Goal: Task Accomplishment & Management: Use online tool/utility

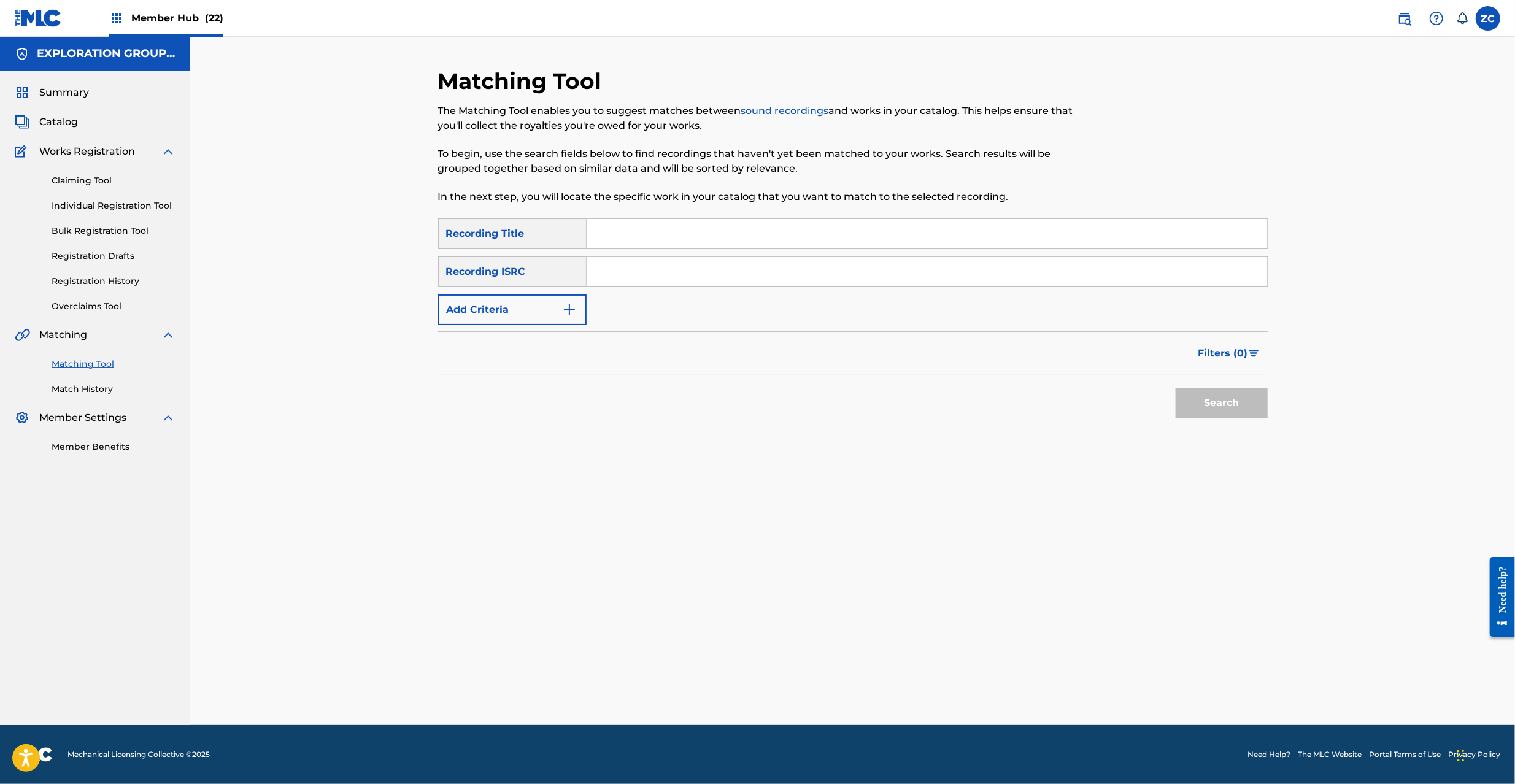
drag, startPoint x: 723, startPoint y: 278, endPoint x: 746, endPoint y: 286, distance: 24.4
click at [723, 278] on input "Search Form" at bounding box center [927, 272] width 680 height 30
paste input "JPF301900174"
drag, startPoint x: 1233, startPoint y: 397, endPoint x: 1213, endPoint y: 399, distance: 20.1
click at [1233, 397] on button "Search" at bounding box center [1222, 403] width 92 height 30
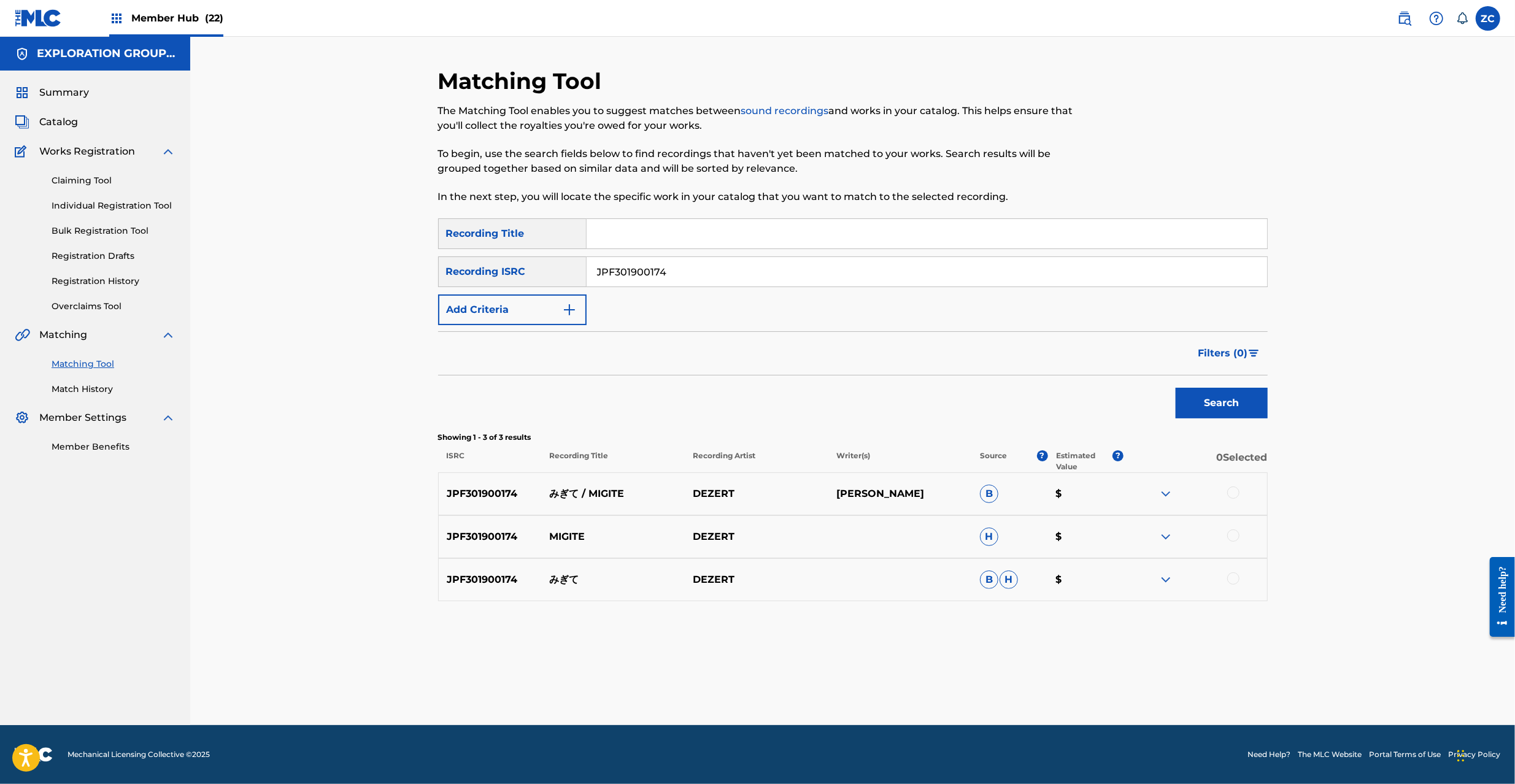
click at [909, 274] on input "JPF301900174" at bounding box center [927, 272] width 680 height 30
paste input "0701160"
type input "JPF300701160"
click at [1228, 399] on button "Search" at bounding box center [1222, 403] width 92 height 30
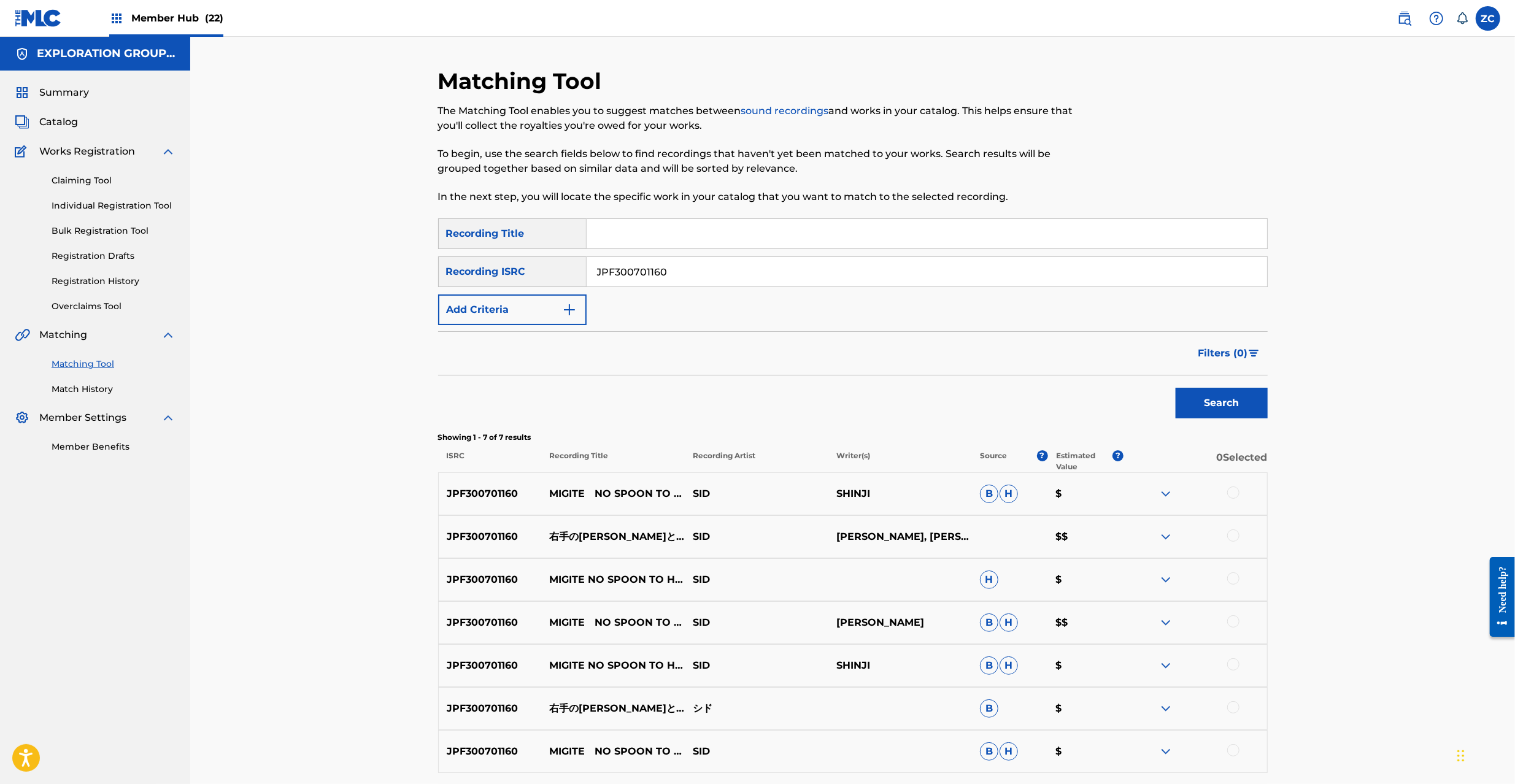
scroll to position [108, 0]
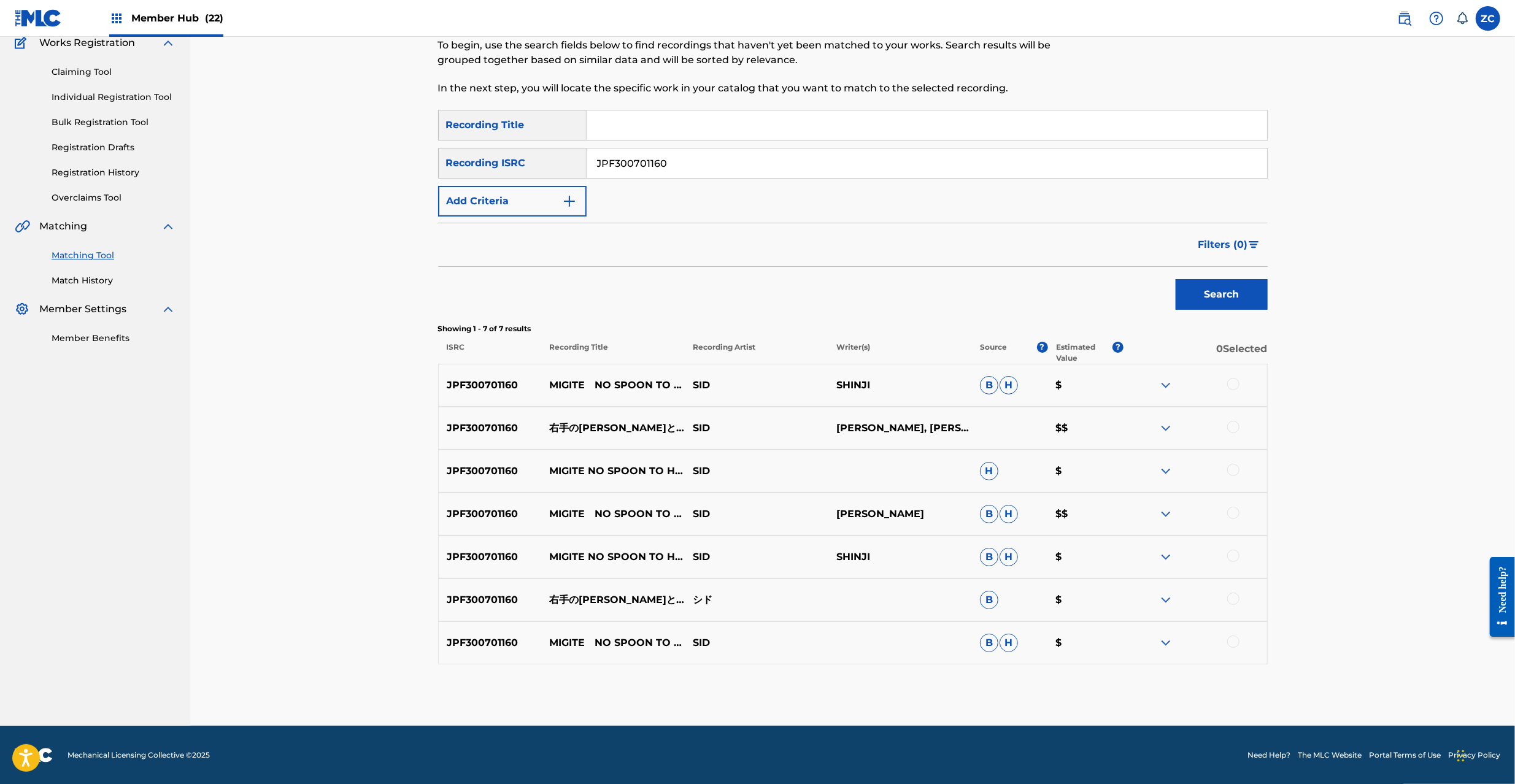
click at [1230, 385] on div at bounding box center [1234, 384] width 12 height 12
click at [1234, 427] on div at bounding box center [1234, 427] width 12 height 12
click at [1234, 469] on div at bounding box center [1234, 470] width 12 height 12
click at [1235, 510] on div at bounding box center [1234, 513] width 12 height 12
click at [1232, 550] on div at bounding box center [1234, 556] width 12 height 12
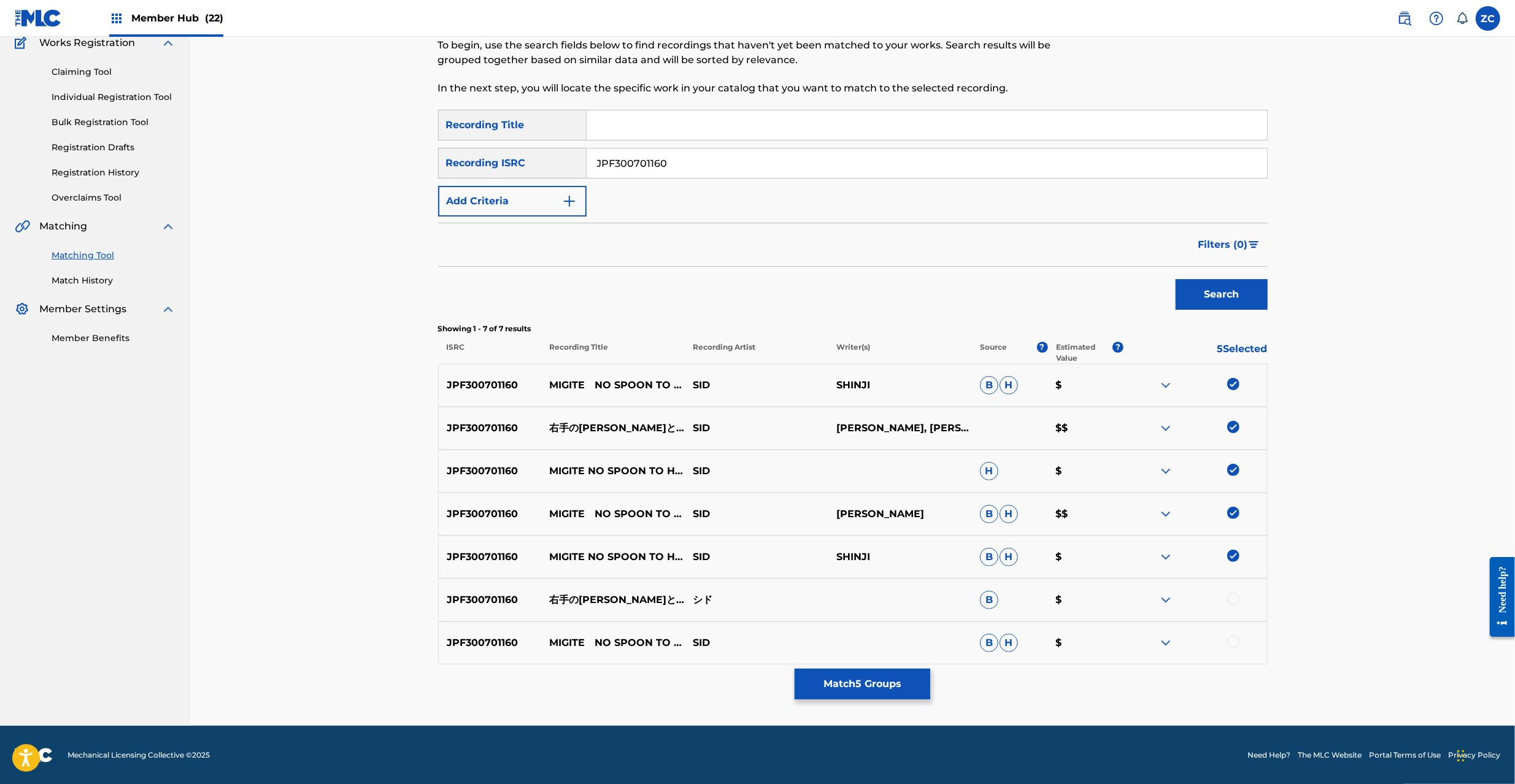
click at [1232, 596] on div at bounding box center [1234, 599] width 12 height 12
click at [1235, 641] on div at bounding box center [1234, 642] width 12 height 12
click at [881, 681] on button "Match 7 Groups" at bounding box center [863, 683] width 136 height 30
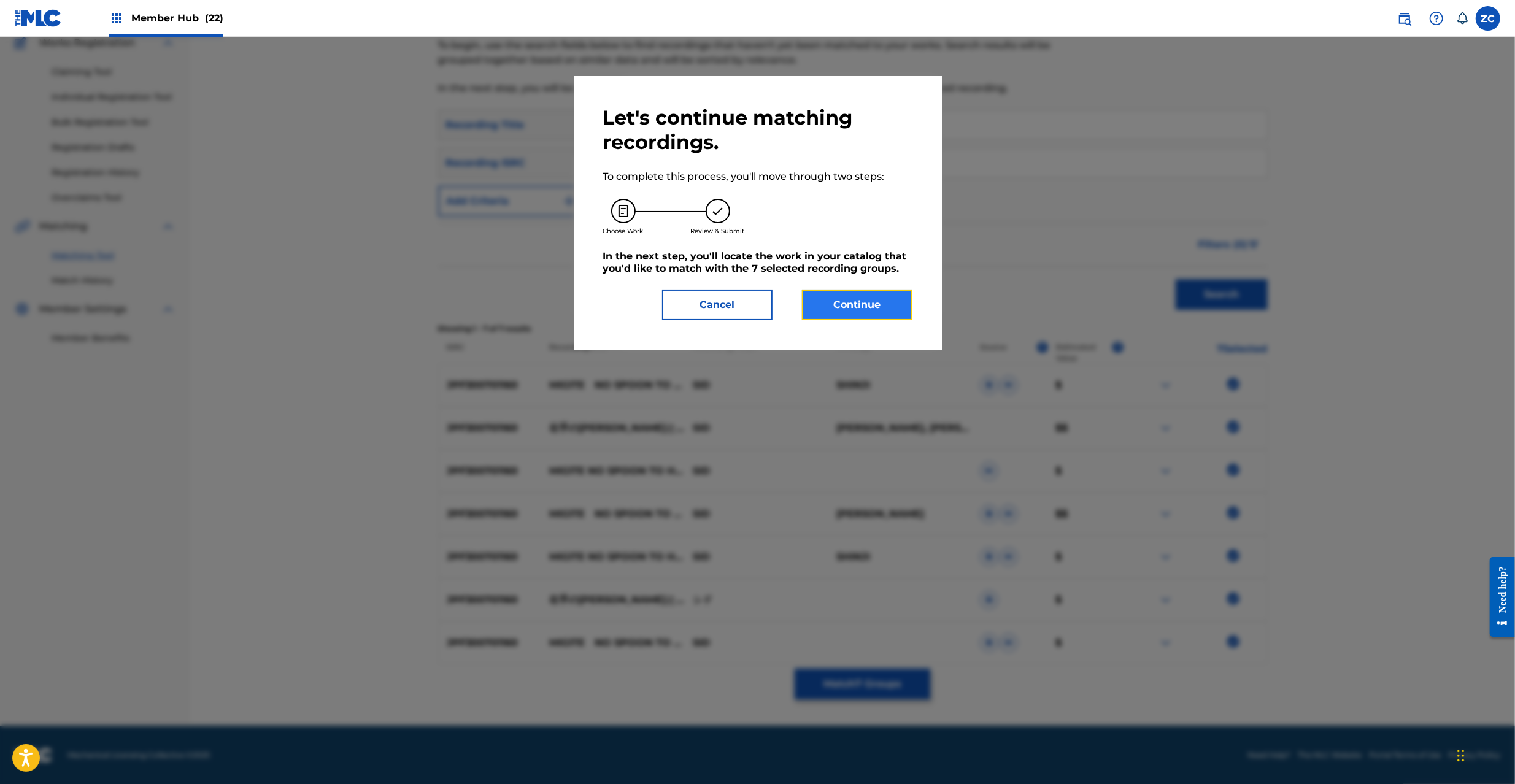
click at [855, 303] on button "Continue" at bounding box center [857, 305] width 111 height 30
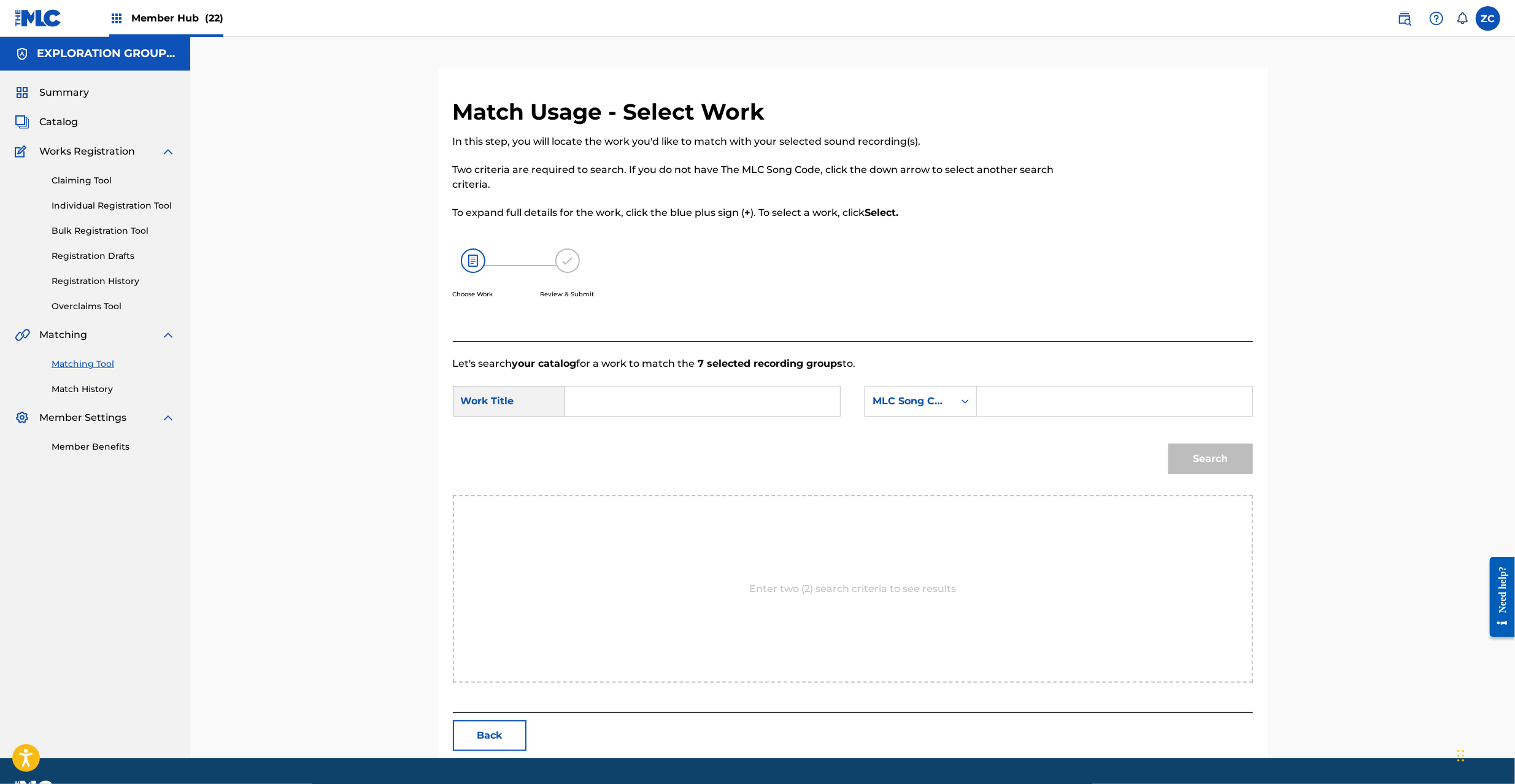
click at [761, 399] on input "Search Form" at bounding box center [703, 401] width 254 height 30
paste input "Migiteno Supuunto Hatsukoito Naifu MG8H7D"
click at [788, 405] on input "Migiteno Supuunto Hatsukoito Naifu MG8H7D" at bounding box center [703, 401] width 254 height 30
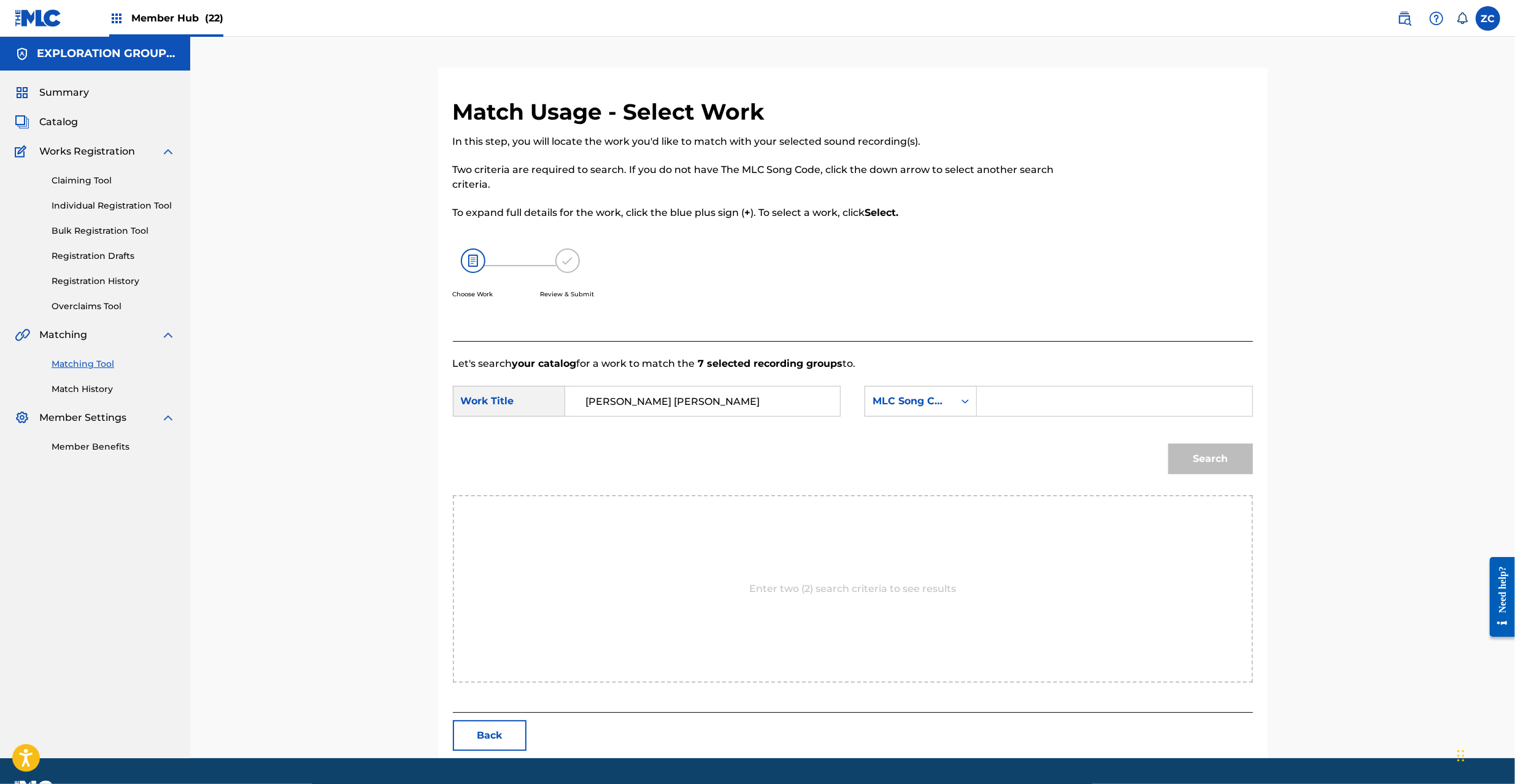
scroll to position [0, 0]
type input "[PERSON_NAME] [PERSON_NAME]"
drag, startPoint x: 1093, startPoint y: 405, endPoint x: 1118, endPoint y: 415, distance: 26.9
click at [1093, 404] on input "Search Form" at bounding box center [1114, 401] width 254 height 30
paste input "MG8H7D"
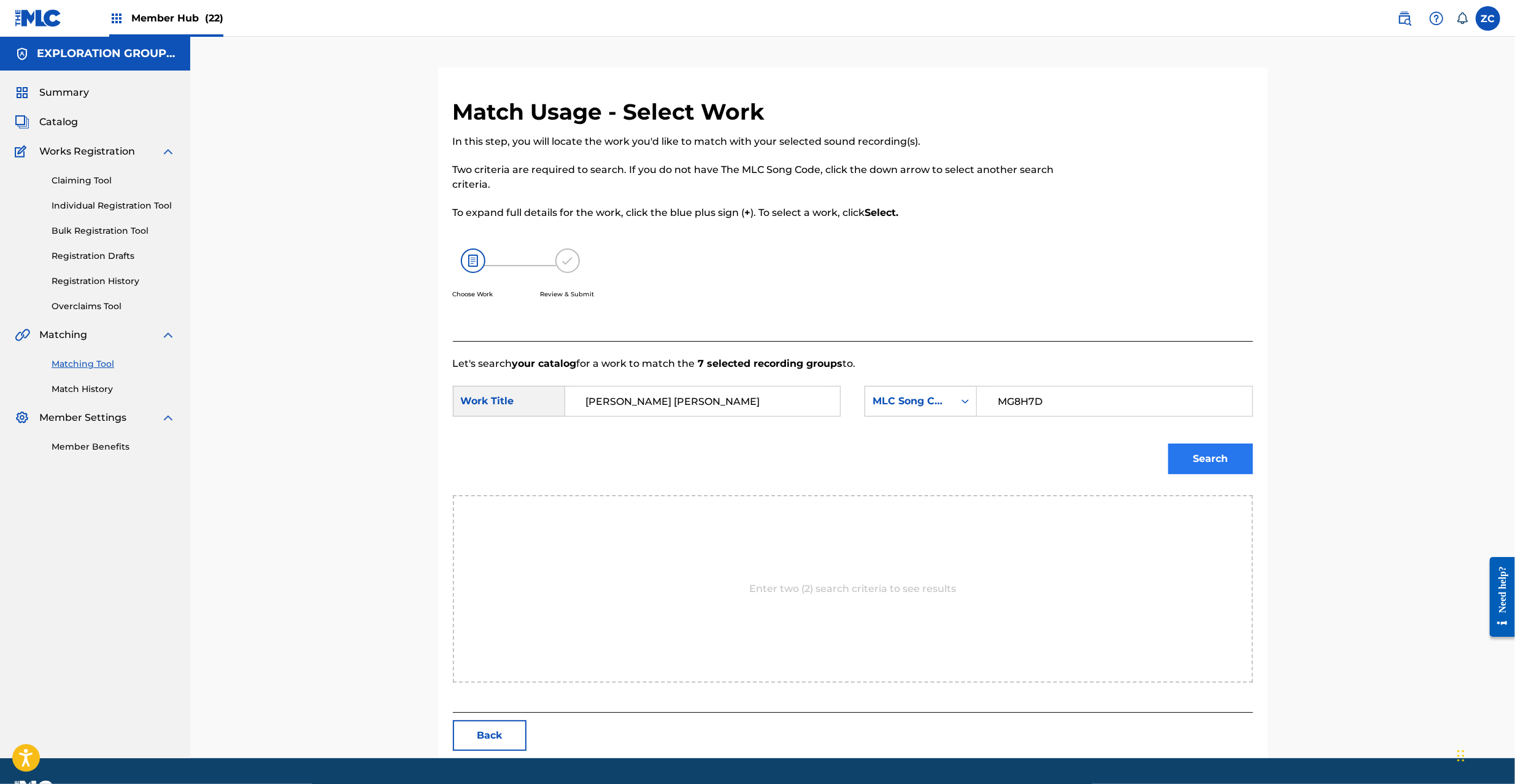
type input "MG8H7D"
click at [1224, 457] on button "Search" at bounding box center [1210, 458] width 85 height 30
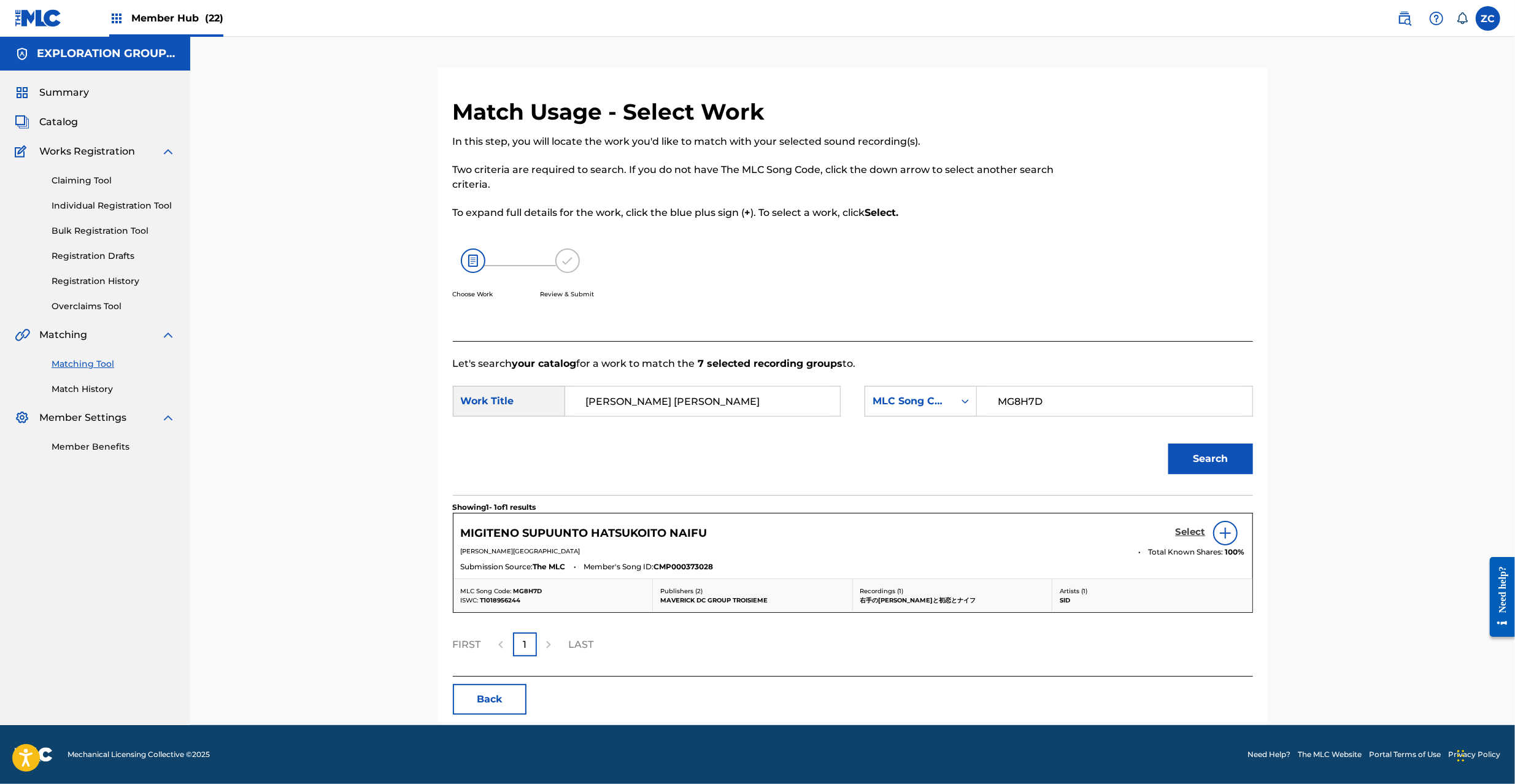
click at [1188, 534] on h5 "Select" at bounding box center [1191, 532] width 30 height 12
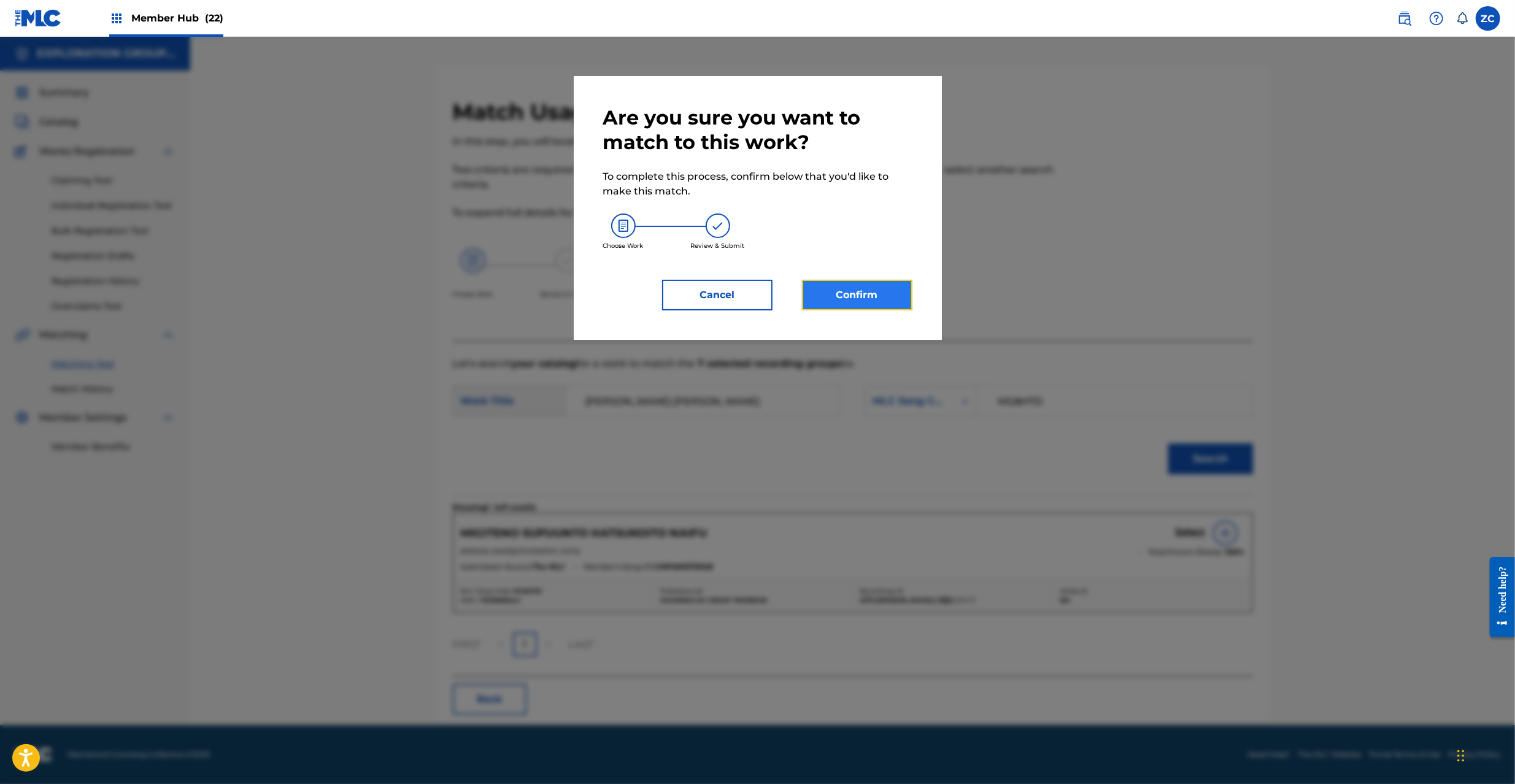
click at [893, 295] on button "Confirm" at bounding box center [857, 295] width 111 height 30
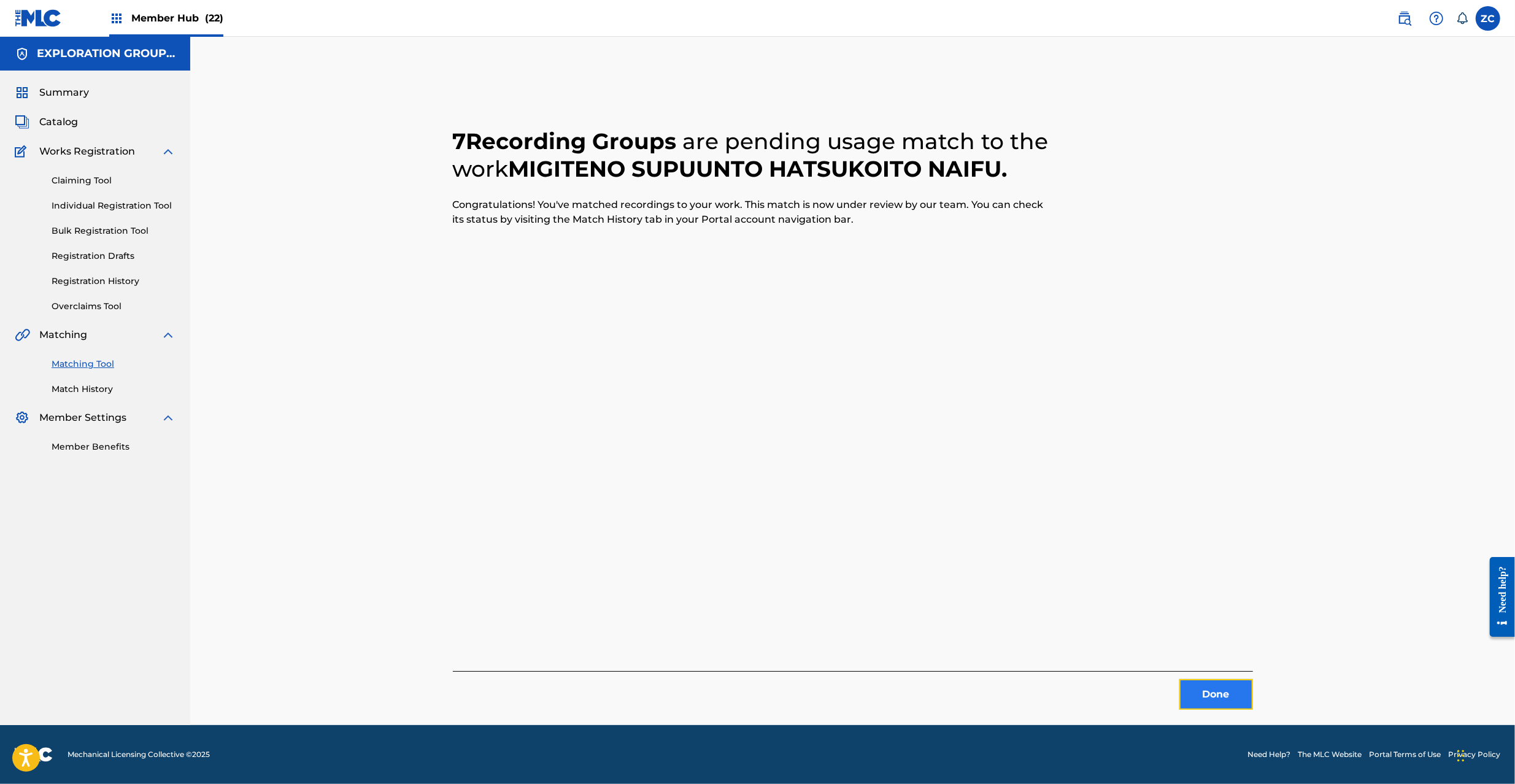
click at [1223, 696] on button "Done" at bounding box center [1216, 694] width 73 height 30
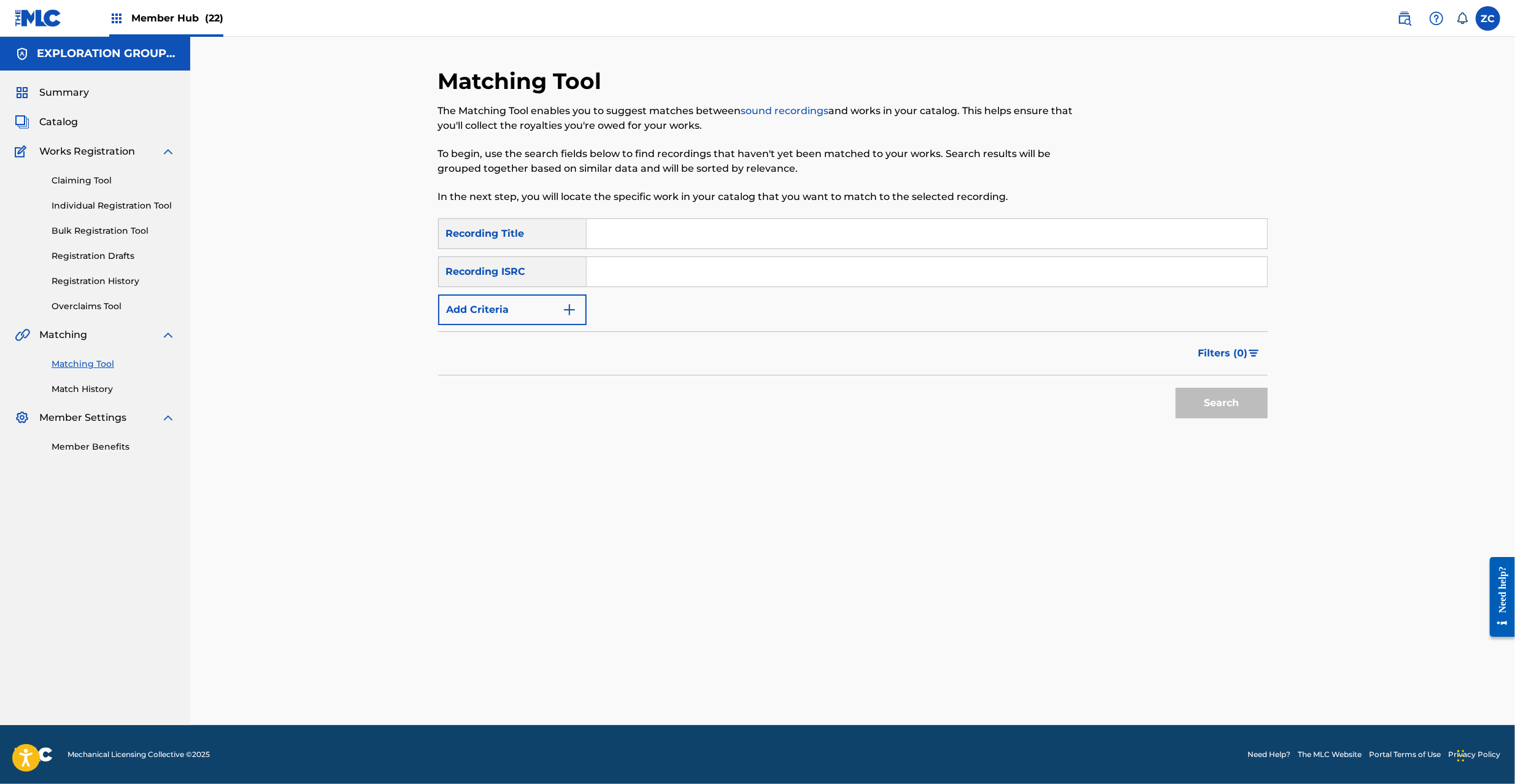
click at [950, 276] on input "Search Form" at bounding box center [927, 272] width 680 height 30
paste input "JPF301600152"
click at [1237, 406] on button "Search" at bounding box center [1222, 403] width 92 height 30
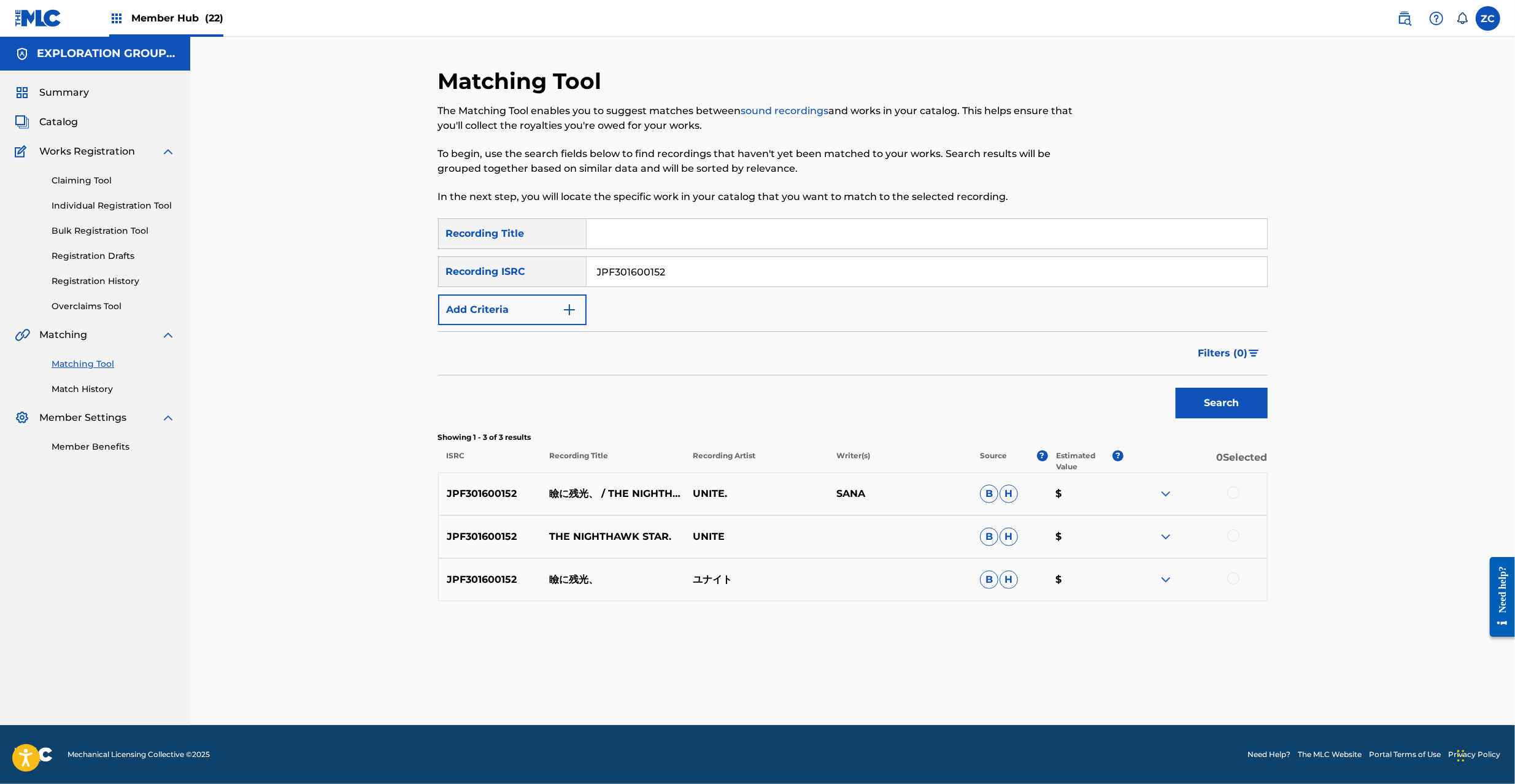
drag, startPoint x: 1234, startPoint y: 492, endPoint x: 1235, endPoint y: 536, distance: 44.0
click at [1233, 493] on div at bounding box center [1234, 493] width 12 height 12
click at [1235, 536] on div at bounding box center [1234, 536] width 12 height 12
click at [1231, 579] on div at bounding box center [1234, 579] width 12 height 12
click at [864, 268] on input "JPF301600152" at bounding box center [927, 272] width 680 height 30
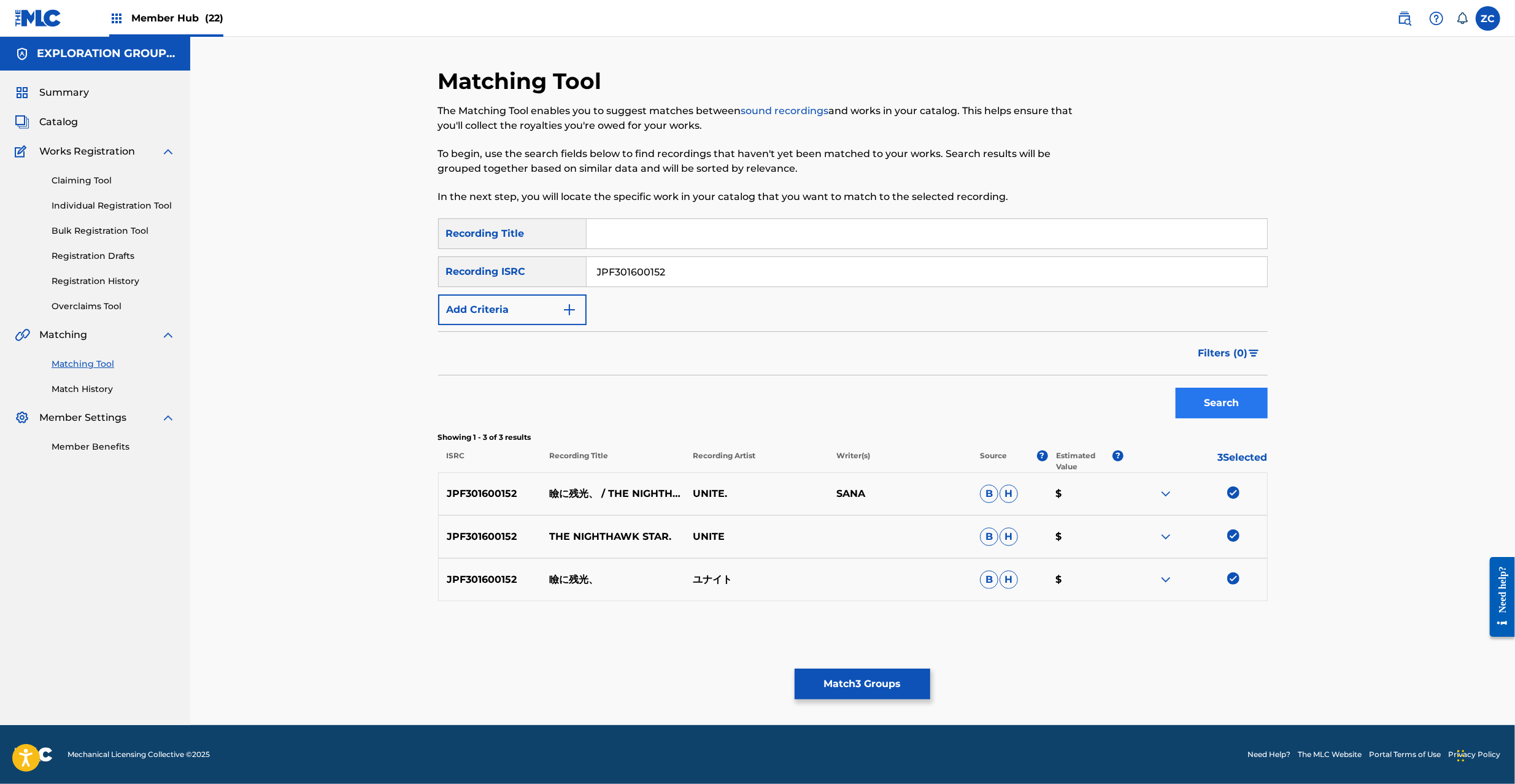
paste input "3"
type input "JPF301600153"
click at [1240, 408] on button "Search" at bounding box center [1222, 403] width 92 height 30
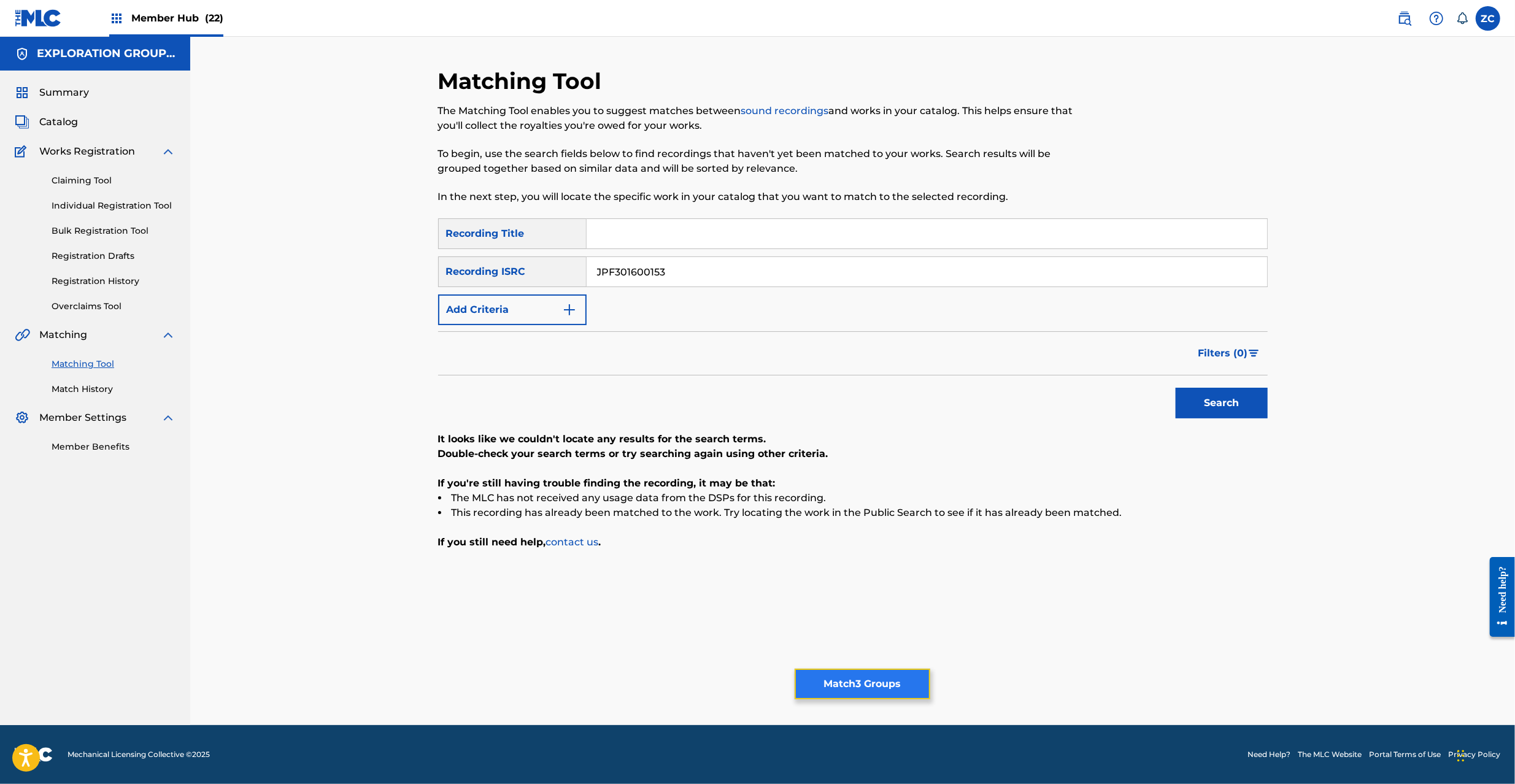
click at [874, 676] on button "Match 3 Groups" at bounding box center [863, 683] width 136 height 30
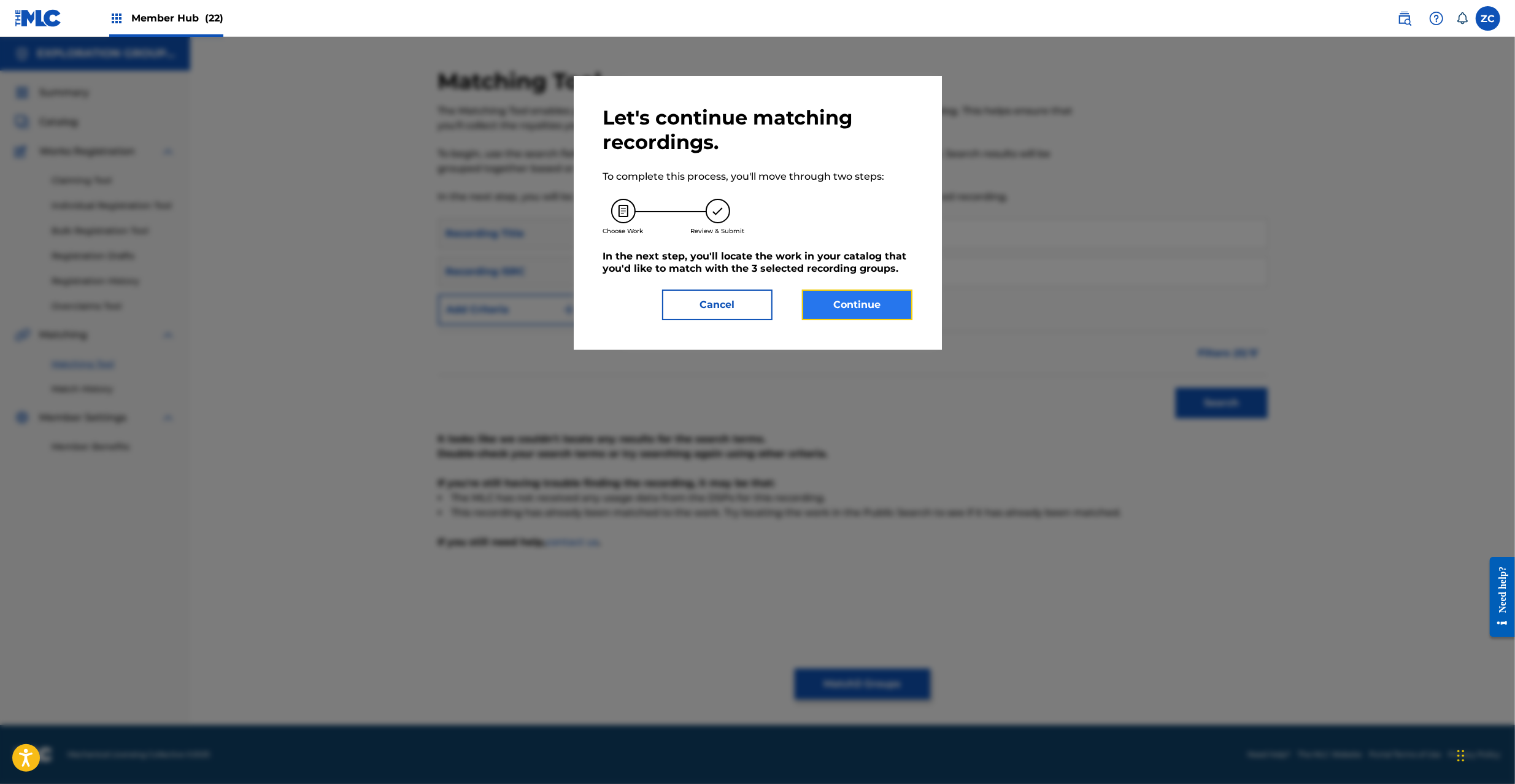
click at [901, 302] on button "Continue" at bounding box center [857, 305] width 111 height 30
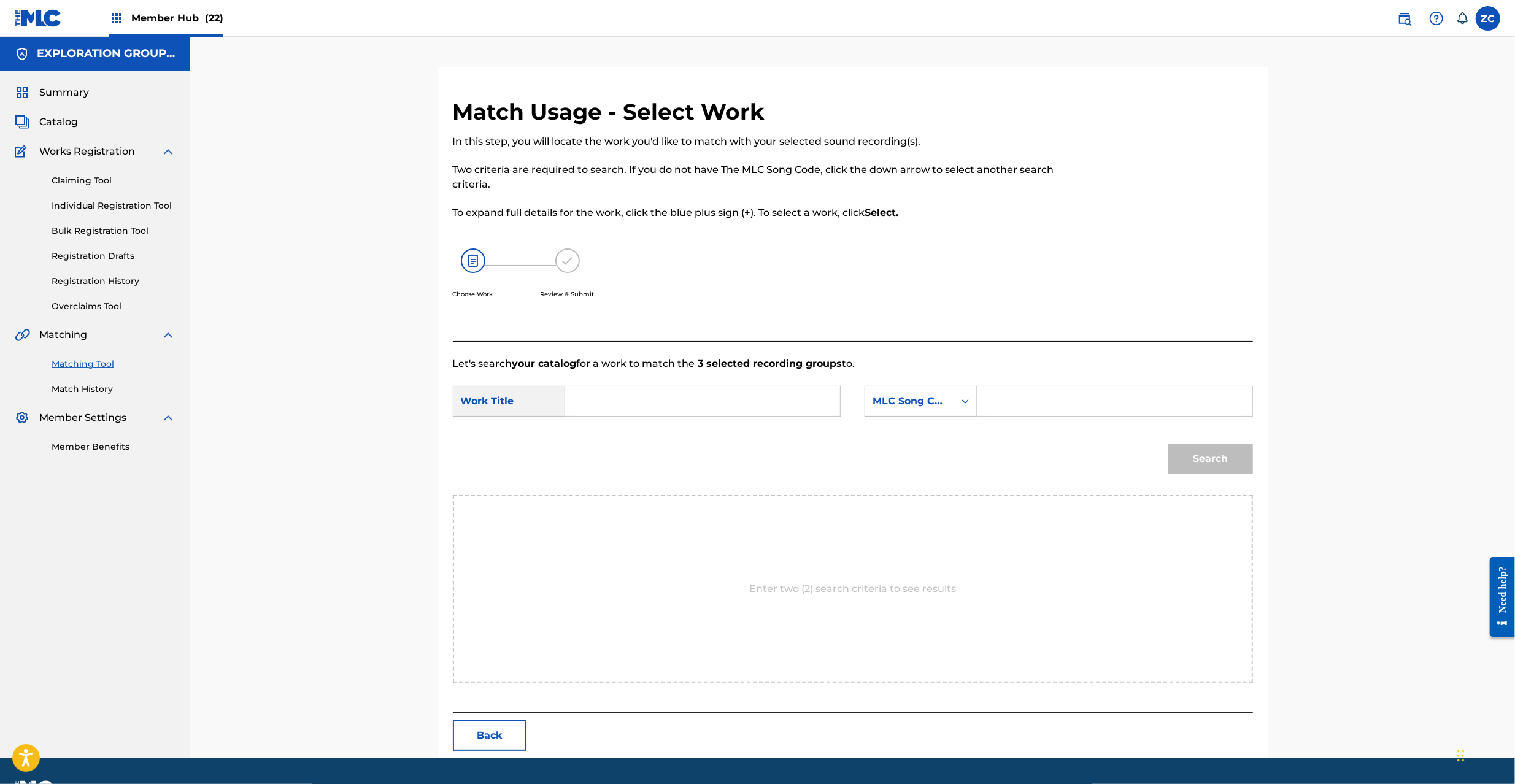
click at [747, 408] on input "Search Form" at bounding box center [703, 401] width 254 height 30
paste input "[PERSON_NAME] MA8E9I"
click at [719, 403] on input "[PERSON_NAME] MA8E9I" at bounding box center [703, 401] width 254 height 30
type input "[PERSON_NAME]"
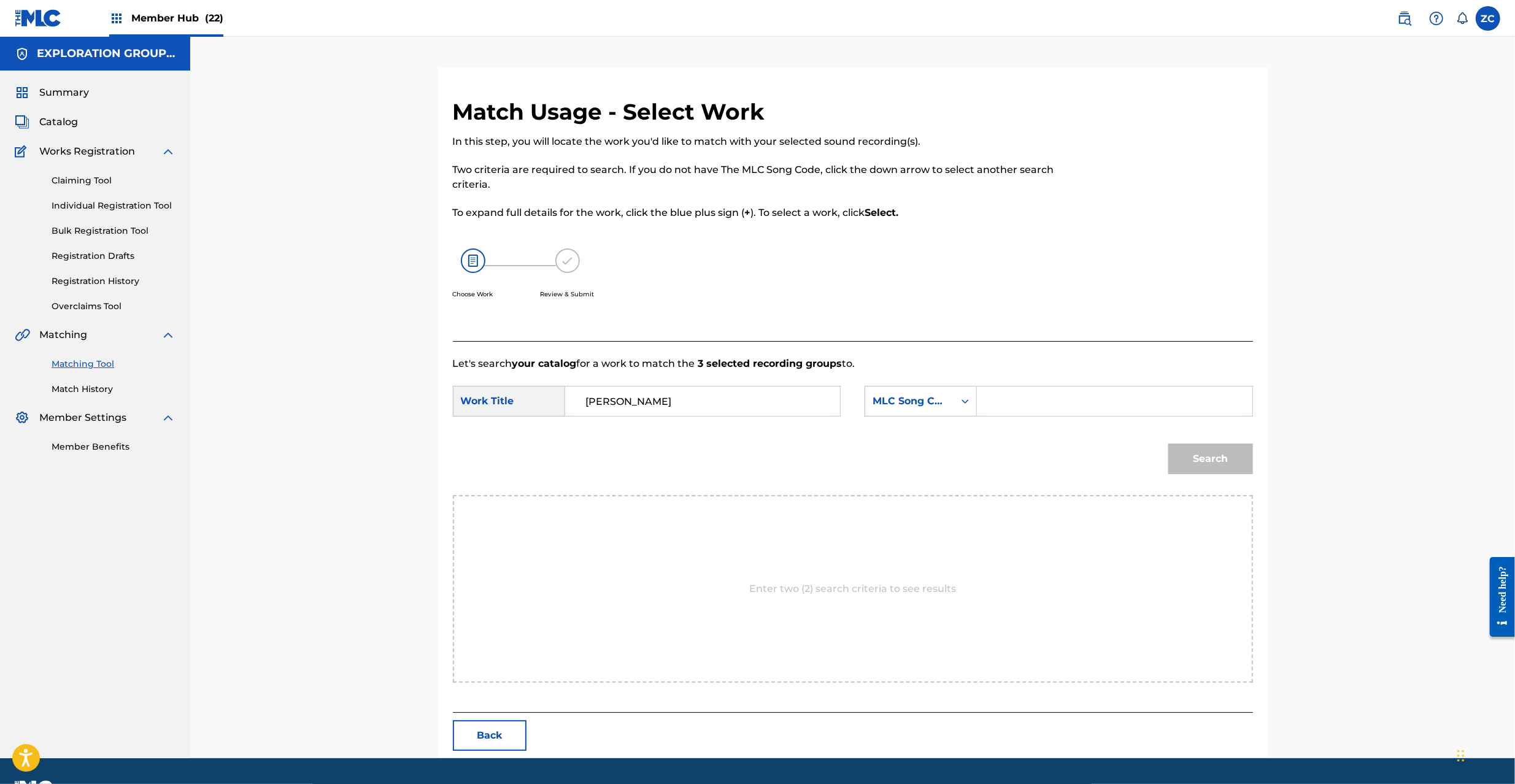
click at [1075, 404] on input "Search Form" at bounding box center [1114, 401] width 254 height 30
paste input "MA8E9I"
type input "MA8E9I"
click at [1231, 459] on button "Search" at bounding box center [1210, 458] width 85 height 30
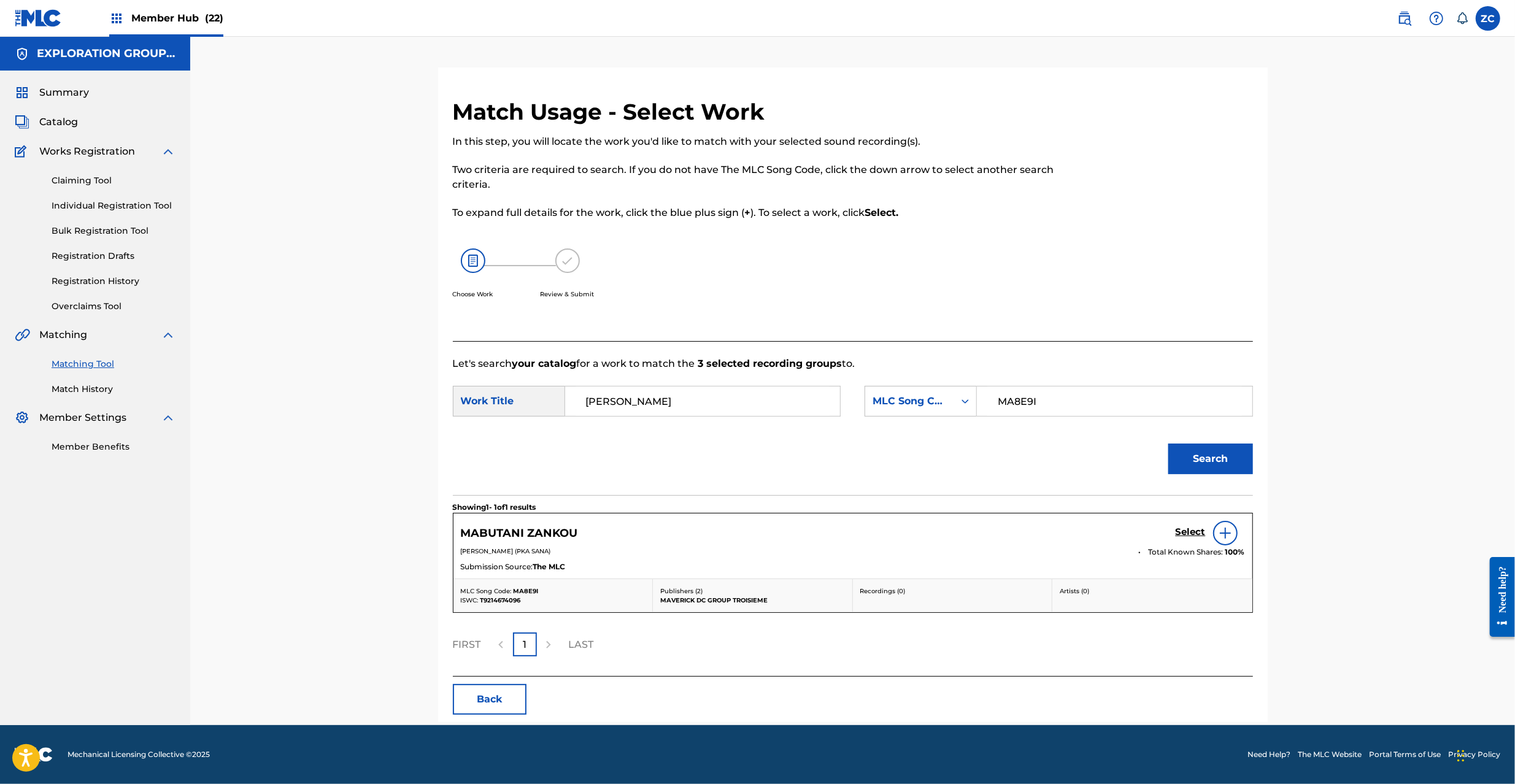
click at [1187, 541] on div "Select" at bounding box center [1210, 533] width 69 height 24
click at [1192, 538] on h5 "Select" at bounding box center [1191, 532] width 30 height 12
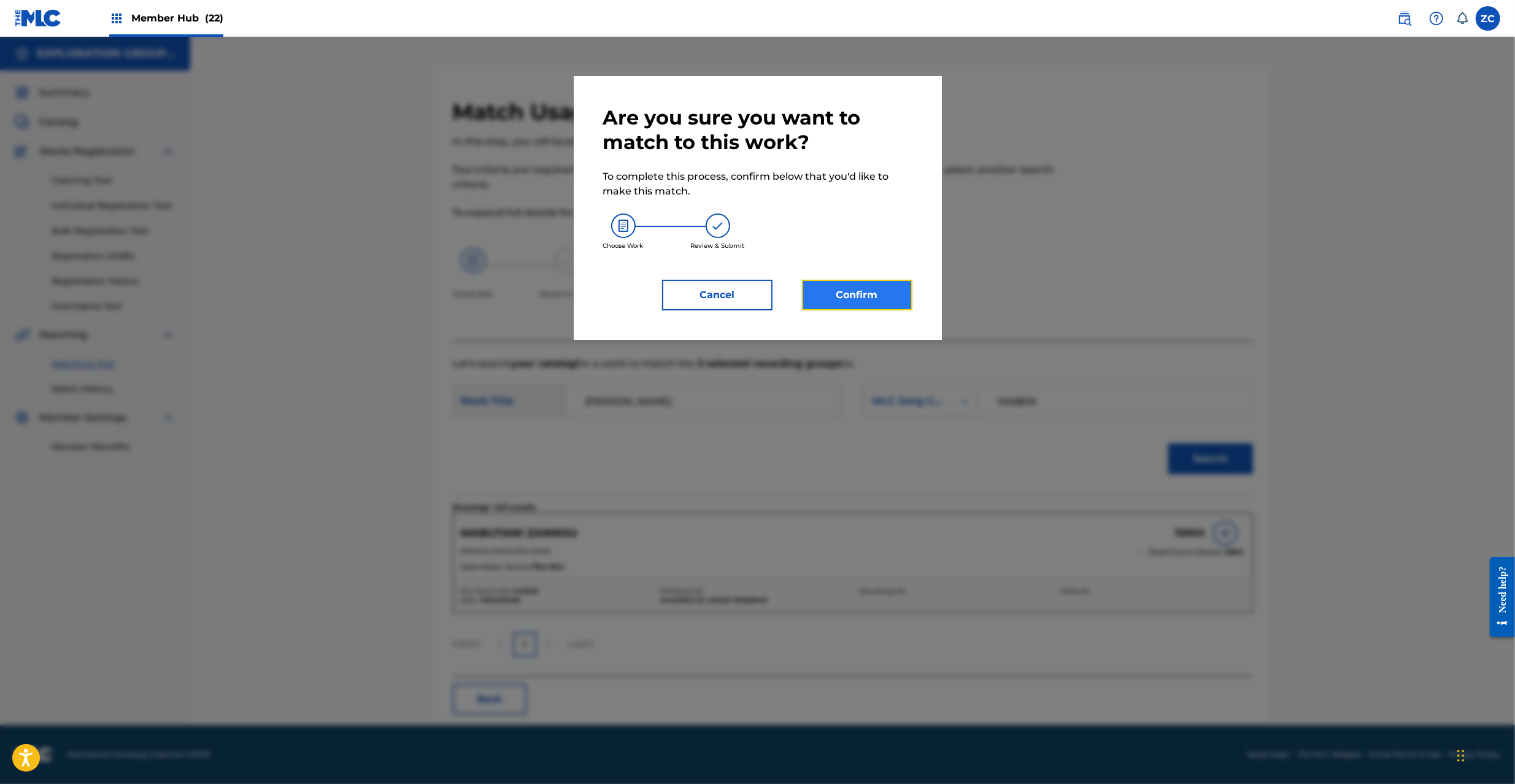
click at [842, 292] on button "Confirm" at bounding box center [857, 295] width 111 height 30
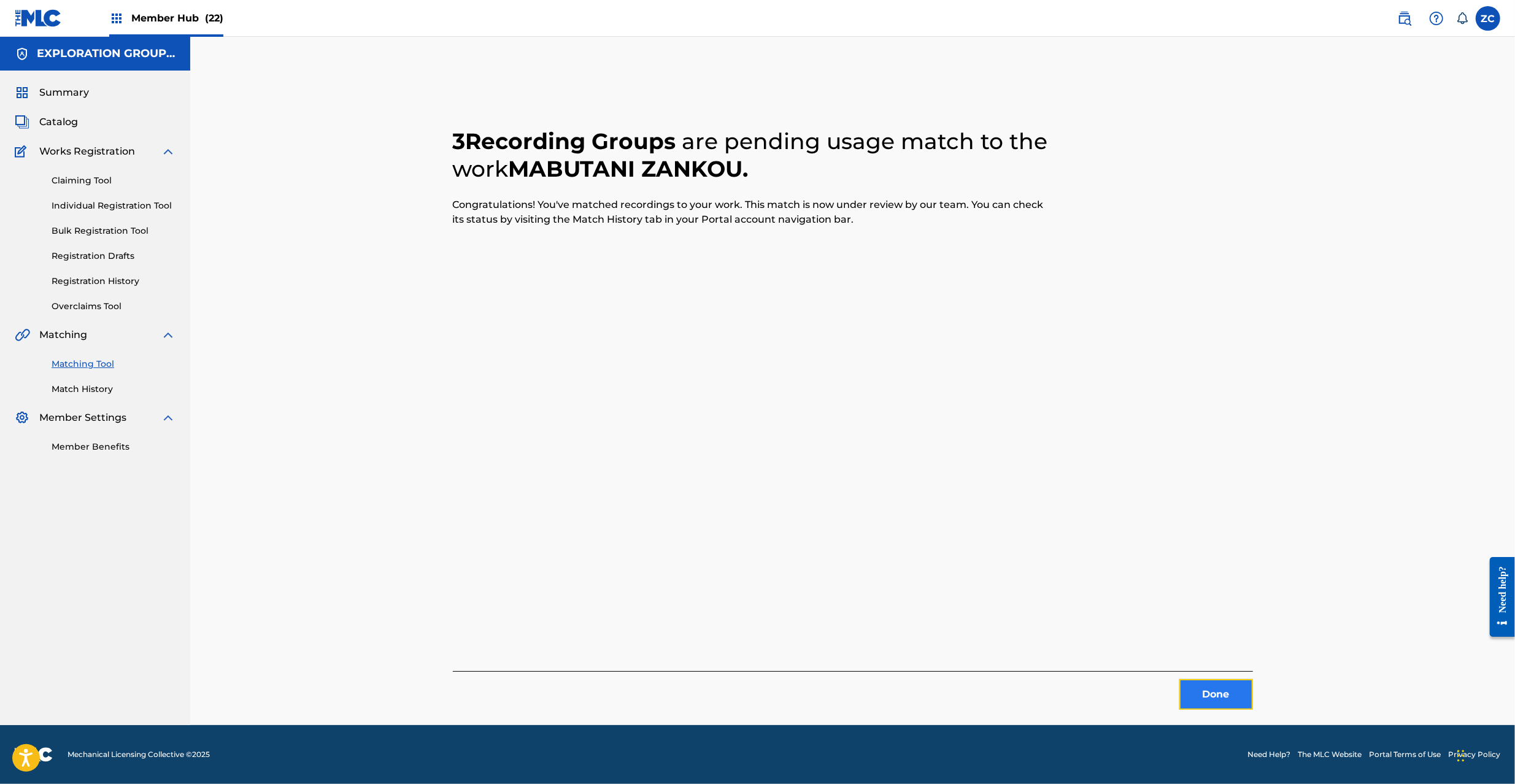
click at [1204, 707] on button "Done" at bounding box center [1216, 694] width 73 height 30
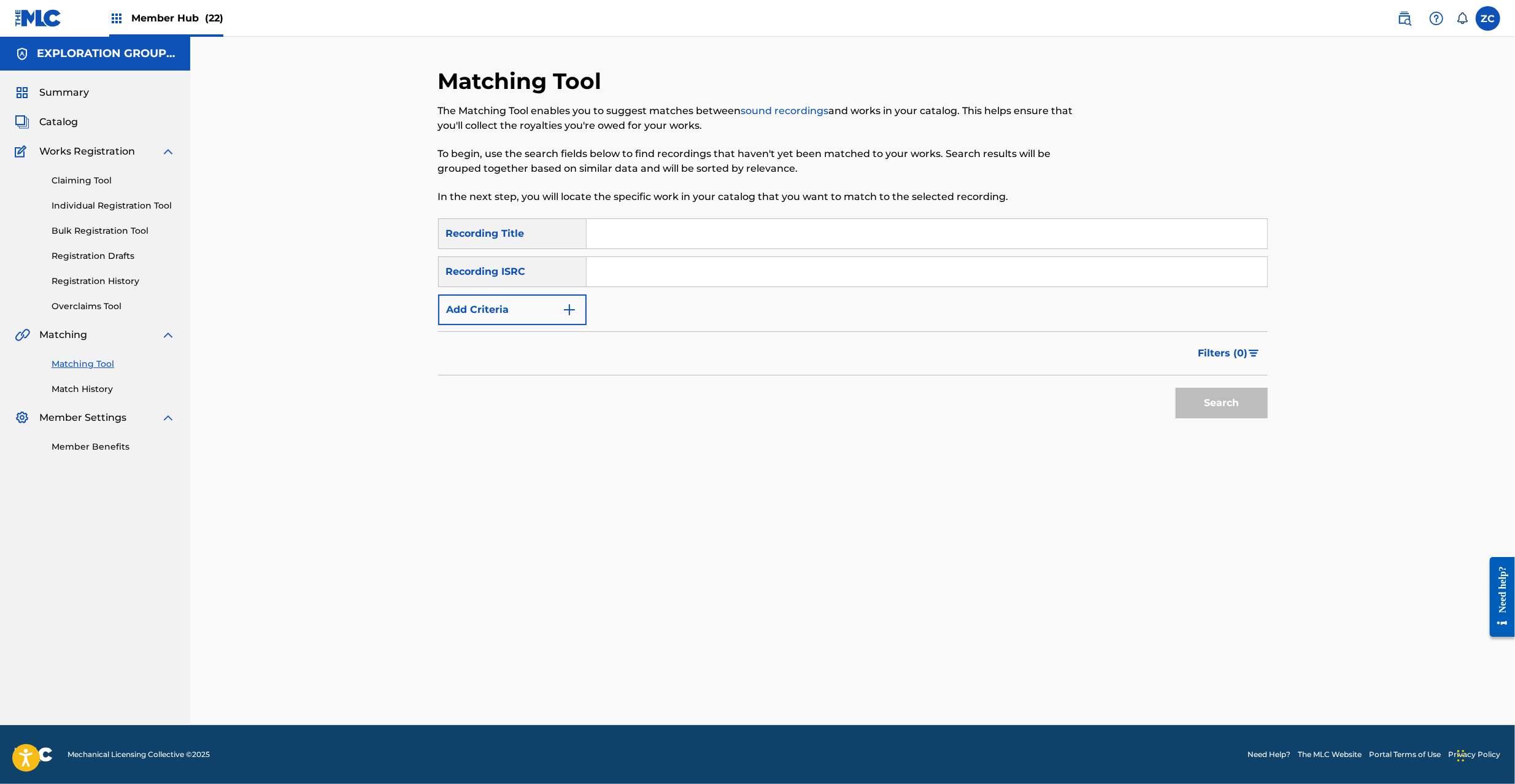
drag, startPoint x: 849, startPoint y: 271, endPoint x: 909, endPoint y: 298, distance: 65.8
click at [849, 270] on input "Search Form" at bounding box center [927, 272] width 680 height 30
paste input "JPF300601280"
type input "JPF300601280"
click at [1233, 403] on button "Search" at bounding box center [1222, 403] width 92 height 30
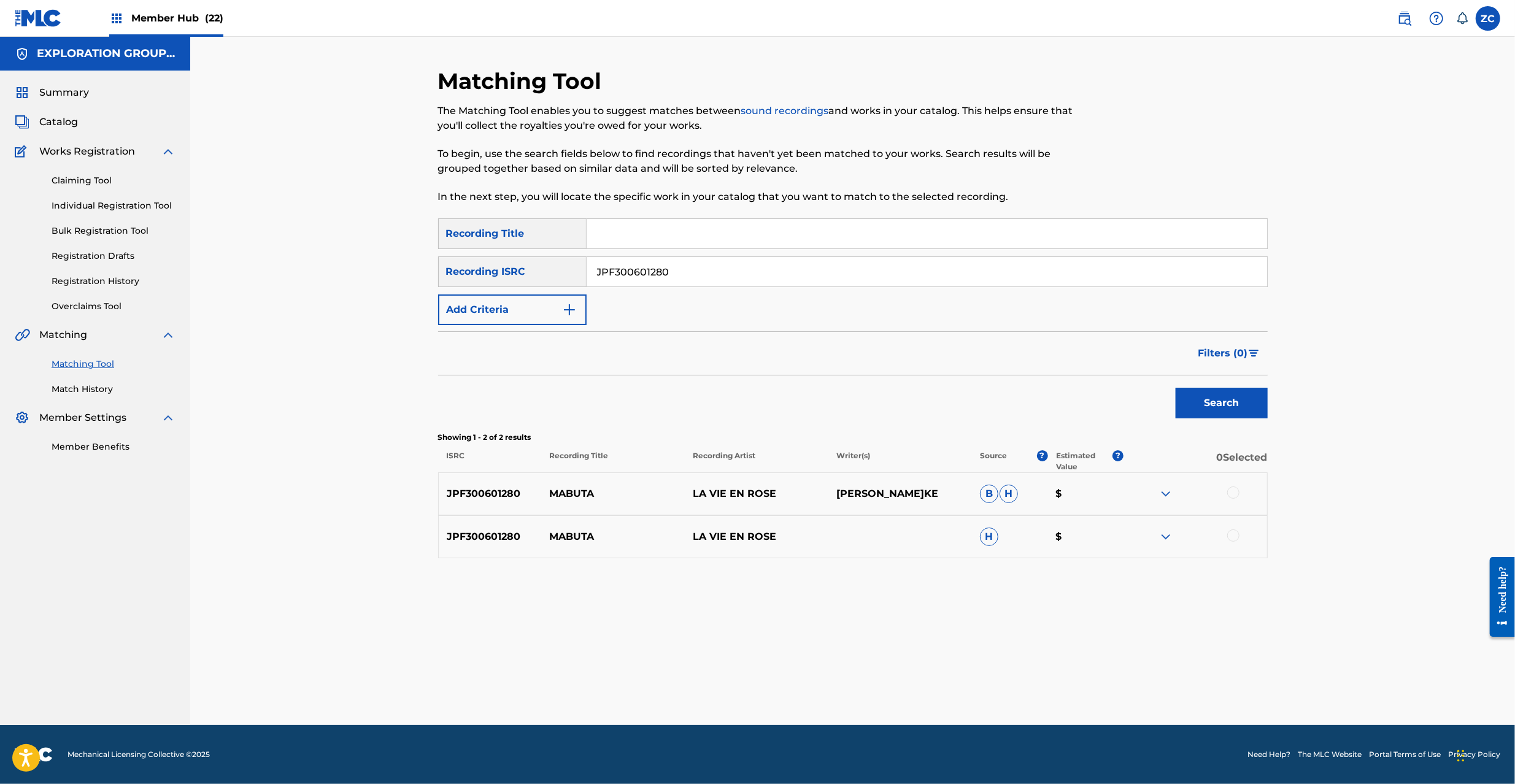
click at [1227, 496] on div at bounding box center [1195, 493] width 143 height 15
click at [1237, 533] on div at bounding box center [1234, 536] width 12 height 12
click at [1235, 492] on div at bounding box center [1234, 493] width 12 height 12
click at [854, 666] on div "Matching Tool The Matching Tool enables you to suggest matches between sound re…" at bounding box center [853, 397] width 830 height 658
click at [874, 688] on button "Match 2 Groups" at bounding box center [863, 683] width 136 height 30
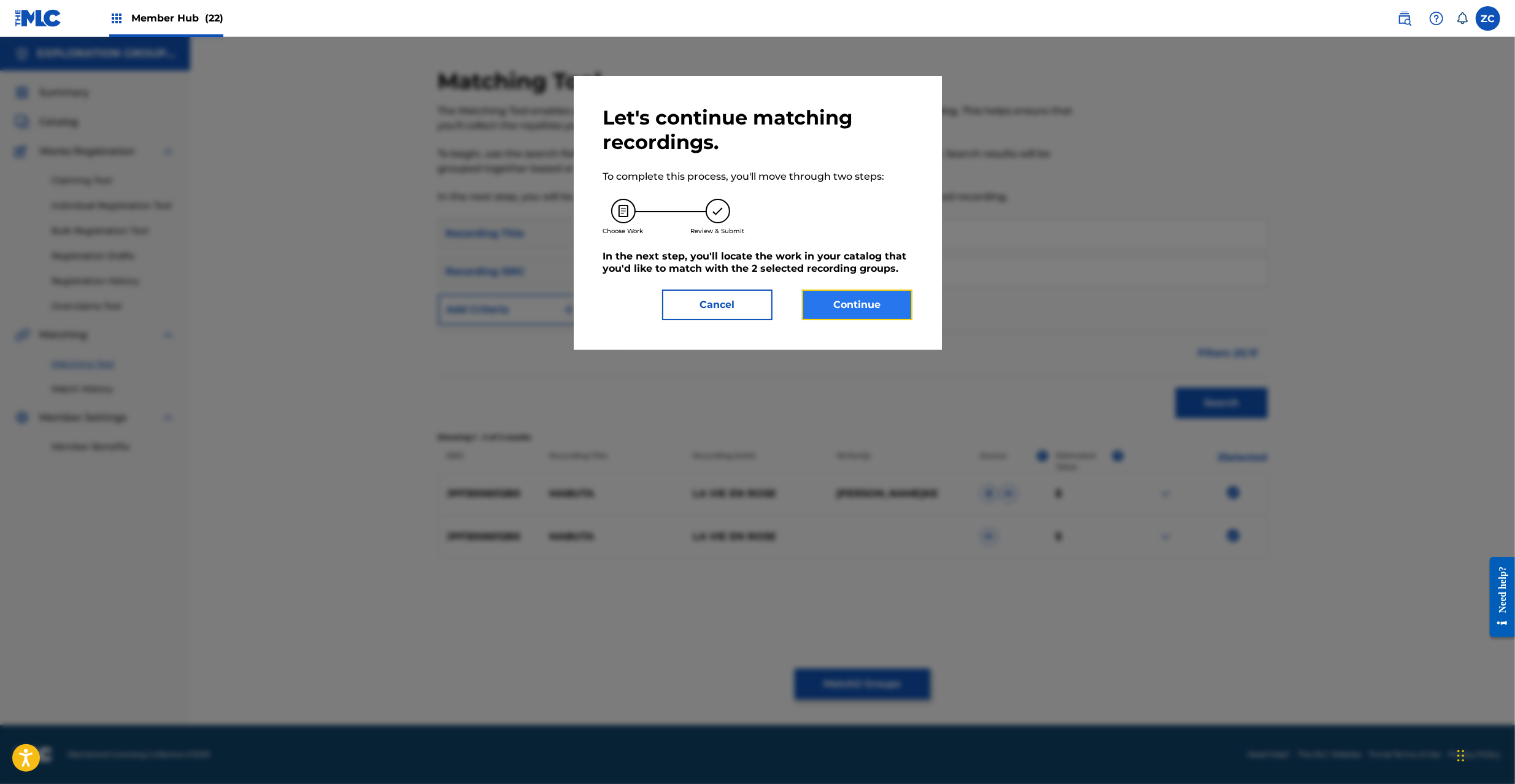
click at [894, 298] on button "Continue" at bounding box center [857, 305] width 111 height 30
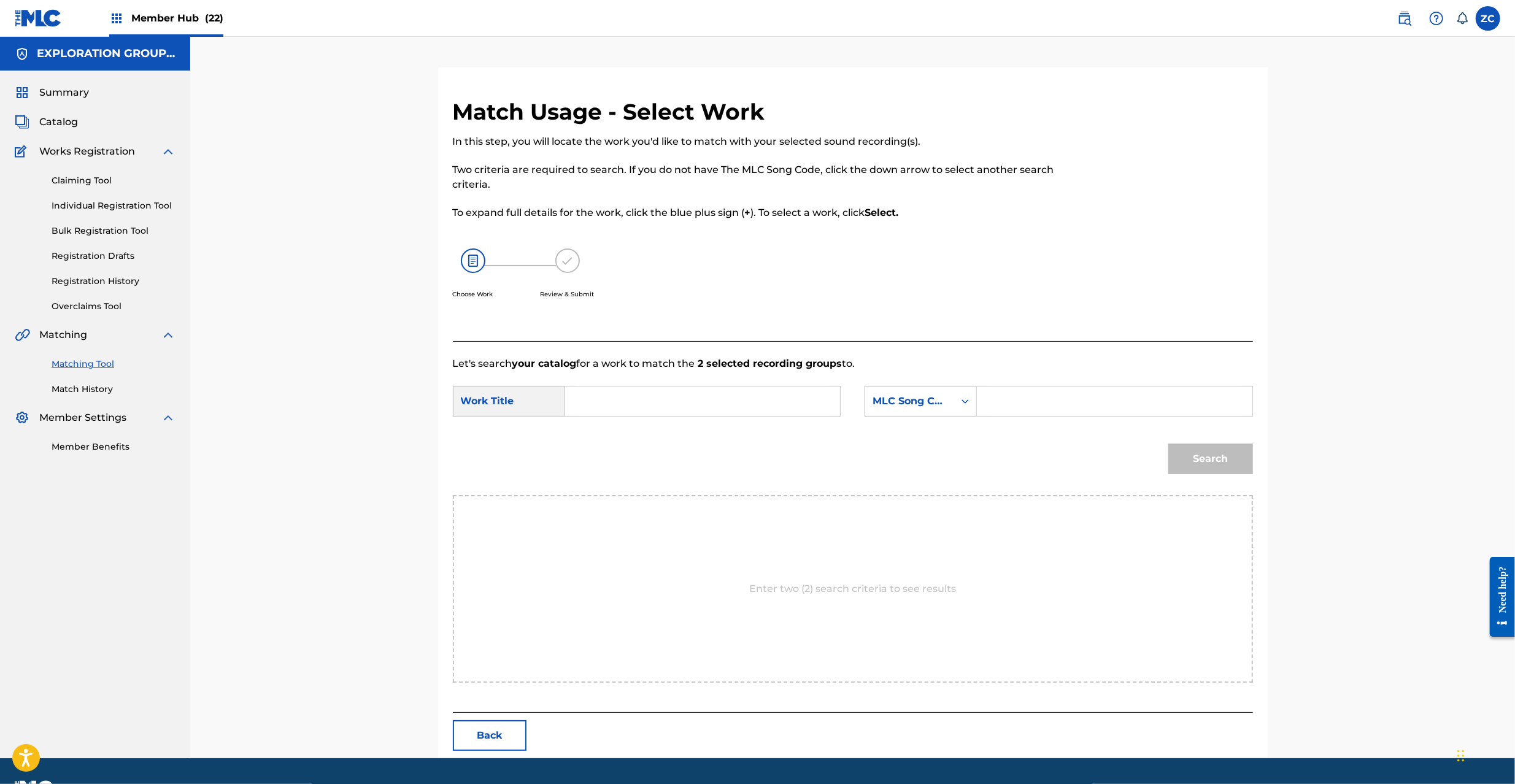
click at [717, 386] on div "Search Form" at bounding box center [703, 401] width 276 height 30
click at [678, 401] on input "Search Form" at bounding box center [703, 401] width 254 height 30
paste input "Mabuta MV4Z2I"
click at [652, 397] on input "Mabuta MV4Z2I" at bounding box center [703, 401] width 254 height 30
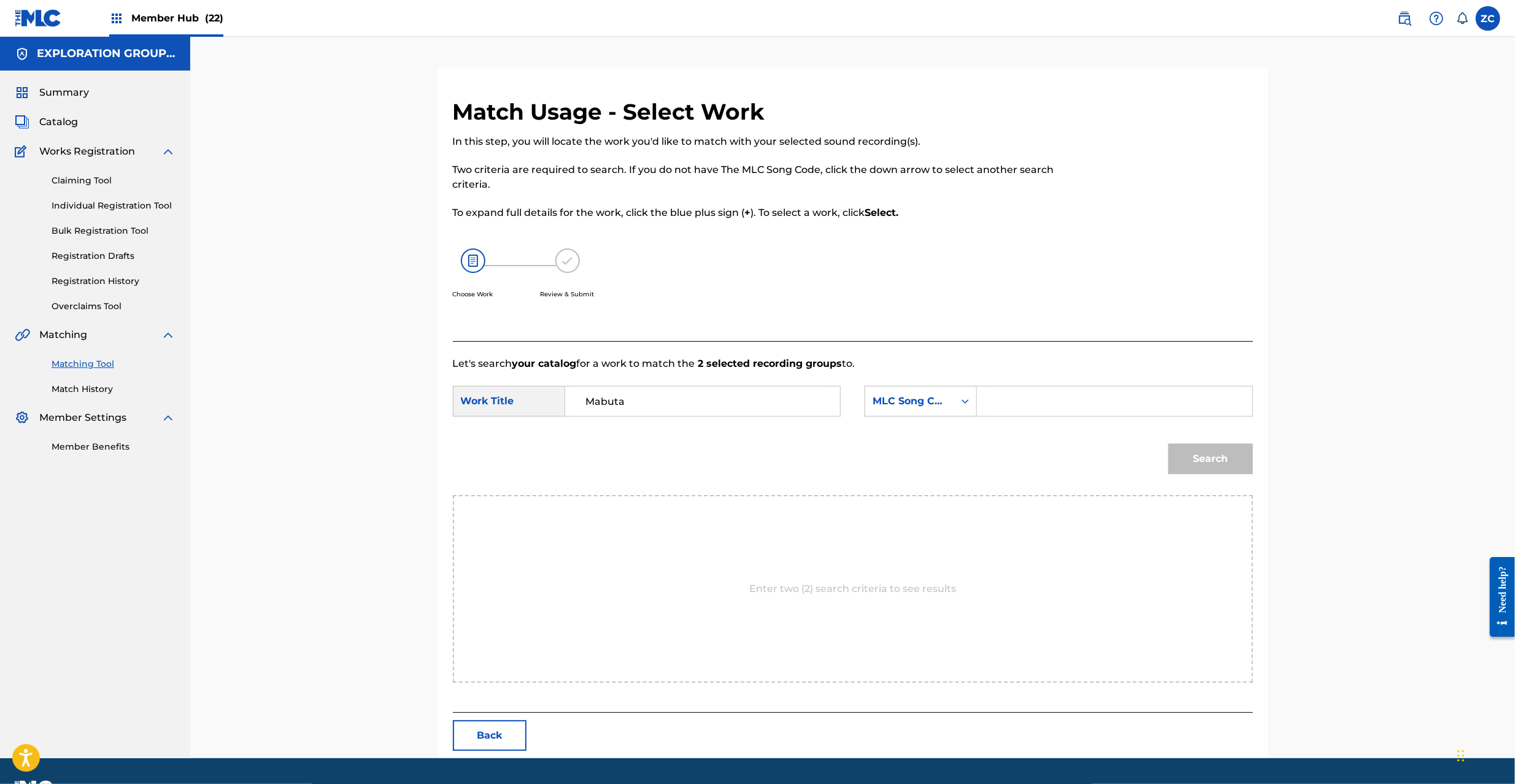
type input "Mabuta"
click at [1093, 406] on input "Search Form" at bounding box center [1114, 401] width 254 height 30
paste input "MV4Z2I"
type input "MV4Z2I"
click at [1225, 462] on button "Search" at bounding box center [1210, 458] width 85 height 30
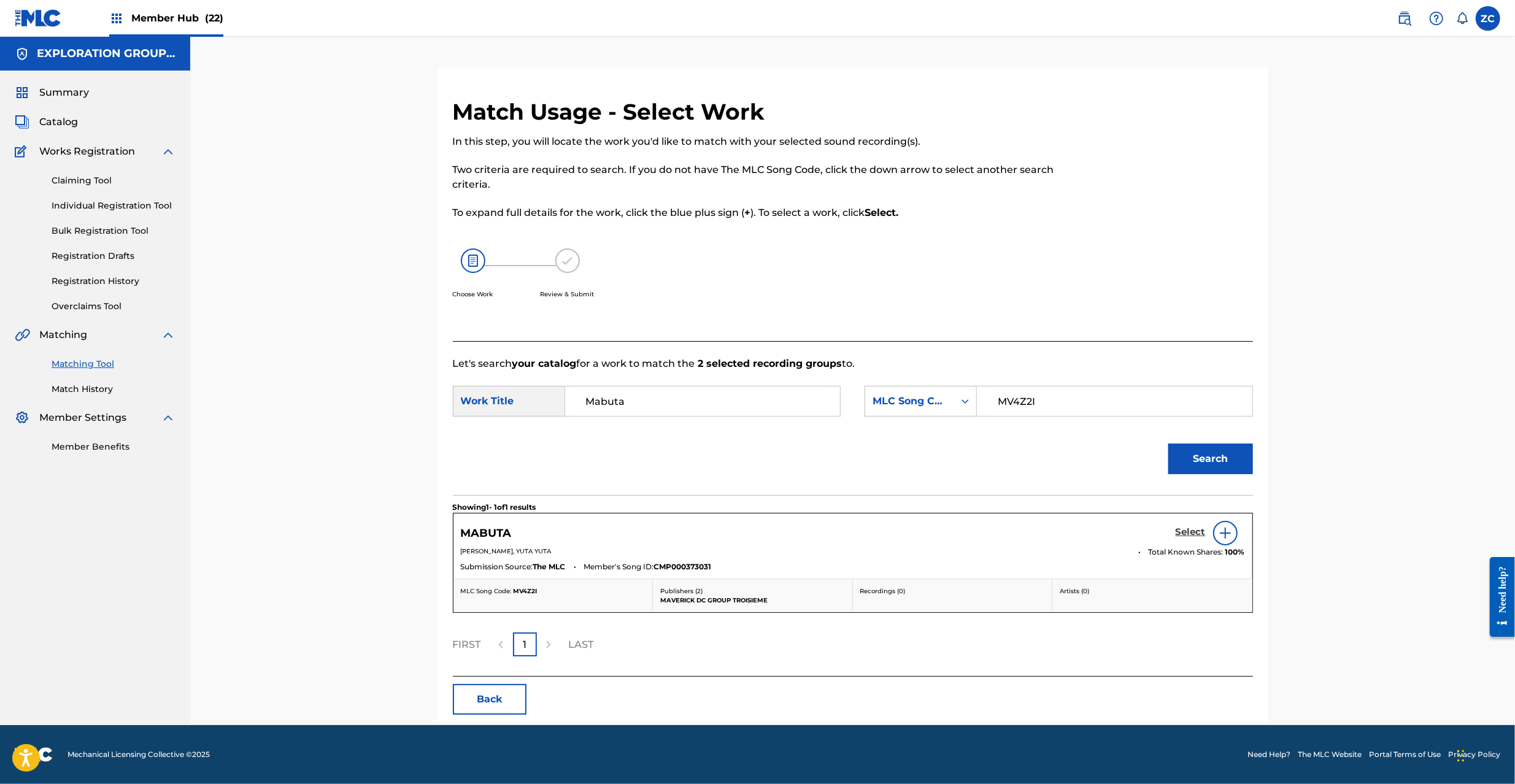
click at [1191, 531] on h5 "Select" at bounding box center [1191, 532] width 30 height 12
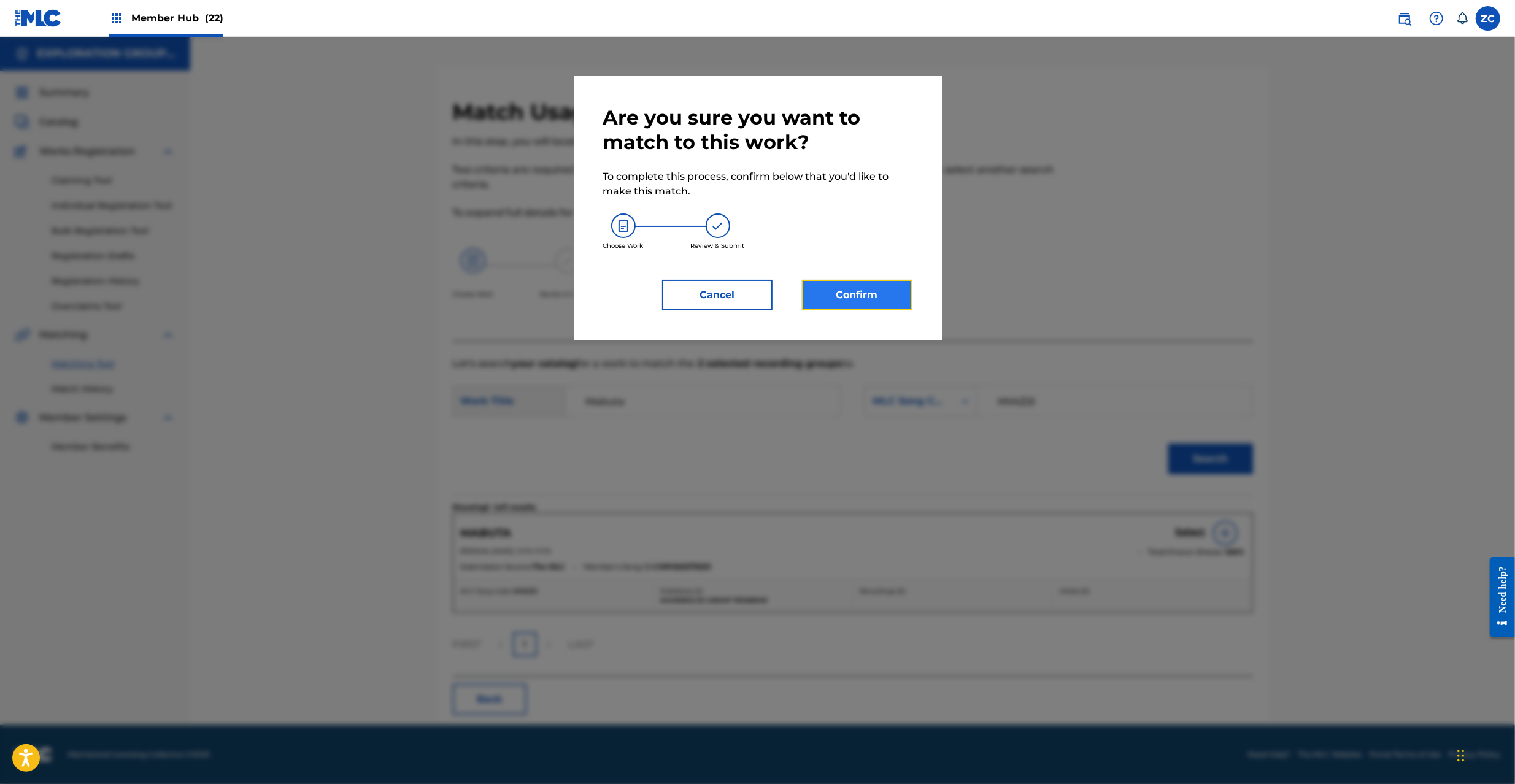
click at [870, 300] on button "Confirm" at bounding box center [857, 295] width 111 height 30
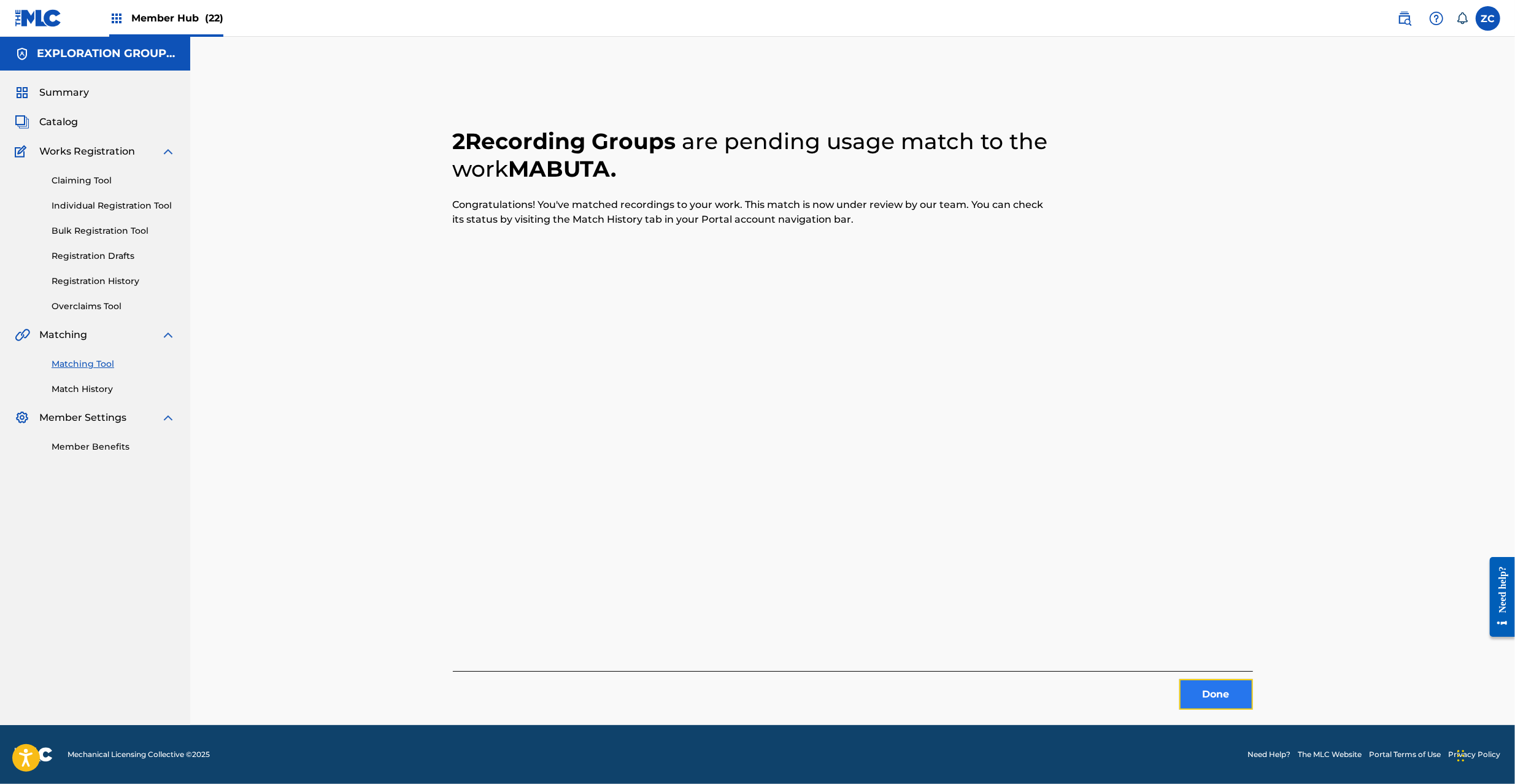
click at [1224, 694] on button "Done" at bounding box center [1216, 694] width 73 height 30
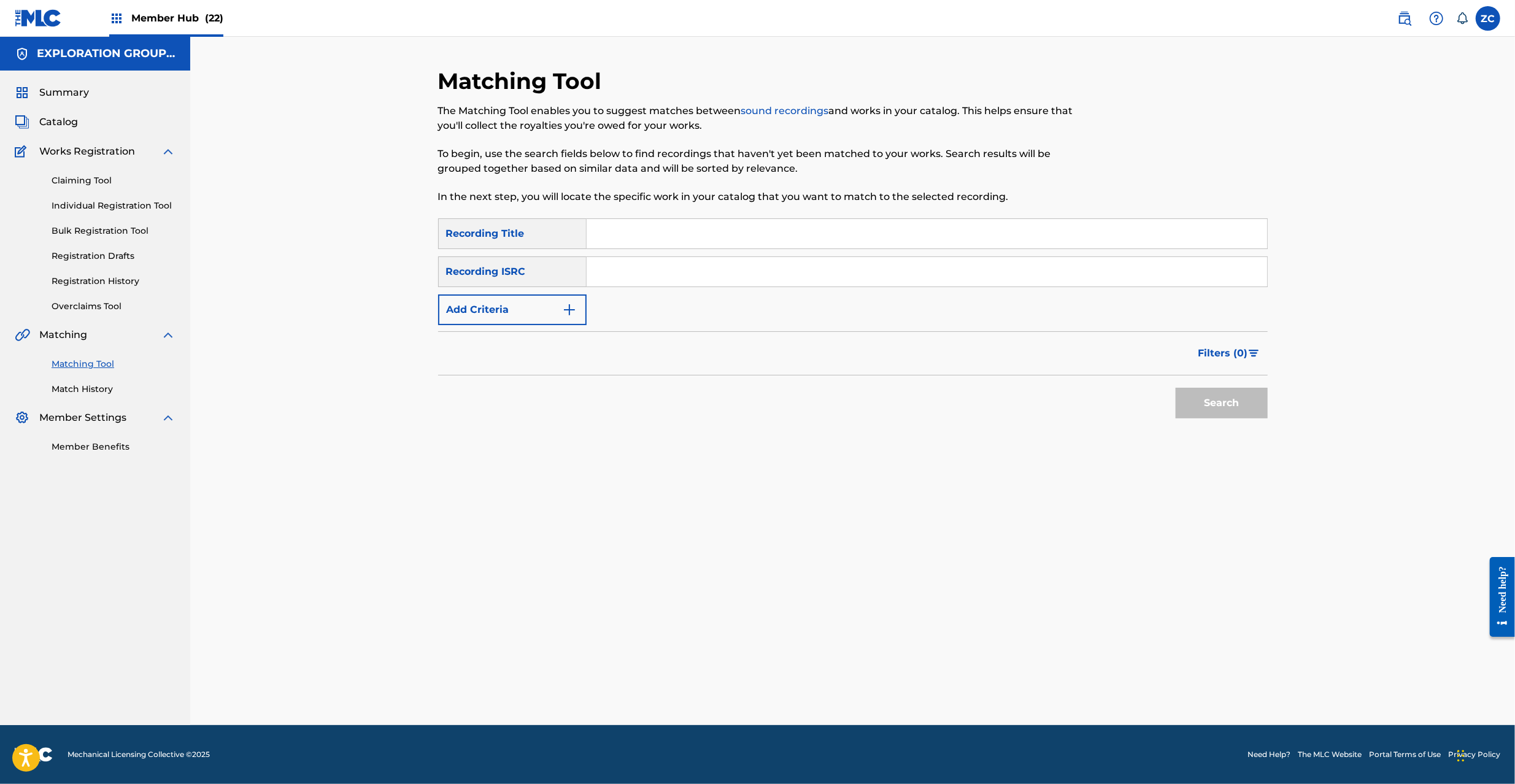
drag, startPoint x: 865, startPoint y: 270, endPoint x: 880, endPoint y: 276, distance: 16.2
click at [865, 270] on input "Search Form" at bounding box center [927, 272] width 680 height 30
paste input "JPF300601290"
type input "JPF300601290"
click at [1218, 404] on button "Search" at bounding box center [1222, 403] width 92 height 30
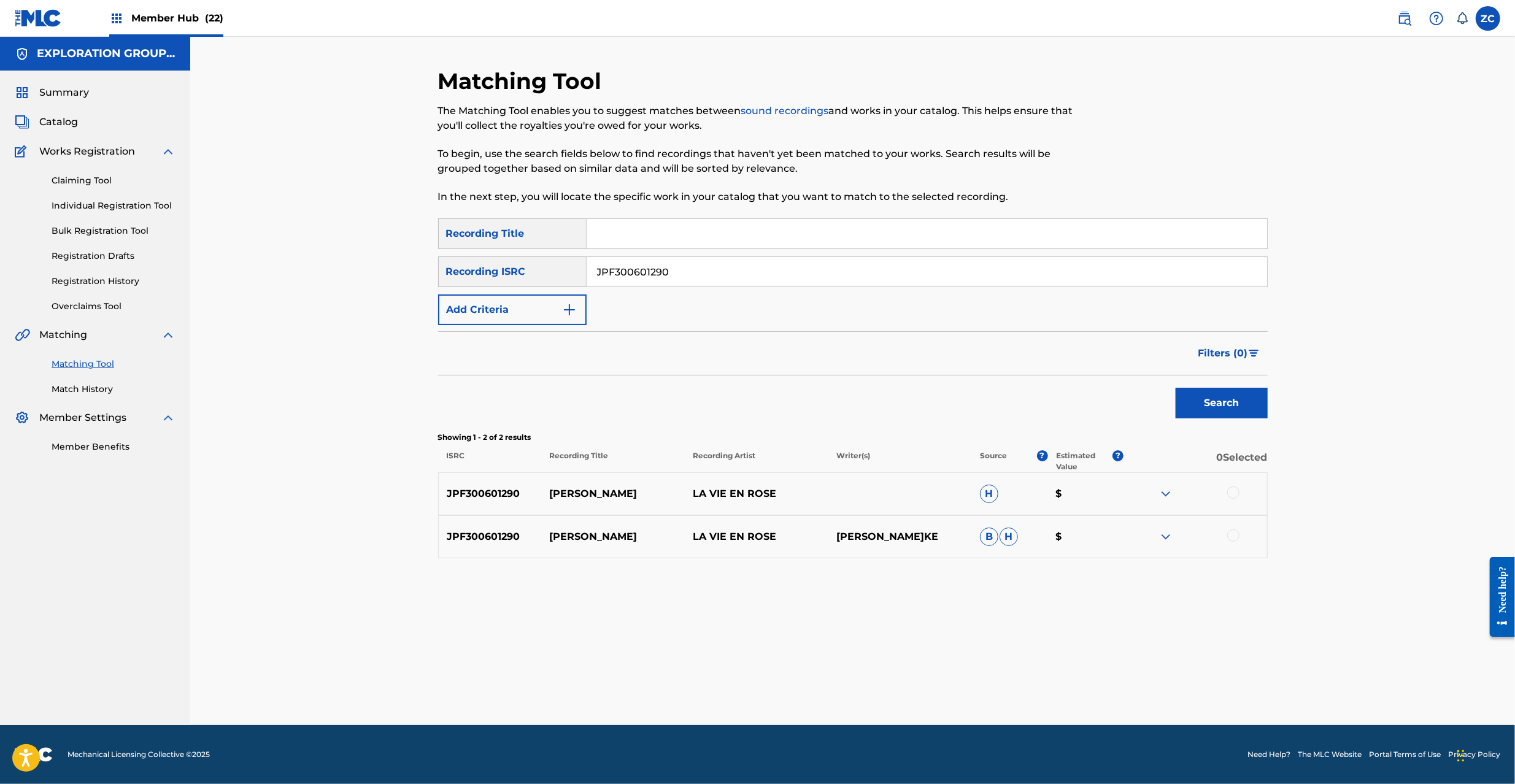
click at [1231, 496] on div at bounding box center [1234, 493] width 12 height 12
click at [1237, 530] on div at bounding box center [1195, 537] width 143 height 15
click at [1237, 534] on div at bounding box center [1234, 536] width 12 height 12
click at [876, 708] on div "Matching Tool The Matching Tool enables you to suggest matches between sound re…" at bounding box center [853, 397] width 830 height 658
click at [892, 683] on button "Match 2 Groups" at bounding box center [863, 683] width 136 height 30
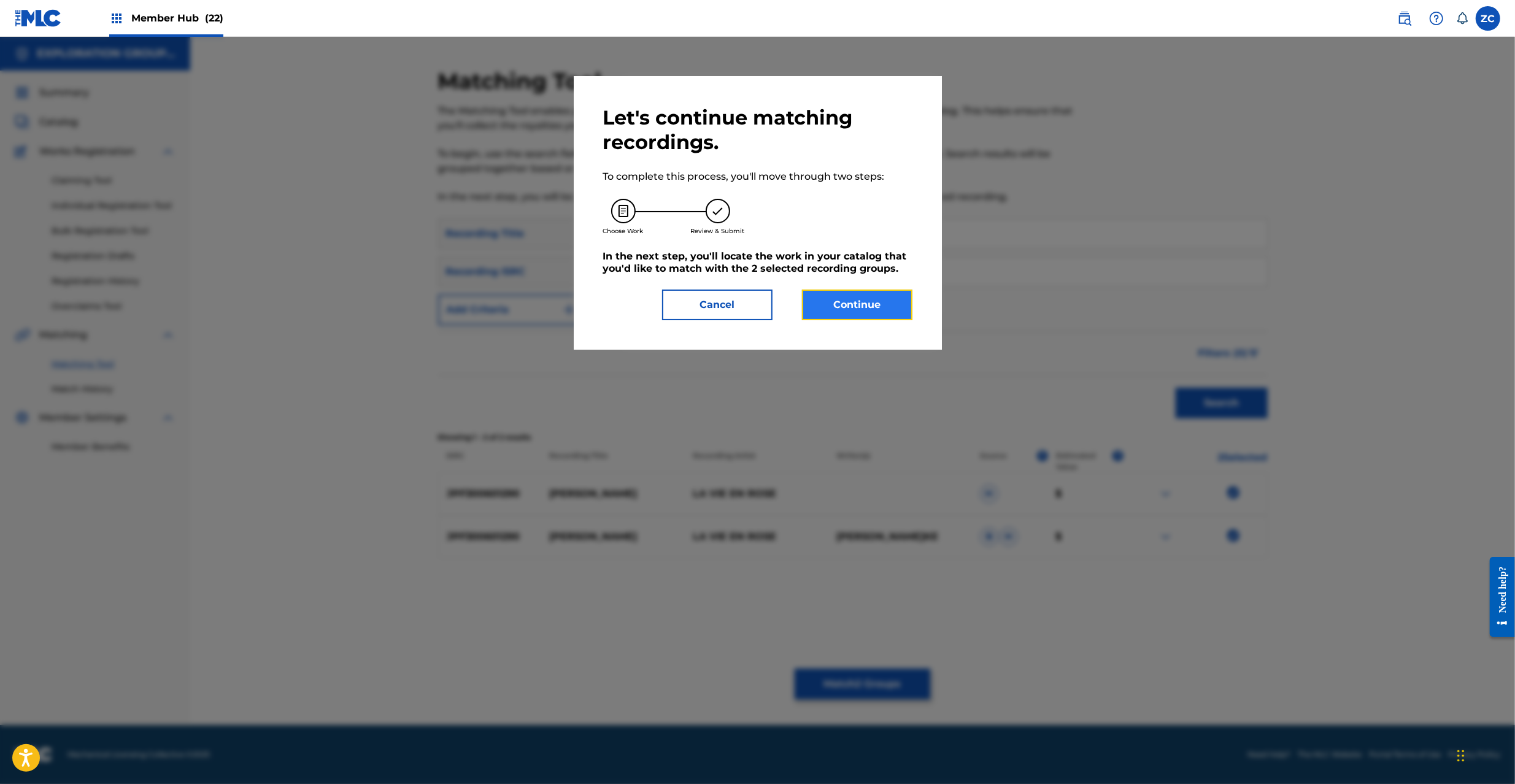
click at [867, 313] on button "Continue" at bounding box center [857, 305] width 111 height 30
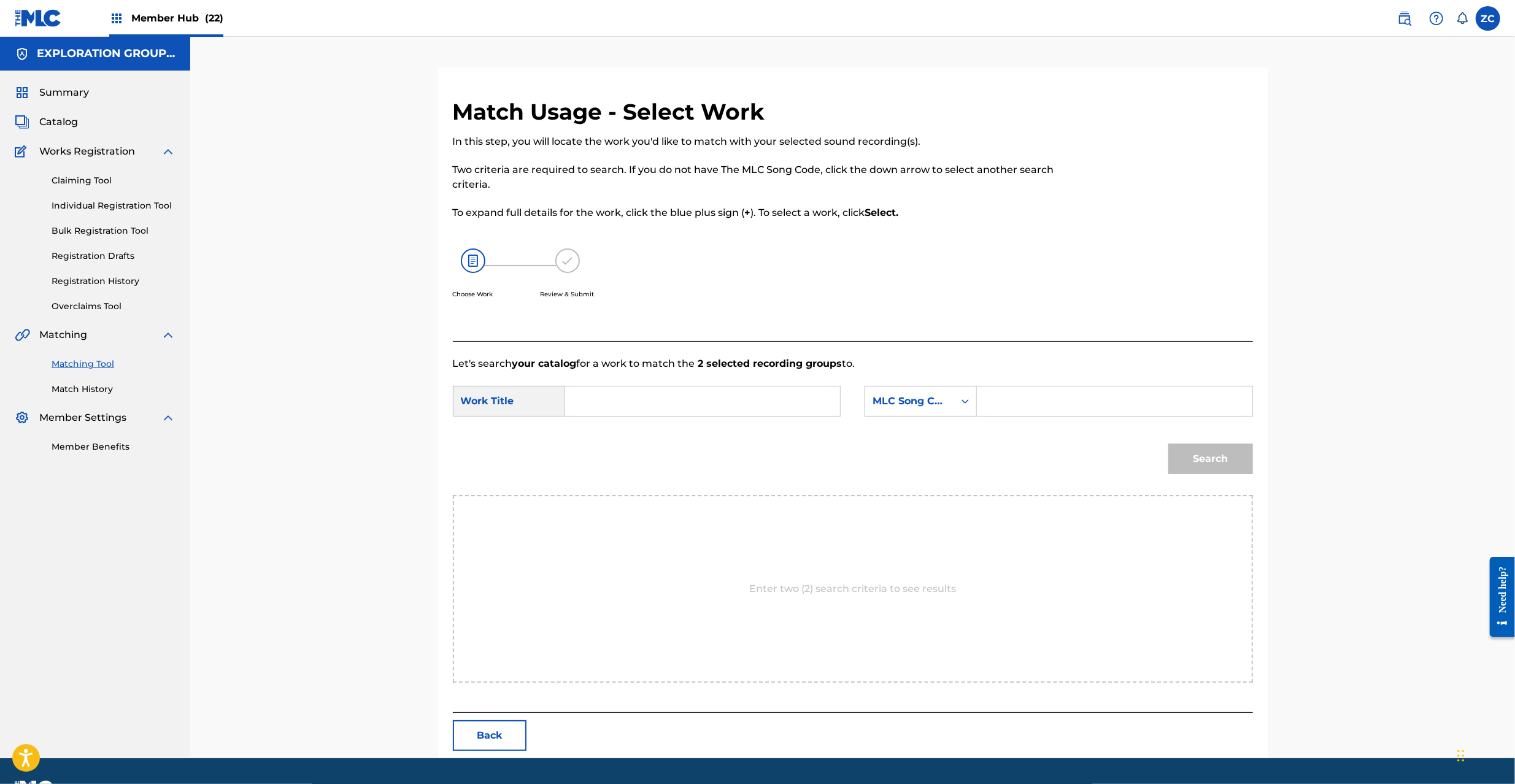
click at [769, 391] on input "Search Form" at bounding box center [703, 401] width 254 height 30
paste input "Mabushiki Mirai MV5FN7"
click at [690, 401] on input "Mabushiki Mirai MV5FN7" at bounding box center [703, 401] width 254 height 30
type input "Mabushiki Mirai"
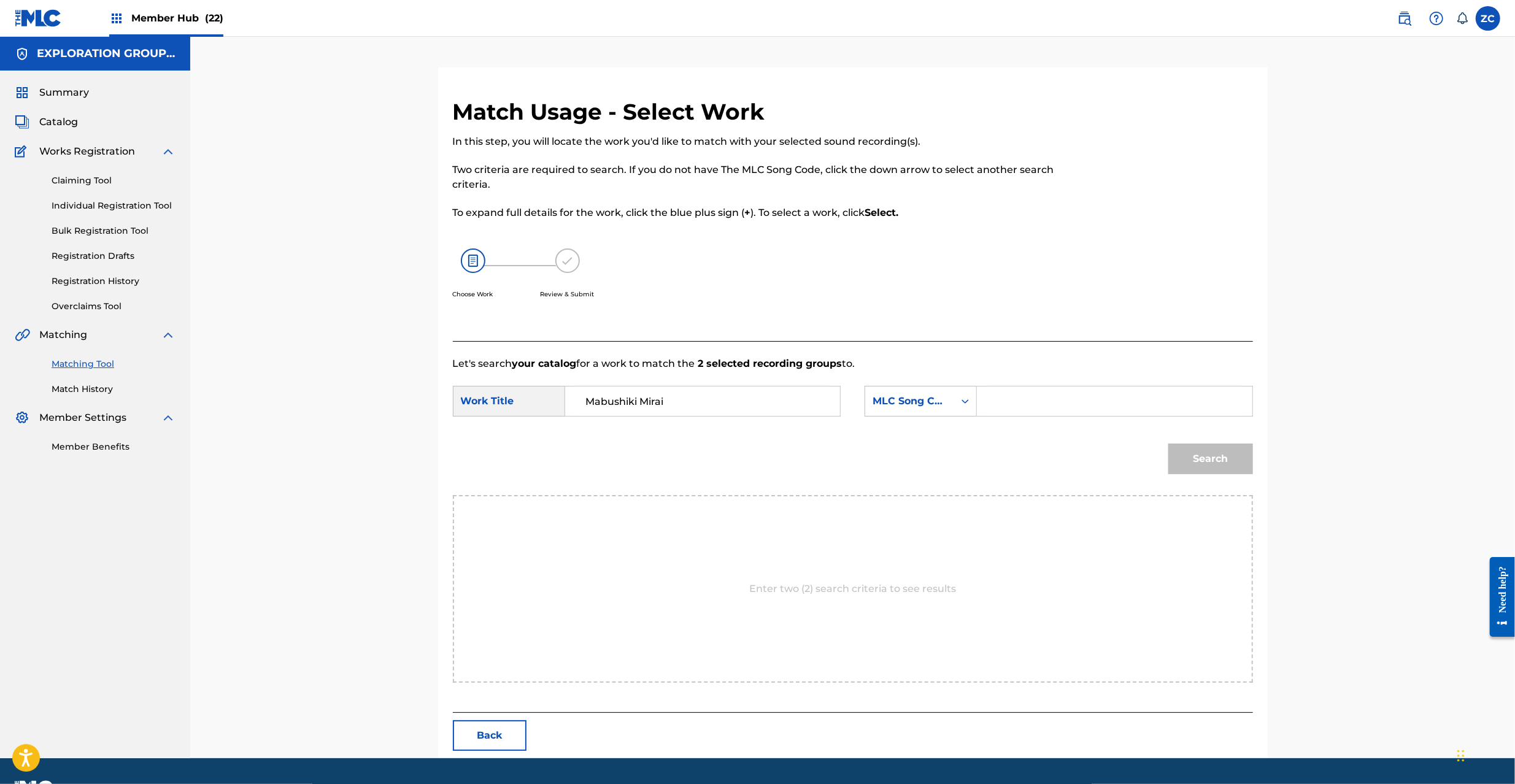
click at [1047, 403] on input "Search Form" at bounding box center [1114, 401] width 254 height 30
paste input "MV5FN7"
type input "MV5FN7"
click at [1228, 459] on button "Search" at bounding box center [1210, 458] width 85 height 30
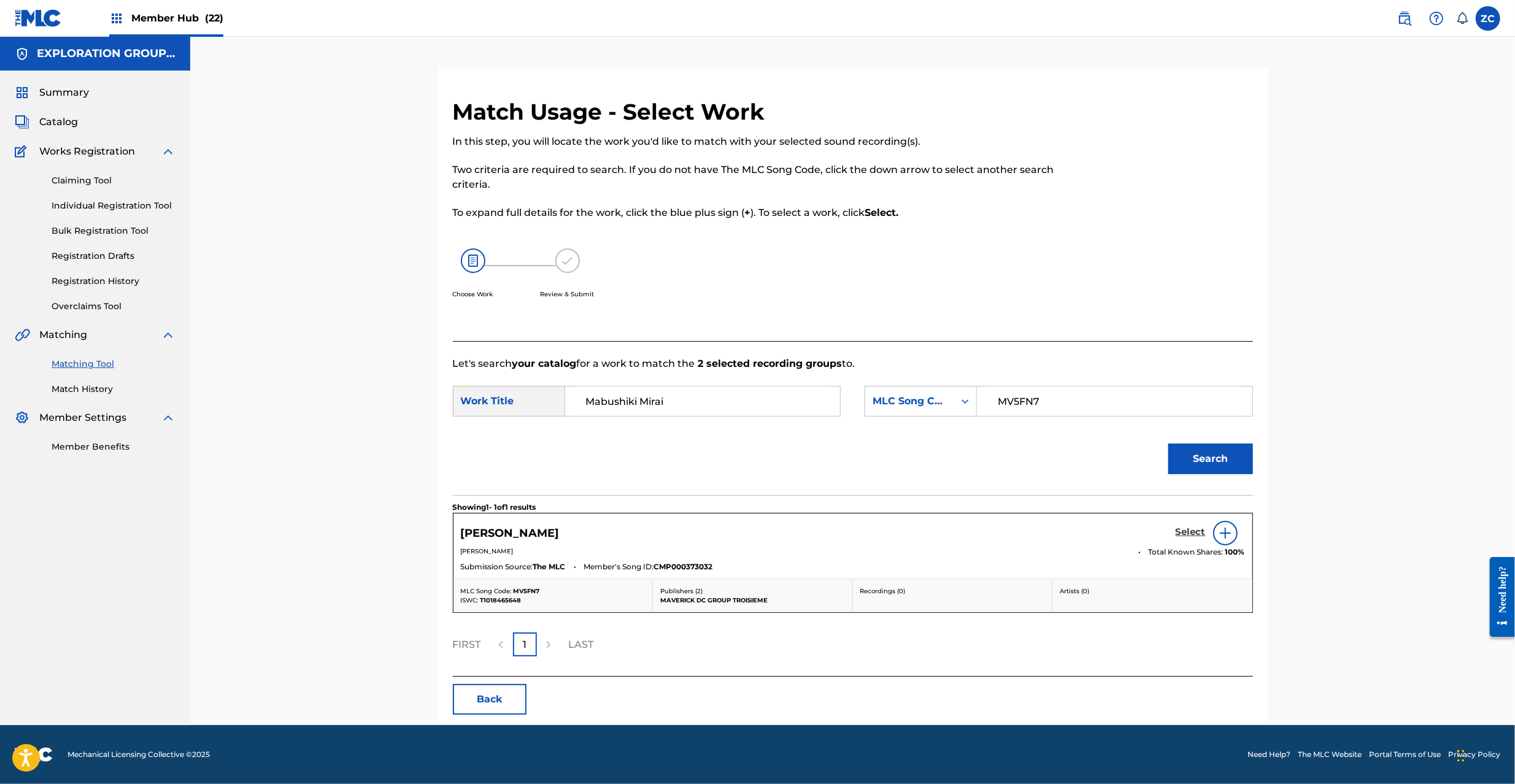
click at [1191, 531] on h5 "Select" at bounding box center [1191, 532] width 30 height 12
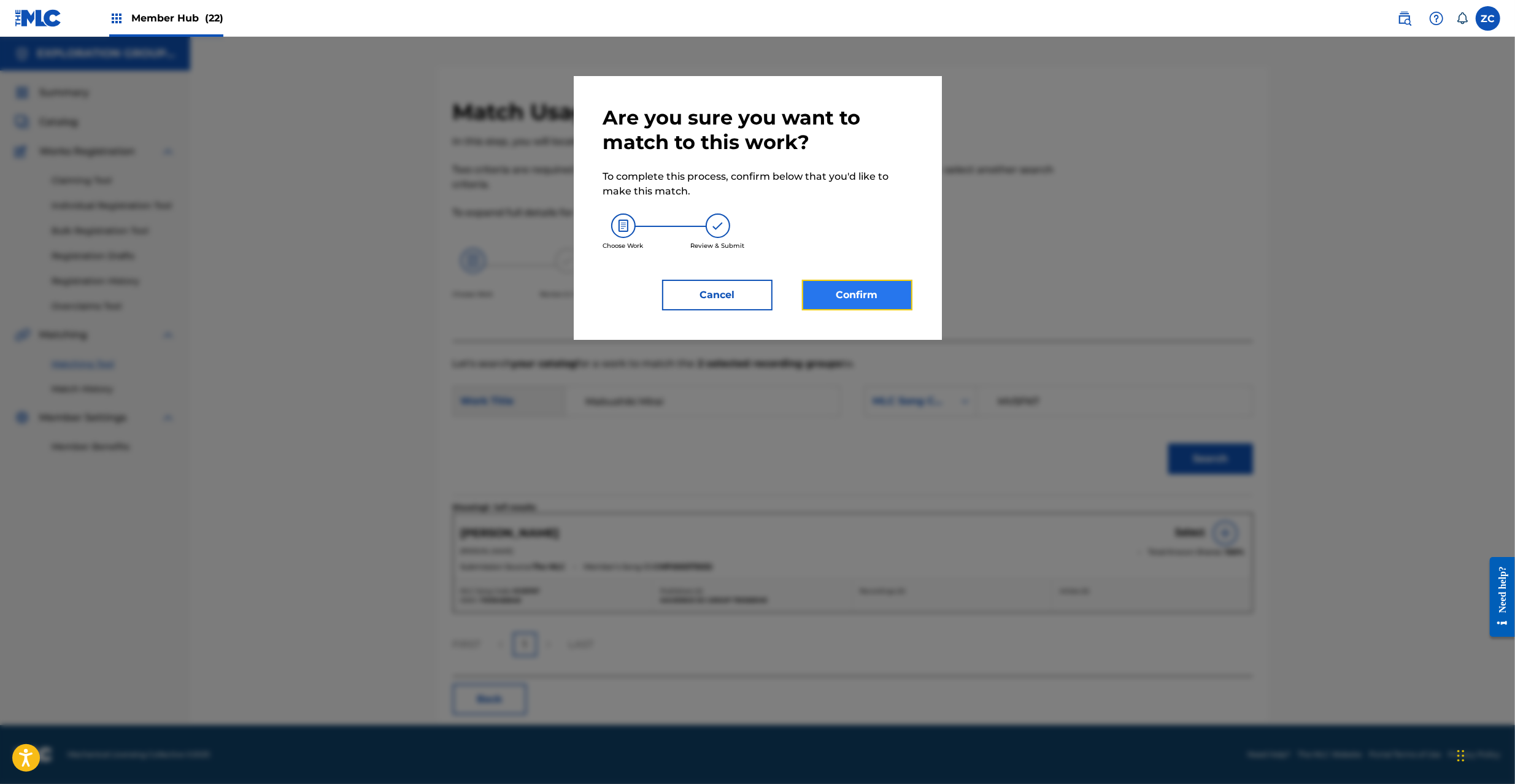
click at [856, 298] on button "Confirm" at bounding box center [857, 295] width 111 height 30
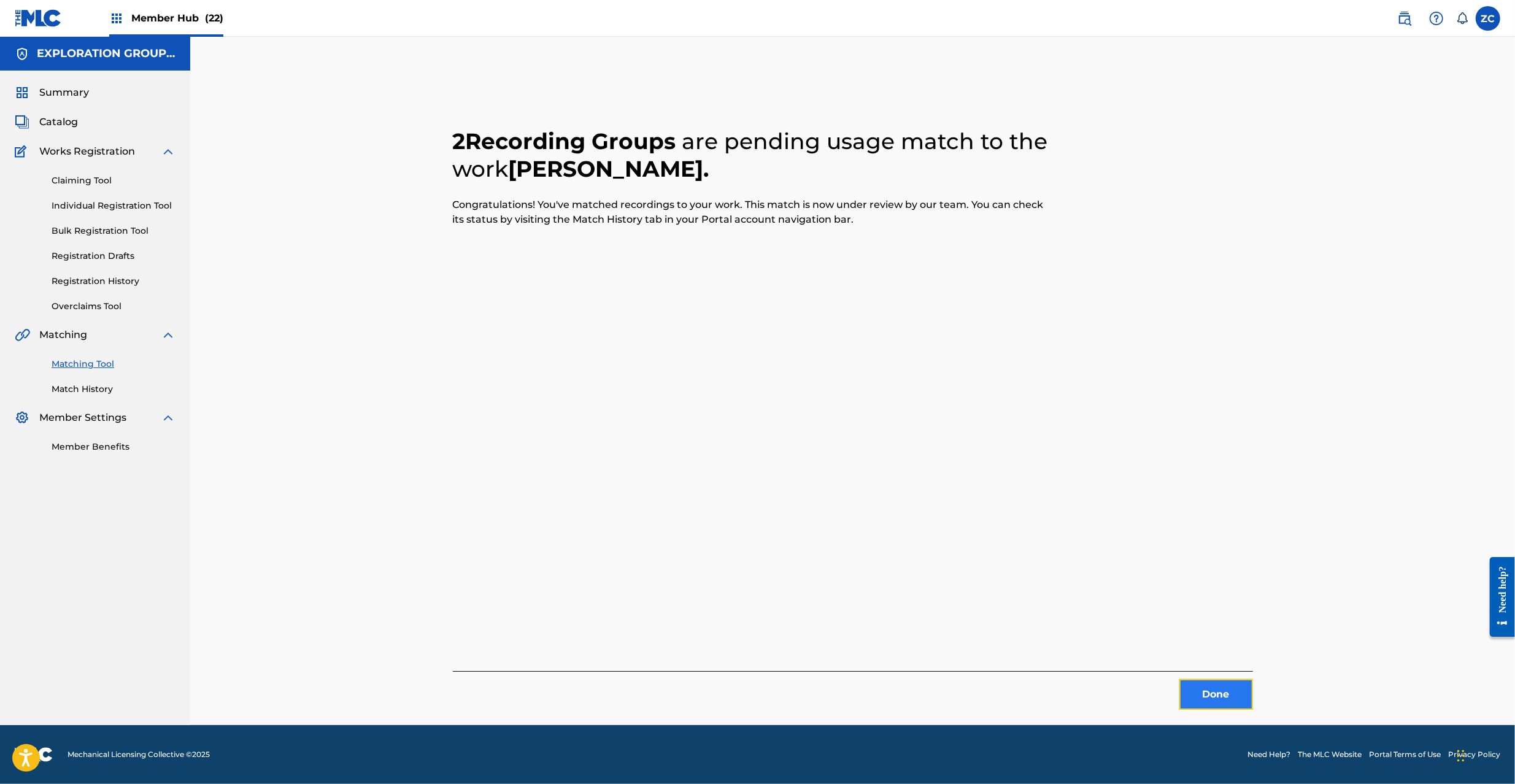
click at [1216, 705] on button "Done" at bounding box center [1216, 694] width 73 height 30
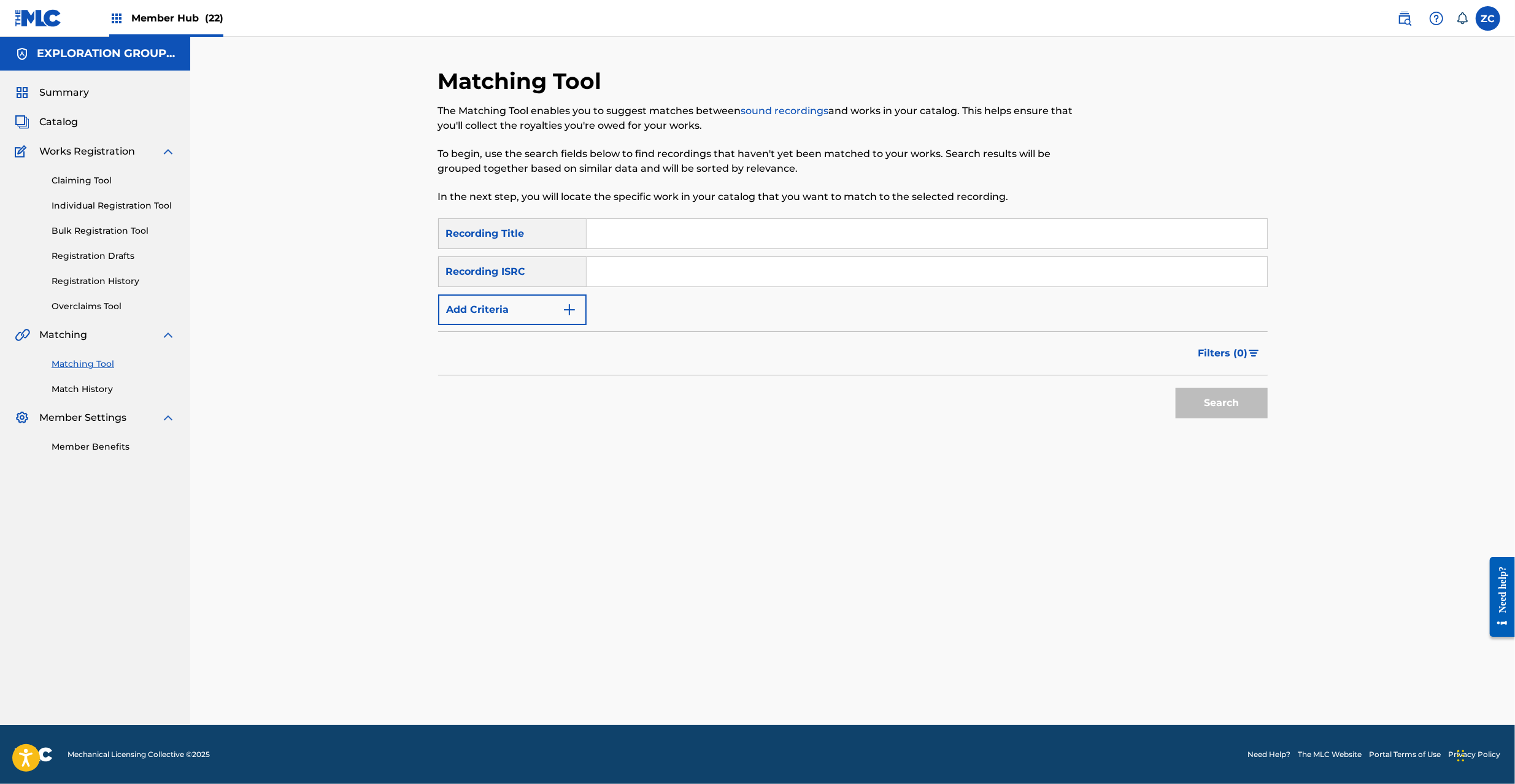
drag, startPoint x: 856, startPoint y: 260, endPoint x: 882, endPoint y: 278, distance: 31.6
click at [856, 260] on input "Search Form" at bounding box center [927, 272] width 680 height 30
paste input "JPPO00749610"
click at [1234, 400] on button "Search" at bounding box center [1222, 403] width 92 height 30
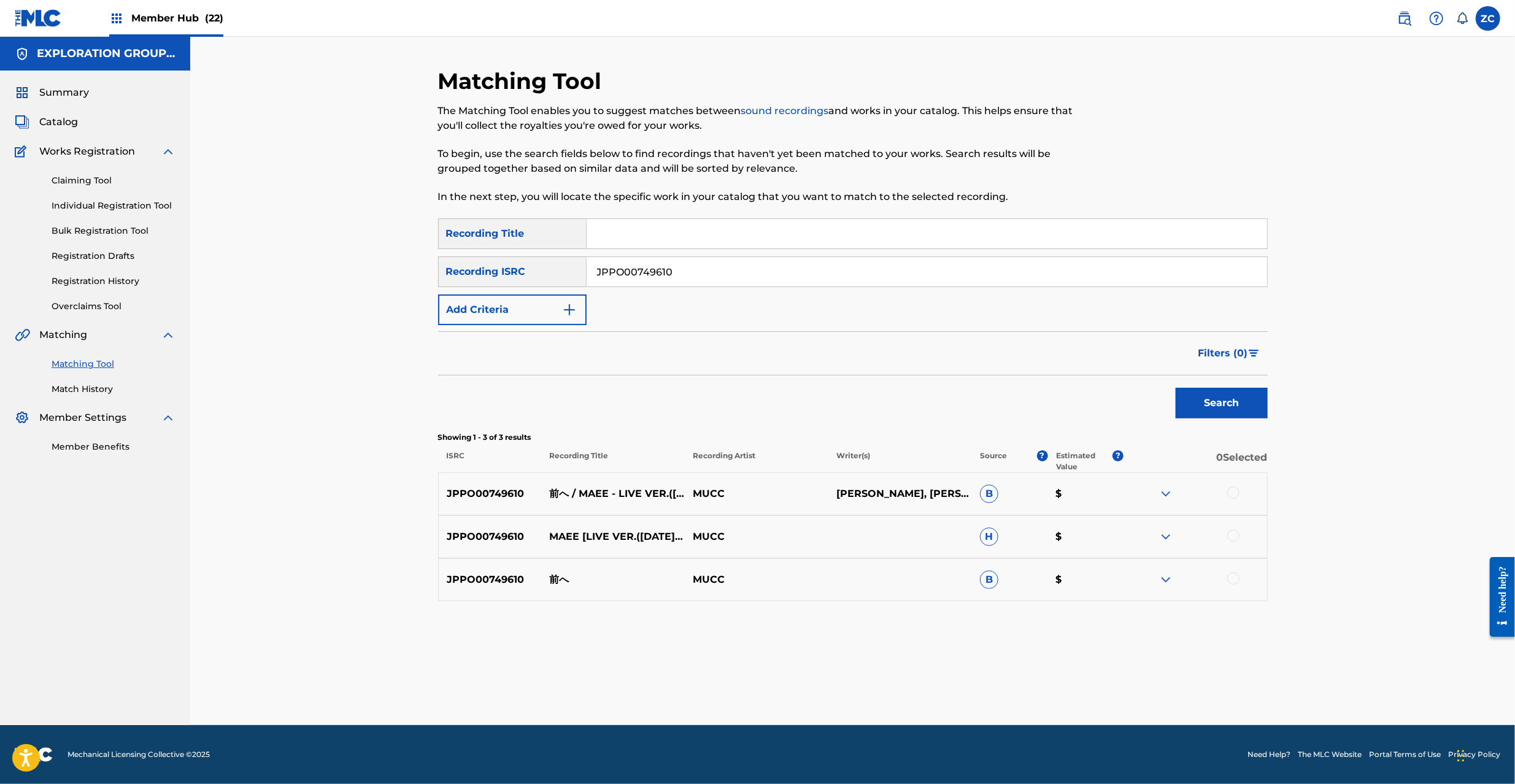
click at [1235, 494] on div at bounding box center [1234, 493] width 12 height 12
click at [1238, 543] on div at bounding box center [1195, 537] width 143 height 15
click at [1235, 534] on div at bounding box center [1234, 536] width 12 height 12
click at [1231, 581] on div at bounding box center [1234, 579] width 12 height 12
click at [749, 273] on input "JPPO00749610" at bounding box center [927, 272] width 680 height 30
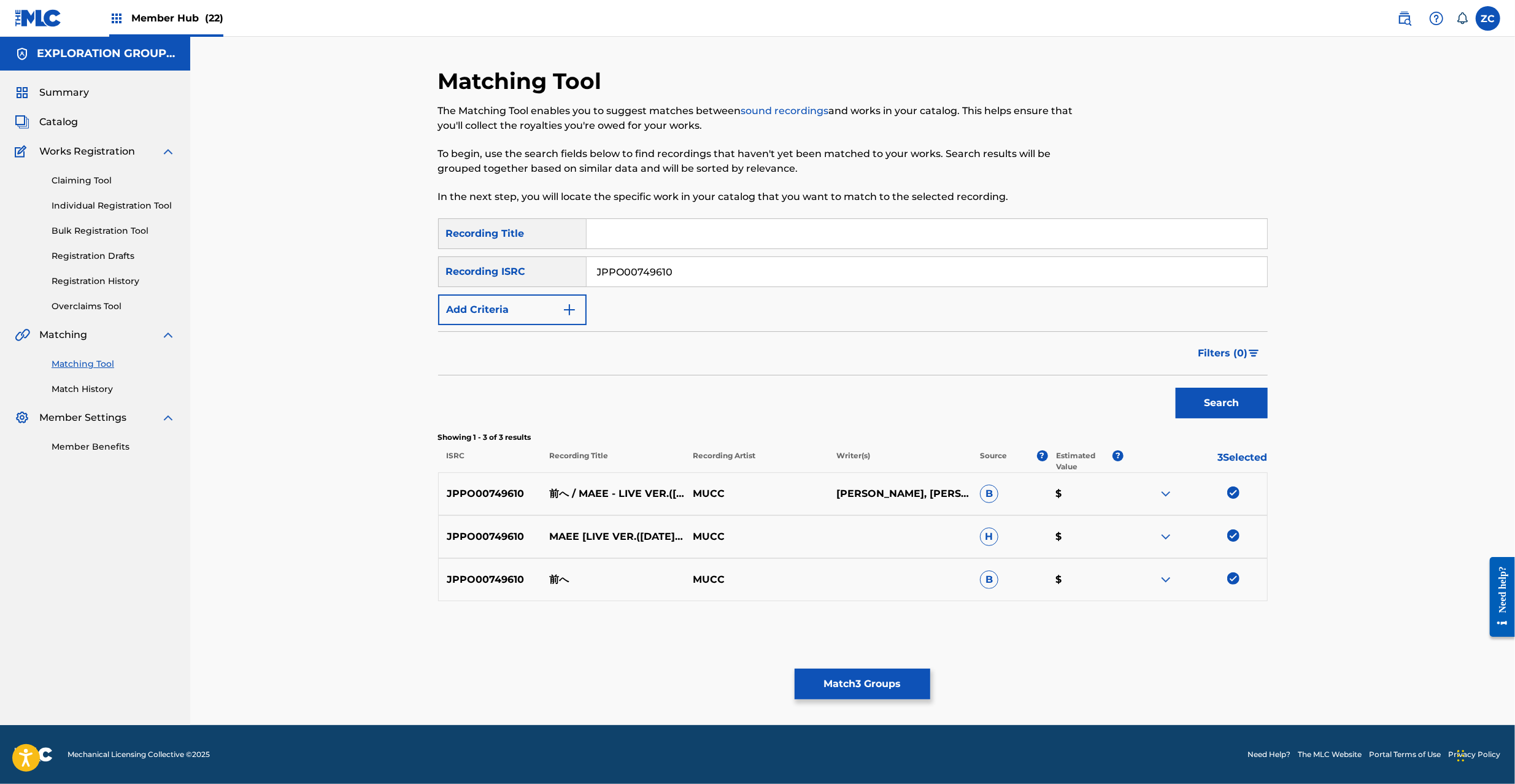
paste input "F30040060"
click at [1188, 381] on div "Search" at bounding box center [1219, 400] width 98 height 49
click at [1206, 418] on div "Search" at bounding box center [1219, 400] width 98 height 49
click at [1213, 412] on button "Search" at bounding box center [1222, 403] width 92 height 30
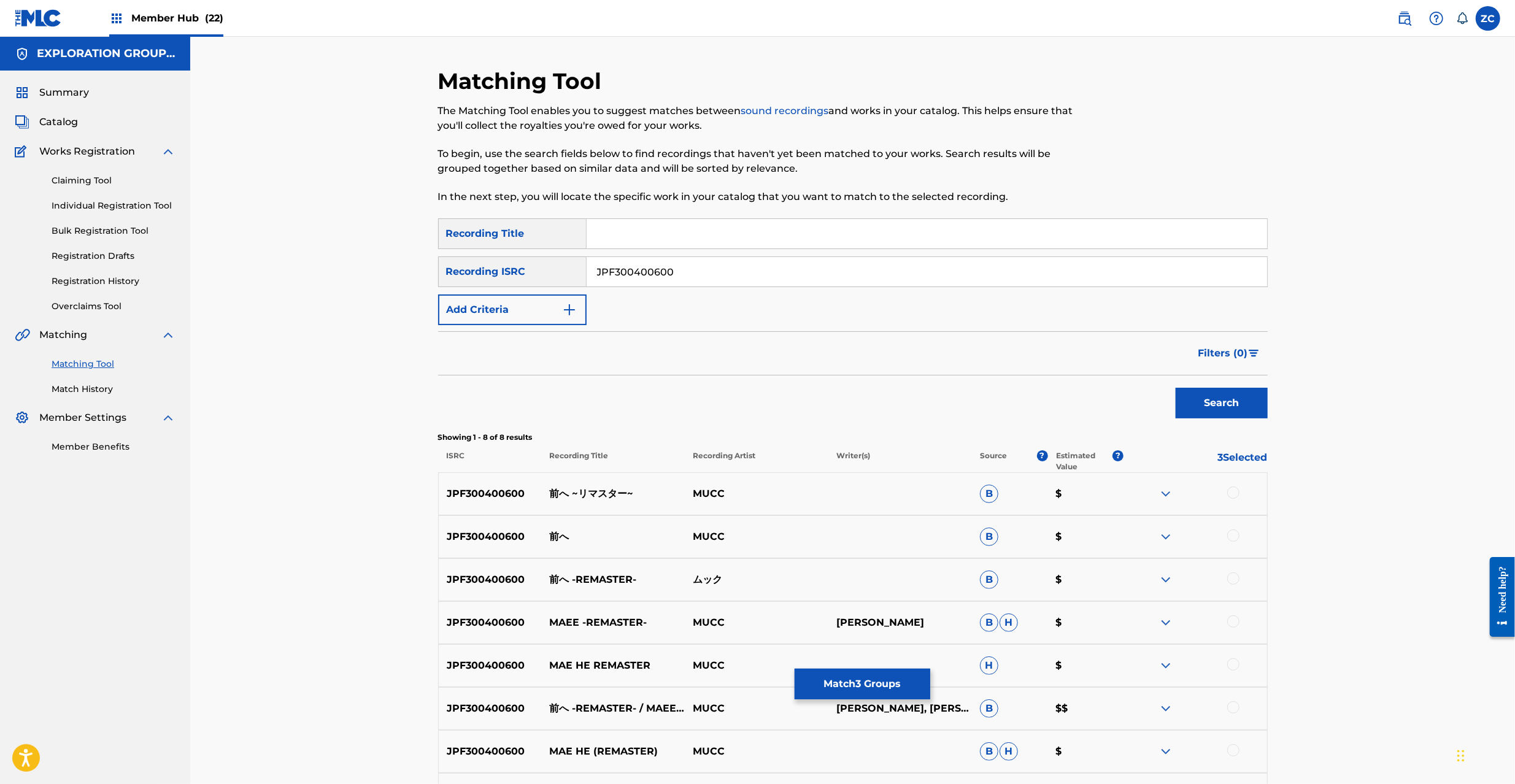
click at [1234, 491] on div at bounding box center [1234, 493] width 12 height 12
click at [1233, 540] on div at bounding box center [1234, 536] width 12 height 12
drag, startPoint x: 1236, startPoint y: 576, endPoint x: 1240, endPoint y: 619, distance: 43.2
click at [1236, 577] on div at bounding box center [1234, 579] width 12 height 12
click at [1231, 620] on div at bounding box center [1234, 622] width 12 height 12
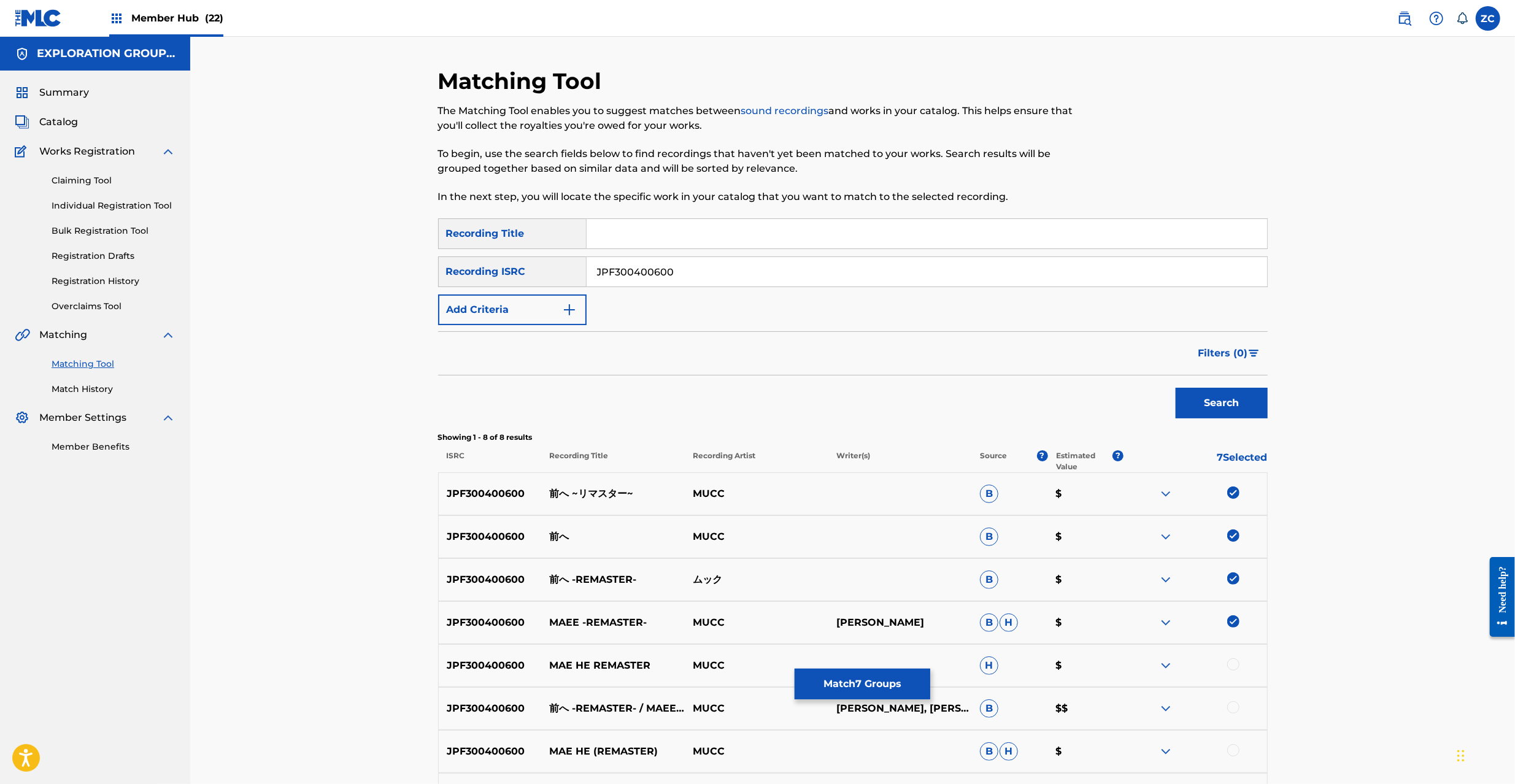
click at [1233, 662] on div at bounding box center [1234, 665] width 12 height 12
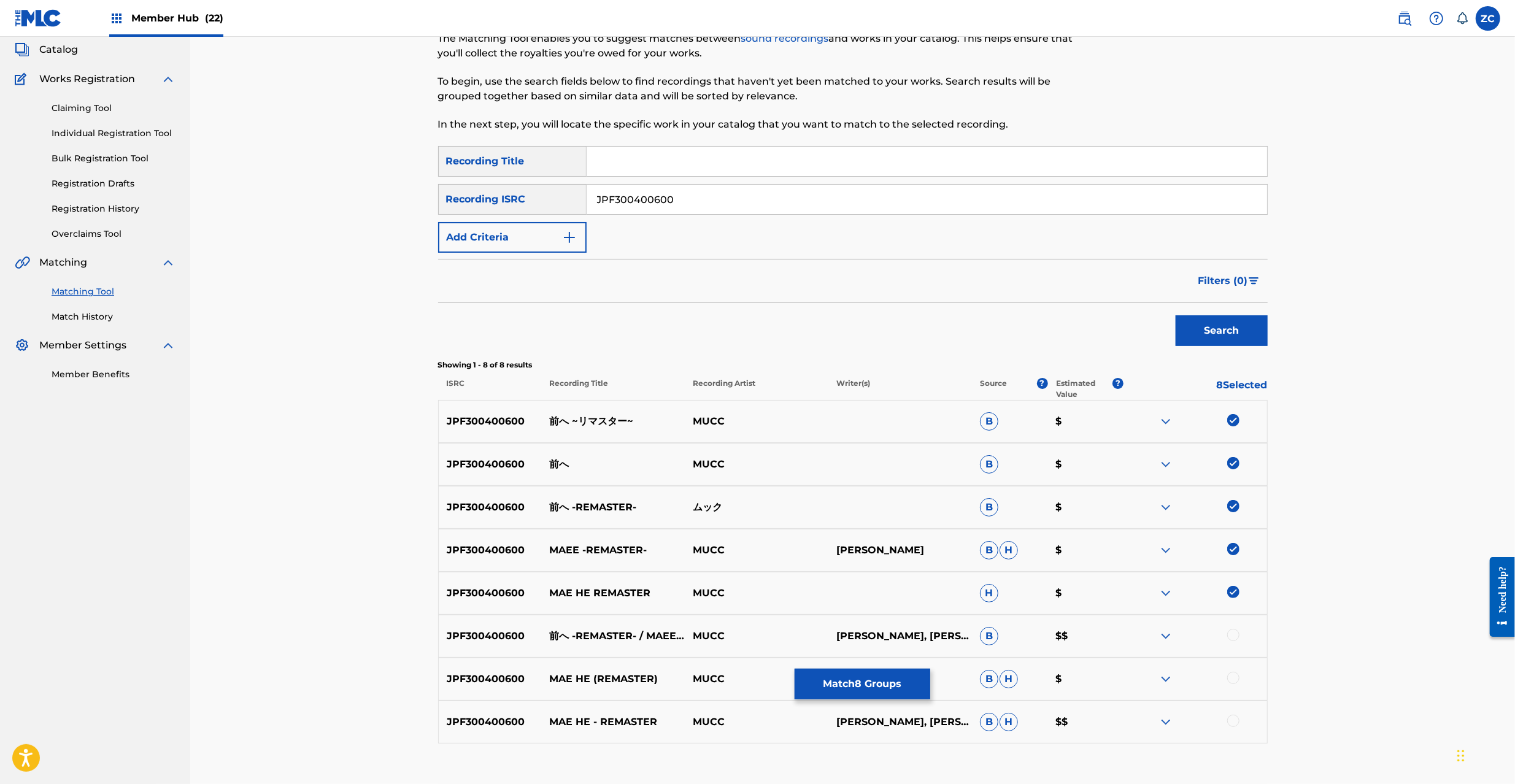
scroll to position [152, 0]
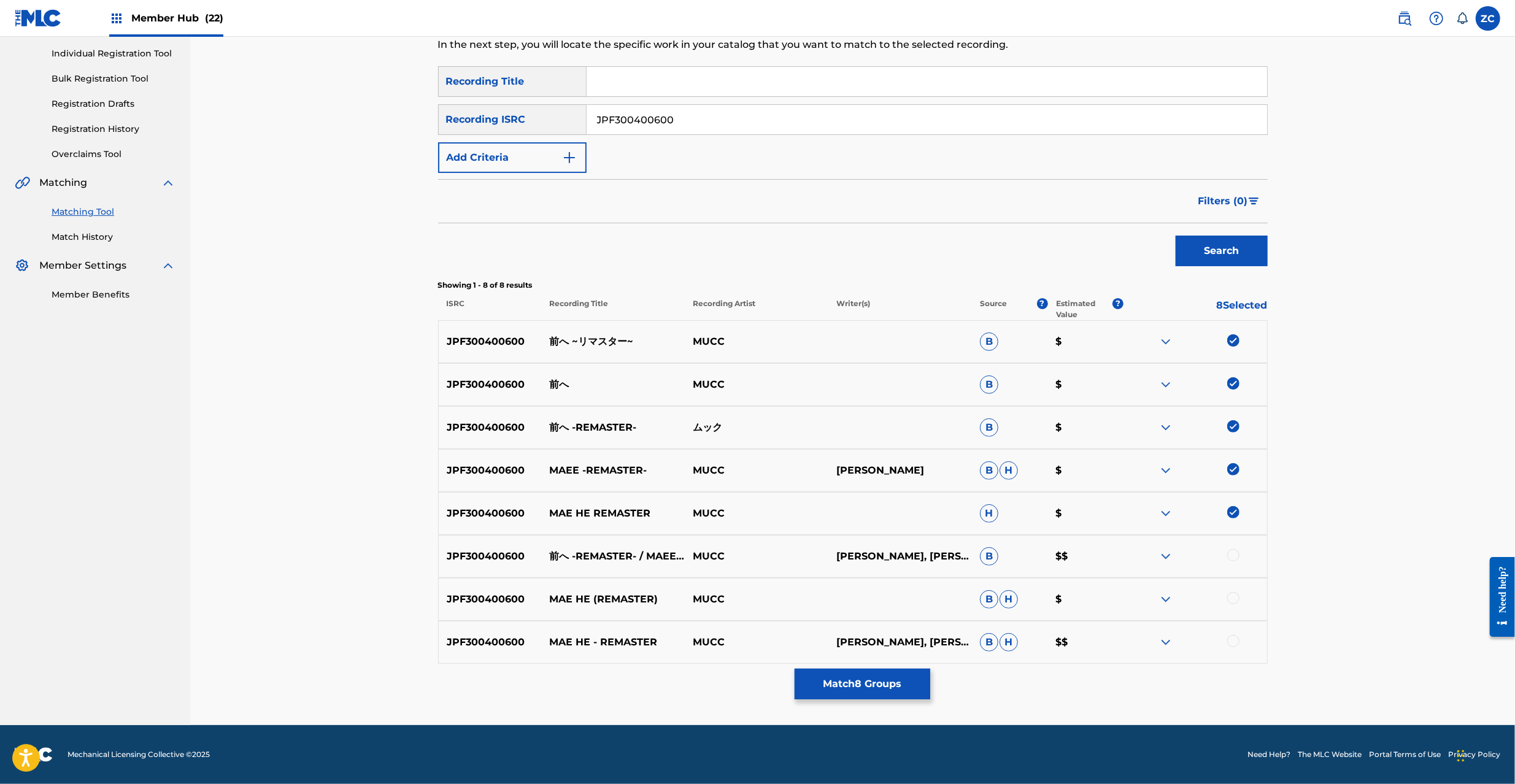
click at [1234, 550] on div at bounding box center [1234, 556] width 12 height 12
click at [1234, 599] on div at bounding box center [1234, 599] width 12 height 12
click at [1238, 645] on div at bounding box center [1195, 642] width 143 height 15
click at [1235, 645] on div at bounding box center [1234, 641] width 12 height 12
click at [760, 117] on input "JPF300400600" at bounding box center [927, 120] width 680 height 30
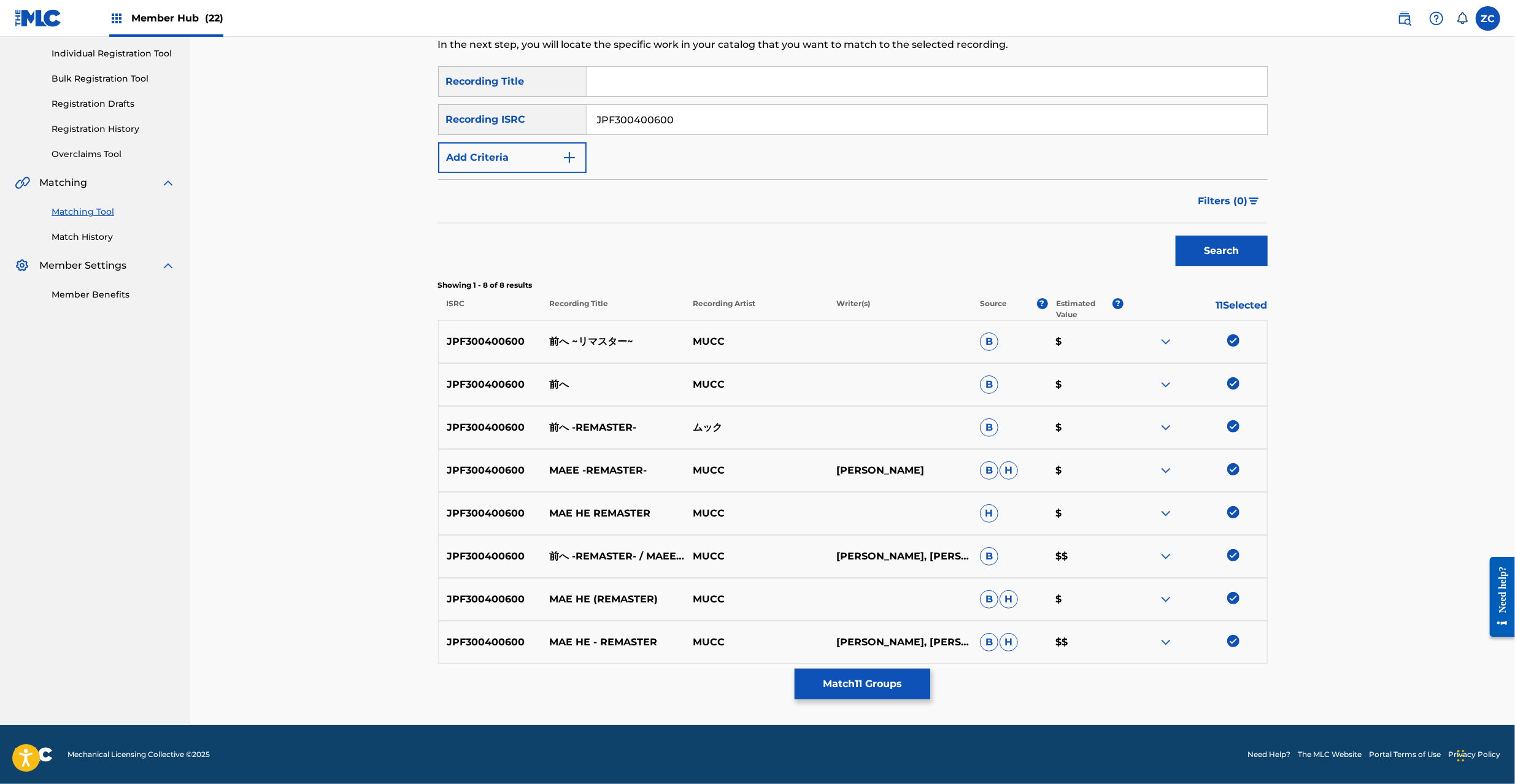
paste input "20043"
click at [1176, 235] on button "Search" at bounding box center [1222, 250] width 92 height 30
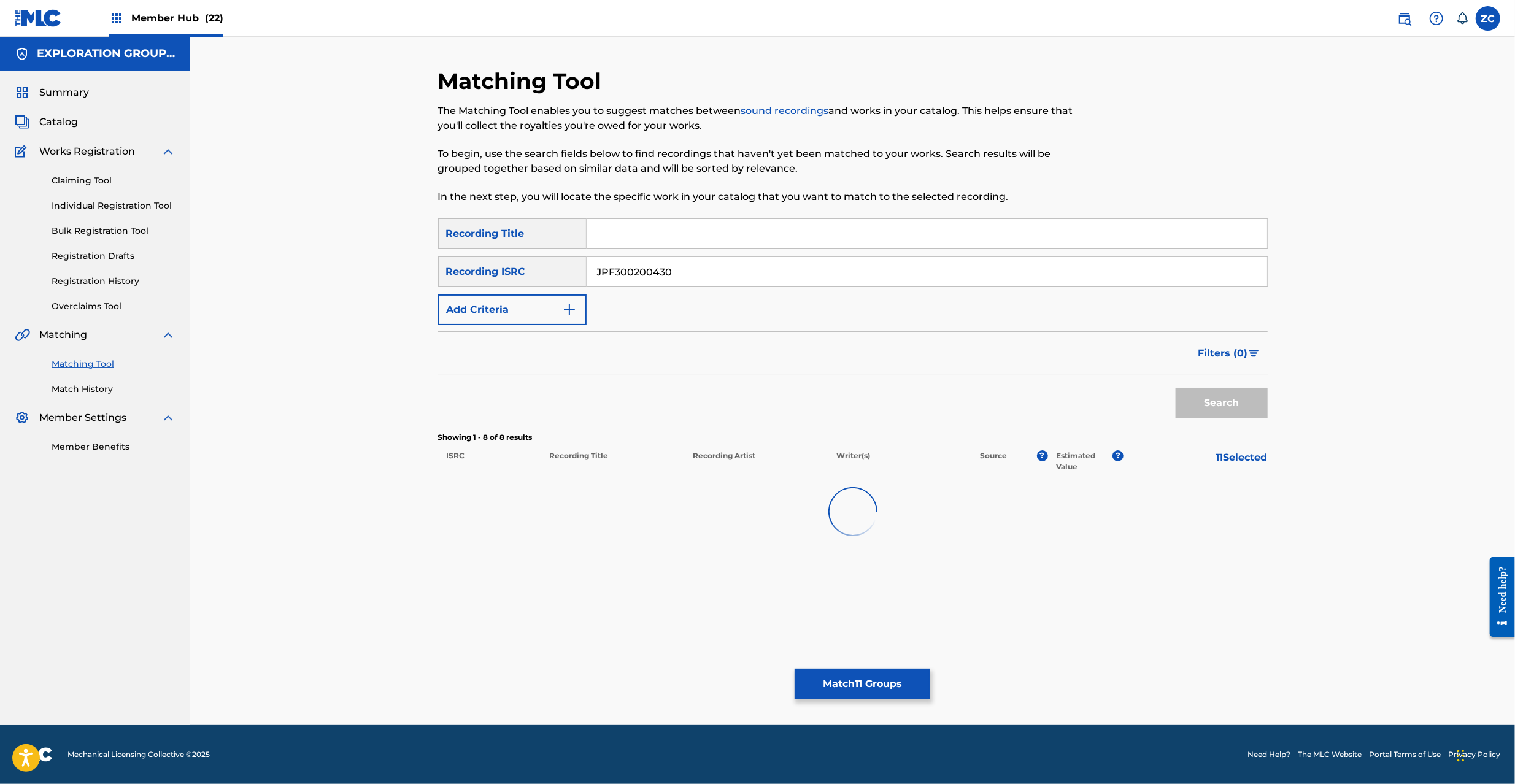
scroll to position [0, 0]
click at [1228, 495] on div at bounding box center [1234, 493] width 12 height 12
click at [764, 261] on input "JPF300200430" at bounding box center [927, 272] width 680 height 30
paste input "U901400161"
type input "JPU901400161"
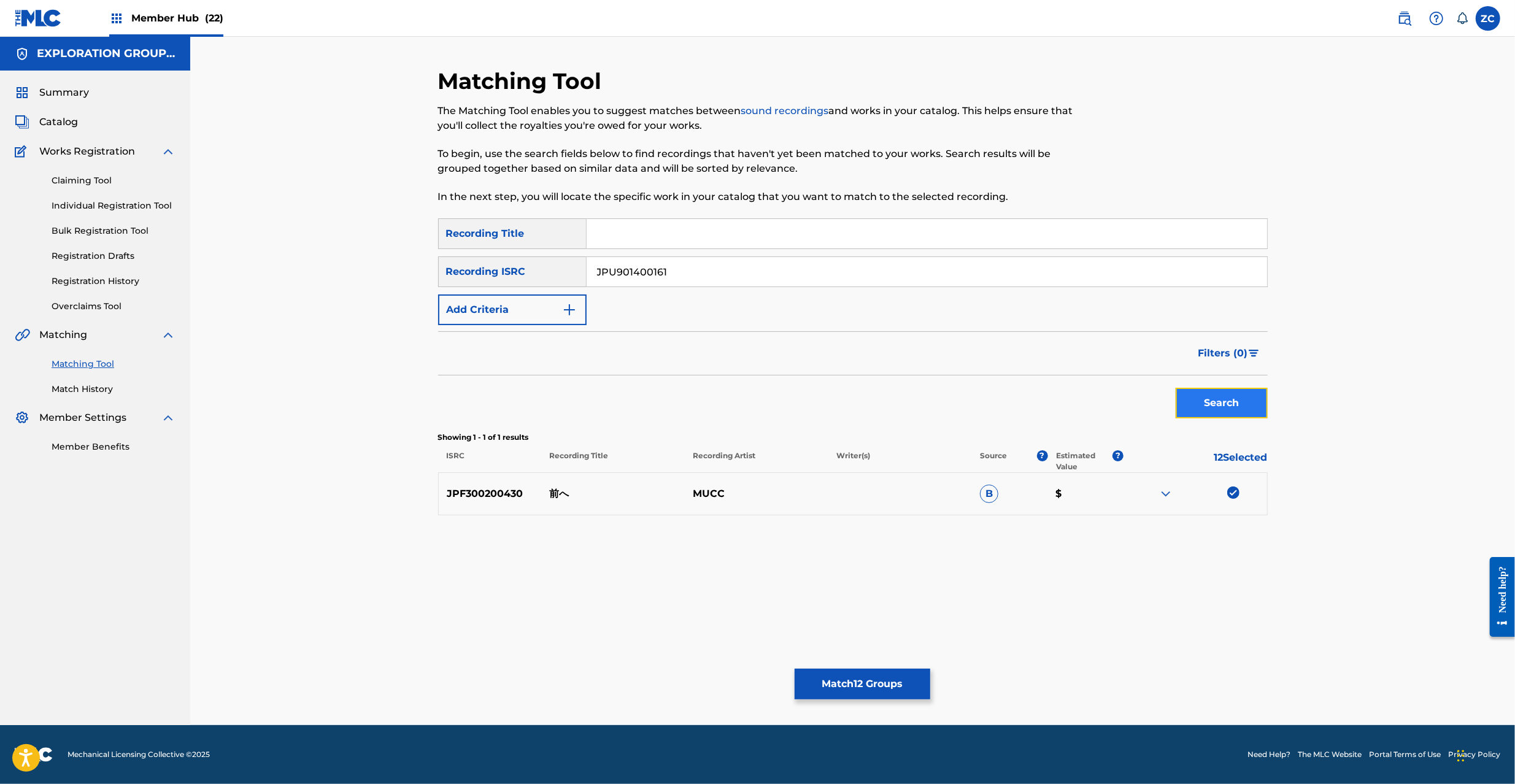
click at [1231, 397] on button "Search" at bounding box center [1222, 403] width 92 height 30
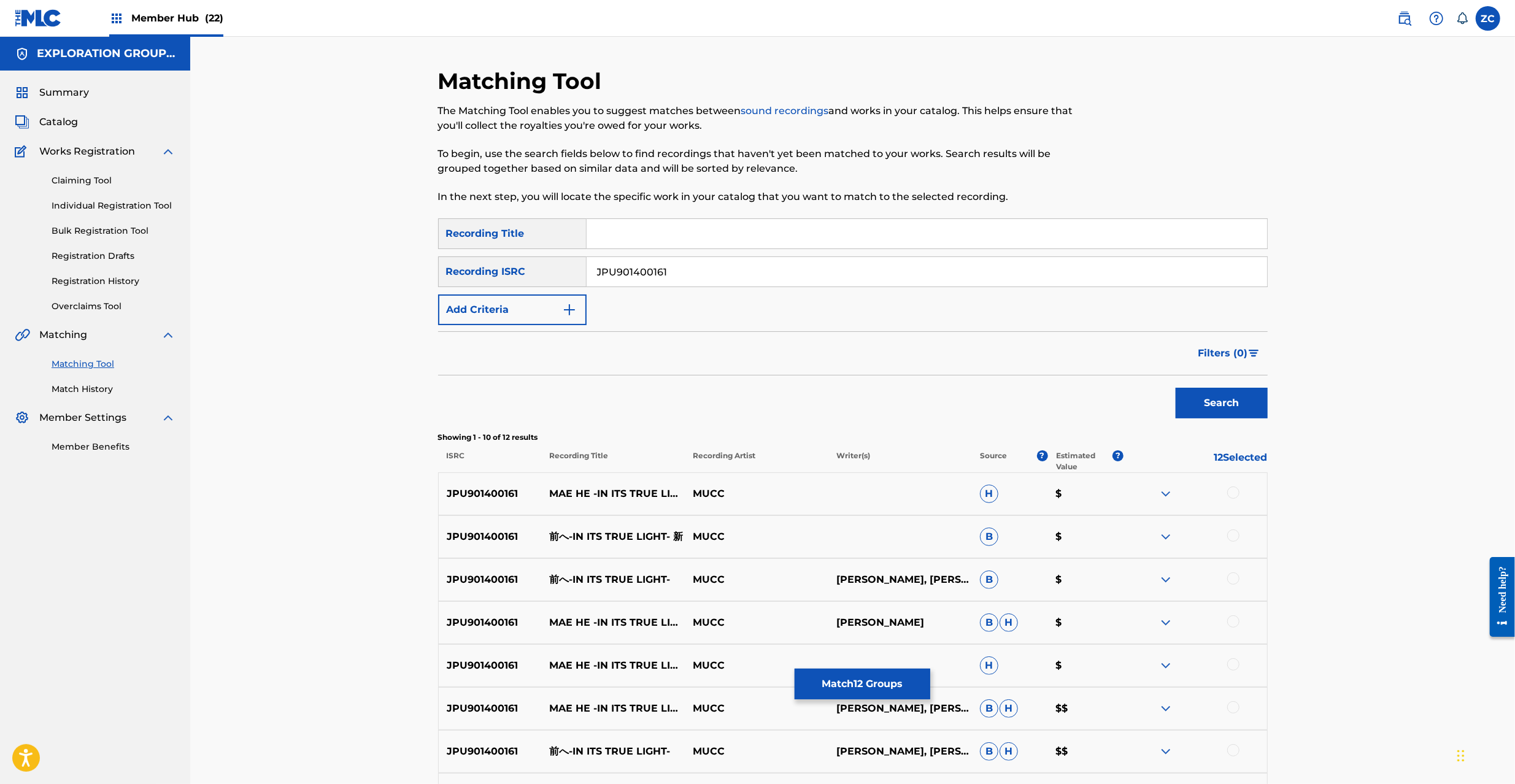
click at [1236, 498] on div at bounding box center [1234, 493] width 12 height 12
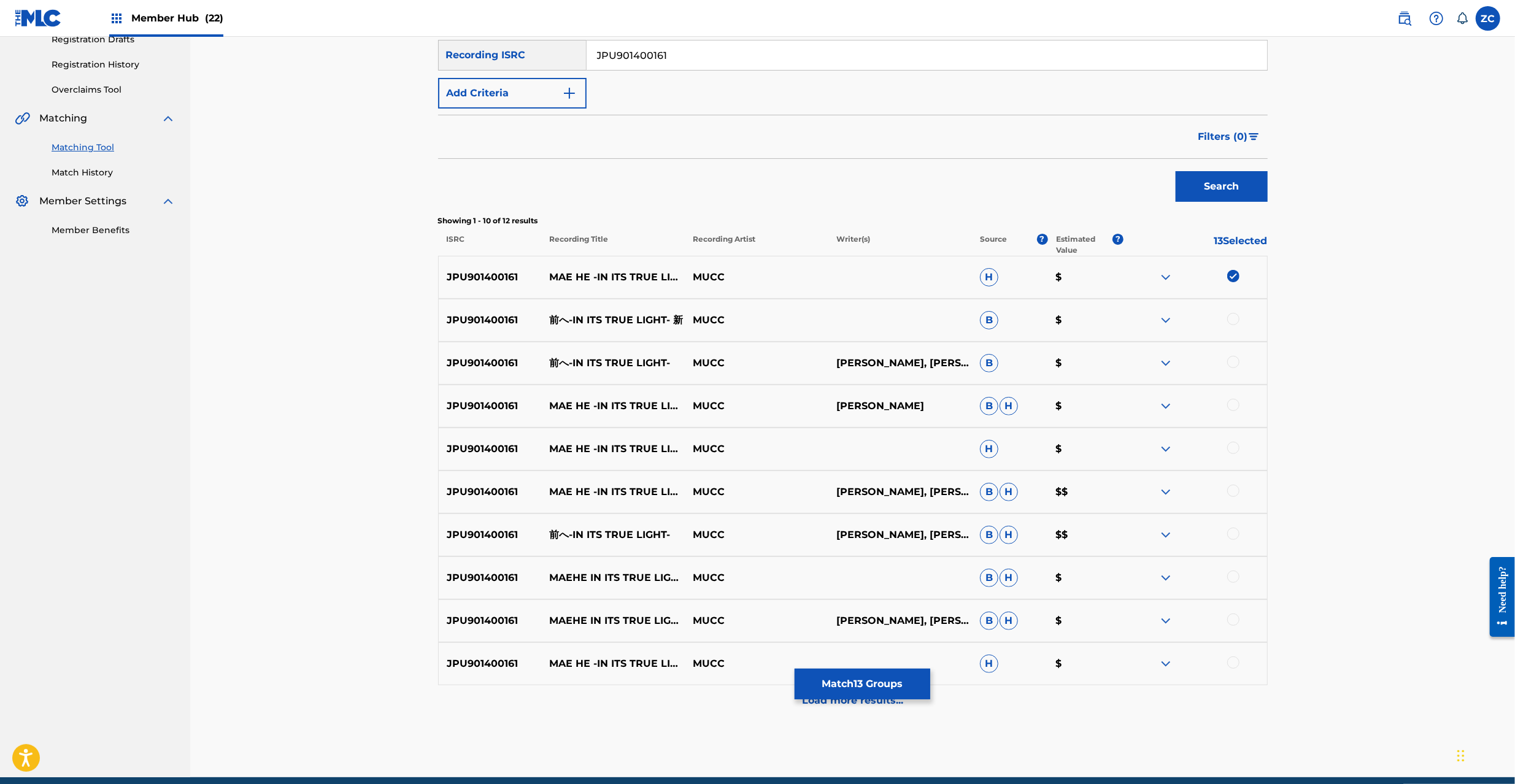
scroll to position [218, 0]
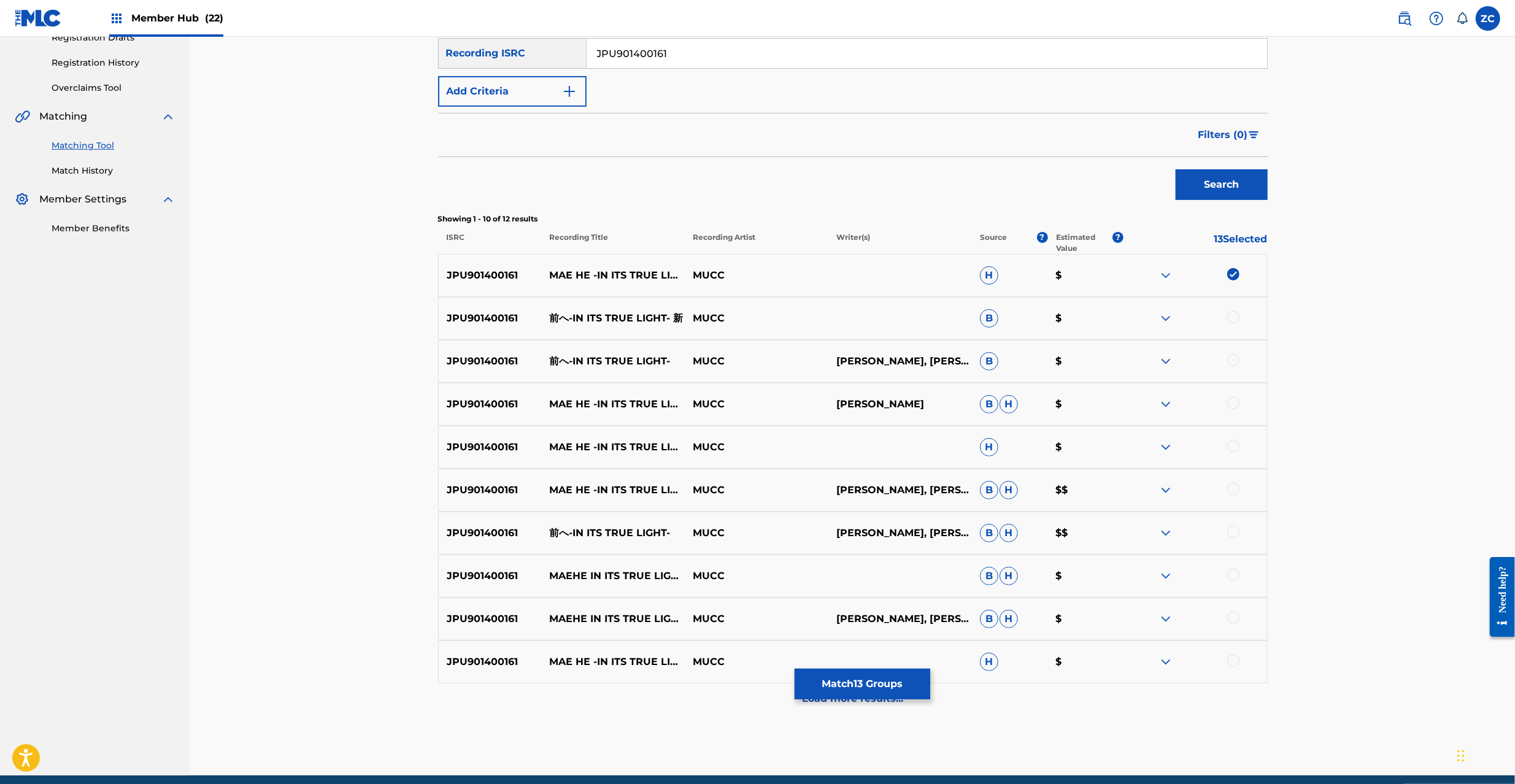
click at [1231, 322] on div at bounding box center [1234, 317] width 12 height 12
click at [1233, 361] on div at bounding box center [1234, 360] width 12 height 12
click at [1228, 403] on div at bounding box center [1234, 403] width 12 height 12
click at [1233, 443] on div at bounding box center [1234, 447] width 12 height 12
click at [1233, 489] on div at bounding box center [1234, 489] width 12 height 12
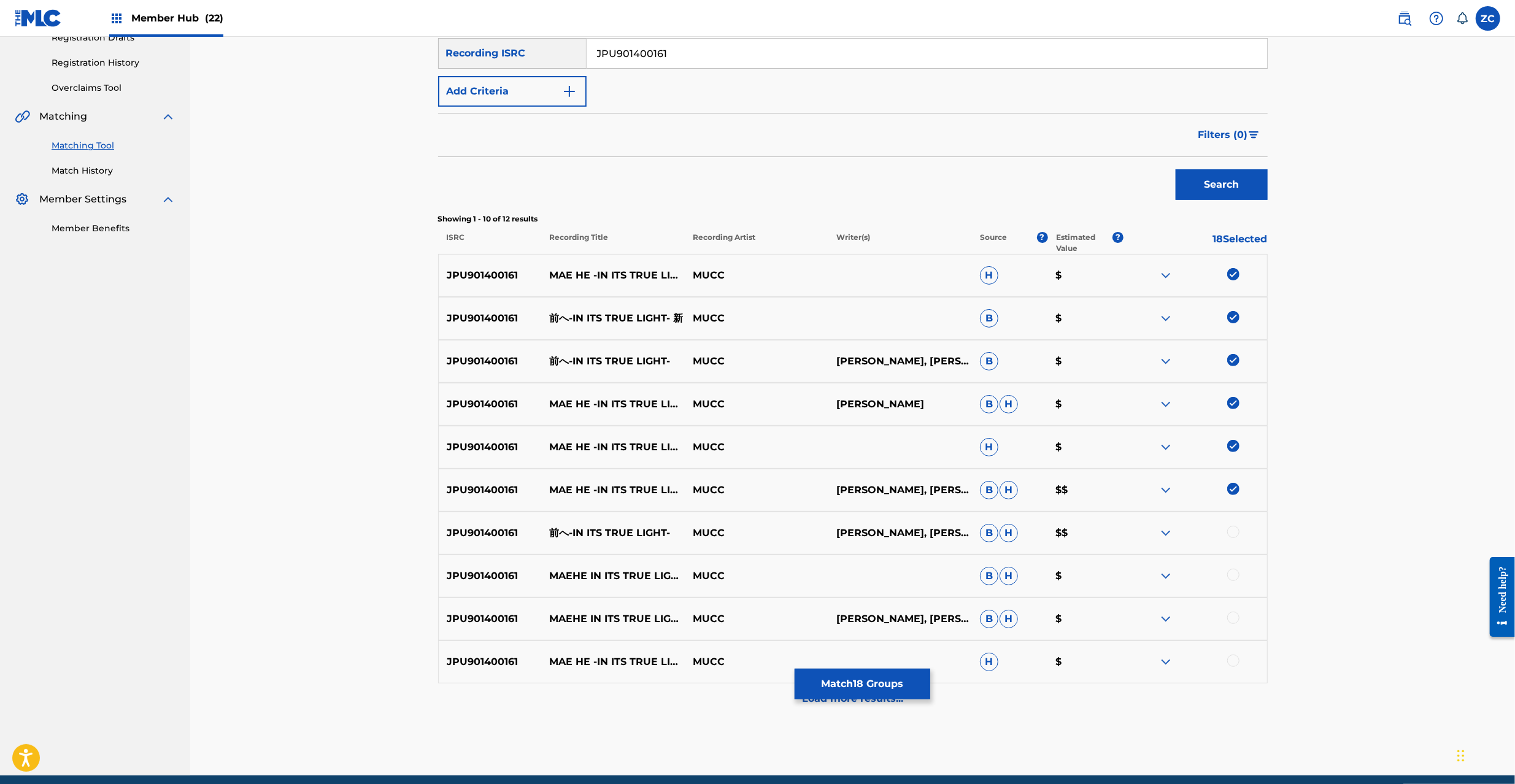
click at [1233, 530] on div at bounding box center [1234, 532] width 12 height 12
click at [1237, 573] on div at bounding box center [1234, 575] width 12 height 12
click at [1238, 617] on div at bounding box center [1234, 618] width 12 height 12
click at [1237, 662] on div at bounding box center [1234, 661] width 12 height 12
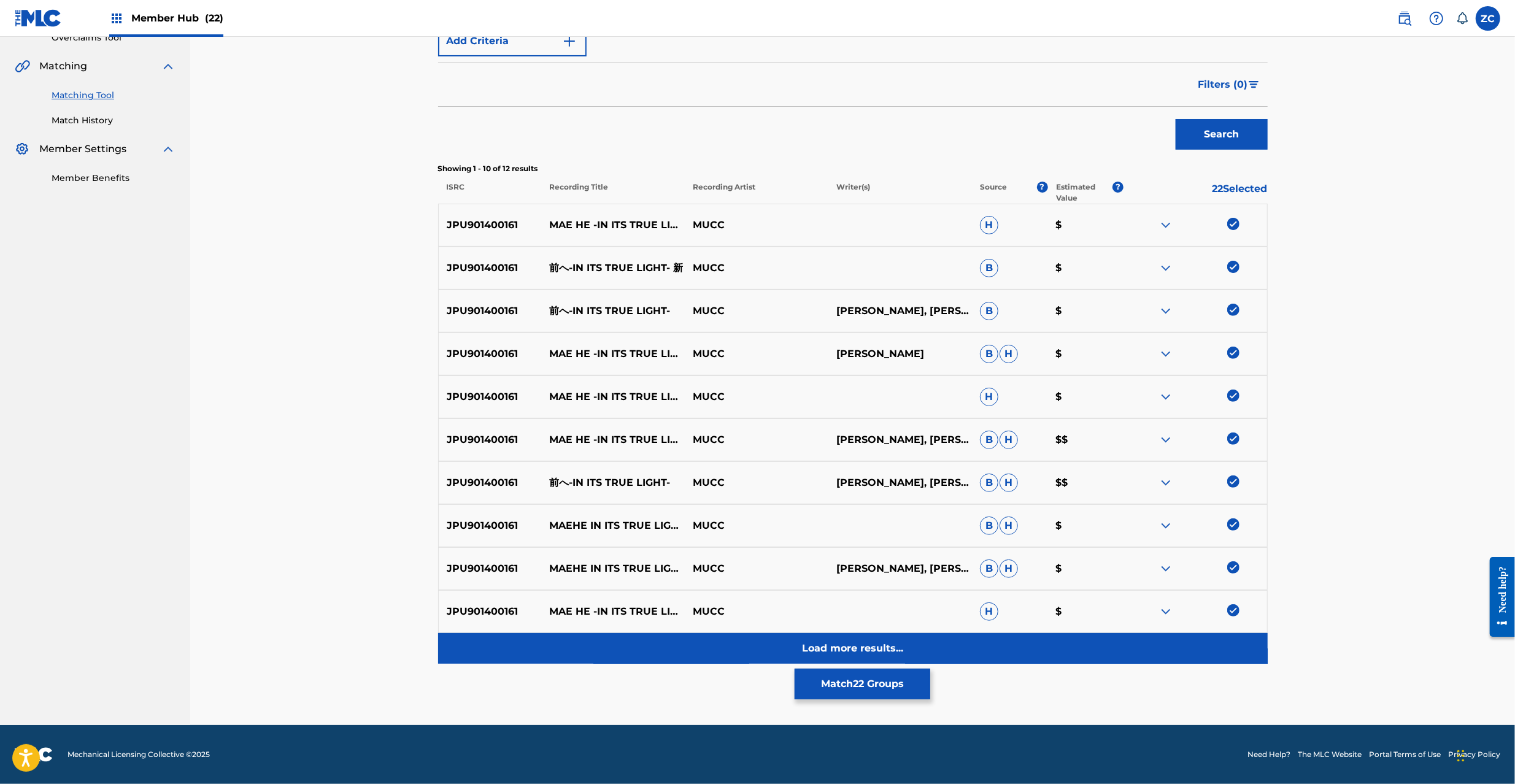
click at [860, 651] on p "Load more results..." at bounding box center [853, 648] width 101 height 15
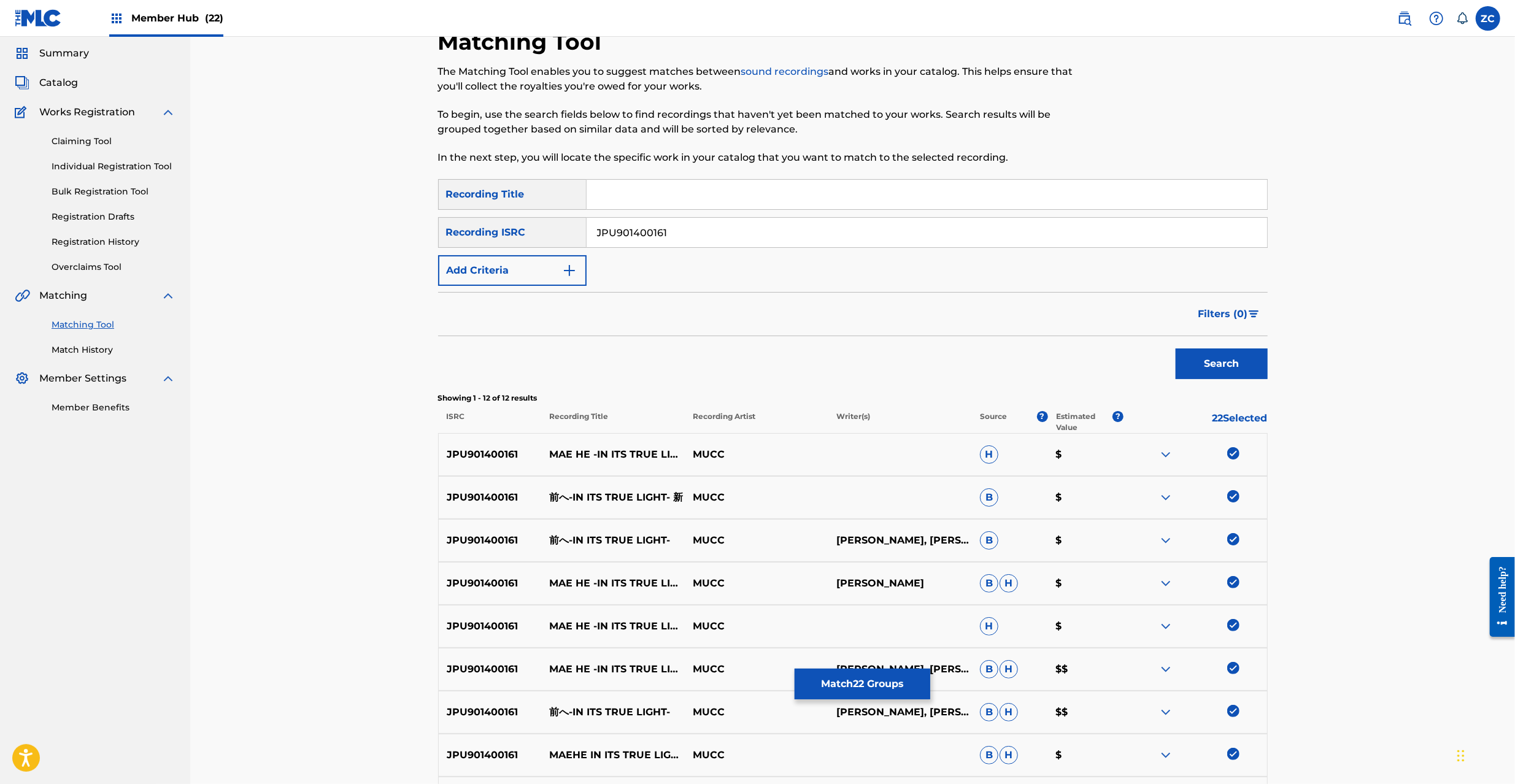
scroll to position [324, 0]
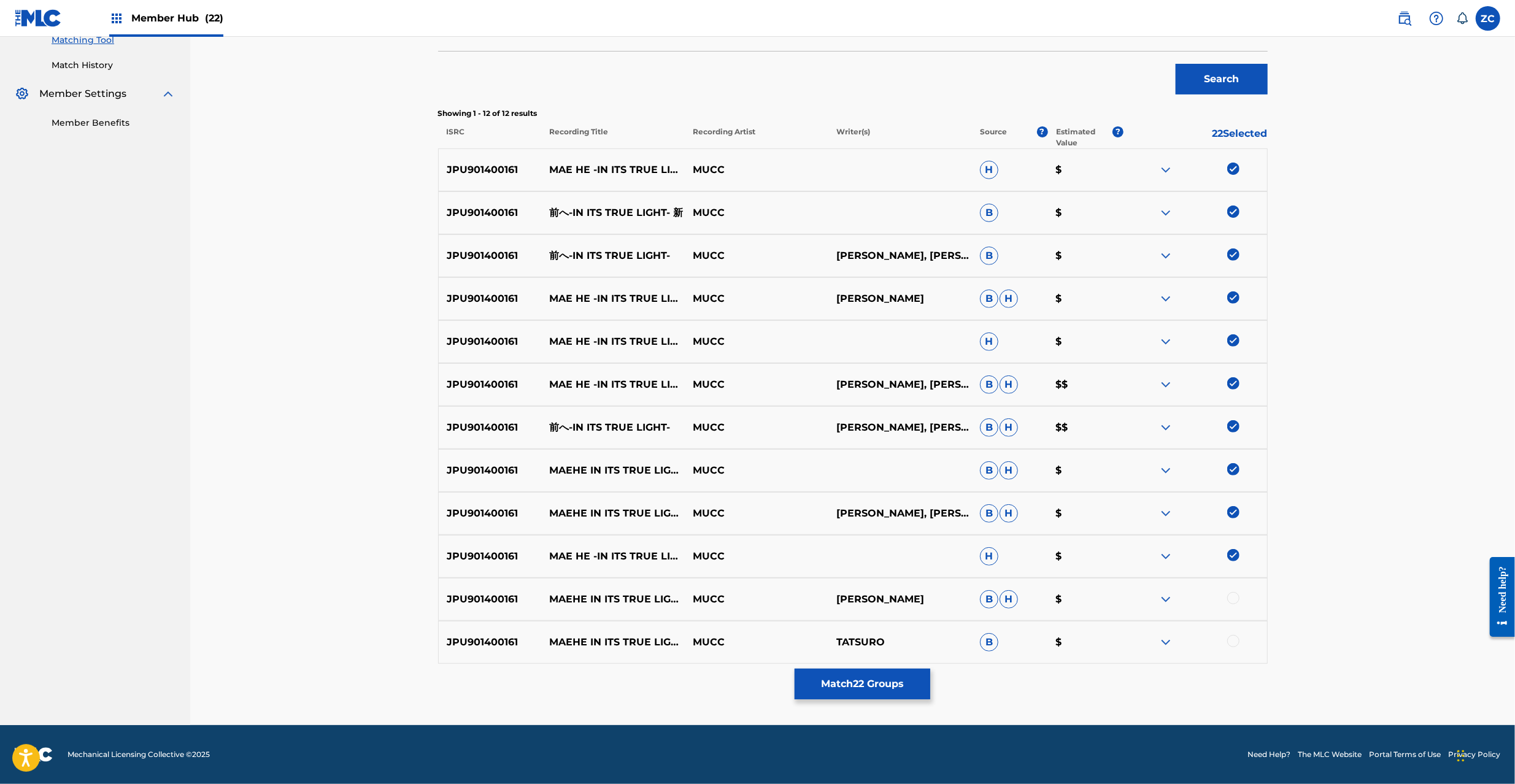
drag, startPoint x: 1234, startPoint y: 599, endPoint x: 1233, endPoint y: 622, distance: 23.0
click at [1234, 599] on div at bounding box center [1234, 599] width 12 height 12
click at [1234, 643] on div at bounding box center [1234, 641] width 12 height 12
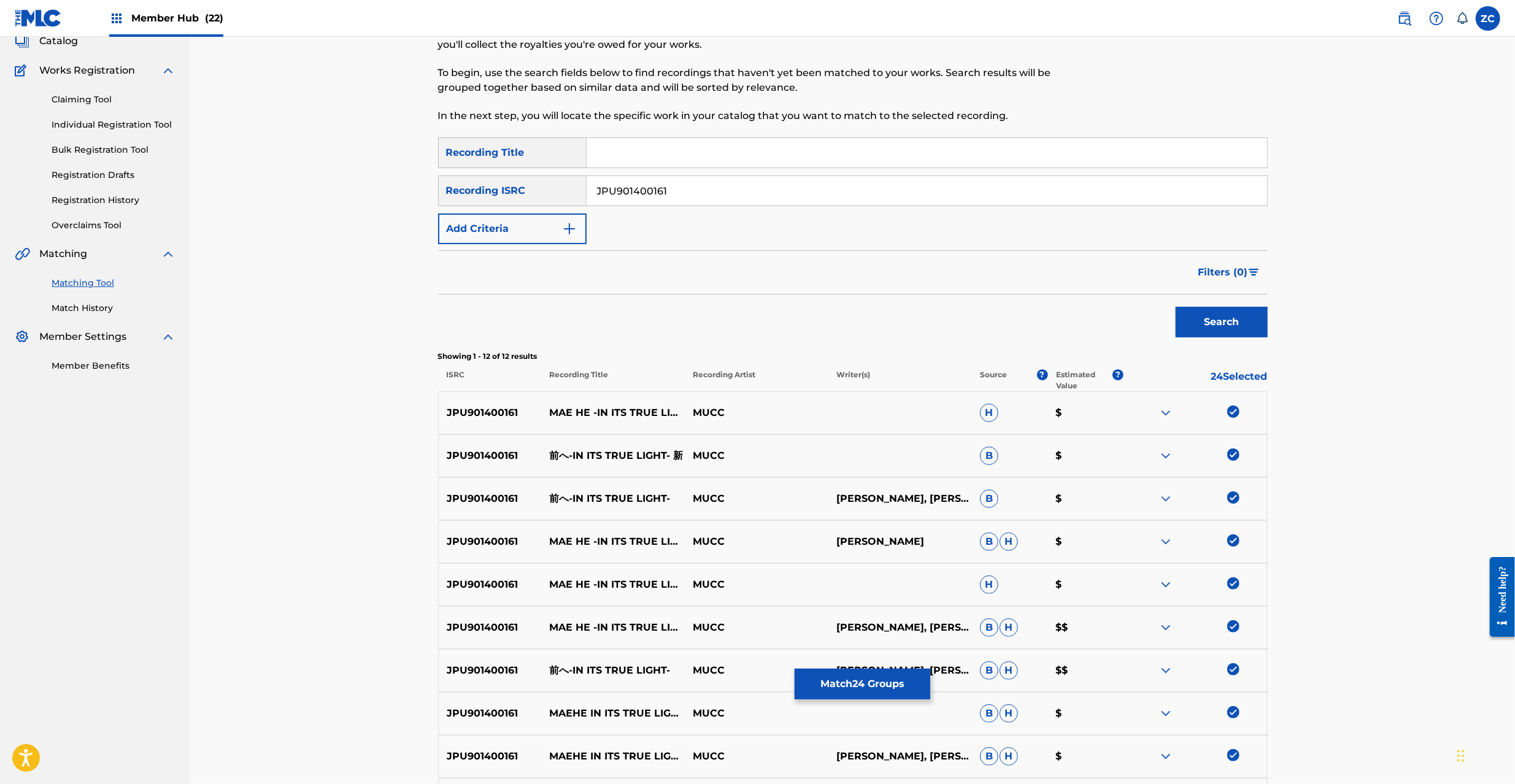
scroll to position [0, 0]
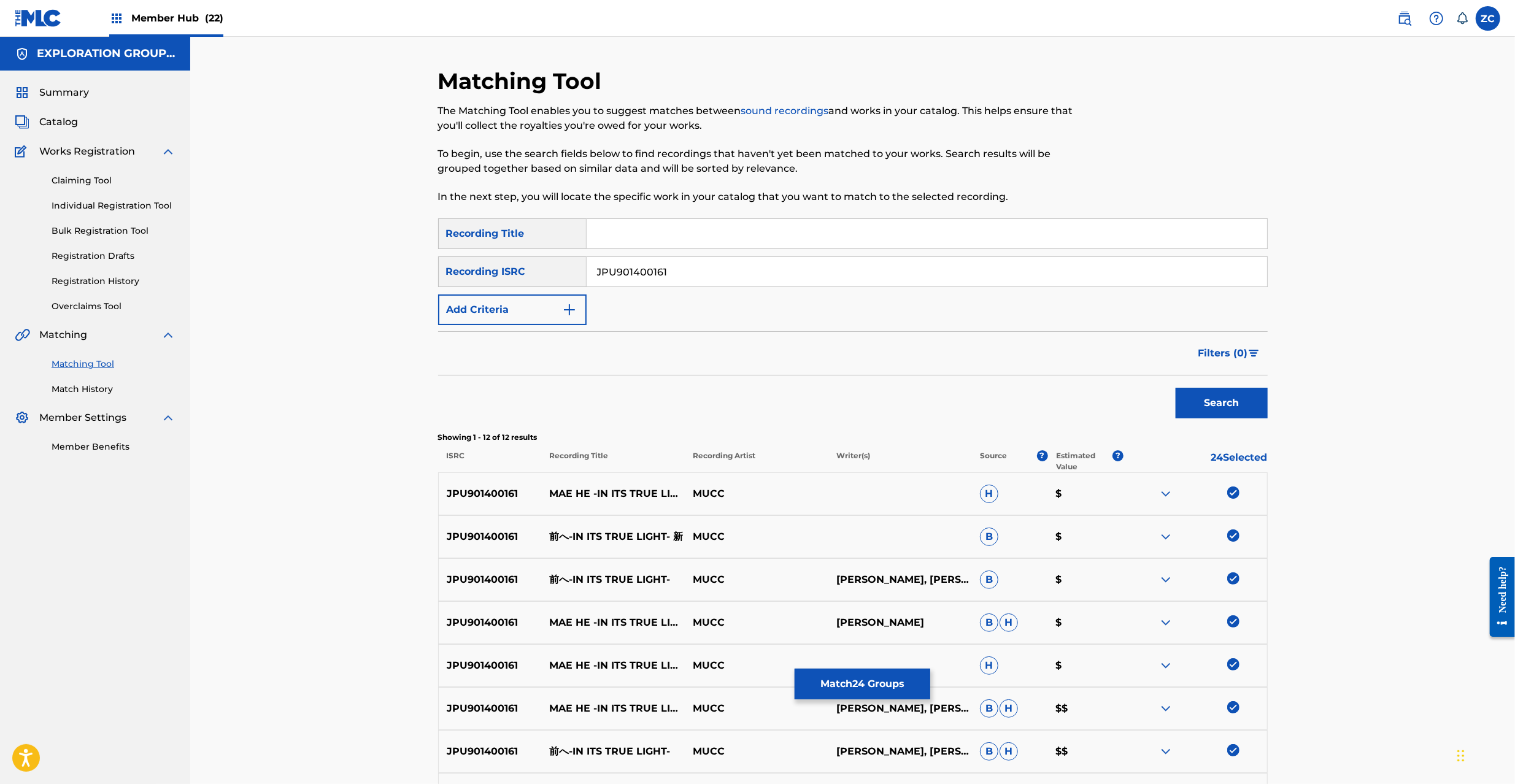
drag, startPoint x: 666, startPoint y: 275, endPoint x: 404, endPoint y: 267, distance: 262.1
click at [404, 267] on div "Matching Tool The Matching Tool enables you to suggest matches between sound re…" at bounding box center [853, 542] width 1325 height 1012
click at [855, 685] on button "Match 24 Groups" at bounding box center [863, 683] width 136 height 30
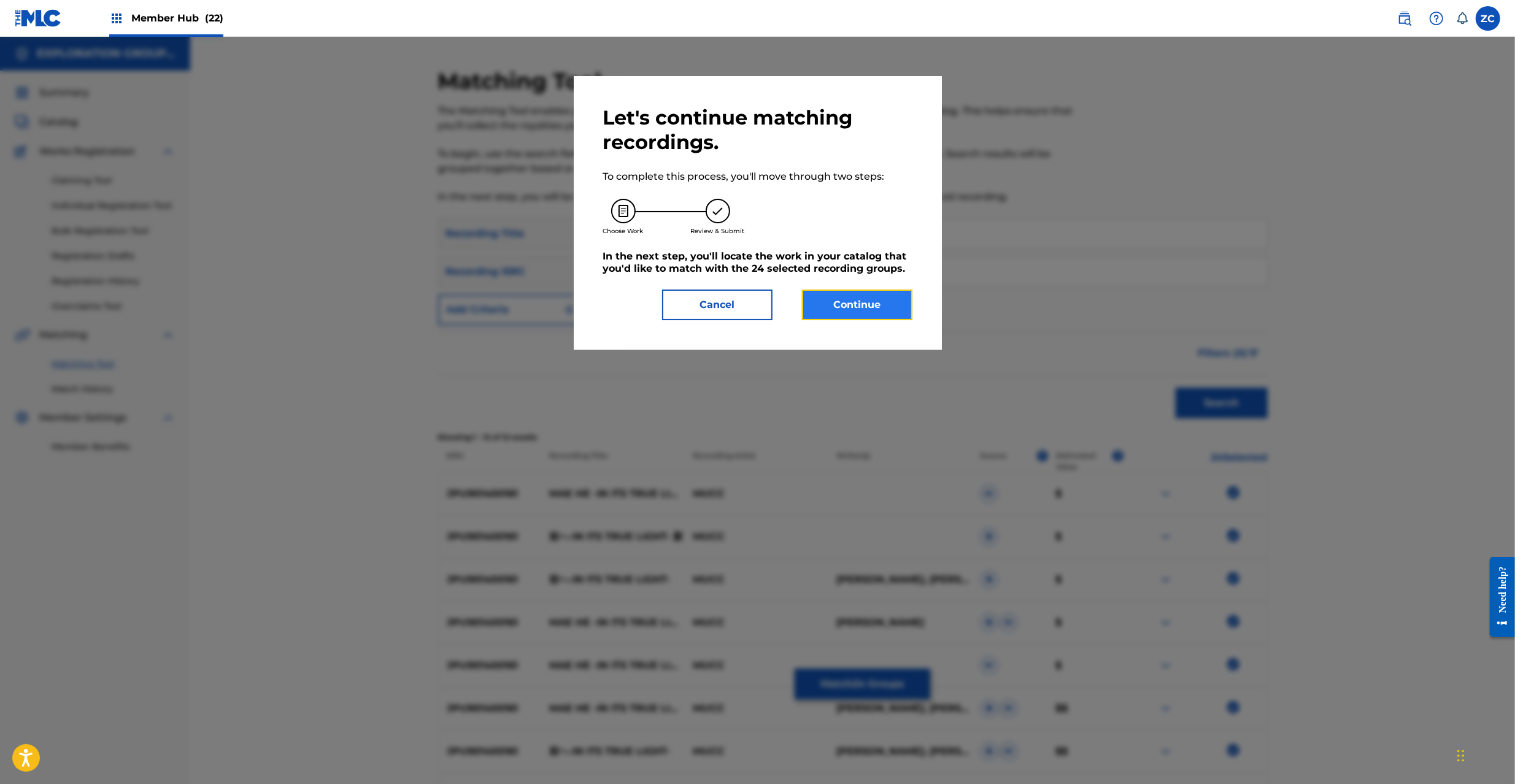
click at [860, 310] on button "Continue" at bounding box center [857, 305] width 111 height 30
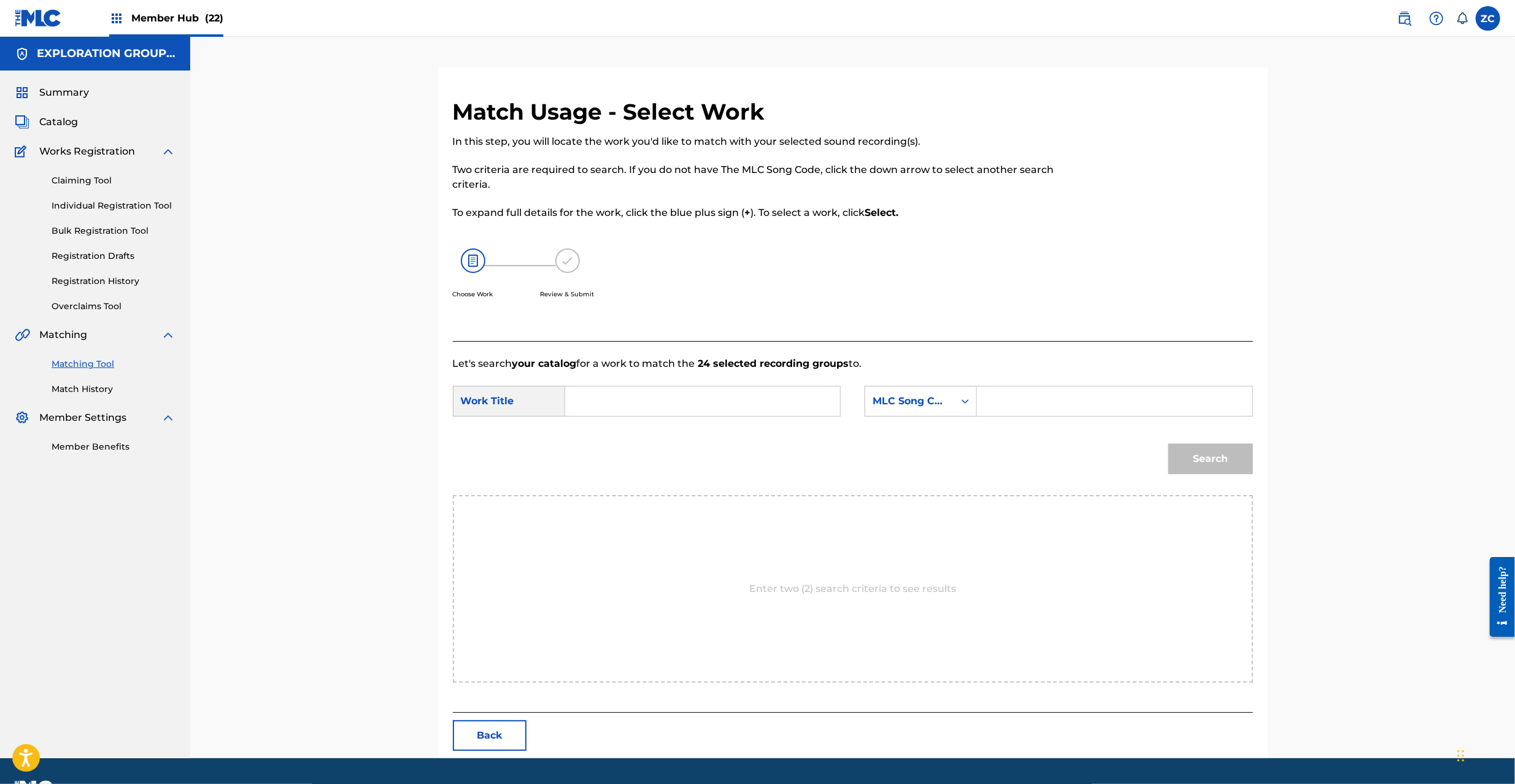
click at [697, 417] on div "SearchWithCriteria0b34cce0-2e8b-488a-8344-f347e15e9176 Work Title SearchWithCri…" at bounding box center [853, 404] width 800 height 38
click at [715, 403] on input "Search Form" at bounding box center [703, 401] width 254 height 30
paste input "Maee MV4SVL"
click at [661, 401] on input "Maee MV4SVL" at bounding box center [703, 401] width 254 height 30
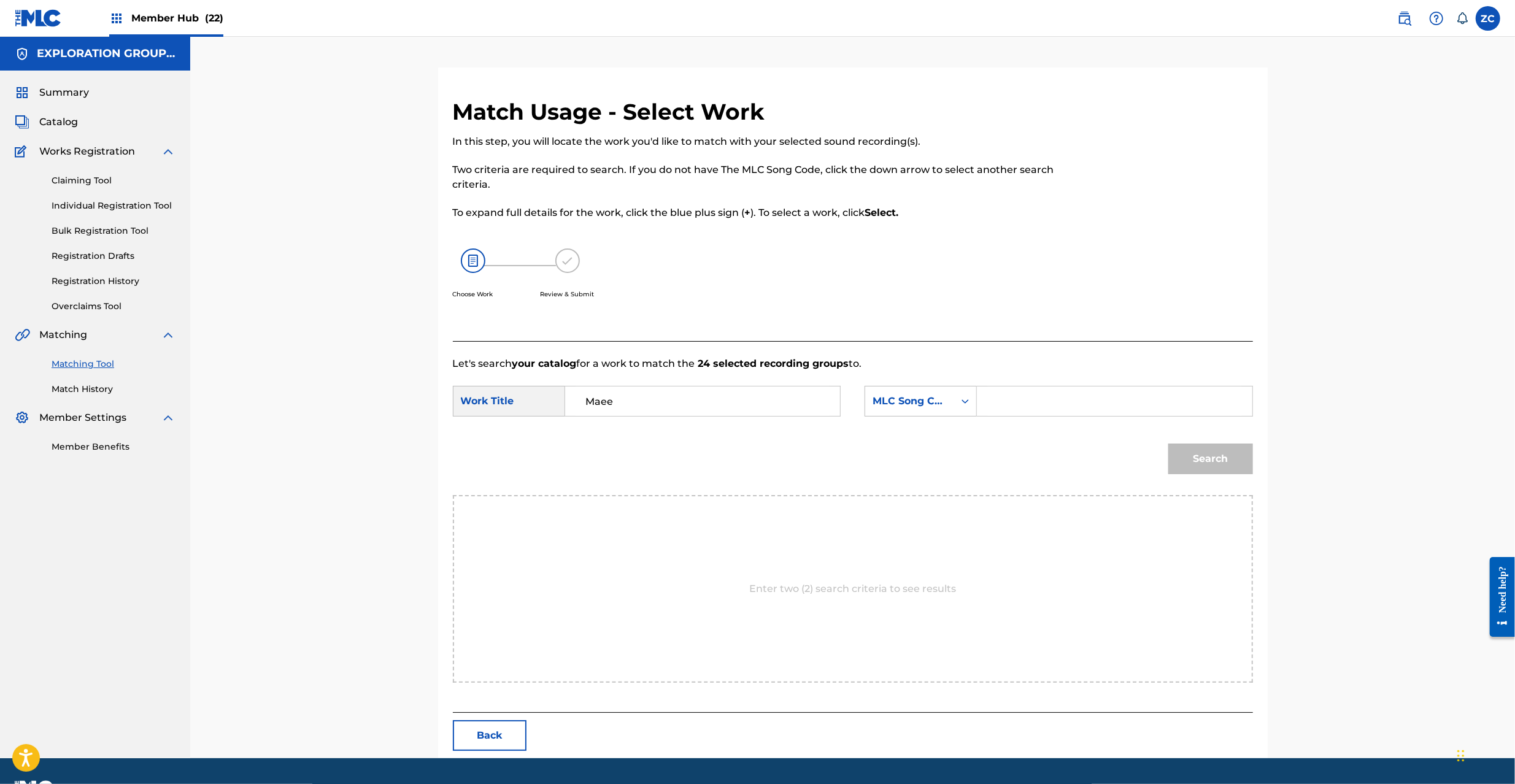
type input "Maee"
click at [1029, 403] on input "Search Form" at bounding box center [1114, 401] width 254 height 30
paste input "MV4SVL"
type input "MV4SVL"
click at [1215, 459] on button "Search" at bounding box center [1210, 458] width 85 height 30
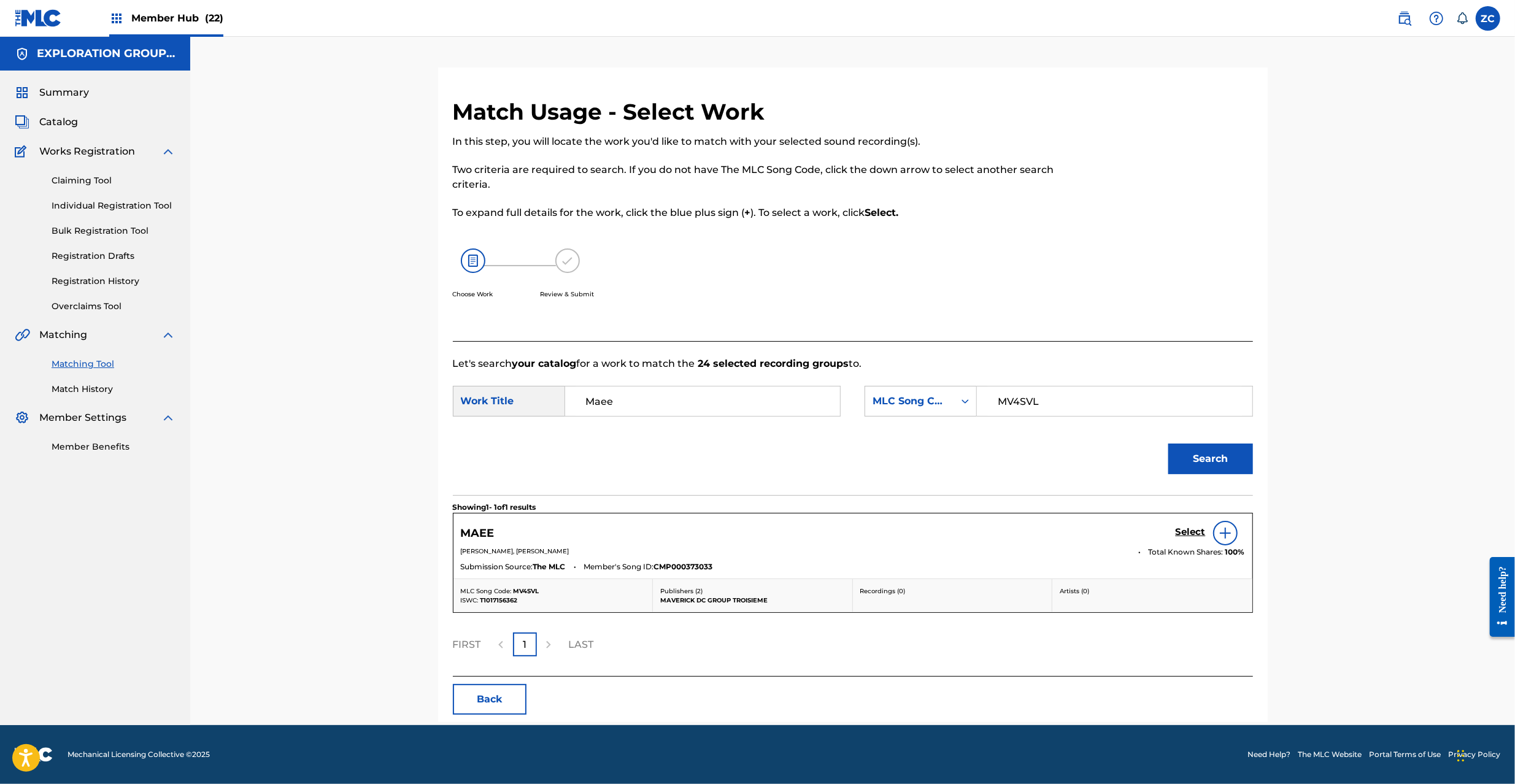
click at [1171, 531] on div "MAEE Select" at bounding box center [853, 533] width 784 height 24
click at [1179, 530] on h5 "Select" at bounding box center [1191, 532] width 30 height 12
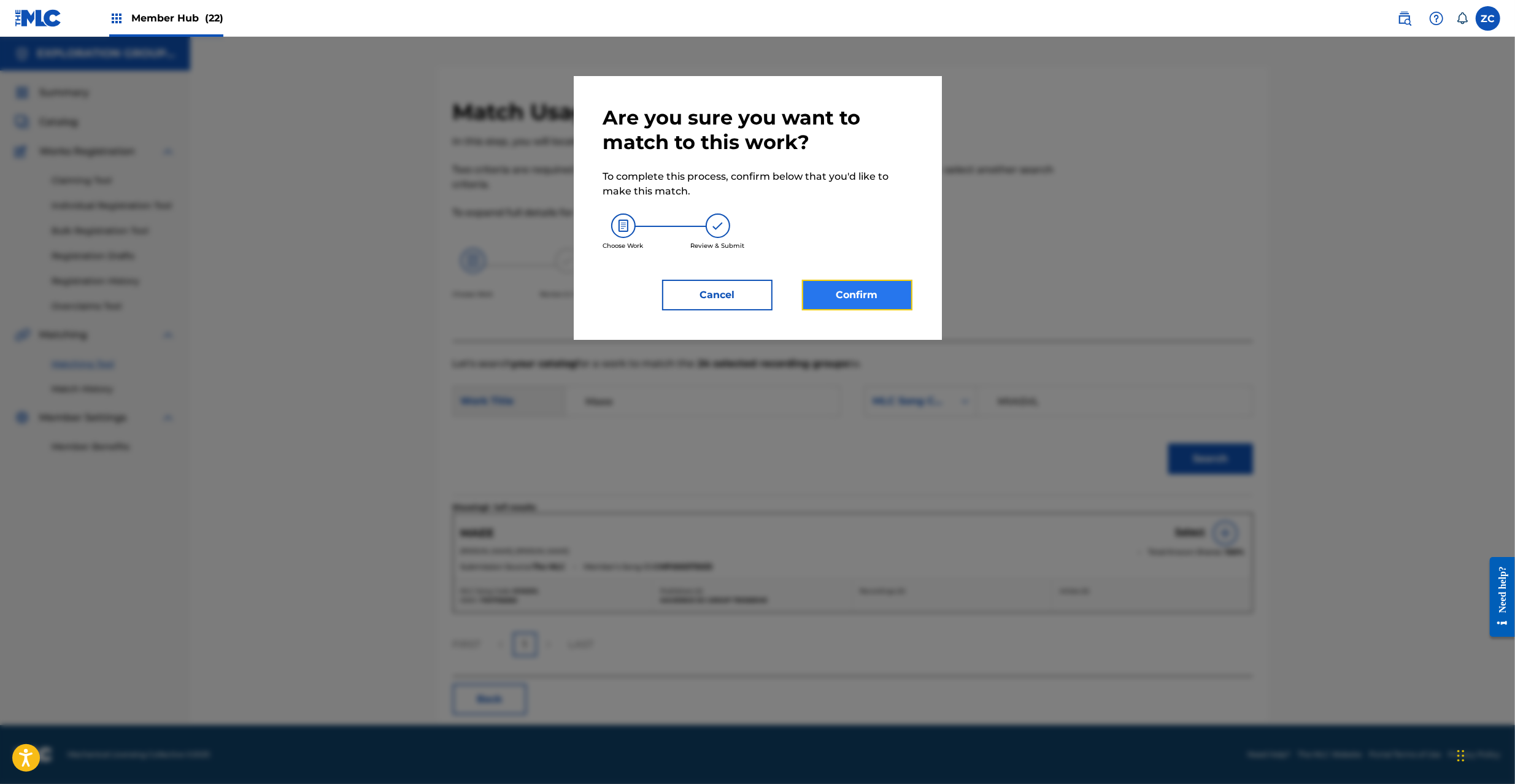
click at [871, 293] on button "Confirm" at bounding box center [857, 295] width 111 height 30
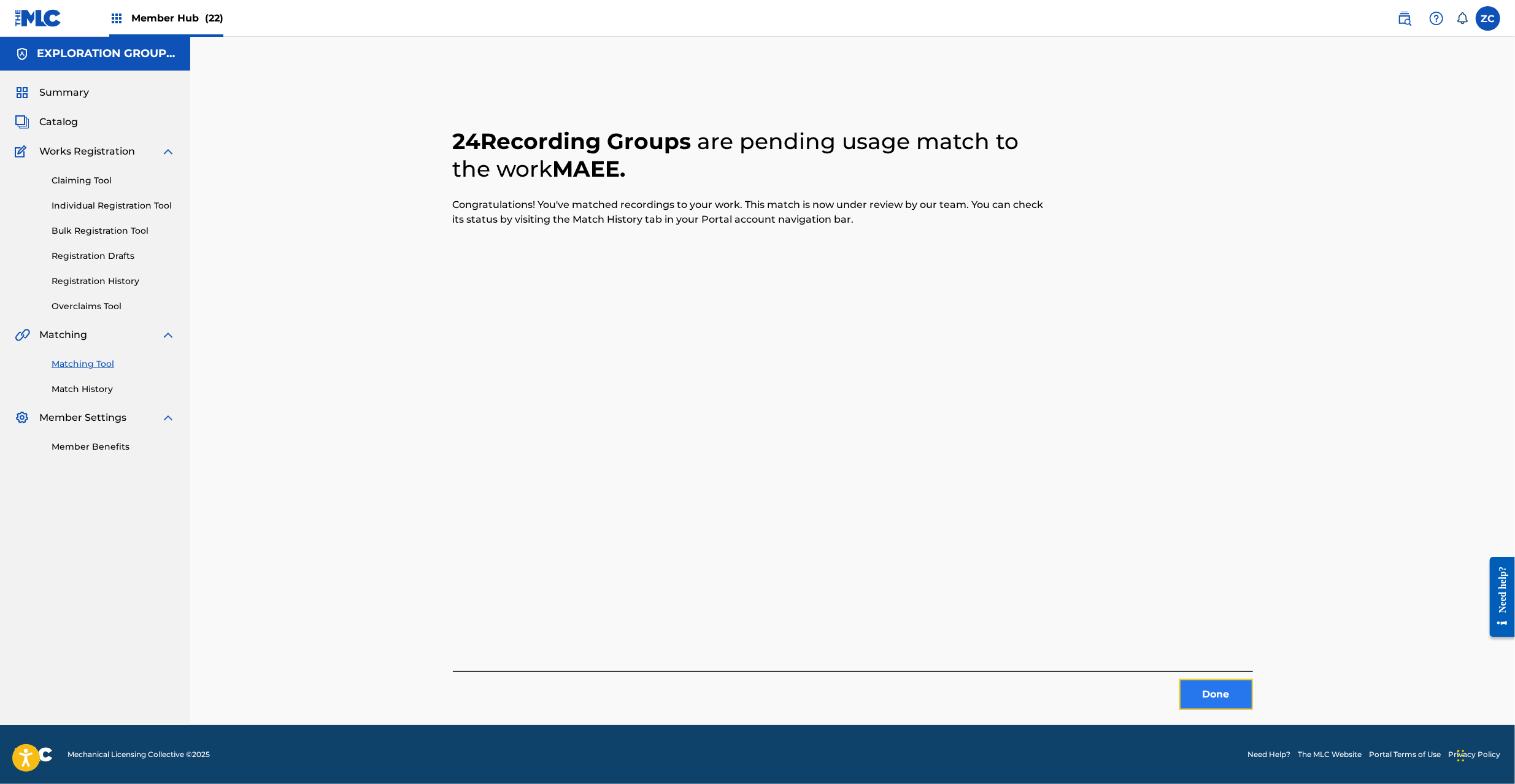
click at [1219, 692] on button "Done" at bounding box center [1216, 694] width 73 height 30
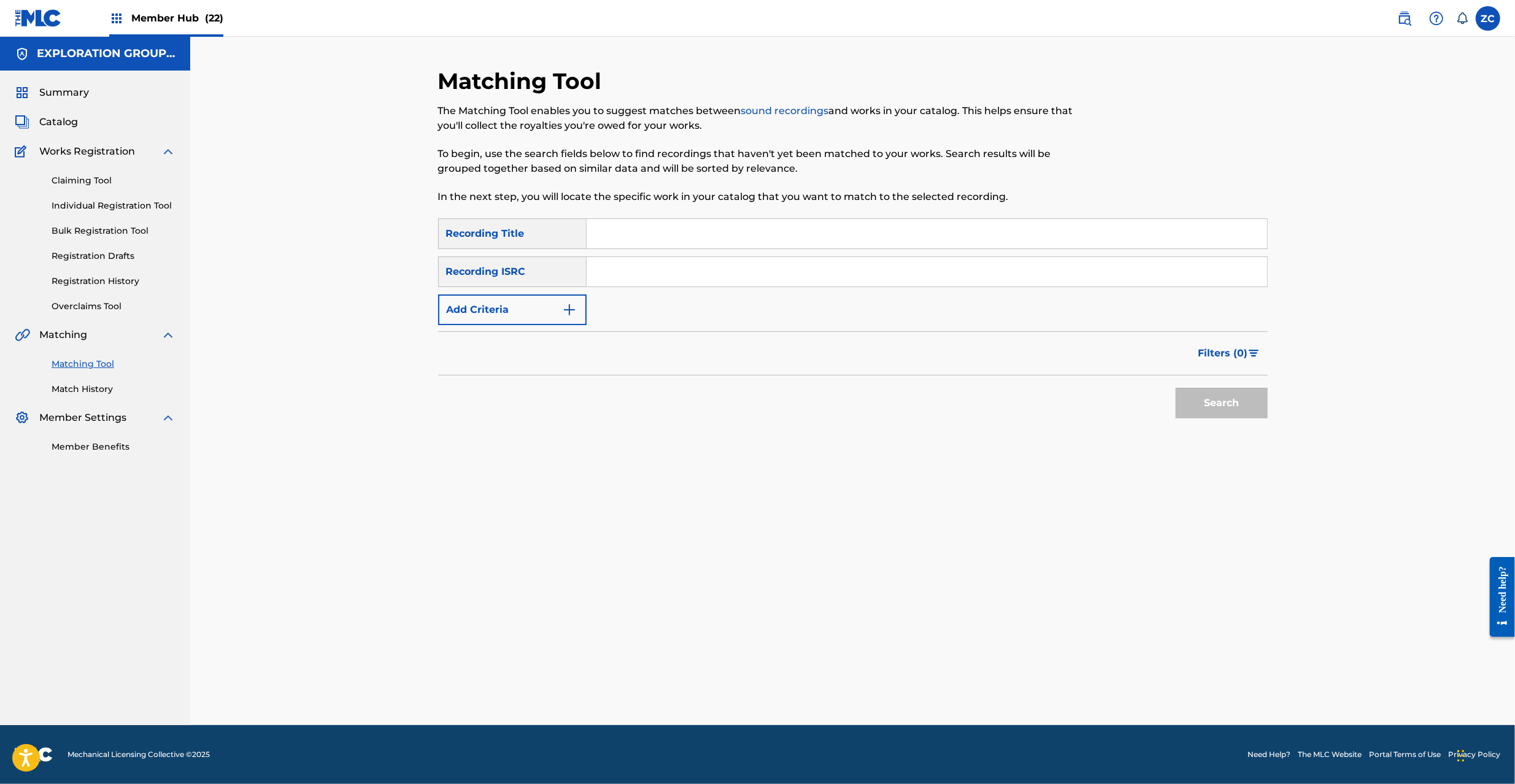
drag, startPoint x: 865, startPoint y: 271, endPoint x: 965, endPoint y: 322, distance: 112.3
click at [865, 271] on input "Search Form" at bounding box center [927, 272] width 680 height 30
paste input "JPPO01351268"
click at [1202, 408] on button "Search" at bounding box center [1222, 403] width 92 height 30
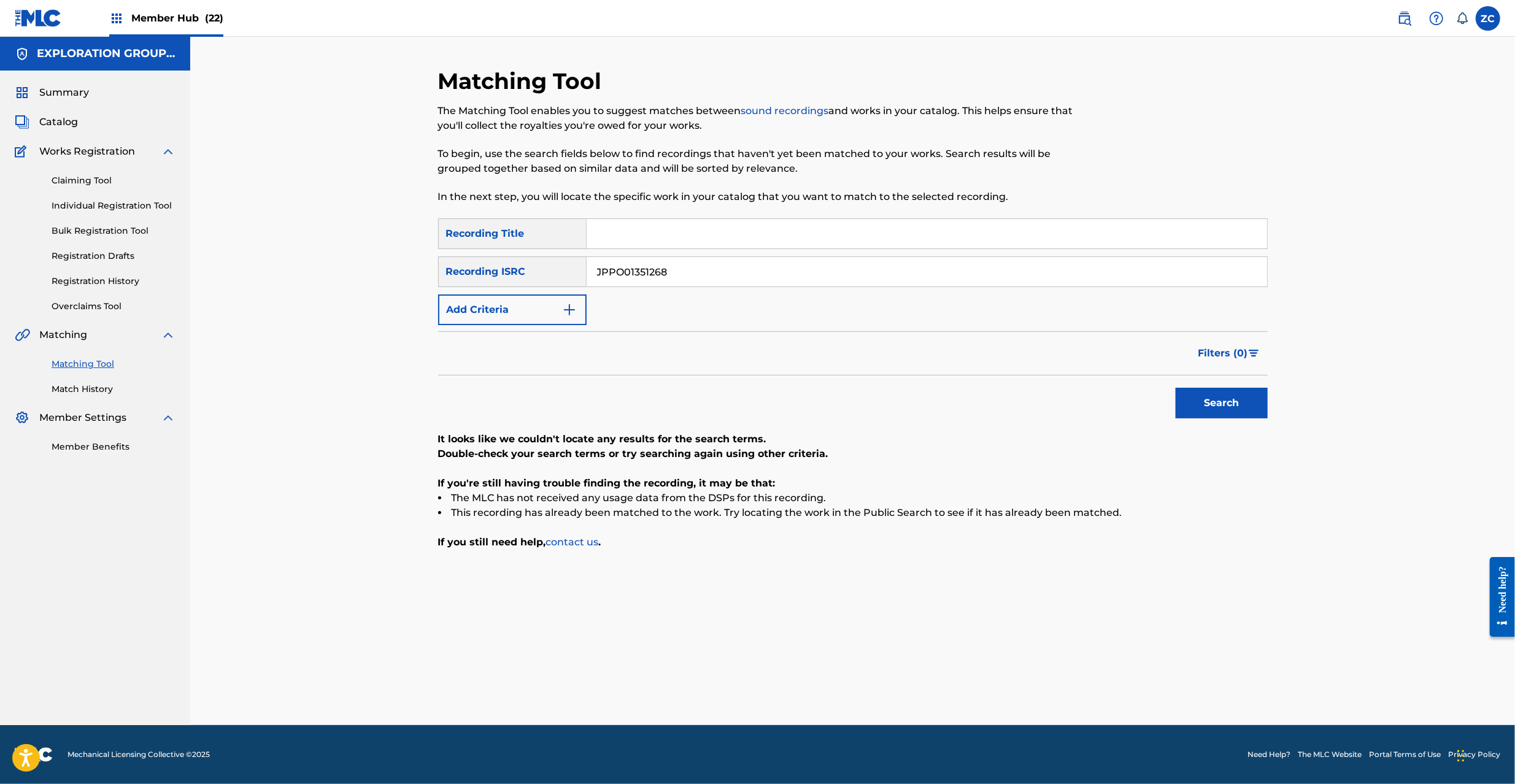
click at [913, 269] on input "JPPO01351268" at bounding box center [927, 272] width 680 height 30
paste input "F301500107"
click at [1220, 406] on button "Search" at bounding box center [1222, 403] width 92 height 30
click at [726, 259] on input "JPF301500107" at bounding box center [927, 272] width 680 height 30
paste input "0100850"
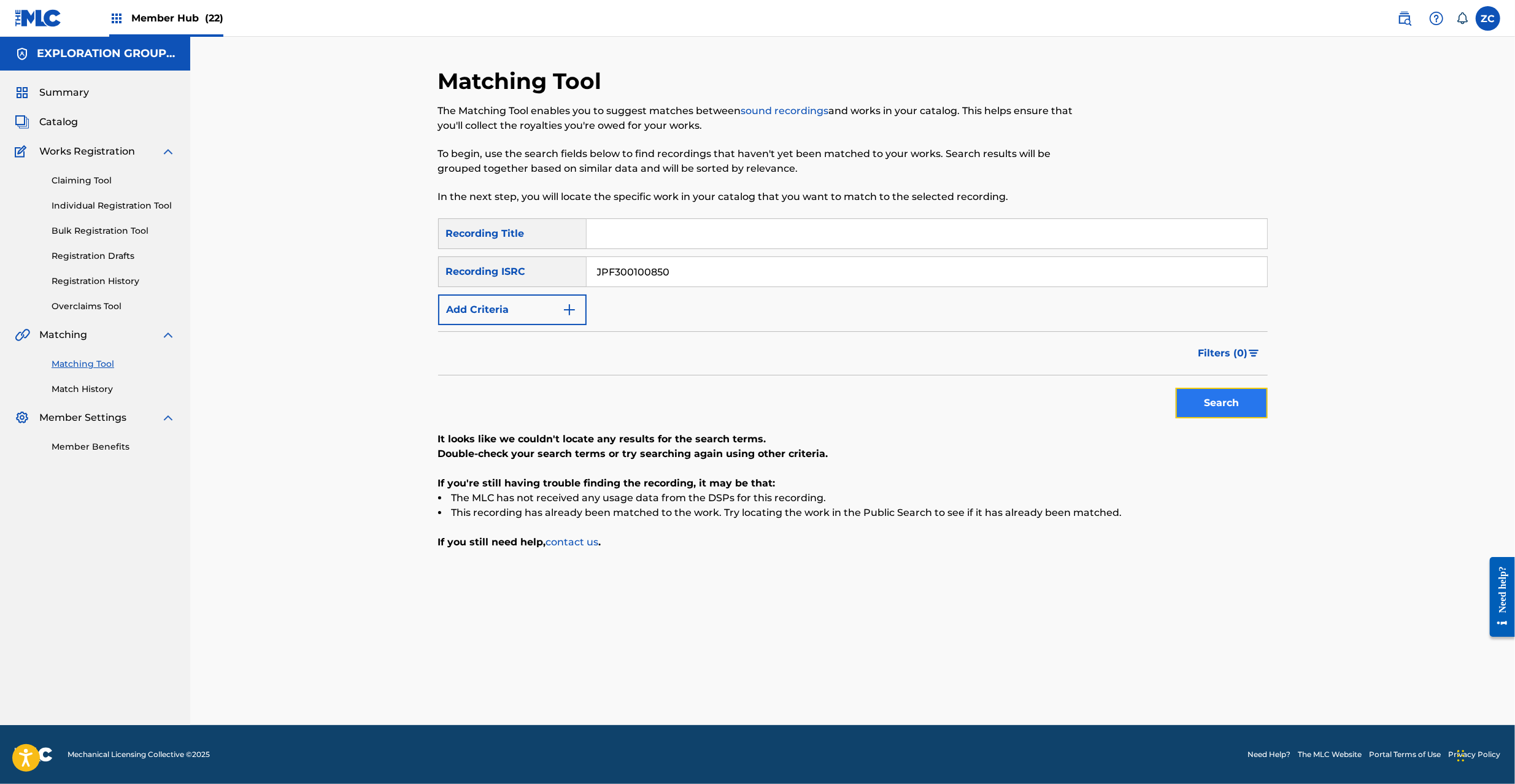
click at [1231, 417] on button "Search" at bounding box center [1222, 403] width 92 height 30
click at [796, 288] on div "SearchWithCriteriaff27c364-d973-457a-ab39-e706d2e6a105 Recording Title SearchWi…" at bounding box center [853, 271] width 830 height 107
click at [810, 271] on input "JPF300100850" at bounding box center [927, 272] width 680 height 30
paste input "1000119"
click at [1217, 410] on button "Search" at bounding box center [1222, 403] width 92 height 30
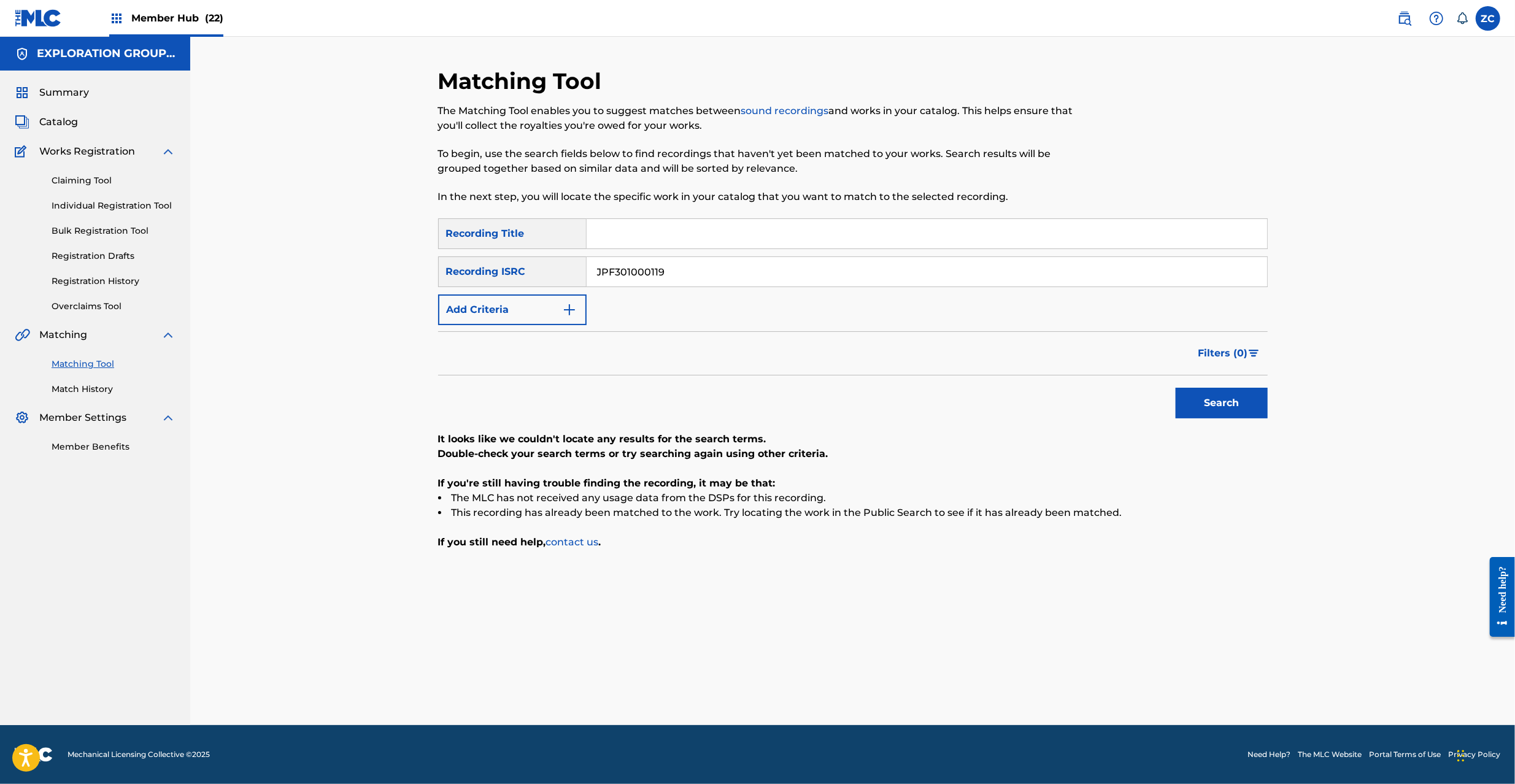
click at [951, 276] on input "JPF301000119" at bounding box center [927, 272] width 680 height 30
paste input "0601740"
type input "JPF300601740"
click at [1215, 397] on button "Search" at bounding box center [1222, 403] width 92 height 30
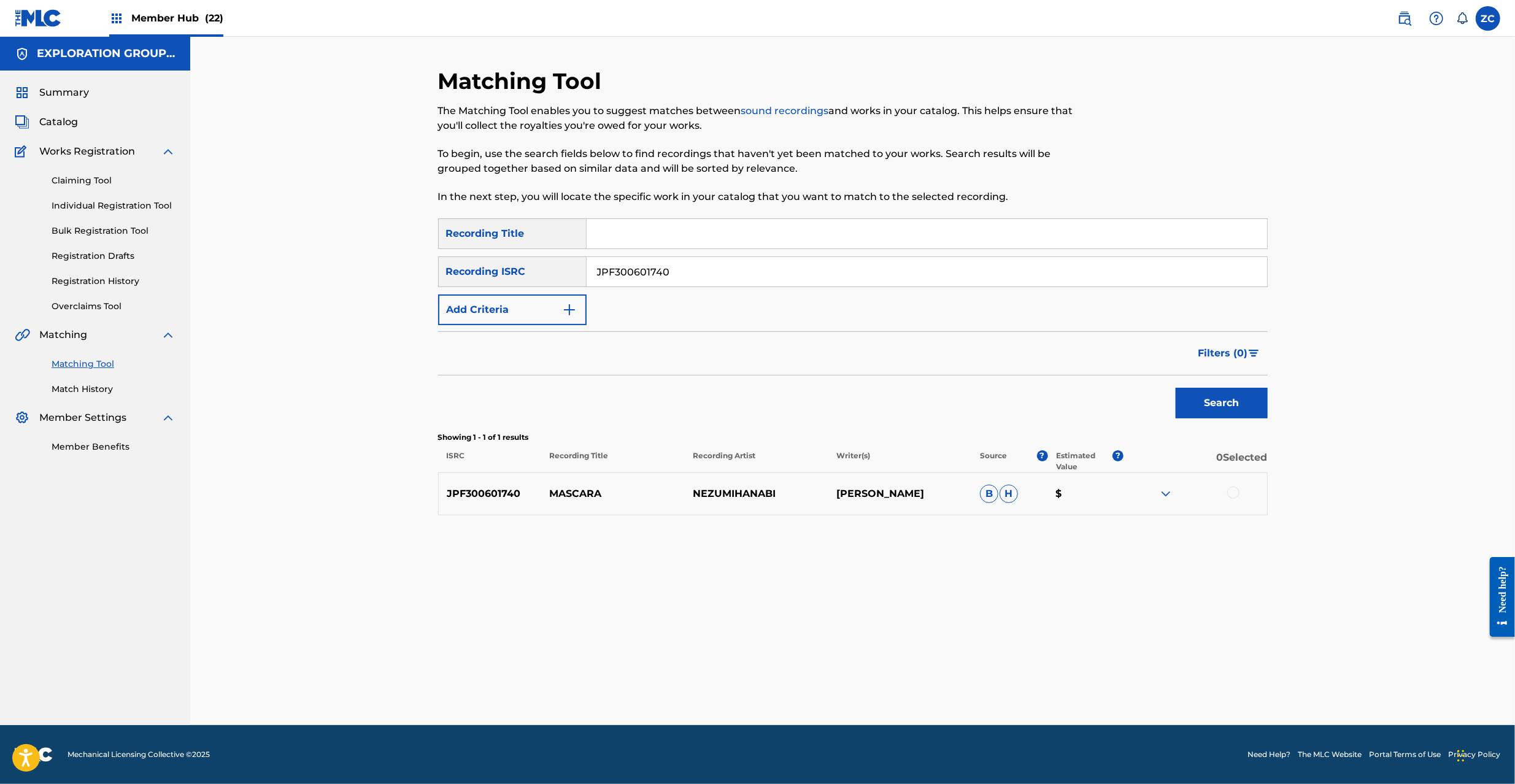
click at [1231, 495] on div at bounding box center [1234, 493] width 12 height 12
click at [874, 683] on button "Match 1 Group" at bounding box center [863, 683] width 136 height 30
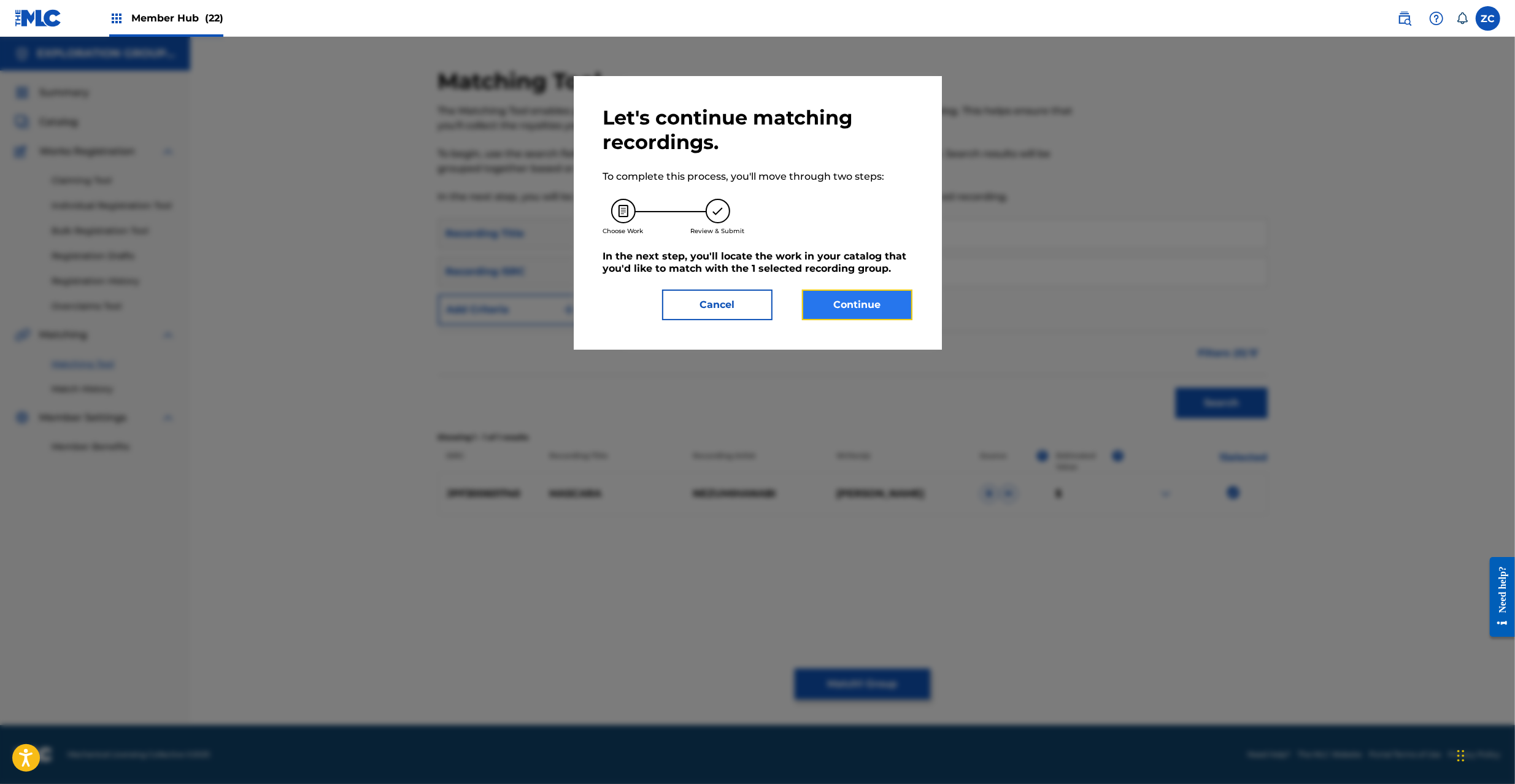
click at [882, 305] on button "Continue" at bounding box center [857, 305] width 111 height 30
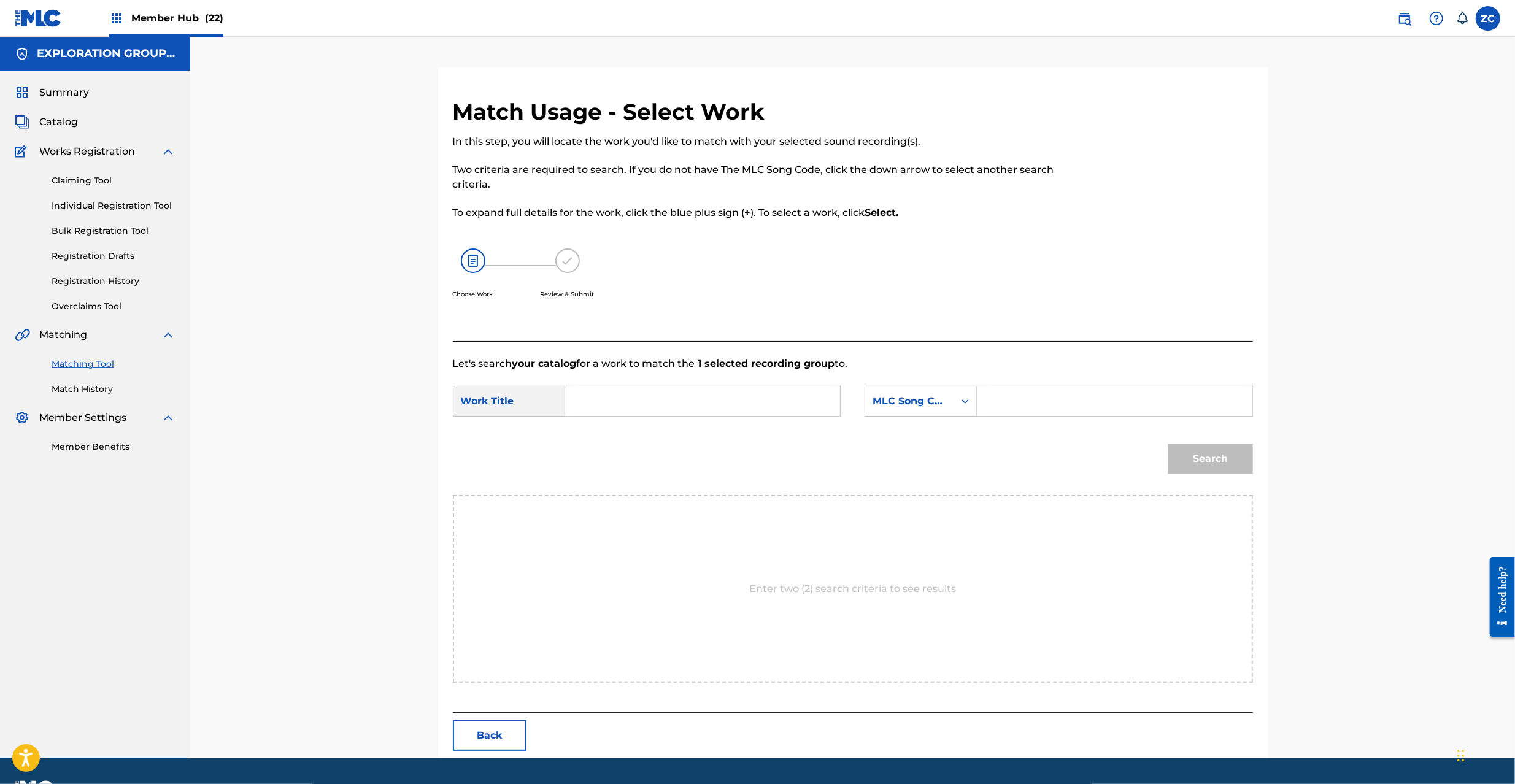
click at [807, 397] on input "Search Form" at bounding box center [703, 401] width 254 height 30
paste input "Masukara MG9G25"
click at [668, 408] on input "Masukara MG9G25" at bounding box center [703, 401] width 254 height 30
type input "Masukara"
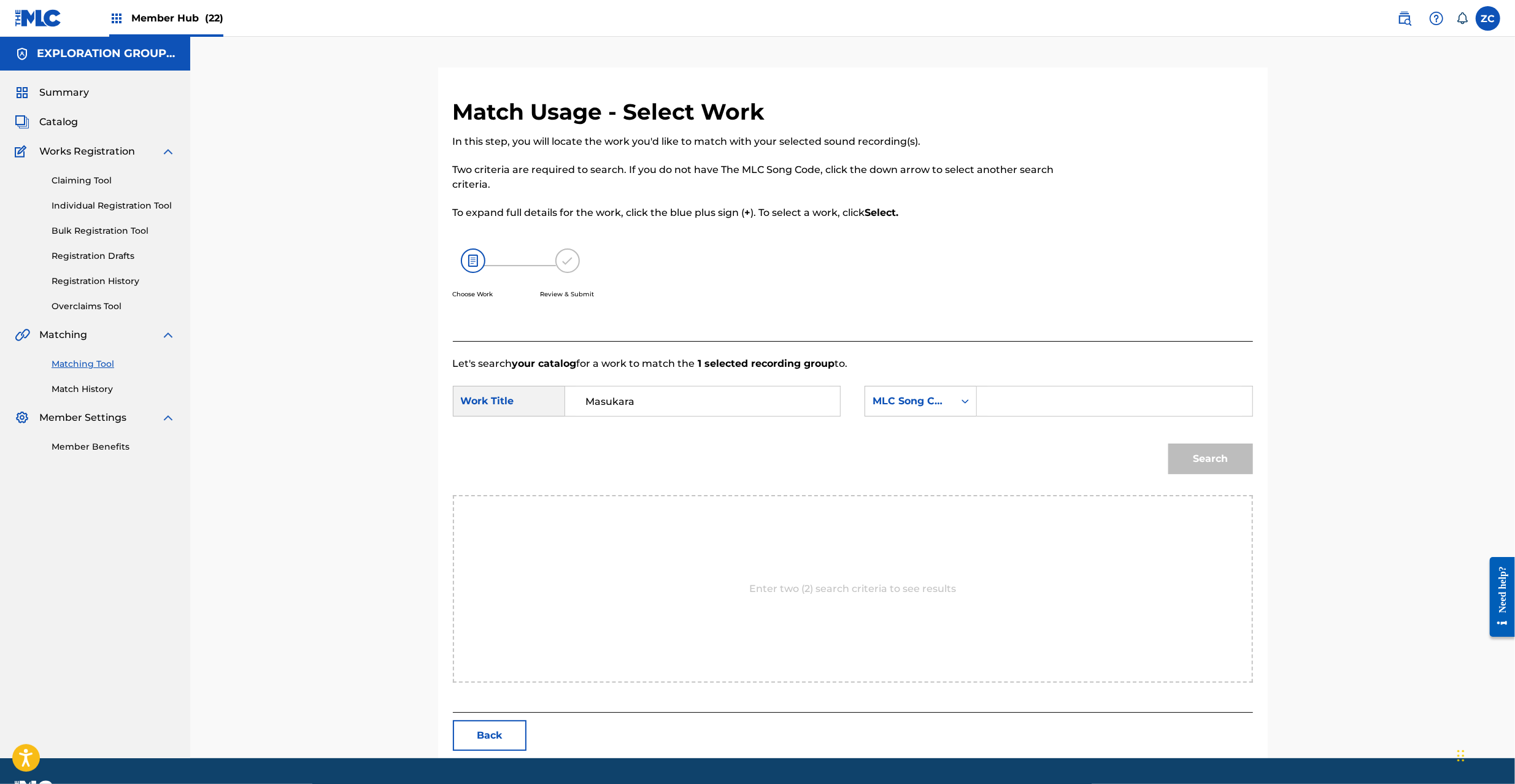
click at [1012, 404] on input "Search Form" at bounding box center [1114, 401] width 254 height 30
paste input "MG9G25"
type input "MG9G25"
click at [1205, 457] on button "Search" at bounding box center [1210, 458] width 85 height 30
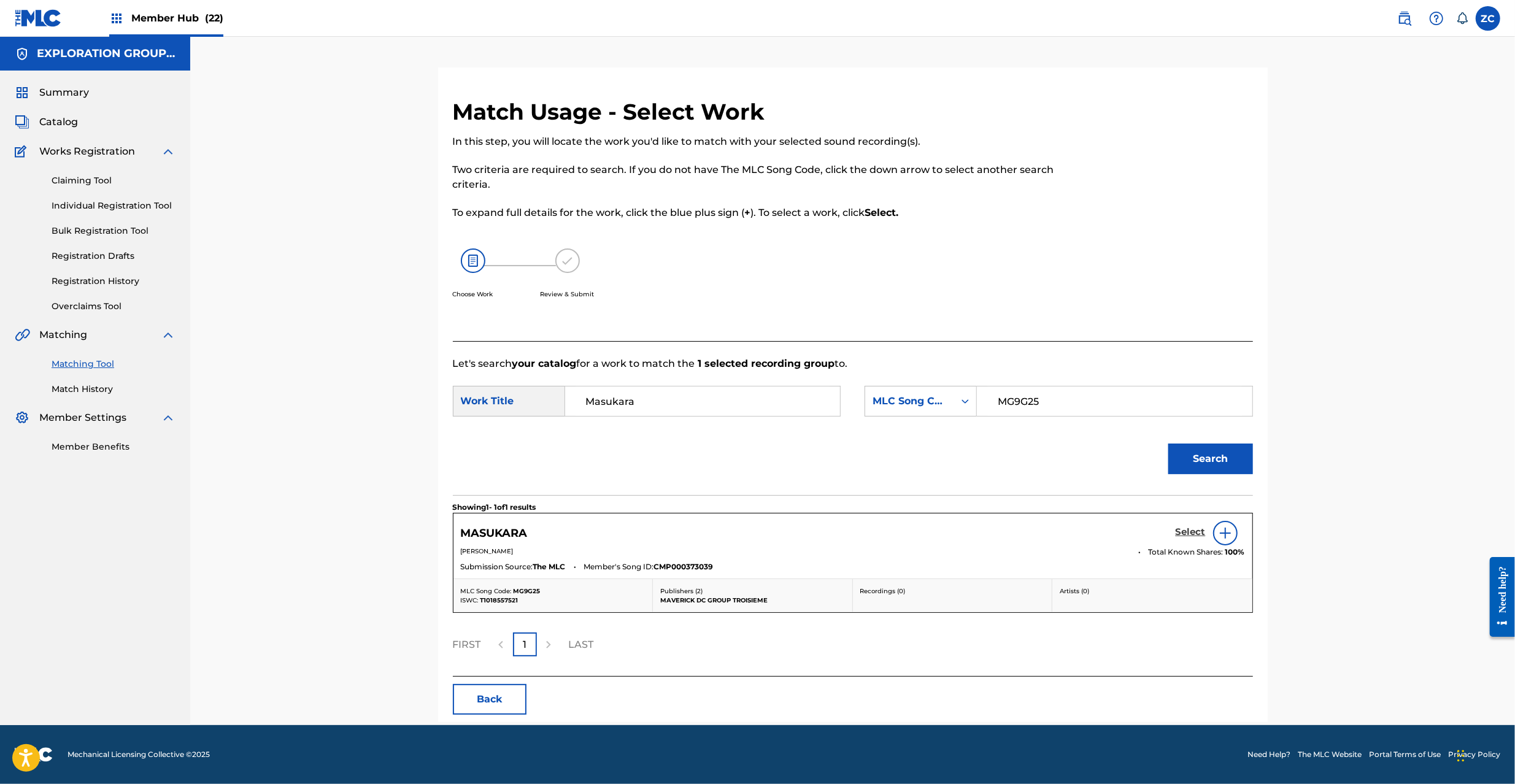
click at [1185, 533] on h5 "Select" at bounding box center [1191, 532] width 30 height 12
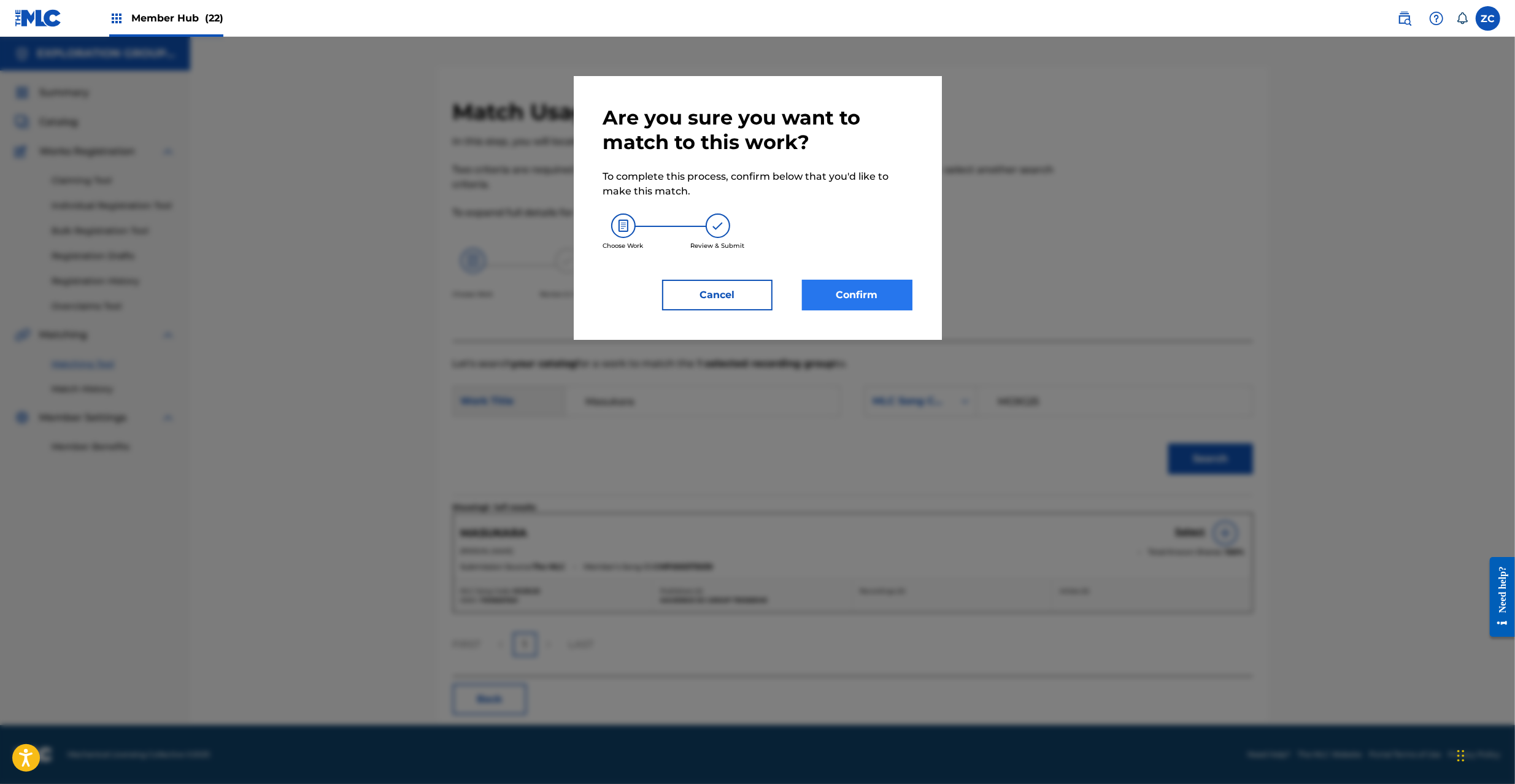
click at [864, 310] on div "Are you sure you want to match to this work? To complete this process, confirm …" at bounding box center [758, 208] width 368 height 264
click at [873, 303] on button "Confirm" at bounding box center [857, 295] width 111 height 30
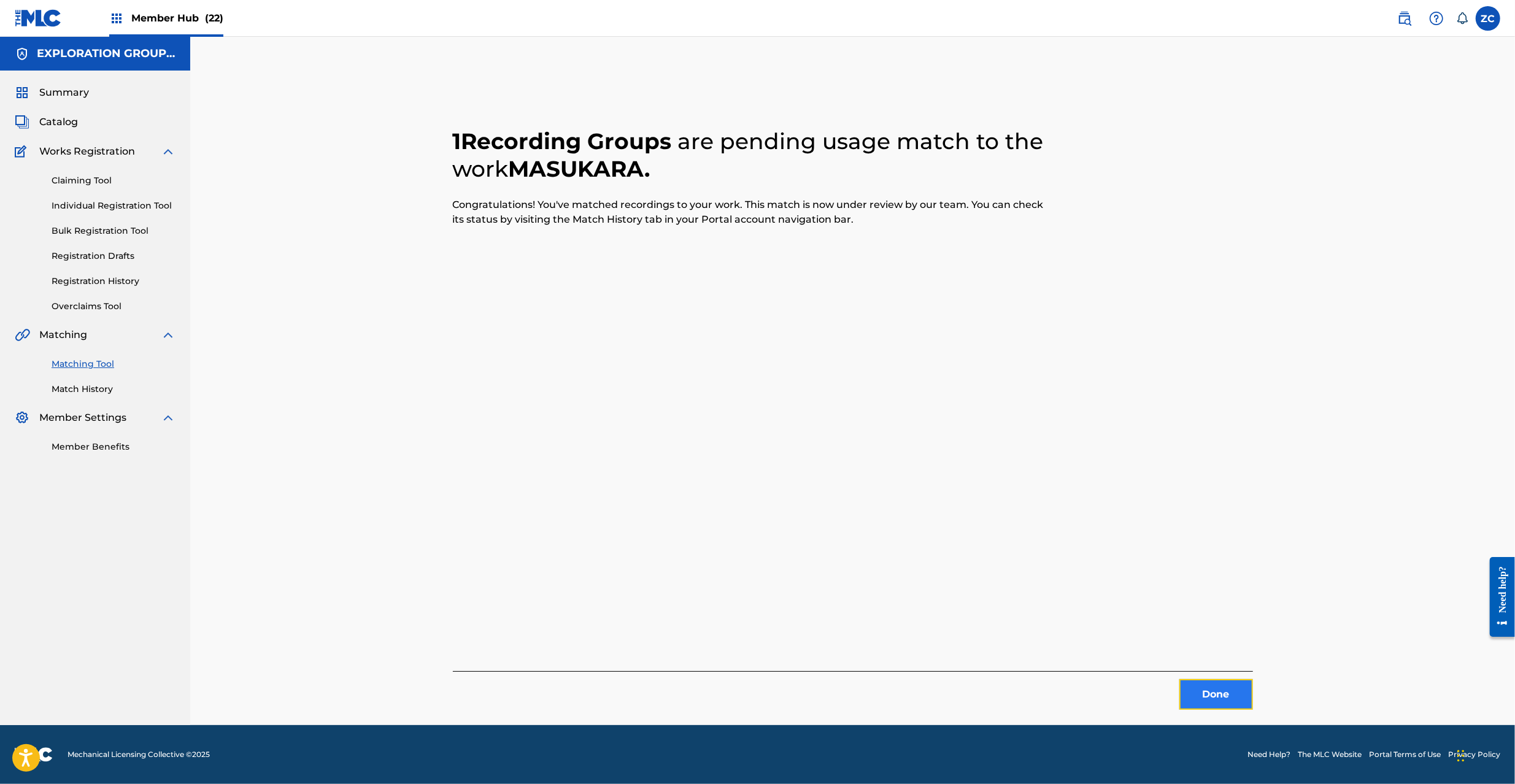
click at [1213, 685] on button "Done" at bounding box center [1216, 694] width 73 height 30
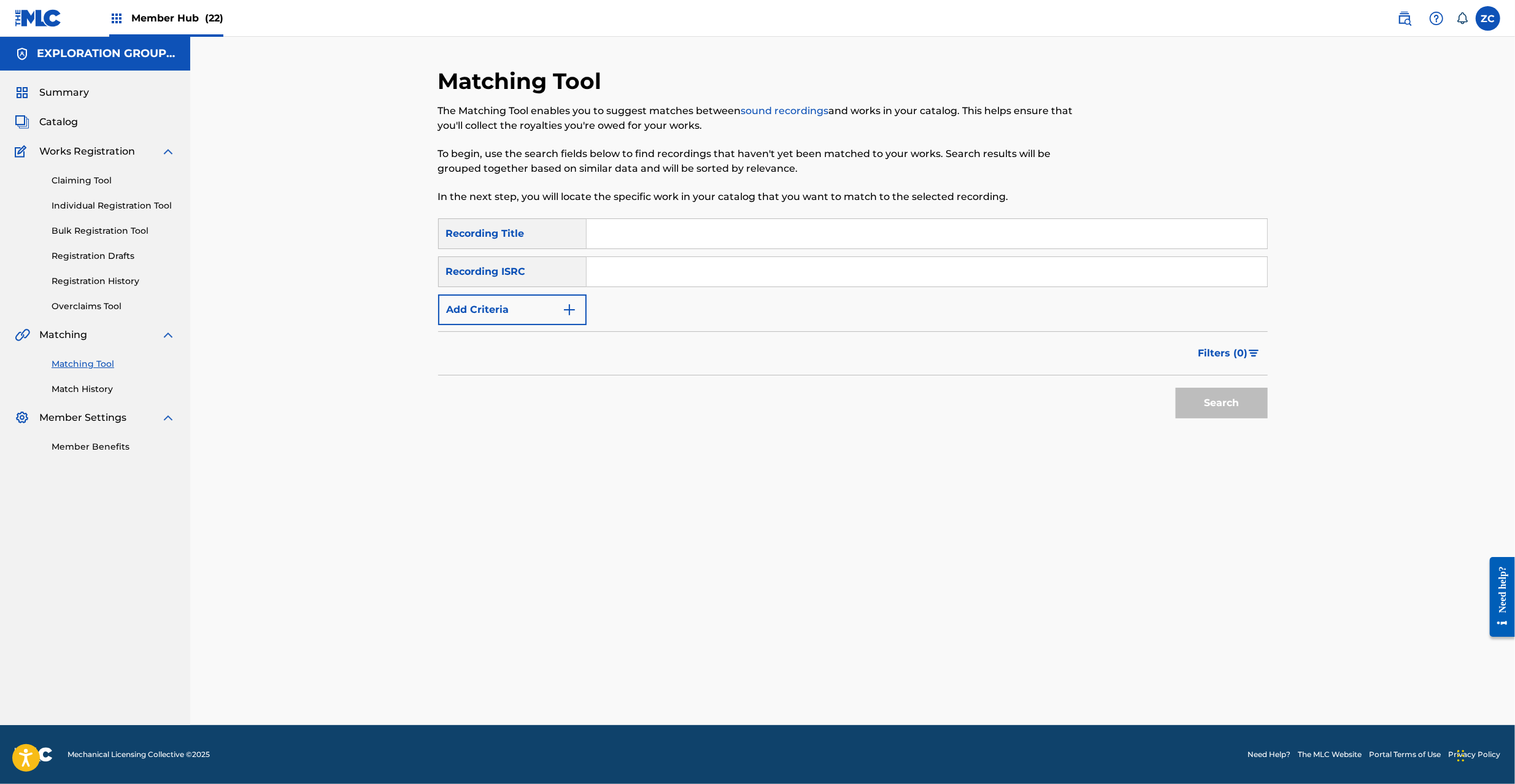
click at [918, 281] on input "Search Form" at bounding box center [927, 272] width 680 height 30
paste input "JPU902205008"
click at [1210, 405] on button "Search" at bounding box center [1222, 403] width 92 height 30
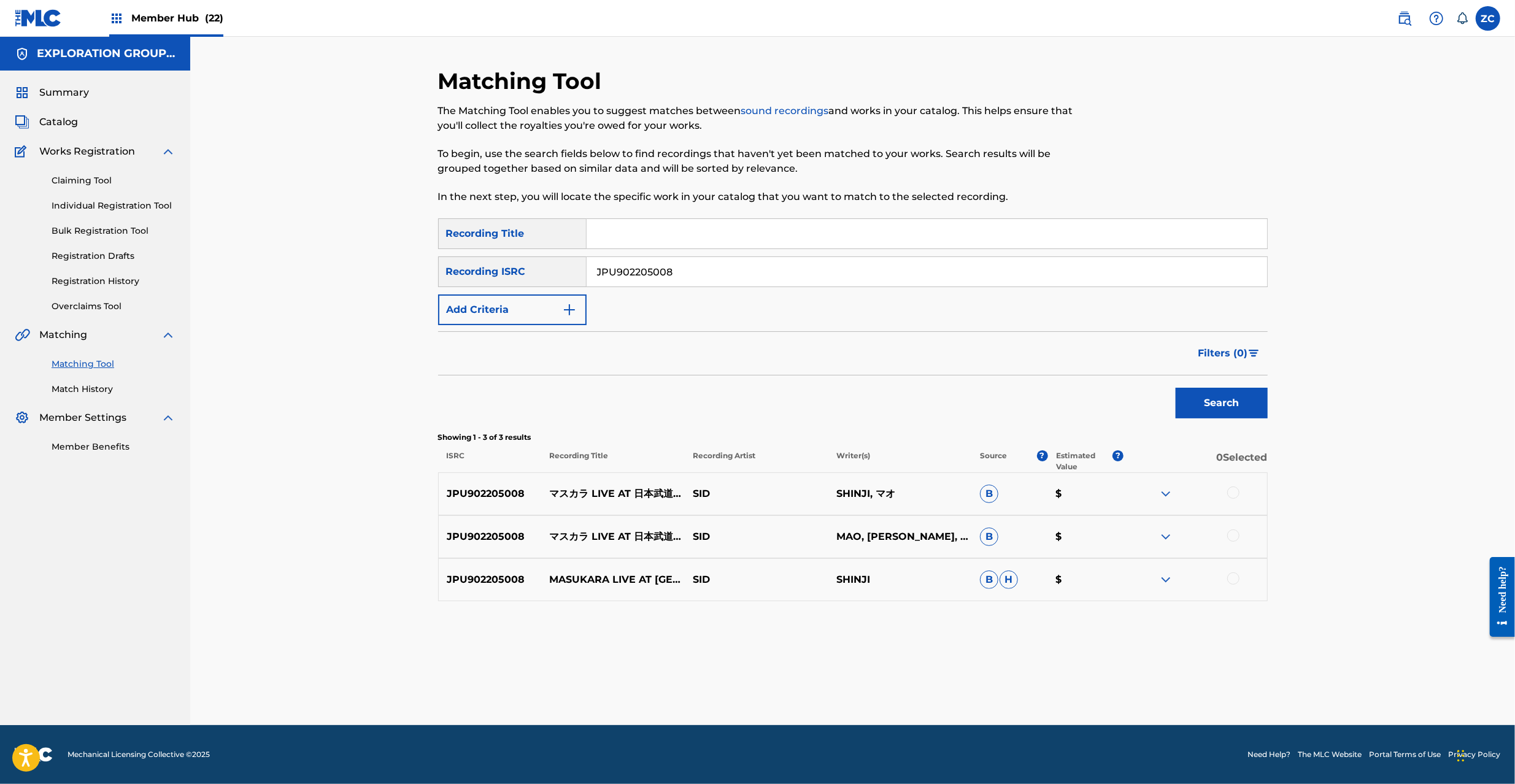
click at [1238, 495] on div at bounding box center [1234, 493] width 12 height 12
click at [1237, 535] on div at bounding box center [1234, 536] width 12 height 12
click at [1237, 579] on div at bounding box center [1234, 579] width 12 height 12
click at [831, 277] on input "JPU902205008" at bounding box center [927, 272] width 680 height 30
paste input "4469"
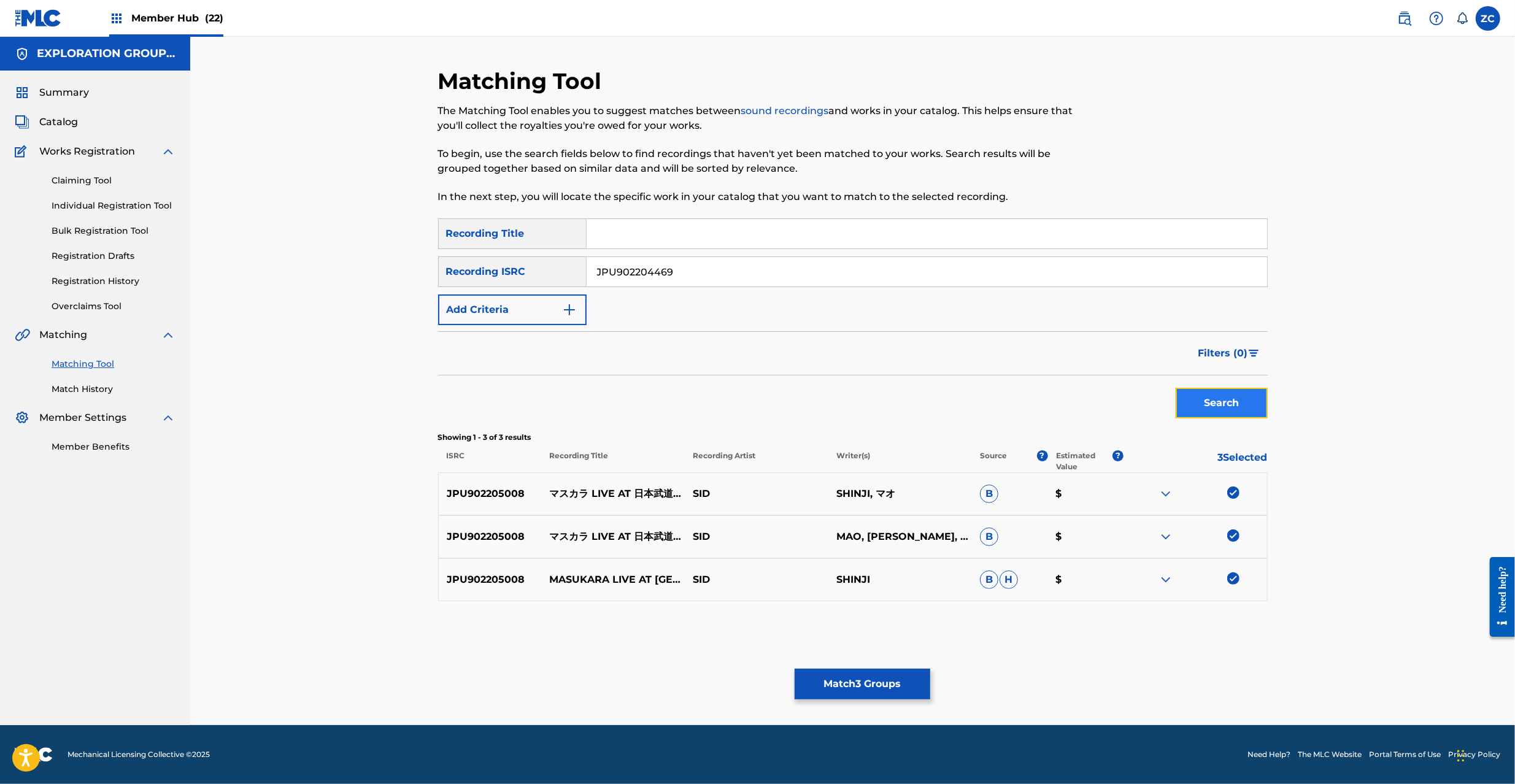
click at [1242, 411] on button "Search" at bounding box center [1222, 403] width 92 height 30
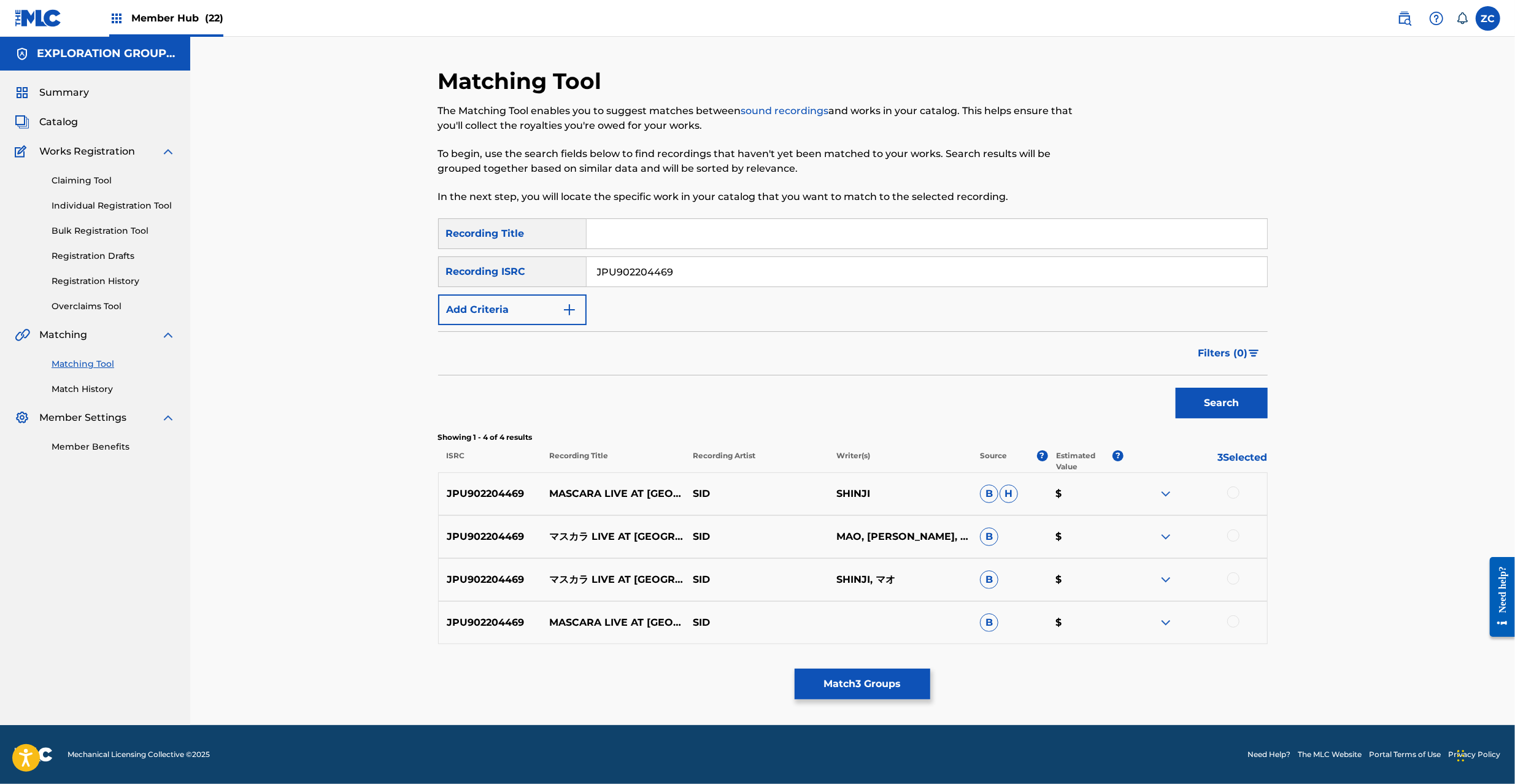
drag, startPoint x: 1235, startPoint y: 491, endPoint x: 1235, endPoint y: 531, distance: 40.0
click at [1235, 492] on div at bounding box center [1234, 493] width 12 height 12
click at [1235, 534] on div at bounding box center [1234, 536] width 12 height 12
click at [1236, 580] on div at bounding box center [1234, 579] width 12 height 12
click at [1234, 623] on div at bounding box center [1234, 622] width 12 height 12
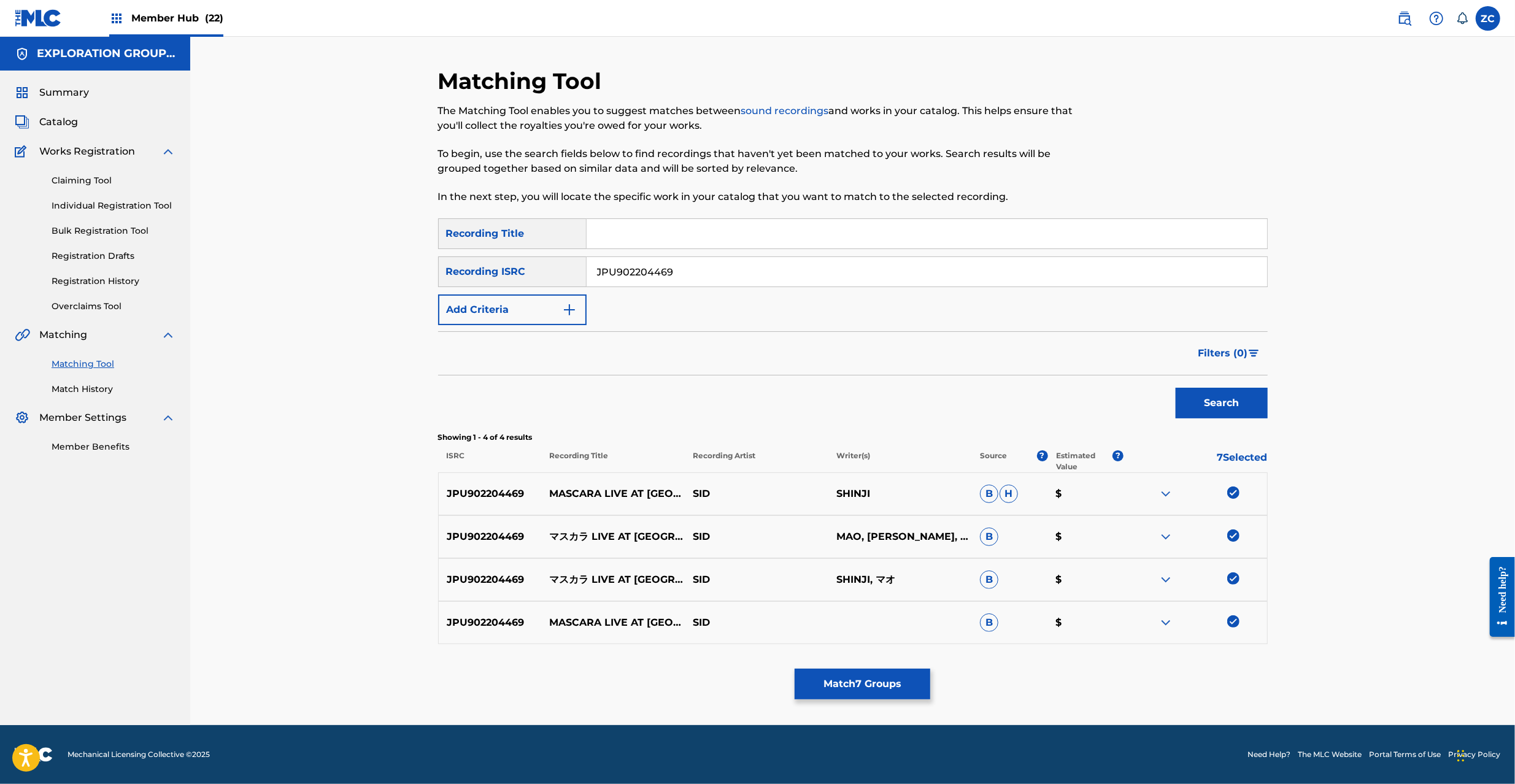
click at [892, 267] on input "JPU902204469" at bounding box center [927, 272] width 680 height 30
paste input "3767"
click at [1176, 388] on button "Search" at bounding box center [1222, 403] width 92 height 30
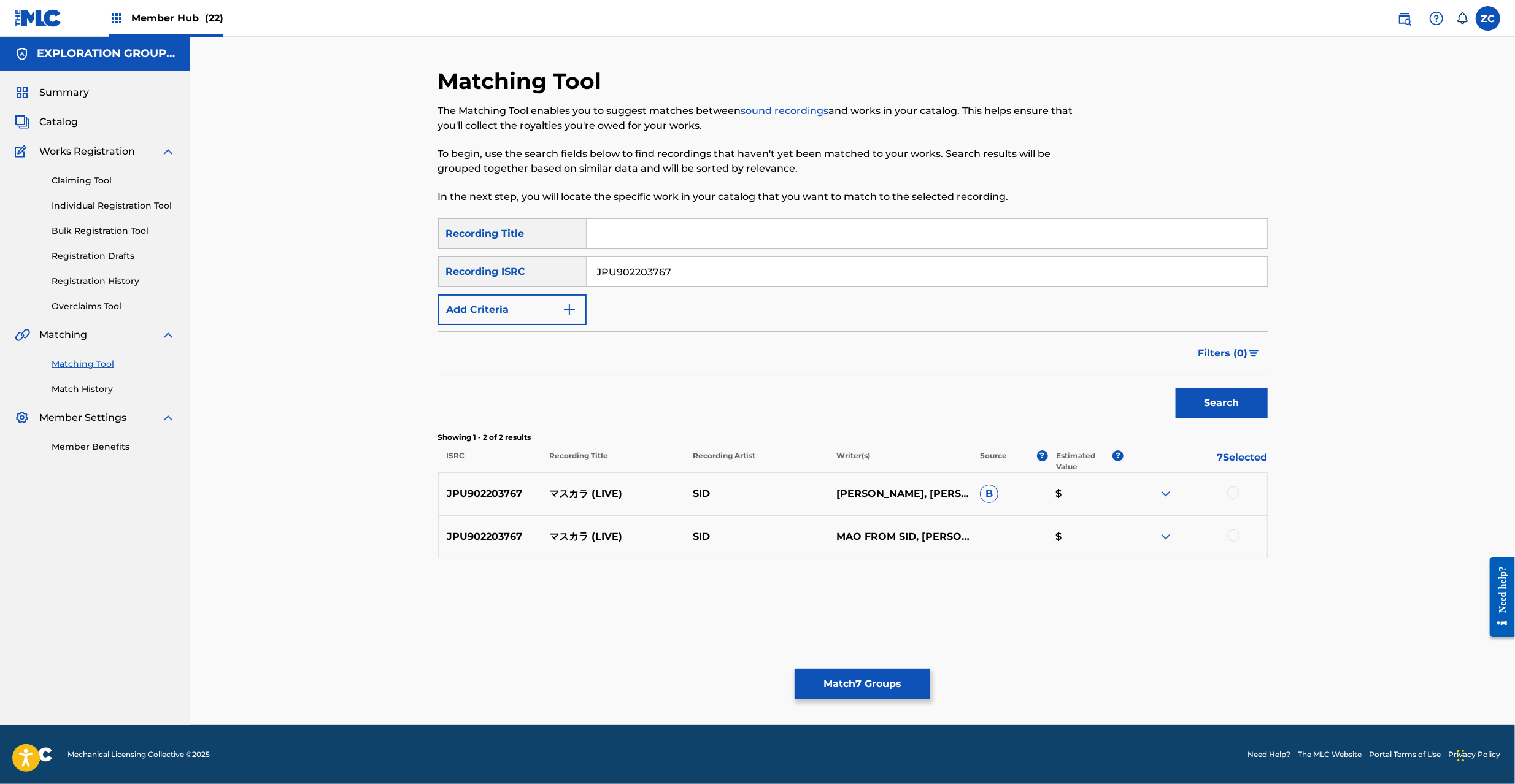
click at [1235, 493] on div at bounding box center [1234, 493] width 12 height 12
click at [1238, 535] on div at bounding box center [1234, 536] width 12 height 12
click at [779, 284] on input "JPU902203767" at bounding box center [927, 272] width 680 height 30
paste input "F300701210"
type input "JPF300701210"
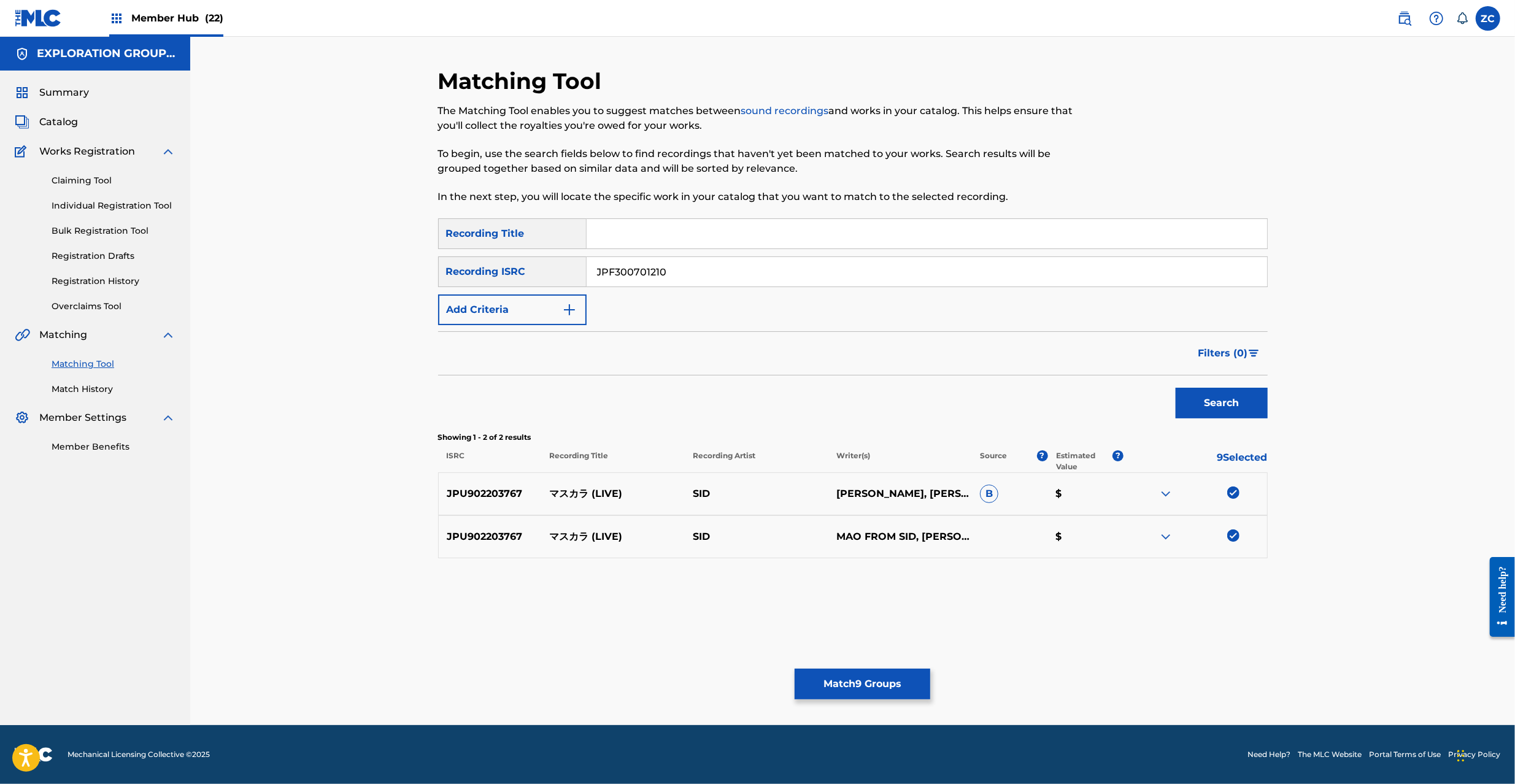
click at [1176, 388] on button "Search" at bounding box center [1222, 403] width 92 height 30
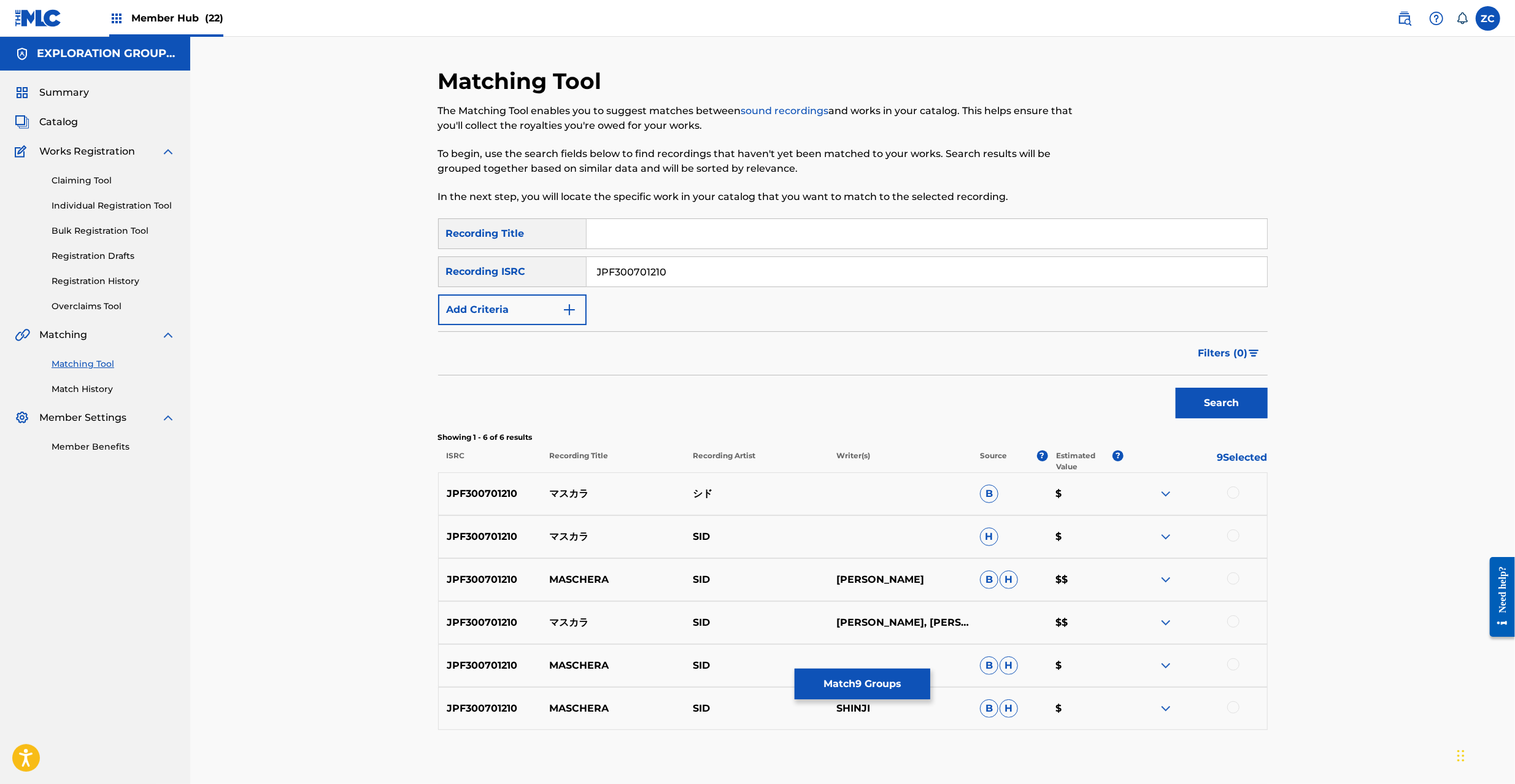
click at [1234, 496] on div at bounding box center [1234, 493] width 12 height 12
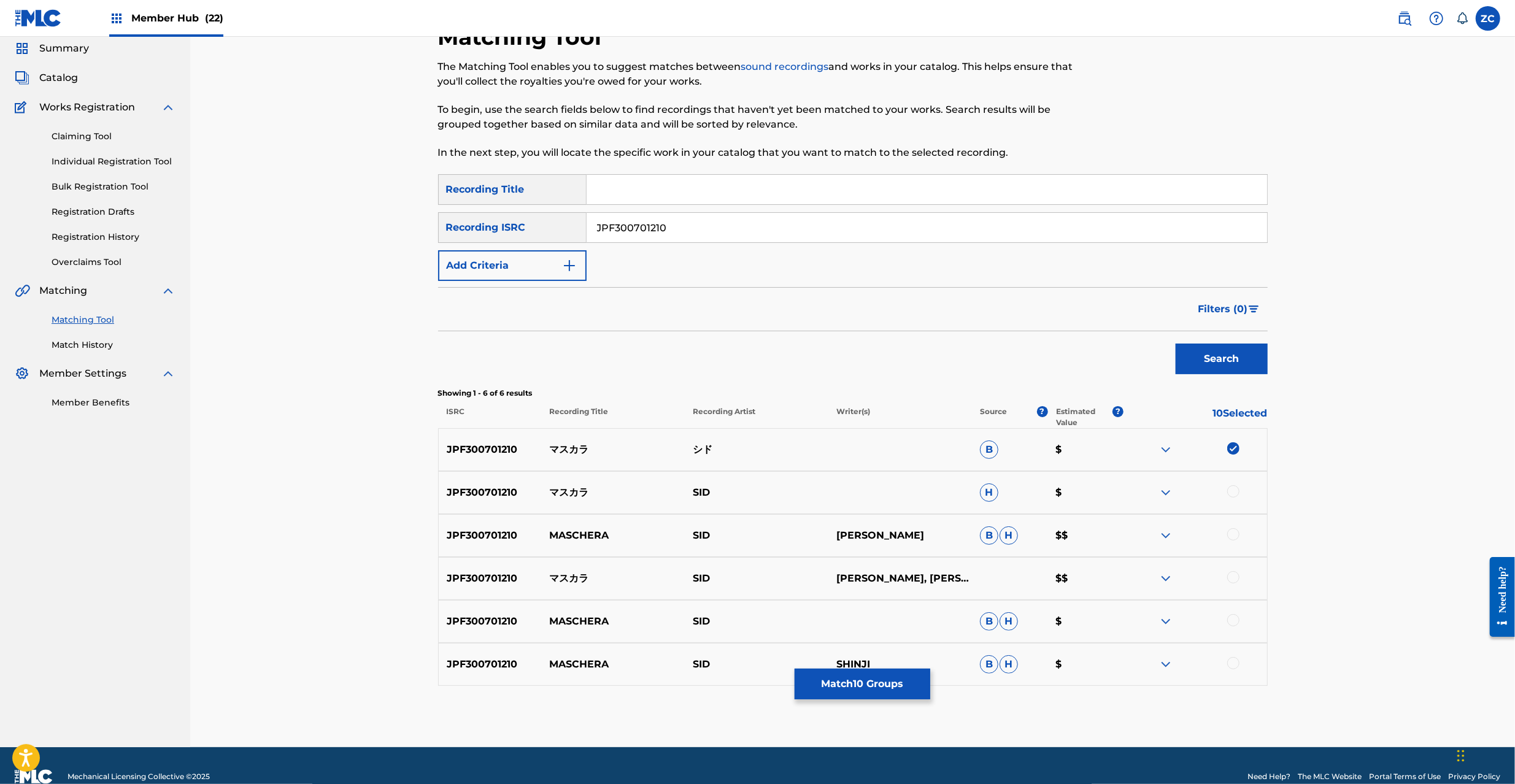
scroll to position [66, 0]
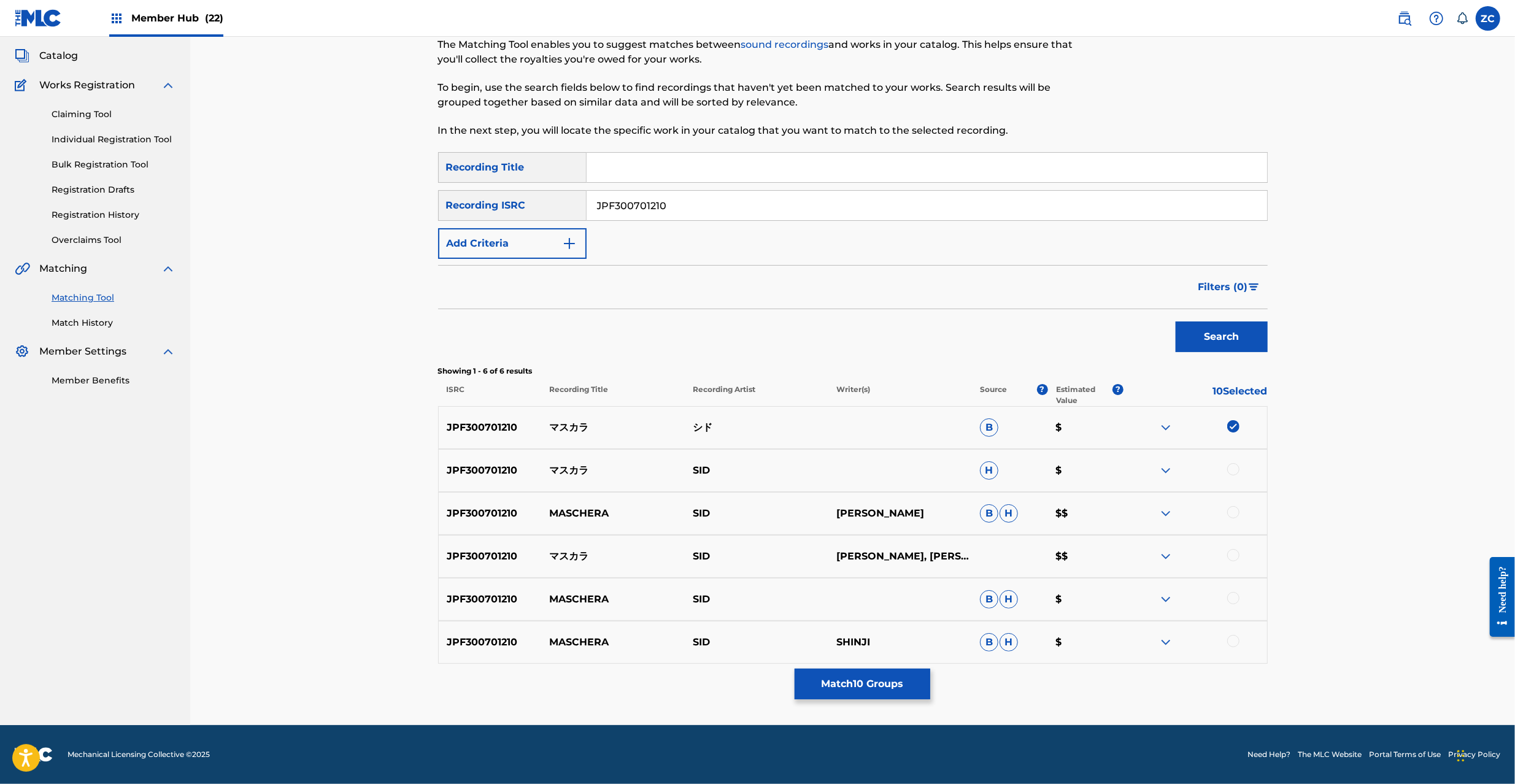
click at [1237, 472] on div at bounding box center [1234, 469] width 12 height 12
click at [1234, 510] on div at bounding box center [1234, 513] width 12 height 12
click at [1234, 553] on div at bounding box center [1234, 556] width 12 height 12
click at [1231, 596] on div at bounding box center [1234, 599] width 12 height 12
click at [1234, 639] on div at bounding box center [1234, 641] width 12 height 12
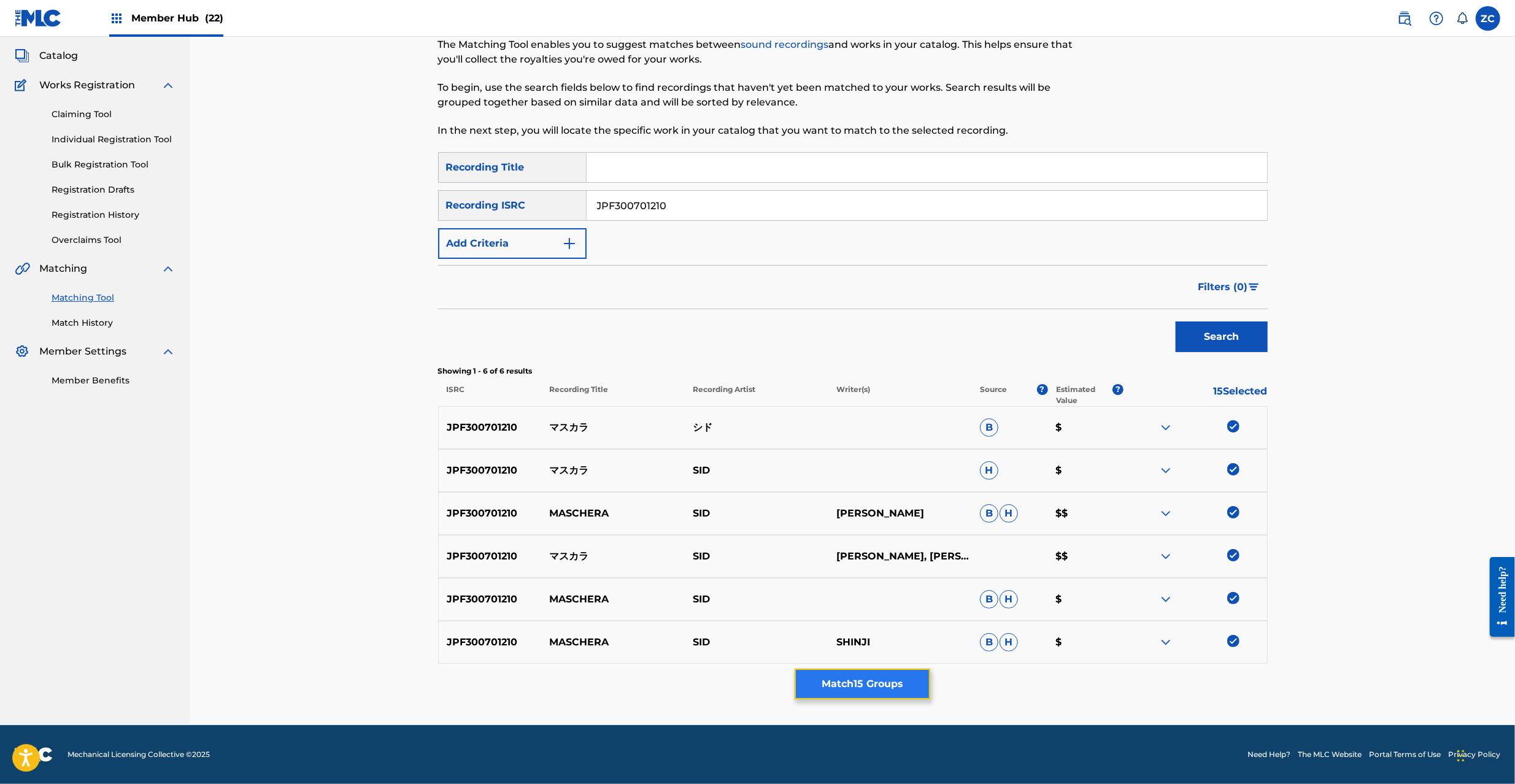
click at [887, 690] on button "Match 15 Groups" at bounding box center [863, 683] width 136 height 30
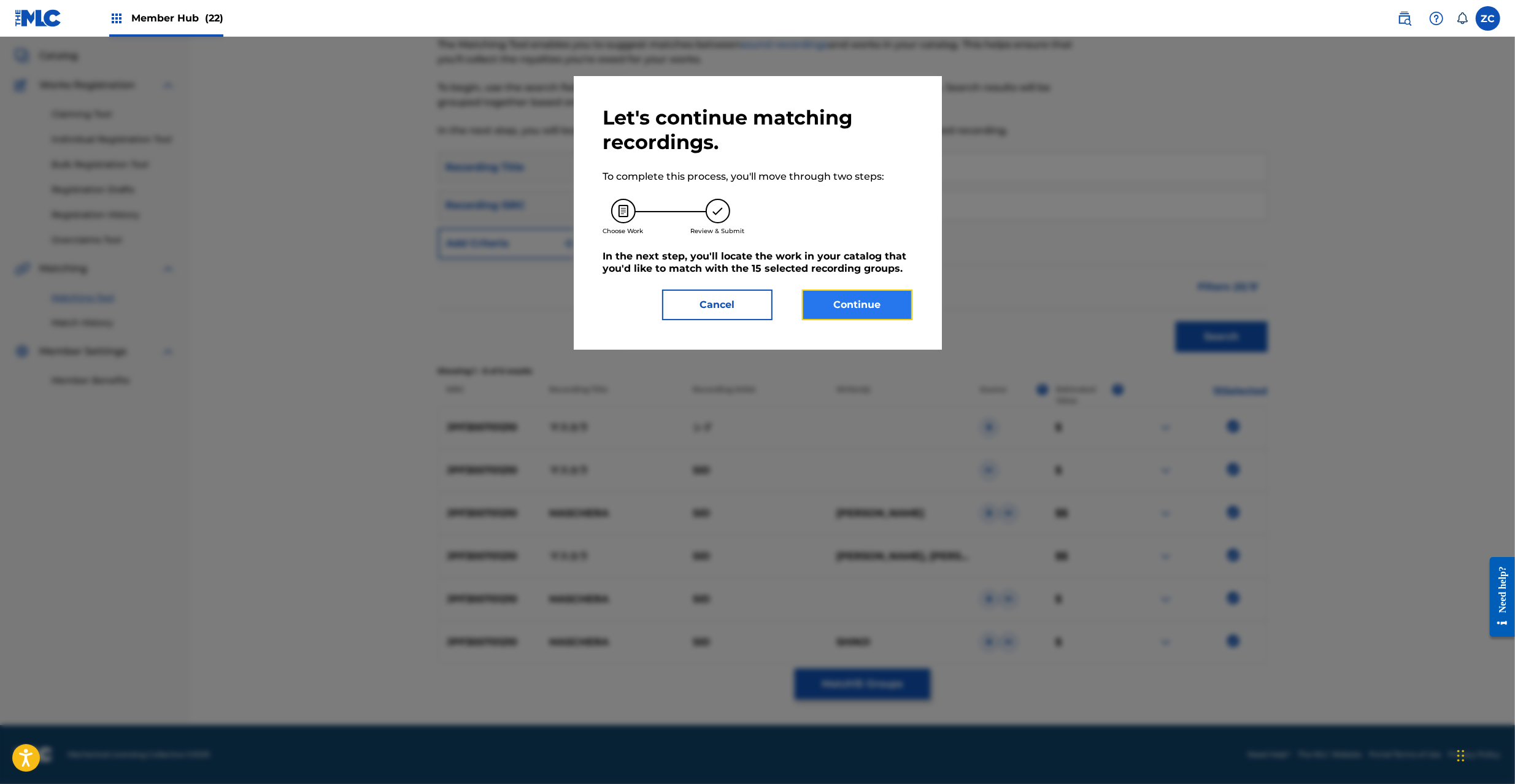
click at [858, 307] on button "Continue" at bounding box center [857, 305] width 111 height 30
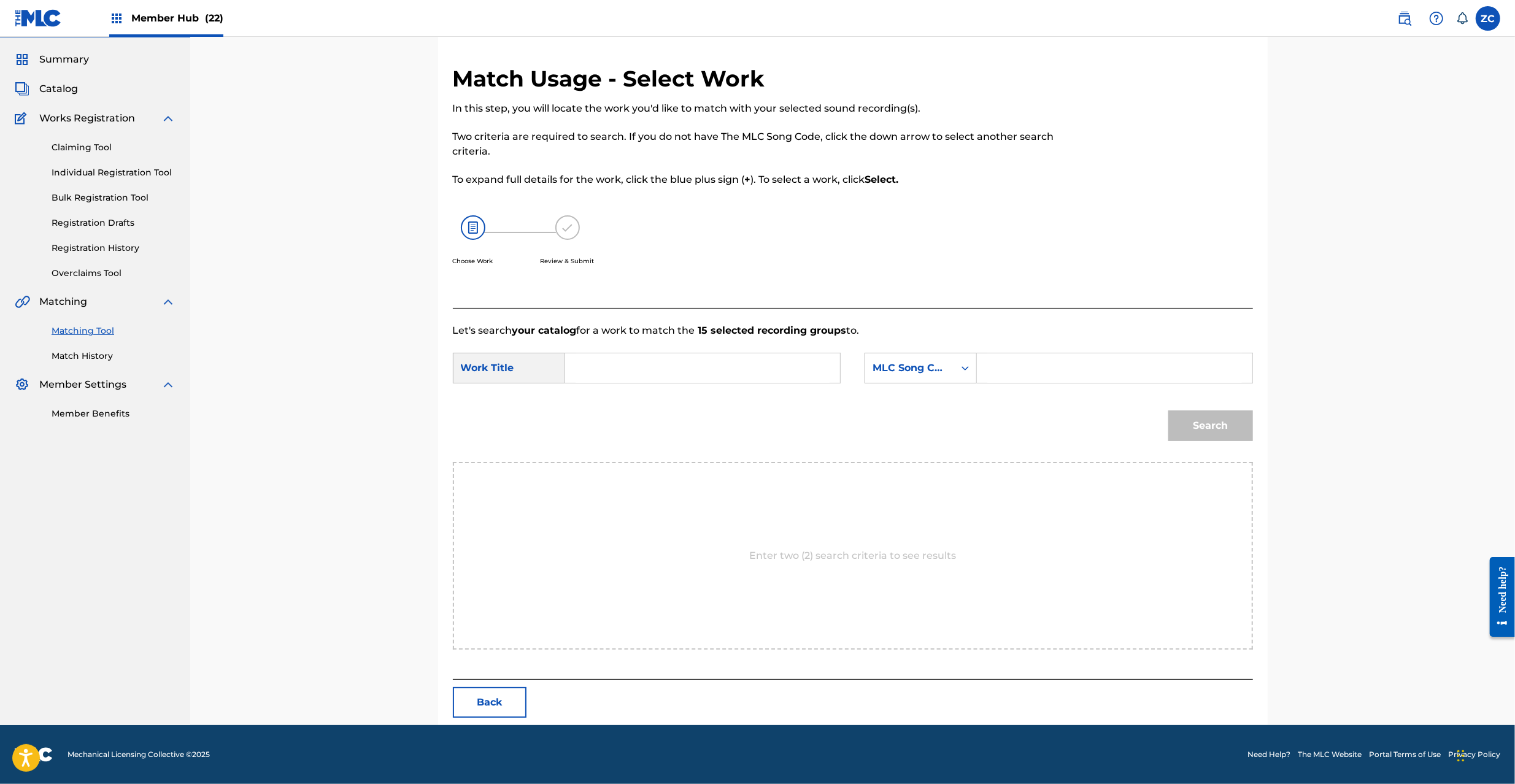
scroll to position [0, 0]
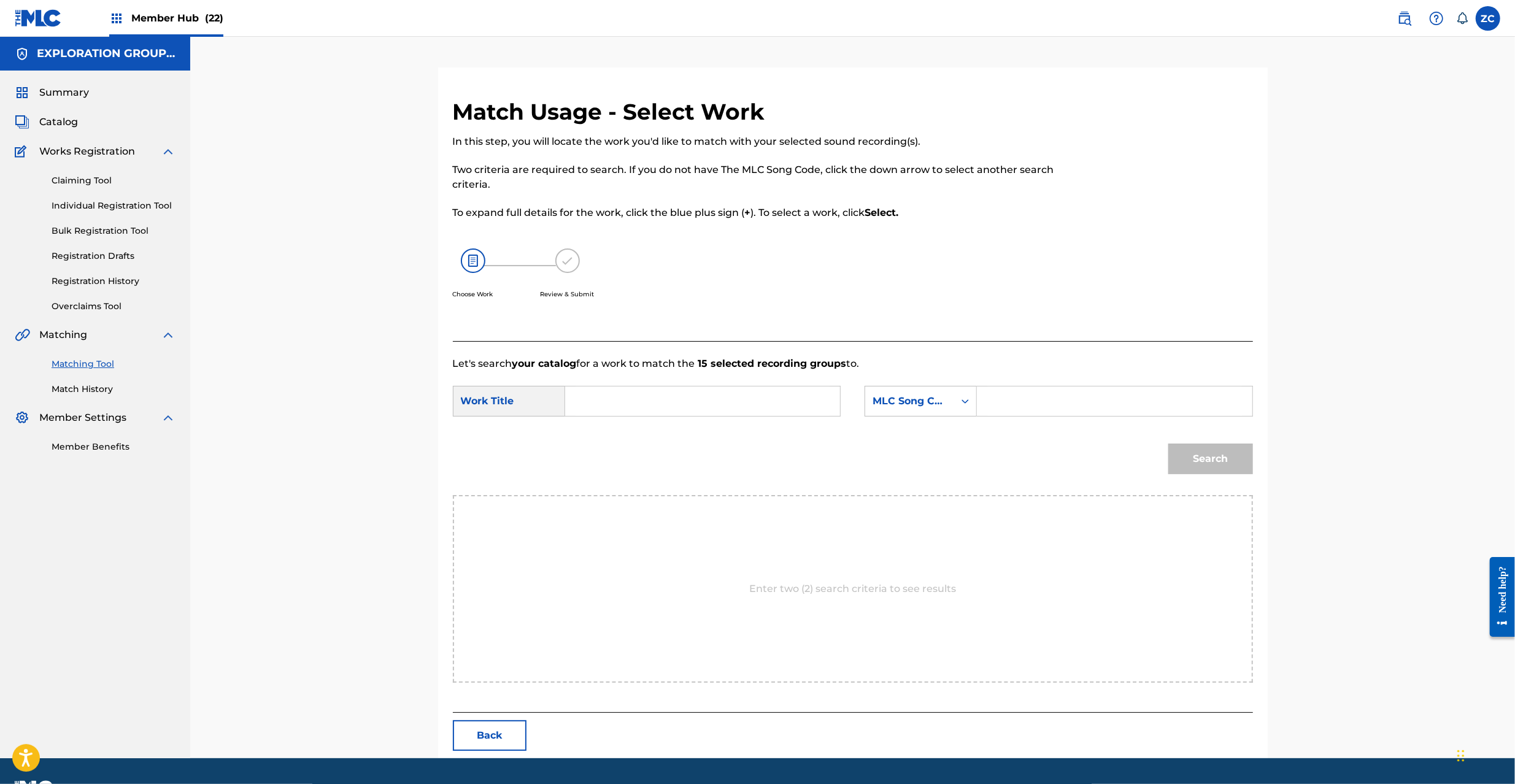
click at [709, 416] on div "Search Form" at bounding box center [703, 401] width 276 height 30
click at [715, 408] on input "Search Form" at bounding box center [703, 401] width 254 height 30
paste input "Masukara MG8OSP"
click at [671, 400] on input "Masukara MG8OSP" at bounding box center [703, 401] width 254 height 30
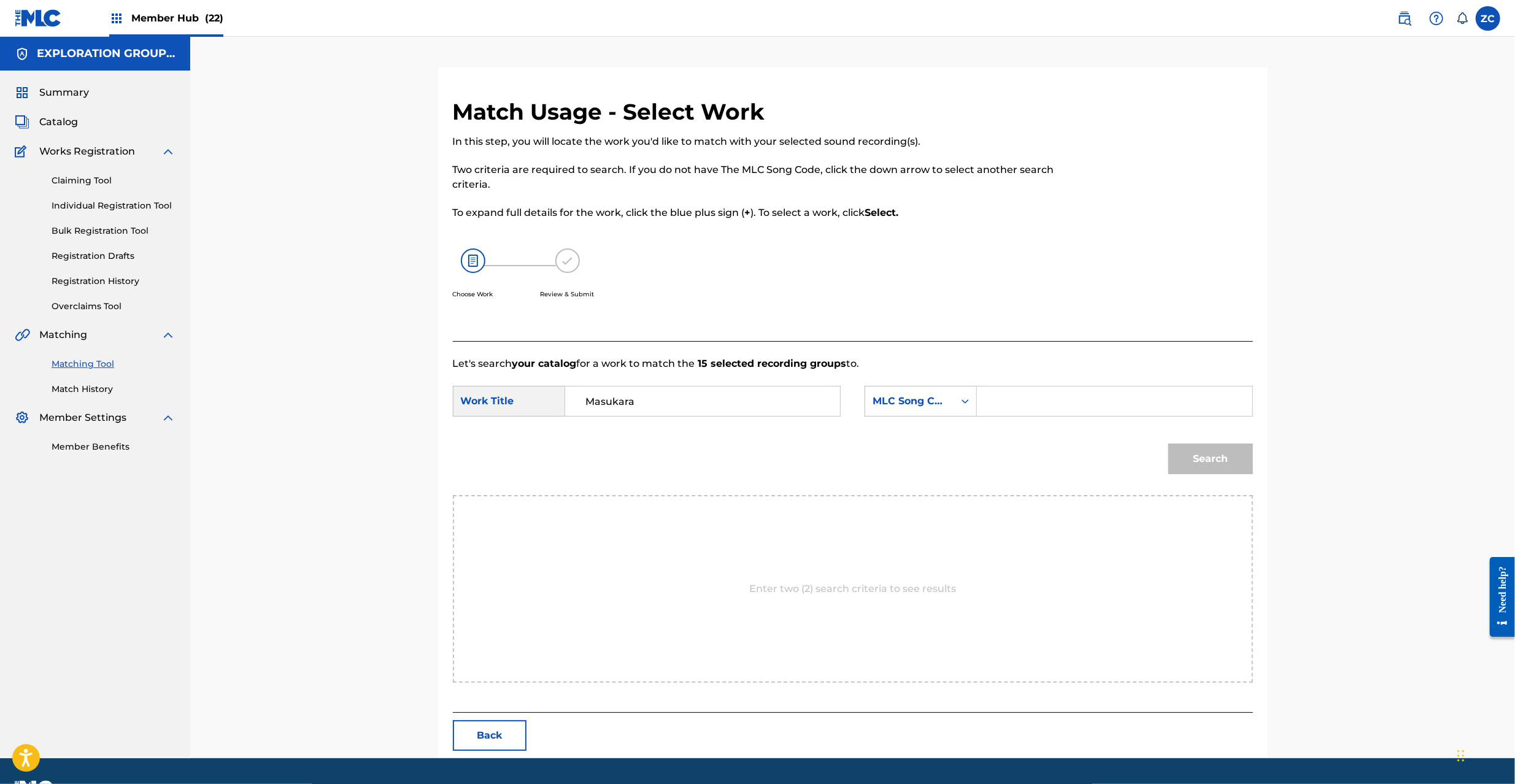
type input "Masukara"
click at [1006, 405] on input "Search Form" at bounding box center [1114, 401] width 254 height 30
paste input "MG8OSP"
type input "MG8OSP"
click at [1225, 467] on button "Search" at bounding box center [1210, 458] width 85 height 30
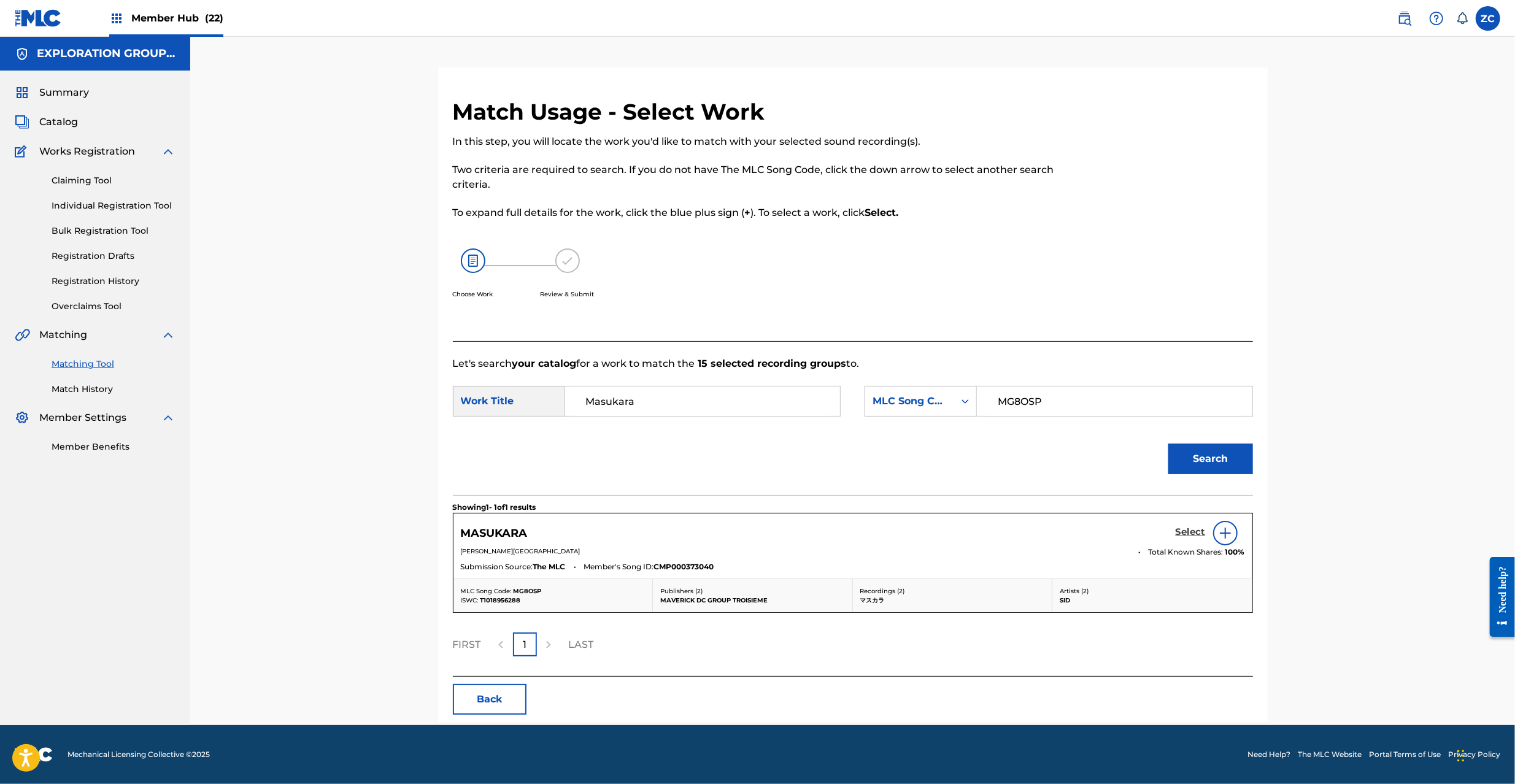
click at [1194, 532] on h5 "Select" at bounding box center [1191, 532] width 30 height 12
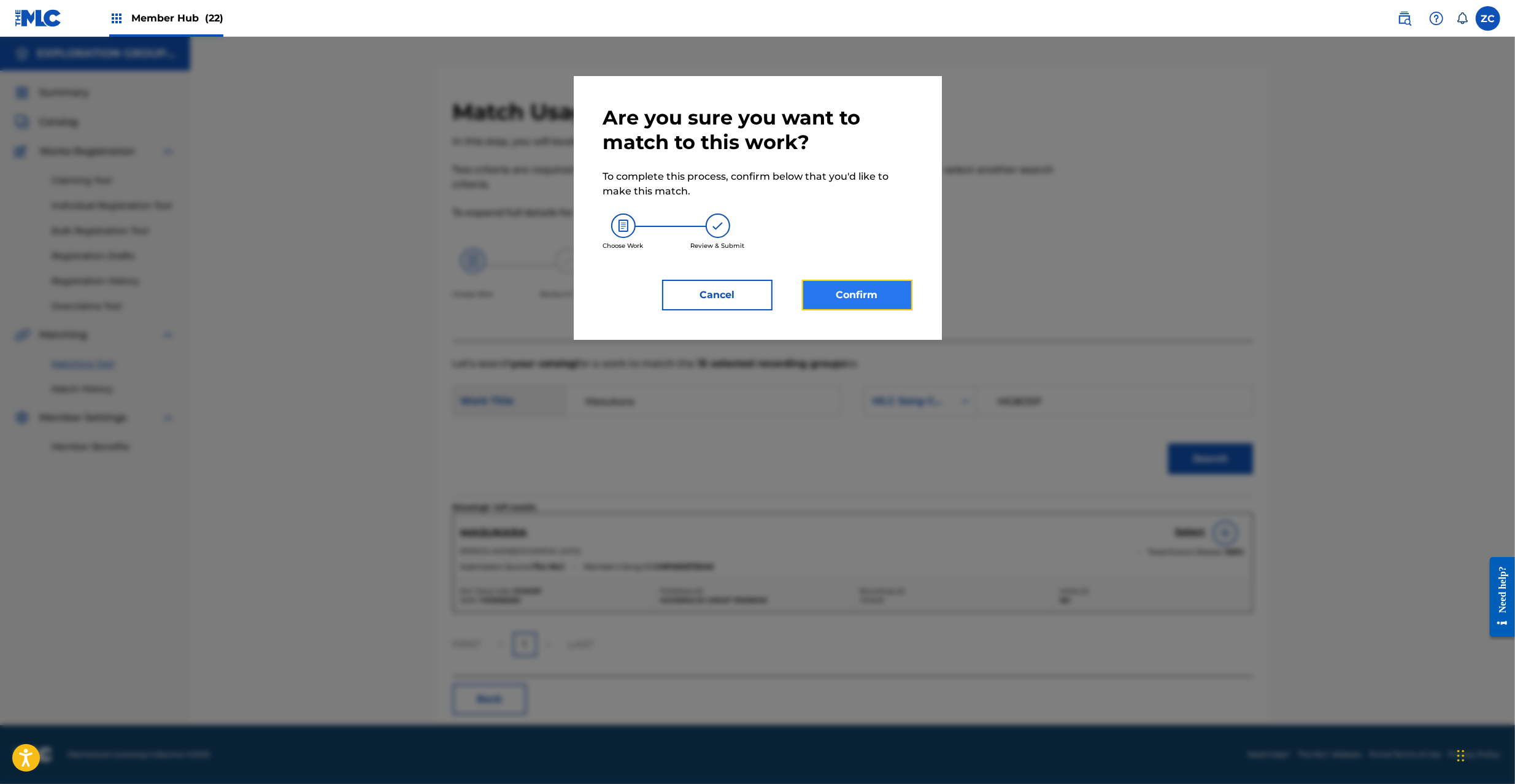
click at [896, 298] on button "Confirm" at bounding box center [857, 295] width 111 height 30
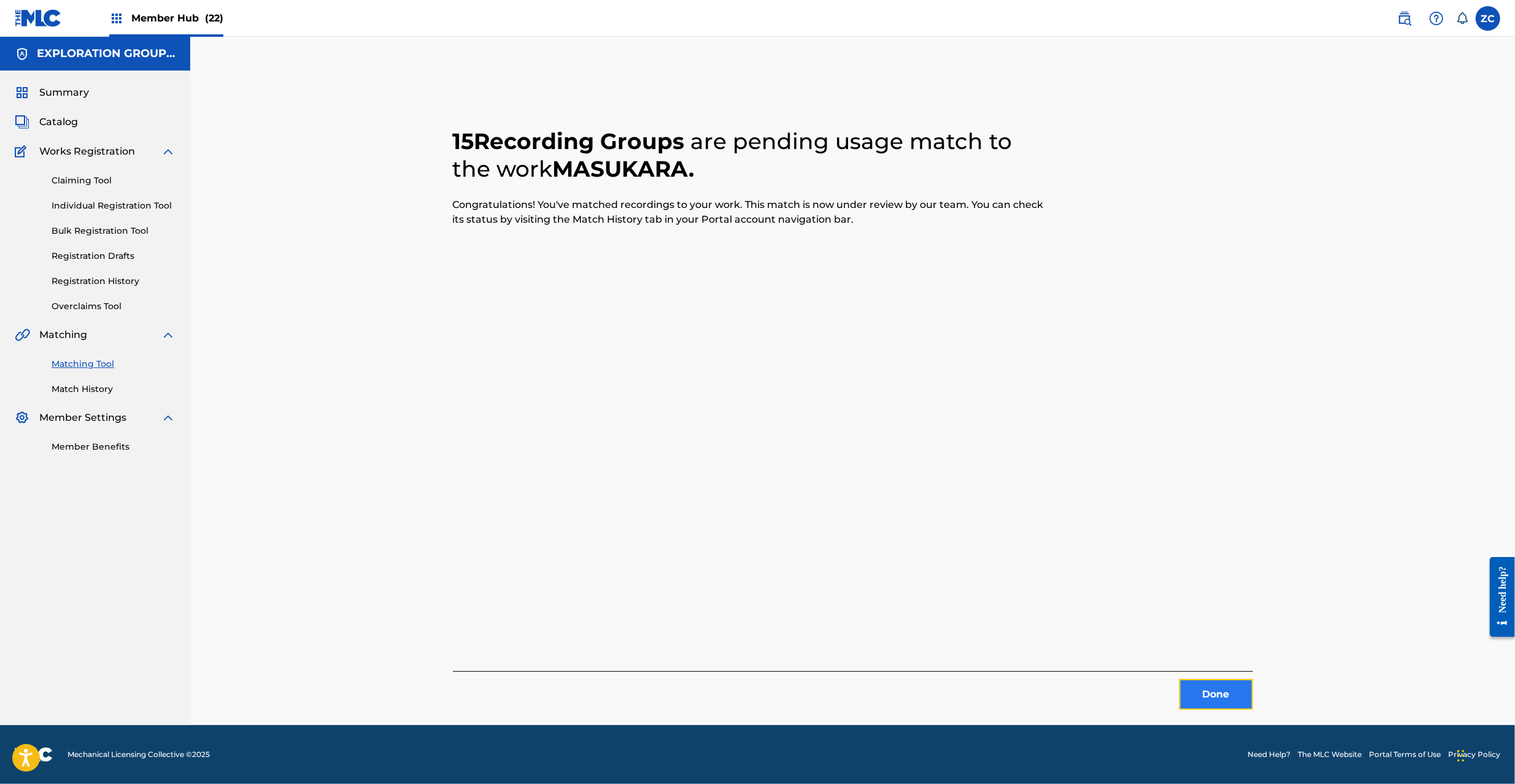
click at [1241, 701] on button "Done" at bounding box center [1216, 694] width 73 height 30
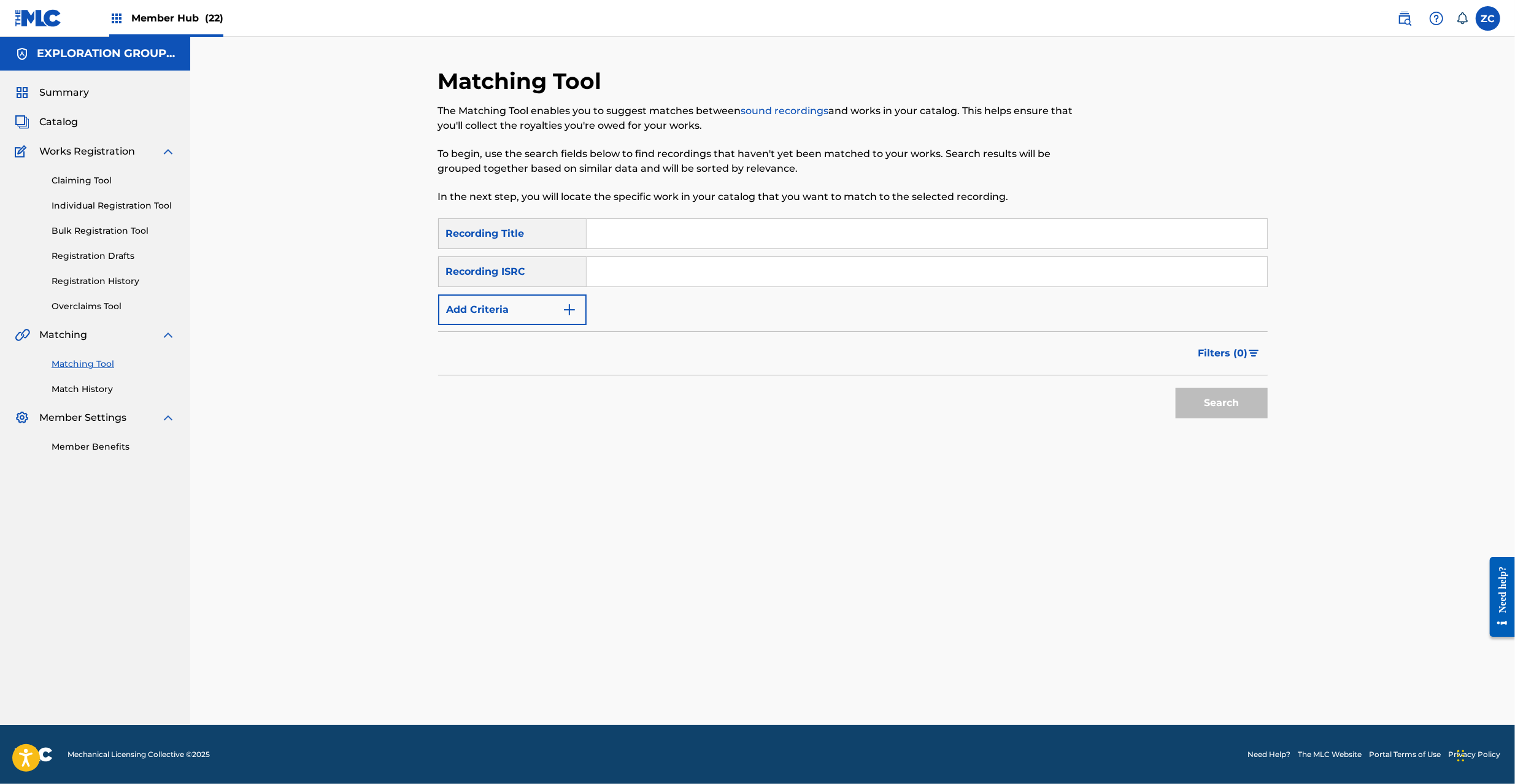
drag, startPoint x: 816, startPoint y: 276, endPoint x: 867, endPoint y: 300, distance: 56.4
click at [816, 276] on input "Search Form" at bounding box center [927, 272] width 680 height 30
paste input "JPKS00900652"
type input "JPKS00900652"
click at [1228, 403] on button "Search" at bounding box center [1222, 403] width 92 height 30
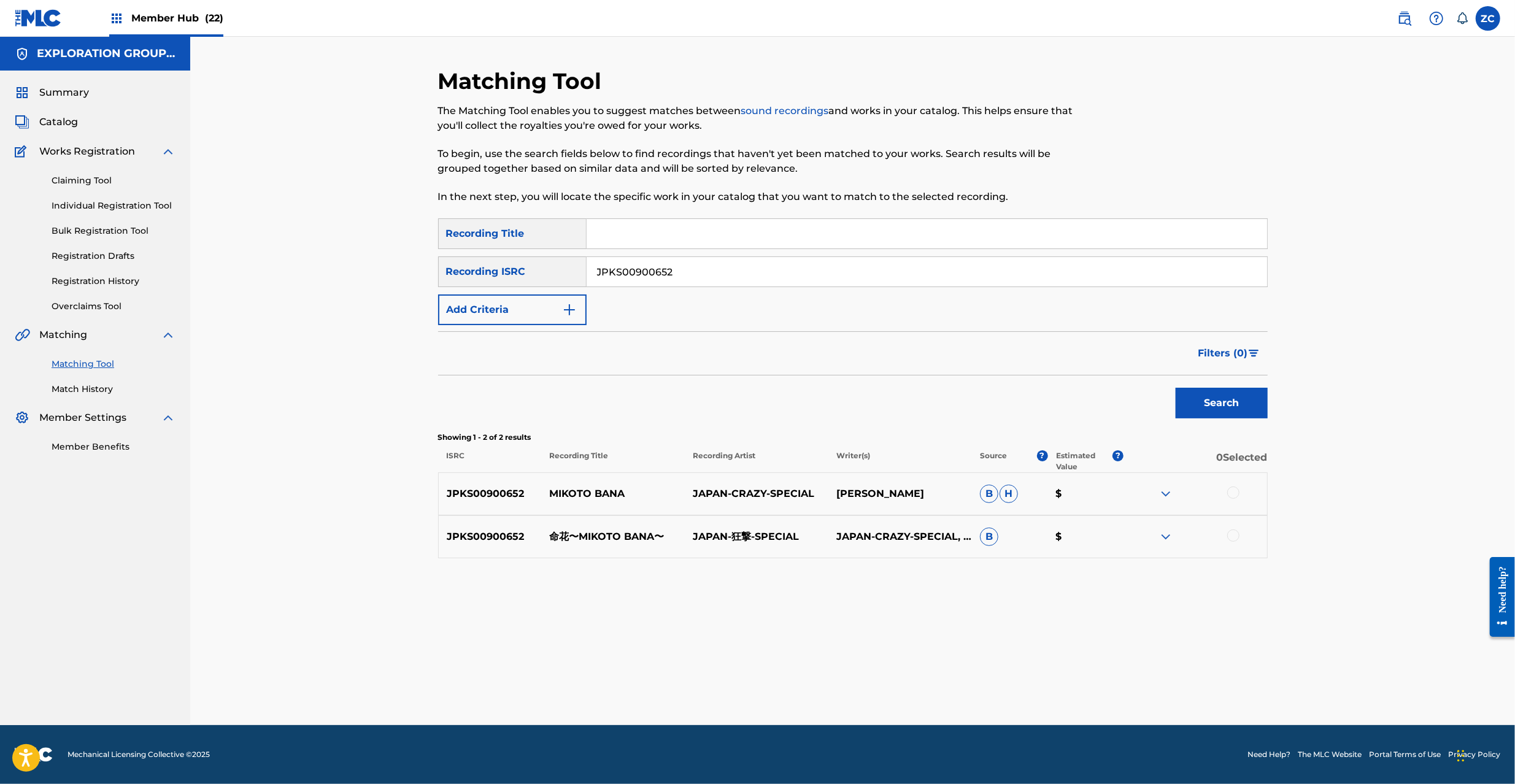
click at [1320, 606] on div "Matching Tool The Matching Tool enables you to suggest matches between sound re…" at bounding box center [853, 380] width 1325 height 688
click at [1236, 494] on div at bounding box center [1234, 493] width 12 height 12
click at [1232, 536] on div at bounding box center [1234, 536] width 12 height 12
click at [913, 696] on button "Match 2 Groups" at bounding box center [863, 683] width 136 height 30
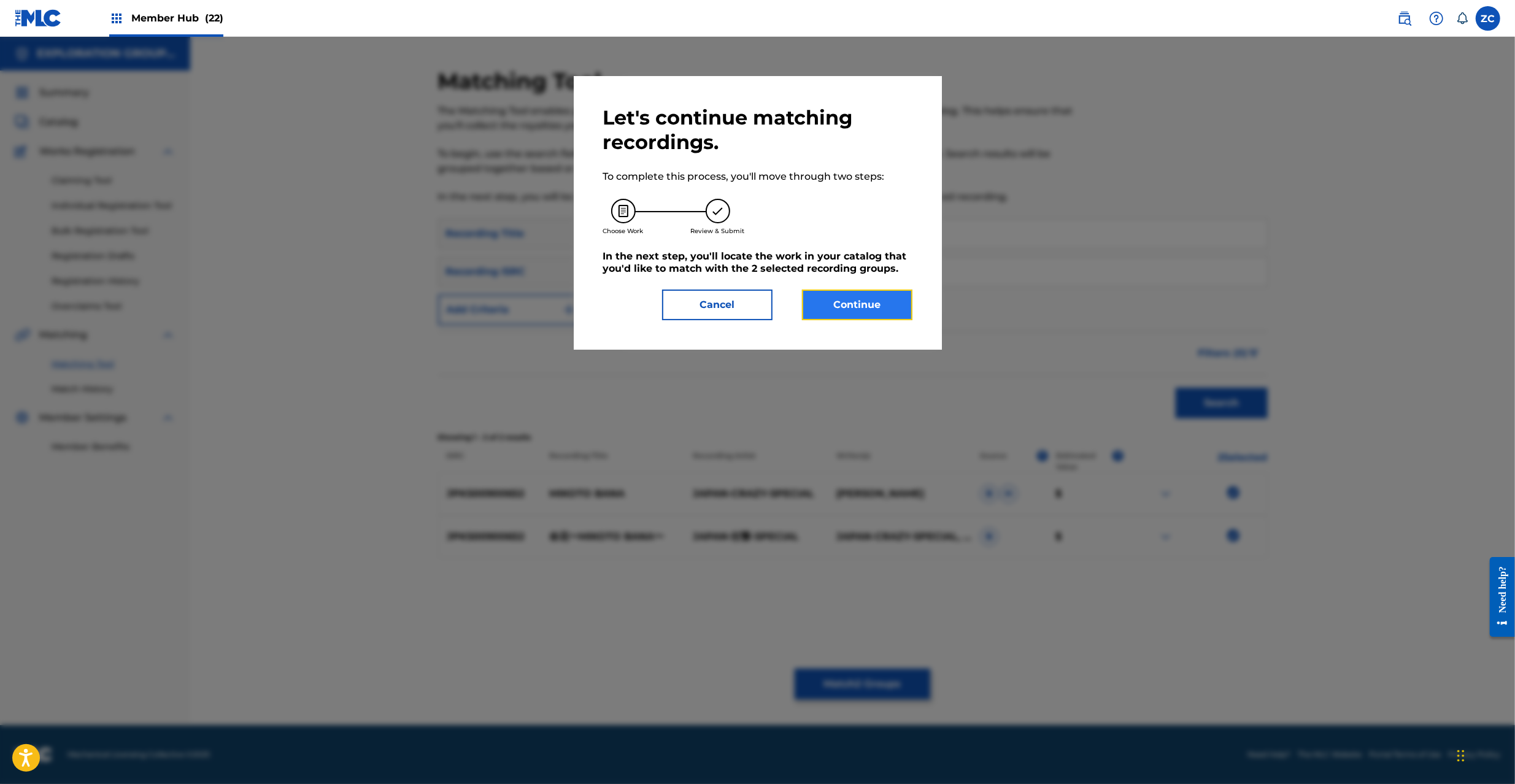
click at [873, 316] on button "Continue" at bounding box center [857, 305] width 111 height 30
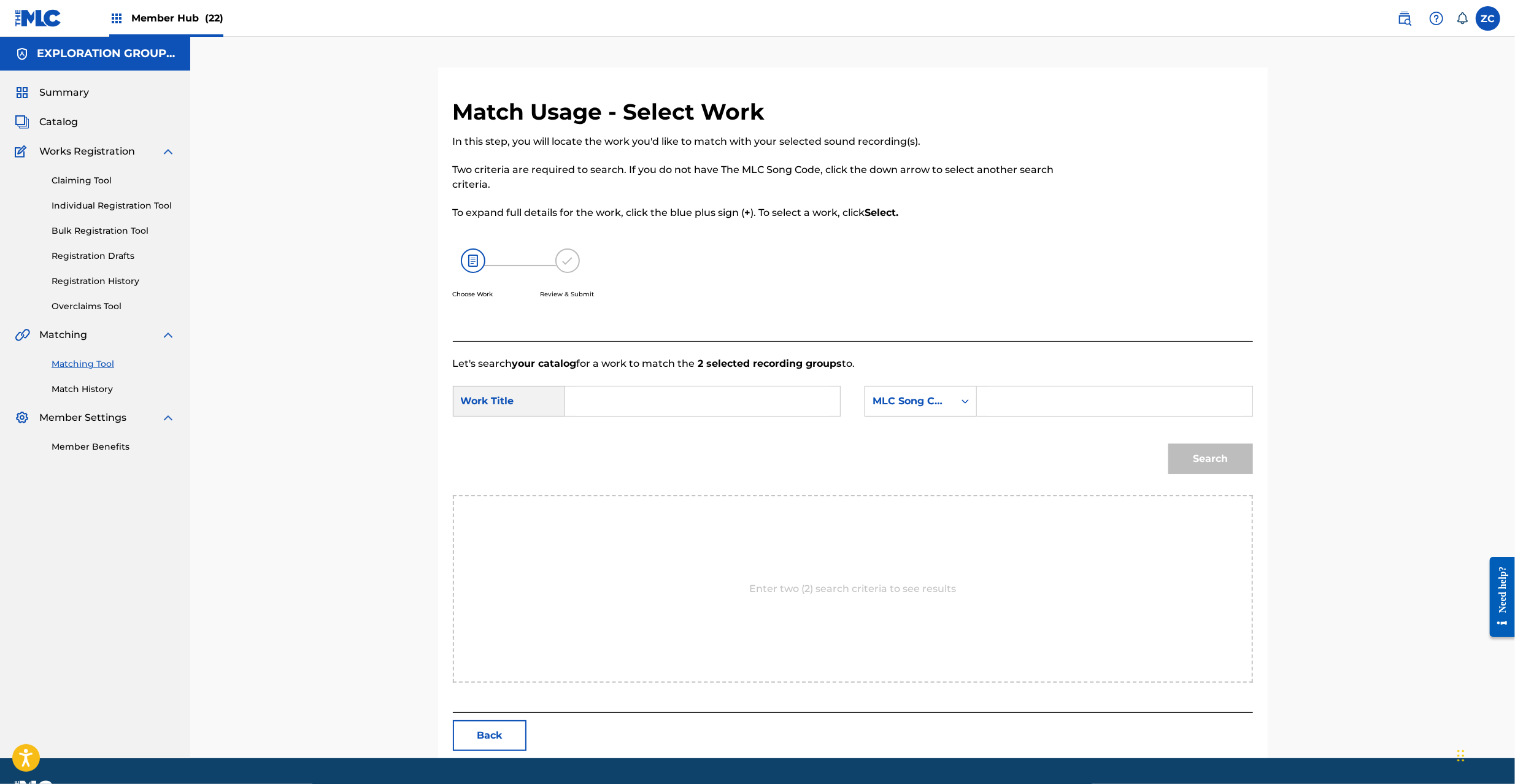
click at [789, 399] on input "Search Form" at bounding box center [703, 401] width 254 height 30
paste input "[PERSON_NAME] MW0XOK"
click at [697, 401] on input "[PERSON_NAME] MW0XOK" at bounding box center [703, 401] width 254 height 30
type input "[PERSON_NAME]"
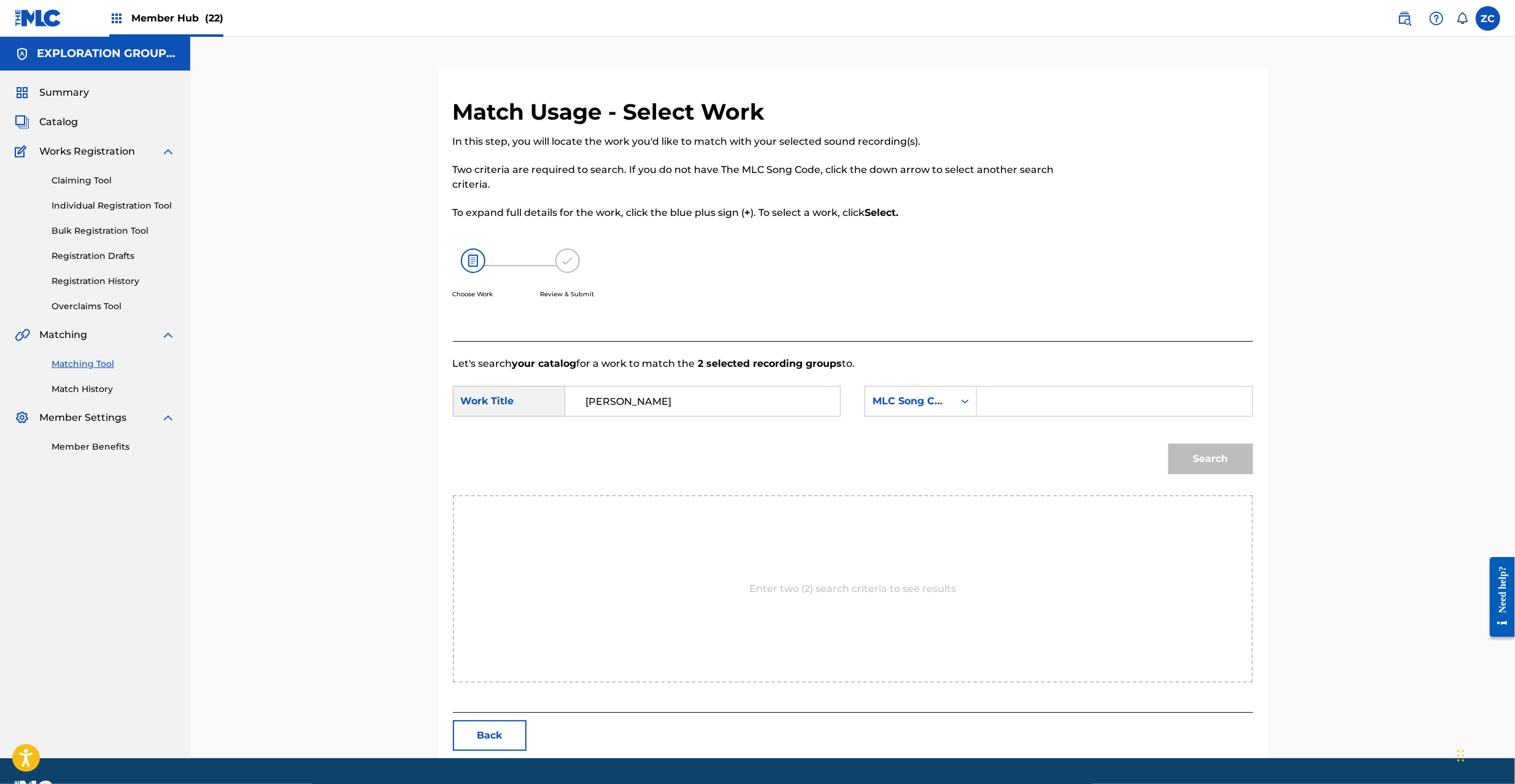
drag, startPoint x: 1110, startPoint y: 401, endPoint x: 1142, endPoint y: 416, distance: 35.3
click at [1110, 401] on input "Search Form" at bounding box center [1114, 401] width 254 height 30
paste input "MW0XOK"
type input "MW0XOK"
click at [1217, 470] on button "Search" at bounding box center [1210, 458] width 85 height 30
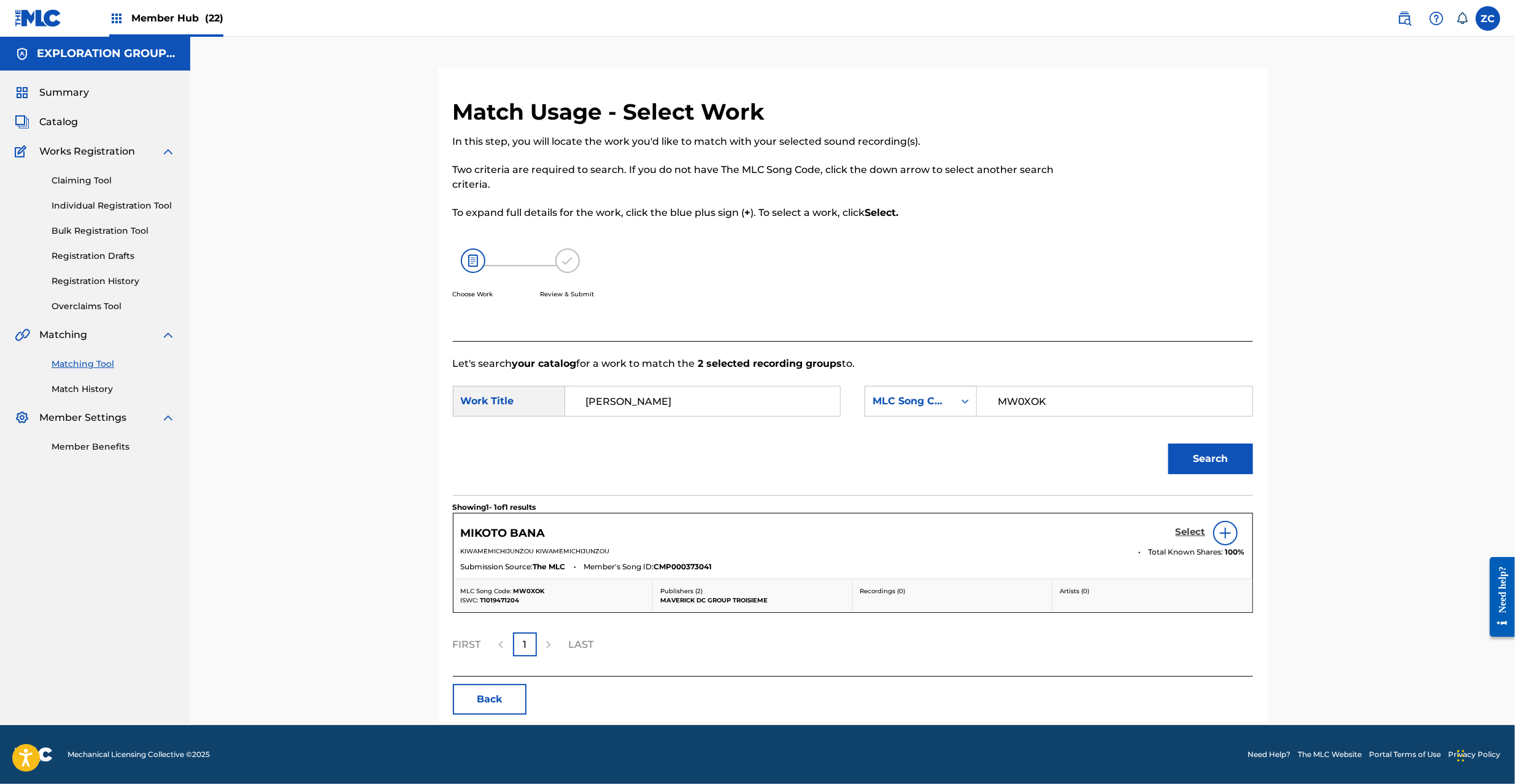
click at [1194, 532] on h5 "Select" at bounding box center [1191, 532] width 30 height 12
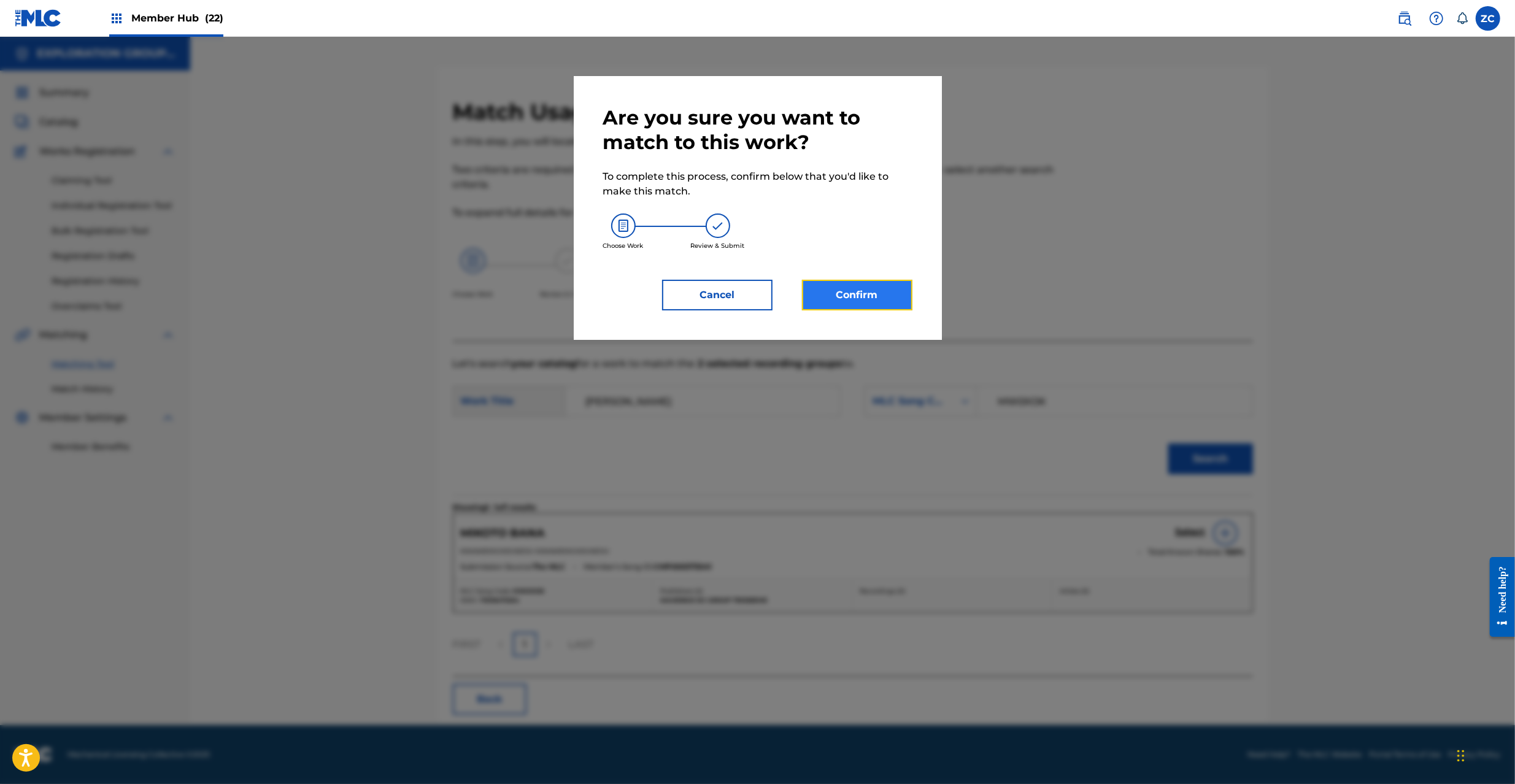
click at [902, 303] on button "Confirm" at bounding box center [857, 295] width 111 height 30
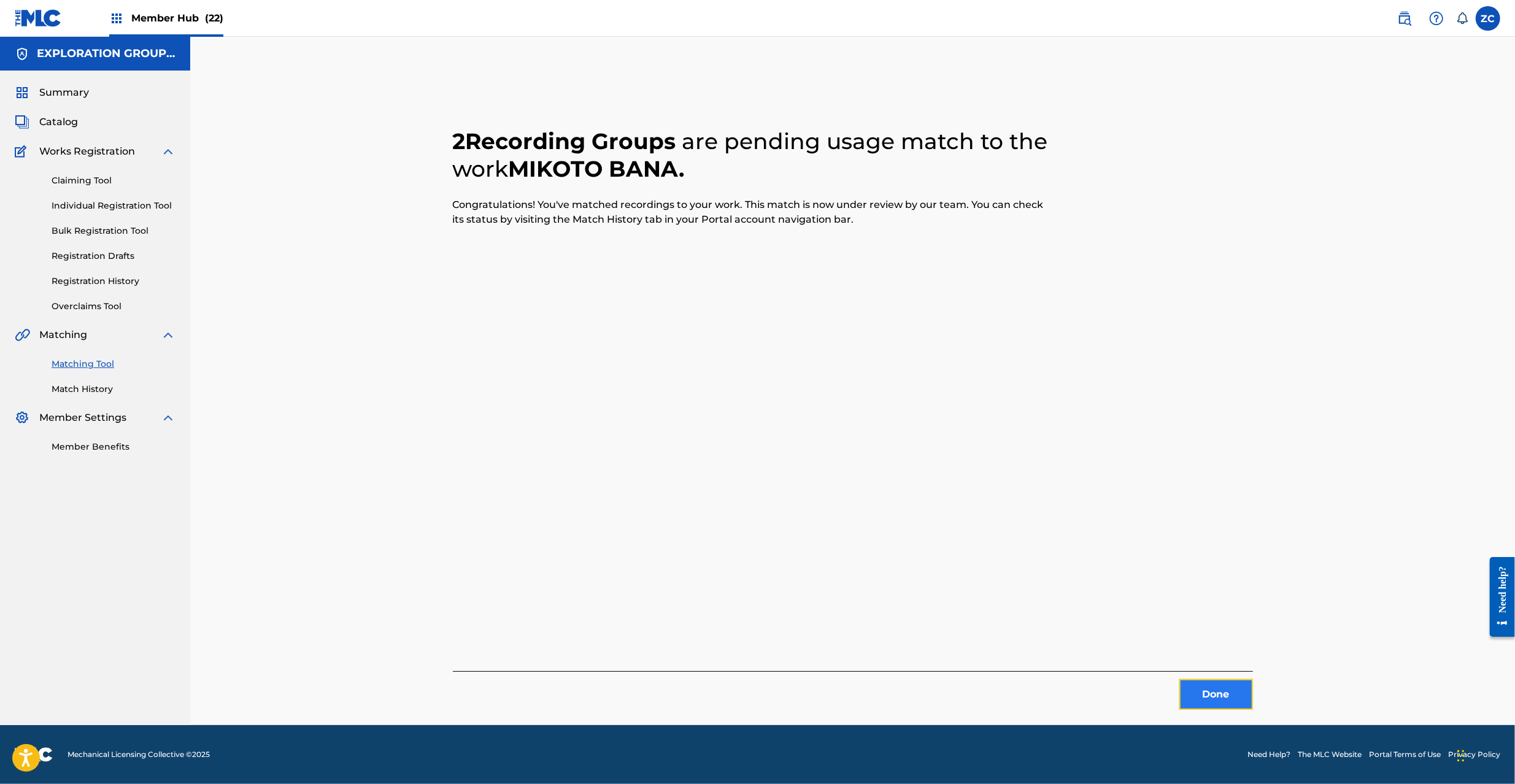
click at [1221, 690] on button "Done" at bounding box center [1216, 694] width 73 height 30
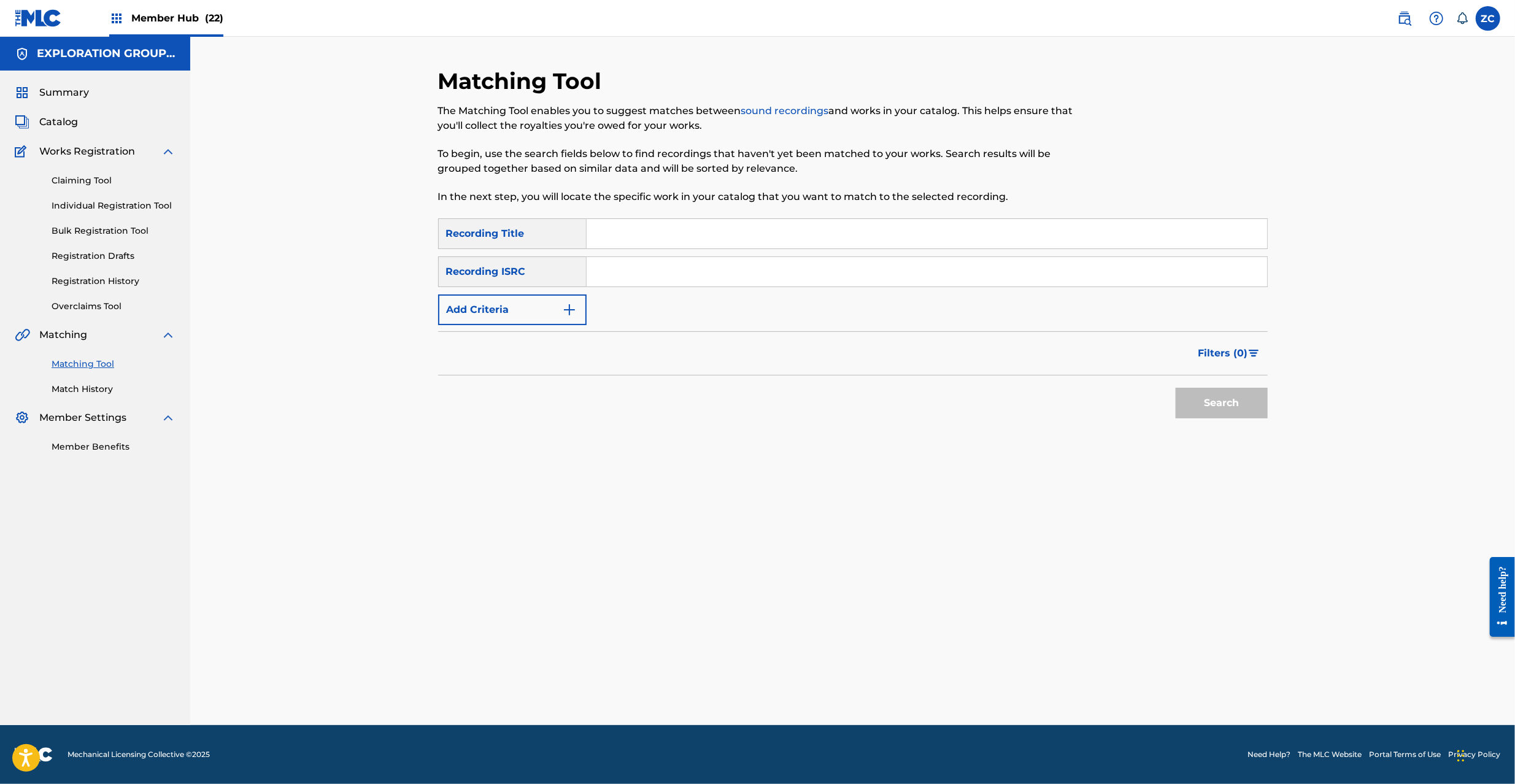
drag, startPoint x: 941, startPoint y: 261, endPoint x: 951, endPoint y: 278, distance: 19.7
click at [941, 261] on input "Search Form" at bounding box center [927, 272] width 680 height 30
paste input "JPB600949304"
click at [1206, 403] on button "Search" at bounding box center [1222, 403] width 92 height 30
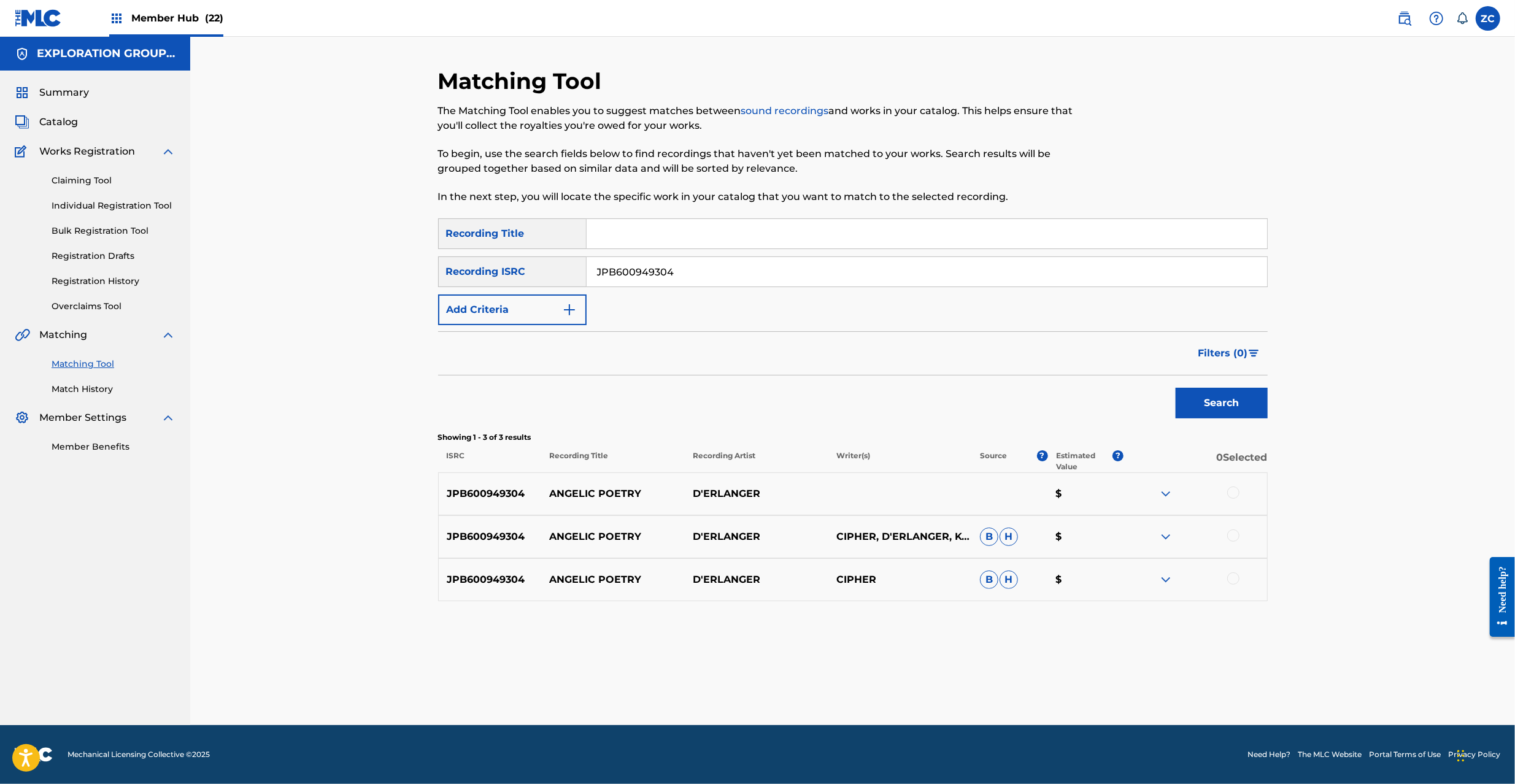
click at [1235, 493] on div at bounding box center [1234, 493] width 12 height 12
click at [1234, 534] on div at bounding box center [1234, 536] width 12 height 12
click at [1234, 581] on div at bounding box center [1234, 579] width 12 height 12
click at [877, 267] on input "JPB600949304" at bounding box center [927, 272] width 680 height 30
paste input "3"
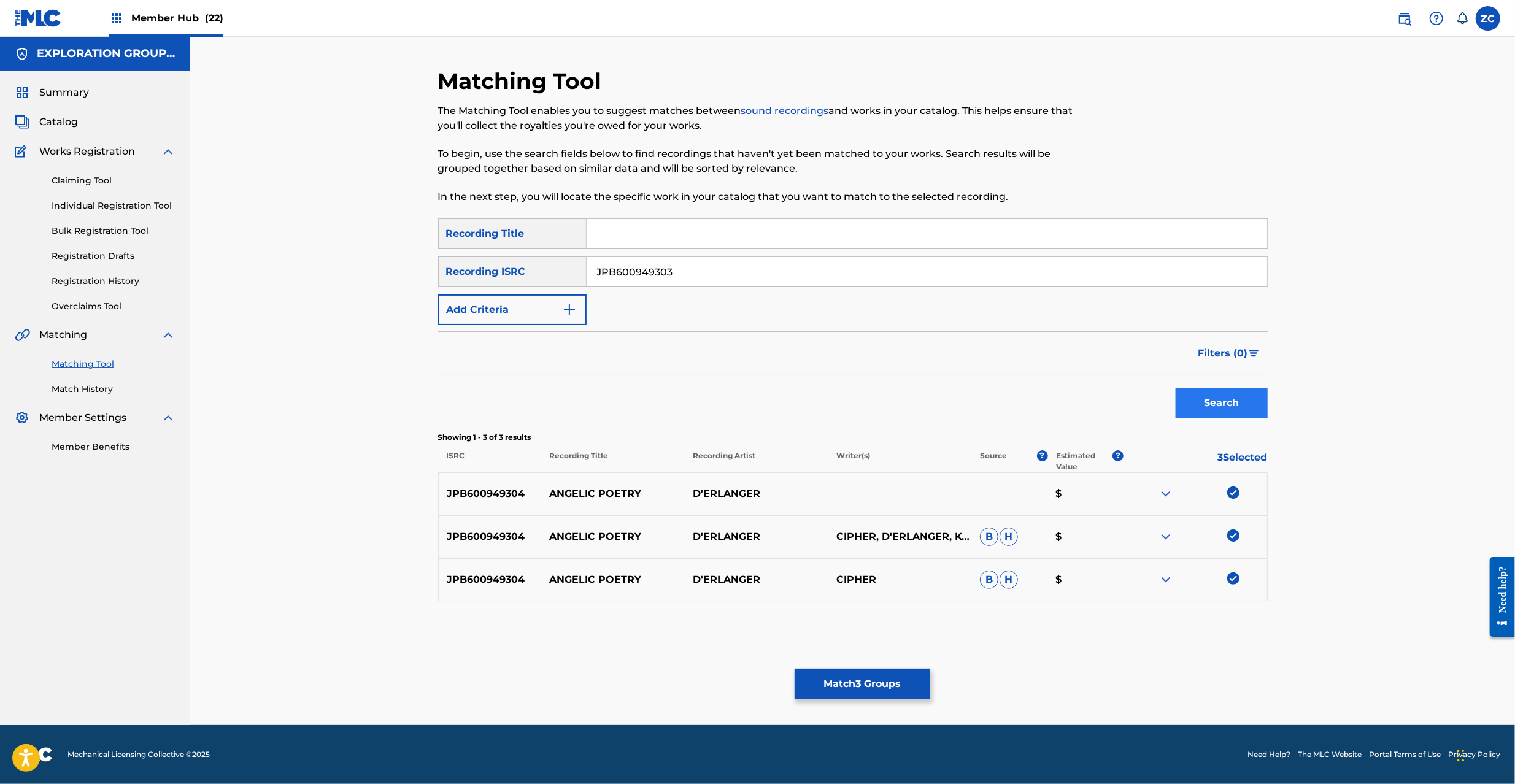
type input "JPB600949303"
click at [1250, 406] on button "Search" at bounding box center [1222, 403] width 92 height 30
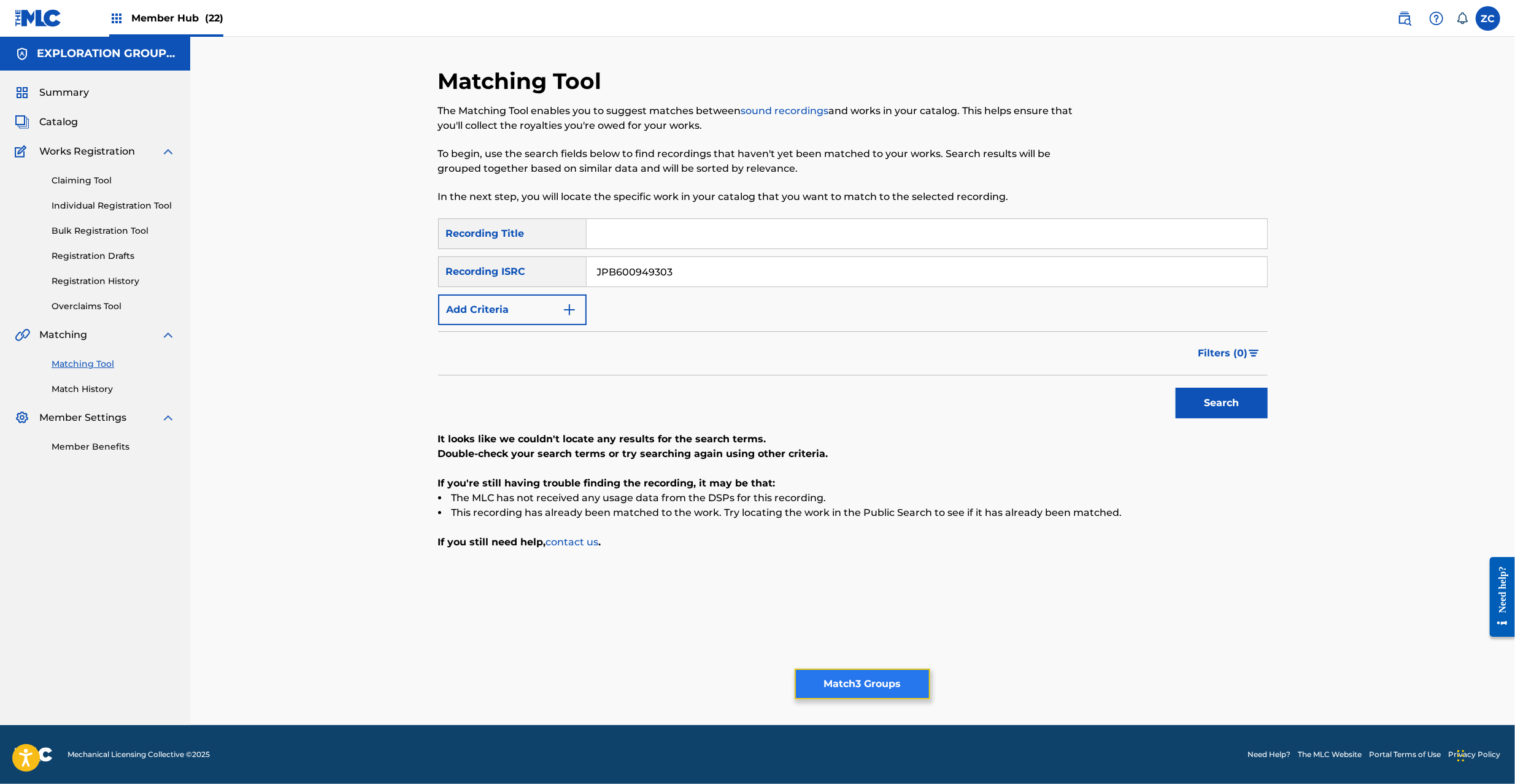
click at [856, 687] on button "Match 3 Groups" at bounding box center [863, 683] width 136 height 30
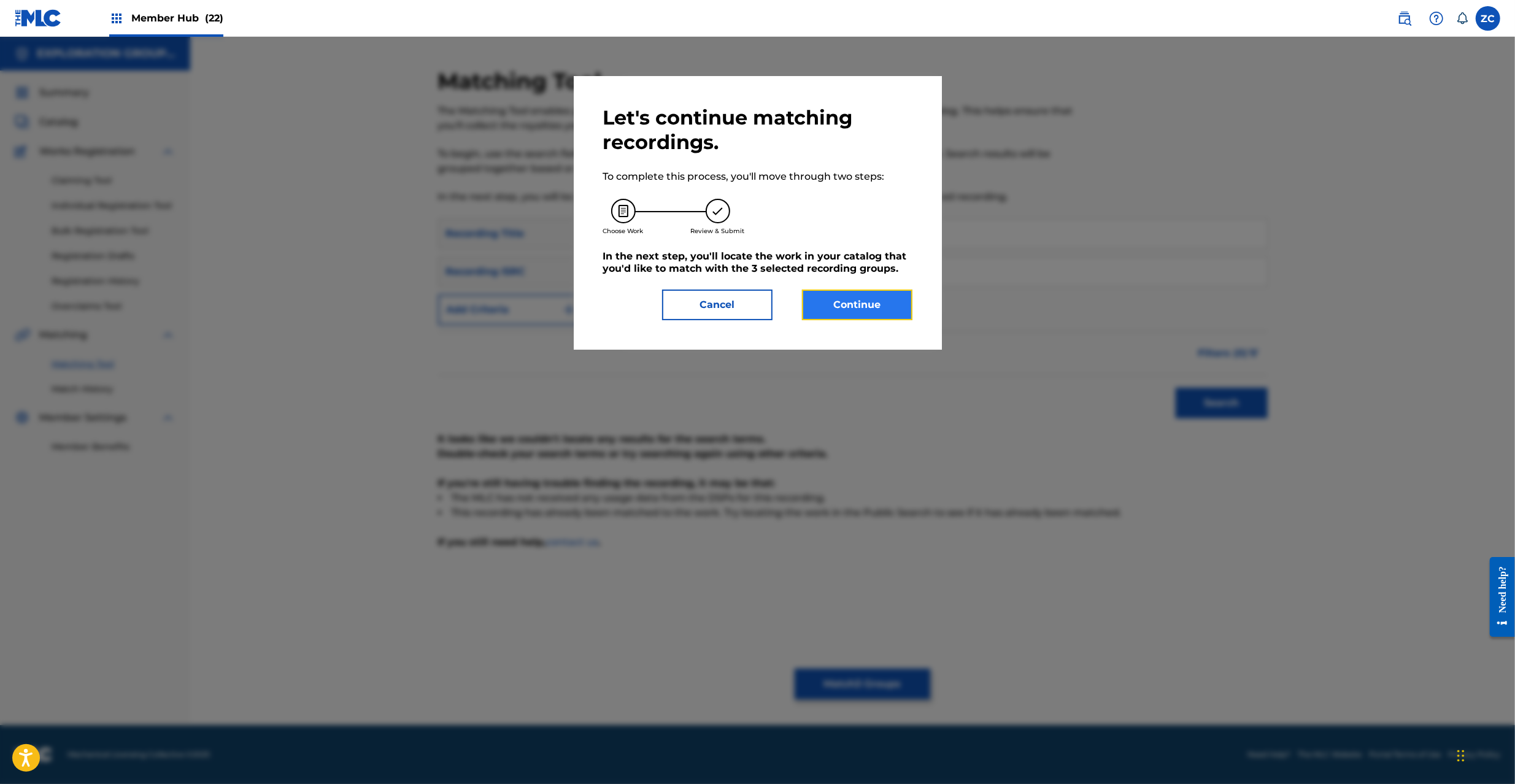
click at [884, 312] on button "Continue" at bounding box center [857, 305] width 111 height 30
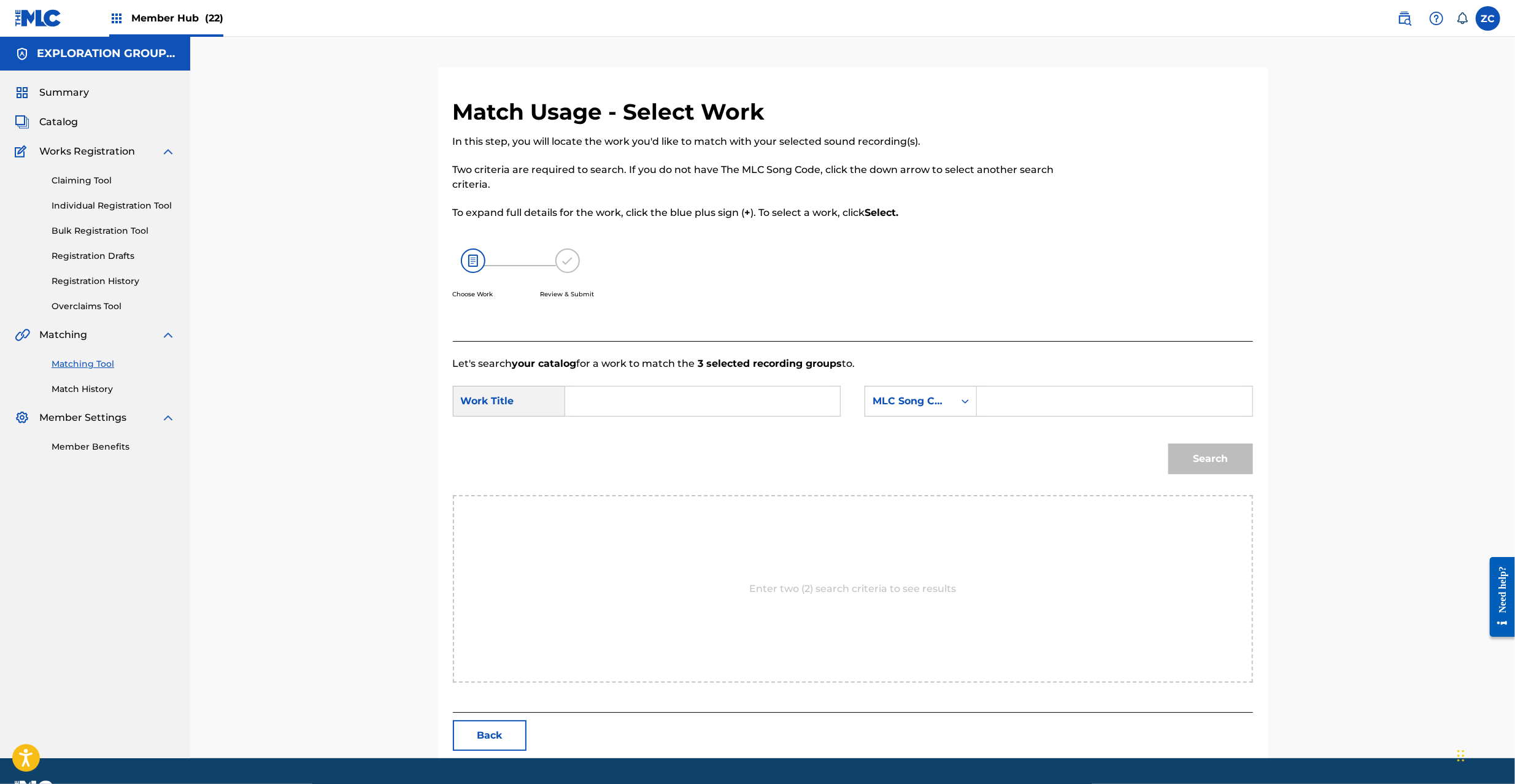
click at [793, 405] on input "Search Form" at bounding box center [703, 401] width 254 height 30
paste input "Masquerade MG8H1L"
click at [670, 401] on input "Masquerade MG8H1L" at bounding box center [703, 401] width 254 height 30
type input "Masquerade"
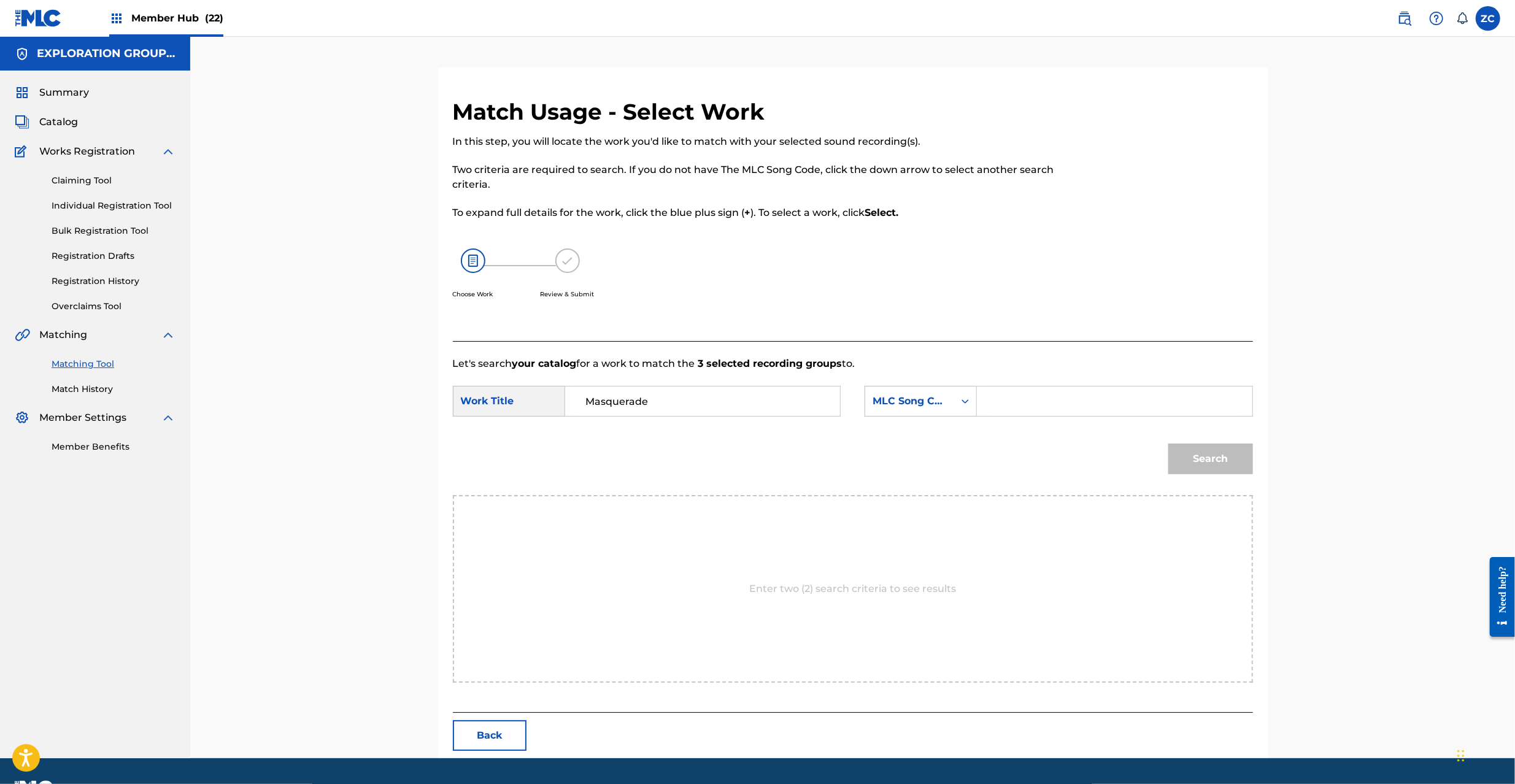
click at [1073, 389] on input "Search Form" at bounding box center [1114, 401] width 254 height 30
paste input "MG8H1L"
type input "MG8H1L"
click at [1202, 457] on button "Search" at bounding box center [1210, 458] width 85 height 30
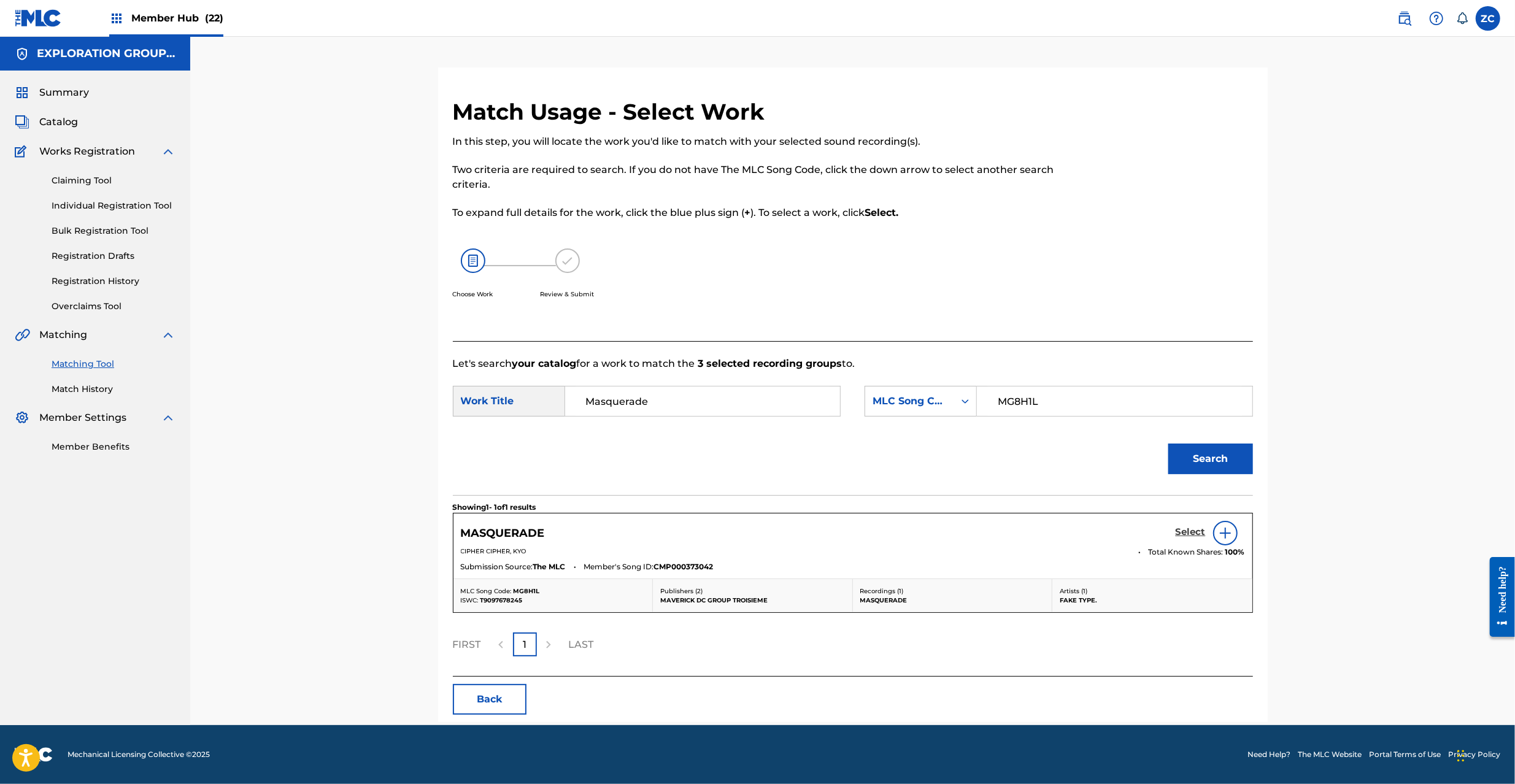
click at [1186, 531] on h5 "Select" at bounding box center [1191, 532] width 30 height 12
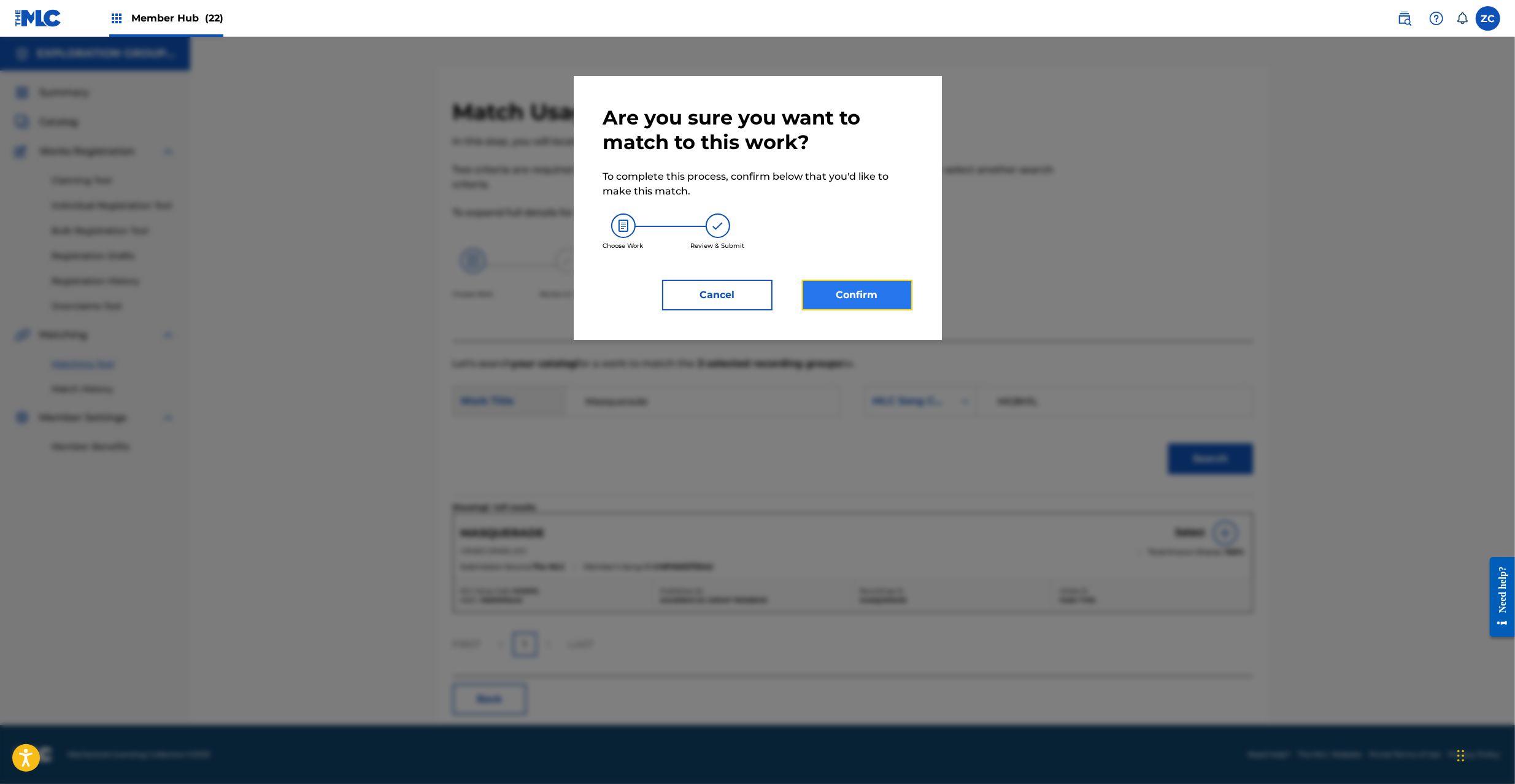
click at [828, 297] on button "Confirm" at bounding box center [857, 295] width 111 height 30
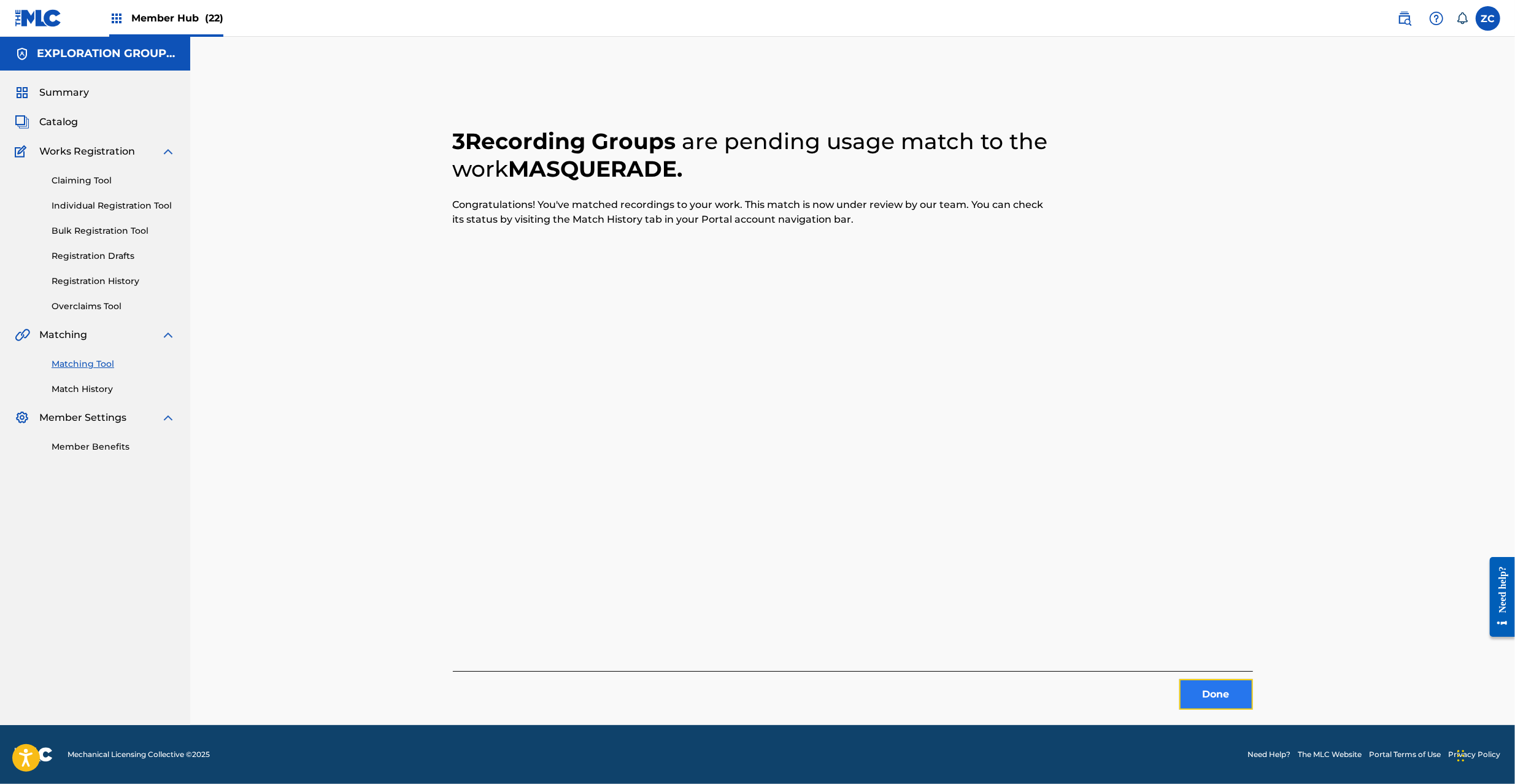
click at [1208, 688] on button "Done" at bounding box center [1216, 694] width 73 height 30
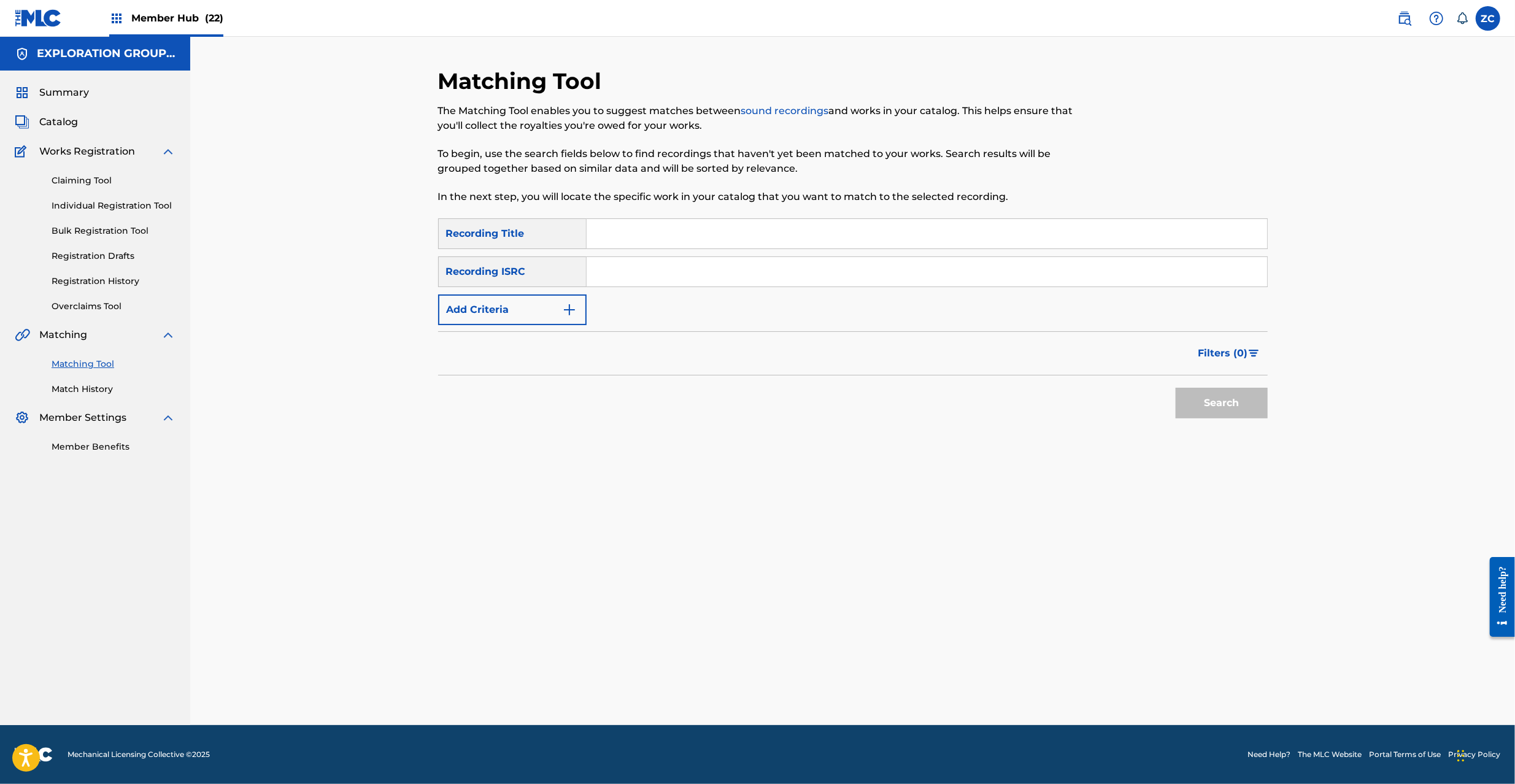
click at [993, 277] on input "Search Form" at bounding box center [927, 272] width 680 height 30
paste input "JPAM00201180"
click at [1194, 400] on button "Search" at bounding box center [1222, 403] width 92 height 30
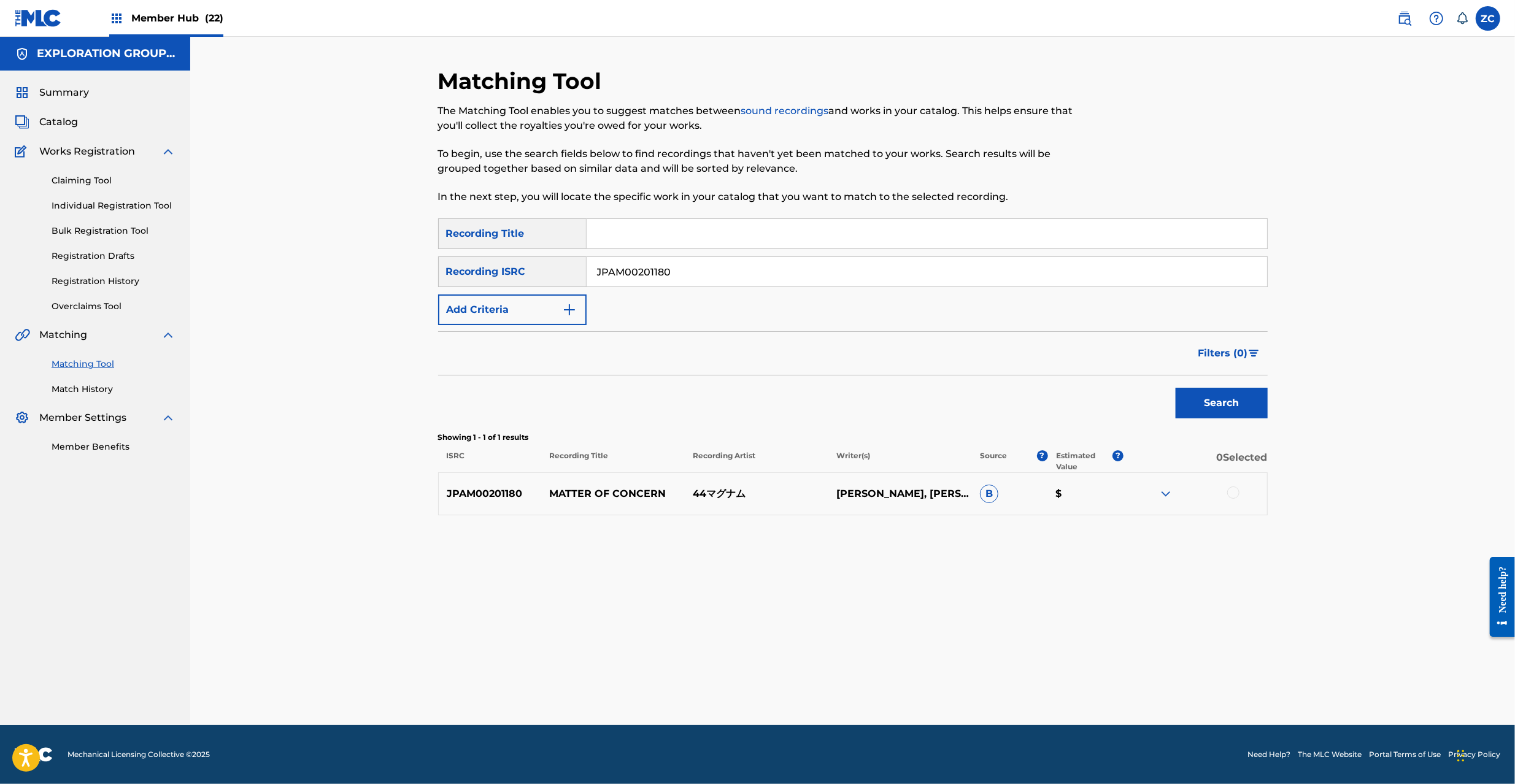
click at [1235, 489] on div at bounding box center [1234, 493] width 12 height 12
click at [754, 270] on input "JPAM00201180" at bounding box center [927, 272] width 680 height 30
paste input "103110"
type input "JPAM00103110"
drag, startPoint x: 1232, startPoint y: 405, endPoint x: 1053, endPoint y: 406, distance: 179.0
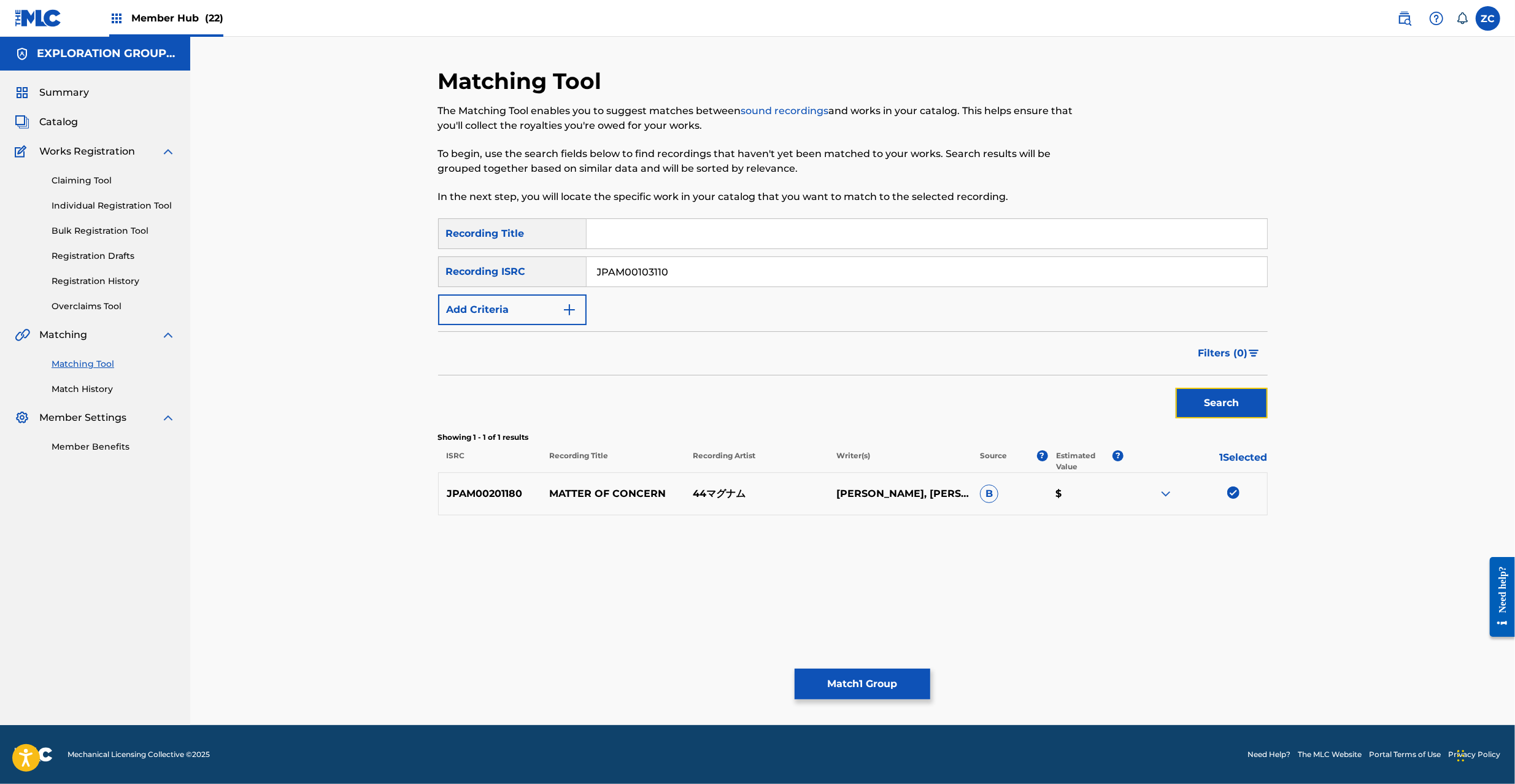
click at [1232, 404] on button "Search" at bounding box center [1222, 403] width 92 height 30
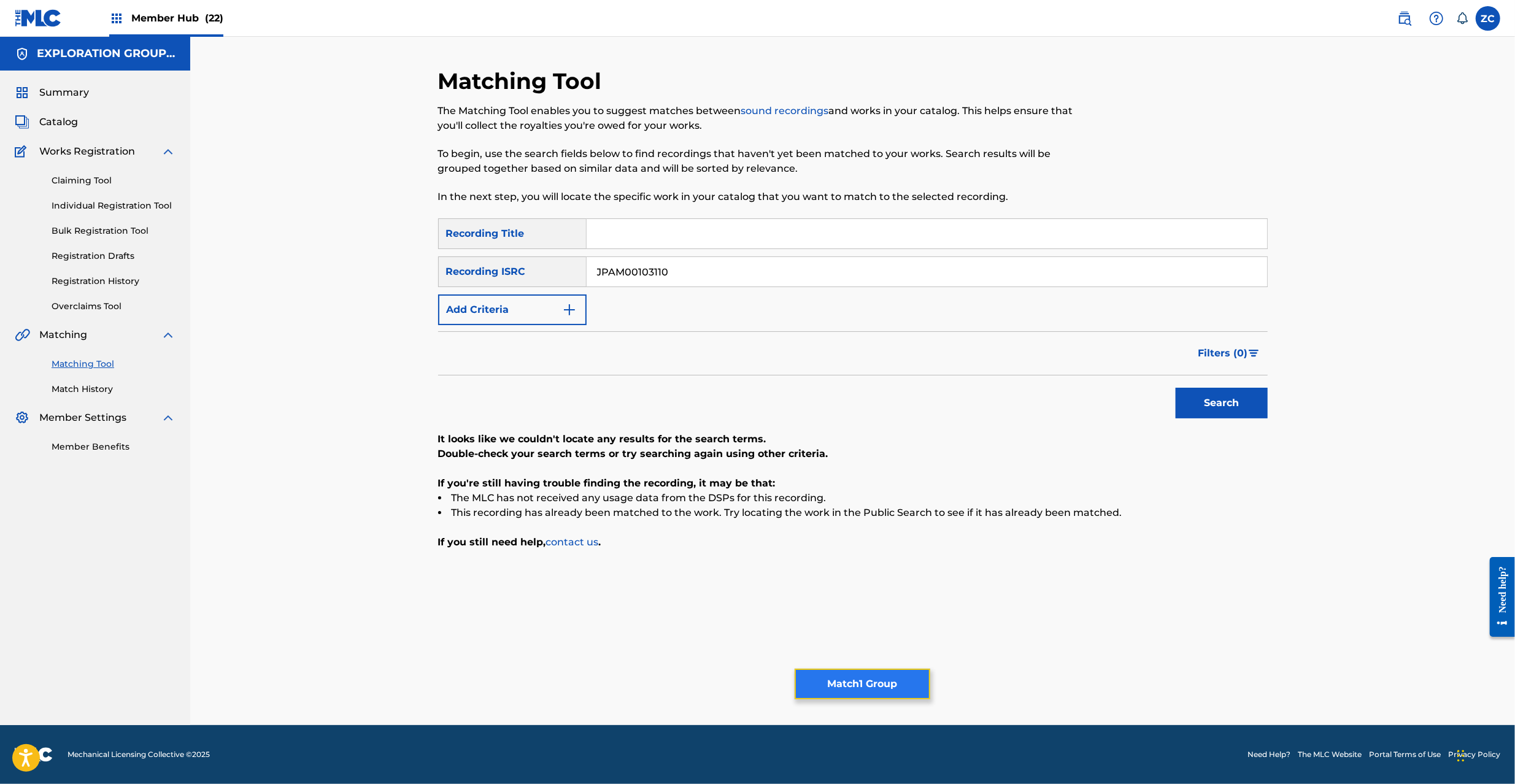
click at [872, 674] on button "Match 1 Group" at bounding box center [863, 683] width 136 height 30
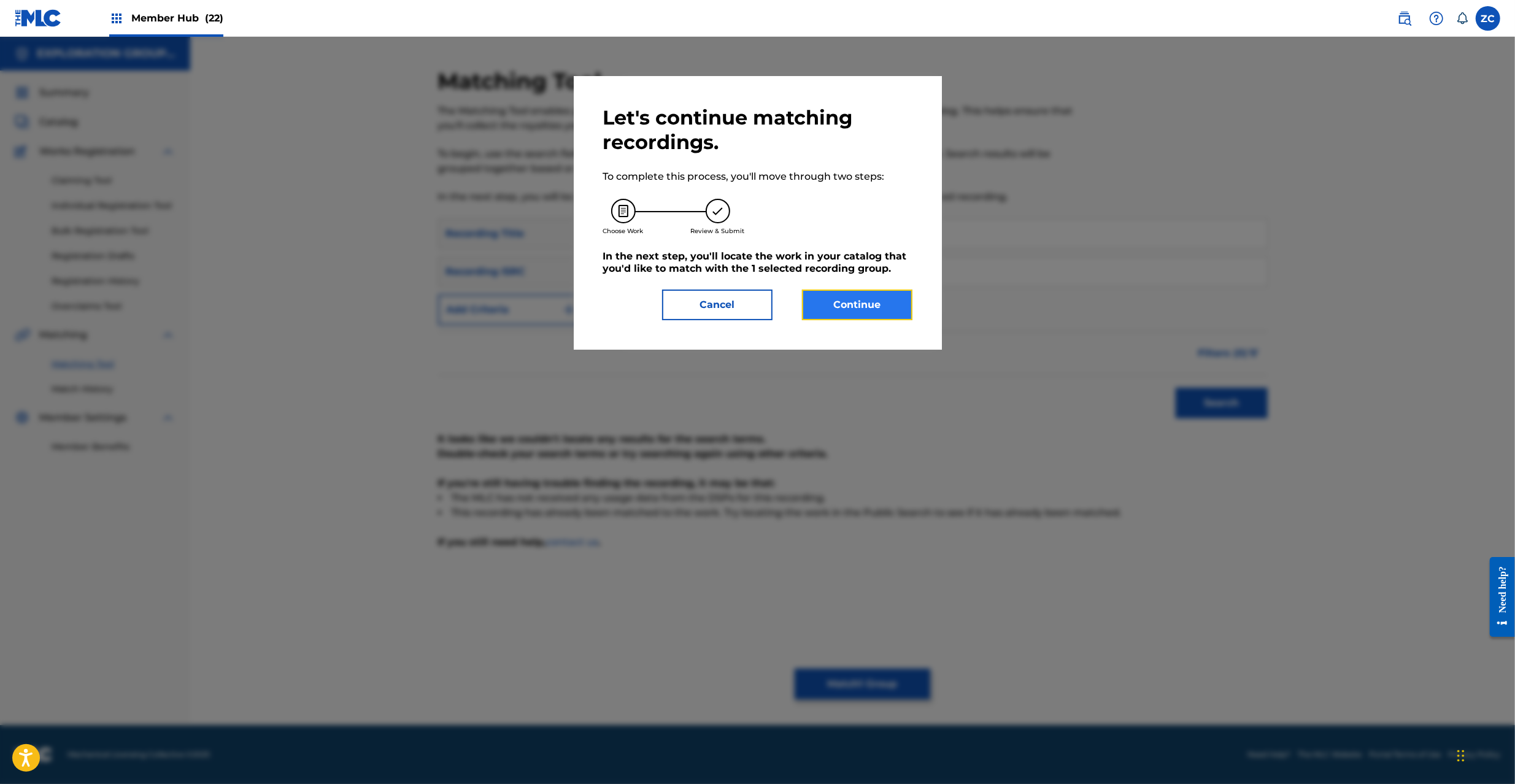
click at [844, 307] on button "Continue" at bounding box center [857, 305] width 111 height 30
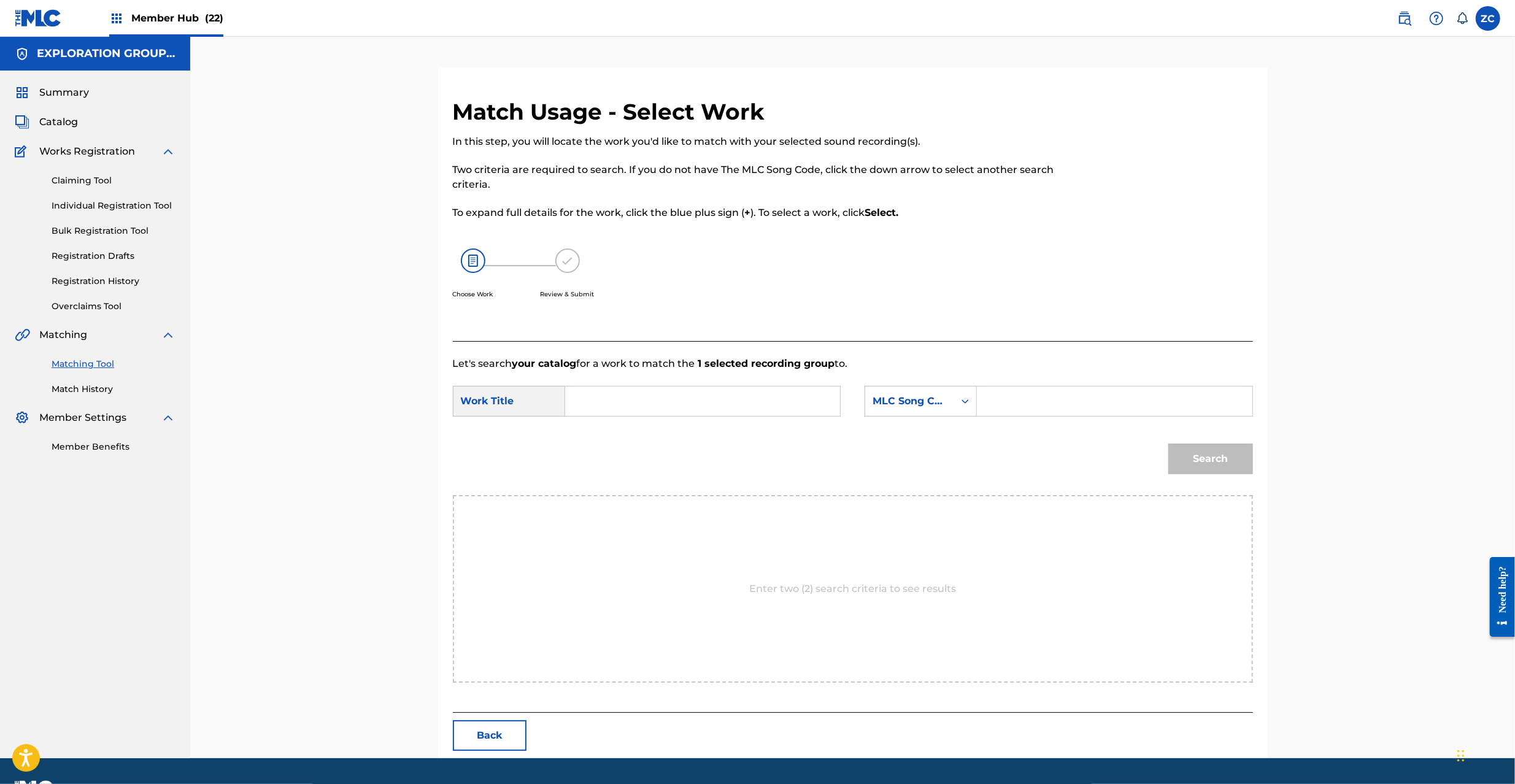
click at [818, 408] on input "Search Form" at bounding box center [703, 401] width 254 height 30
paste input "Mataa Obu Konsaan MG8VYO"
click at [702, 400] on input "Mataa Obu Konsaan MG8VYO" at bounding box center [703, 401] width 254 height 30
type input "Mataa Obu Konsaan"
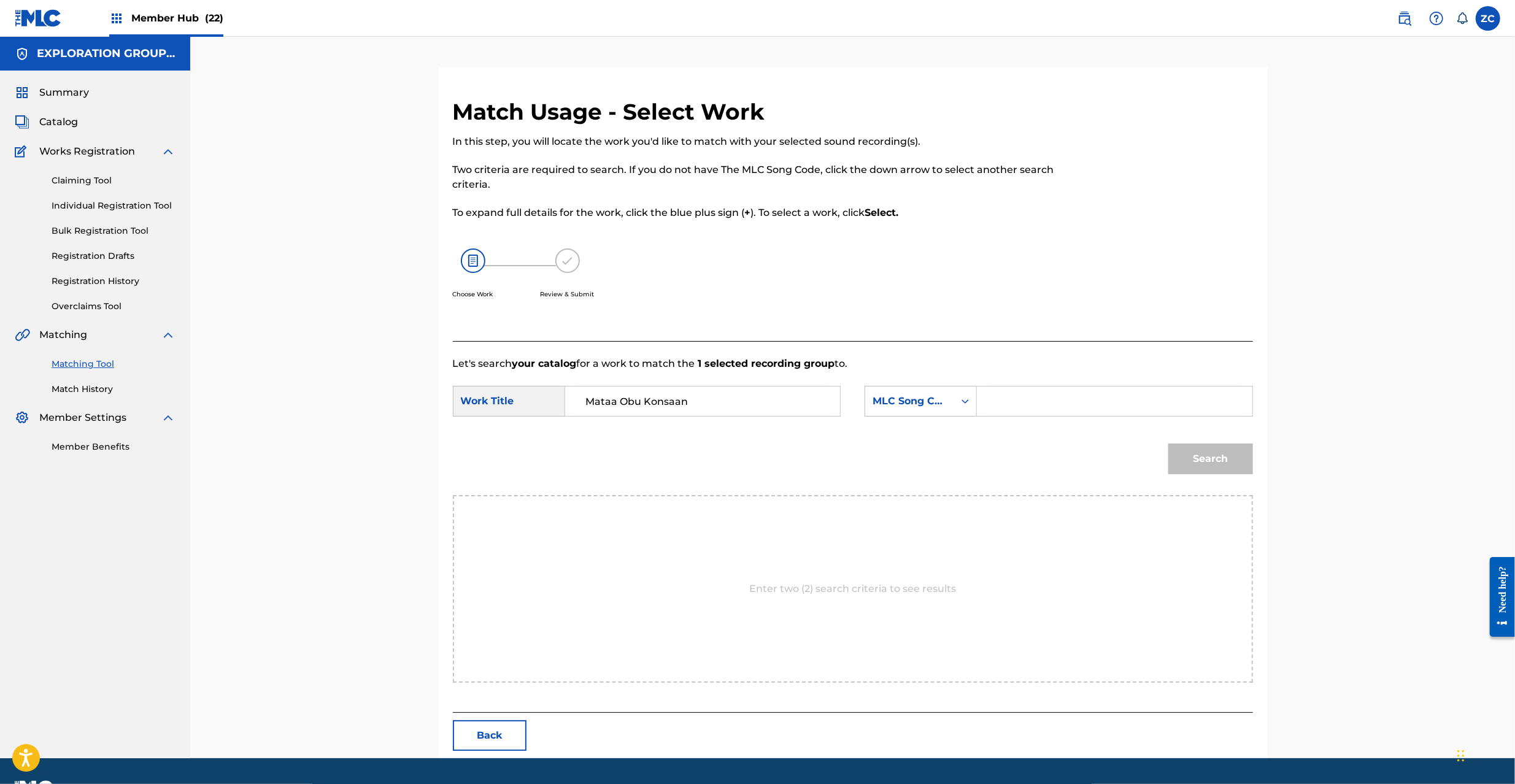
click at [1052, 403] on input "Search Form" at bounding box center [1114, 401] width 254 height 30
paste input "MG8VYO"
type input "MG8VYO"
click at [1206, 450] on button "Search" at bounding box center [1210, 458] width 85 height 30
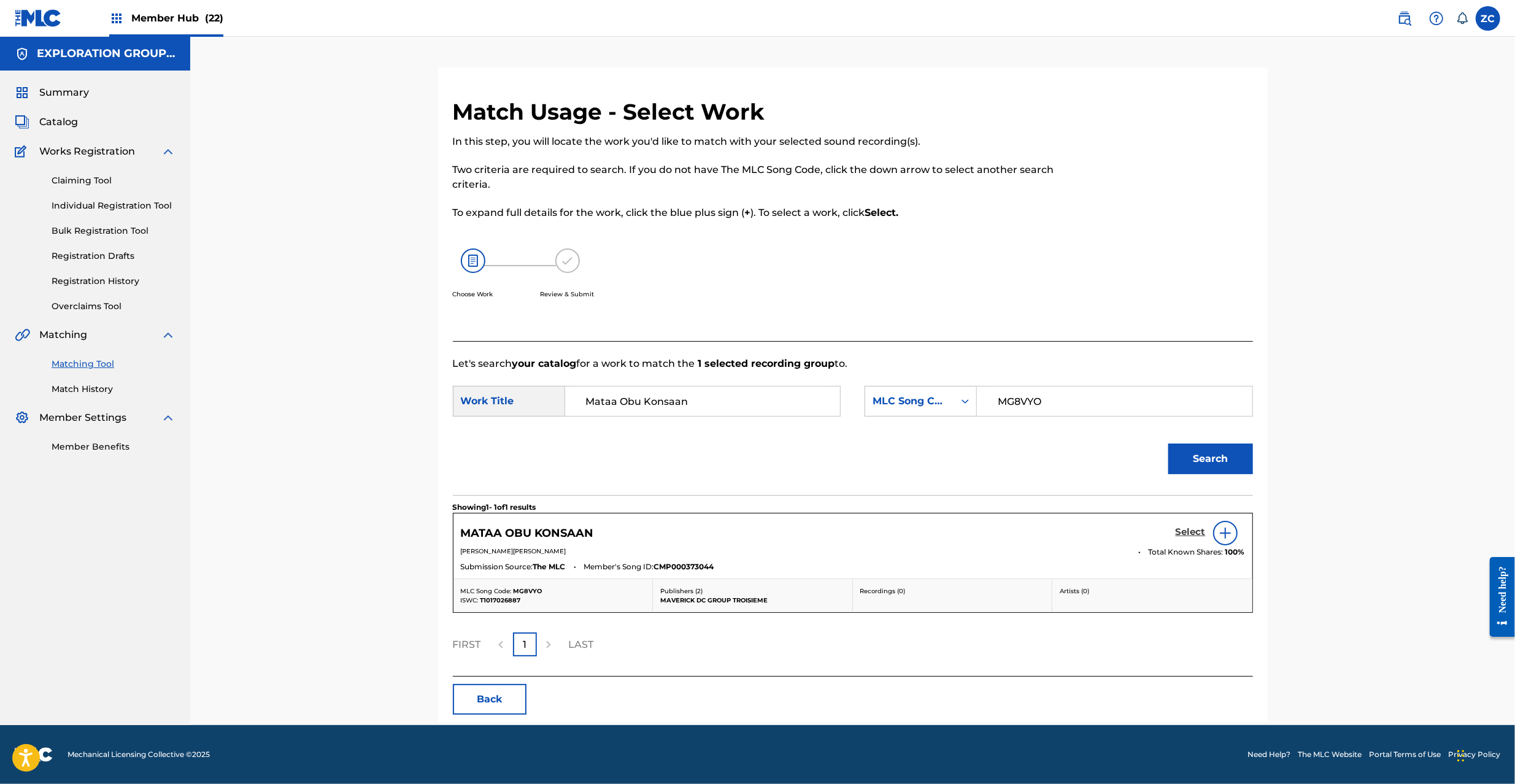
click at [1188, 534] on h5 "Select" at bounding box center [1191, 532] width 30 height 12
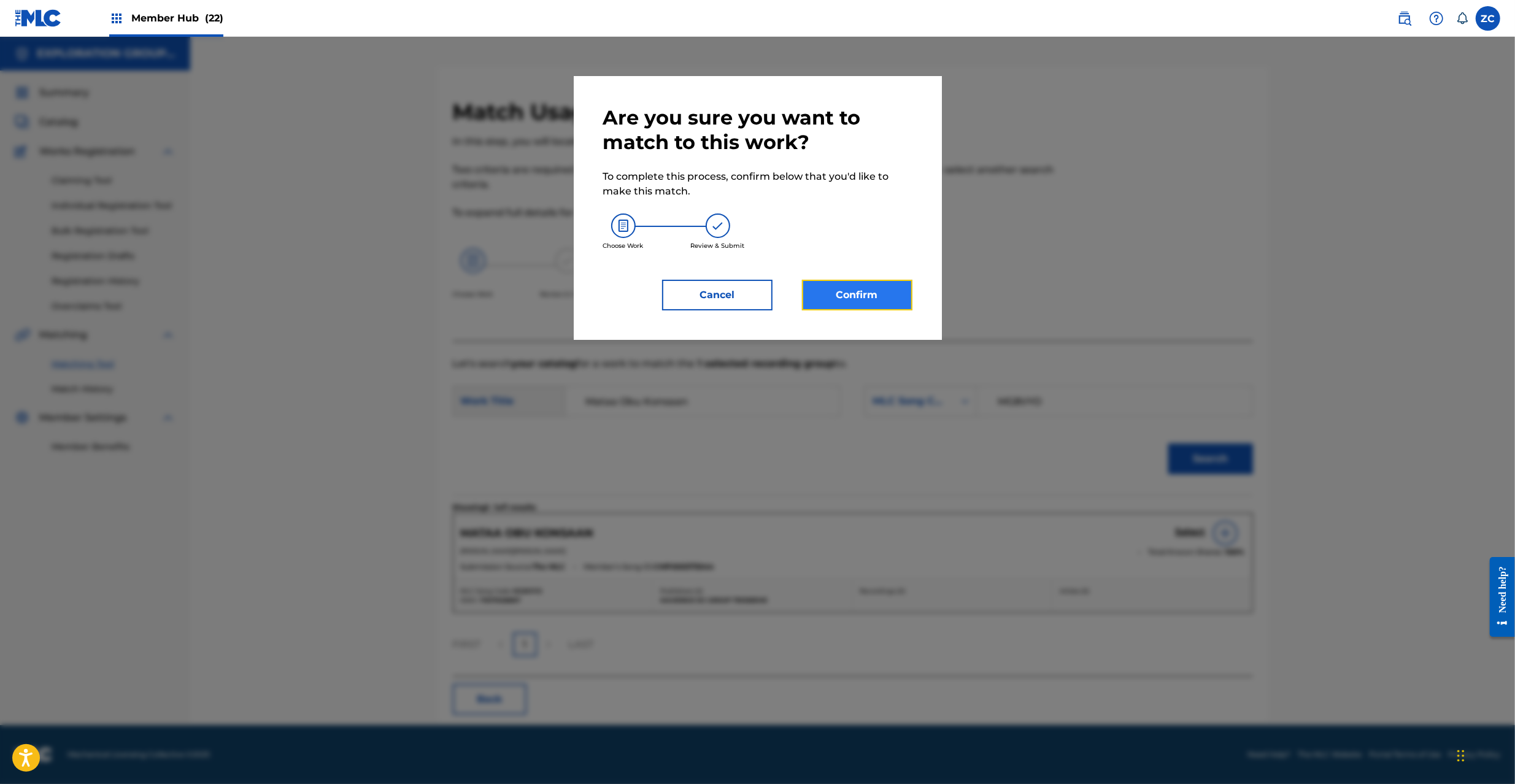
click at [853, 292] on button "Confirm" at bounding box center [857, 295] width 111 height 30
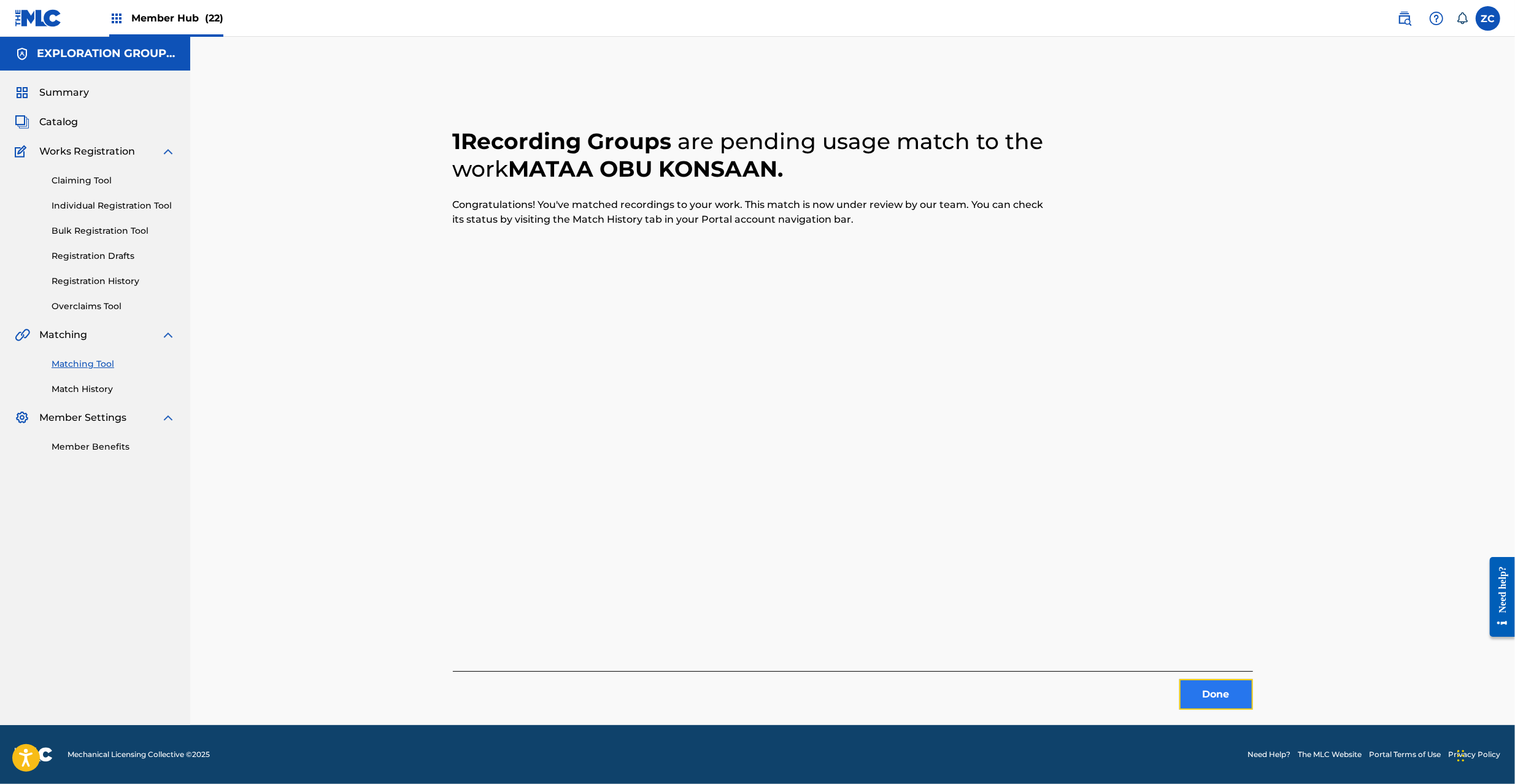
click at [1220, 686] on button "Done" at bounding box center [1216, 694] width 73 height 30
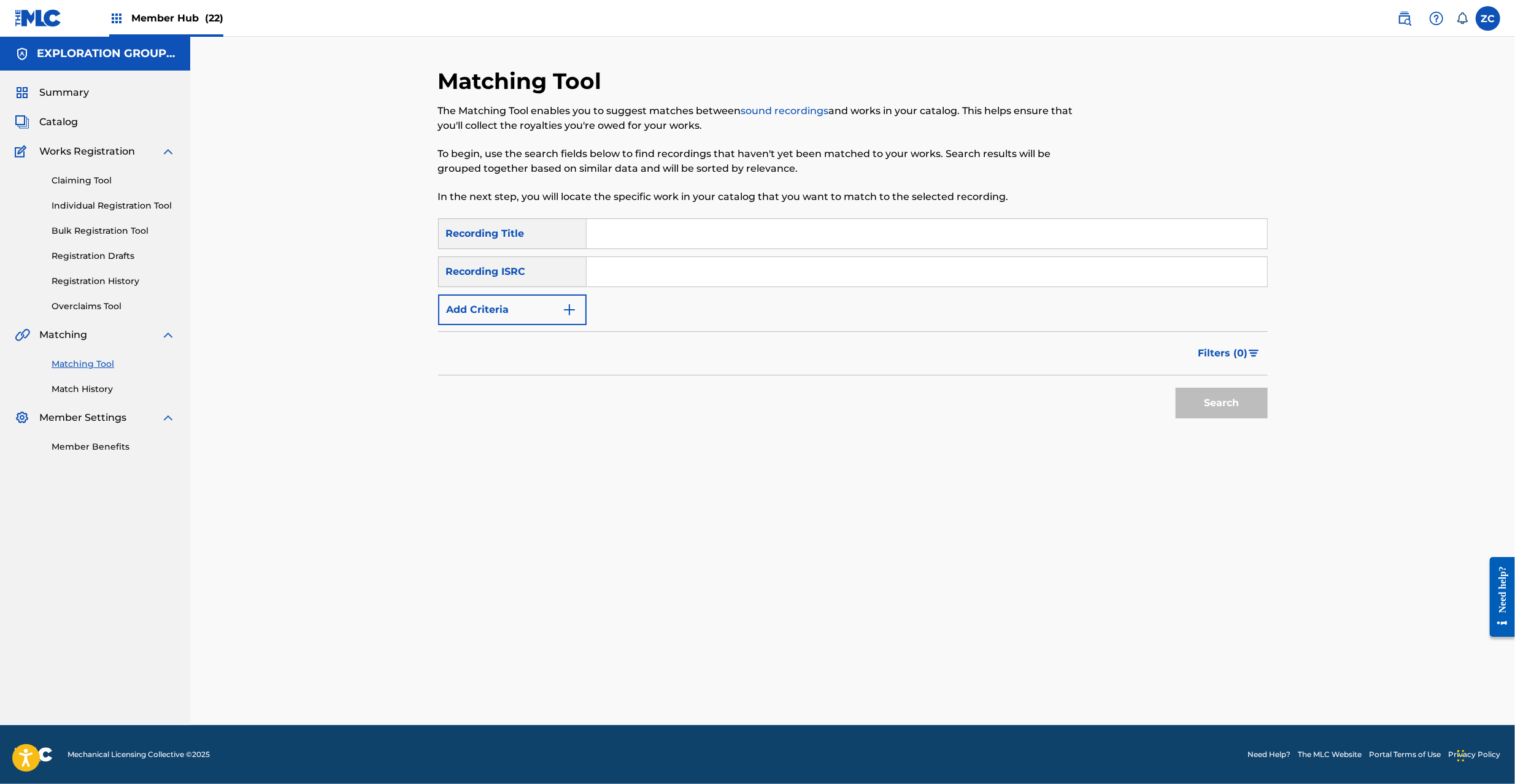
click at [862, 285] on input "Search Form" at bounding box center [927, 272] width 680 height 30
paste input "JPF300601170"
type input "JPF300601170"
click at [1247, 421] on div "Search" at bounding box center [1219, 400] width 98 height 49
click at [1247, 403] on button "Search" at bounding box center [1222, 403] width 92 height 30
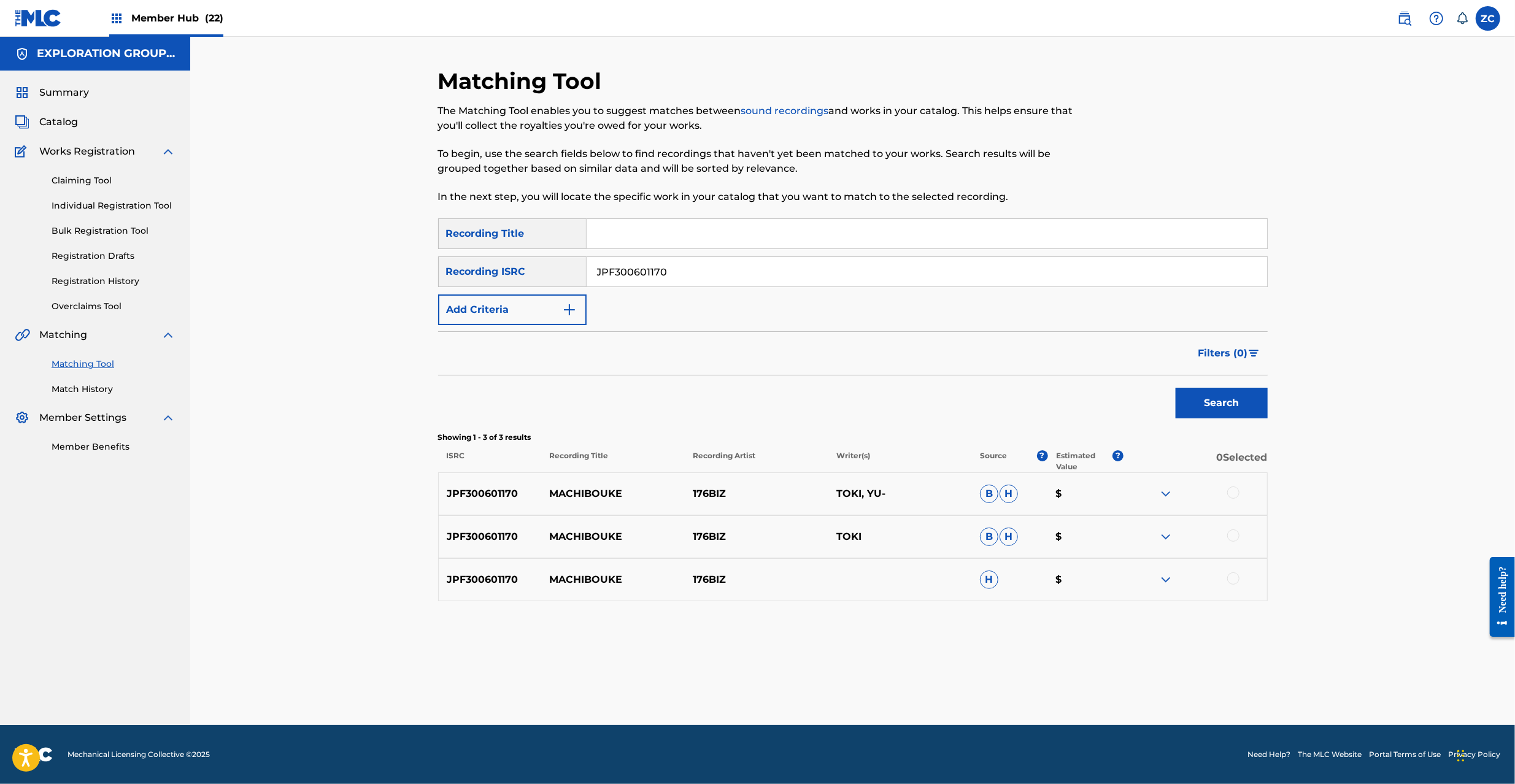
click at [1235, 494] on div at bounding box center [1234, 493] width 12 height 12
click at [1235, 528] on div "JPF300601170 MACHIBOUKE 176BIZ TOKI B H $" at bounding box center [853, 536] width 830 height 43
click at [1235, 536] on div at bounding box center [1234, 536] width 12 height 12
click at [1235, 577] on div at bounding box center [1234, 579] width 12 height 12
click at [867, 677] on button "Match 3 Groups" at bounding box center [863, 683] width 136 height 30
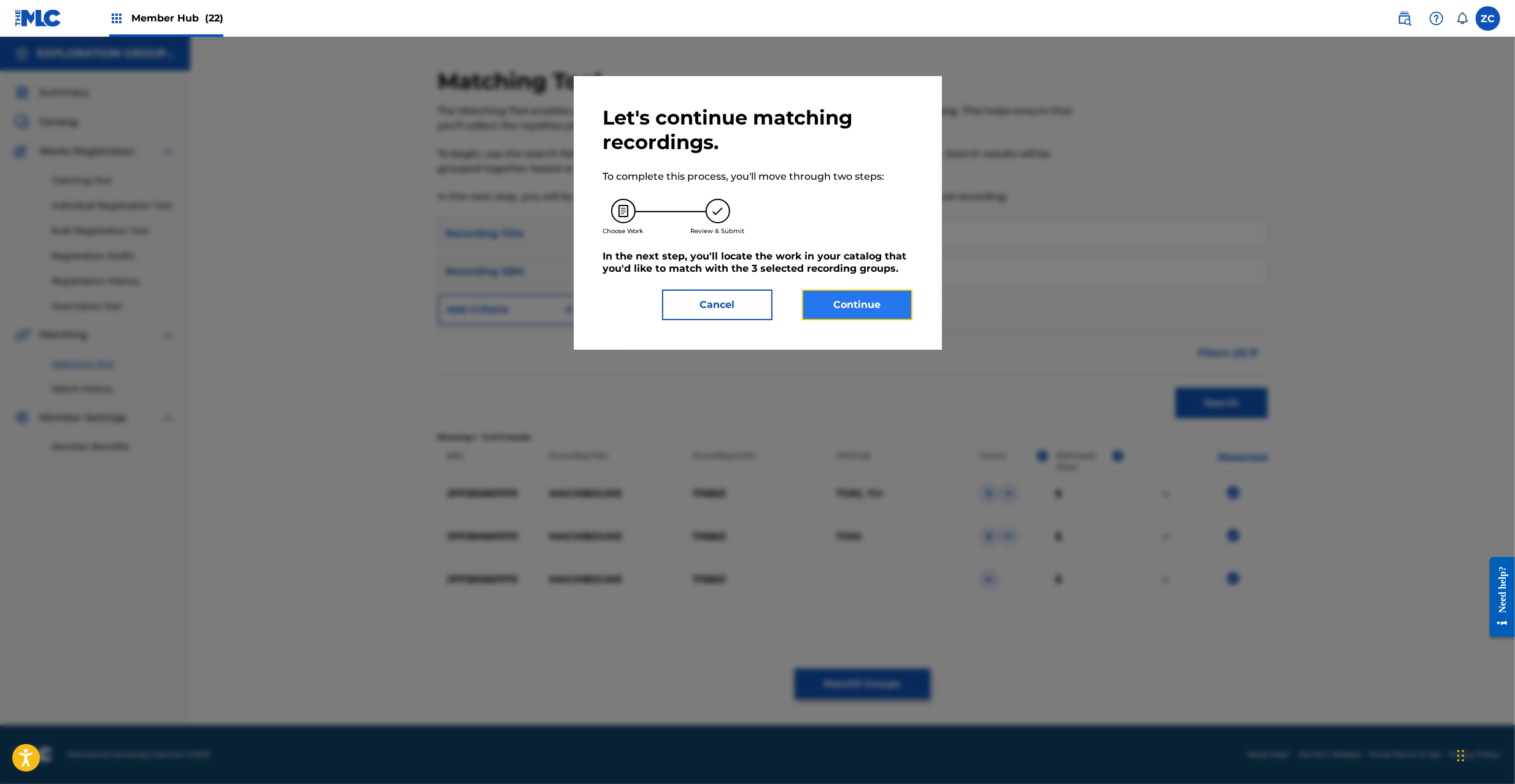
click at [862, 305] on button "Continue" at bounding box center [857, 305] width 111 height 30
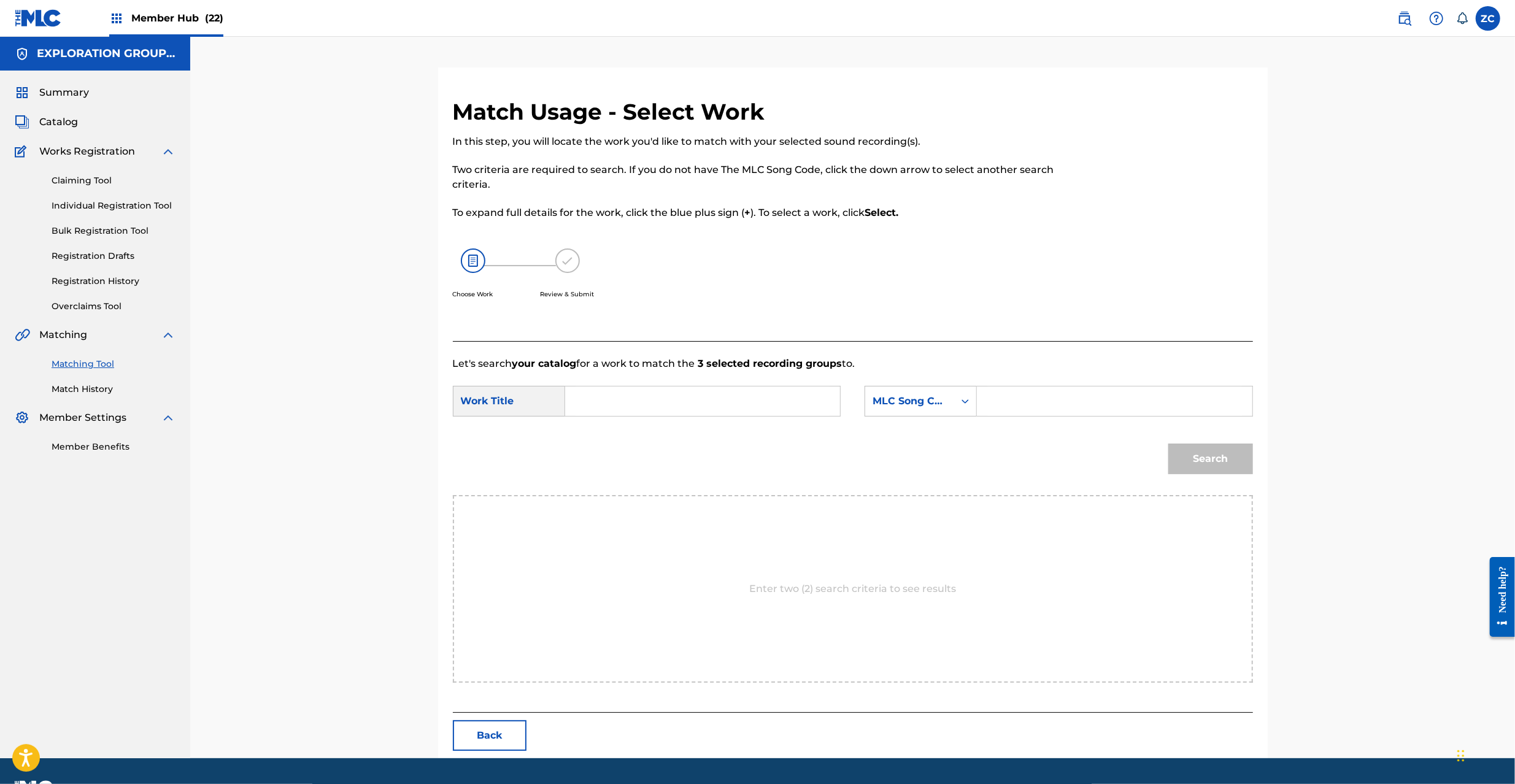
click at [715, 401] on input "Search Form" at bounding box center [703, 401] width 254 height 30
paste input "Machibouke MV3J7S"
click at [669, 401] on input "Machibouke MV3J7S" at bounding box center [703, 401] width 254 height 30
type input "Machibouke"
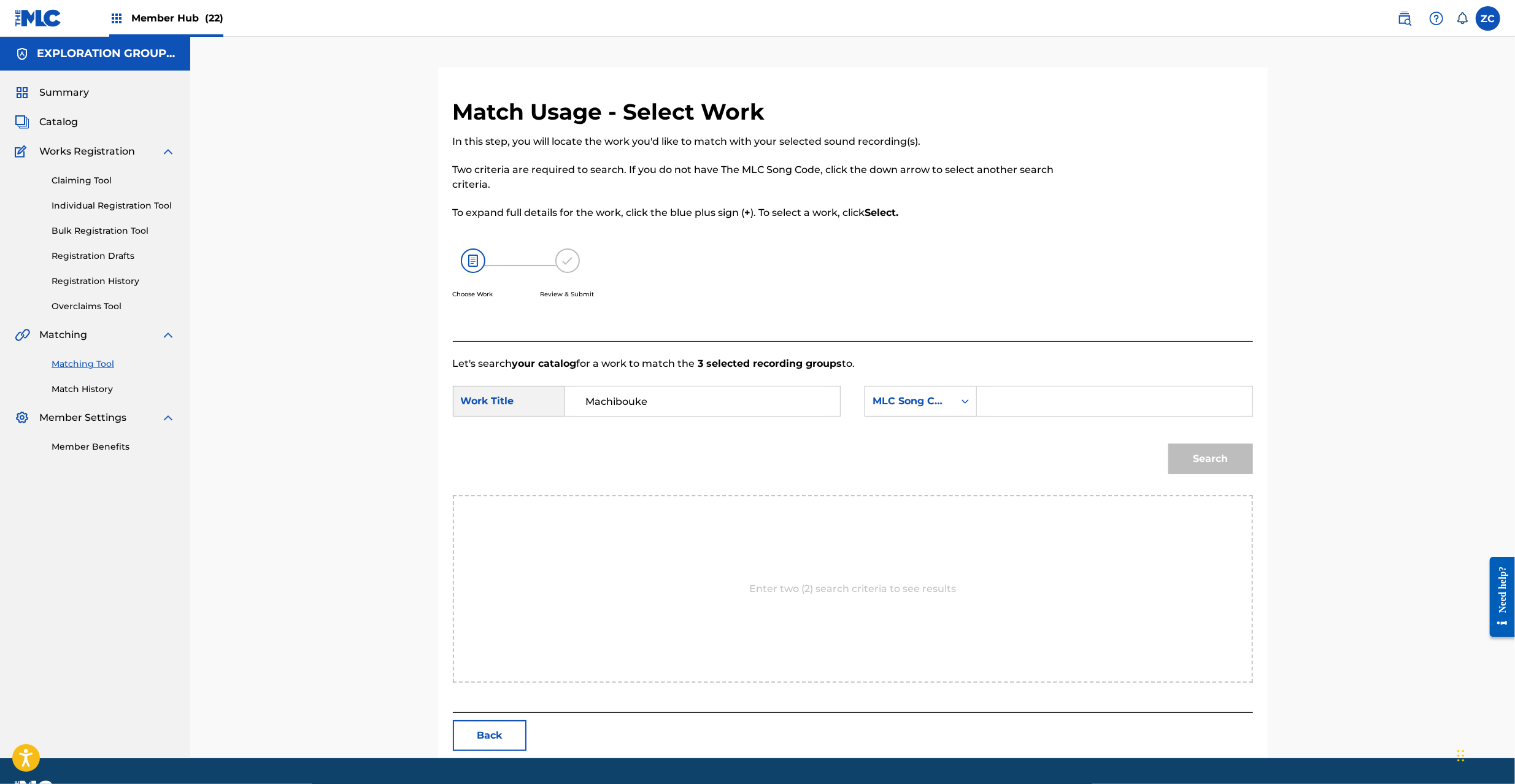
click at [1016, 401] on input "Search Form" at bounding box center [1114, 401] width 254 height 30
paste input "MV3J7S"
type input "MV3J7S"
click at [1208, 471] on button "Search" at bounding box center [1210, 458] width 85 height 30
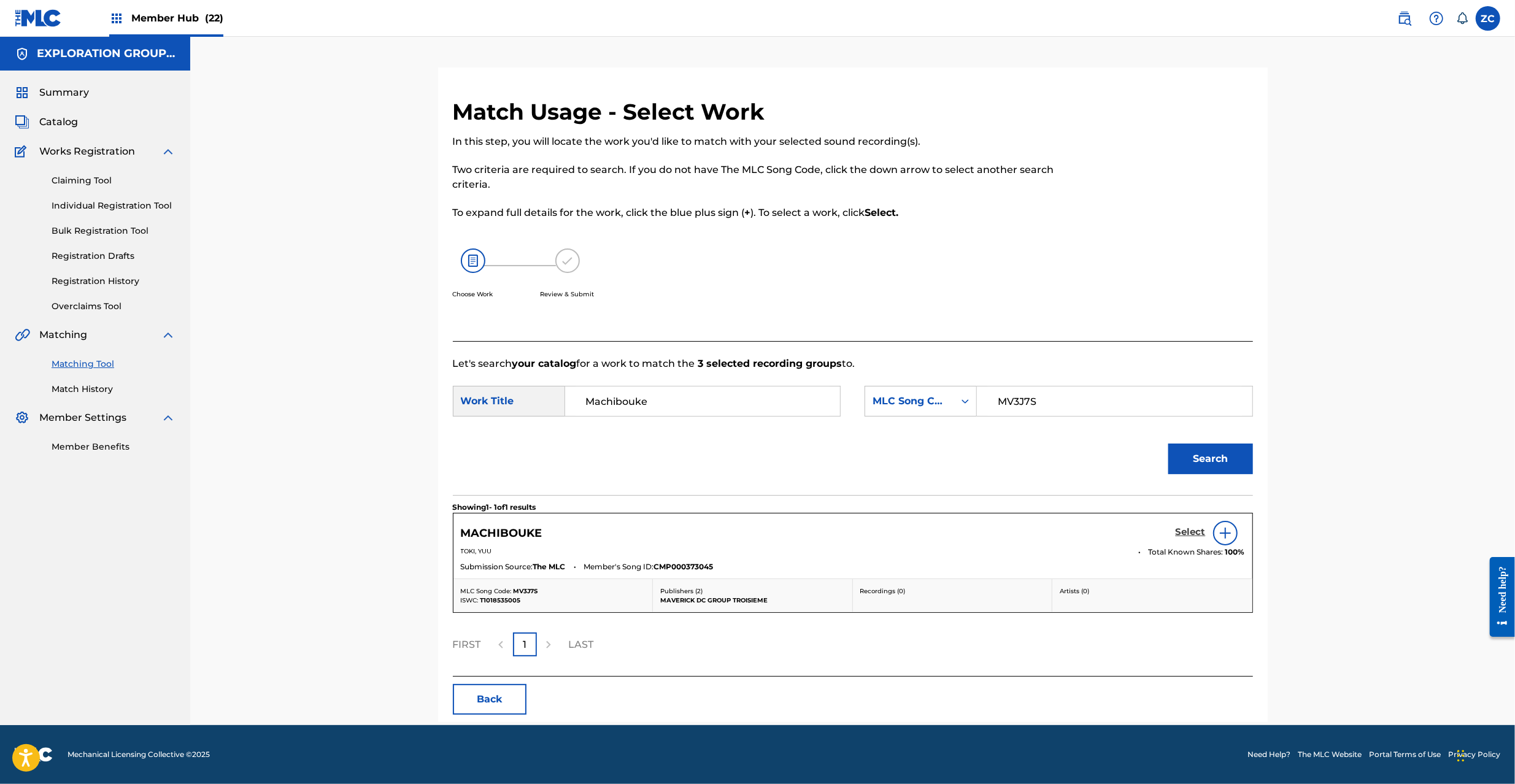
click at [1191, 534] on h5 "Select" at bounding box center [1191, 532] width 30 height 12
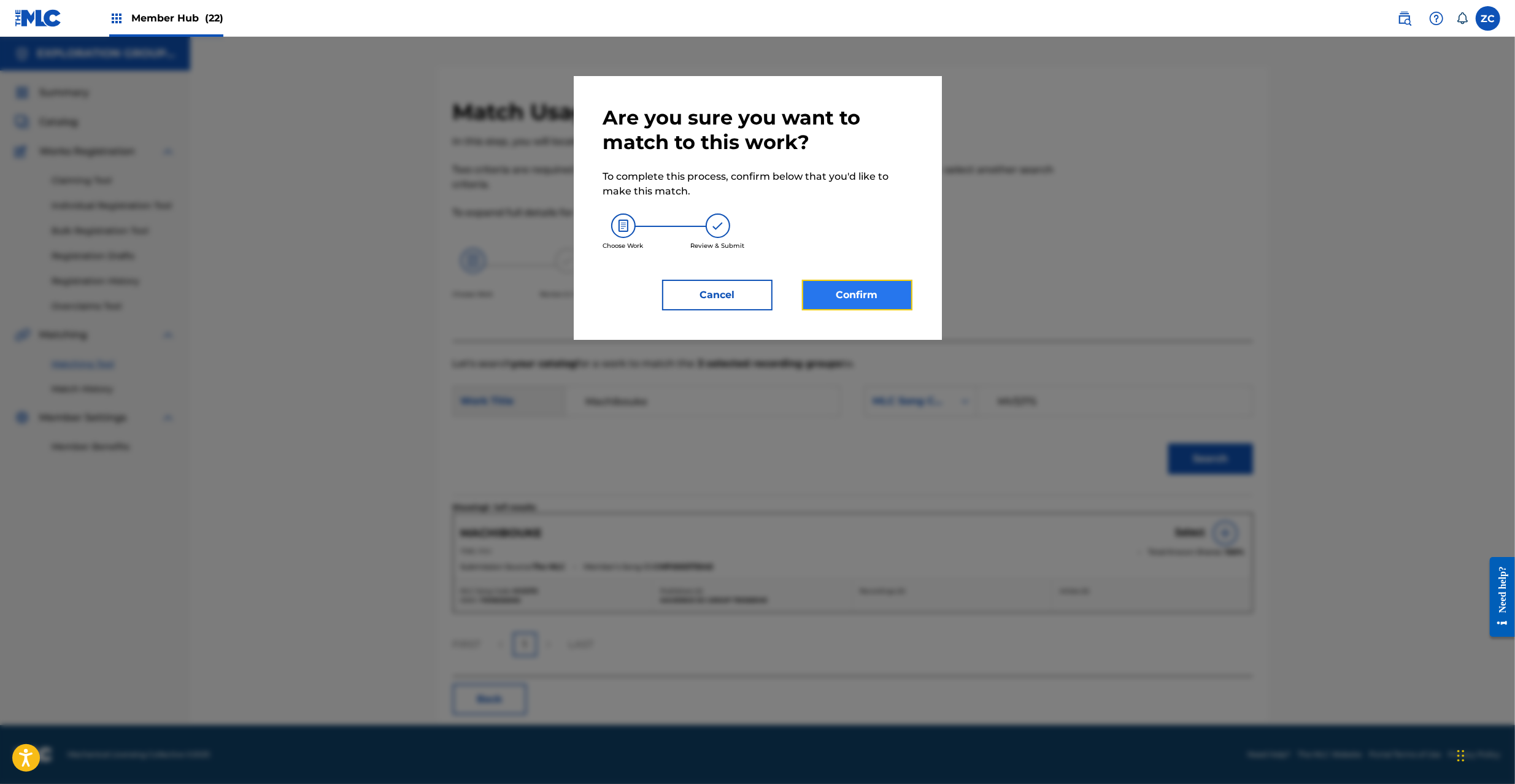
click at [880, 296] on button "Confirm" at bounding box center [857, 295] width 111 height 30
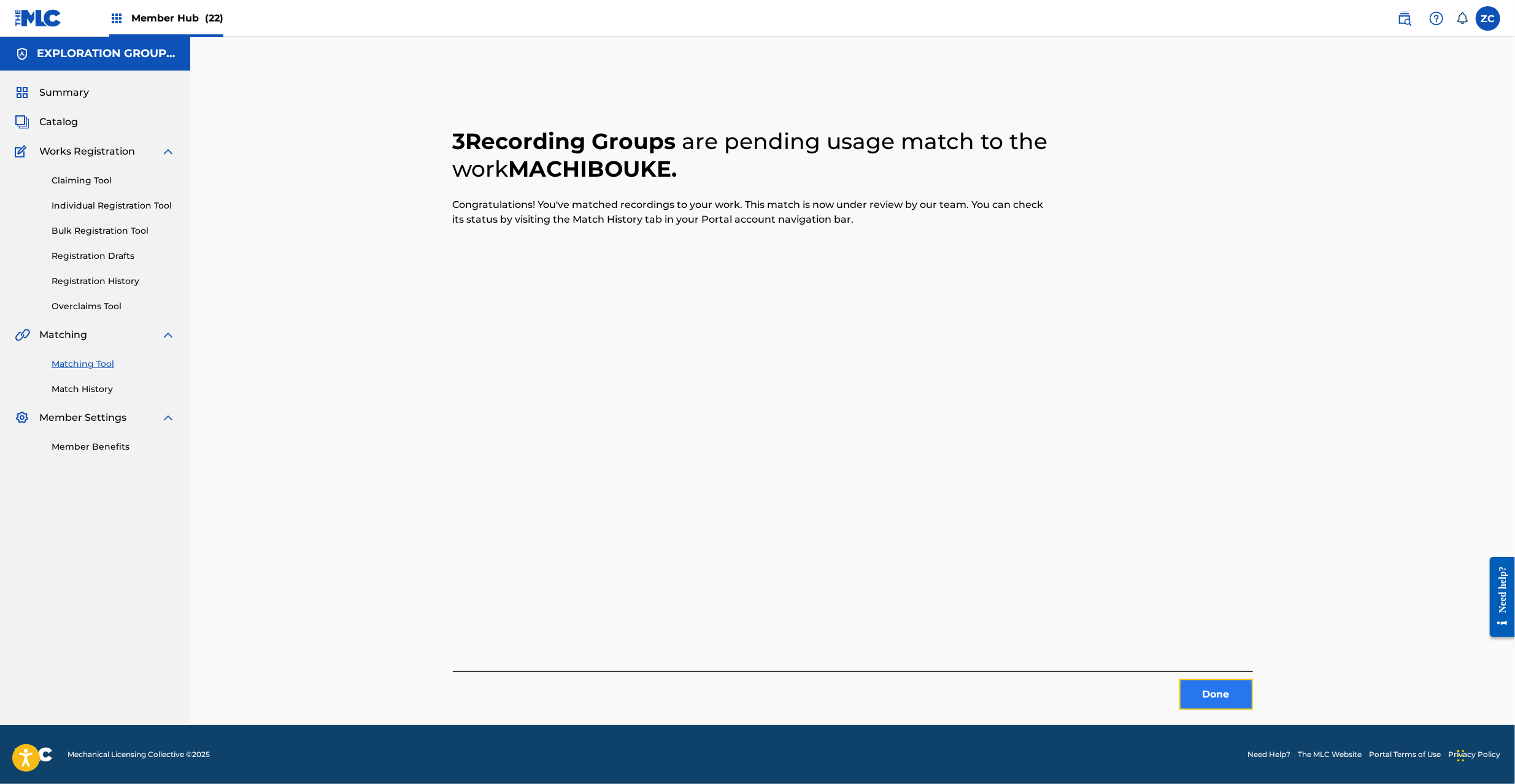
click at [1211, 703] on button "Done" at bounding box center [1216, 694] width 73 height 30
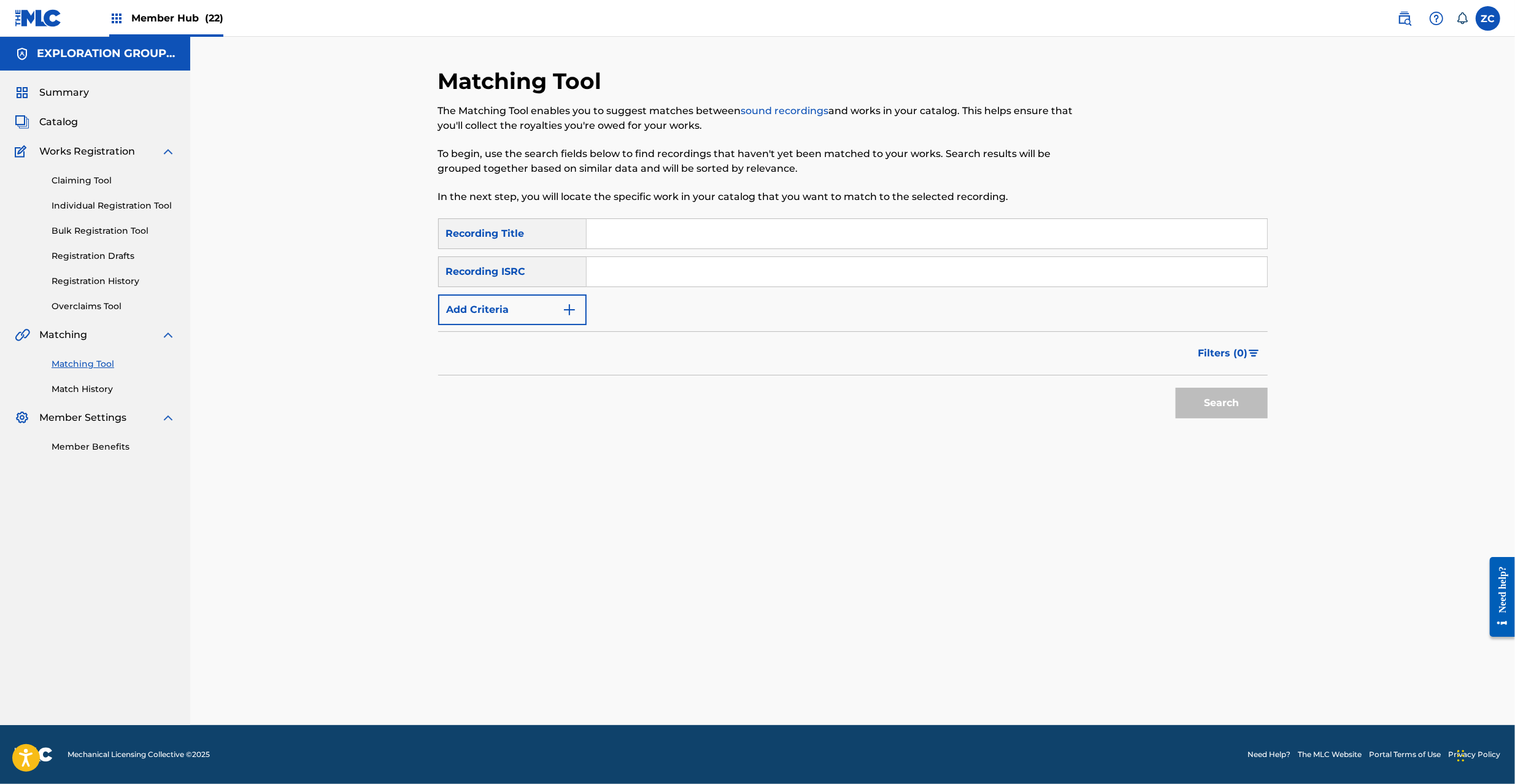
click at [737, 273] on input "Search Form" at bounding box center [927, 272] width 680 height 30
paste input "JPF301900085"
type input "JPF301900085"
click at [1234, 411] on button "Search" at bounding box center [1222, 403] width 92 height 30
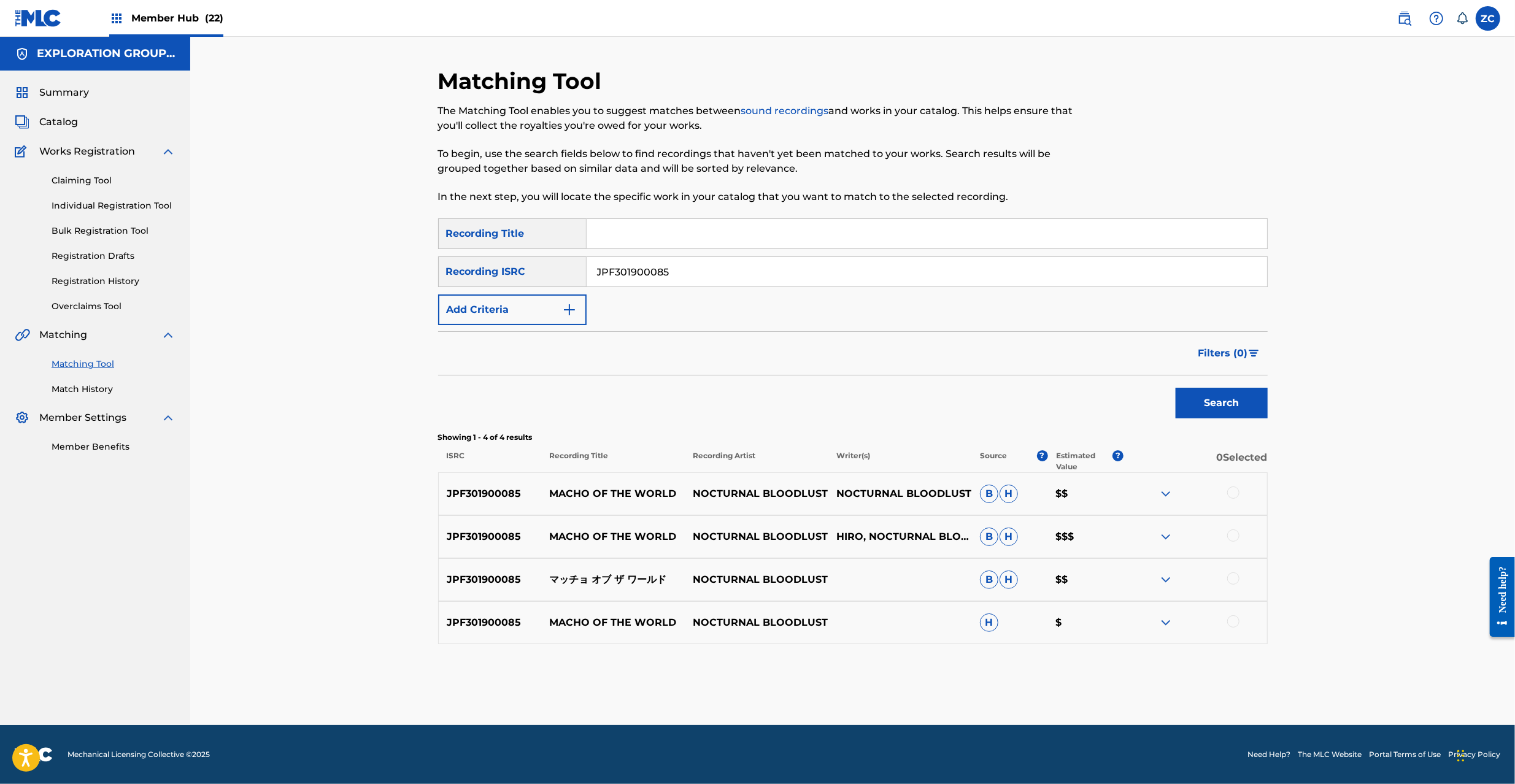
drag, startPoint x: 1232, startPoint y: 492, endPoint x: 1238, endPoint y: 509, distance: 18.0
click at [1232, 495] on div at bounding box center [1234, 493] width 12 height 12
click at [1231, 533] on div at bounding box center [1234, 536] width 12 height 12
click at [1234, 578] on div at bounding box center [1234, 579] width 12 height 12
click at [1233, 623] on div at bounding box center [1234, 622] width 12 height 12
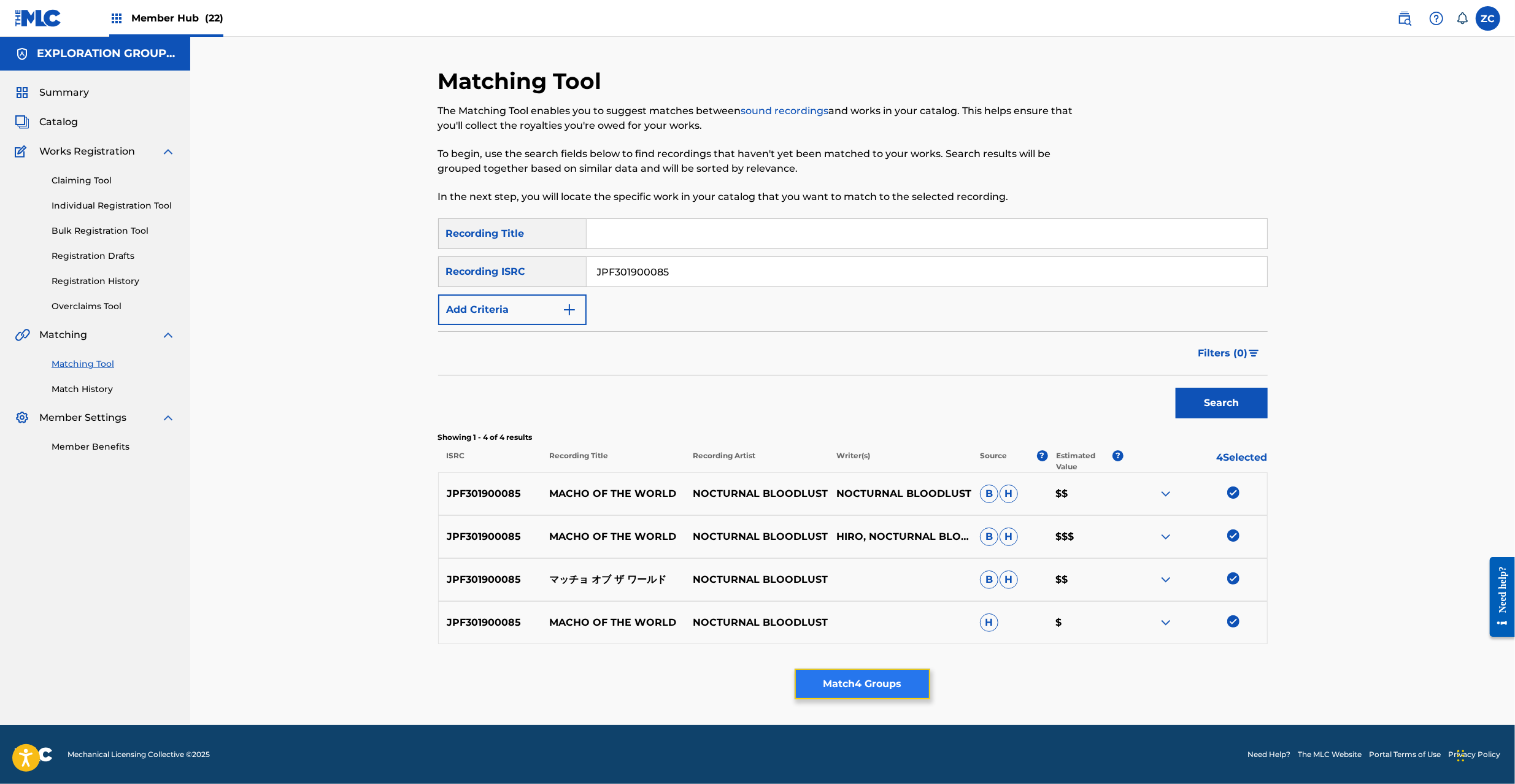
click at [856, 683] on button "Match 4 Groups" at bounding box center [863, 683] width 136 height 30
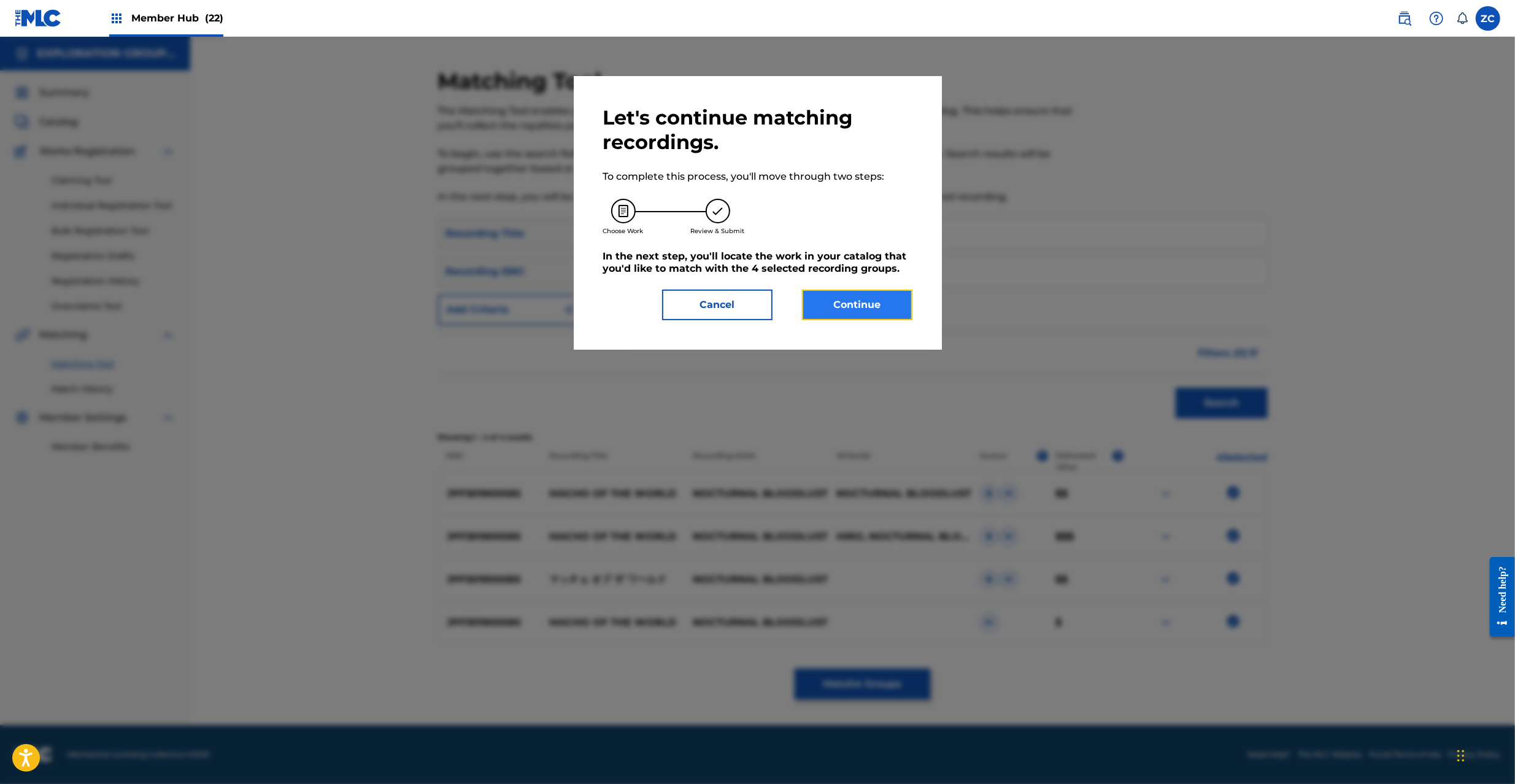
click at [858, 305] on button "Continue" at bounding box center [857, 305] width 111 height 30
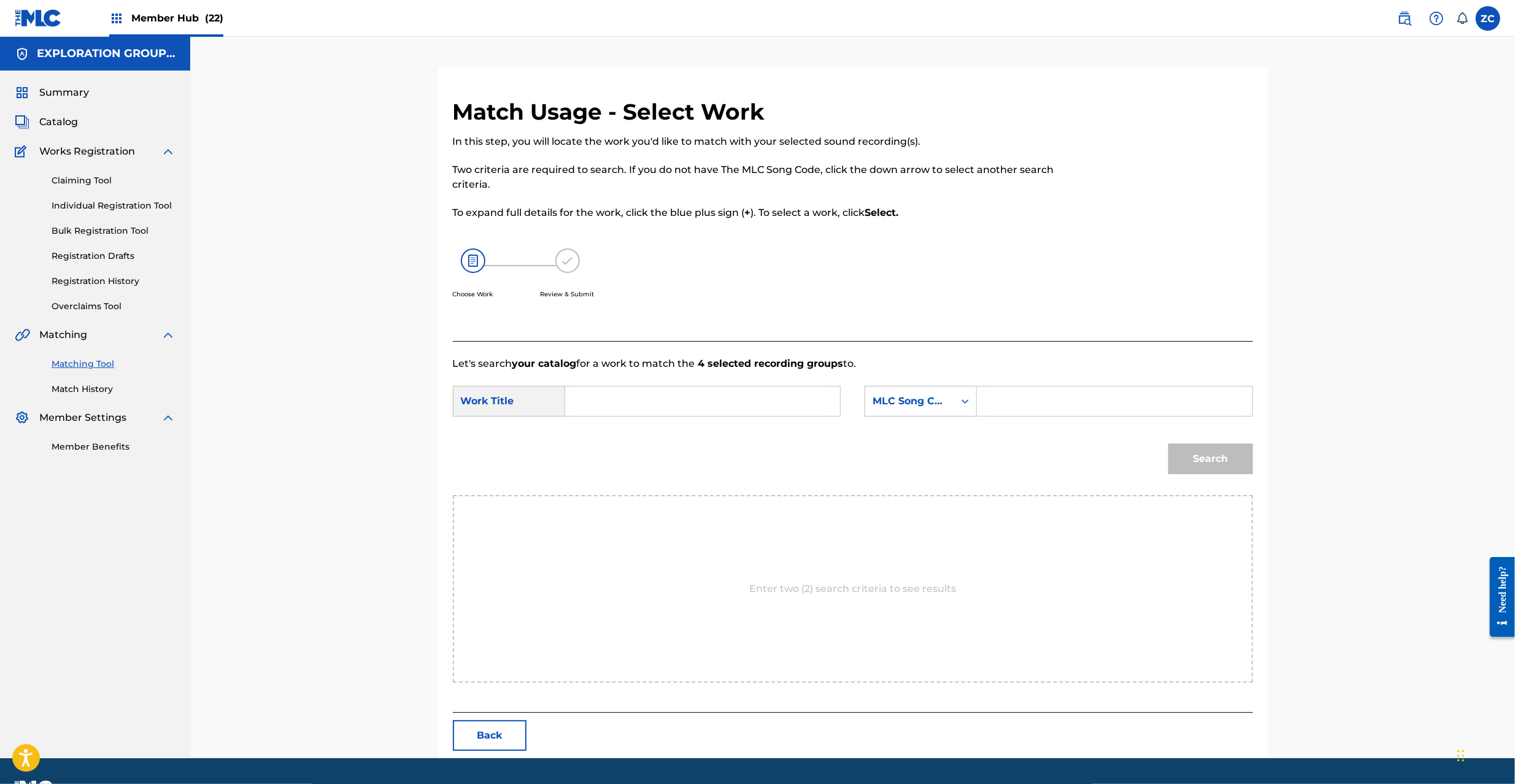
click at [774, 400] on input "Search Form" at bounding box center [703, 401] width 254 height 30
paste input "[PERSON_NAME] Obu Za Waarudo MV4SS4"
click at [729, 401] on input "[PERSON_NAME] Obu Za Waarudo MV4SS4" at bounding box center [703, 401] width 254 height 30
type input "[PERSON_NAME] Obu [PERSON_NAME]"
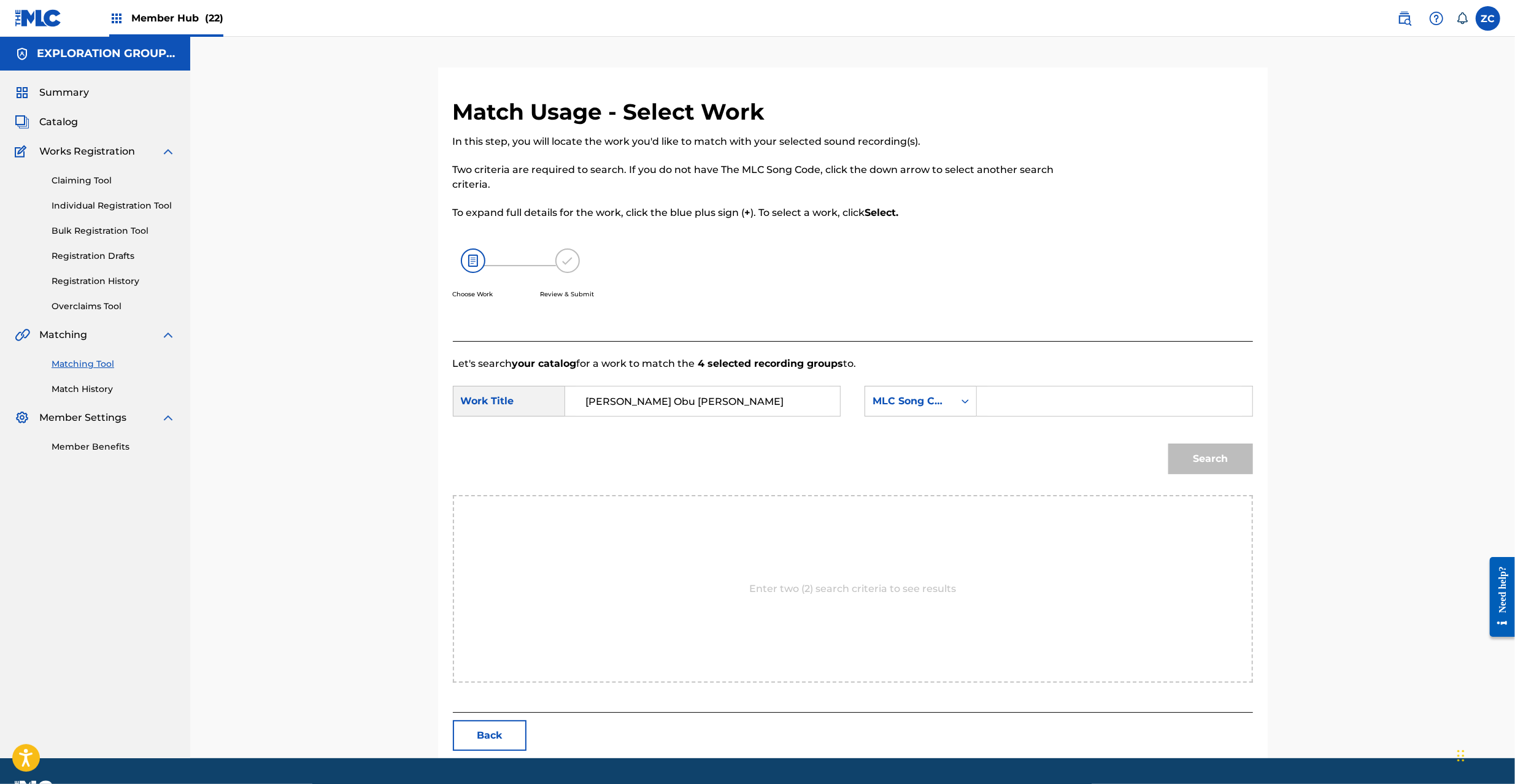
click at [1055, 401] on input "Search Form" at bounding box center [1114, 401] width 254 height 30
paste input "MV4SS4"
type input "MV4SS4"
click at [1224, 457] on button "Search" at bounding box center [1210, 458] width 85 height 30
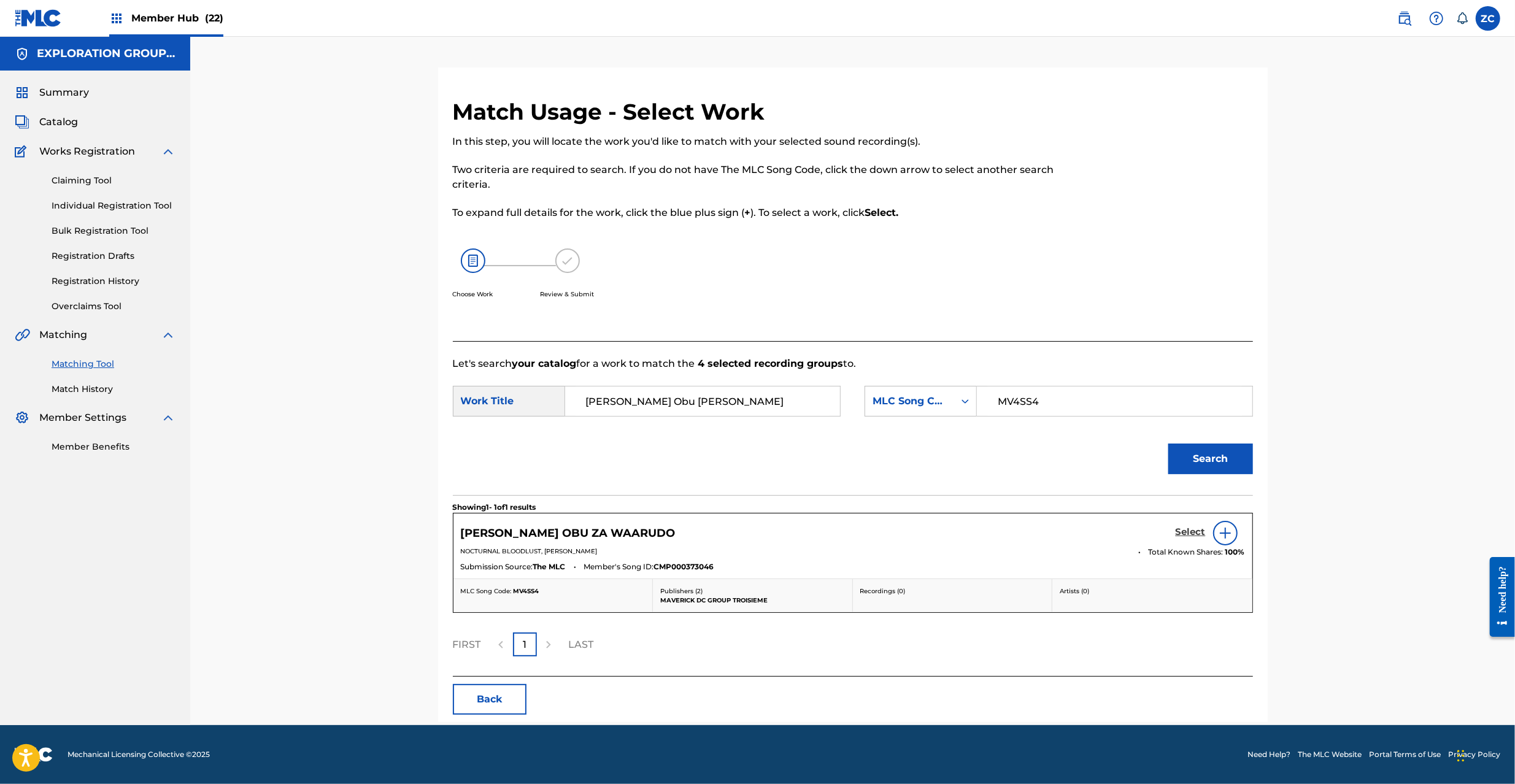
click at [1191, 531] on h5 "Select" at bounding box center [1191, 532] width 30 height 12
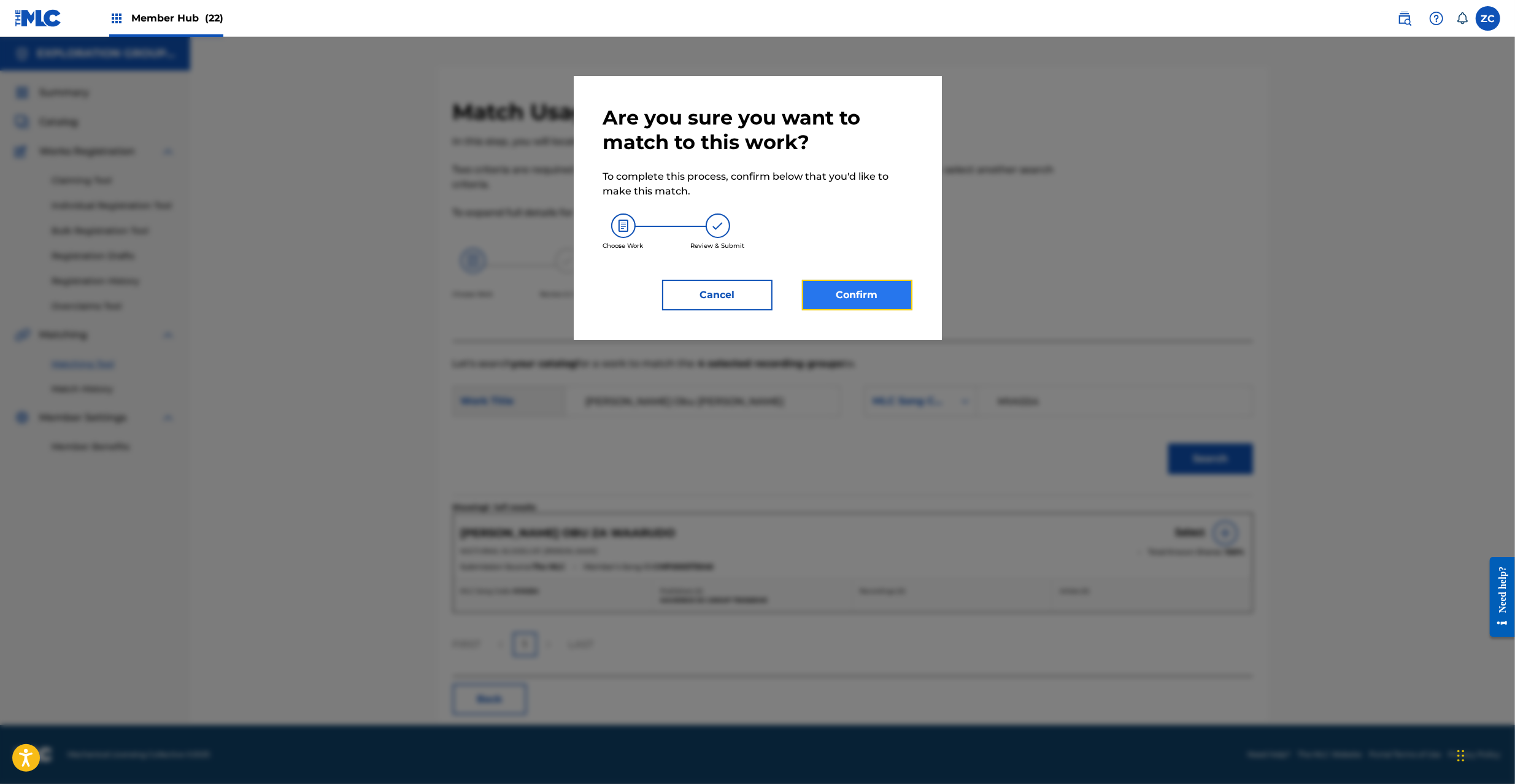
click at [831, 293] on button "Confirm" at bounding box center [857, 295] width 111 height 30
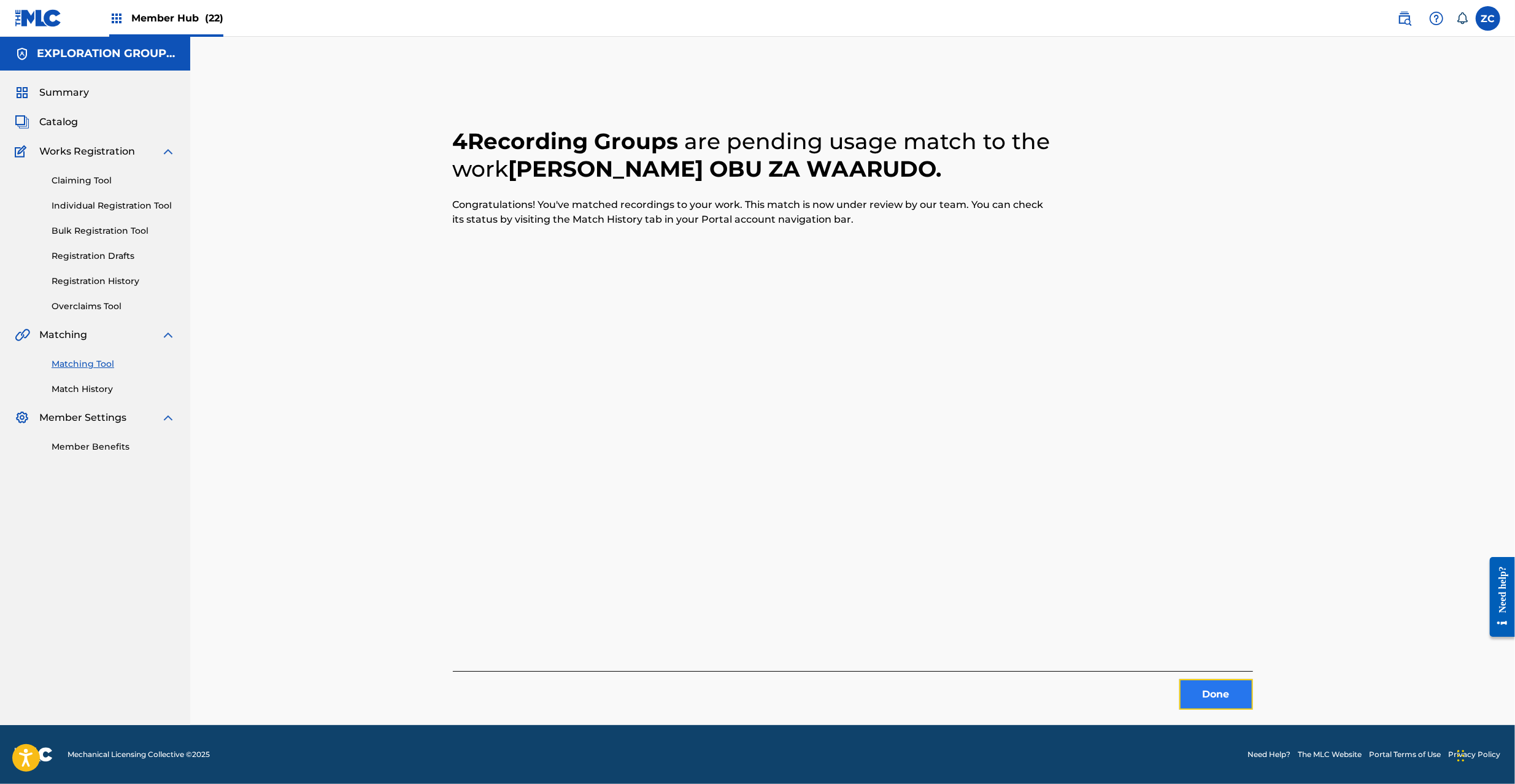
click at [1203, 708] on button "Done" at bounding box center [1216, 694] width 73 height 30
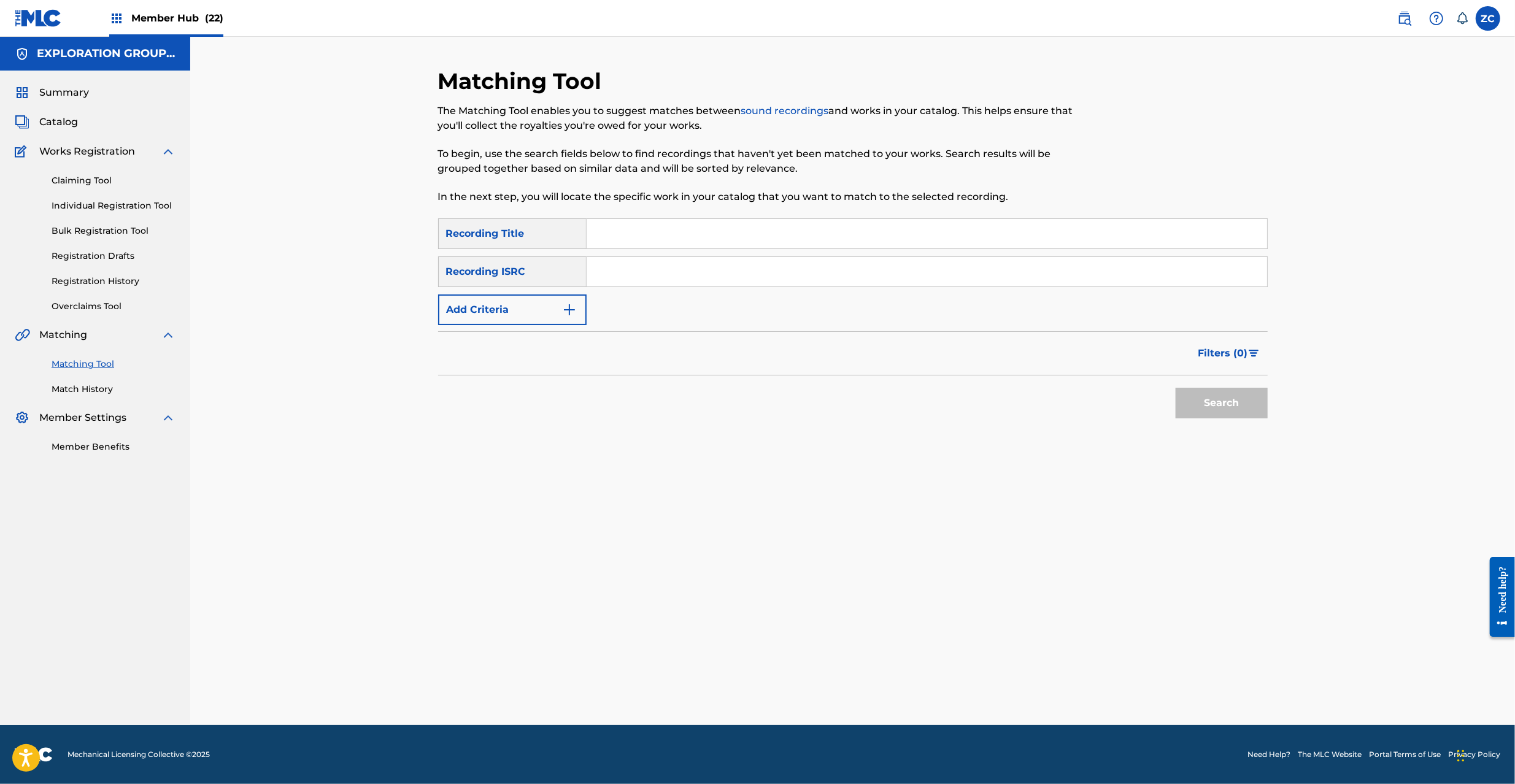
click at [944, 261] on input "Search Form" at bounding box center [927, 272] width 680 height 30
paste input "JPF301700112"
click at [1211, 404] on button "Search" at bounding box center [1222, 403] width 92 height 30
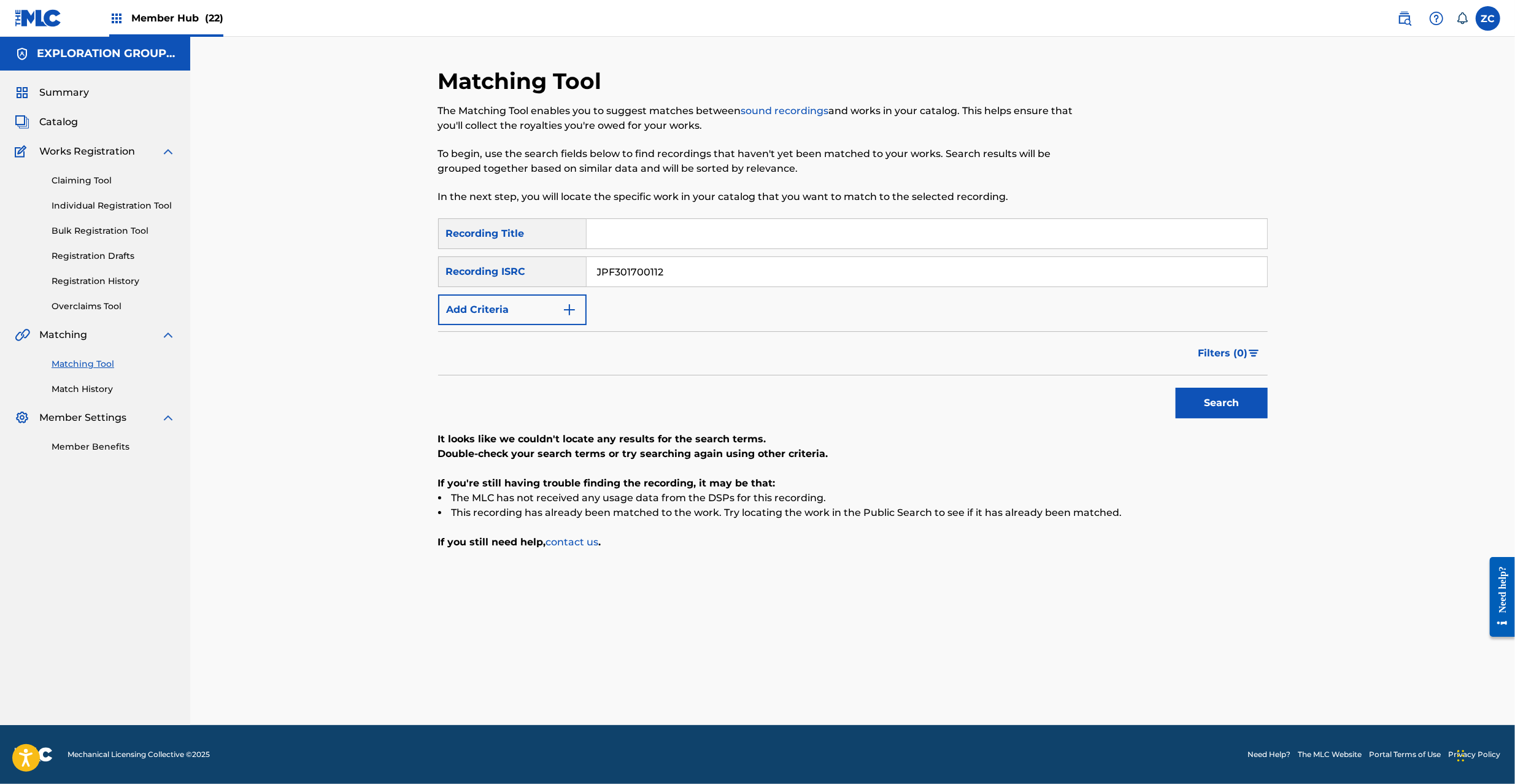
click at [718, 275] on input "JPF301700112" at bounding box center [927, 272] width 680 height 30
paste input "U981502968"
click at [1176, 388] on button "Search" at bounding box center [1222, 403] width 92 height 30
paste input "1684"
click at [1176, 388] on button "Search" at bounding box center [1222, 403] width 92 height 30
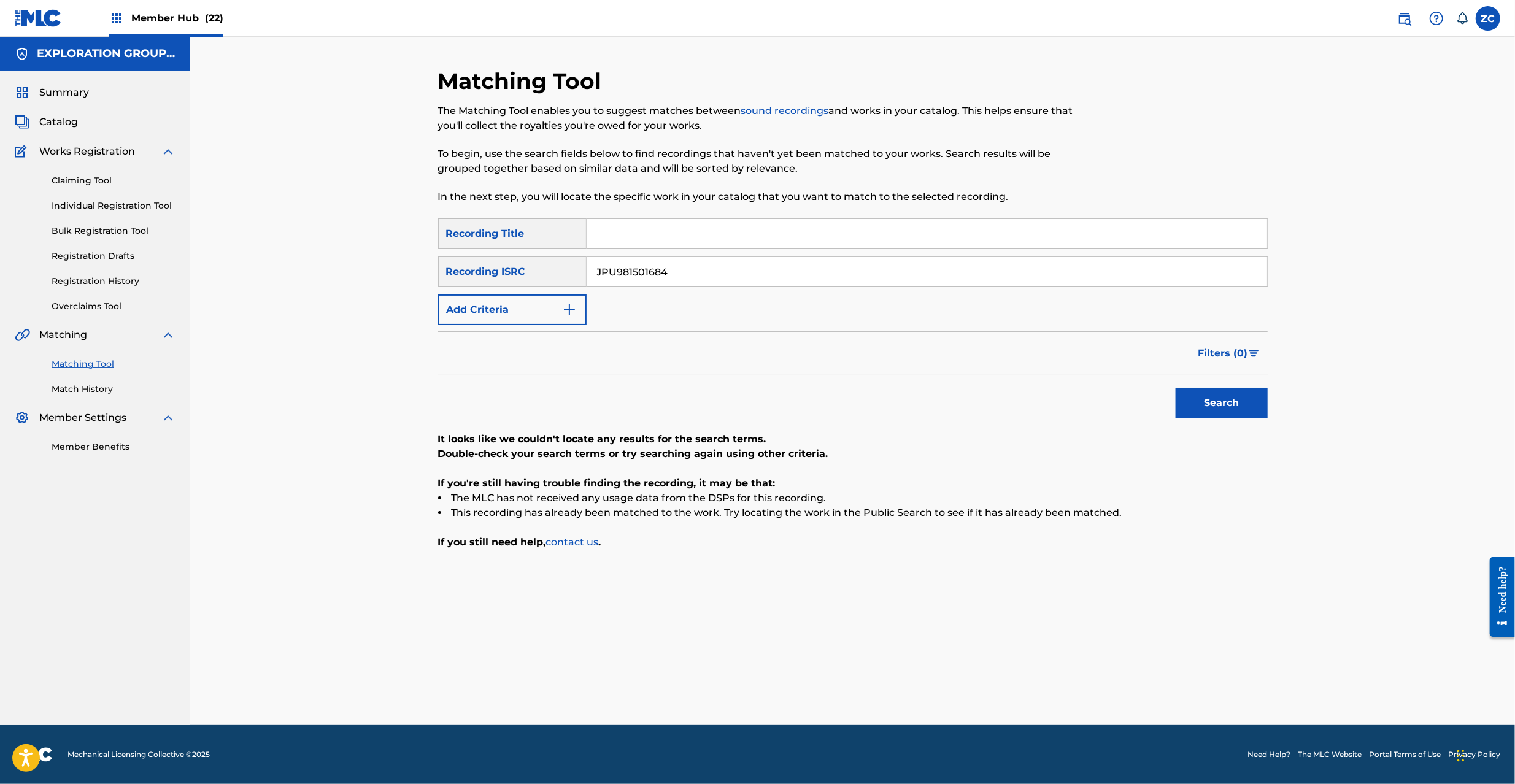
click at [758, 265] on input "JPU981501684" at bounding box center [927, 272] width 680 height 30
paste input "F301800202"
click at [1221, 400] on button "Search" at bounding box center [1222, 403] width 92 height 30
click at [761, 281] on input "JPF301800202" at bounding box center [927, 272] width 680 height 30
paste input "0000080"
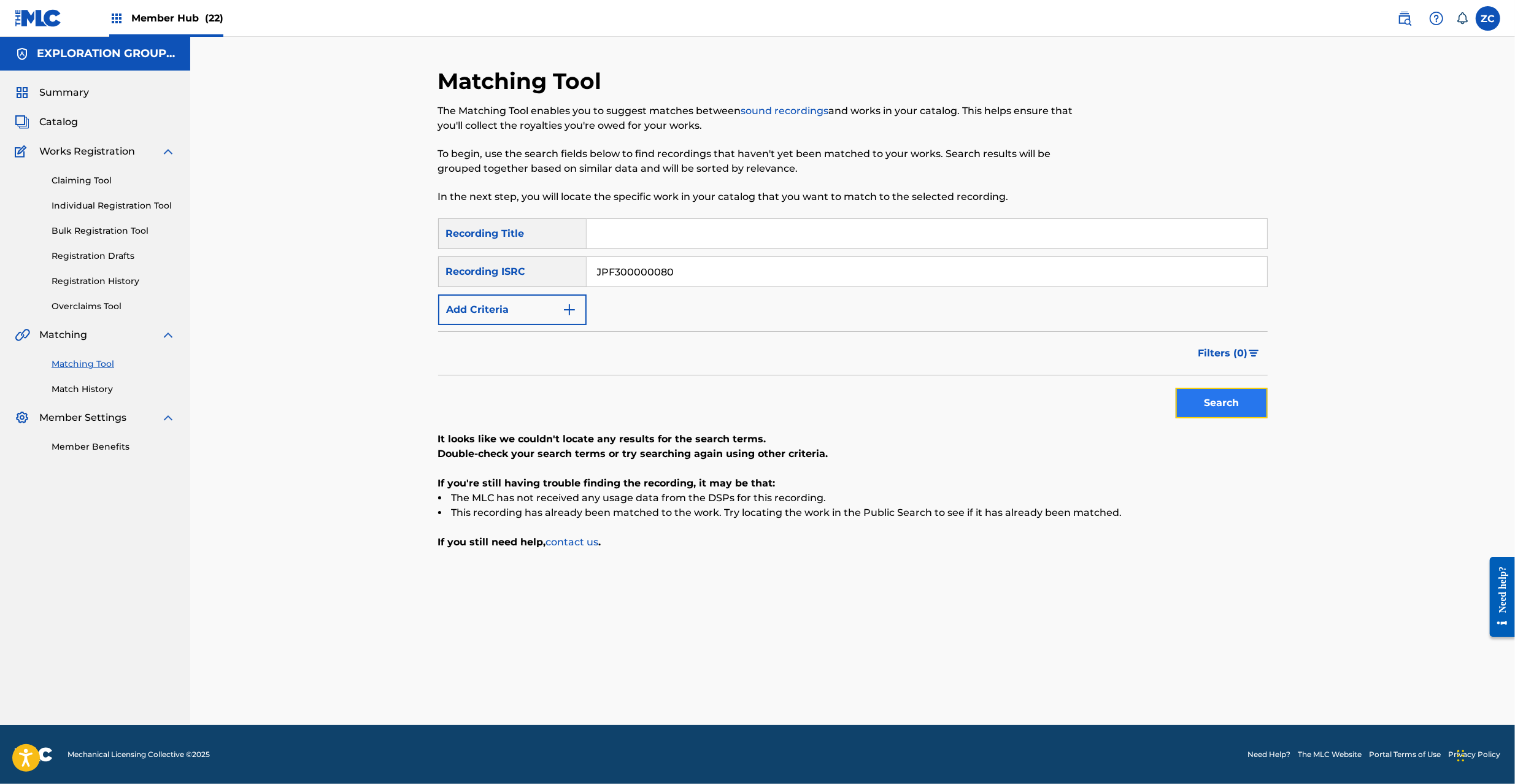
click at [1218, 398] on button "Search" at bounding box center [1222, 403] width 92 height 30
click at [715, 276] on input "JPF300000080" at bounding box center [927, 272] width 680 height 30
paste input "901400"
click at [1219, 403] on button "Search" at bounding box center [1222, 403] width 92 height 30
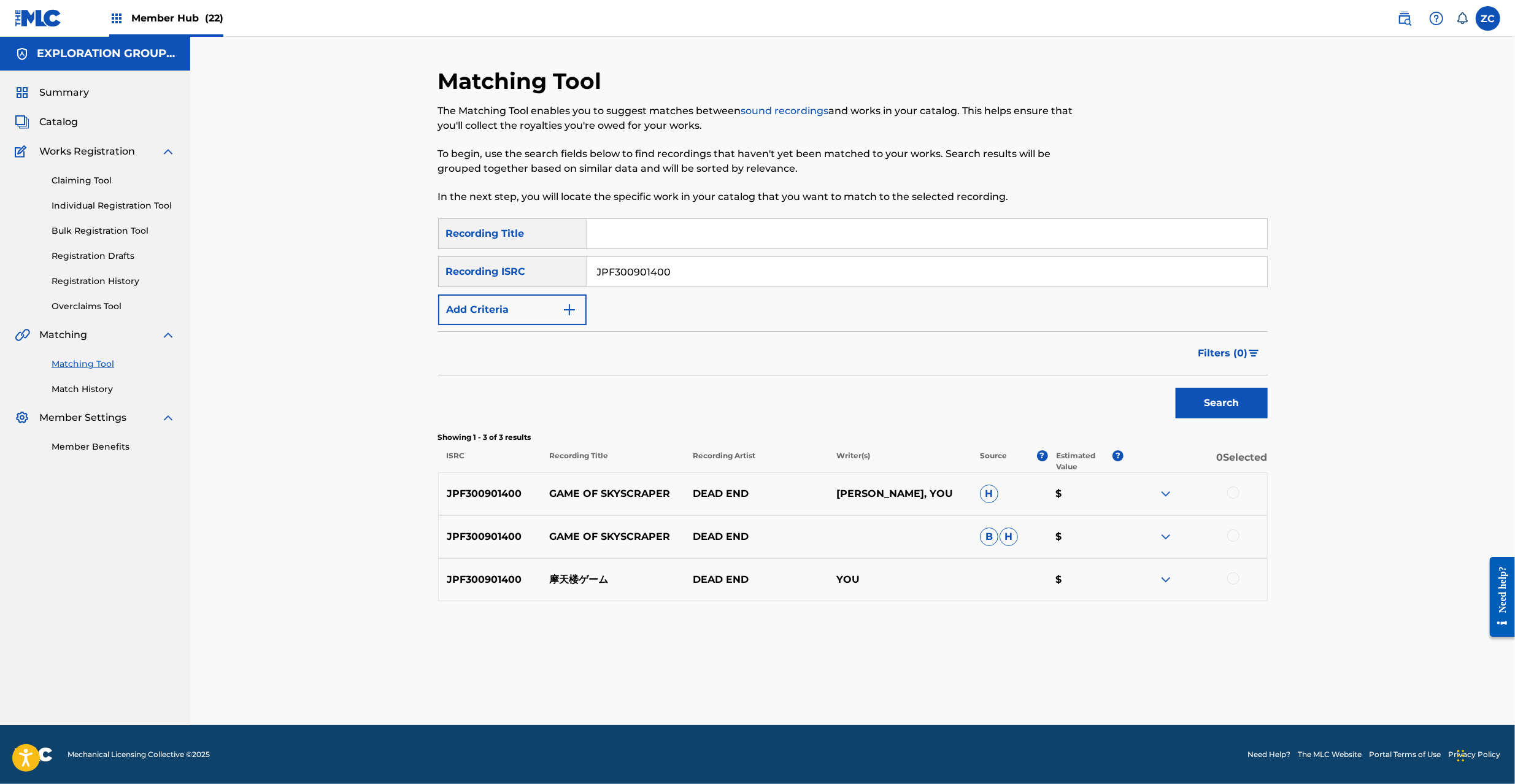
drag, startPoint x: 1233, startPoint y: 495, endPoint x: 1240, endPoint y: 533, distance: 38.6
click at [1233, 496] on div at bounding box center [1234, 493] width 12 height 12
click at [1228, 536] on div at bounding box center [1234, 536] width 12 height 12
click at [1234, 575] on div at bounding box center [1234, 579] width 12 height 12
click at [710, 281] on input "JPF300901400" at bounding box center [927, 272] width 680 height 30
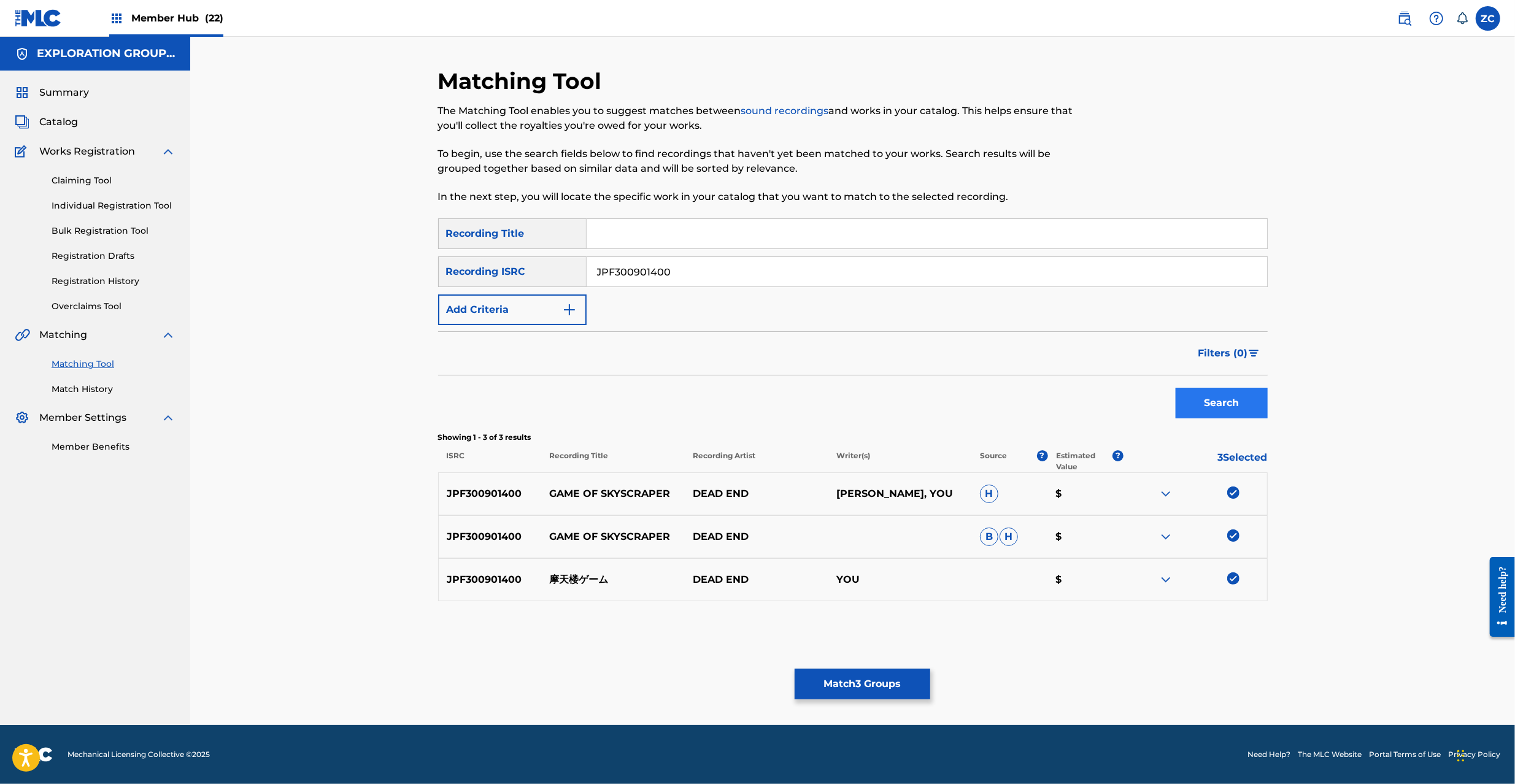
paste input "B681270385"
type input "JPB681270385"
click at [1240, 410] on button "Search" at bounding box center [1222, 403] width 92 height 30
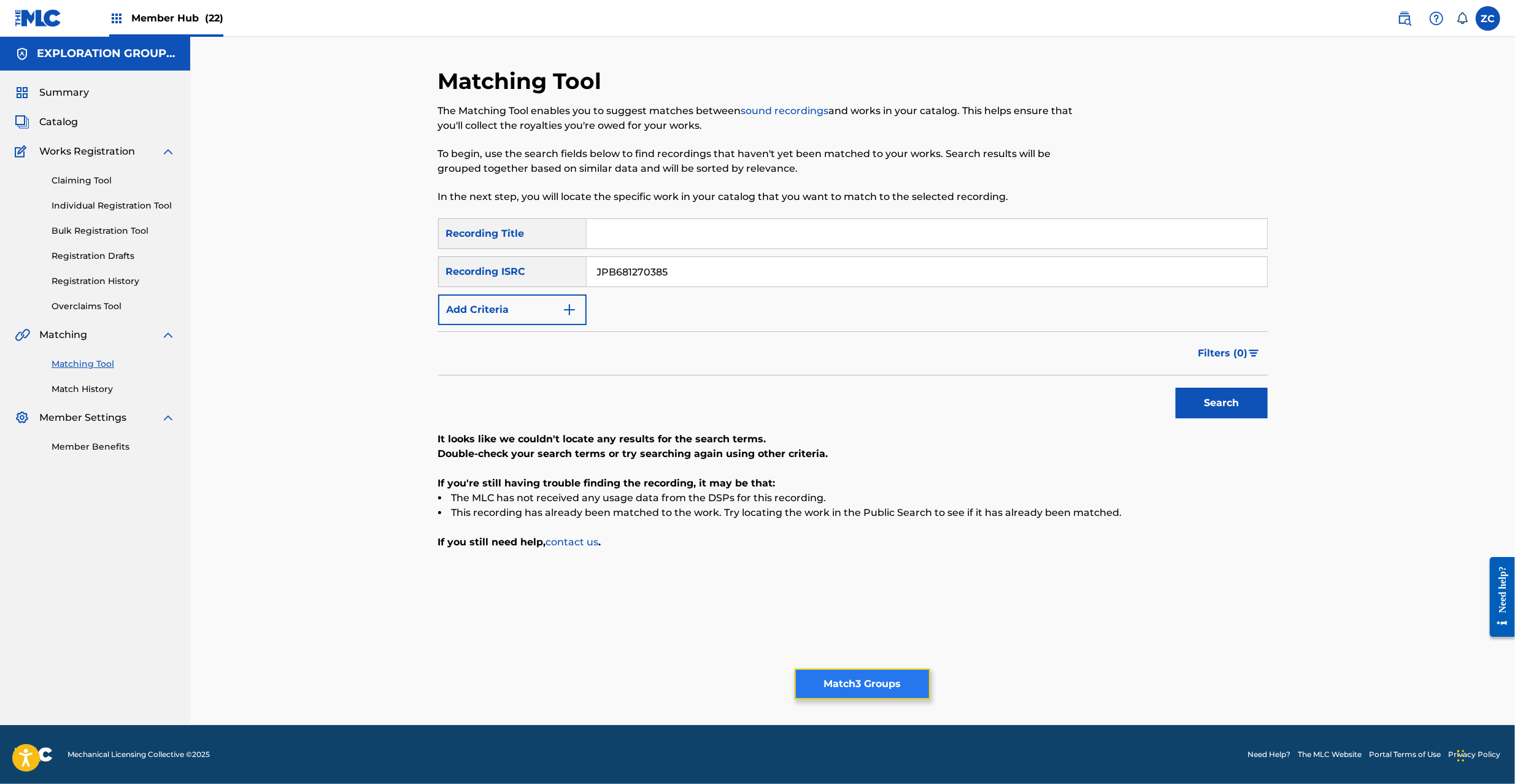
click at [859, 676] on button "Match 3 Groups" at bounding box center [863, 683] width 136 height 30
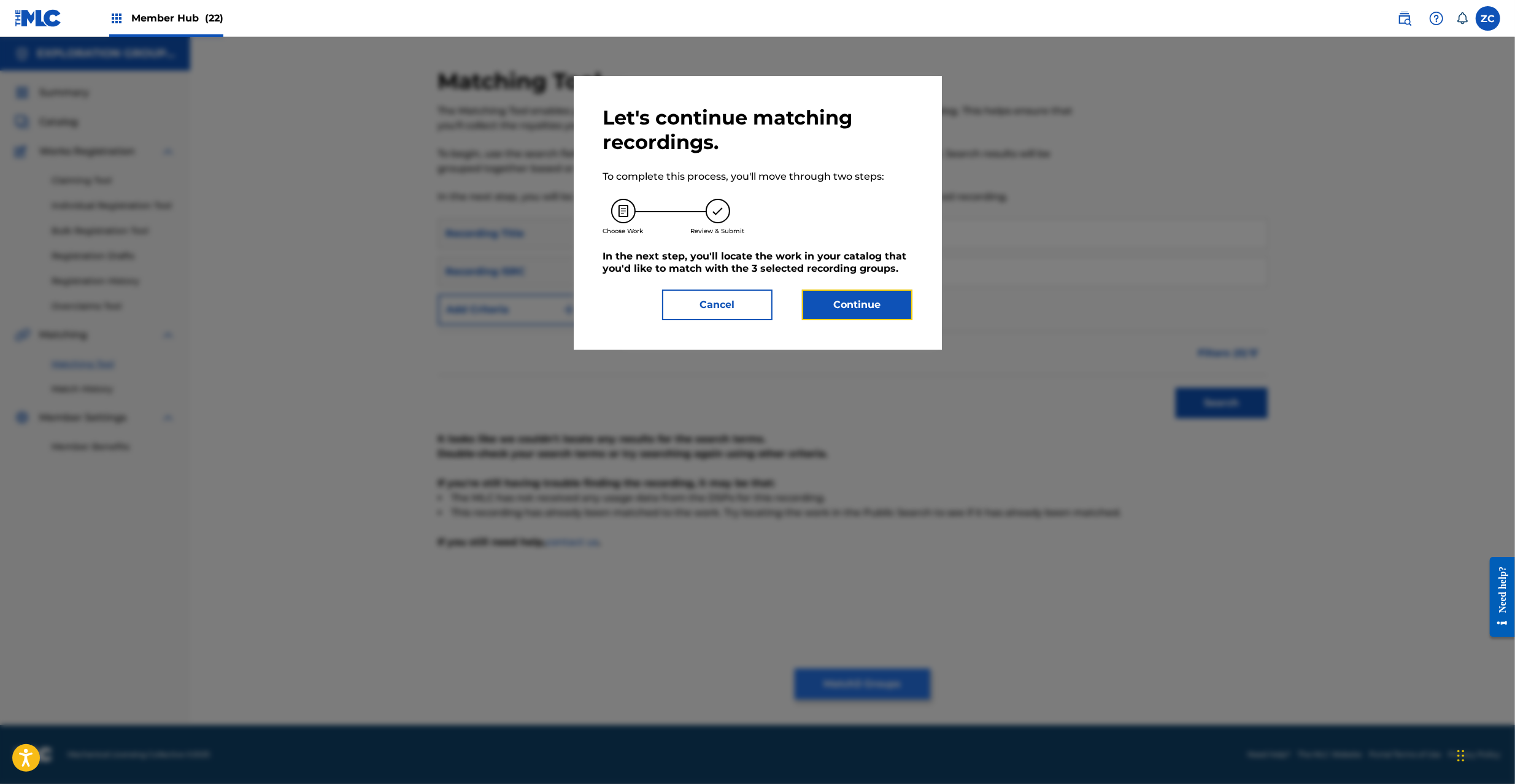
click at [835, 302] on button "Continue" at bounding box center [857, 305] width 111 height 30
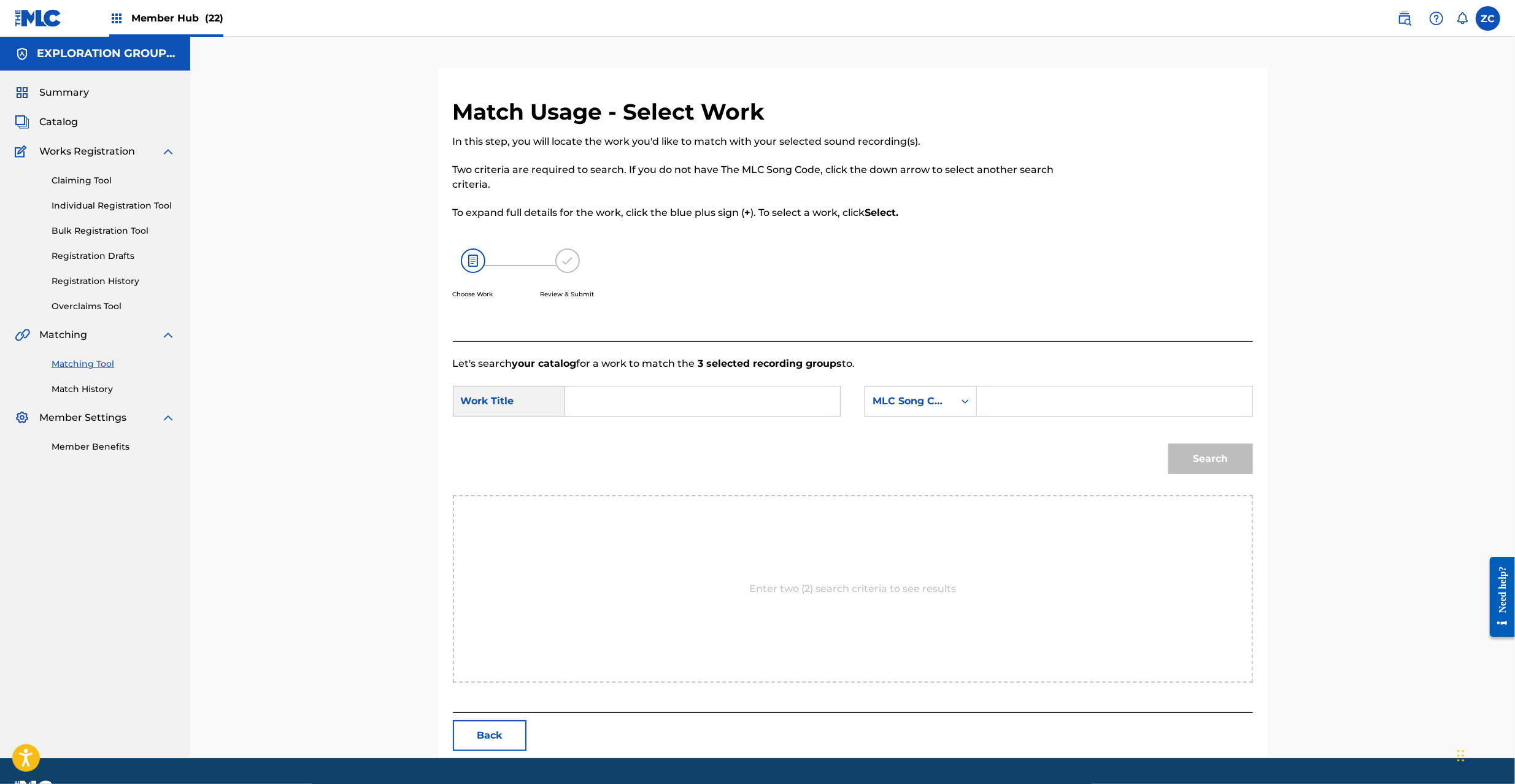
click at [700, 404] on input "Search Form" at bounding box center [703, 401] width 254 height 30
paste input "[PERSON_NAME] MG82UO"
click at [710, 400] on input "[PERSON_NAME] MG82UO" at bounding box center [703, 401] width 254 height 30
type input "[PERSON_NAME]"
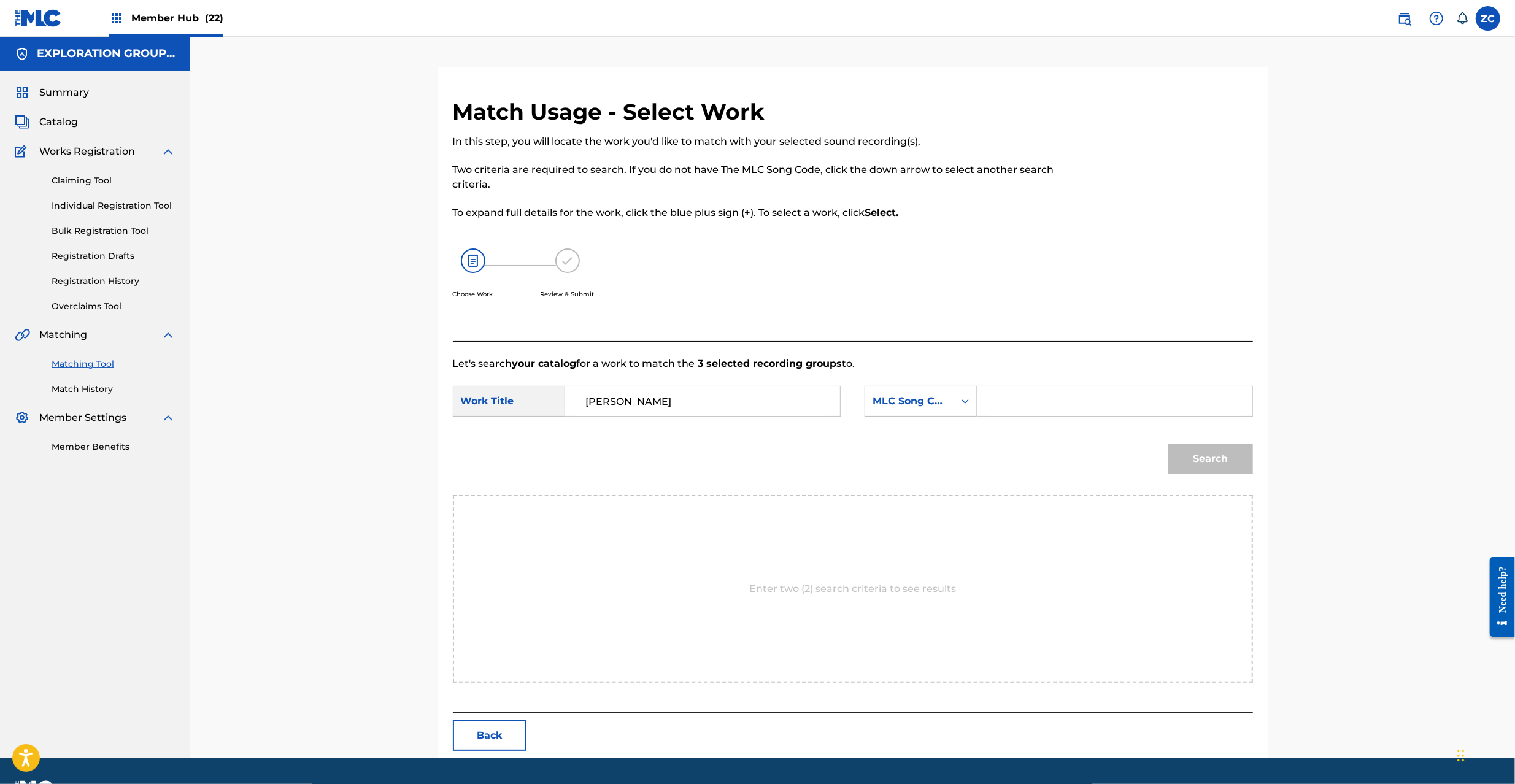
click at [1091, 411] on input "Search Form" at bounding box center [1114, 401] width 254 height 30
paste input "MG82UO"
type input "MG82UO"
click at [1228, 460] on button "Search" at bounding box center [1210, 458] width 85 height 30
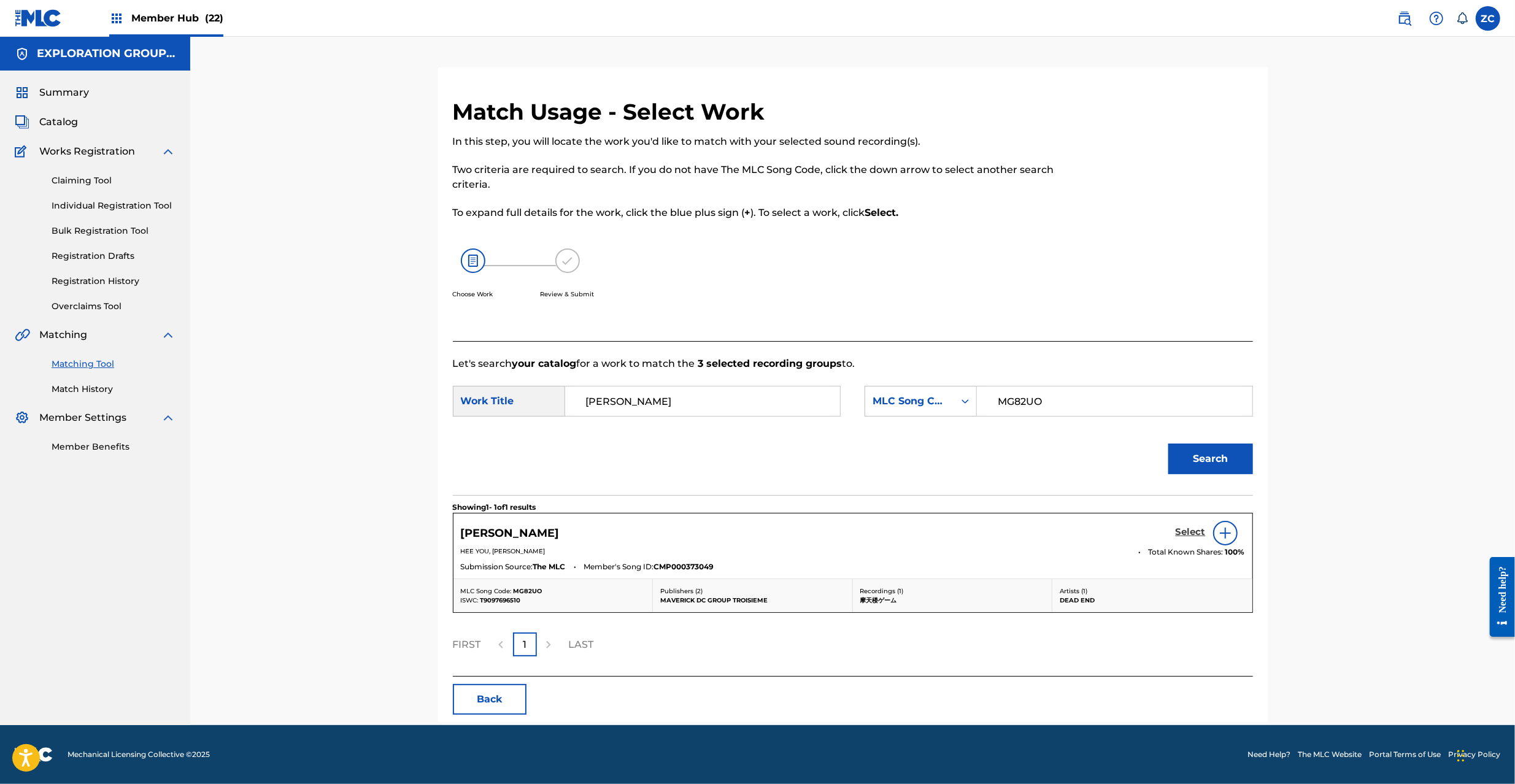
click at [1185, 535] on h5 "Select" at bounding box center [1191, 532] width 30 height 12
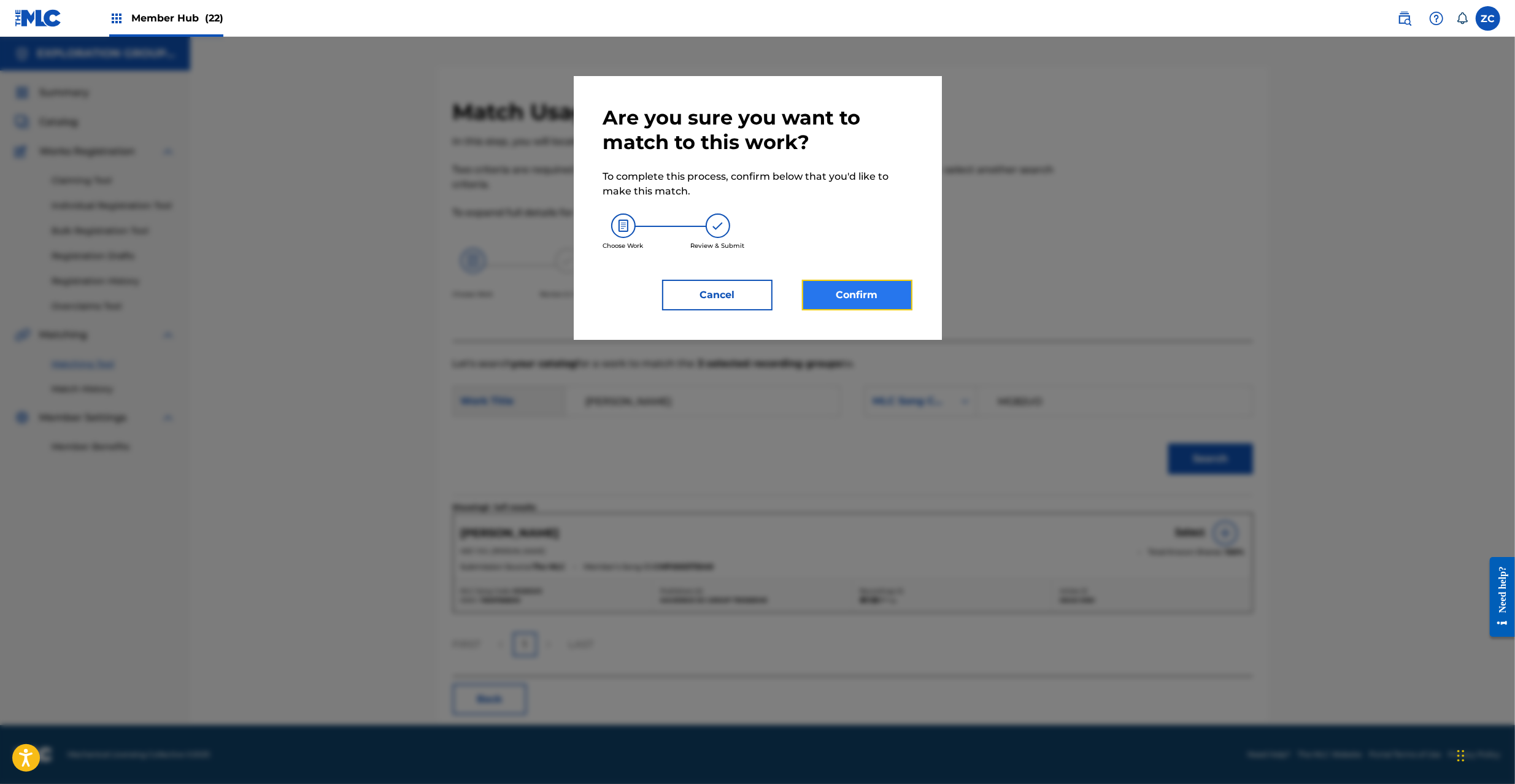
click at [862, 288] on button "Confirm" at bounding box center [857, 295] width 111 height 30
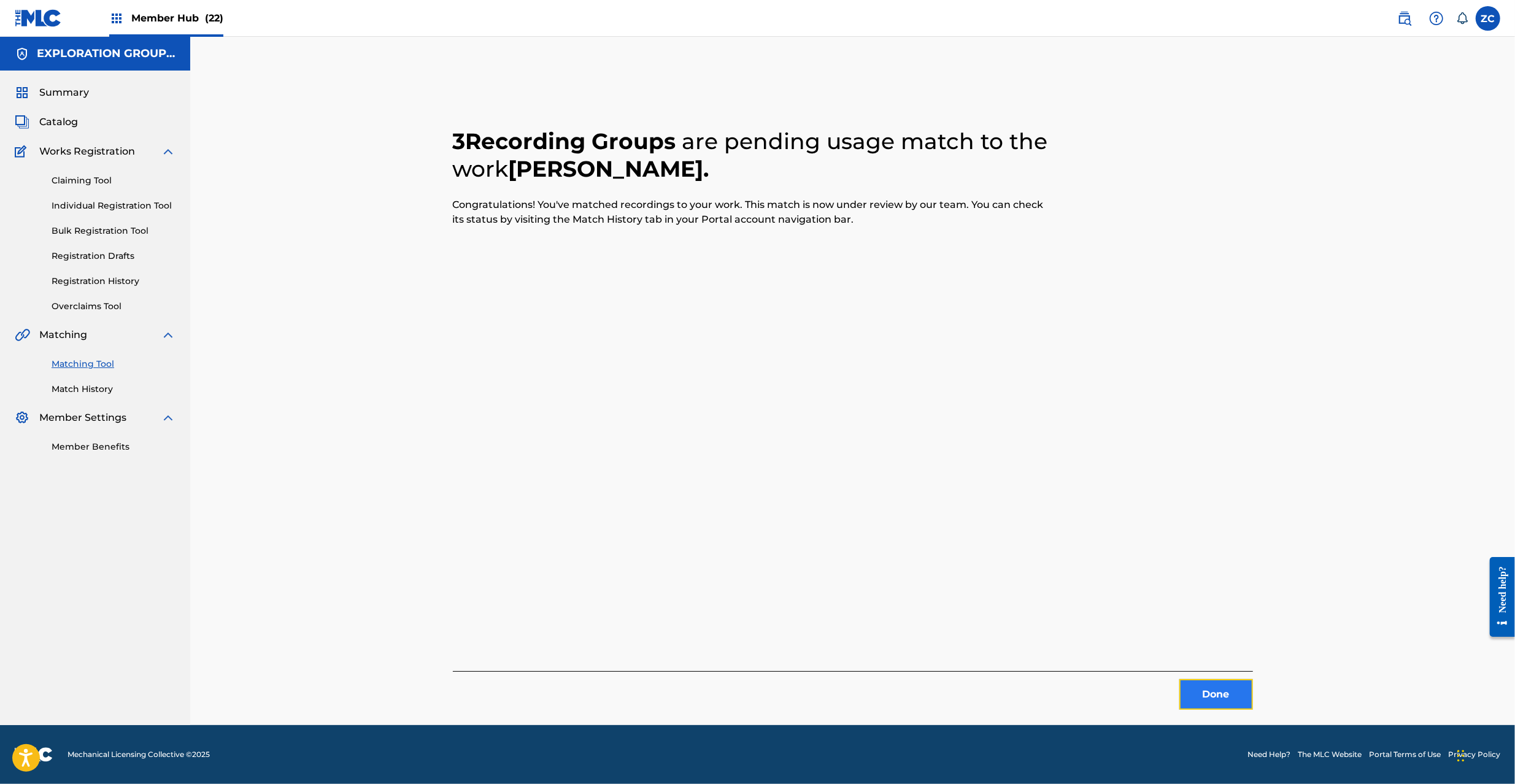
click at [1210, 700] on button "Done" at bounding box center [1216, 694] width 73 height 30
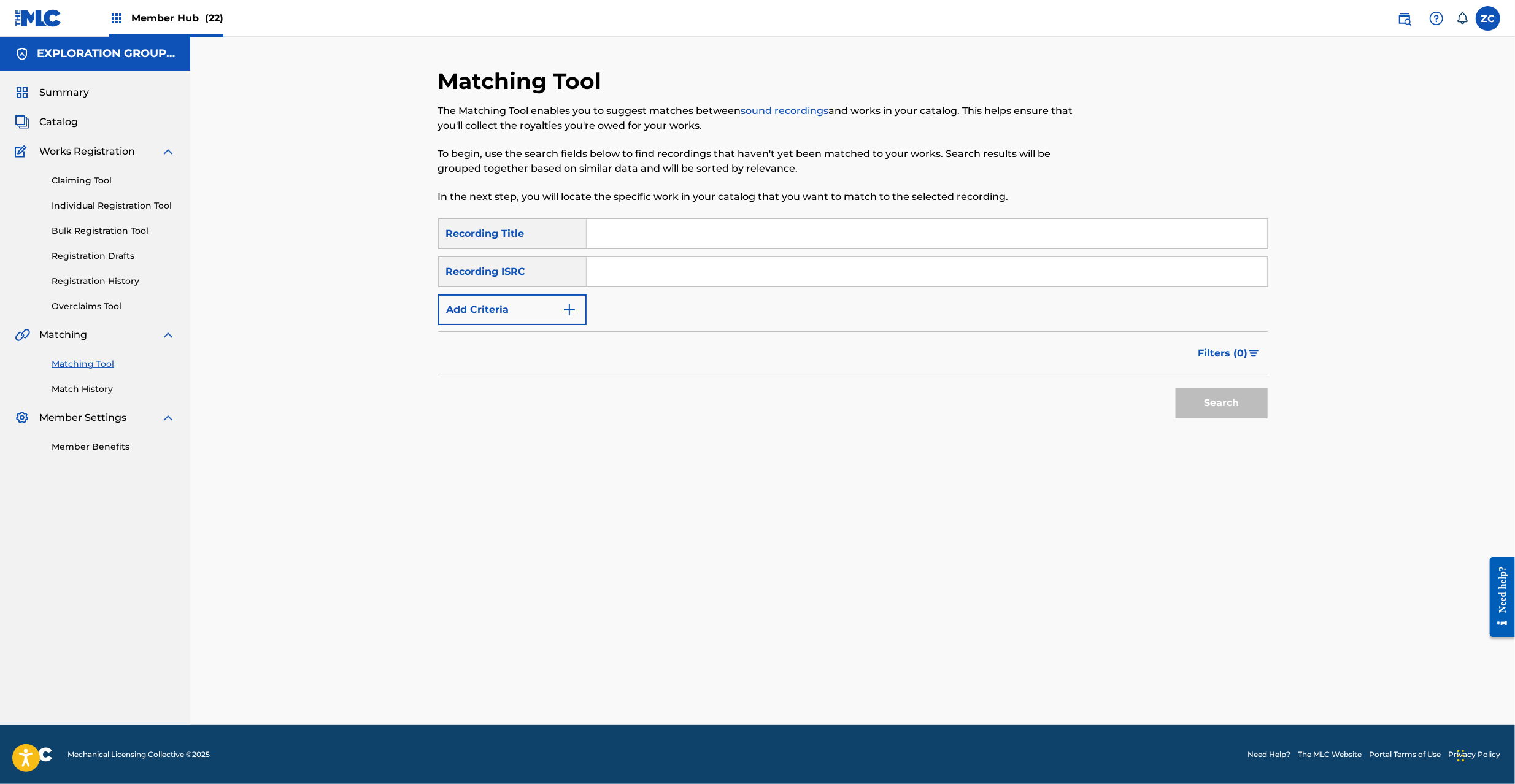
click at [666, 278] on input "Search Form" at bounding box center [927, 272] width 680 height 30
paste input "JPU901602574"
type input "JPU901602574"
click at [1221, 400] on button "Search" at bounding box center [1222, 403] width 92 height 30
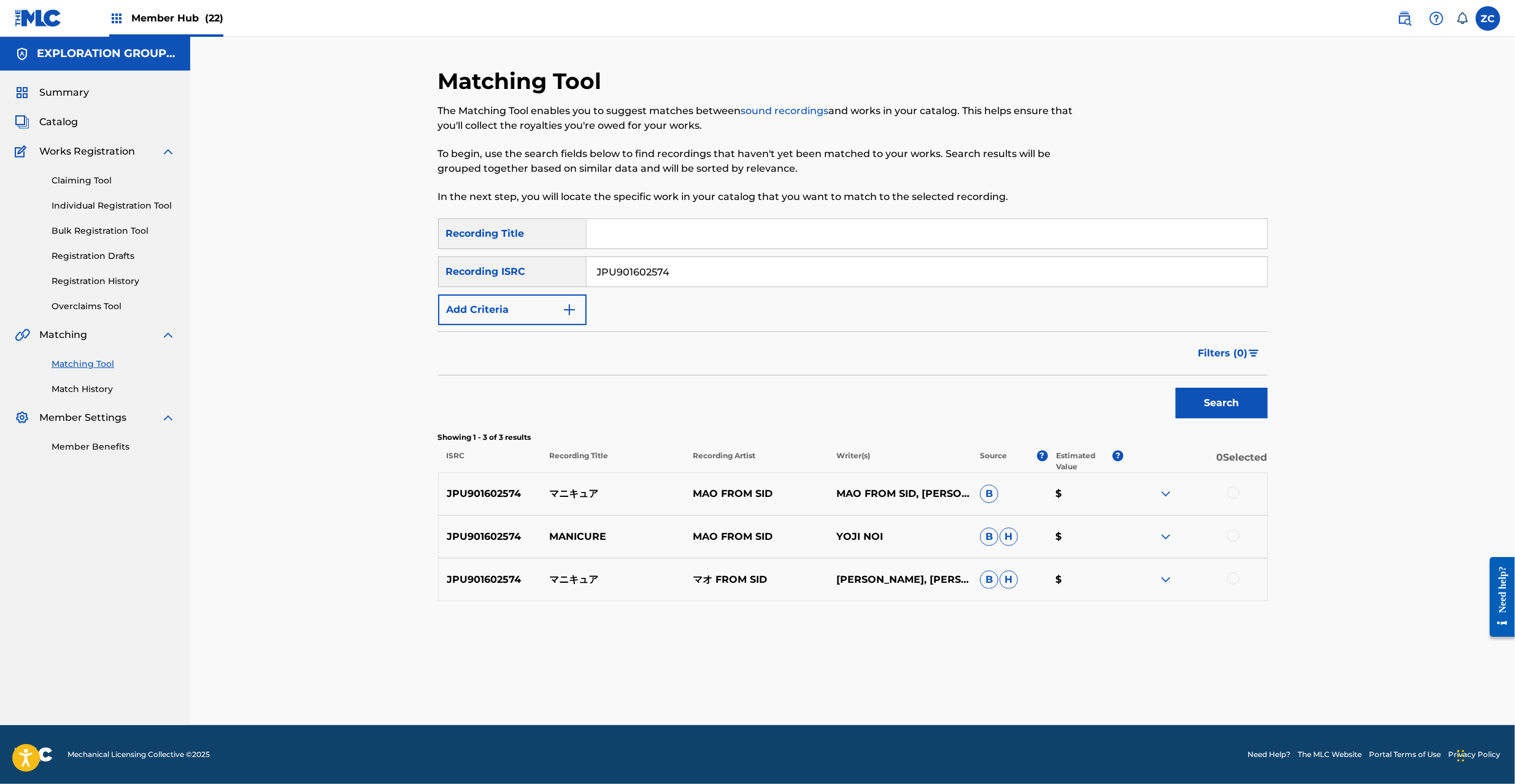
click at [1234, 489] on div at bounding box center [1234, 493] width 12 height 12
click at [1232, 541] on div at bounding box center [1234, 536] width 12 height 12
click at [1235, 581] on div at bounding box center [1234, 579] width 12 height 12
click at [842, 673] on button "Match 3 Groups" at bounding box center [863, 683] width 136 height 30
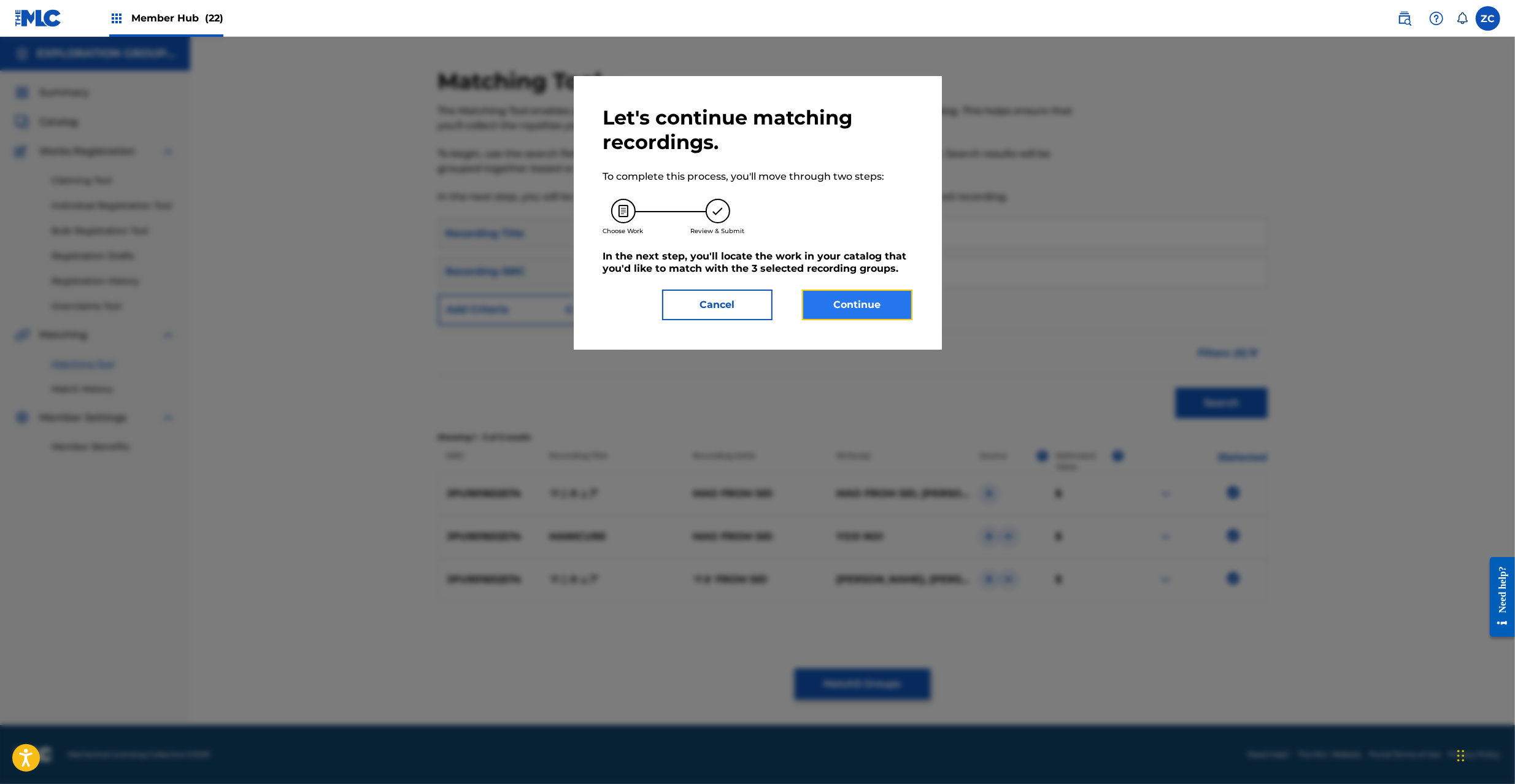
click at [828, 319] on button "Continue" at bounding box center [857, 305] width 111 height 30
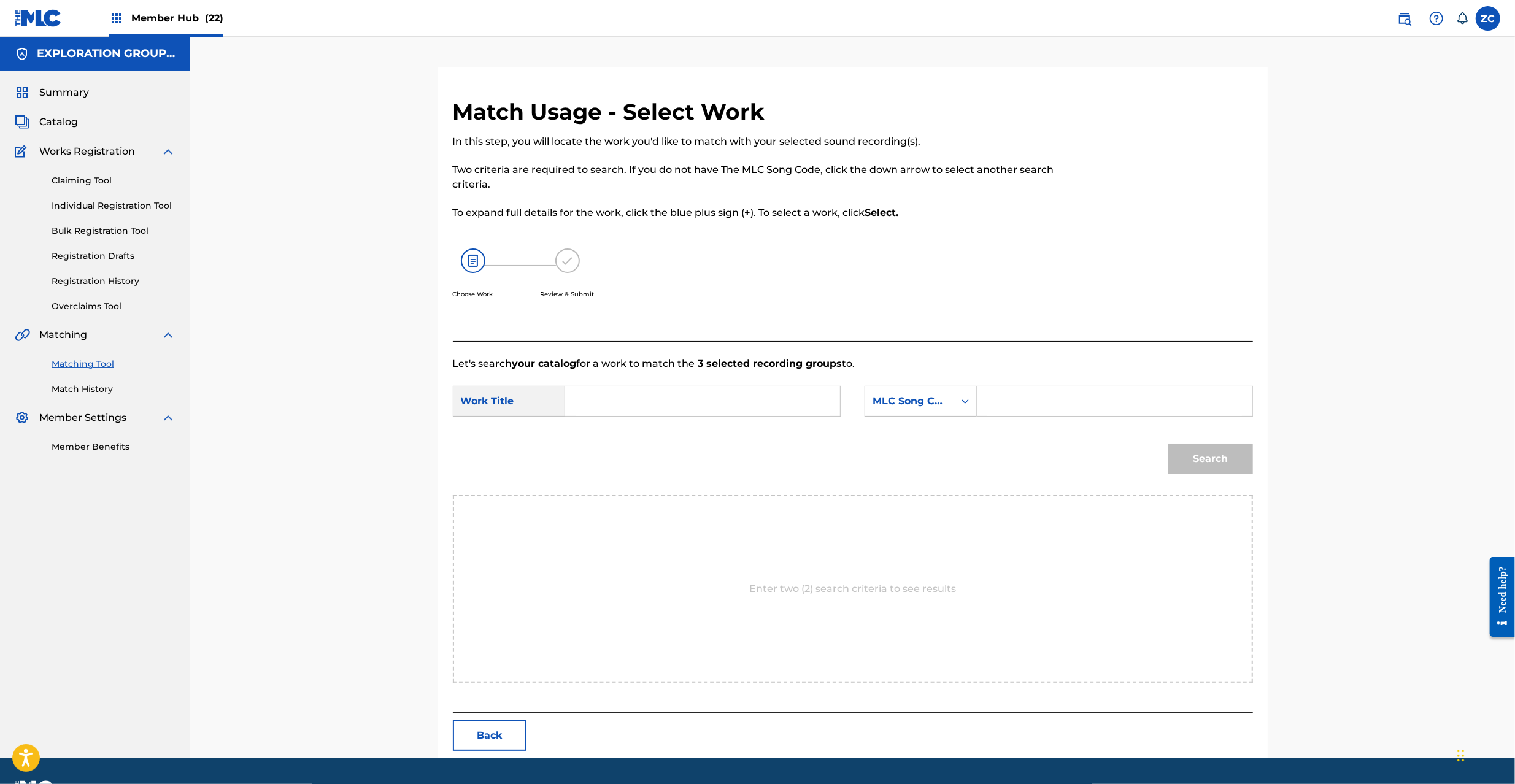
click at [720, 396] on input "Search Form" at bounding box center [703, 401] width 254 height 30
paste input "Manikyua MW0P0Q"
click at [686, 404] on input "Manikyua MW0P0Q" at bounding box center [703, 401] width 254 height 30
click at [679, 404] on input "Manikyua MW0P0Q" at bounding box center [703, 401] width 254 height 30
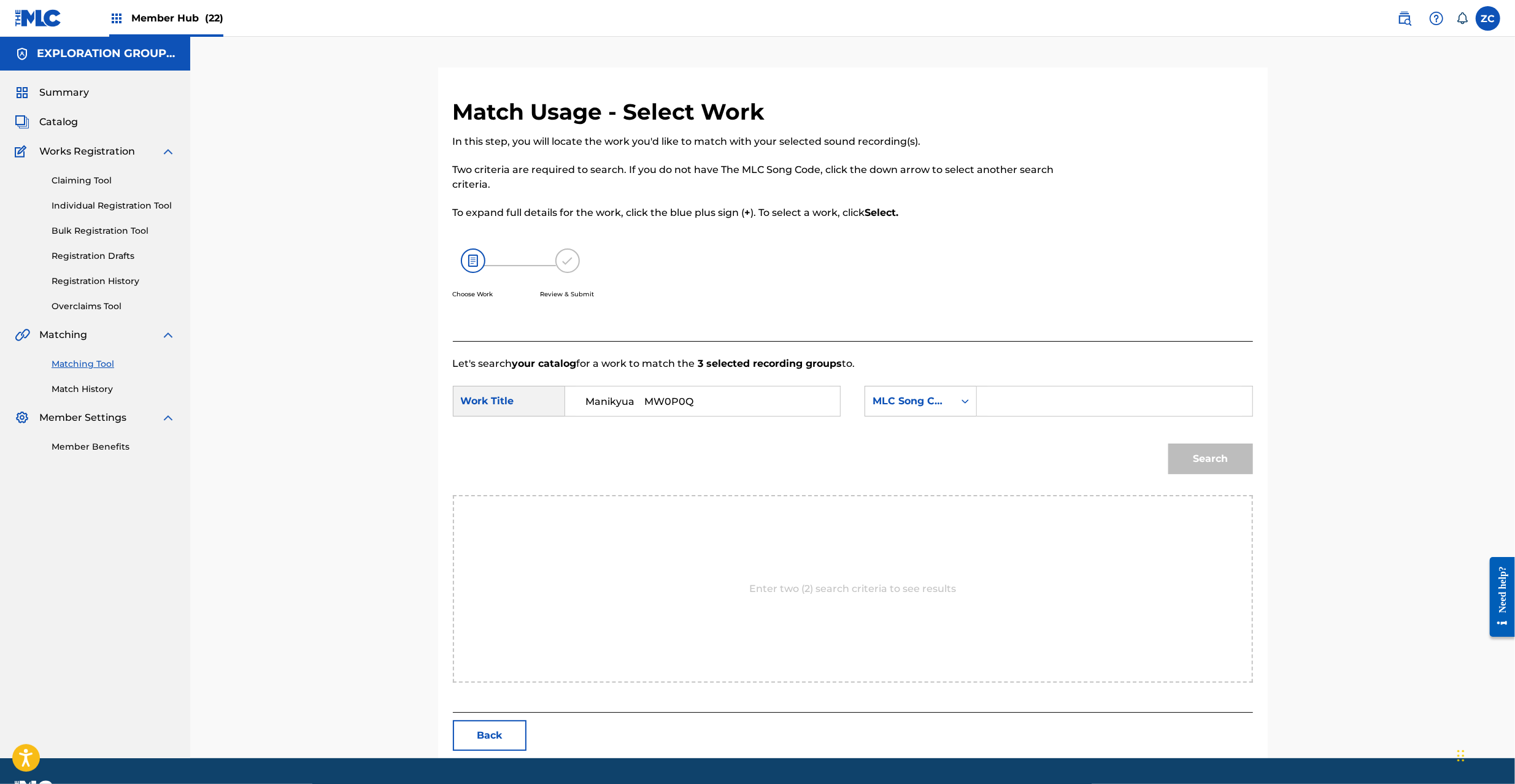
click at [679, 404] on input "Manikyua MW0P0Q" at bounding box center [703, 401] width 254 height 30
type input "Manikyua"
drag, startPoint x: 1029, startPoint y: 406, endPoint x: 1044, endPoint y: 412, distance: 16.2
click at [1029, 406] on input "Search Form" at bounding box center [1114, 401] width 254 height 30
paste input "MW0P0Q"
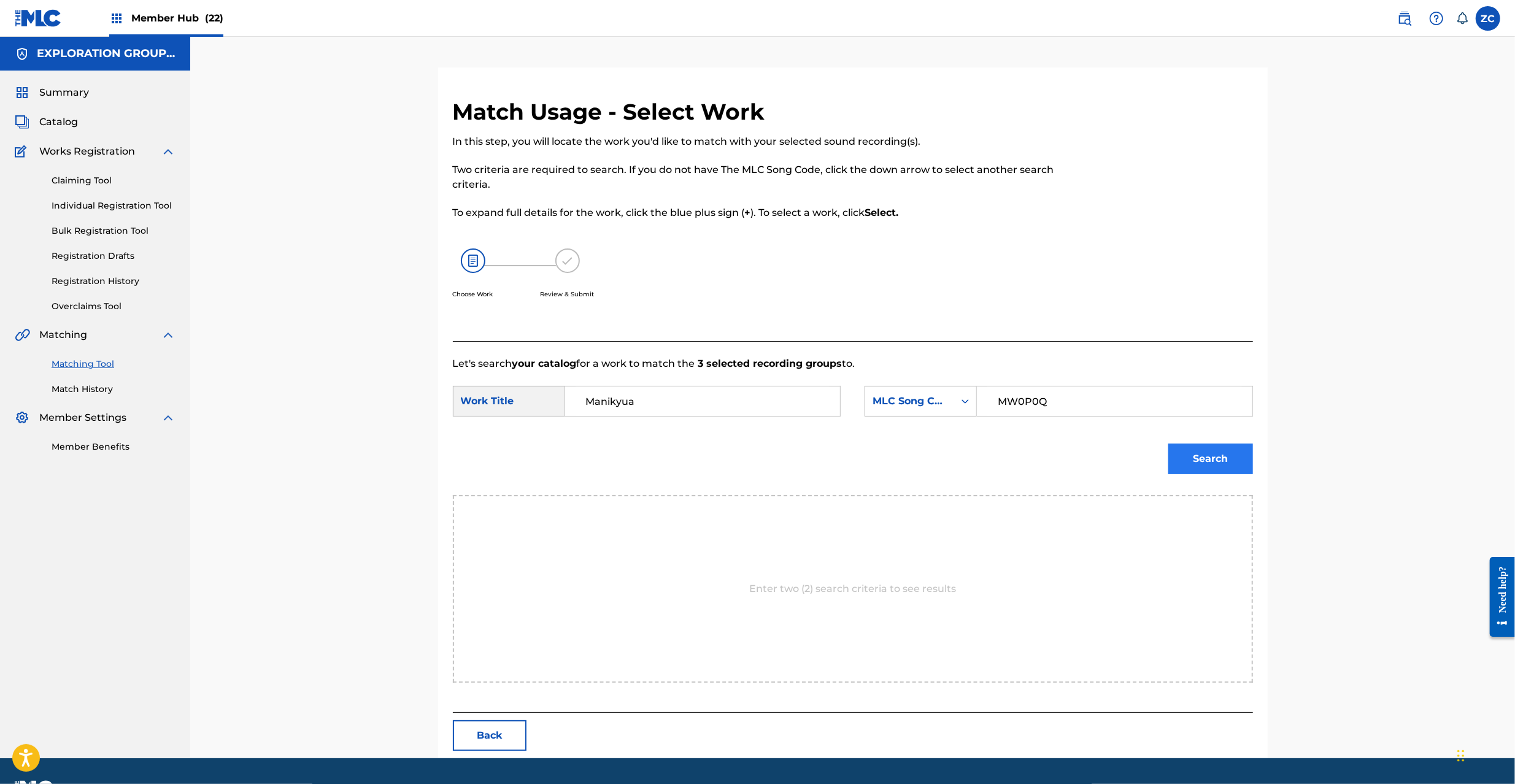
type input "MW0P0Q"
click at [1210, 464] on button "Search" at bounding box center [1210, 458] width 85 height 30
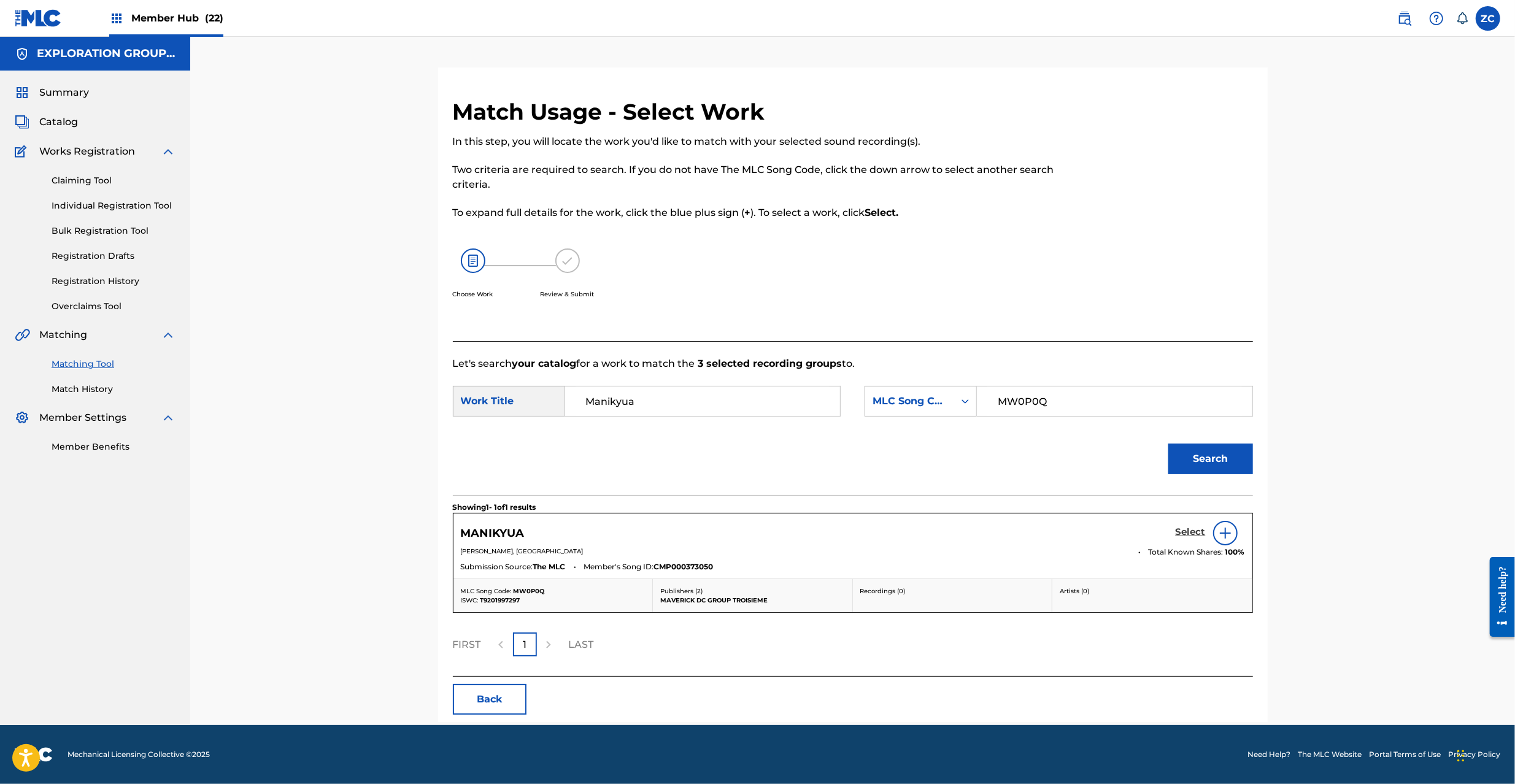
click at [1188, 539] on link "Select" at bounding box center [1191, 533] width 30 height 13
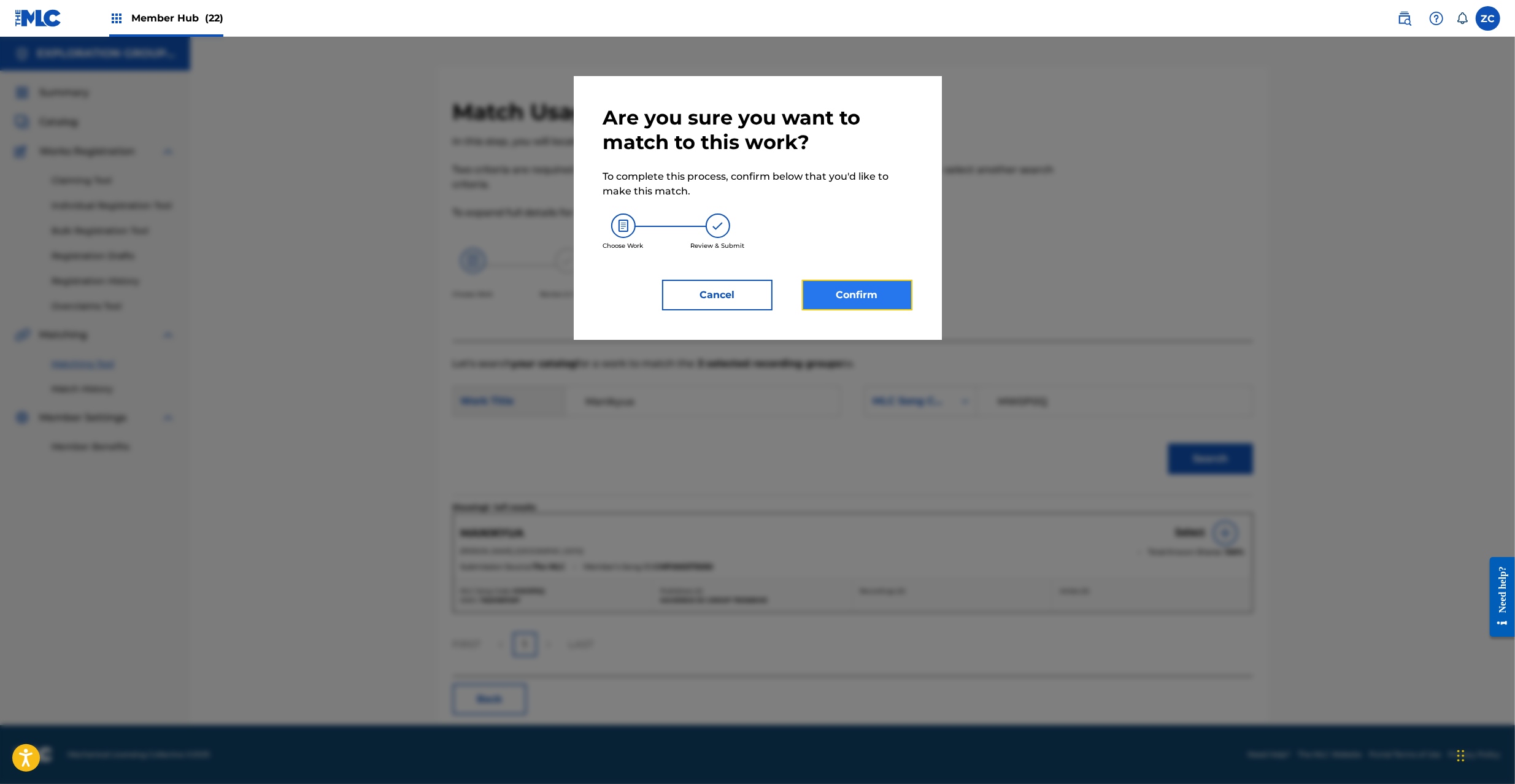
click at [847, 290] on button "Confirm" at bounding box center [857, 295] width 111 height 30
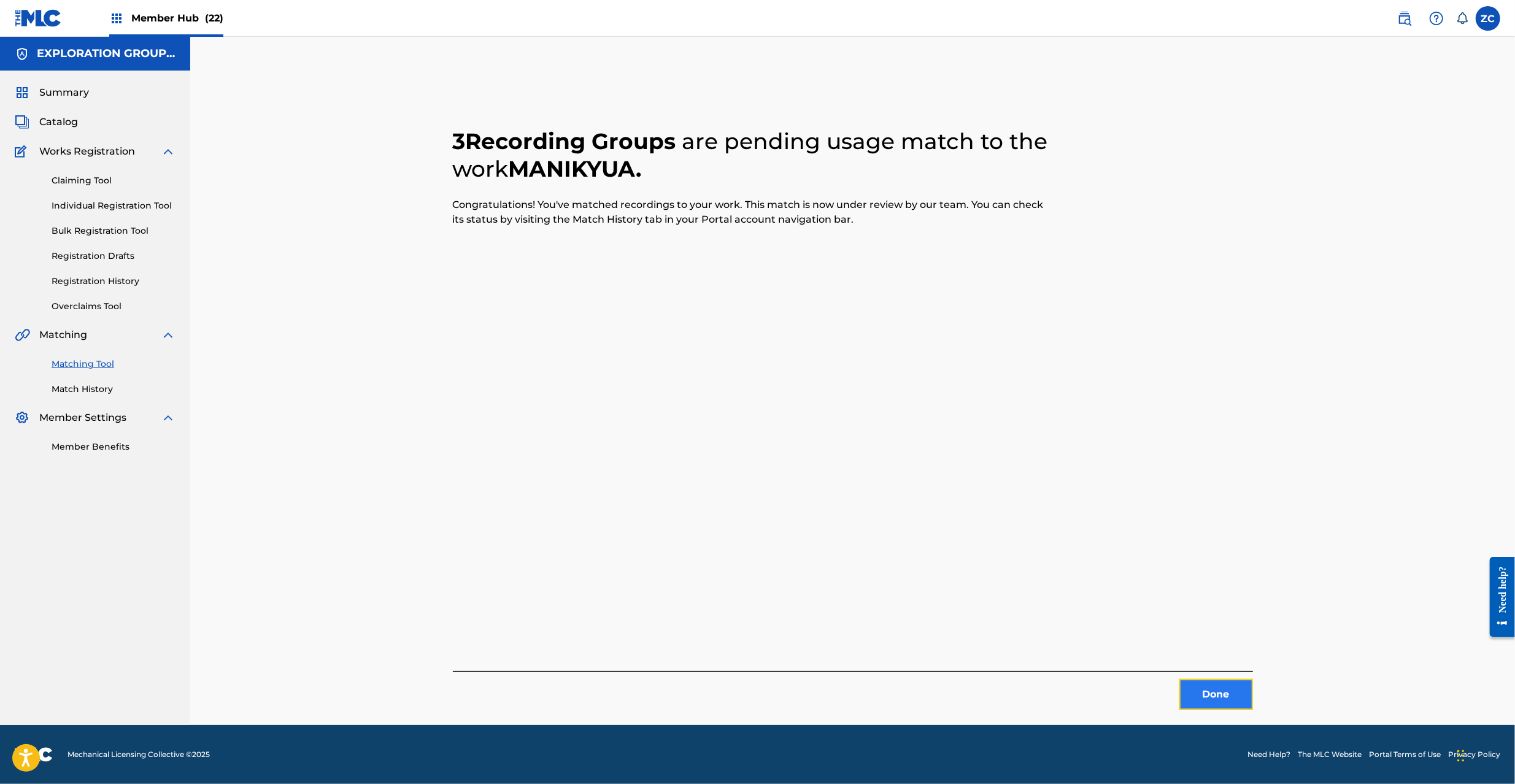
click at [1205, 697] on button "Done" at bounding box center [1216, 694] width 73 height 30
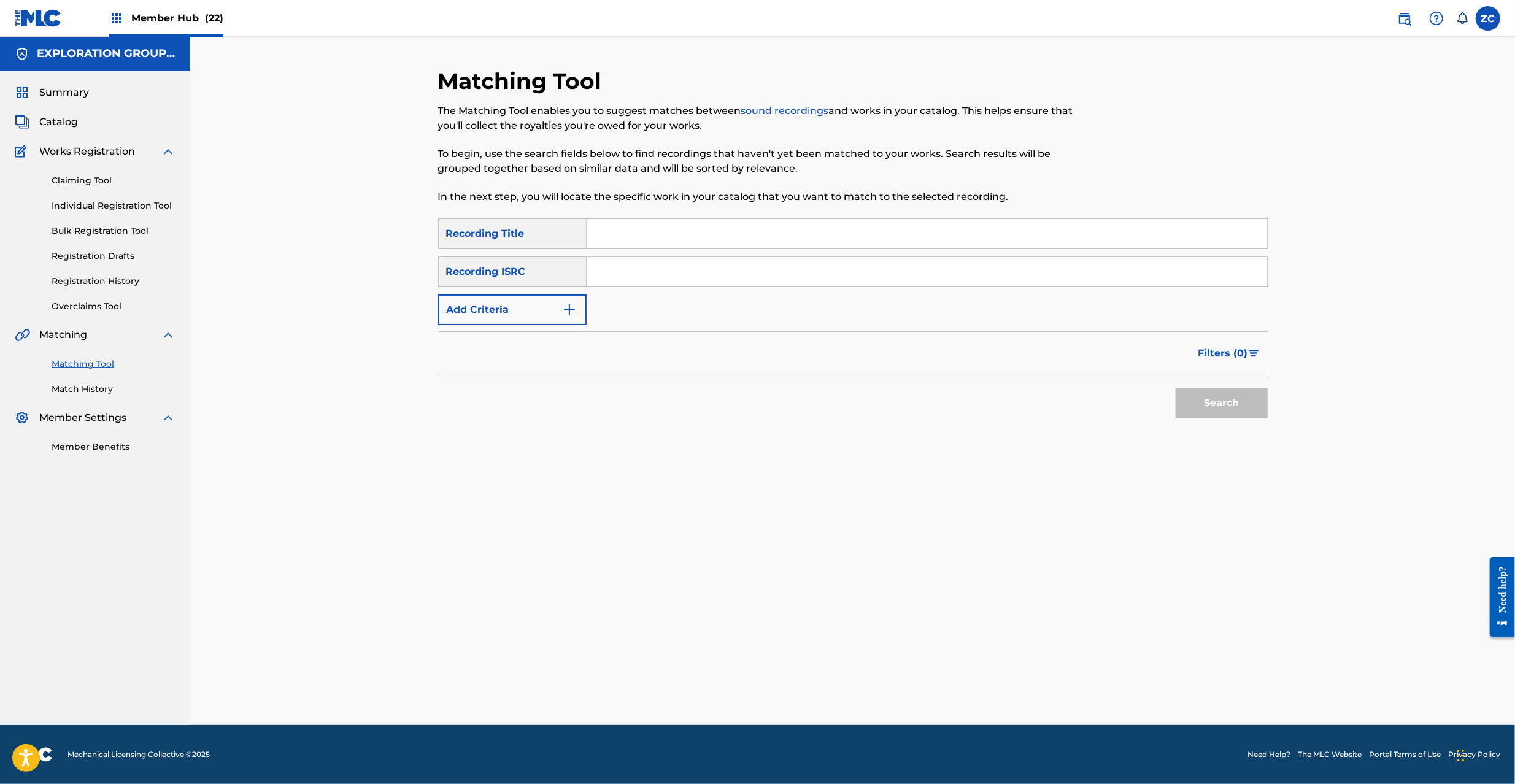
drag, startPoint x: 813, startPoint y: 270, endPoint x: 856, endPoint y: 288, distance: 46.6
click at [813, 270] on input "Search Form" at bounding box center [927, 272] width 680 height 30
paste input "JPF301800187"
click at [1250, 397] on button "Search" at bounding box center [1222, 403] width 92 height 30
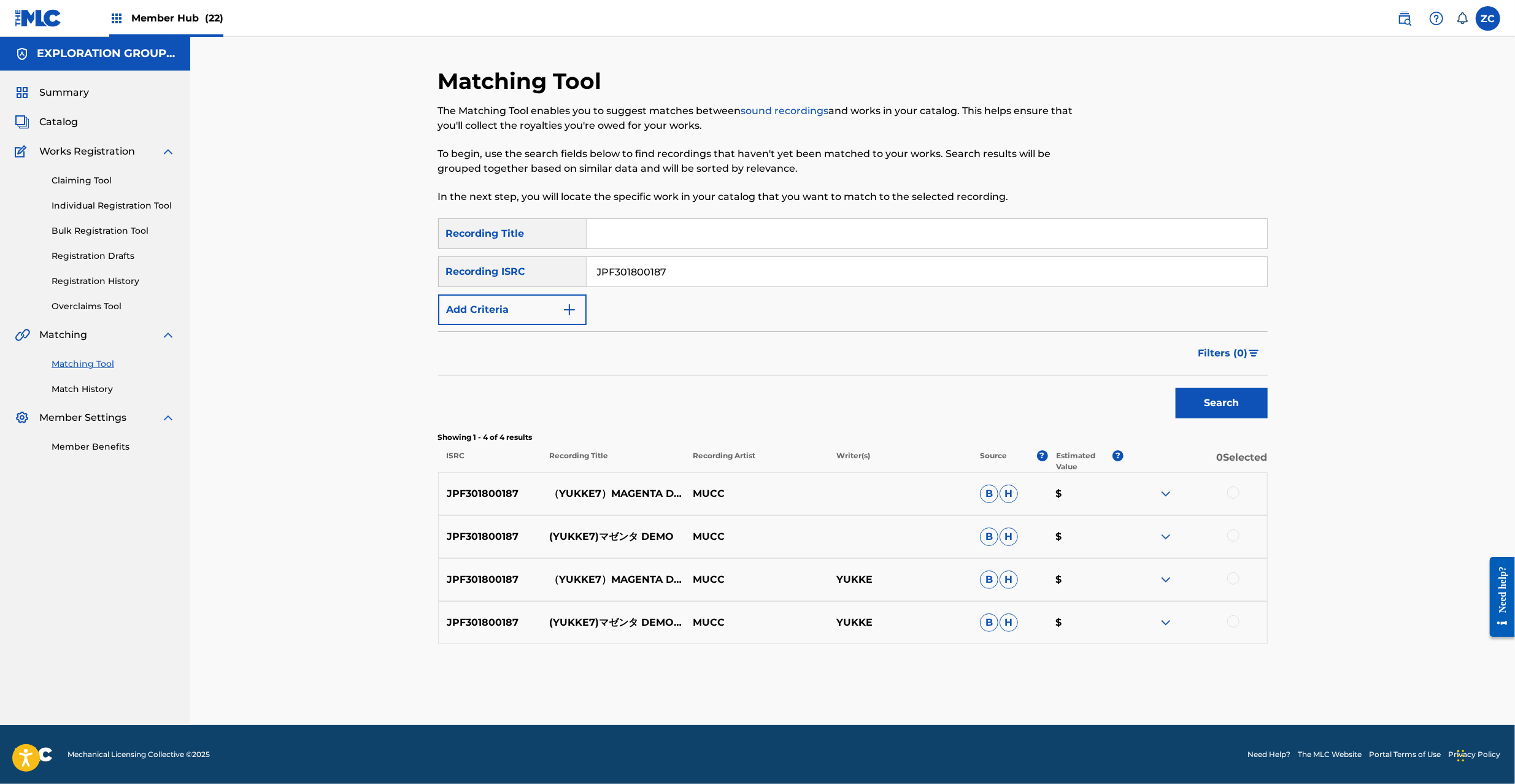
click at [1231, 492] on div at bounding box center [1234, 493] width 12 height 12
click at [1231, 532] on div at bounding box center [1234, 536] width 12 height 12
click at [1234, 576] on div at bounding box center [1234, 579] width 12 height 12
click at [1234, 627] on div at bounding box center [1234, 622] width 12 height 12
click at [743, 274] on input "JPF301800187" at bounding box center [927, 272] width 680 height 30
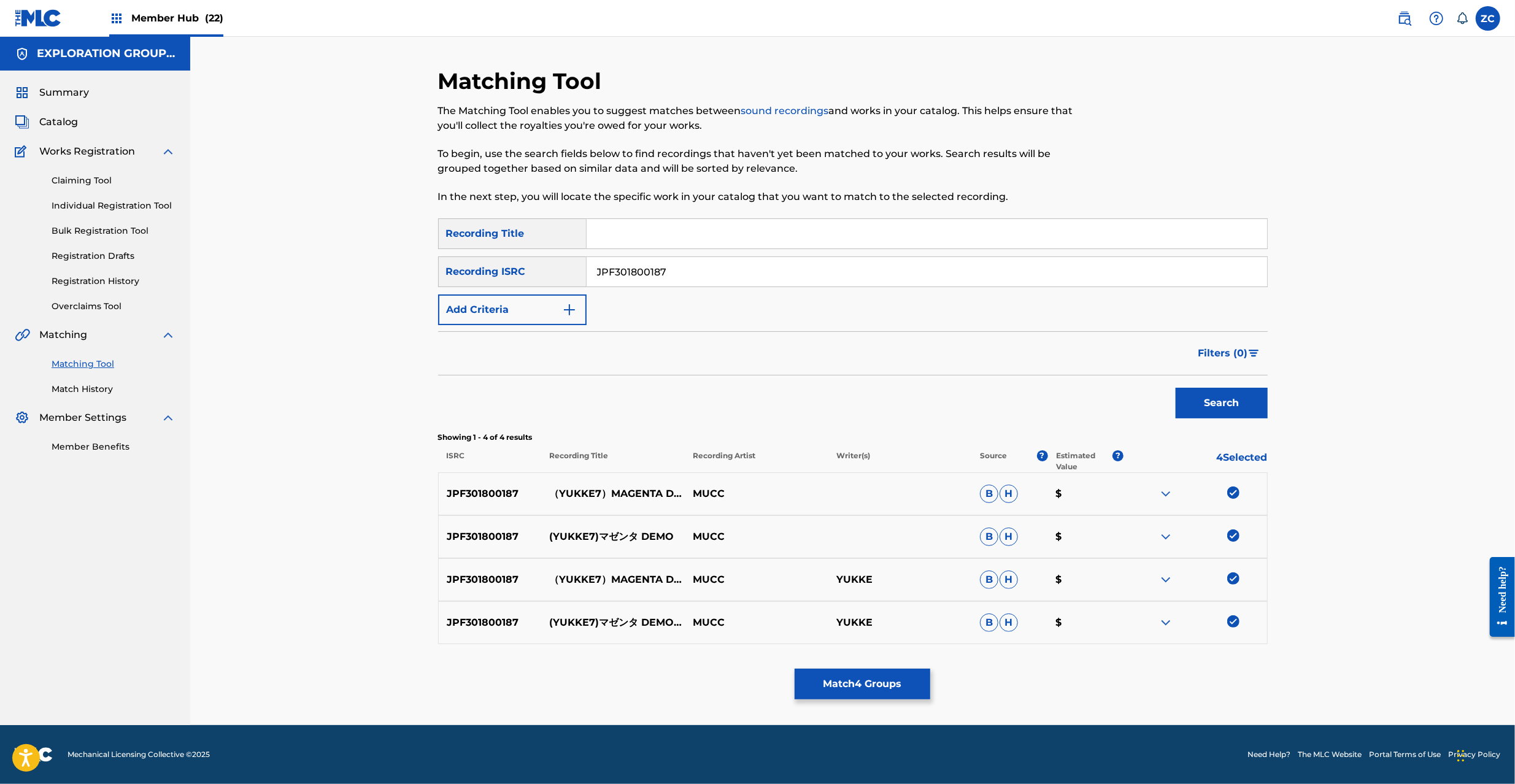
paste input "63"
type input "JPF301800163"
click at [1247, 401] on button "Search" at bounding box center [1222, 403] width 92 height 30
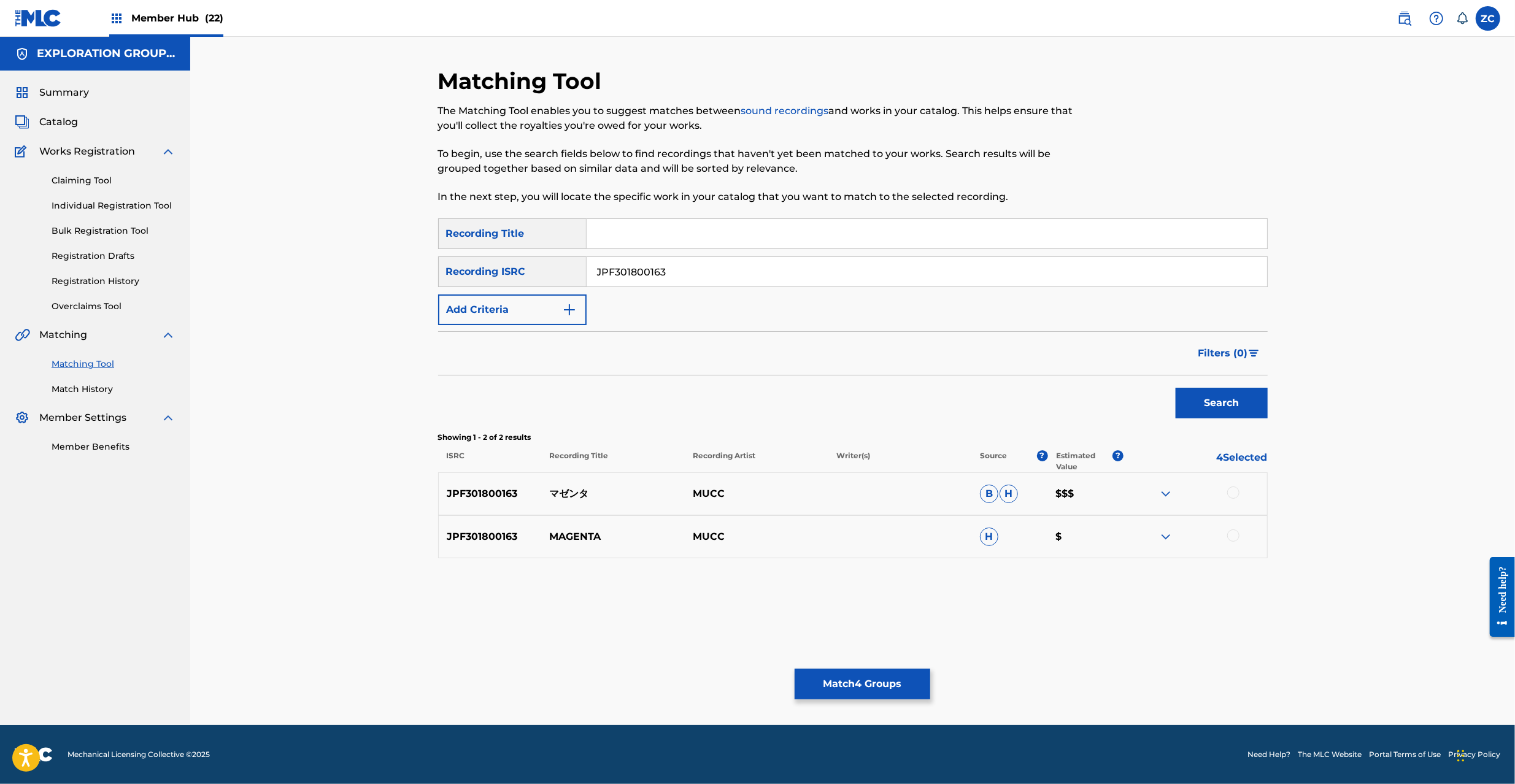
drag, startPoint x: 1228, startPoint y: 493, endPoint x: 1228, endPoint y: 524, distance: 31.0
click at [1228, 492] on div at bounding box center [1234, 493] width 12 height 12
click at [1231, 538] on div at bounding box center [1234, 536] width 12 height 12
click at [847, 690] on button "Match 6 Groups" at bounding box center [863, 683] width 136 height 30
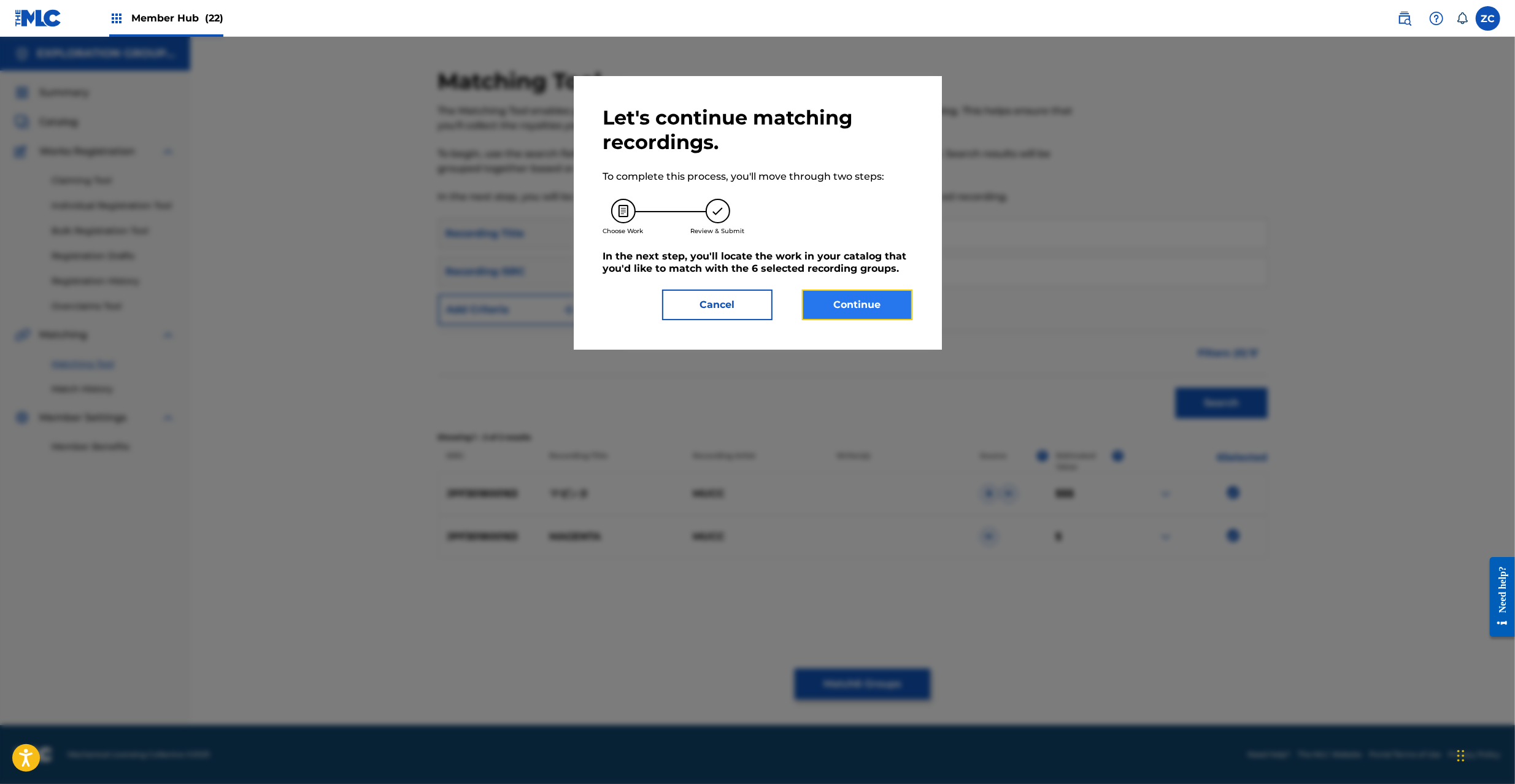
click at [848, 300] on button "Continue" at bounding box center [857, 305] width 111 height 30
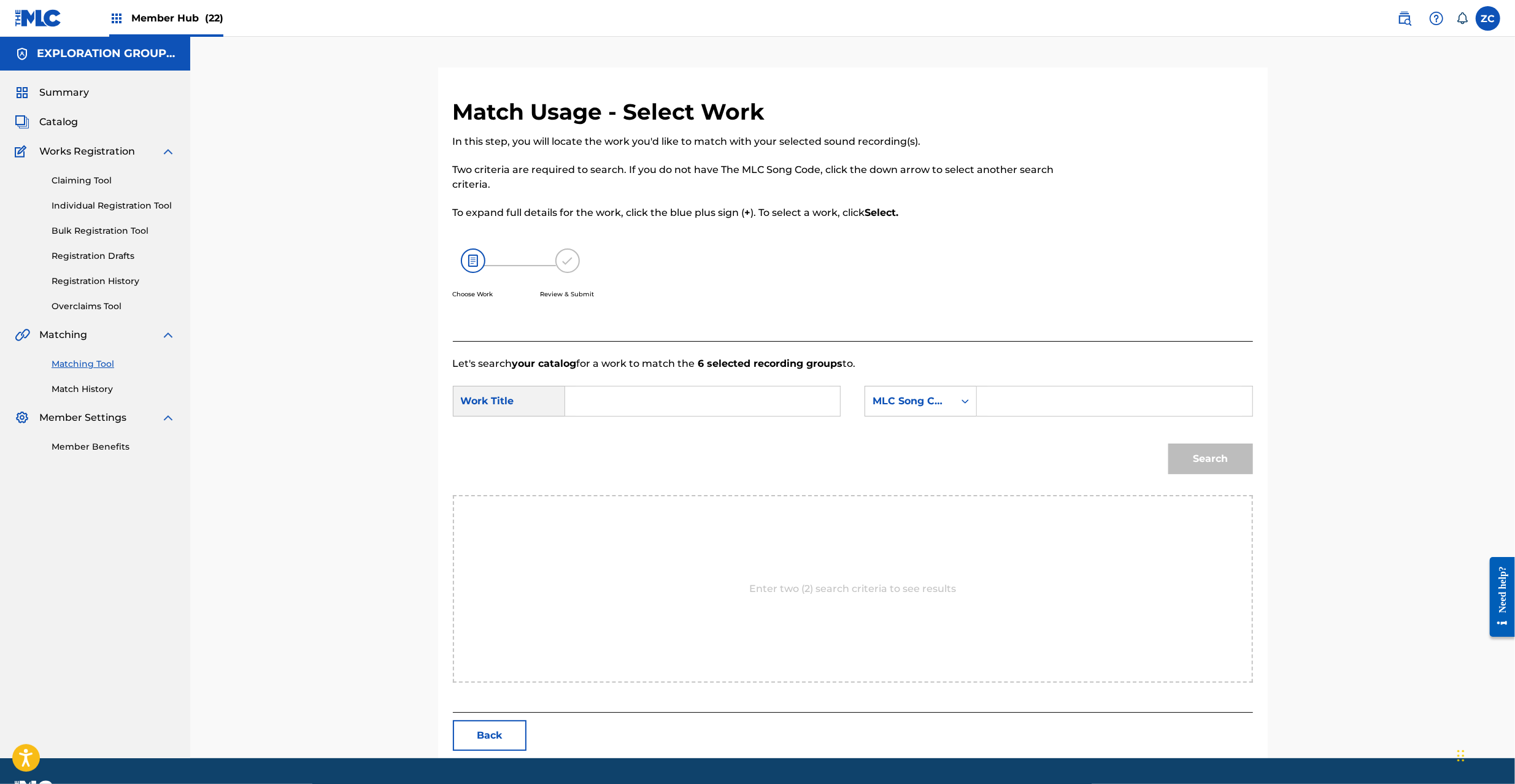
click at [697, 398] on input "Search Form" at bounding box center [703, 401] width 254 height 30
paste input "Mazenta MW1CMY"
click at [671, 401] on input "Mazenta MW1CMY" at bounding box center [703, 401] width 254 height 30
type input "Mazenta"
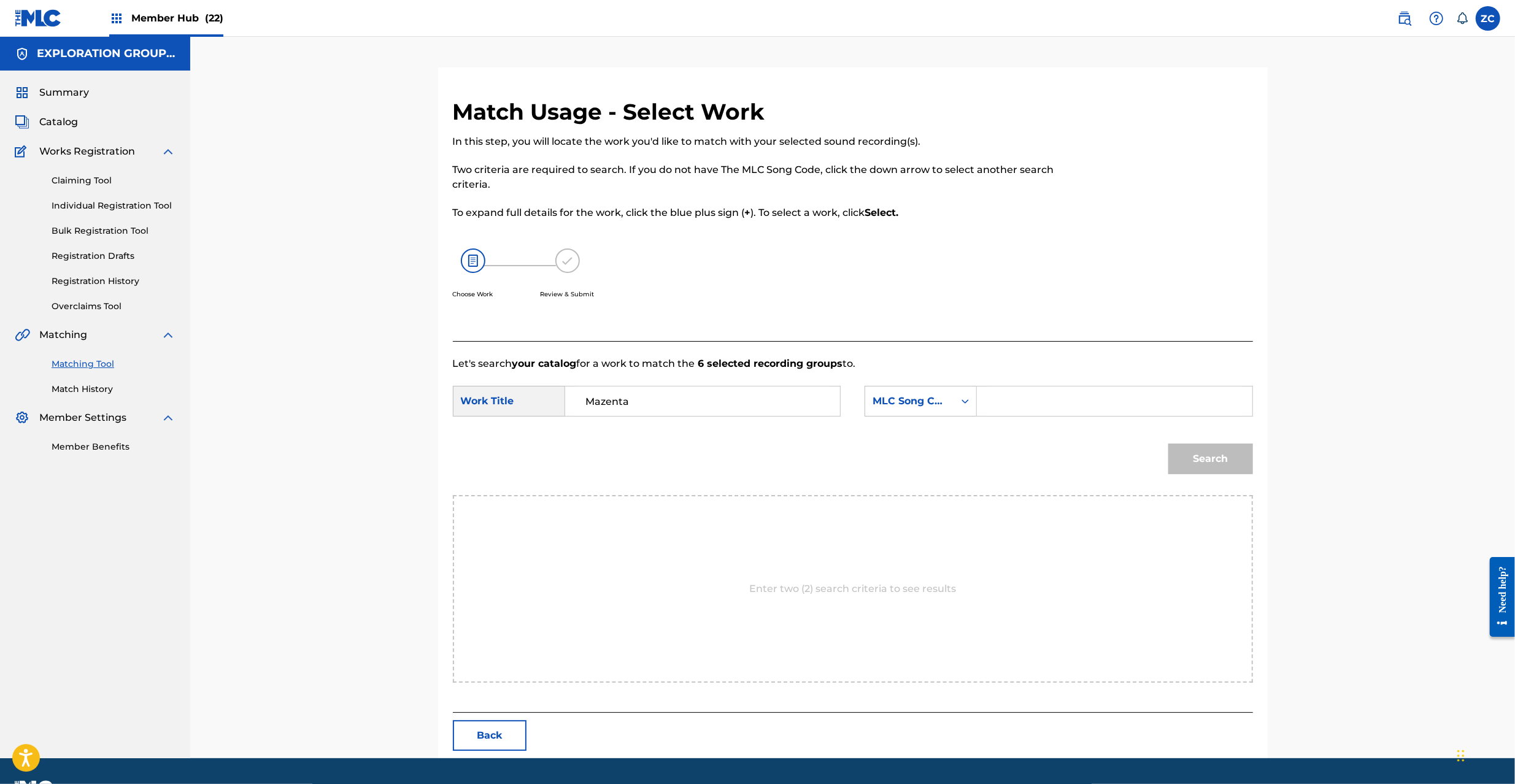
click at [1016, 413] on input "Search Form" at bounding box center [1114, 401] width 254 height 30
paste input "MW1CMY"
type input "MW1CMY"
click at [1192, 450] on button "Search" at bounding box center [1210, 458] width 85 height 30
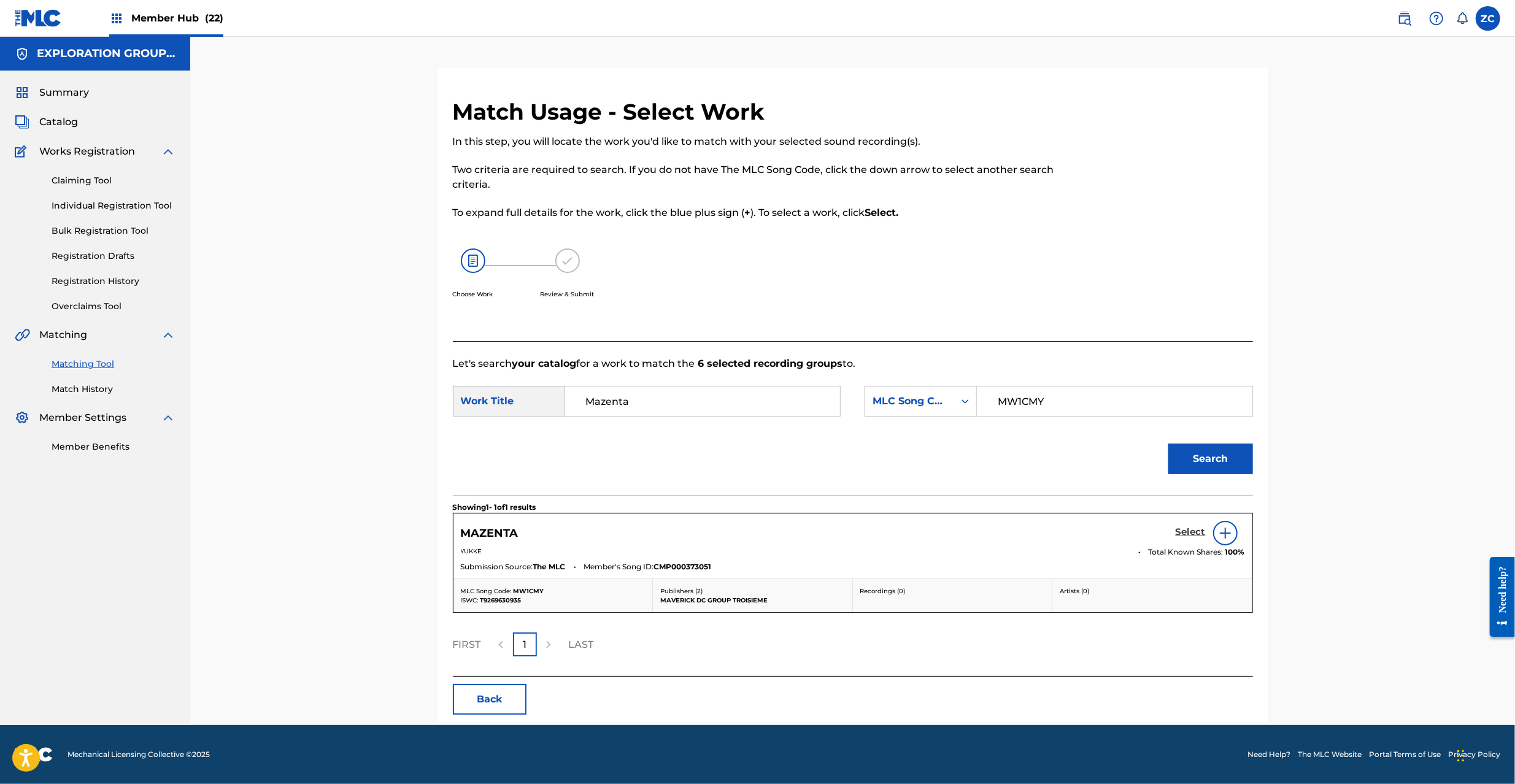
click at [1191, 527] on h5 "Select" at bounding box center [1191, 532] width 30 height 12
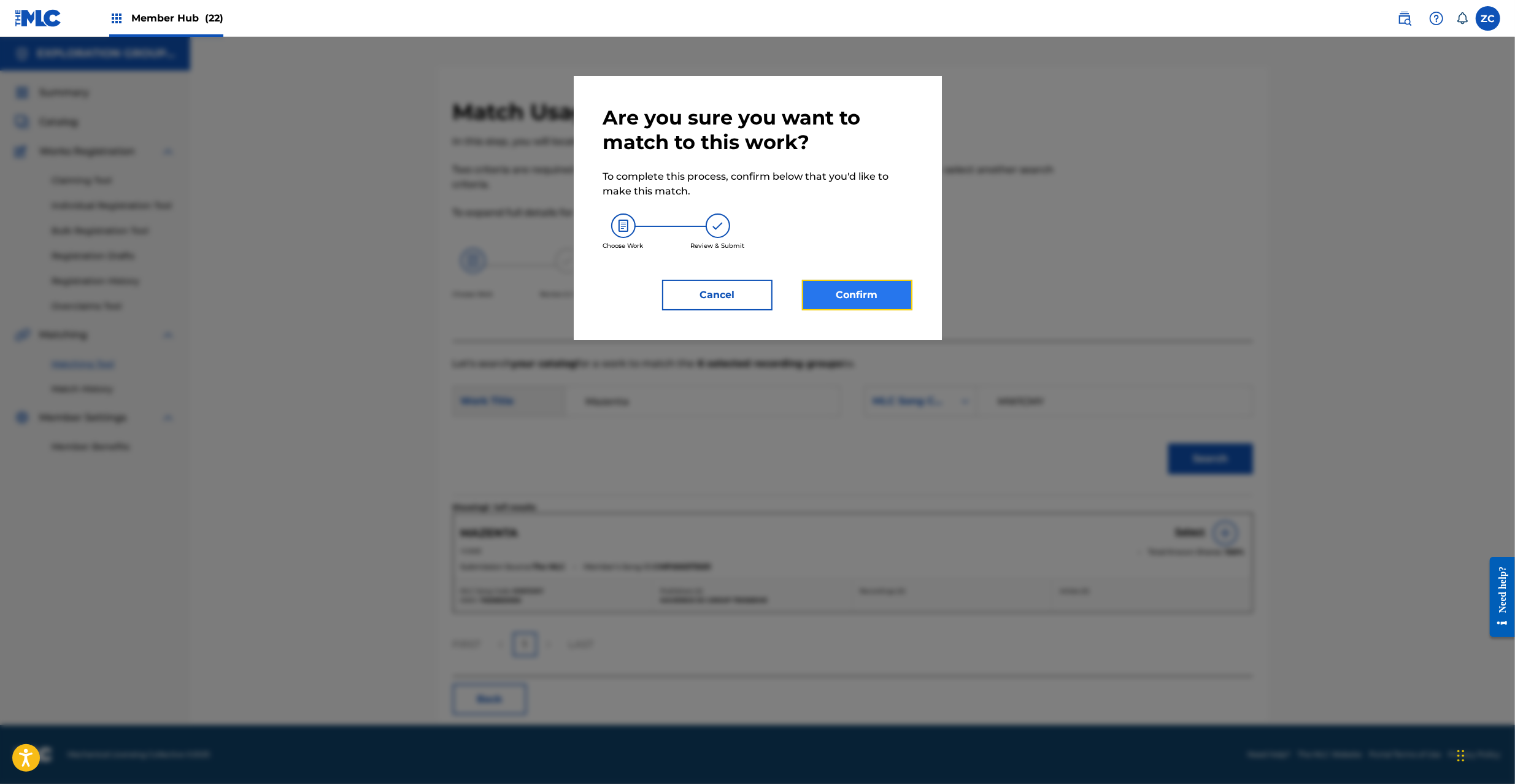
click at [878, 302] on button "Confirm" at bounding box center [857, 295] width 111 height 30
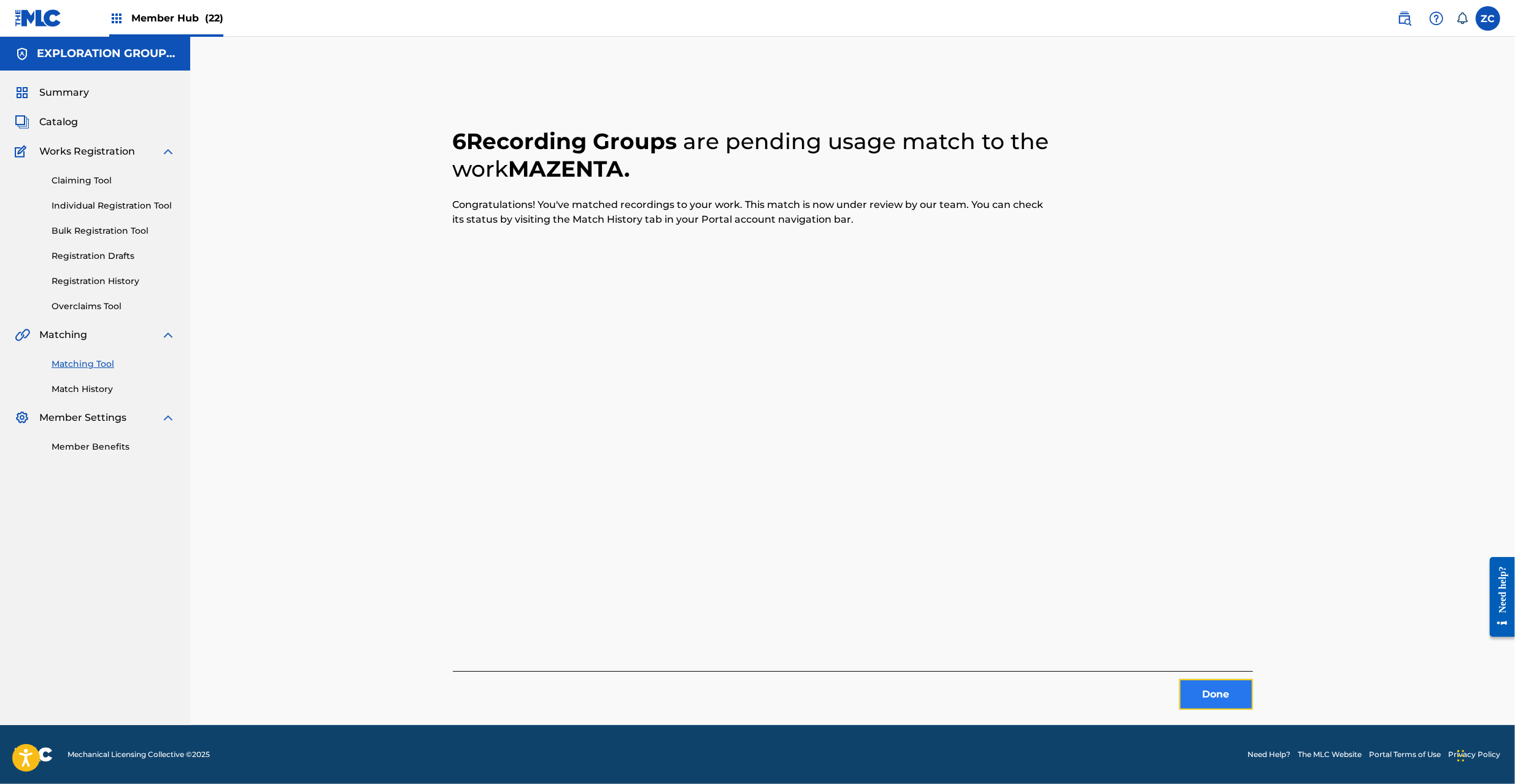
click at [1220, 694] on button "Done" at bounding box center [1216, 694] width 73 height 30
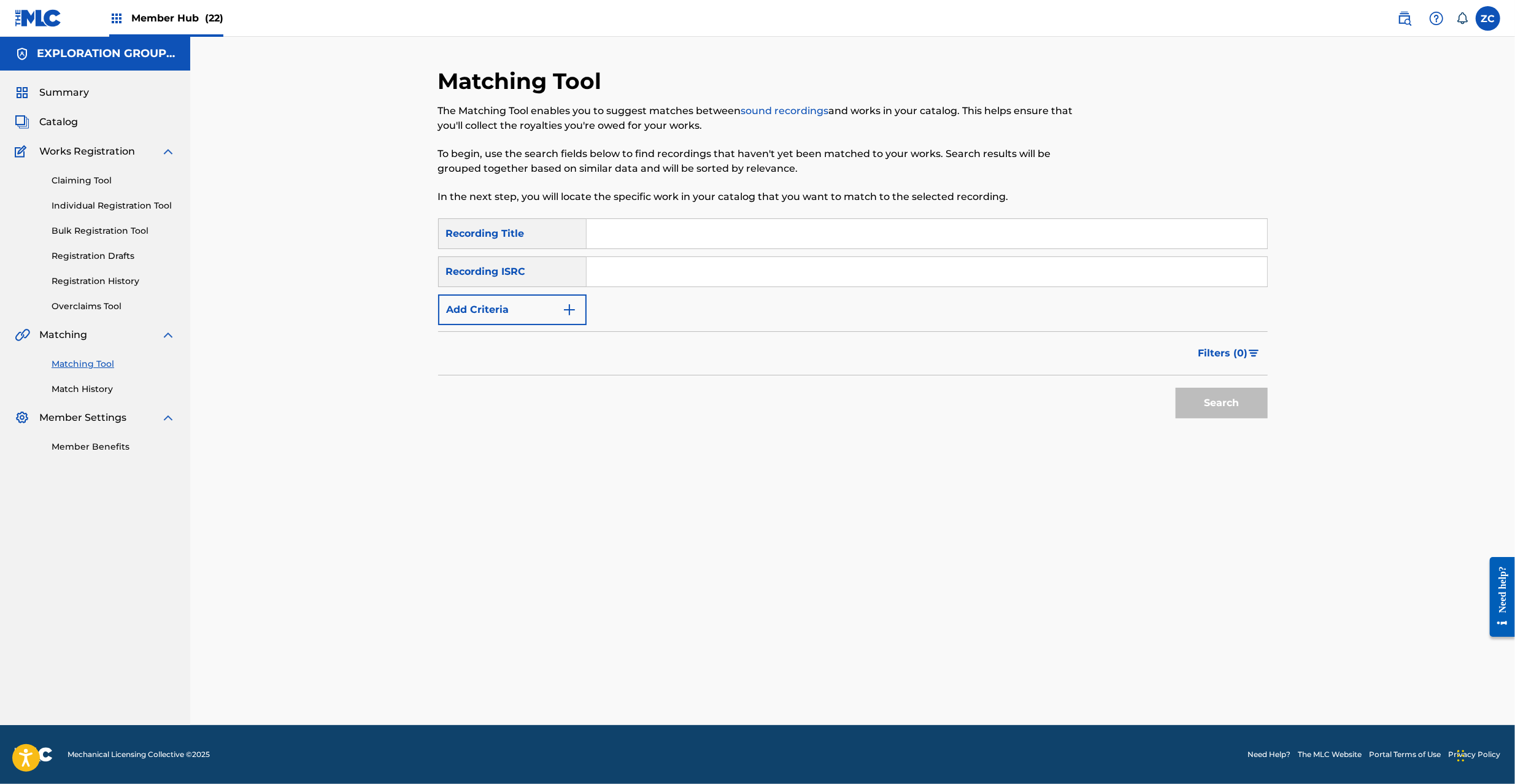
click at [751, 274] on input "Search Form" at bounding box center [927, 272] width 680 height 30
paste input "JPF301700111"
click at [1199, 390] on button "Search" at bounding box center [1222, 403] width 92 height 30
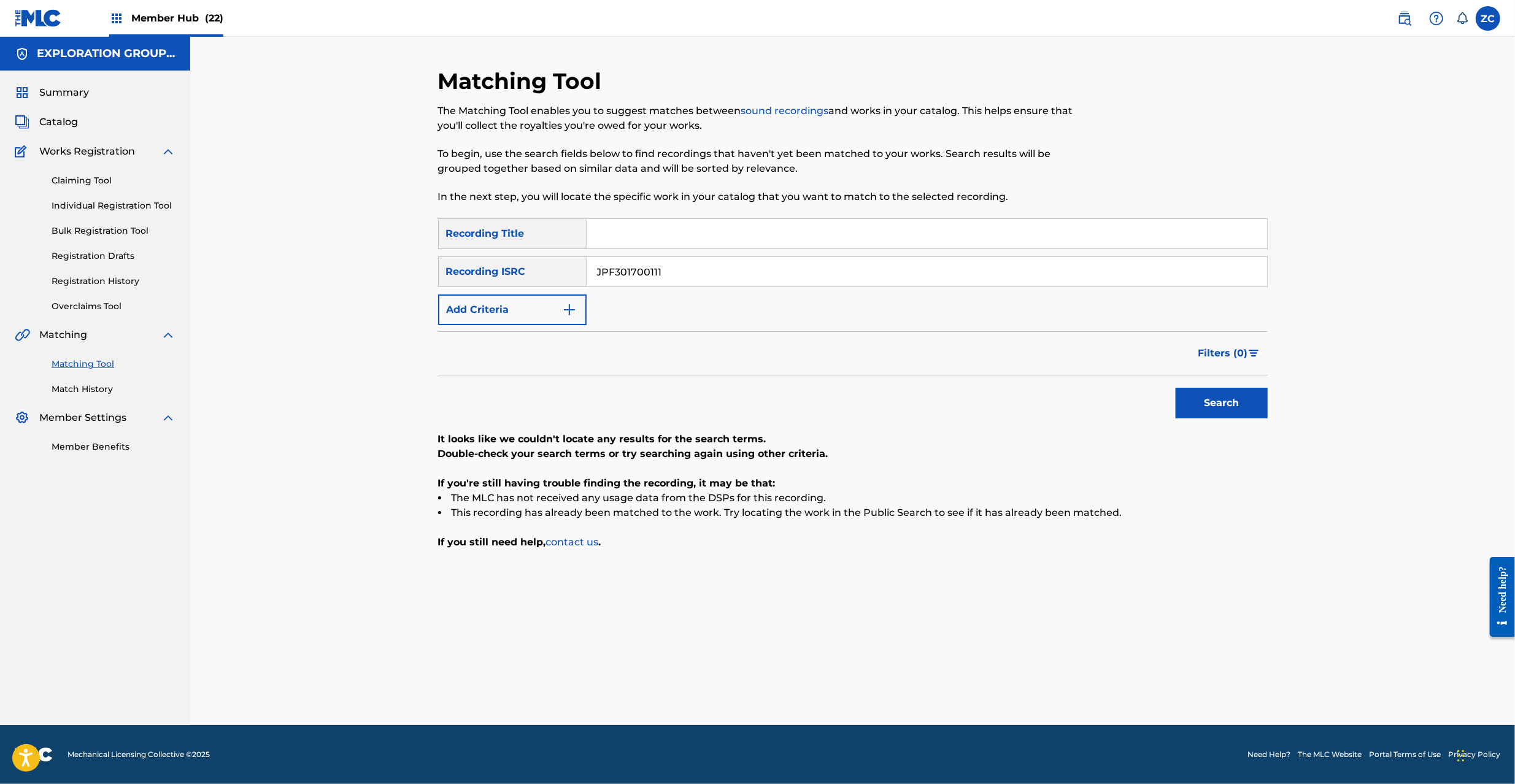
click at [931, 270] on input "JPF301700111" at bounding box center [927, 272] width 680 height 30
paste input "U981502967"
click at [1208, 408] on button "Search" at bounding box center [1222, 403] width 92 height 30
click at [782, 270] on input "JPU981502967" at bounding box center [927, 272] width 680 height 30
paste input "F301900164"
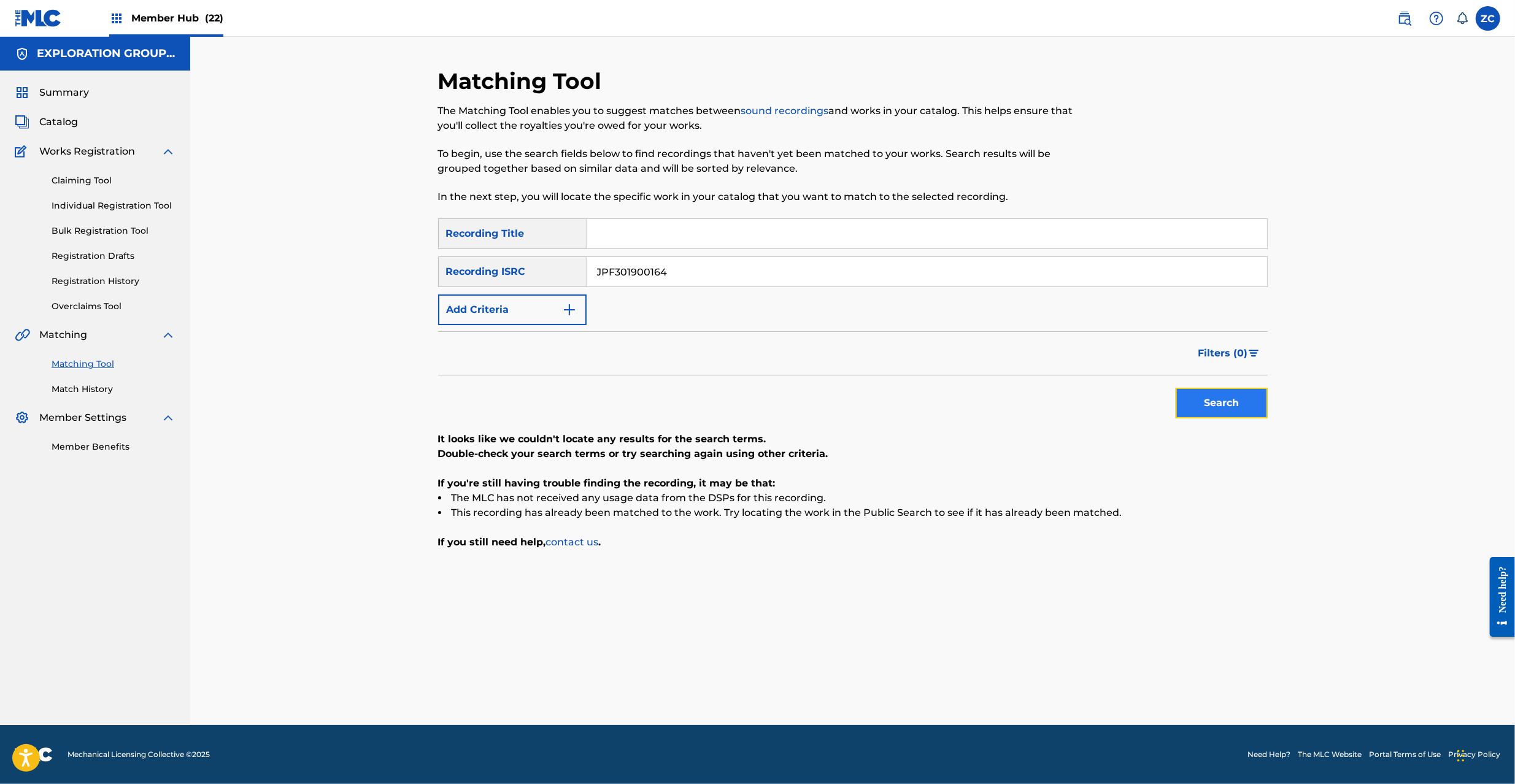
click at [1194, 405] on button "Search" at bounding box center [1222, 403] width 92 height 30
click at [726, 280] on input "JPF301900164" at bounding box center [927, 272] width 680 height 30
paste input "N301300875"
click at [1203, 404] on button "Search" at bounding box center [1222, 403] width 92 height 30
click at [856, 285] on div "JPN301300875" at bounding box center [927, 271] width 681 height 30
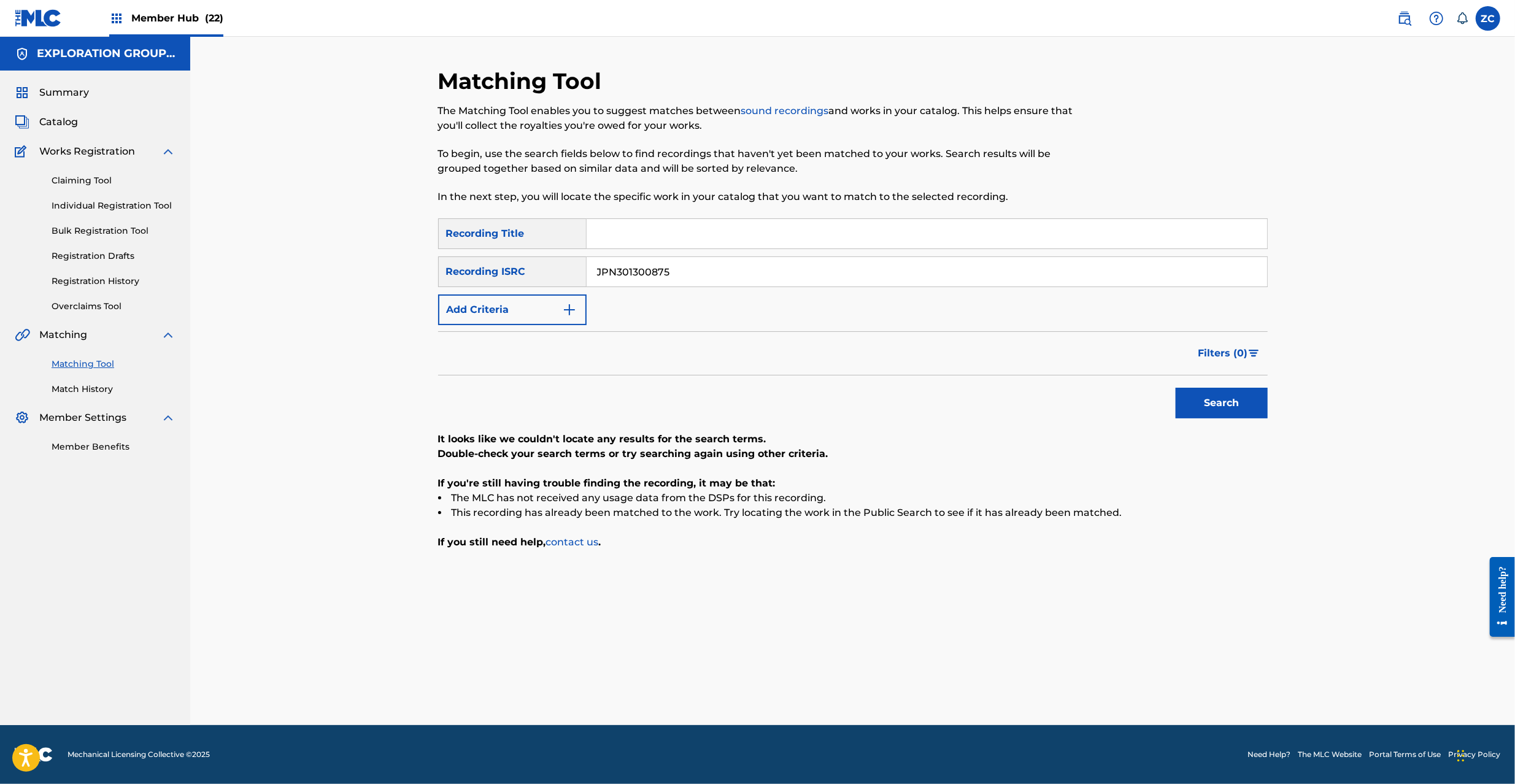
click at [869, 273] on input "JPN301300875" at bounding box center [927, 272] width 680 height 30
paste input "56"
click at [1215, 401] on button "Search" at bounding box center [1222, 403] width 92 height 30
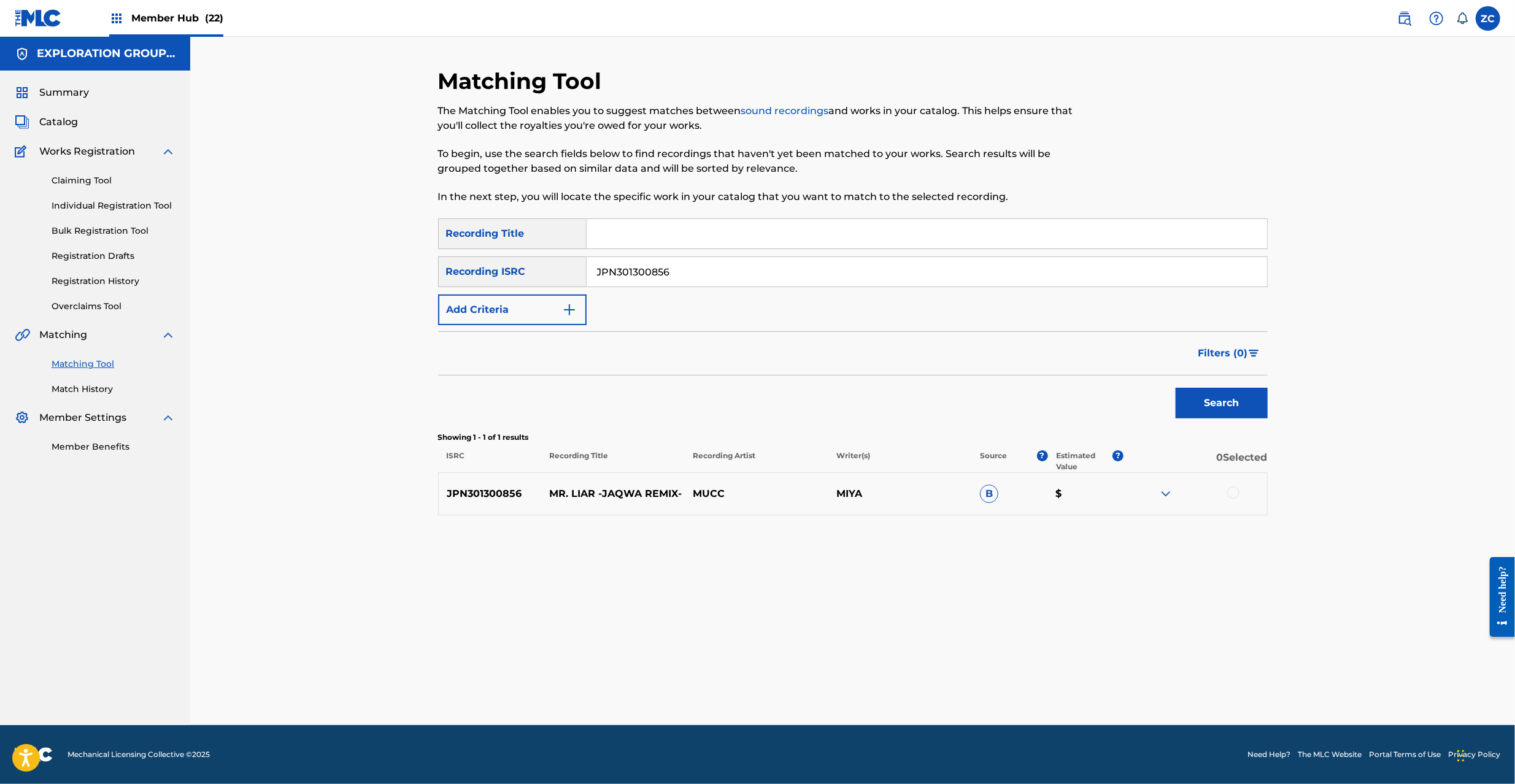
click at [1225, 489] on div at bounding box center [1195, 493] width 143 height 15
click at [1230, 491] on div at bounding box center [1234, 493] width 12 height 12
click at [879, 265] on input "JPN301300856" at bounding box center [927, 272] width 680 height 30
paste input "201461"
type input "JPN301201461"
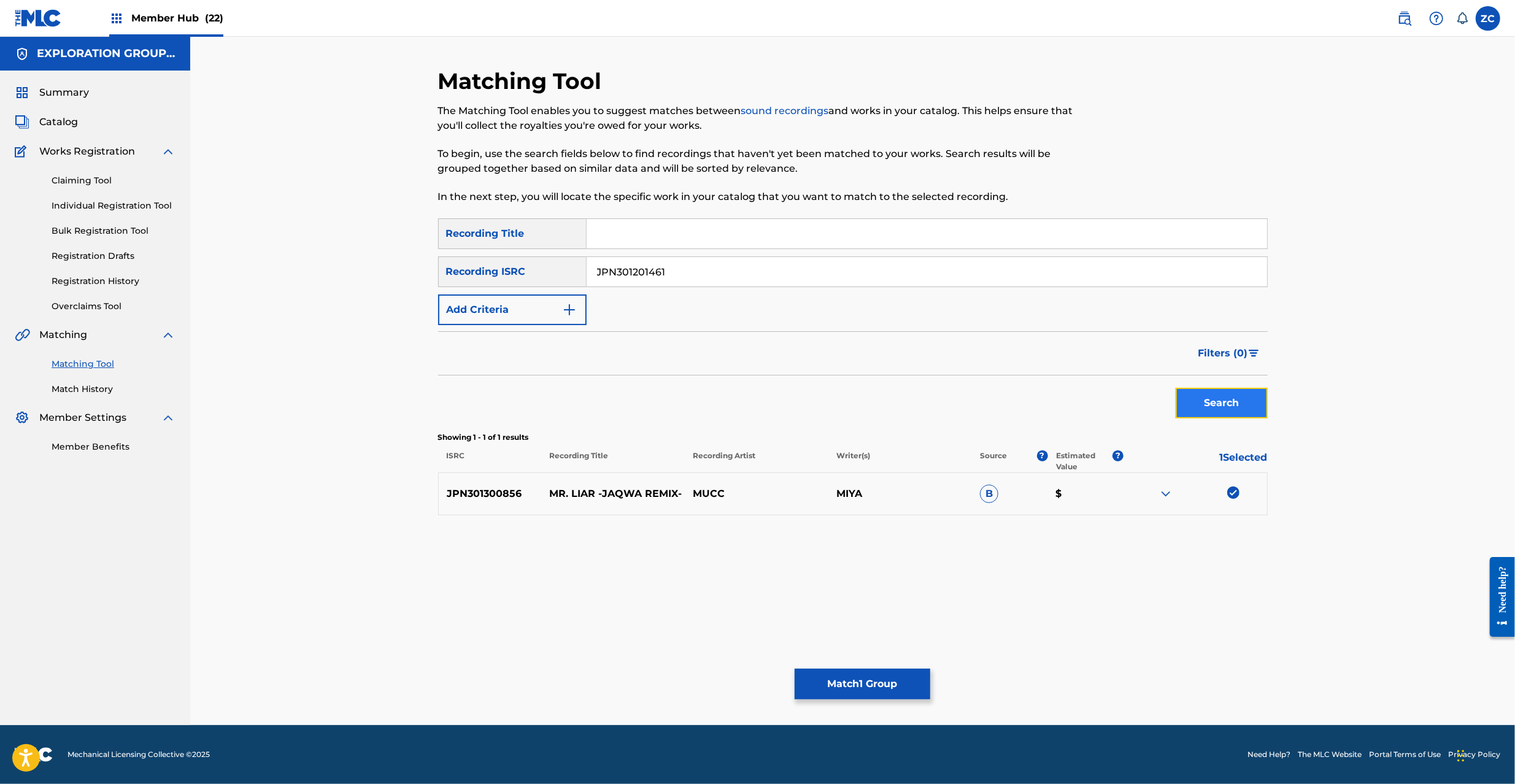
click at [1206, 394] on button "Search" at bounding box center [1222, 403] width 92 height 30
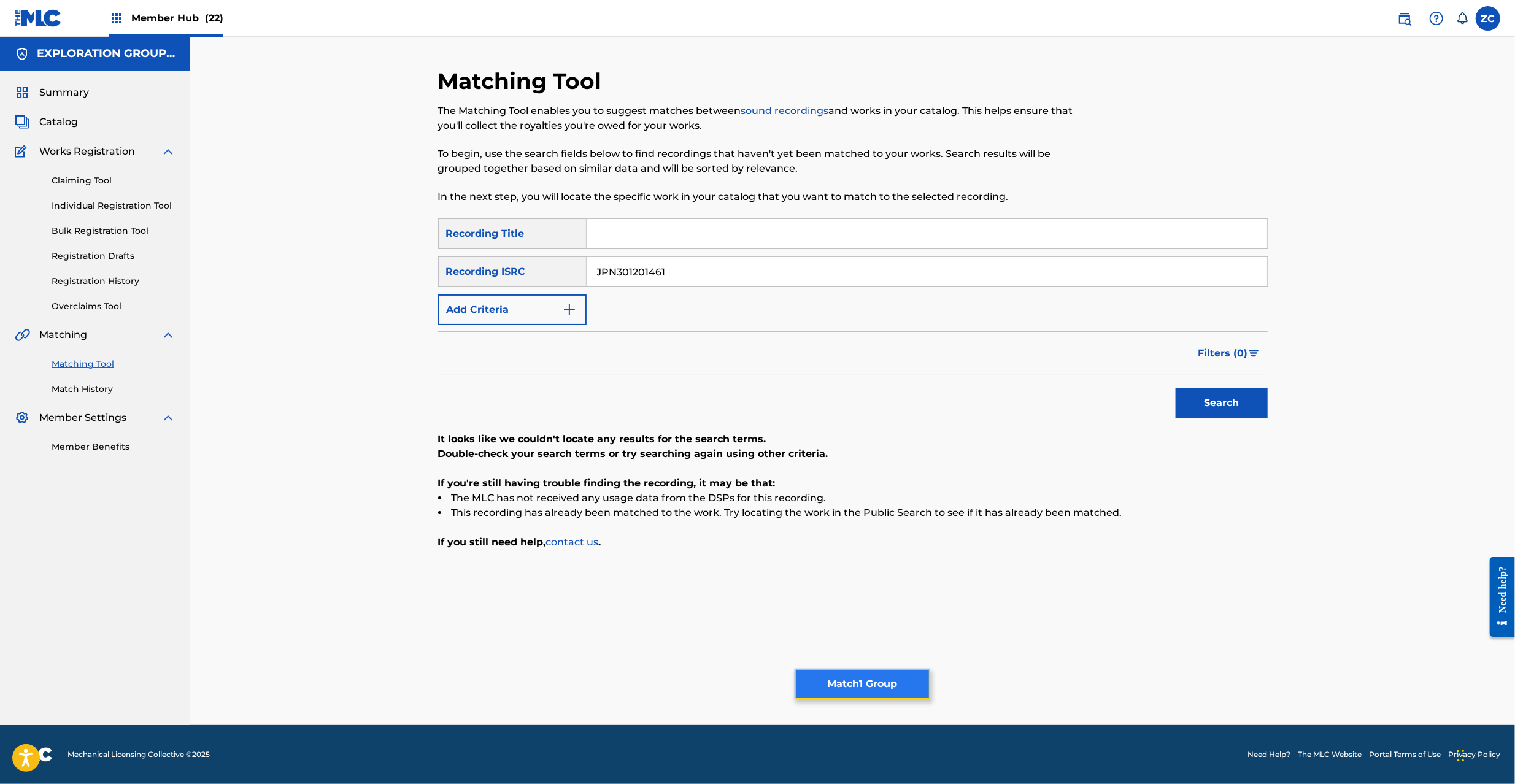
click at [845, 676] on button "Match 1 Group" at bounding box center [863, 683] width 136 height 30
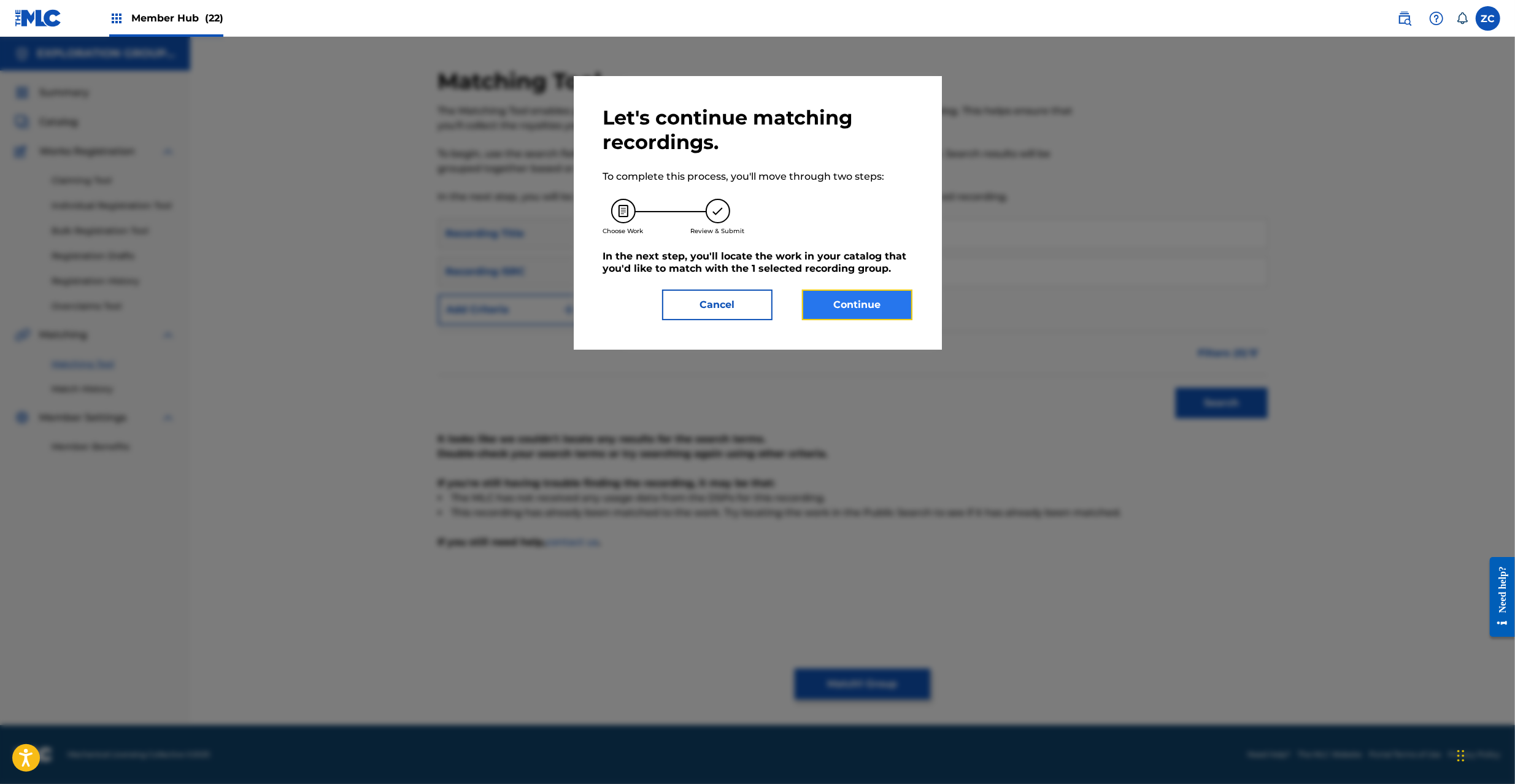
click at [862, 297] on button "Continue" at bounding box center [857, 305] width 111 height 30
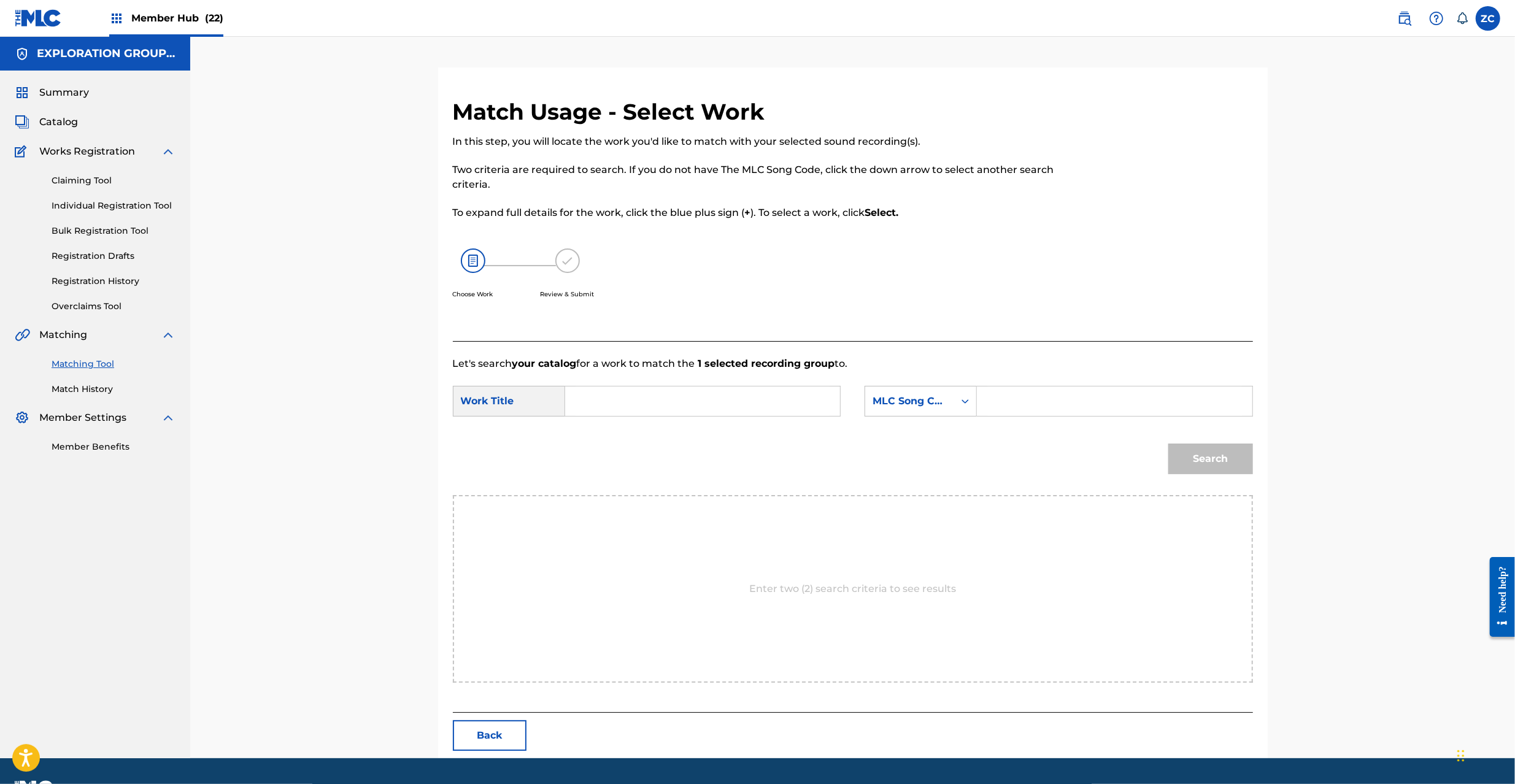
click at [769, 383] on form "SearchWithCriteria0b34cce0-2e8b-488a-8344-f347e15e9176 Work Title SearchWithCri…" at bounding box center [853, 433] width 800 height 124
click at [734, 404] on input "Search Form" at bounding box center [703, 401] width 254 height 30
paste input "Mr.Liar MV4SMD"
click at [677, 399] on input "Mr.Liar MV4SMD" at bounding box center [703, 401] width 254 height 30
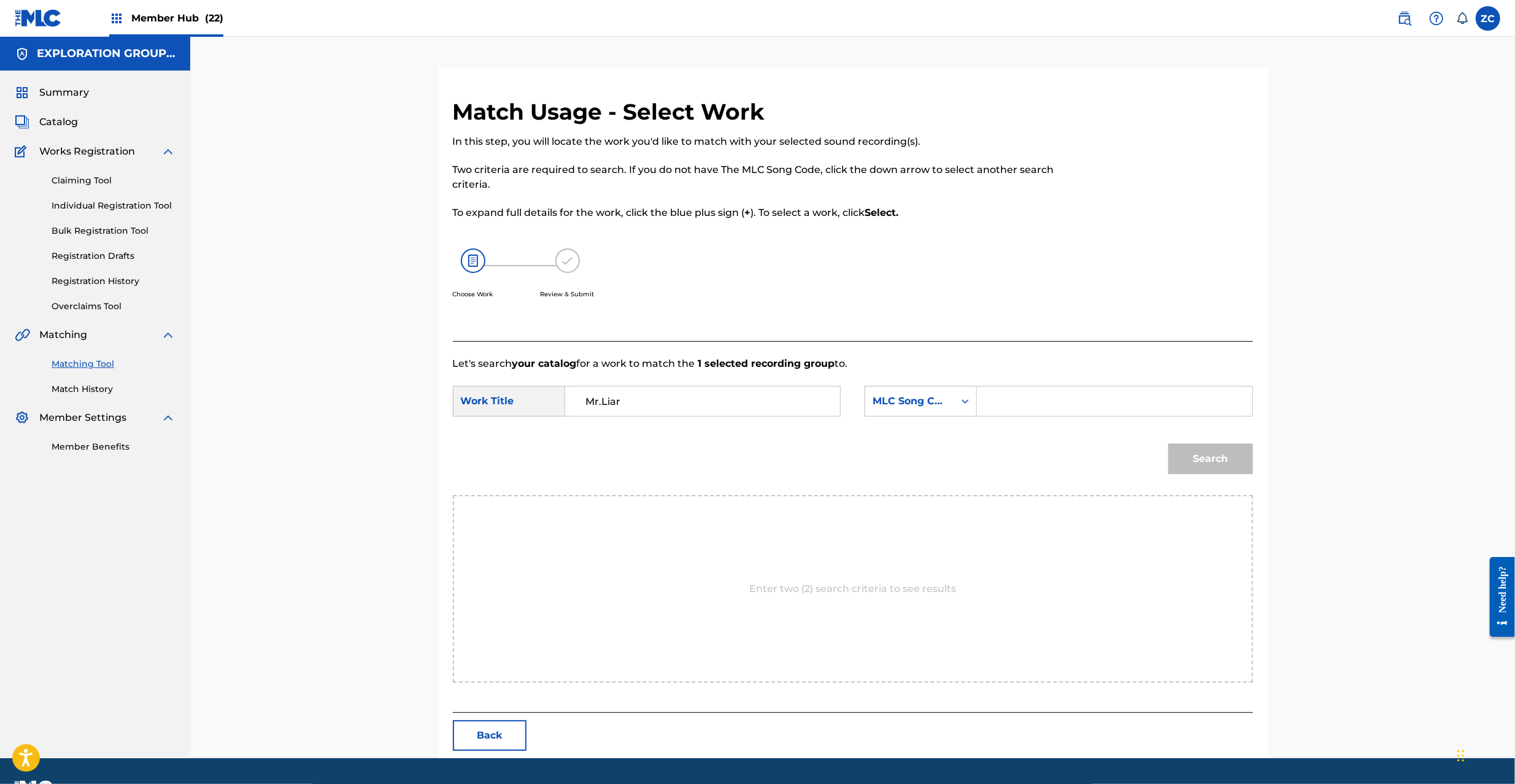
type input "Mr.Liar"
click at [1085, 412] on input "Search Form" at bounding box center [1114, 401] width 254 height 30
paste input "MV4SMD"
type input "MV4SMD"
click at [1225, 463] on button "Search" at bounding box center [1210, 458] width 85 height 30
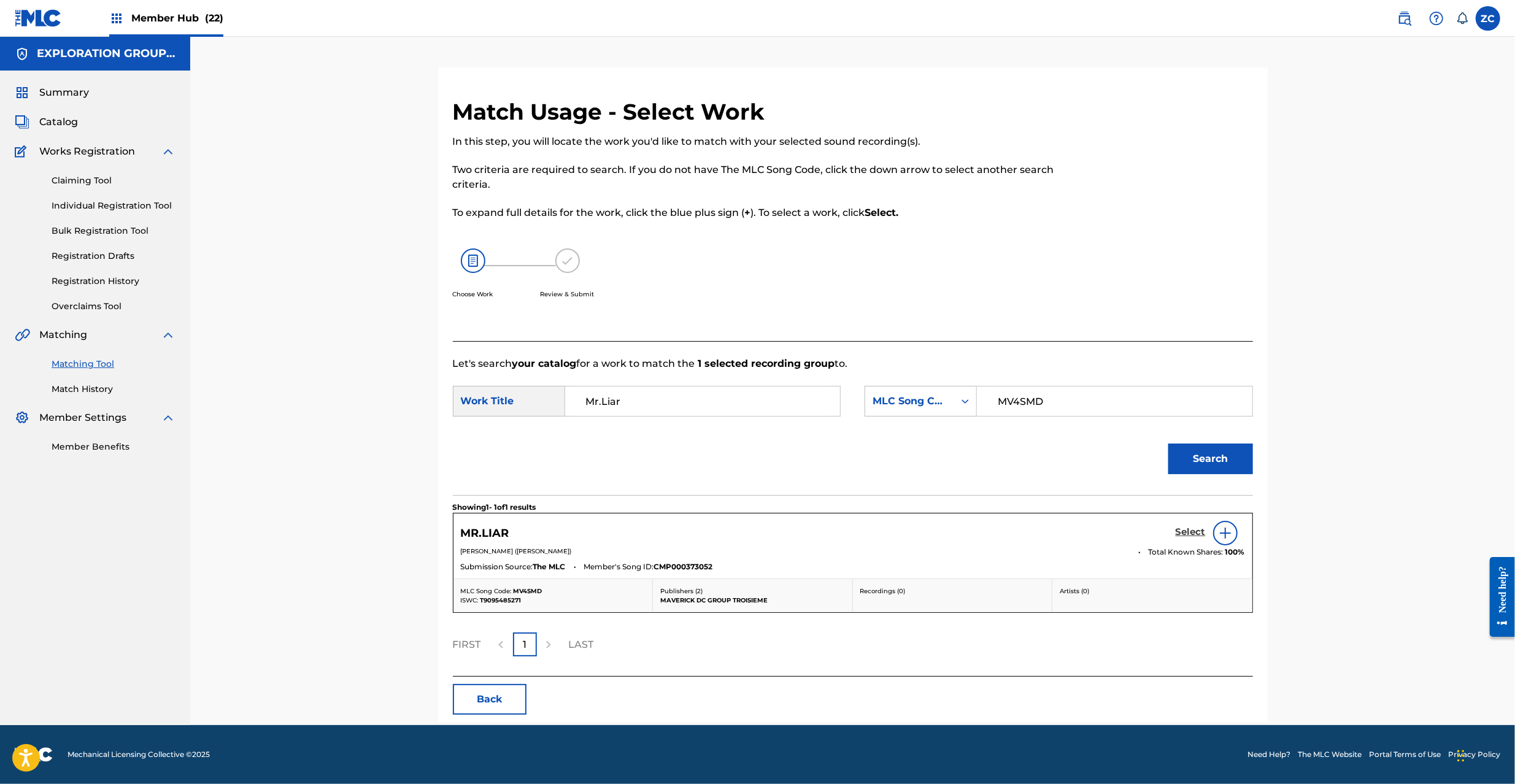
click at [1188, 530] on h5 "Select" at bounding box center [1191, 532] width 30 height 12
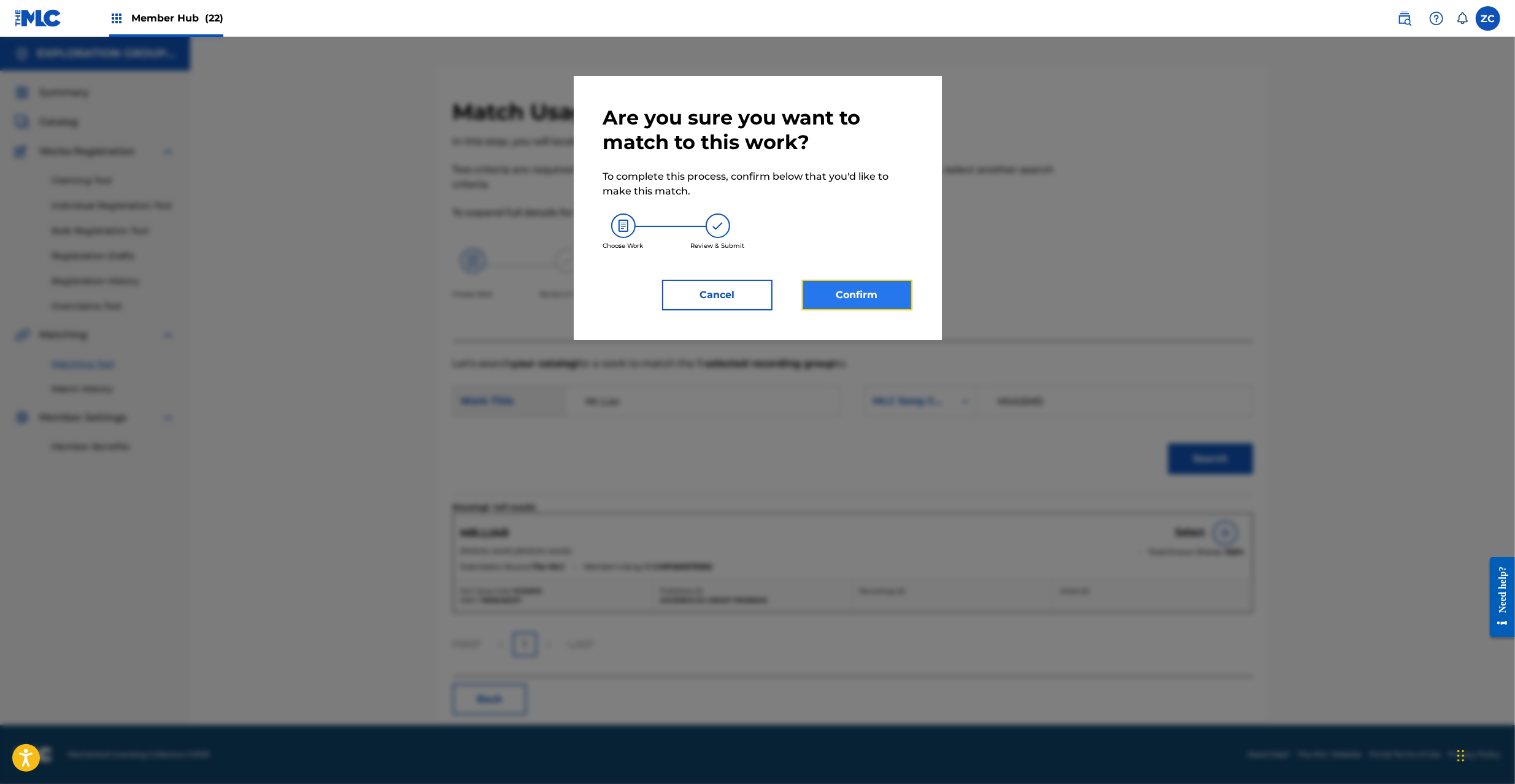
click at [859, 302] on button "Confirm" at bounding box center [857, 295] width 111 height 30
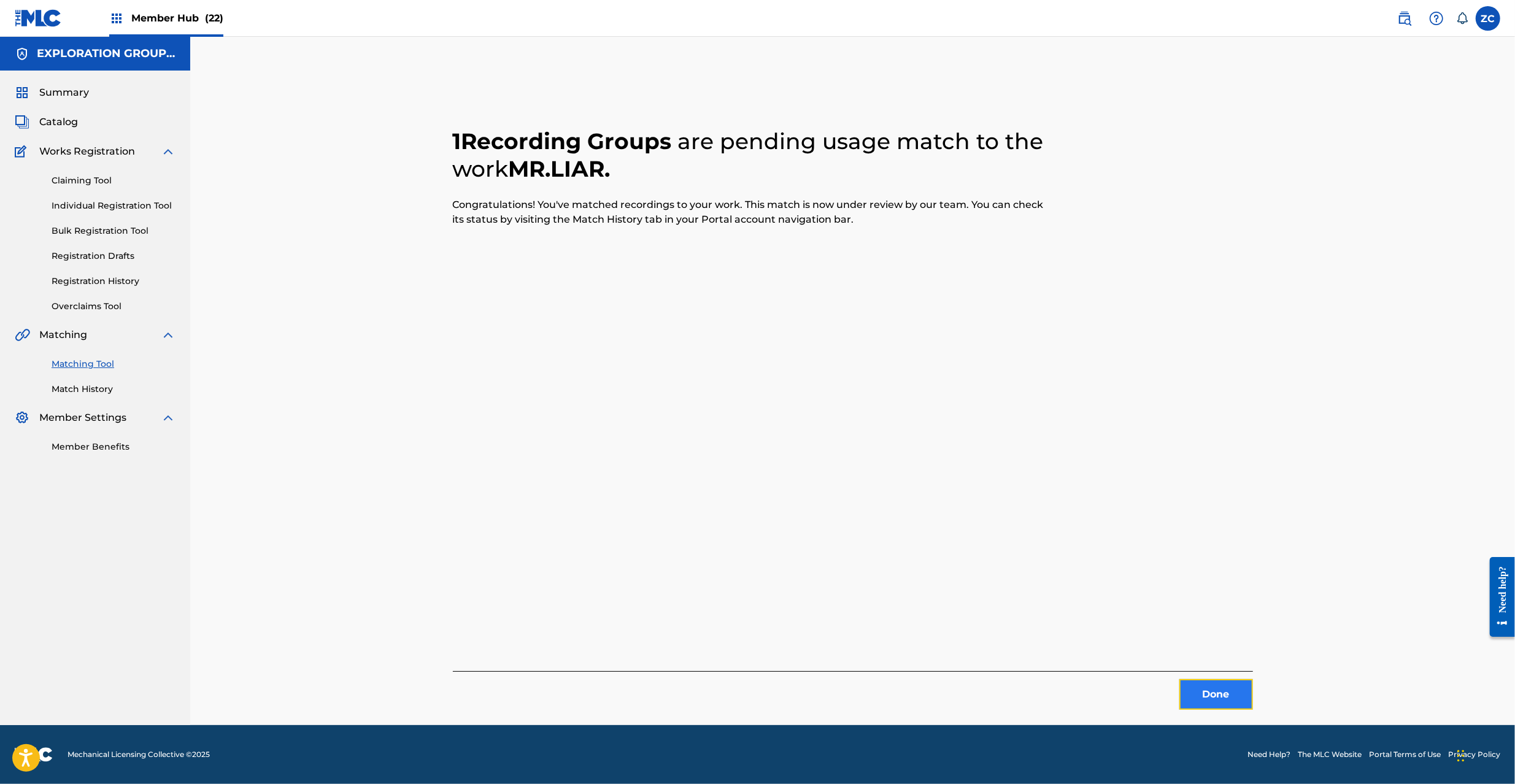
click at [1196, 688] on button "Done" at bounding box center [1216, 694] width 73 height 30
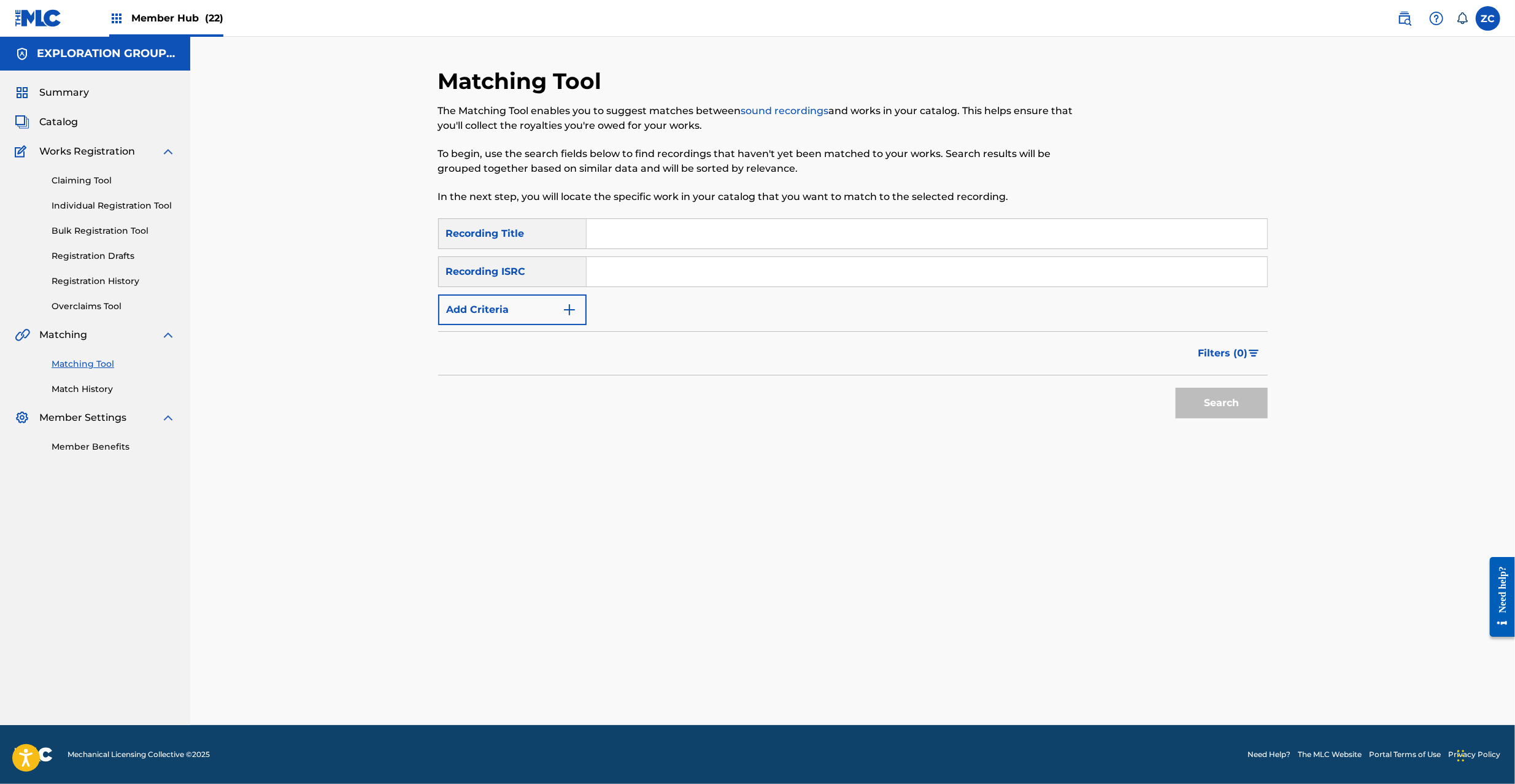
drag, startPoint x: 938, startPoint y: 275, endPoint x: 966, endPoint y: 292, distance: 32.8
click at [938, 274] on input "Search Form" at bounding box center [927, 272] width 680 height 30
paste input "JPF301500112"
type input "JPF301500112"
click at [1217, 403] on button "Search" at bounding box center [1222, 403] width 92 height 30
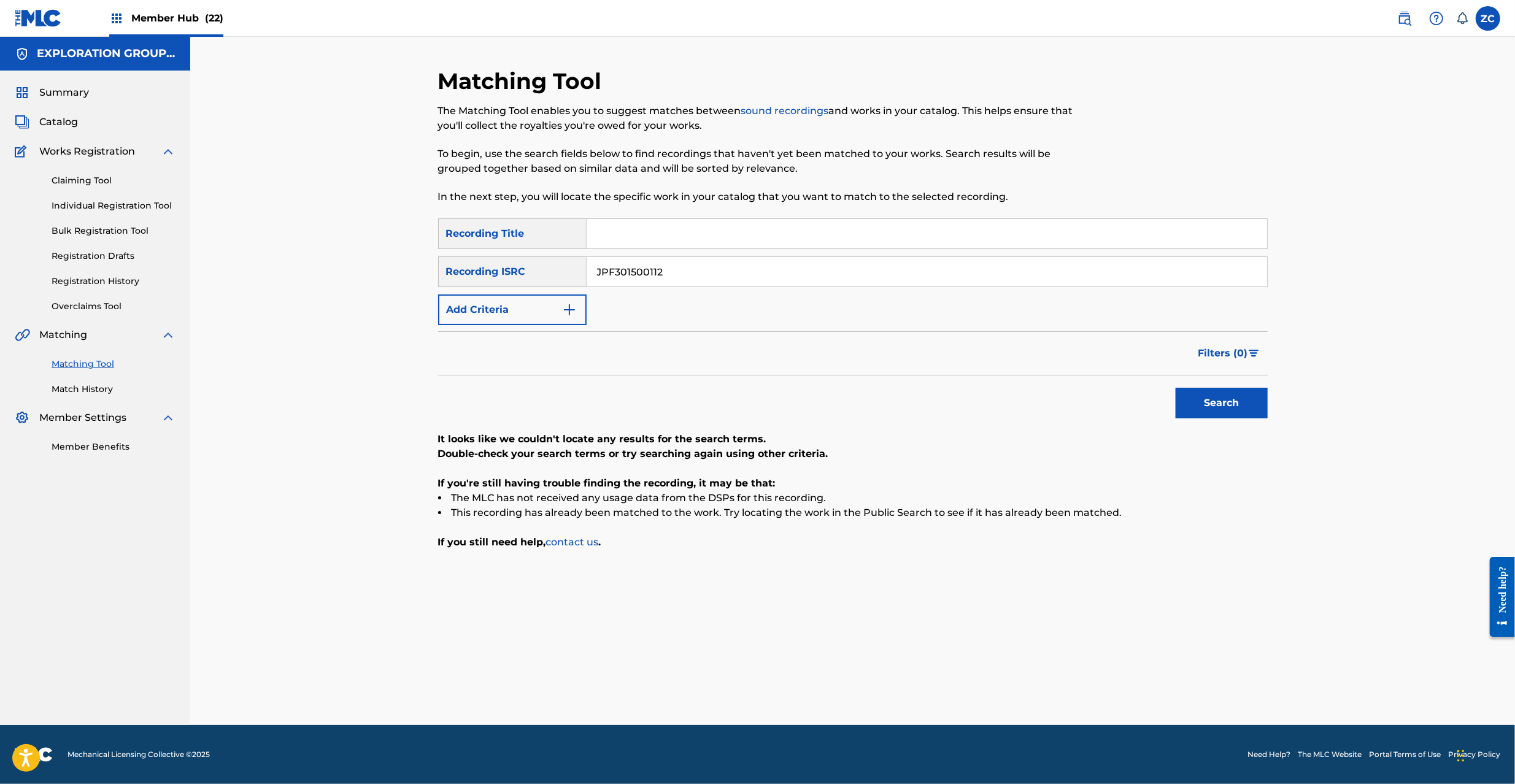
click at [747, 244] on input "Search Form" at bounding box center [927, 234] width 680 height 30
paste input "Miss World"
type input "Miss World"
drag, startPoint x: 694, startPoint y: 276, endPoint x: 518, endPoint y: 271, distance: 176.1
click at [518, 271] on div "SearchWithCriteriaa219b145-727b-452f-b429-496011741d39 Recording ISRC JPF301500…" at bounding box center [853, 271] width 830 height 30
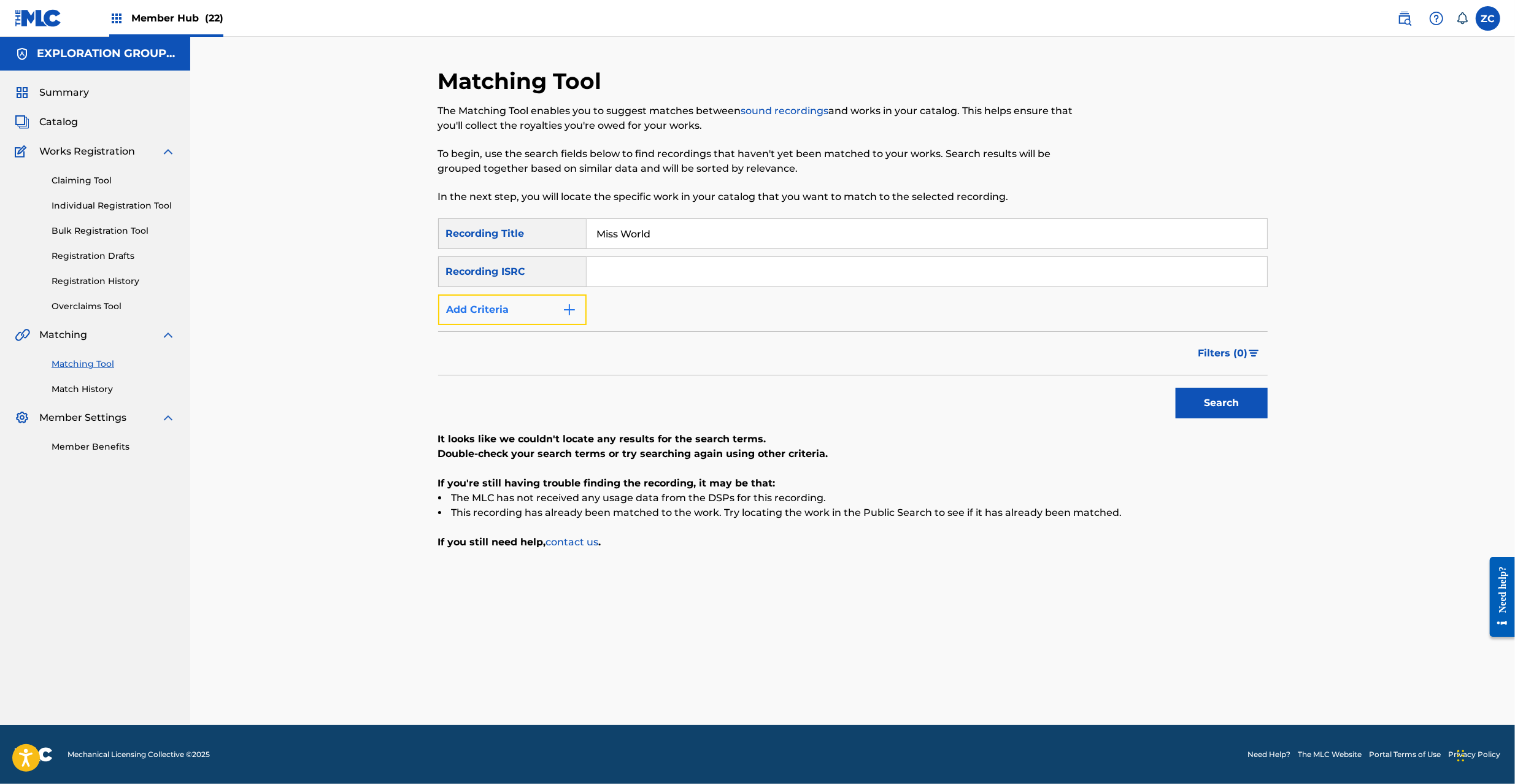
click at [514, 309] on button "Add Criteria" at bounding box center [512, 309] width 149 height 30
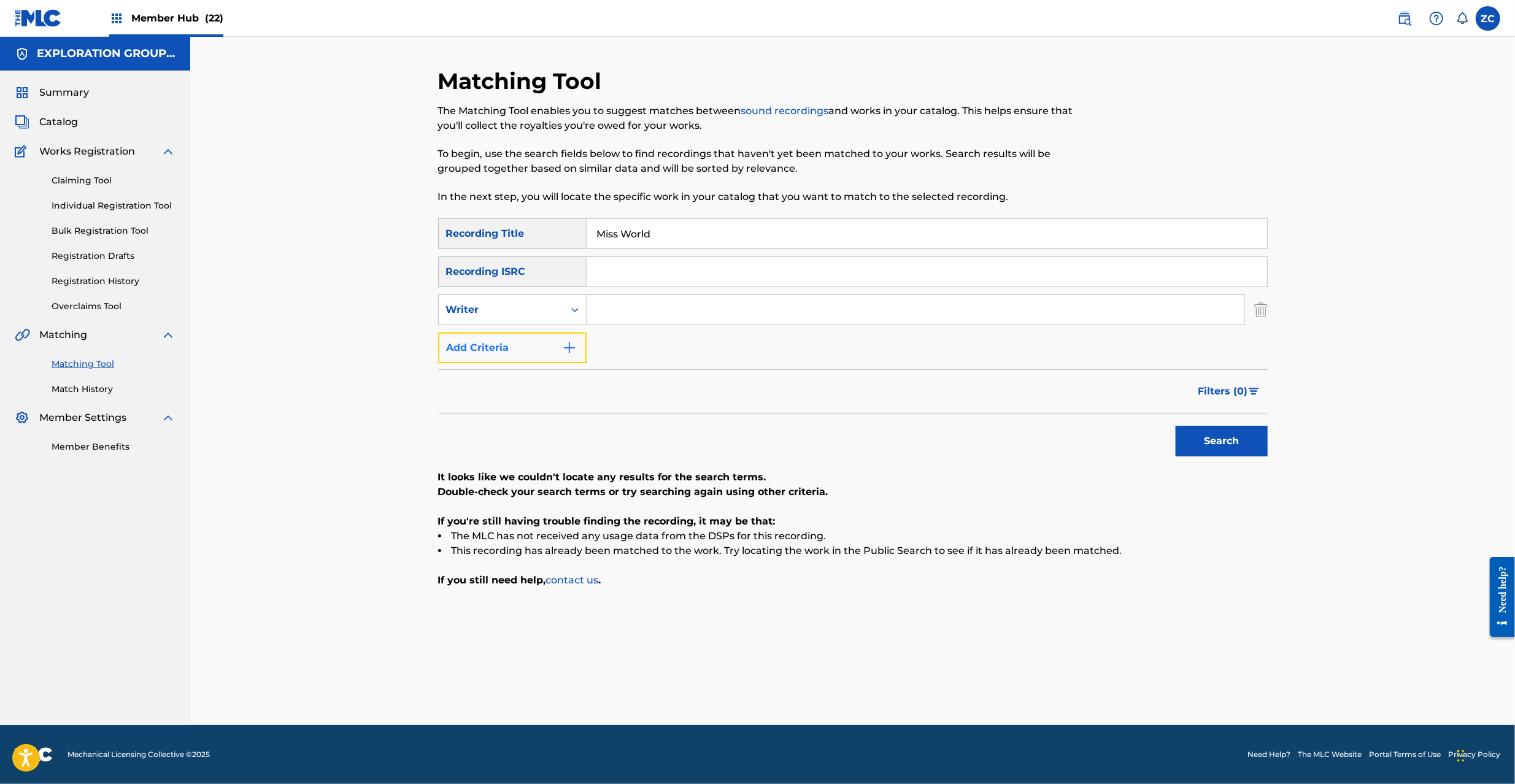
click at [514, 334] on button "Add Criteria" at bounding box center [512, 348] width 149 height 30
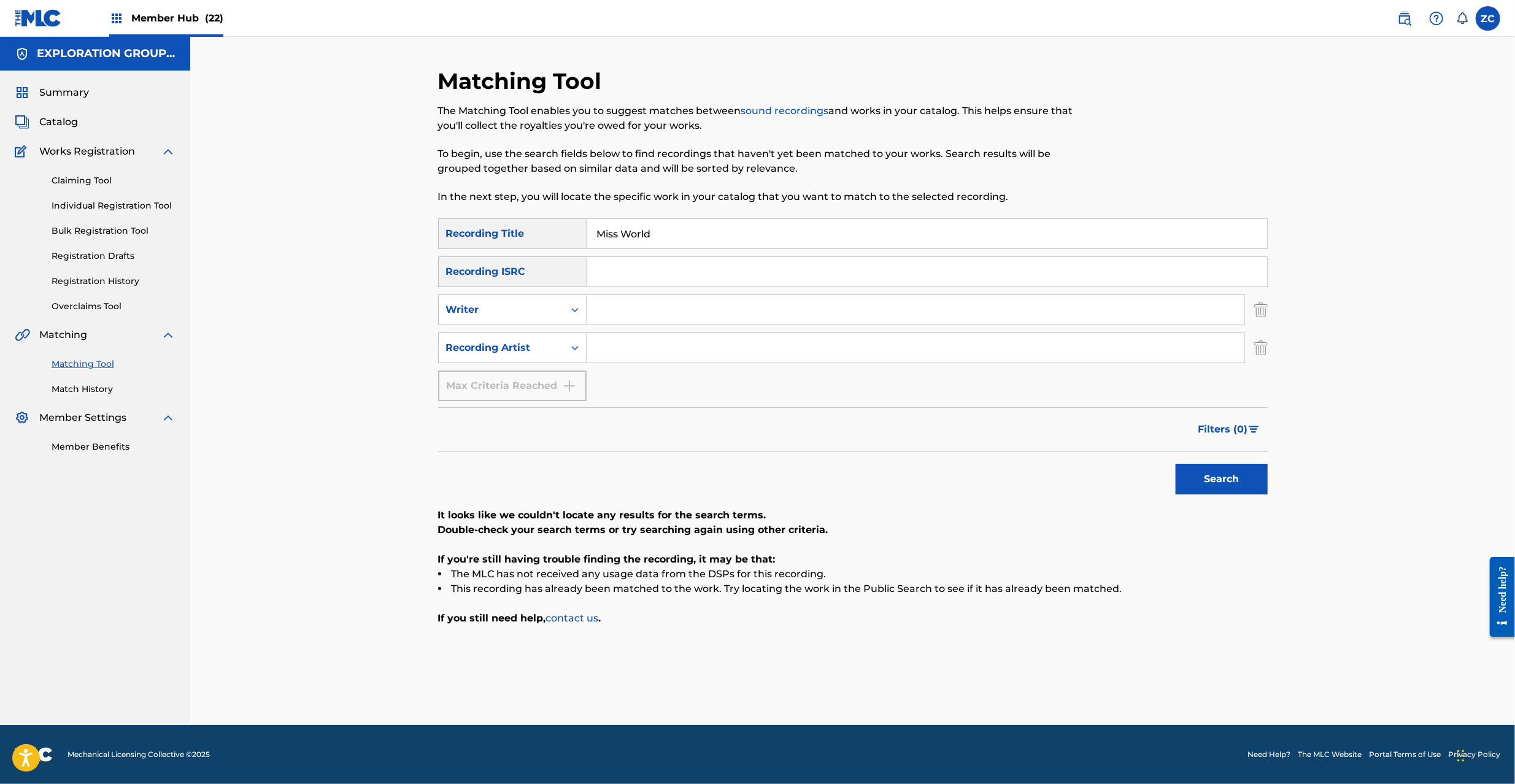
drag, startPoint x: 687, startPoint y: 359, endPoint x: 702, endPoint y: 362, distance: 15.3
click at [687, 359] on input "Search Form" at bounding box center [916, 348] width 658 height 30
paste input "Spiv States"
type input "Spiv States"
click at [1209, 485] on button "Search" at bounding box center [1222, 479] width 92 height 30
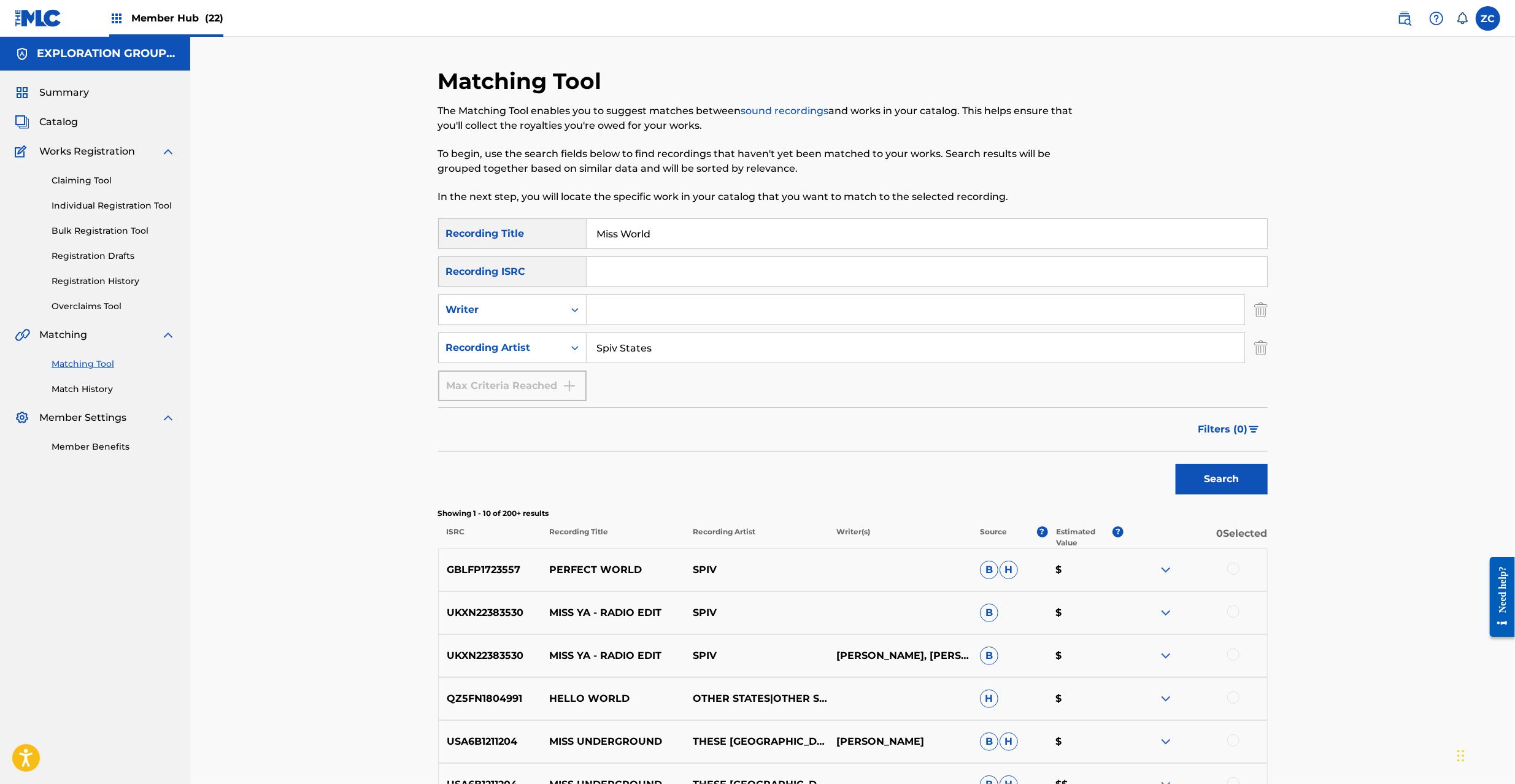
drag, startPoint x: 1257, startPoint y: 310, endPoint x: 1257, endPoint y: 334, distance: 24.0
click at [1257, 310] on img "Search Form" at bounding box center [1260, 309] width 13 height 30
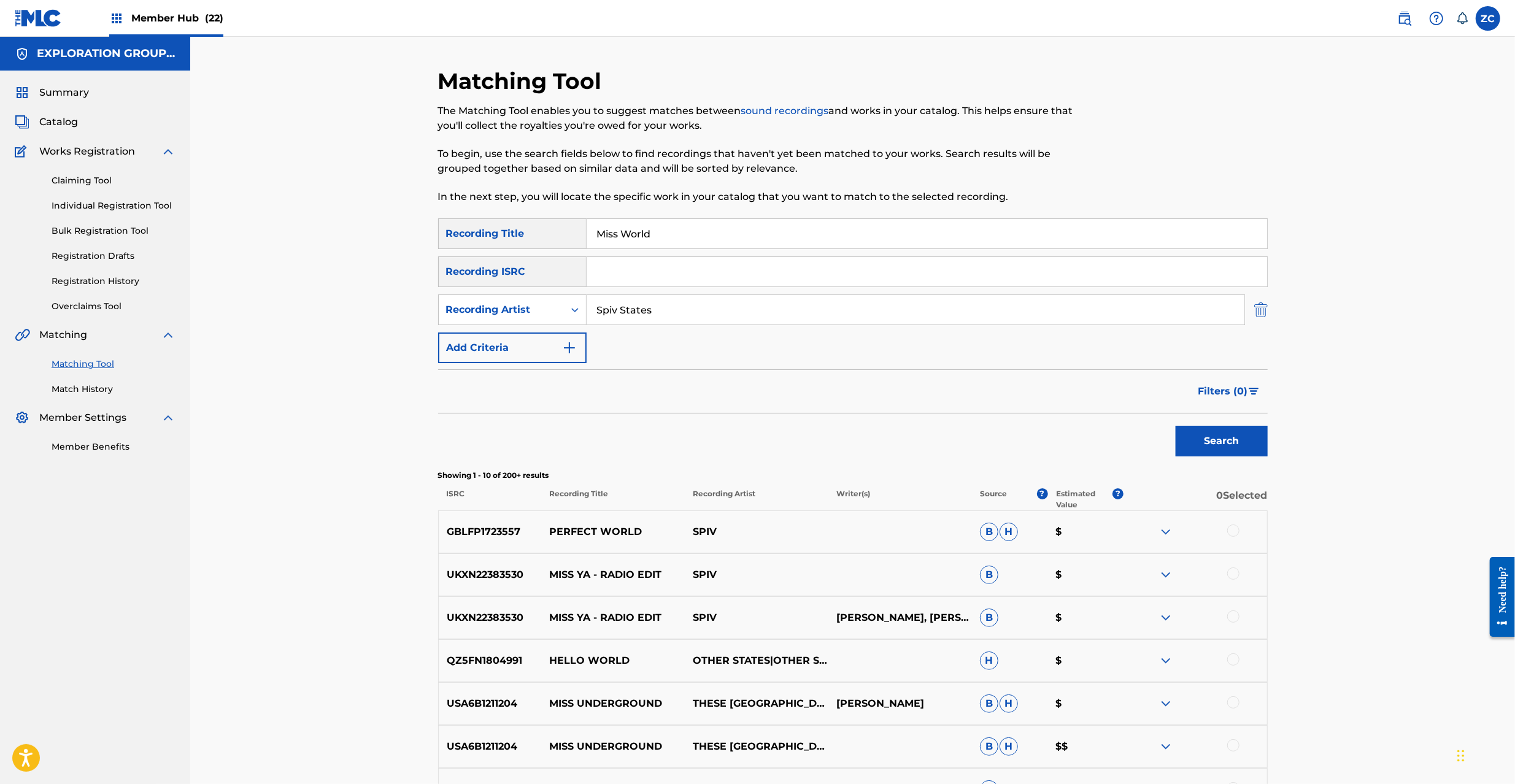
click at [1262, 313] on img "Search Form" at bounding box center [1260, 309] width 13 height 30
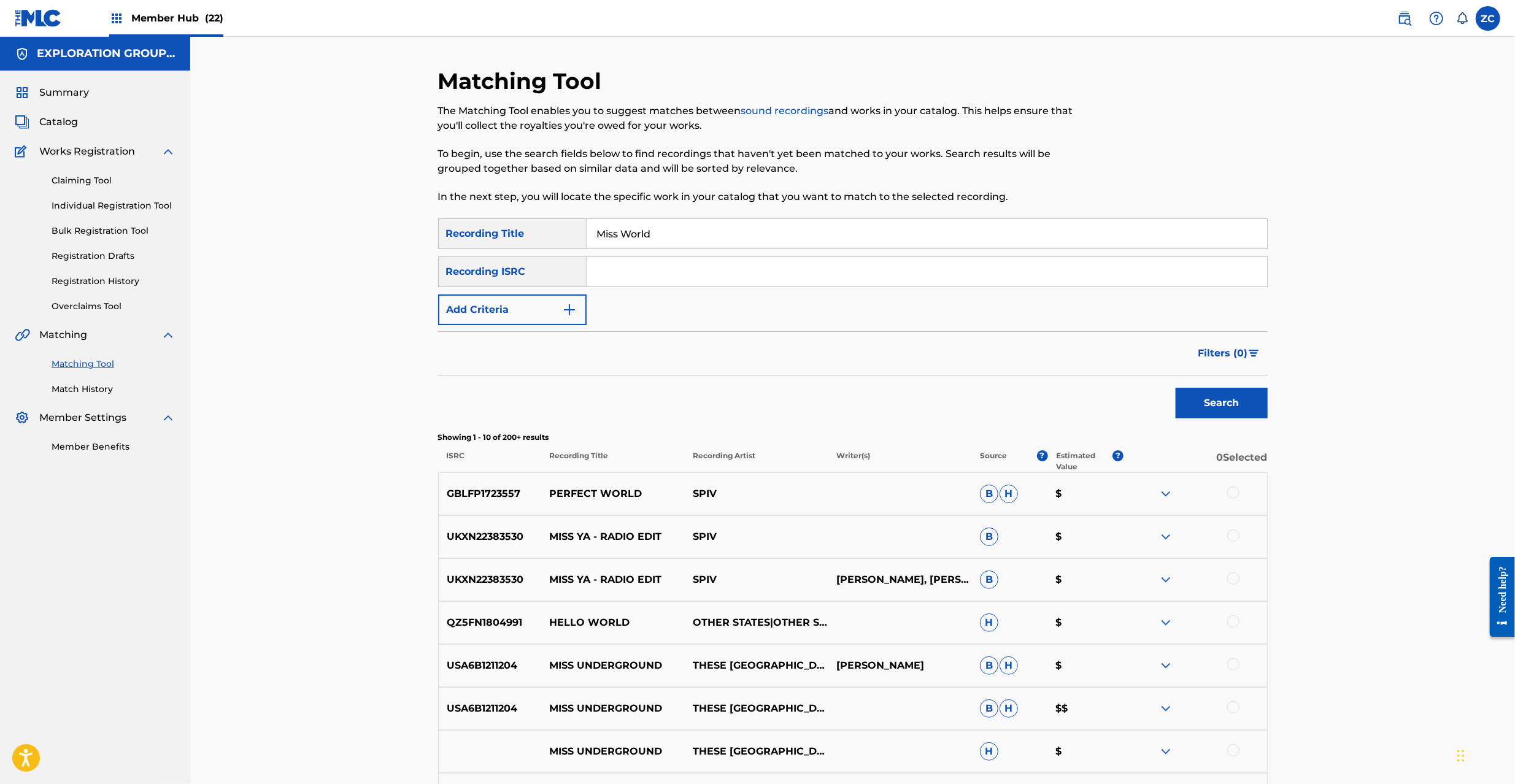
drag, startPoint x: 1122, startPoint y: 277, endPoint x: 1081, endPoint y: 270, distance: 41.6
click at [1121, 276] on input "Search Form" at bounding box center [927, 272] width 680 height 30
paste input "JPKS01103385"
type input "JPKS01103385"
click at [805, 224] on input "Miss World" at bounding box center [927, 234] width 680 height 30
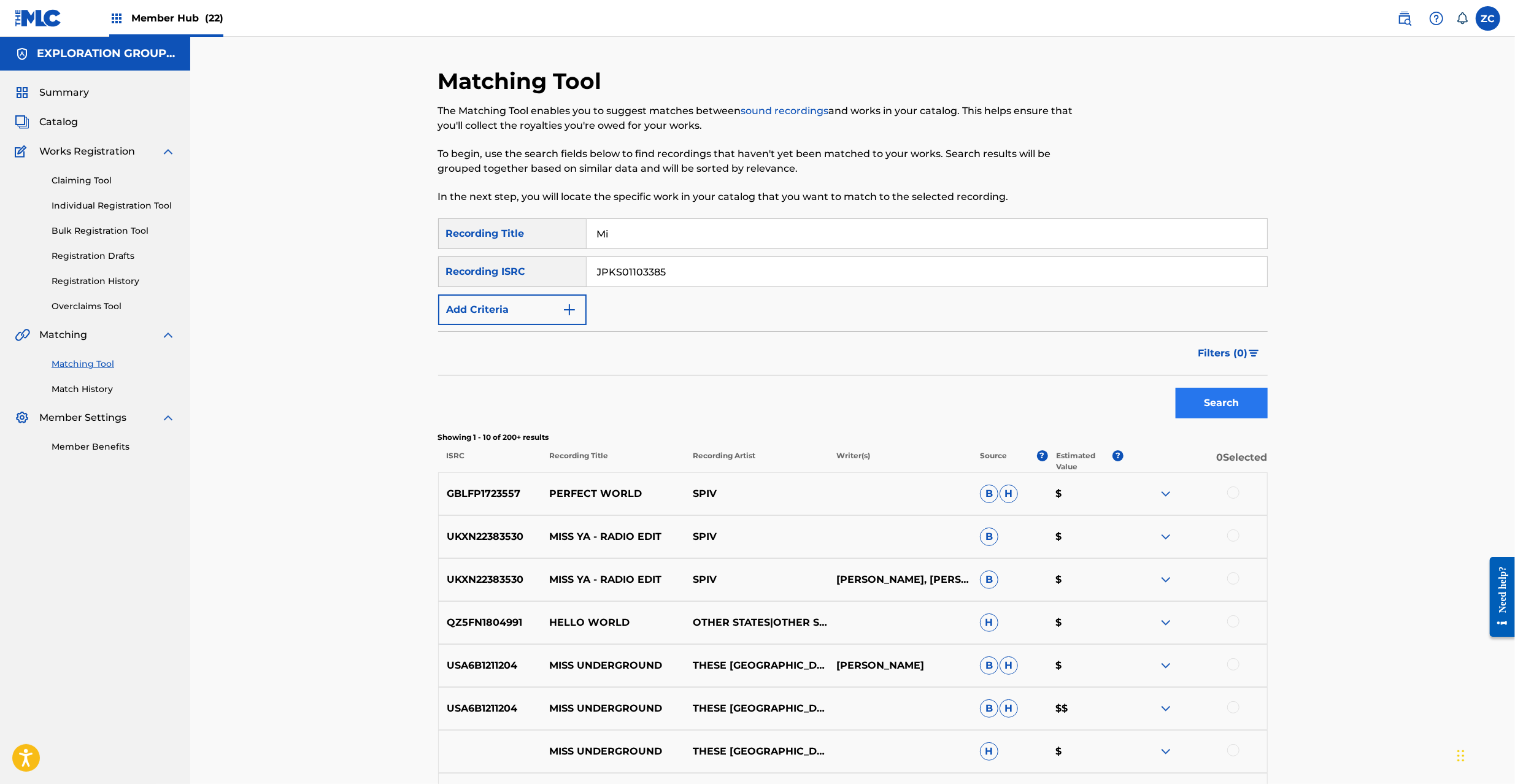
type input "M"
click at [1209, 412] on button "Search" at bounding box center [1222, 403] width 92 height 30
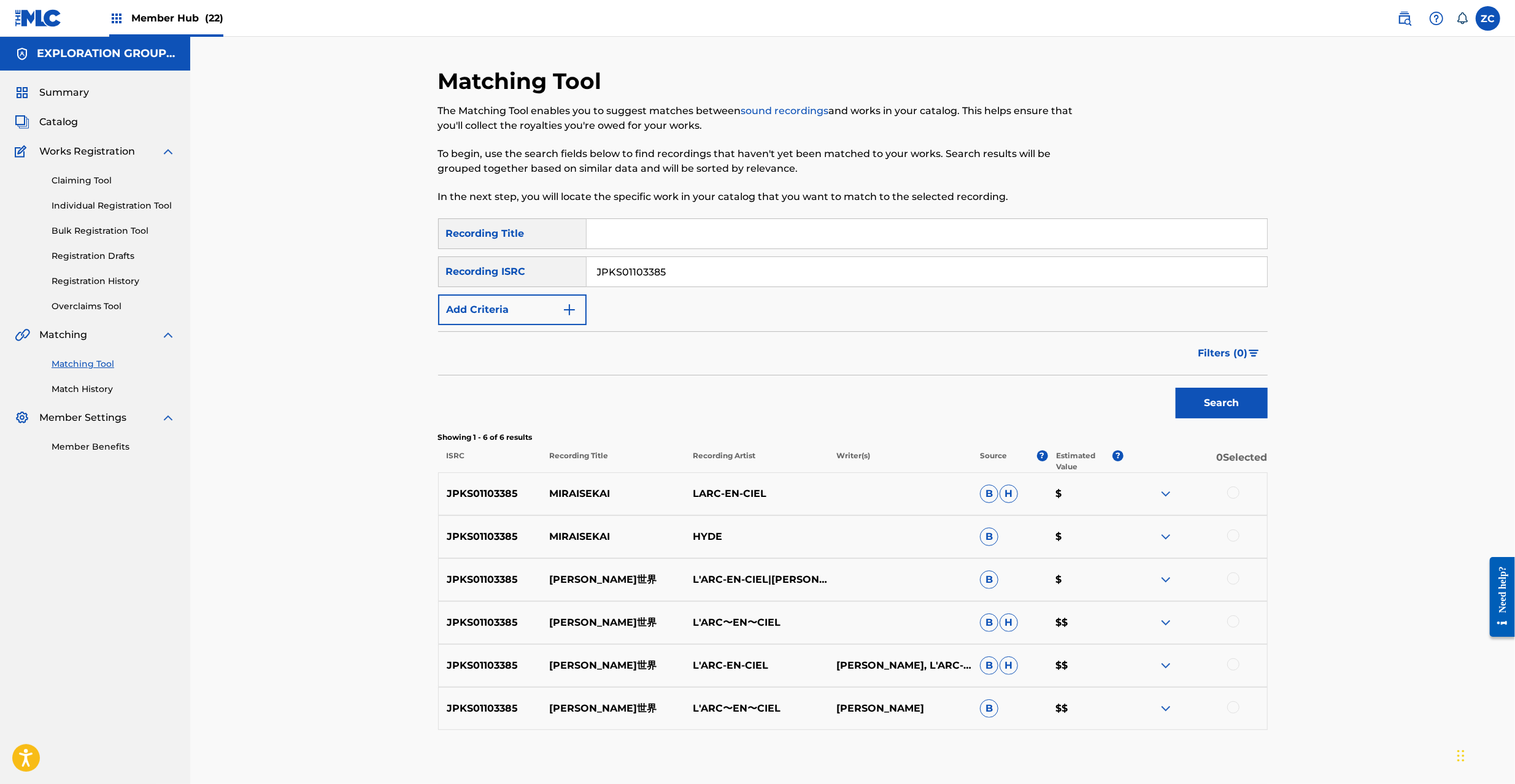
click at [1227, 492] on div at bounding box center [1234, 493] width 12 height 12
click at [1230, 532] on div at bounding box center [1234, 536] width 12 height 12
click at [1234, 579] on div at bounding box center [1234, 579] width 12 height 12
click at [1234, 623] on div at bounding box center [1234, 622] width 12 height 12
click at [1234, 662] on div at bounding box center [1234, 665] width 12 height 12
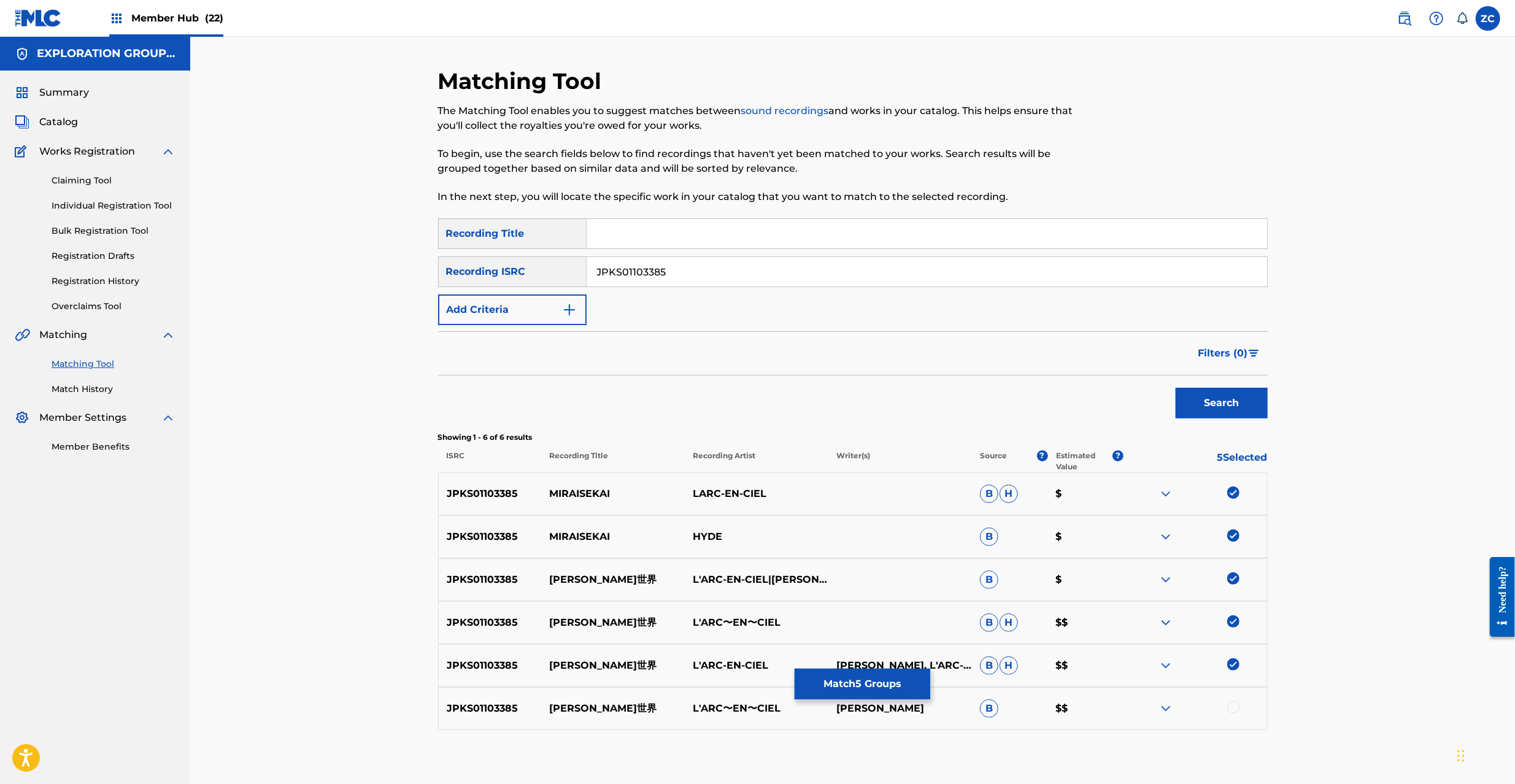
click at [1234, 703] on div at bounding box center [1234, 708] width 12 height 12
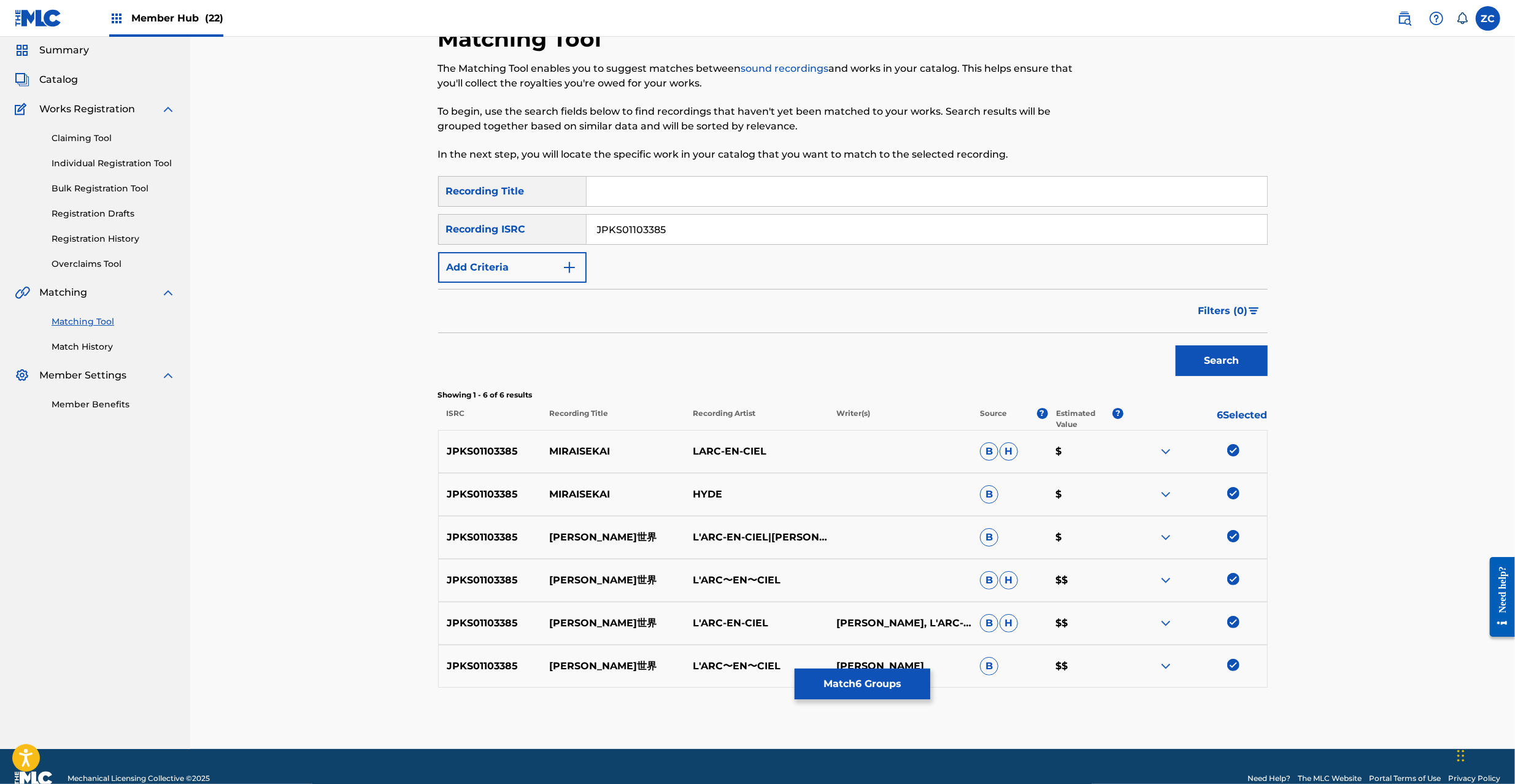
scroll to position [66, 0]
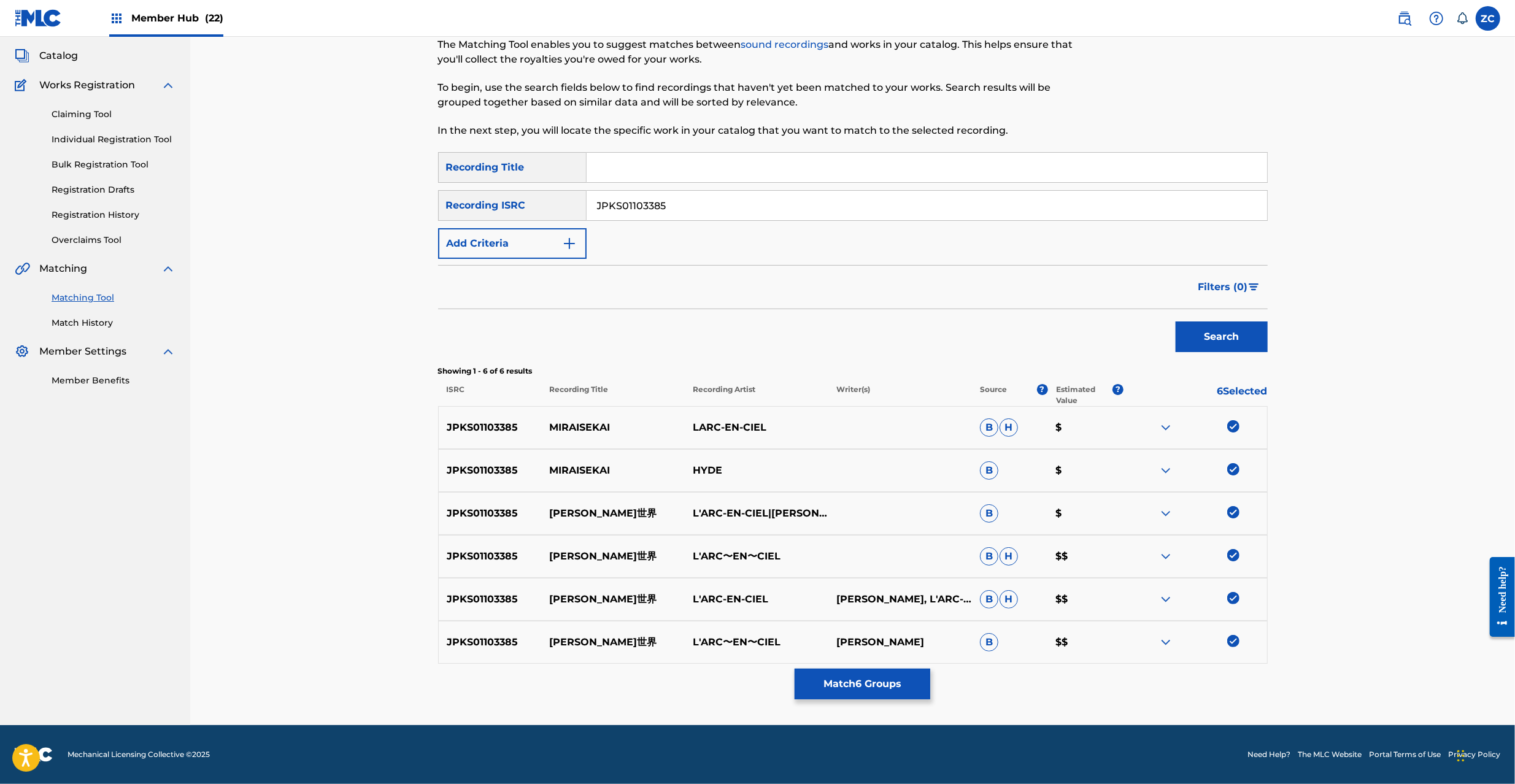
click at [906, 210] on input "JPKS01103385" at bounding box center [927, 206] width 680 height 30
paste input "U901902937"
click at [1208, 334] on button "Search" at bounding box center [1222, 337] width 92 height 30
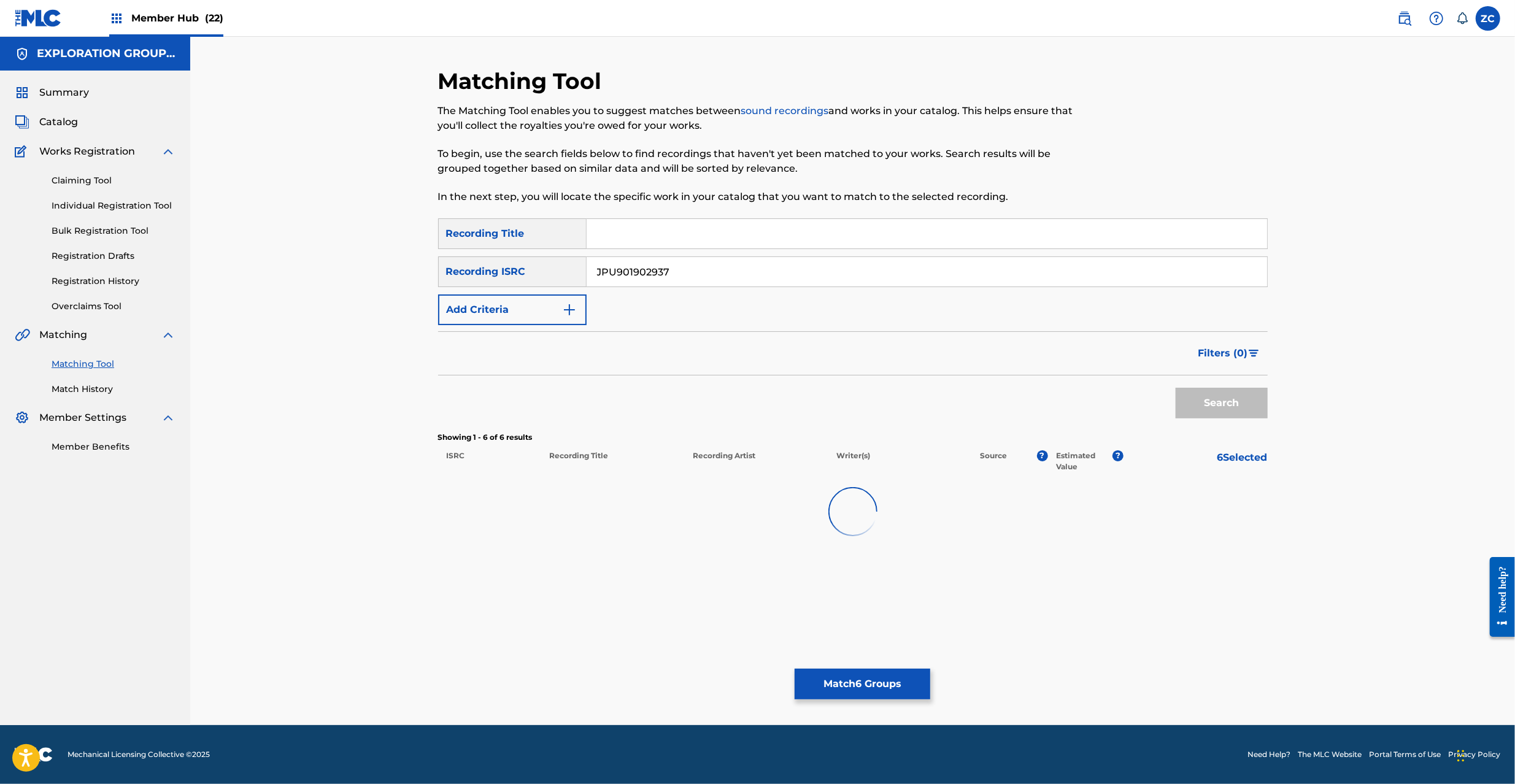
scroll to position [0, 0]
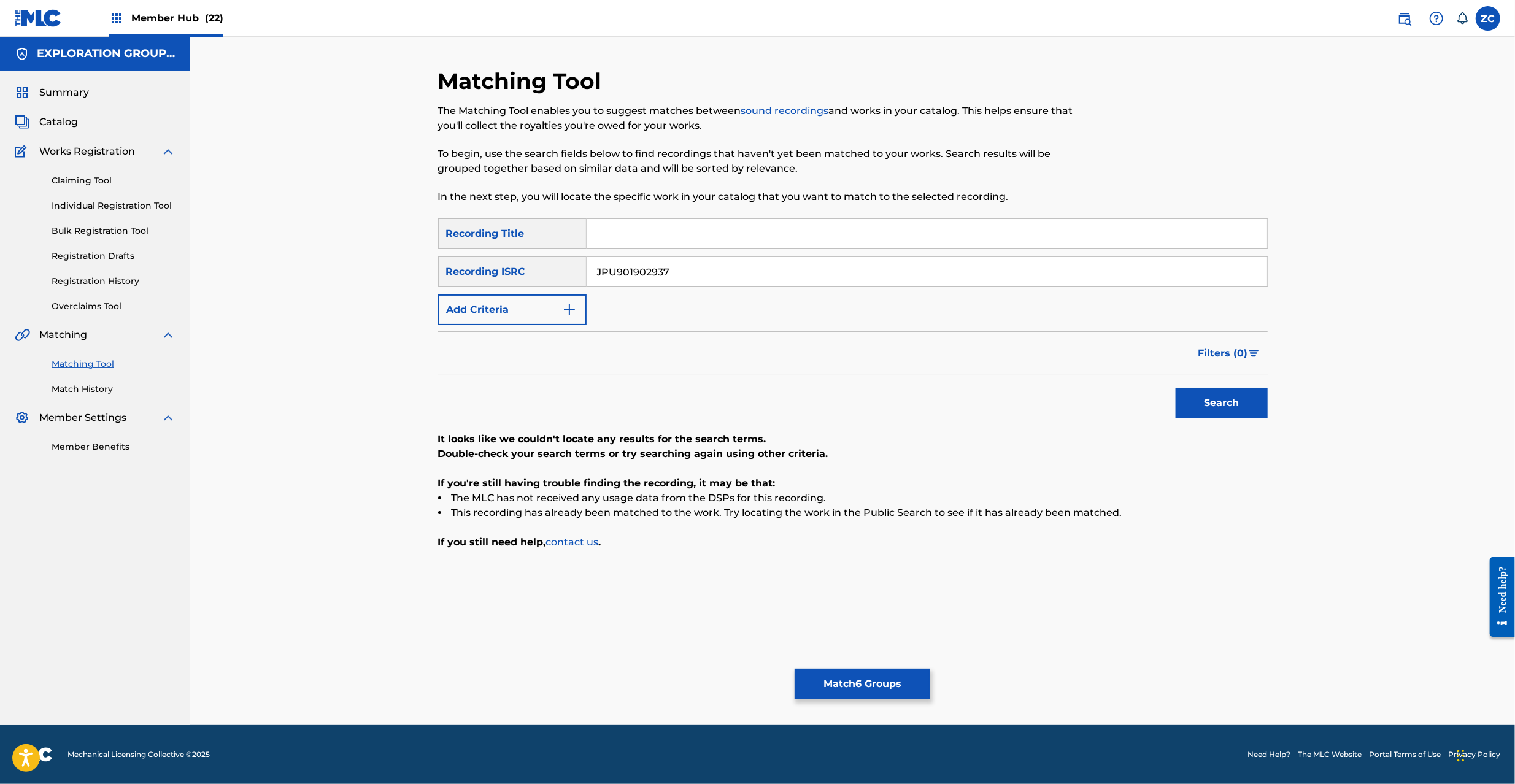
click at [870, 259] on input "JPU901902937" at bounding box center [927, 272] width 680 height 30
paste input "81903780"
click at [1230, 401] on button "Search" at bounding box center [1222, 403] width 92 height 30
click at [793, 273] on input "JPU981903780" at bounding box center [927, 272] width 680 height 30
paste input "02200911"
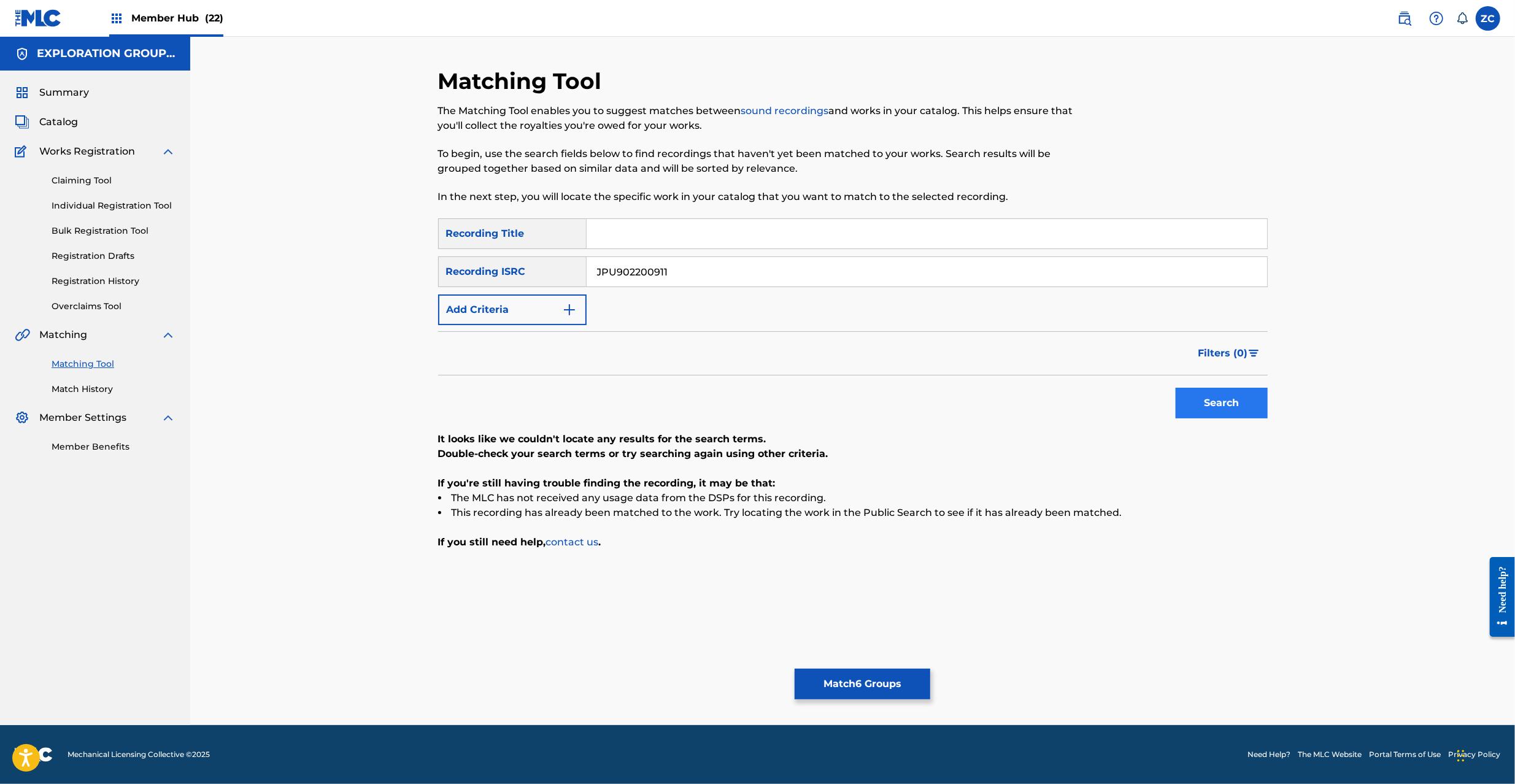
type input "JPU902200911"
click at [1231, 408] on button "Search" at bounding box center [1222, 403] width 92 height 30
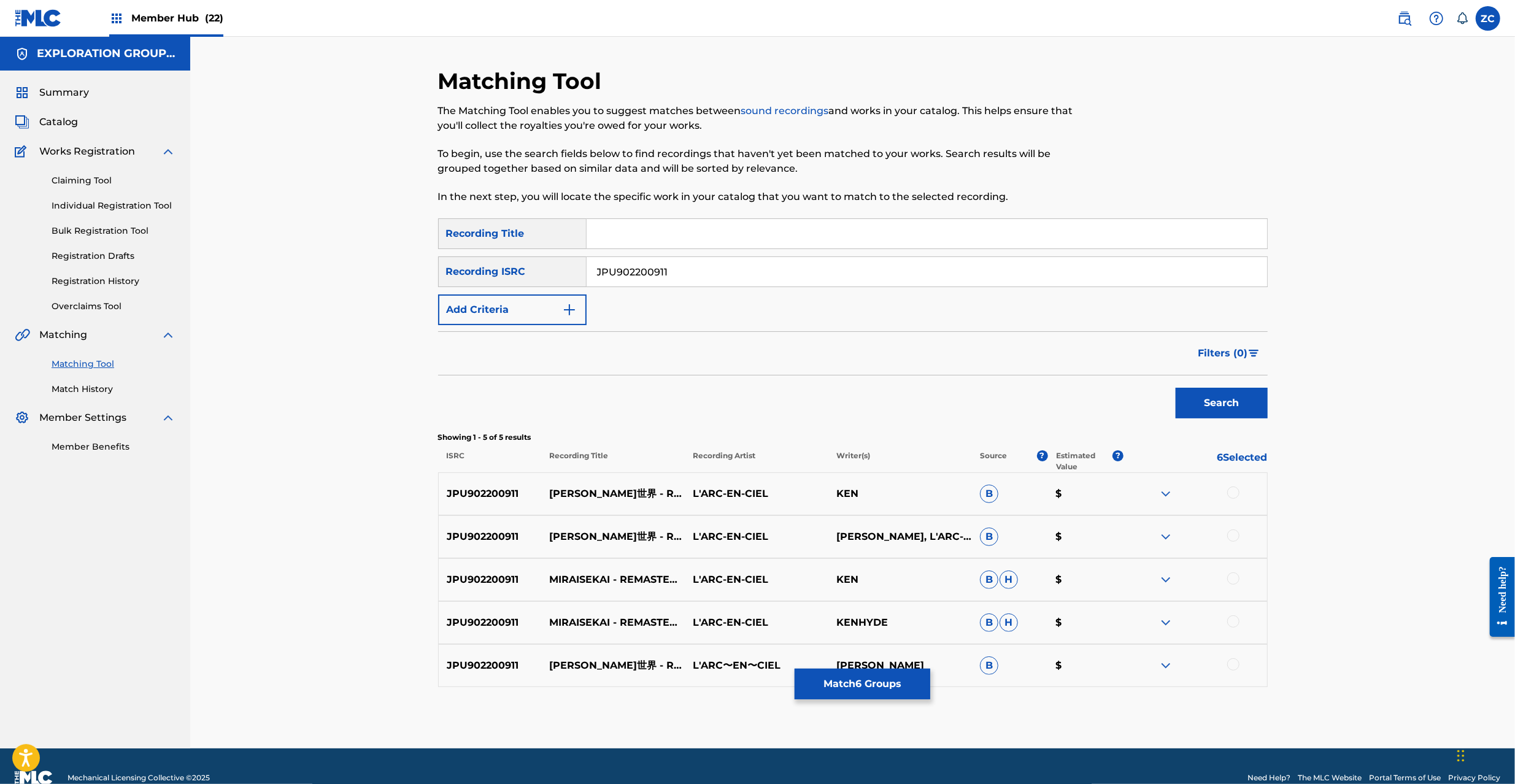
drag, startPoint x: 1234, startPoint y: 496, endPoint x: 1234, endPoint y: 503, distance: 7.0
click at [1234, 495] on div at bounding box center [1234, 493] width 12 height 12
click at [1234, 532] on div at bounding box center [1234, 536] width 12 height 12
click at [1231, 581] on div at bounding box center [1234, 579] width 12 height 12
click at [1231, 622] on div at bounding box center [1234, 622] width 12 height 12
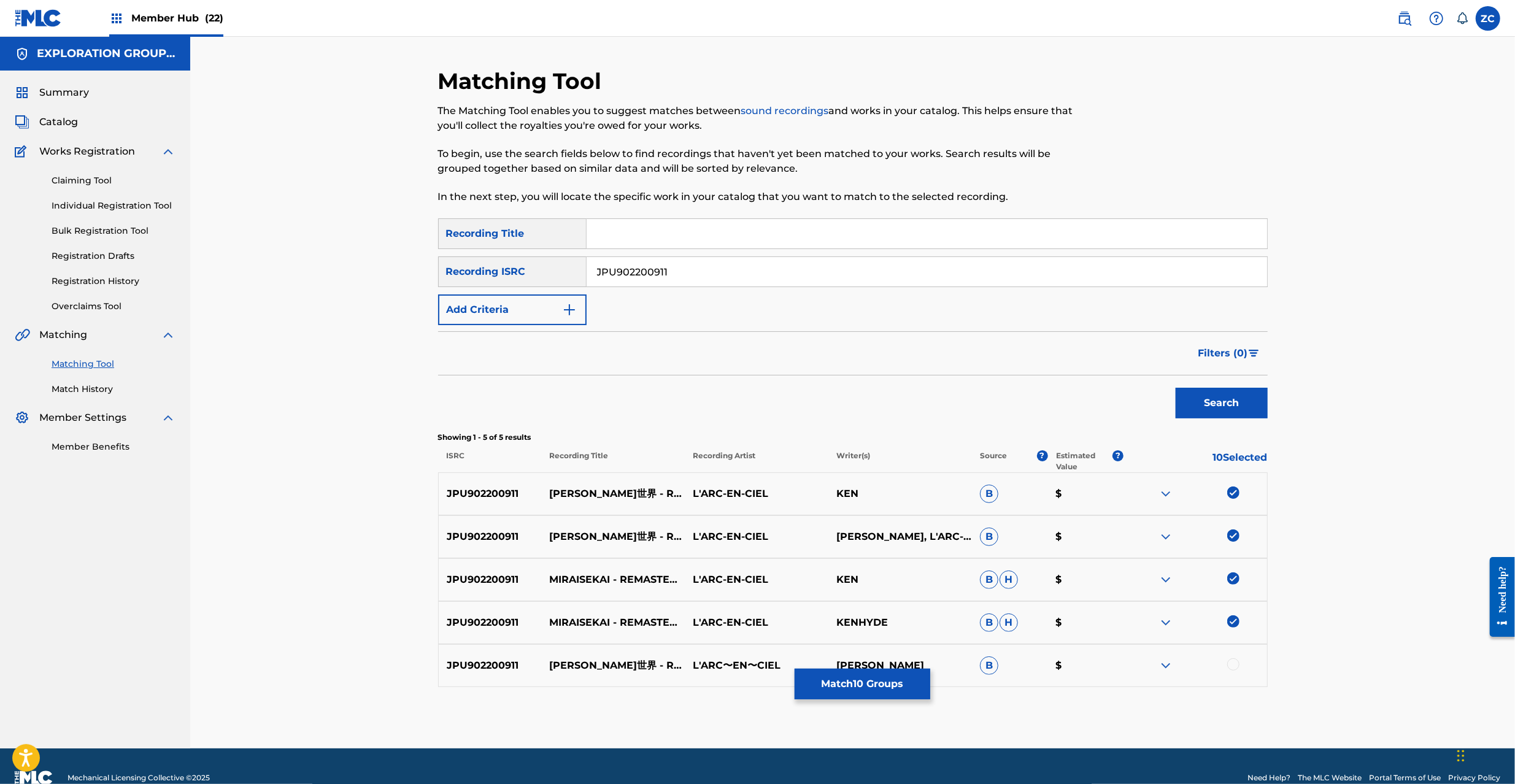
click at [1231, 666] on div at bounding box center [1234, 665] width 12 height 12
click at [864, 686] on button "Match 11 Groups" at bounding box center [863, 683] width 136 height 30
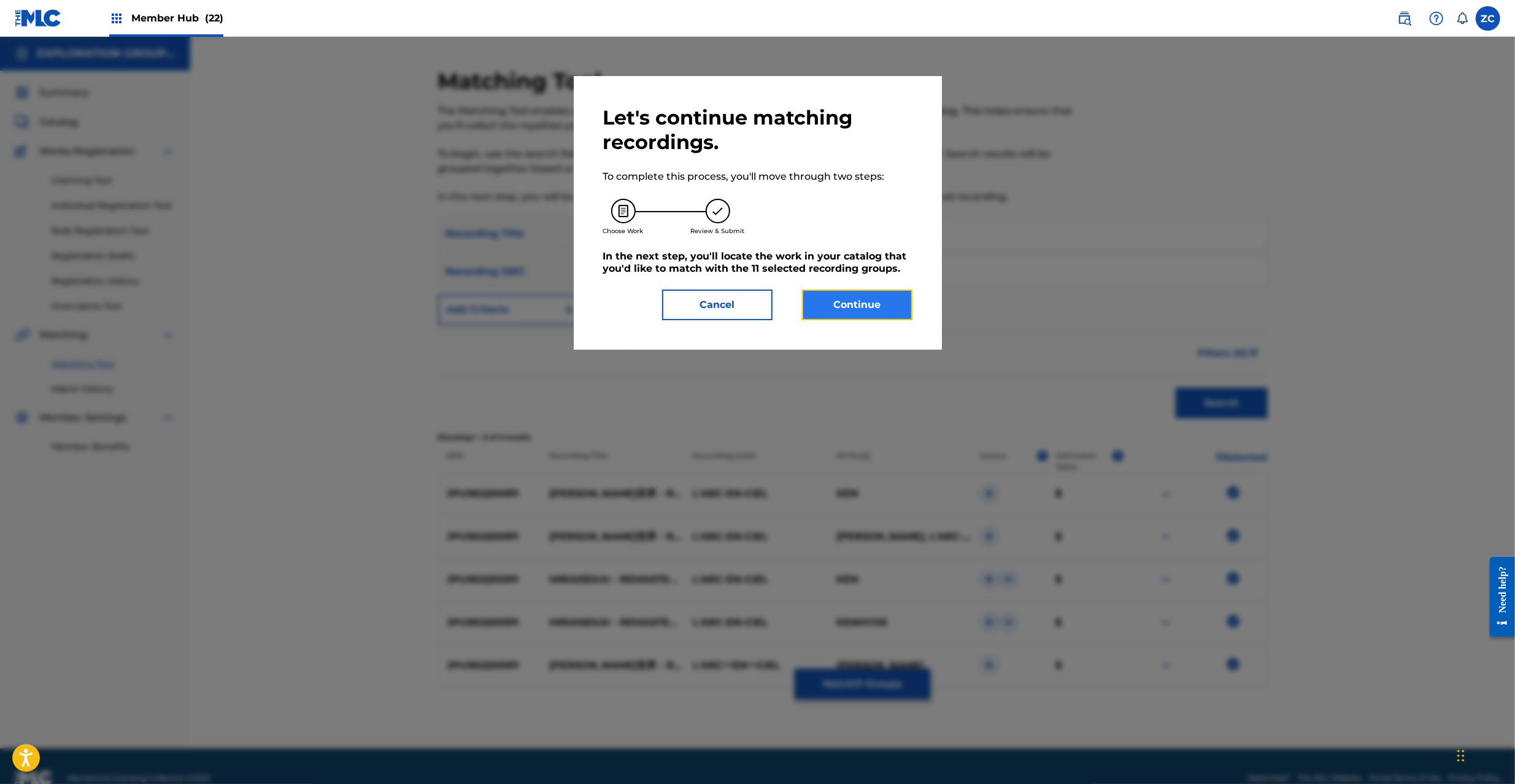
click at [874, 308] on button "Continue" at bounding box center [857, 305] width 111 height 30
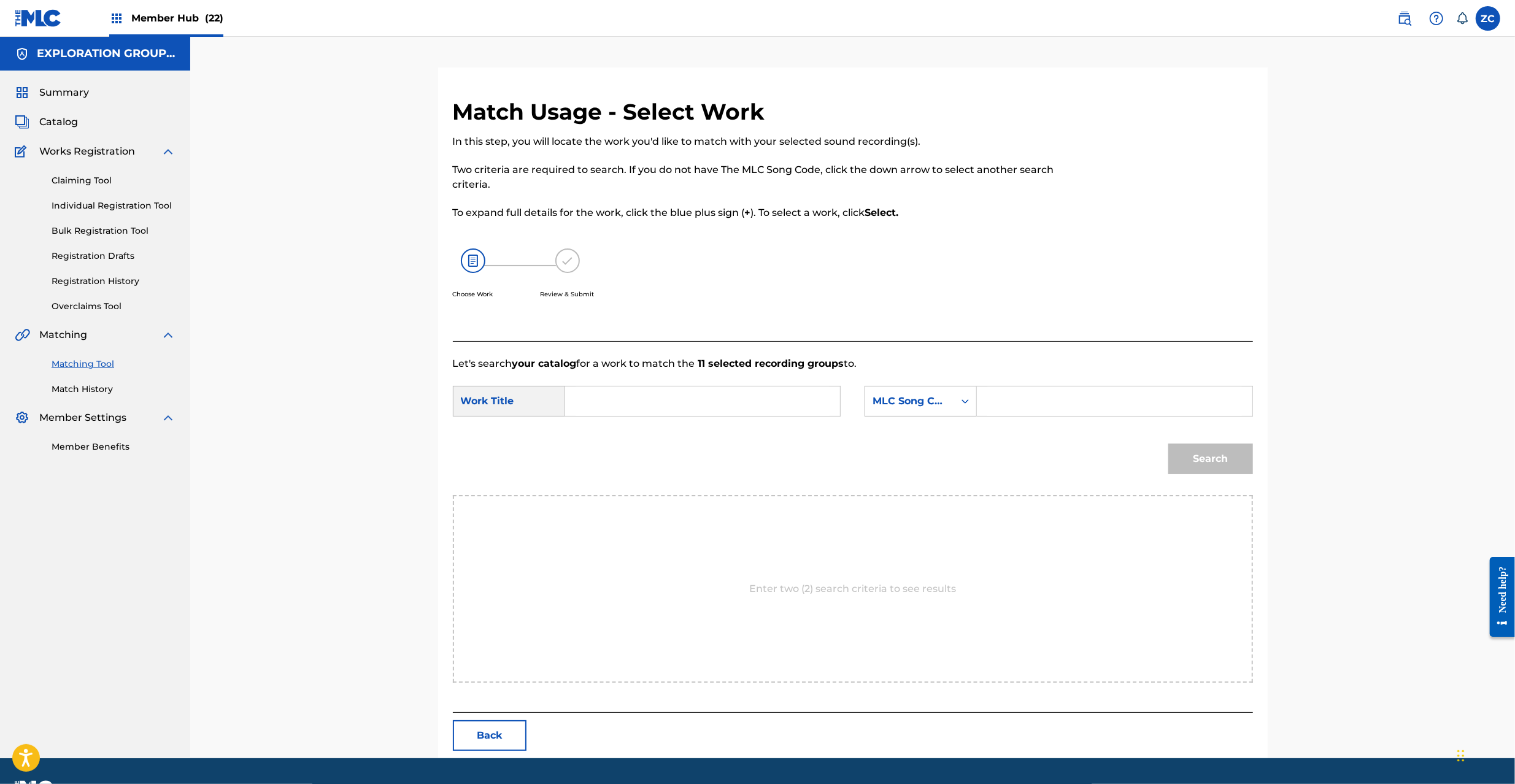
click at [828, 408] on input "Search Form" at bounding box center [703, 401] width 254 height 30
paste input "[PERSON_NAME] MV4LE4"
click at [676, 401] on input "[PERSON_NAME] MV4LE4" at bounding box center [703, 401] width 254 height 30
type input "[PERSON_NAME]"
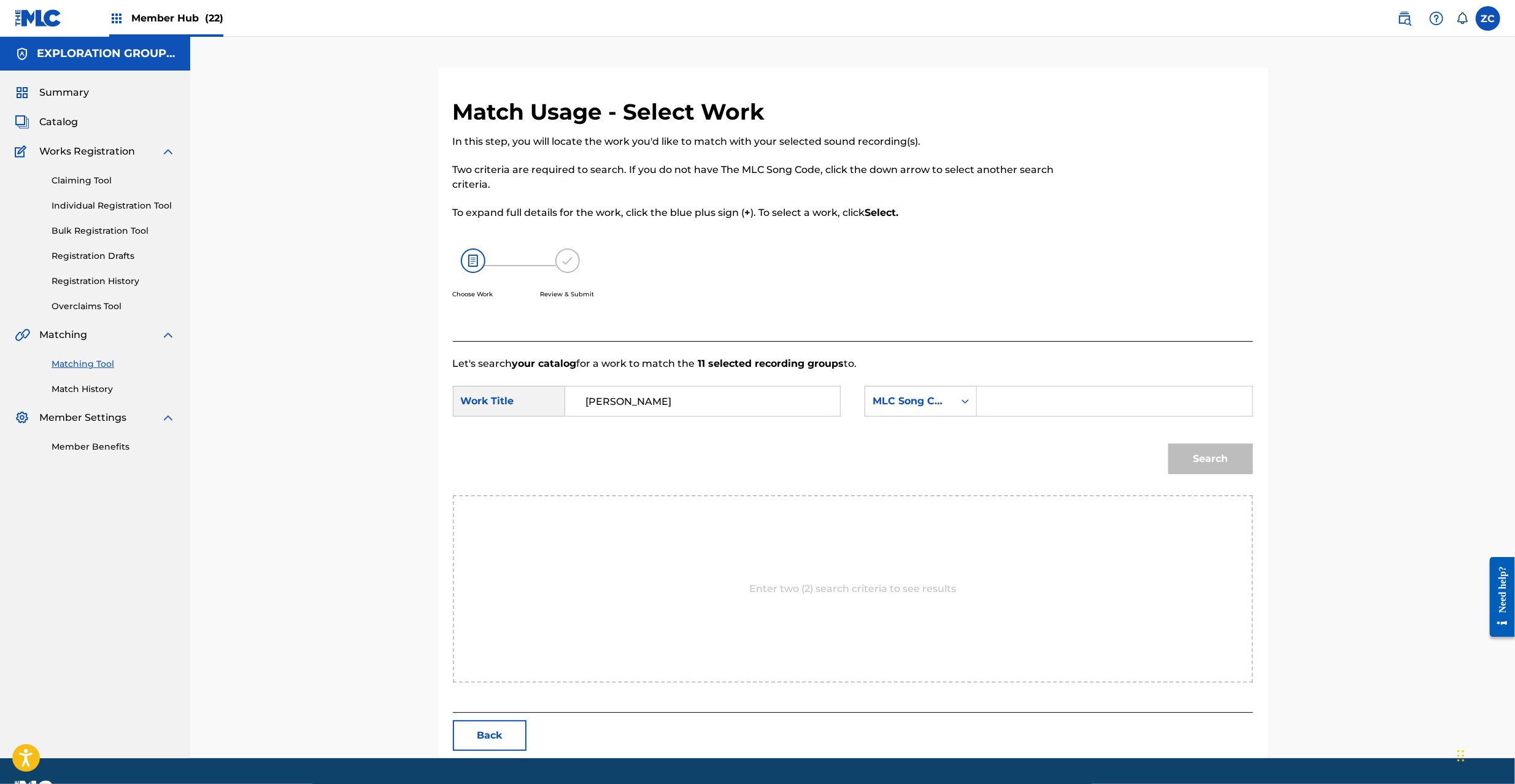
click at [1106, 401] on input "Search Form" at bounding box center [1114, 401] width 254 height 30
paste input "MV4LE4"
type input "MV4LE4"
click at [1215, 463] on button "Search" at bounding box center [1210, 458] width 85 height 30
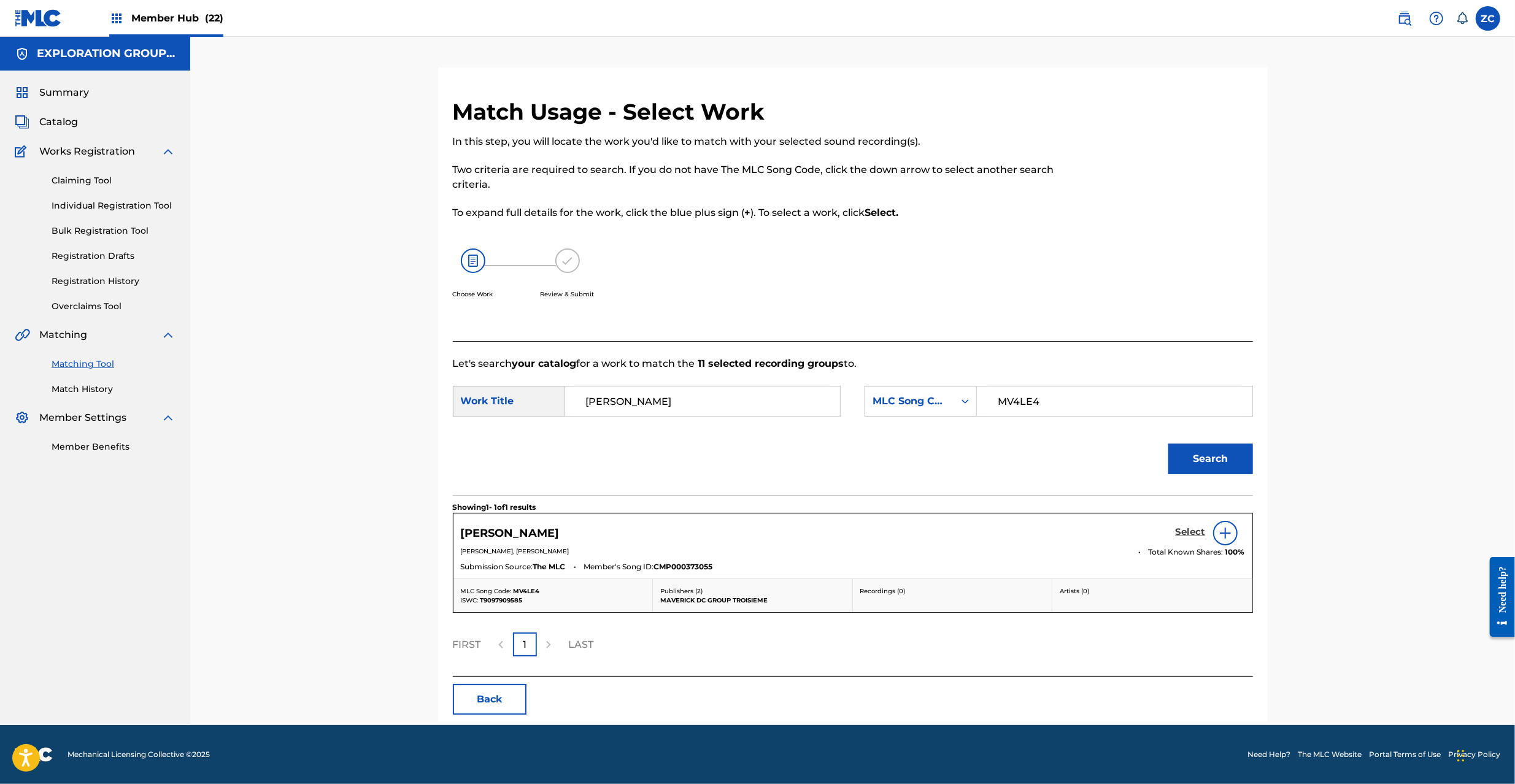
click at [1191, 533] on h5 "Select" at bounding box center [1191, 532] width 30 height 12
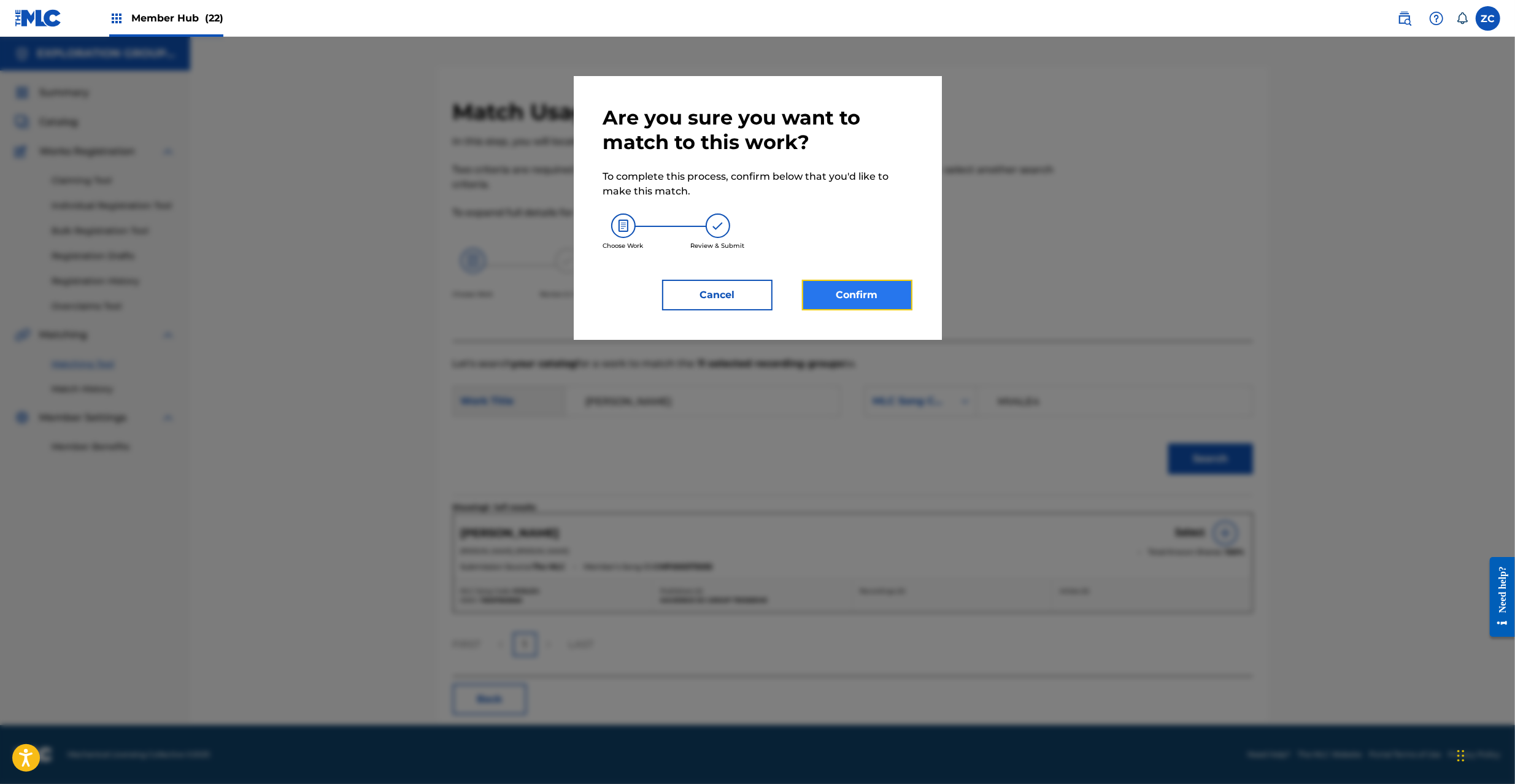
click at [892, 291] on button "Confirm" at bounding box center [857, 295] width 111 height 30
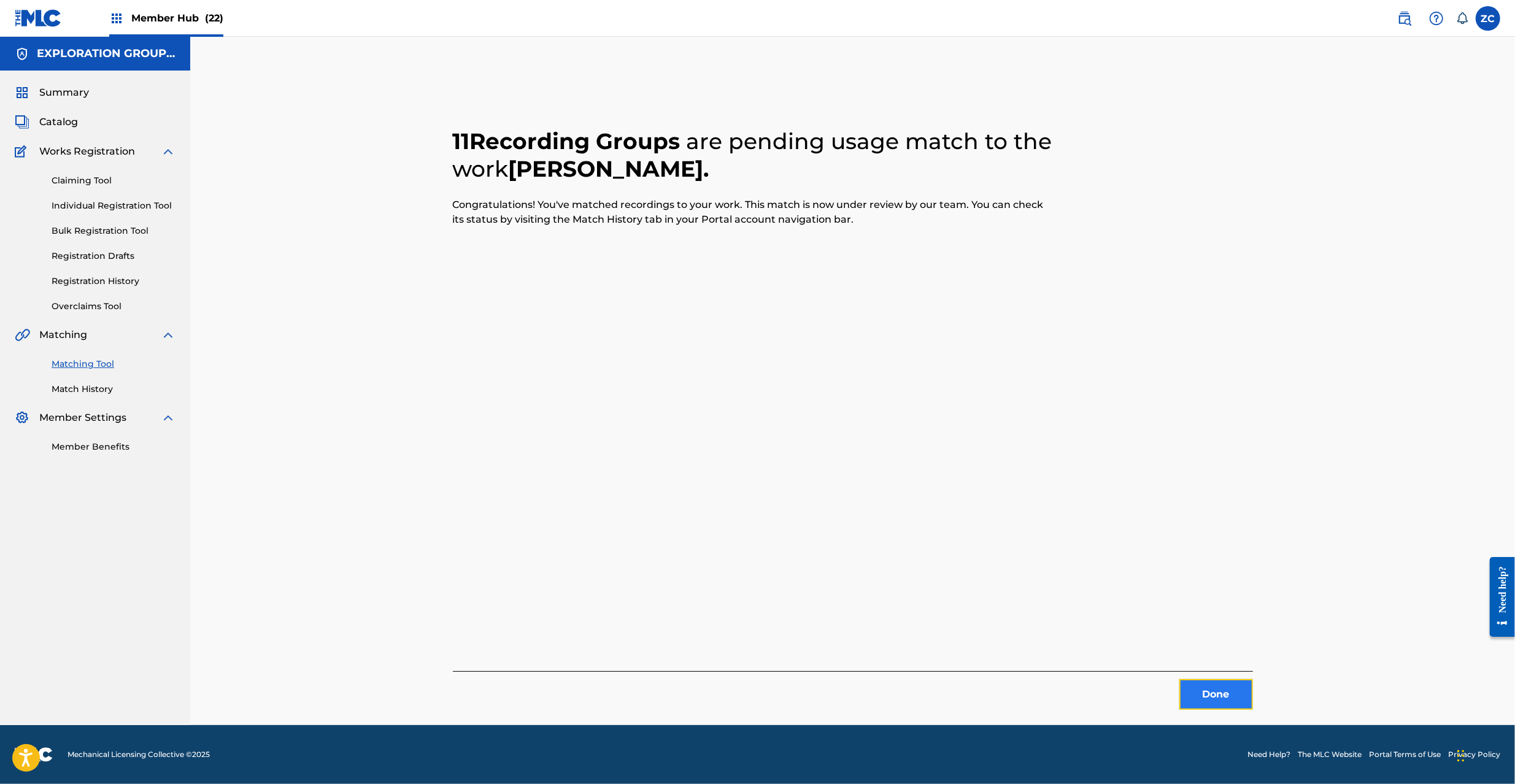
click at [1213, 688] on button "Done" at bounding box center [1216, 694] width 73 height 30
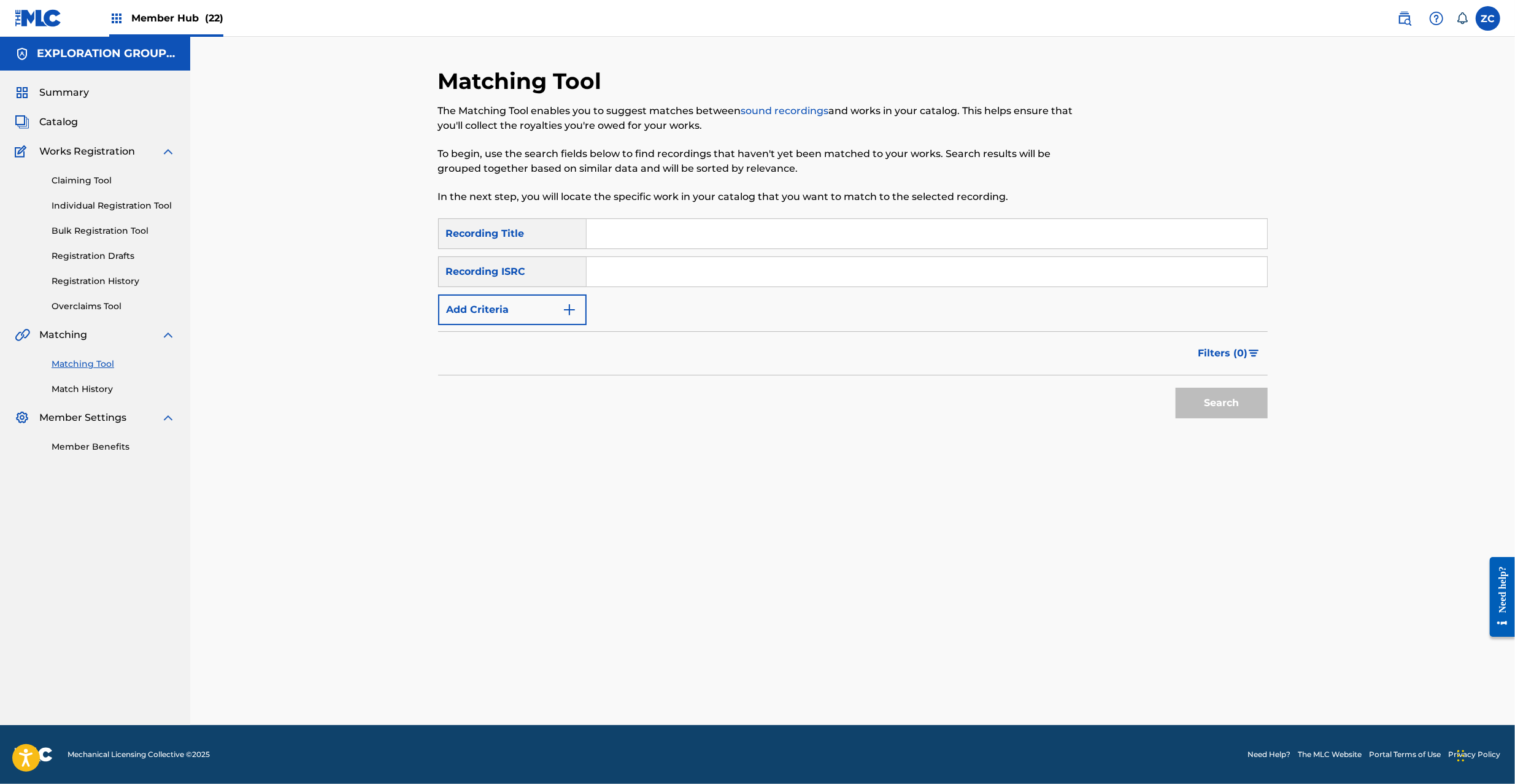
drag, startPoint x: 916, startPoint y: 270, endPoint x: 945, endPoint y: 278, distance: 30.1
click at [916, 270] on input "Search Form" at bounding box center [927, 272] width 680 height 30
paste input "JPF301800155"
click at [1206, 405] on button "Search" at bounding box center [1222, 403] width 92 height 30
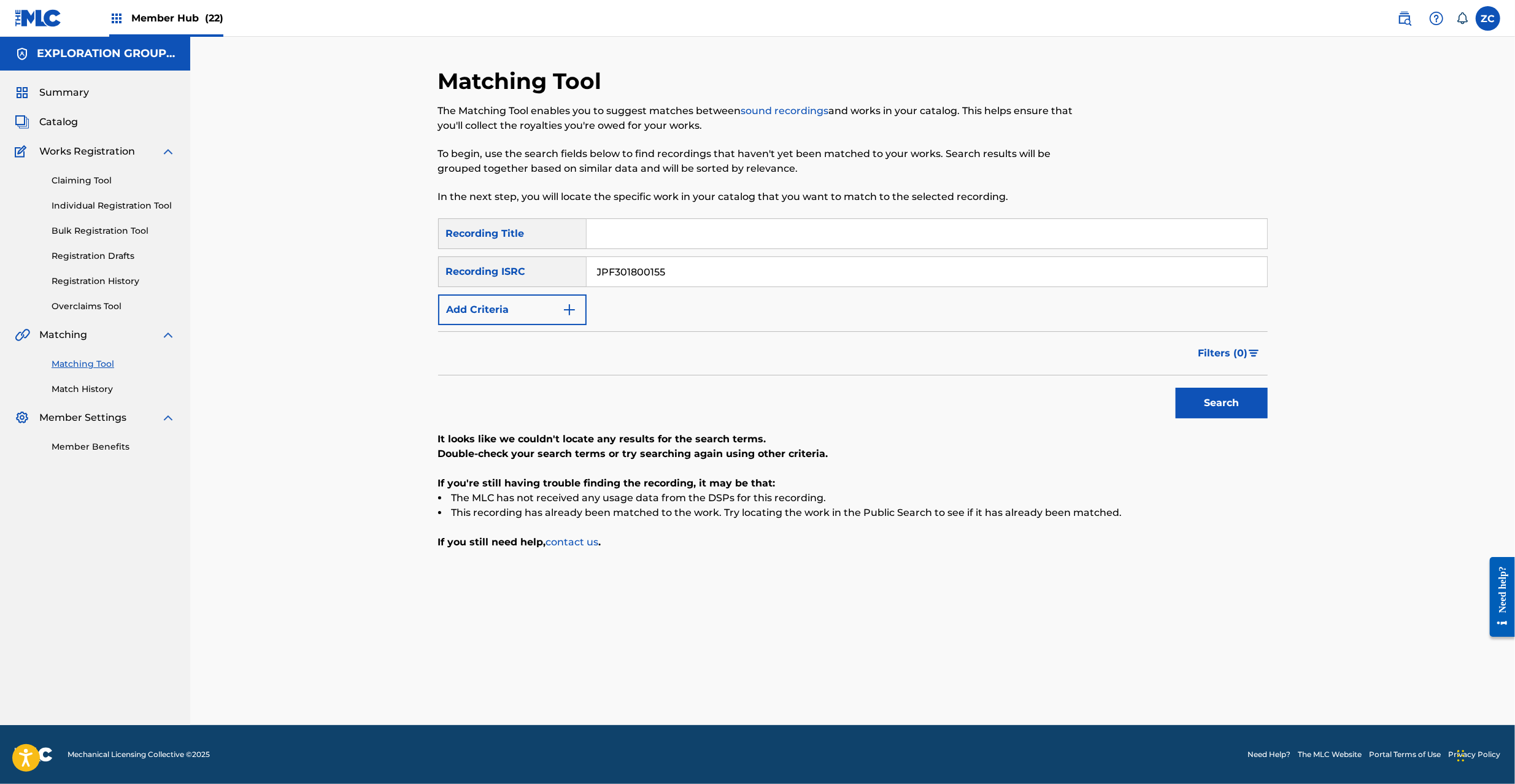
click at [749, 264] on input "JPF301800155" at bounding box center [927, 272] width 680 height 30
paste input "U902200832"
click at [1225, 398] on button "Search" at bounding box center [1222, 403] width 92 height 30
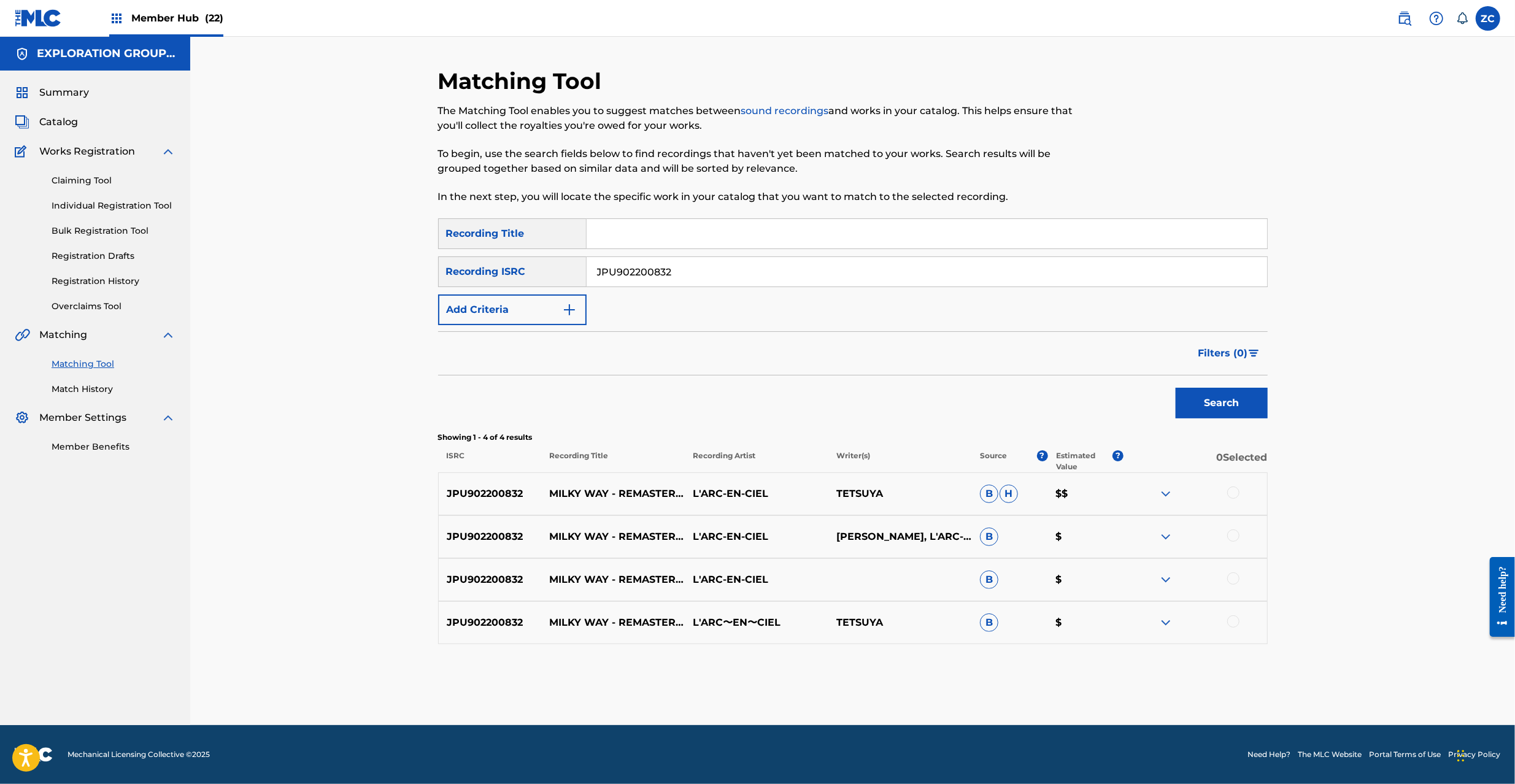
click at [1236, 489] on div at bounding box center [1234, 493] width 12 height 12
click at [1233, 531] on div at bounding box center [1234, 536] width 12 height 12
click at [1234, 577] on div at bounding box center [1234, 579] width 12 height 12
click at [1233, 623] on div at bounding box center [1234, 622] width 12 height 12
click at [728, 288] on div "SearchWithCriteriaff27c364-d973-457a-ab39-e706d2e6a105 Recording Title SearchWi…" at bounding box center [853, 271] width 830 height 107
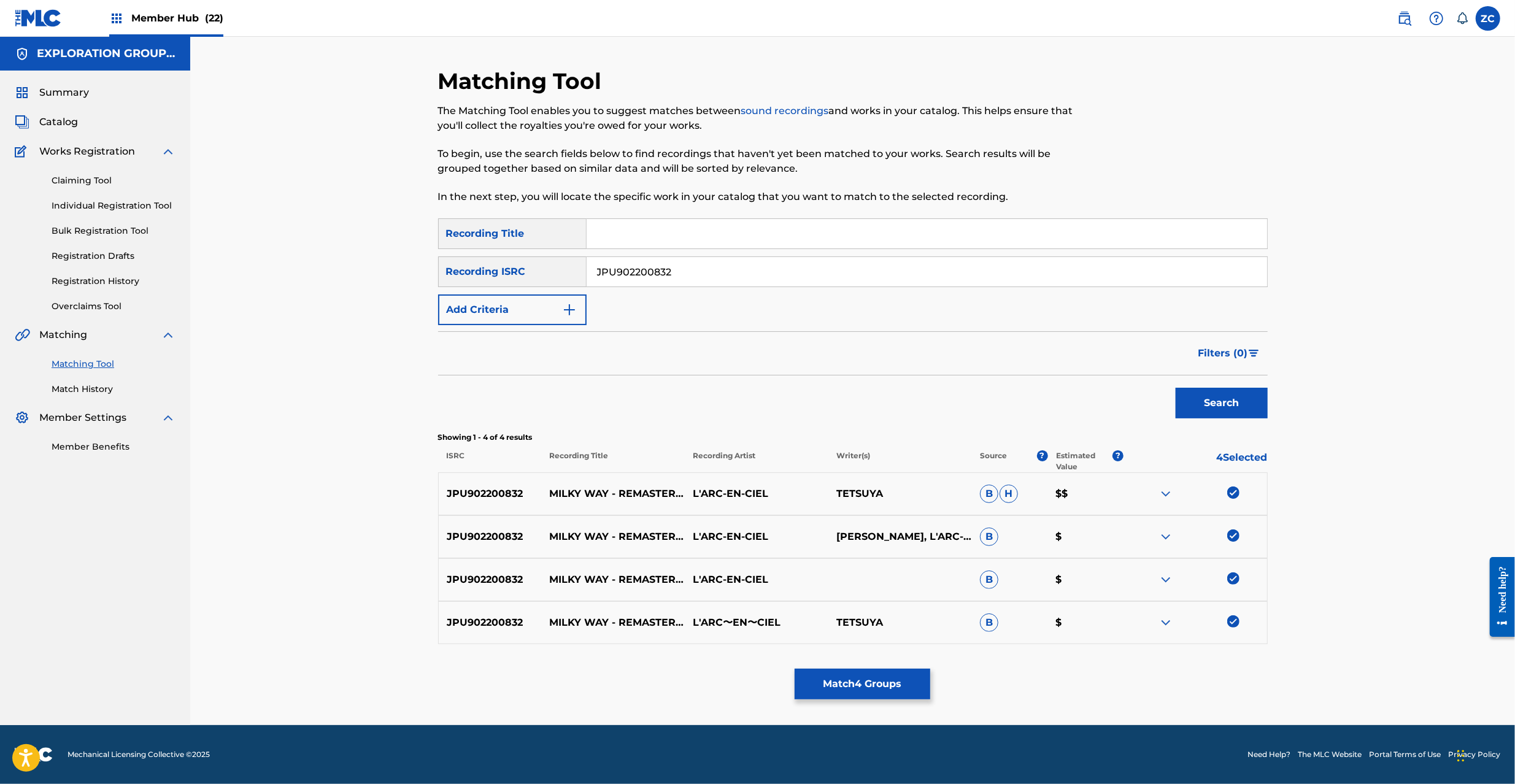
drag, startPoint x: 904, startPoint y: 258, endPoint x: 903, endPoint y: 265, distance: 7.1
click at [903, 258] on input "JPU902200832" at bounding box center [927, 272] width 680 height 30
click at [911, 273] on input "JPU902200832" at bounding box center [927, 272] width 680 height 30
paste input "F541860903"
click at [1200, 399] on button "Search" at bounding box center [1222, 403] width 92 height 30
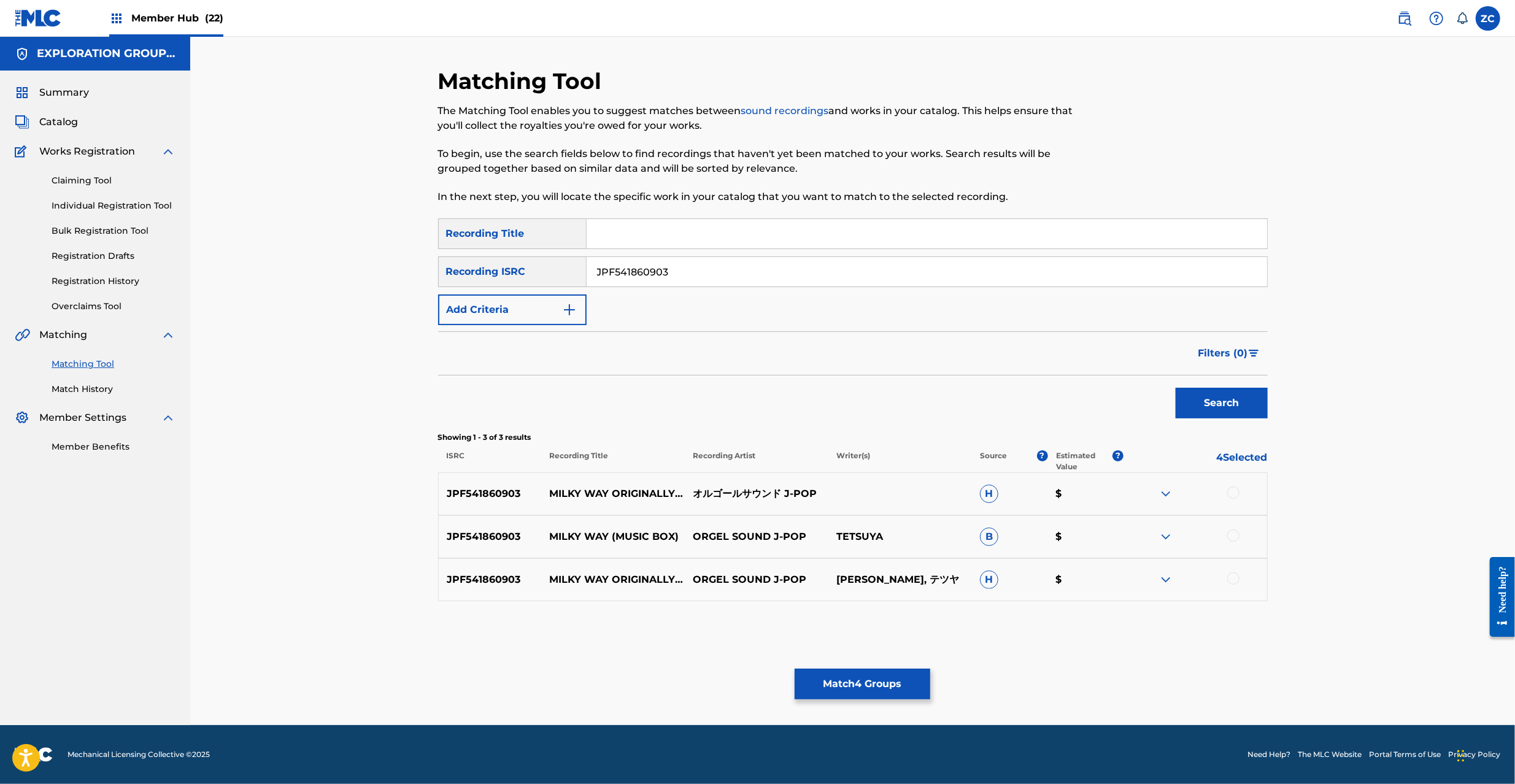
click at [1236, 489] on div at bounding box center [1234, 493] width 12 height 12
click at [1233, 538] on div at bounding box center [1234, 536] width 12 height 12
click at [1234, 577] on div at bounding box center [1234, 579] width 12 height 12
drag, startPoint x: 934, startPoint y: 246, endPoint x: 943, endPoint y: 270, distance: 25.6
click at [934, 246] on input "Search Form" at bounding box center [927, 234] width 680 height 30
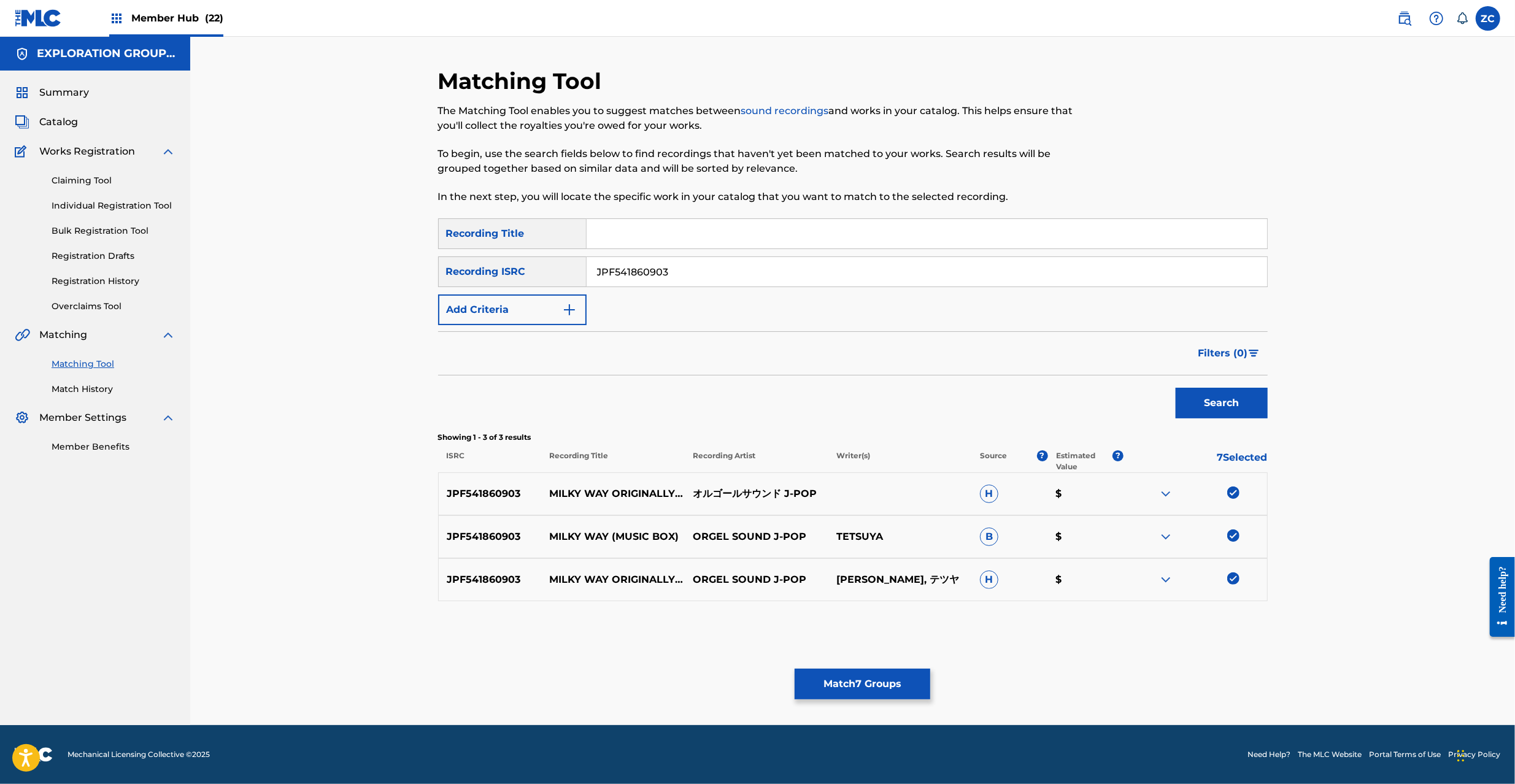
click at [943, 268] on input "JPF541860903" at bounding box center [927, 272] width 680 height 30
paste input "PO02103687"
click at [1225, 400] on button "Search" at bounding box center [1222, 403] width 92 height 30
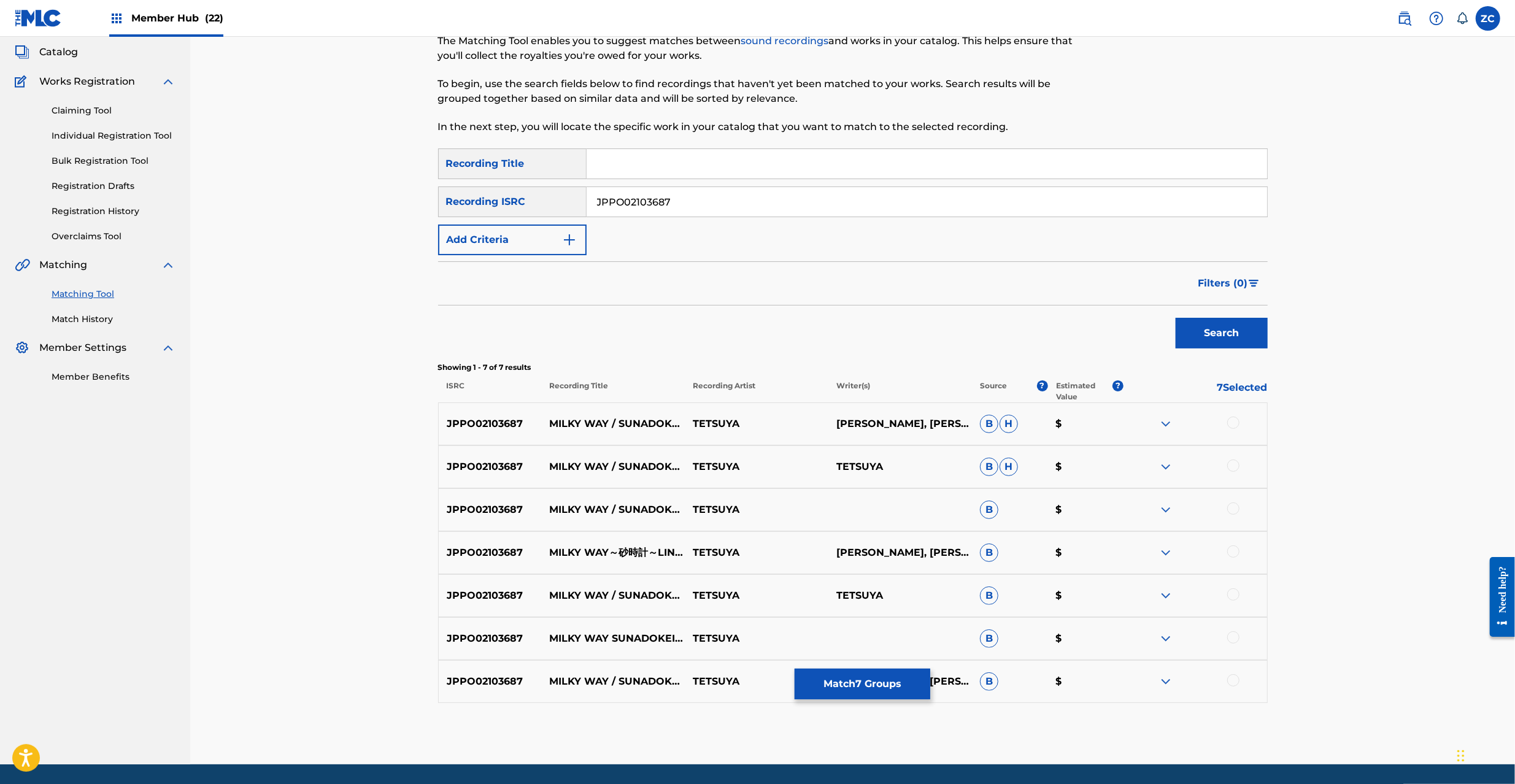
scroll to position [109, 0]
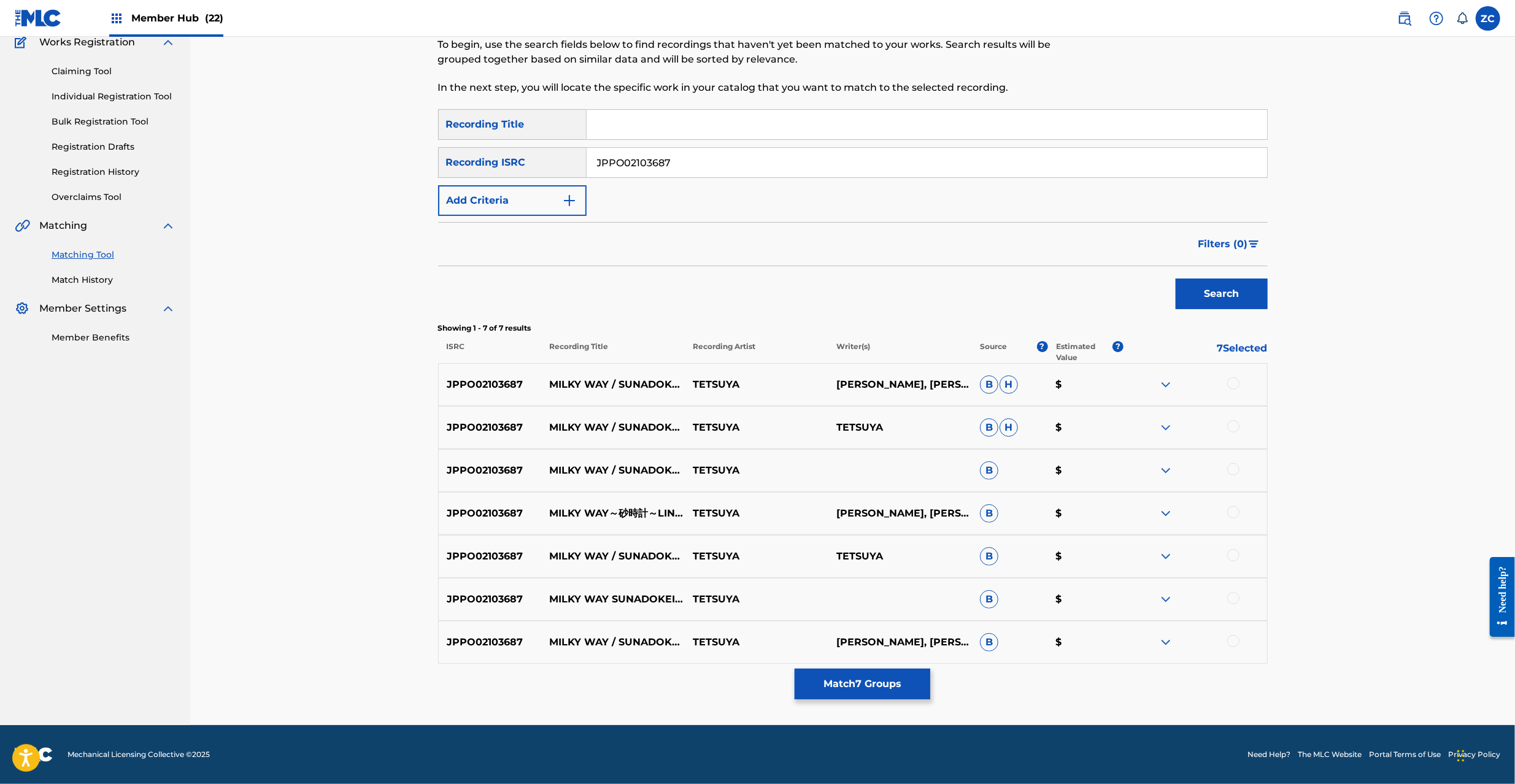
click at [1232, 386] on div at bounding box center [1234, 383] width 12 height 12
click at [1235, 429] on div at bounding box center [1234, 426] width 12 height 12
click at [1231, 466] on div at bounding box center [1234, 469] width 12 height 12
click at [1233, 507] on div at bounding box center [1234, 513] width 12 height 12
click at [1233, 551] on div at bounding box center [1234, 556] width 12 height 12
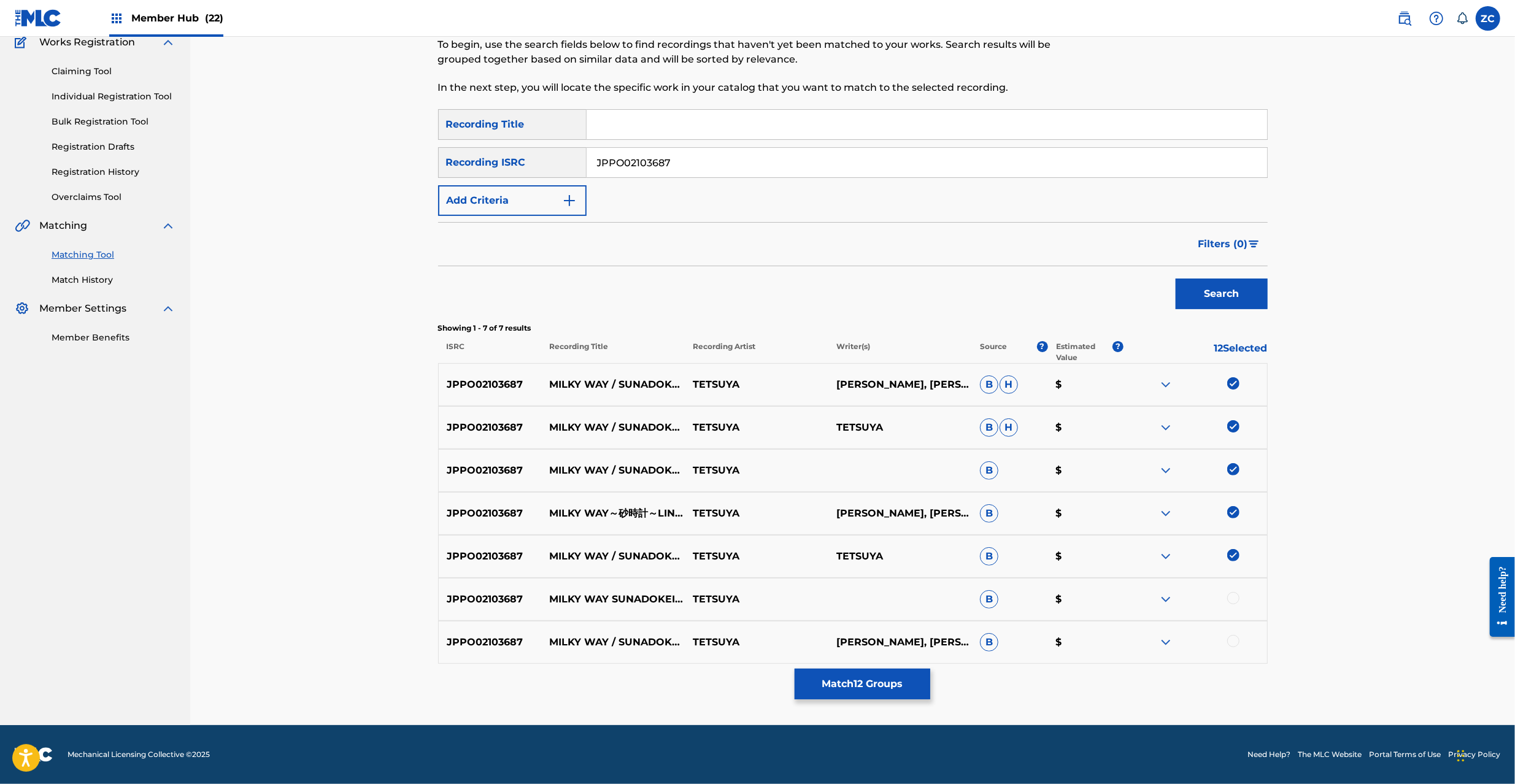
click at [1234, 602] on div at bounding box center [1234, 599] width 12 height 12
click at [1231, 639] on div at bounding box center [1234, 641] width 12 height 12
click at [856, 150] on input "JPPO02103687" at bounding box center [927, 163] width 680 height 30
paste input "KS09701909"
click at [1217, 291] on button "Search" at bounding box center [1222, 293] width 92 height 30
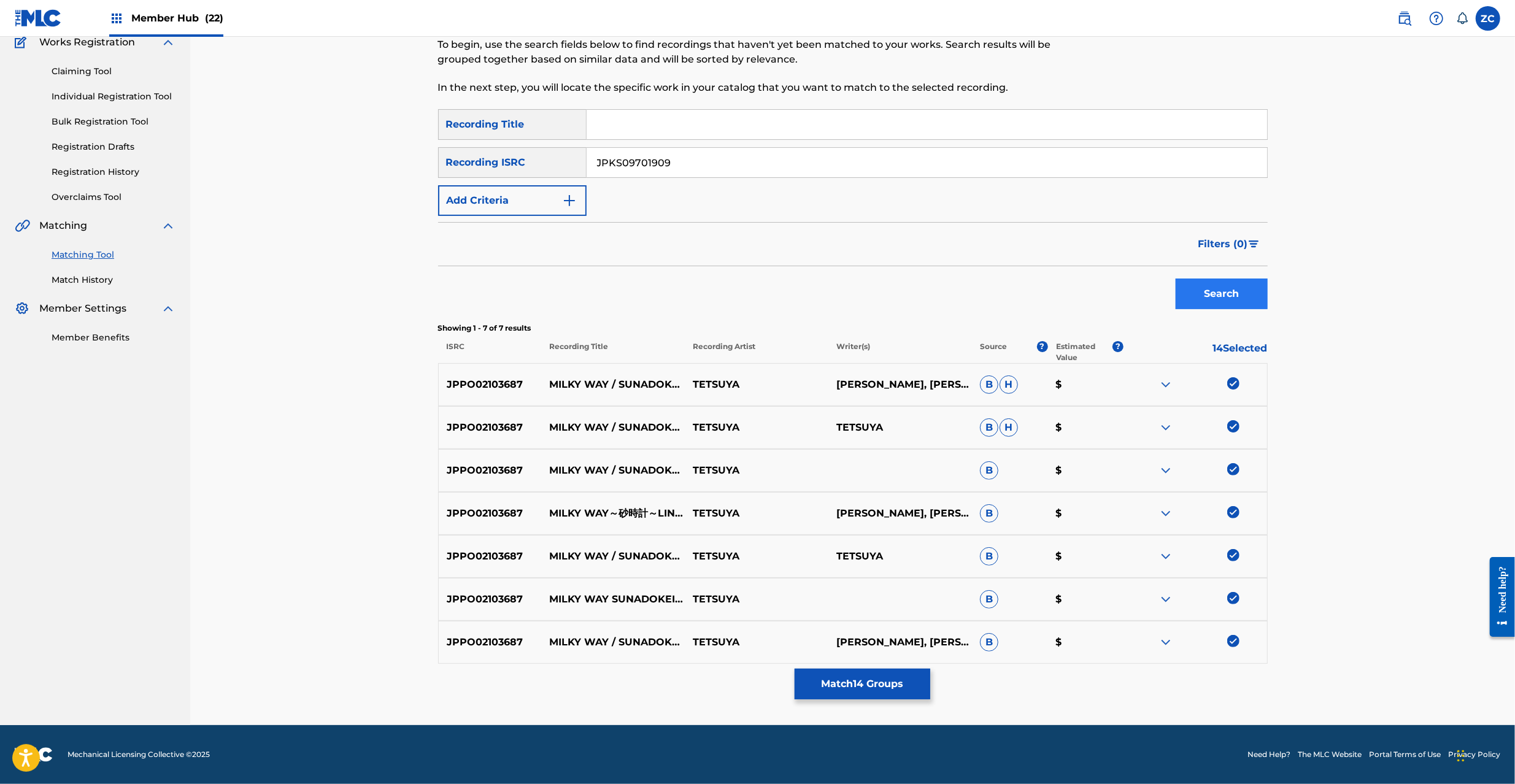
scroll to position [0, 0]
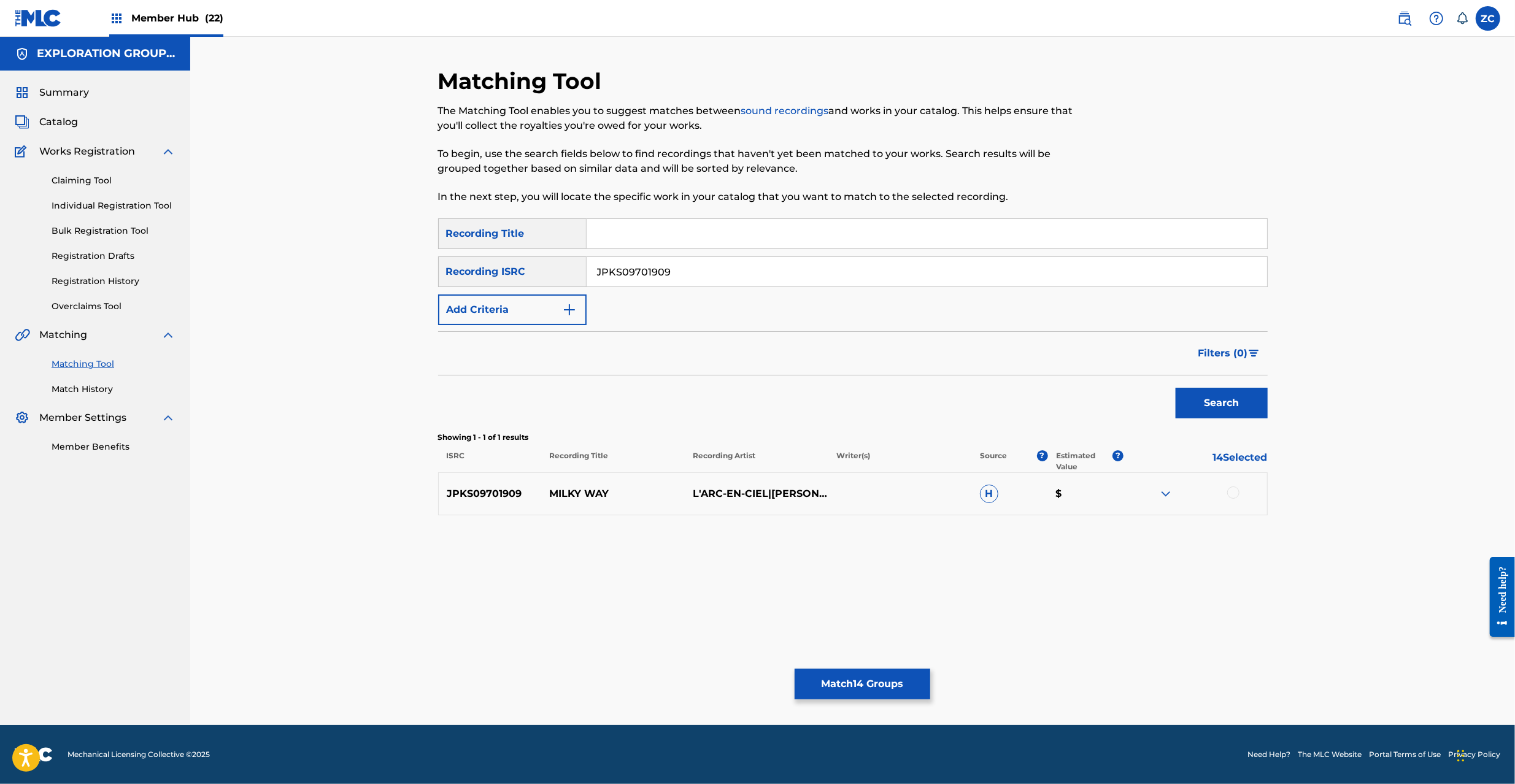
click at [1235, 493] on div at bounding box center [1234, 493] width 12 height 12
click at [860, 275] on input "JPKS09701909" at bounding box center [927, 272] width 680 height 30
paste input "1103396"
click at [1210, 418] on div "Search" at bounding box center [1219, 400] width 98 height 49
click at [1215, 411] on button "Search" at bounding box center [1222, 403] width 92 height 30
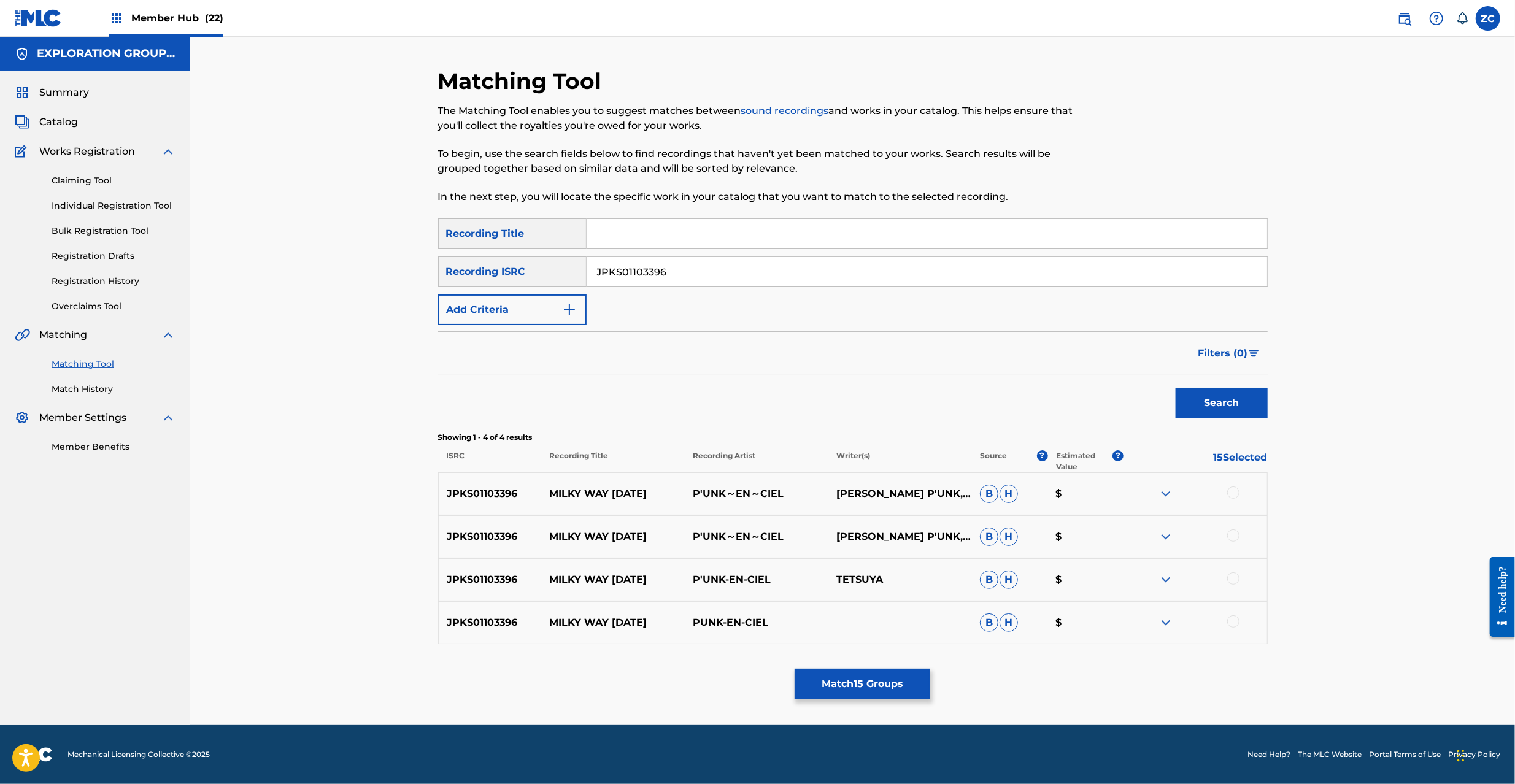
click at [1242, 492] on div at bounding box center [1195, 493] width 143 height 15
click at [1228, 492] on div at bounding box center [1234, 493] width 12 height 12
click at [1234, 540] on div at bounding box center [1234, 536] width 12 height 12
click at [1235, 578] on div at bounding box center [1234, 579] width 12 height 12
click at [1237, 626] on div at bounding box center [1234, 622] width 12 height 12
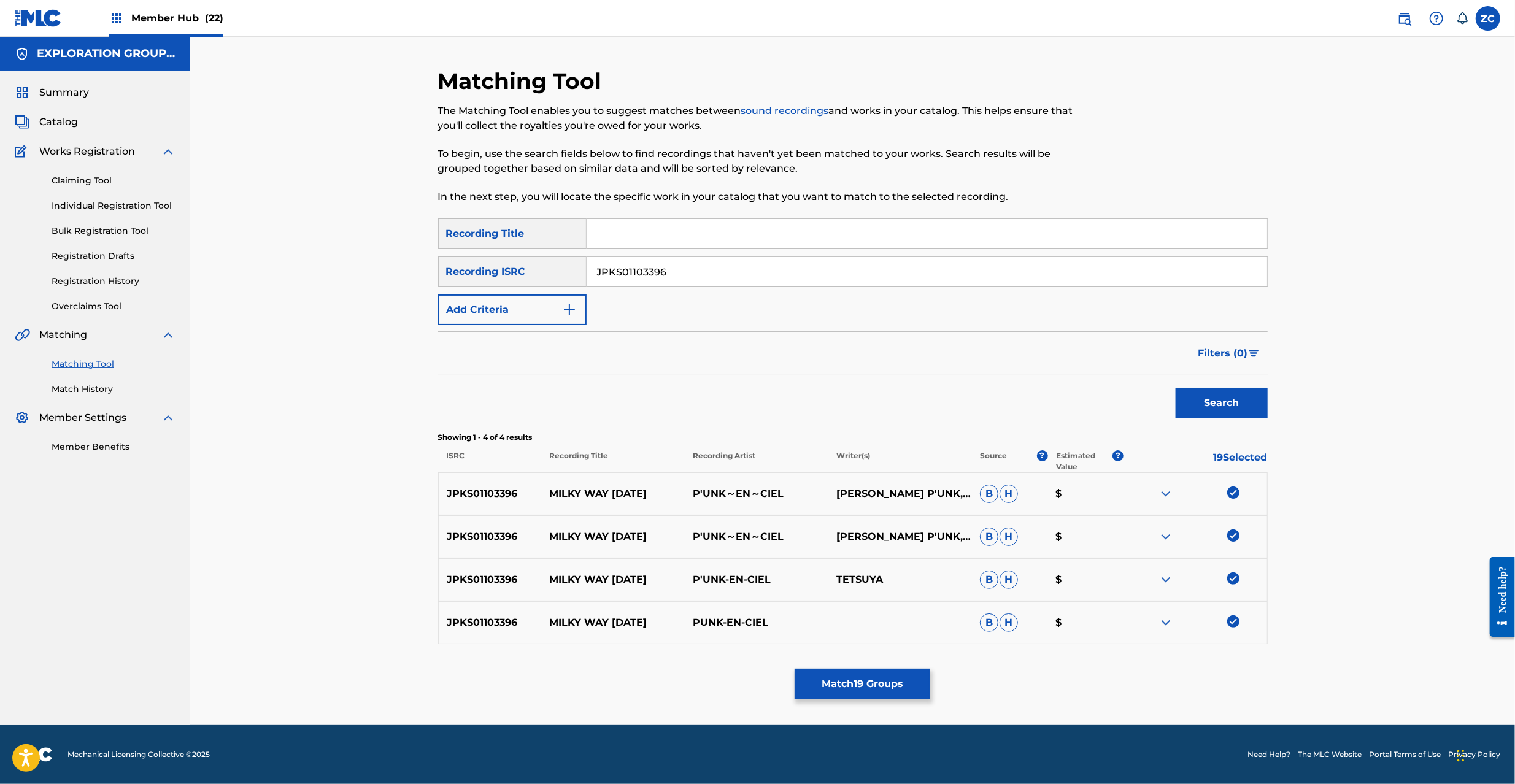
click at [884, 265] on input "JPKS01103396" at bounding box center [927, 272] width 680 height 30
paste input "0400524"
click at [1213, 411] on button "Search" at bounding box center [1222, 403] width 92 height 30
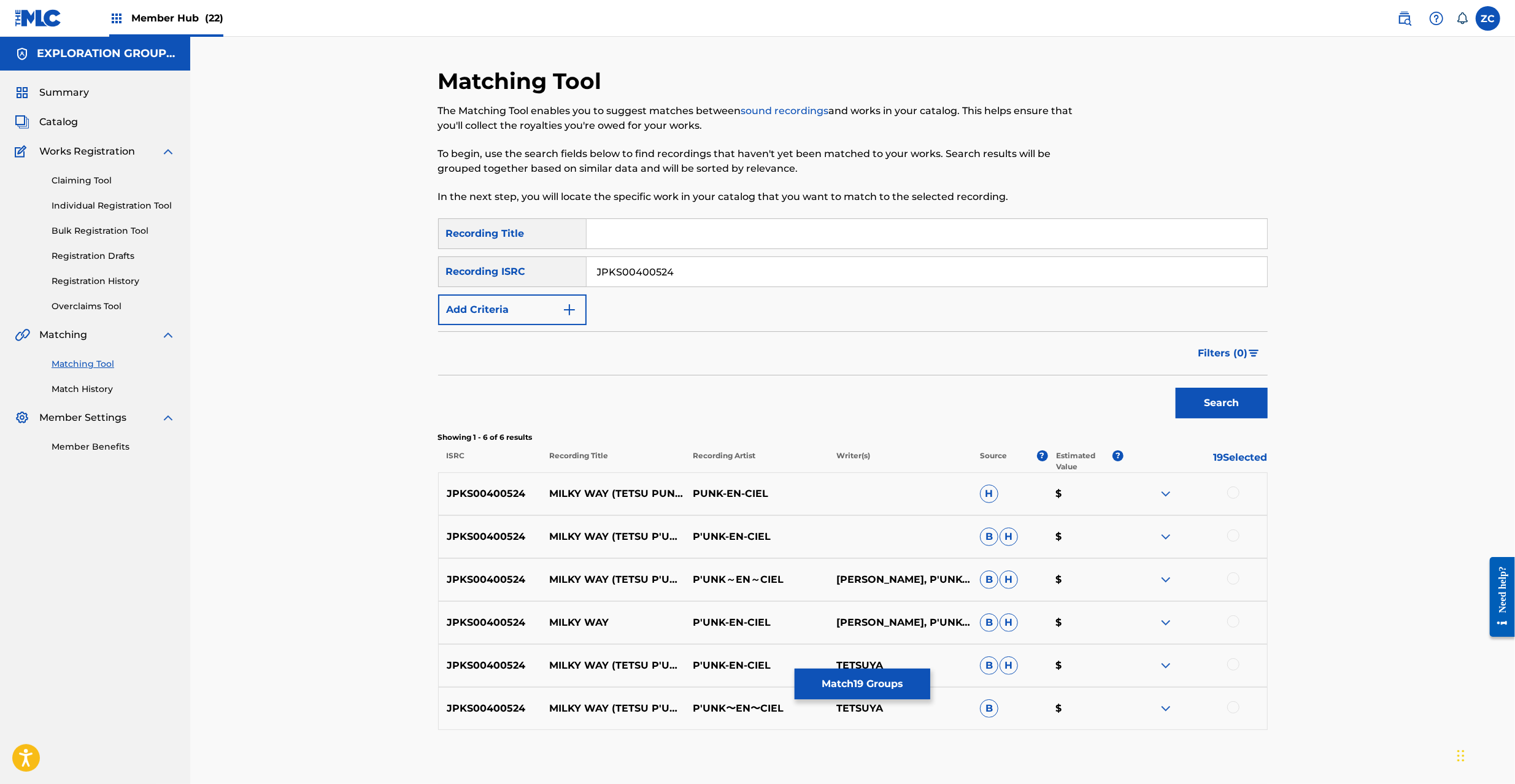
click at [1235, 493] on div at bounding box center [1234, 493] width 12 height 12
click at [1230, 531] on div at bounding box center [1234, 536] width 12 height 12
click at [1231, 584] on div at bounding box center [1195, 580] width 143 height 15
click at [1231, 584] on div at bounding box center [1234, 579] width 12 height 12
click at [1231, 624] on div at bounding box center [1234, 622] width 12 height 12
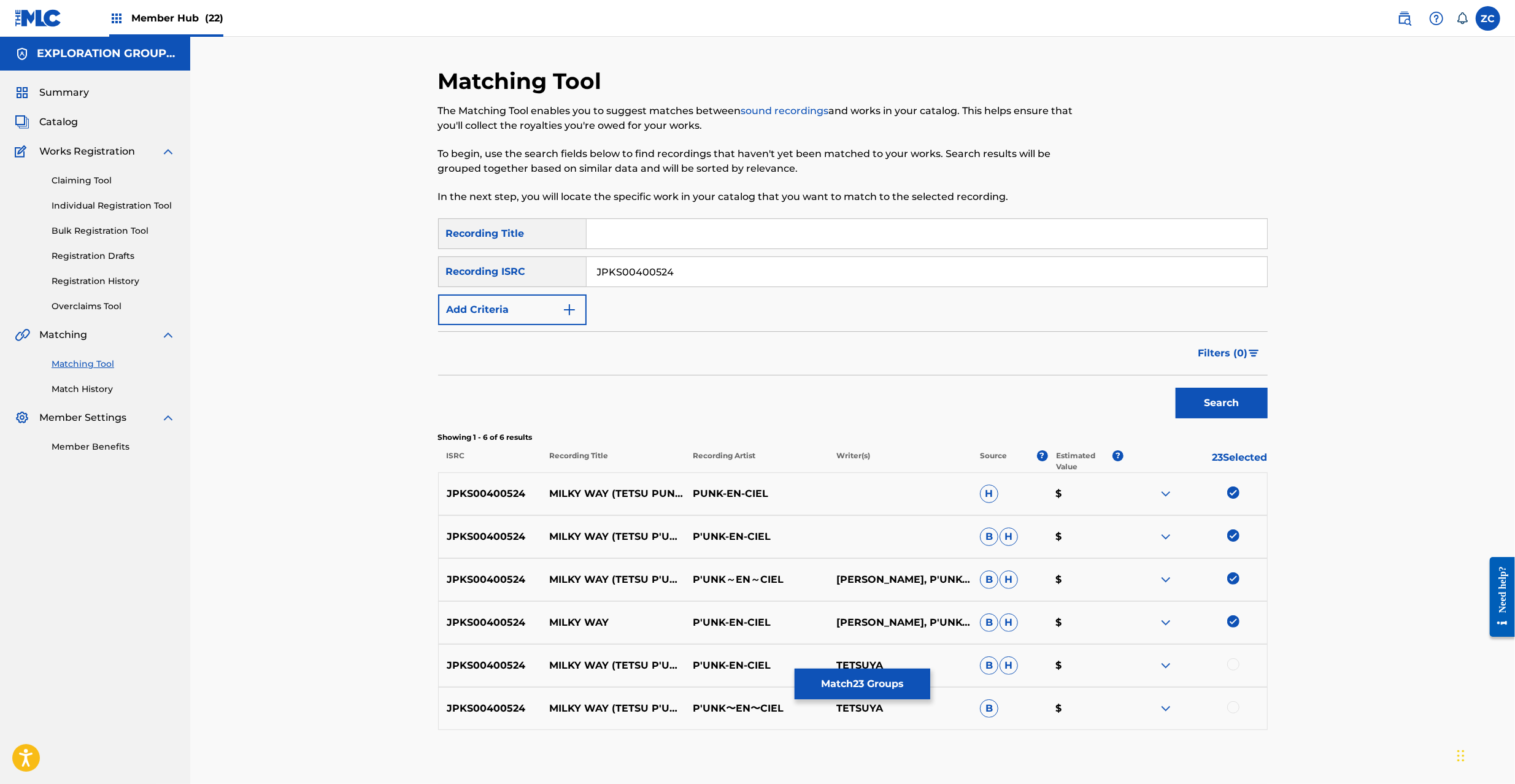
click at [1233, 663] on div at bounding box center [1234, 665] width 12 height 12
click at [1232, 708] on div at bounding box center [1234, 708] width 12 height 12
click at [856, 281] on input "JPKS00400524" at bounding box center [927, 272] width 680 height 30
paste input "3"
type input "JPKS00400523"
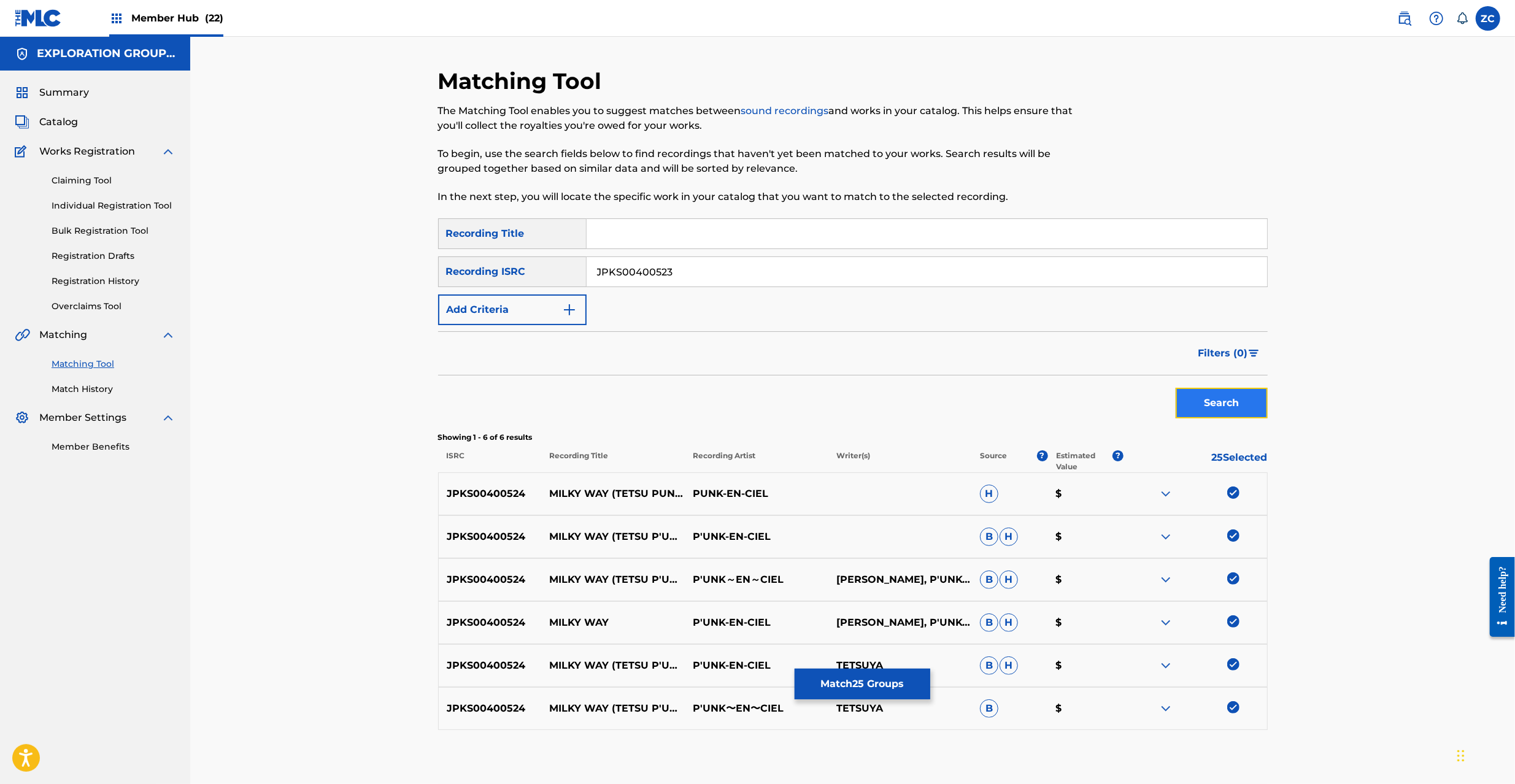
click at [1220, 411] on button "Search" at bounding box center [1222, 403] width 92 height 30
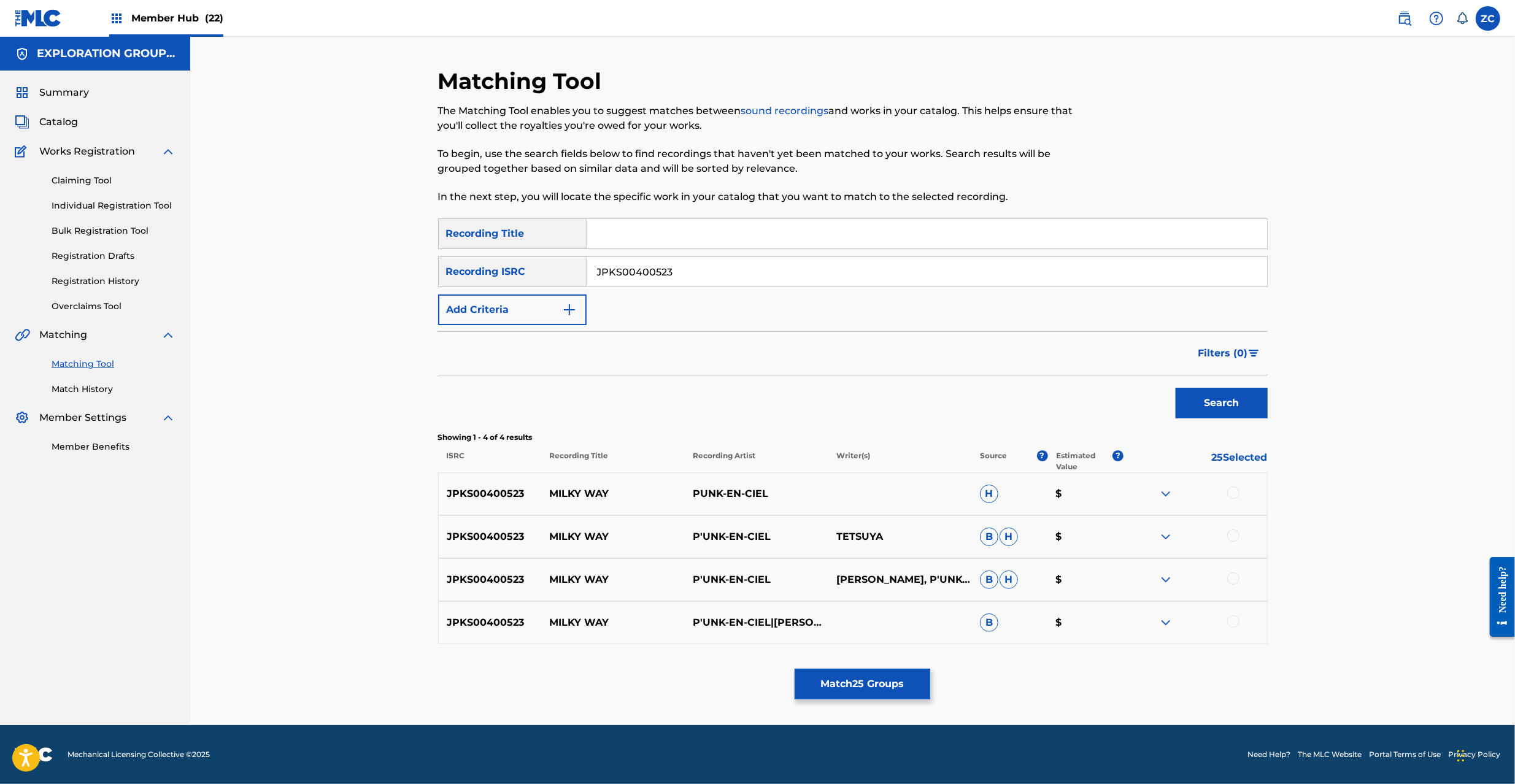
click at [1233, 491] on div at bounding box center [1234, 493] width 12 height 12
click at [1233, 534] on div at bounding box center [1234, 536] width 12 height 12
click at [1233, 579] on div at bounding box center [1234, 579] width 12 height 12
click at [1234, 621] on div at bounding box center [1234, 622] width 12 height 12
click at [877, 679] on button "Match 29 Groups" at bounding box center [863, 683] width 136 height 30
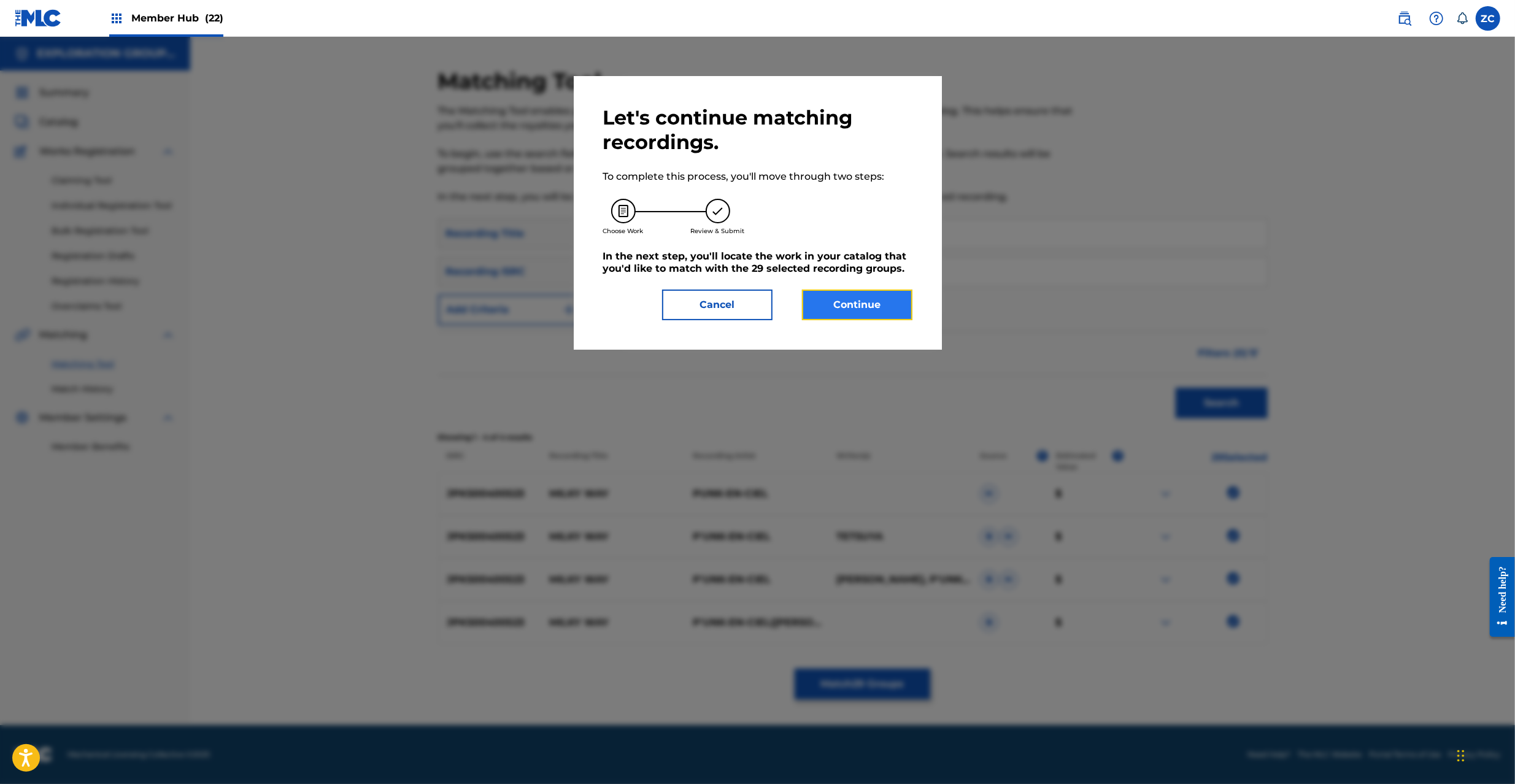
click at [863, 301] on button "Continue" at bounding box center [857, 305] width 111 height 30
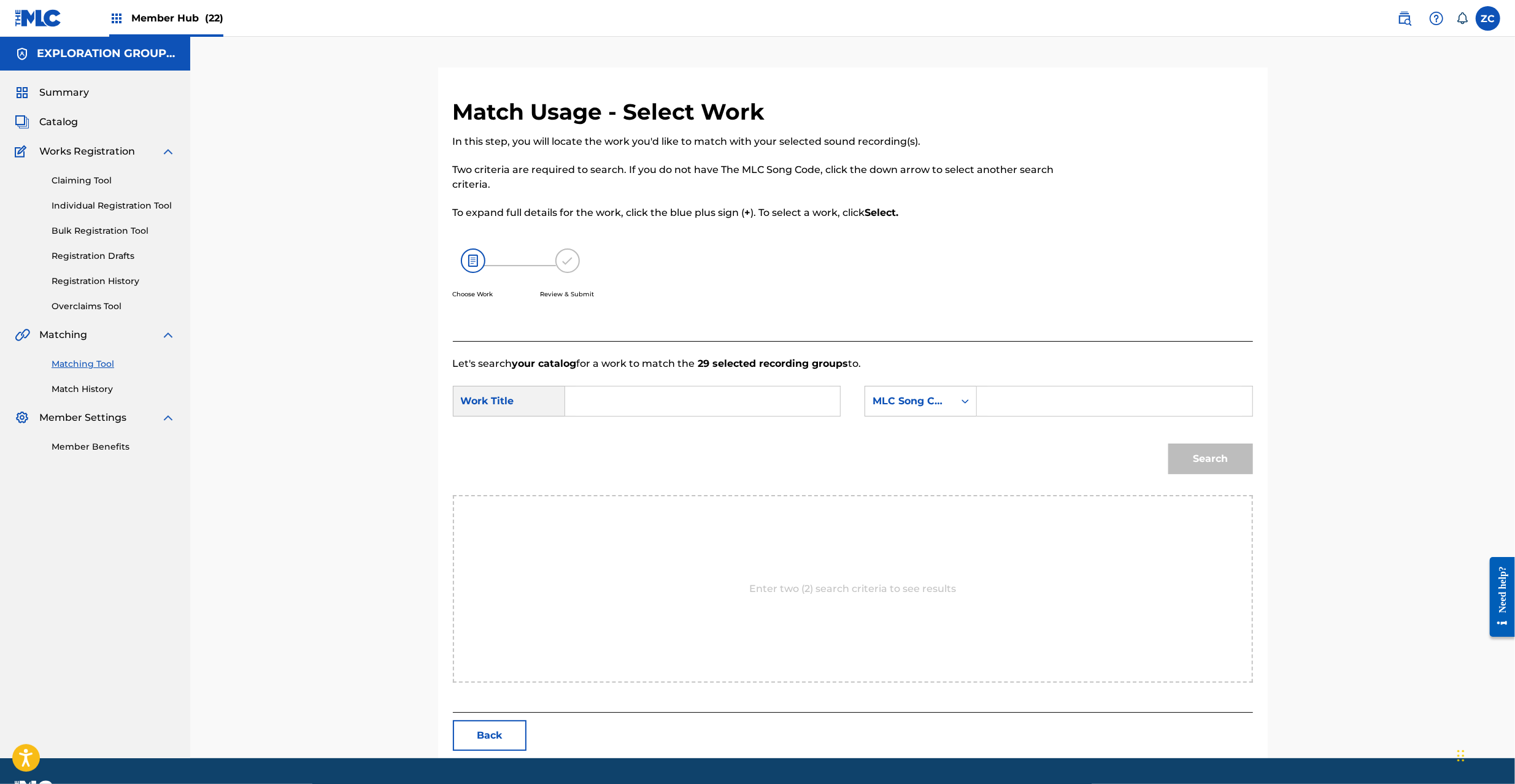
click at [629, 393] on input "Search Form" at bounding box center [703, 401] width 254 height 30
paste input "Milky Way M4551O"
click at [657, 401] on input "Milky Way M4551O" at bounding box center [703, 401] width 254 height 30
type input "Milky Way"
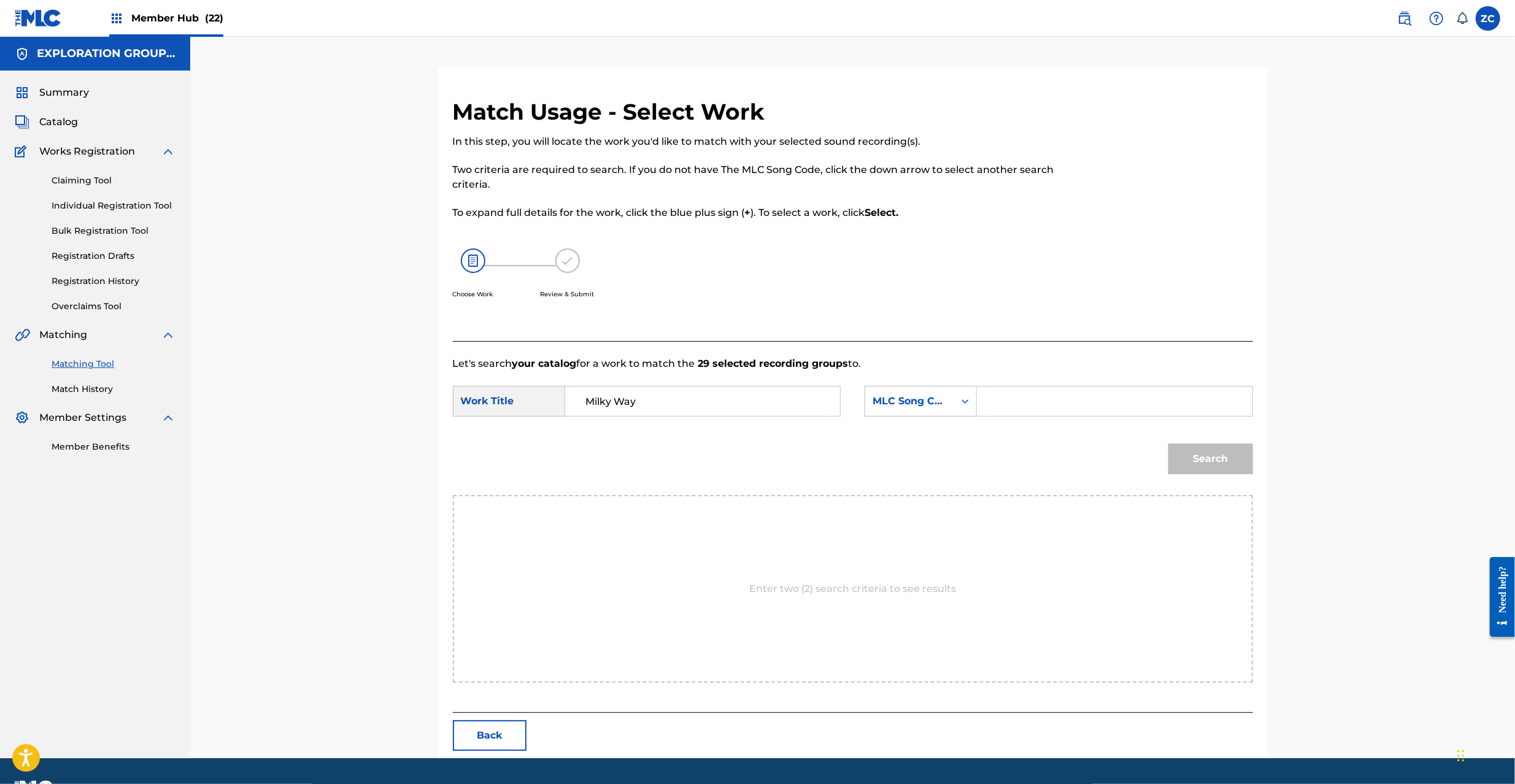
click at [1080, 420] on div "SearchWithCriteria0b34cce0-2e8b-488a-8344-f347e15e9176 Work Title Milky Way Sea…" at bounding box center [853, 404] width 800 height 38
drag, startPoint x: 1089, startPoint y: 401, endPoint x: 1095, endPoint y: 403, distance: 6.3
click at [1089, 400] on input "Search Form" at bounding box center [1114, 401] width 254 height 30
paste input "M4551O"
type input "M4551O"
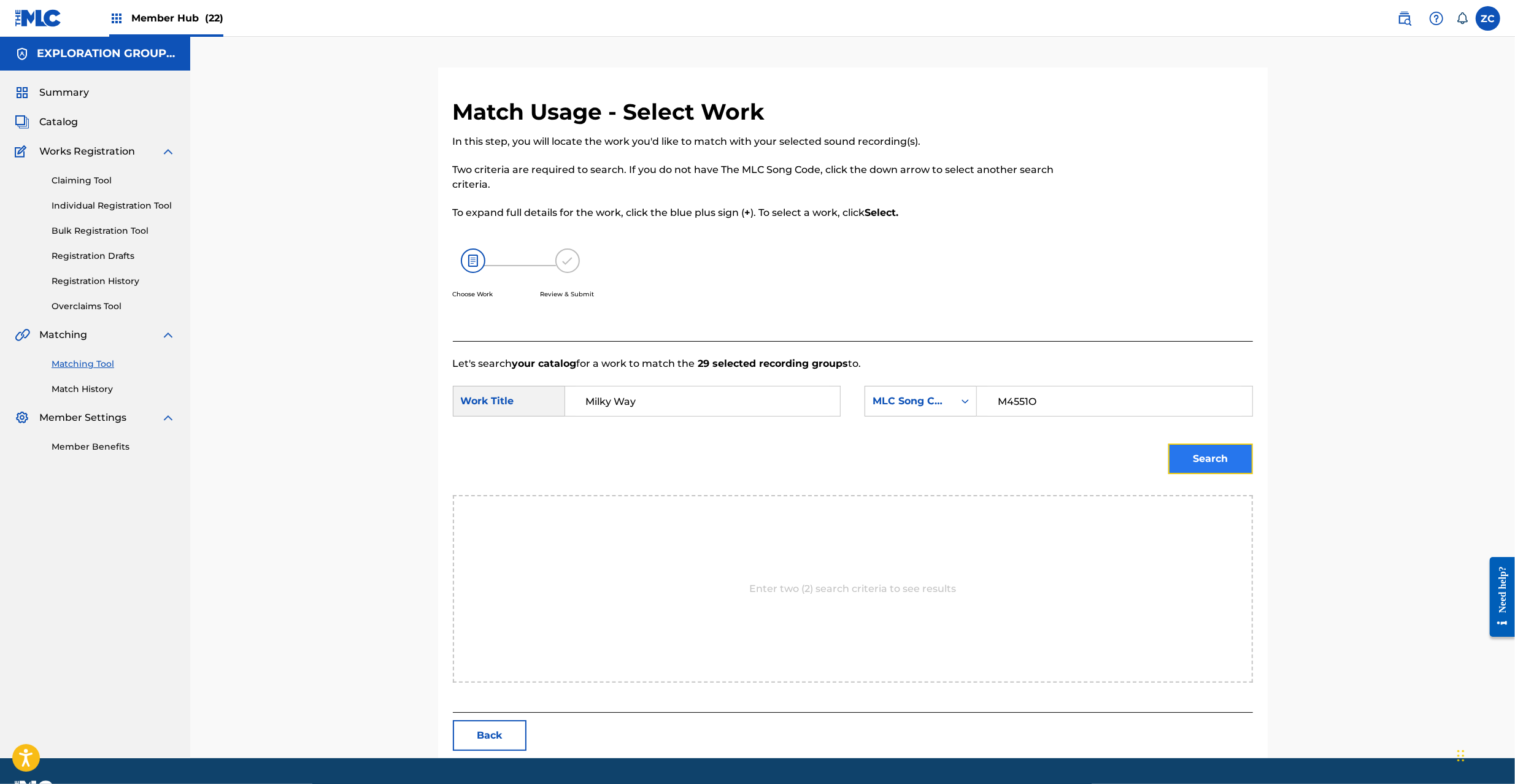
click at [1202, 459] on button "Search" at bounding box center [1210, 458] width 85 height 30
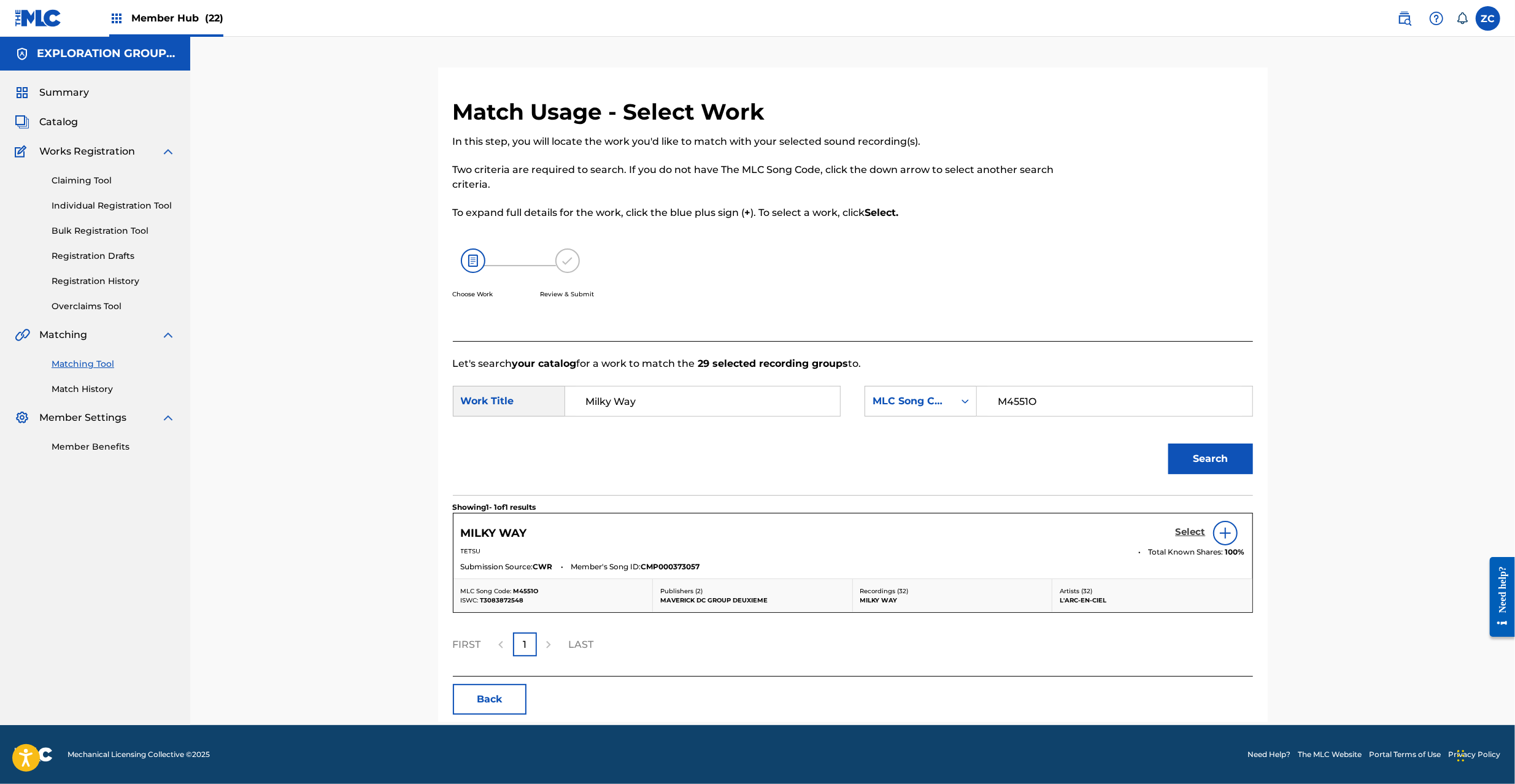
click at [1194, 534] on h5 "Select" at bounding box center [1191, 532] width 30 height 12
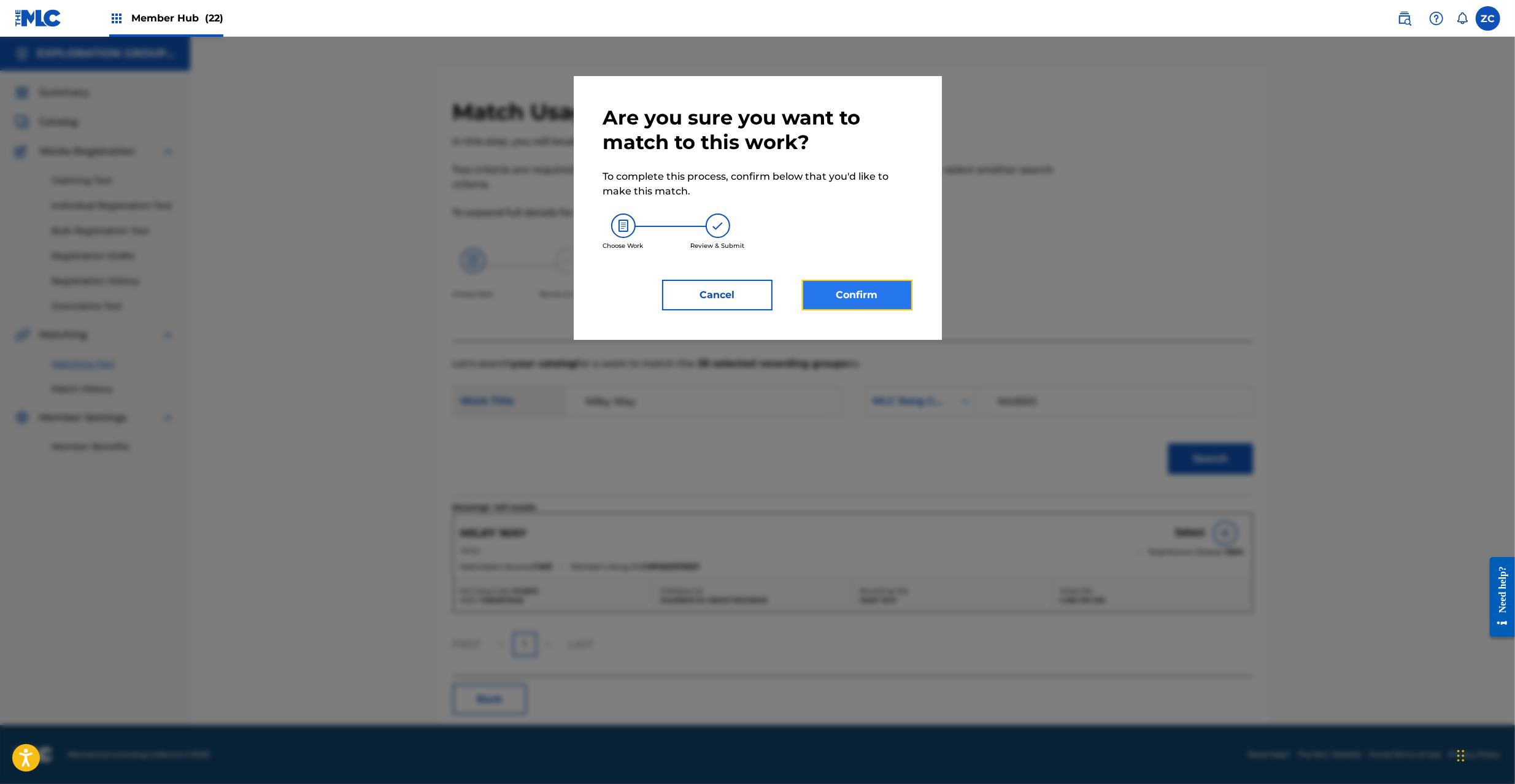
click at [885, 307] on button "Confirm" at bounding box center [857, 295] width 111 height 30
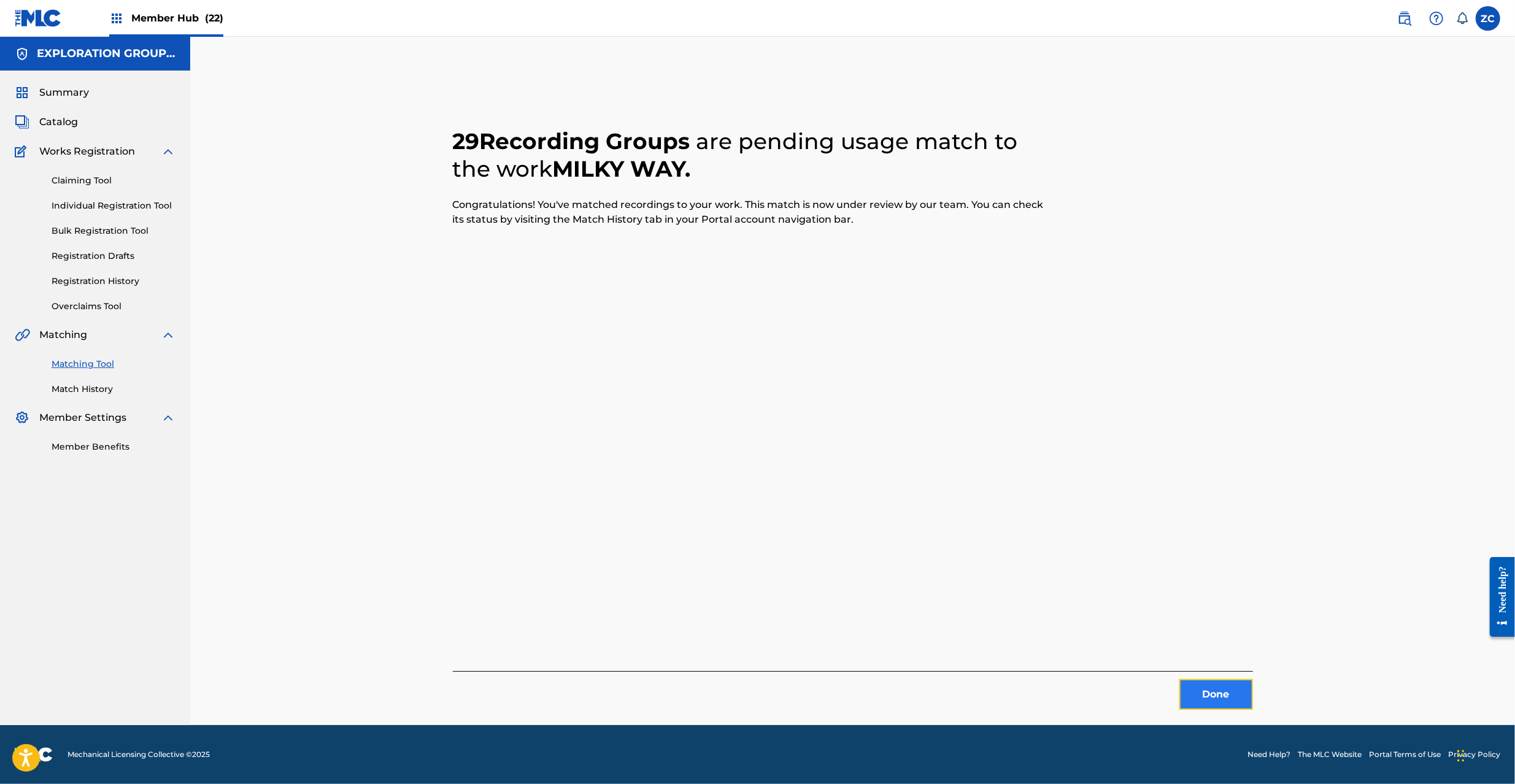
click at [1196, 683] on button "Done" at bounding box center [1216, 694] width 73 height 30
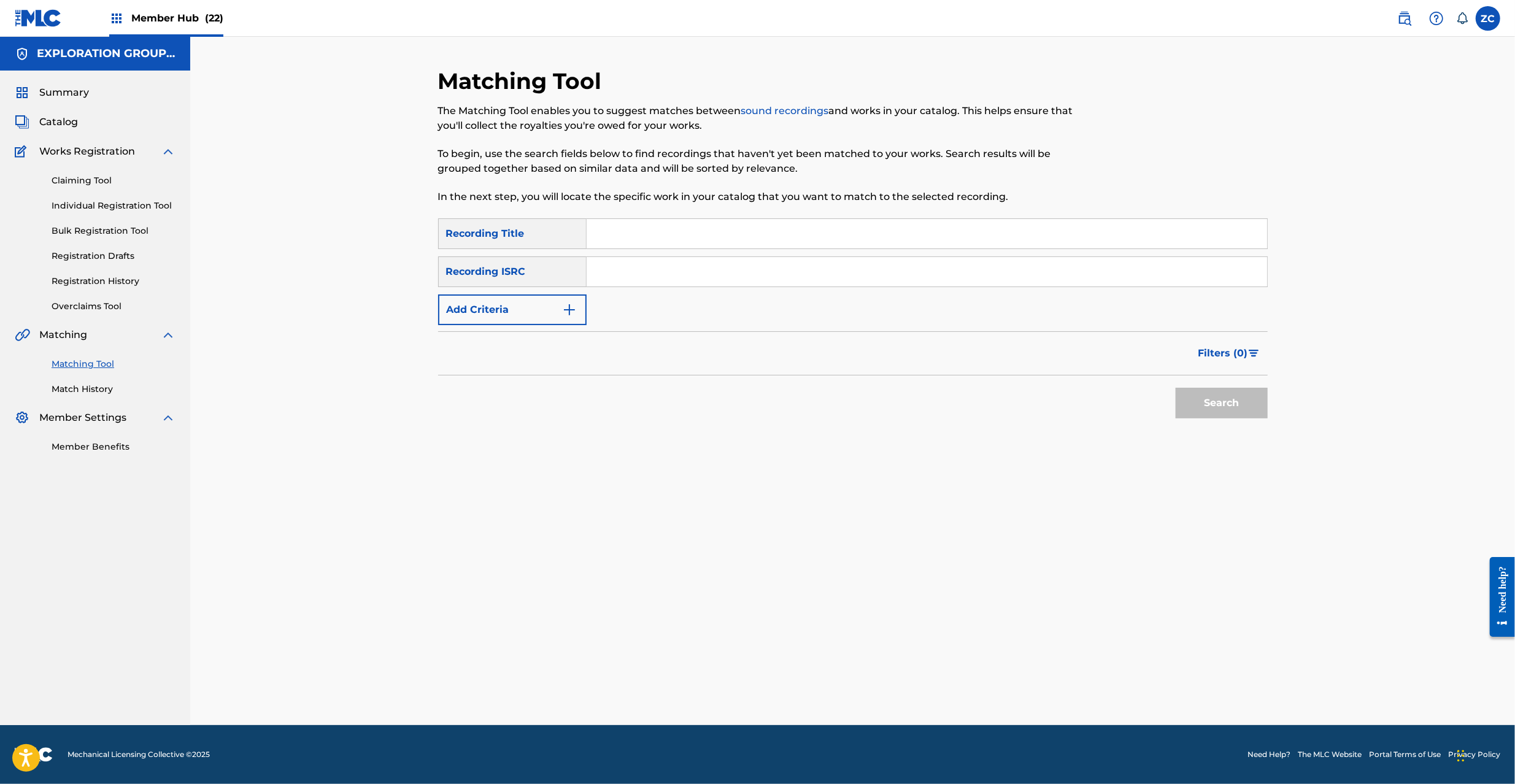
drag, startPoint x: 1054, startPoint y: 281, endPoint x: 1130, endPoint y: 371, distance: 117.8
click at [1054, 280] on input "Search Form" at bounding box center [927, 272] width 680 height 30
paste input "JPF301200123"
click at [1208, 401] on button "Search" at bounding box center [1222, 403] width 92 height 30
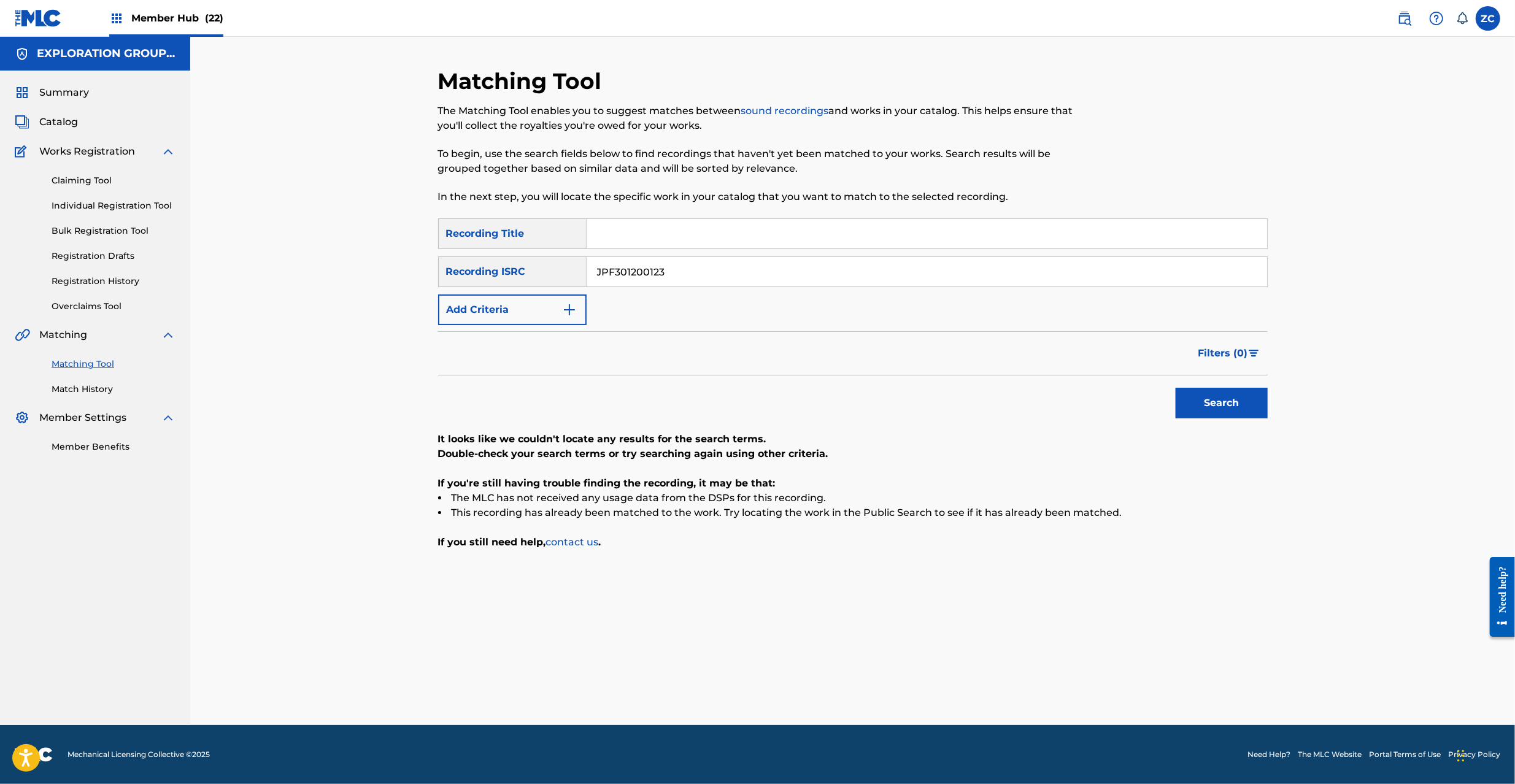
drag, startPoint x: 815, startPoint y: 271, endPoint x: 830, endPoint y: 281, distance: 18.0
click at [815, 270] on input "JPF301200123" at bounding box center [927, 272] width 680 height 30
paste input "U902205009"
drag, startPoint x: 1187, startPoint y: 398, endPoint x: 1139, endPoint y: 408, distance: 49.0
click at [1187, 397] on button "Search" at bounding box center [1222, 403] width 92 height 30
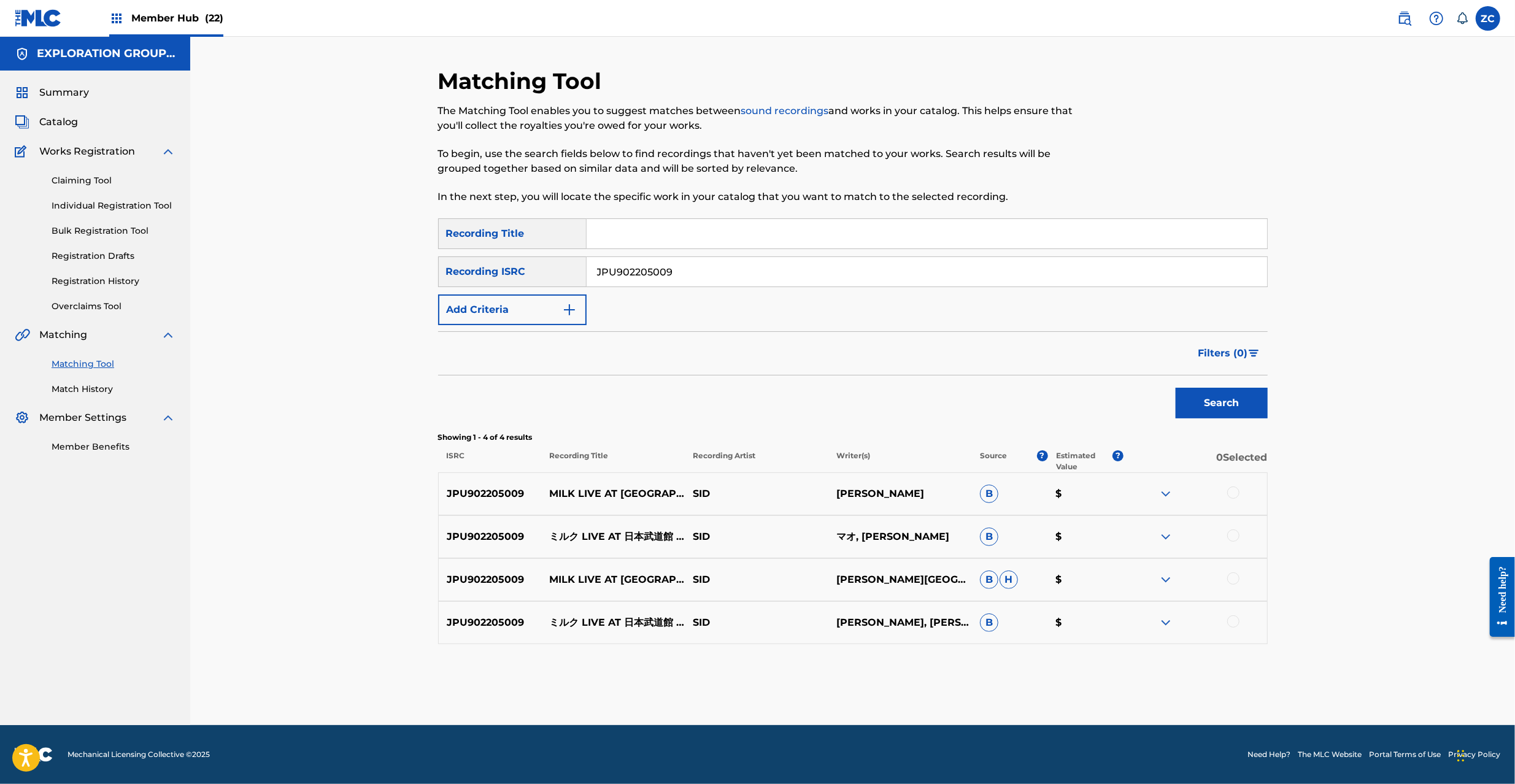
drag, startPoint x: 1237, startPoint y: 492, endPoint x: 1236, endPoint y: 510, distance: 18.0
click at [1236, 496] on div at bounding box center [1234, 493] width 12 height 12
click at [1234, 536] on div at bounding box center [1234, 536] width 12 height 12
click at [1228, 581] on div at bounding box center [1234, 579] width 12 height 12
click at [1234, 626] on div at bounding box center [1195, 623] width 143 height 15
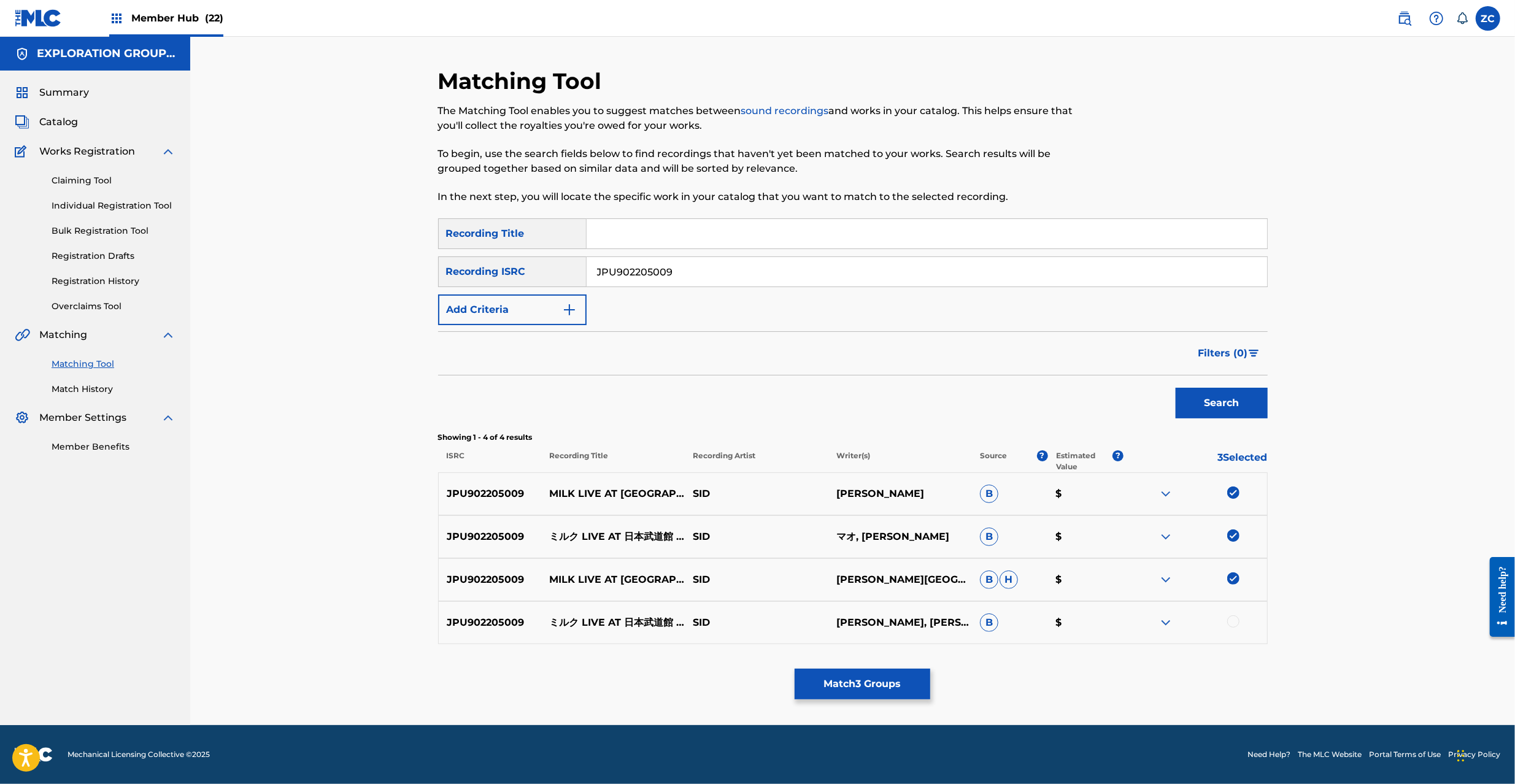
click at [1234, 626] on div at bounding box center [1234, 622] width 12 height 12
click at [723, 281] on input "JPU902205009" at bounding box center [927, 272] width 680 height 30
paste input "4491"
click at [1227, 395] on button "Search" at bounding box center [1222, 403] width 92 height 30
drag, startPoint x: 1235, startPoint y: 491, endPoint x: 1236, endPoint y: 501, distance: 10.0
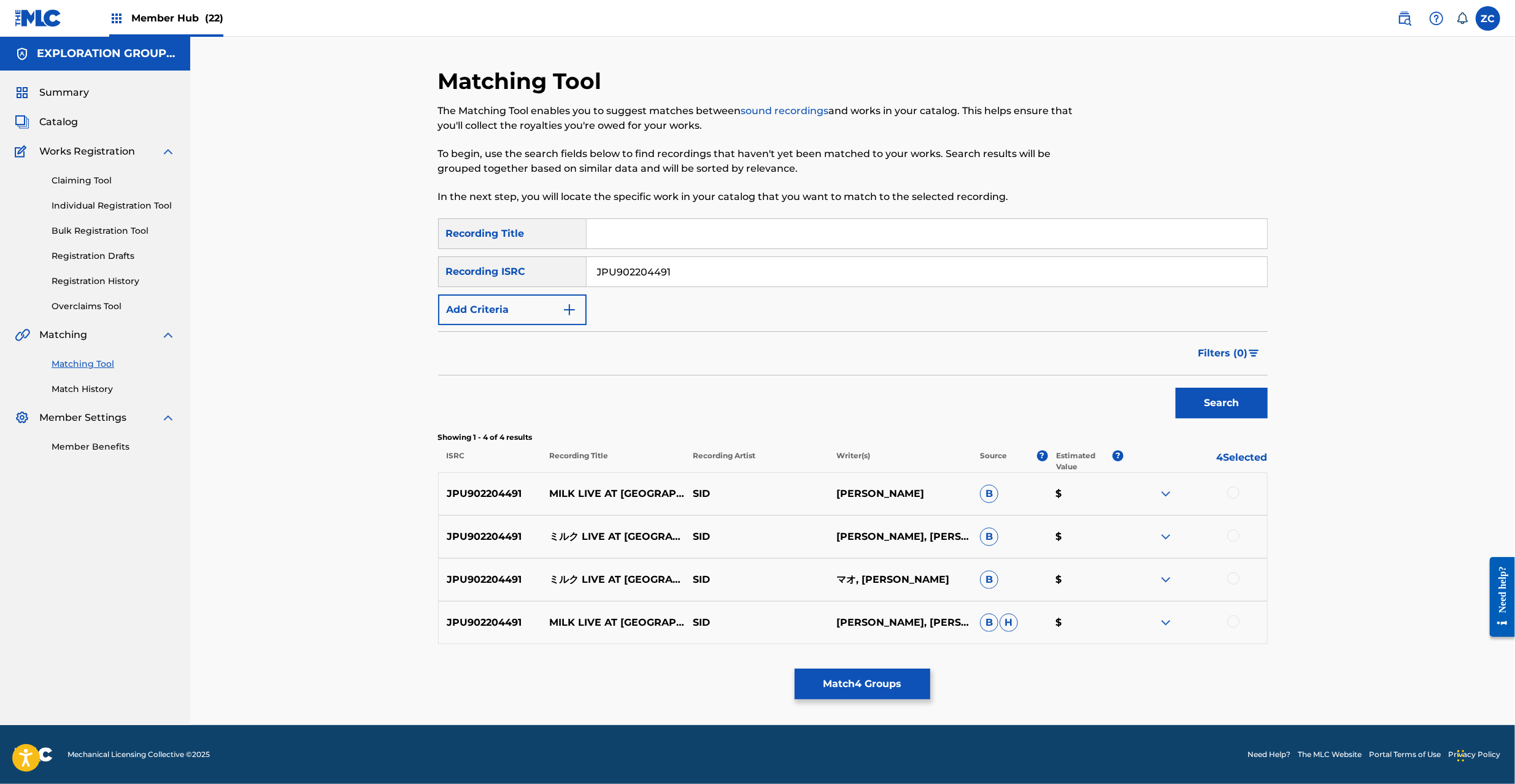
click at [1235, 492] on div at bounding box center [1234, 493] width 12 height 12
click at [1234, 539] on div at bounding box center [1234, 536] width 12 height 12
drag, startPoint x: 1235, startPoint y: 577, endPoint x: 1235, endPoint y: 590, distance: 13.0
click at [1235, 578] on div at bounding box center [1234, 579] width 12 height 12
click at [1233, 620] on div at bounding box center [1234, 622] width 12 height 12
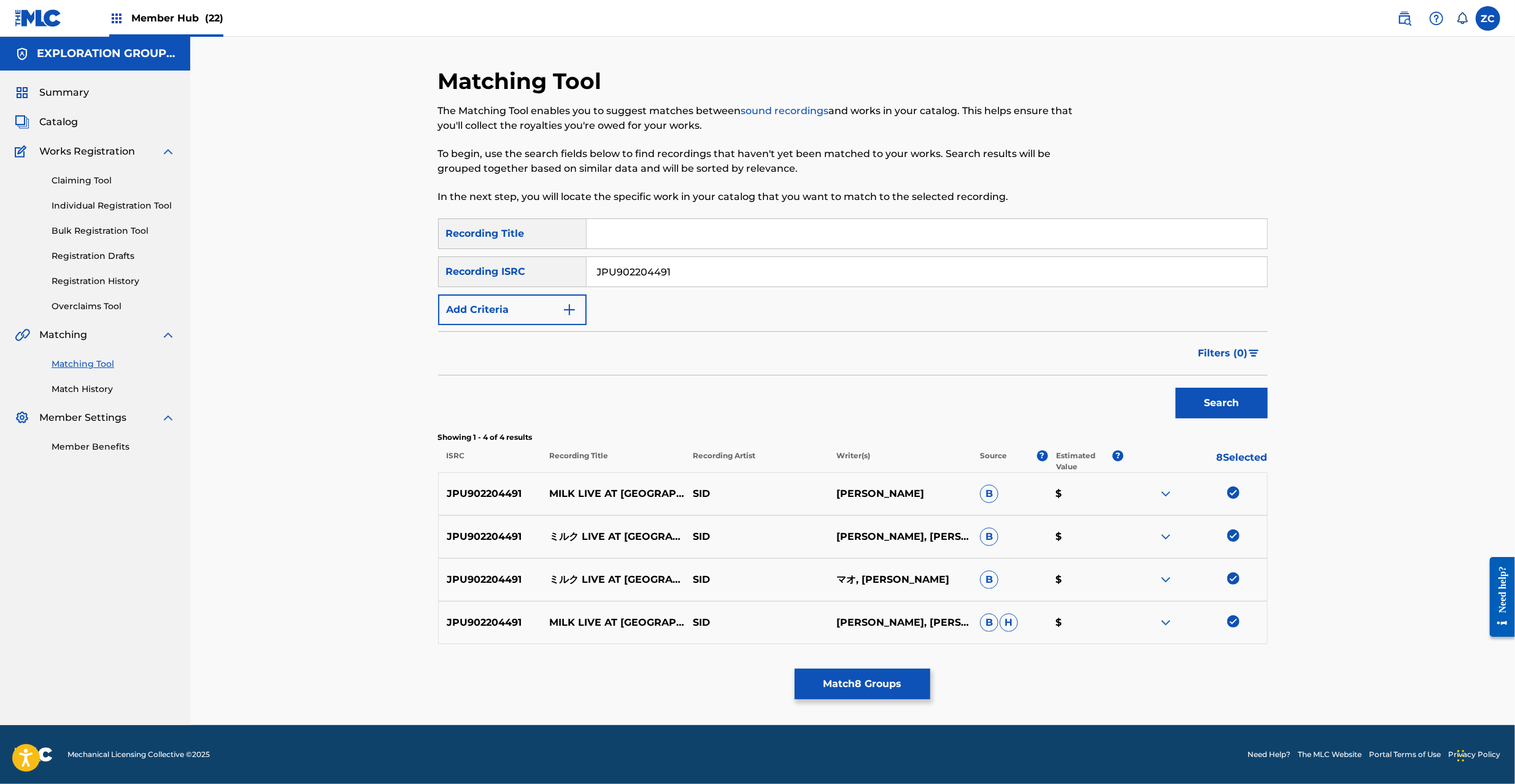
click at [803, 278] on input "JPU902204491" at bounding box center [927, 272] width 680 height 30
paste input "3769"
click at [1225, 397] on button "Search" at bounding box center [1222, 403] width 92 height 30
drag, startPoint x: 1228, startPoint y: 494, endPoint x: 1234, endPoint y: 531, distance: 37.5
click at [1228, 495] on div at bounding box center [1234, 493] width 12 height 12
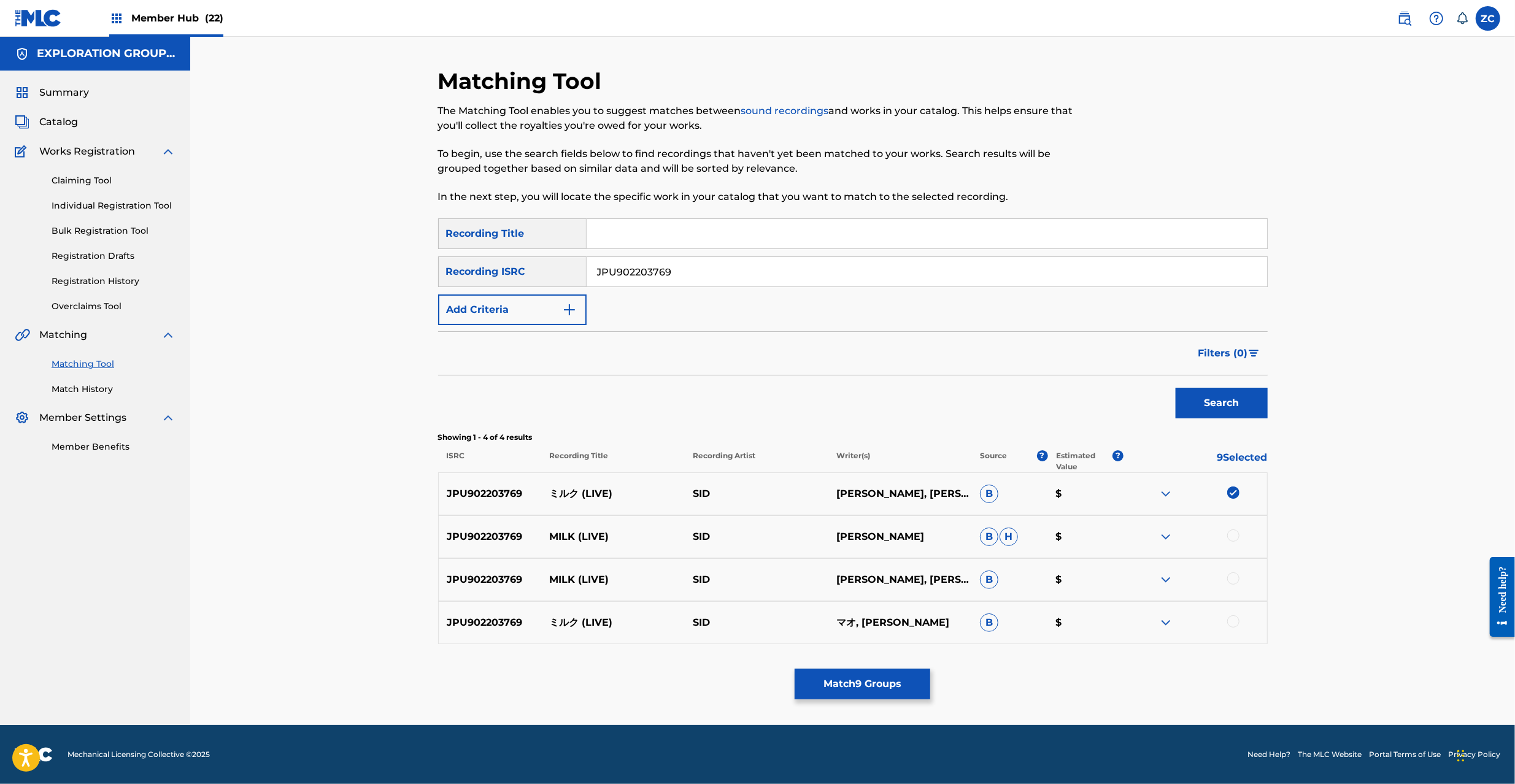
click at [1230, 545] on div "JPU902203769 MILK (LIVE) [PERSON_NAME] B H $" at bounding box center [853, 536] width 830 height 43
click at [1231, 539] on div at bounding box center [1234, 536] width 12 height 12
click at [1230, 583] on div at bounding box center [1234, 579] width 12 height 12
click at [1232, 623] on div at bounding box center [1234, 622] width 12 height 12
click at [792, 270] on input "JPU902203769" at bounding box center [927, 272] width 680 height 30
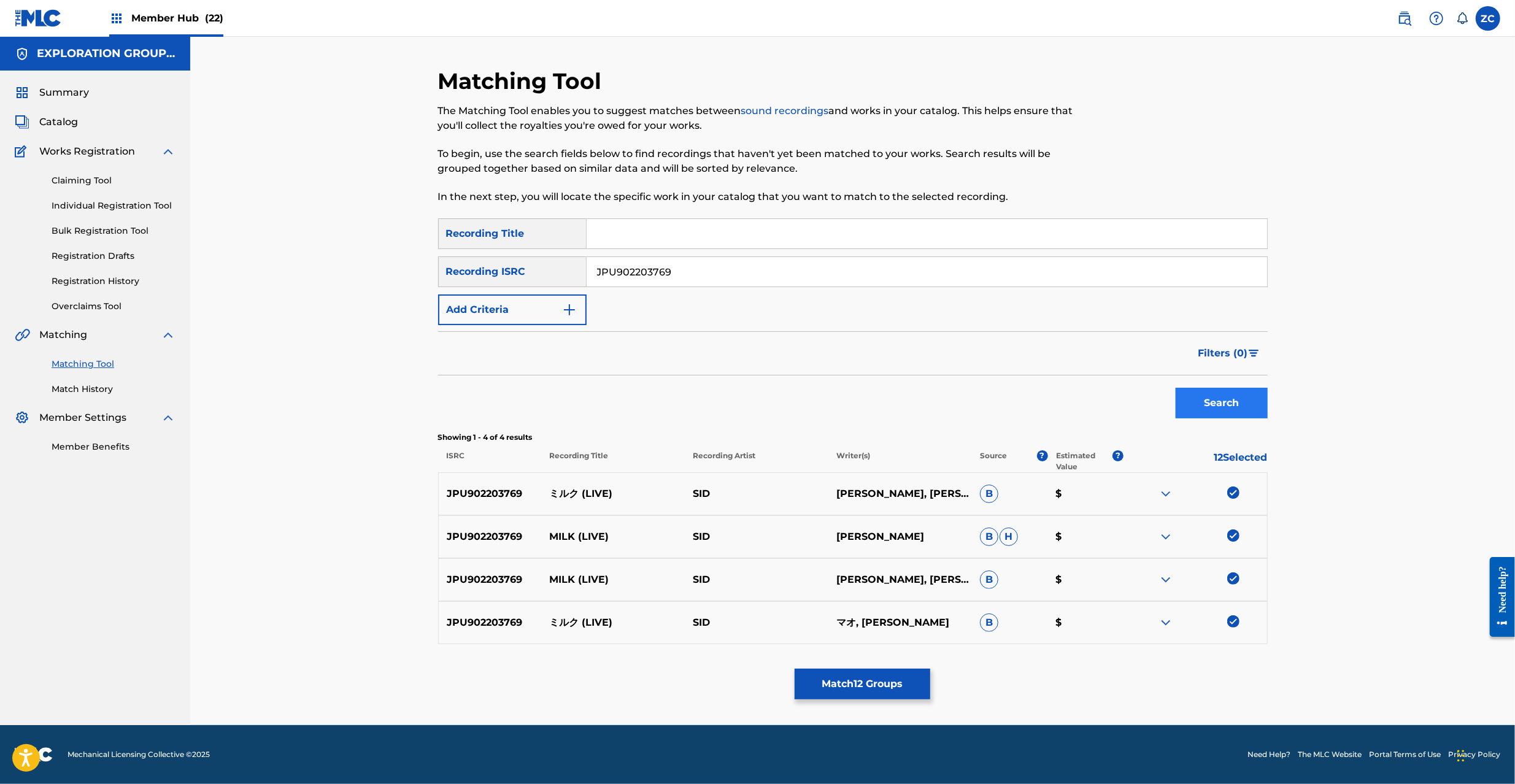
paste input "F300601670"
click at [1211, 411] on button "Search" at bounding box center [1222, 403] width 92 height 30
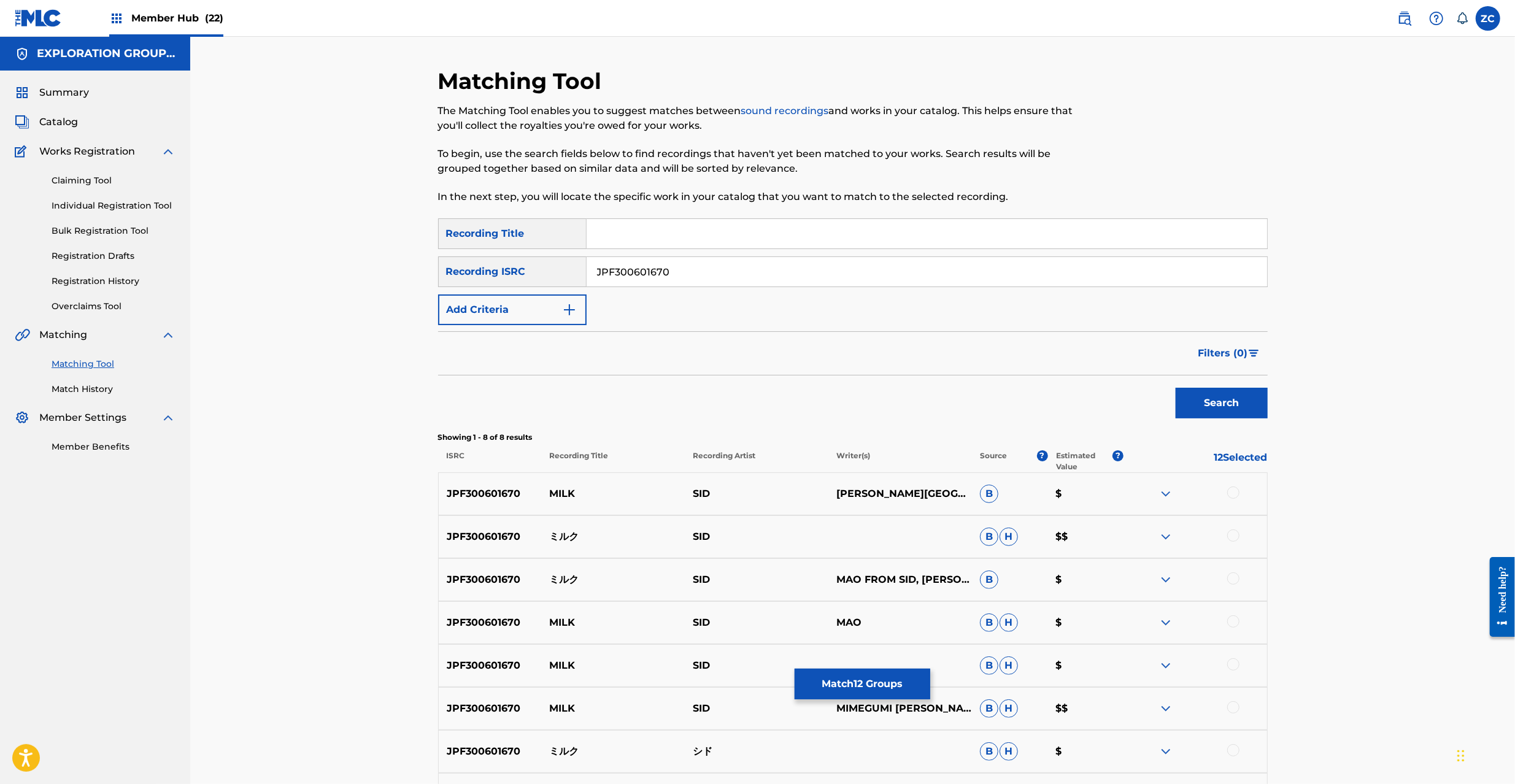
click at [1234, 489] on div at bounding box center [1234, 493] width 12 height 12
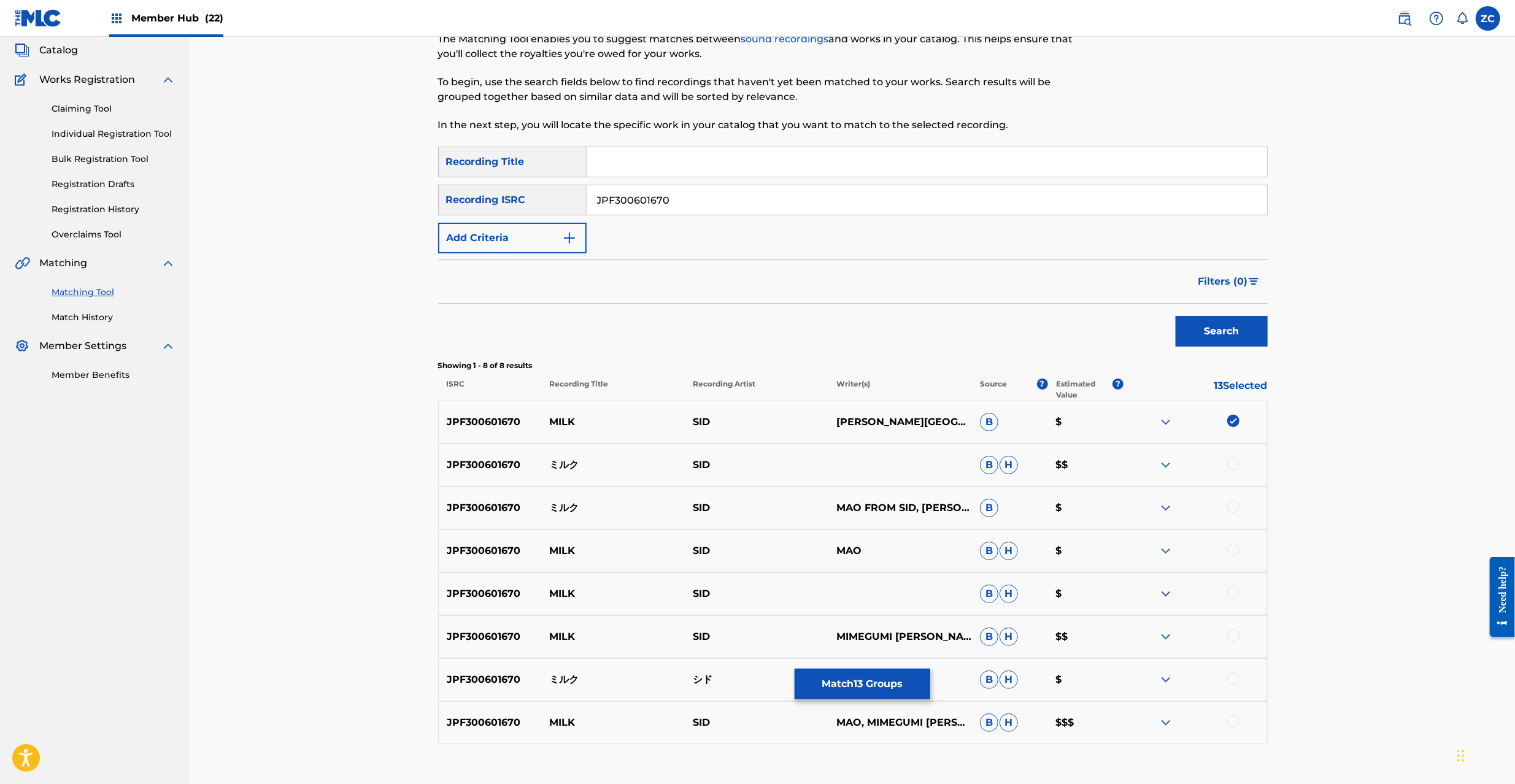
scroll to position [108, 0]
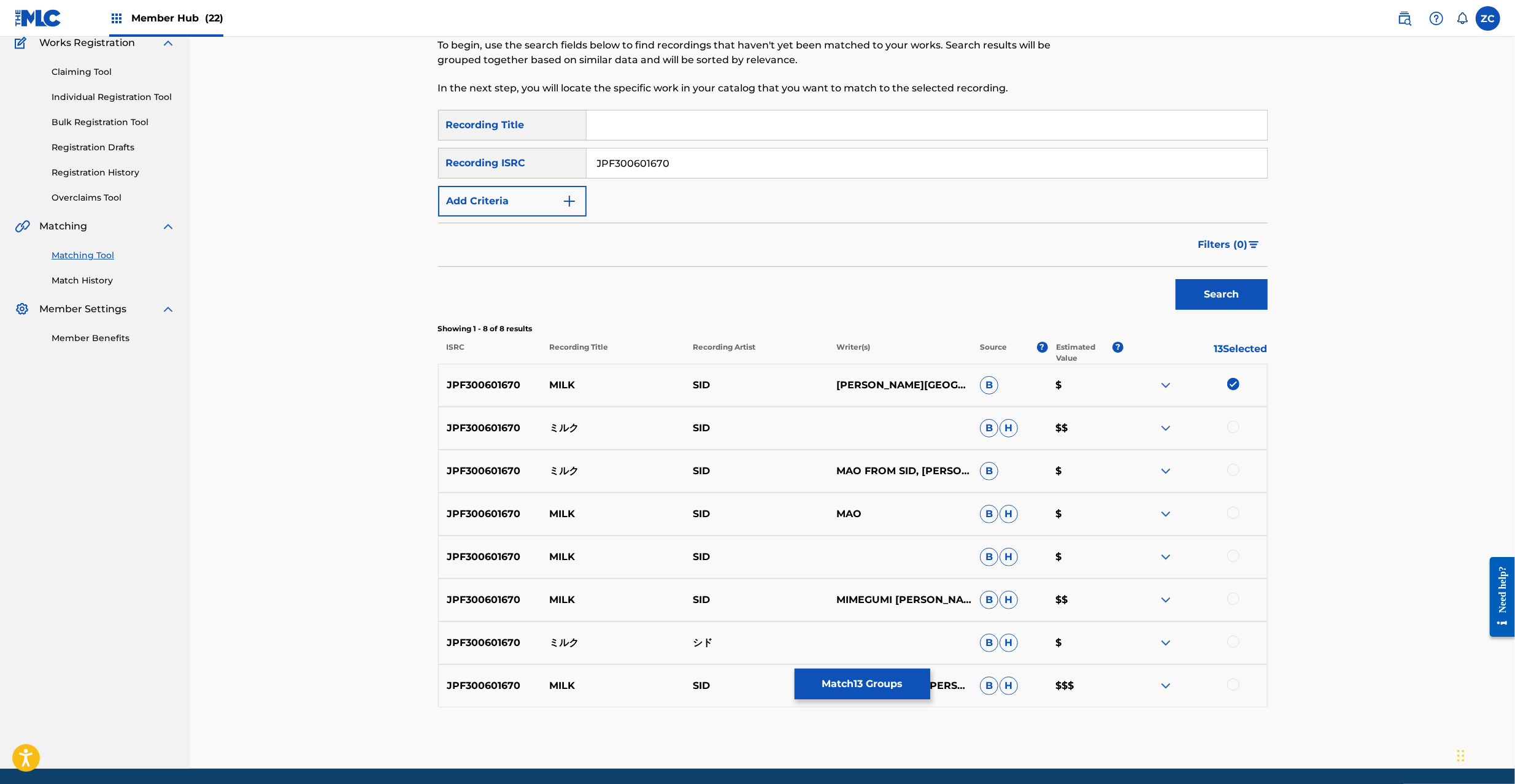
click at [1232, 428] on div at bounding box center [1234, 427] width 12 height 12
click at [1234, 469] on div at bounding box center [1234, 470] width 12 height 12
click at [1233, 517] on div at bounding box center [1234, 513] width 12 height 12
click at [1233, 556] on div at bounding box center [1234, 556] width 12 height 12
click at [1228, 602] on div at bounding box center [1234, 599] width 12 height 12
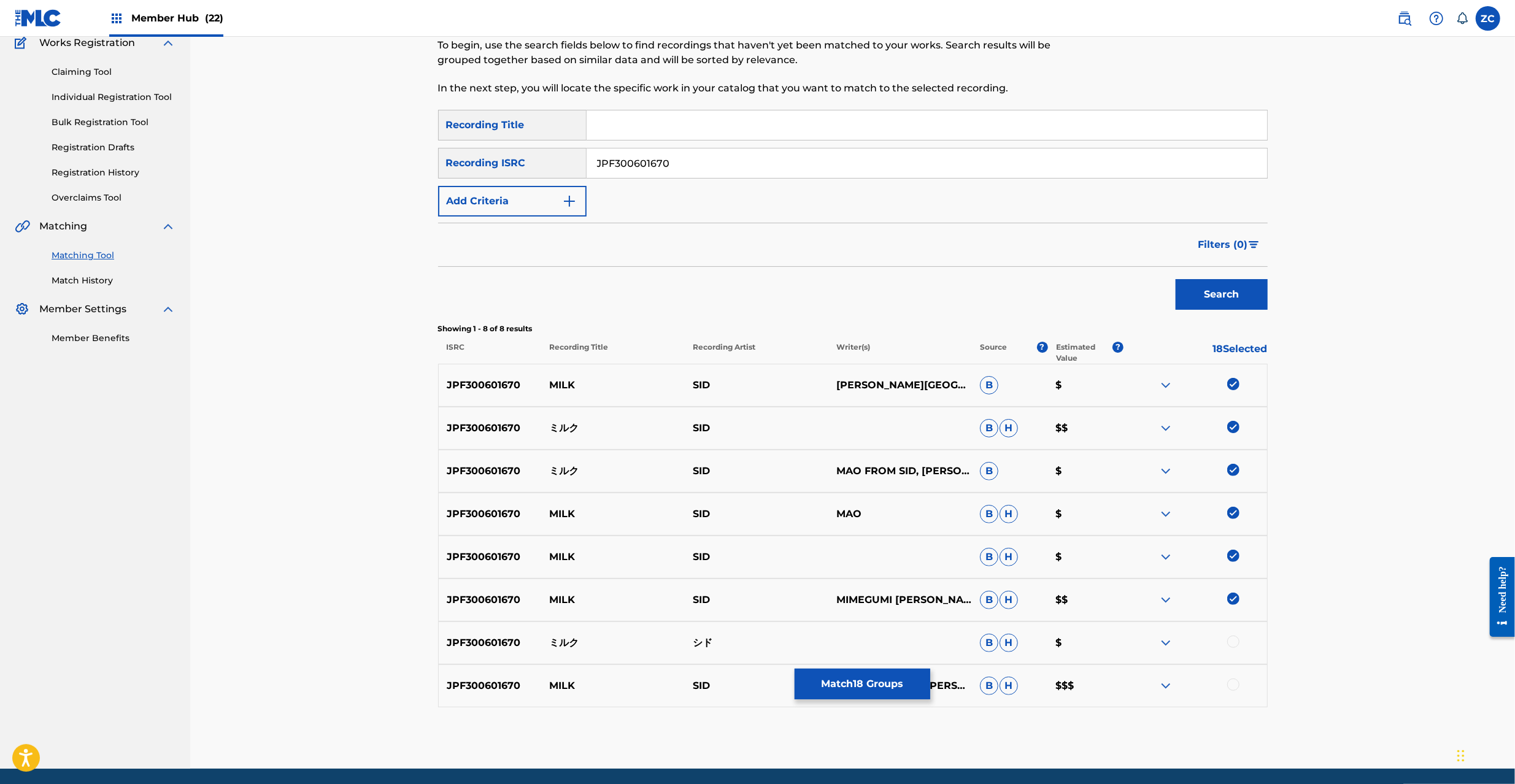
click at [1234, 639] on div at bounding box center [1234, 642] width 12 height 12
click at [1232, 686] on div at bounding box center [1234, 685] width 12 height 12
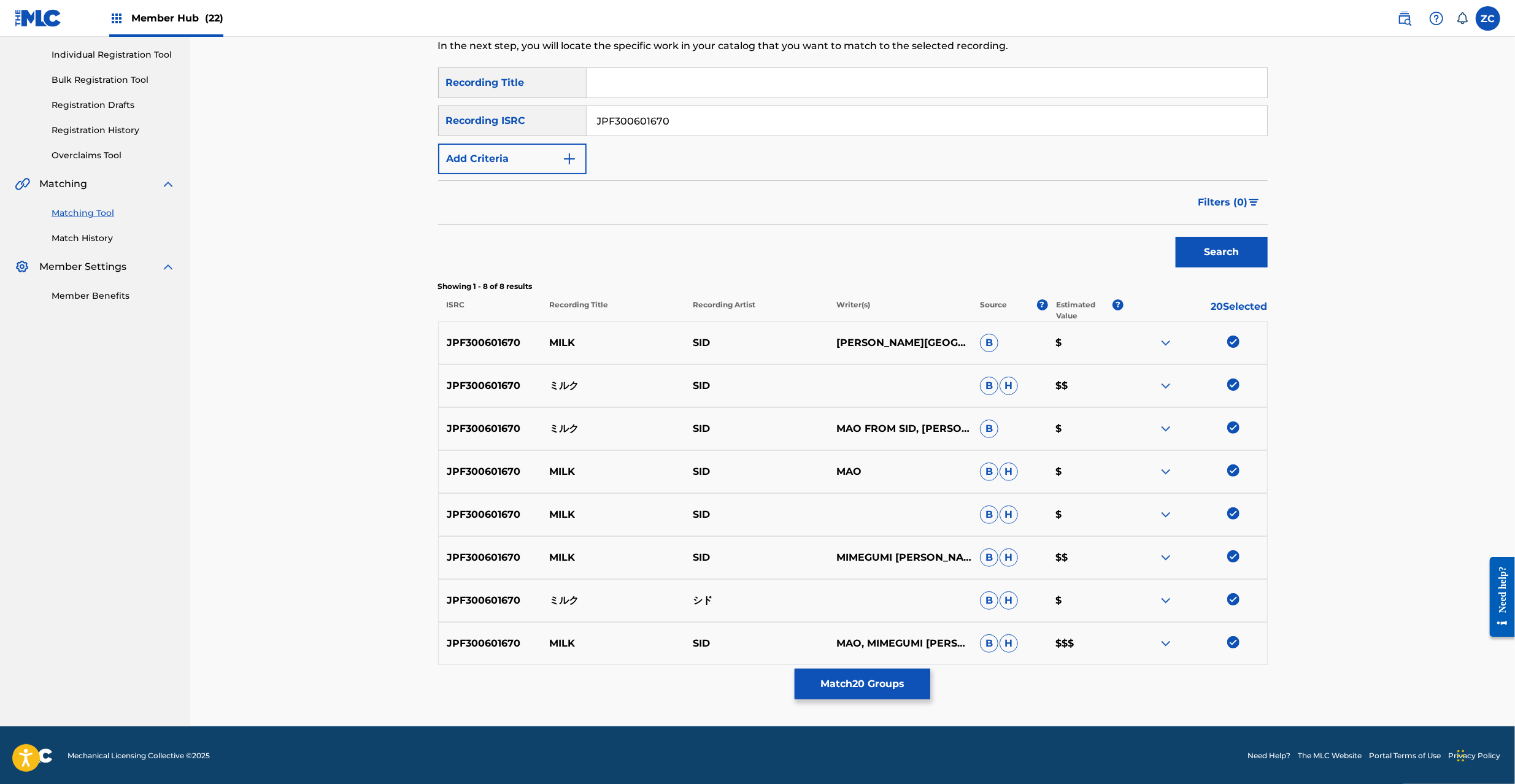
scroll to position [152, 0]
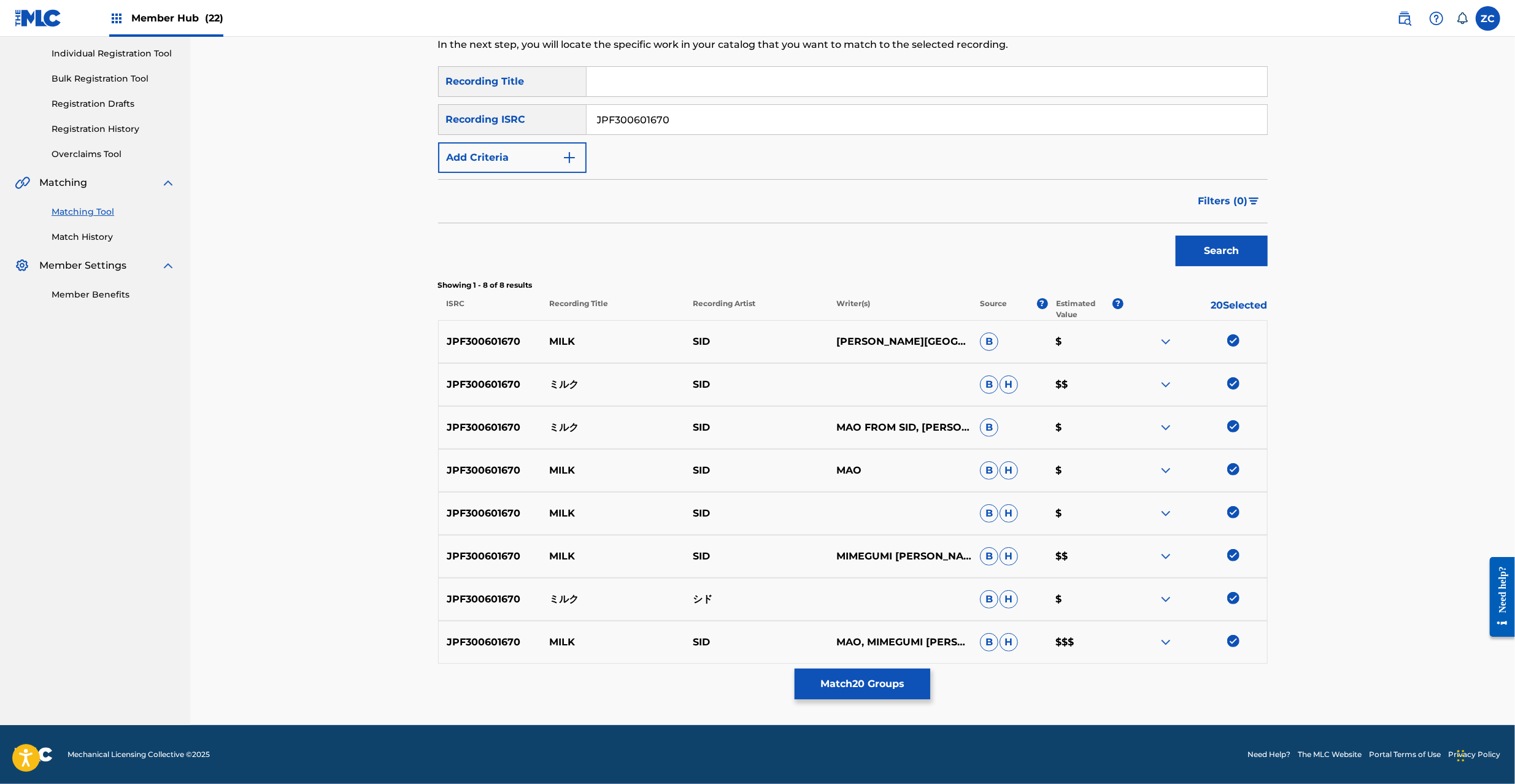
drag, startPoint x: 934, startPoint y: 119, endPoint x: 974, endPoint y: 146, distance: 48.3
click at [934, 122] on input "JPF300601670" at bounding box center [927, 120] width 680 height 30
paste input "N301400098"
type input "JPN301400098"
click at [1193, 251] on button "Search" at bounding box center [1222, 250] width 92 height 30
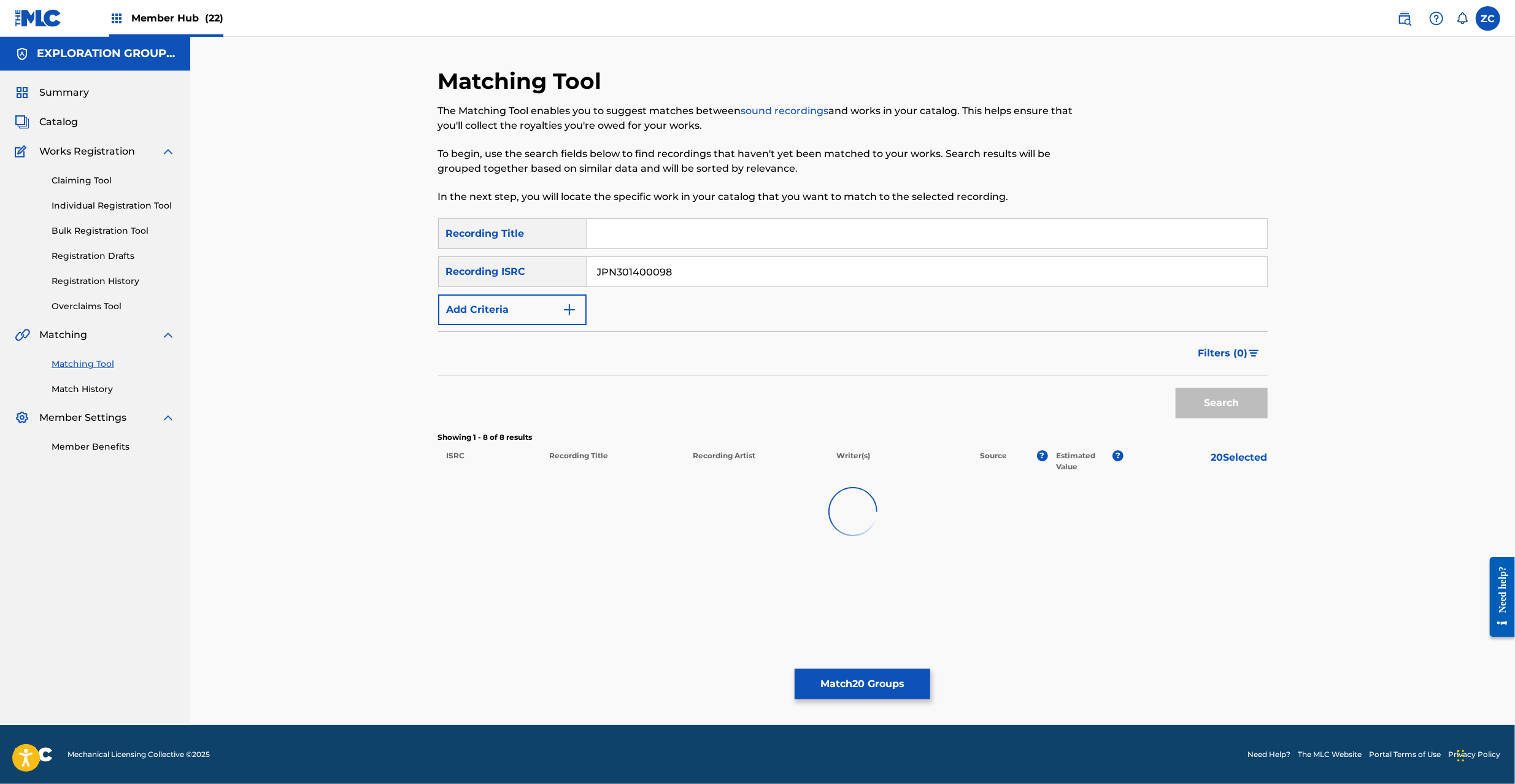
scroll to position [0, 0]
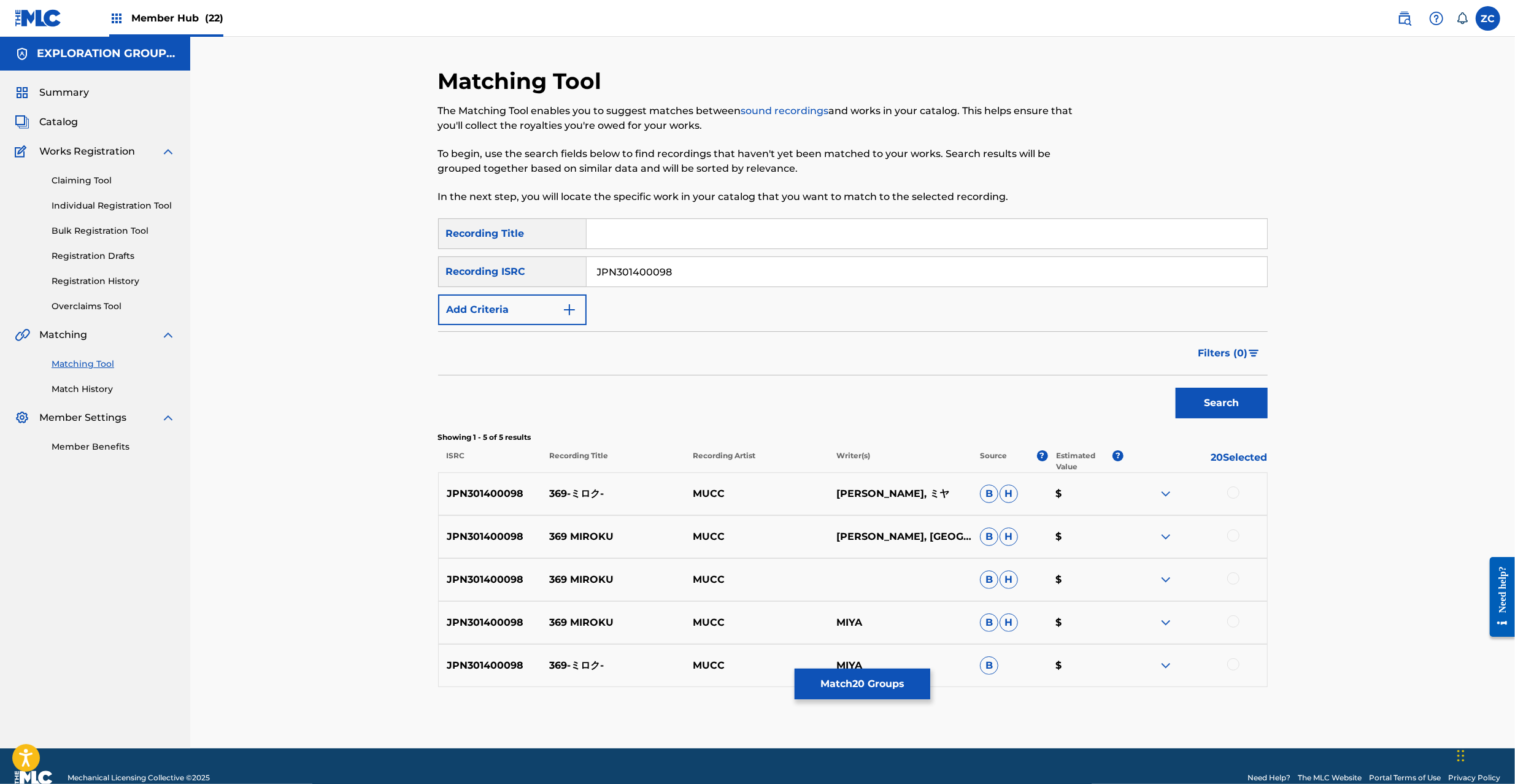
click at [1237, 492] on div at bounding box center [1234, 493] width 12 height 12
click at [1234, 538] on div at bounding box center [1234, 536] width 12 height 12
click at [1232, 580] on div at bounding box center [1234, 579] width 12 height 12
click at [1231, 623] on div at bounding box center [1234, 622] width 12 height 12
click at [1231, 669] on div at bounding box center [1234, 665] width 12 height 12
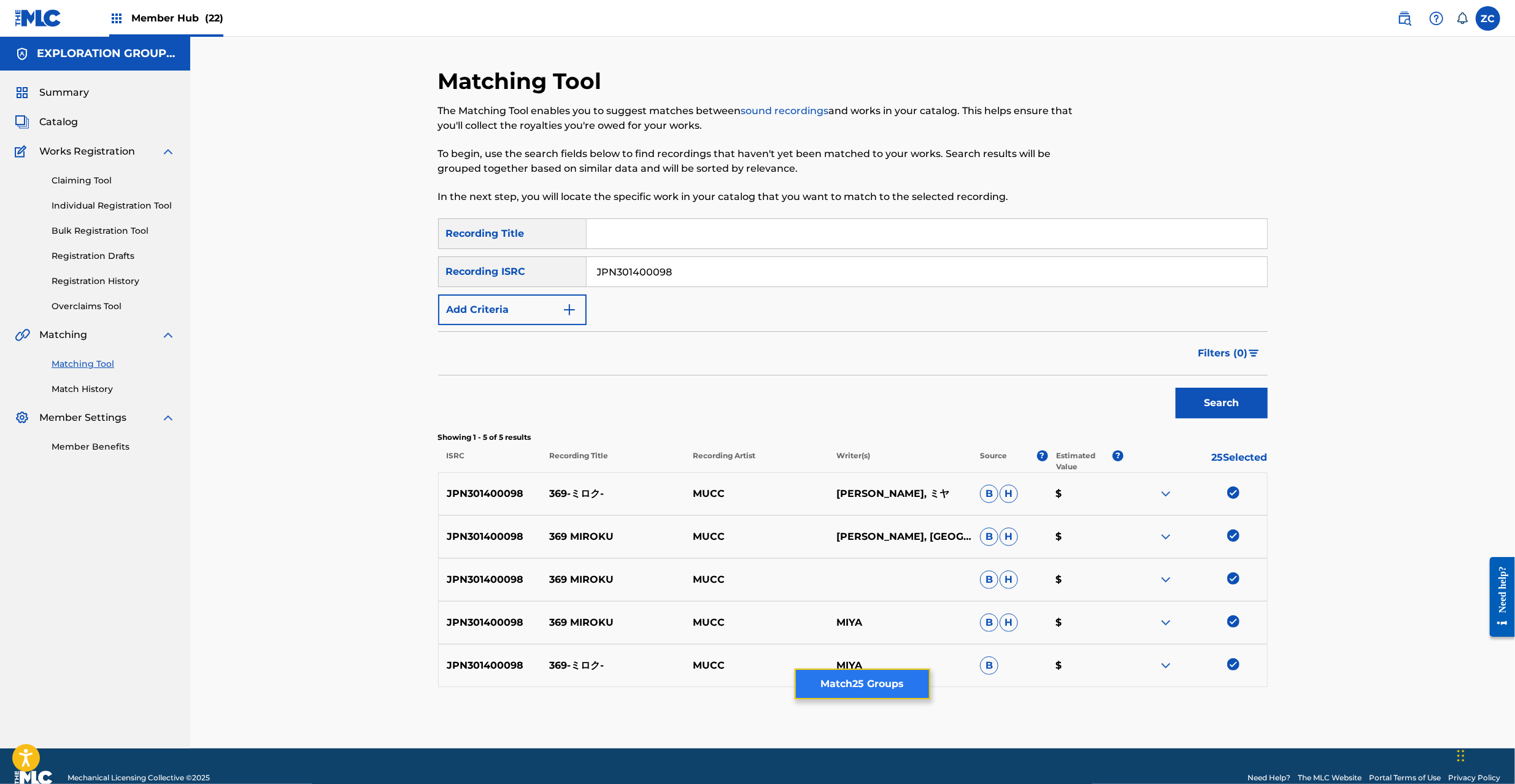
click at [893, 683] on button "Match 25 Groups" at bounding box center [863, 683] width 136 height 30
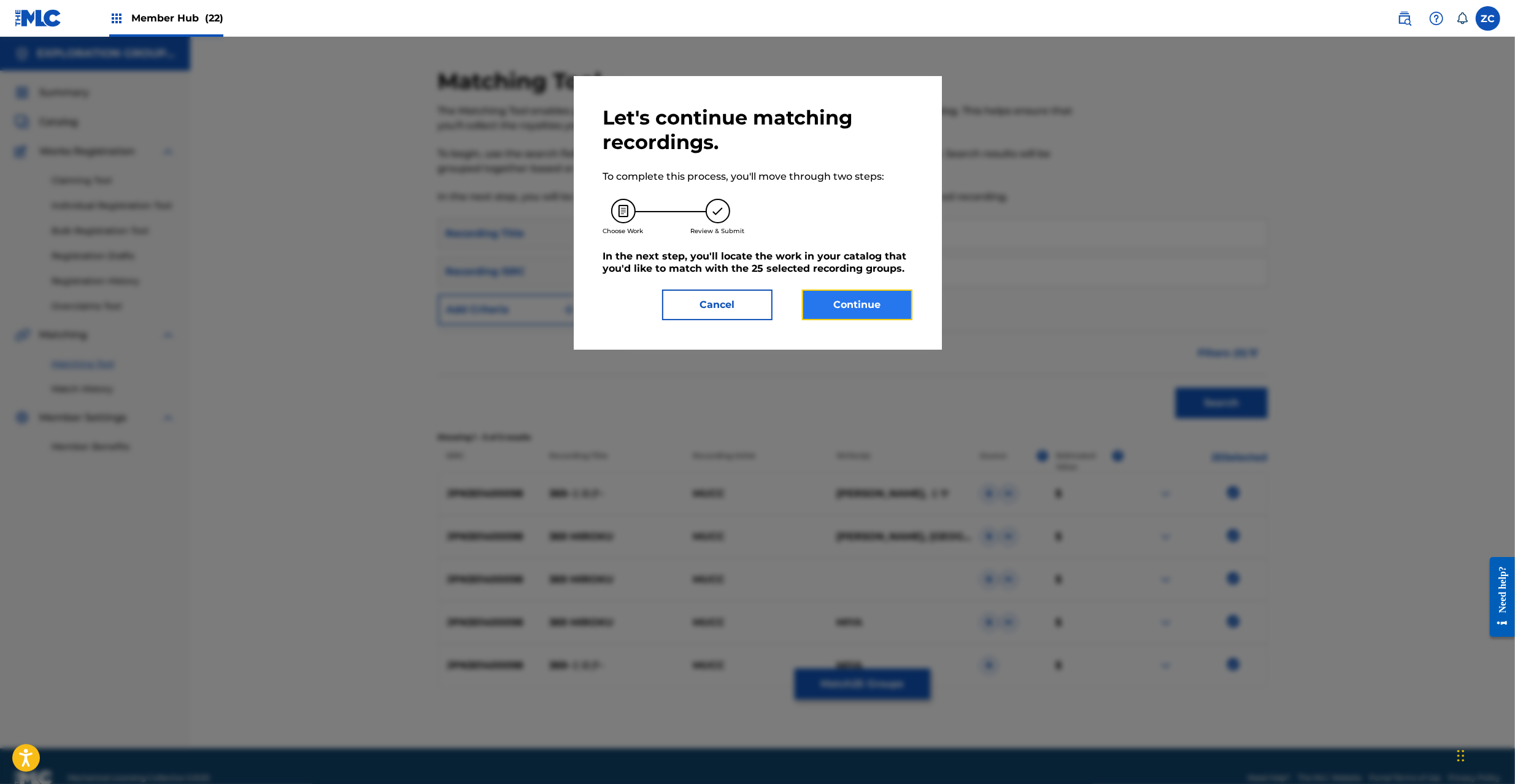
click at [874, 300] on button "Continue" at bounding box center [857, 305] width 111 height 30
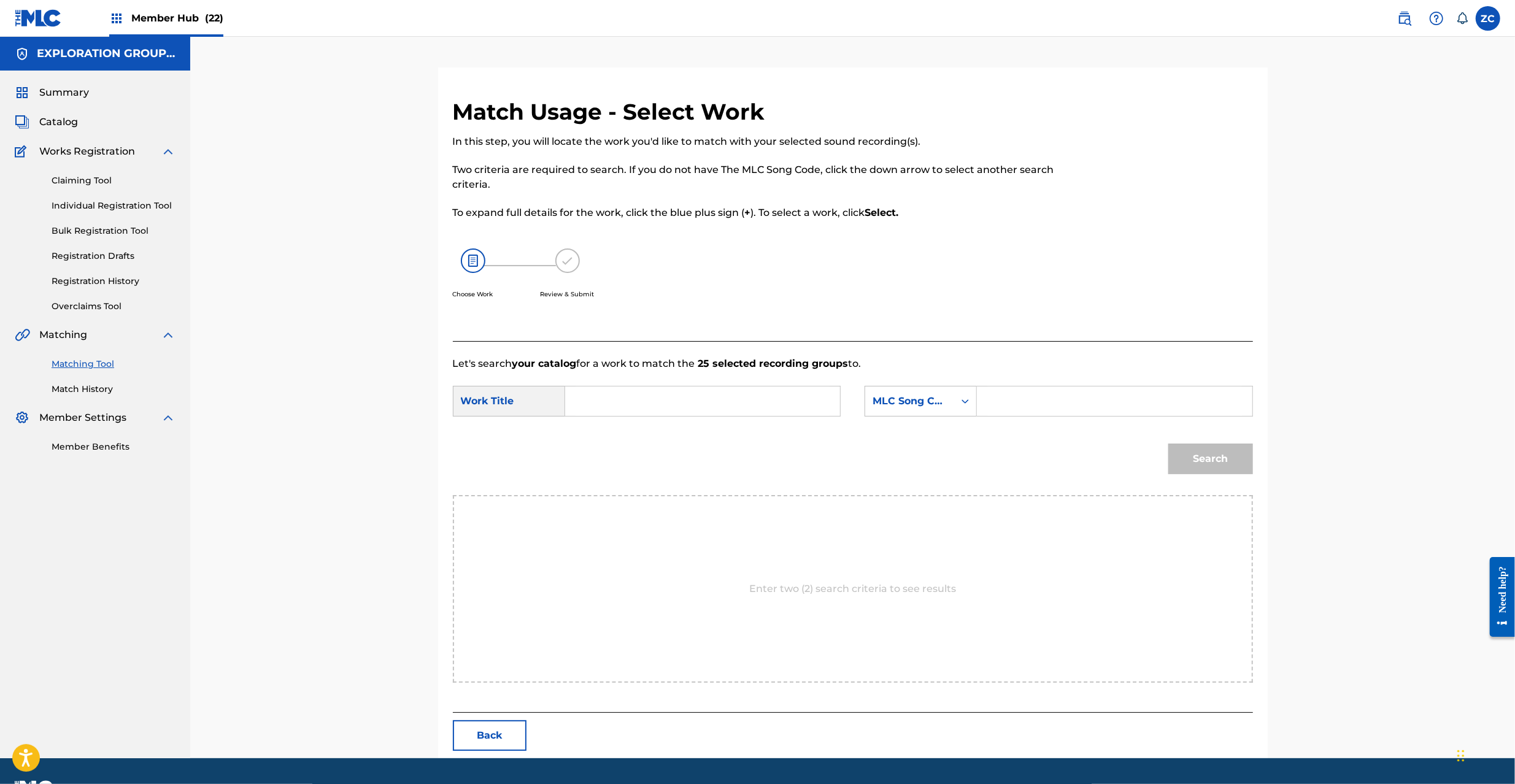
click at [799, 404] on input "Search Form" at bounding box center [703, 401] width 254 height 30
paste input "Miruku MW1J1J"
click at [647, 400] on input "Miruku MW1J1J" at bounding box center [703, 401] width 254 height 30
type input "Miruku"
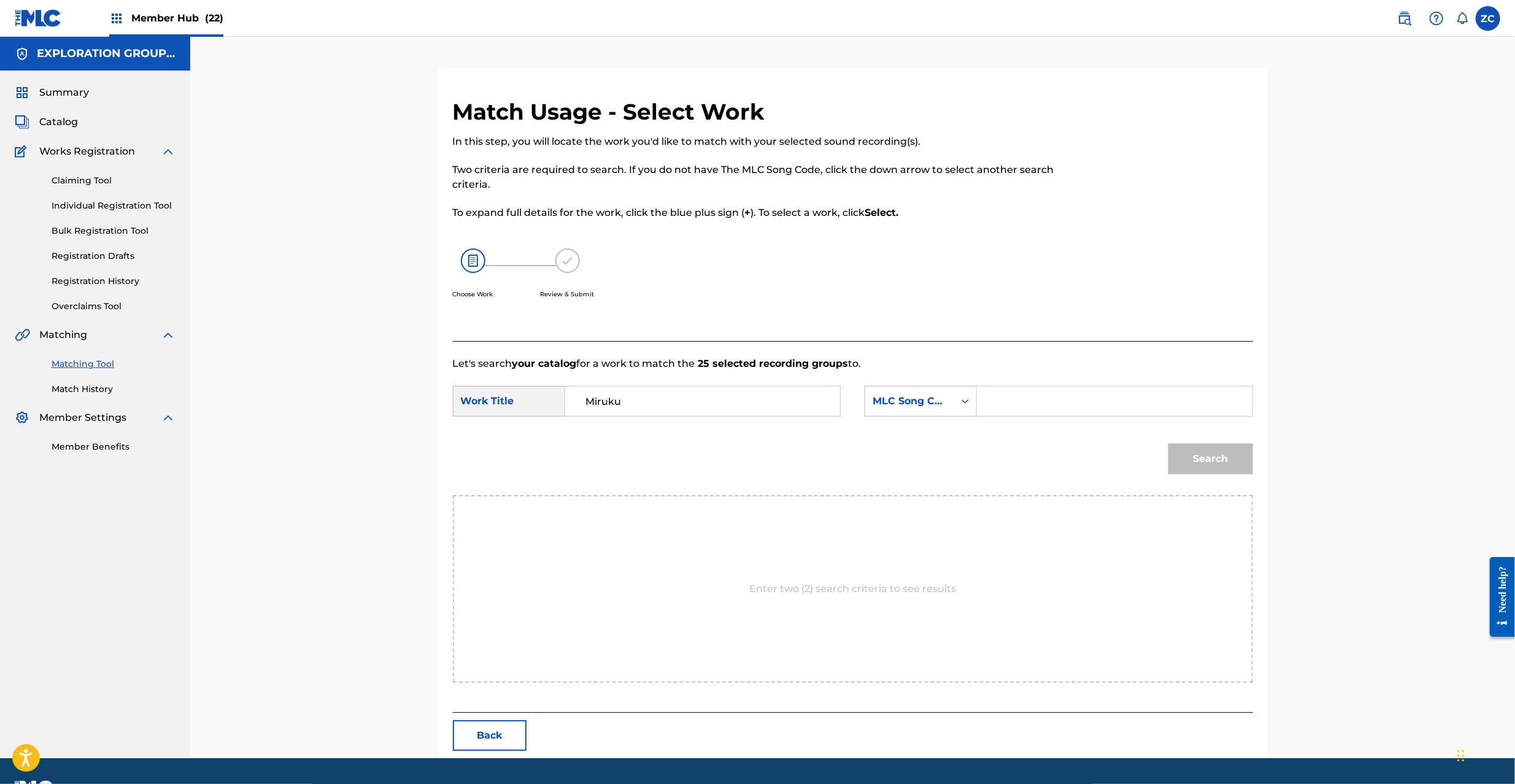
click at [1102, 404] on input "Search Form" at bounding box center [1114, 401] width 254 height 30
paste
type input "MW1J1J"
click at [1202, 447] on button "Search" at bounding box center [1210, 458] width 85 height 30
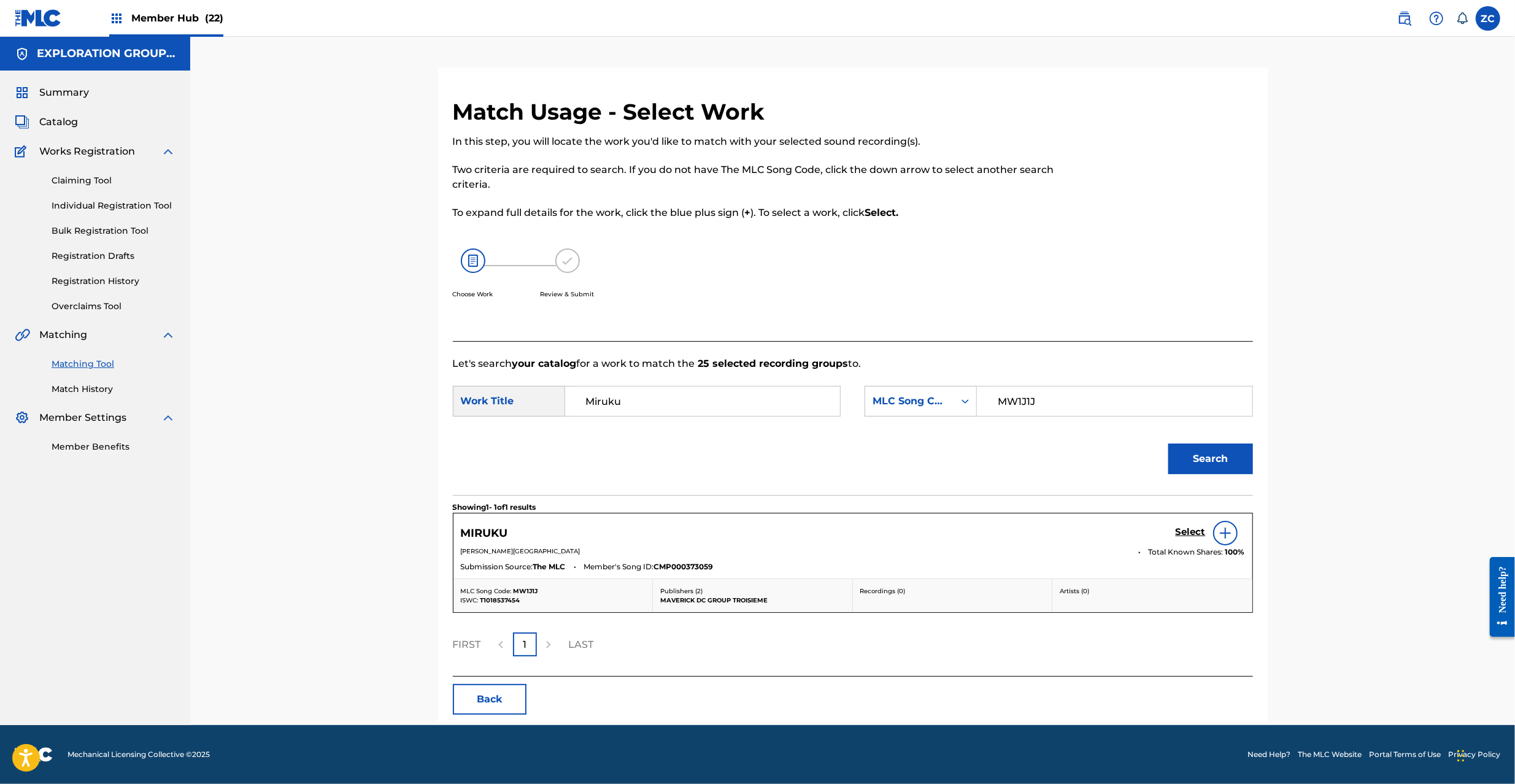
click at [1191, 545] on div "Select" at bounding box center [1210, 533] width 69 height 24
click at [1199, 535] on h5 "Select" at bounding box center [1191, 532] width 30 height 12
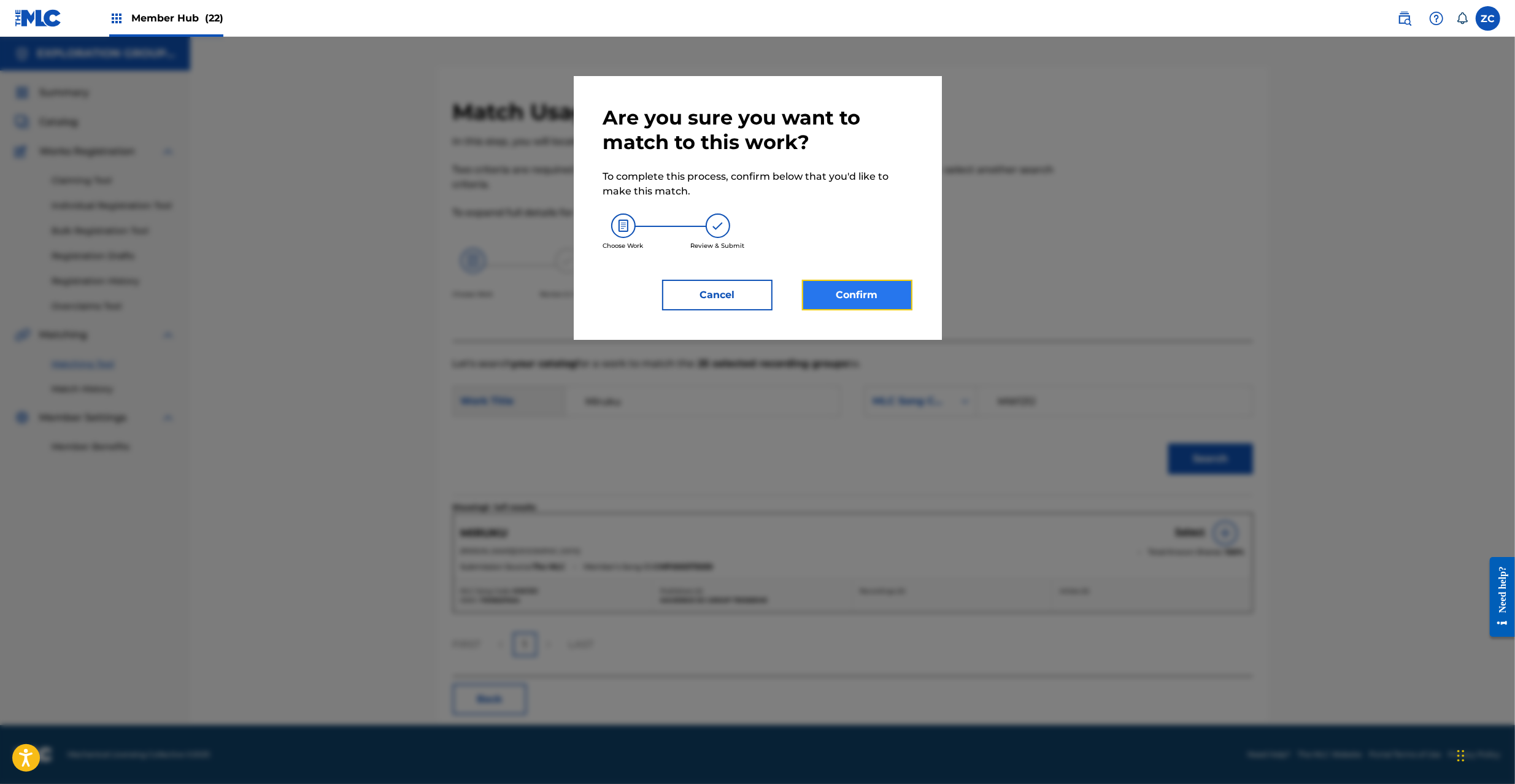
click at [849, 288] on button "Confirm" at bounding box center [857, 295] width 111 height 30
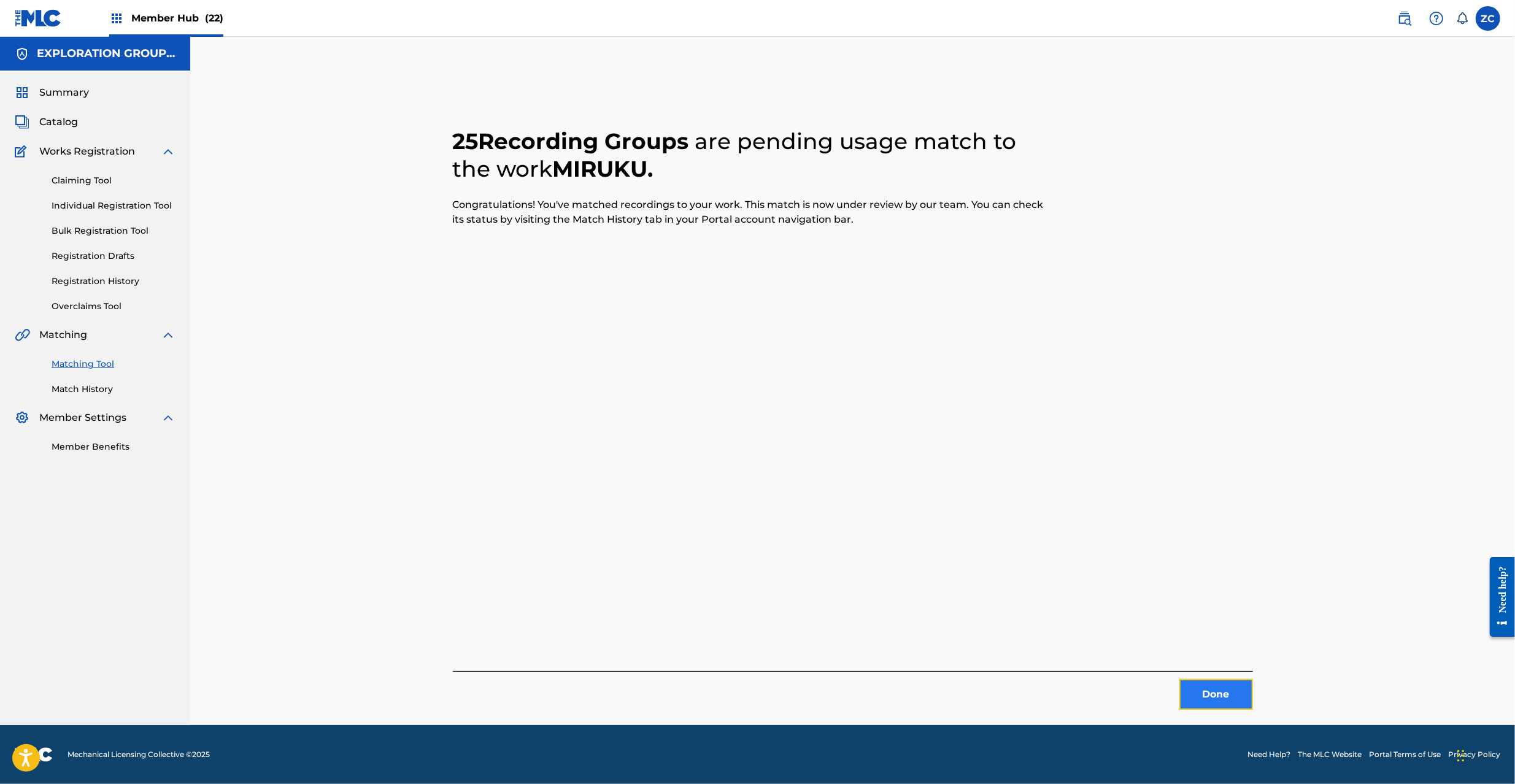
click at [1211, 696] on button "Done" at bounding box center [1216, 694] width 73 height 30
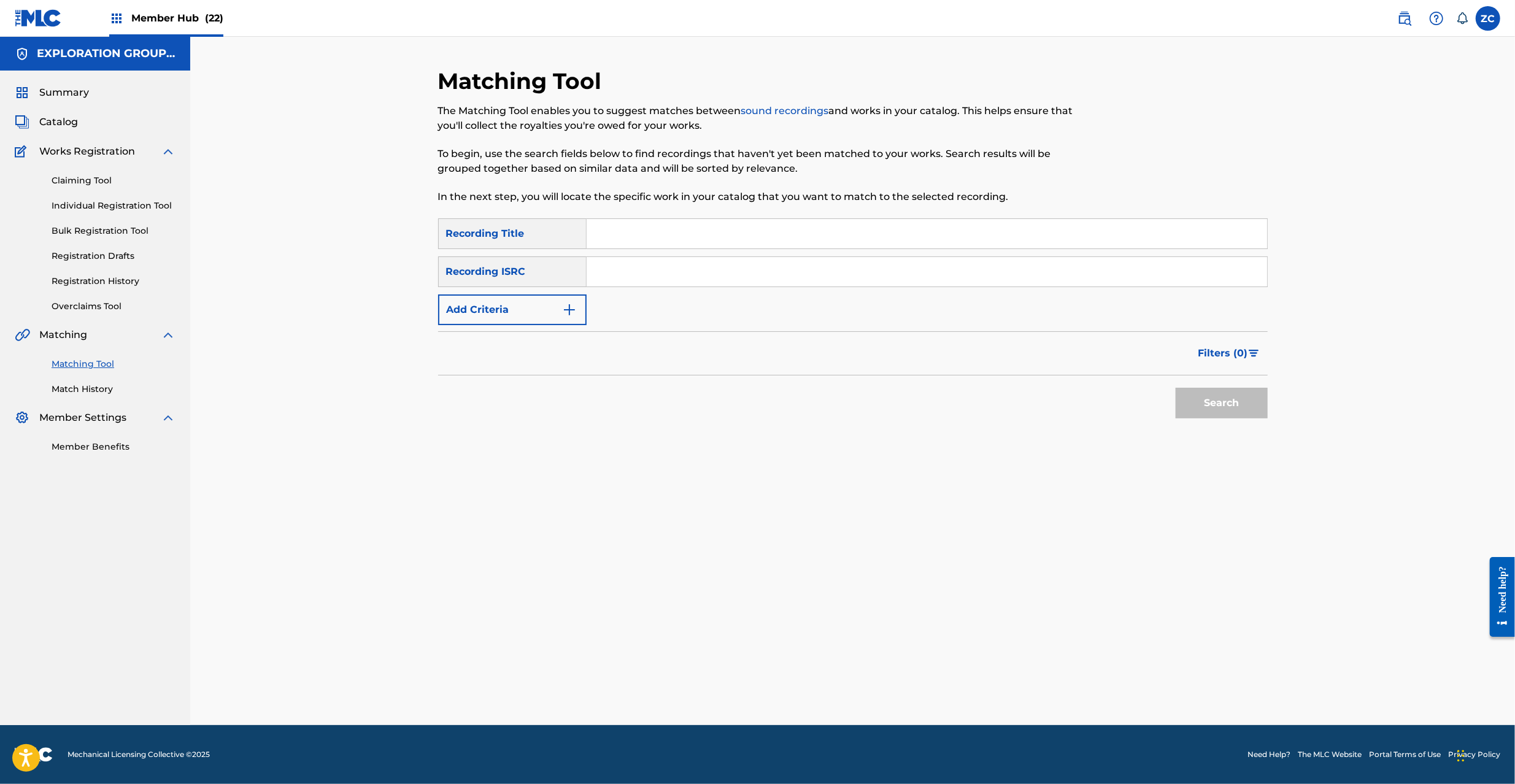
drag, startPoint x: 711, startPoint y: 264, endPoint x: 740, endPoint y: 283, distance: 34.7
click at [711, 263] on input "Search Form" at bounding box center [927, 272] width 680 height 30
type input "JPAM00203210"
click at [1225, 397] on button "Search" at bounding box center [1222, 403] width 92 height 30
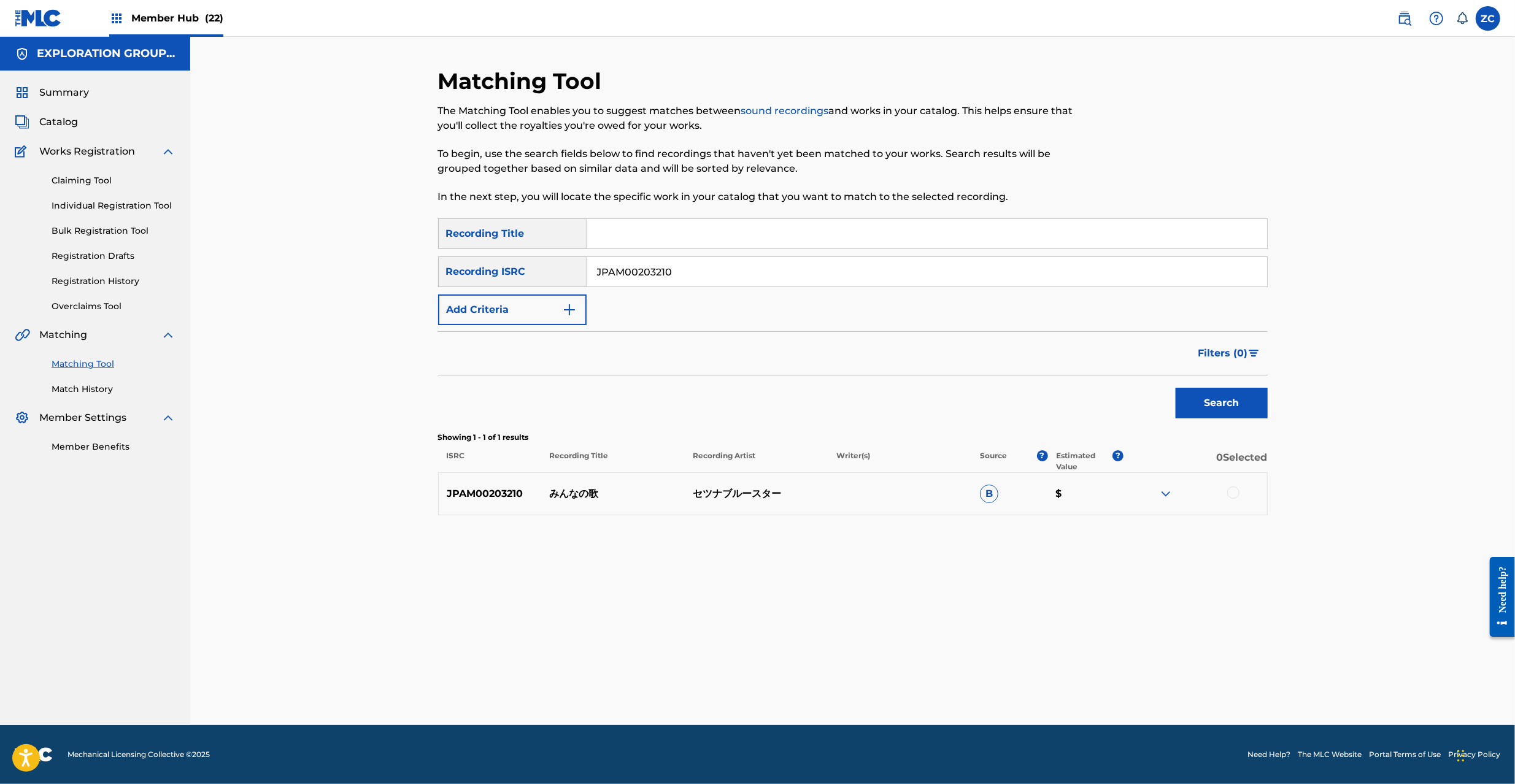
click at [1232, 494] on div at bounding box center [1234, 493] width 12 height 12
click at [857, 681] on button "Match 1 Group" at bounding box center [863, 683] width 136 height 30
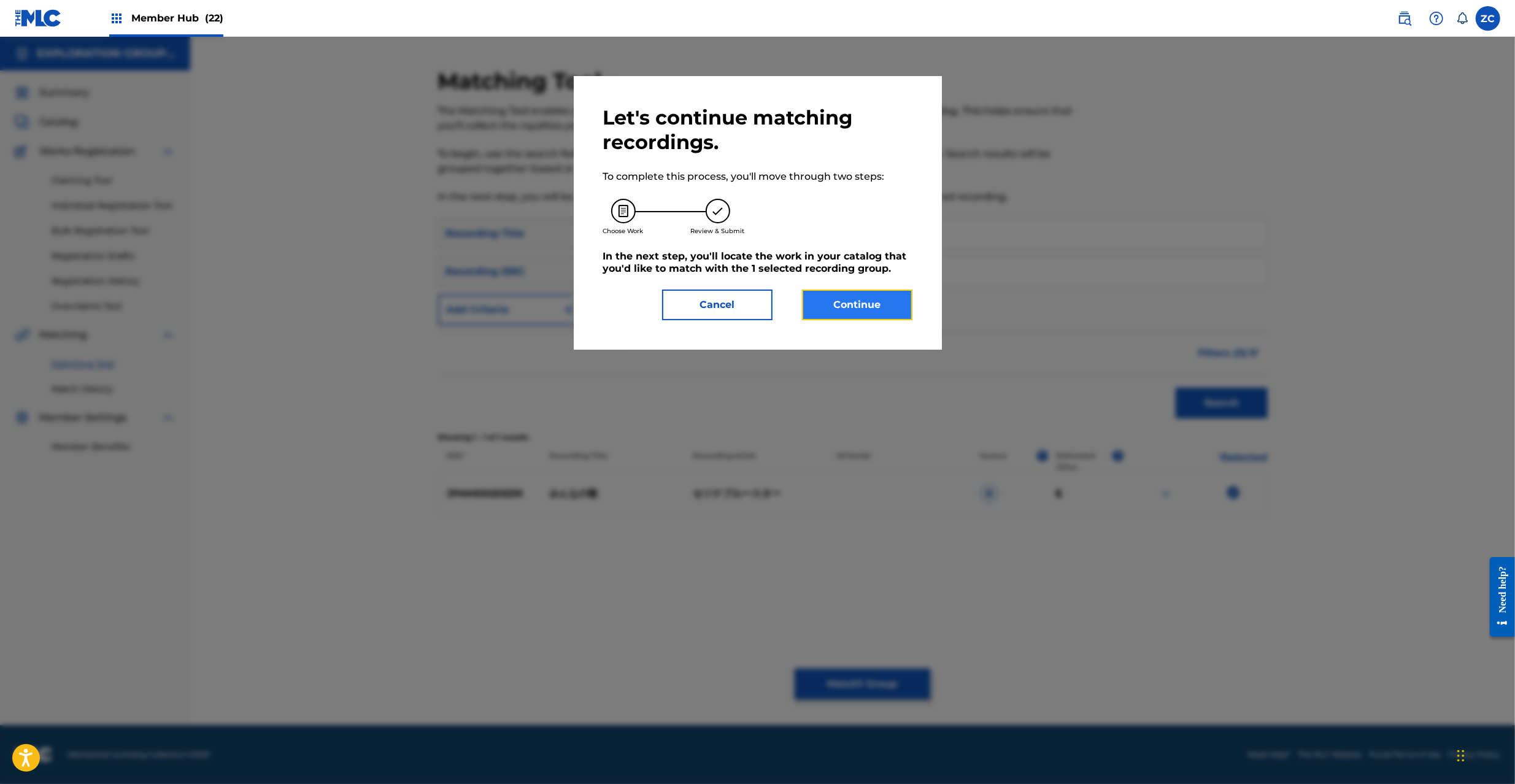
click at [870, 316] on button "Continue" at bounding box center [857, 305] width 111 height 30
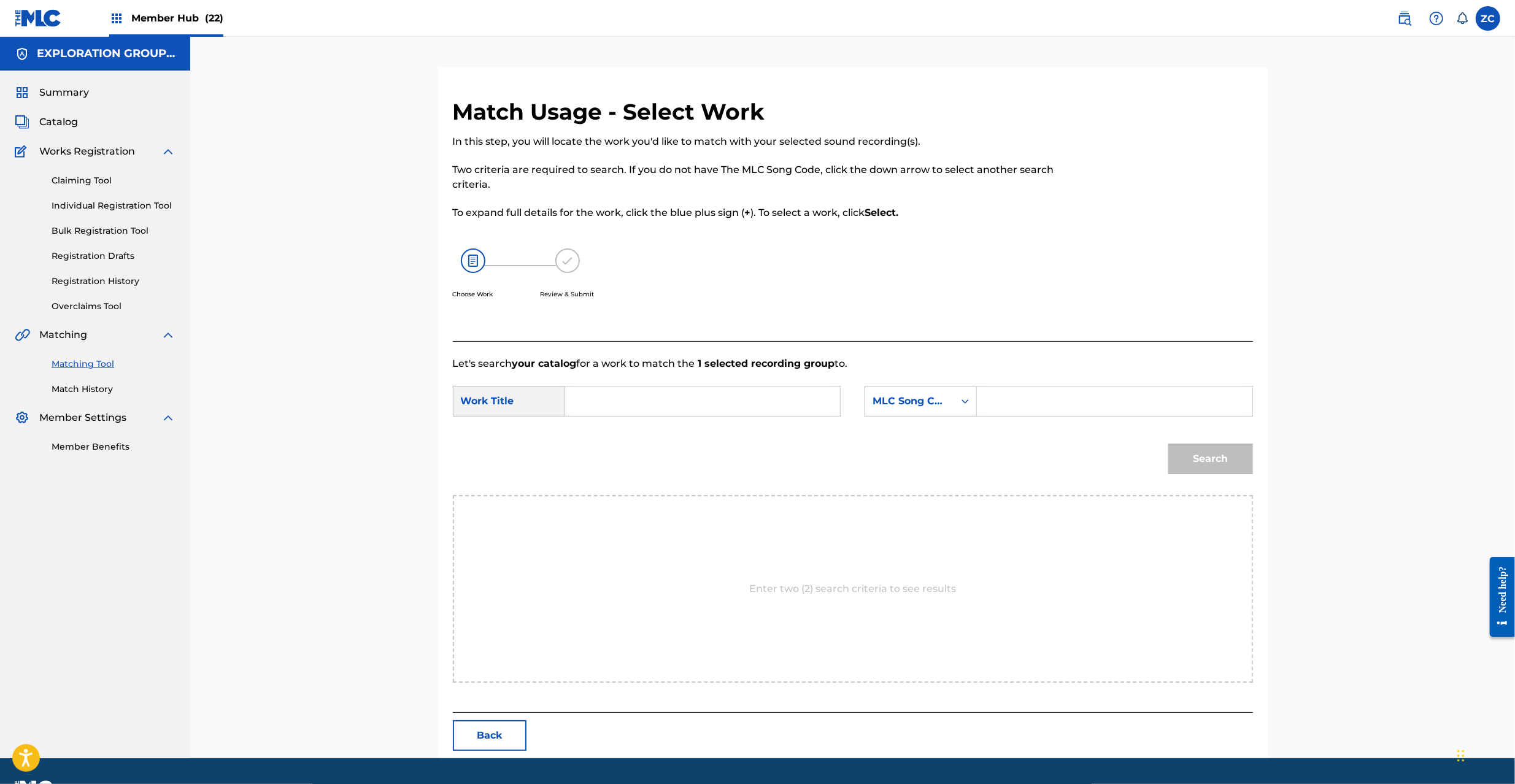
click at [737, 406] on input "Search Form" at bounding box center [703, 401] width 254 height 30
click at [679, 401] on input "Minnano Uta MG8OZ6" at bounding box center [703, 401] width 254 height 30
click at [679, 403] on input "Minnano Uta MG8OZ6" at bounding box center [703, 401] width 254 height 30
type input "Minnano Uta"
click at [1080, 408] on input "Search Form" at bounding box center [1114, 401] width 254 height 30
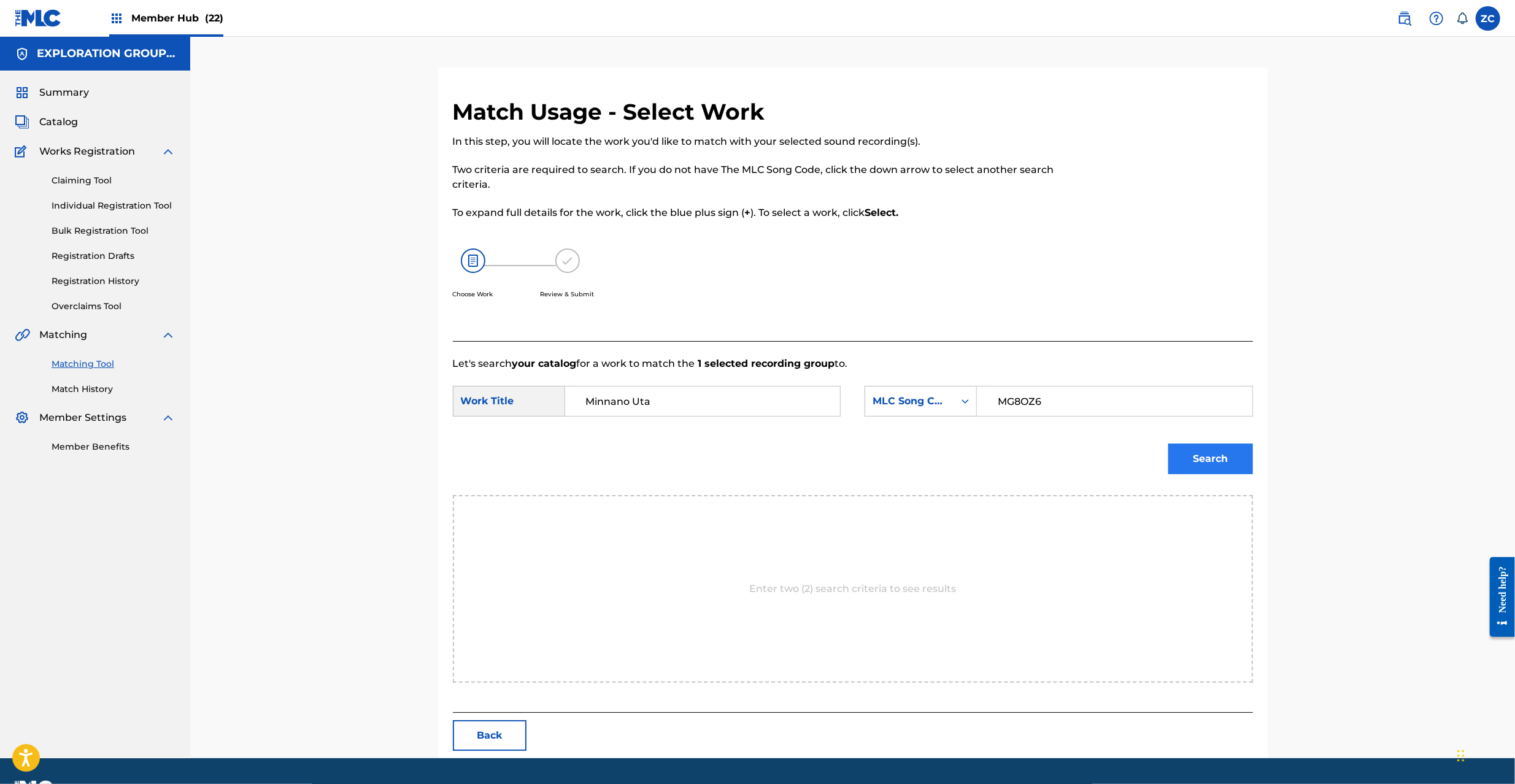
type input "MG8OZ6"
click at [1216, 457] on button "Search" at bounding box center [1210, 458] width 85 height 30
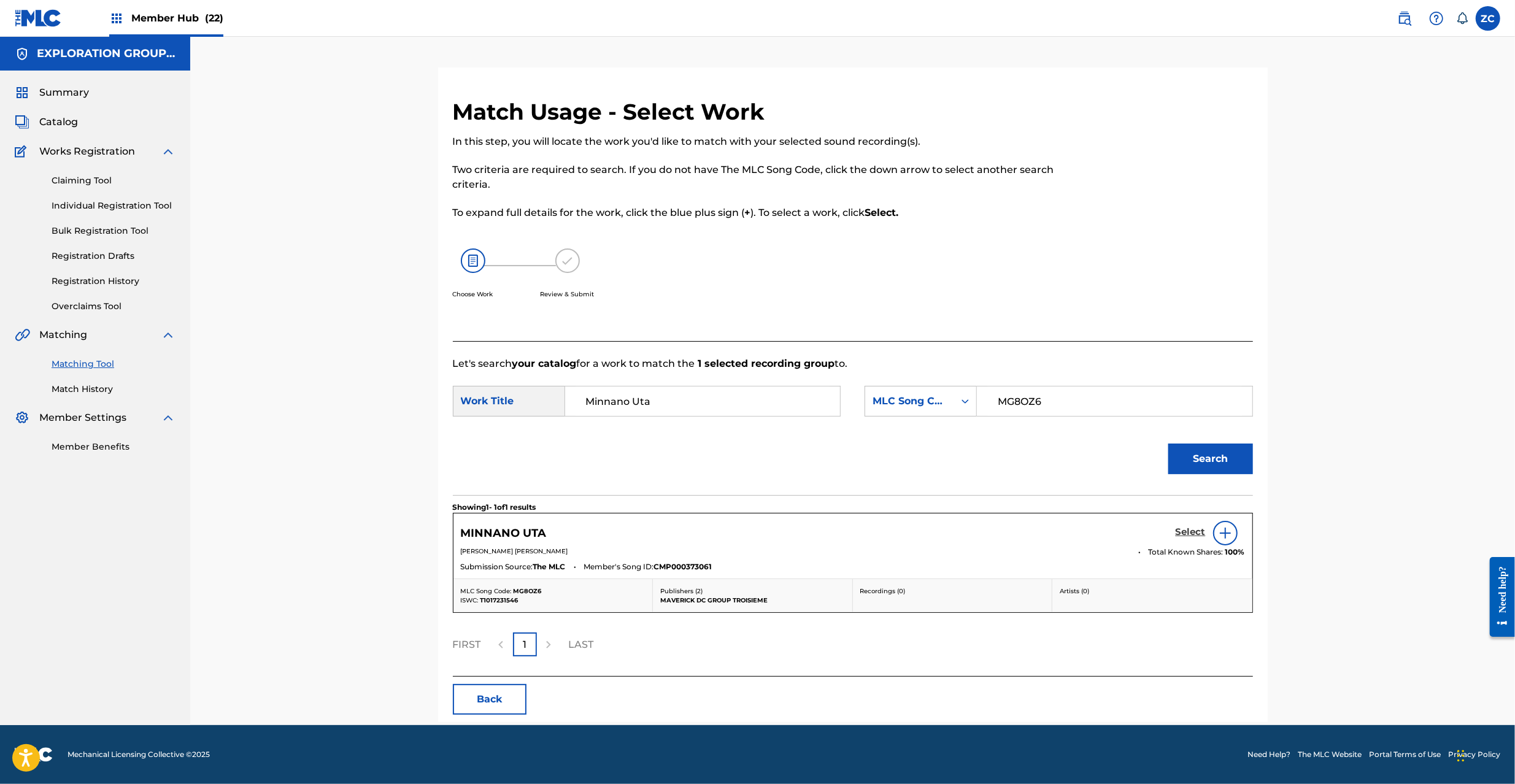
click at [1194, 530] on h5 "Select" at bounding box center [1191, 532] width 30 height 12
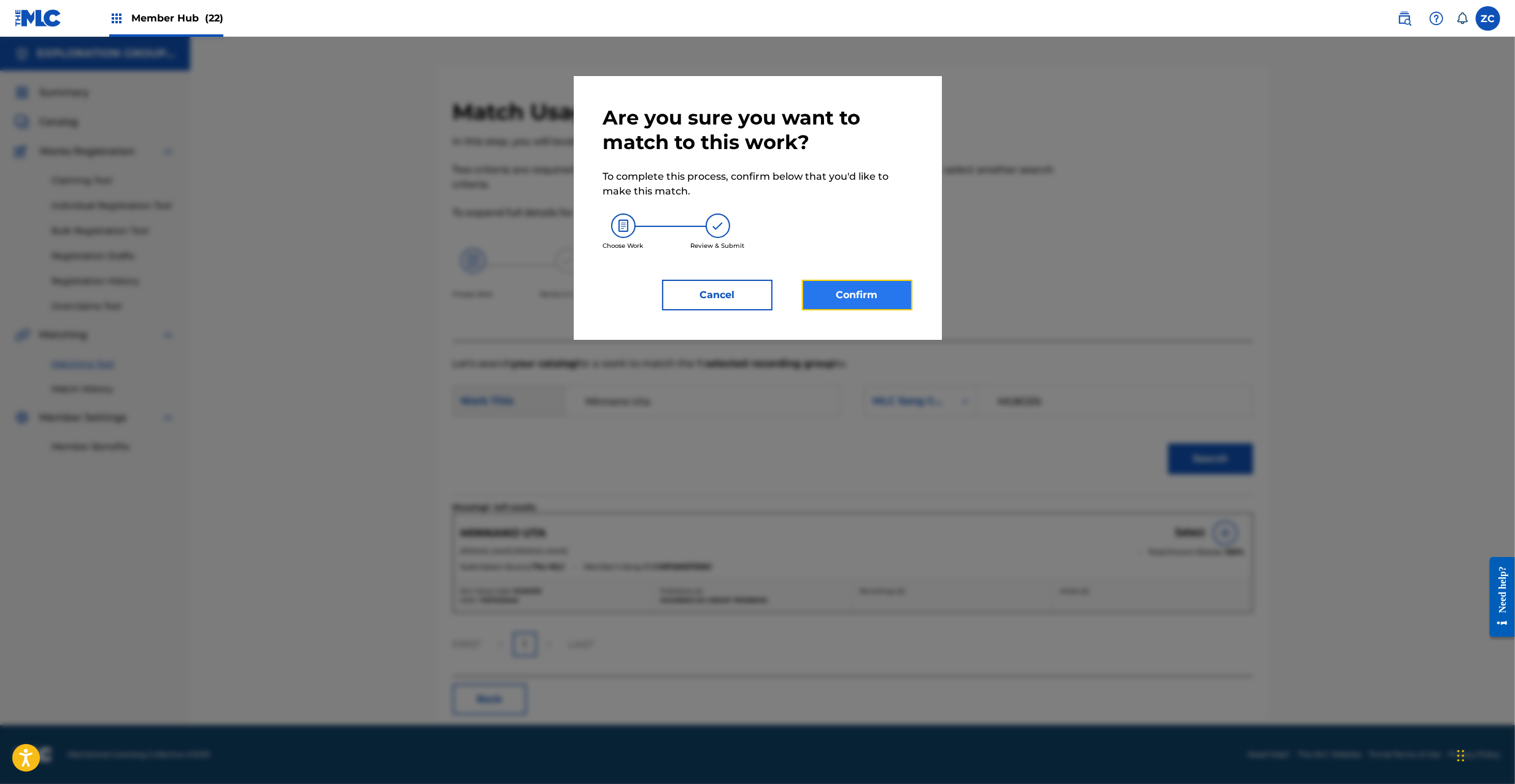
click at [899, 295] on button "Confirm" at bounding box center [857, 295] width 111 height 30
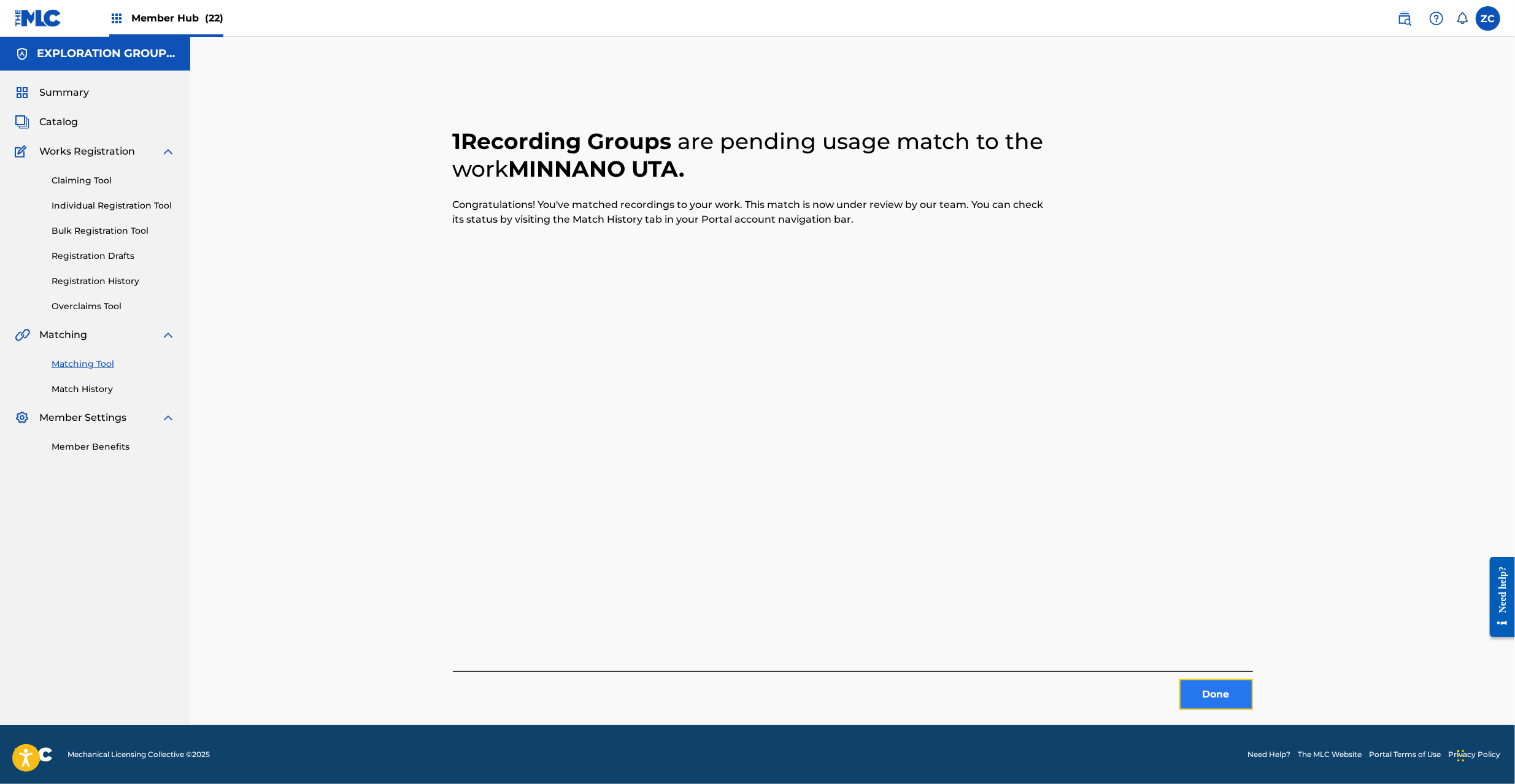
click at [1199, 701] on button "Done" at bounding box center [1216, 694] width 73 height 30
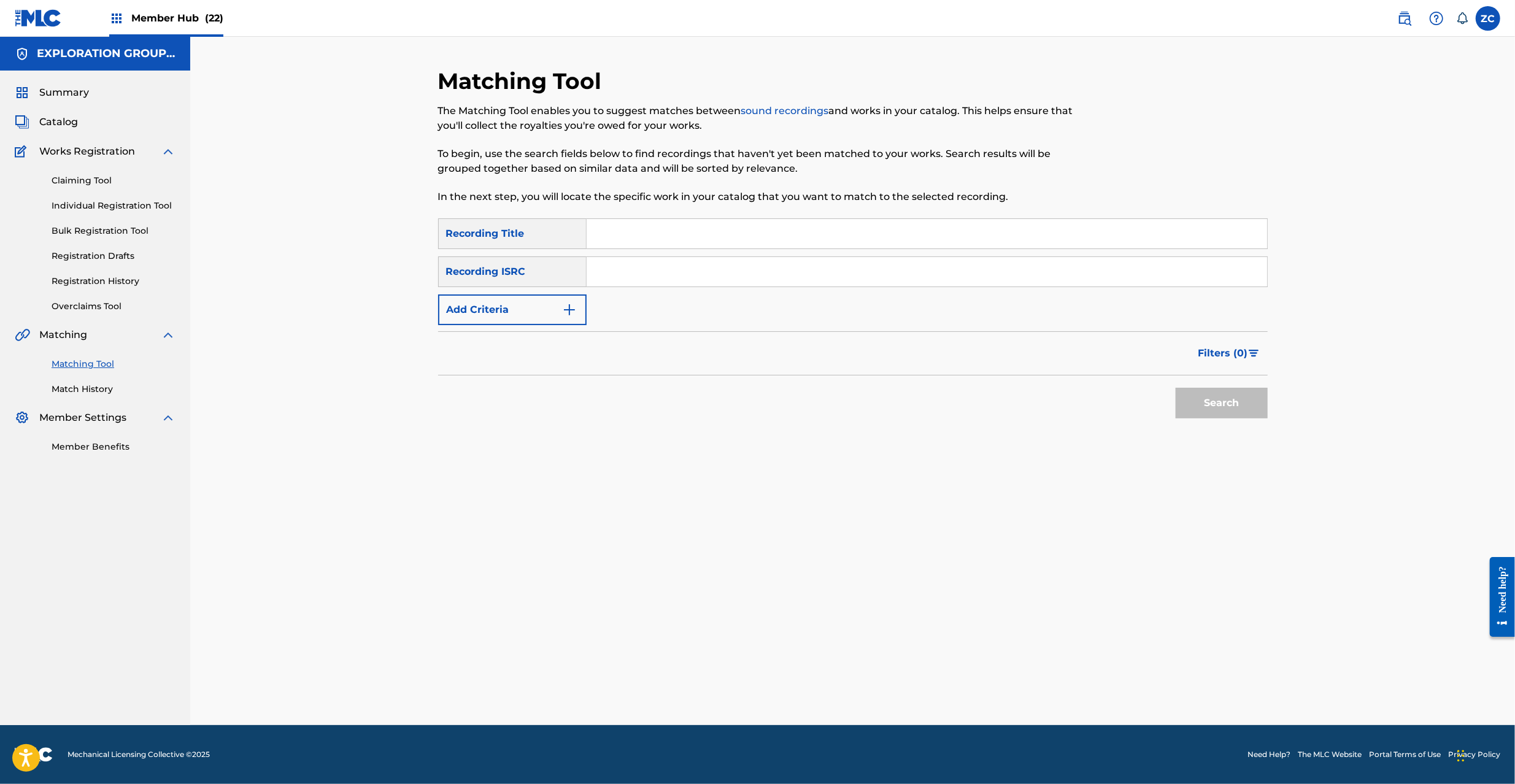
drag, startPoint x: 959, startPoint y: 269, endPoint x: 1003, endPoint y: 303, distance: 55.6
click at [959, 269] on input "Search Form" at bounding box center [927, 272] width 680 height 30
type input "JPF300800080"
click at [1224, 401] on button "Search" at bounding box center [1222, 403] width 92 height 30
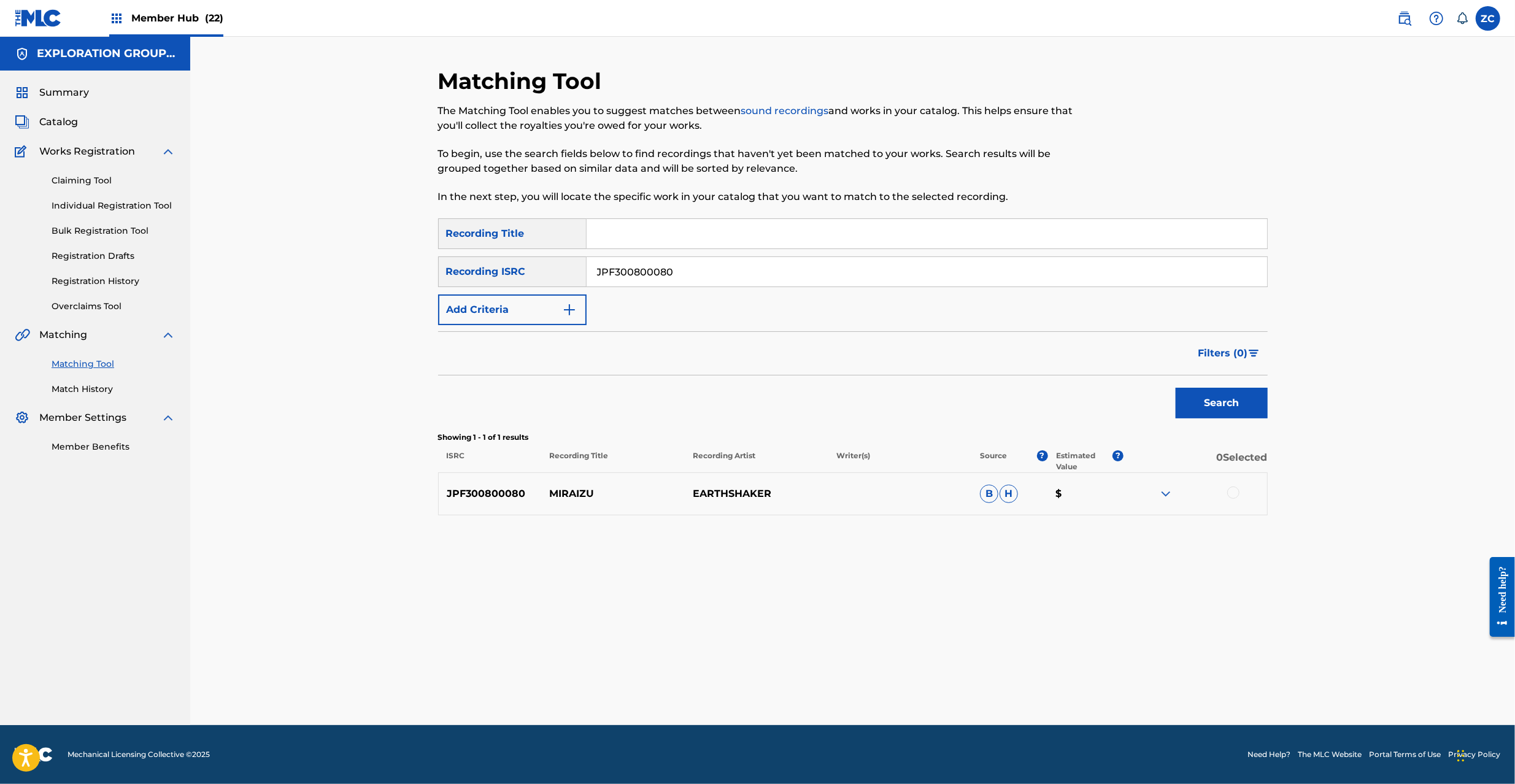
click at [1238, 492] on div at bounding box center [1234, 493] width 12 height 12
click at [839, 680] on button "Match 1 Group" at bounding box center [863, 683] width 136 height 30
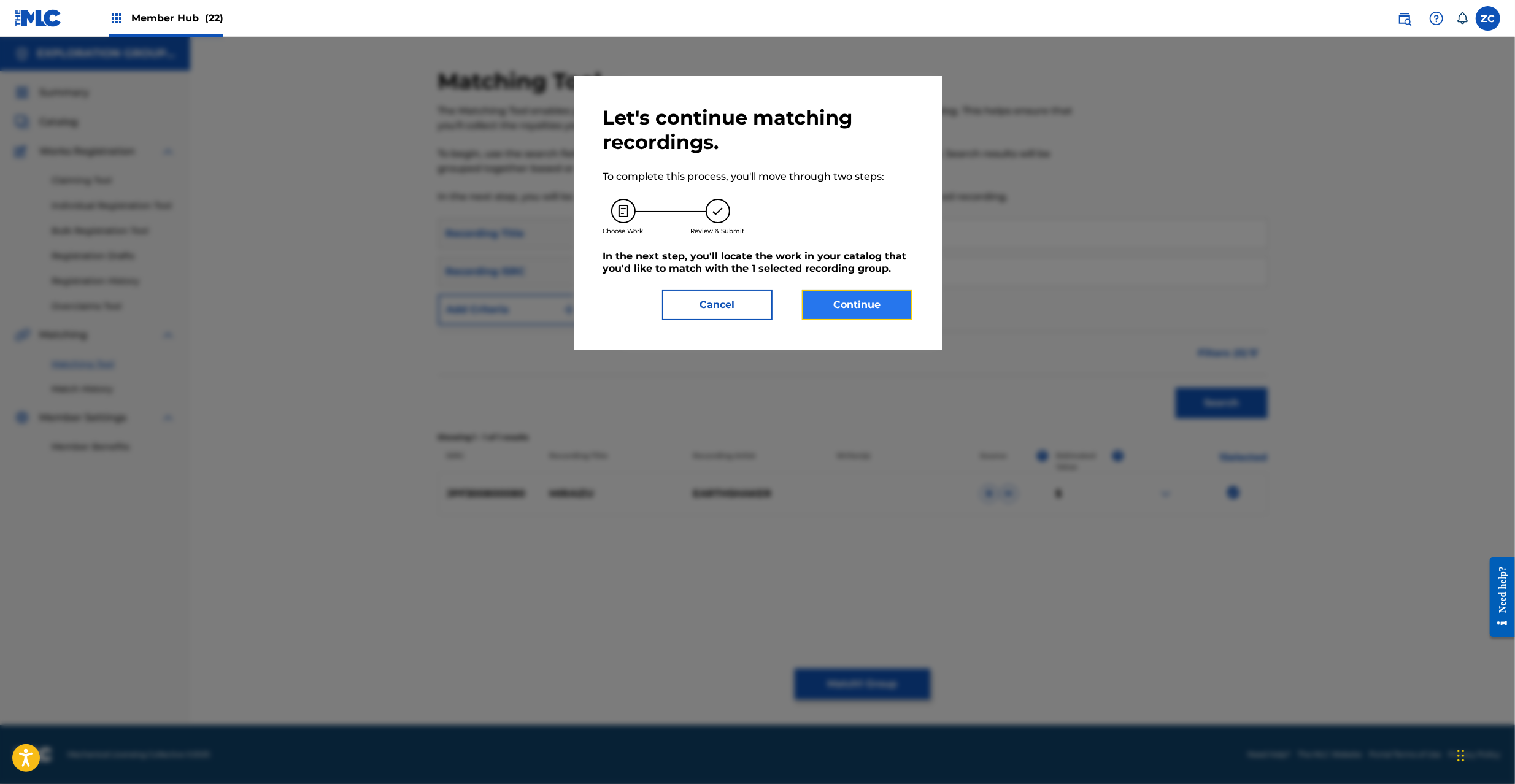
click at [849, 293] on button "Continue" at bounding box center [857, 305] width 111 height 30
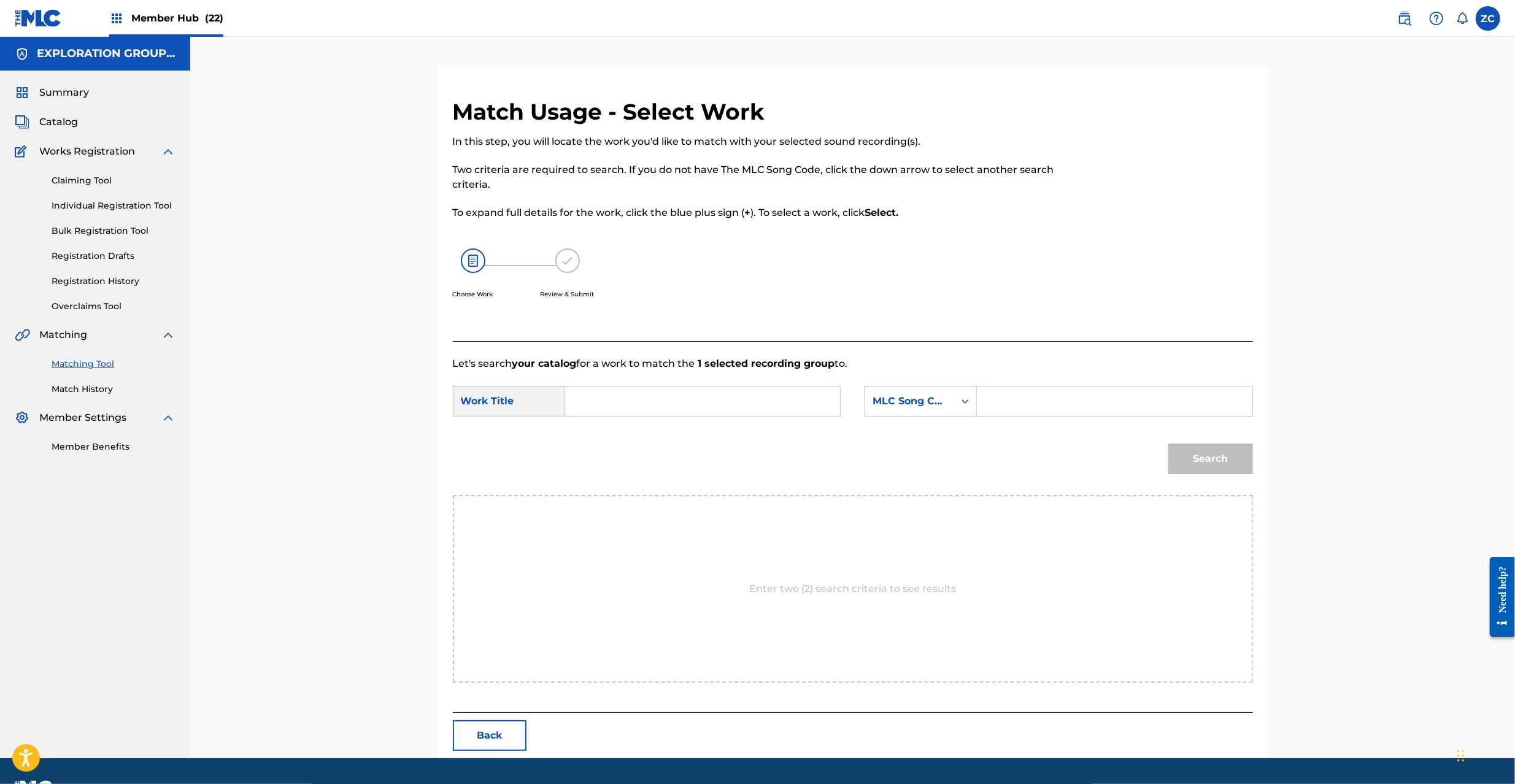
click at [750, 395] on input "Search Form" at bounding box center [703, 401] width 254 height 30
click at [652, 404] on input "Miraizu MG8H0O" at bounding box center [703, 401] width 254 height 30
type input "Miraizu"
click at [1056, 404] on input "Search Form" at bounding box center [1114, 401] width 254 height 30
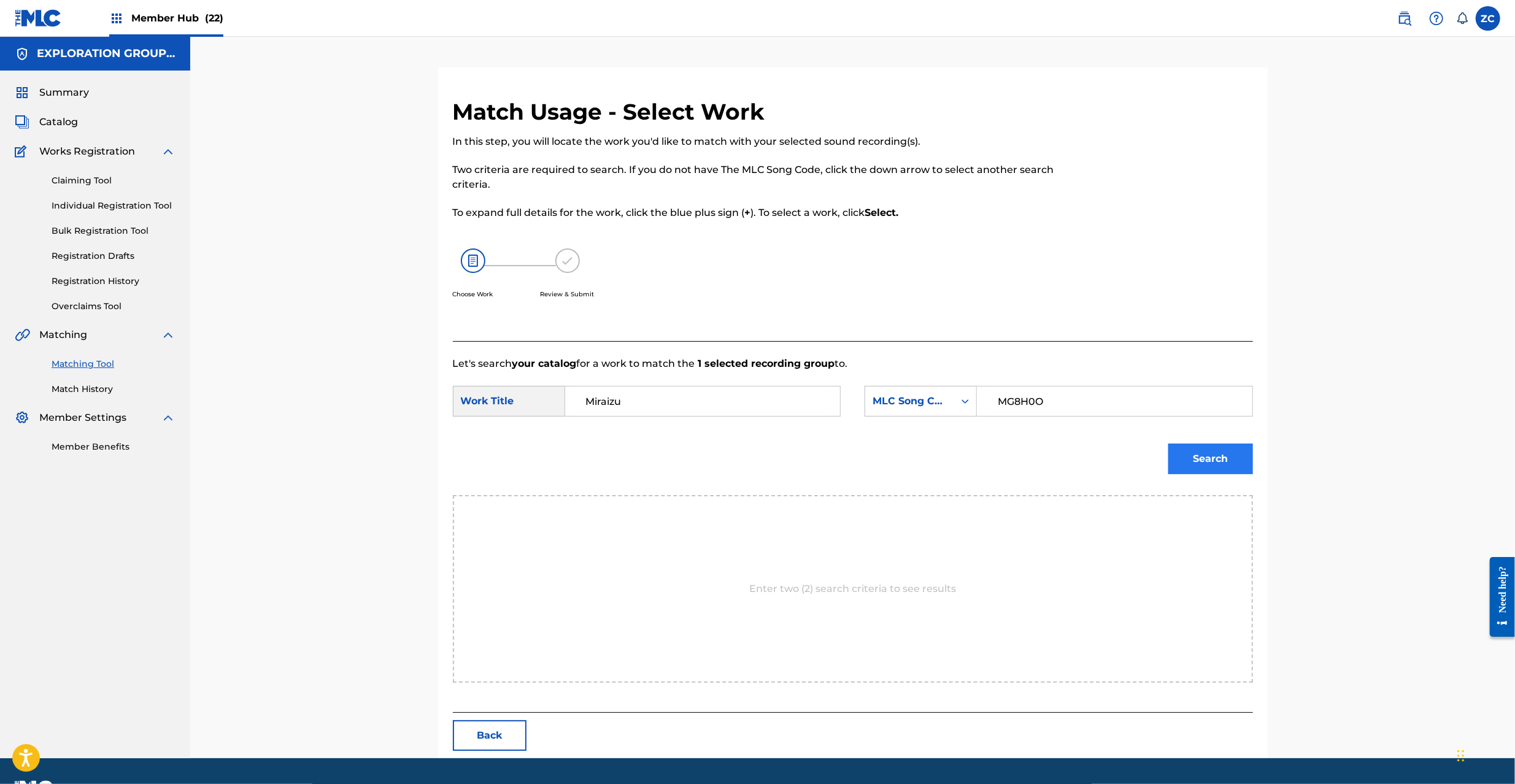
type input "MG8H0O"
click at [1208, 452] on button "Search" at bounding box center [1210, 458] width 85 height 30
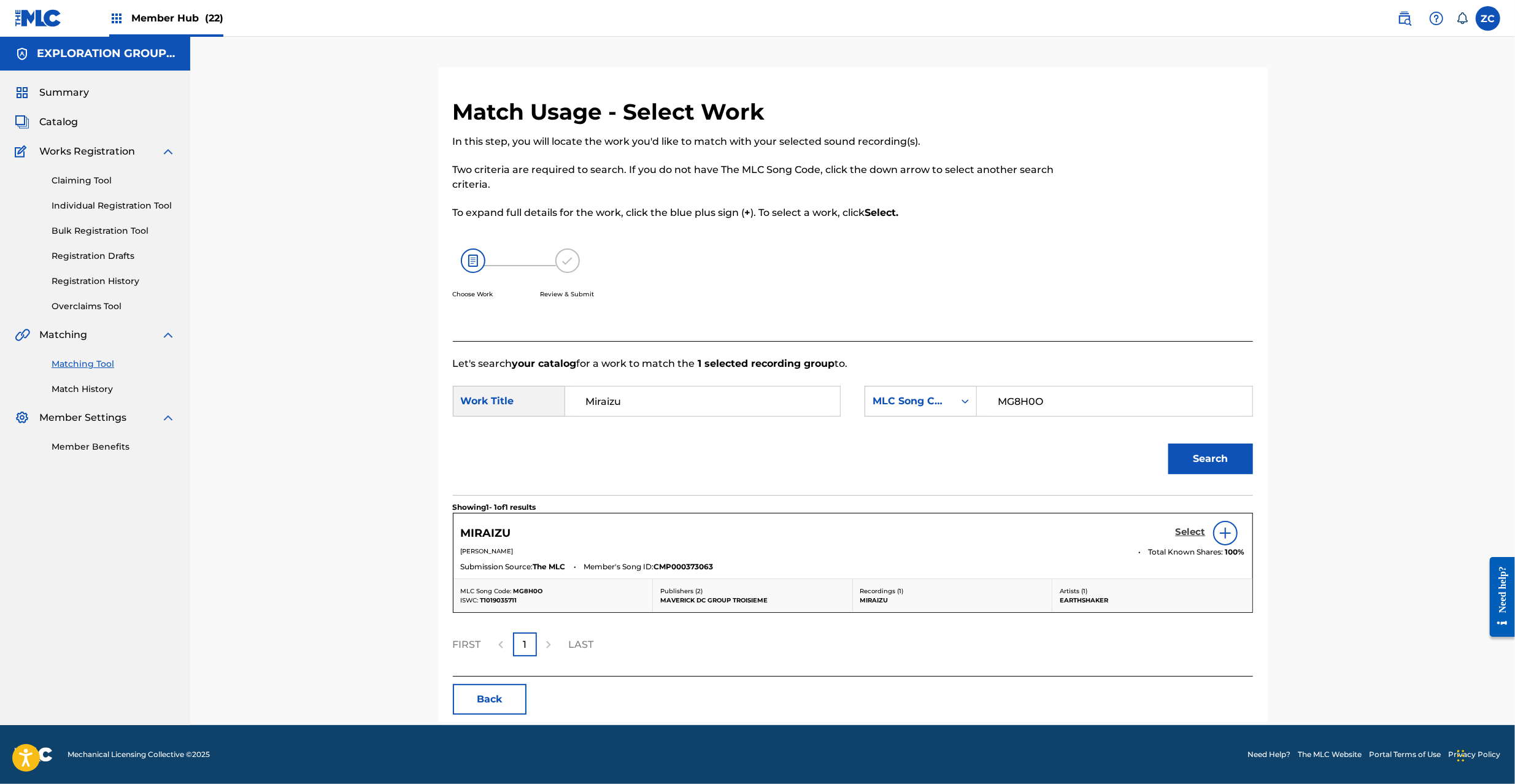
click at [1192, 528] on h5 "Select" at bounding box center [1191, 532] width 30 height 12
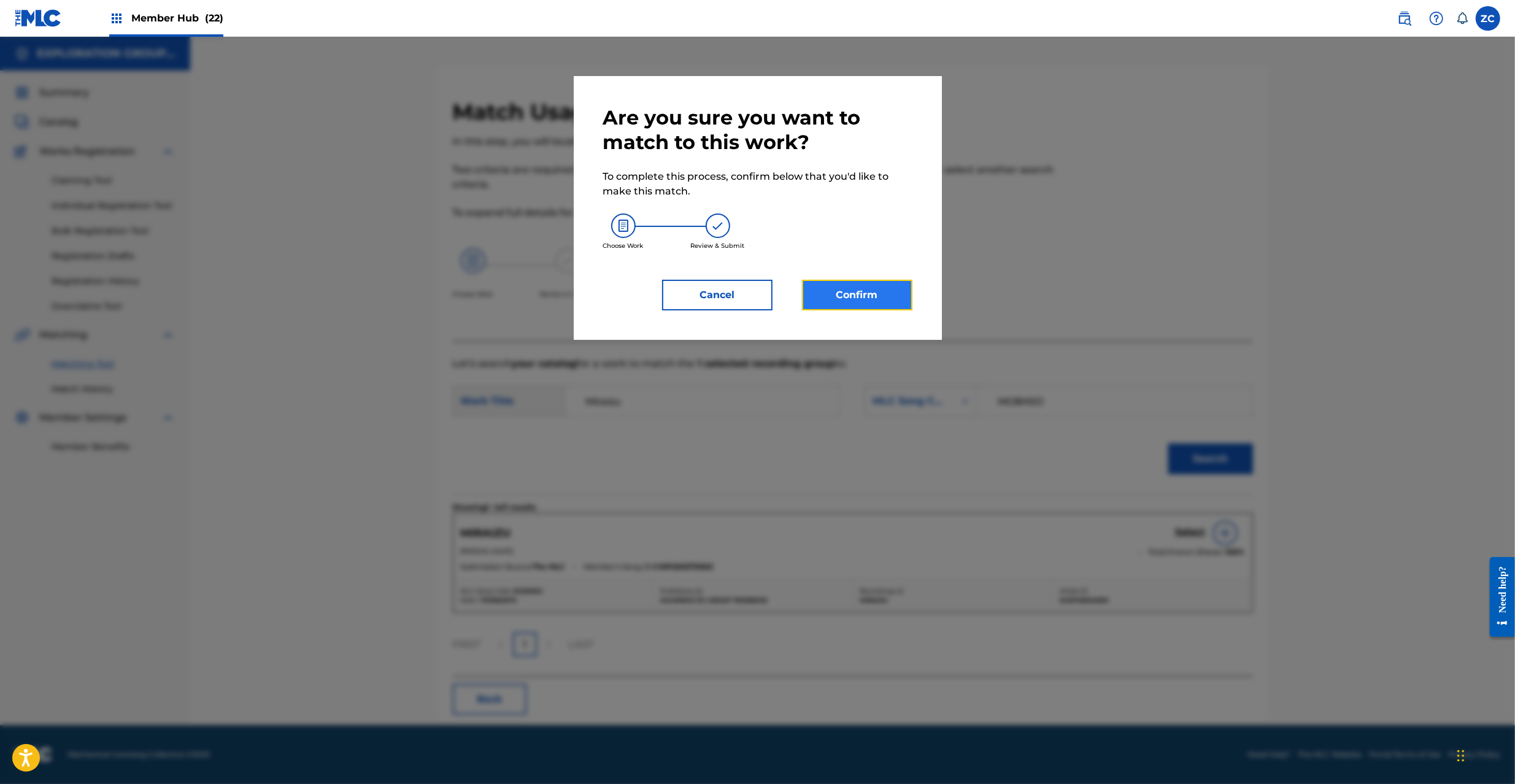
click at [879, 284] on button "Confirm" at bounding box center [857, 295] width 111 height 30
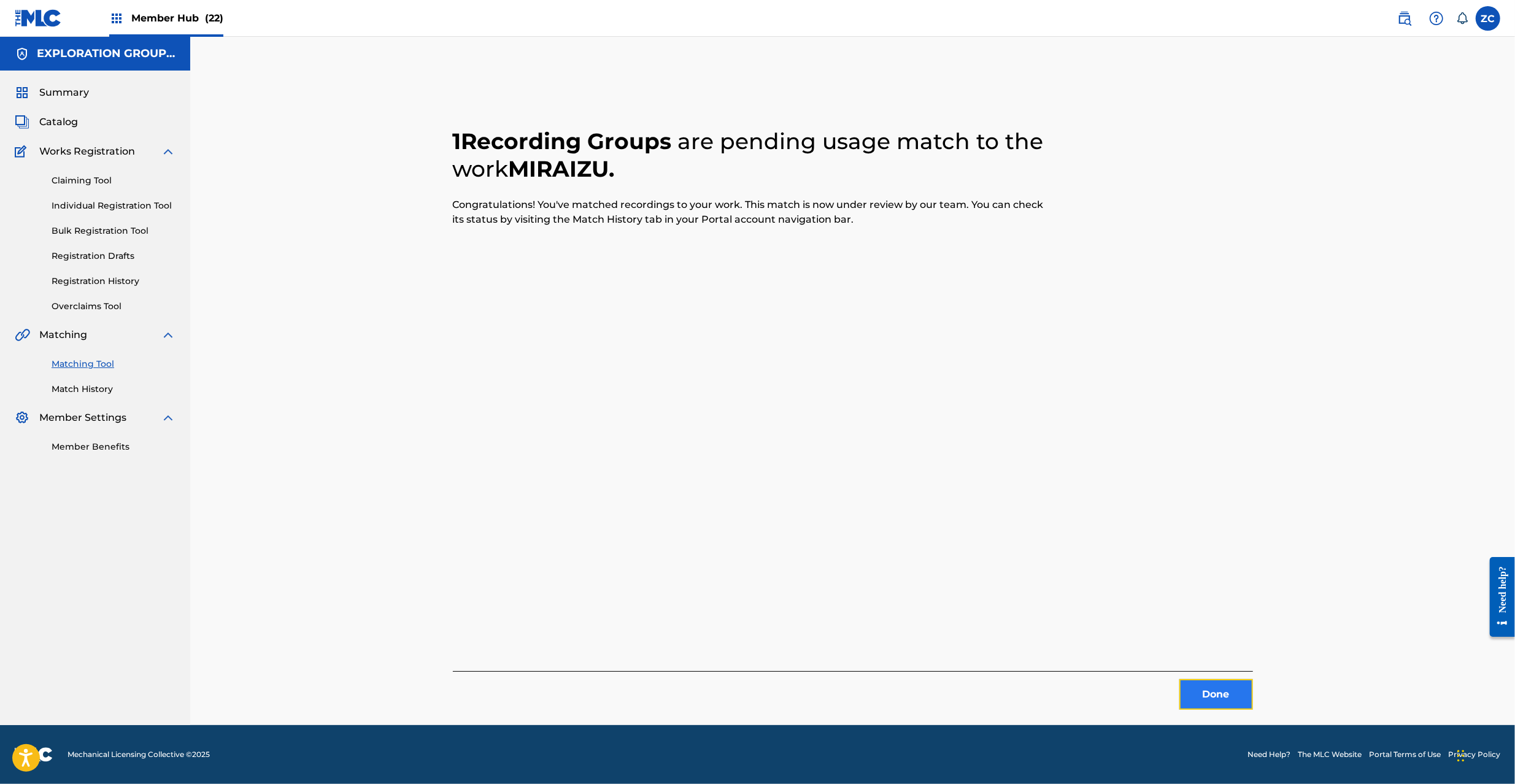
click at [1210, 685] on button "Done" at bounding box center [1216, 694] width 73 height 30
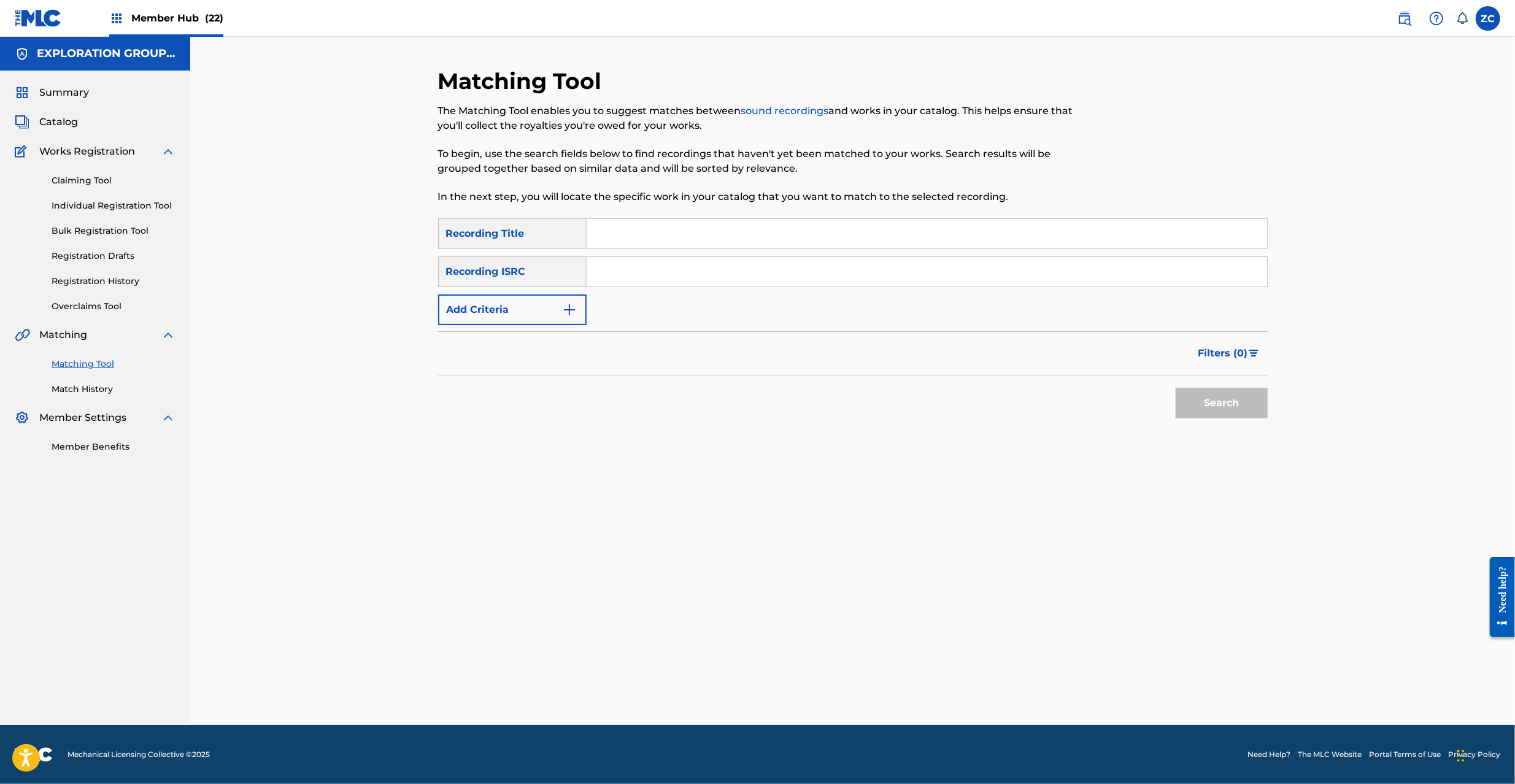
click at [839, 257] on input "Search Form" at bounding box center [927, 272] width 680 height 30
drag, startPoint x: 1269, startPoint y: 399, endPoint x: 1250, endPoint y: 397, distance: 19.1
click at [1267, 399] on div "Matching Tool The Matching Tool enables you to suggest matches between sound re…" at bounding box center [853, 397] width 859 height 658
click at [1252, 401] on button "Search" at bounding box center [1222, 403] width 92 height 30
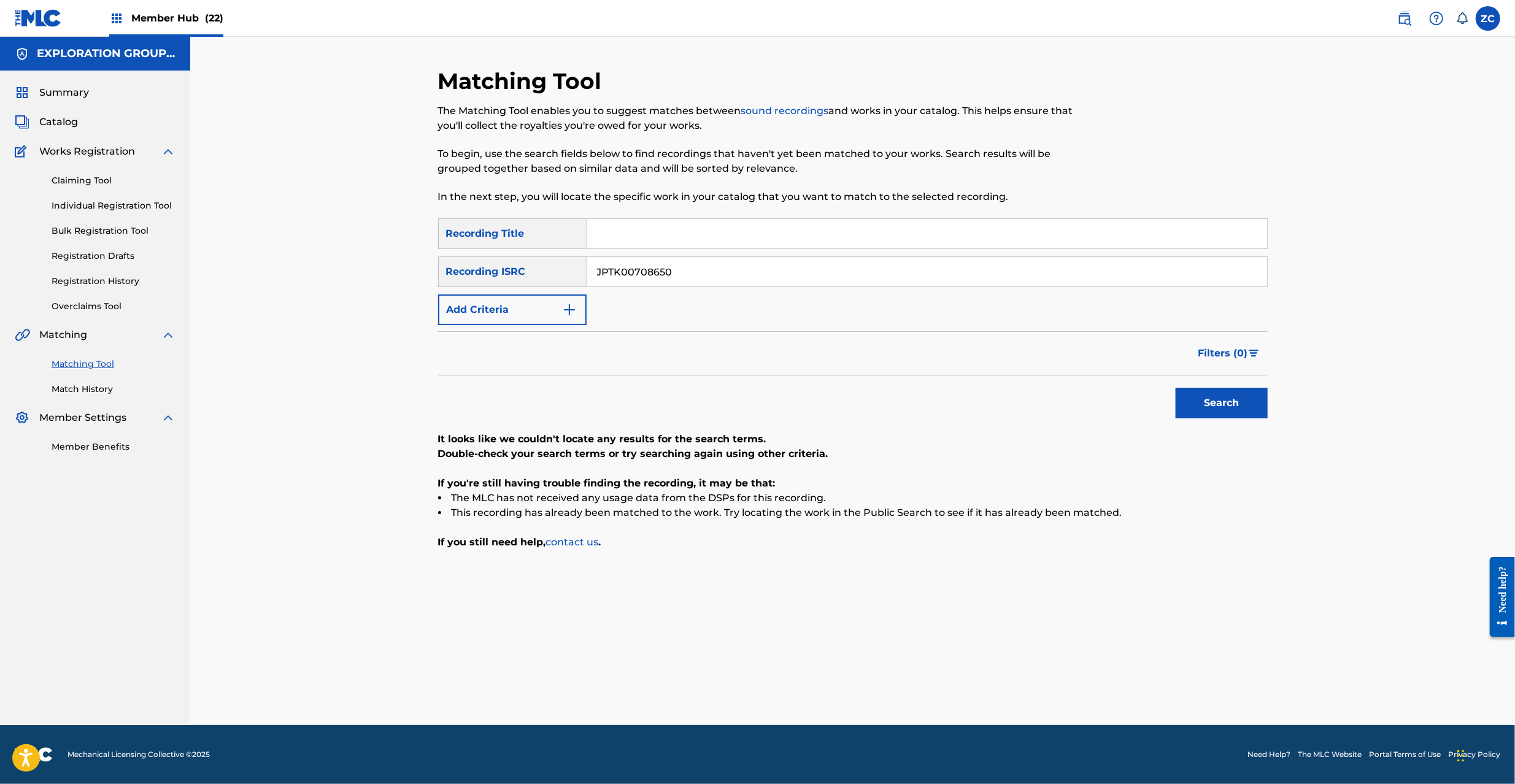
click at [899, 275] on input "JPTK00708650" at bounding box center [927, 272] width 680 height 30
click at [1211, 398] on button "Search" at bounding box center [1222, 403] width 92 height 30
click at [1232, 480] on p "If you're still having trouble finding the recording, it may be that:" at bounding box center [853, 483] width 830 height 15
drag, startPoint x: 847, startPoint y: 274, endPoint x: 848, endPoint y: 258, distance: 16.0
click at [847, 273] on input "JPTK00700380" at bounding box center [927, 272] width 680 height 30
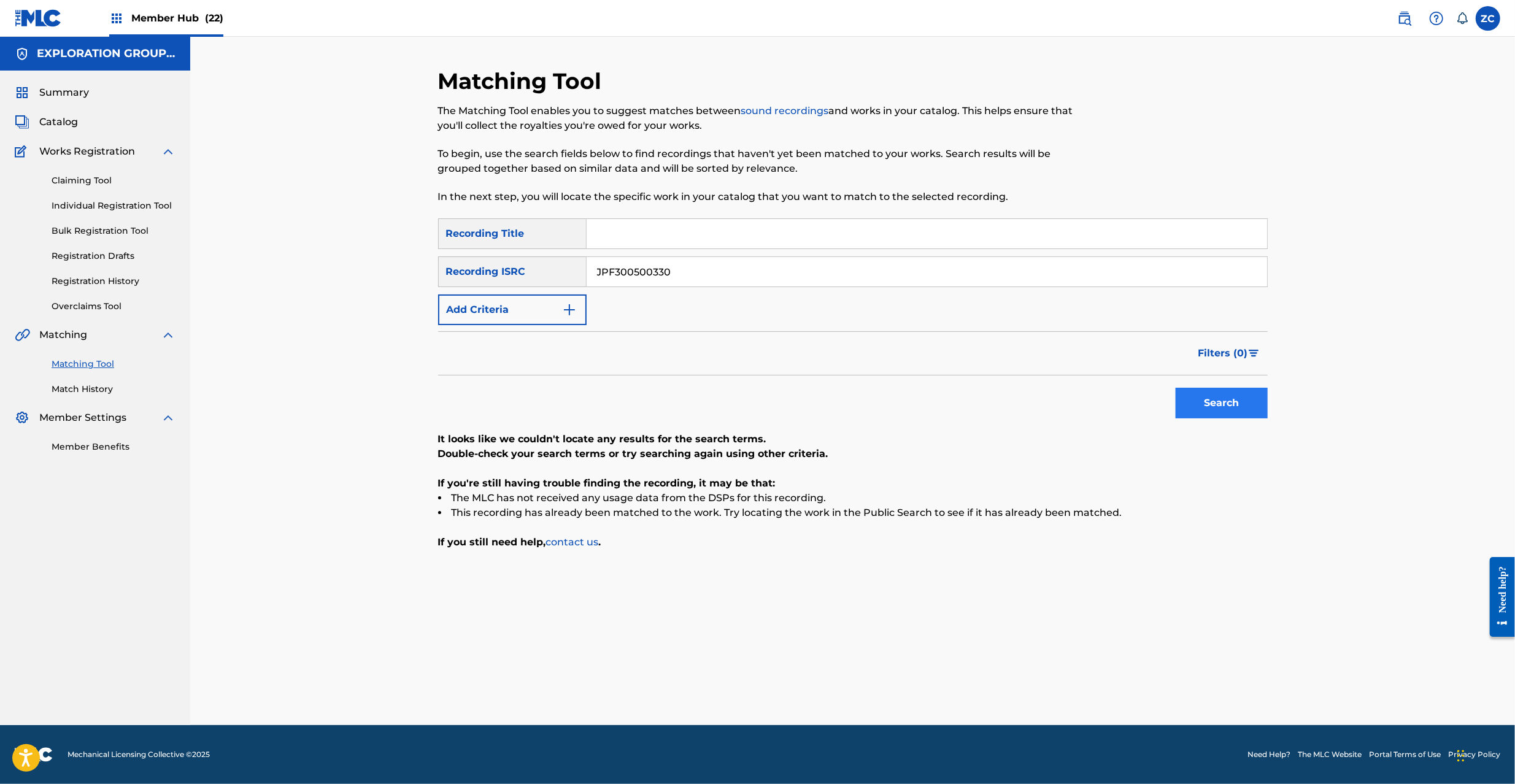
type input "JPF300500330"
click at [1238, 406] on button "Search" at bounding box center [1222, 403] width 92 height 30
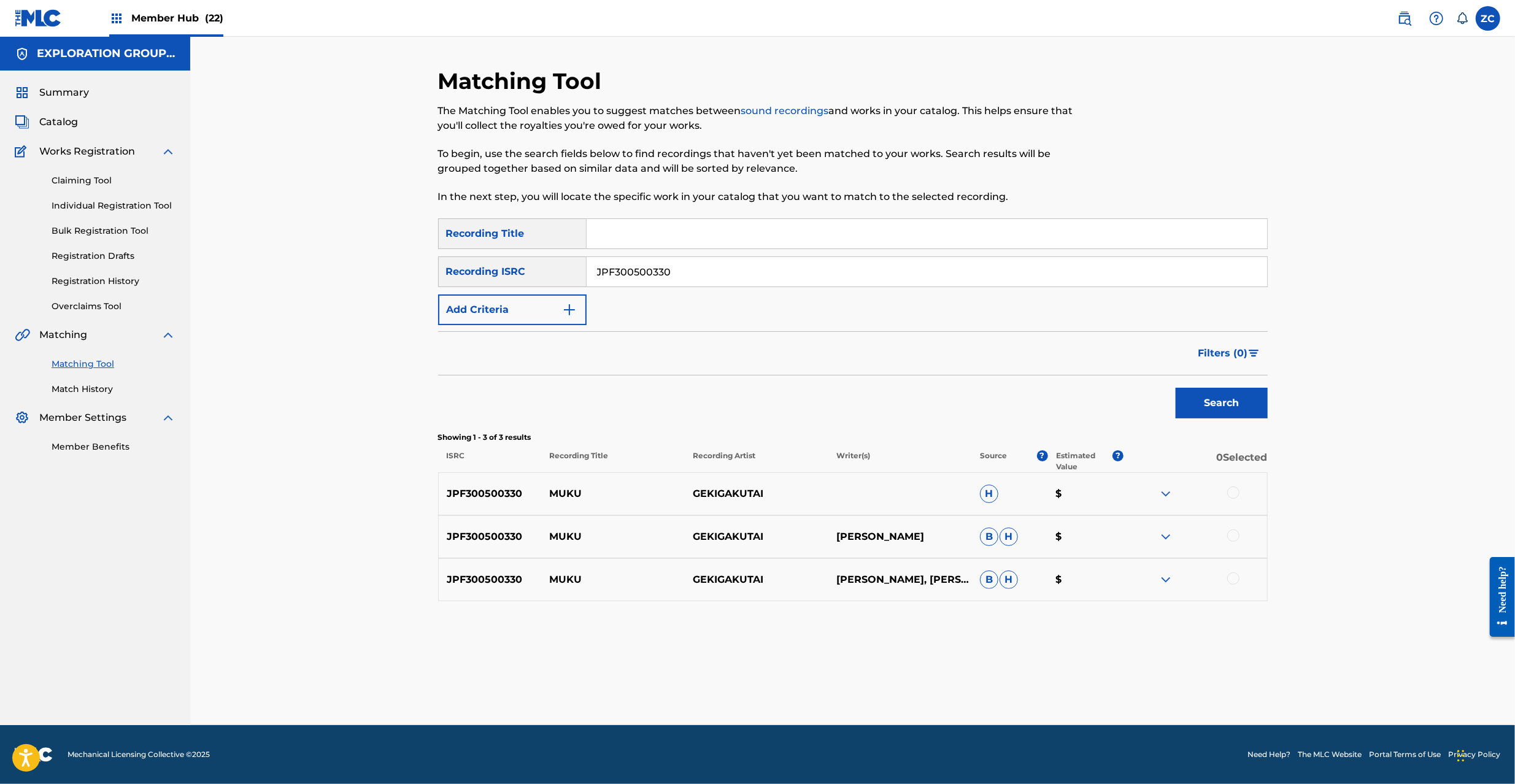
drag, startPoint x: 1234, startPoint y: 489, endPoint x: 1234, endPoint y: 530, distance: 41.0
click at [1234, 491] on div at bounding box center [1234, 493] width 12 height 12
click at [1234, 533] on div at bounding box center [1234, 536] width 12 height 12
click at [1234, 580] on div at bounding box center [1234, 579] width 12 height 12
click at [873, 683] on button "Match 3 Groups" at bounding box center [863, 683] width 136 height 30
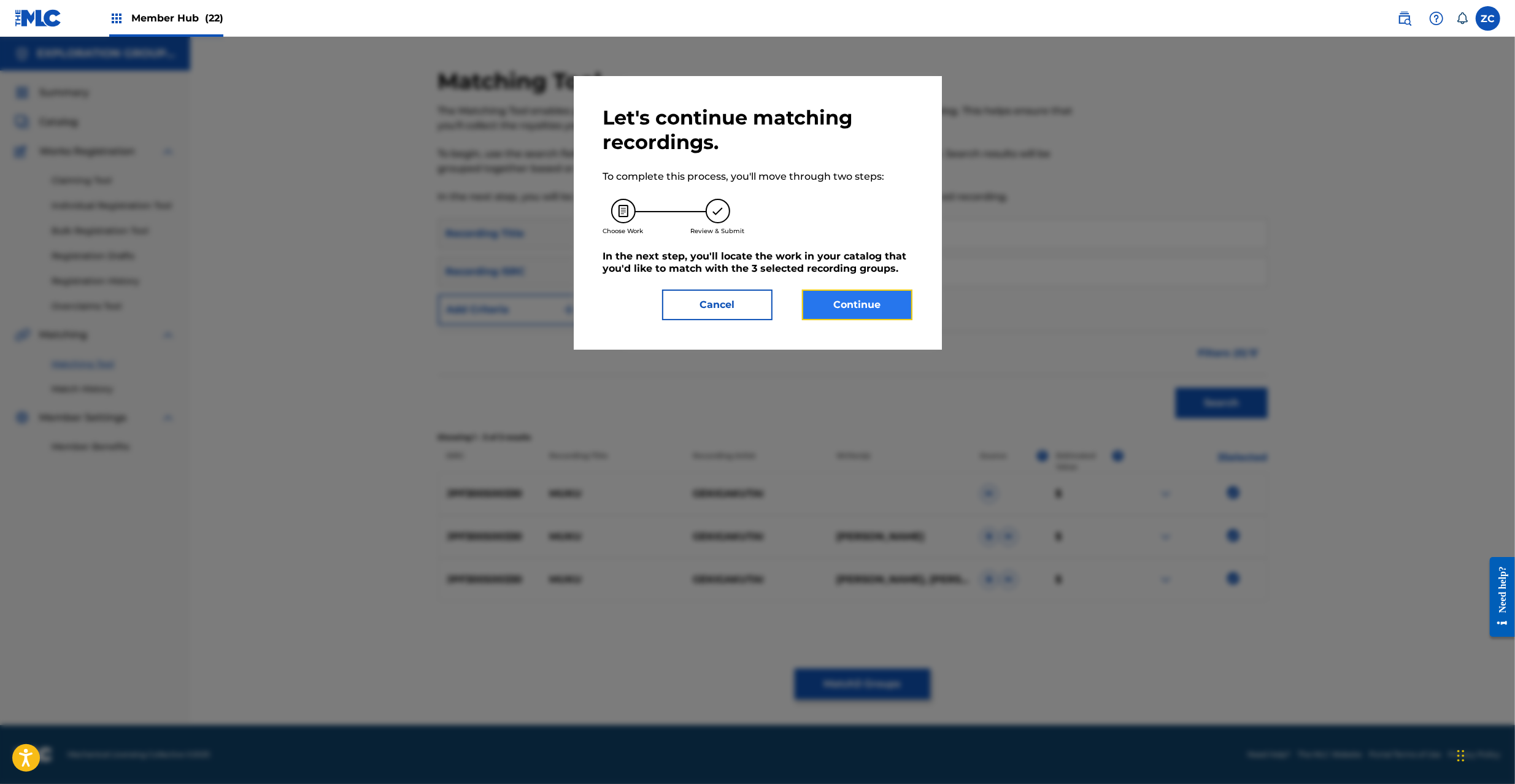
click at [871, 307] on button "Continue" at bounding box center [857, 305] width 111 height 30
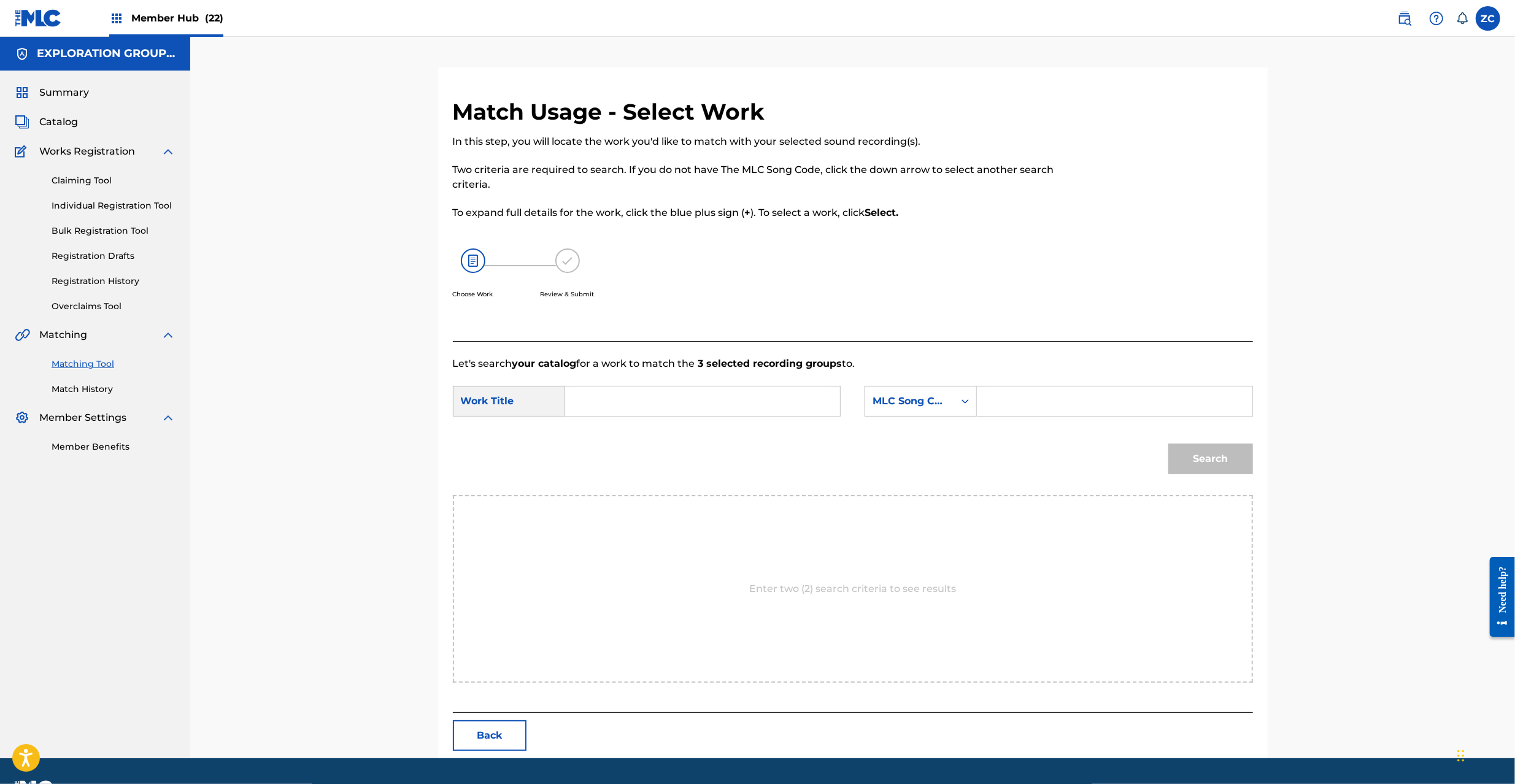
click at [709, 388] on input "Search Form" at bounding box center [703, 401] width 254 height 30
click at [642, 400] on input "Muku MW1JUD" at bounding box center [703, 401] width 254 height 30
type input "Muku"
drag, startPoint x: 1067, startPoint y: 408, endPoint x: 1075, endPoint y: 408, distance: 8.0
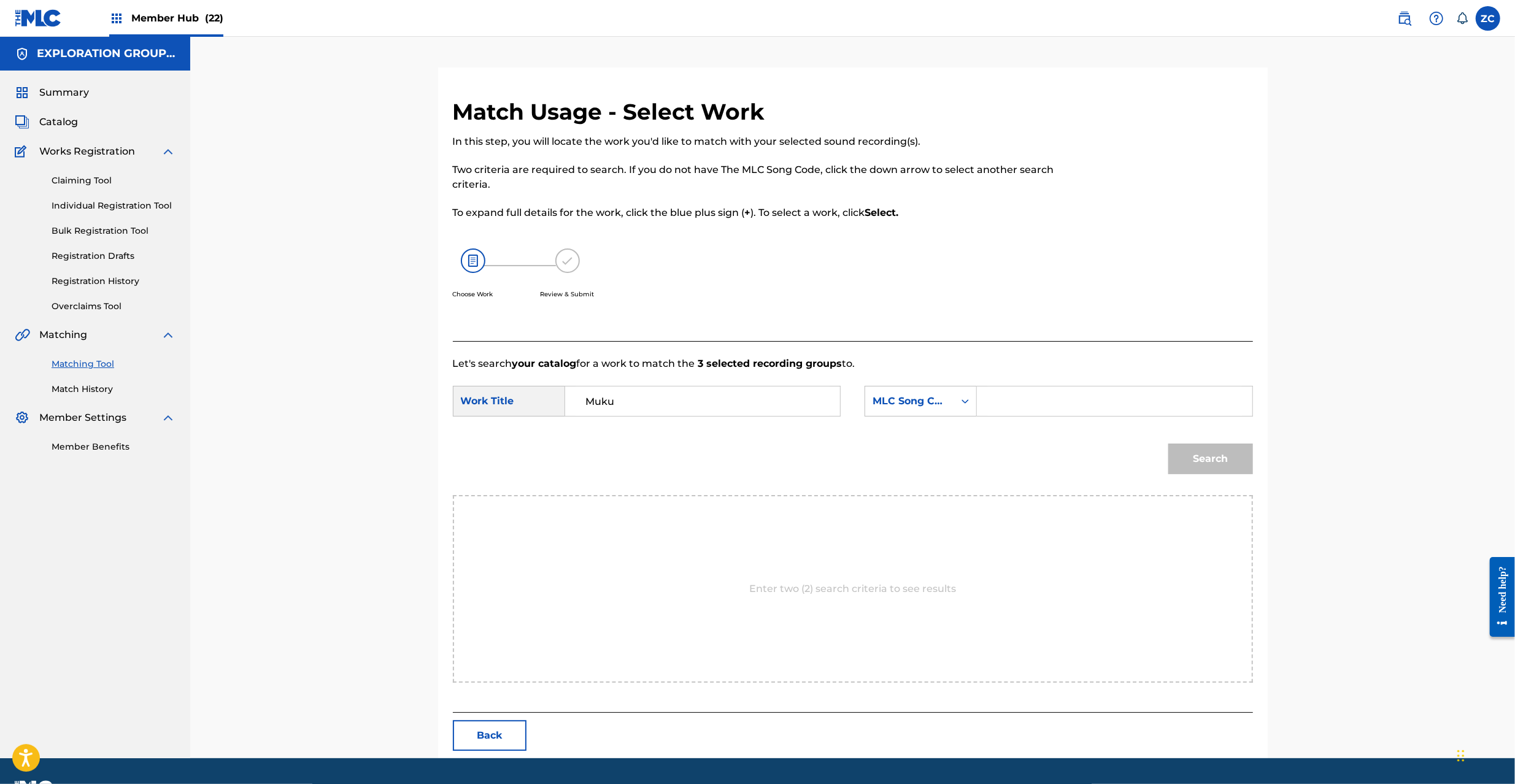
click at [1067, 408] on input "Search Form" at bounding box center [1114, 401] width 254 height 30
type input "MW1JUD"
click at [1223, 461] on button "Search" at bounding box center [1210, 458] width 85 height 30
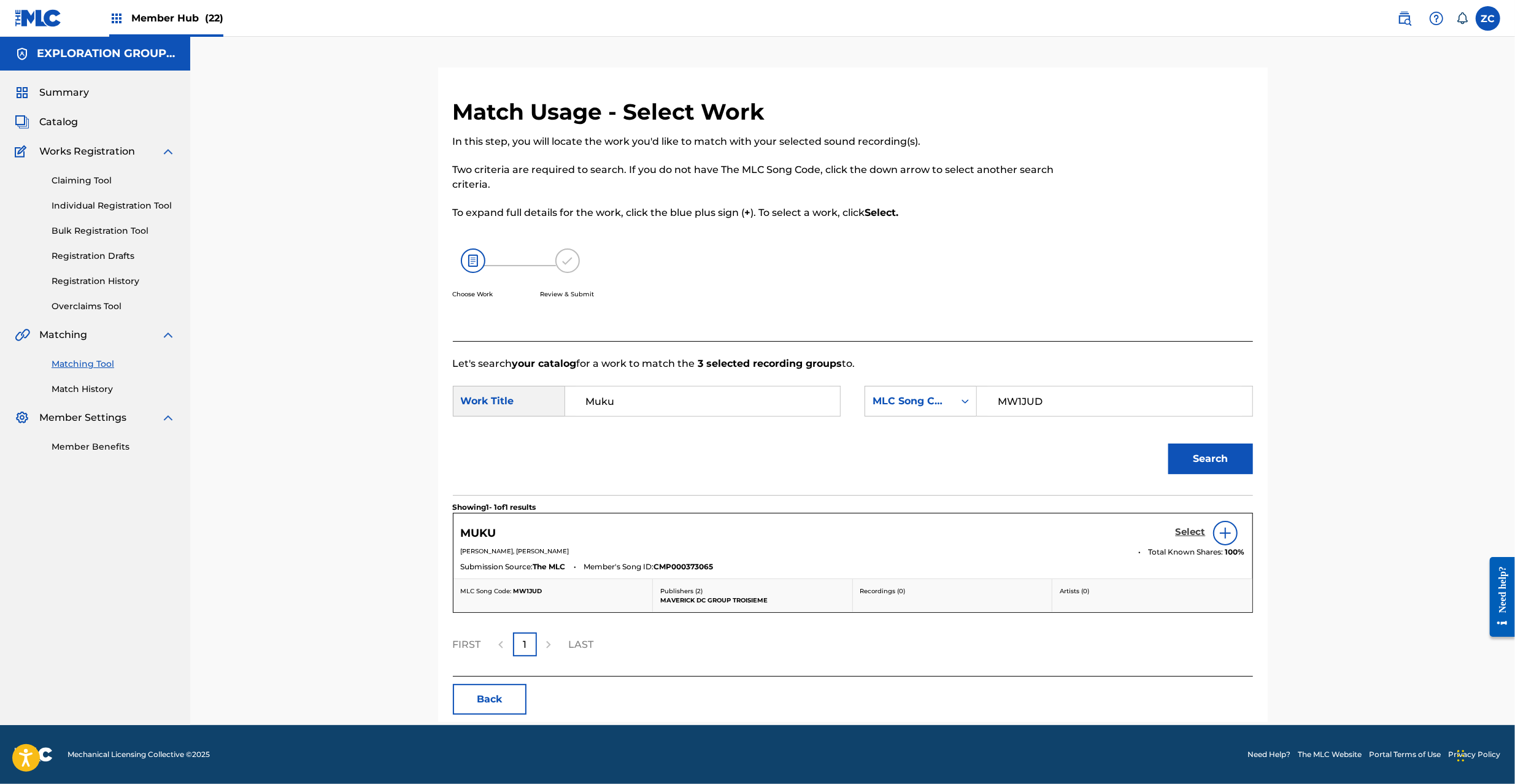
click at [1191, 531] on h5 "Select" at bounding box center [1191, 532] width 30 height 12
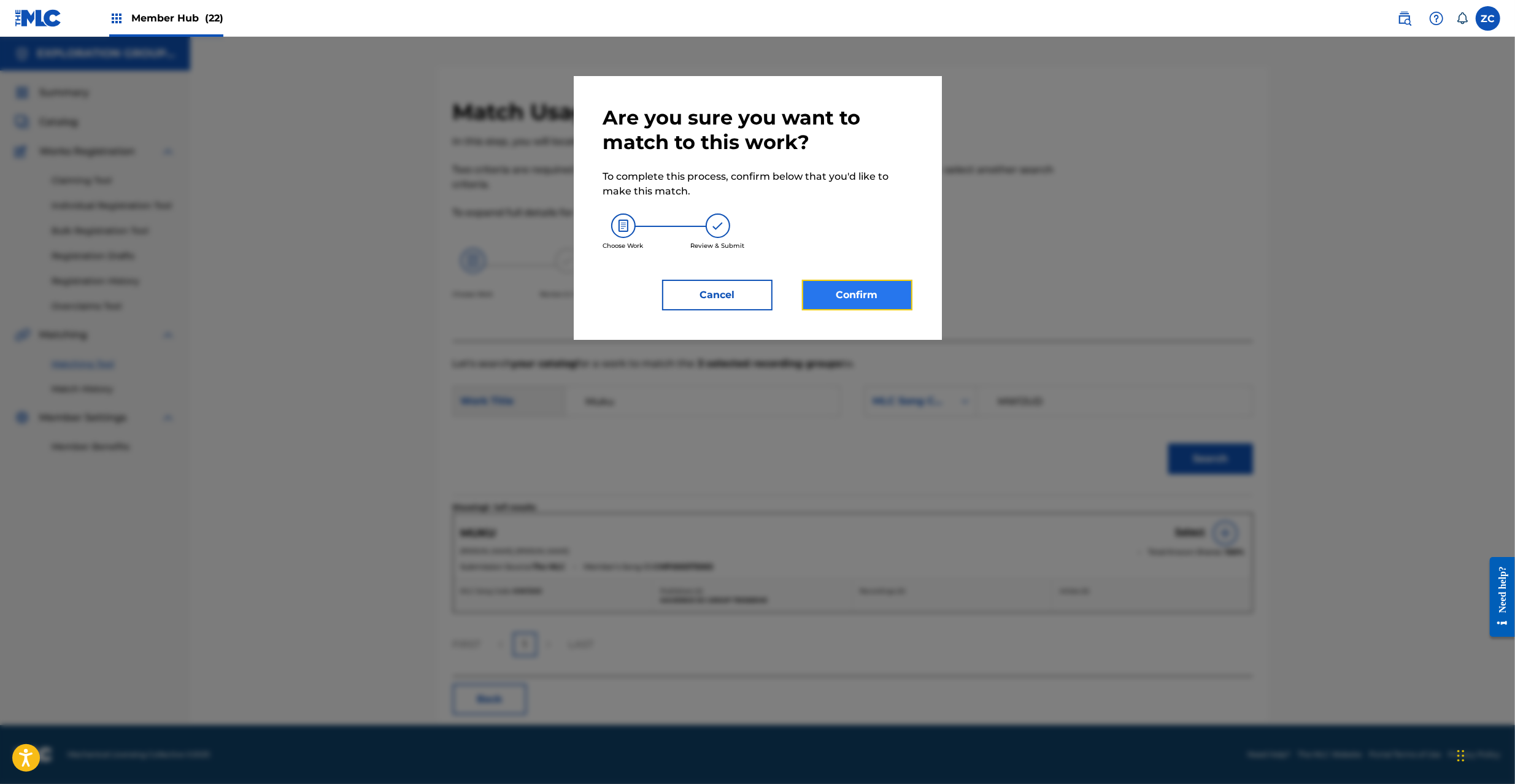
click at [863, 300] on button "Confirm" at bounding box center [857, 295] width 111 height 30
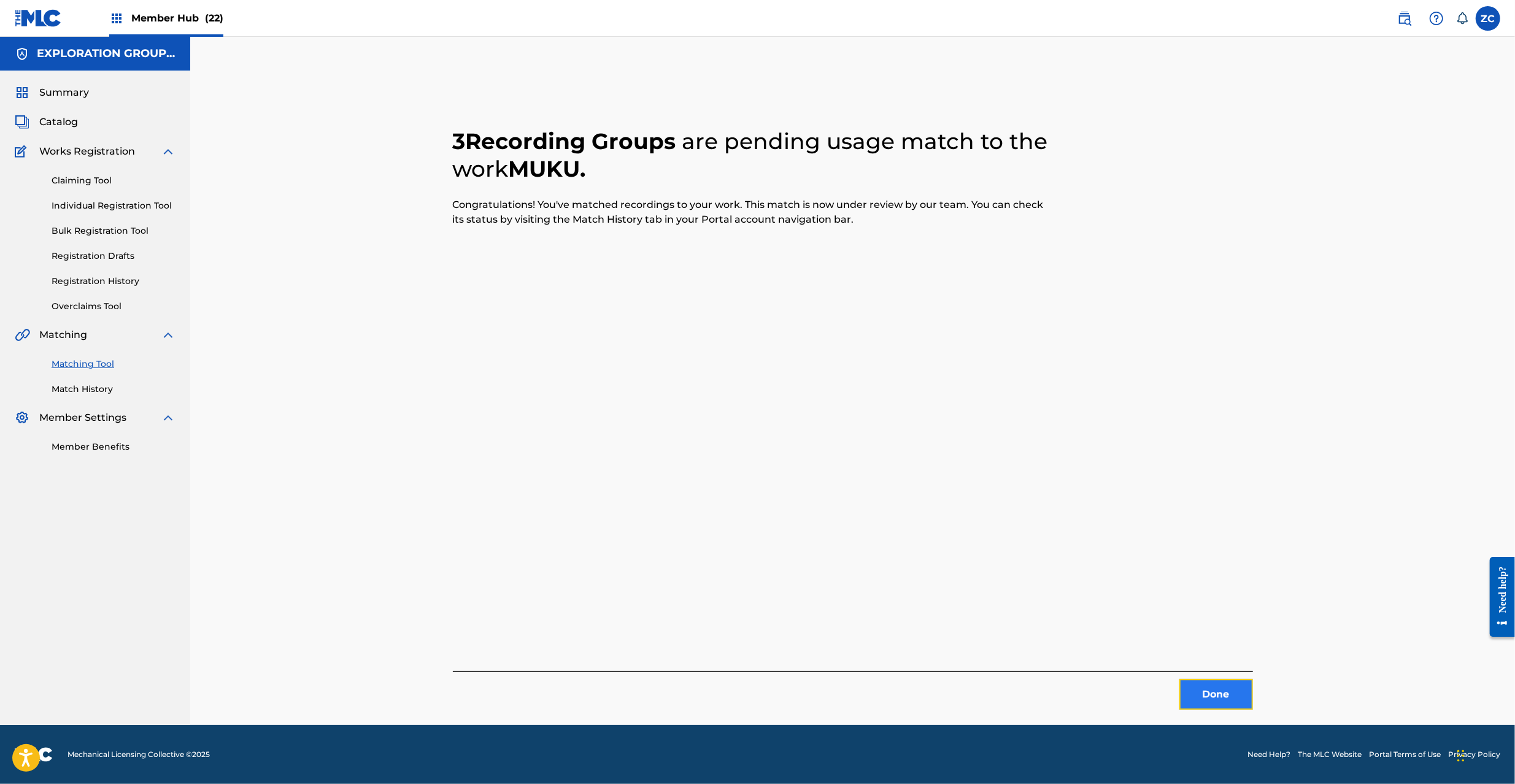
click at [1220, 690] on button "Done" at bounding box center [1216, 694] width 73 height 30
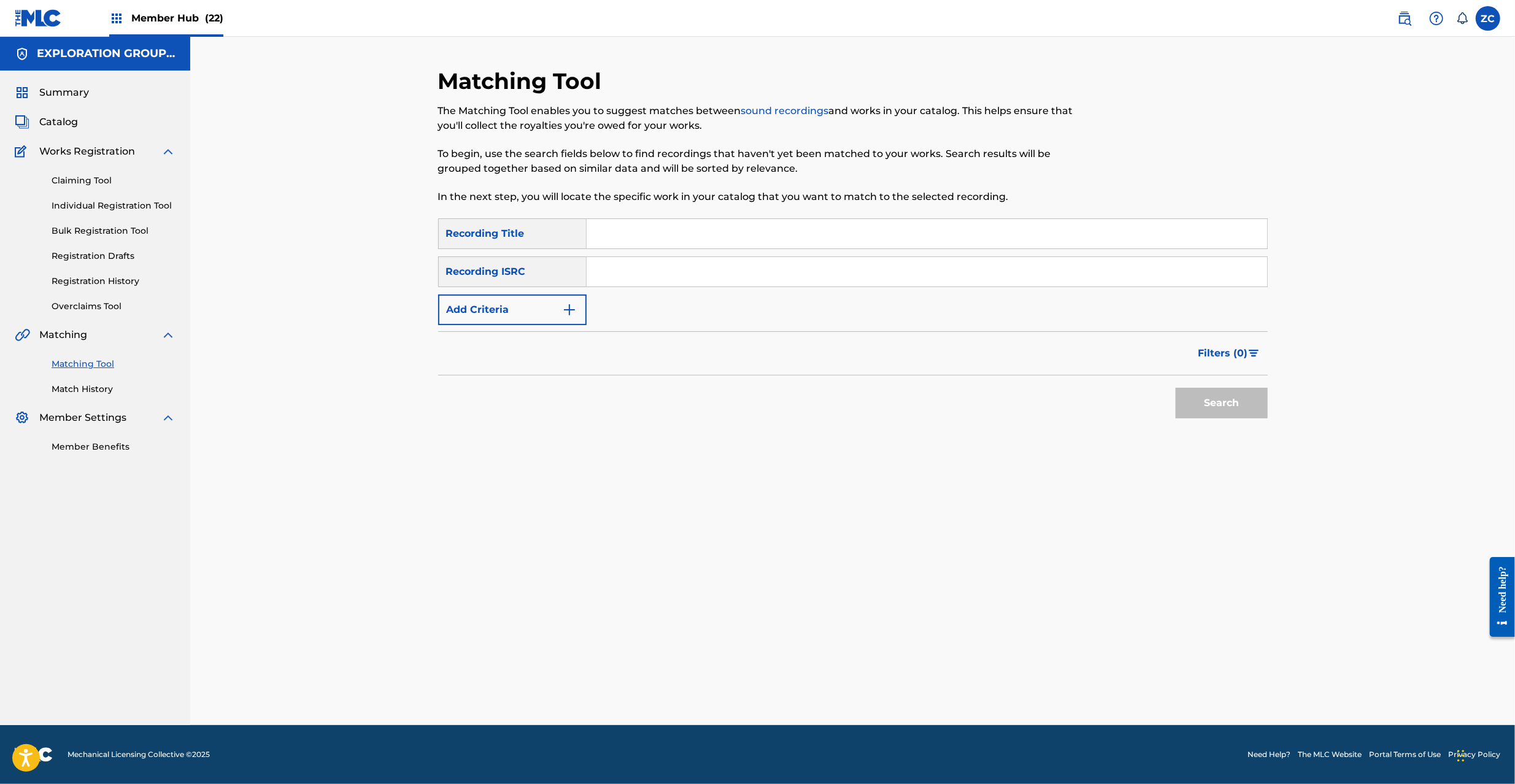
click at [920, 266] on input "Search Form" at bounding box center [927, 272] width 680 height 30
type input "JPF301600063"
click at [1199, 397] on button "Search" at bounding box center [1222, 403] width 92 height 30
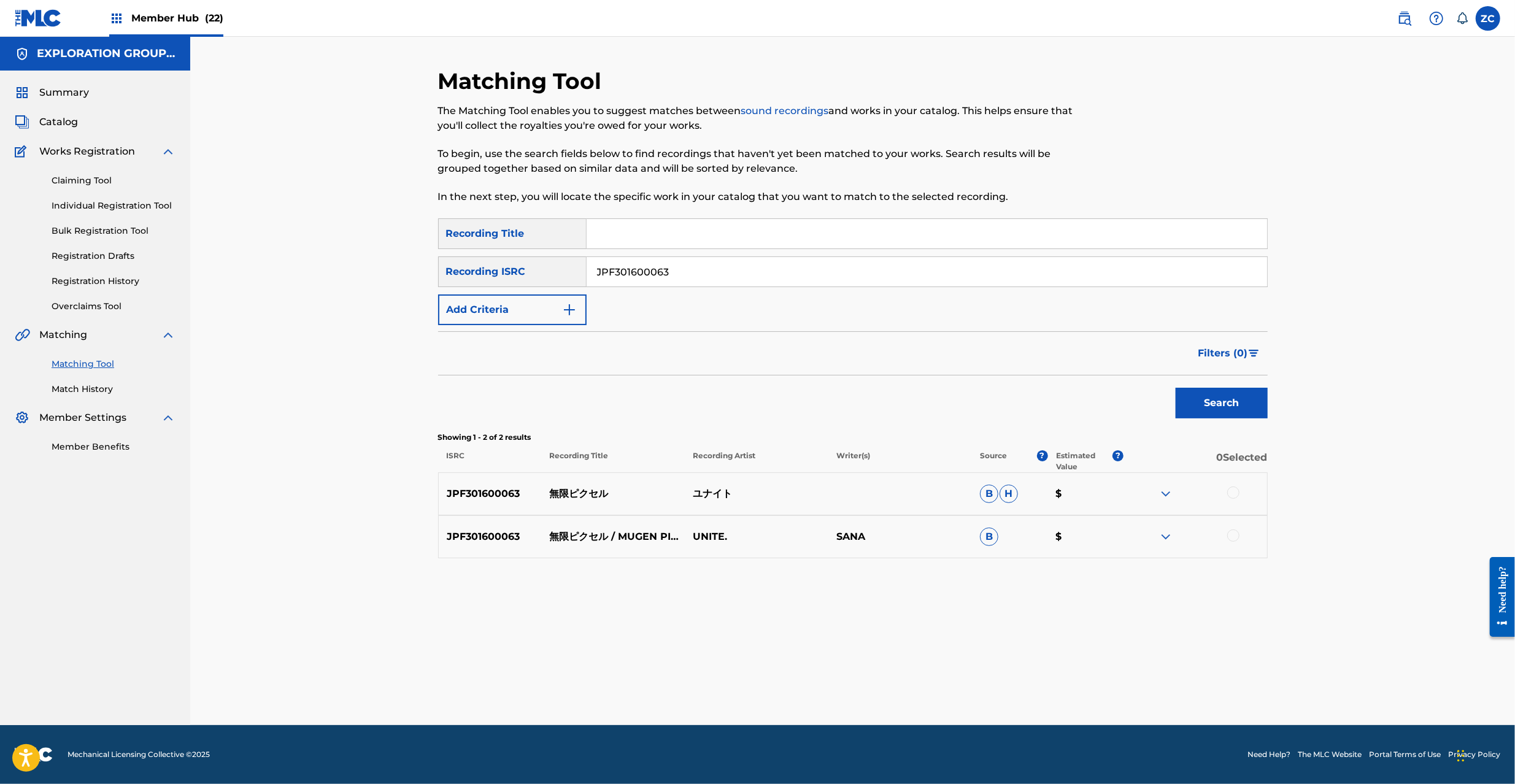
click at [1240, 494] on div at bounding box center [1195, 493] width 143 height 15
click at [1234, 533] on div at bounding box center [1234, 536] width 12 height 12
click at [1234, 492] on div at bounding box center [1234, 493] width 12 height 12
click at [882, 683] on button "Match 2 Groups" at bounding box center [863, 683] width 136 height 30
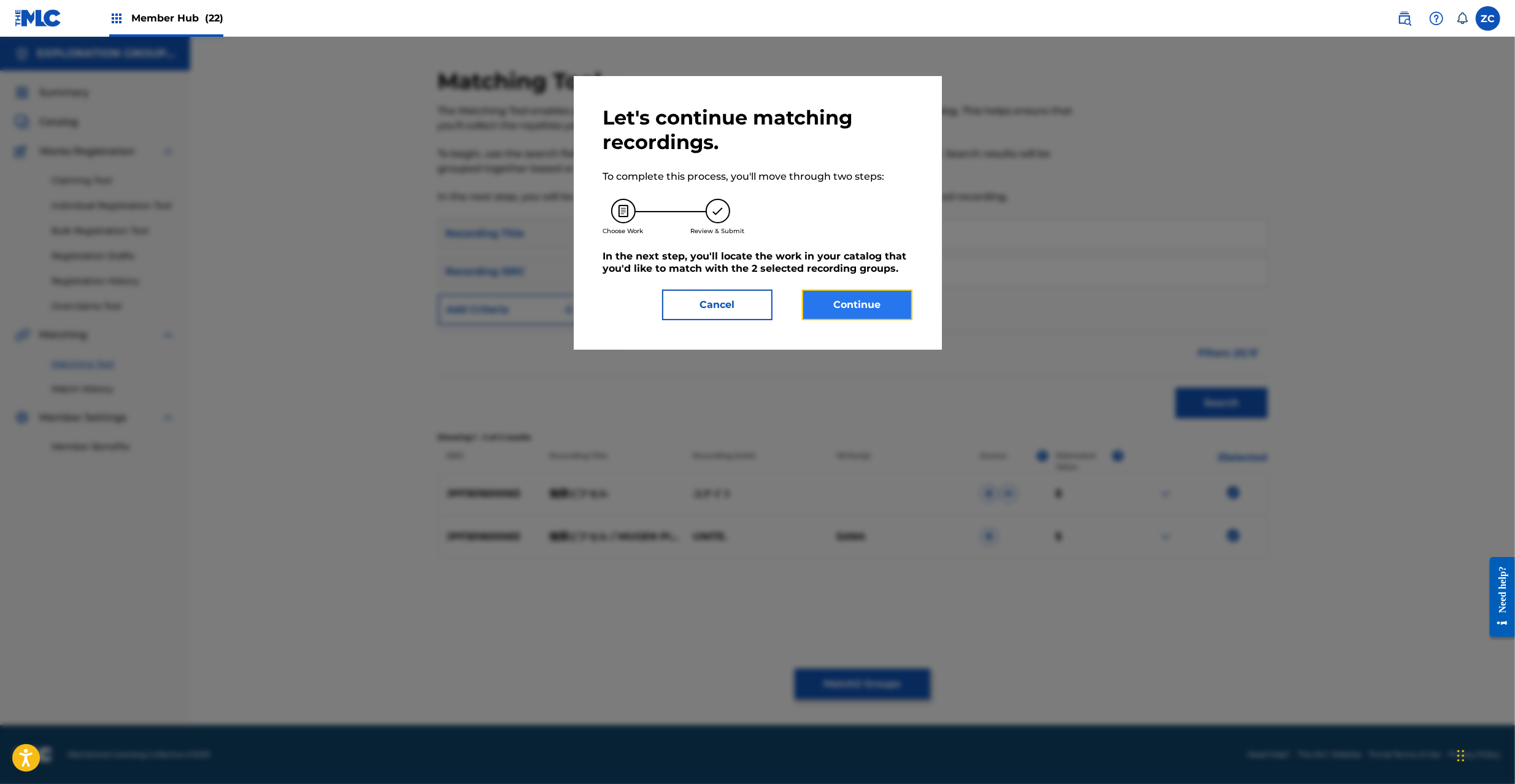
click at [864, 316] on button "Continue" at bounding box center [857, 305] width 111 height 30
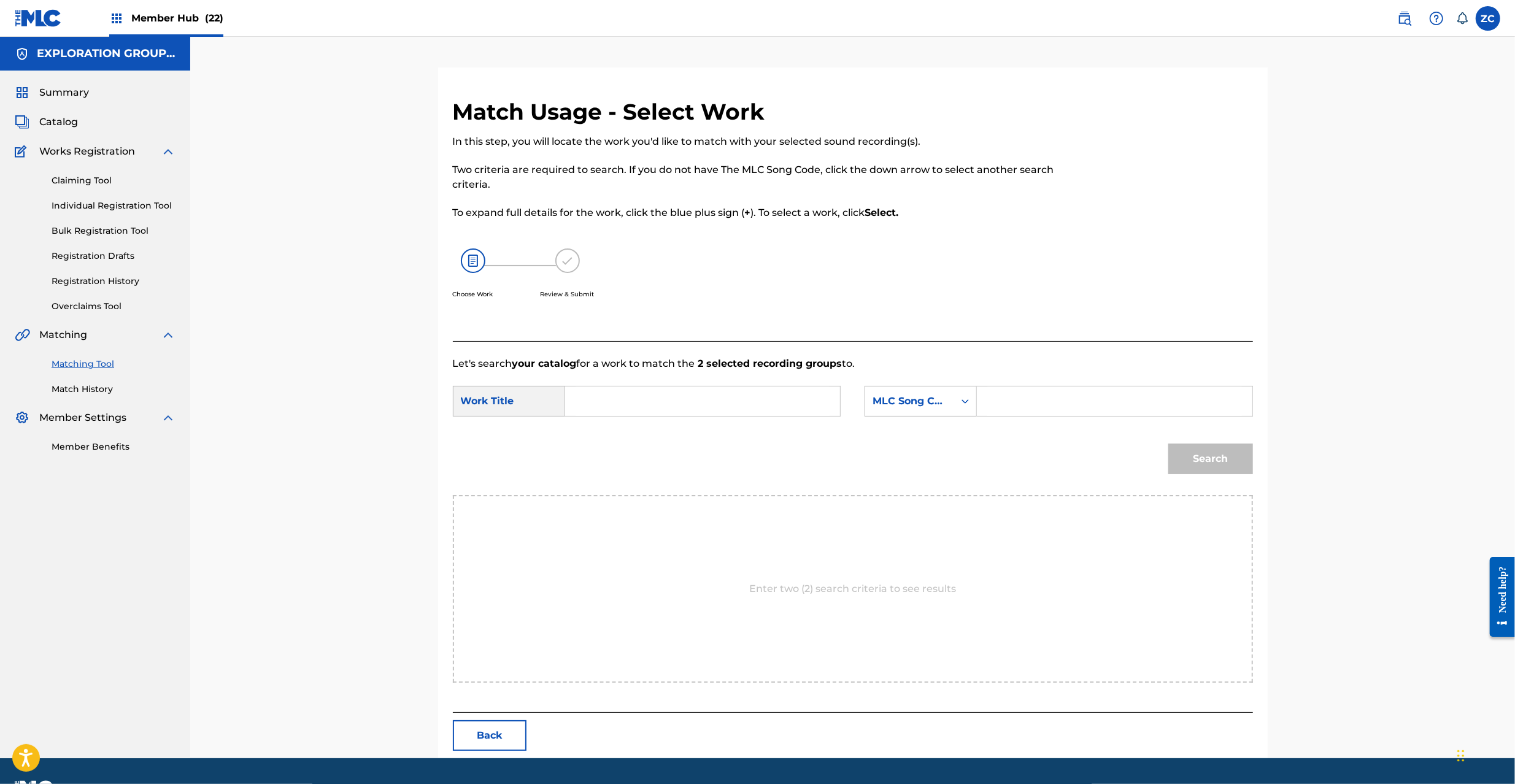
click at [735, 408] on input "Search Form" at bounding box center [703, 401] width 254 height 30
click at [700, 404] on input "Mugen Pikuseru MV4SG3" at bounding box center [703, 401] width 254 height 30
type input "Mugen Pikuseru"
click at [1063, 403] on input "Search Form" at bounding box center [1114, 401] width 254 height 30
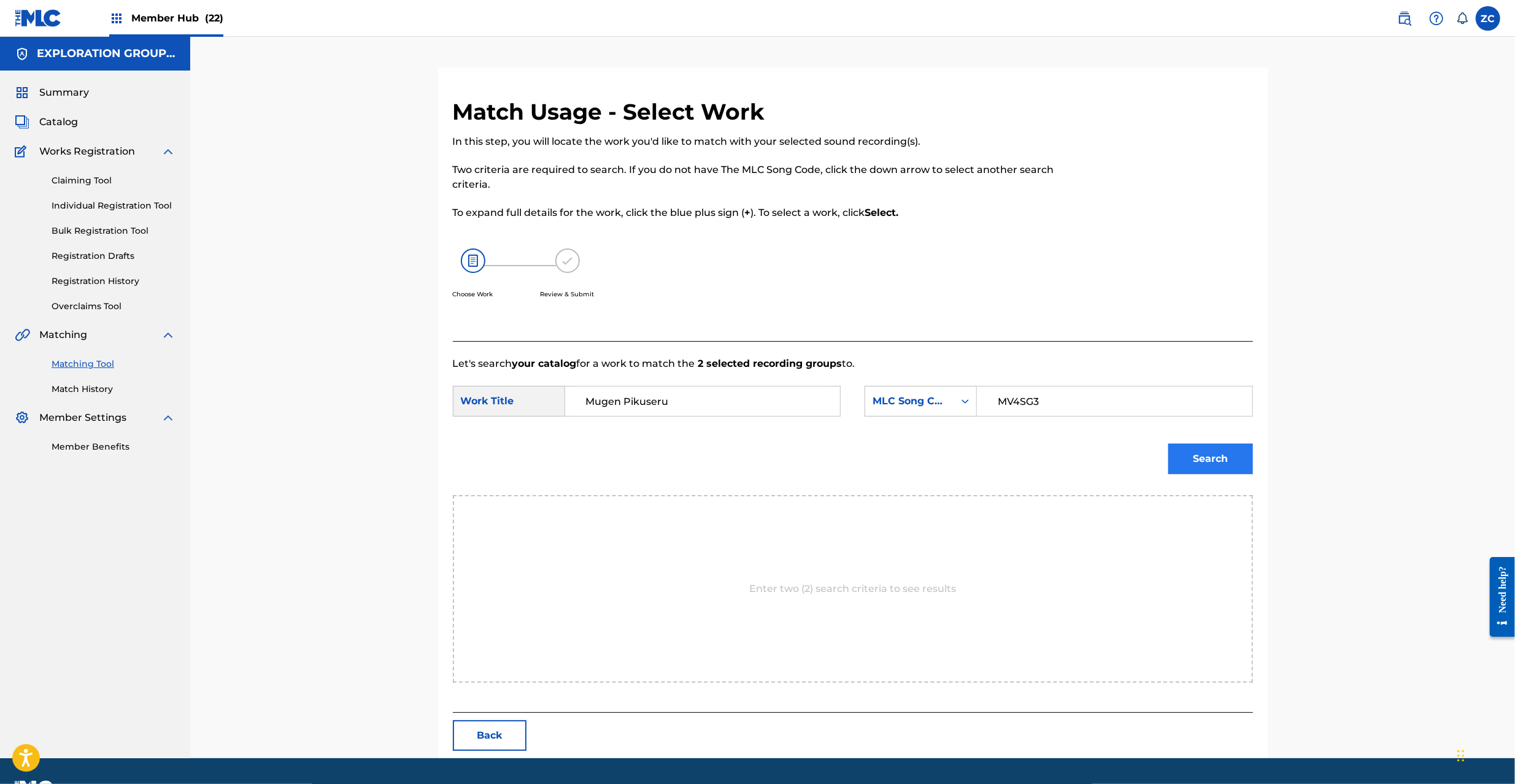
type input "MV4SG3"
click at [1219, 463] on button "Search" at bounding box center [1210, 458] width 85 height 30
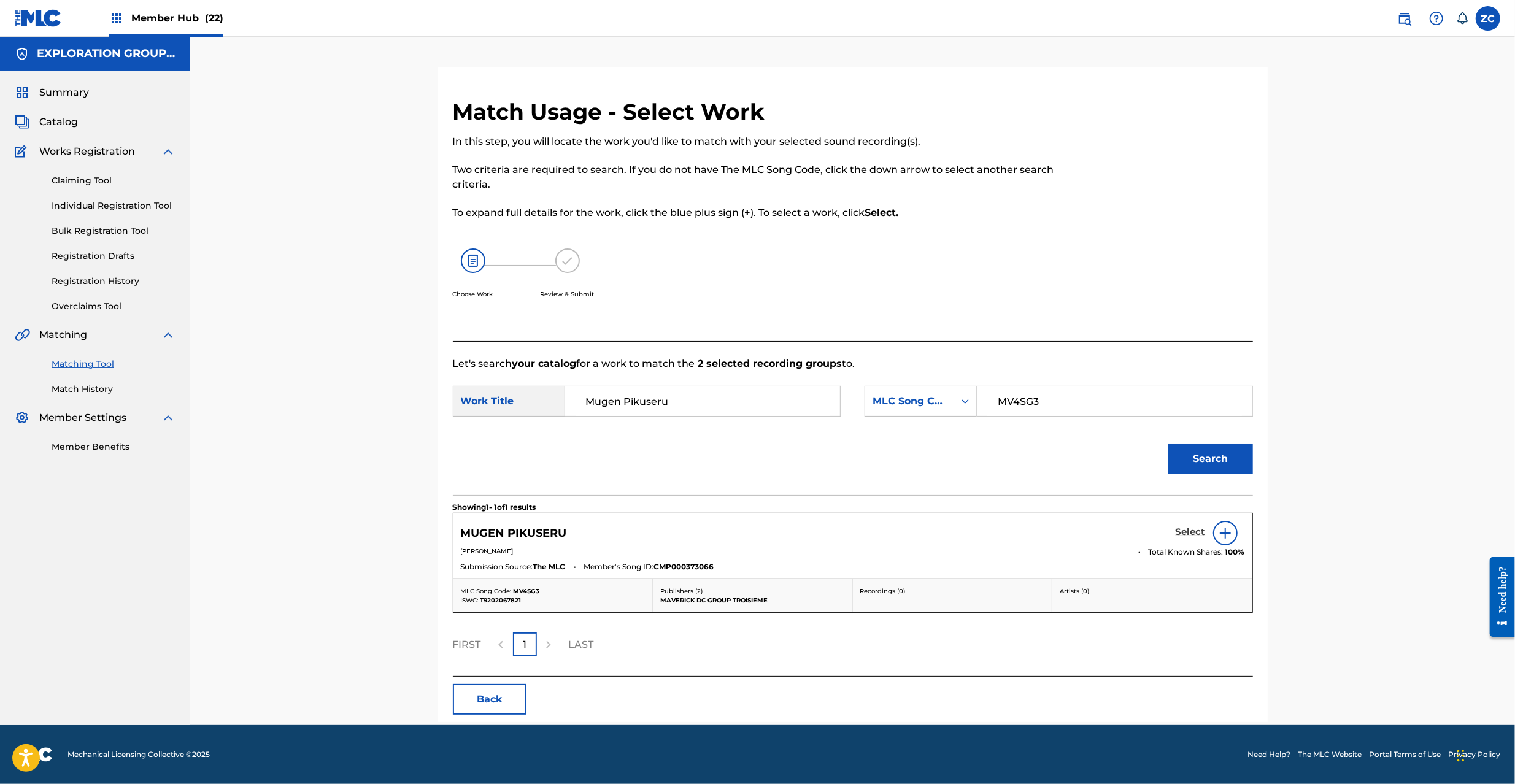
drag, startPoint x: 1194, startPoint y: 517, endPoint x: 1194, endPoint y: 527, distance: 10.0
click at [1194, 518] on div "MUGEN PIKUSERU Select [PERSON_NAME] Total Known Shares: 100 % Submission Source…" at bounding box center [853, 546] width 799 height 65
click at [1194, 527] on h5 "Select" at bounding box center [1191, 532] width 30 height 12
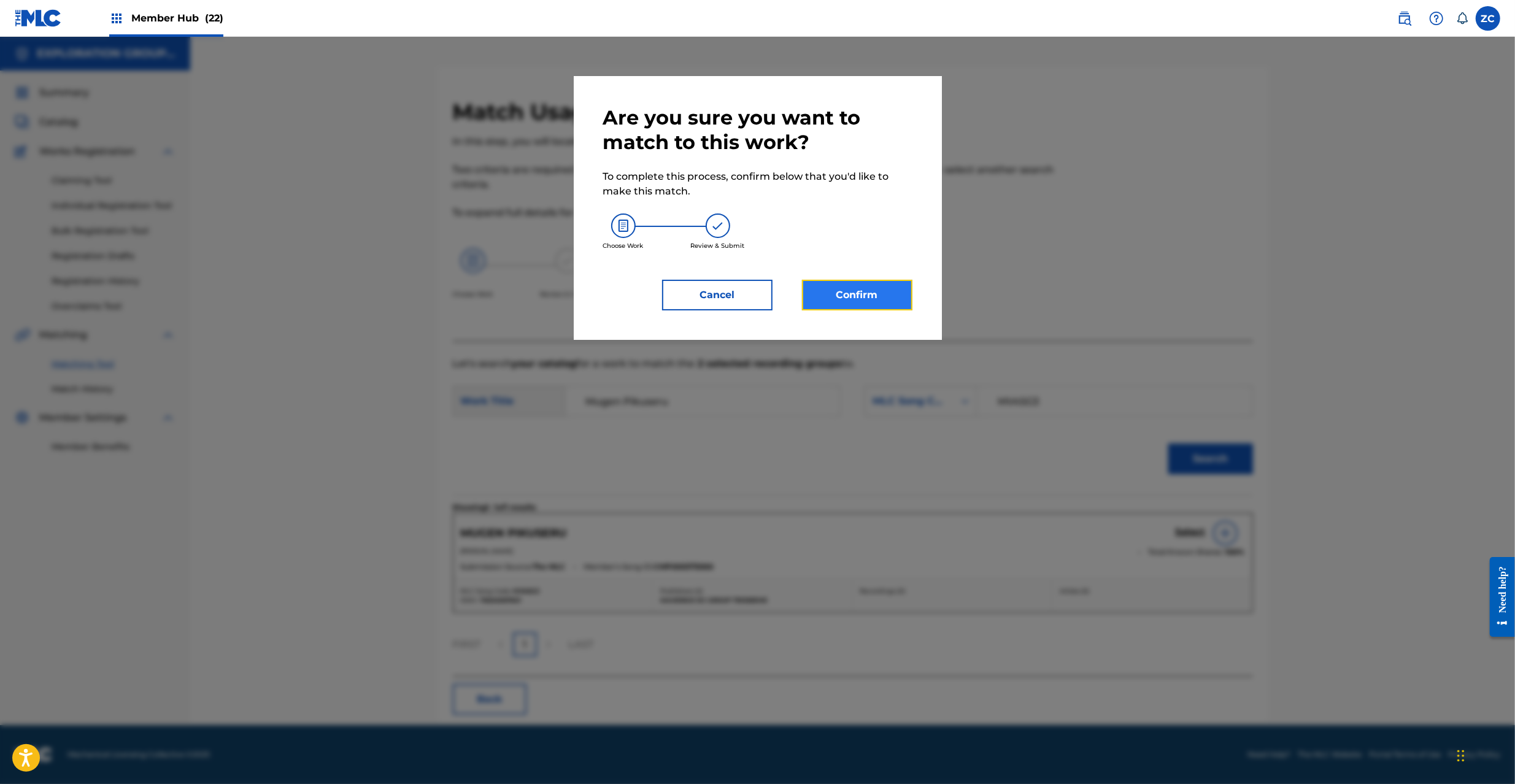
click at [862, 298] on button "Confirm" at bounding box center [857, 295] width 111 height 30
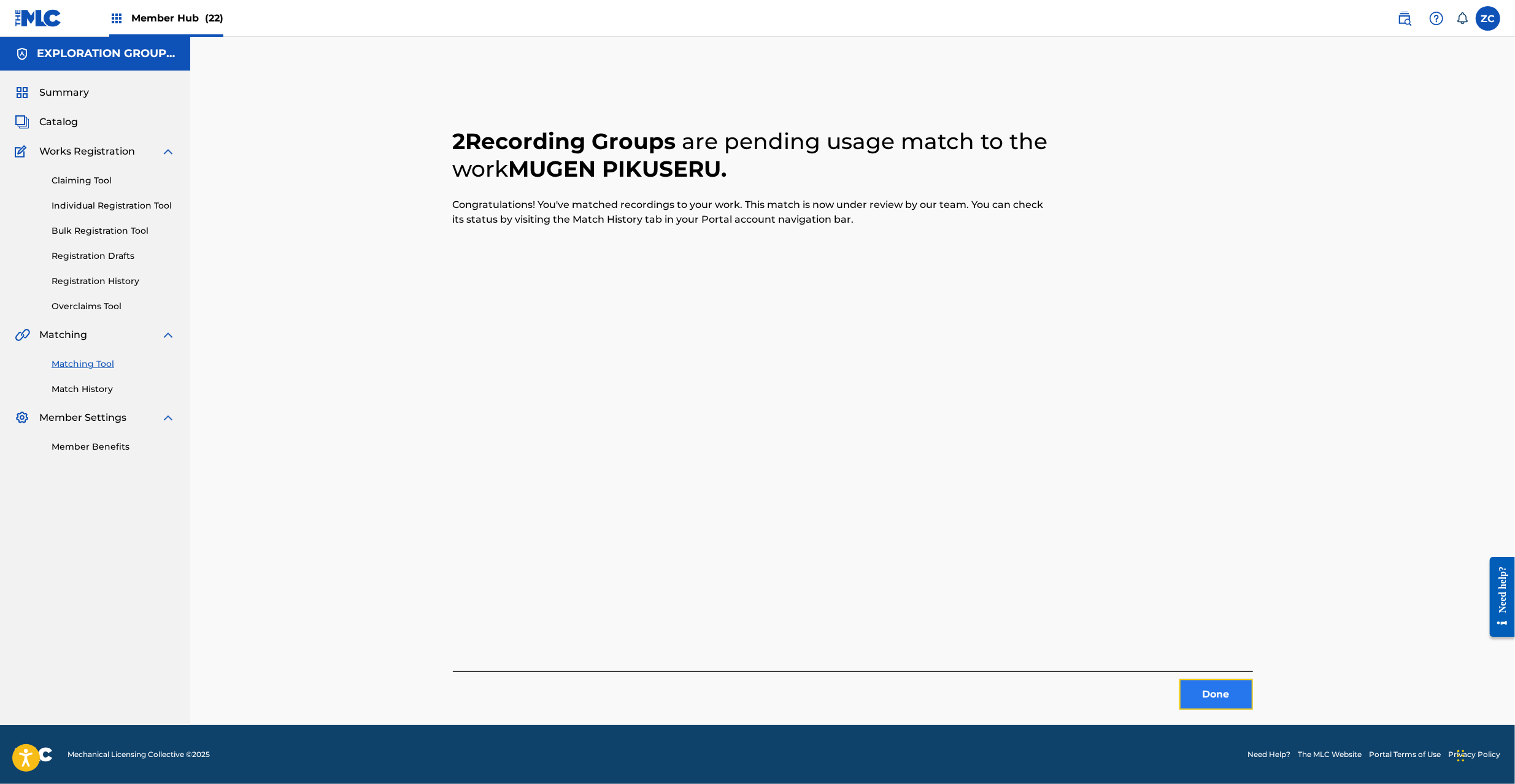
click at [1211, 692] on button "Done" at bounding box center [1216, 694] width 73 height 30
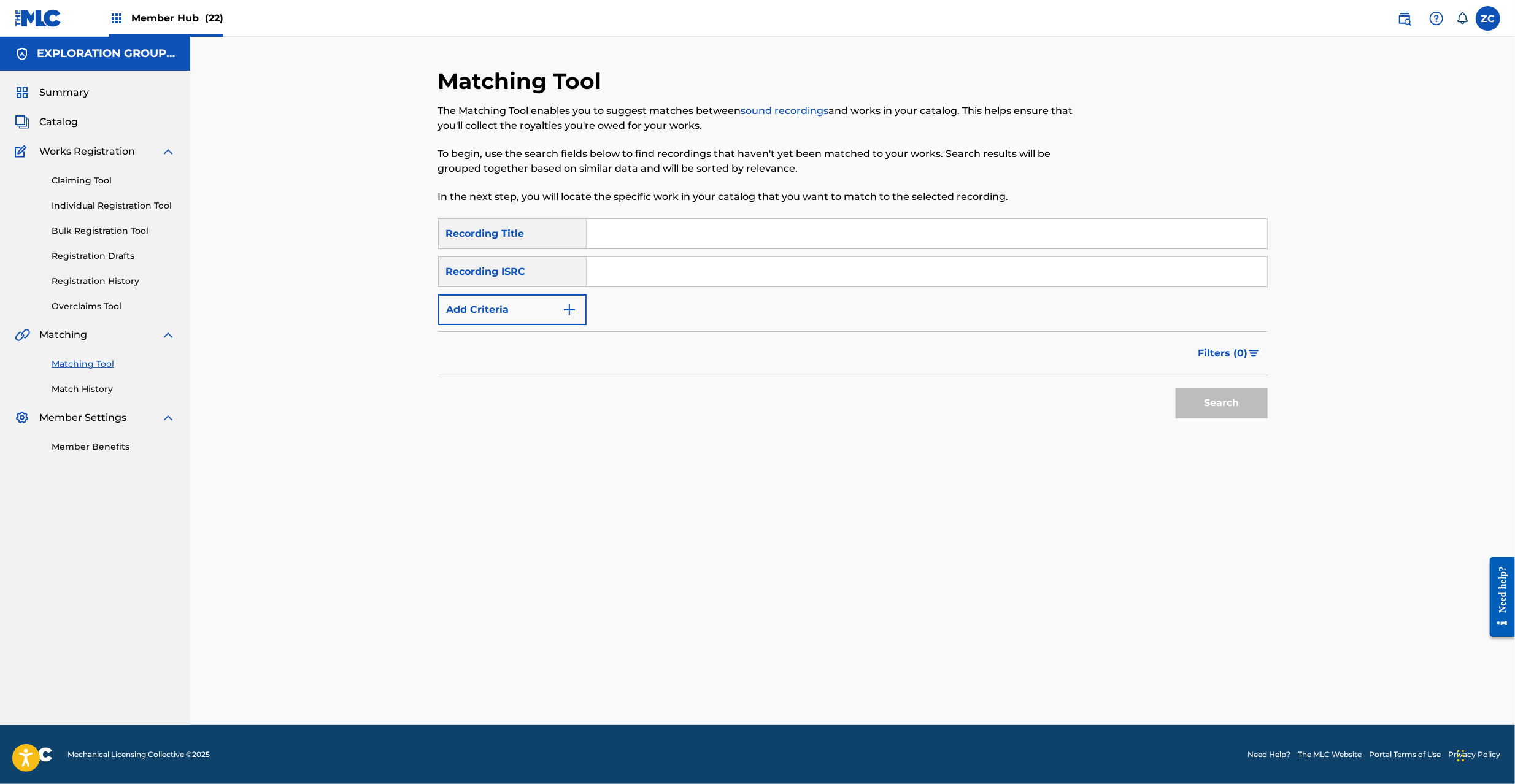
drag, startPoint x: 1001, startPoint y: 278, endPoint x: 1098, endPoint y: 331, distance: 110.5
click at [1002, 278] on input "Search Form" at bounding box center [927, 272] width 680 height 30
click at [1236, 401] on button "Search" at bounding box center [1222, 403] width 92 height 30
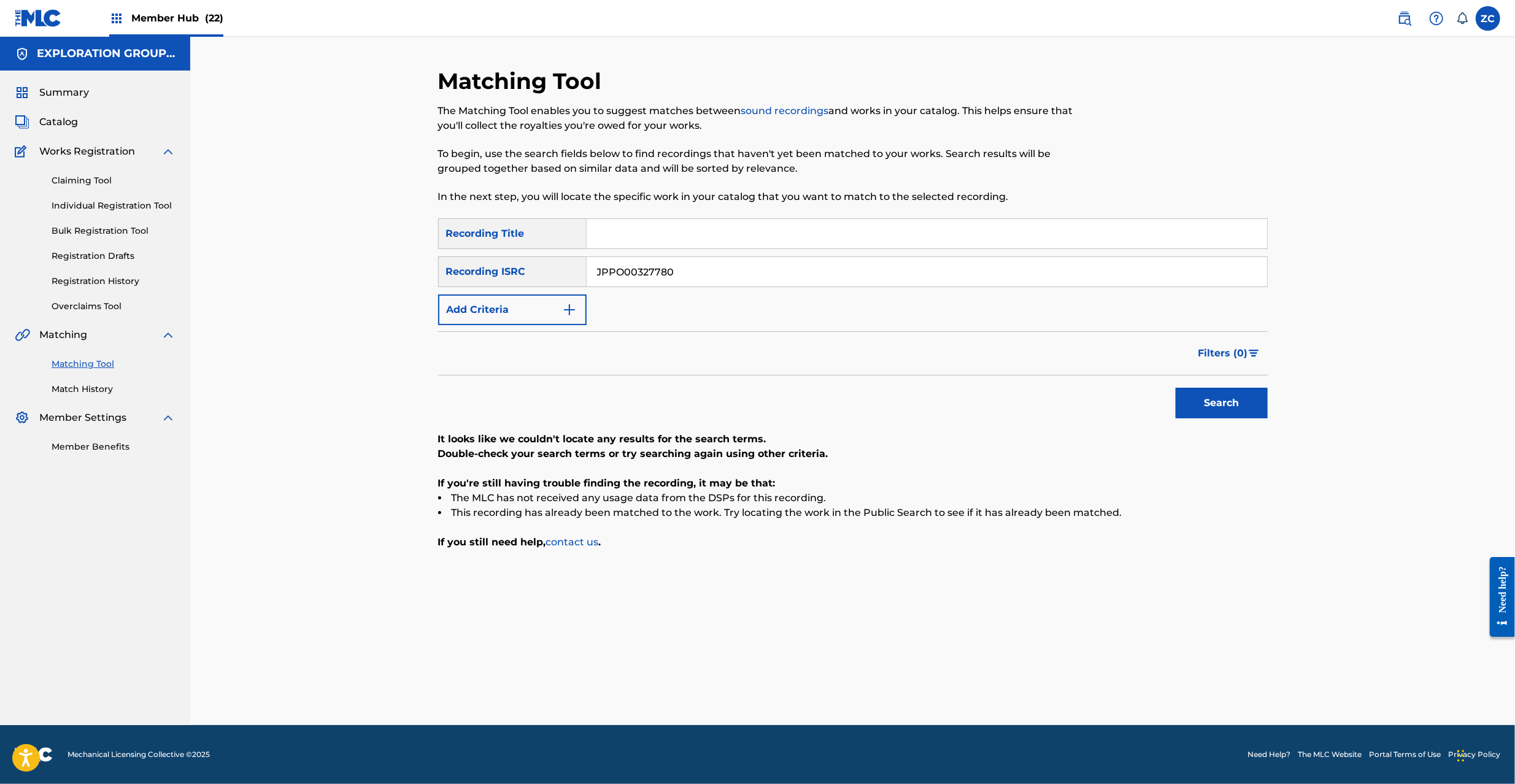
click at [886, 268] on input "JPPO00327780" at bounding box center [927, 272] width 680 height 30
type input "JPF300400020"
click at [1236, 401] on button "Search" at bounding box center [1222, 403] width 92 height 30
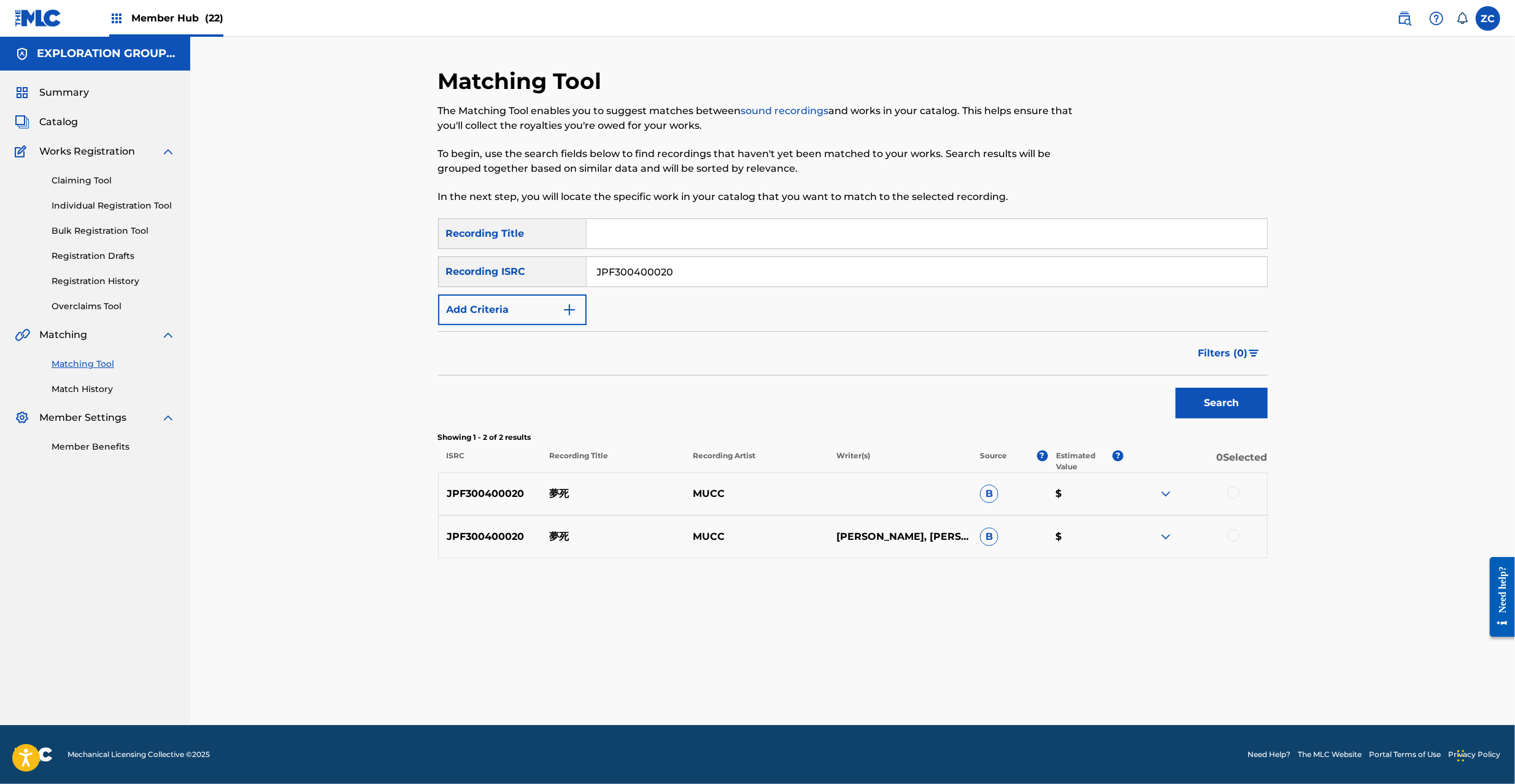
drag, startPoint x: 1235, startPoint y: 492, endPoint x: 1235, endPoint y: 502, distance: 10.0
click at [1235, 493] on div at bounding box center [1234, 493] width 12 height 12
click at [1231, 541] on div at bounding box center [1234, 536] width 12 height 12
click at [890, 673] on button "Match 2 Groups" at bounding box center [863, 683] width 136 height 30
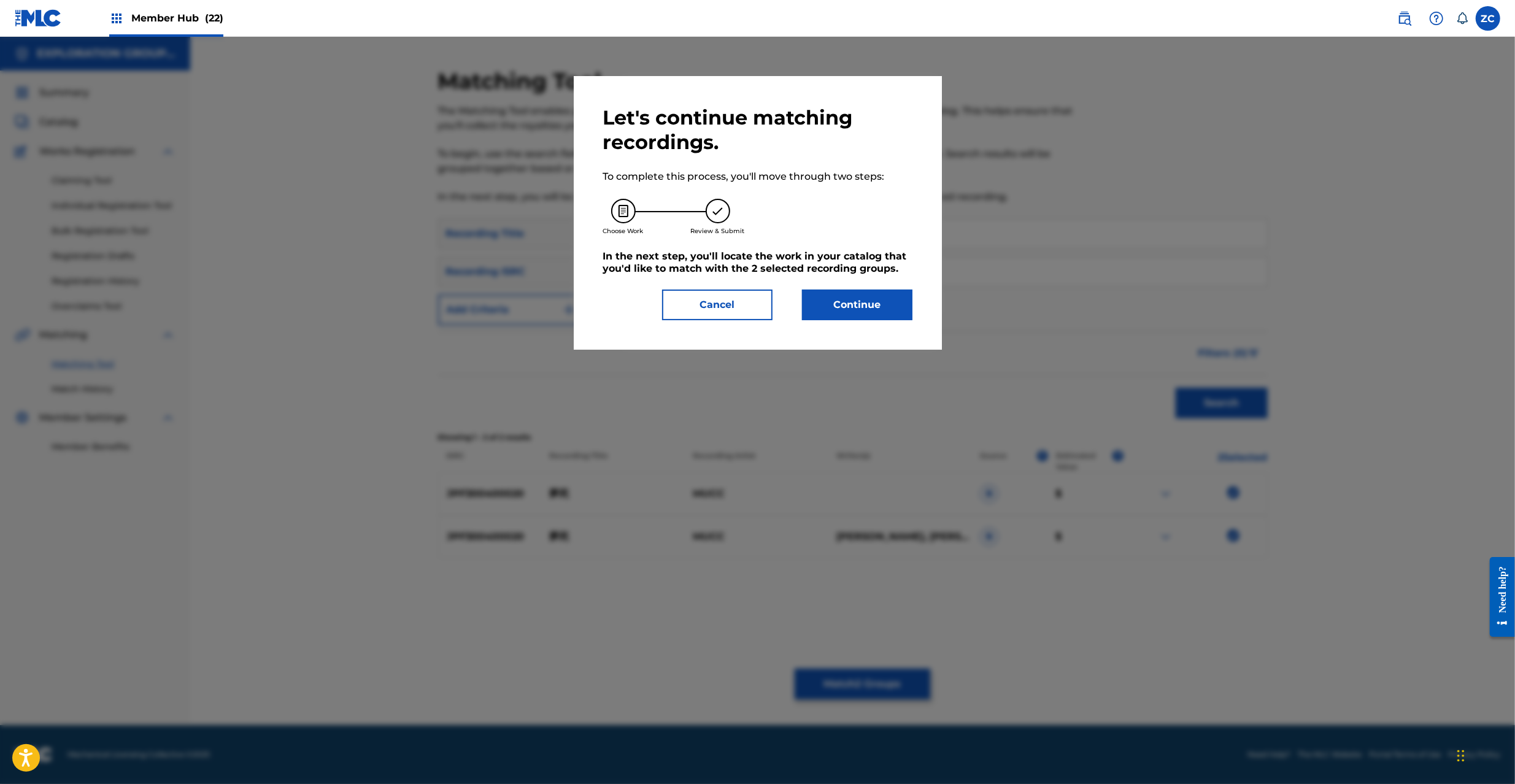
click at [877, 329] on div "Let's continue matching recordings. To complete this process, you'll move throu…" at bounding box center [758, 213] width 368 height 274
click at [879, 302] on button "Continue" at bounding box center [857, 305] width 111 height 30
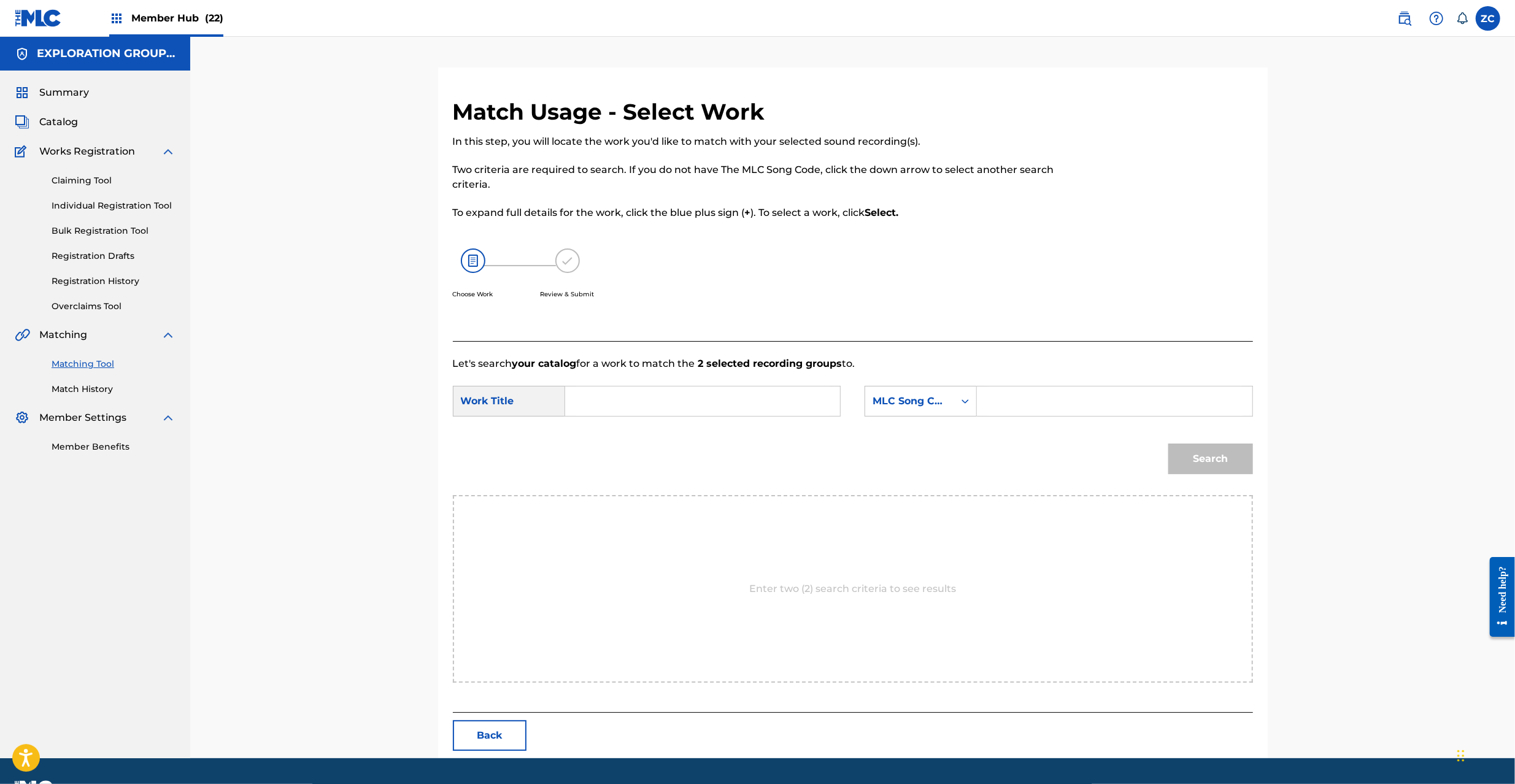
drag, startPoint x: 810, startPoint y: 400, endPoint x: 764, endPoint y: 400, distance: 46.0
click at [810, 401] on input "Search Form" at bounding box center [703, 401] width 254 height 30
click at [630, 403] on input "Mushi Z5771D" at bounding box center [703, 401] width 254 height 30
type input "Mushi"
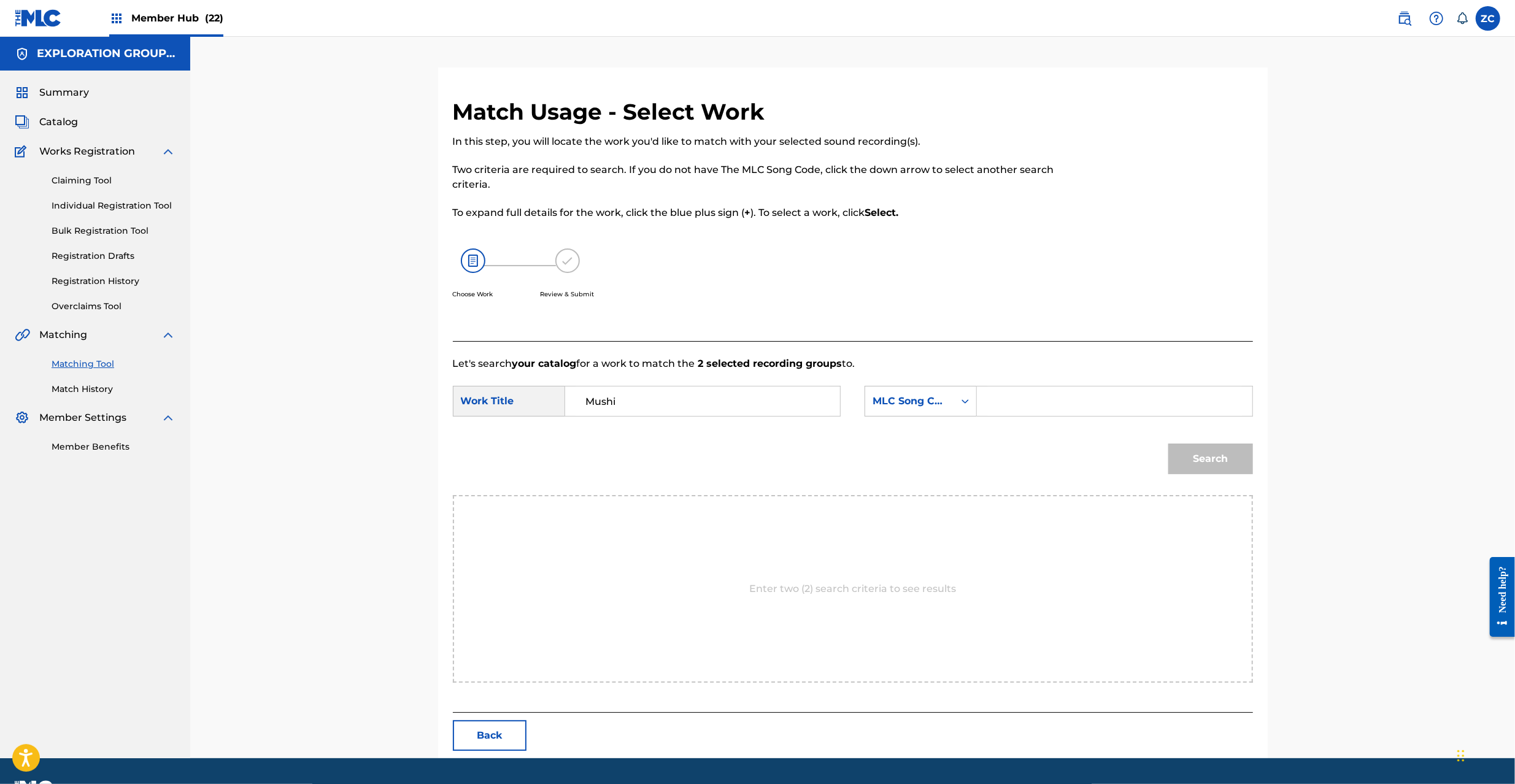
drag, startPoint x: 1054, startPoint y: 403, endPoint x: 1087, endPoint y: 416, distance: 35.5
click at [1054, 403] on input "Search Form" at bounding box center [1114, 401] width 254 height 30
type input "Z5771D"
drag, startPoint x: 1234, startPoint y: 465, endPoint x: 1220, endPoint y: 452, distance: 19.1
click at [1234, 465] on button "Search" at bounding box center [1210, 458] width 85 height 30
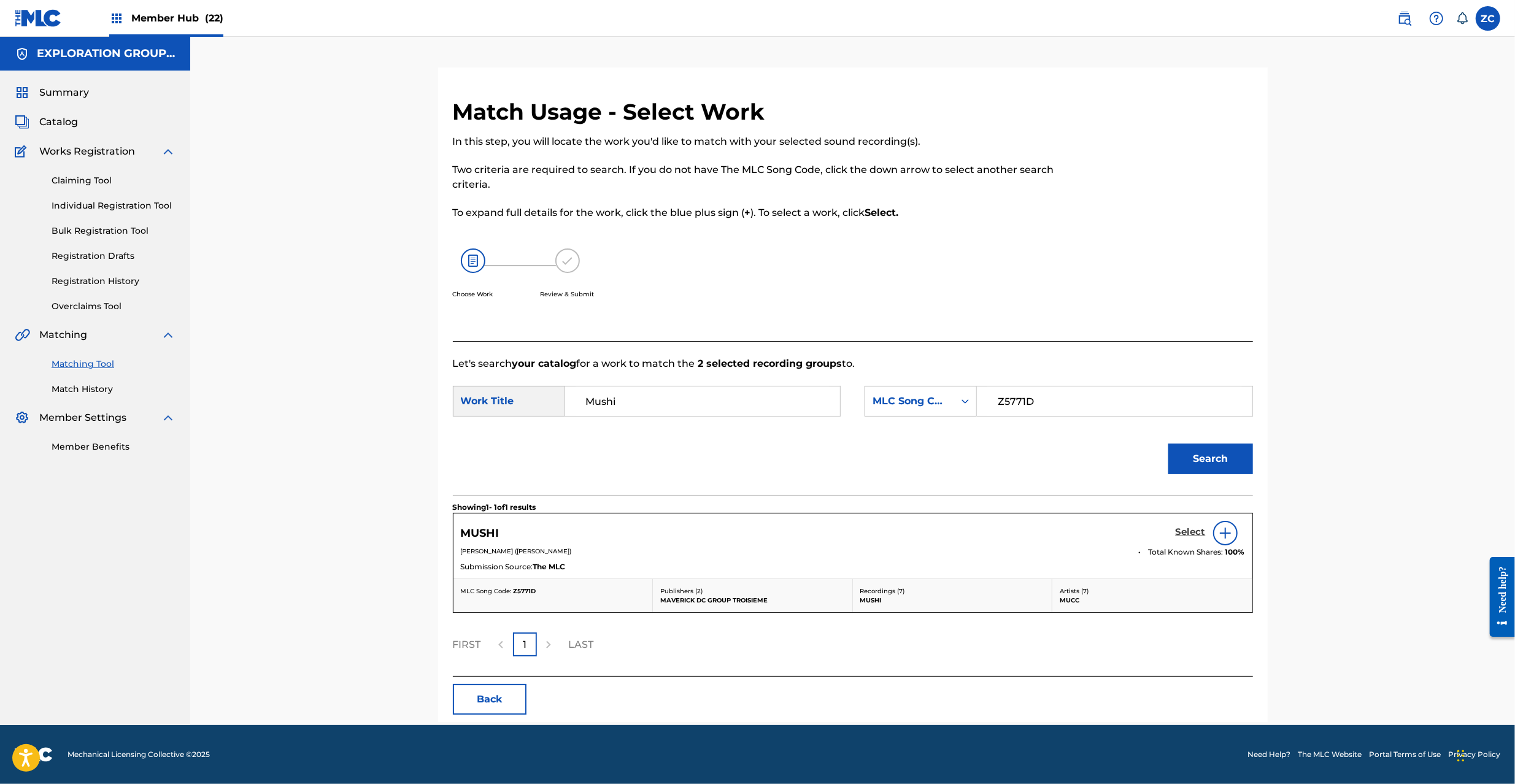
click at [1198, 532] on h5 "Select" at bounding box center [1191, 532] width 30 height 12
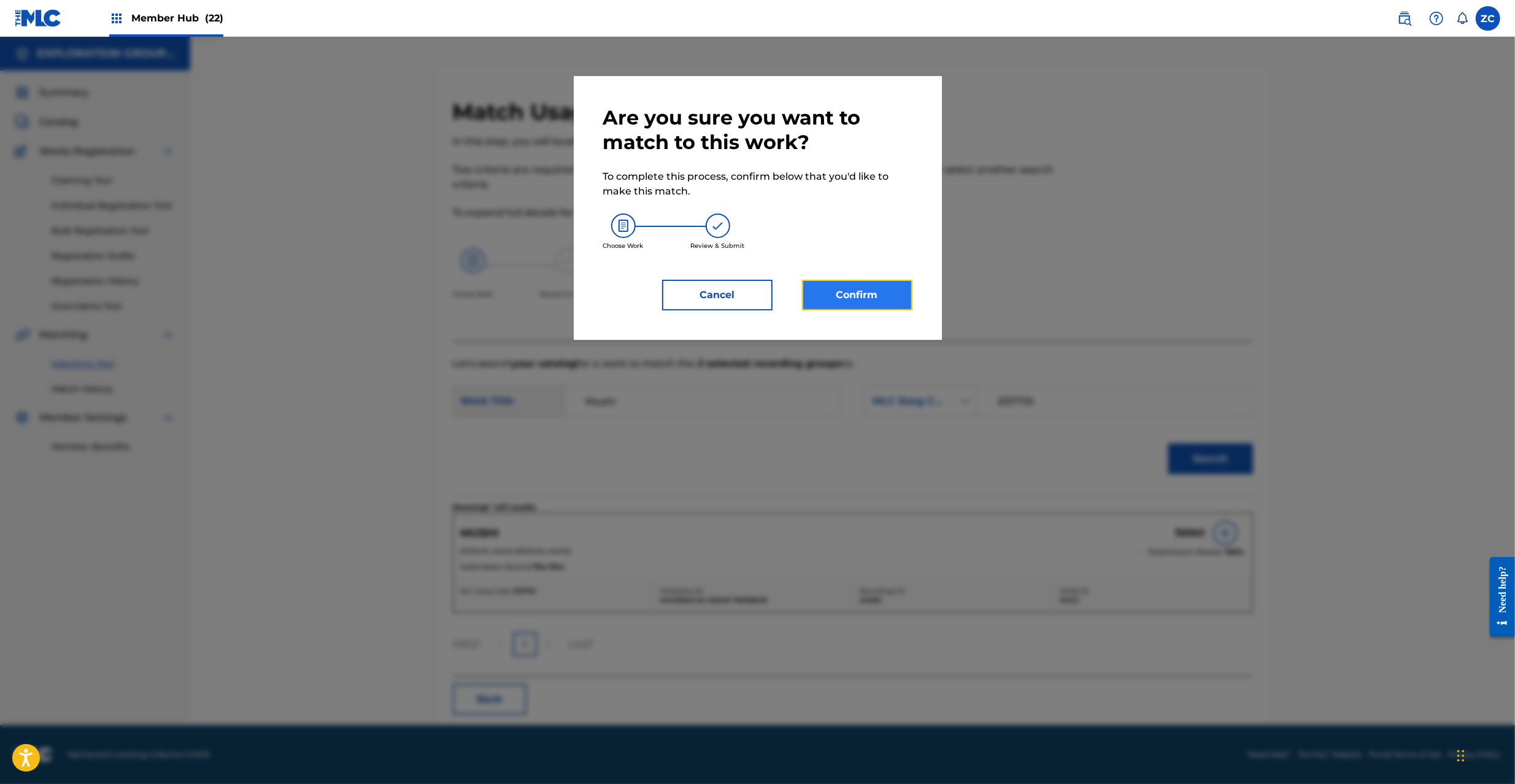
click at [882, 288] on button "Confirm" at bounding box center [857, 295] width 111 height 30
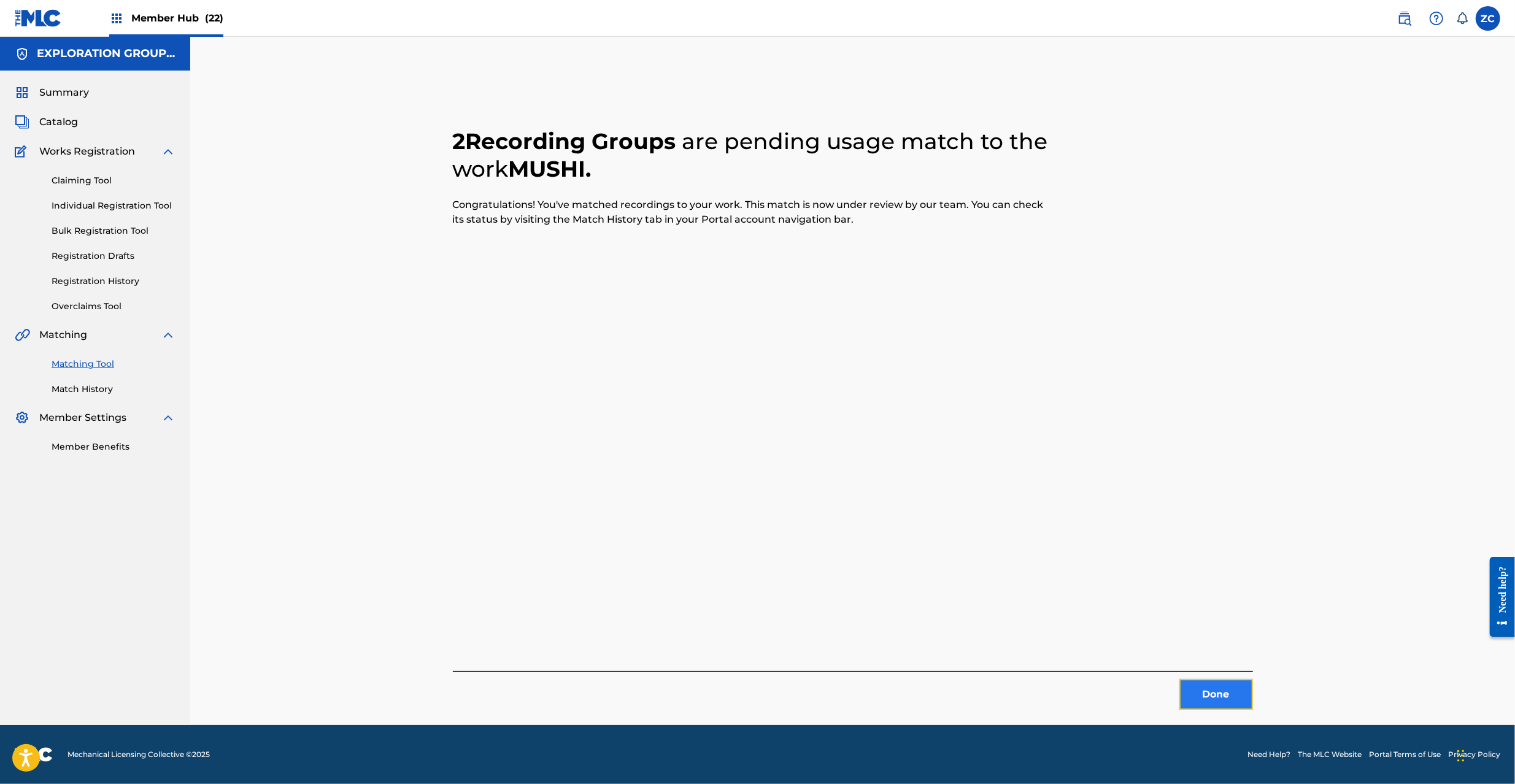
click at [1205, 688] on button "Done" at bounding box center [1216, 694] width 73 height 30
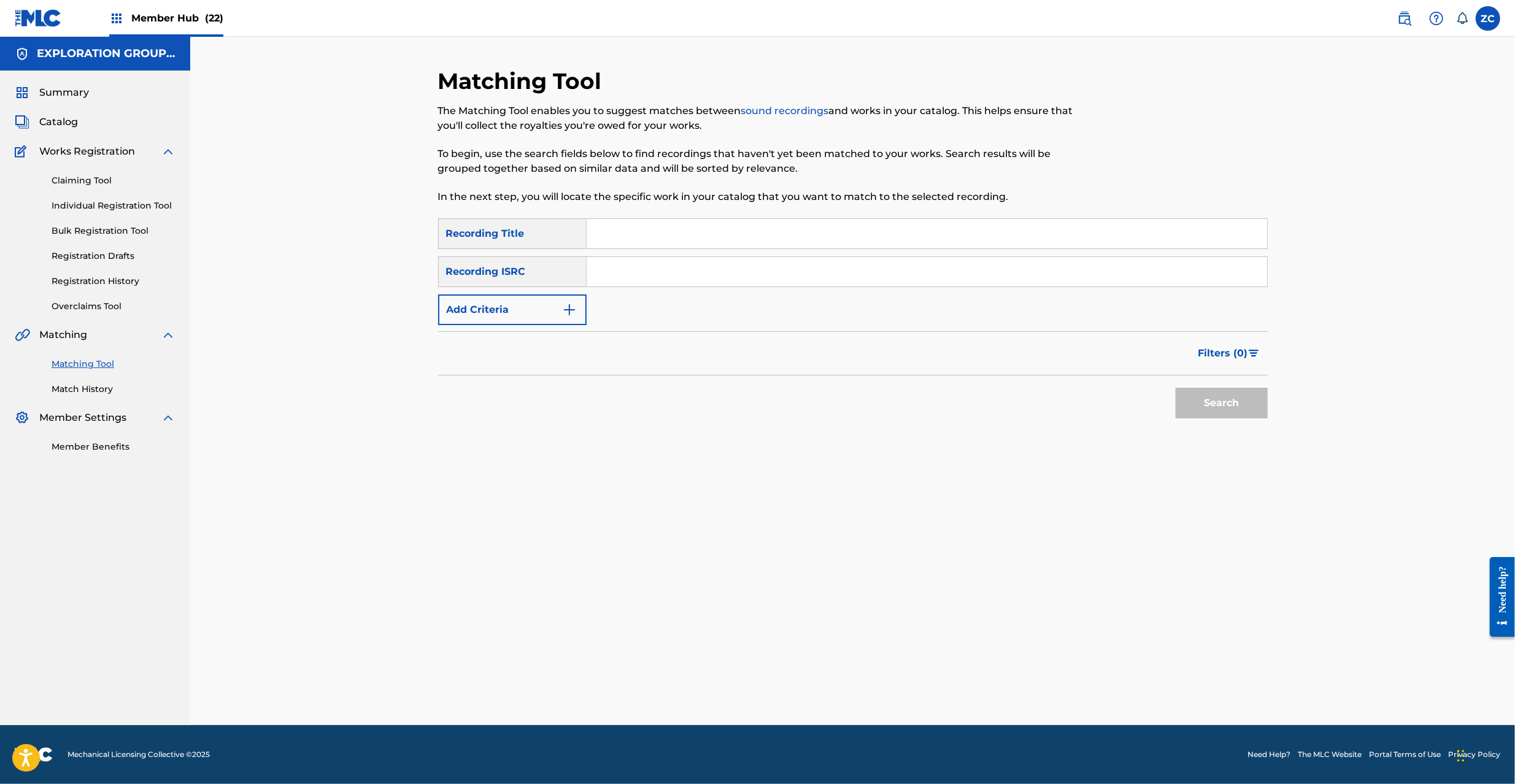
drag, startPoint x: 816, startPoint y: 267, endPoint x: 874, endPoint y: 308, distance: 71.0
click at [816, 268] on input "Search Form" at bounding box center [927, 272] width 680 height 30
drag, startPoint x: 1228, startPoint y: 406, endPoint x: 1181, endPoint y: 383, distance: 52.3
click at [1228, 405] on button "Search" at bounding box center [1222, 403] width 92 height 30
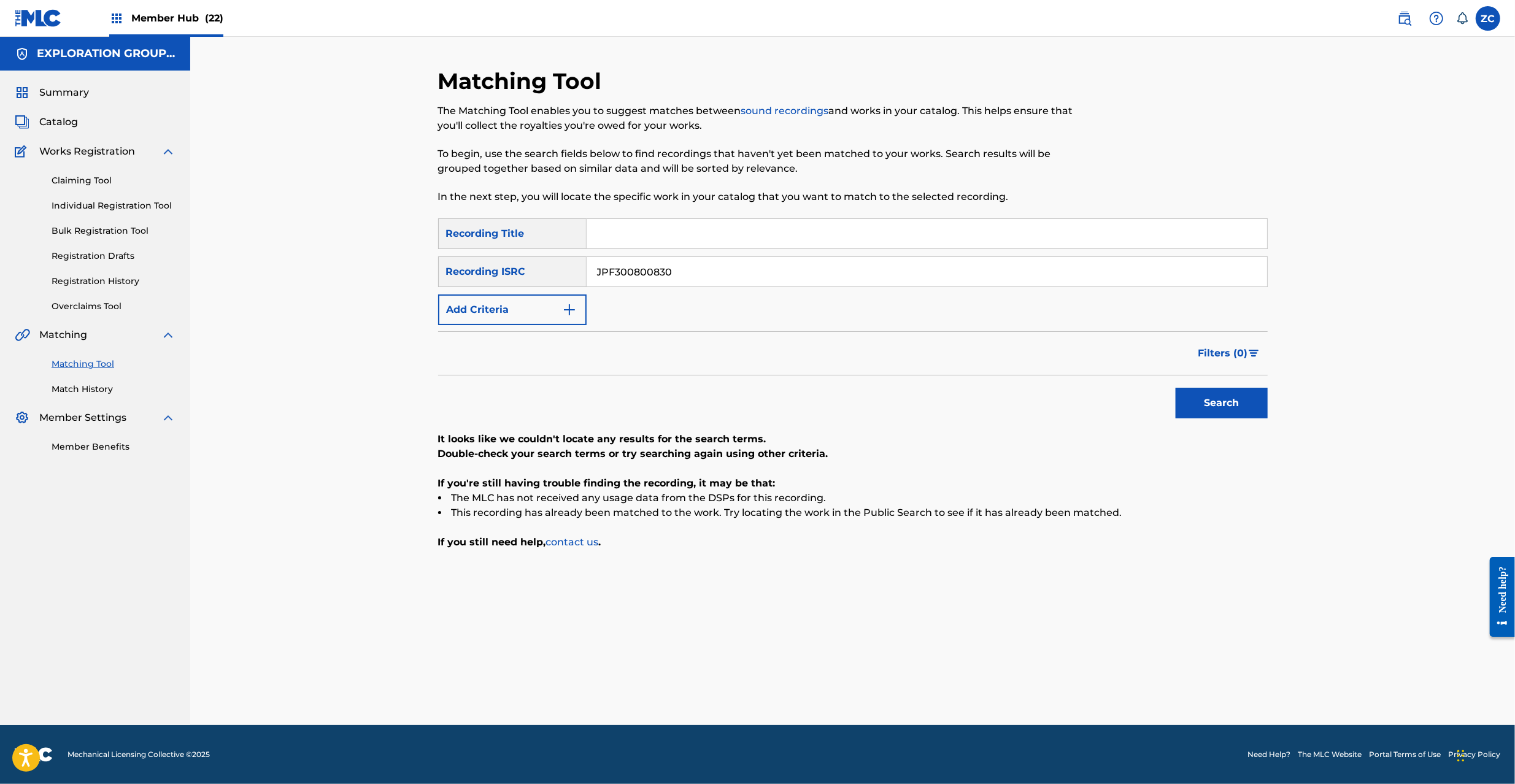
click at [751, 273] on input "JPF300800830" at bounding box center [927, 272] width 680 height 30
click at [1211, 411] on button "Search" at bounding box center [1222, 403] width 92 height 30
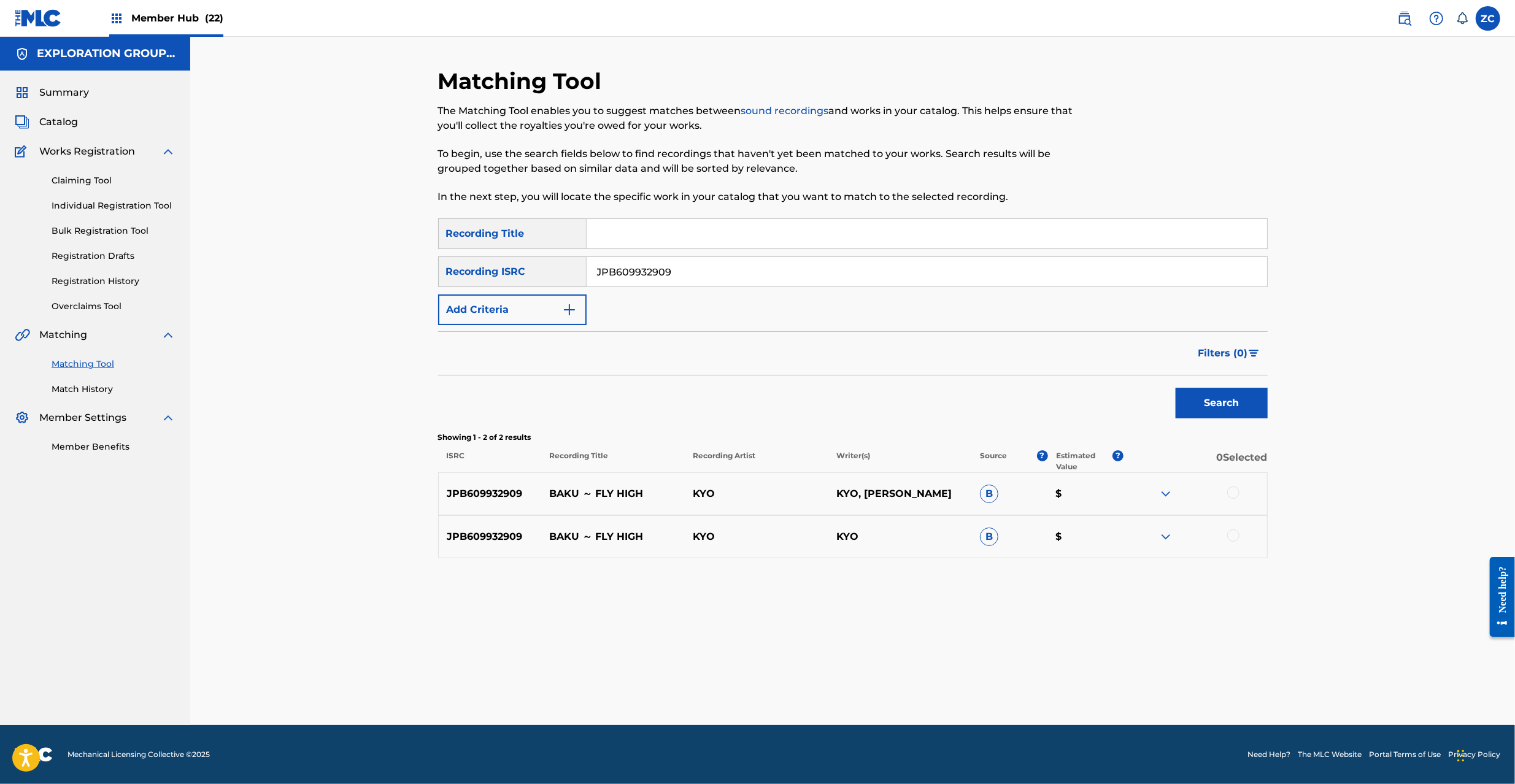
drag, startPoint x: 1234, startPoint y: 493, endPoint x: 1232, endPoint y: 539, distance: 46.0
click at [1234, 494] on div at bounding box center [1234, 493] width 12 height 12
click at [1233, 536] on div at bounding box center [1234, 536] width 12 height 12
click at [1231, 496] on img at bounding box center [1234, 493] width 12 height 12
click at [1231, 535] on img at bounding box center [1234, 536] width 12 height 12
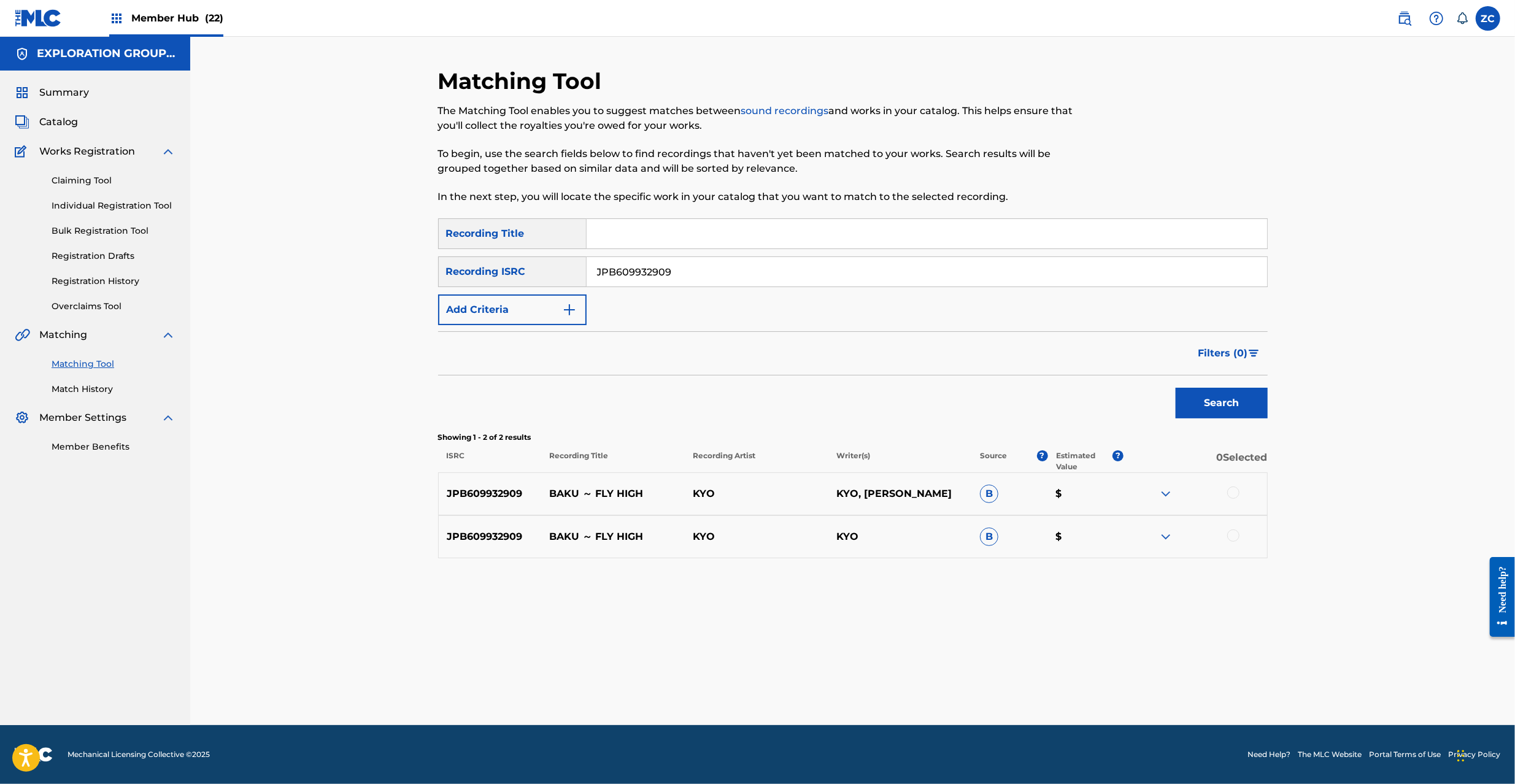
click at [743, 275] on input "JPB609932909" at bounding box center [927, 272] width 680 height 30
type input "JPF301100085"
click at [1234, 412] on button "Search" at bounding box center [1222, 403] width 92 height 30
click at [1240, 489] on div at bounding box center [1195, 493] width 143 height 15
click at [1238, 495] on div at bounding box center [1234, 493] width 12 height 12
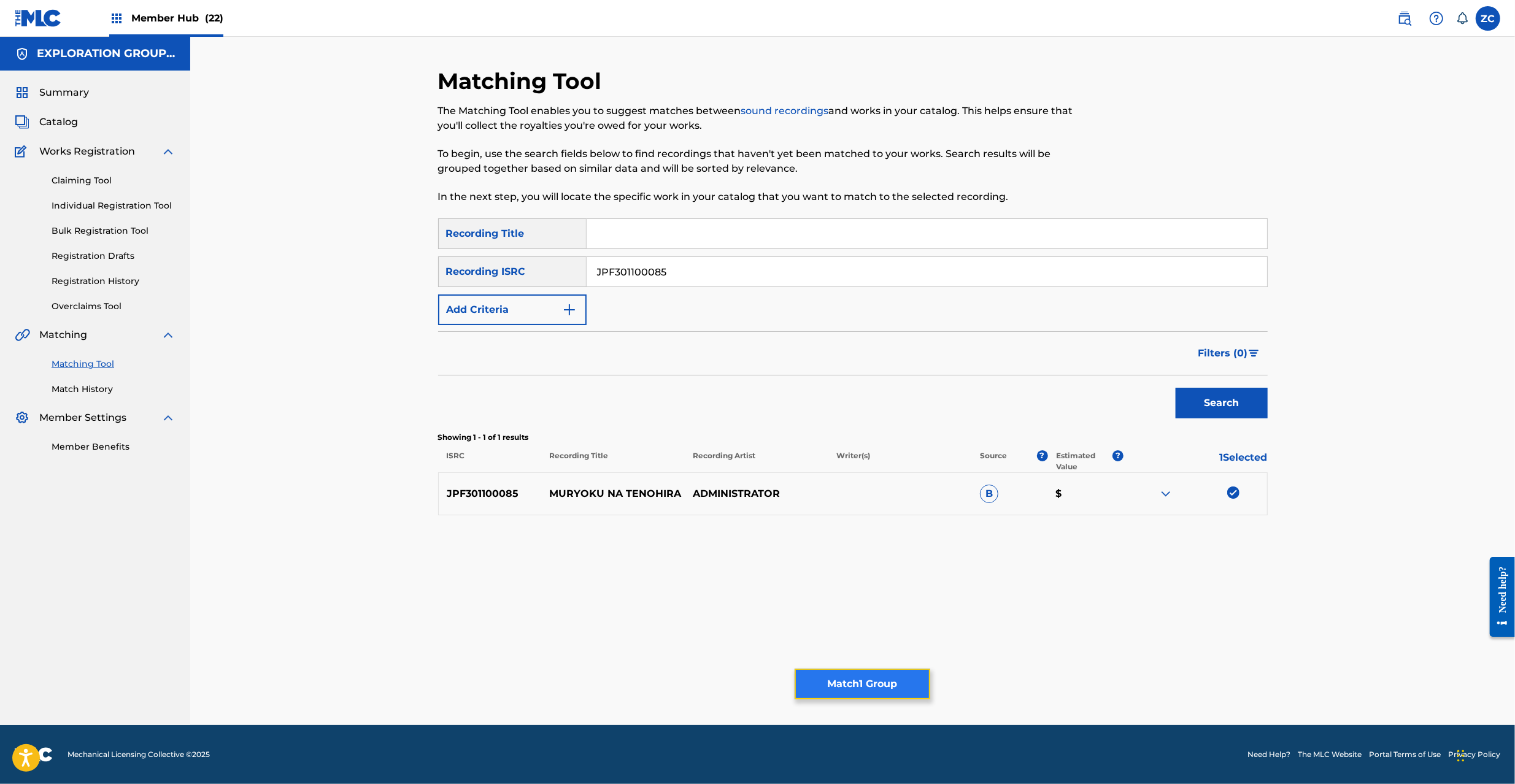
click at [858, 670] on button "Match 1 Group" at bounding box center [863, 683] width 136 height 30
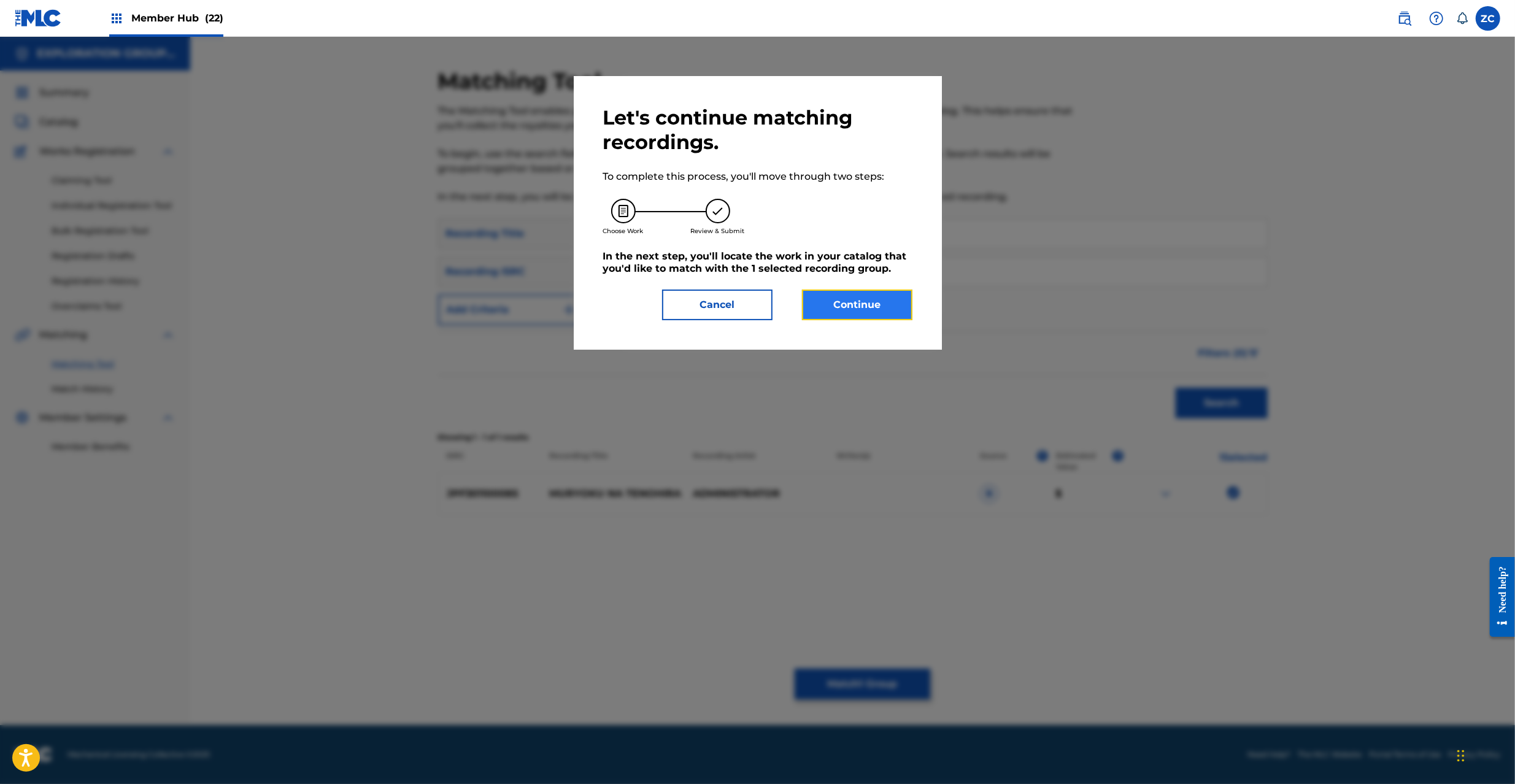
click at [865, 307] on button "Continue" at bounding box center [857, 305] width 111 height 30
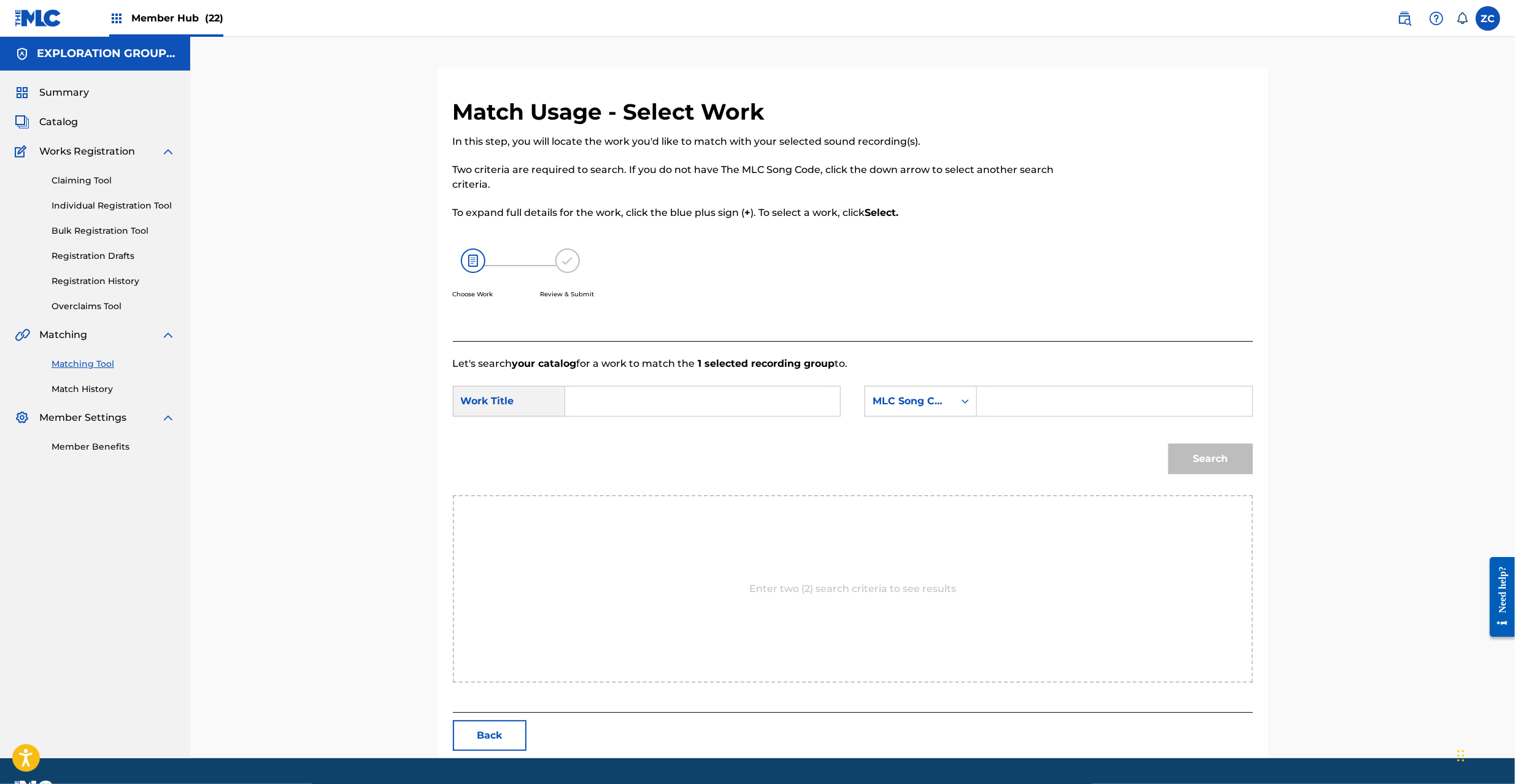
drag, startPoint x: 733, startPoint y: 398, endPoint x: 724, endPoint y: 397, distance: 9.1
click at [732, 397] on input "Search Form" at bounding box center [703, 401] width 254 height 30
click at [708, 401] on input "Muryokuna Tenohira MW1RLA" at bounding box center [703, 401] width 254 height 30
click at [708, 401] on input "[PERSON_NAME]" at bounding box center [703, 401] width 254 height 30
type input "[PERSON_NAME]"
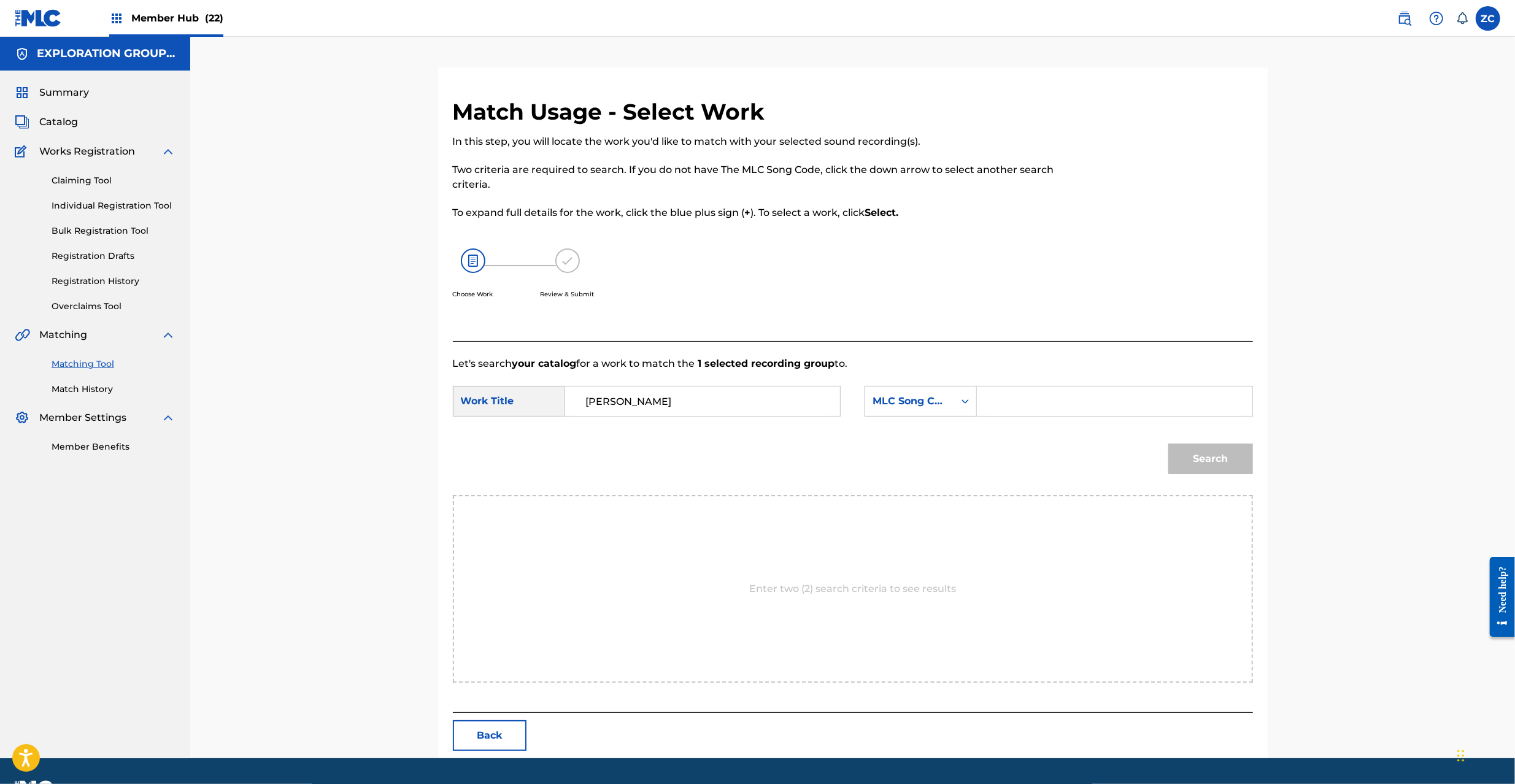
click at [1071, 397] on input "Search Form" at bounding box center [1114, 401] width 254 height 30
type input "MW1RLA"
drag, startPoint x: 1211, startPoint y: 450, endPoint x: 1200, endPoint y: 455, distance: 12.1
click at [1209, 452] on button "Search" at bounding box center [1210, 458] width 85 height 30
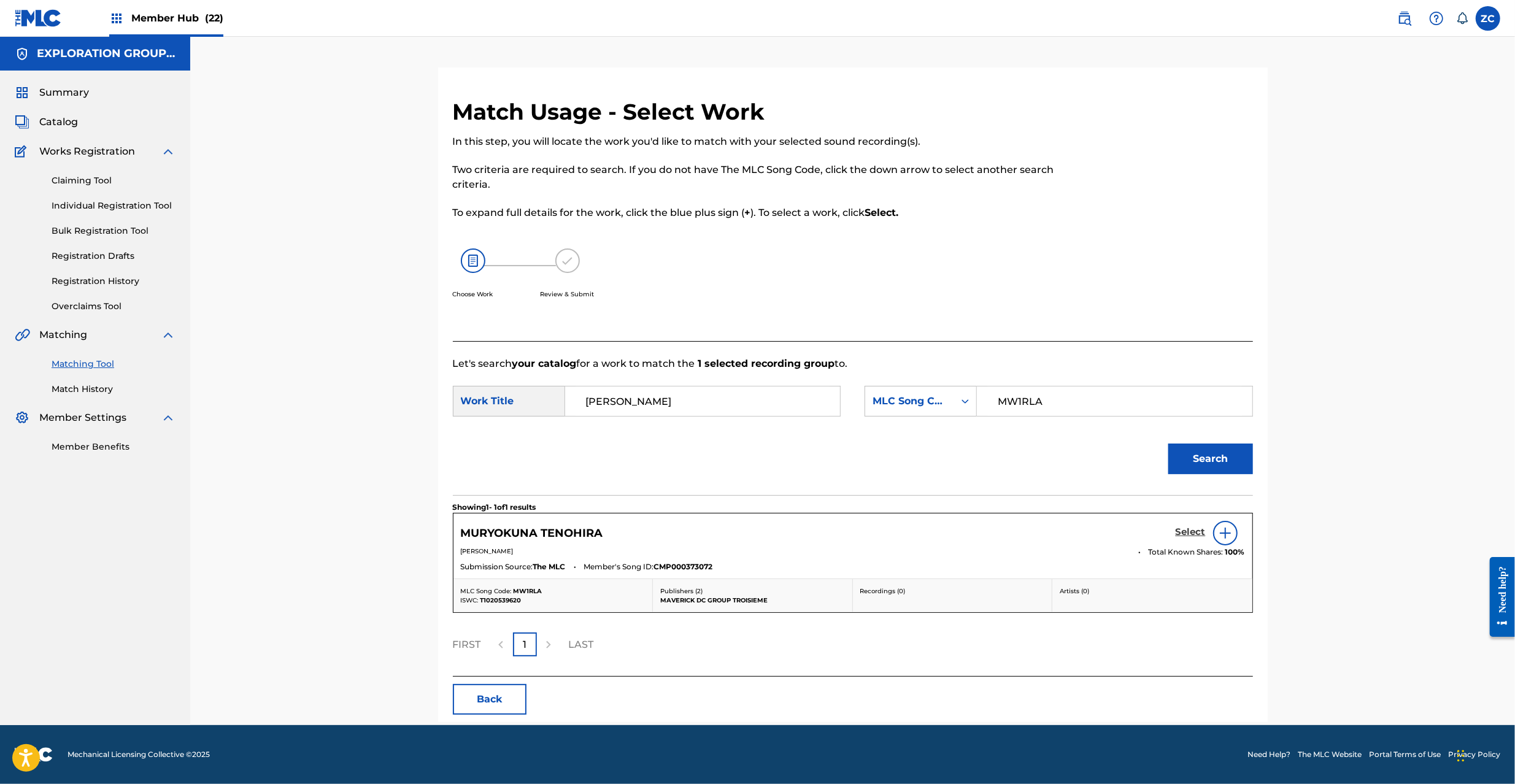
click at [1192, 535] on h5 "Select" at bounding box center [1191, 532] width 30 height 12
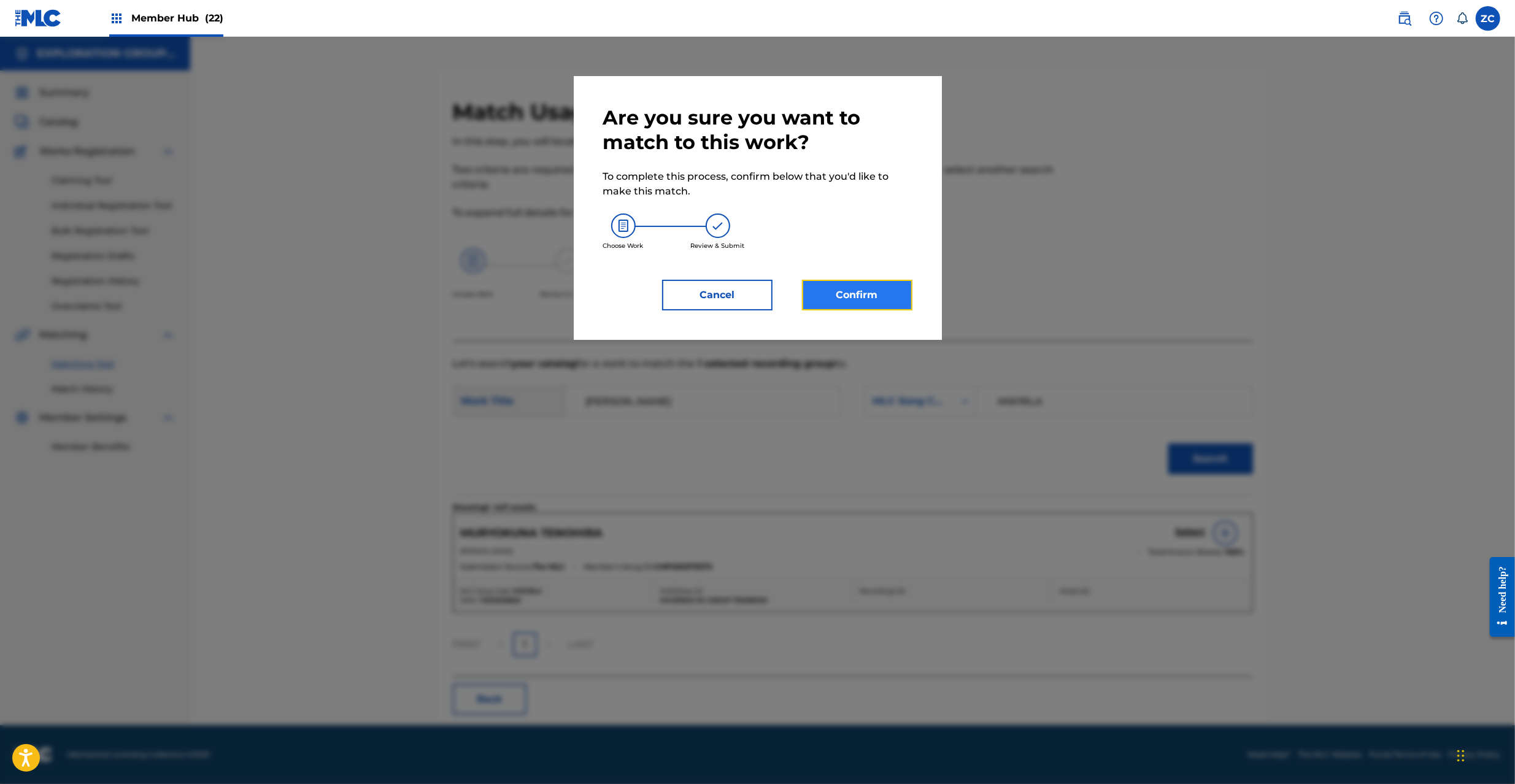
click at [862, 293] on button "Confirm" at bounding box center [857, 295] width 111 height 30
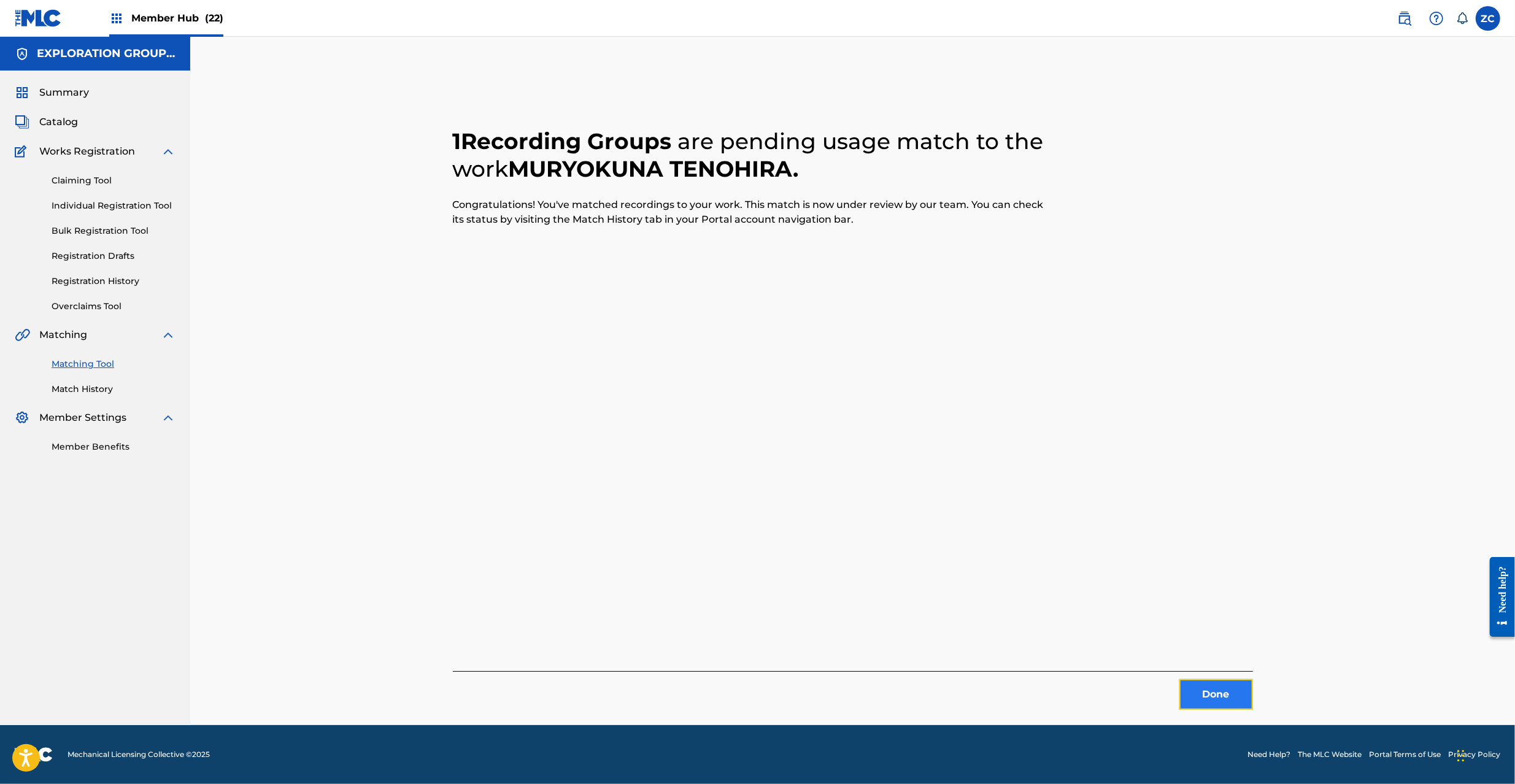
click at [1237, 680] on button "Done" at bounding box center [1216, 694] width 73 height 30
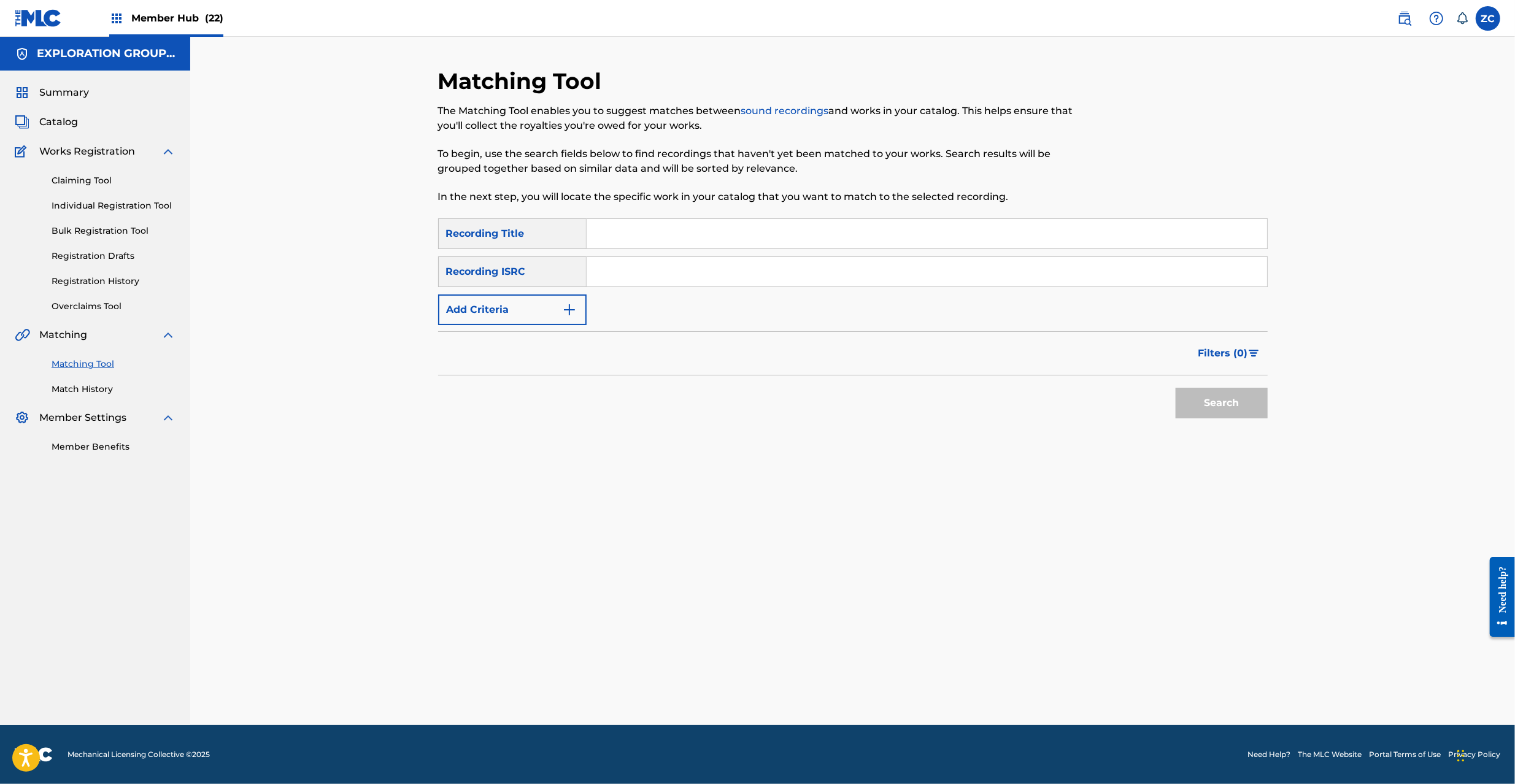
click at [869, 260] on input "Search Form" at bounding box center [927, 272] width 680 height 30
click at [1194, 399] on button "Search" at bounding box center [1222, 403] width 92 height 30
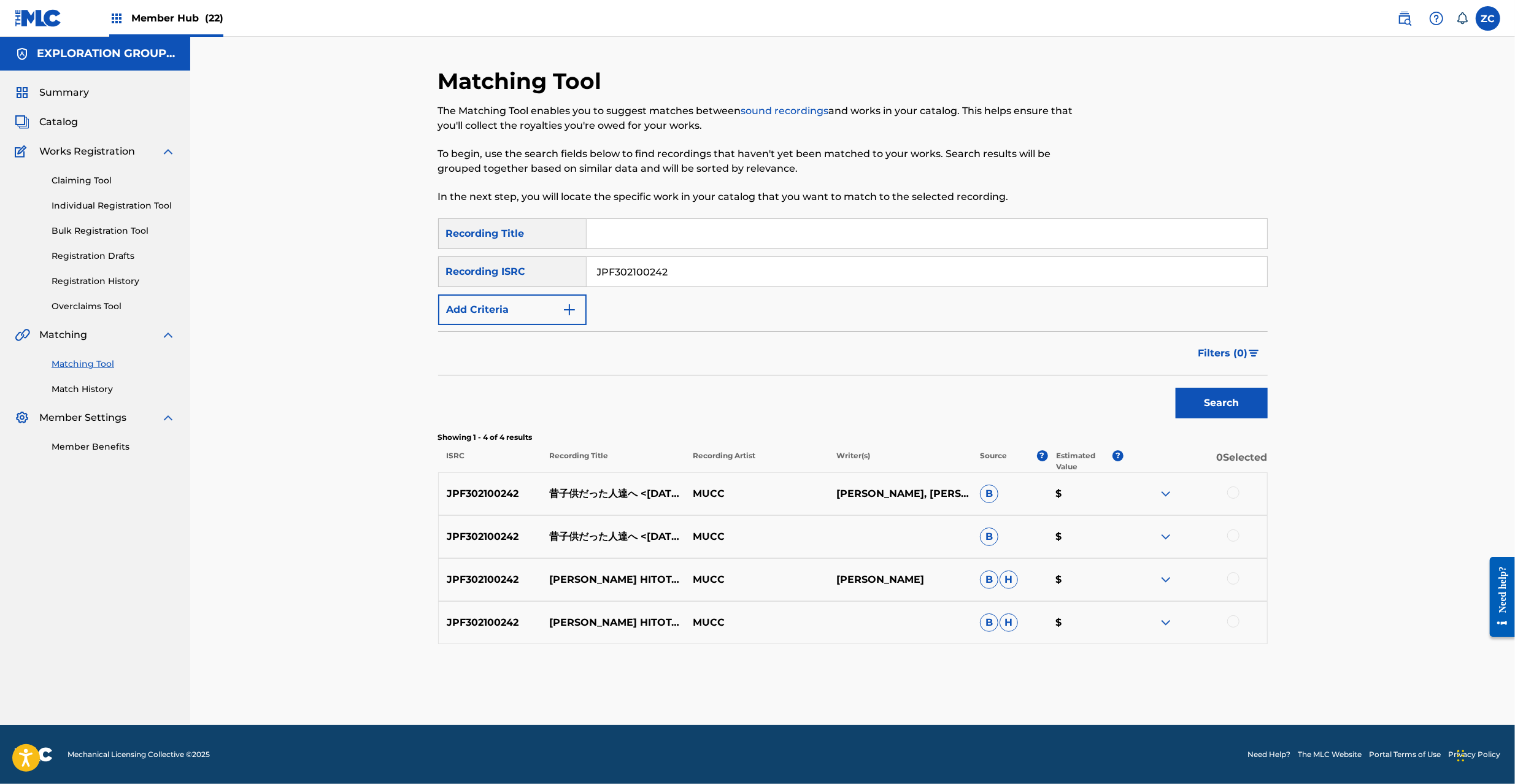
click at [1237, 487] on div at bounding box center [1234, 493] width 12 height 12
click at [1234, 534] on div at bounding box center [1234, 536] width 12 height 12
click at [1238, 580] on div at bounding box center [1234, 579] width 12 height 12
click at [1234, 622] on div at bounding box center [1234, 622] width 12 height 12
click at [805, 278] on input "JPF302100242" at bounding box center [927, 272] width 680 height 30
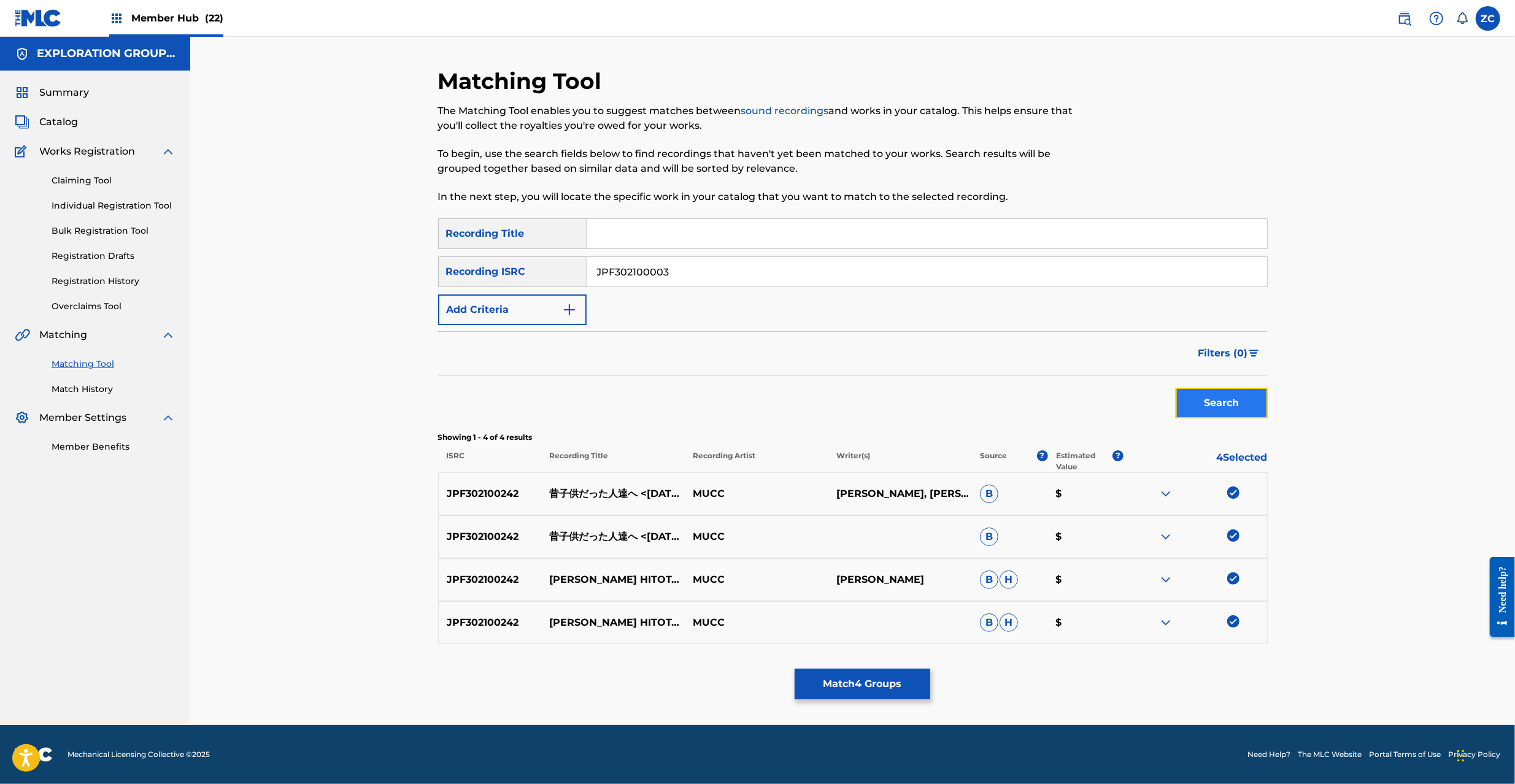
click at [1199, 401] on button "Search" at bounding box center [1222, 403] width 92 height 30
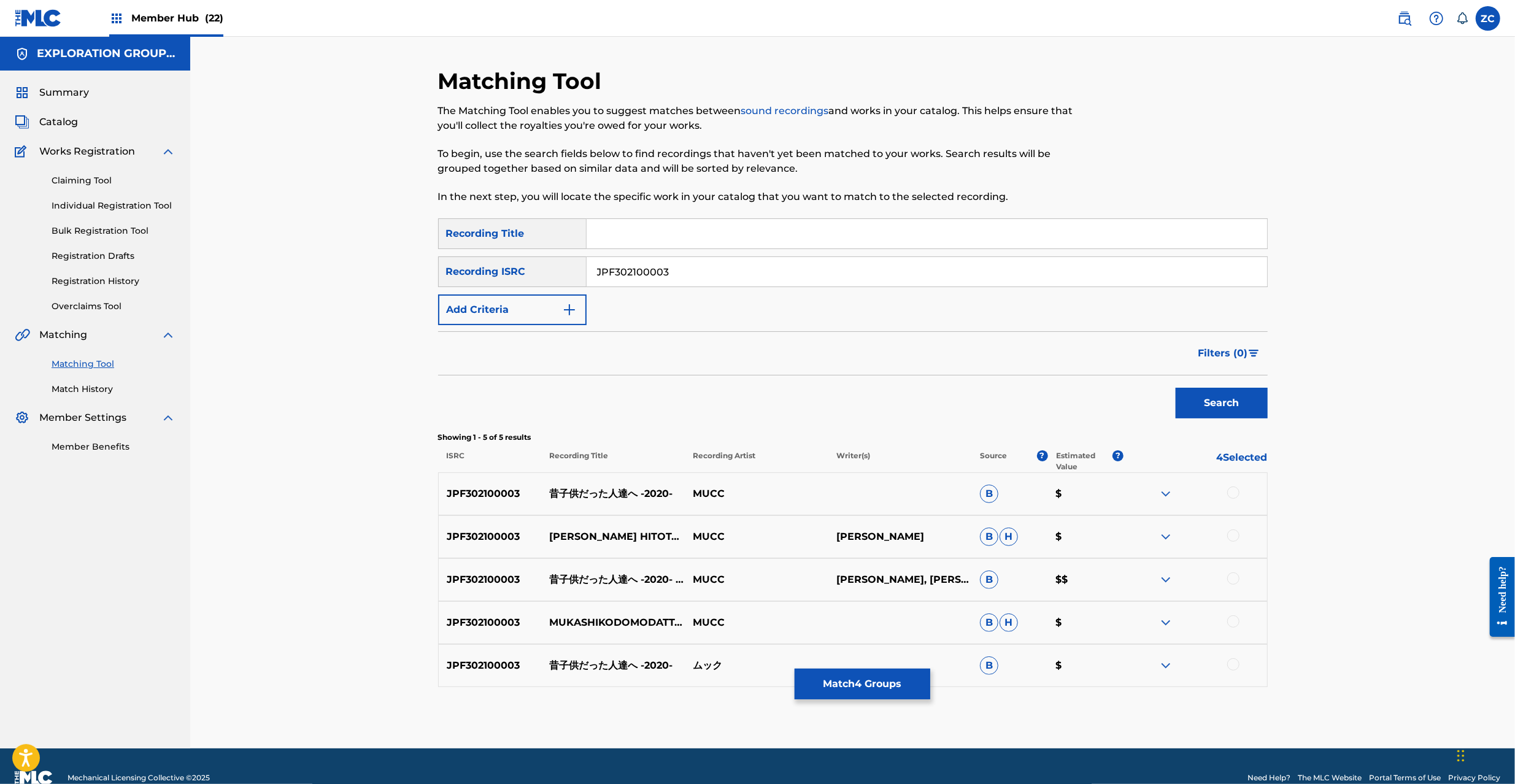
click at [1236, 492] on div at bounding box center [1234, 493] width 12 height 12
click at [1236, 540] on div at bounding box center [1234, 536] width 12 height 12
drag, startPoint x: 1236, startPoint y: 578, endPoint x: 1235, endPoint y: 623, distance: 45.0
click at [1237, 578] on div at bounding box center [1234, 579] width 12 height 12
click at [1232, 616] on div at bounding box center [1234, 622] width 12 height 12
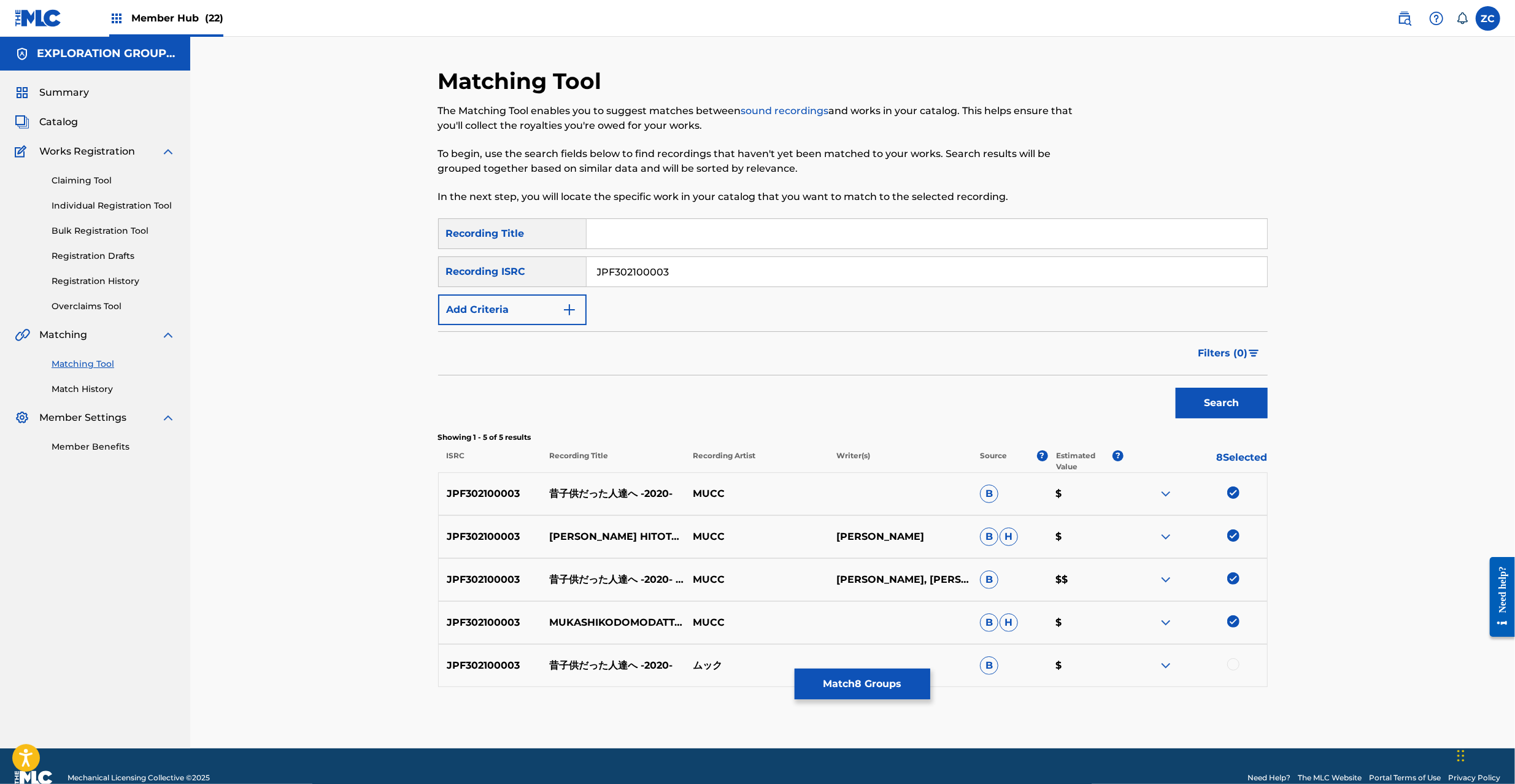
click at [1234, 662] on div at bounding box center [1234, 665] width 12 height 12
click at [725, 274] on input "JPF302100003" at bounding box center [927, 272] width 680 height 30
type input "JPPO00522360"
click at [1216, 408] on button "Search" at bounding box center [1222, 403] width 92 height 30
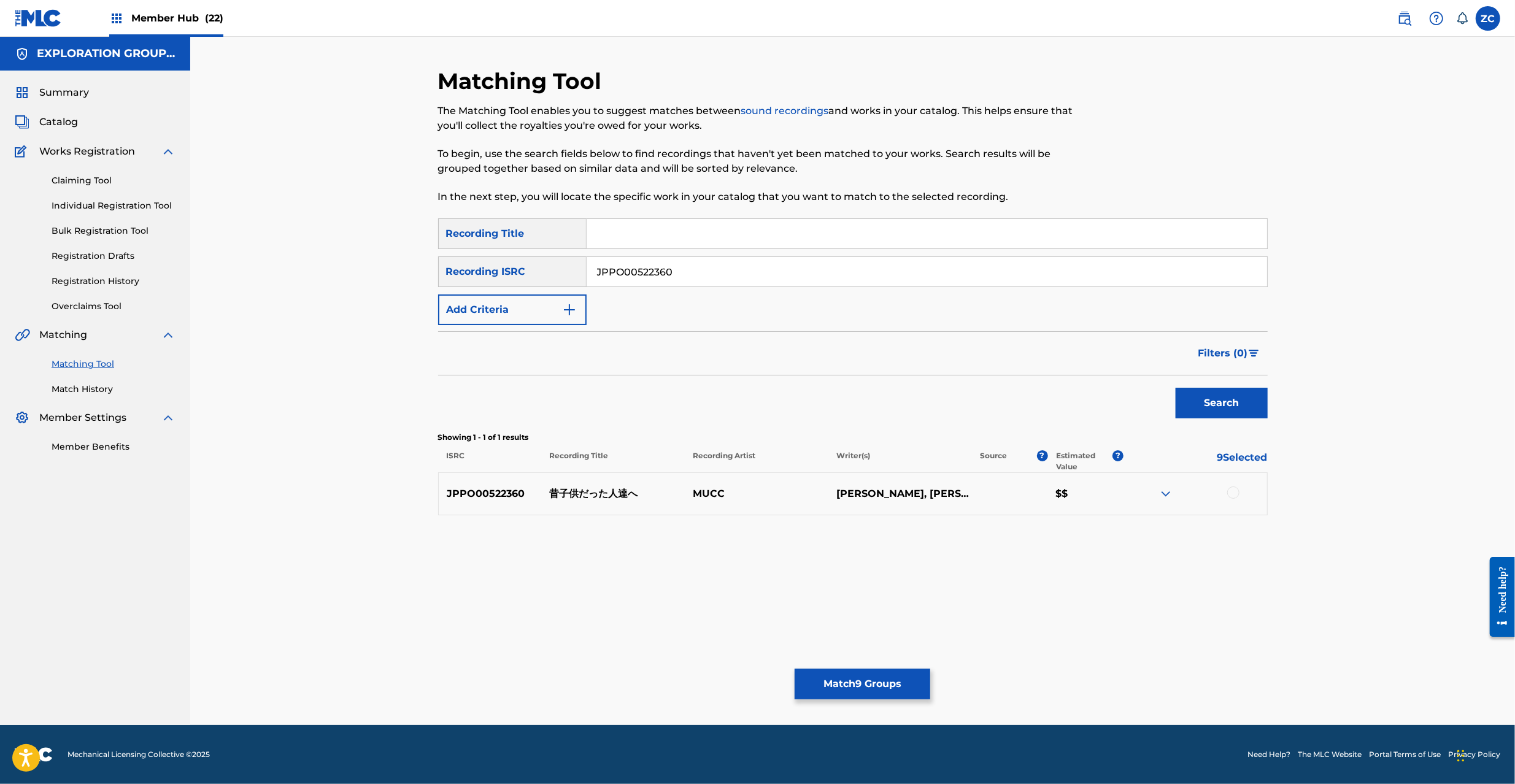
drag, startPoint x: 1234, startPoint y: 491, endPoint x: 1105, endPoint y: 541, distance: 138.4
click at [1233, 491] on div at bounding box center [1234, 493] width 12 height 12
click at [892, 683] on button "Match 10 Groups" at bounding box center [863, 683] width 136 height 30
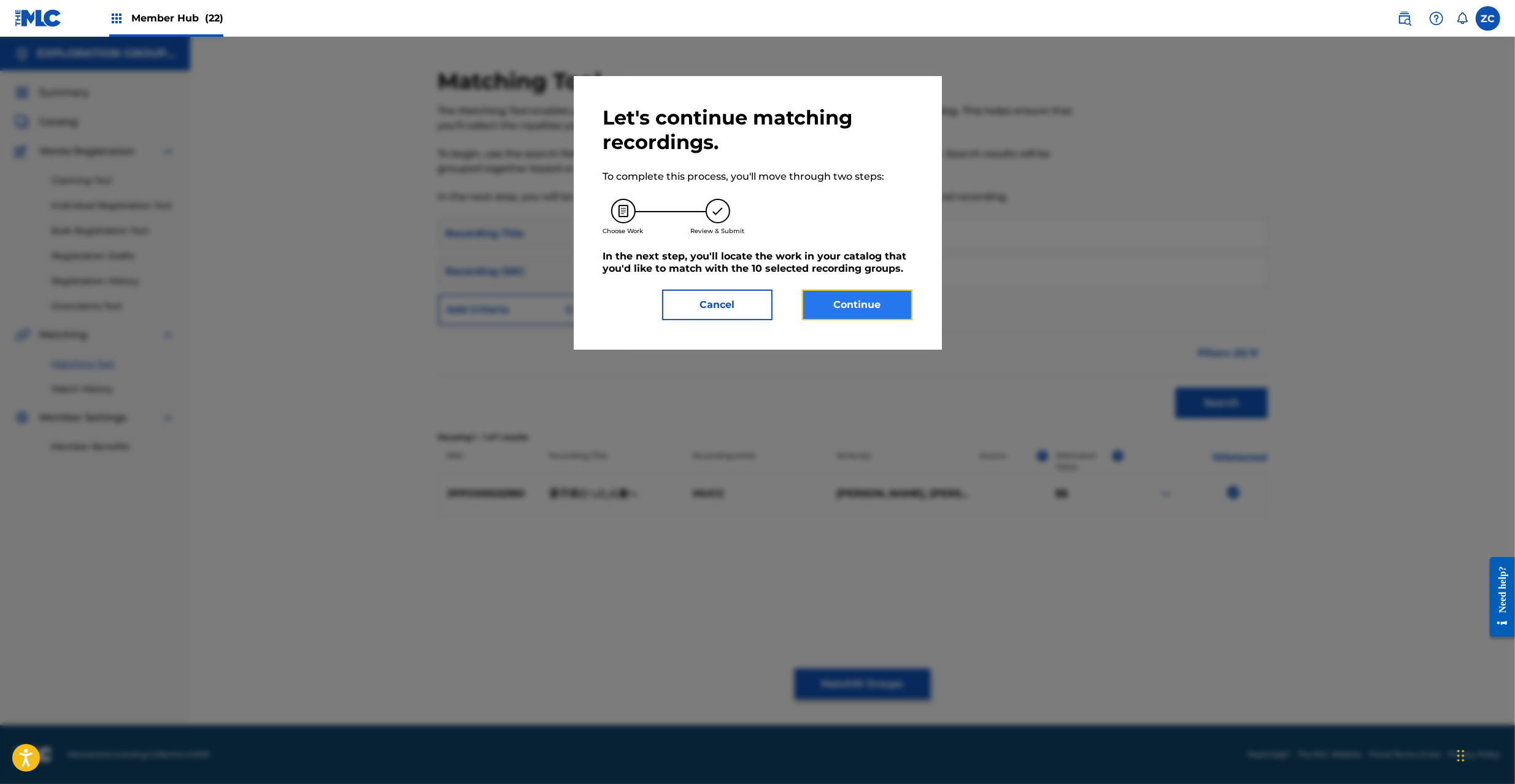
click at [885, 308] on button "Continue" at bounding box center [857, 305] width 111 height 30
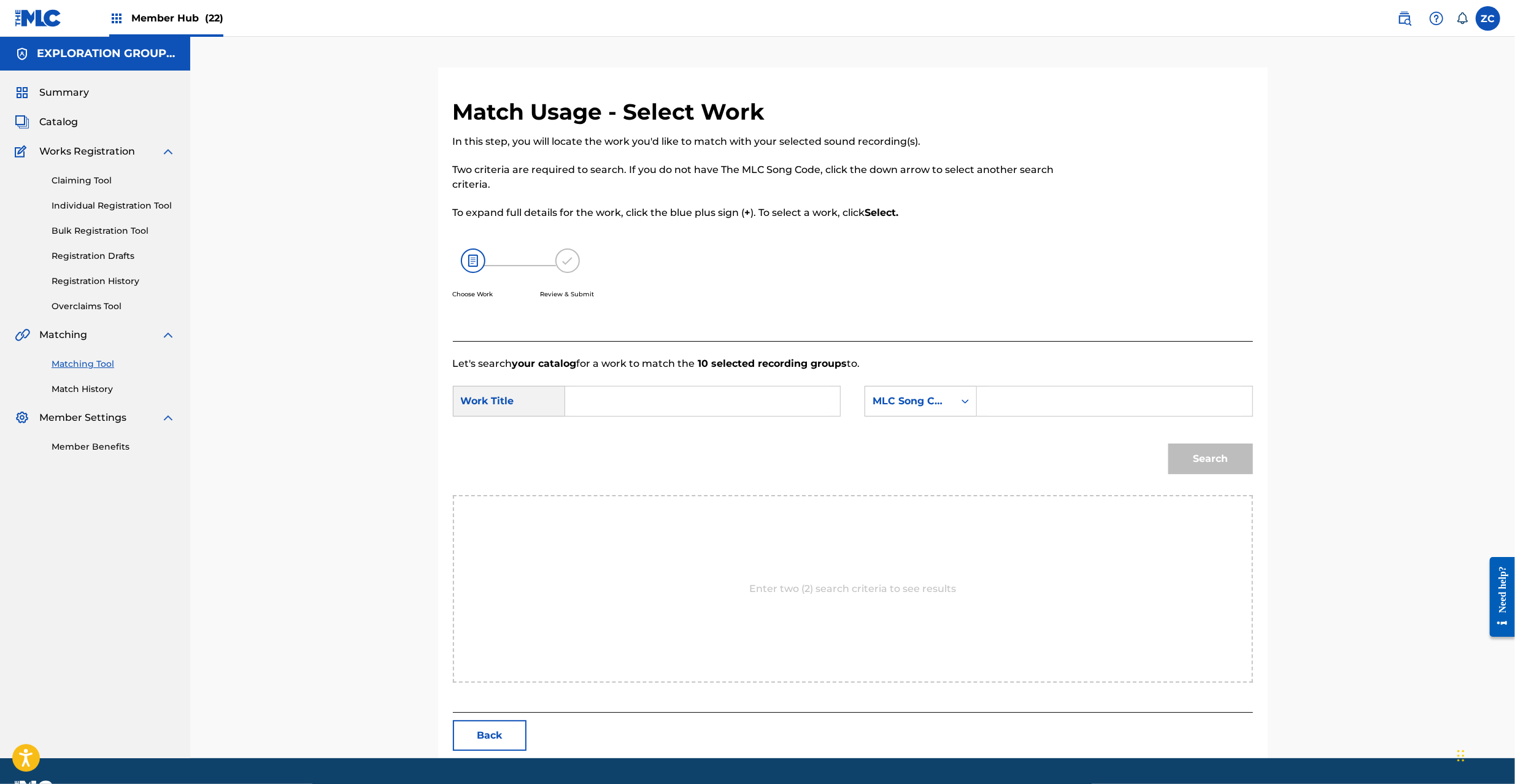
click at [793, 400] on input "Search Form" at bounding box center [703, 401] width 254 height 30
click at [808, 403] on input "Mukashi Kodomodatta Hitotachie M9293P" at bounding box center [703, 401] width 254 height 30
type input "Mukashi Kodomodatta Hitotachie"
click at [1025, 408] on input "Search Form" at bounding box center [1114, 401] width 254 height 30
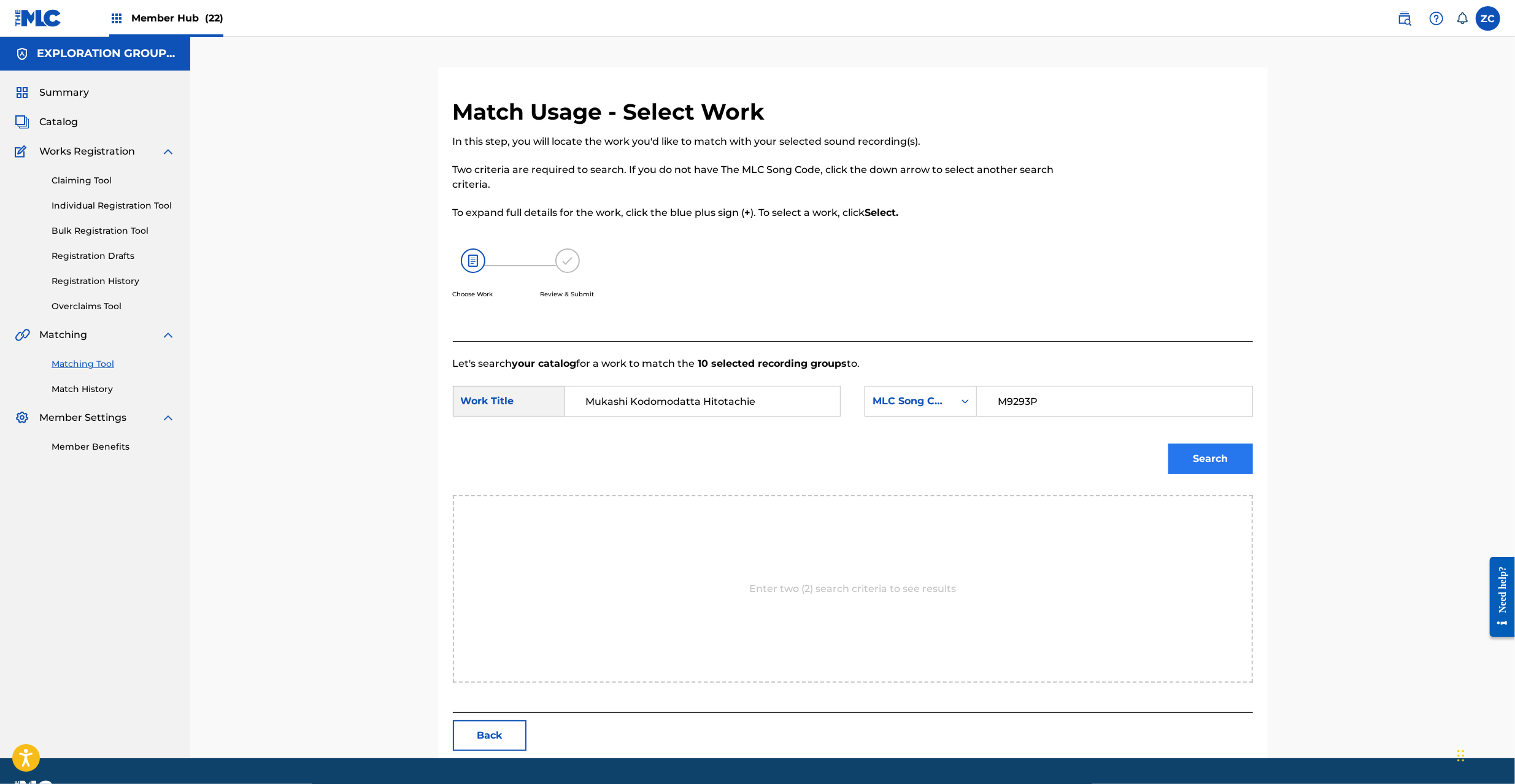
type input "M9293P"
click at [1206, 469] on button "Search" at bounding box center [1210, 458] width 85 height 30
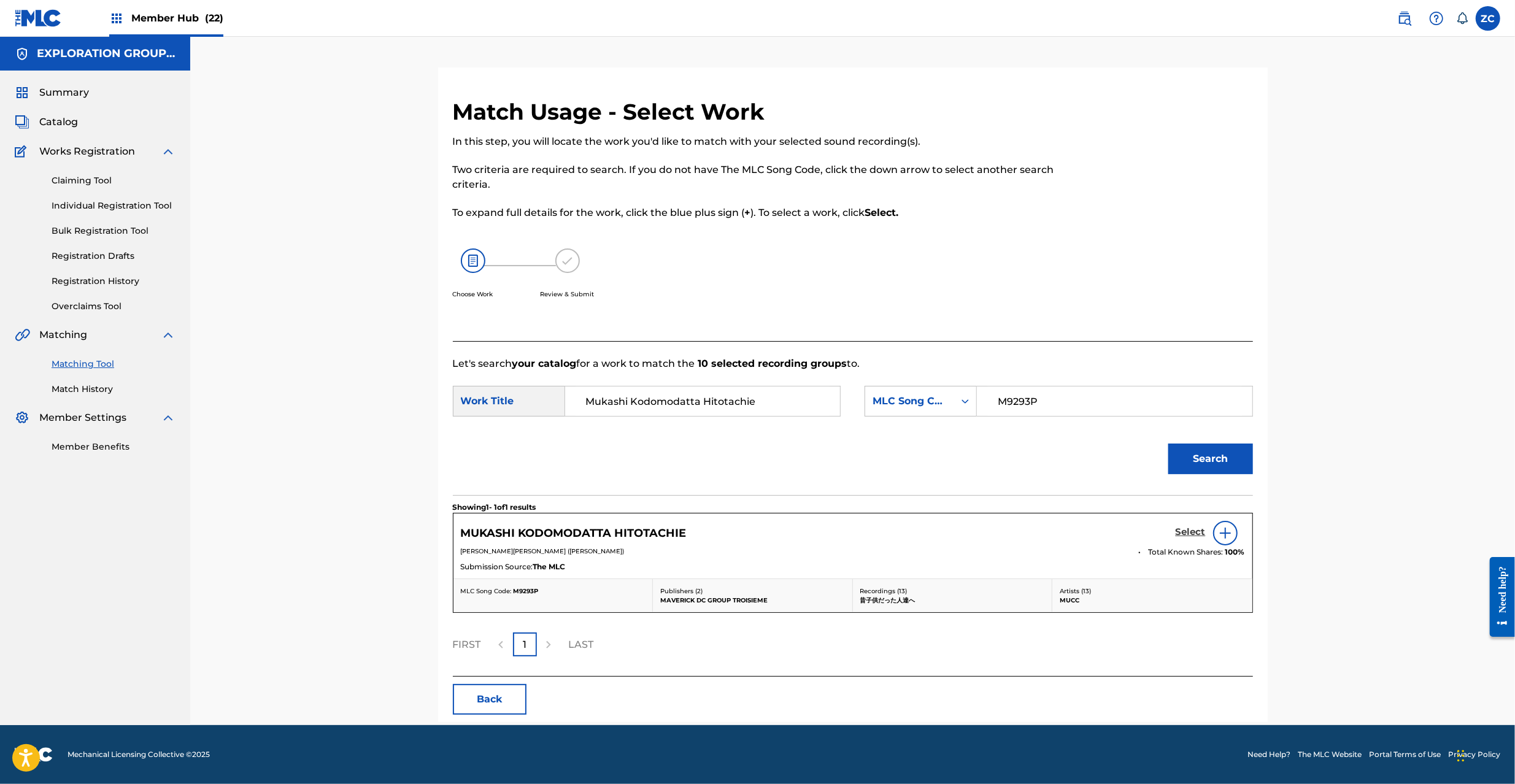
click at [1188, 531] on h5 "Select" at bounding box center [1191, 532] width 30 height 12
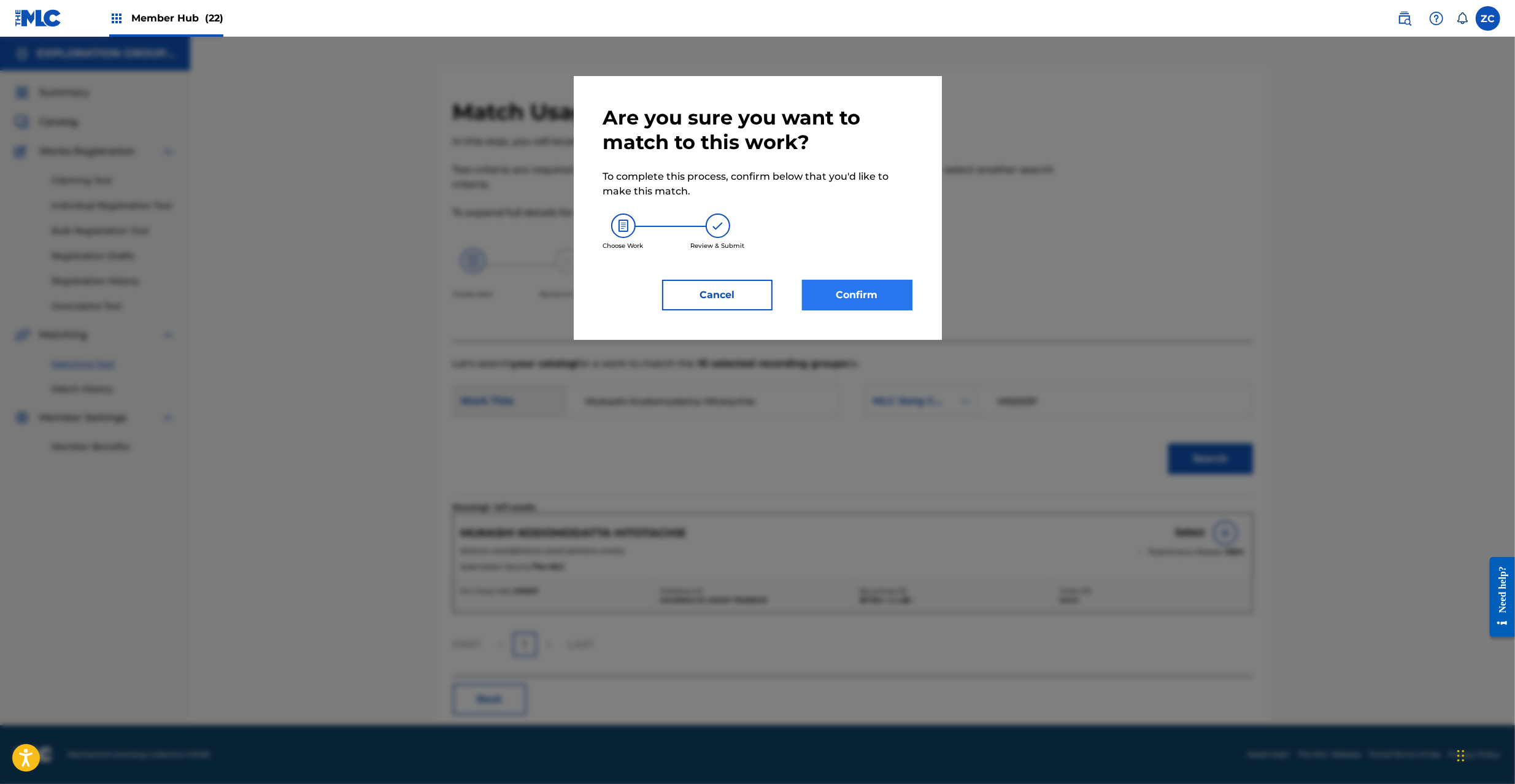
drag, startPoint x: 885, startPoint y: 312, endPoint x: 890, endPoint y: 296, distance: 16.8
click at [885, 310] on div "Are you sure you want to match to this work? To complete this process, confirm …" at bounding box center [758, 208] width 368 height 264
click at [890, 296] on button "Confirm" at bounding box center [857, 295] width 111 height 30
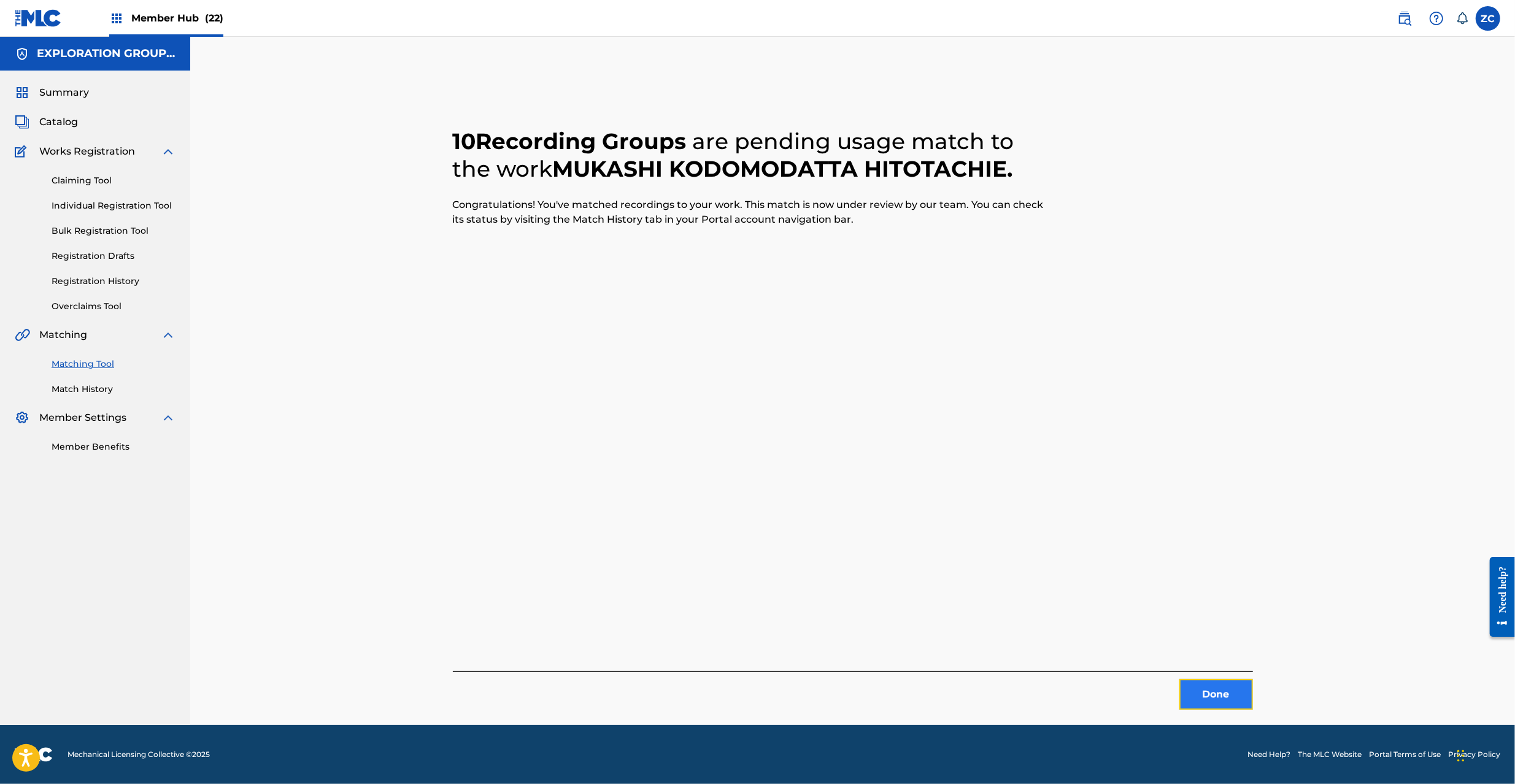
click at [1224, 693] on button "Done" at bounding box center [1216, 694] width 73 height 30
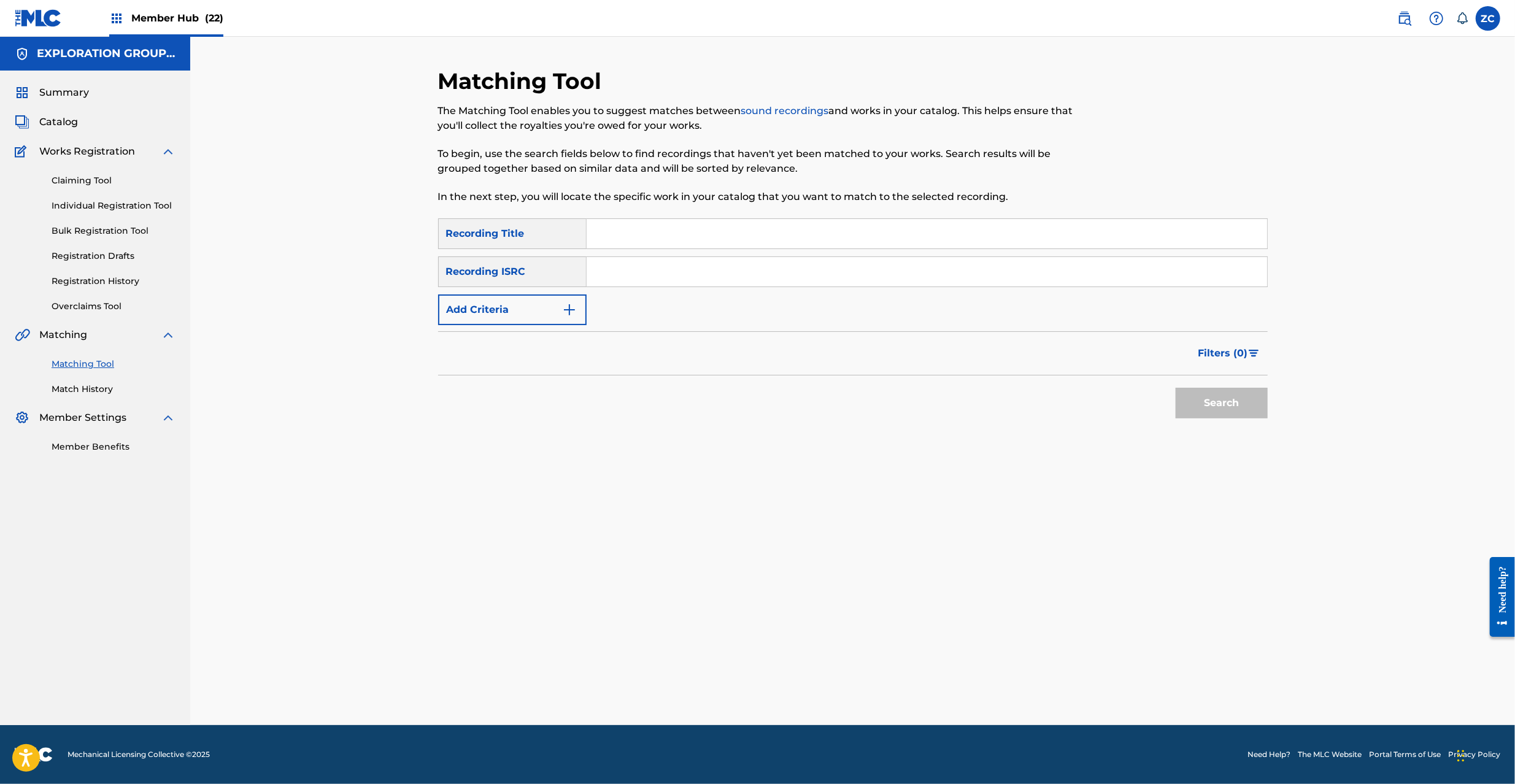
click at [691, 273] on input "Search Form" at bounding box center [927, 272] width 680 height 30
click at [1240, 397] on button "Search" at bounding box center [1222, 403] width 92 height 30
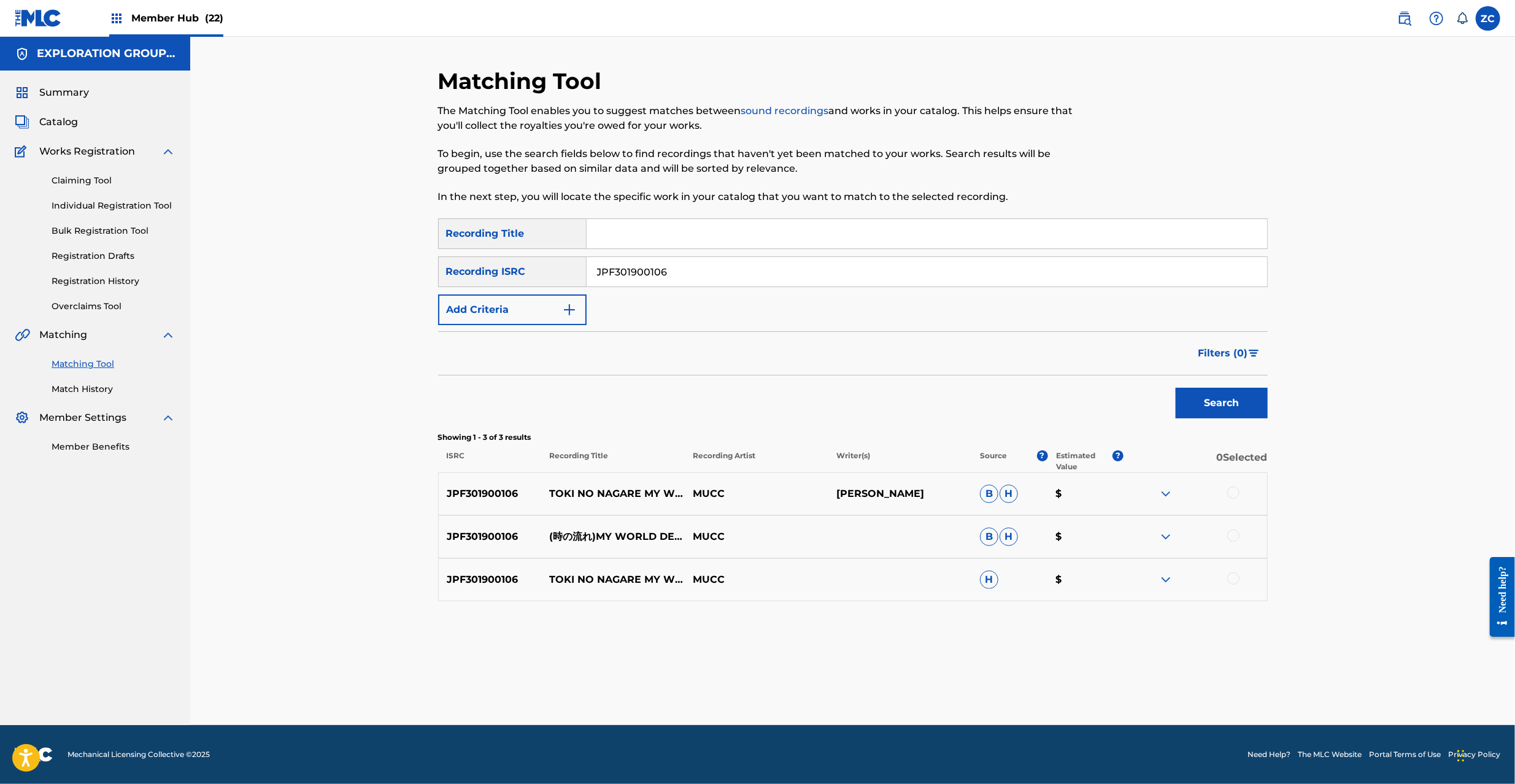
click at [1231, 493] on div at bounding box center [1234, 493] width 12 height 12
drag, startPoint x: 1231, startPoint y: 536, endPoint x: 1230, endPoint y: 577, distance: 41.0
click at [1231, 538] on div at bounding box center [1234, 536] width 12 height 12
click at [1230, 580] on div at bounding box center [1234, 579] width 12 height 12
click at [901, 271] on input "JPF301900106" at bounding box center [927, 272] width 680 height 30
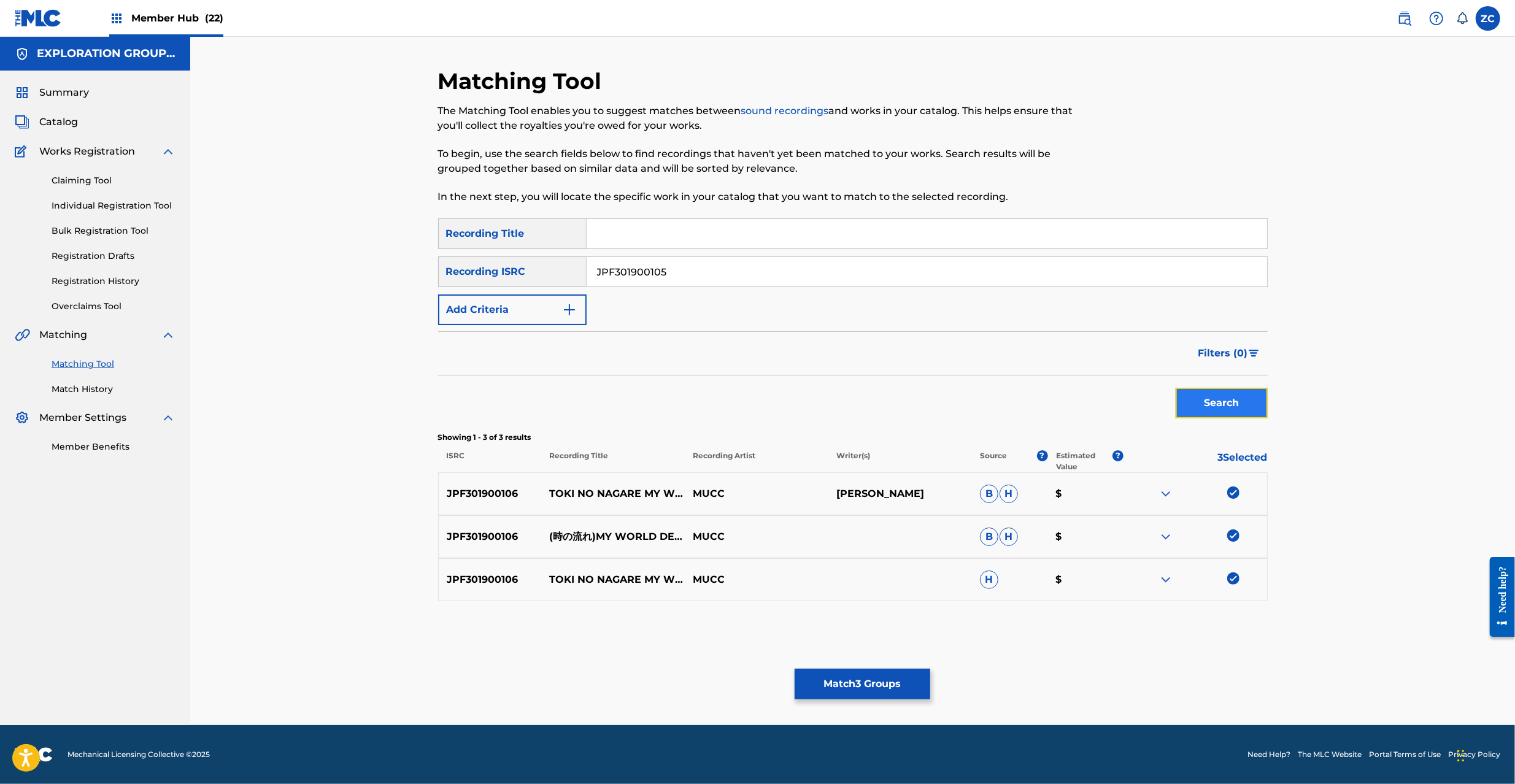
click at [1236, 413] on button "Search" at bounding box center [1222, 403] width 92 height 30
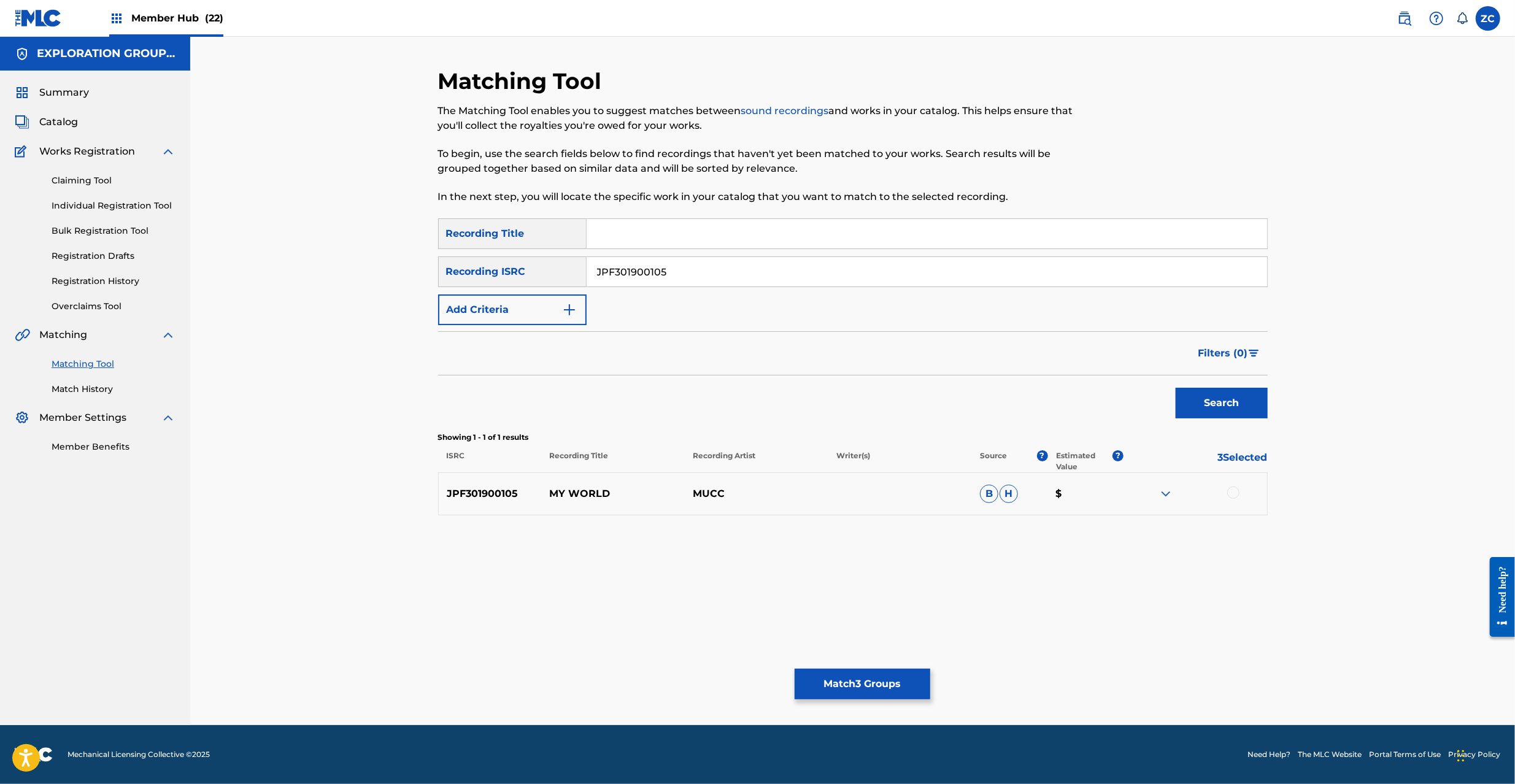
click at [1231, 489] on div at bounding box center [1234, 493] width 12 height 12
click at [803, 281] on input "JPF301900105" at bounding box center [927, 272] width 680 height 30
click at [1235, 403] on button "Search" at bounding box center [1222, 403] width 92 height 30
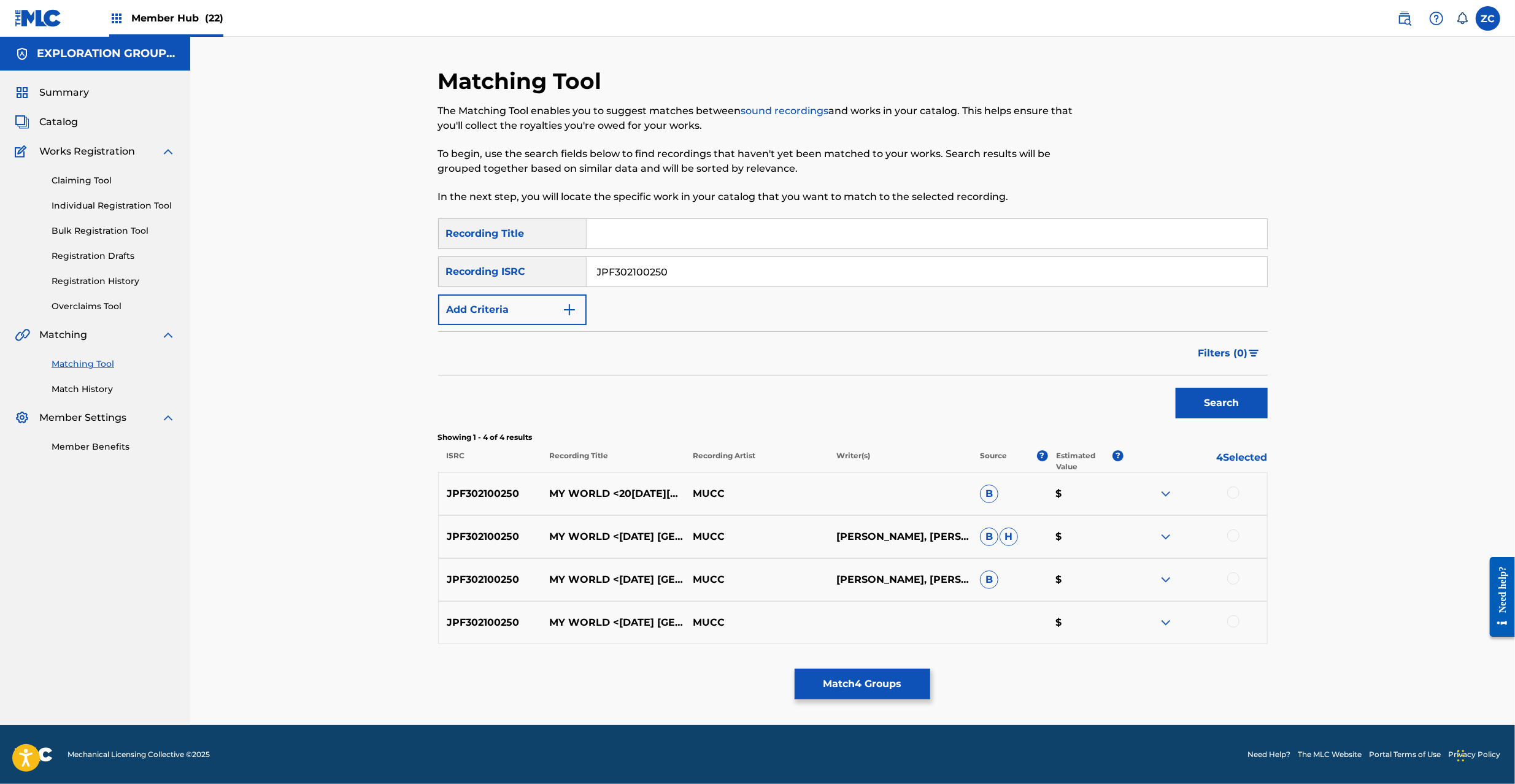
click at [1230, 494] on div at bounding box center [1234, 493] width 12 height 12
click at [1233, 534] on div at bounding box center [1234, 536] width 12 height 12
click at [1234, 577] on div at bounding box center [1234, 579] width 12 height 12
click at [1234, 619] on div at bounding box center [1234, 622] width 12 height 12
click at [825, 276] on input "JPF302100250" at bounding box center [927, 272] width 680 height 30
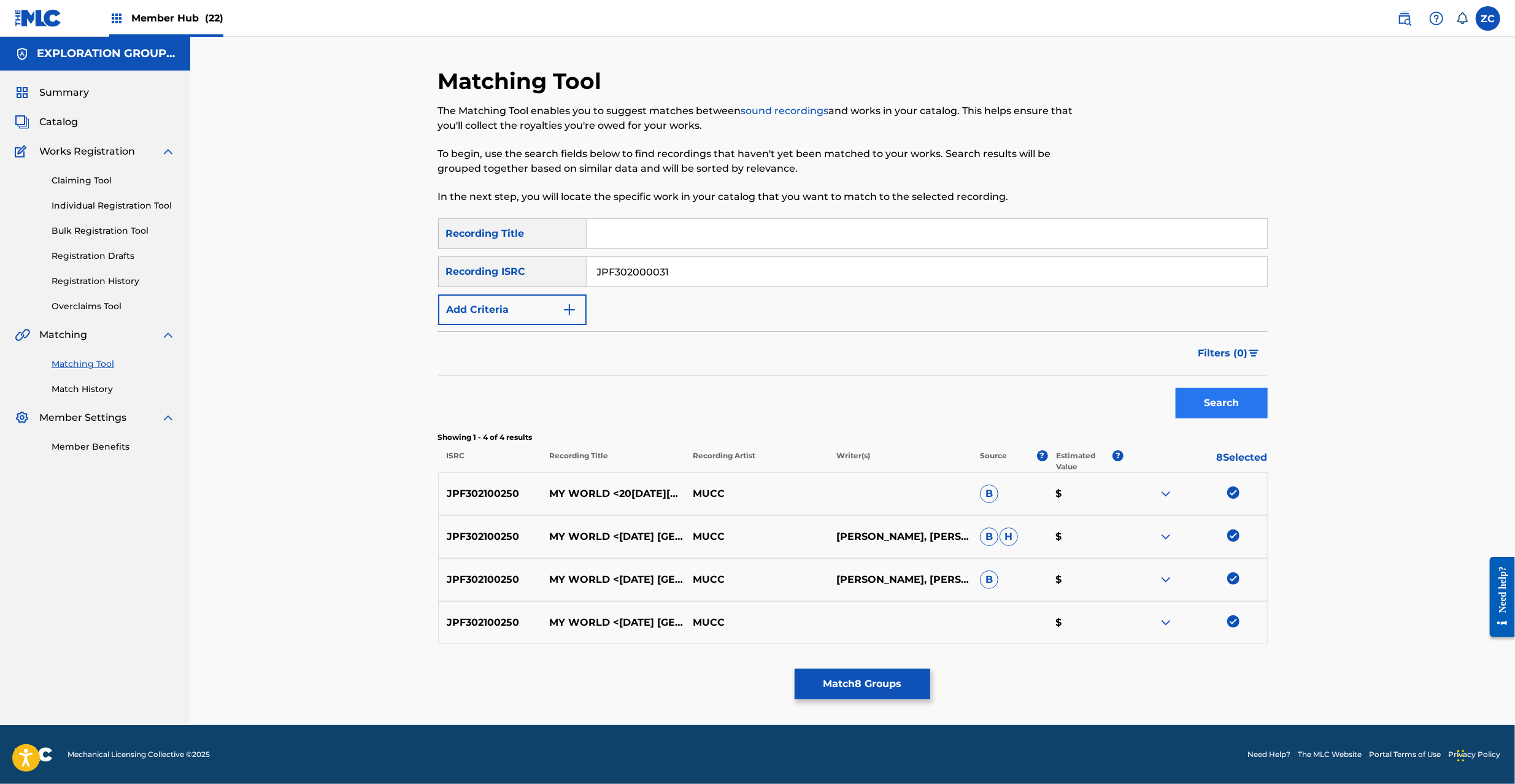
type input "JPF302000031"
click at [1247, 408] on button "Search" at bounding box center [1222, 403] width 92 height 30
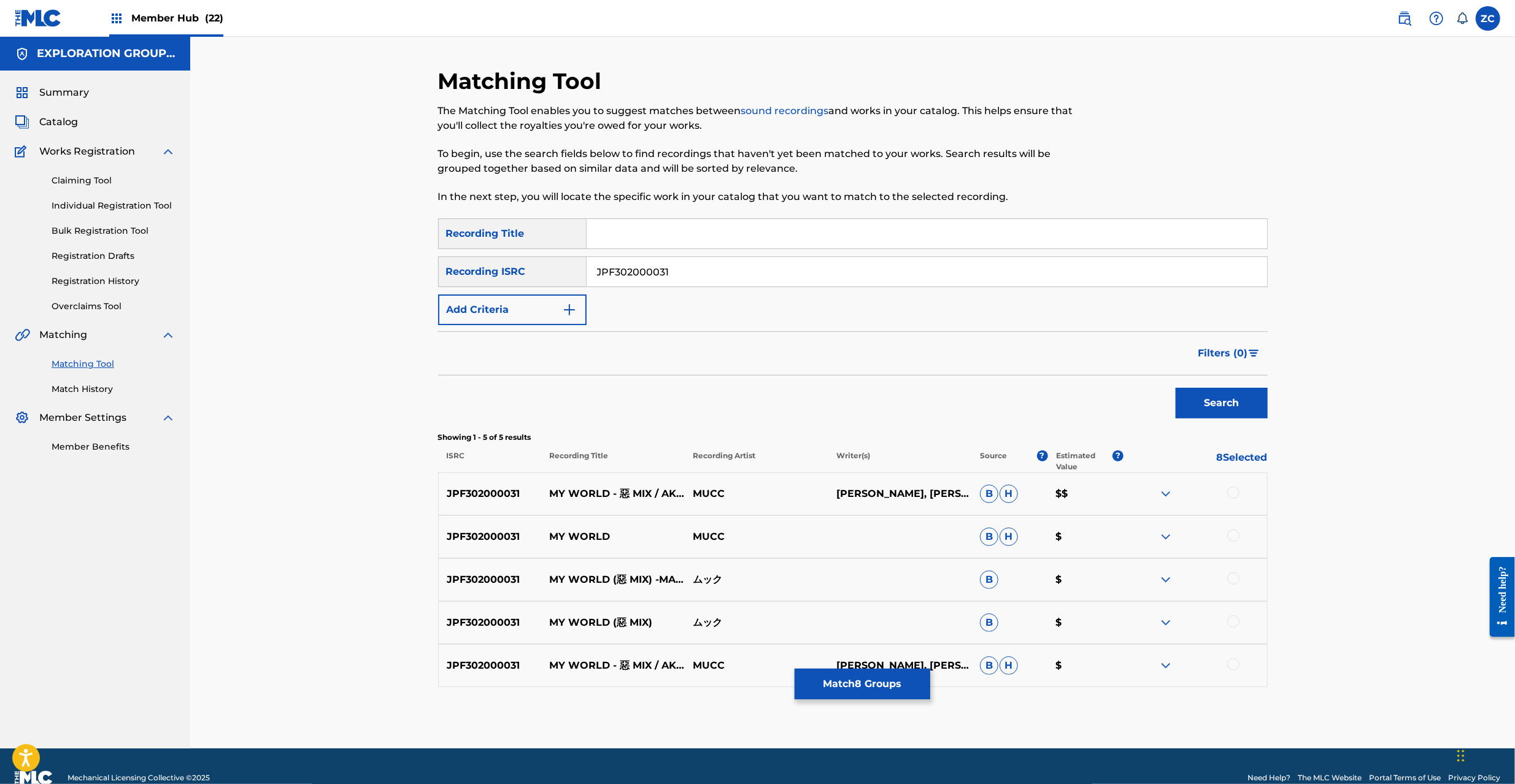
click at [705, 261] on input "JPF302000031" at bounding box center [927, 272] width 680 height 30
drag, startPoint x: 1238, startPoint y: 493, endPoint x: 1237, endPoint y: 510, distance: 17.0
click at [1238, 493] on div at bounding box center [1234, 493] width 12 height 12
click at [1230, 538] on div at bounding box center [1234, 536] width 12 height 12
drag, startPoint x: 1234, startPoint y: 577, endPoint x: 1234, endPoint y: 590, distance: 13.0
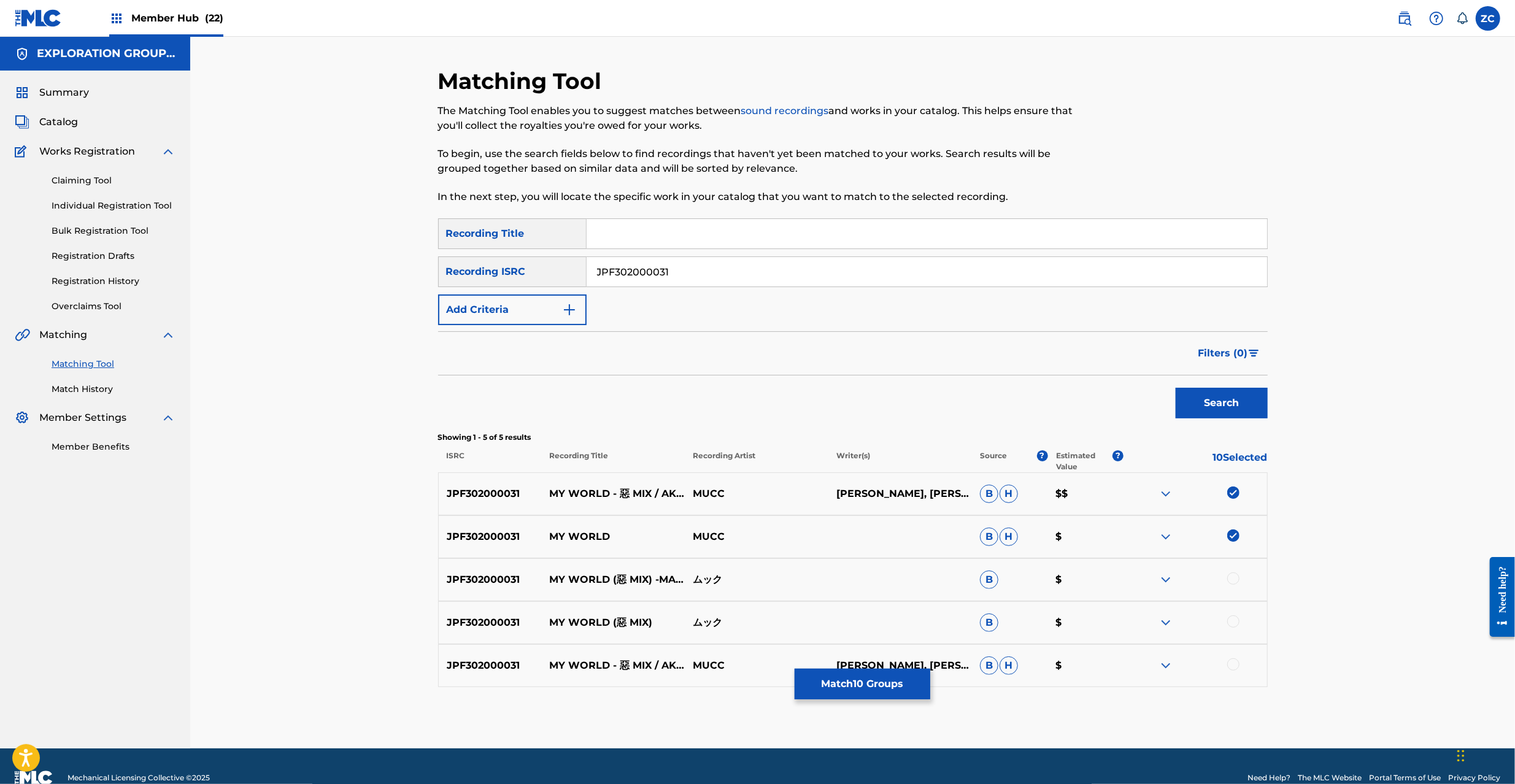
click at [1234, 577] on div at bounding box center [1234, 579] width 12 height 12
click at [1234, 619] on div at bounding box center [1234, 622] width 12 height 12
click at [1231, 666] on div at bounding box center [1234, 665] width 12 height 12
click at [877, 690] on button "Match 13 Groups" at bounding box center [863, 683] width 136 height 30
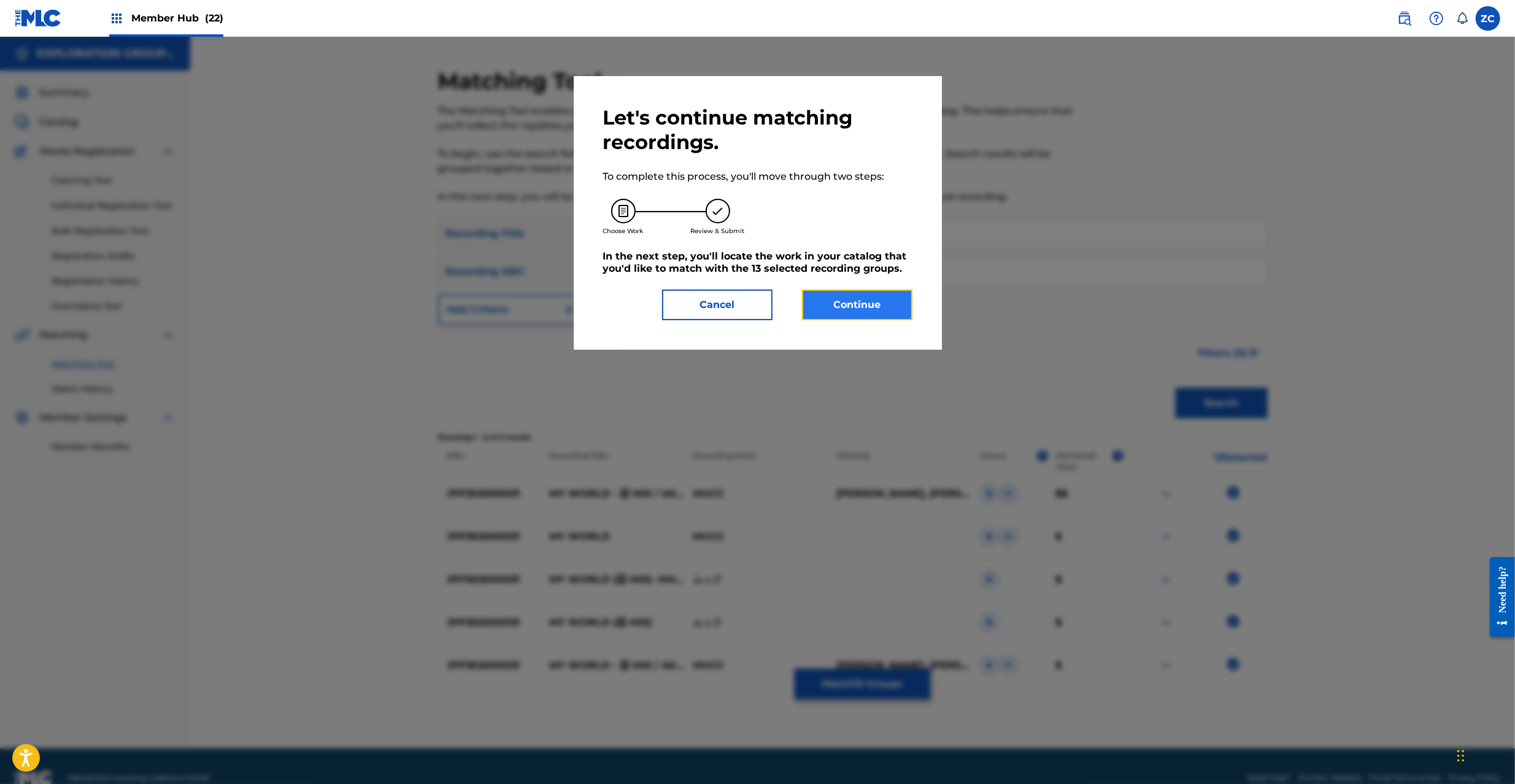
click at [856, 313] on button "Continue" at bounding box center [857, 305] width 111 height 30
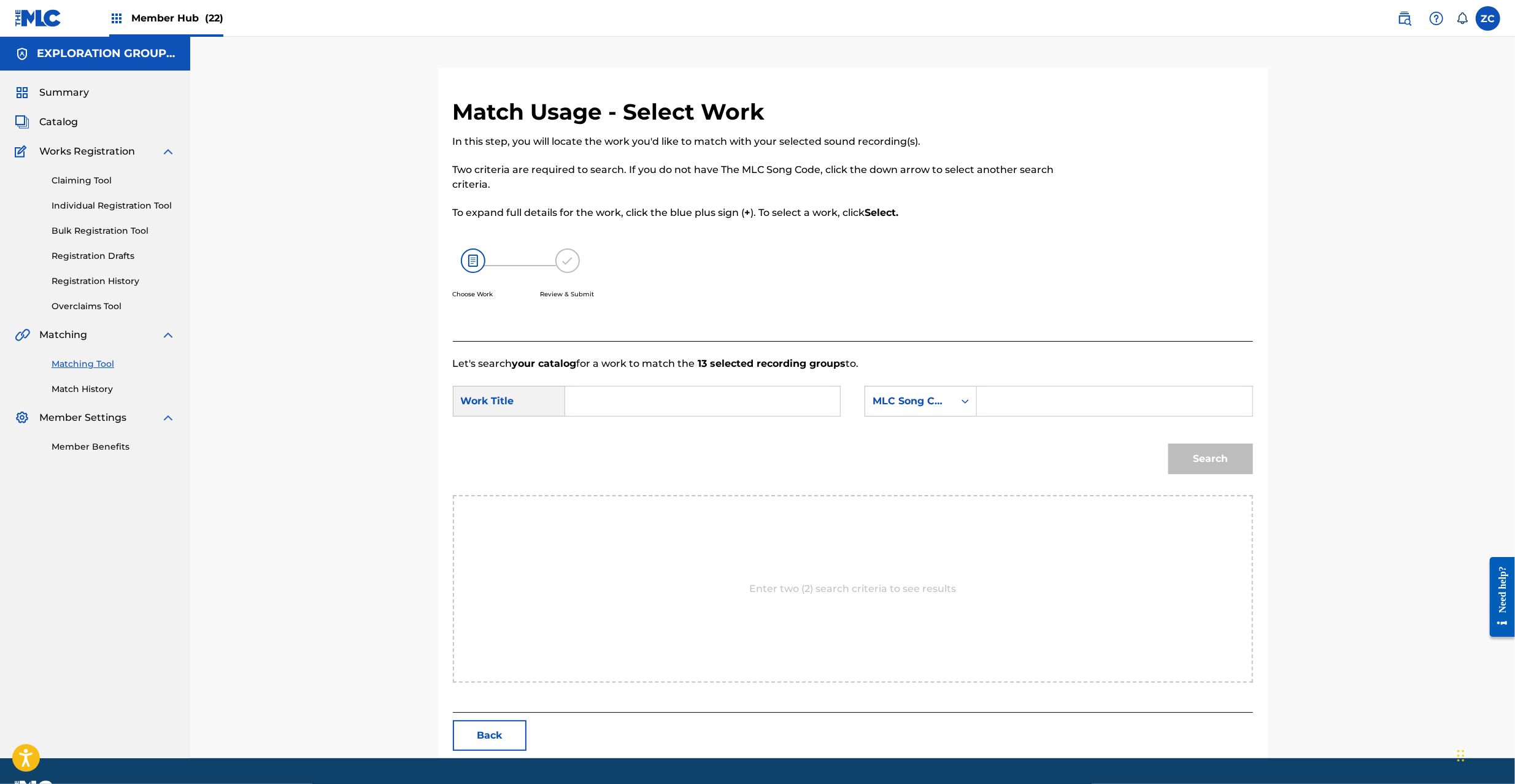
click at [626, 391] on input "Search Form" at bounding box center [703, 401] width 254 height 30
click at [666, 399] on input "My World MA40RB" at bounding box center [703, 401] width 254 height 30
click at [666, 399] on input "My World MA40RB" at bounding box center [703, 401] width 254 height 30
type input "My World"
click at [1041, 399] on input "Search Form" at bounding box center [1114, 401] width 254 height 30
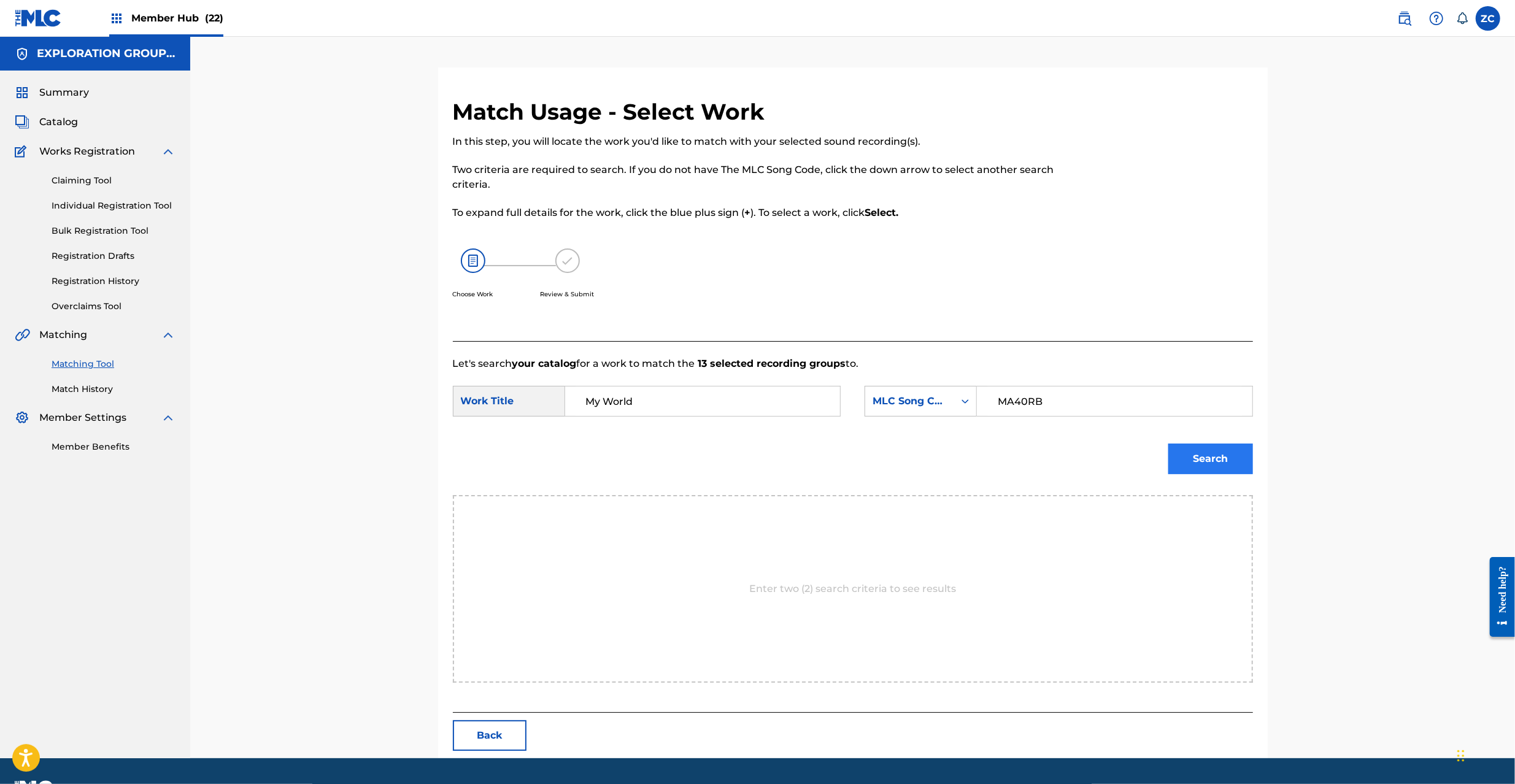
type input "MA40RB"
click at [1217, 457] on button "Search" at bounding box center [1210, 458] width 85 height 30
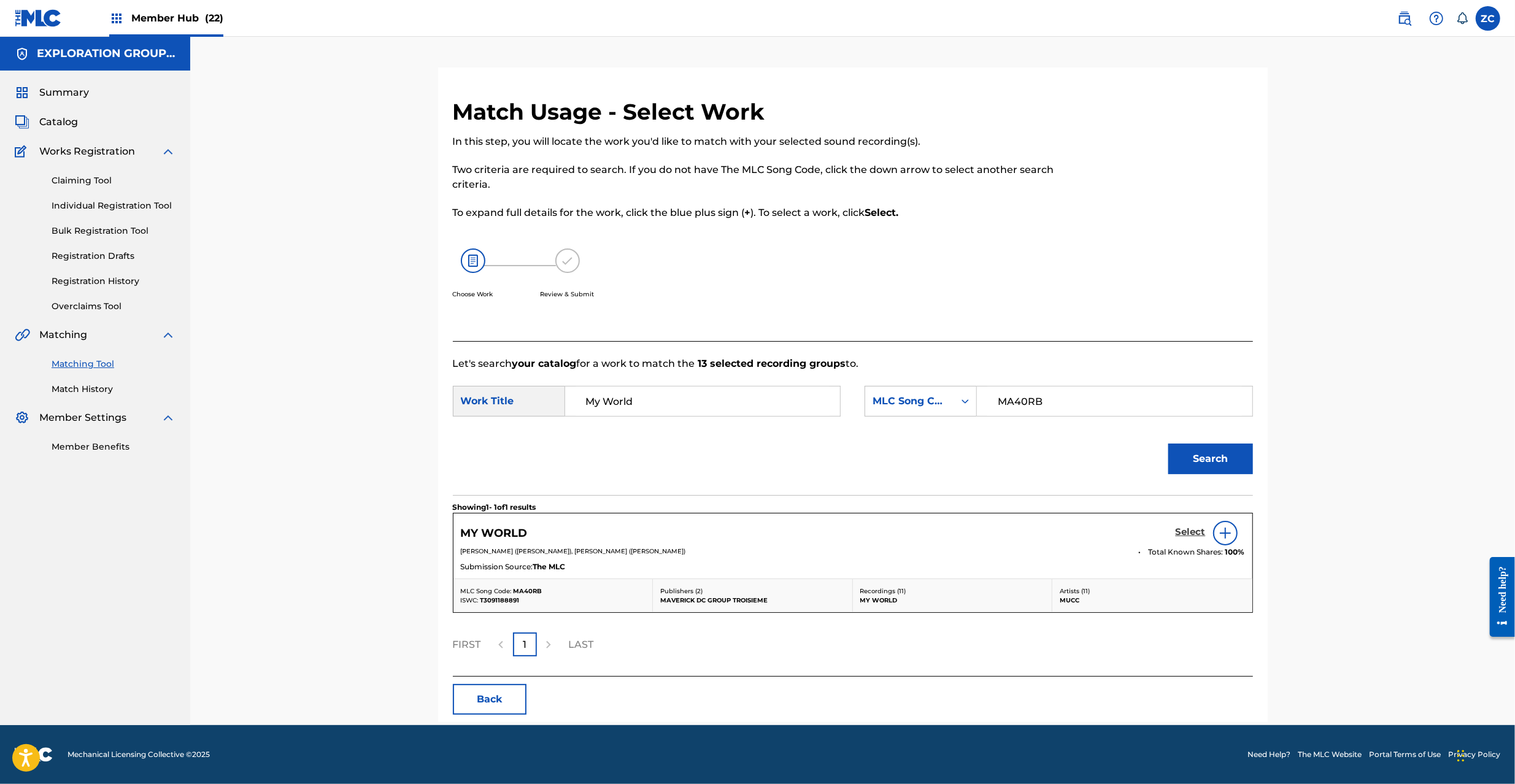
click at [1184, 530] on h5 "Select" at bounding box center [1191, 532] width 30 height 12
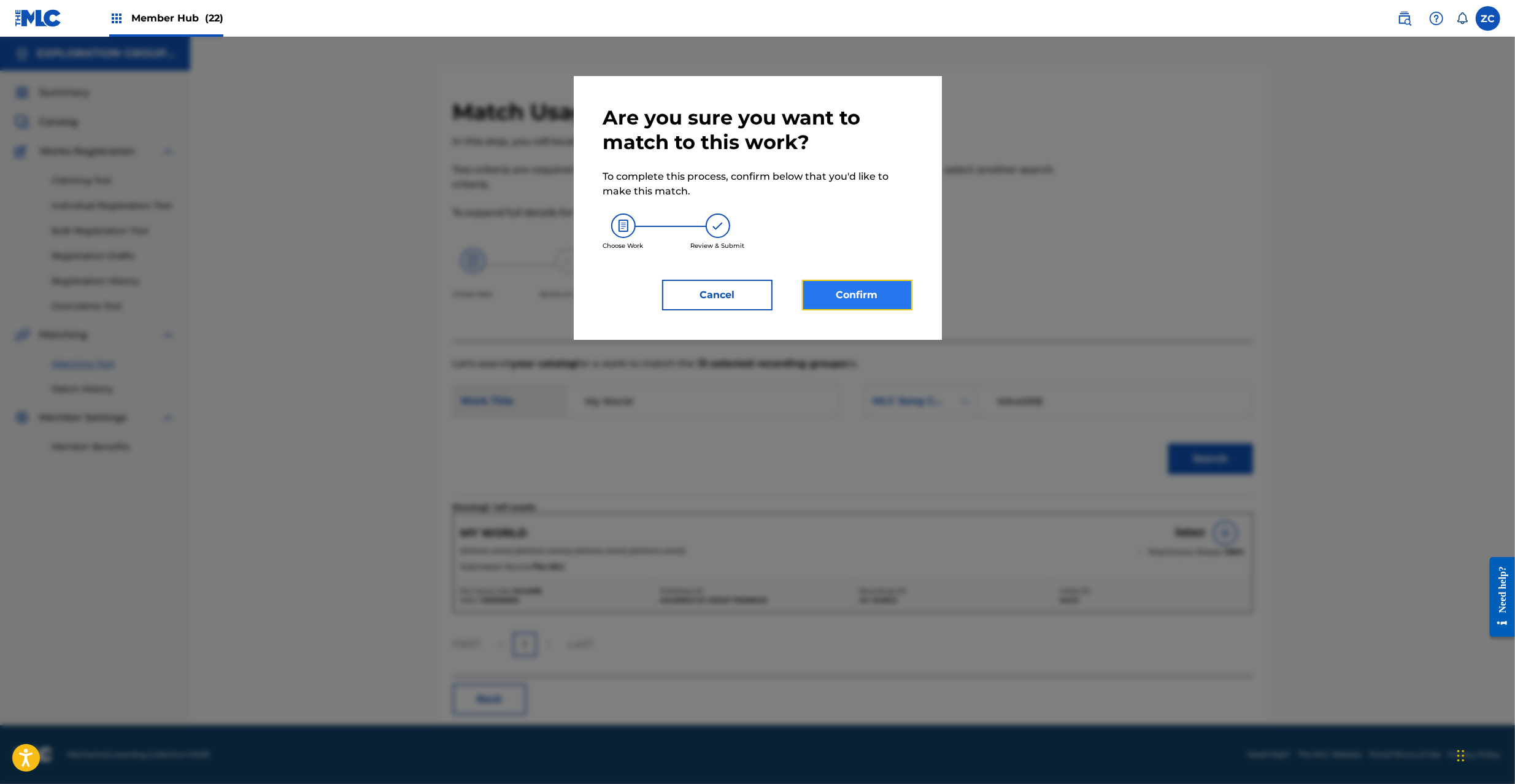
click at [833, 293] on button "Confirm" at bounding box center [857, 295] width 111 height 30
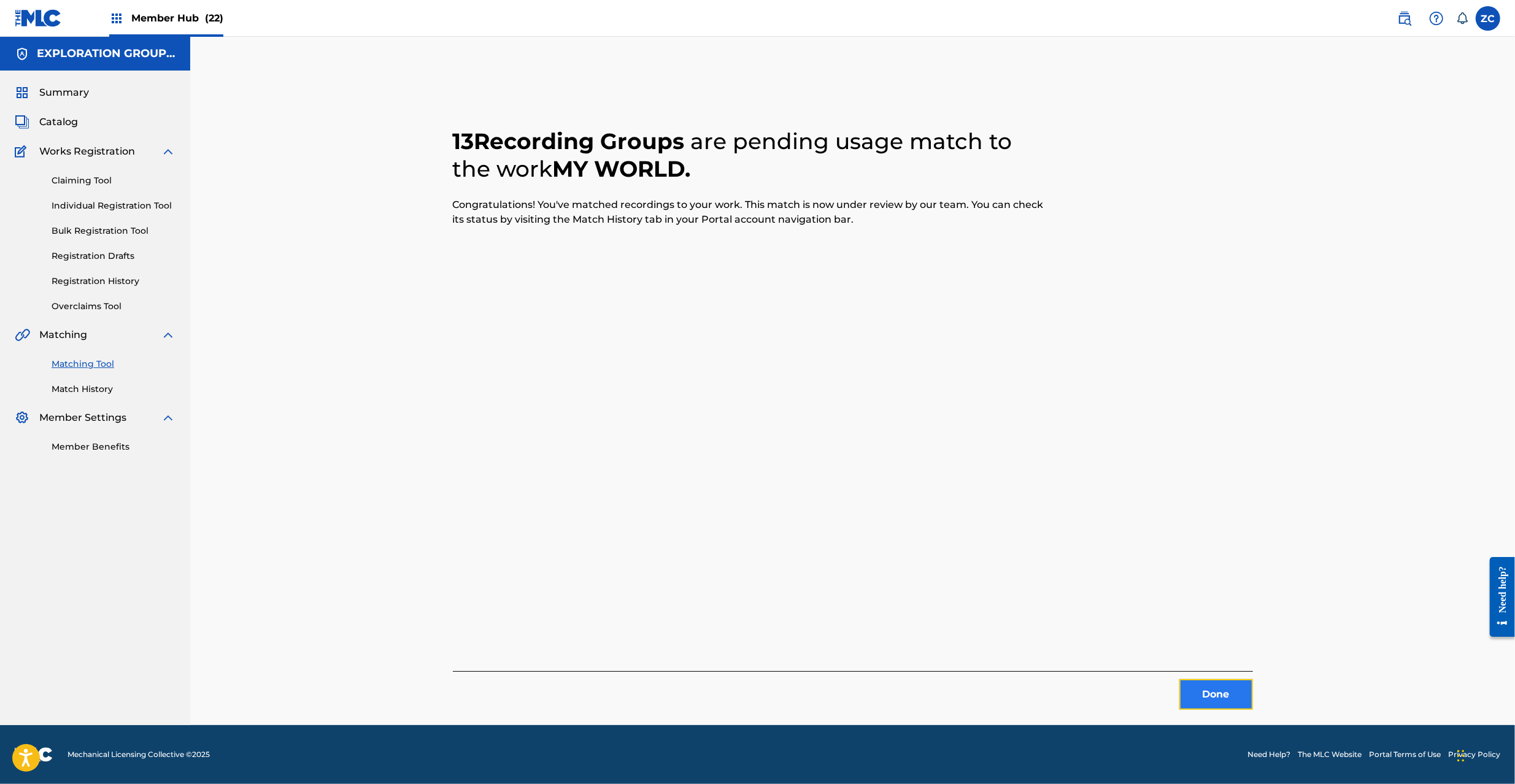
click at [1233, 692] on button "Done" at bounding box center [1216, 694] width 73 height 30
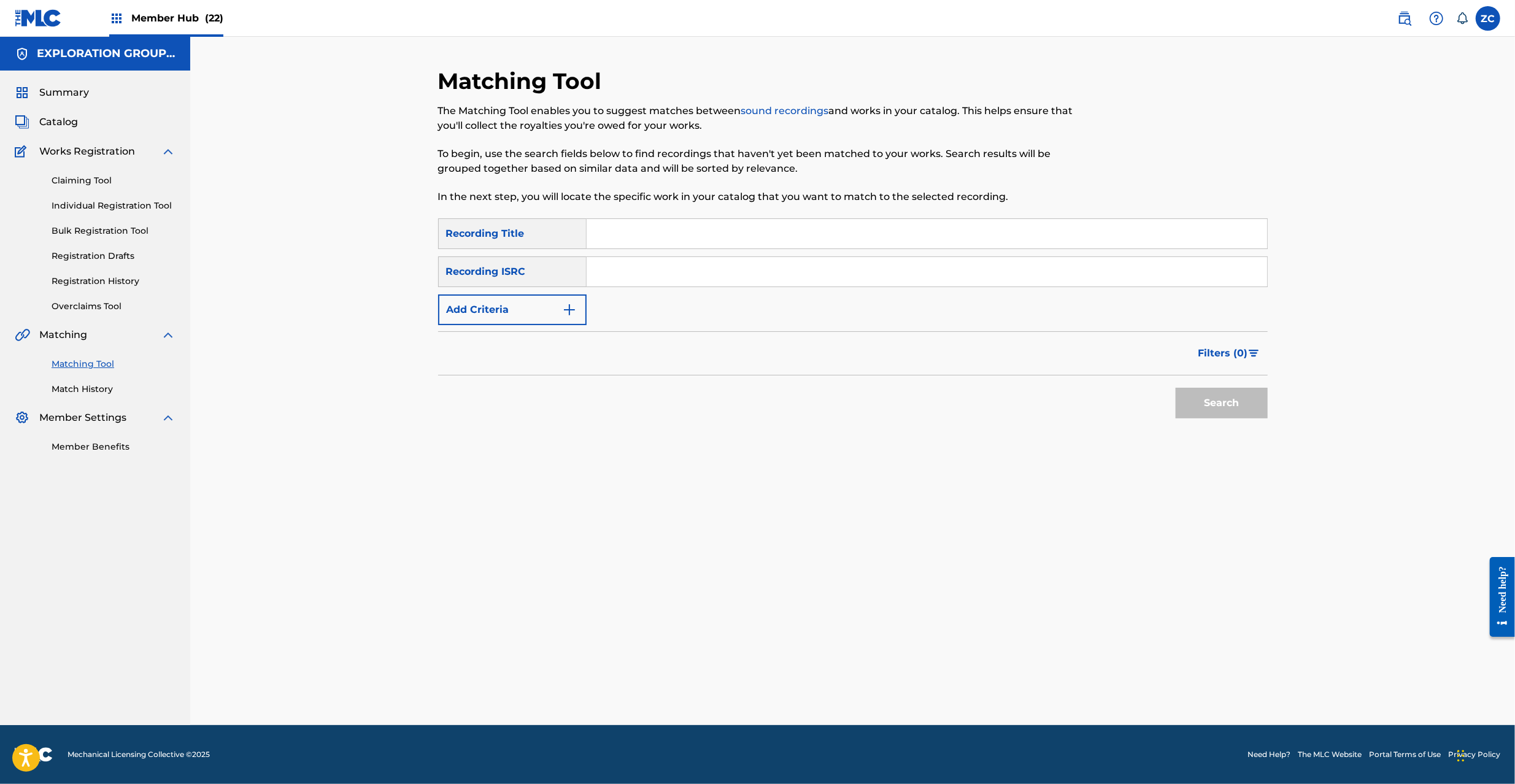
drag, startPoint x: 743, startPoint y: 278, endPoint x: 765, endPoint y: 286, distance: 23.4
click at [743, 278] on input "Search Form" at bounding box center [927, 272] width 680 height 30
click at [1201, 400] on button "Search" at bounding box center [1222, 403] width 92 height 30
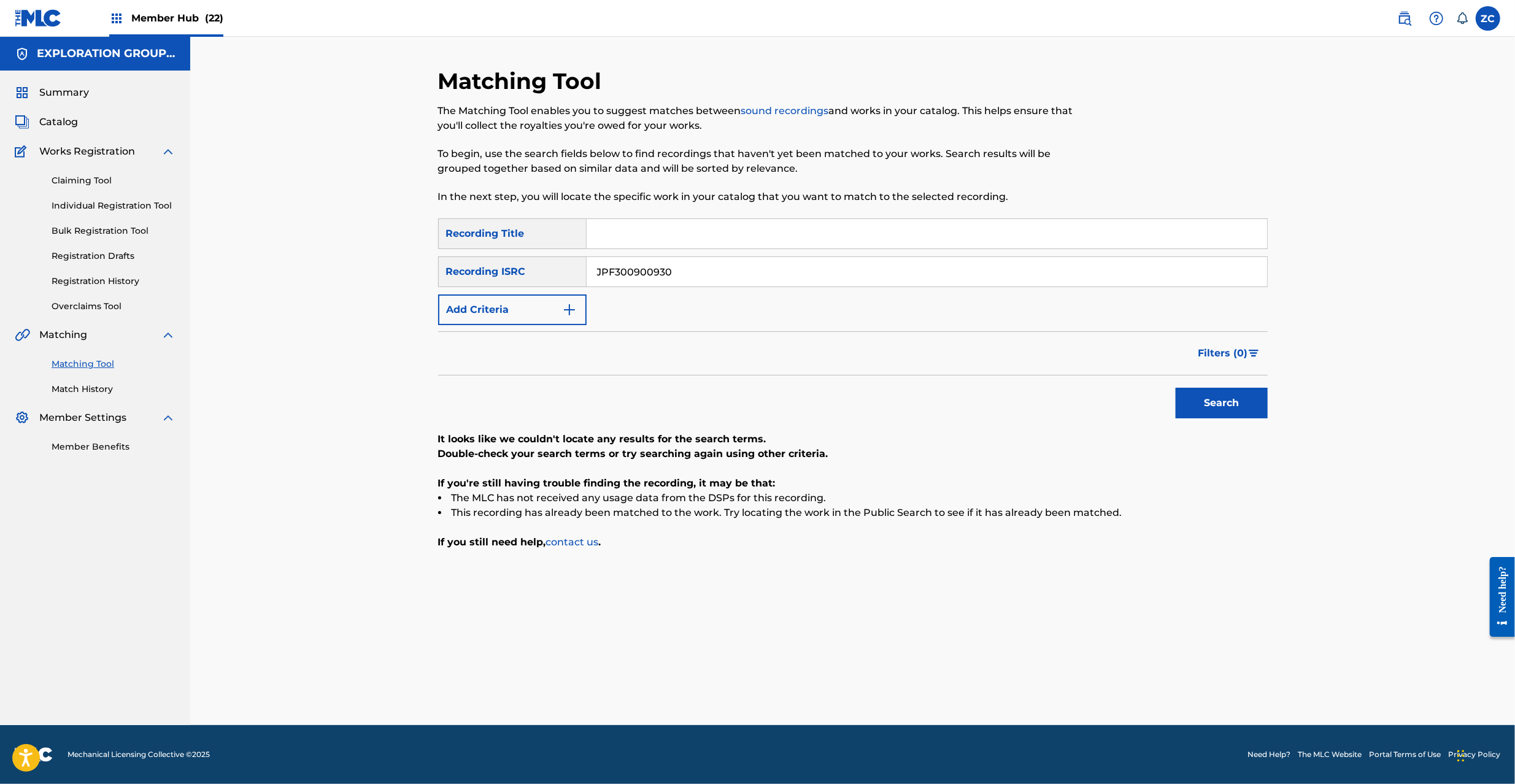
click at [805, 267] on input "JPF300900930" at bounding box center [927, 272] width 680 height 30
click at [1199, 404] on button "Search" at bounding box center [1222, 403] width 92 height 30
click at [870, 274] on input "JPU981901762" at bounding box center [927, 272] width 680 height 30
click at [1201, 401] on button "Search" at bounding box center [1222, 403] width 92 height 30
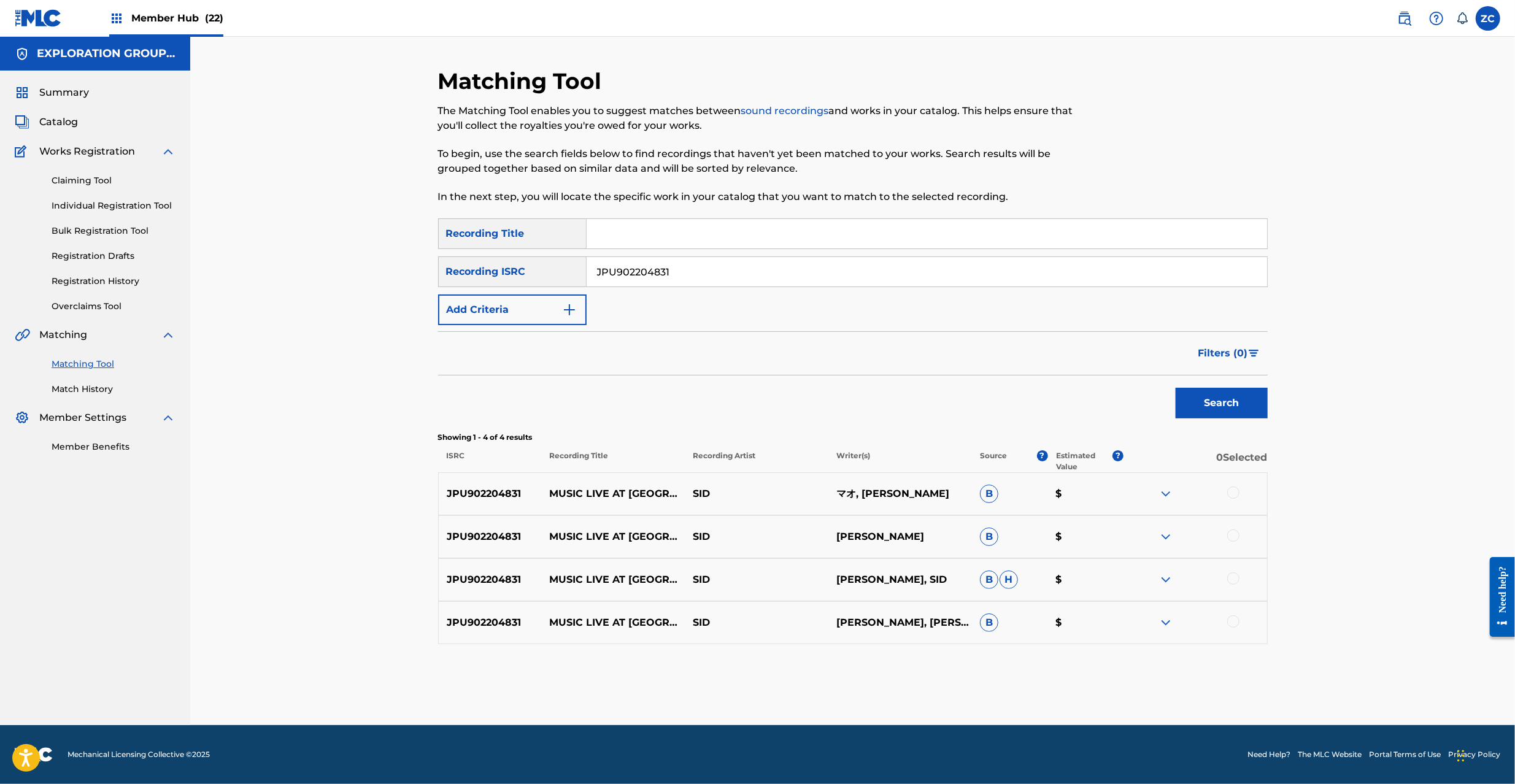
click at [1233, 489] on div at bounding box center [1234, 493] width 12 height 12
click at [1234, 538] on div at bounding box center [1234, 536] width 12 height 12
drag, startPoint x: 1232, startPoint y: 580, endPoint x: 1232, endPoint y: 597, distance: 17.0
click at [1232, 579] on div at bounding box center [1234, 579] width 12 height 12
click at [1231, 624] on div at bounding box center [1234, 622] width 12 height 12
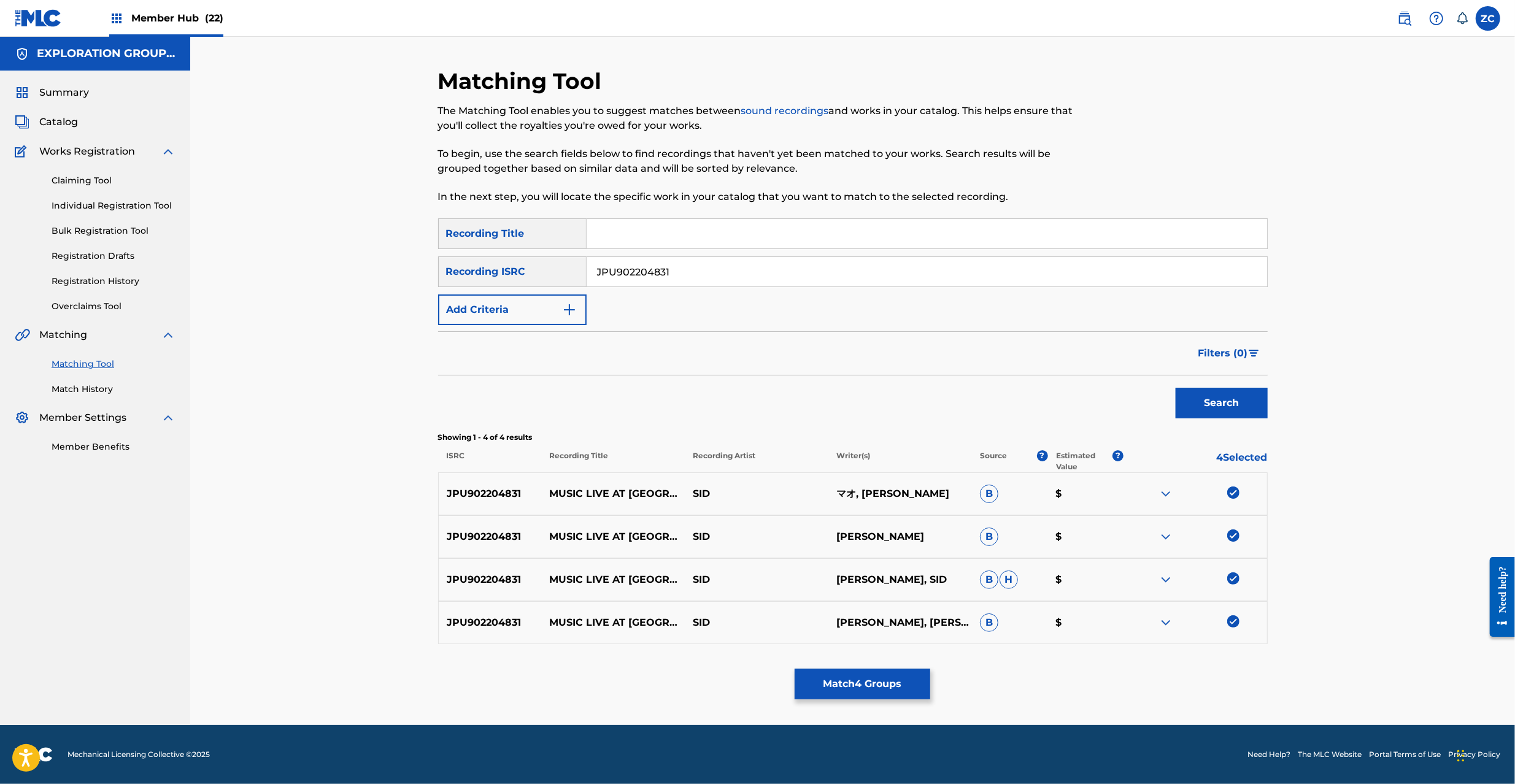
drag, startPoint x: 730, startPoint y: 278, endPoint x: 737, endPoint y: 278, distance: 7.0
click at [730, 278] on input "JPU902204831" at bounding box center [927, 272] width 680 height 30
type input "JPKS01302066"
click at [1227, 404] on button "Search" at bounding box center [1222, 403] width 92 height 30
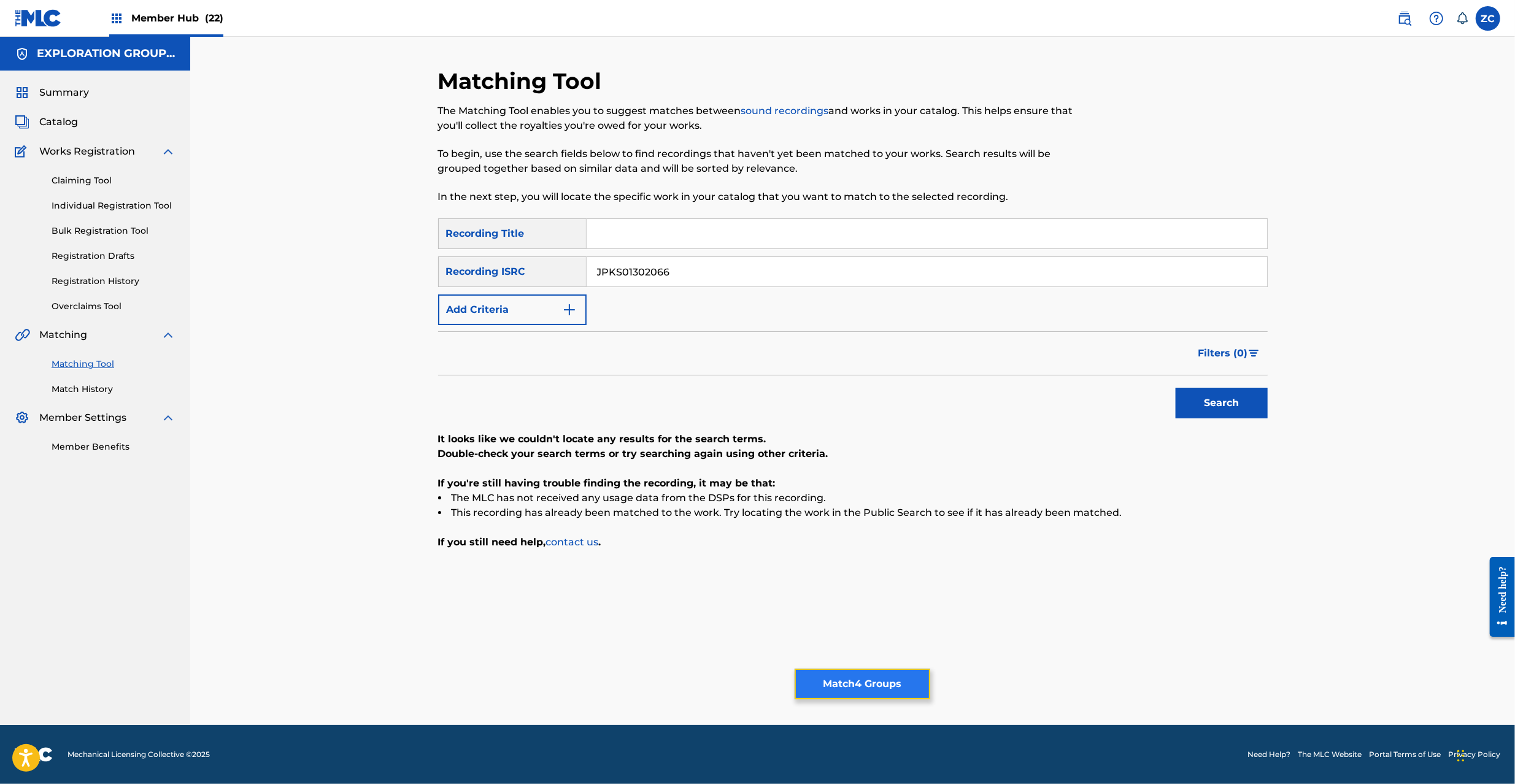
click at [873, 688] on button "Match 4 Groups" at bounding box center [863, 683] width 136 height 30
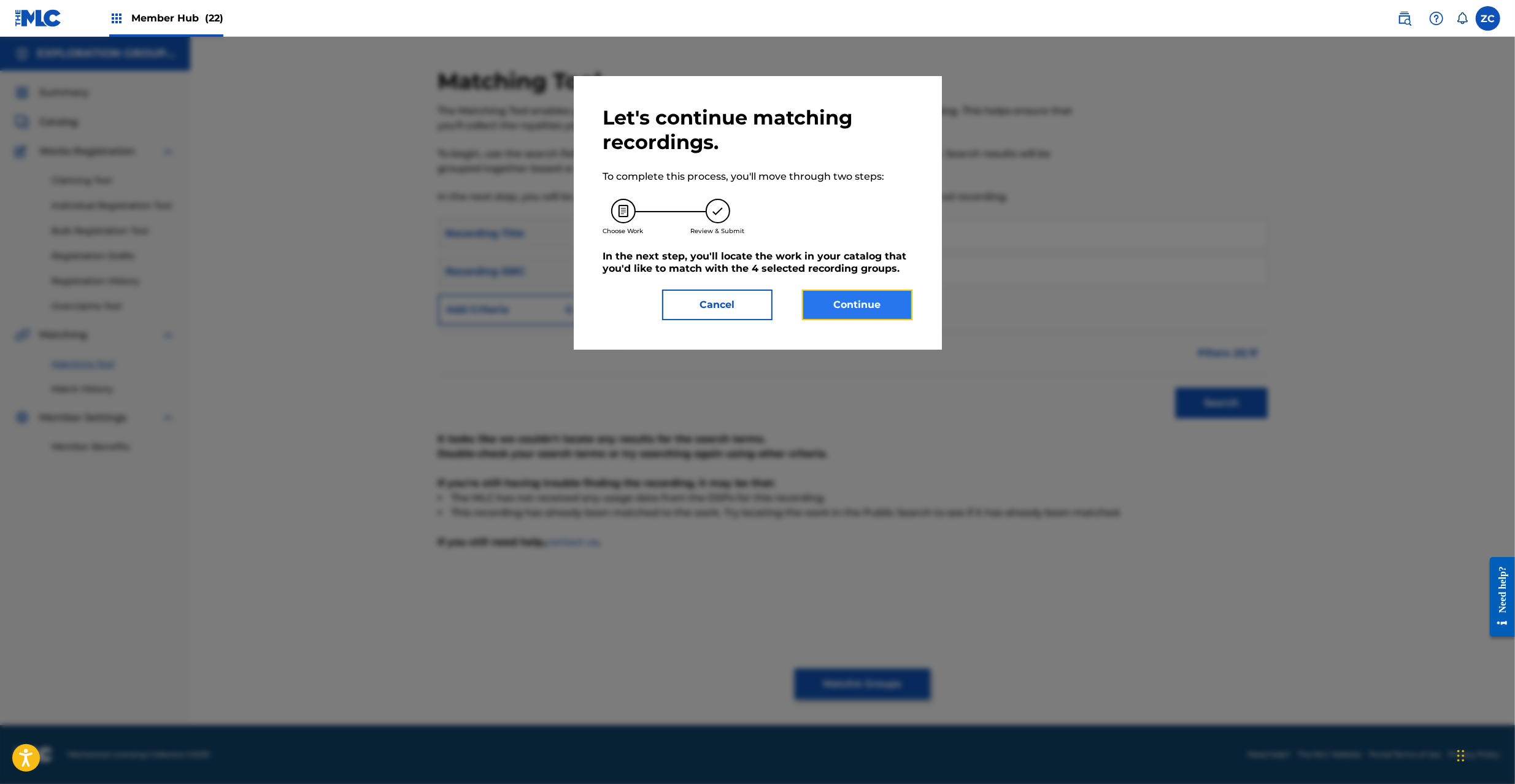
click at [862, 308] on button "Continue" at bounding box center [857, 305] width 111 height 30
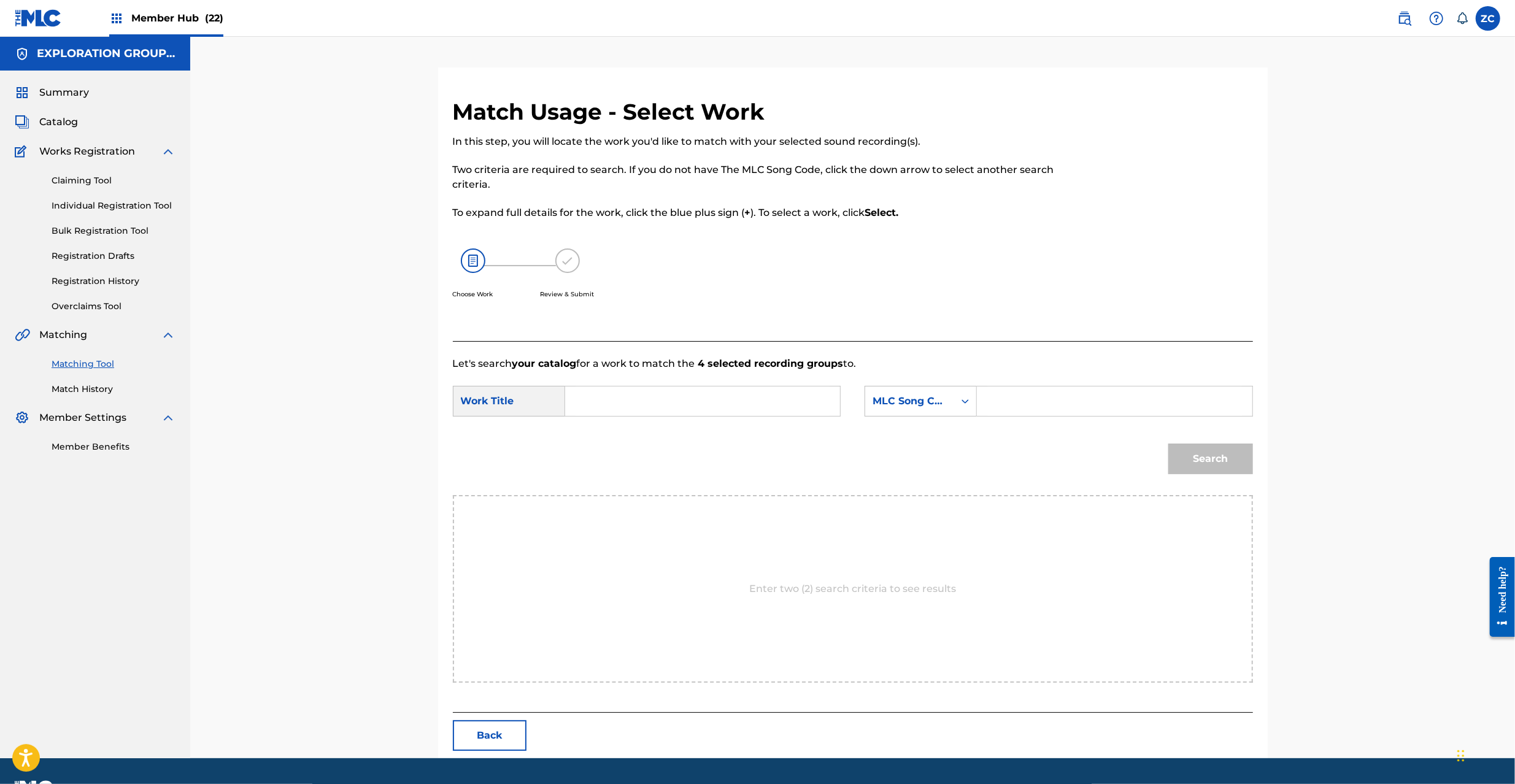
click at [807, 408] on input "Search Form" at bounding box center [703, 401] width 254 height 30
click at [648, 397] on input "Music Z8533I" at bounding box center [703, 401] width 254 height 30
click at [648, 397] on input "Music" at bounding box center [703, 401] width 254 height 30
type input "Music"
click at [1157, 401] on input "Search Form" at bounding box center [1114, 401] width 254 height 30
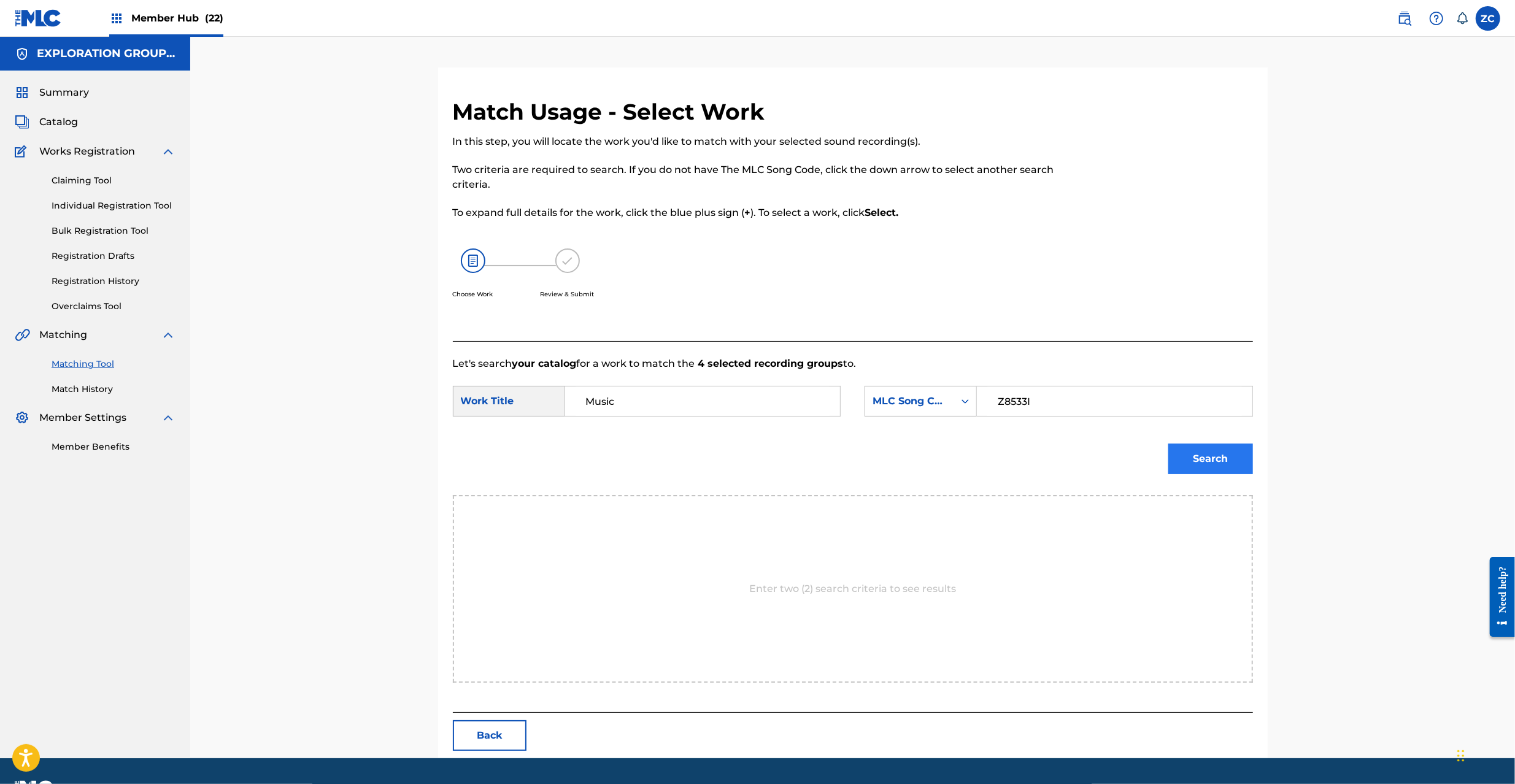
type input "Z8533I"
click at [1213, 462] on button "Search" at bounding box center [1210, 458] width 85 height 30
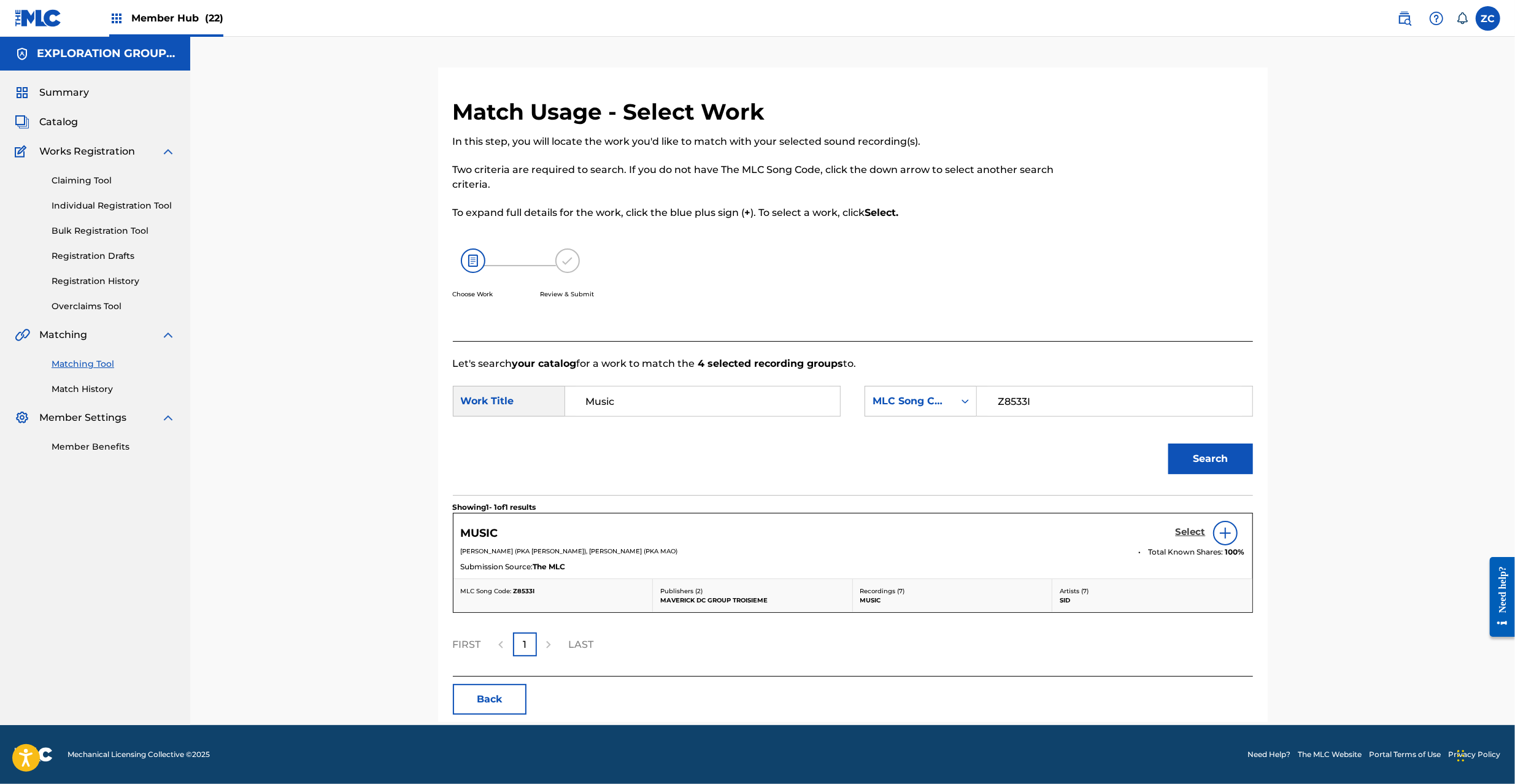
click at [1196, 530] on h5 "Select" at bounding box center [1191, 532] width 30 height 12
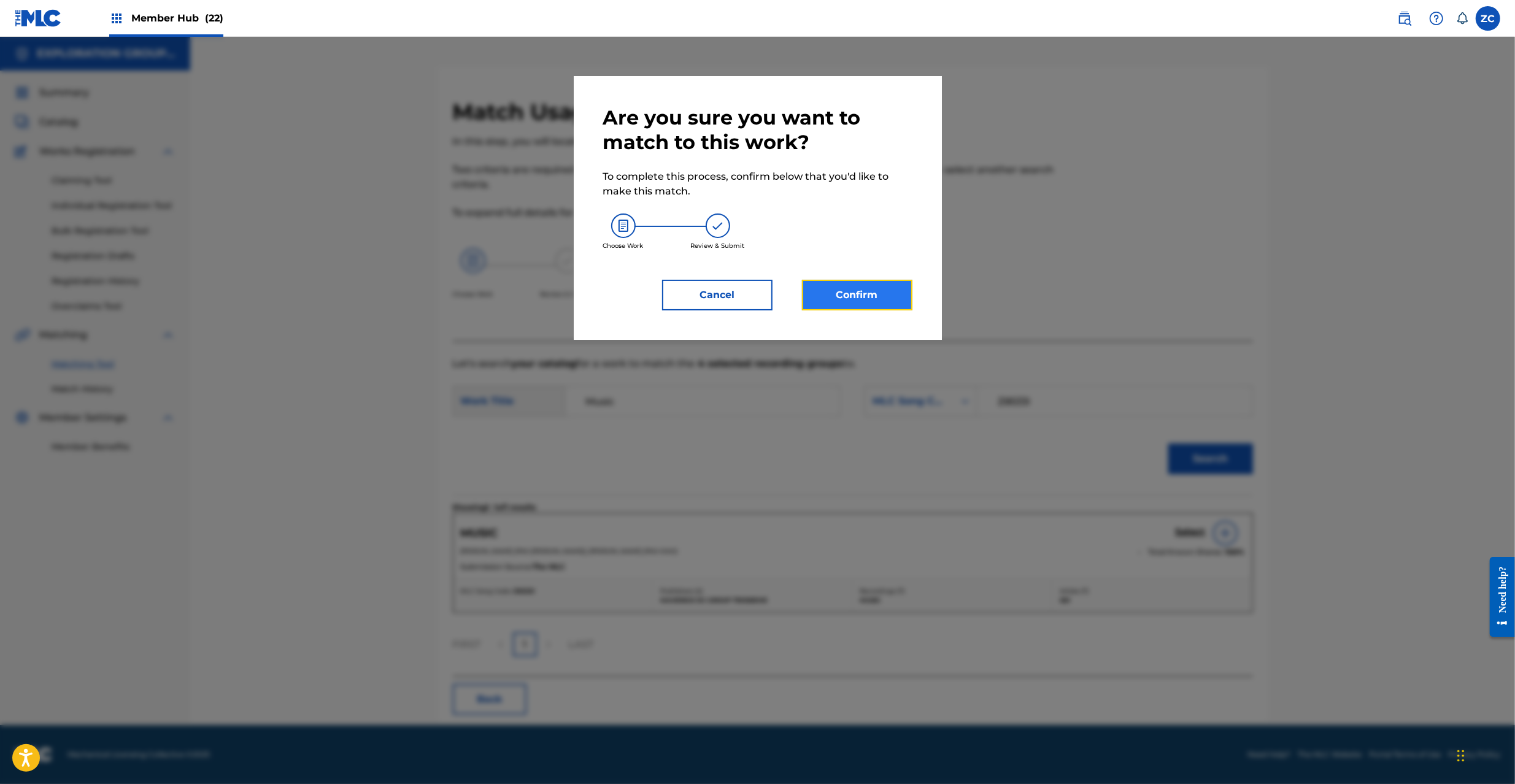
click at [853, 284] on button "Confirm" at bounding box center [857, 295] width 111 height 30
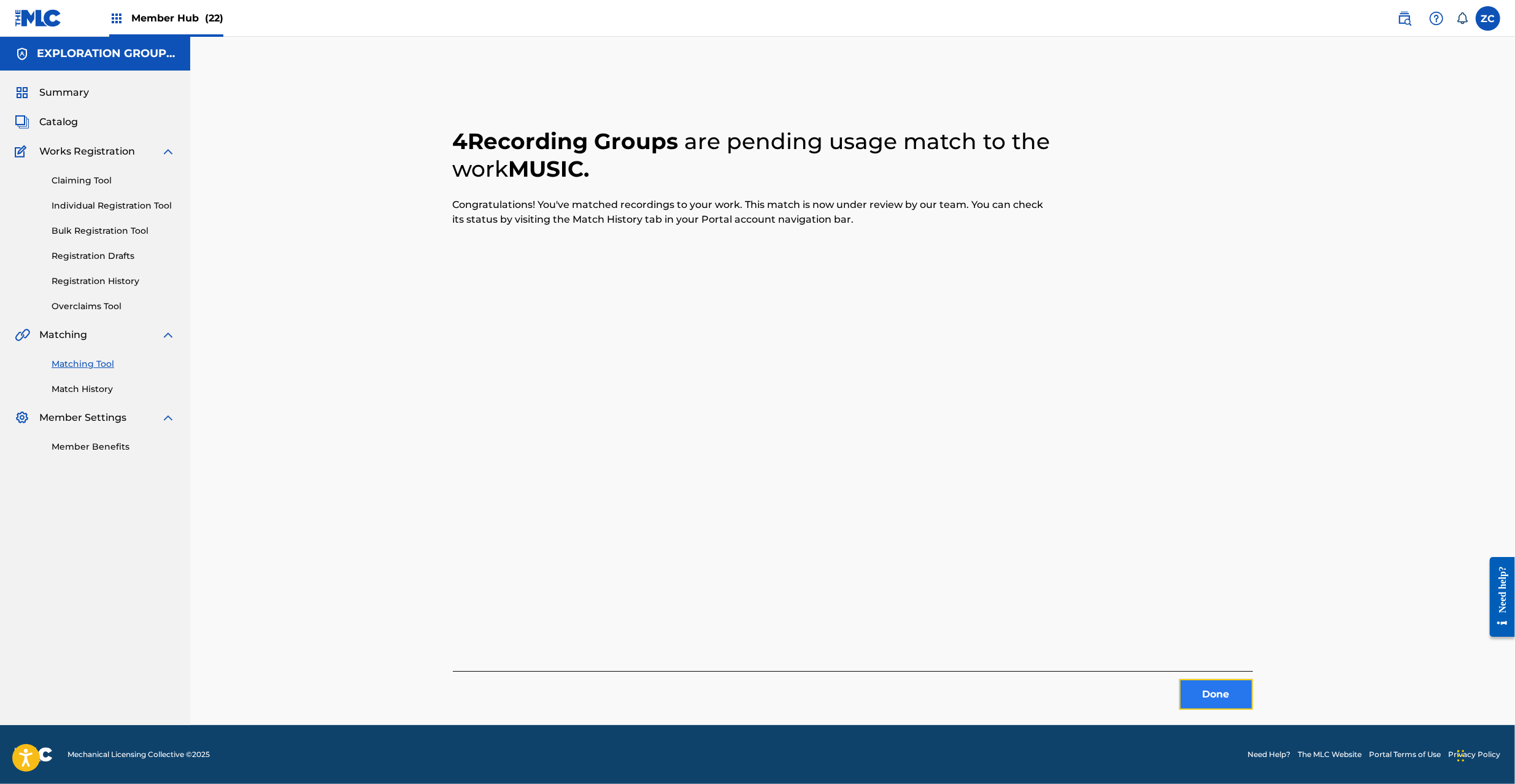
click at [1208, 686] on button "Done" at bounding box center [1216, 694] width 73 height 30
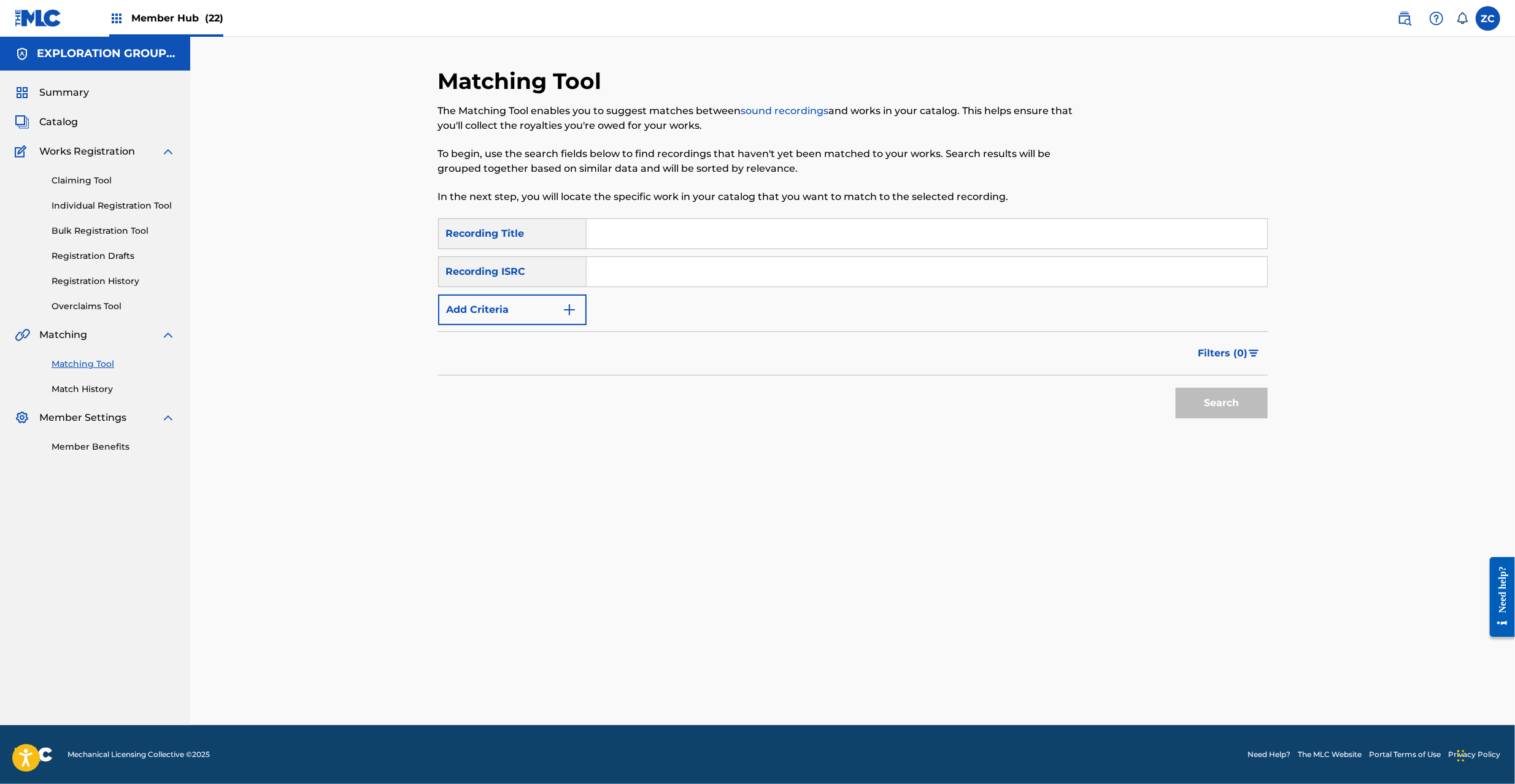
drag, startPoint x: 903, startPoint y: 267, endPoint x: 911, endPoint y: 275, distance: 11.3
click at [903, 267] on input "Search Form" at bounding box center [927, 272] width 680 height 30
type input "JPF300501190"
click at [1206, 403] on button "Search" at bounding box center [1222, 403] width 92 height 30
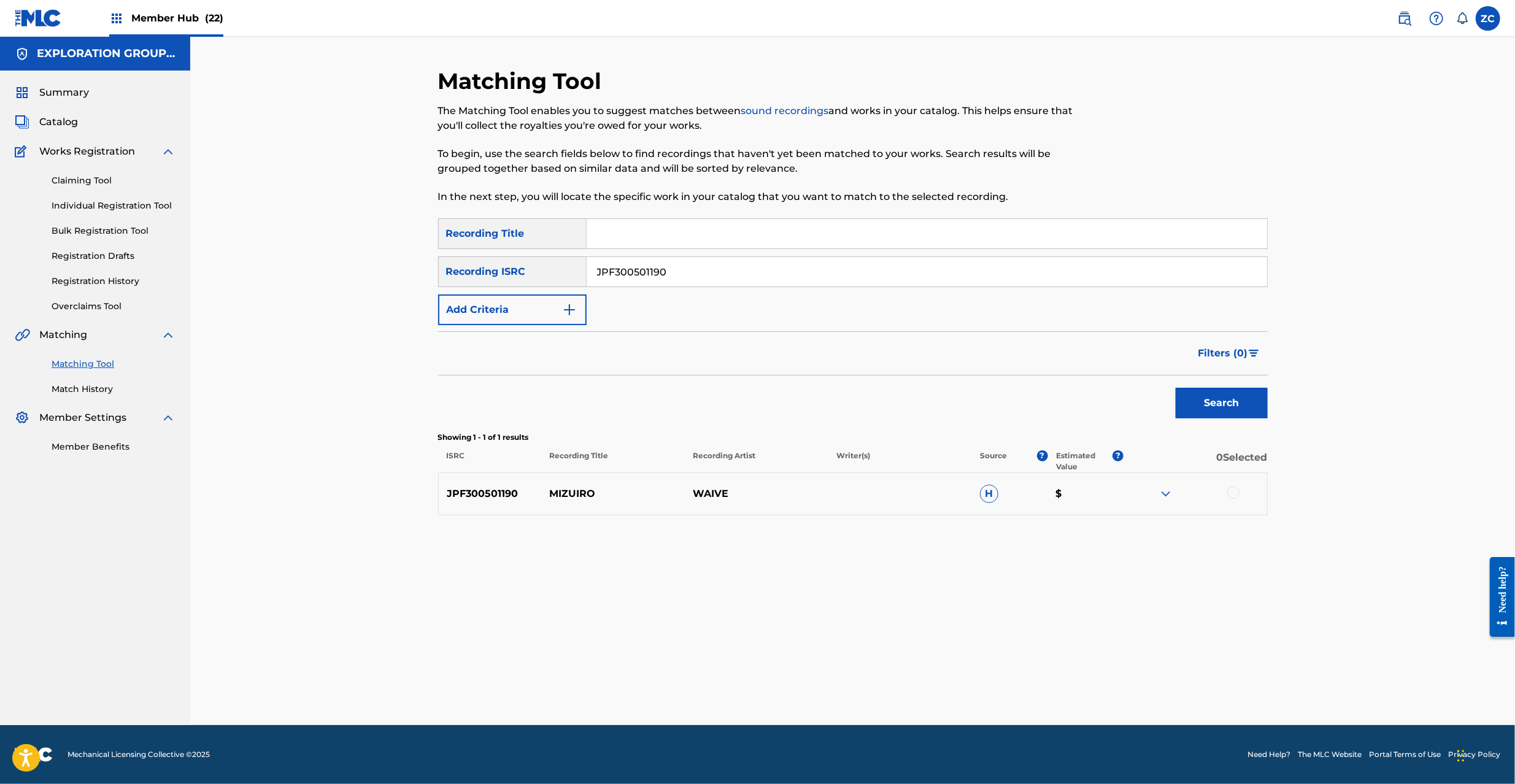
click at [1234, 492] on div at bounding box center [1234, 493] width 12 height 12
click at [860, 683] on button "Match 1 Group" at bounding box center [863, 683] width 136 height 30
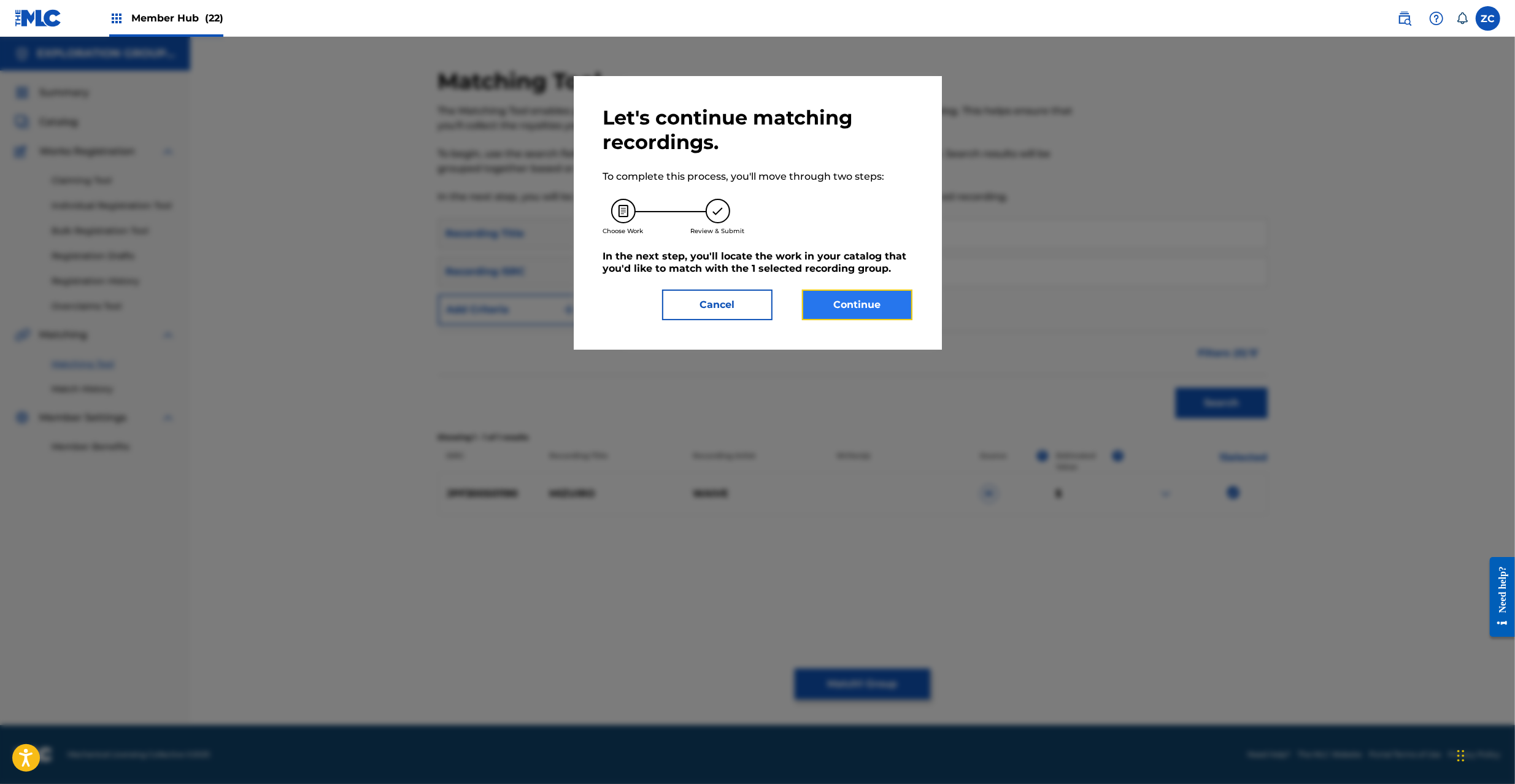
click at [835, 295] on button "Continue" at bounding box center [857, 305] width 111 height 30
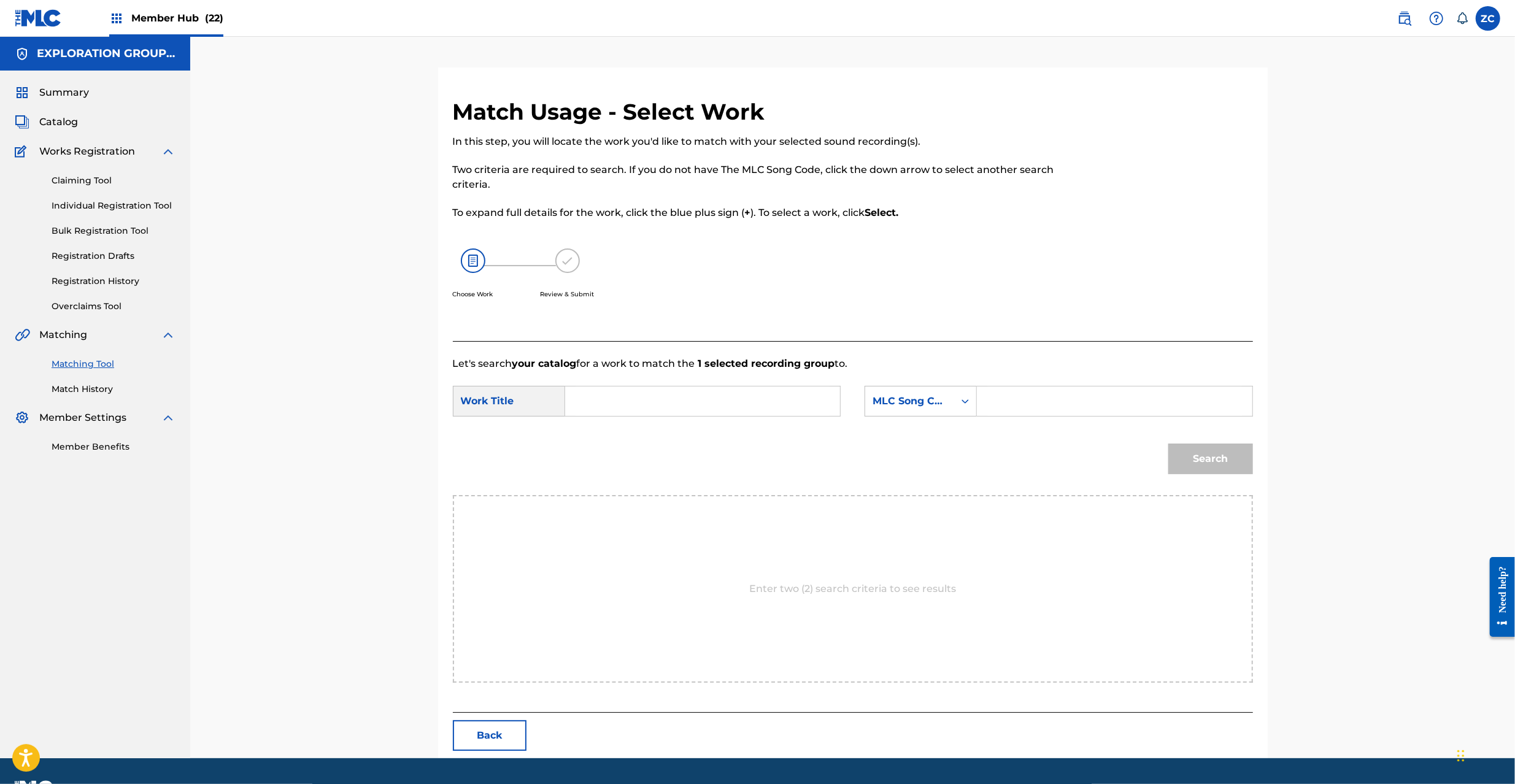
click at [706, 397] on input "Search Form" at bounding box center [703, 401] width 254 height 30
click at [658, 404] on input "Mizuiro MG82TQ" at bounding box center [703, 401] width 254 height 30
type input "Mizuiro"
click at [1068, 412] on input "Search Form" at bounding box center [1114, 401] width 254 height 30
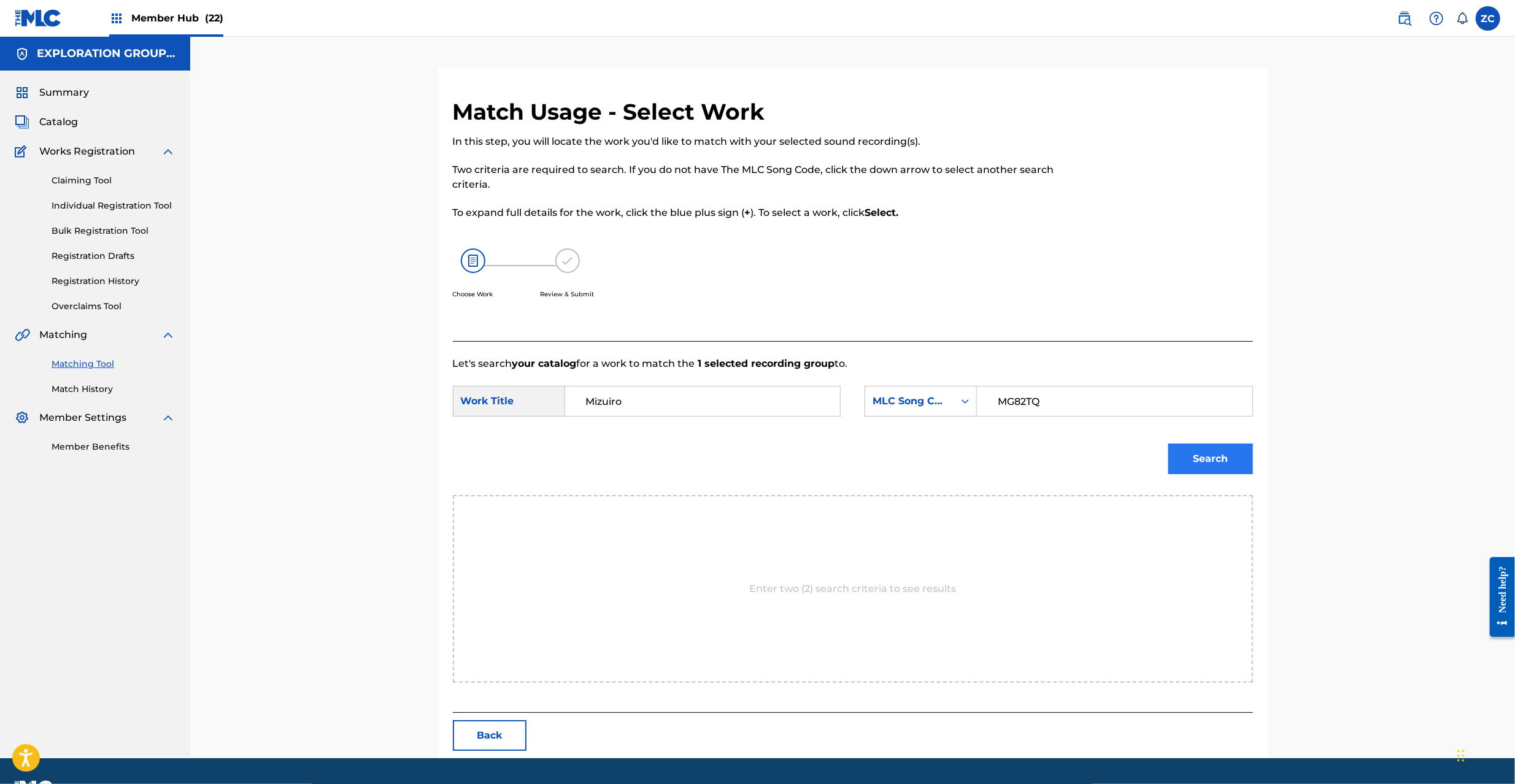
type input "MG82TQ"
click at [1220, 460] on button "Search" at bounding box center [1210, 458] width 85 height 30
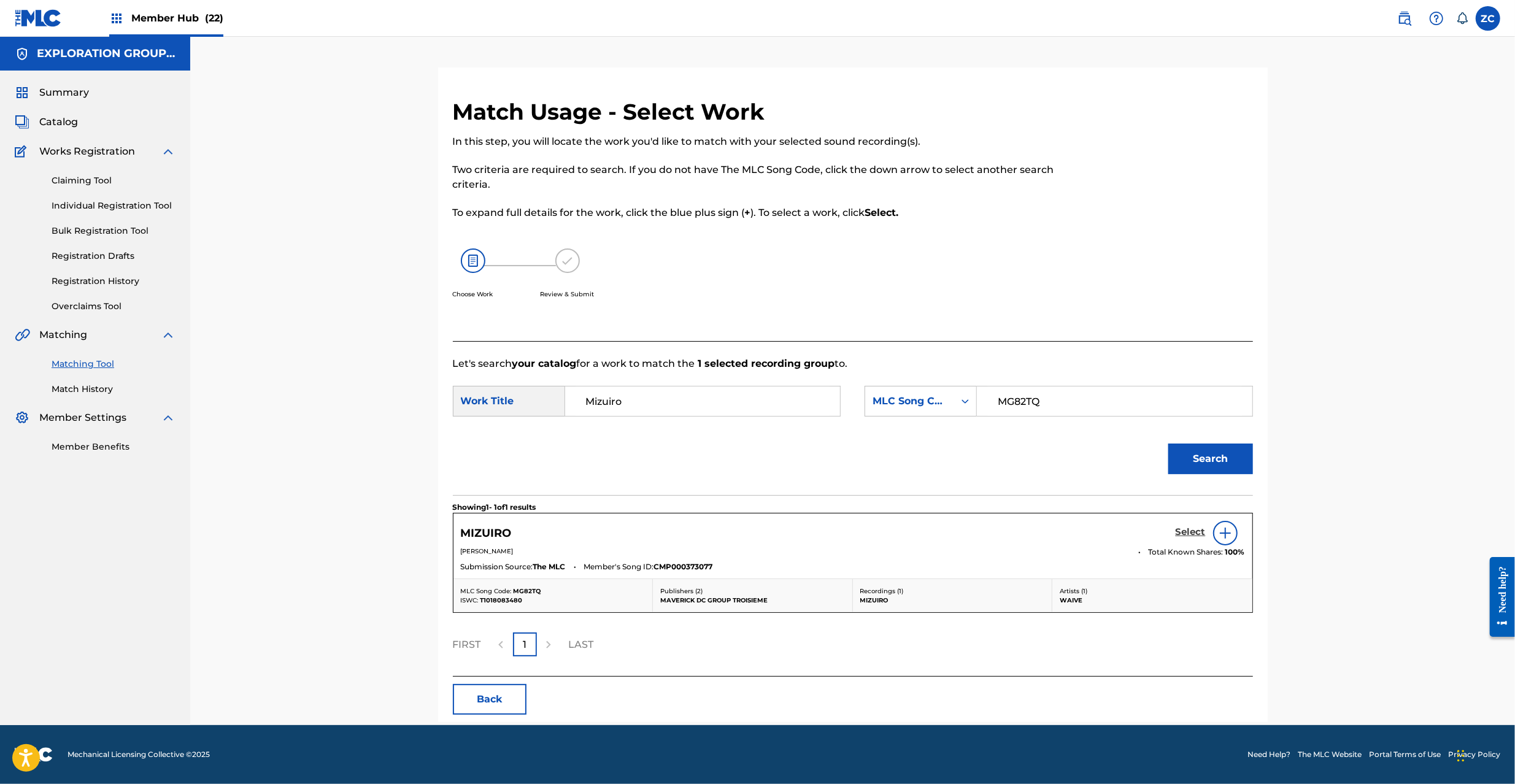
click at [1193, 532] on h5 "Select" at bounding box center [1191, 532] width 30 height 12
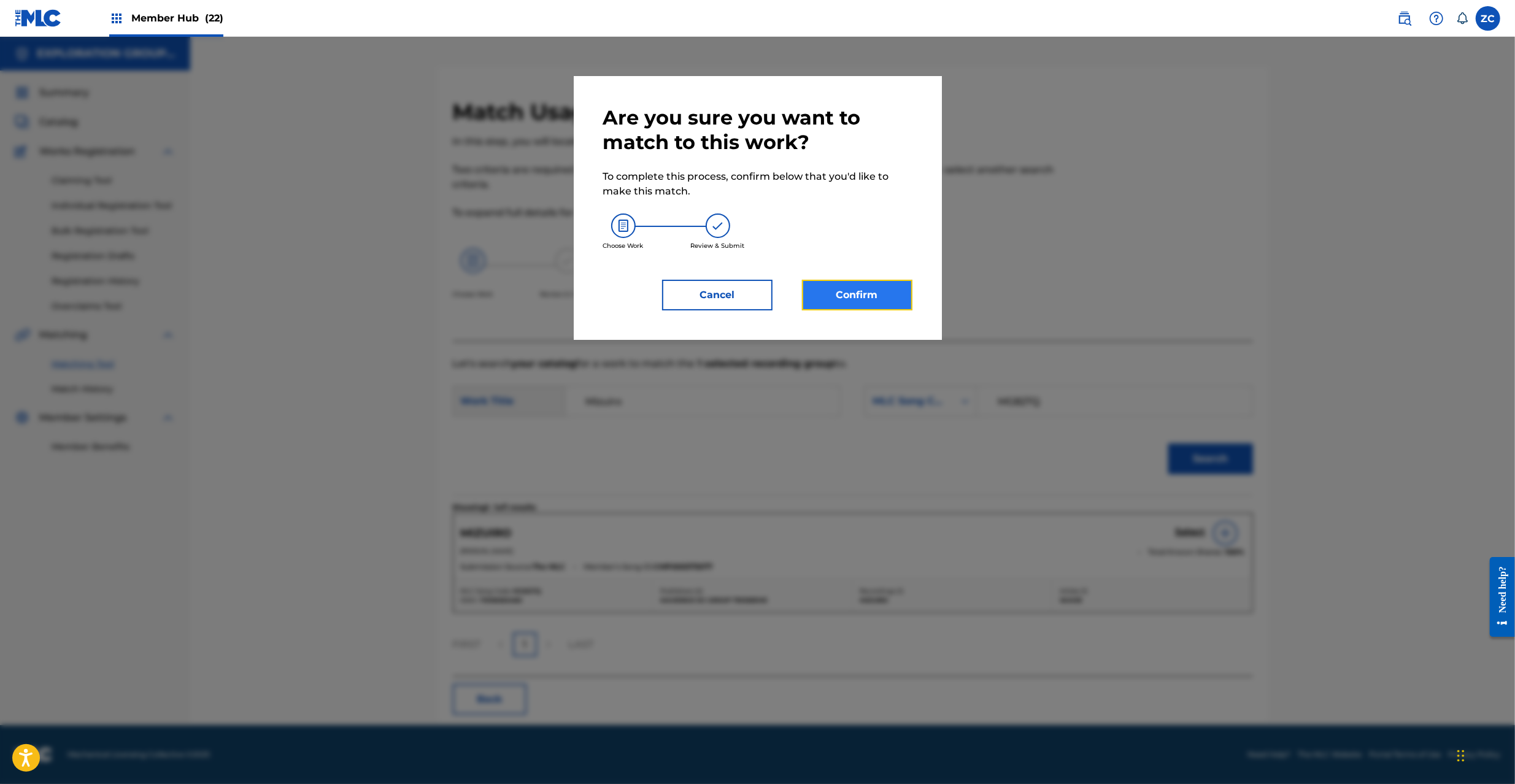
click at [854, 285] on button "Confirm" at bounding box center [857, 295] width 111 height 30
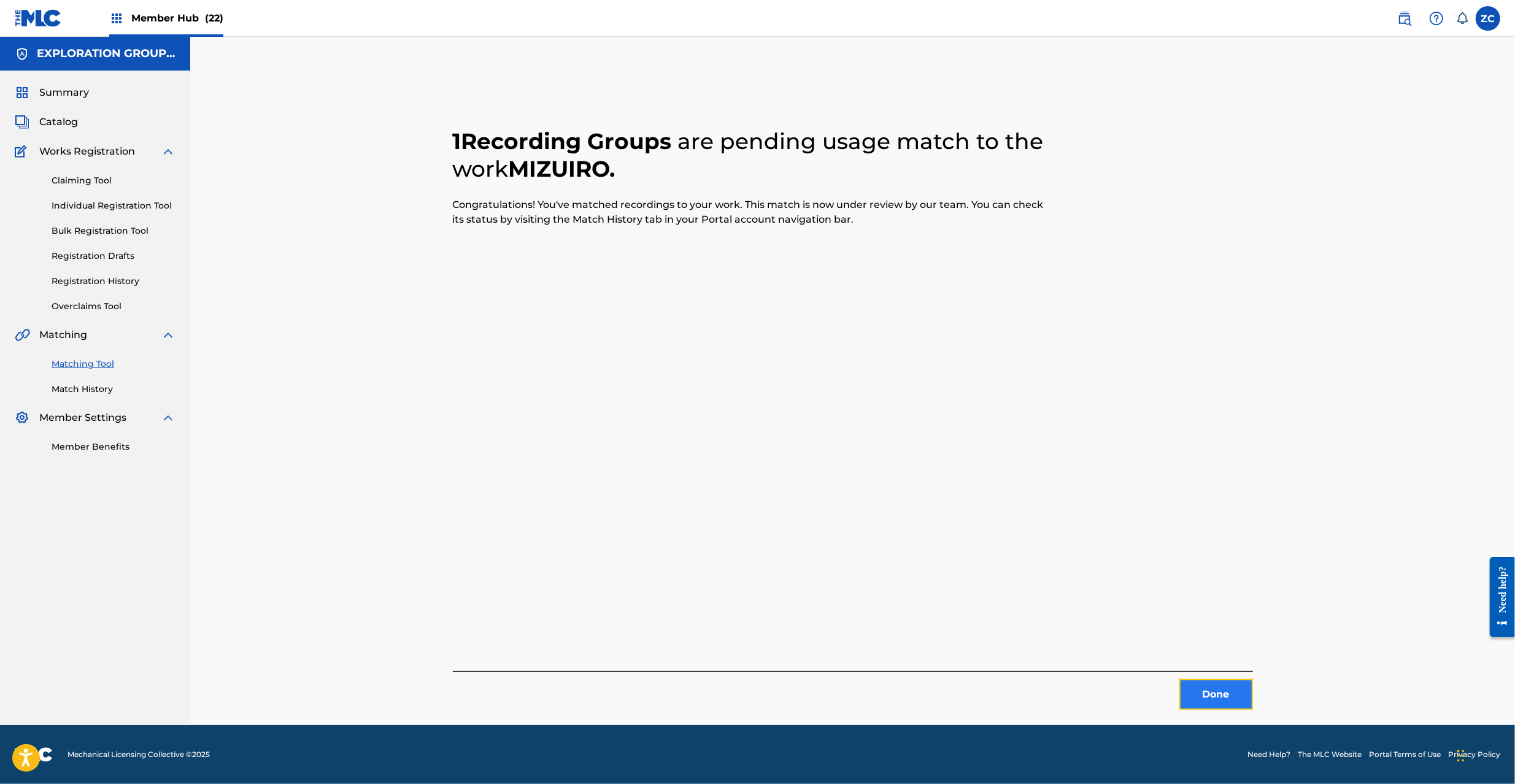
click at [1217, 691] on button "Done" at bounding box center [1216, 694] width 73 height 30
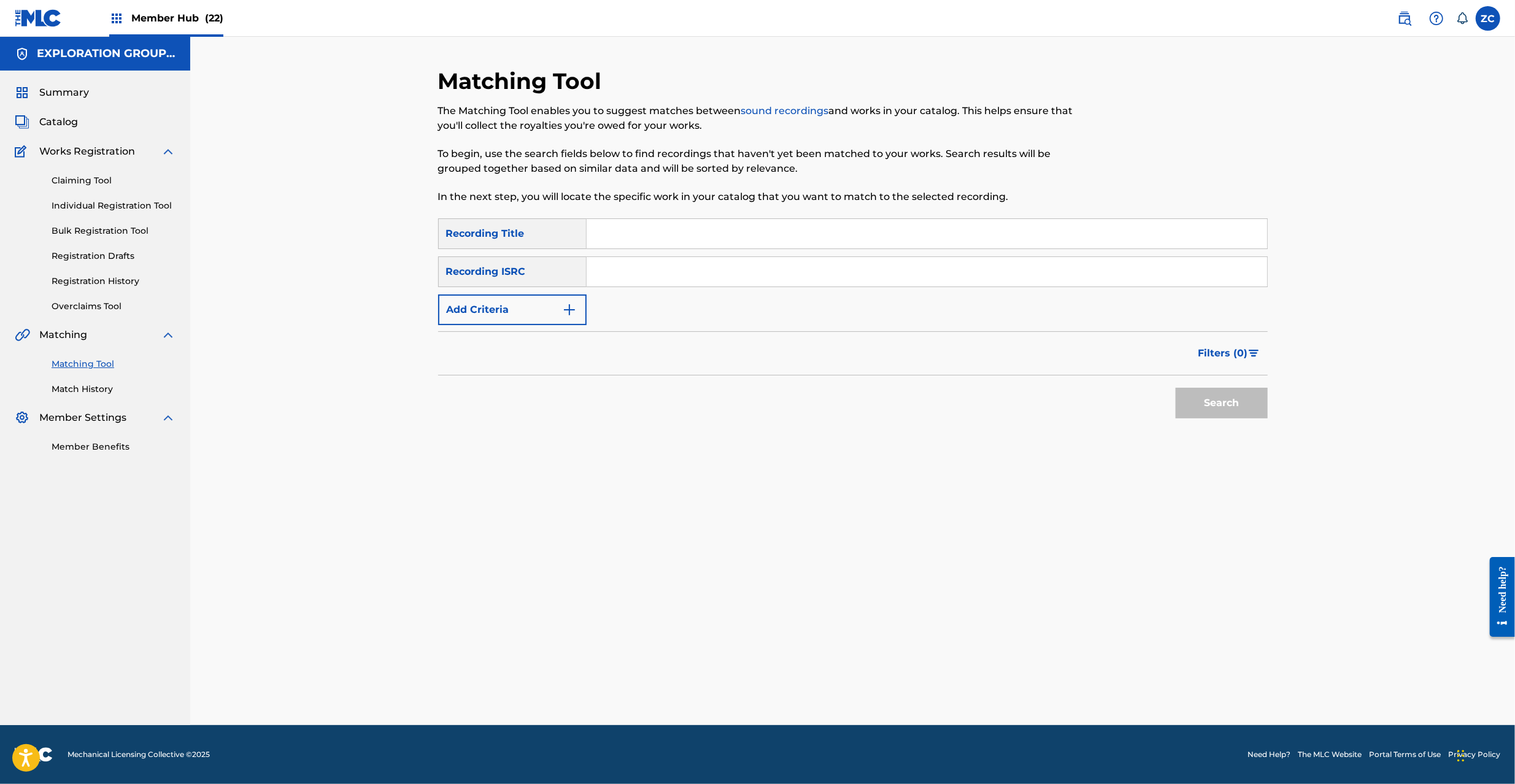
click at [920, 270] on input "Search Form" at bounding box center [927, 272] width 680 height 30
type input "JPF302100014"
click at [1226, 391] on button "Search" at bounding box center [1222, 403] width 92 height 30
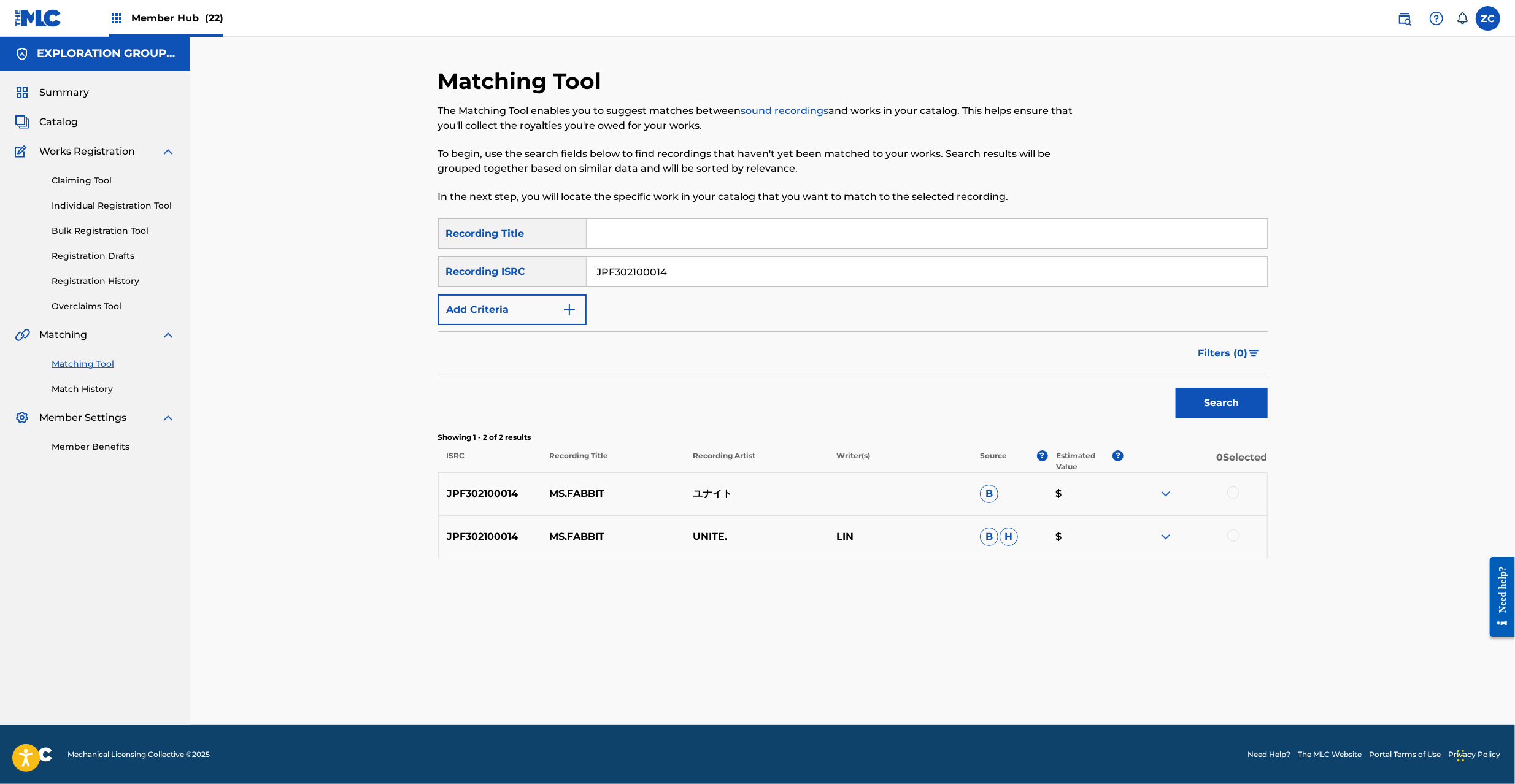
click at [934, 627] on div "Matching Tool The Matching Tool enables you to suggest matches between sound re…" at bounding box center [853, 397] width 830 height 658
click at [1234, 493] on div at bounding box center [1234, 493] width 12 height 12
drag, startPoint x: 1232, startPoint y: 533, endPoint x: 1211, endPoint y: 531, distance: 21.1
click at [1232, 533] on div at bounding box center [1234, 536] width 12 height 12
click at [853, 679] on button "Match 2 Groups" at bounding box center [863, 683] width 136 height 30
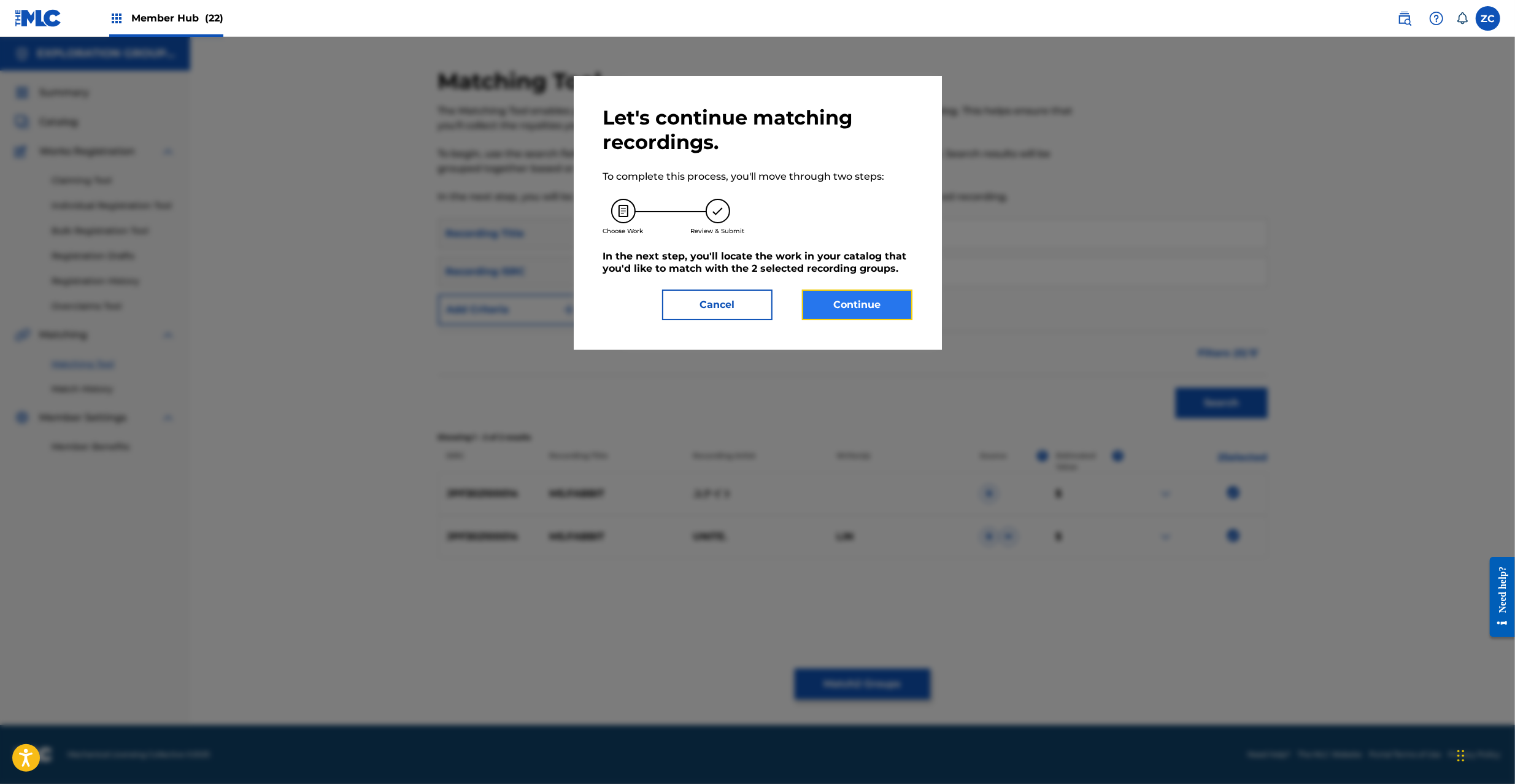
click at [847, 297] on button "Continue" at bounding box center [857, 305] width 111 height 30
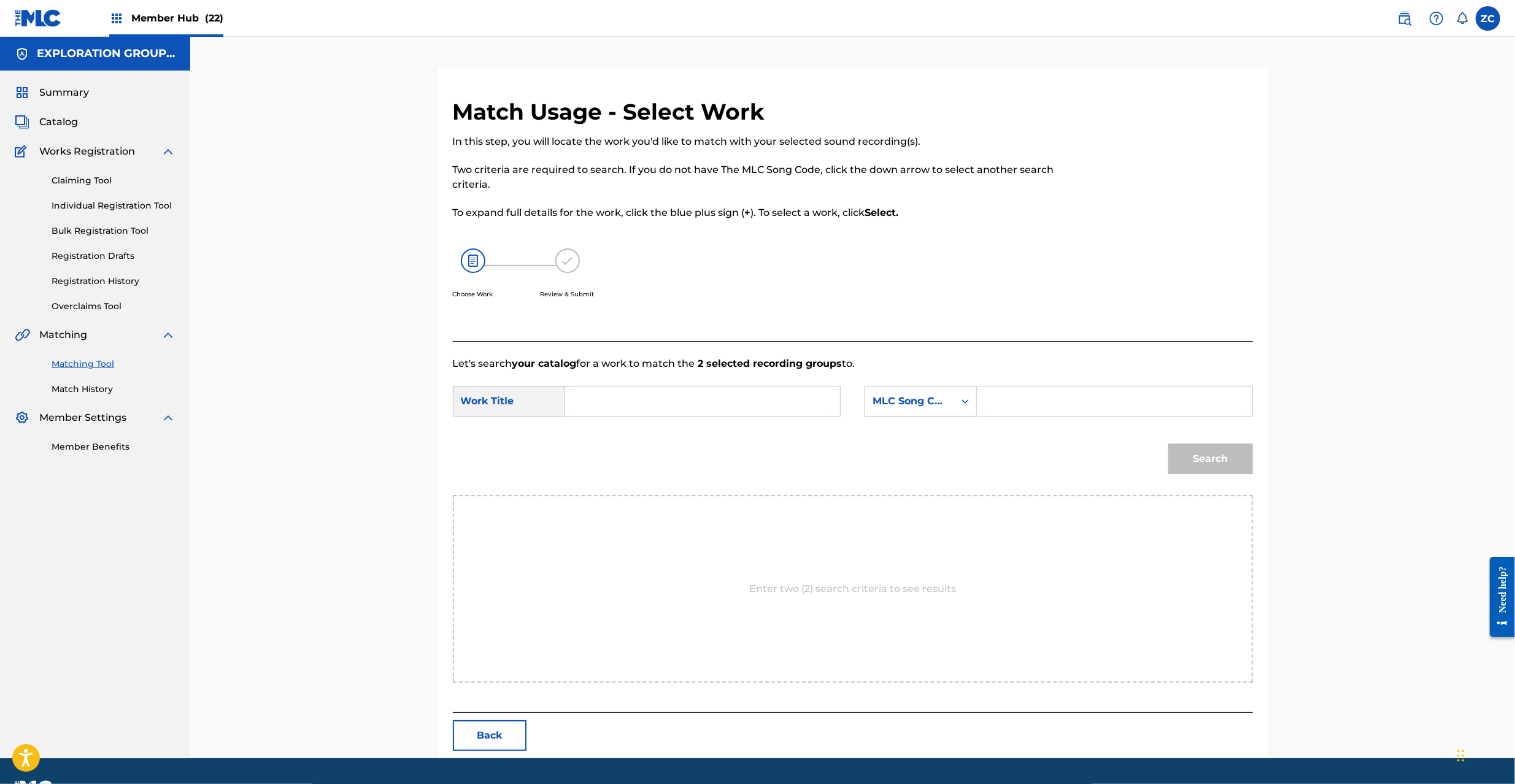
click at [744, 388] on input "Search Form" at bounding box center [703, 401] width 254 height 30
click at [664, 401] on input "Ms.Fabbit MV4SUZ" at bounding box center [703, 401] width 254 height 30
type input "Ms.Fabbit"
drag, startPoint x: 1031, startPoint y: 397, endPoint x: 1056, endPoint y: 408, distance: 27.3
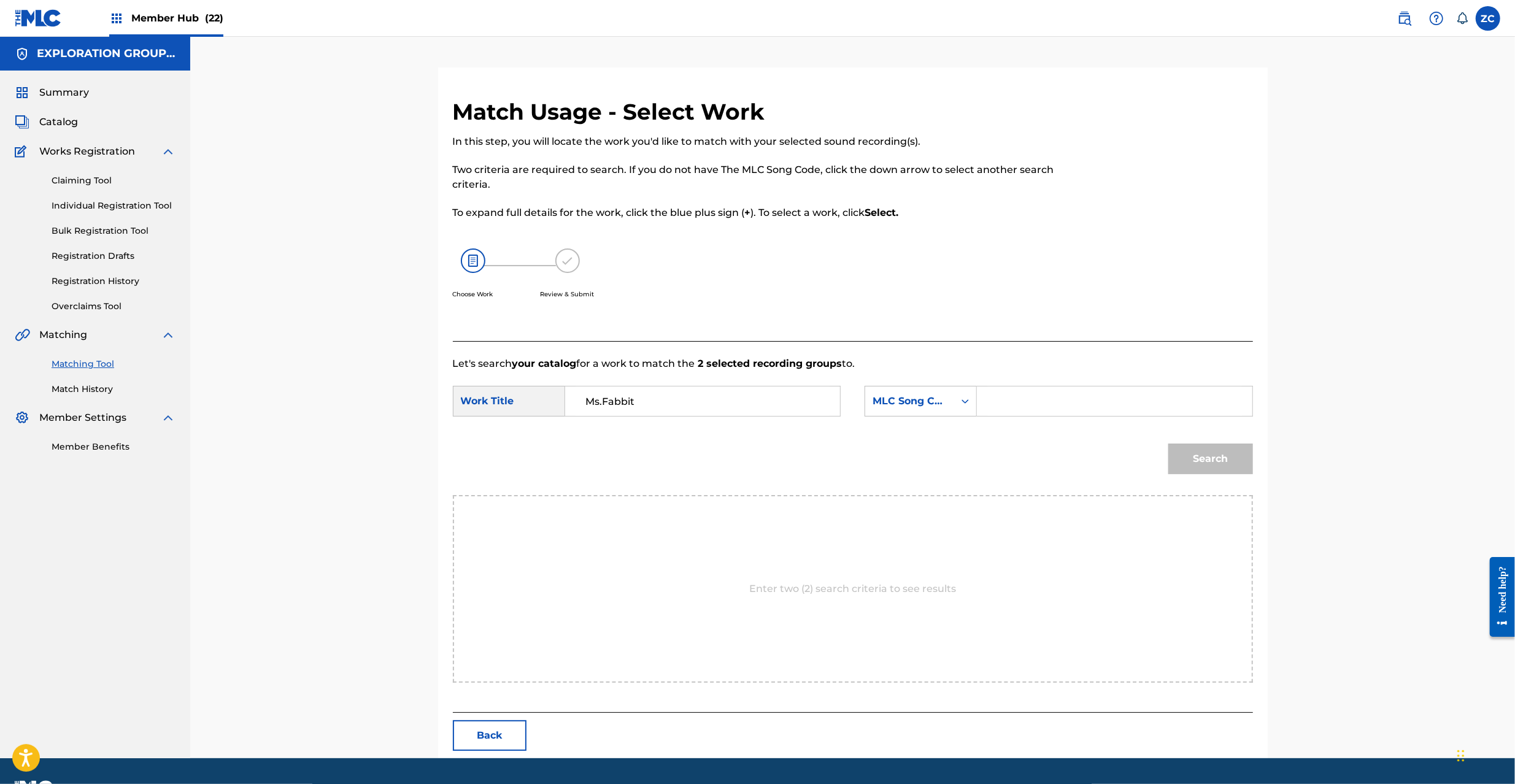
click at [1031, 397] on input "Search Form" at bounding box center [1114, 401] width 254 height 30
type input "MV4SUZ"
click at [1199, 459] on button "Search" at bounding box center [1210, 458] width 85 height 30
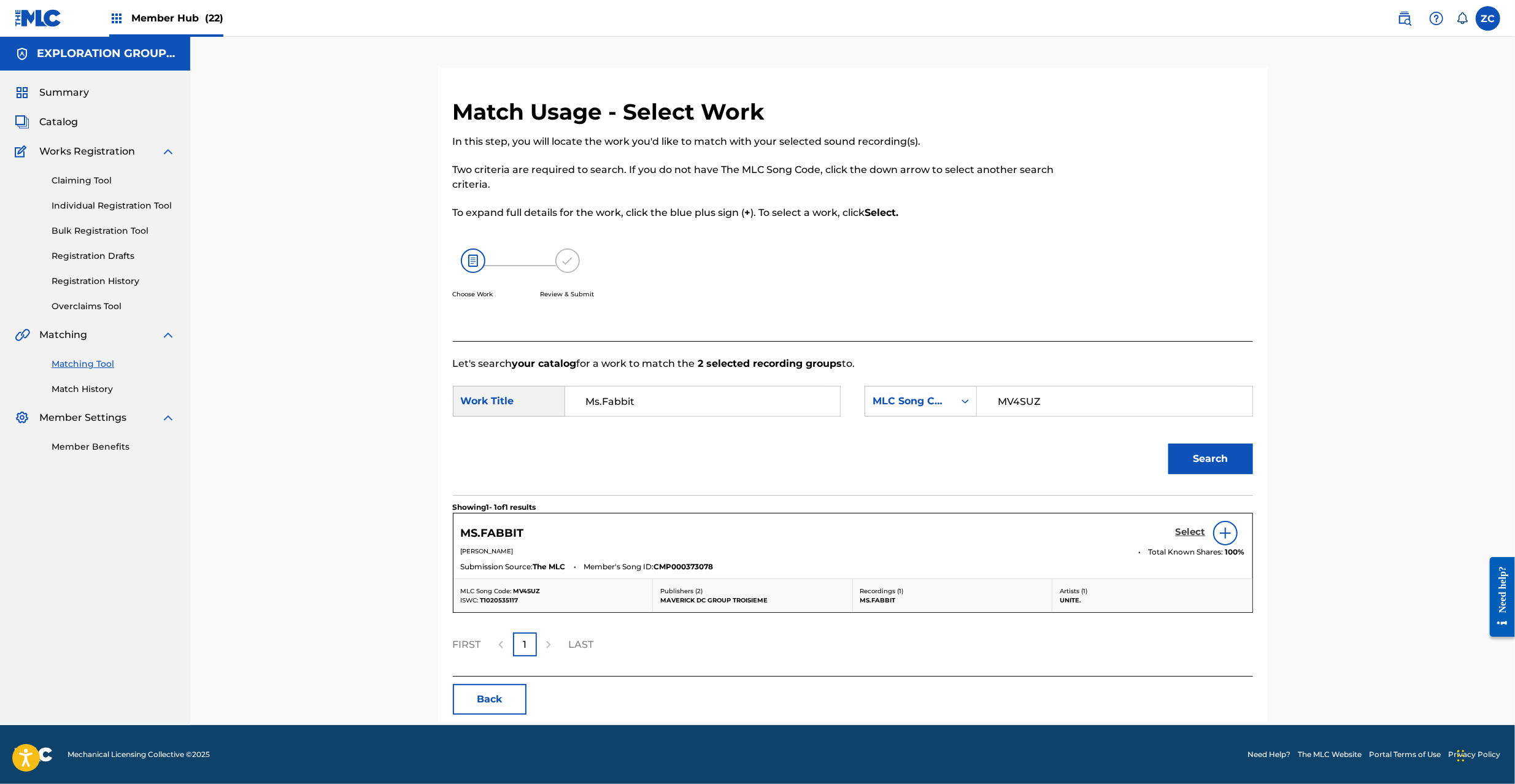
click at [1191, 529] on h5 "Select" at bounding box center [1191, 532] width 30 height 12
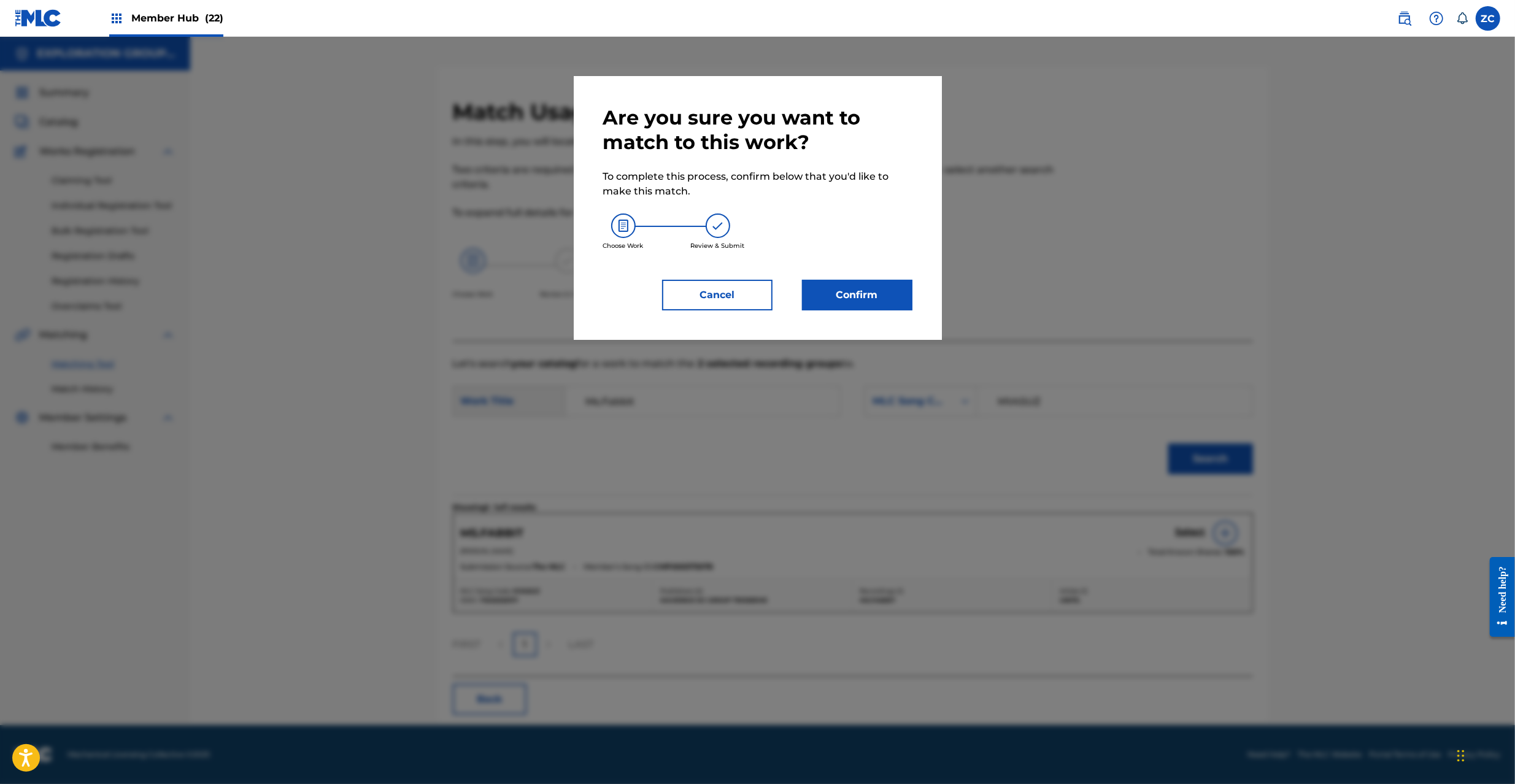
click at [860, 263] on div "Choose Work Review & Submit" at bounding box center [758, 231] width 309 height 66
click at [867, 283] on button "Confirm" at bounding box center [857, 295] width 111 height 30
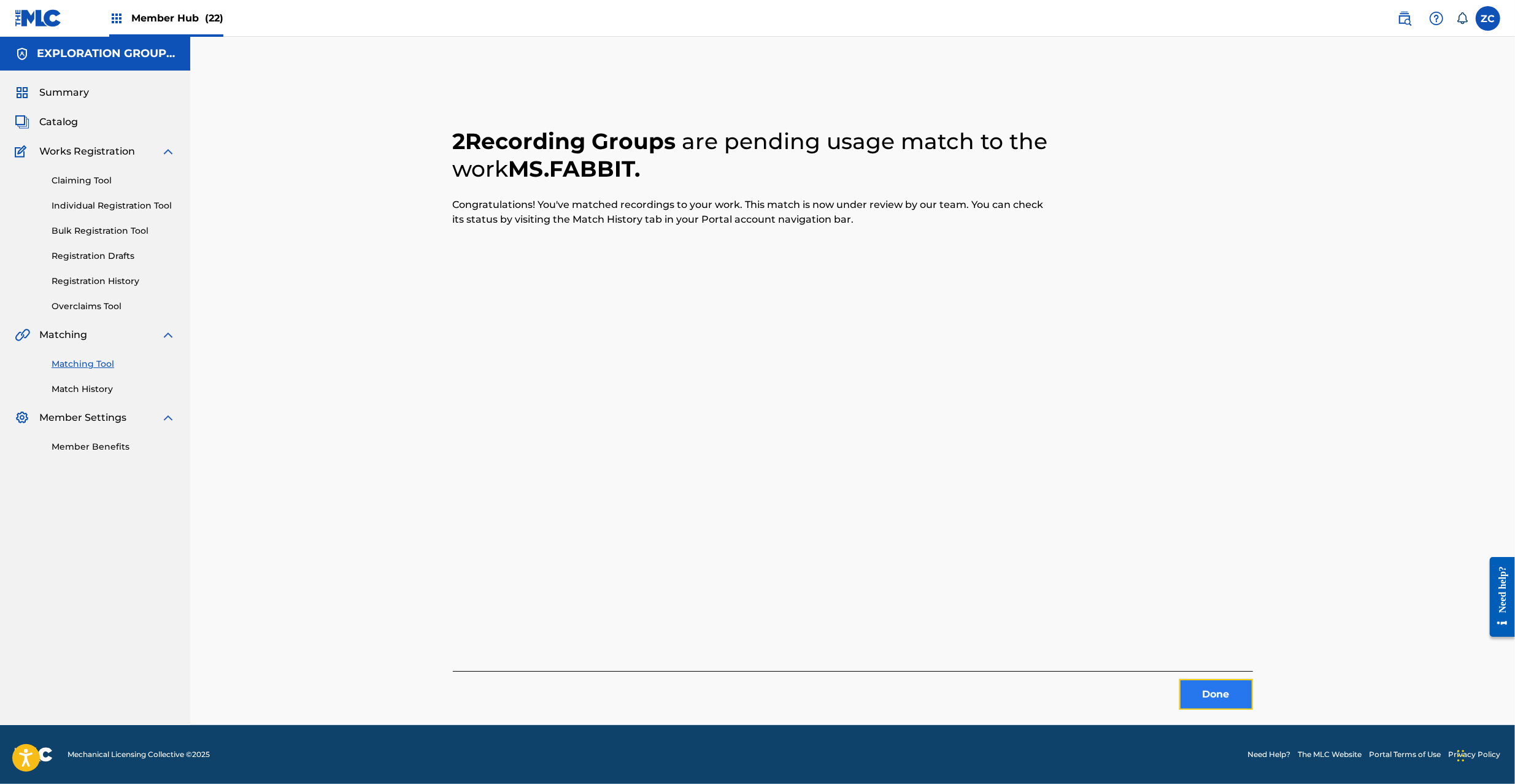
click at [1227, 690] on button "Done" at bounding box center [1216, 694] width 73 height 30
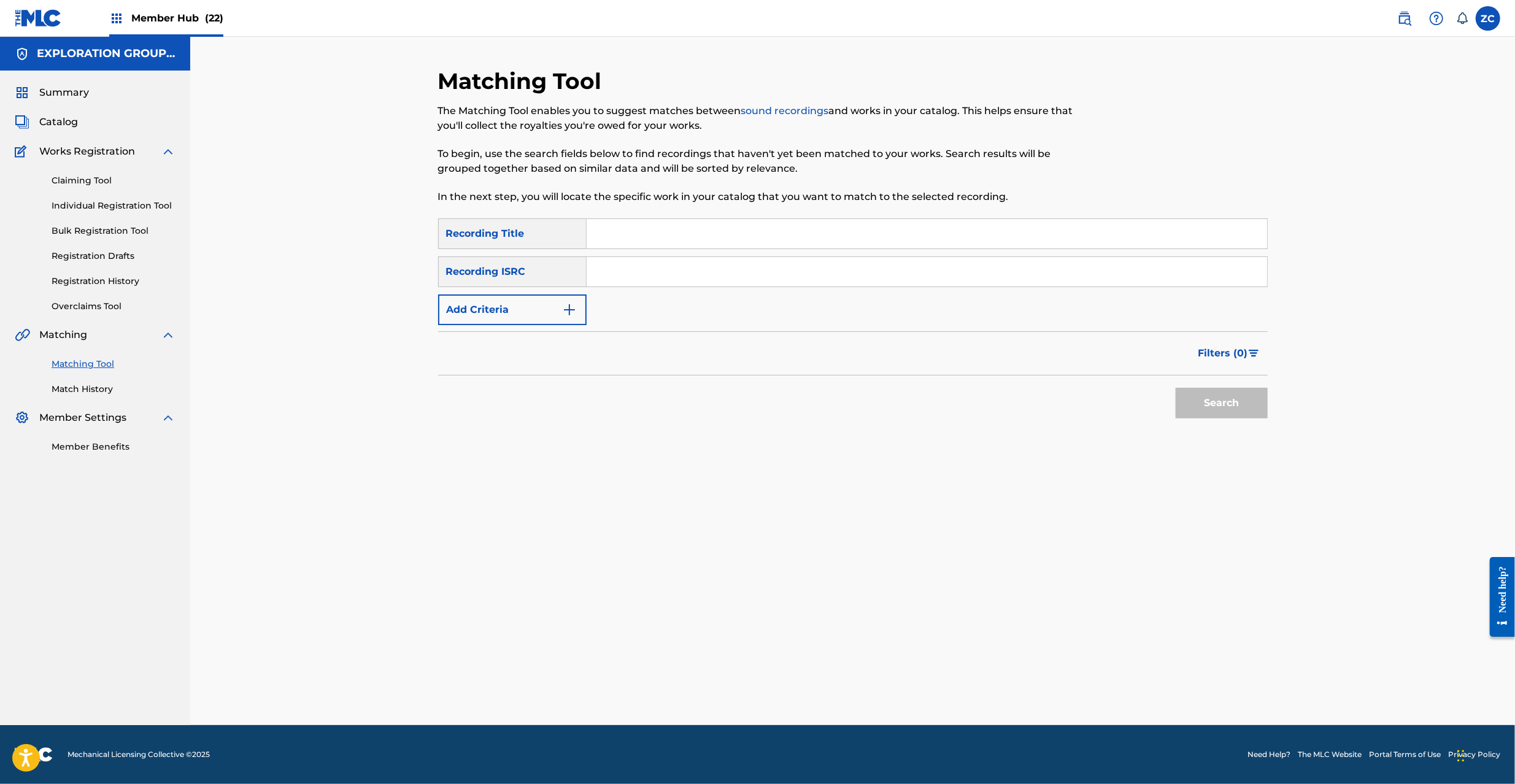
click at [796, 273] on input "Search Form" at bounding box center [927, 272] width 680 height 30
click at [1205, 390] on button "Search" at bounding box center [1222, 403] width 92 height 30
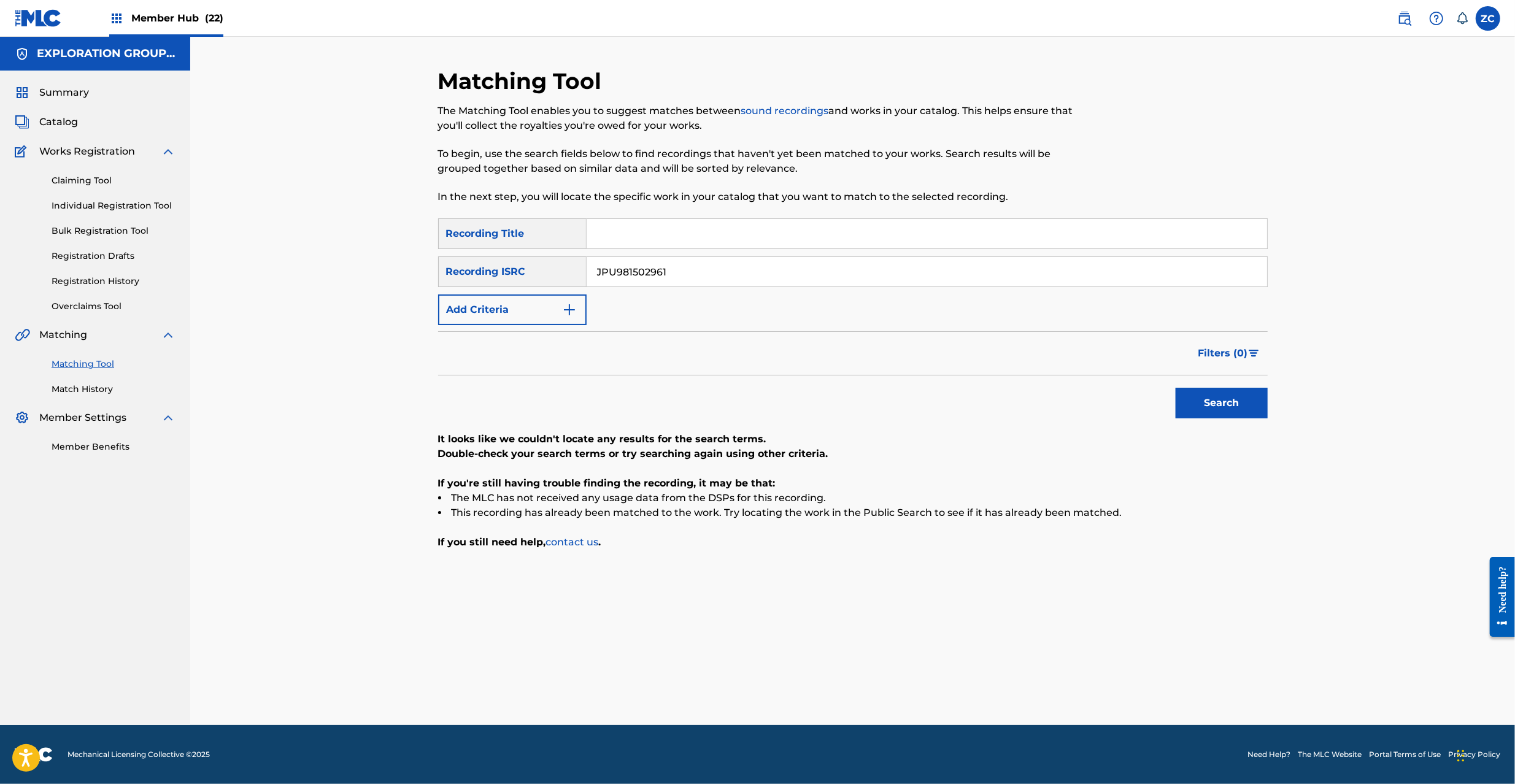
click at [856, 278] on input "JPU981502961" at bounding box center [927, 272] width 680 height 30
click at [1231, 403] on button "Search" at bounding box center [1222, 403] width 92 height 30
click at [989, 275] on input "JPN301400094" at bounding box center [927, 272] width 680 height 30
type input "JPF301300081"
click at [1223, 403] on button "Search" at bounding box center [1222, 403] width 92 height 30
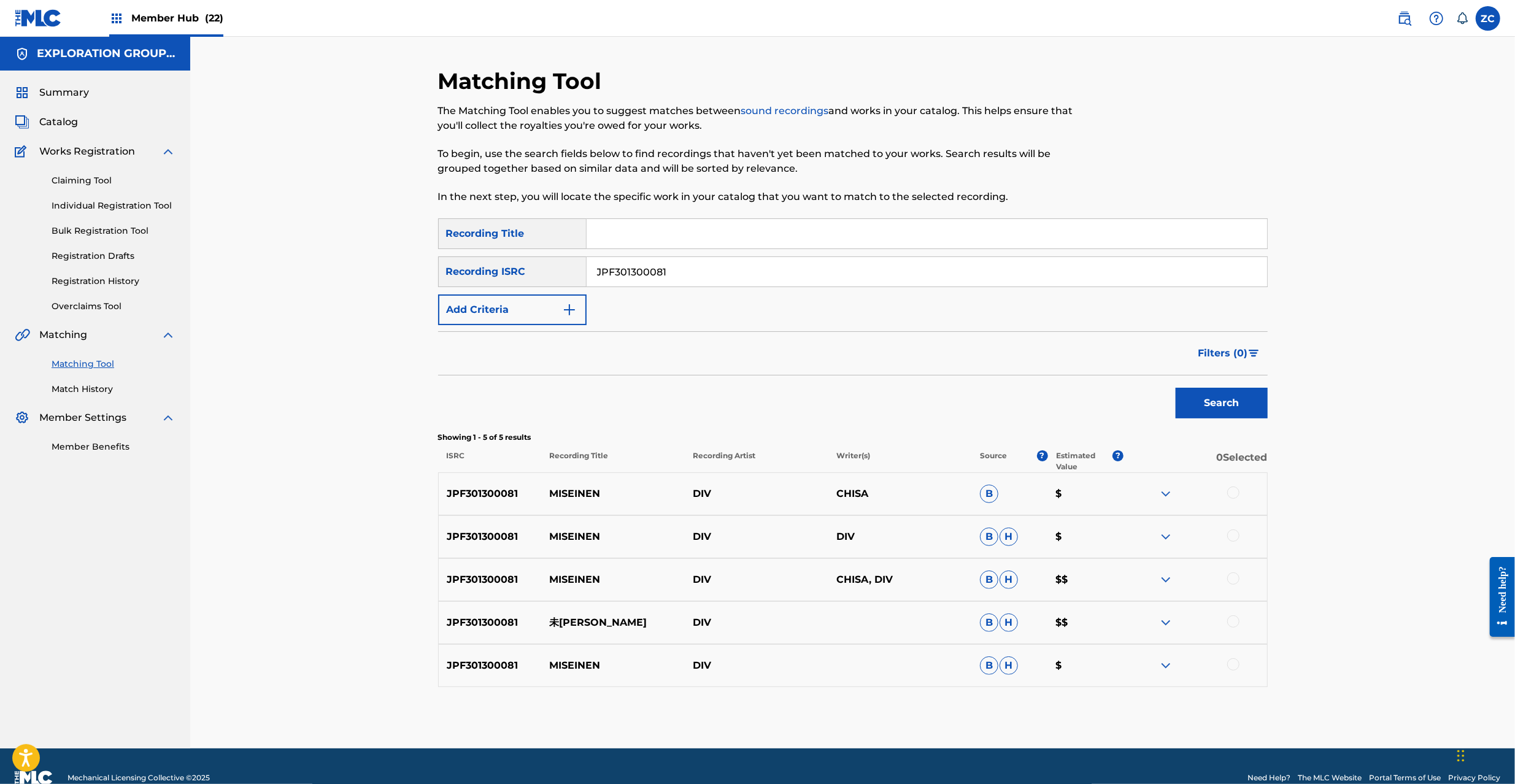
drag, startPoint x: 1235, startPoint y: 492, endPoint x: 1234, endPoint y: 532, distance: 40.0
click at [1235, 493] on div at bounding box center [1234, 493] width 12 height 12
click at [1234, 539] on div at bounding box center [1234, 536] width 12 height 12
click at [1234, 576] on div at bounding box center [1234, 579] width 12 height 12
click at [1233, 626] on div at bounding box center [1234, 622] width 12 height 12
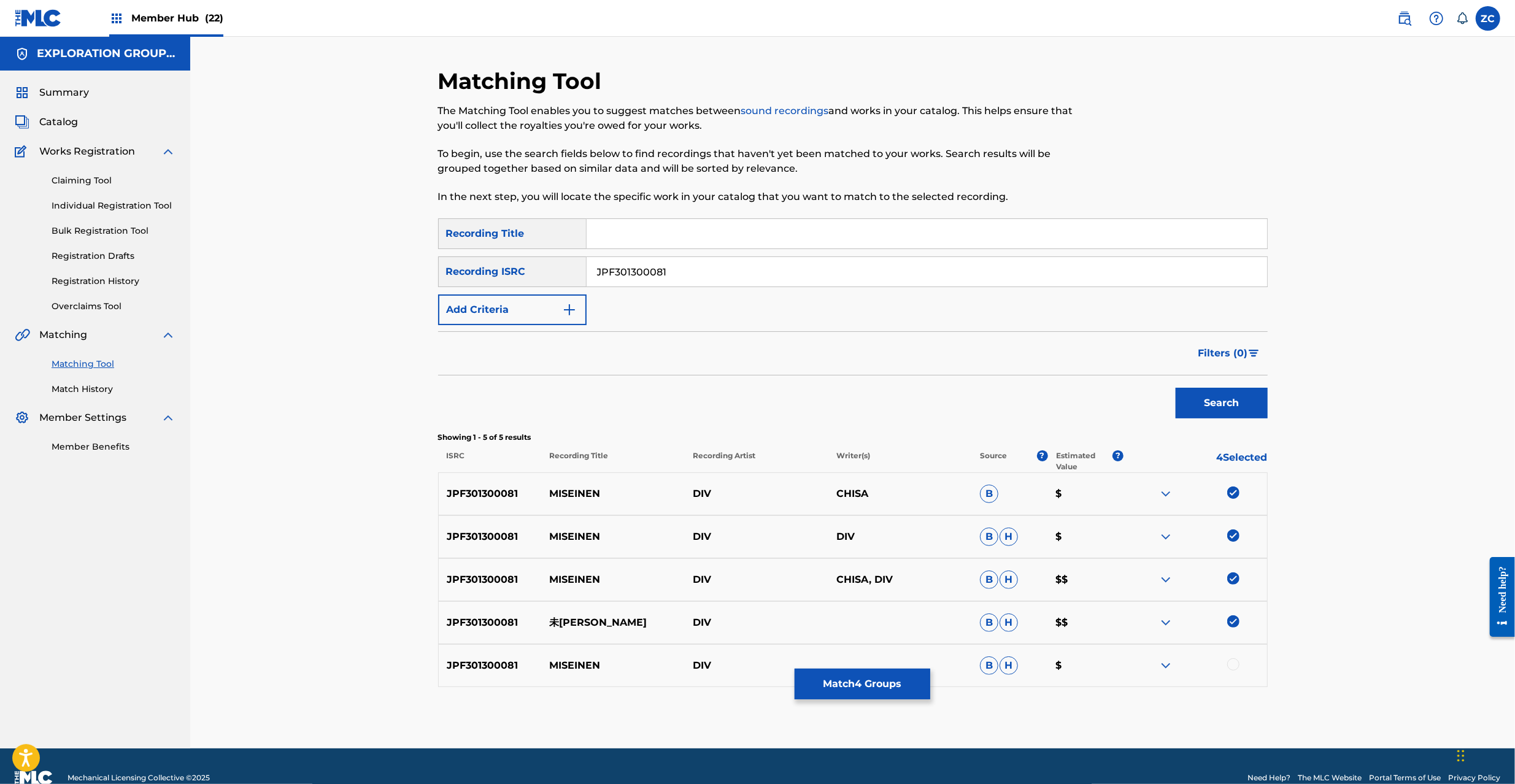
click at [1233, 666] on div at bounding box center [1234, 665] width 12 height 12
click at [862, 690] on button "Match 5 Groups" at bounding box center [863, 683] width 136 height 30
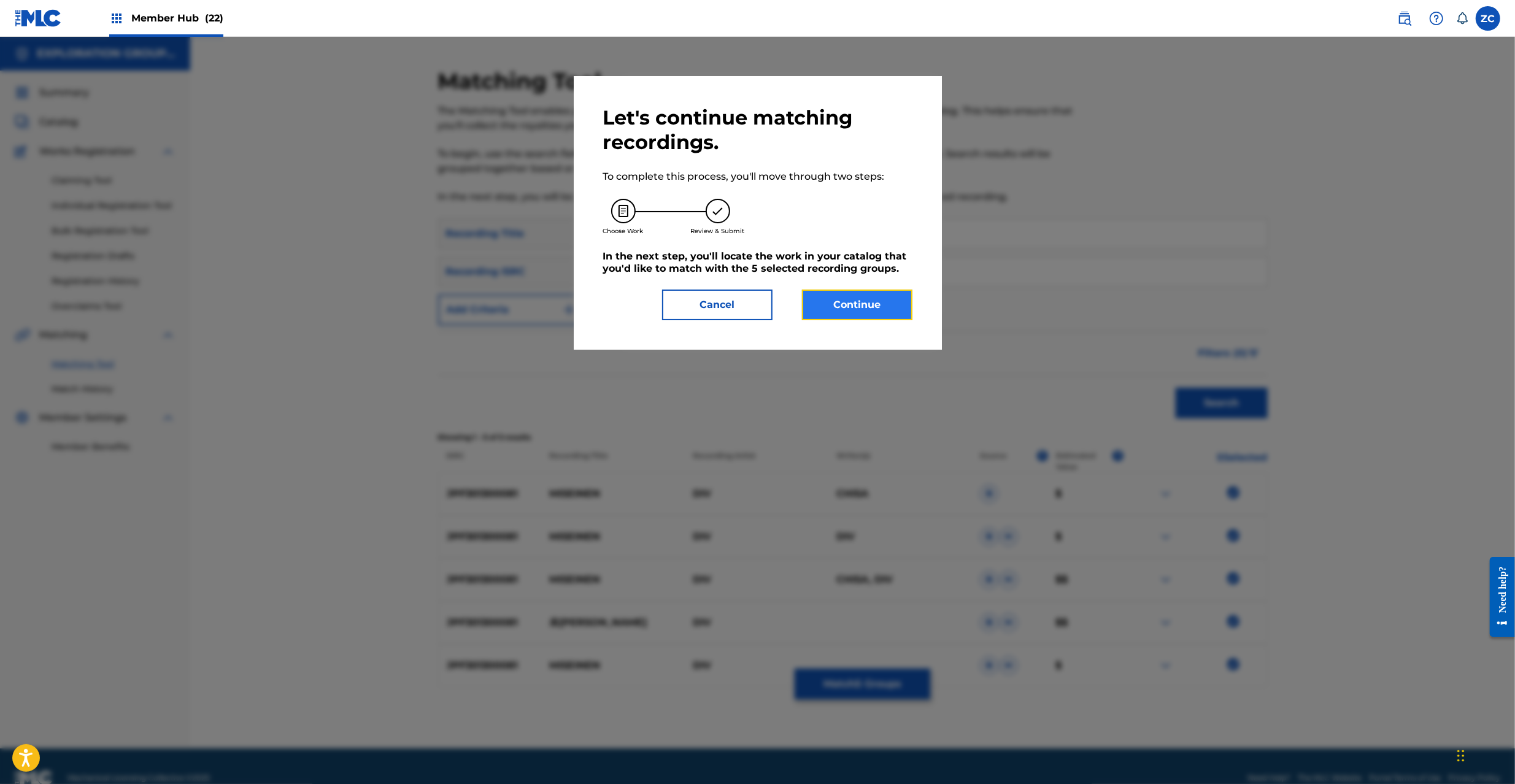
click at [875, 320] on button "Continue" at bounding box center [857, 305] width 111 height 30
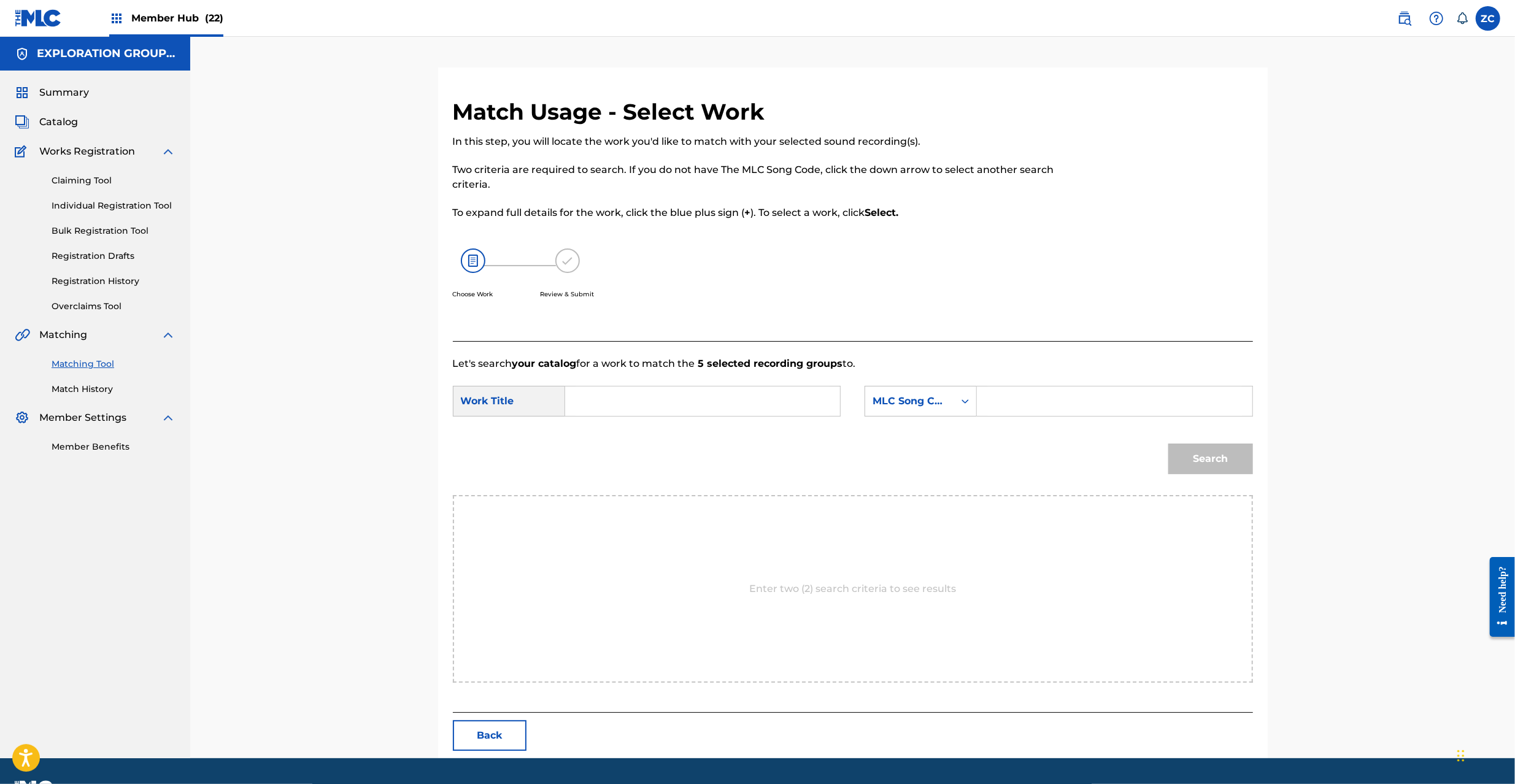
click at [791, 398] on input "Search Form" at bounding box center [703, 401] width 254 height 30
click at [673, 403] on input "Miseinen MV4ZZO" at bounding box center [703, 401] width 254 height 30
type input "Miseinen"
click at [1072, 405] on input "Search Form" at bounding box center [1114, 401] width 254 height 30
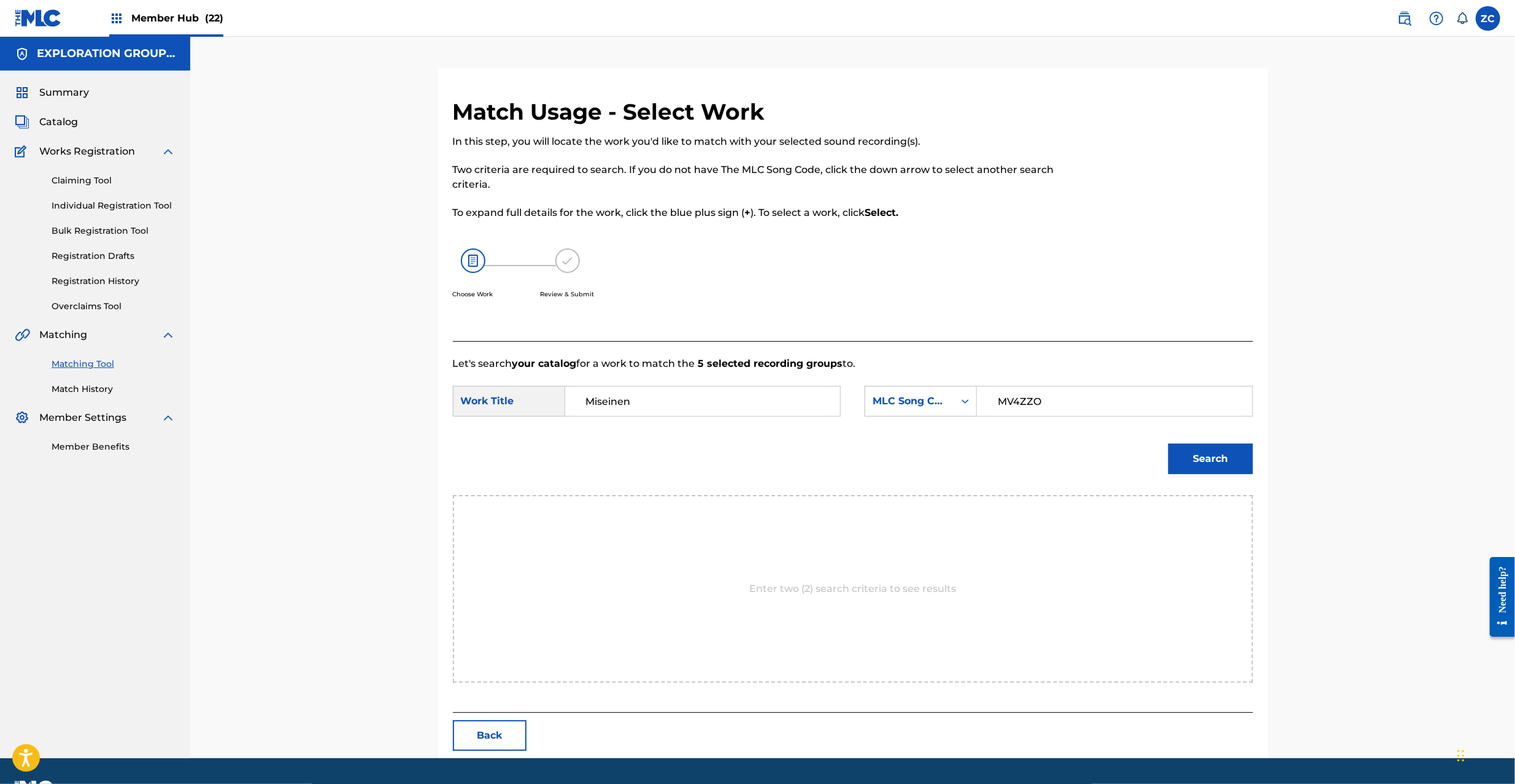
type input "MV4ZZO"
click at [1232, 450] on button "Search" at bounding box center [1210, 458] width 85 height 30
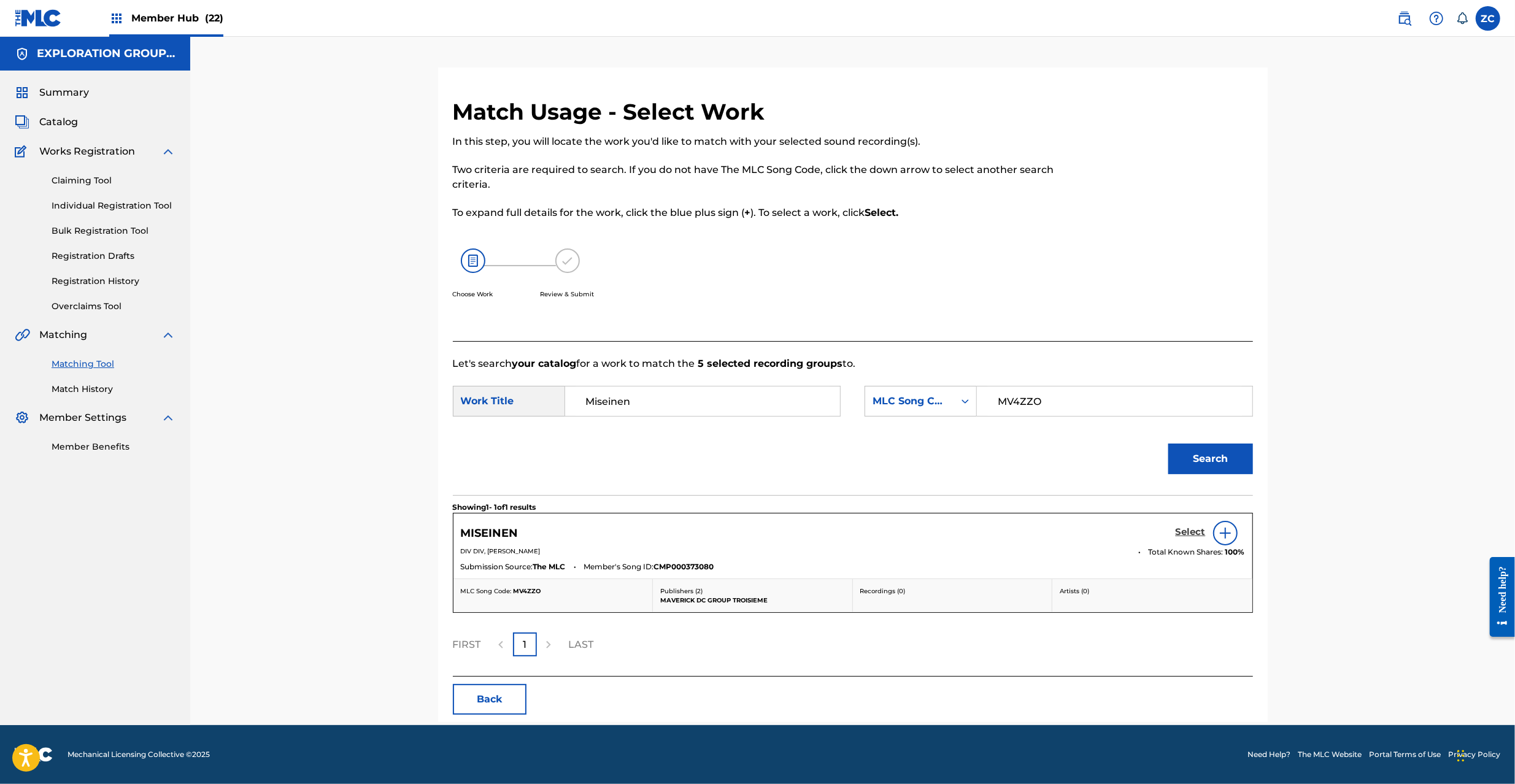
click at [1193, 528] on h5 "Select" at bounding box center [1191, 532] width 30 height 12
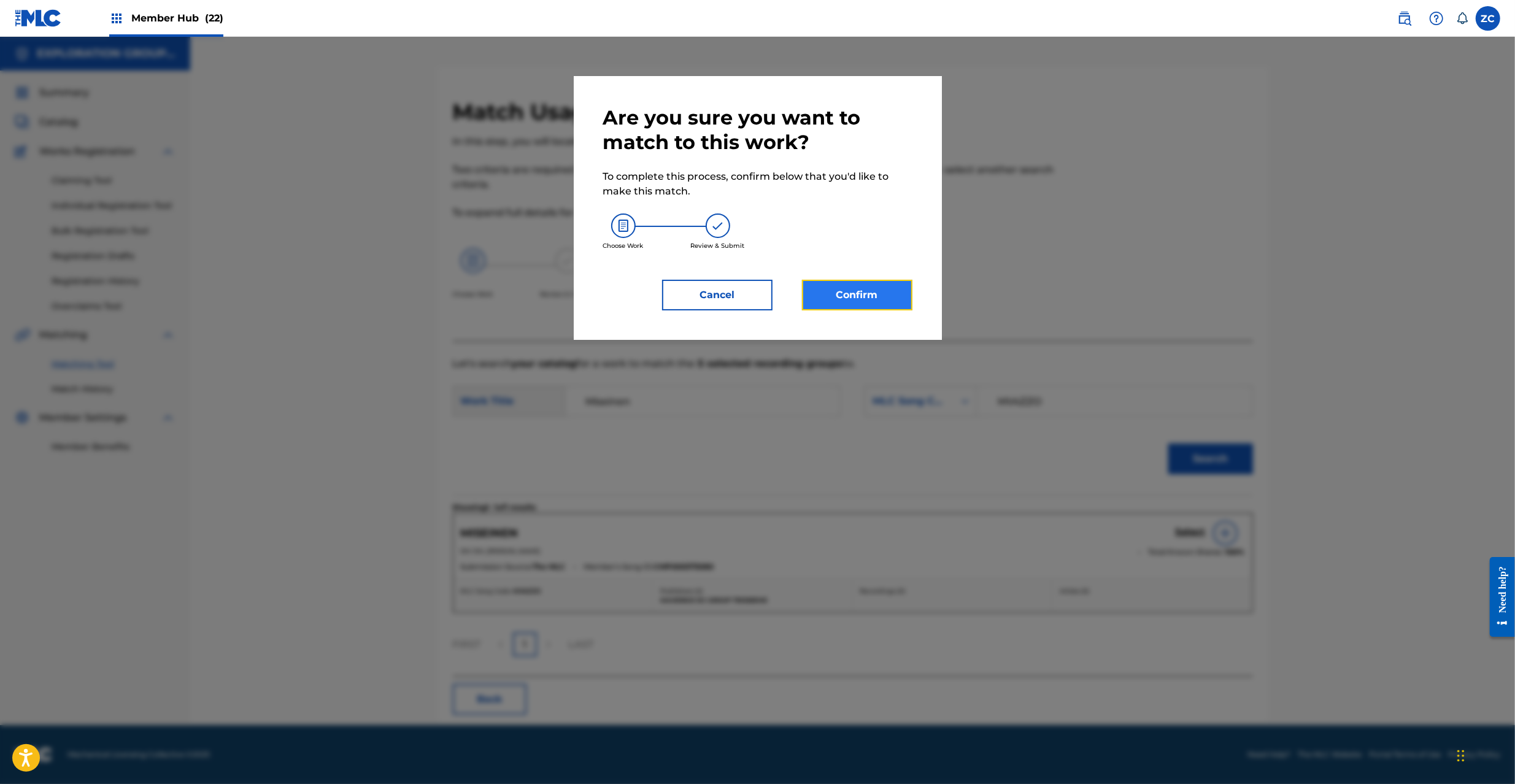
click at [886, 290] on button "Confirm" at bounding box center [857, 295] width 111 height 30
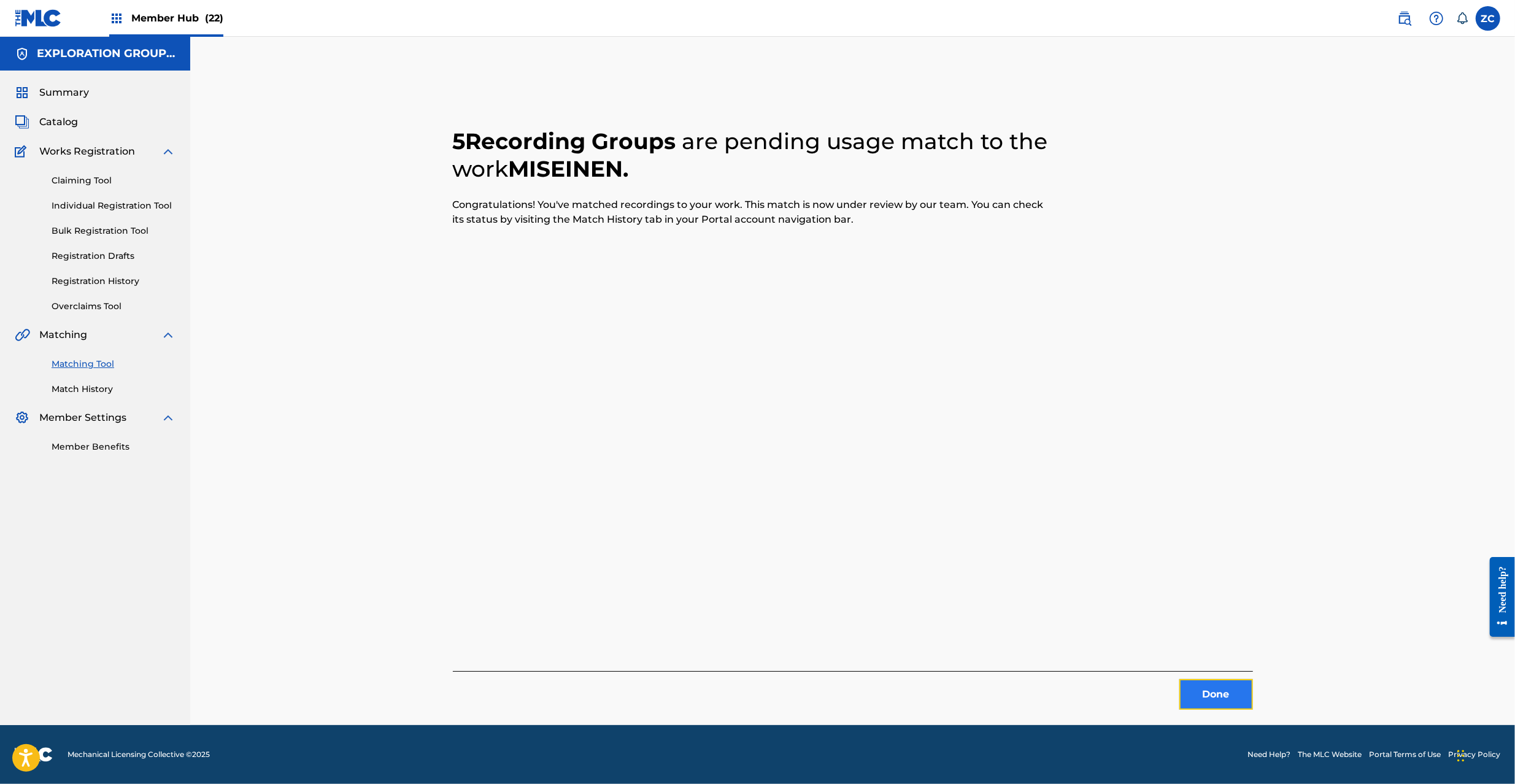
click at [1213, 703] on button "Done" at bounding box center [1216, 694] width 73 height 30
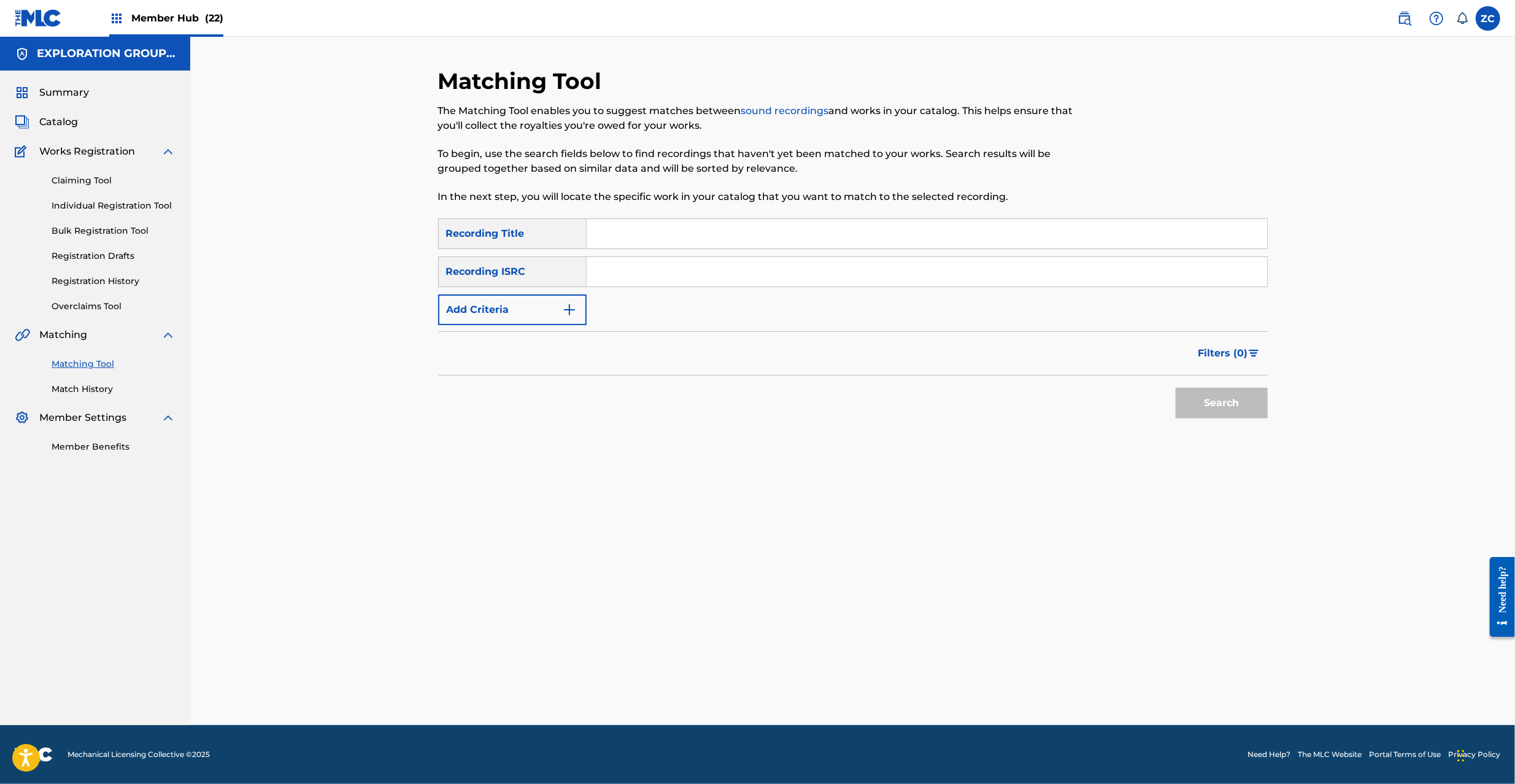
drag, startPoint x: 799, startPoint y: 275, endPoint x: 833, endPoint y: 290, distance: 37.2
click at [799, 275] on input "Search Form" at bounding box center [927, 272] width 680 height 30
click at [1228, 403] on button "Search" at bounding box center [1222, 403] width 92 height 30
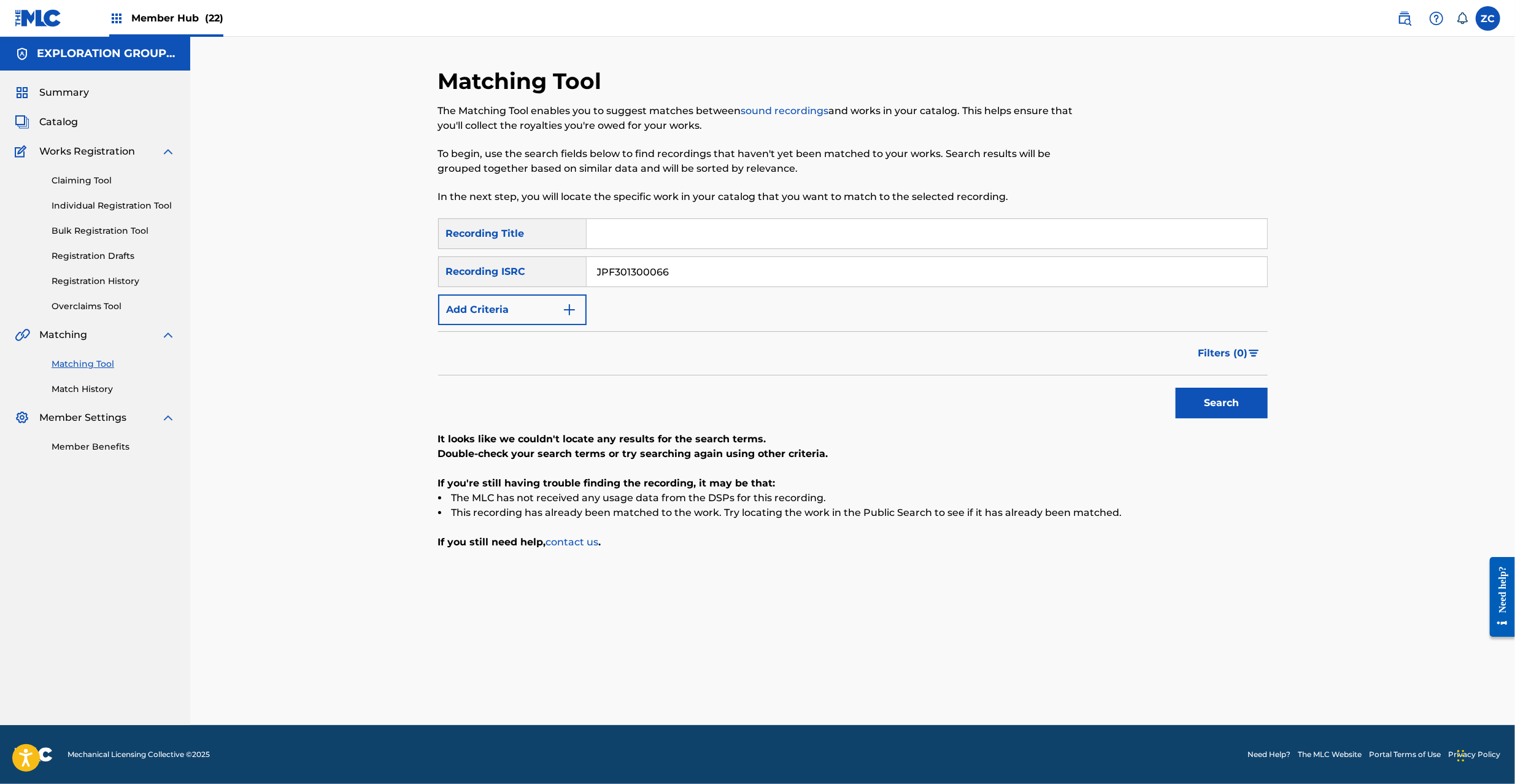
click at [747, 258] on input "JPF301300066" at bounding box center [927, 272] width 680 height 30
type input "JPF301300065"
click at [1220, 395] on button "Search" at bounding box center [1222, 403] width 92 height 30
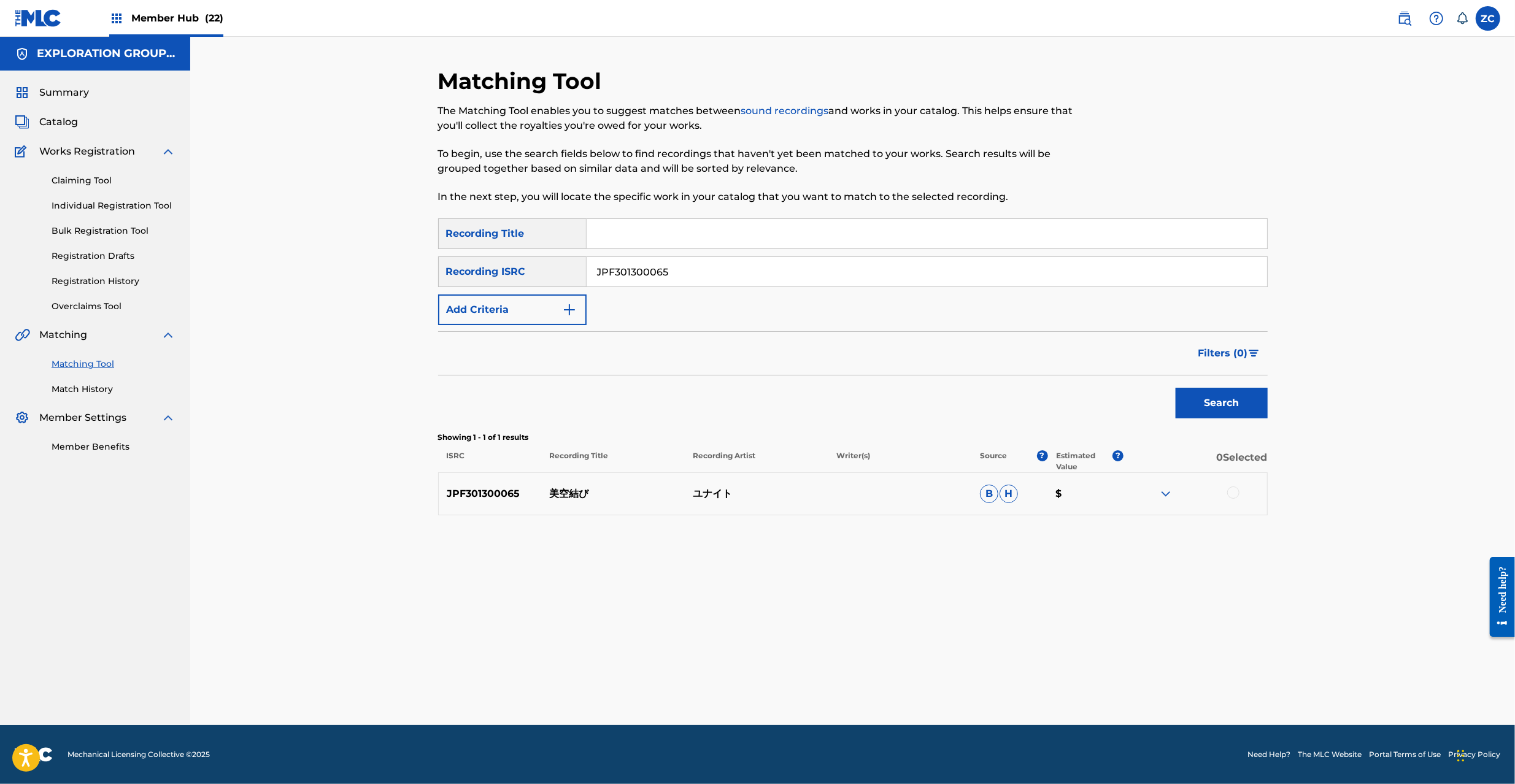
click at [1233, 489] on div at bounding box center [1234, 493] width 12 height 12
click at [886, 681] on button "Match 1 Group" at bounding box center [863, 683] width 136 height 30
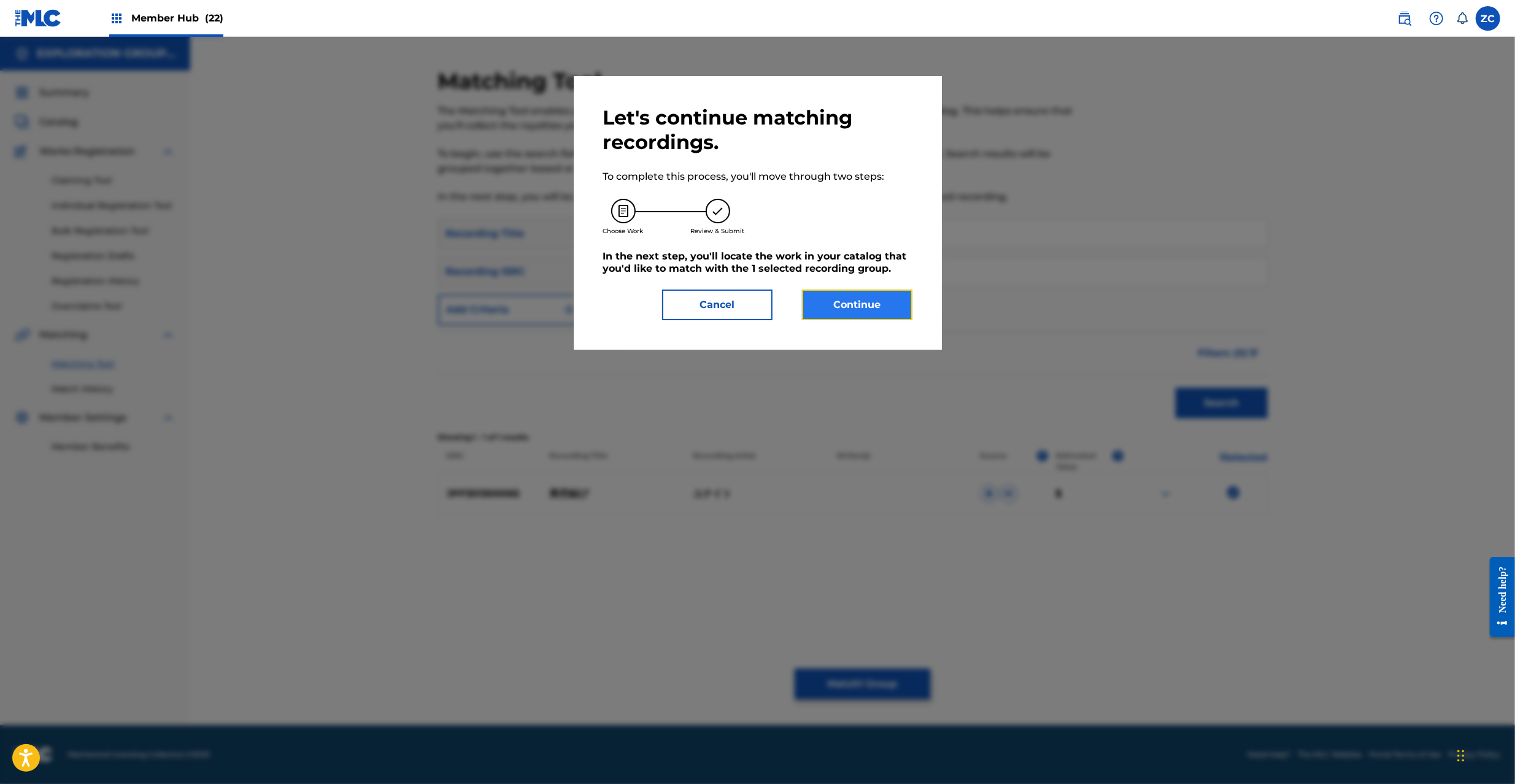
click at [882, 309] on button "Continue" at bounding box center [857, 305] width 111 height 30
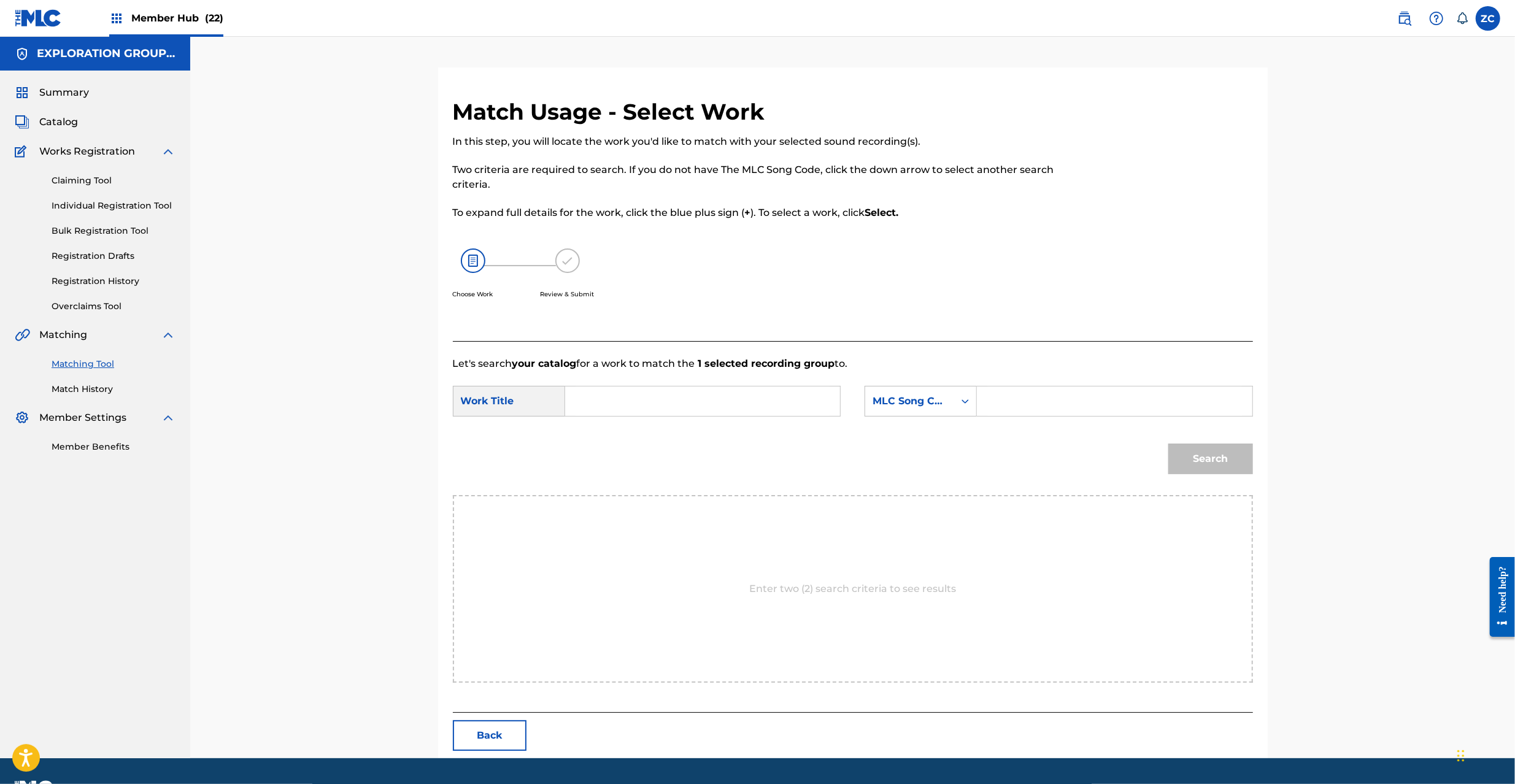
click at [680, 405] on input "Search Form" at bounding box center [703, 401] width 254 height 30
click at [690, 405] on input "Misora Musubi MV4ZYR" at bounding box center [703, 401] width 254 height 30
type input "Misora Musubi"
click at [1084, 394] on input "Search Form" at bounding box center [1114, 401] width 254 height 30
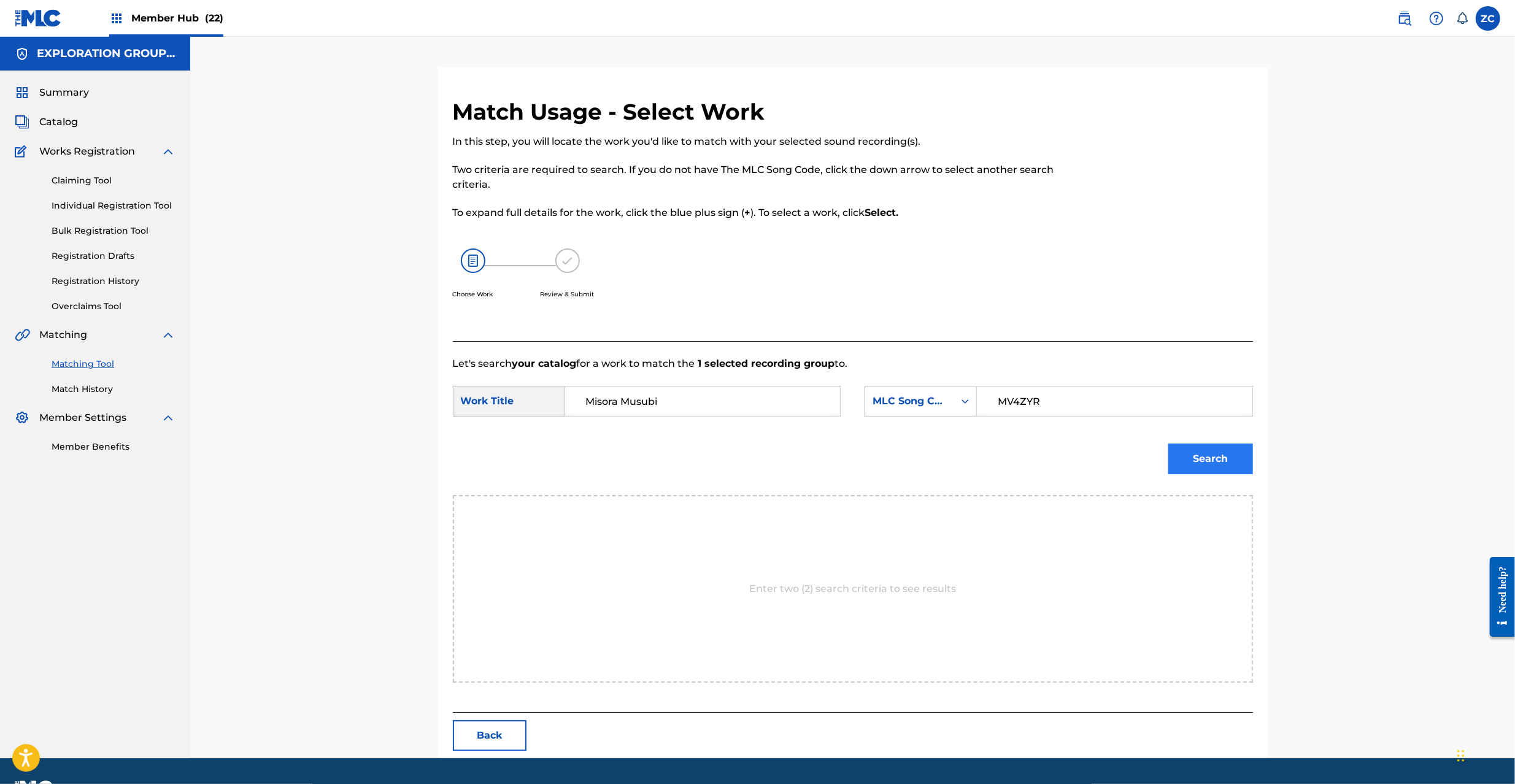
type input "MV4ZYR"
click at [1223, 459] on button "Search" at bounding box center [1210, 458] width 85 height 30
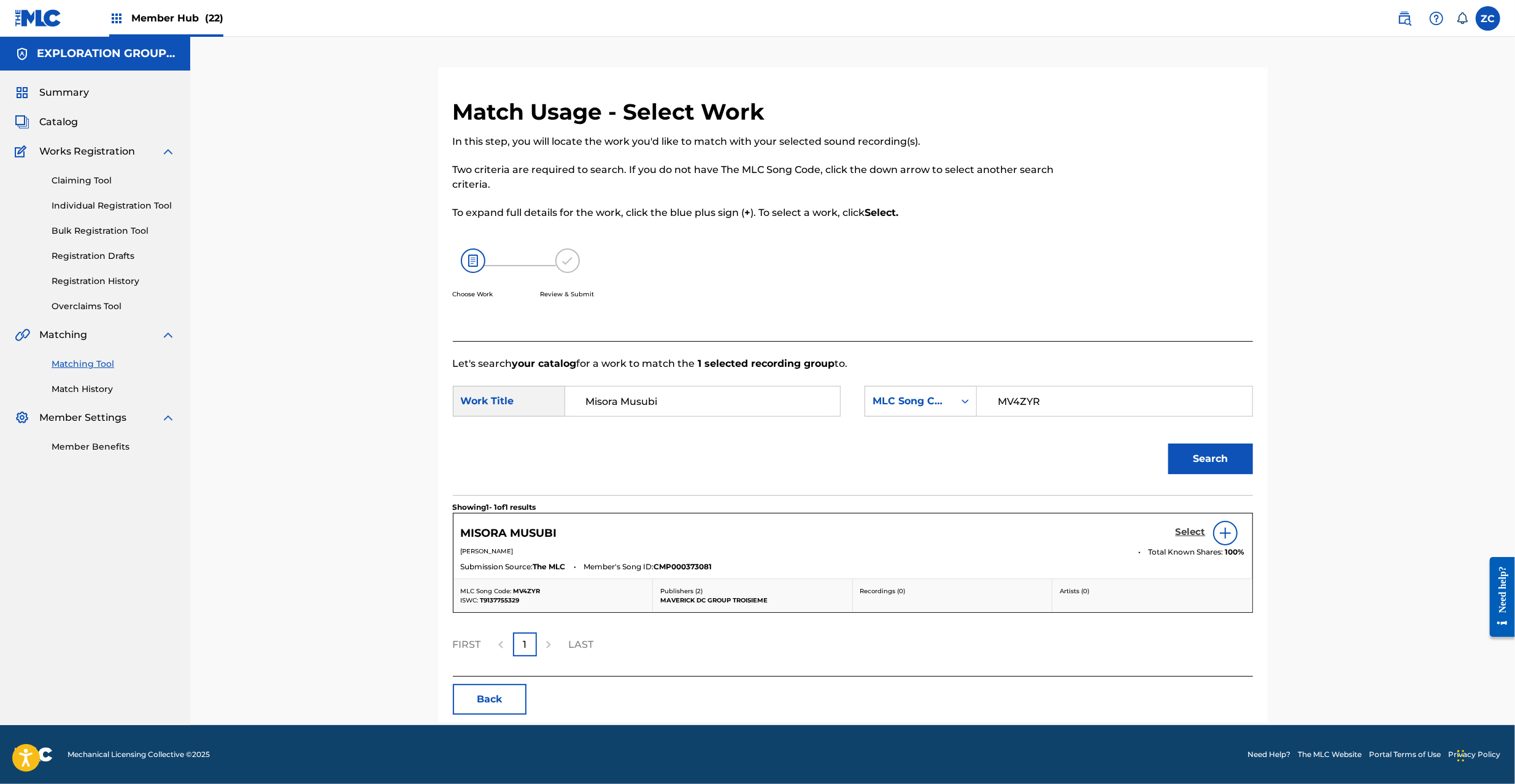
click at [1192, 530] on h5 "Select" at bounding box center [1191, 532] width 30 height 12
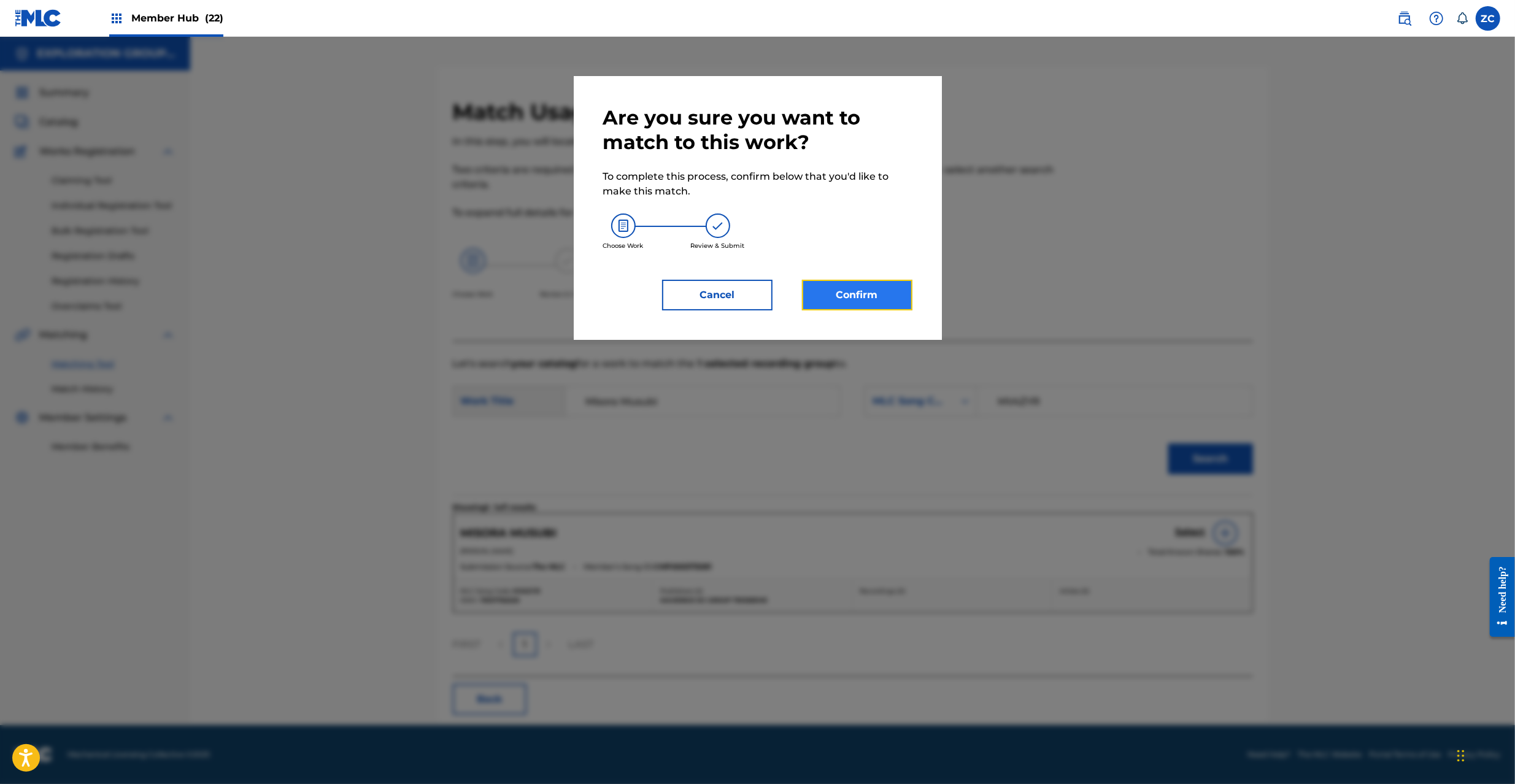
click at [855, 309] on button "Confirm" at bounding box center [857, 295] width 111 height 30
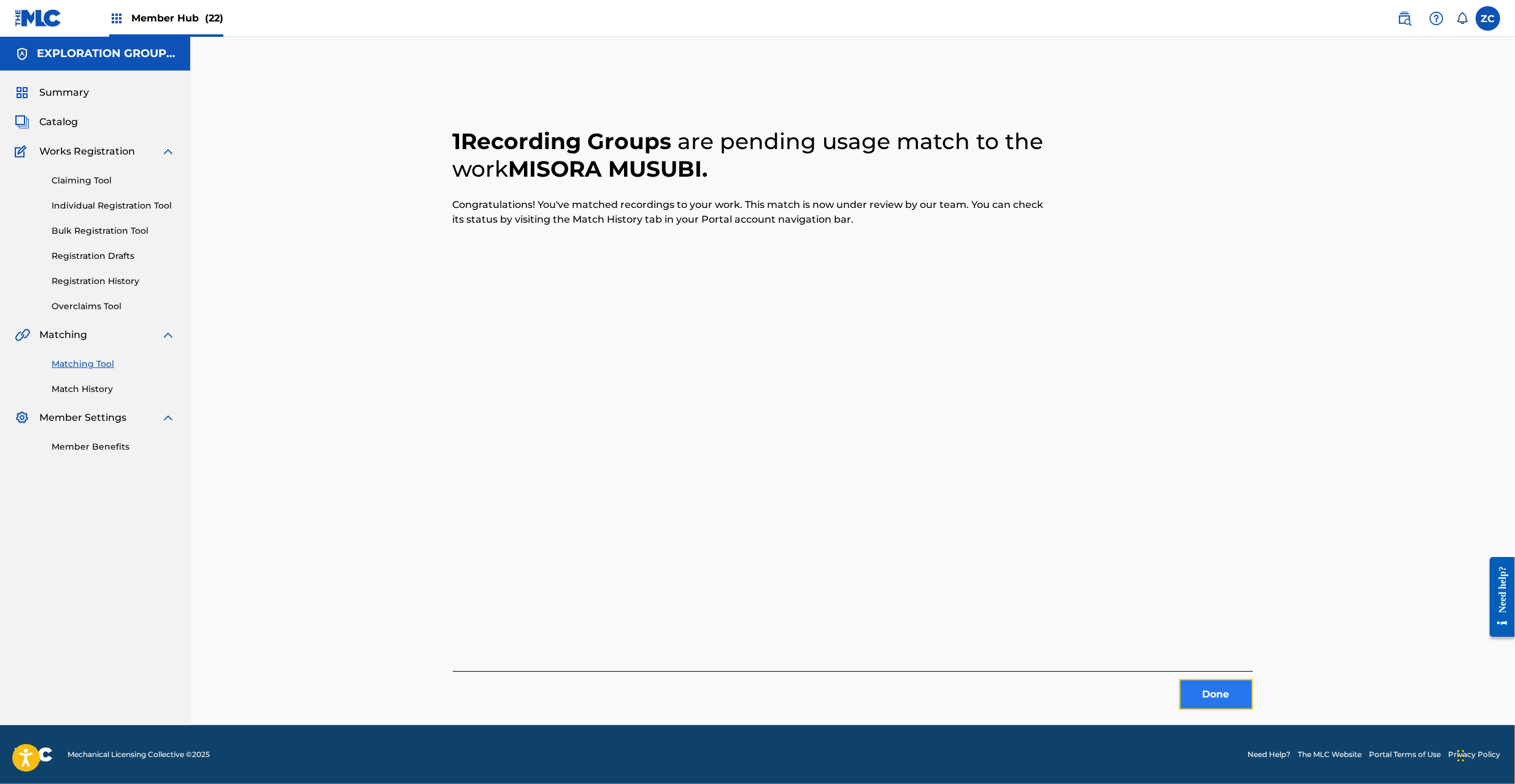
click at [1224, 697] on button "Done" at bounding box center [1216, 694] width 73 height 30
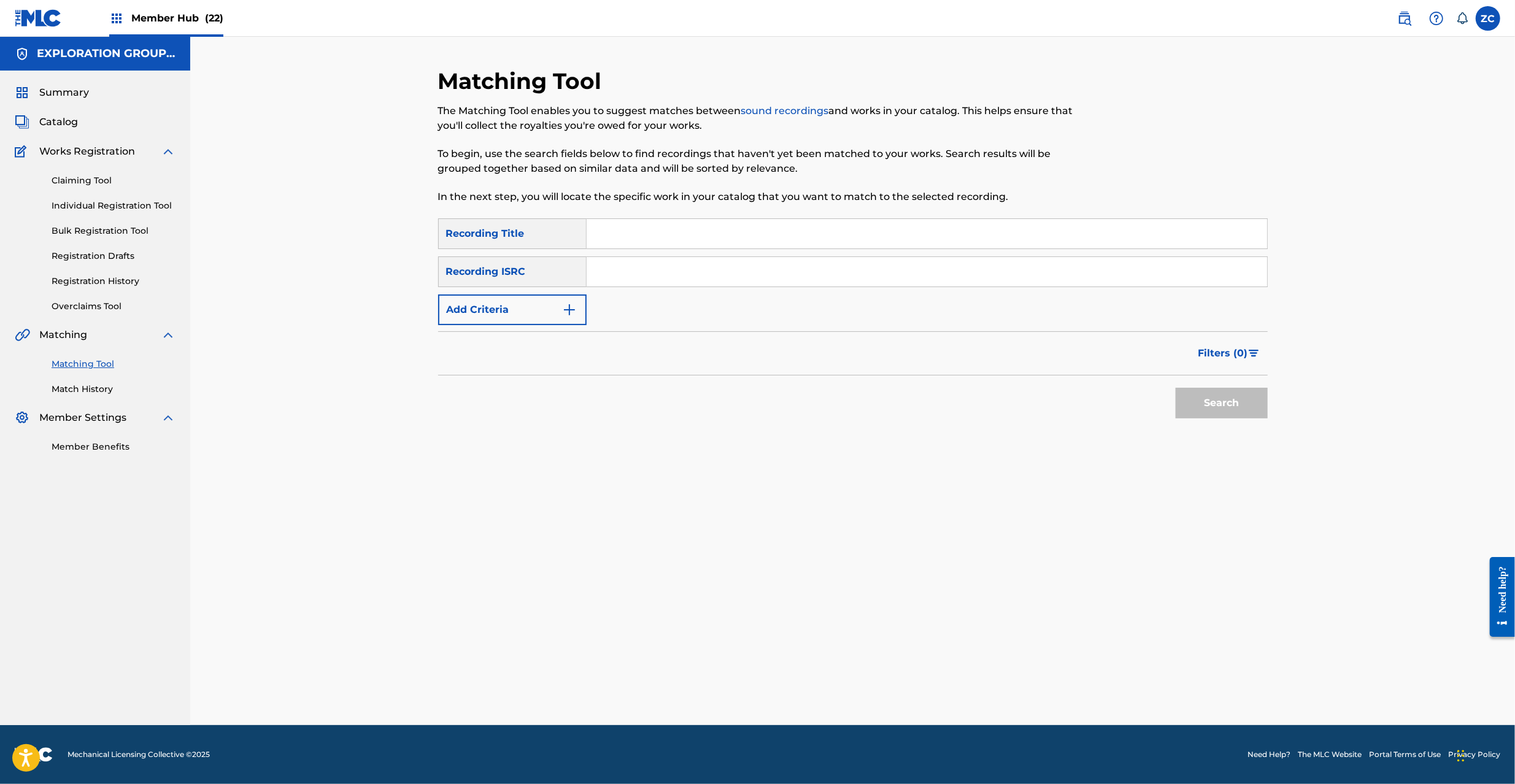
drag, startPoint x: 848, startPoint y: 276, endPoint x: 927, endPoint y: 312, distance: 86.8
click at [848, 276] on input "Search Form" at bounding box center [927, 272] width 680 height 30
type input "JPF301200029"
click at [1213, 403] on button "Search" at bounding box center [1222, 403] width 92 height 30
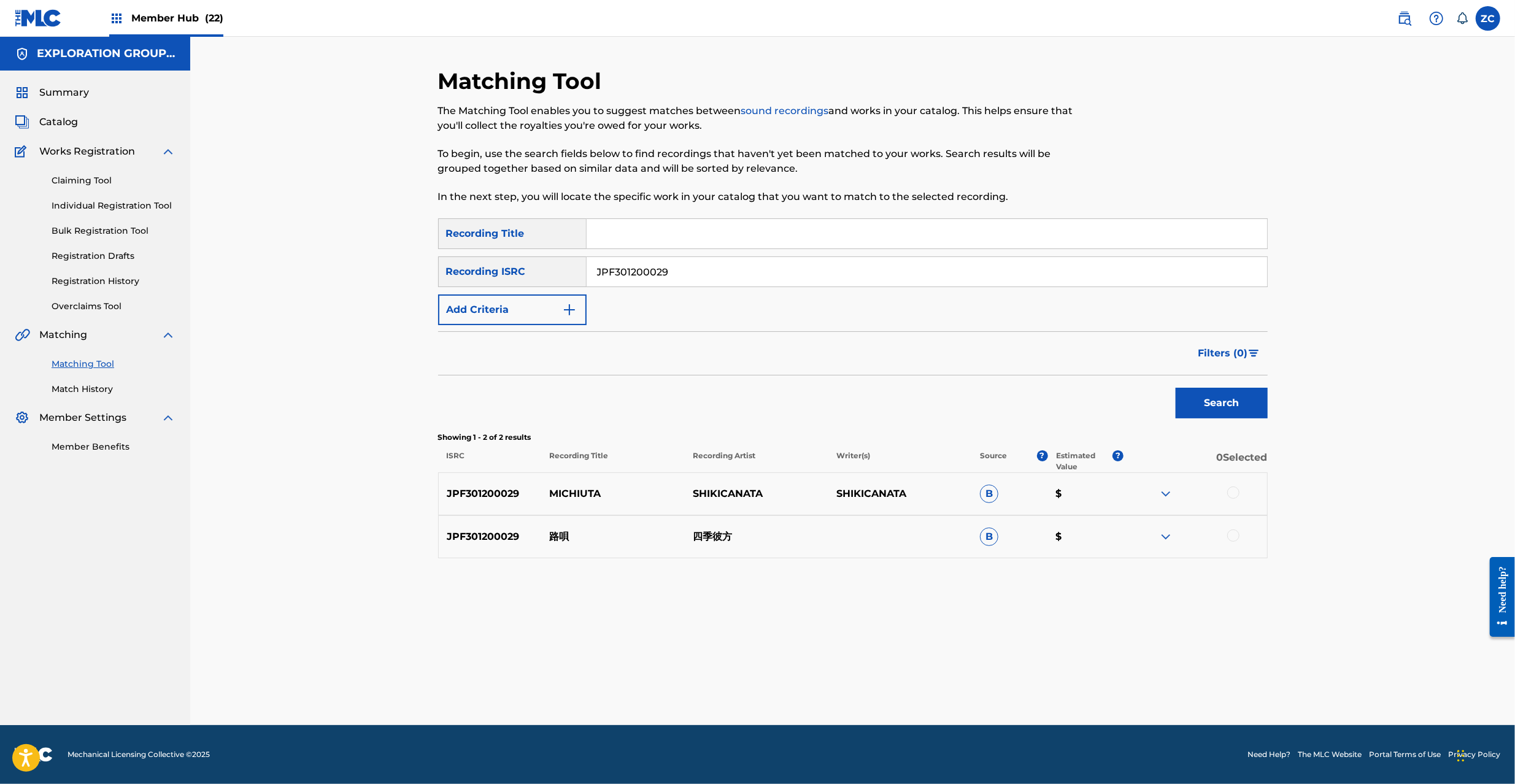
click at [1231, 493] on div at bounding box center [1234, 493] width 12 height 12
click at [1231, 532] on div at bounding box center [1234, 536] width 12 height 12
click at [857, 687] on button "Match 2 Groups" at bounding box center [863, 683] width 136 height 30
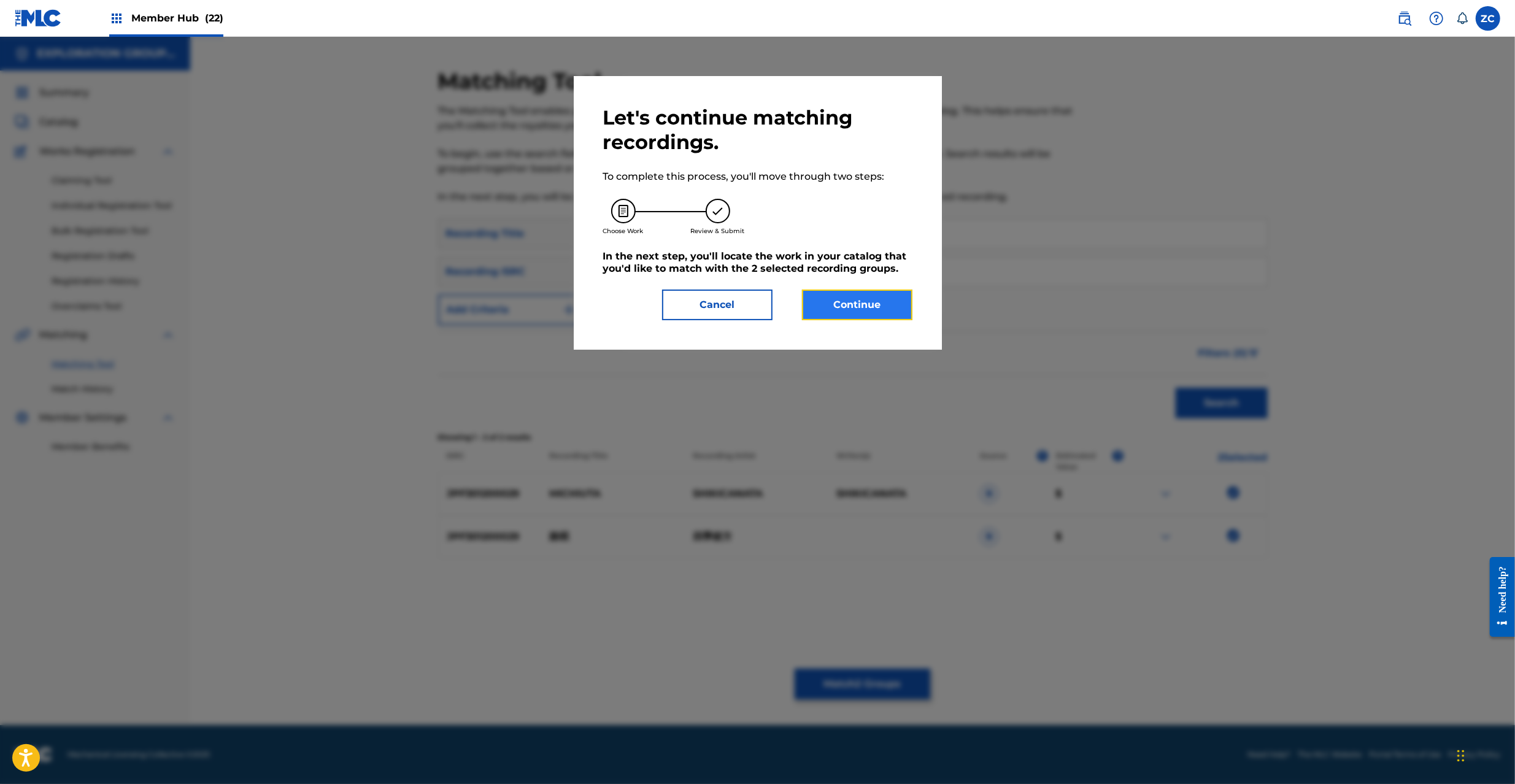
click at [892, 313] on button "Continue" at bounding box center [857, 305] width 111 height 30
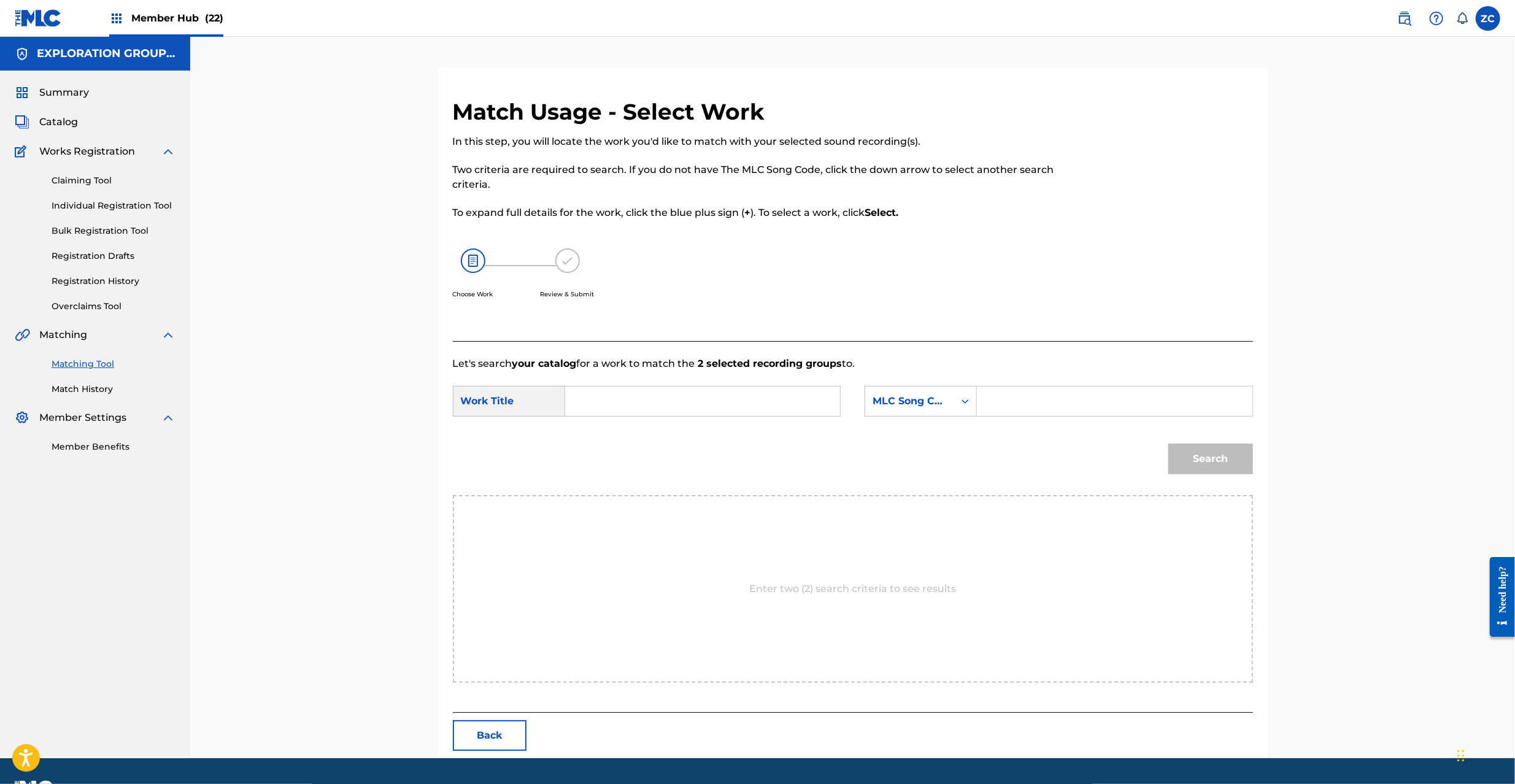
click at [758, 390] on input "Search Form" at bounding box center [703, 401] width 254 height 30
click at [671, 399] on input "Michiuta MV4Z82" at bounding box center [703, 401] width 254 height 30
type input "Michiuta"
click at [1081, 405] on input "Search Form" at bounding box center [1114, 401] width 254 height 30
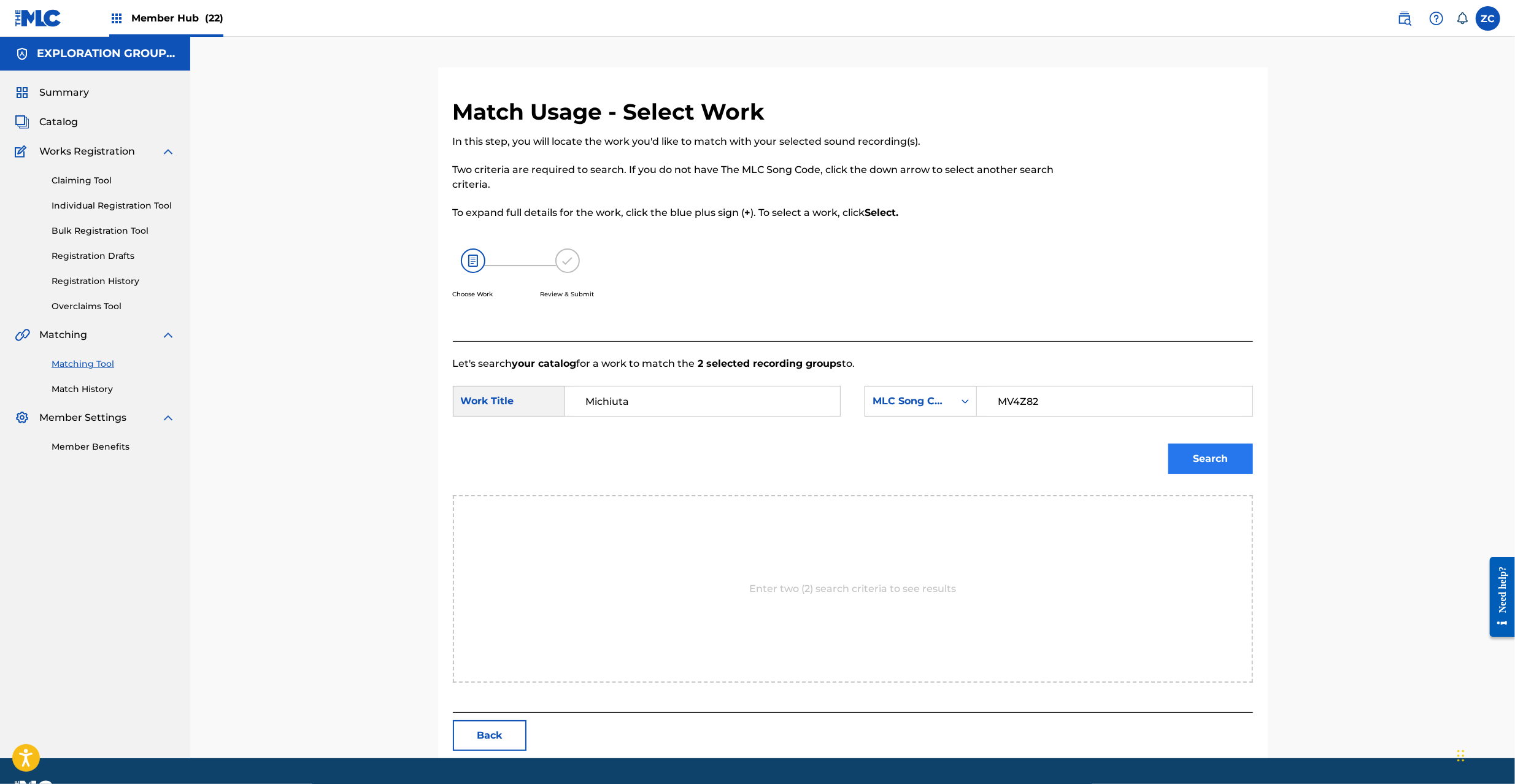
type input "MV4Z82"
click at [1220, 464] on button "Search" at bounding box center [1210, 458] width 85 height 30
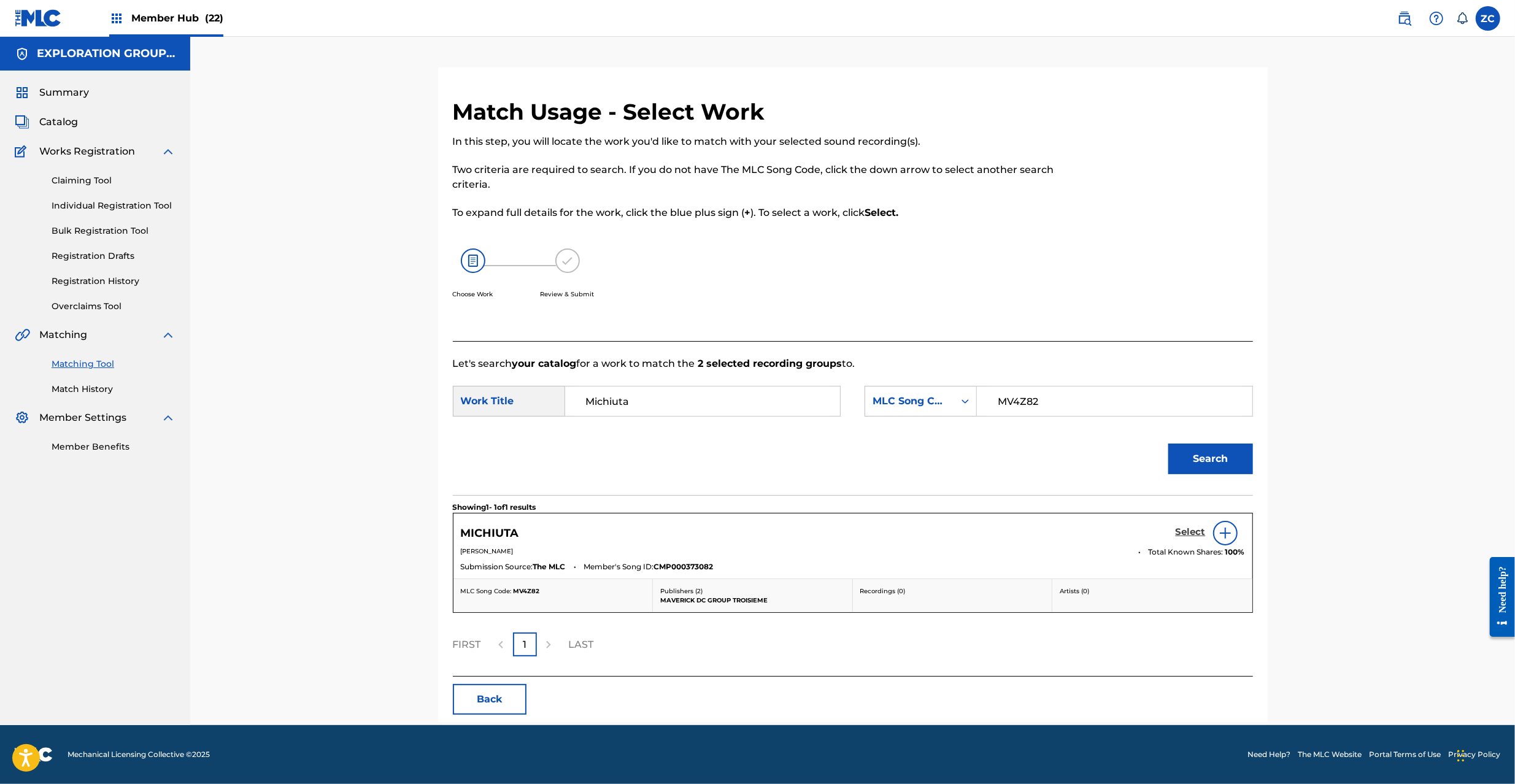
click at [1183, 535] on h5 "Select" at bounding box center [1191, 532] width 30 height 12
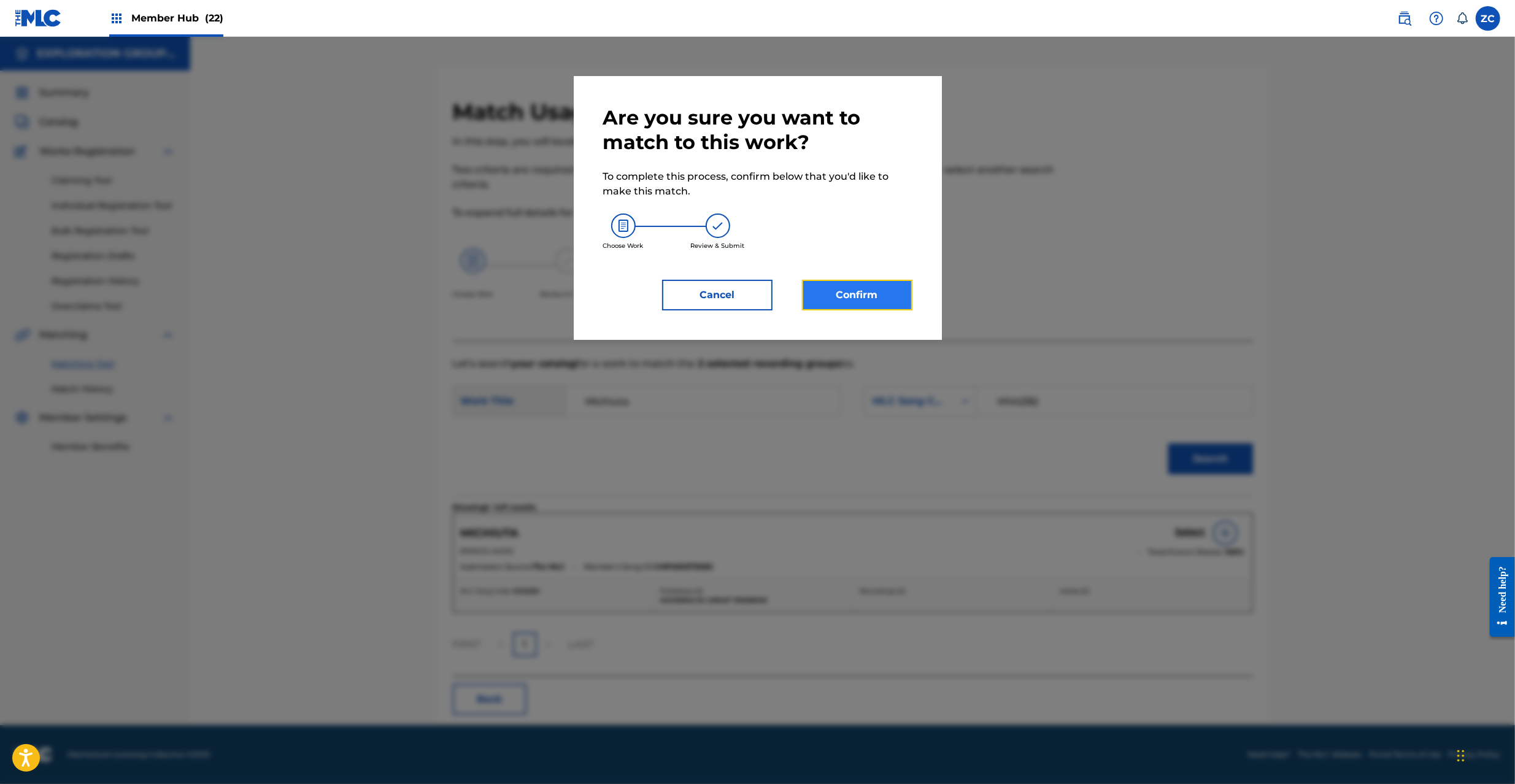
click at [879, 296] on button "Confirm" at bounding box center [857, 295] width 111 height 30
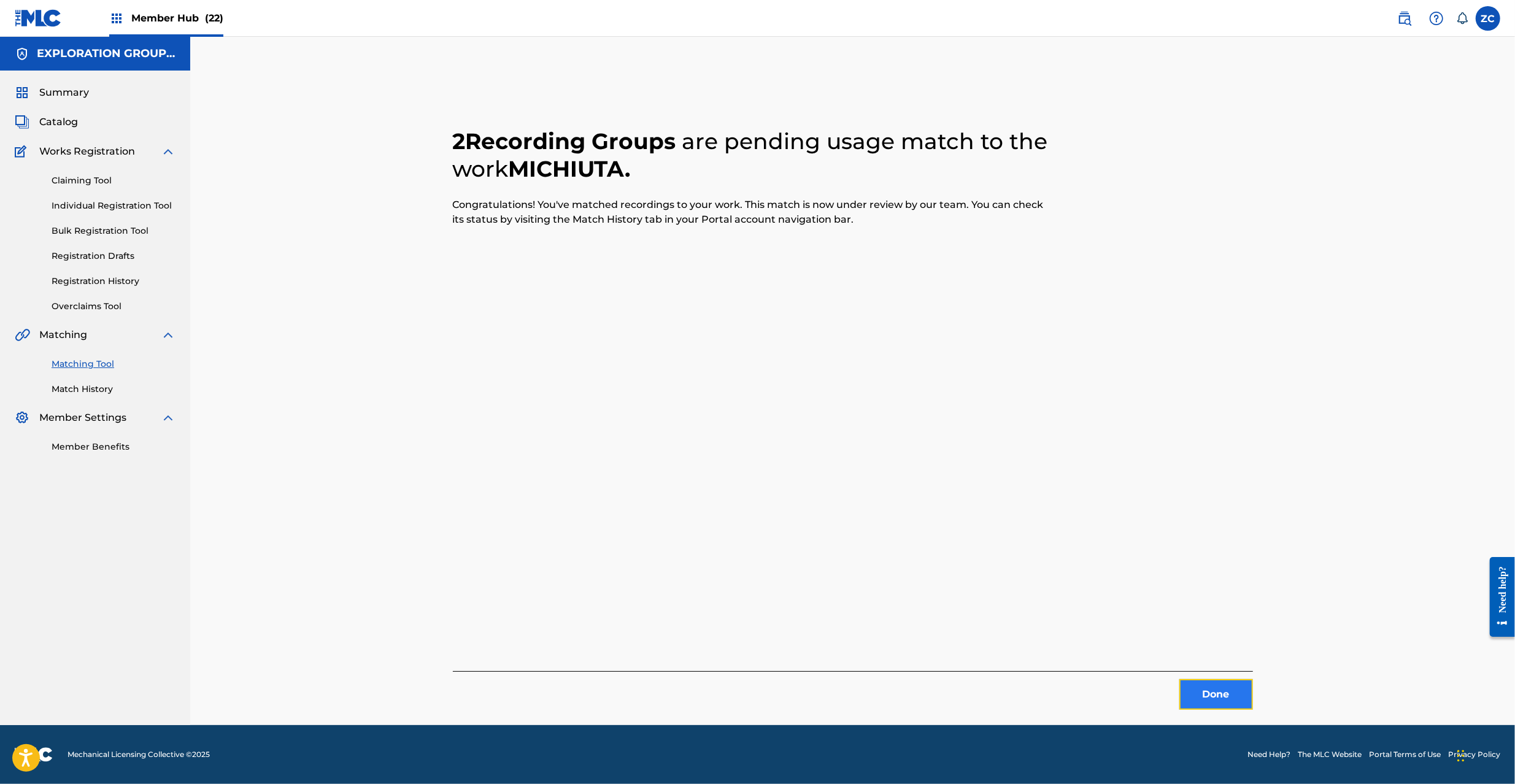
click at [1227, 703] on button "Done" at bounding box center [1216, 694] width 73 height 30
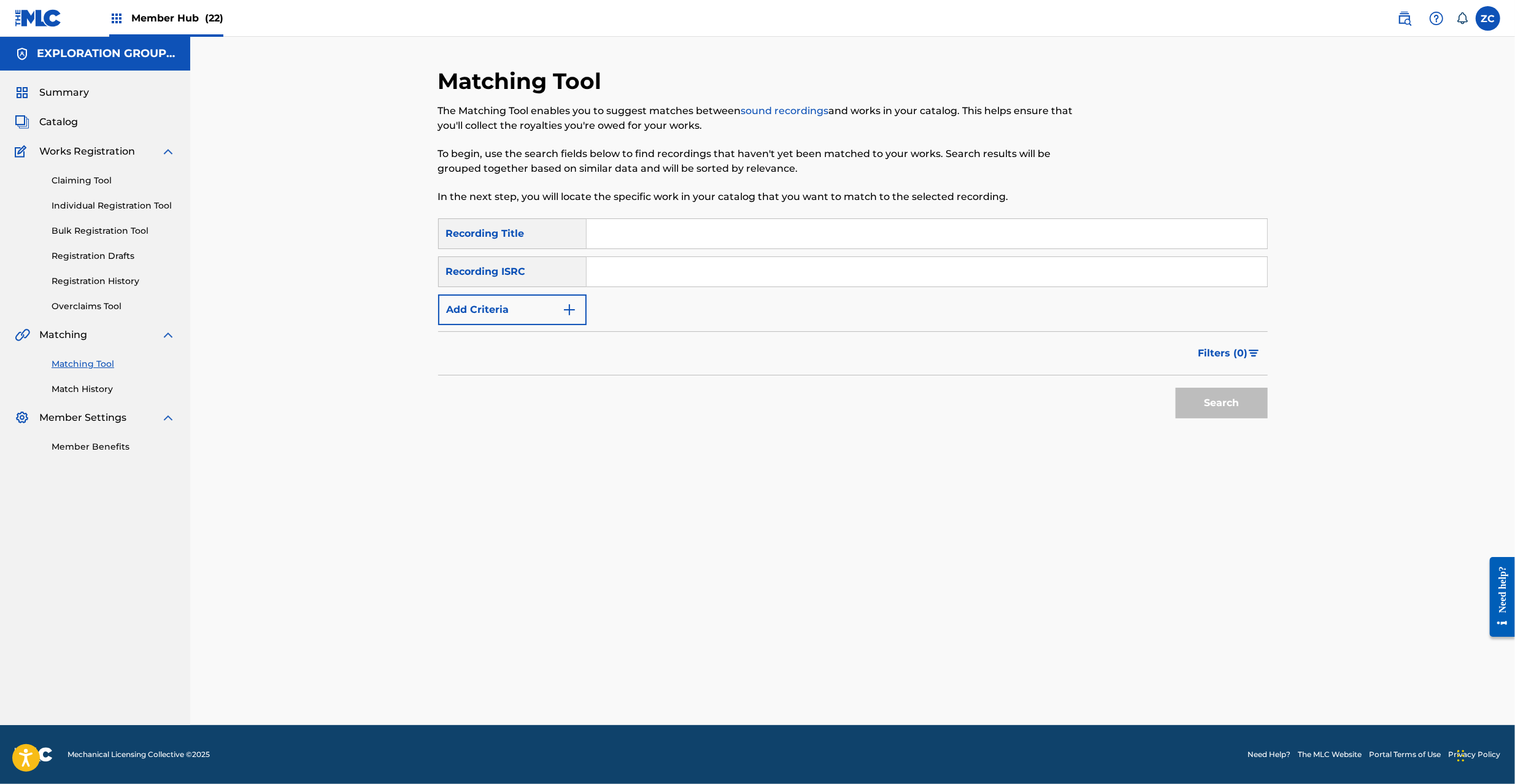
click at [828, 275] on input "Search Form" at bounding box center [927, 272] width 680 height 30
click at [1211, 403] on button "Search" at bounding box center [1222, 403] width 92 height 30
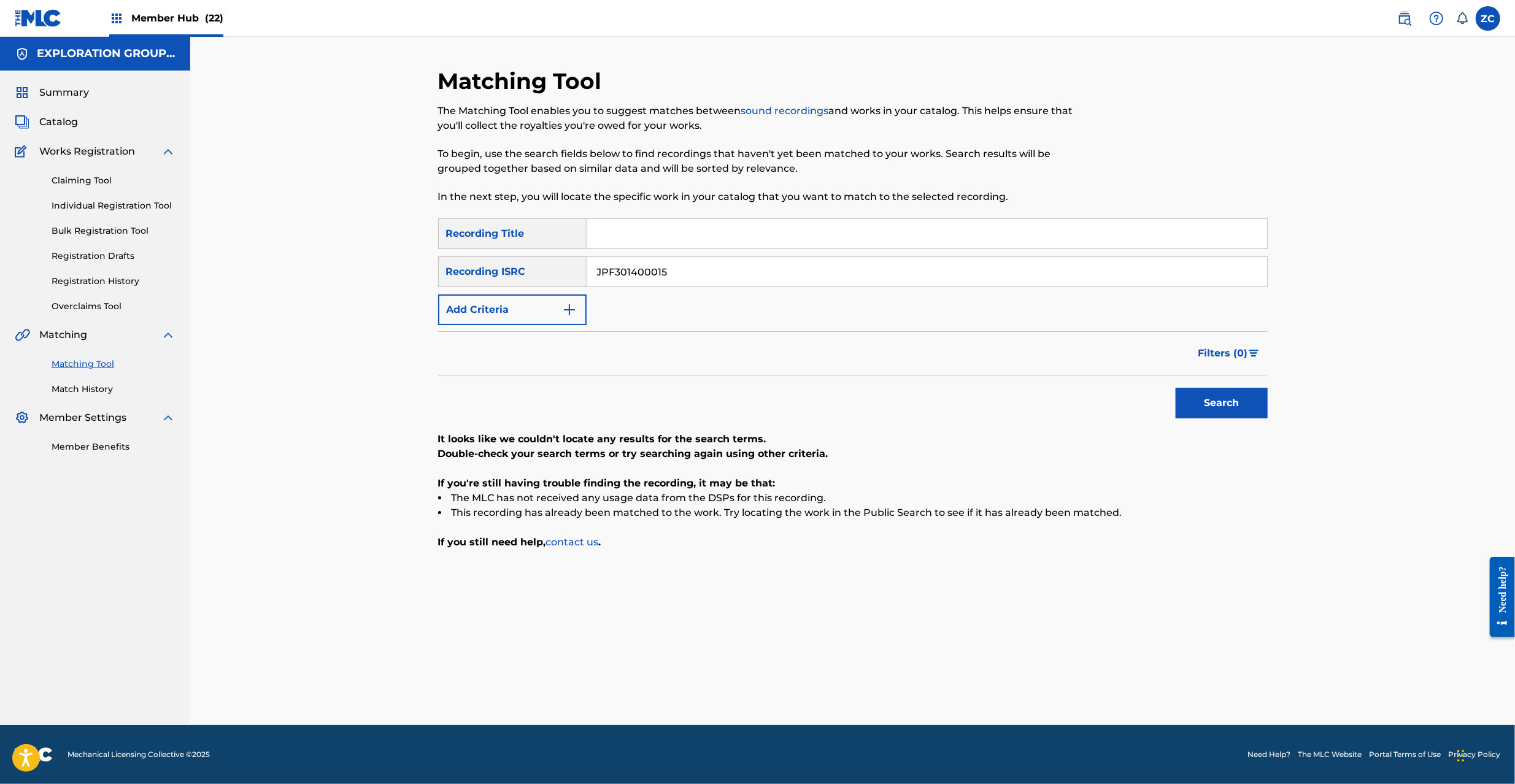
click at [801, 261] on input "JPF301400015" at bounding box center [927, 272] width 680 height 30
drag, startPoint x: 1248, startPoint y: 401, endPoint x: 1238, endPoint y: 394, distance: 12.2
click at [1248, 401] on button "Search" at bounding box center [1222, 403] width 92 height 30
click at [778, 281] on input "JPF301000161" at bounding box center [927, 272] width 680 height 30
click at [1221, 408] on button "Search" at bounding box center [1222, 403] width 92 height 30
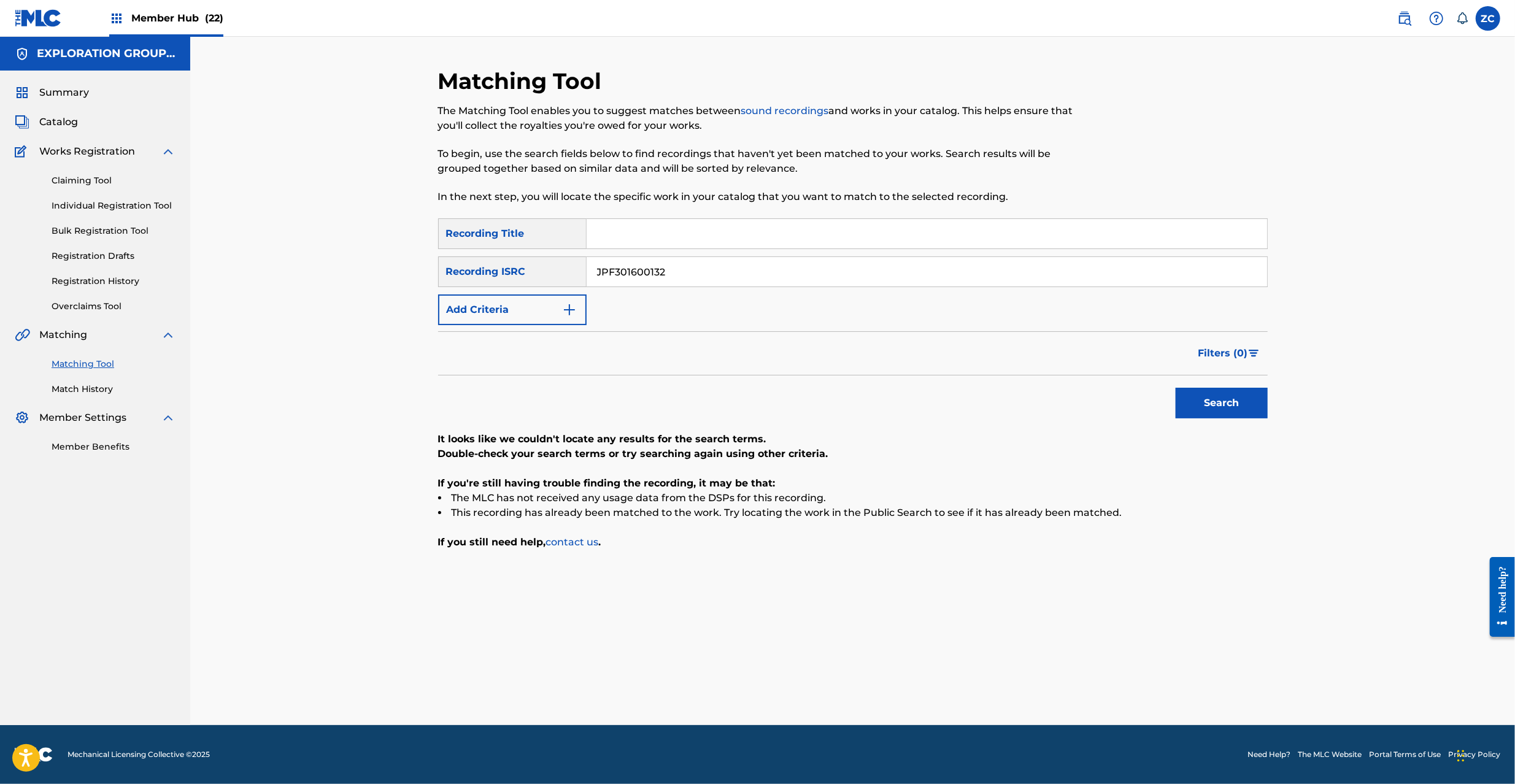
click at [761, 276] on input "JPF301600132" at bounding box center [927, 272] width 680 height 30
type input "JPU901400102"
click at [1195, 401] on button "Search" at bounding box center [1222, 403] width 92 height 30
click at [670, 239] on input "Search Form" at bounding box center [927, 234] width 680 height 30
type input "Midnight Unplugged"
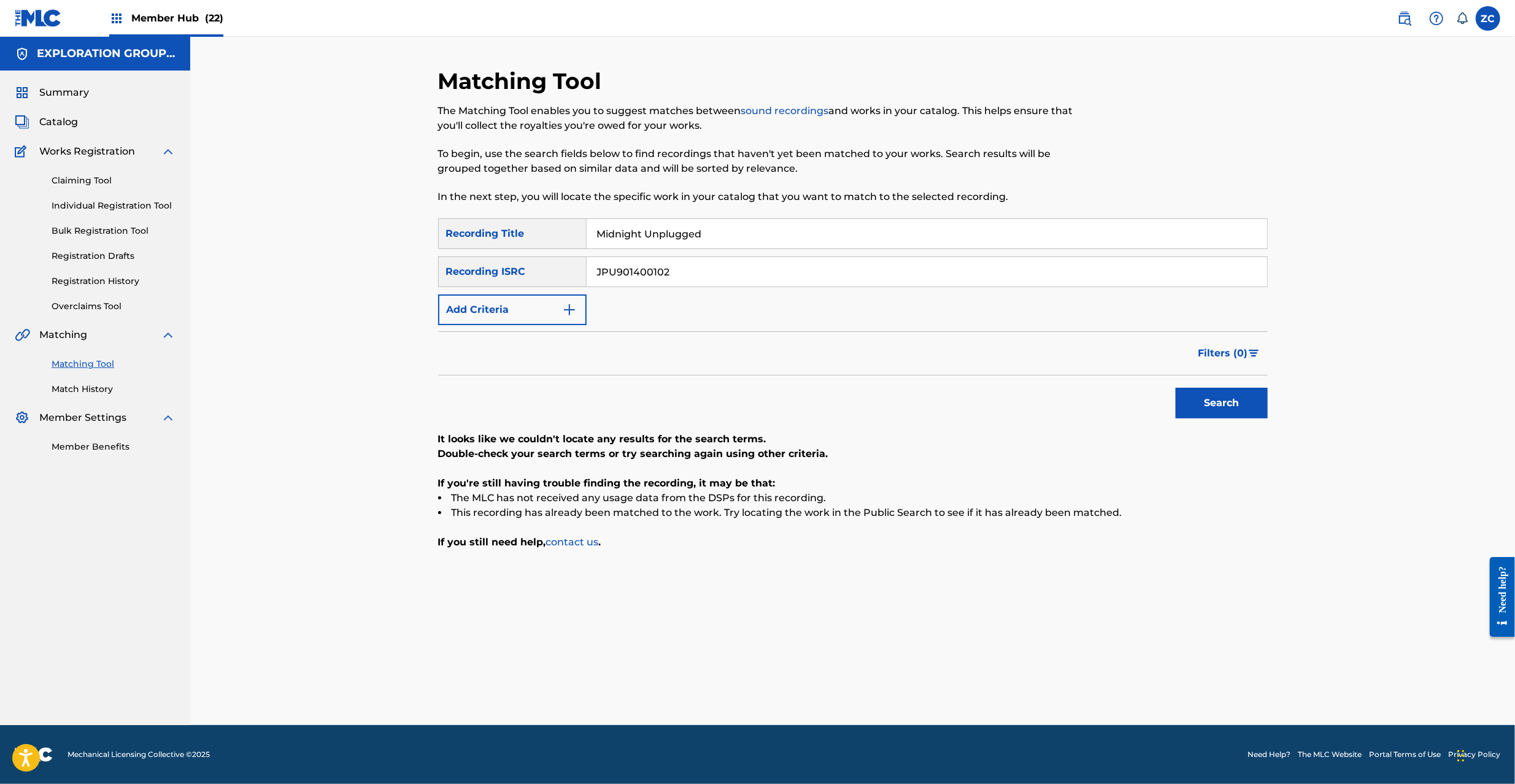
click at [629, 270] on input "JPU901400102" at bounding box center [927, 272] width 680 height 30
click at [539, 310] on button "Add Criteria" at bounding box center [512, 309] width 149 height 30
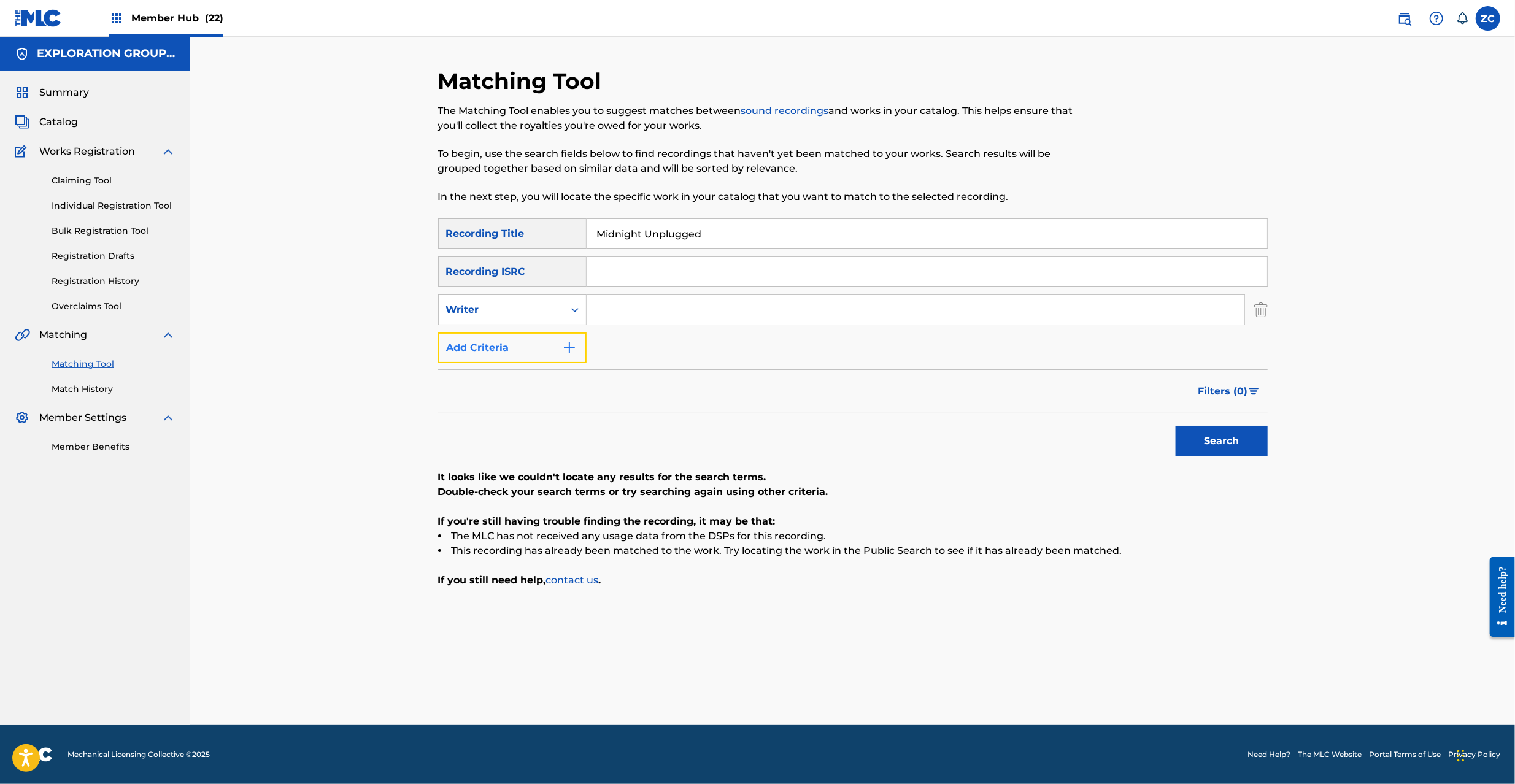
click at [530, 351] on button "Add Criteria" at bounding box center [512, 348] width 149 height 30
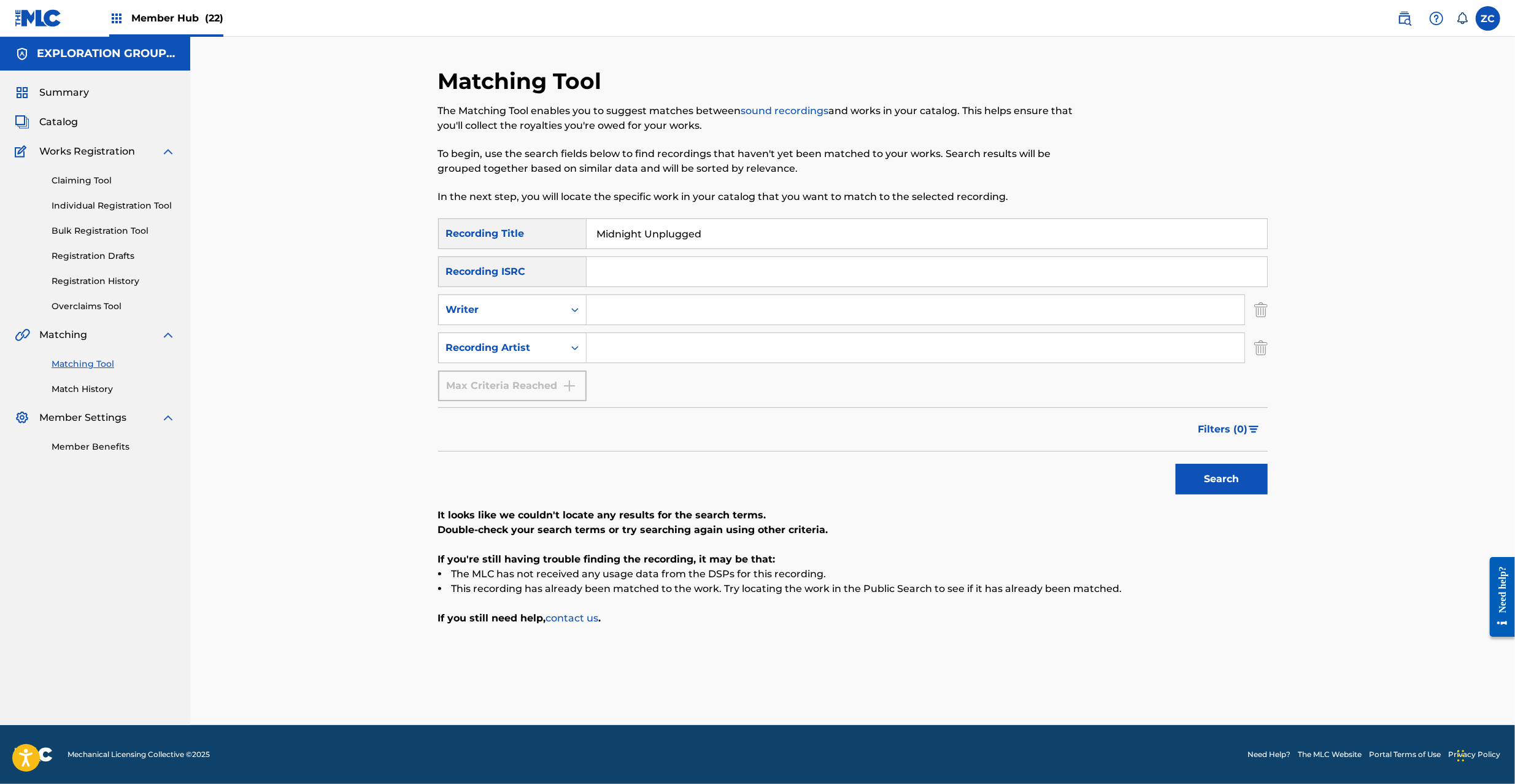
drag, startPoint x: 532, startPoint y: 351, endPoint x: 666, endPoint y: 350, distance: 134.0
click at [654, 349] on input "Search Form" at bounding box center [916, 348] width 658 height 30
type input "Nocturnal Bloodlust"
click at [1240, 475] on button "Search" at bounding box center [1222, 479] width 92 height 30
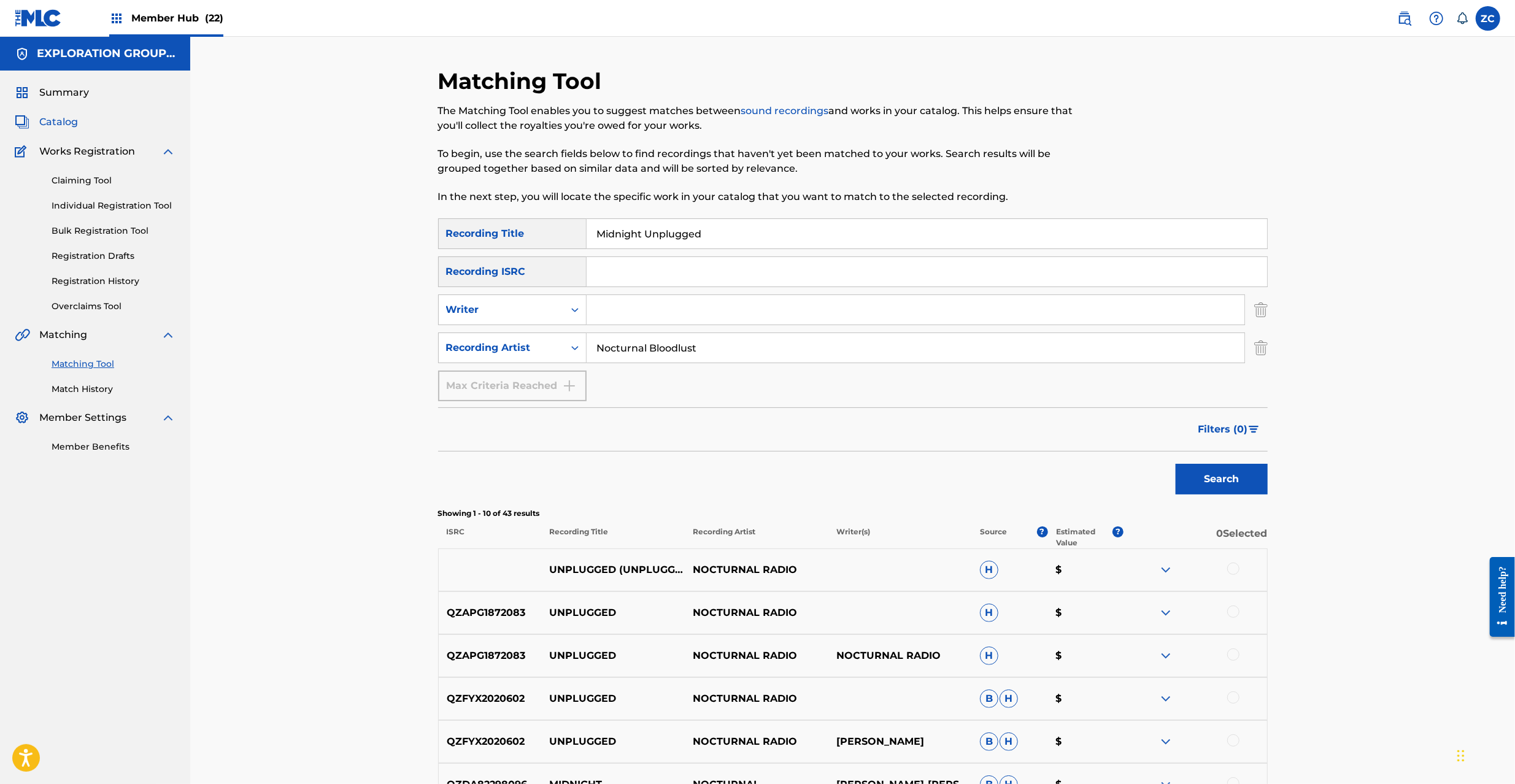
click at [73, 121] on span "Catalog" at bounding box center [58, 122] width 39 height 15
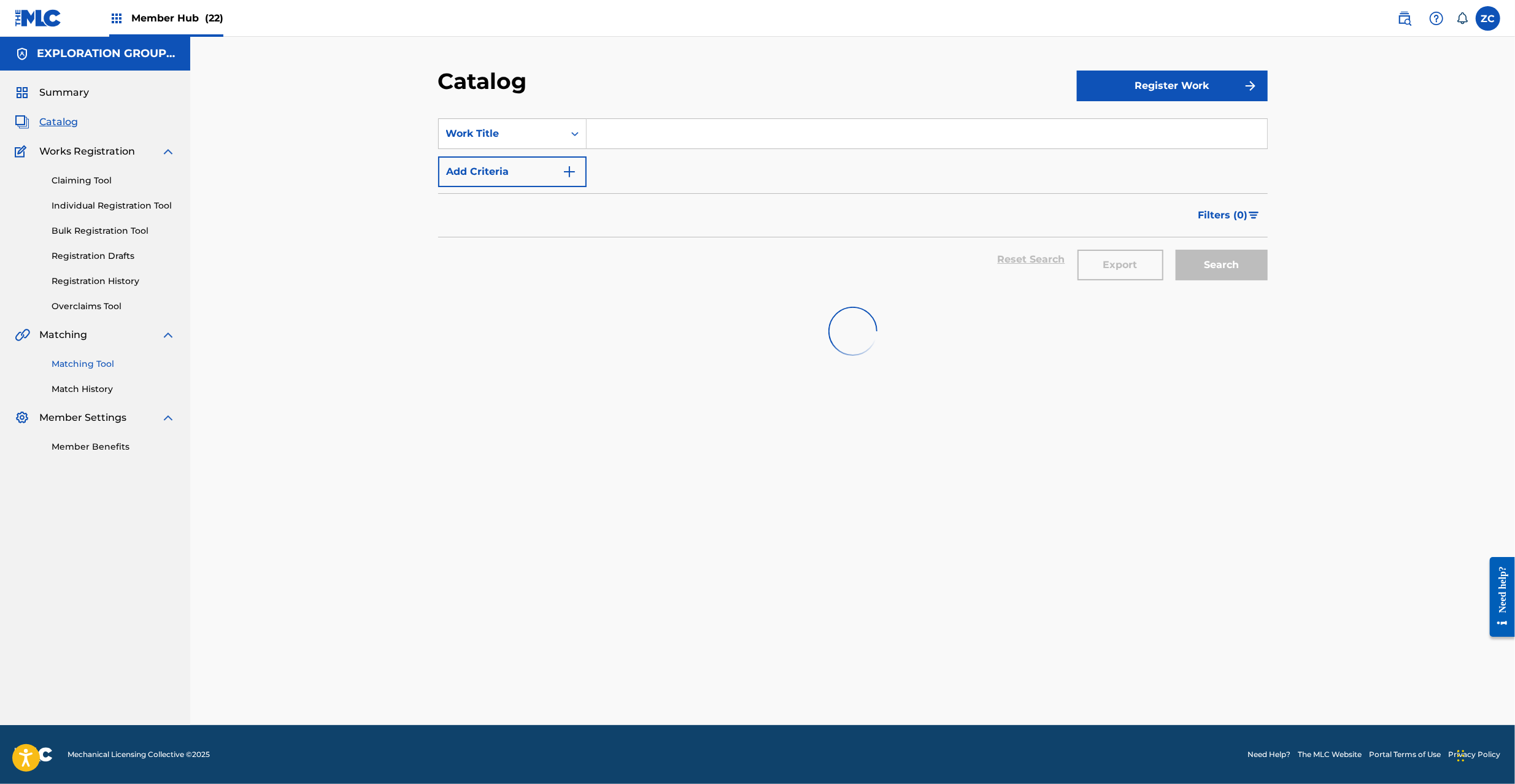
click at [104, 366] on link "Matching Tool" at bounding box center [113, 364] width 124 height 13
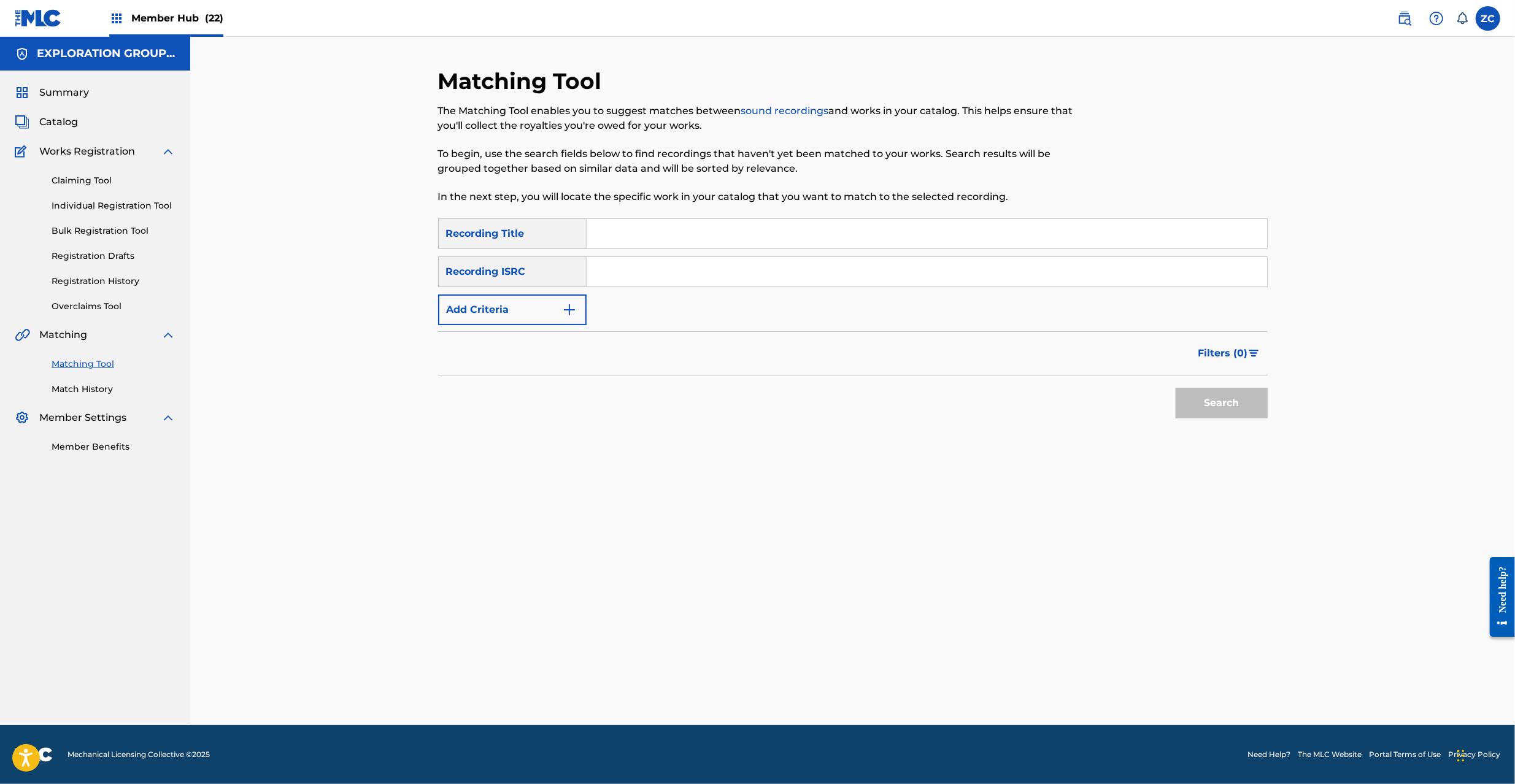
click at [793, 275] on input "Search Form" at bounding box center [927, 272] width 680 height 30
click at [1233, 406] on button "Search" at bounding box center [1222, 403] width 92 height 30
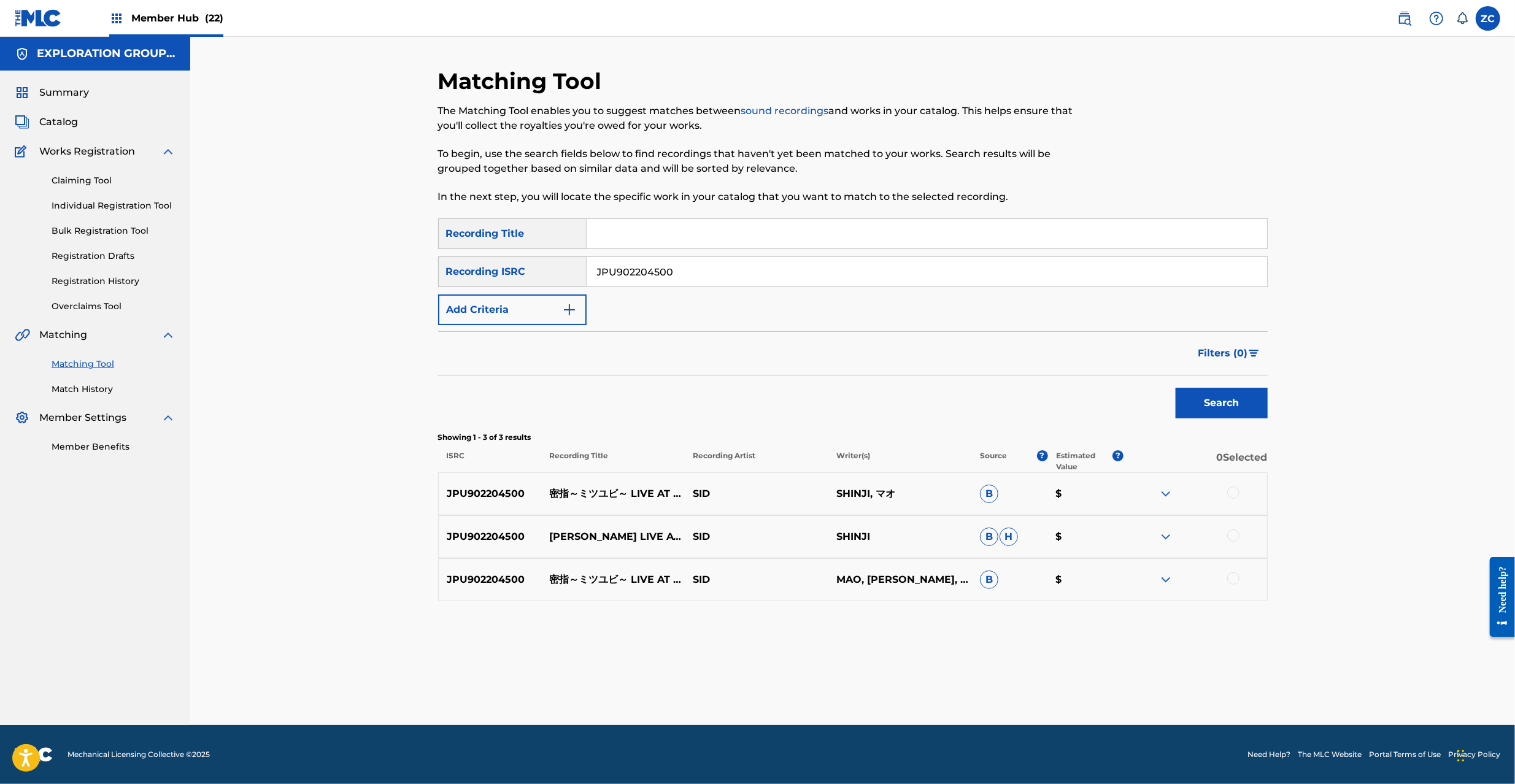
click at [1232, 492] on div at bounding box center [1234, 493] width 12 height 12
click at [1233, 540] on div at bounding box center [1234, 536] width 12 height 12
click at [1231, 583] on div at bounding box center [1234, 579] width 12 height 12
click at [759, 274] on input "JPU902204500" at bounding box center [927, 272] width 680 height 30
type input "JPF300700930"
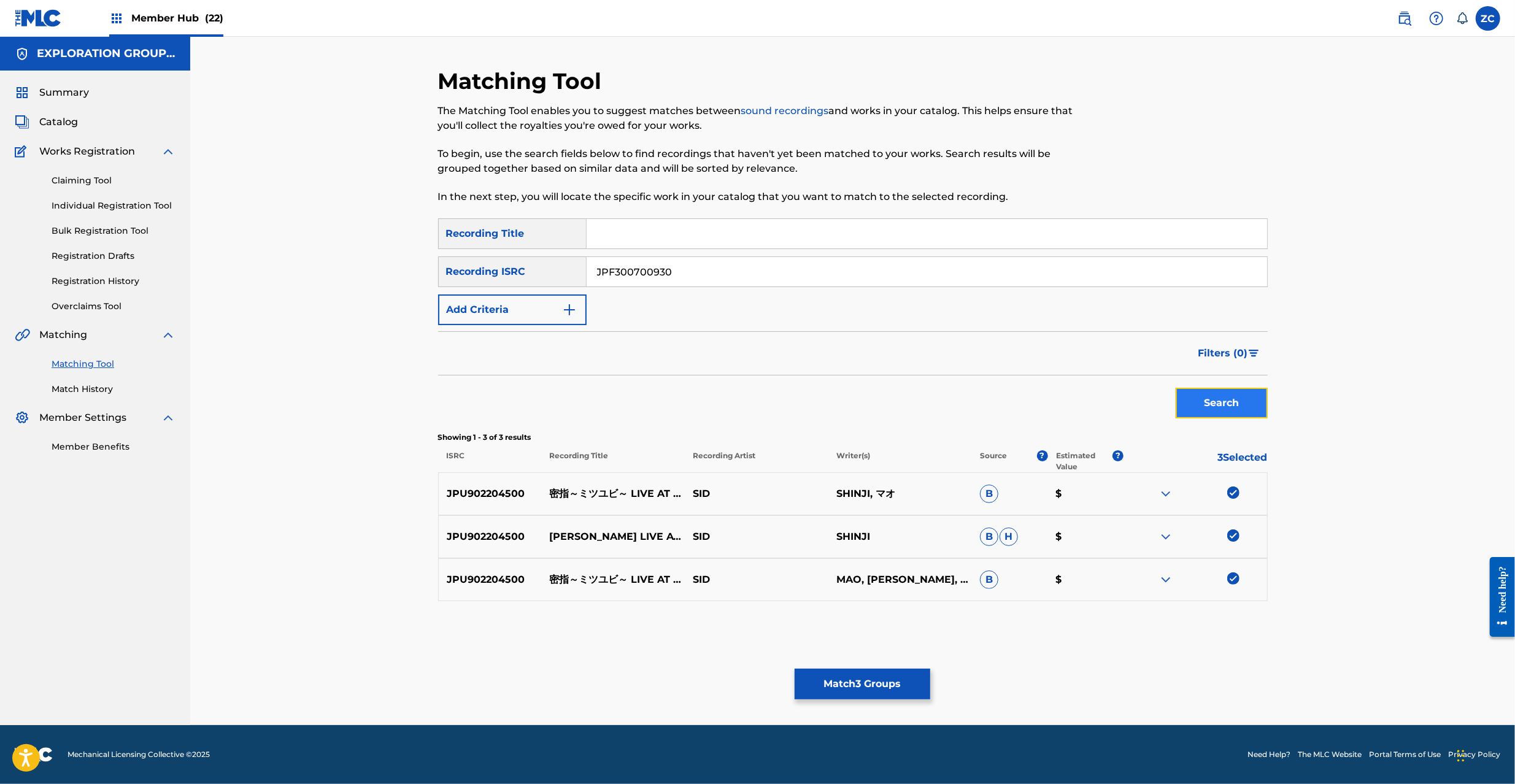
click at [1238, 398] on button "Search" at bounding box center [1222, 403] width 92 height 30
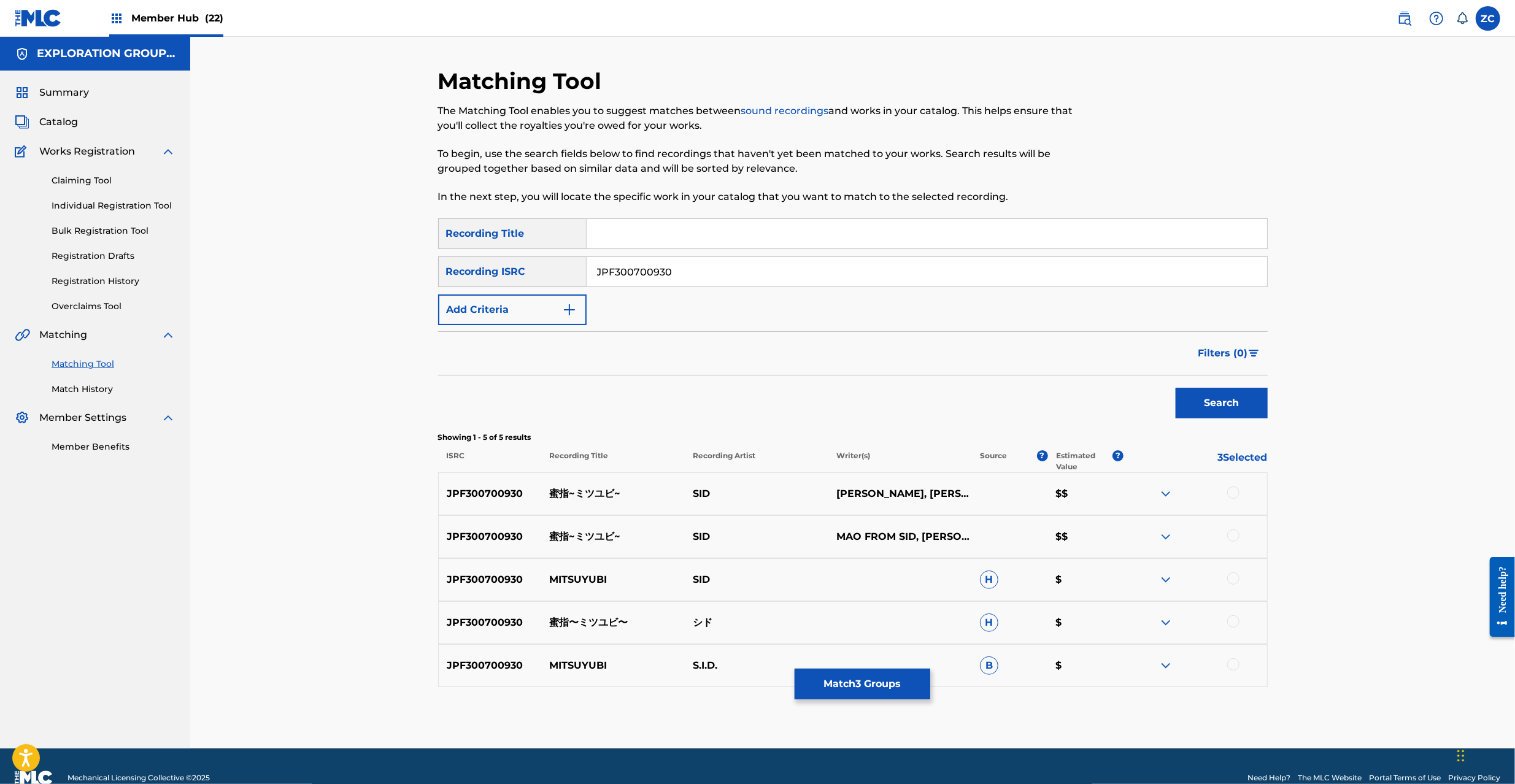
click at [1238, 495] on div at bounding box center [1234, 493] width 12 height 12
click at [1235, 536] on div at bounding box center [1234, 536] width 12 height 12
click at [1234, 582] on div at bounding box center [1234, 579] width 12 height 12
click at [1232, 626] on div at bounding box center [1234, 622] width 12 height 12
click at [1234, 661] on div at bounding box center [1234, 665] width 12 height 12
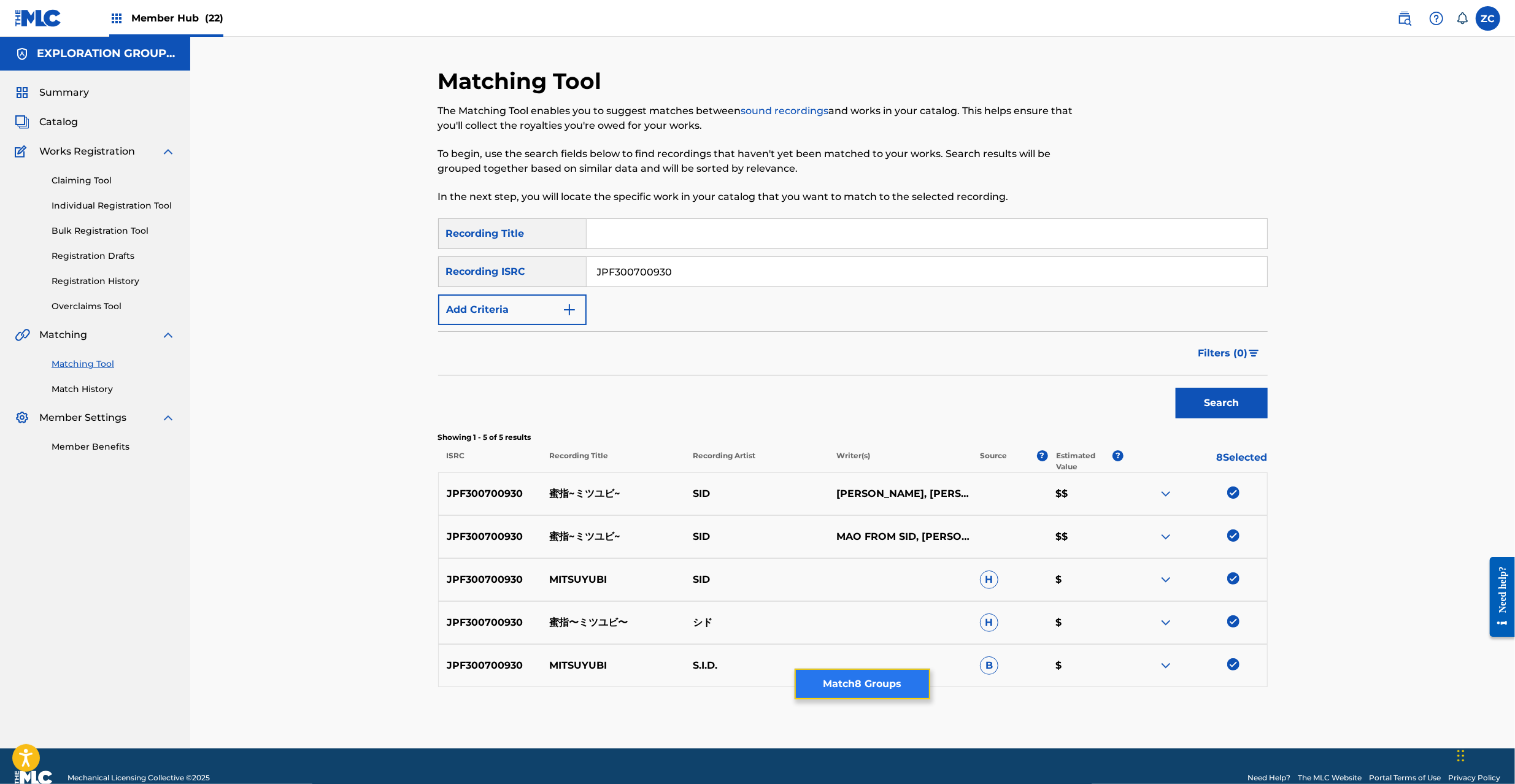
click at [879, 694] on button "Match 8 Groups" at bounding box center [863, 683] width 136 height 30
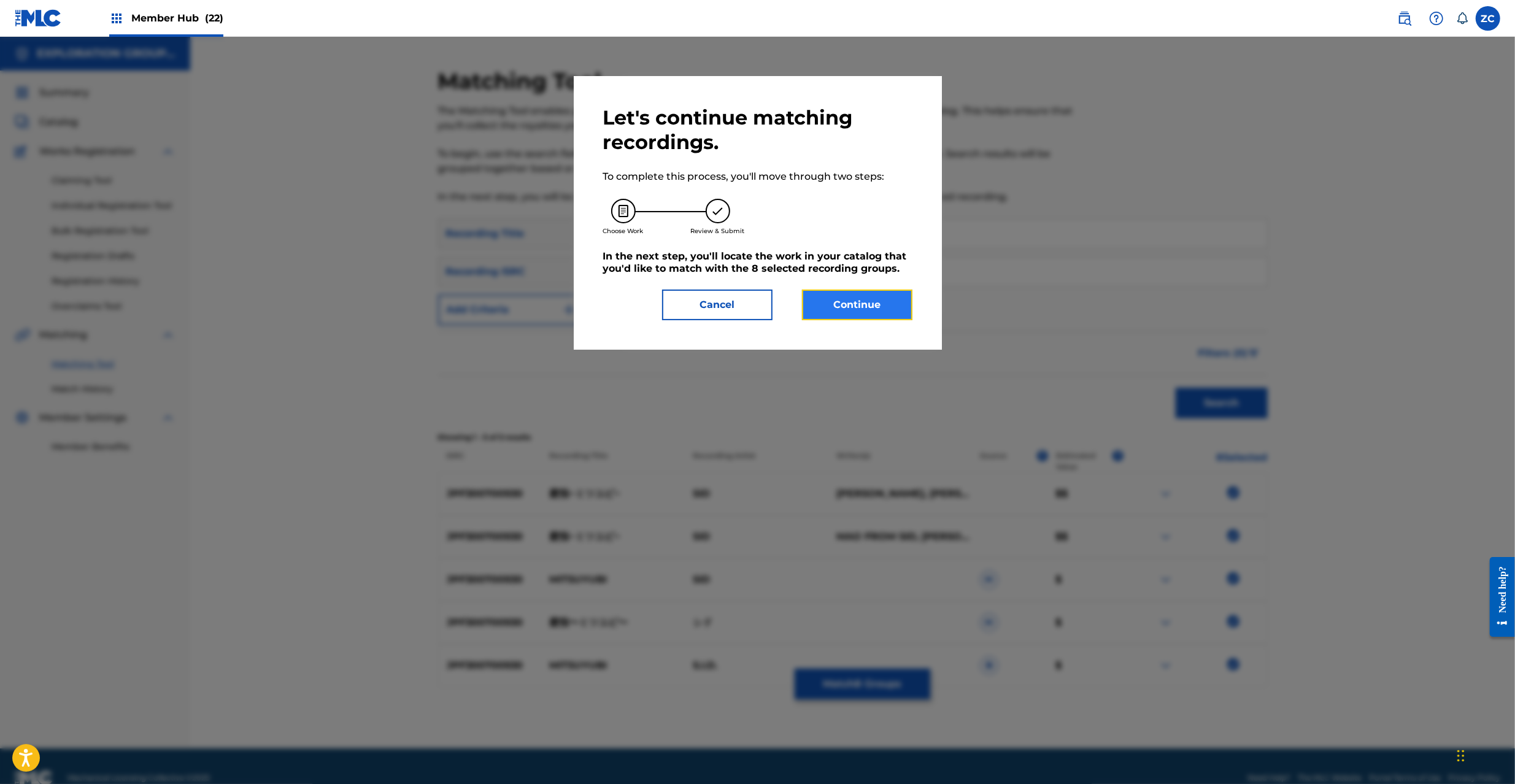
click at [856, 320] on button "Continue" at bounding box center [857, 305] width 111 height 30
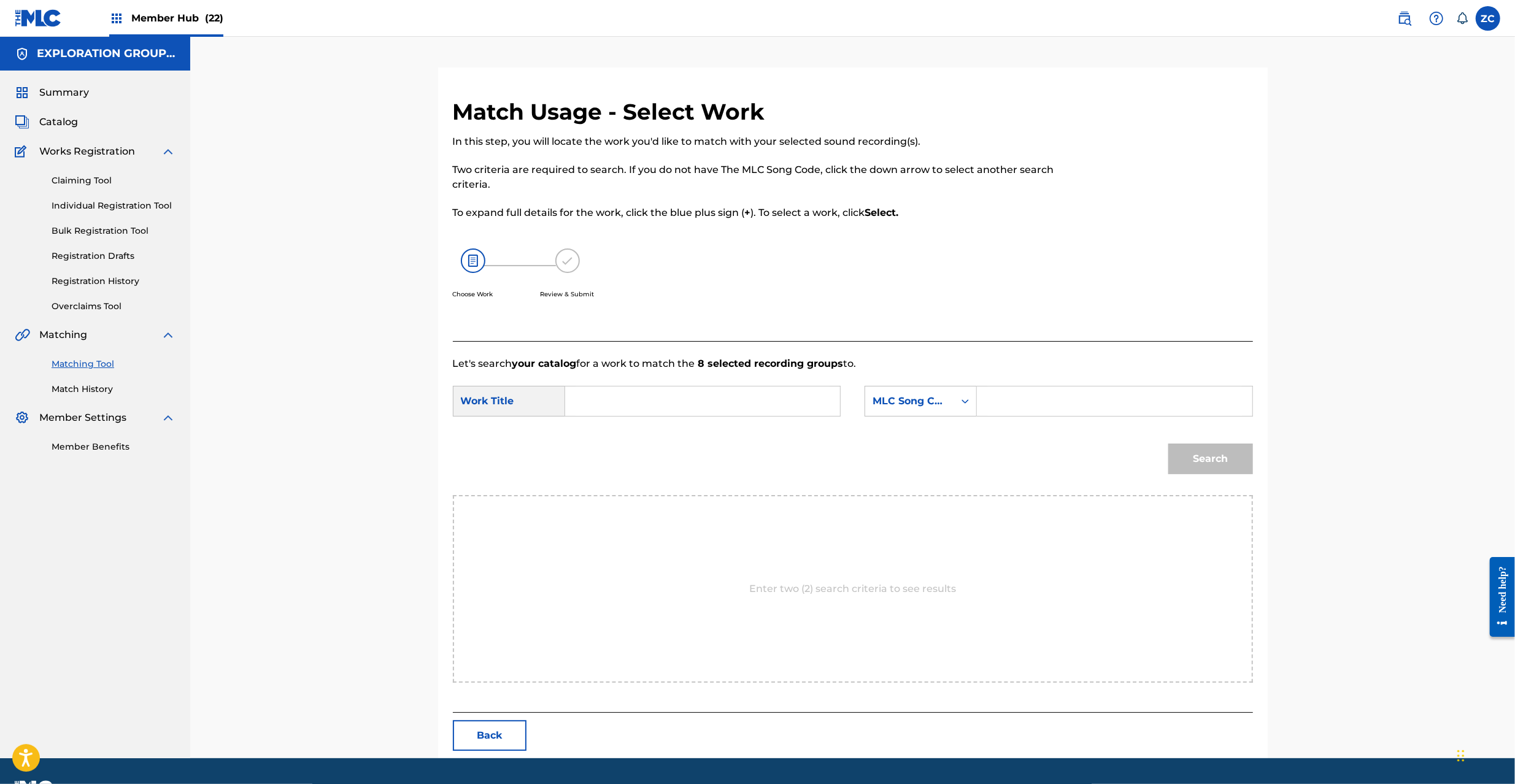
click at [749, 412] on input "Search Form" at bounding box center [703, 401] width 254 height 30
click at [675, 397] on input "Mitsuyubi MG82VE" at bounding box center [703, 401] width 254 height 30
type input "Mitsuyubi"
click at [1097, 398] on input "Search Form" at bounding box center [1114, 401] width 254 height 30
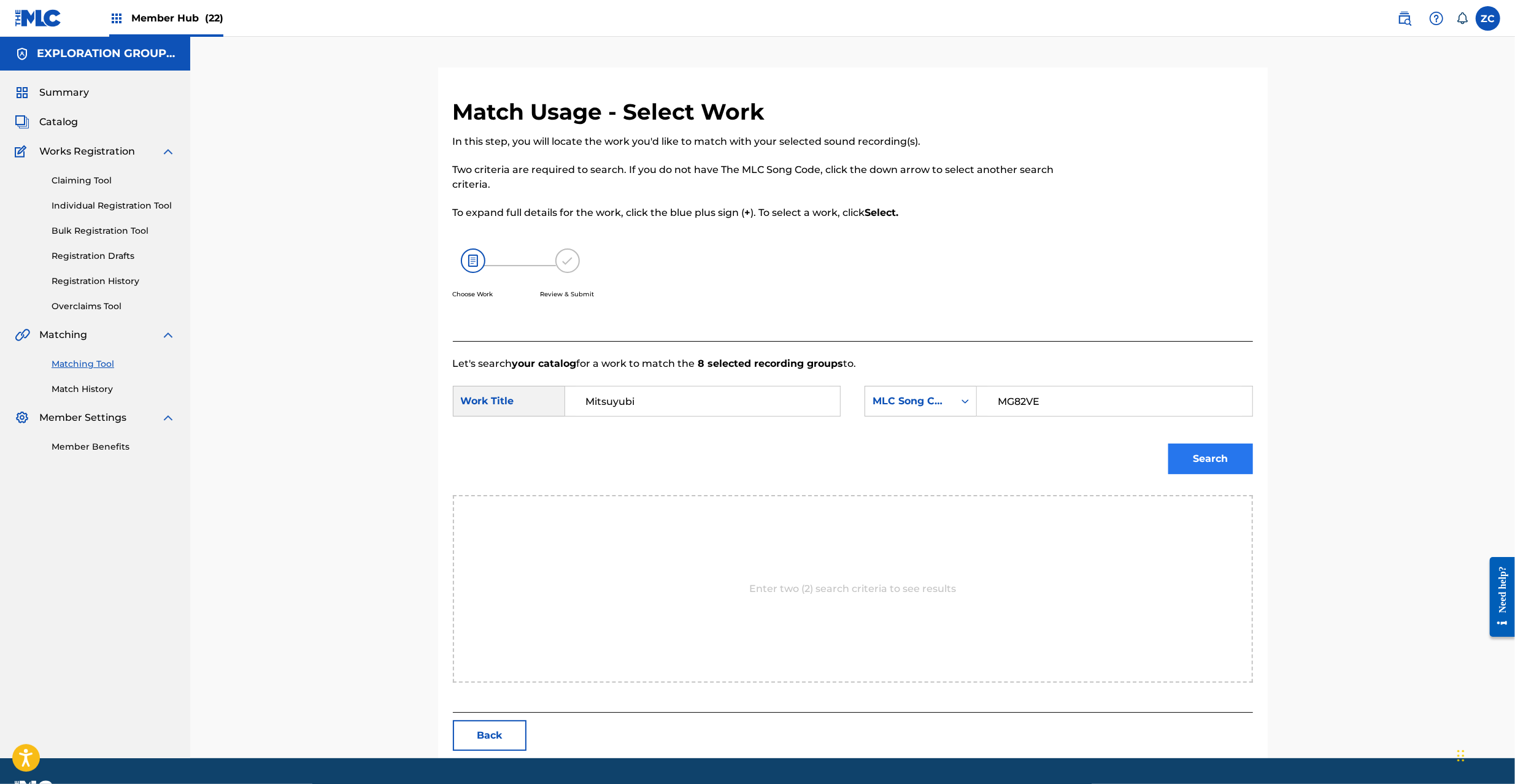
type input "MG82VE"
drag, startPoint x: 1221, startPoint y: 459, endPoint x: 1184, endPoint y: 435, distance: 44.1
click at [1220, 457] on button "Search" at bounding box center [1210, 458] width 85 height 30
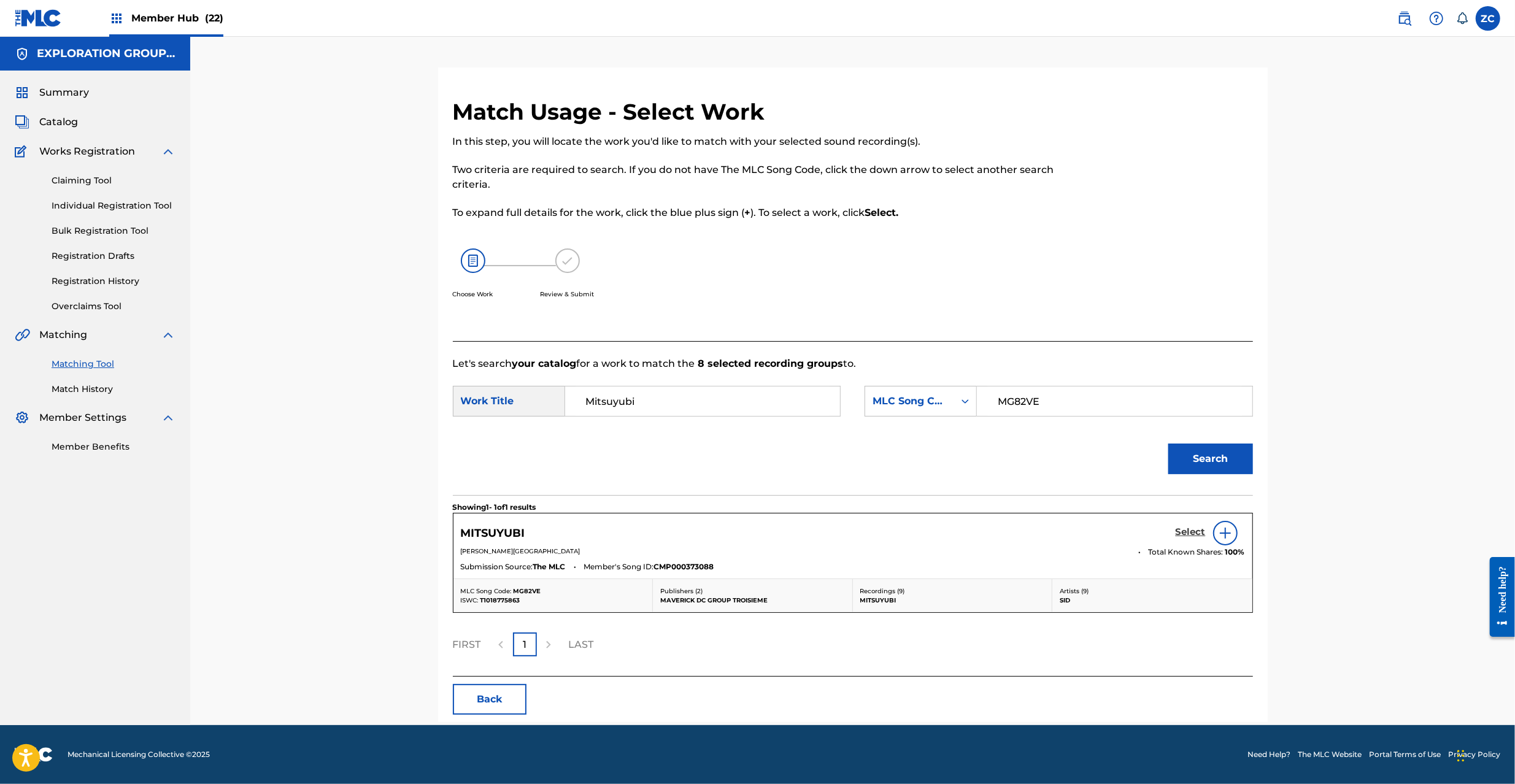
click at [1191, 539] on h5 "Select" at bounding box center [1191, 532] width 30 height 12
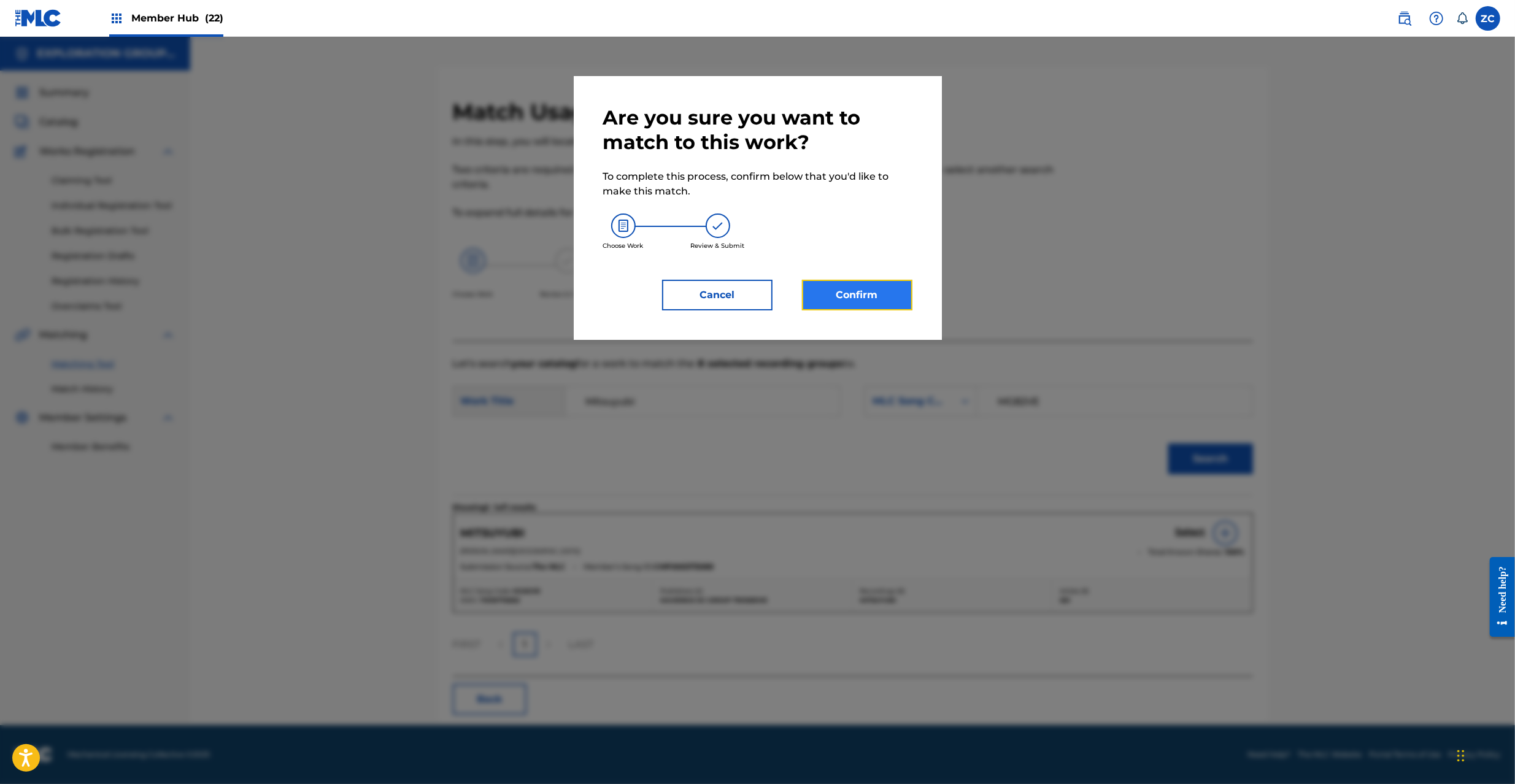
click at [872, 305] on button "Confirm" at bounding box center [857, 295] width 111 height 30
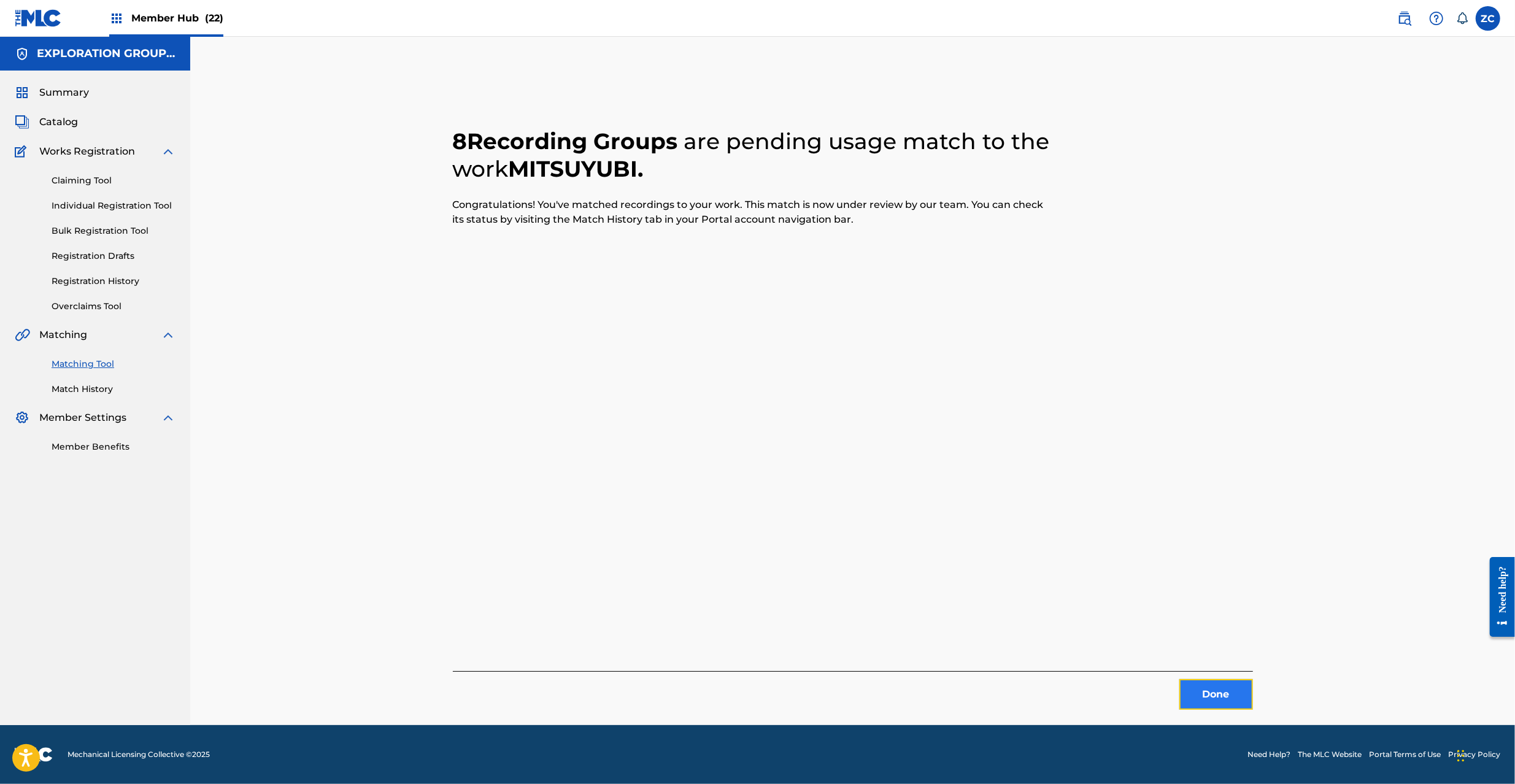
click at [1213, 690] on button "Done" at bounding box center [1216, 694] width 73 height 30
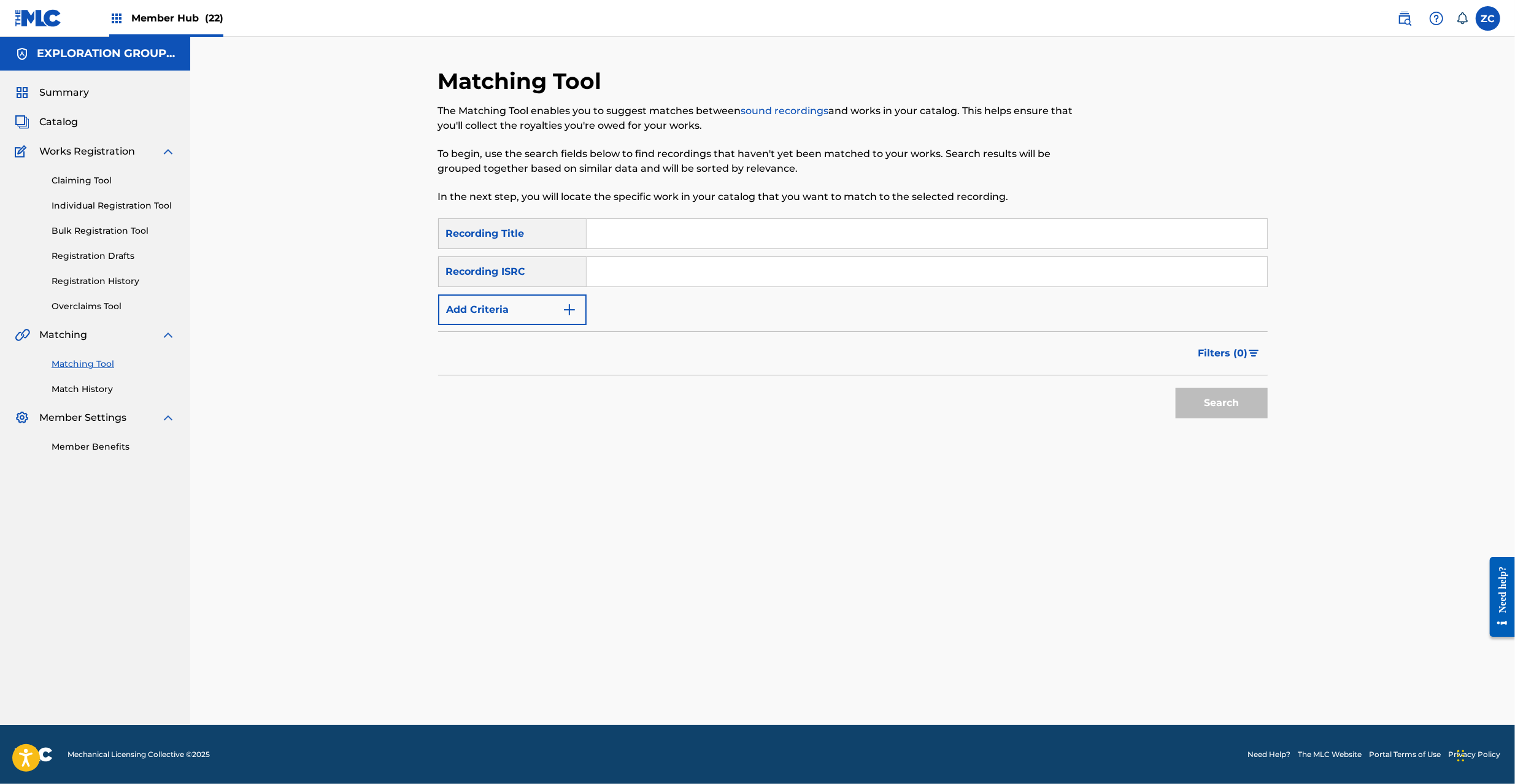
drag, startPoint x: 747, startPoint y: 267, endPoint x: 773, endPoint y: 285, distance: 31.6
click at [747, 267] on input "Search Form" at bounding box center [927, 272] width 680 height 30
drag, startPoint x: 1205, startPoint y: 393, endPoint x: 1182, endPoint y: 383, distance: 25.1
click at [1205, 393] on button "Search" at bounding box center [1222, 403] width 92 height 30
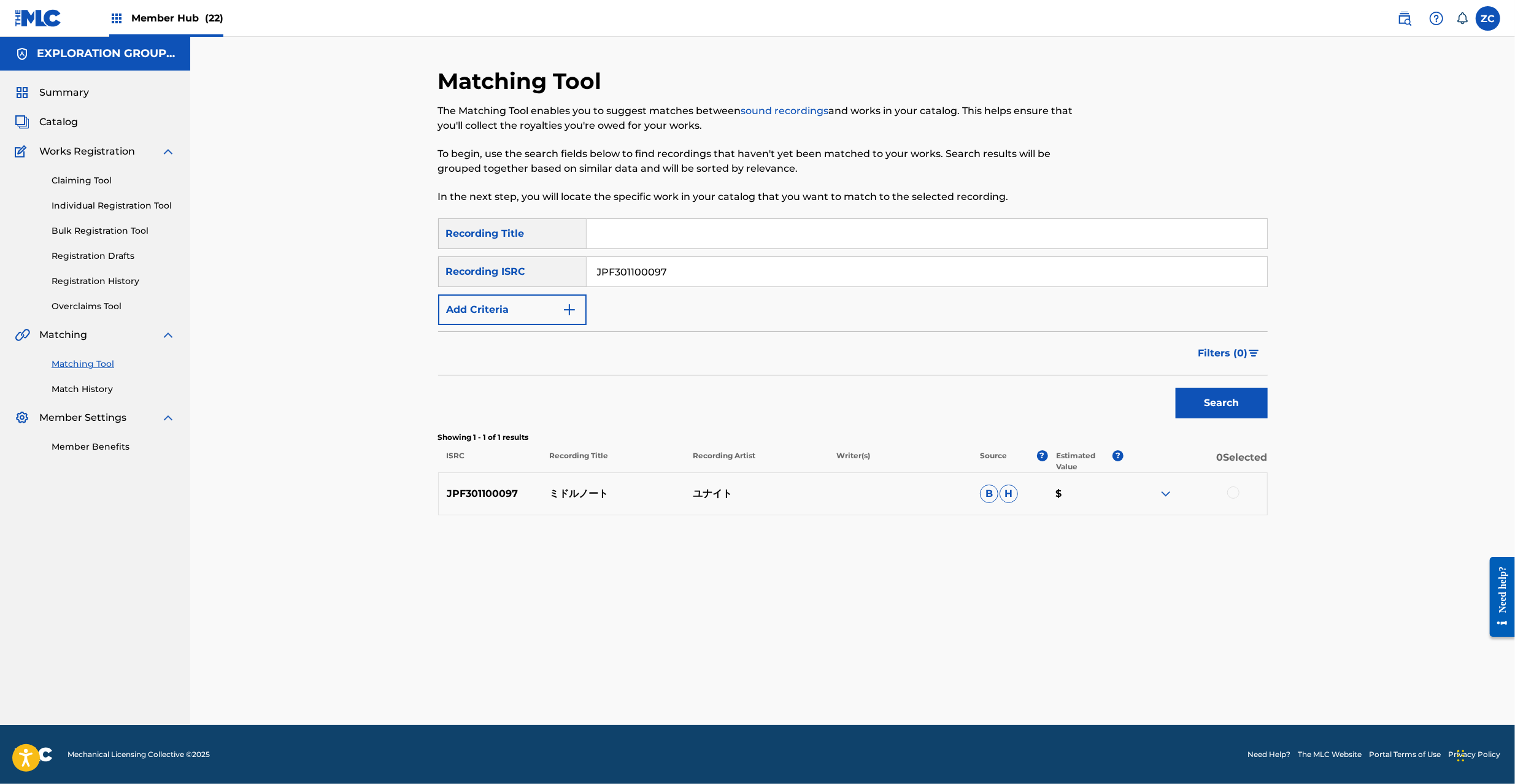
click at [1233, 492] on div at bounding box center [1234, 493] width 12 height 12
click at [862, 270] on input "JPF301100097" at bounding box center [927, 272] width 680 height 30
type input "JPF302100017"
click at [1234, 405] on button "Search" at bounding box center [1222, 403] width 92 height 30
click at [1234, 491] on div at bounding box center [1234, 493] width 12 height 12
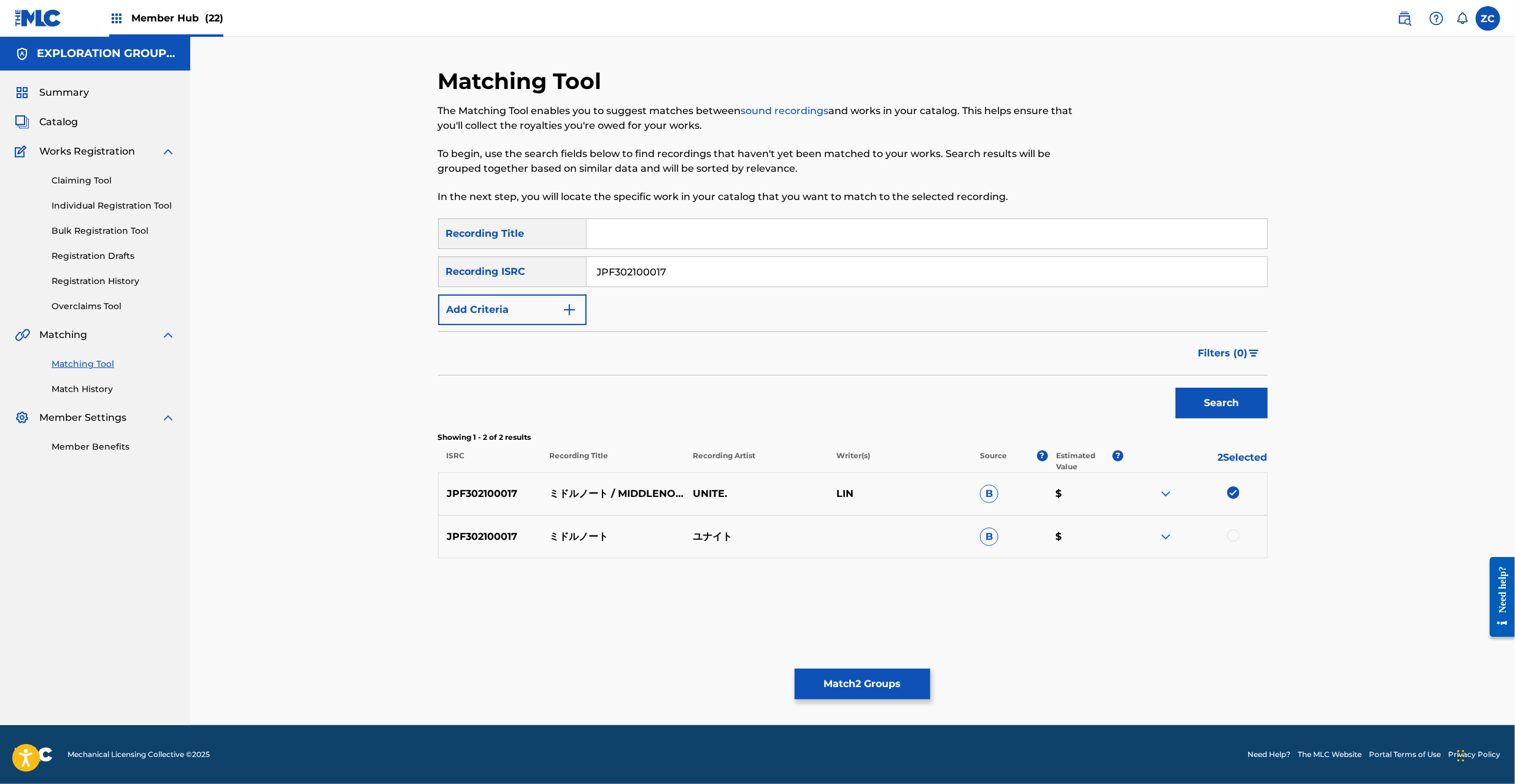
click at [1236, 540] on div at bounding box center [1234, 536] width 12 height 12
click at [908, 686] on button "Match 3 Groups" at bounding box center [863, 683] width 136 height 30
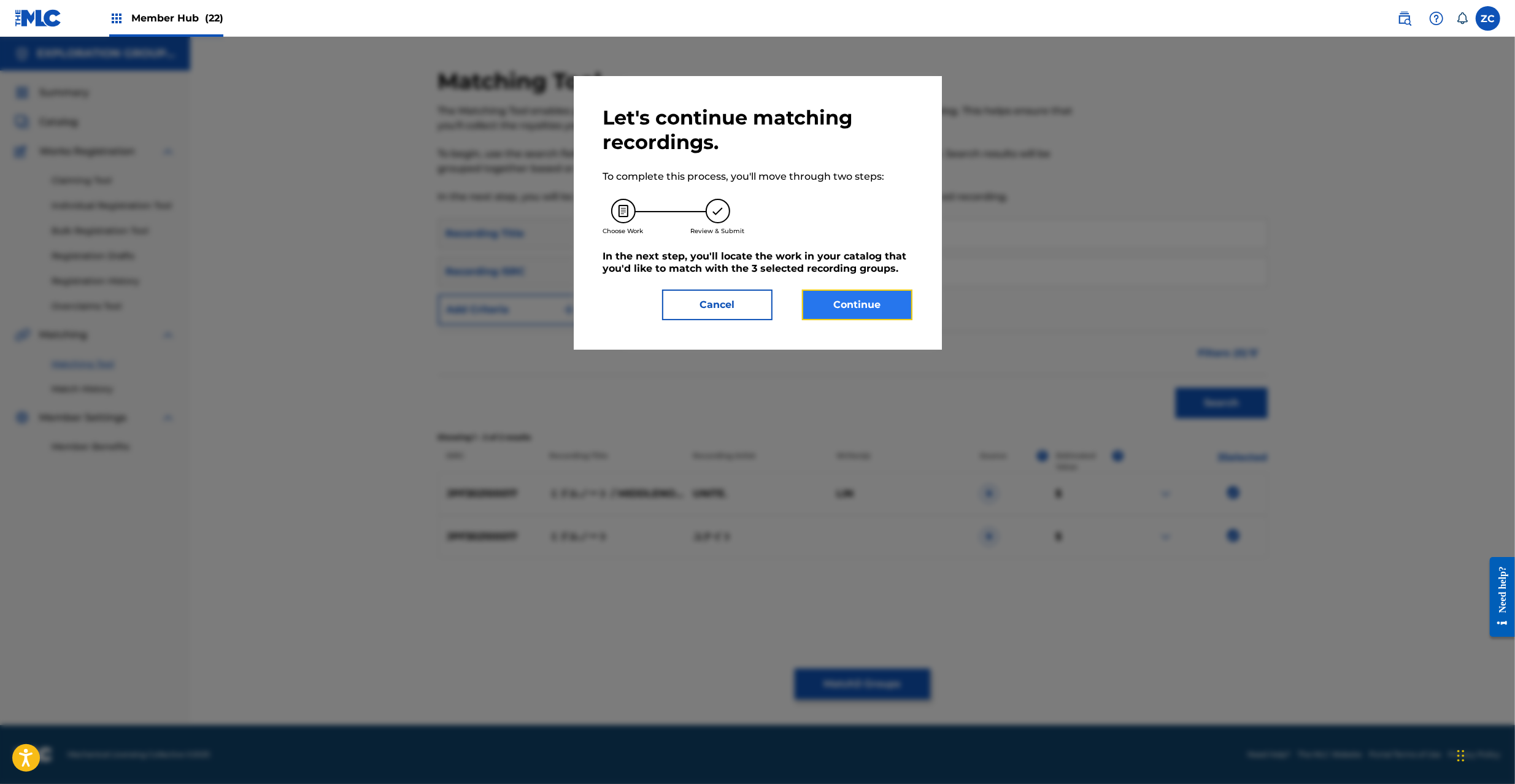
click at [859, 305] on button "Continue" at bounding box center [857, 305] width 111 height 30
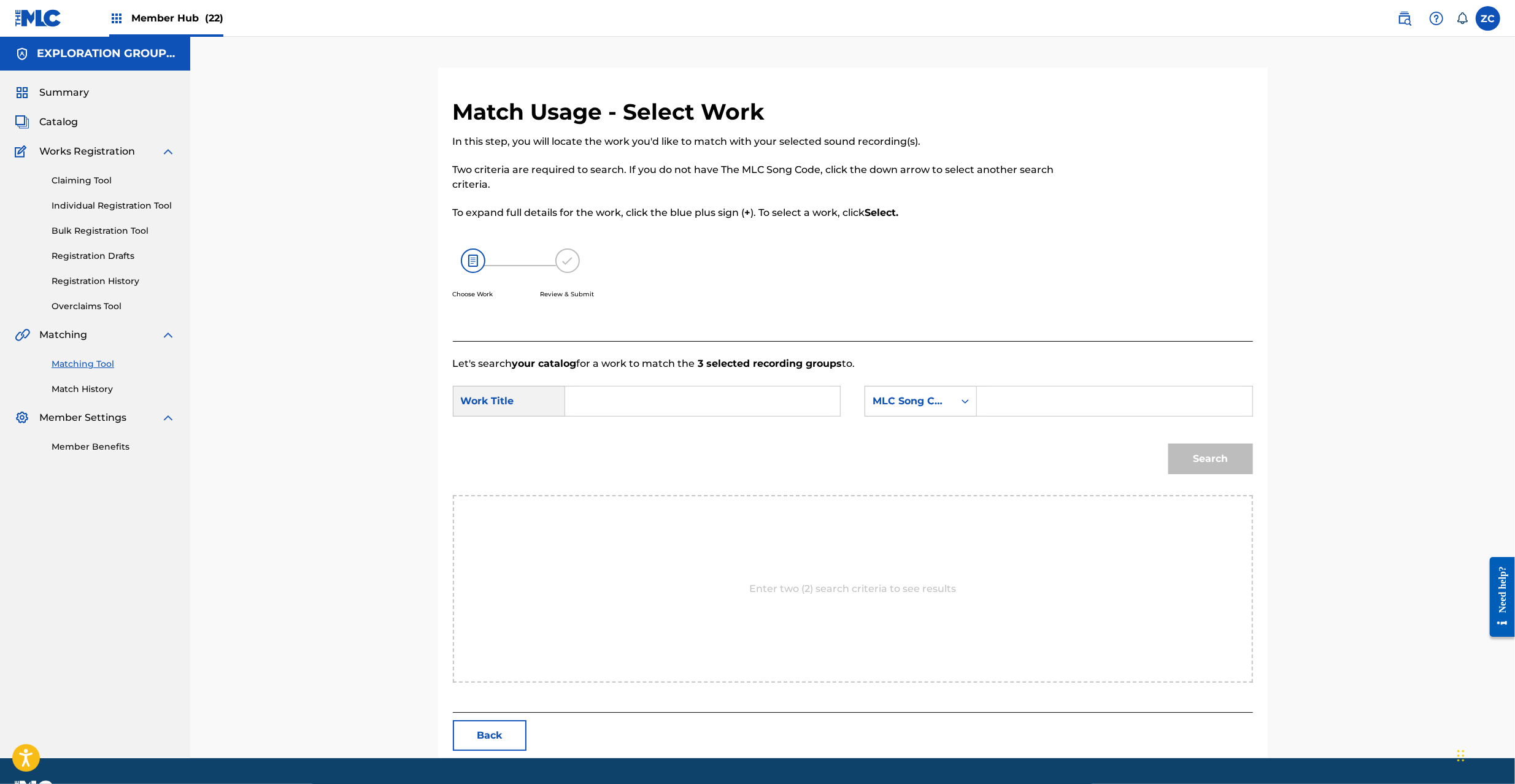
click at [765, 406] on input "Search Form" at bounding box center [703, 401] width 254 height 30
click at [700, 395] on input "Midoru Nooto MW1JU2" at bounding box center [703, 401] width 254 height 30
type input "[PERSON_NAME]"
click at [1064, 399] on input "Search Form" at bounding box center [1114, 401] width 254 height 30
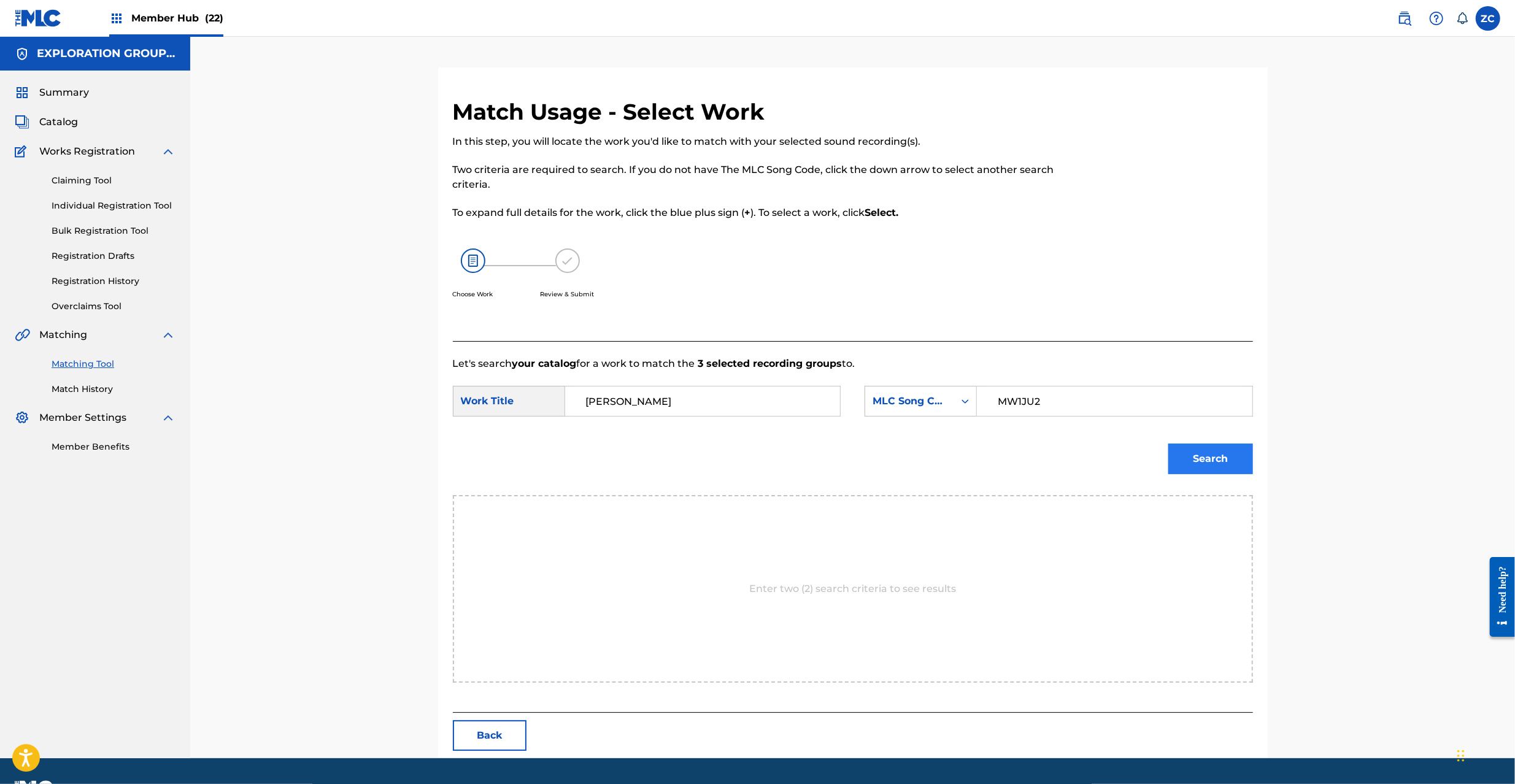
type input "MW1JU2"
click at [1232, 459] on button "Search" at bounding box center [1210, 458] width 85 height 30
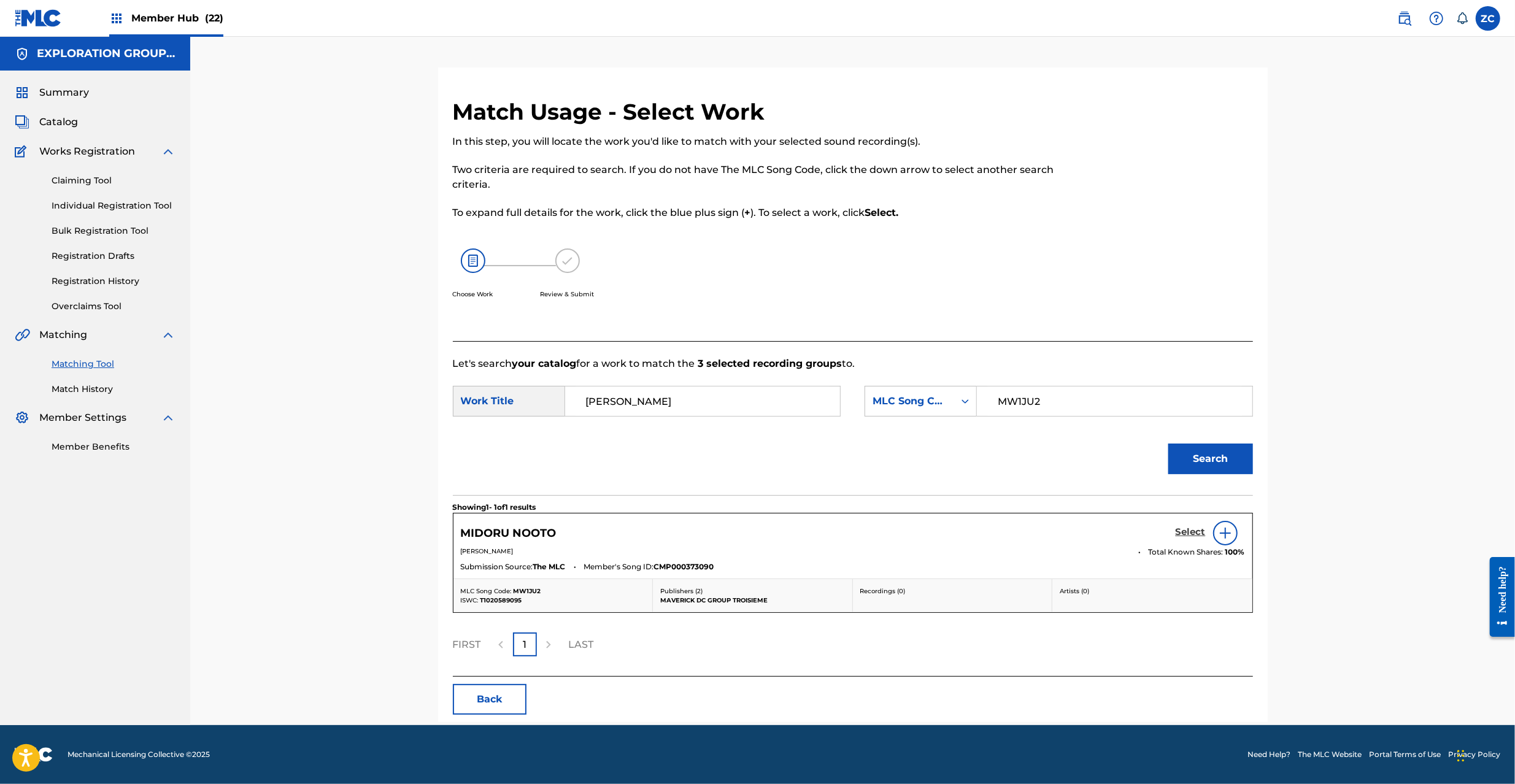
click at [1191, 538] on h5 "Select" at bounding box center [1191, 532] width 30 height 12
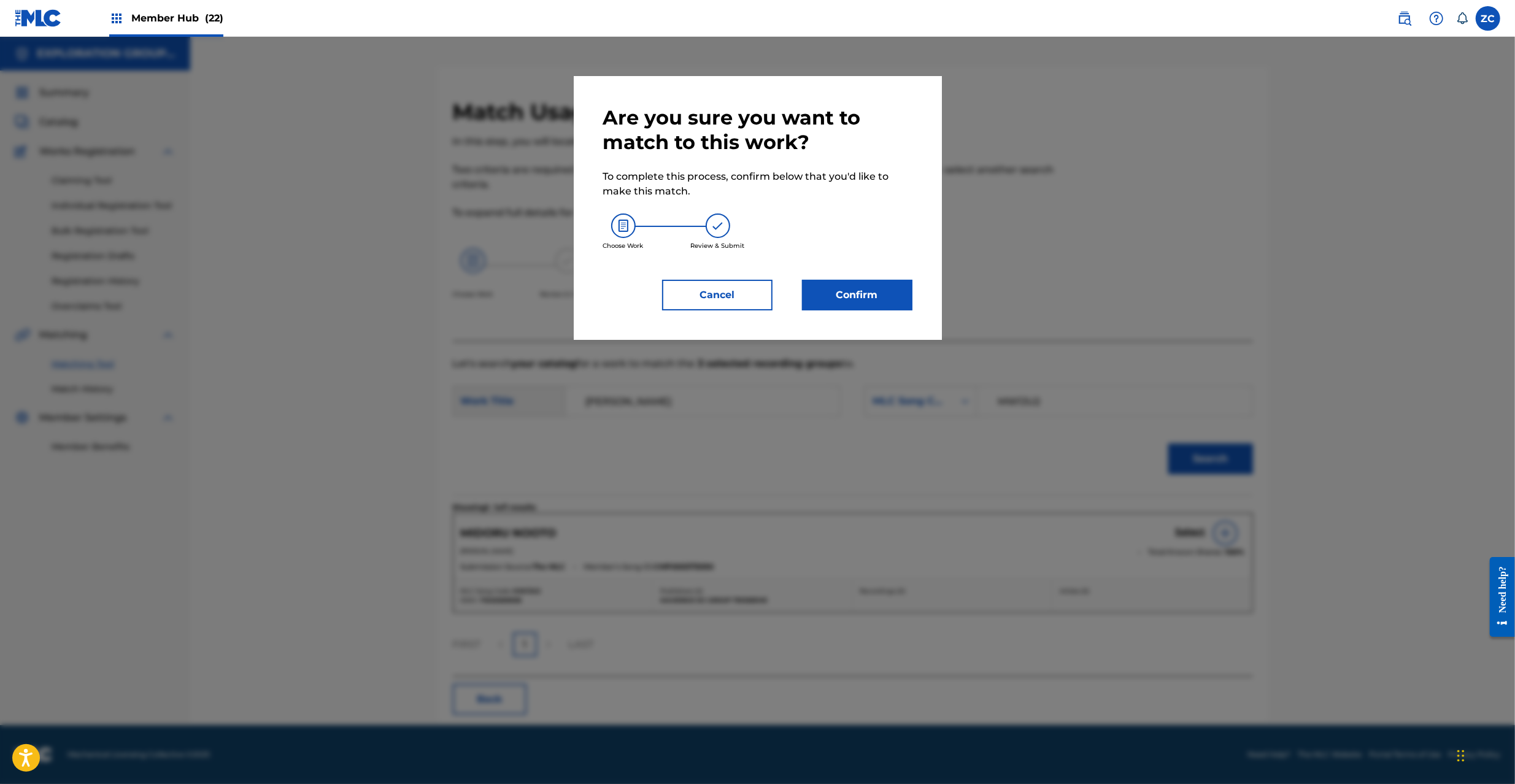
click at [880, 310] on div "Are you sure you want to match to this work? To complete this process, confirm …" at bounding box center [758, 208] width 368 height 264
click at [879, 288] on button "Confirm" at bounding box center [857, 295] width 111 height 30
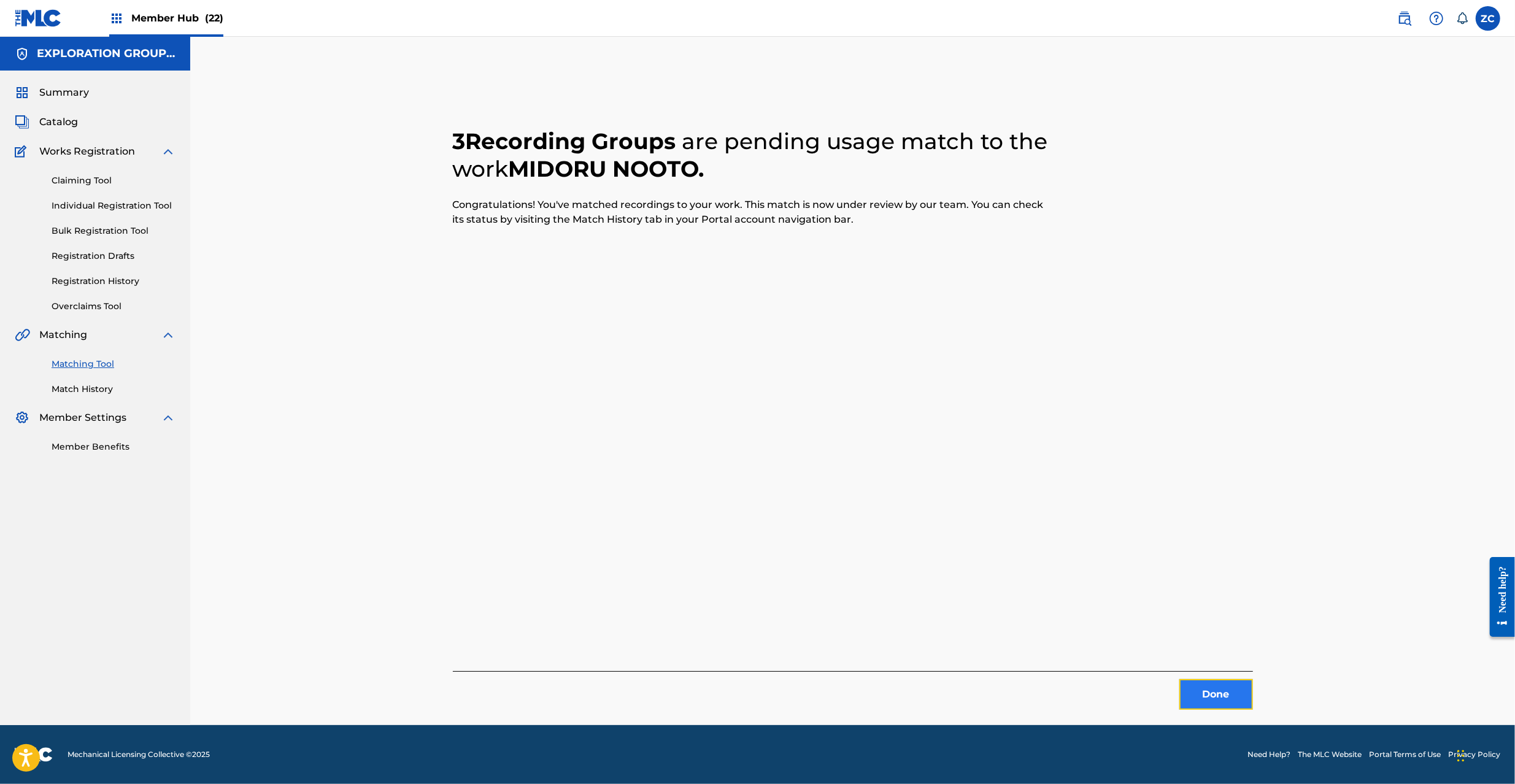
click at [1195, 697] on button "Done" at bounding box center [1216, 694] width 73 height 30
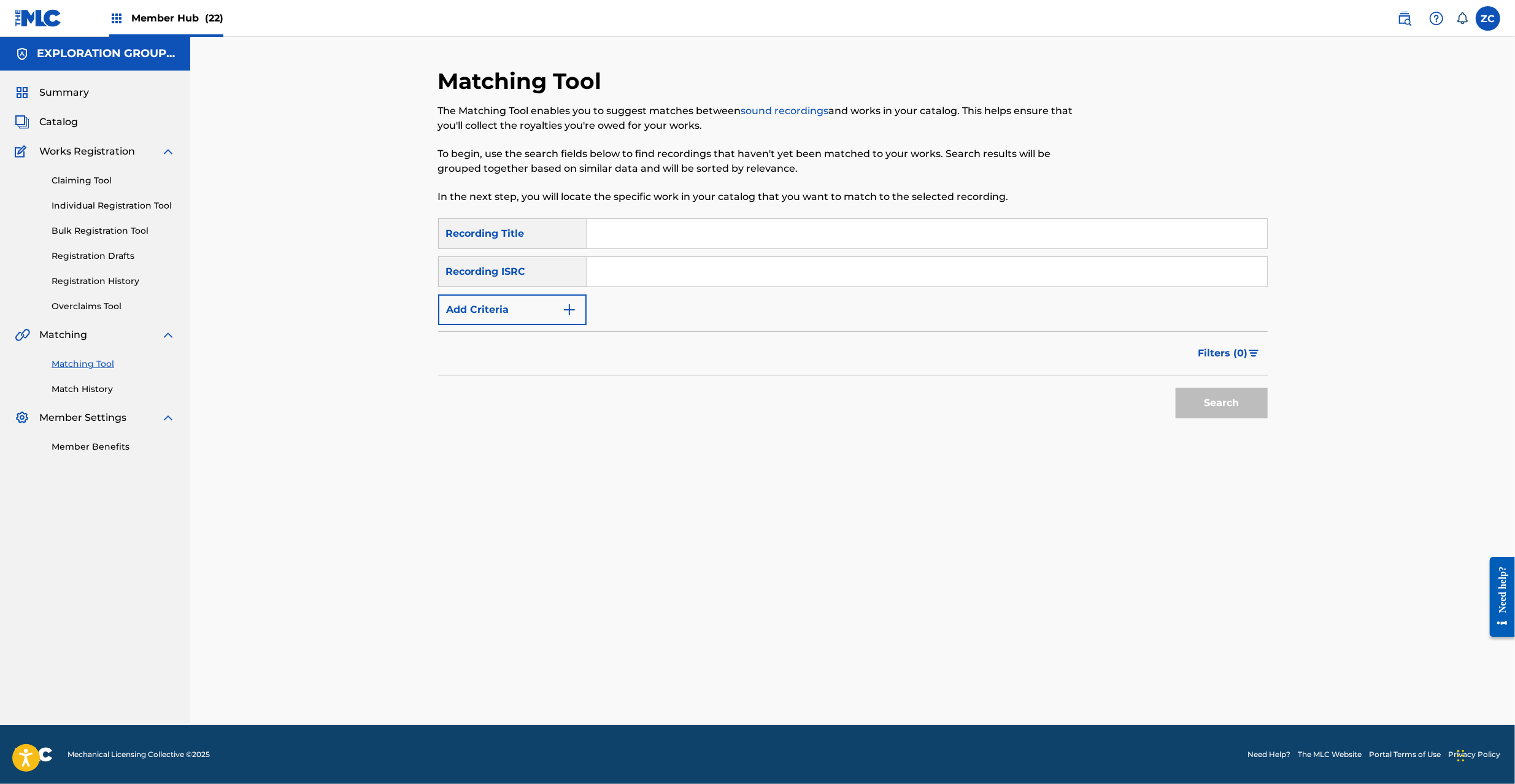
drag, startPoint x: 801, startPoint y: 264, endPoint x: 839, endPoint y: 280, distance: 41.2
click at [801, 264] on input "Search Form" at bounding box center [927, 272] width 680 height 30
type input "JPVI01310060"
click at [1223, 406] on button "Search" at bounding box center [1222, 403] width 92 height 30
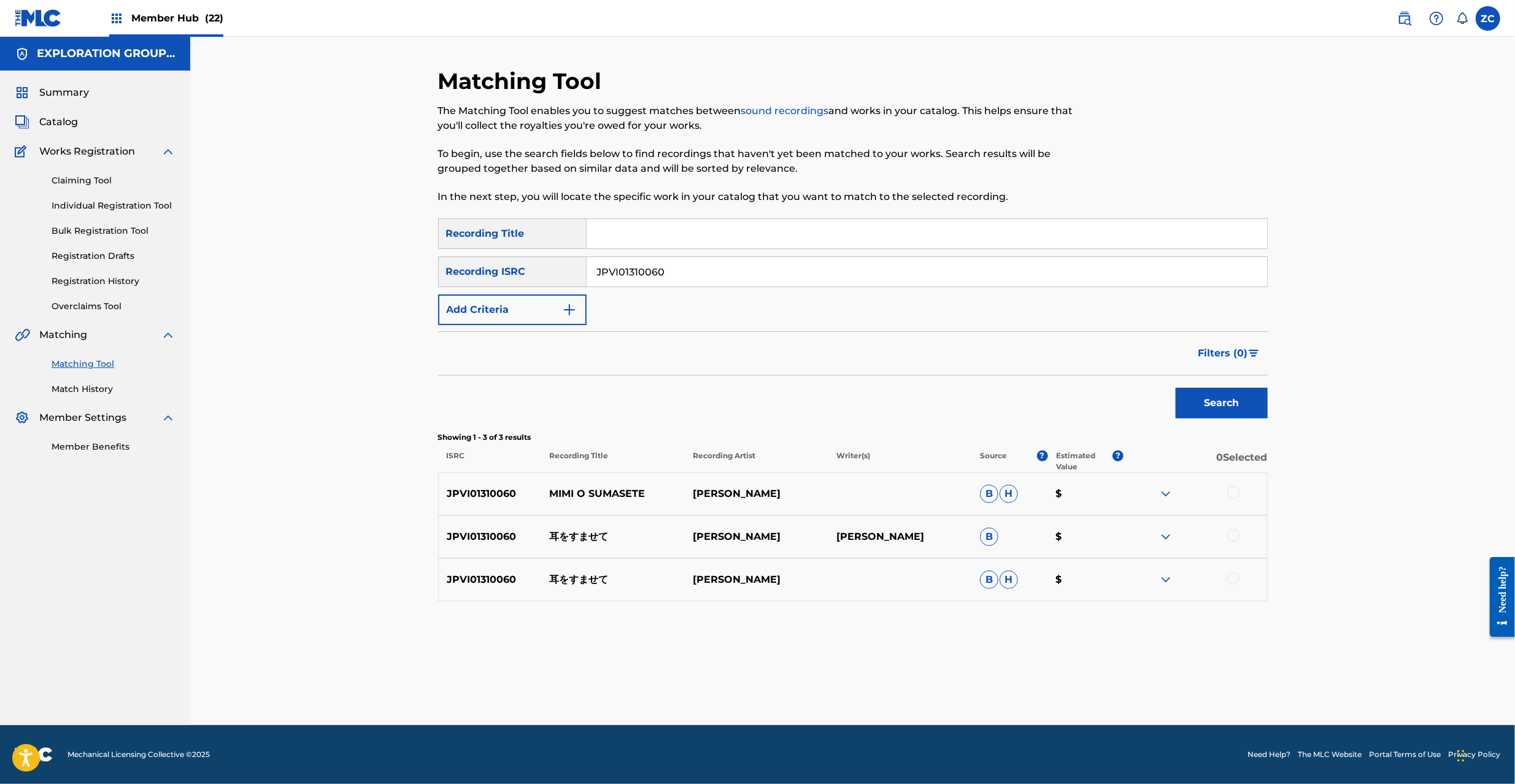
click at [1232, 493] on div at bounding box center [1234, 493] width 12 height 12
click at [1236, 535] on div at bounding box center [1234, 536] width 12 height 12
click at [1233, 580] on div at bounding box center [1234, 579] width 12 height 12
click at [897, 680] on button "Match 3 Groups" at bounding box center [863, 683] width 136 height 30
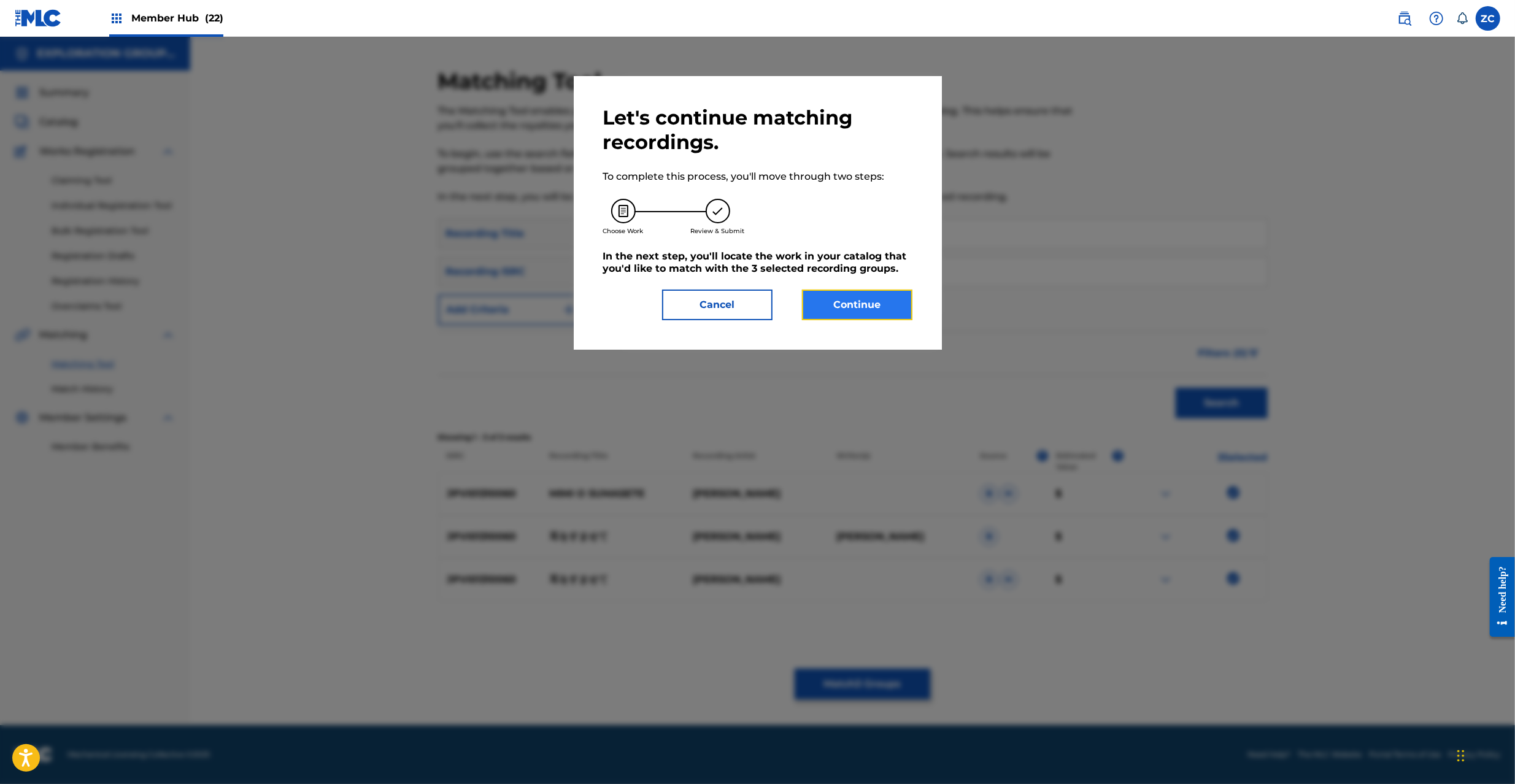
click at [846, 302] on button "Continue" at bounding box center [857, 305] width 111 height 30
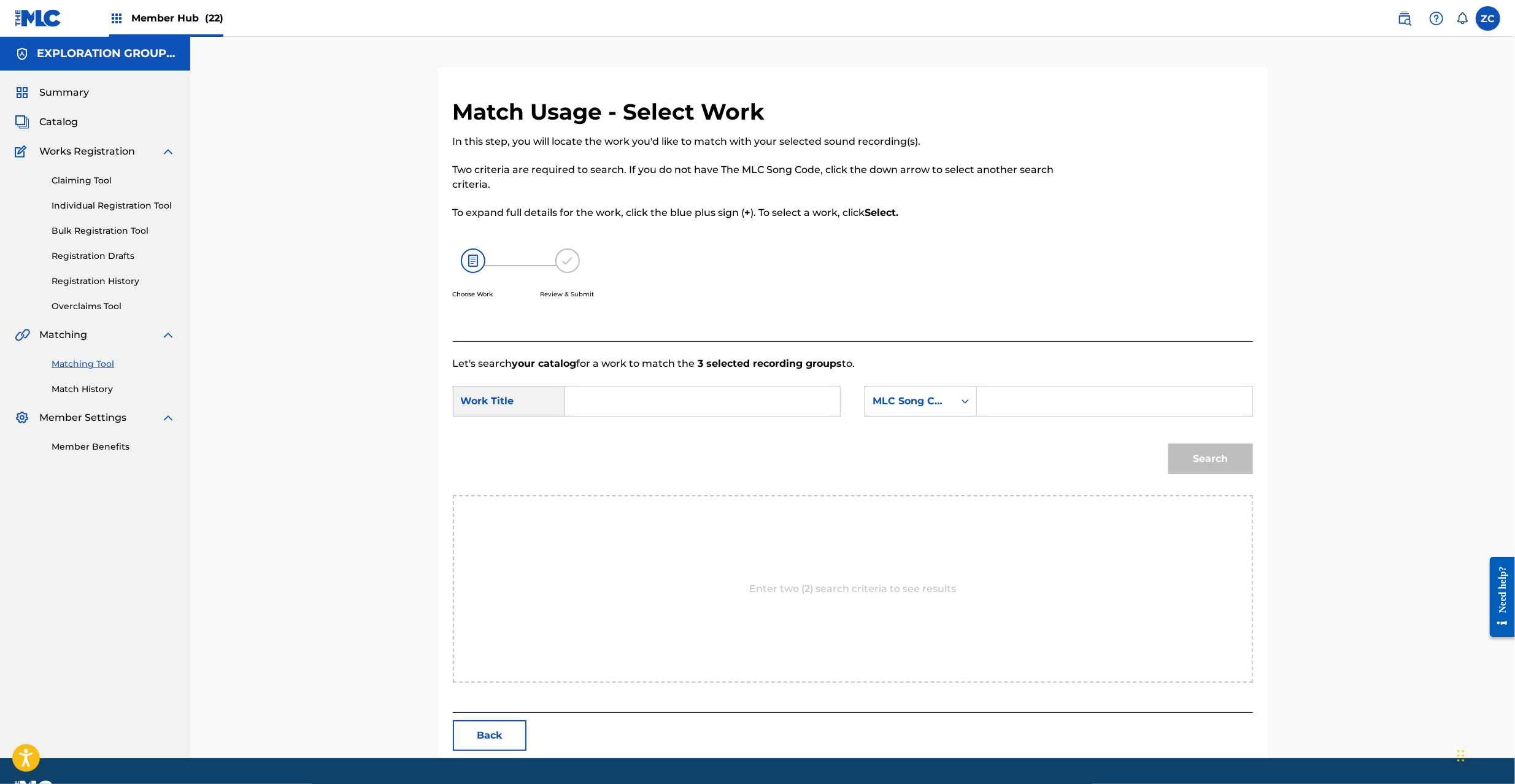
click at [686, 394] on input "Search Form" at bounding box center [703, 401] width 254 height 30
click at [710, 398] on input "[PERSON_NAME] MV4SSQ" at bounding box center [703, 401] width 254 height 30
type input "[PERSON_NAME]"
click at [1069, 399] on input "Search Form" at bounding box center [1114, 401] width 254 height 30
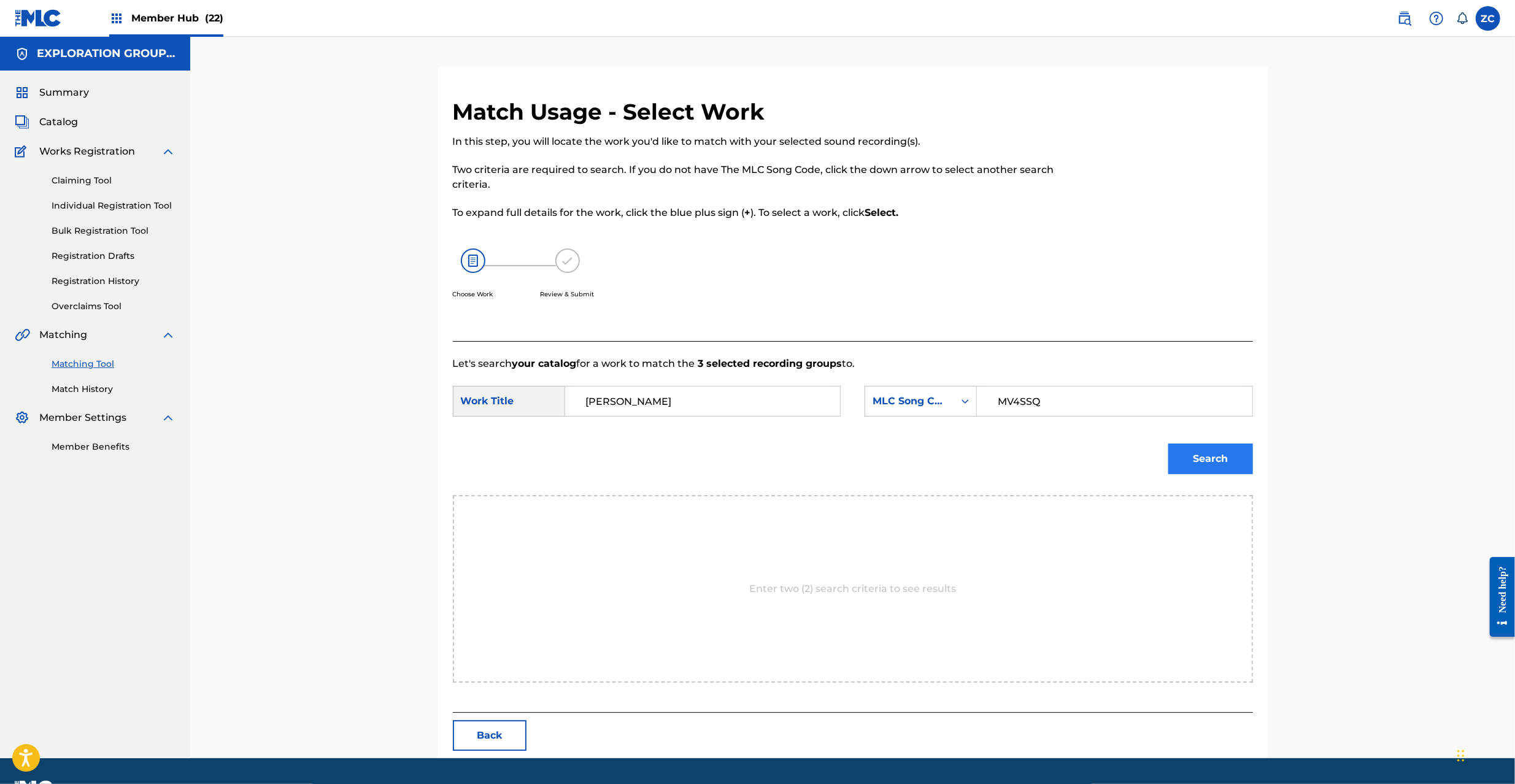
type input "MV4SSQ"
click at [1242, 461] on button "Search" at bounding box center [1210, 458] width 85 height 30
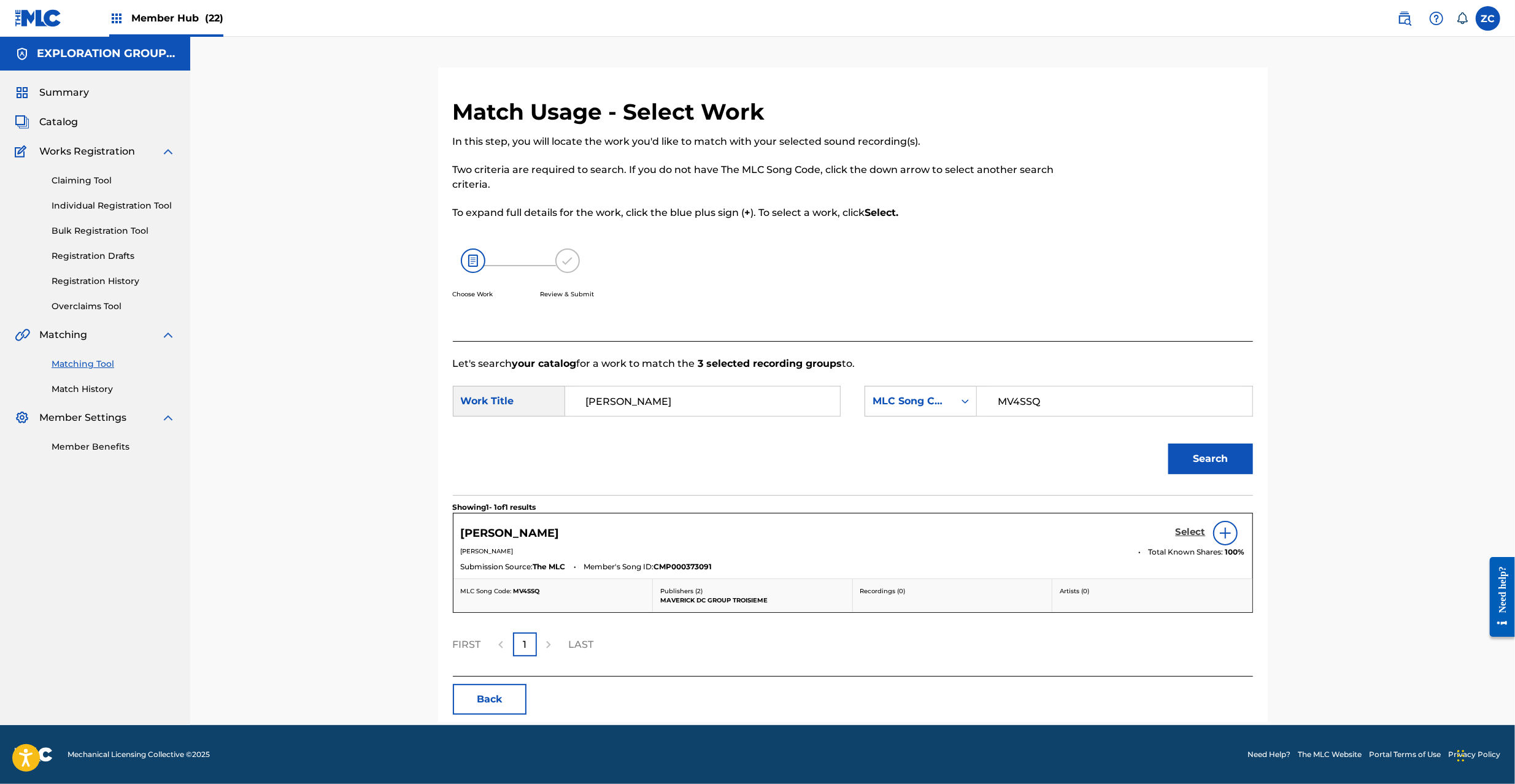
click at [1196, 534] on h5 "Select" at bounding box center [1191, 532] width 30 height 12
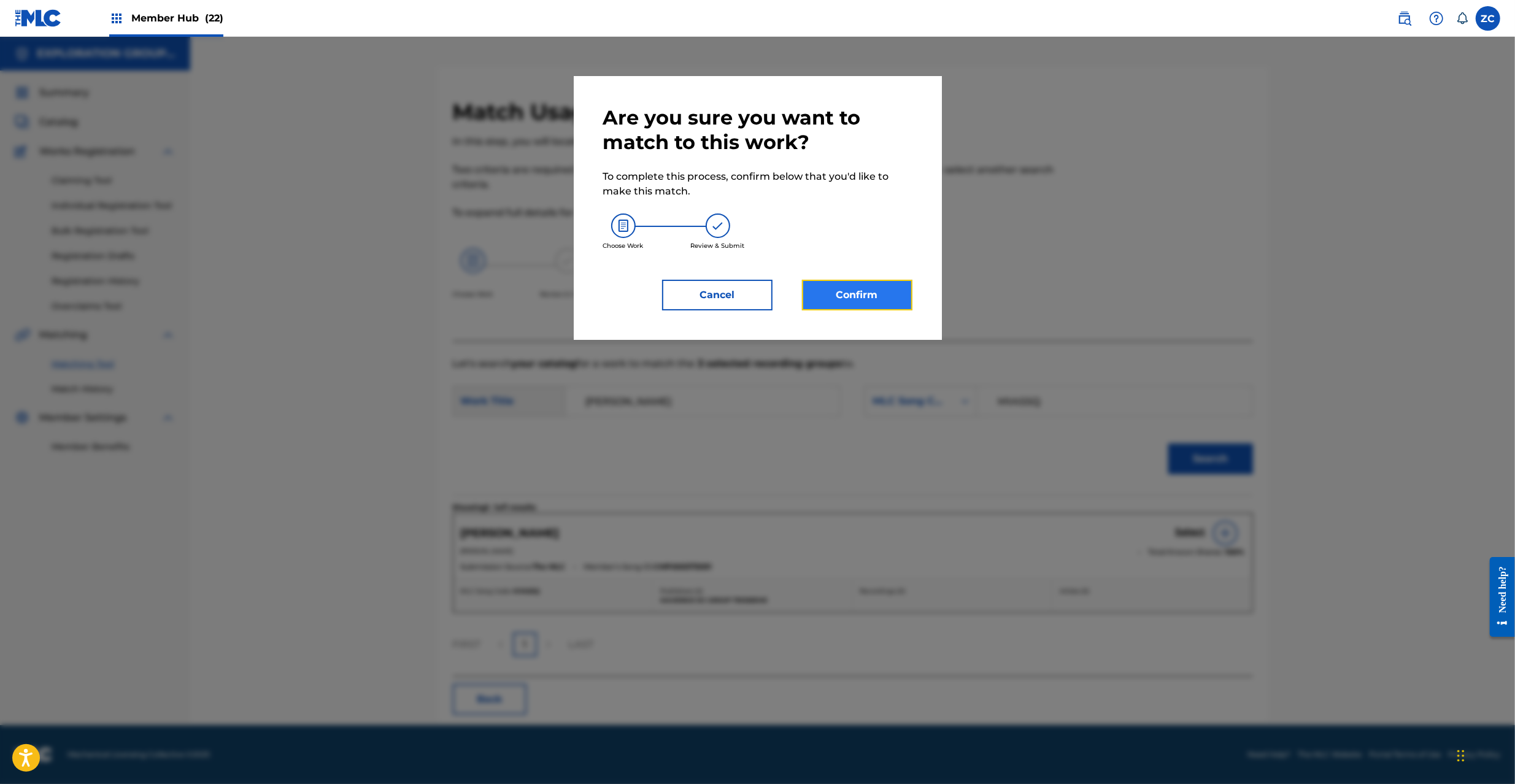
click at [842, 302] on button "Confirm" at bounding box center [857, 295] width 111 height 30
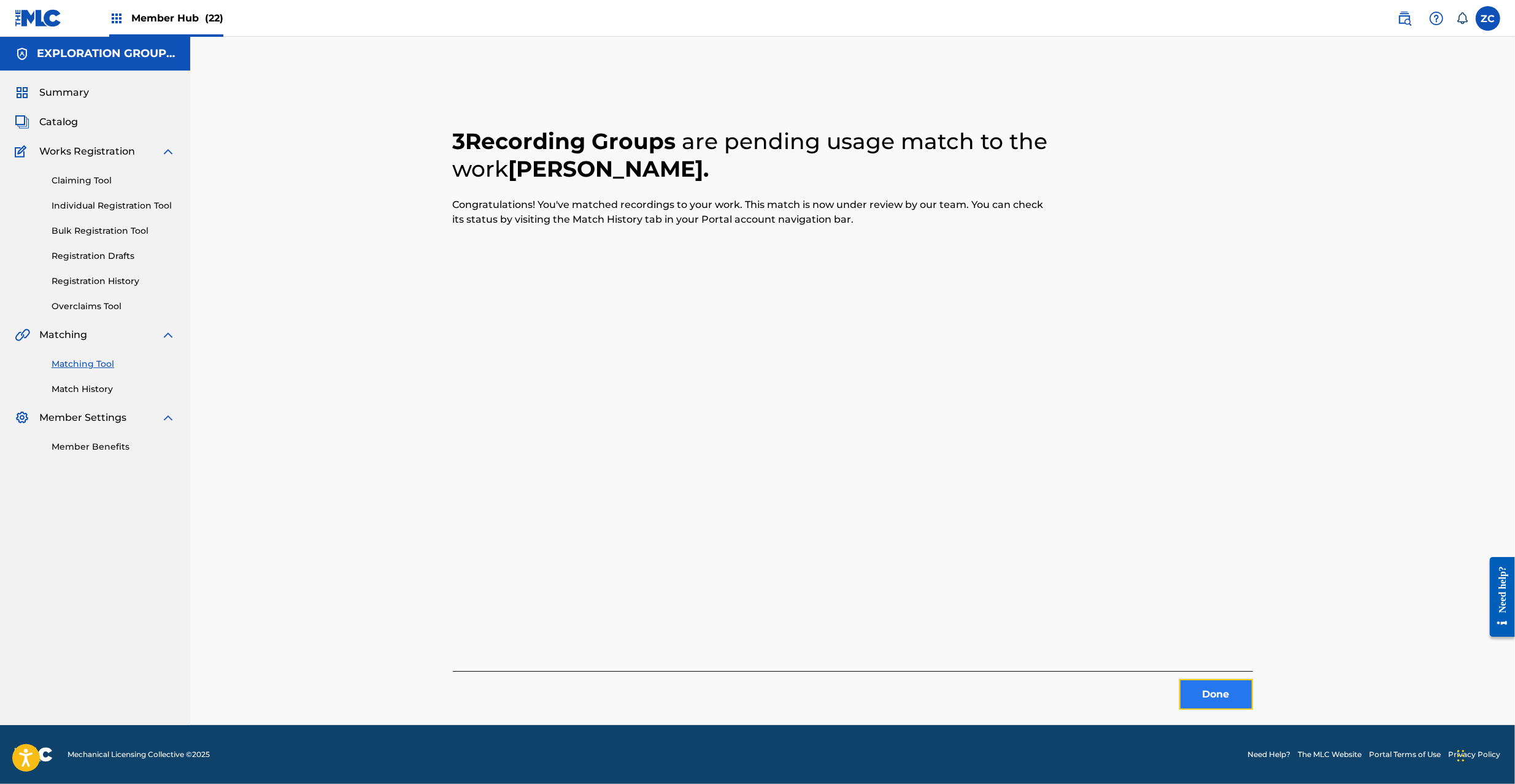
drag, startPoint x: 1221, startPoint y: 696, endPoint x: 1213, endPoint y: 694, distance: 8.2
click at [1213, 694] on button "Done" at bounding box center [1216, 694] width 73 height 30
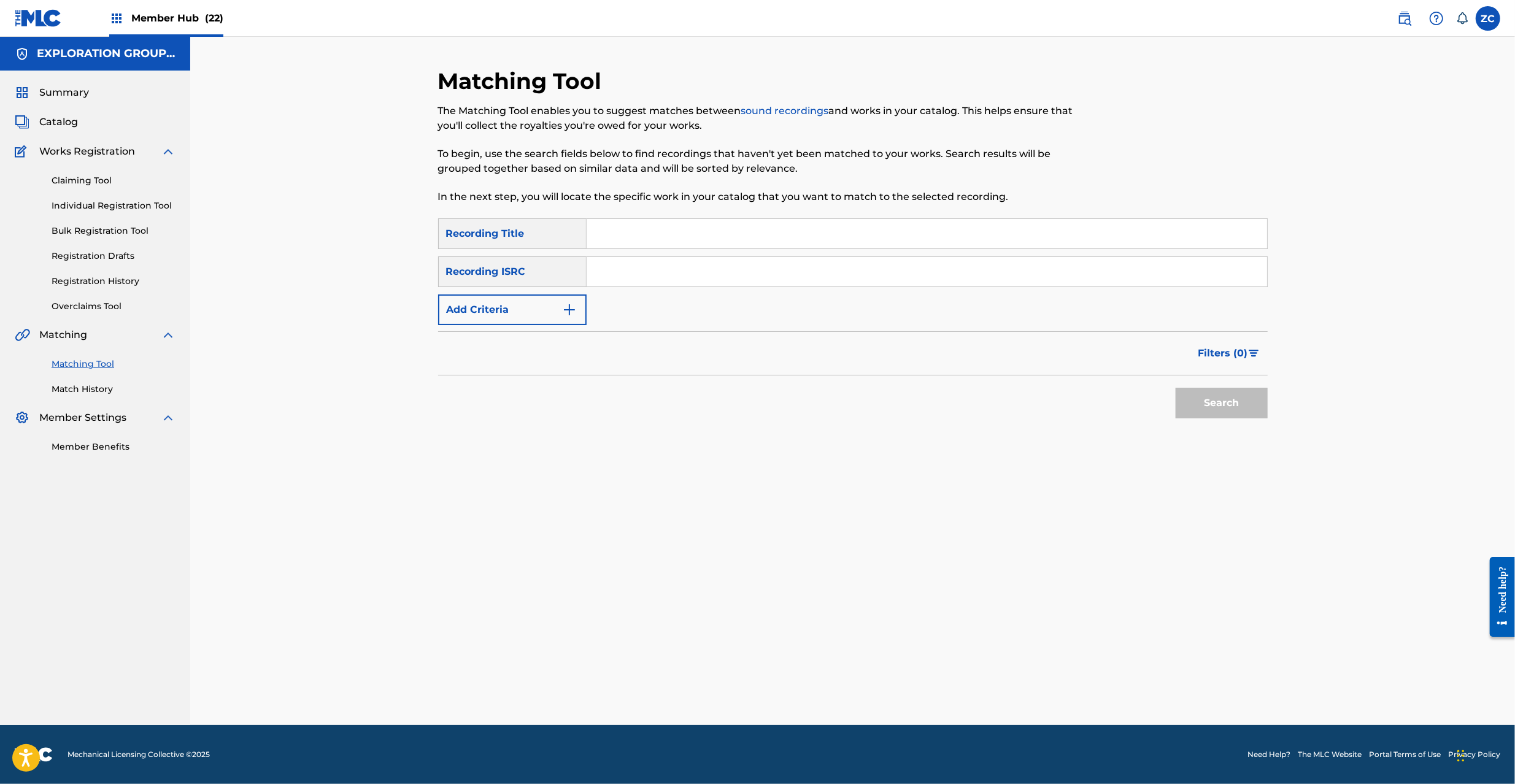
drag, startPoint x: 859, startPoint y: 235, endPoint x: 853, endPoint y: 236, distance: 6.1
click at [859, 235] on input "Search Form" at bounding box center [927, 234] width 680 height 30
type input "脈"
click at [513, 313] on button "Add Criteria" at bounding box center [512, 309] width 149 height 30
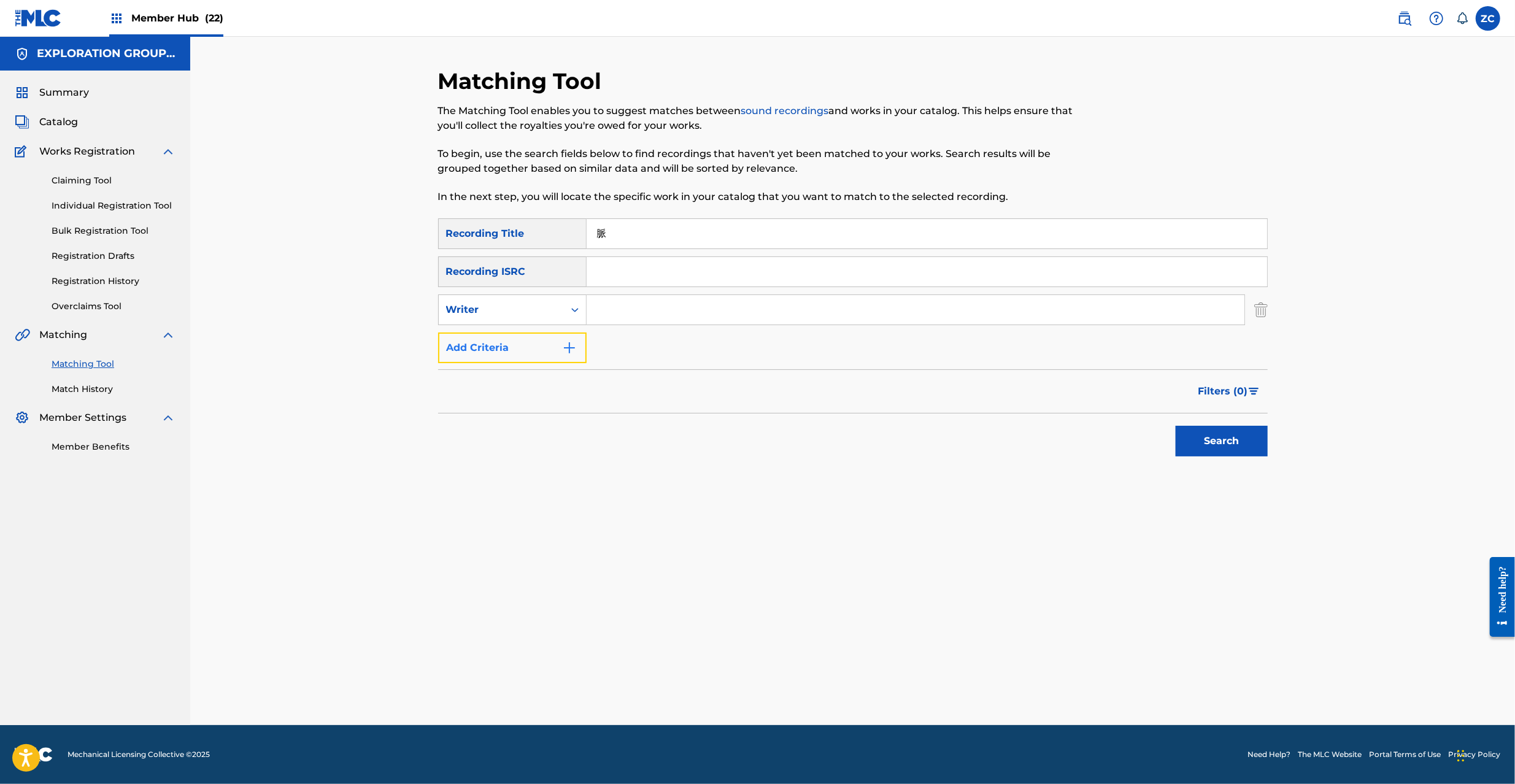
click at [514, 348] on button "Add Criteria" at bounding box center [512, 348] width 149 height 30
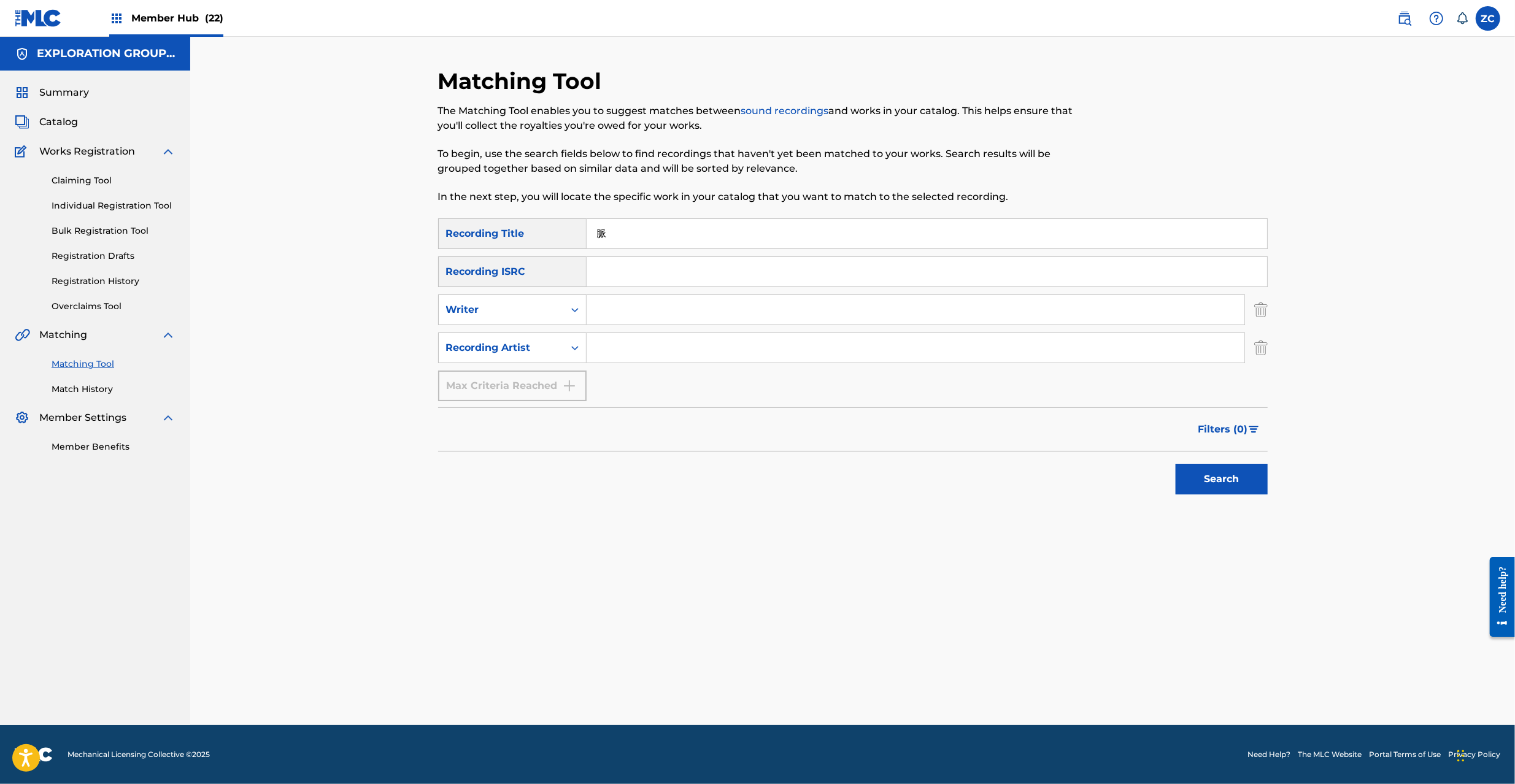
click at [661, 355] on input "Search Form" at bounding box center [916, 348] width 658 height 30
type input "Mucc"
click at [1245, 480] on button "Search" at bounding box center [1222, 479] width 92 height 30
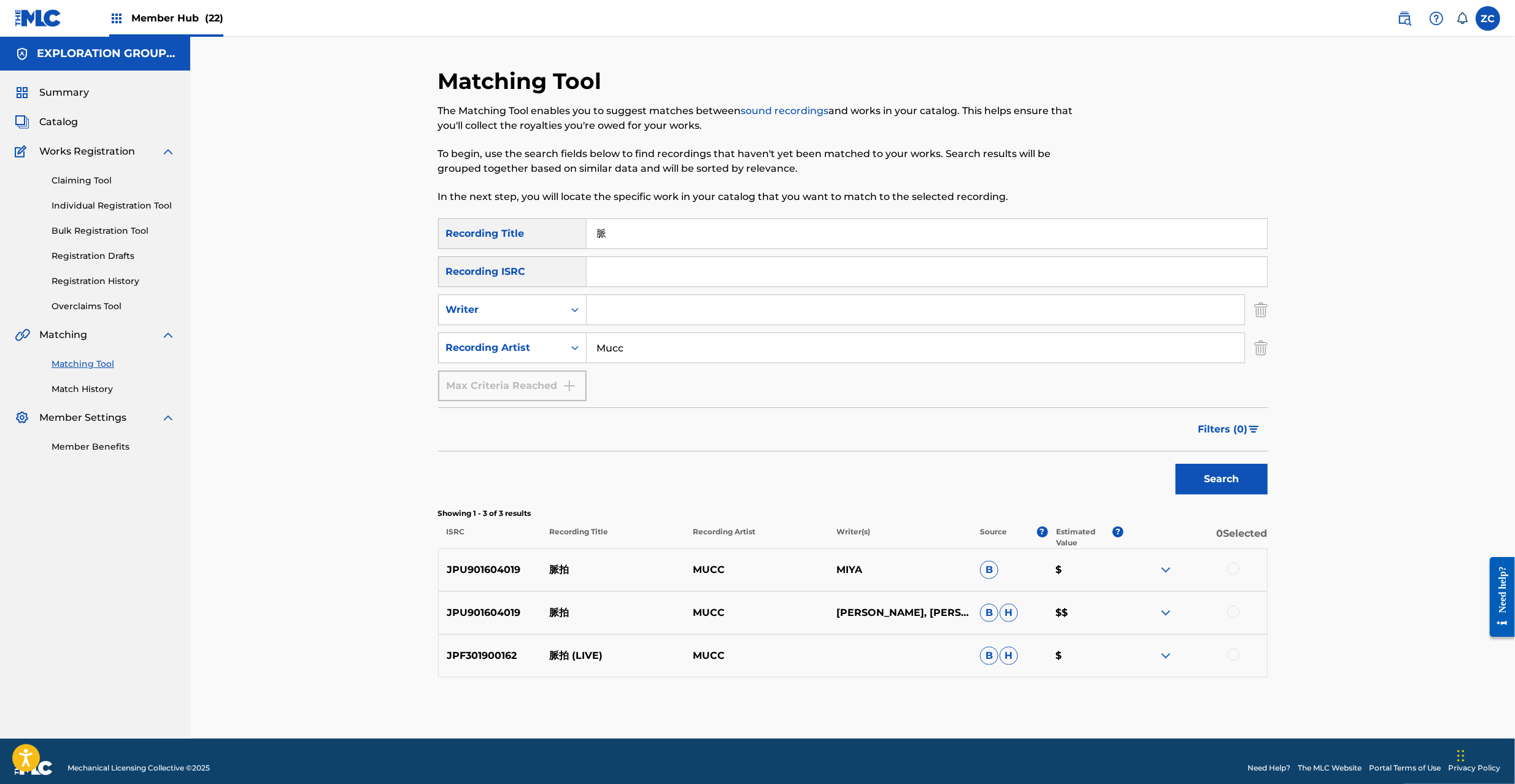
click at [492, 573] on p "JPU901604019" at bounding box center [490, 570] width 103 height 15
copy p "JPU901604019"
drag, startPoint x: 1262, startPoint y: 313, endPoint x: 1262, endPoint y: 322, distance: 9.0
click at [1262, 312] on img "Search Form" at bounding box center [1260, 309] width 13 height 30
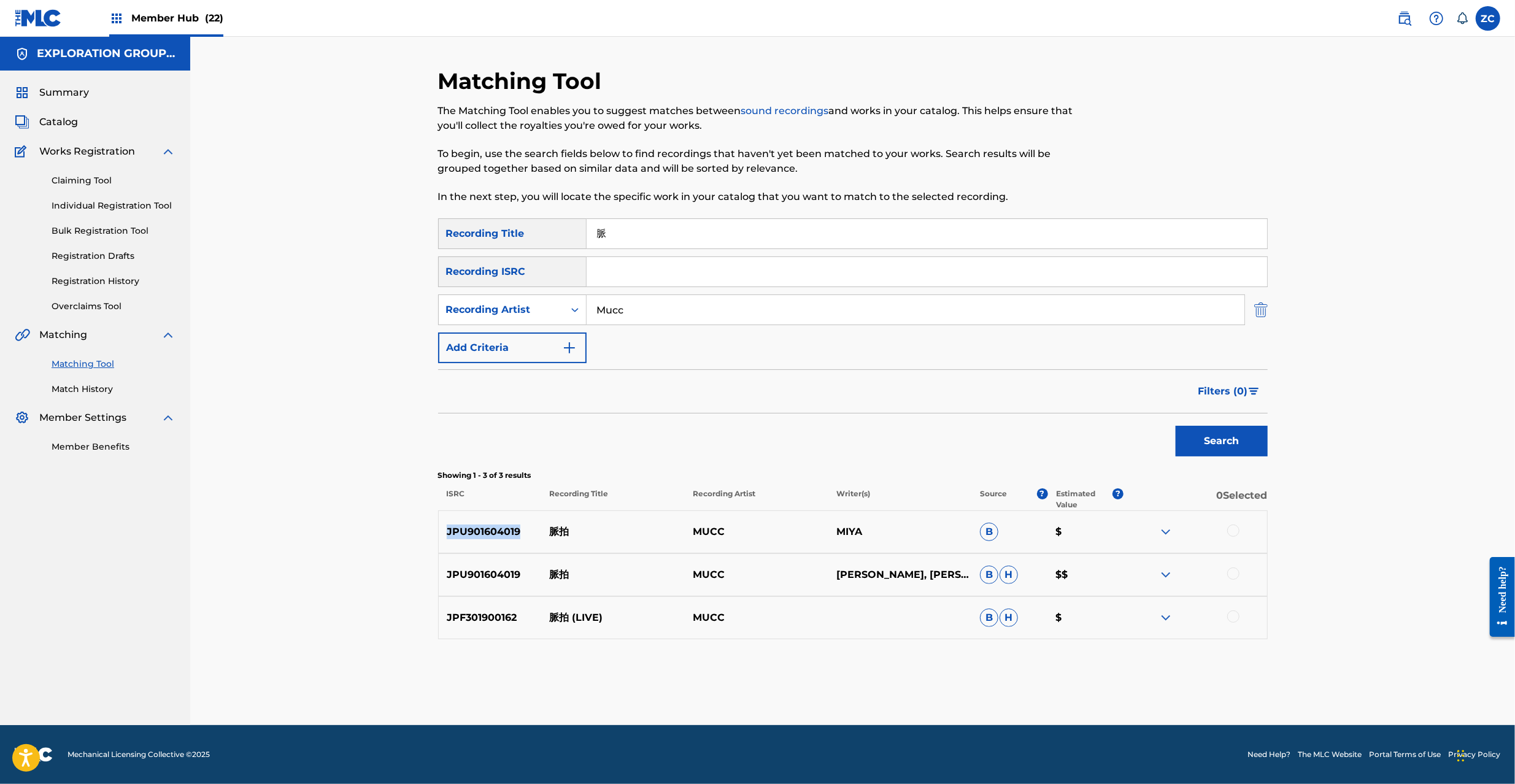
click at [1260, 314] on img "Search Form" at bounding box center [1260, 309] width 13 height 30
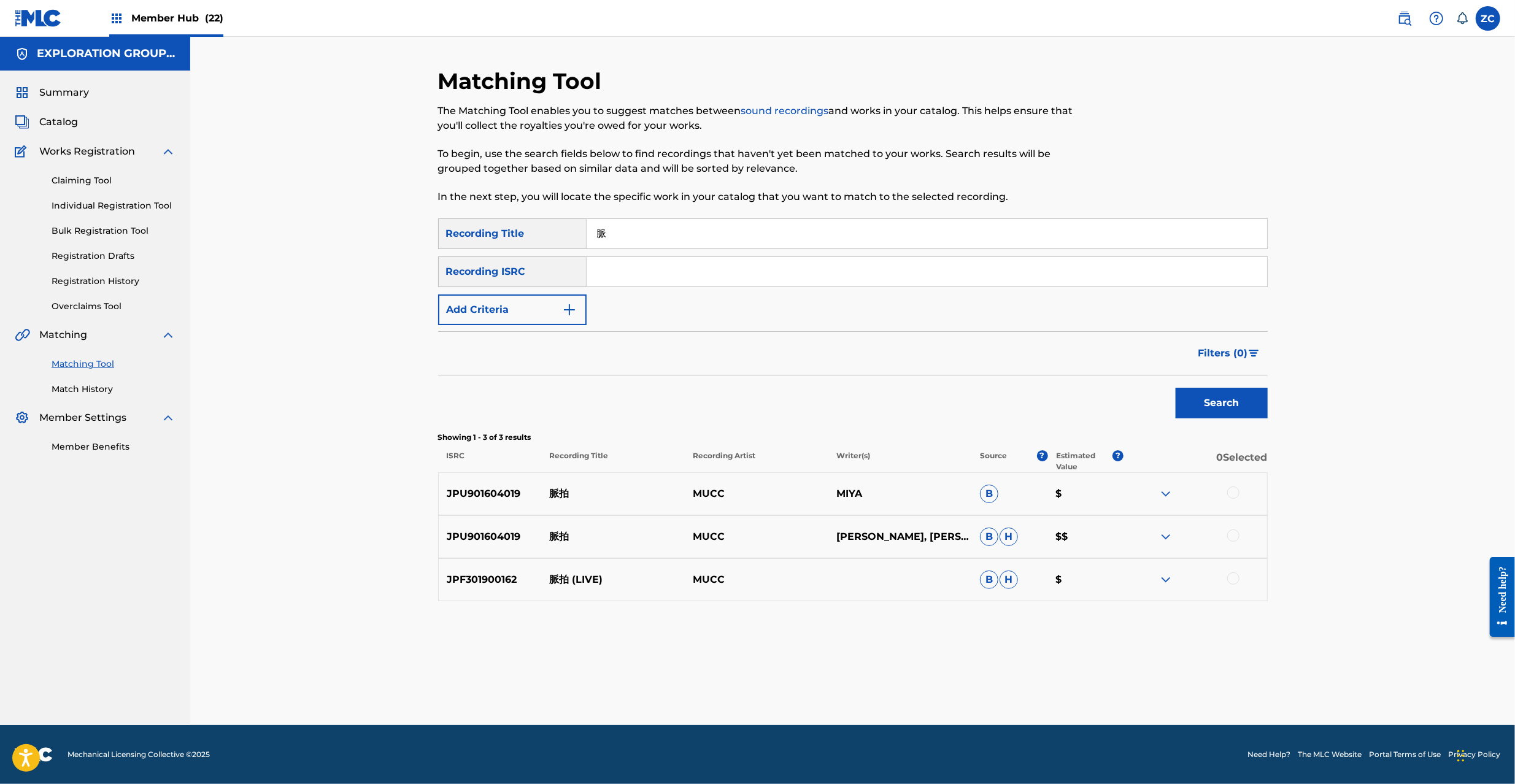
click at [1236, 275] on input "Search Form" at bounding box center [927, 272] width 680 height 30
type input "JPU901604019"
drag, startPoint x: 813, startPoint y: 212, endPoint x: 352, endPoint y: 212, distance: 461.0
click at [352, 212] on div "Matching Tool The Matching Tool enables you to suggest matches between sound re…" at bounding box center [853, 380] width 1325 height 688
drag, startPoint x: 700, startPoint y: 221, endPoint x: 518, endPoint y: 244, distance: 183.4
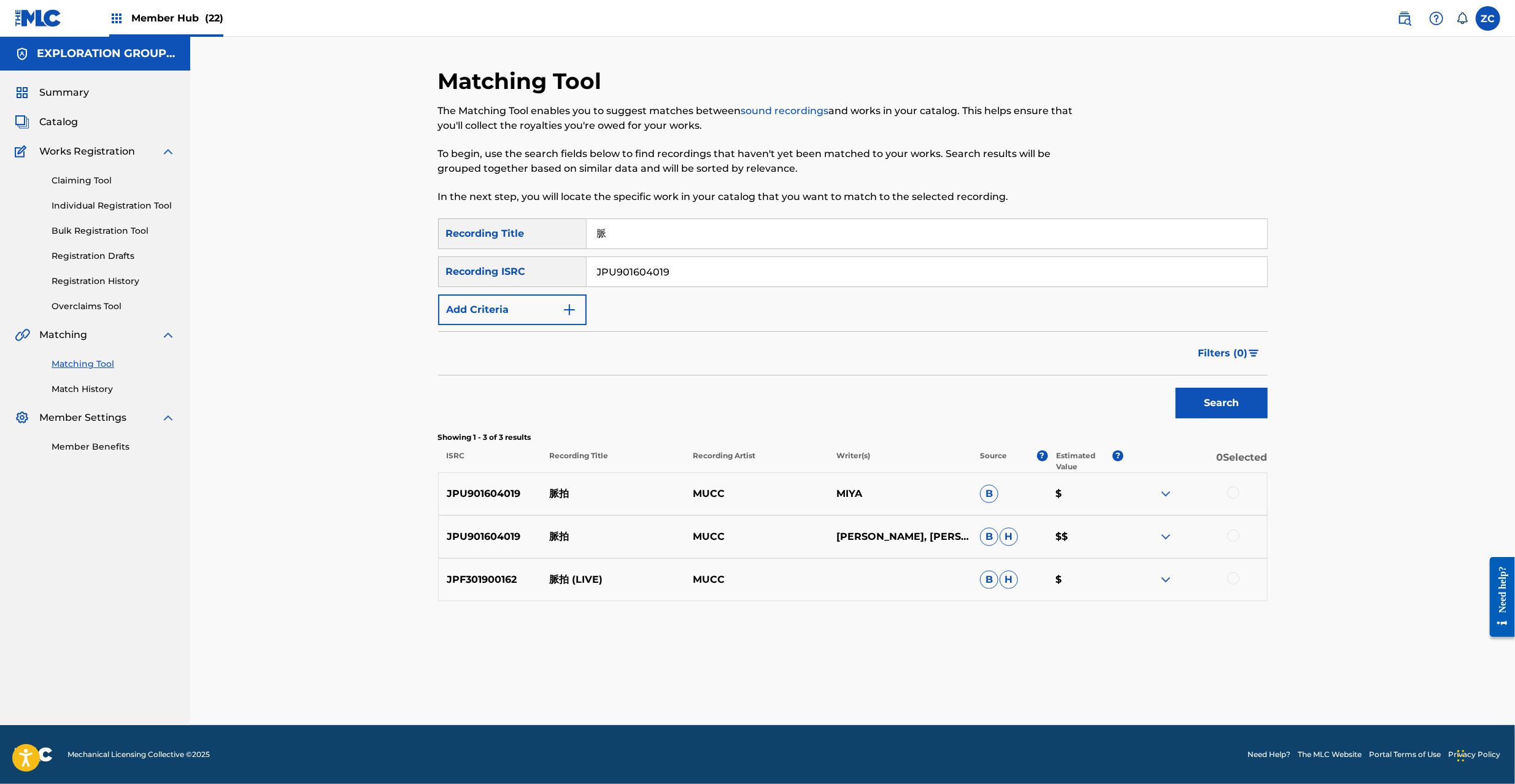
click at [461, 228] on div "SearchWithCriteriaff27c364-d973-457a-ab39-e706d2e6a105 Recording Title 脈" at bounding box center [853, 233] width 830 height 30
click at [1240, 401] on button "Search" at bounding box center [1222, 403] width 92 height 30
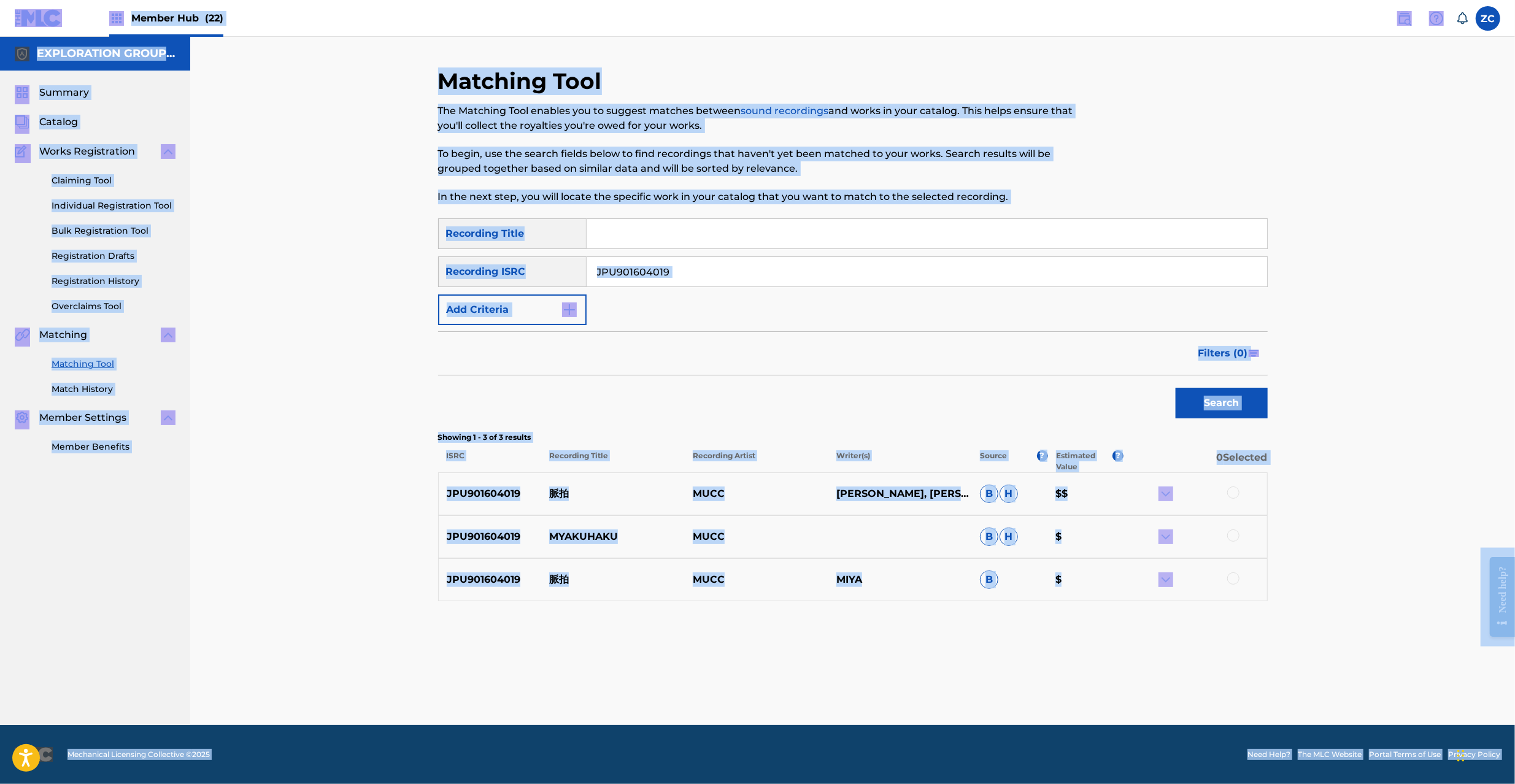
click at [1234, 493] on div at bounding box center [1234, 493] width 12 height 12
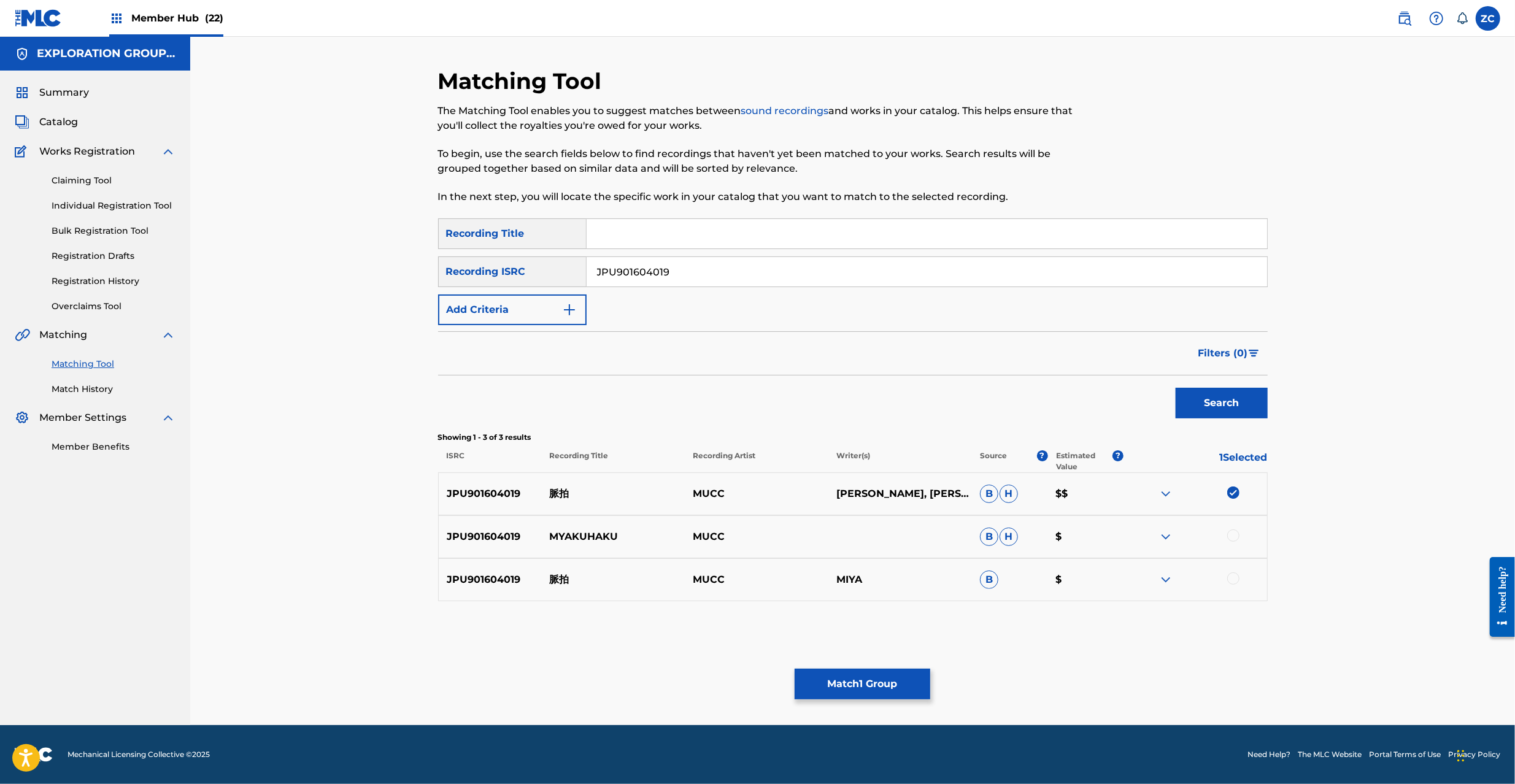
click at [1235, 539] on div at bounding box center [1234, 536] width 12 height 12
click at [1234, 579] on div at bounding box center [1234, 579] width 12 height 12
drag, startPoint x: 1130, startPoint y: 264, endPoint x: 1150, endPoint y: 307, distance: 47.4
click at [1130, 263] on input "JPU901604019" at bounding box center [927, 272] width 680 height 30
click at [1219, 415] on button "Search" at bounding box center [1222, 403] width 92 height 30
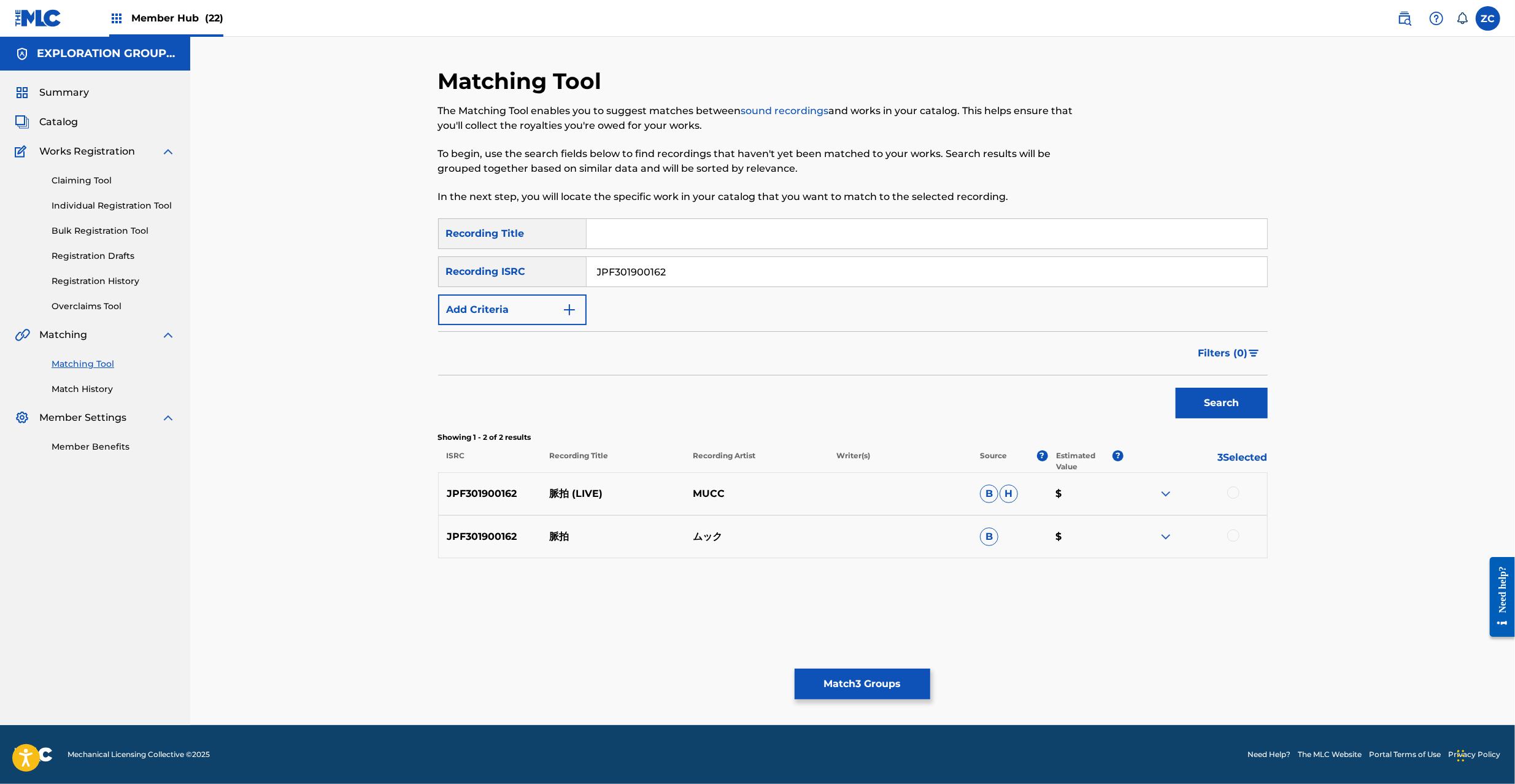
click at [1235, 489] on div at bounding box center [1234, 493] width 12 height 12
click at [1238, 538] on div at bounding box center [1234, 536] width 12 height 12
click at [1008, 268] on input "JPF301900162" at bounding box center [927, 272] width 680 height 30
type input "JPA101700335"
click at [1209, 401] on button "Search" at bounding box center [1222, 403] width 92 height 30
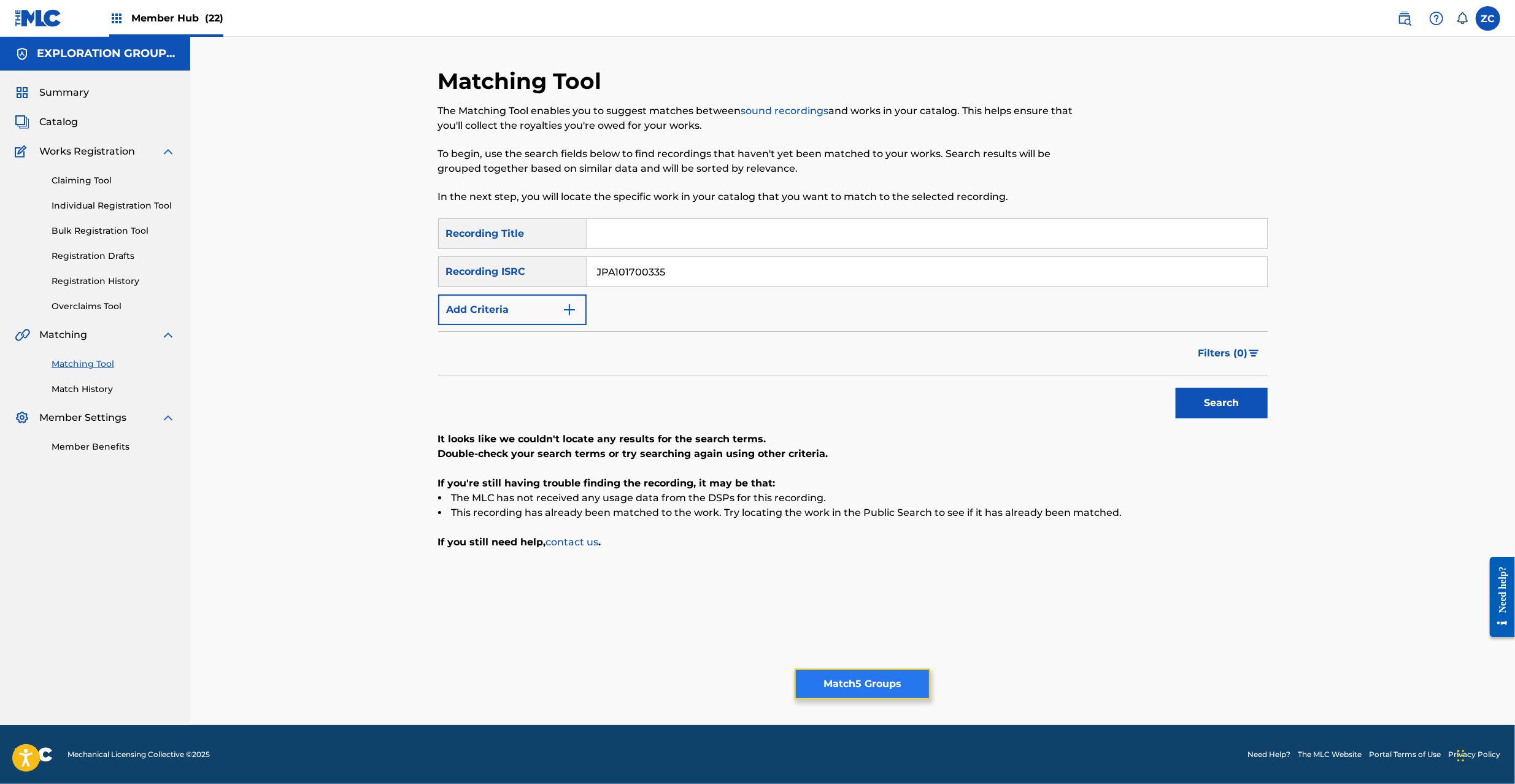
click at [867, 691] on button "Match 5 Groups" at bounding box center [863, 683] width 136 height 30
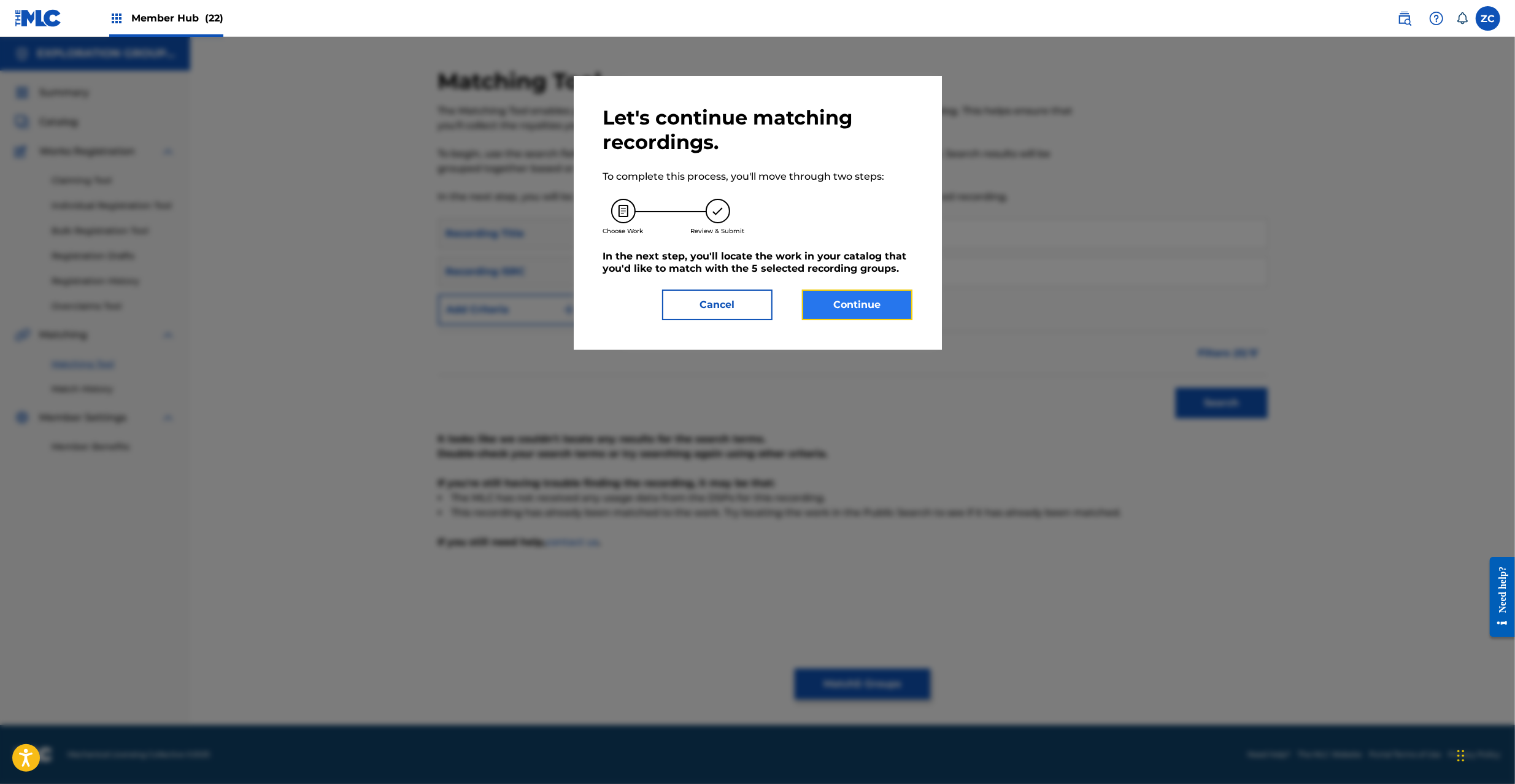
click at [859, 305] on button "Continue" at bounding box center [857, 305] width 111 height 30
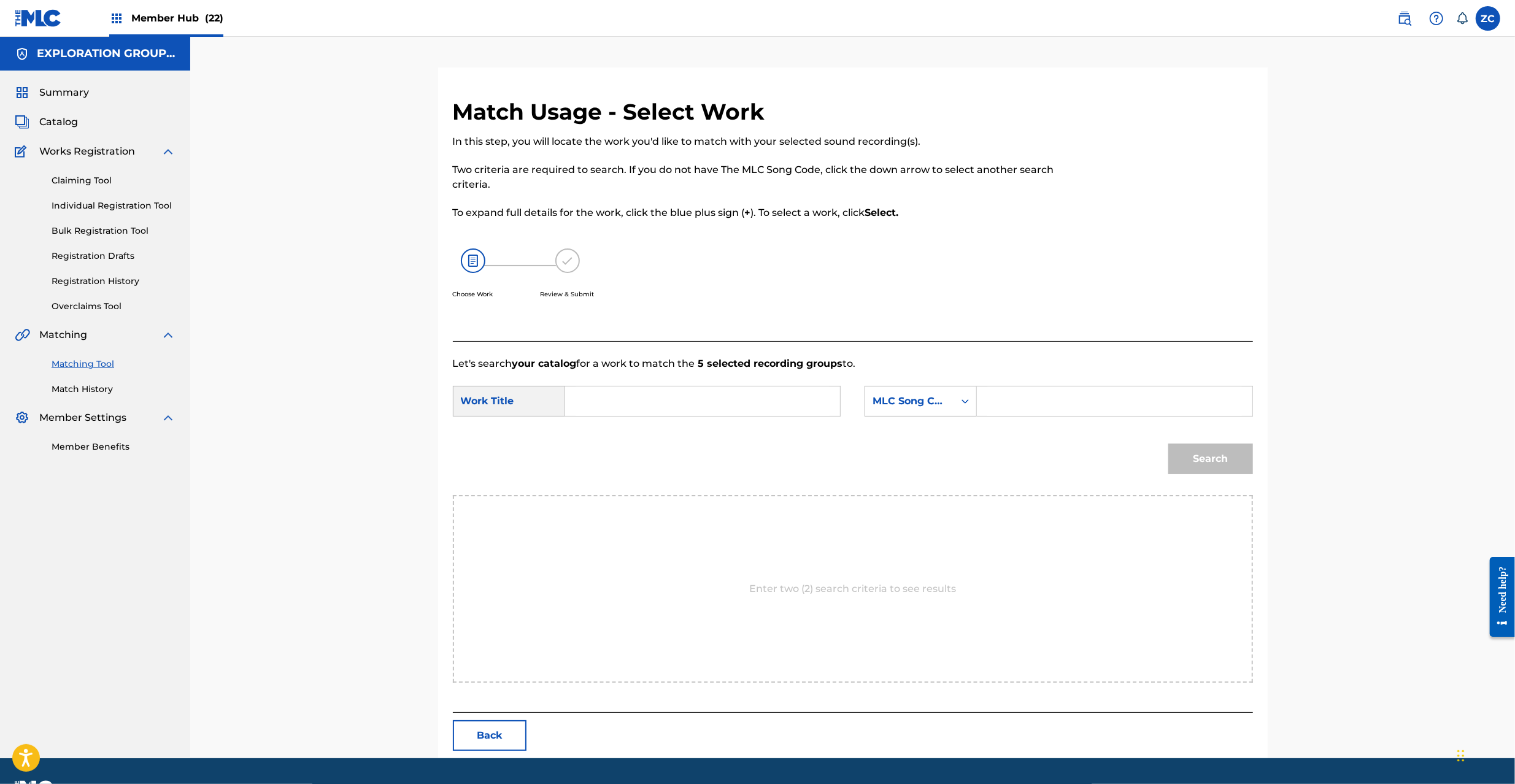
click at [803, 405] on input "Search Form" at bounding box center [703, 401] width 254 height 30
click at [683, 408] on input "Myakuhaku MA8FA3" at bounding box center [703, 401] width 254 height 30
type input "Myakuhaku"
click at [1064, 397] on input "Search Form" at bounding box center [1114, 401] width 254 height 30
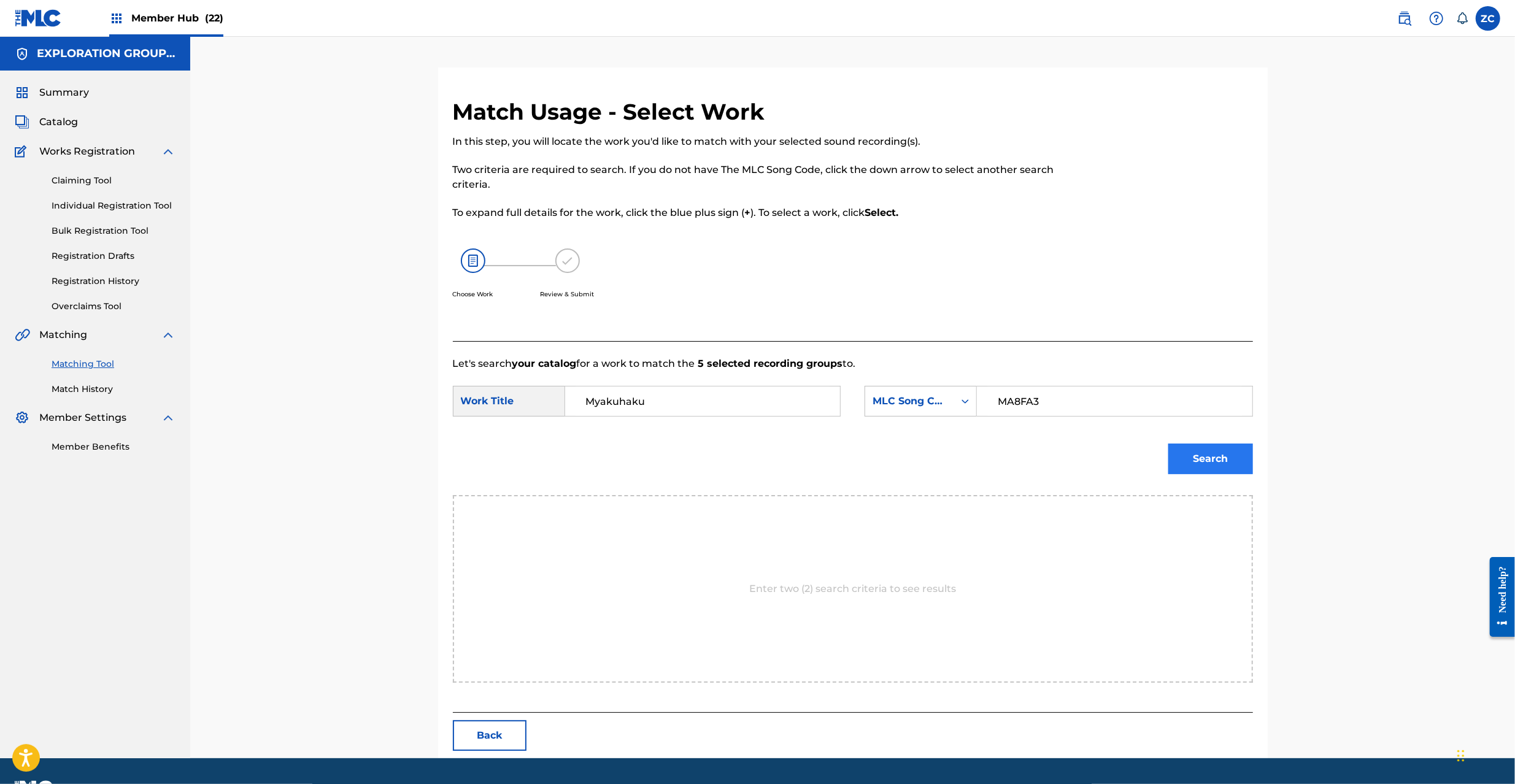
type input "MA8FA3"
click at [1216, 457] on button "Search" at bounding box center [1210, 458] width 85 height 30
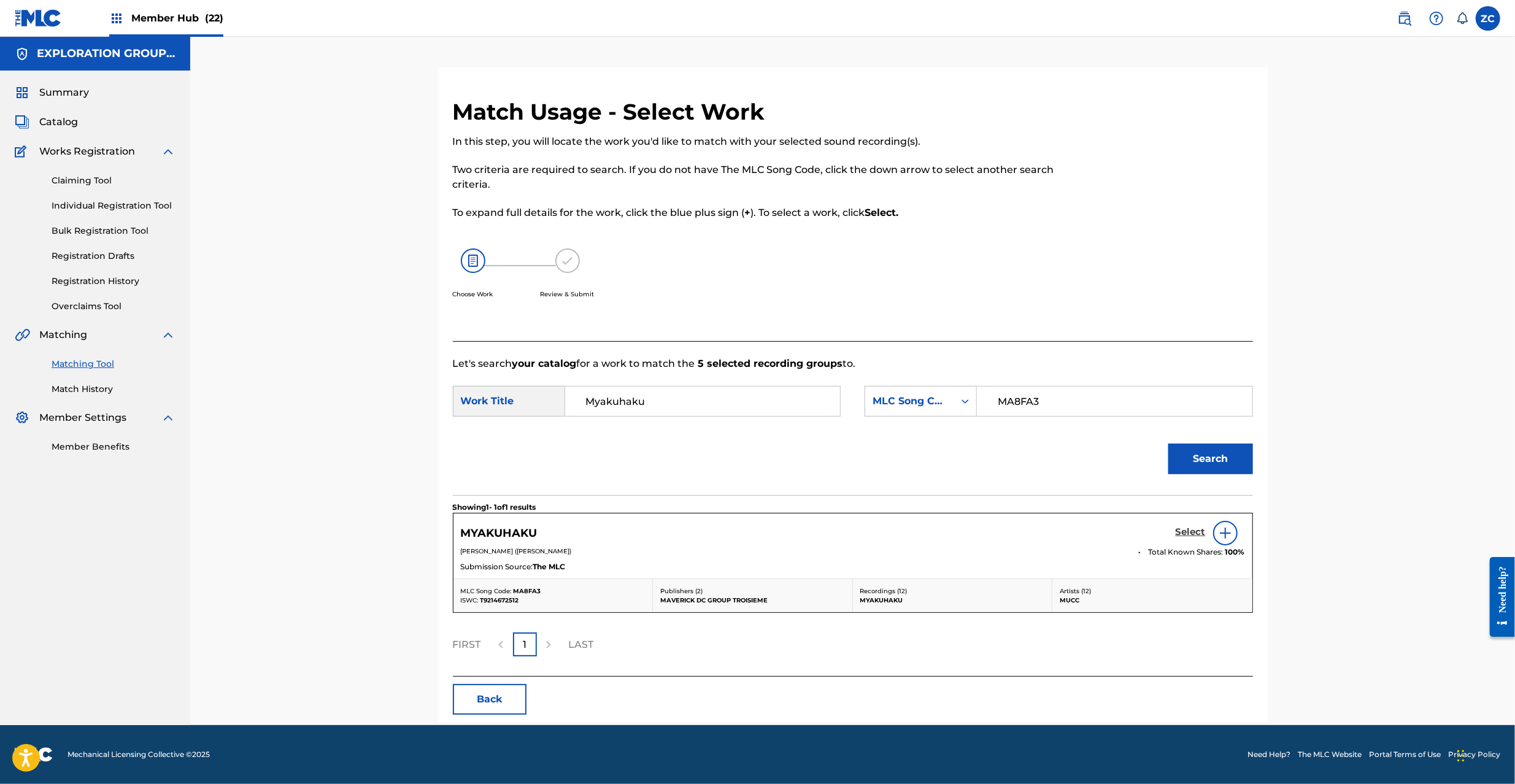
click at [1182, 535] on h5 "Select" at bounding box center [1191, 532] width 30 height 12
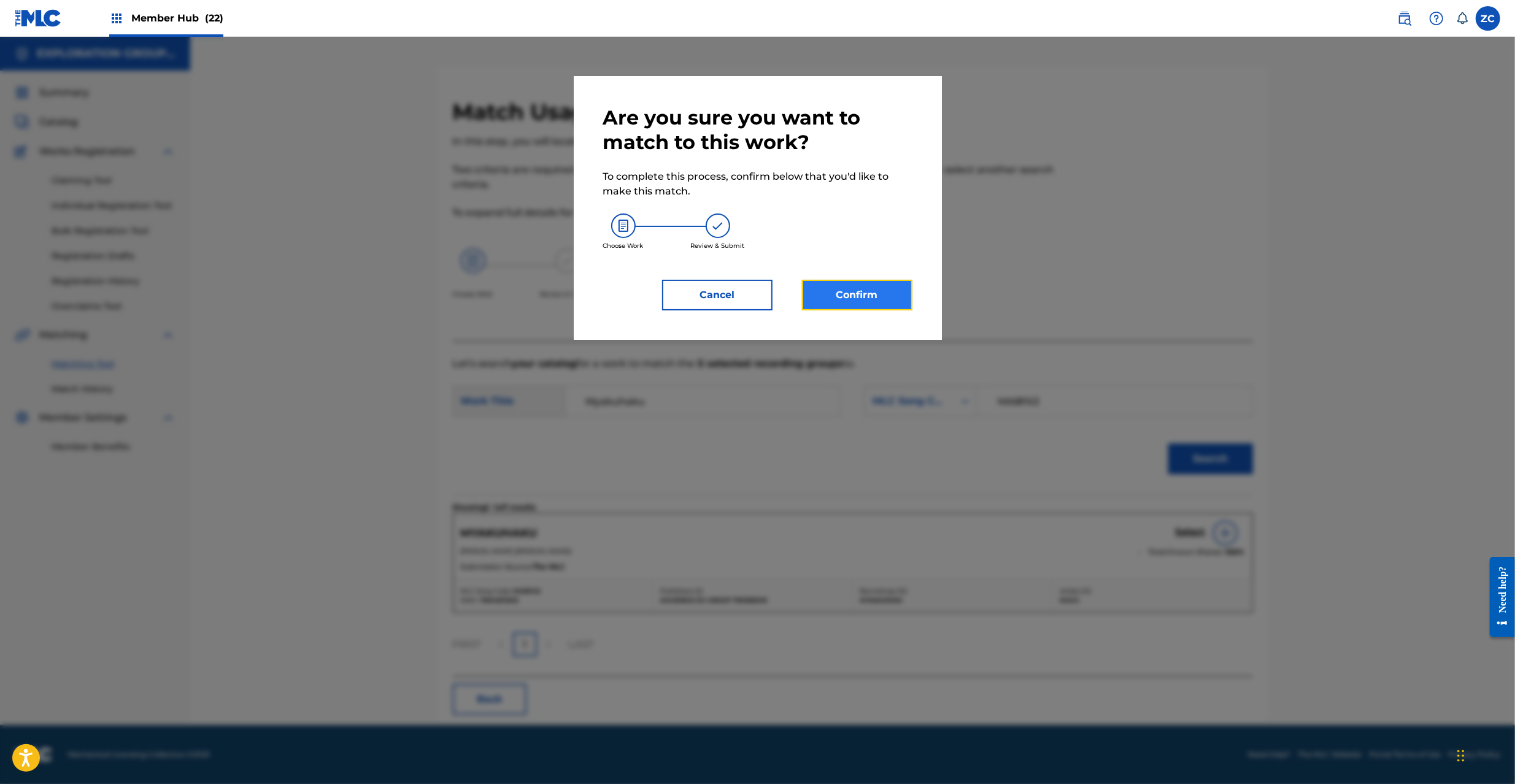
click at [889, 298] on button "Confirm" at bounding box center [857, 295] width 111 height 30
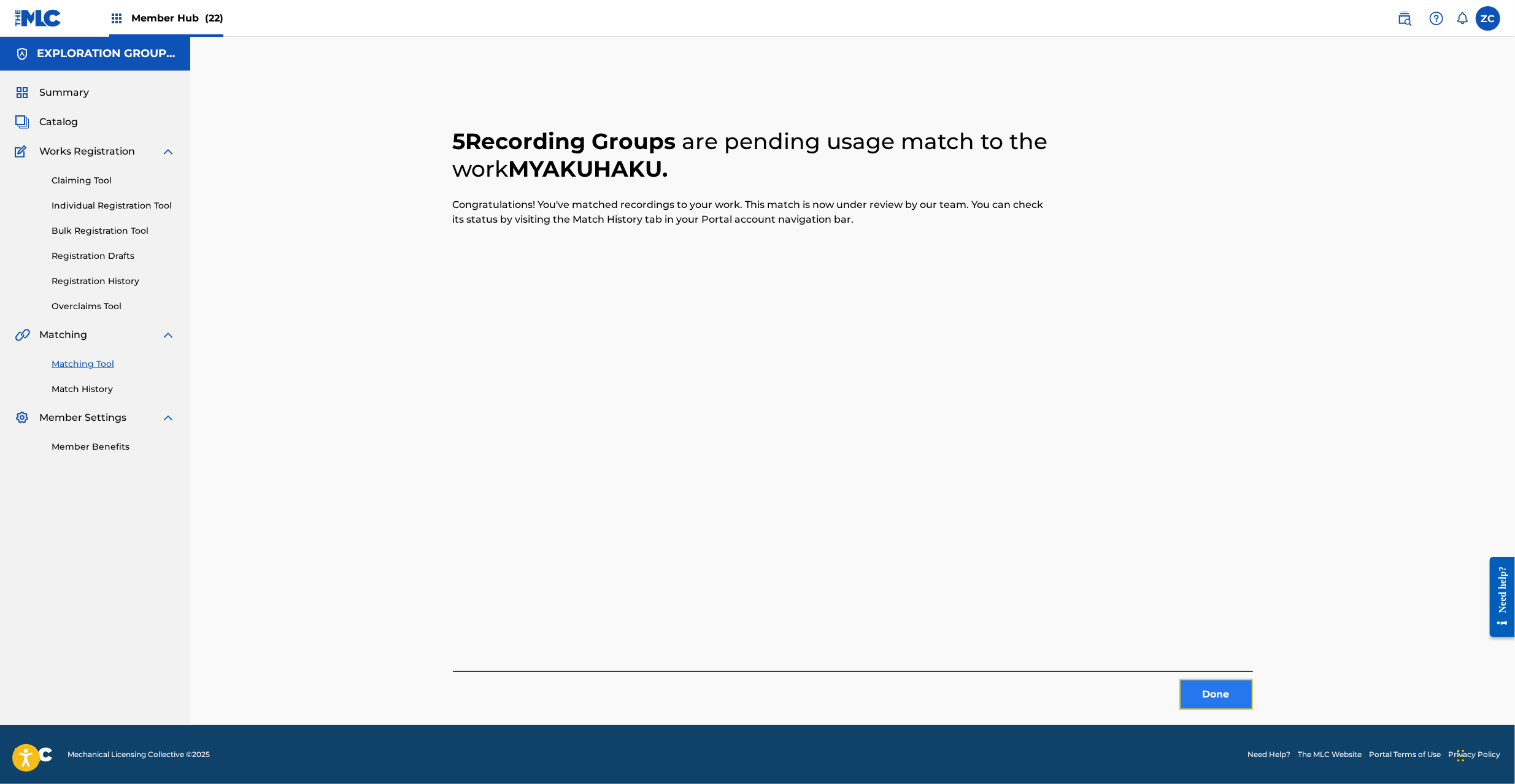
click at [1217, 688] on button "Done" at bounding box center [1216, 694] width 73 height 30
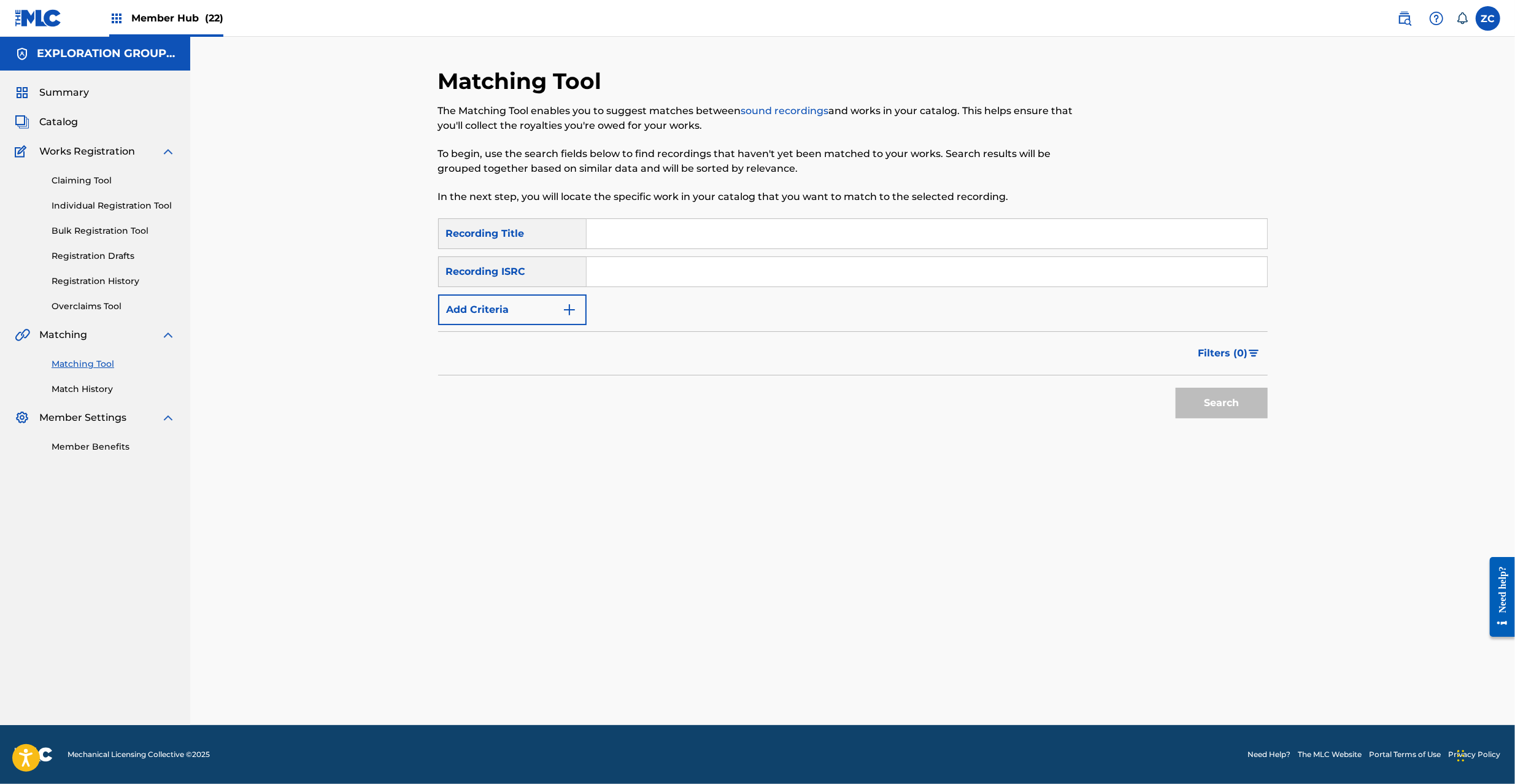
click at [935, 271] on input "Search Form" at bounding box center [927, 272] width 680 height 30
type input "JPF301400177"
click at [1231, 393] on button "Search" at bounding box center [1222, 403] width 92 height 30
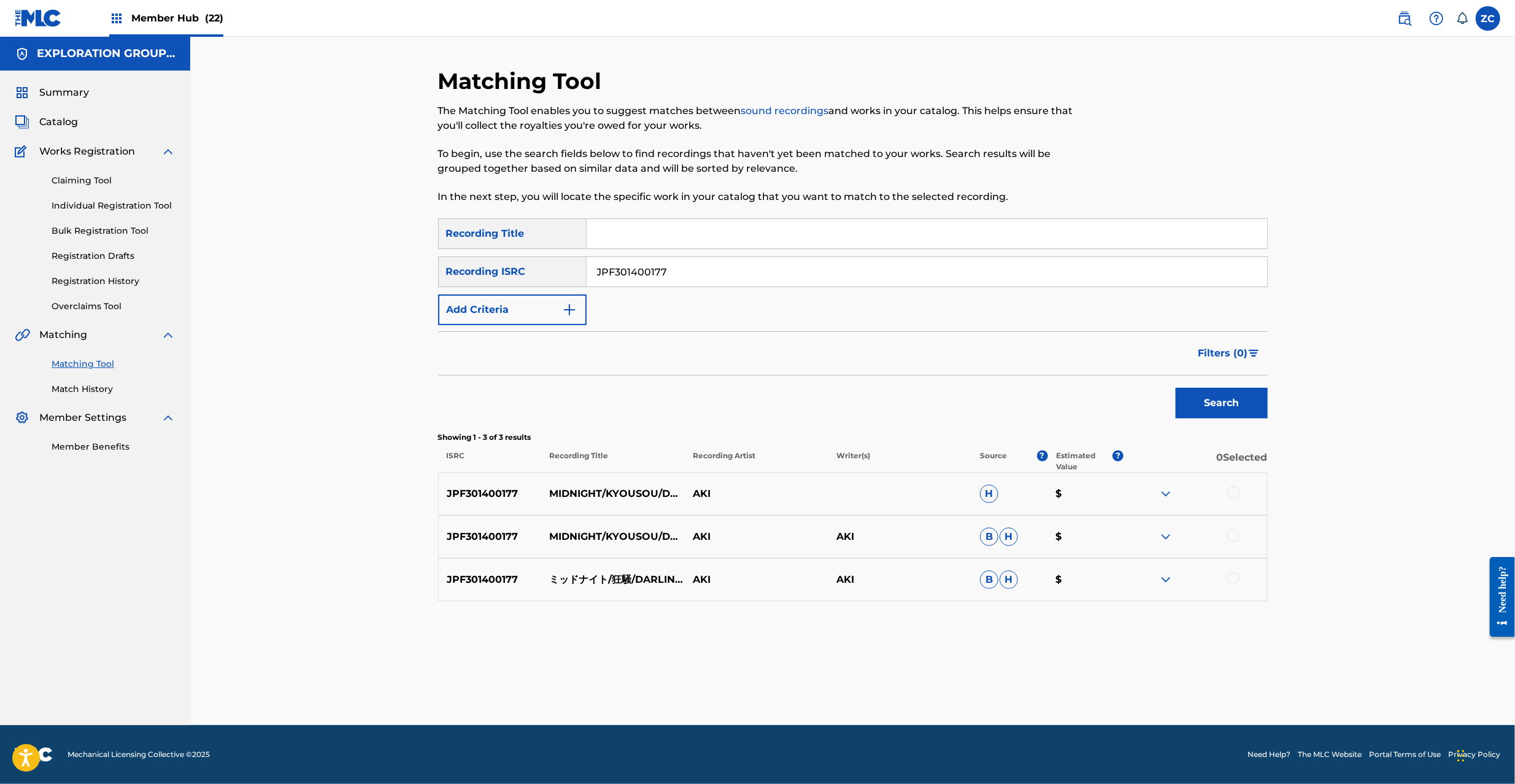
click at [1235, 491] on div at bounding box center [1234, 493] width 12 height 12
click at [1225, 535] on div at bounding box center [1195, 537] width 143 height 15
click at [1231, 534] on div at bounding box center [1234, 536] width 12 height 12
click at [1234, 583] on div at bounding box center [1234, 579] width 12 height 12
click at [885, 688] on button "Match 3 Groups" at bounding box center [863, 683] width 136 height 30
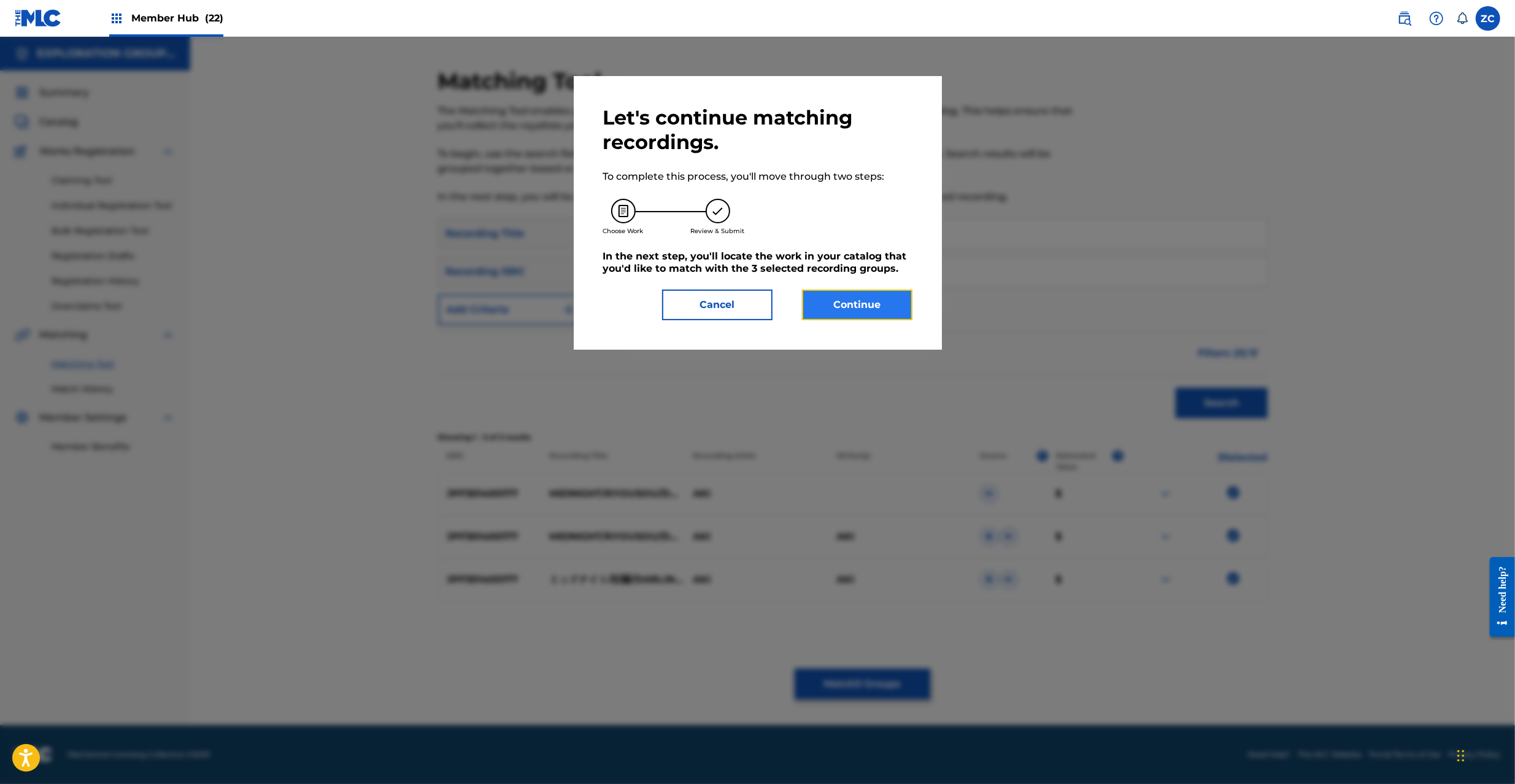
click at [888, 296] on button "Continue" at bounding box center [857, 305] width 111 height 30
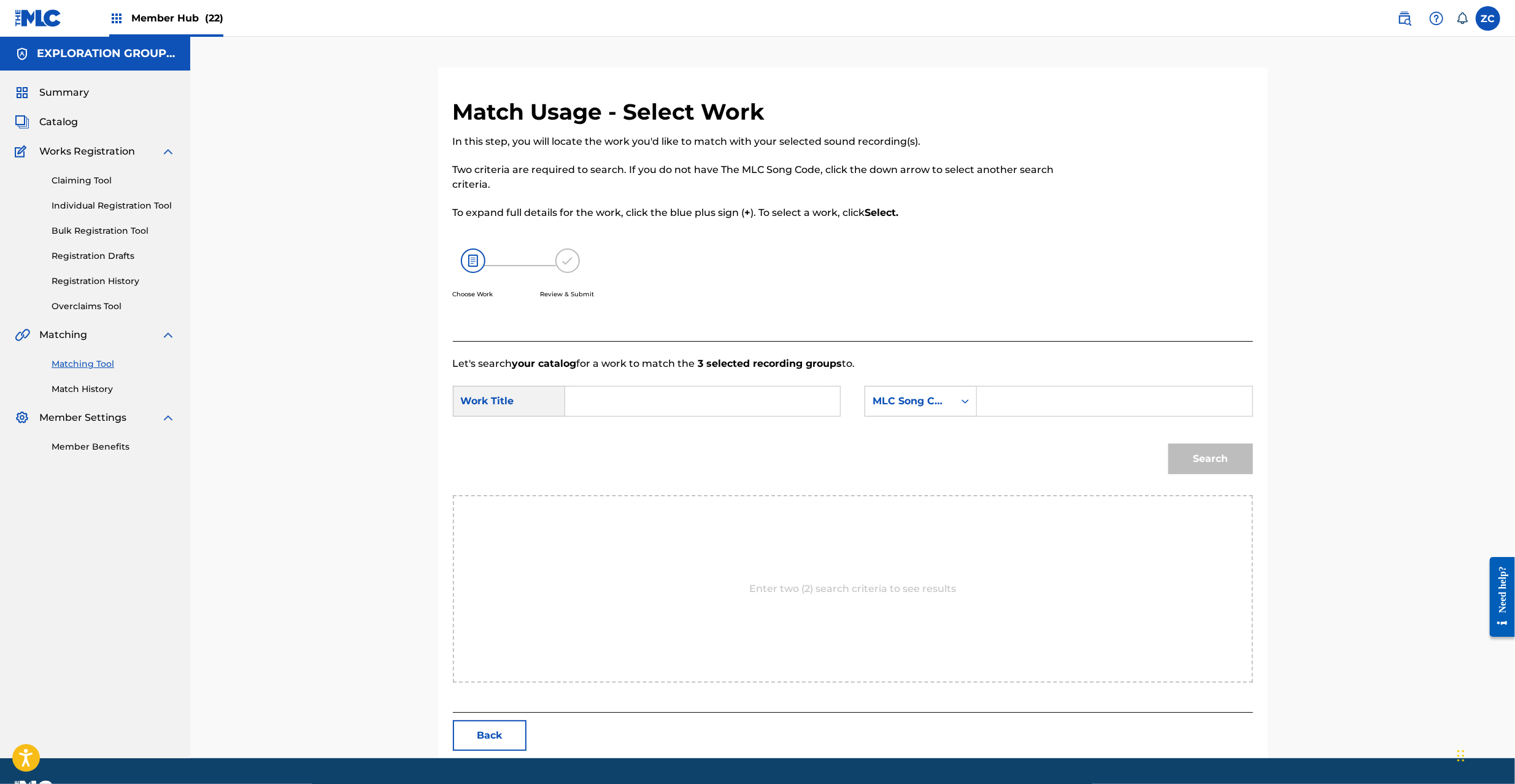
click at [745, 400] on input "Search Form" at bounding box center [703, 401] width 254 height 30
click at [762, 405] on input "Middonaito Kyousou Darling MW1CAQ" at bounding box center [703, 401] width 254 height 30
type input "Middonaito Kyousou Darling"
click at [1025, 405] on input "Search Form" at bounding box center [1114, 401] width 254 height 30
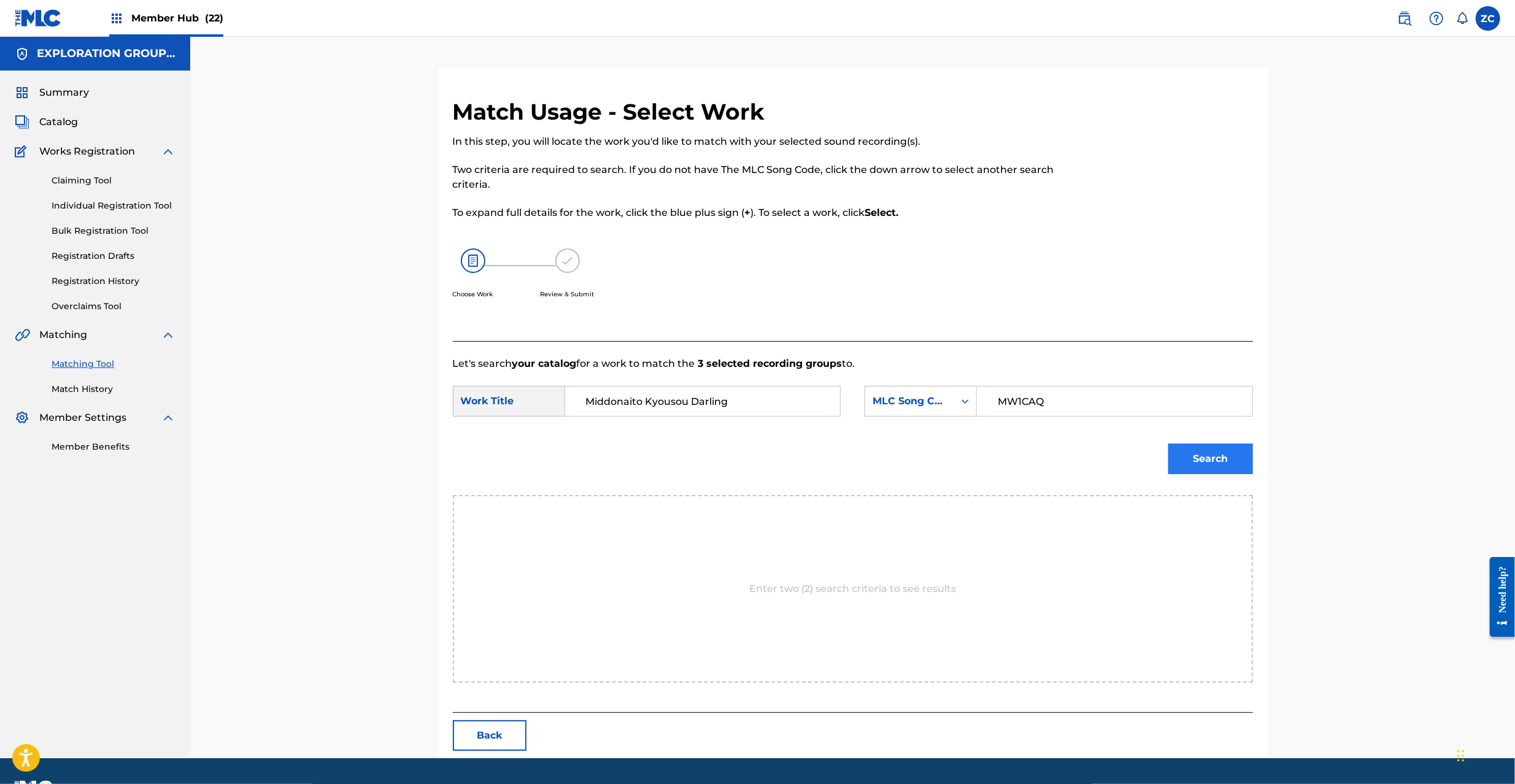
type input "MW1CAQ"
click at [1223, 455] on button "Search" at bounding box center [1210, 458] width 85 height 30
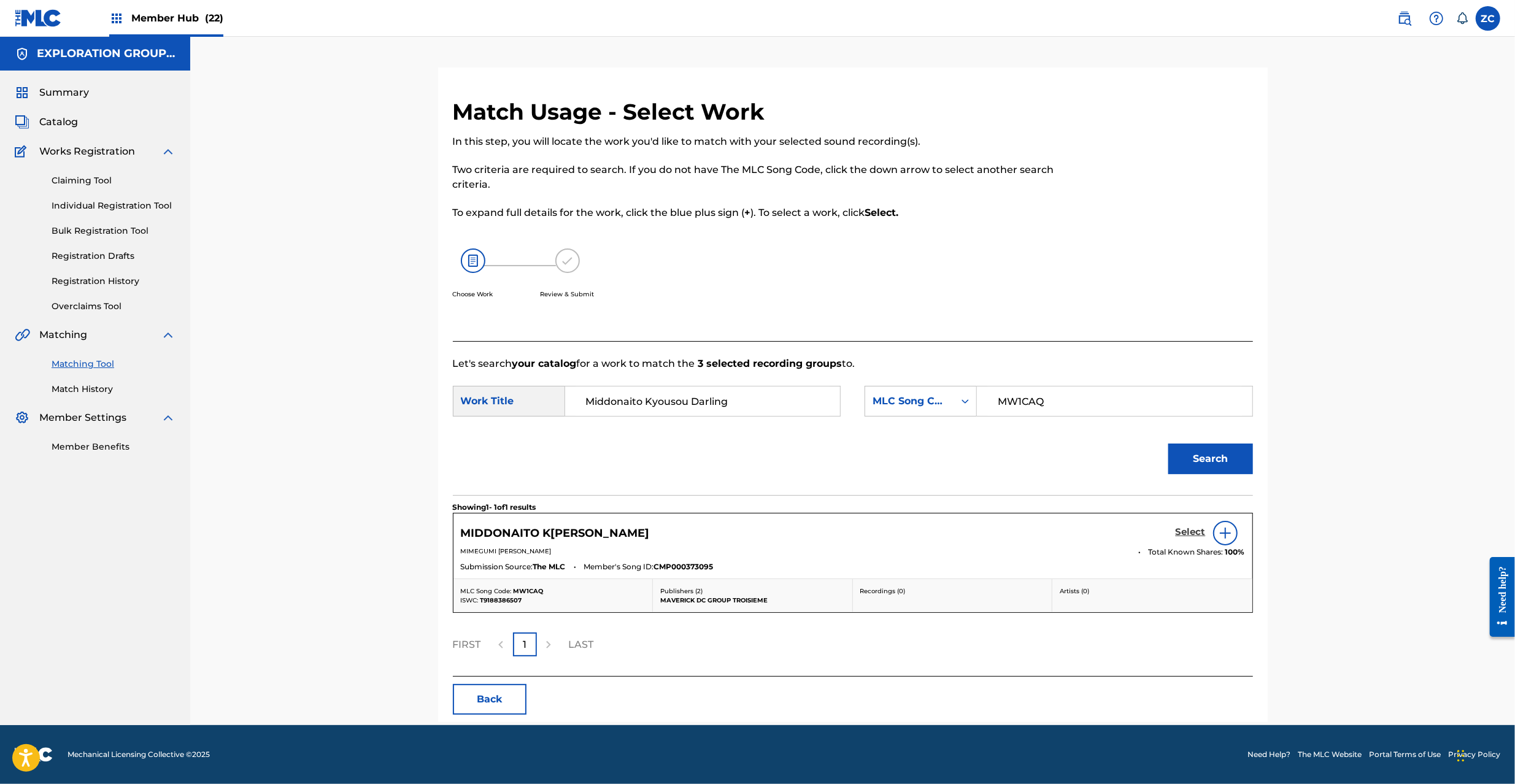
click at [1176, 529] on h5 "Select" at bounding box center [1191, 532] width 30 height 12
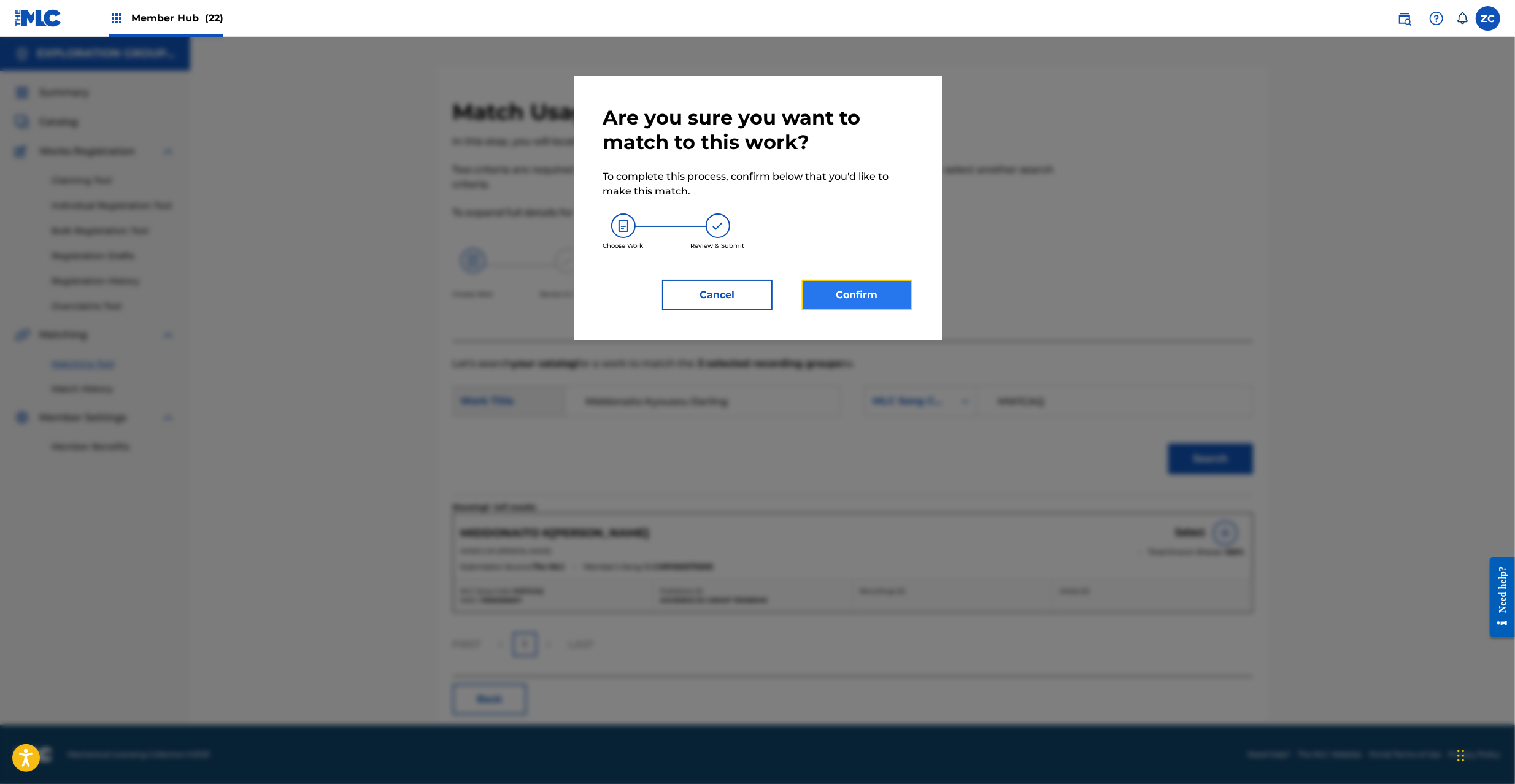
click at [873, 285] on button "Confirm" at bounding box center [857, 295] width 111 height 30
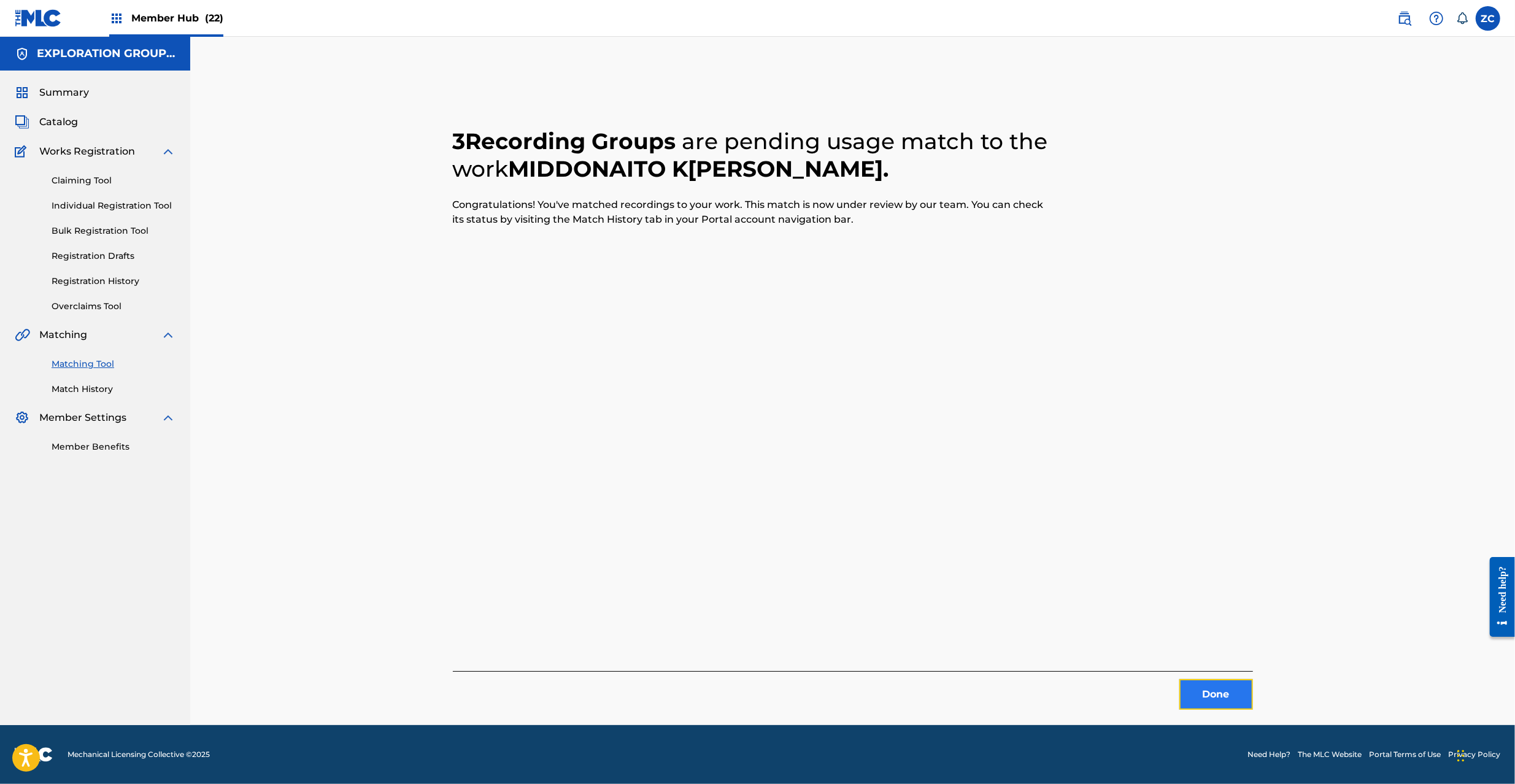
click at [1225, 696] on button "Done" at bounding box center [1216, 694] width 73 height 30
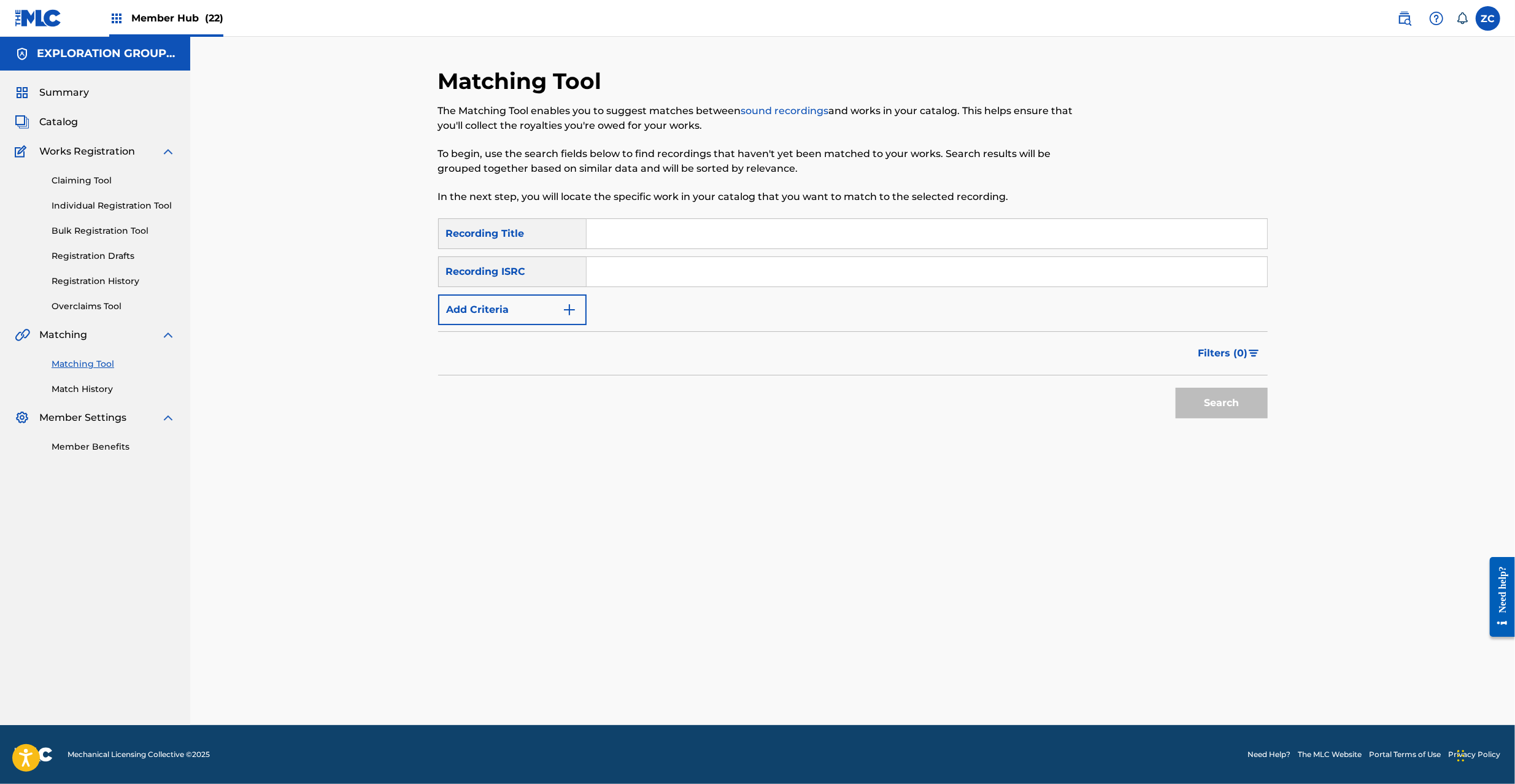
drag, startPoint x: 899, startPoint y: 276, endPoint x: 972, endPoint y: 305, distance: 78.5
click at [899, 276] on input "Search Form" at bounding box center [927, 272] width 680 height 30
click at [1234, 391] on button "Search" at bounding box center [1222, 403] width 92 height 30
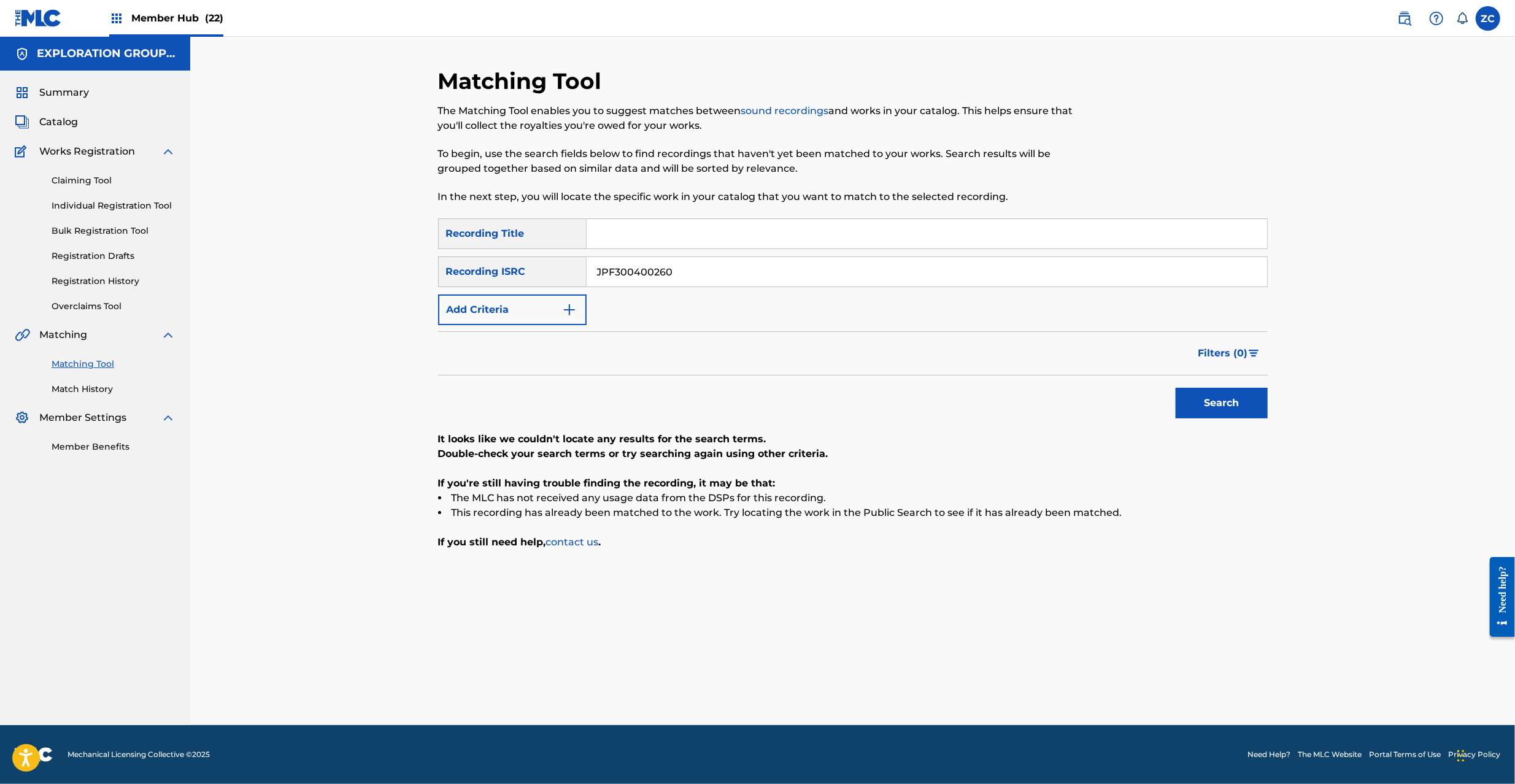
click at [813, 270] on input "JPF300400260" at bounding box center [927, 272] width 680 height 30
type input "JPF300401340"
click at [1224, 403] on button "Search" at bounding box center [1222, 403] width 92 height 30
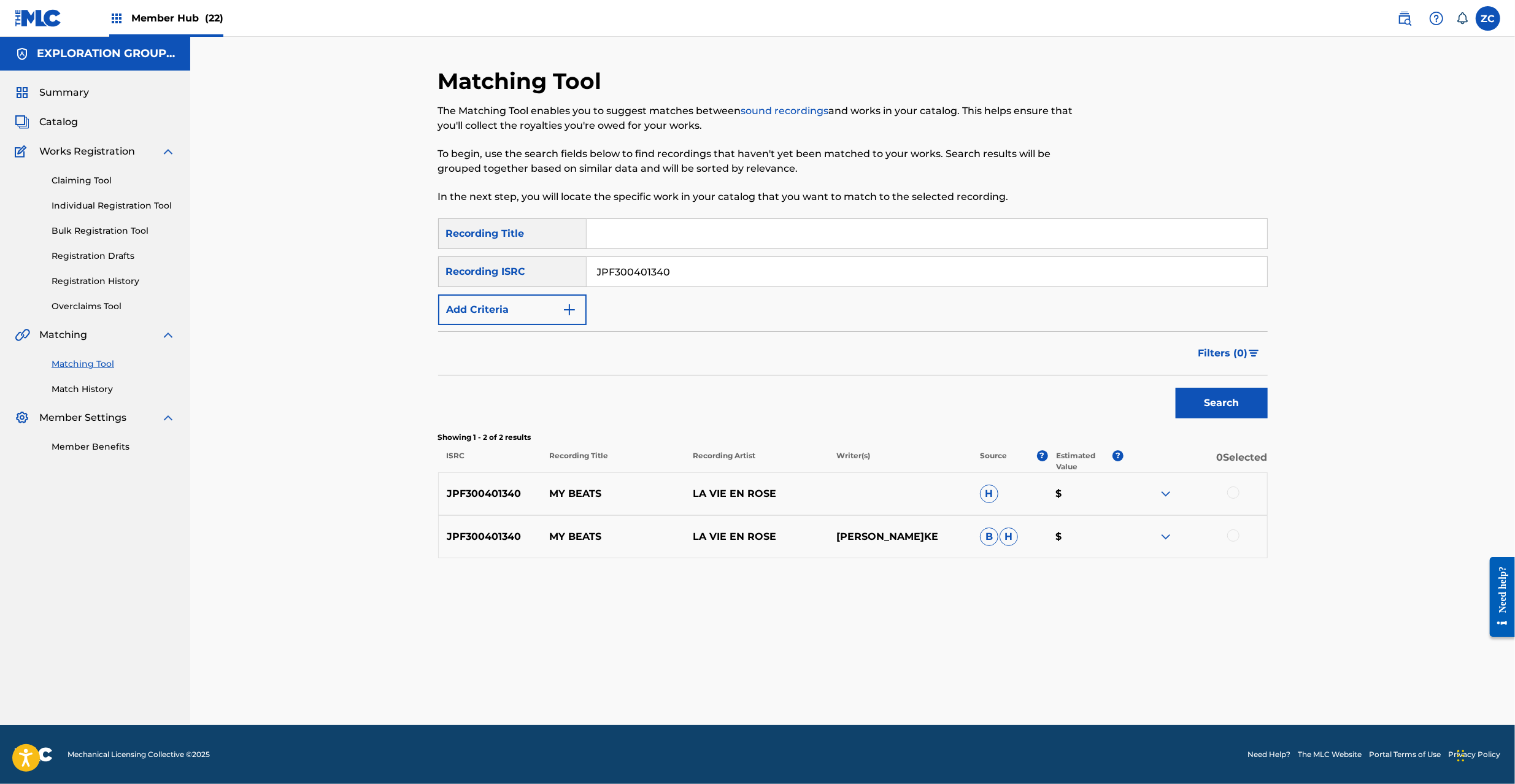
click at [1232, 493] on div at bounding box center [1234, 493] width 12 height 12
click at [1232, 540] on div at bounding box center [1234, 536] width 12 height 12
click at [899, 686] on button "Match 2 Groups" at bounding box center [863, 683] width 136 height 30
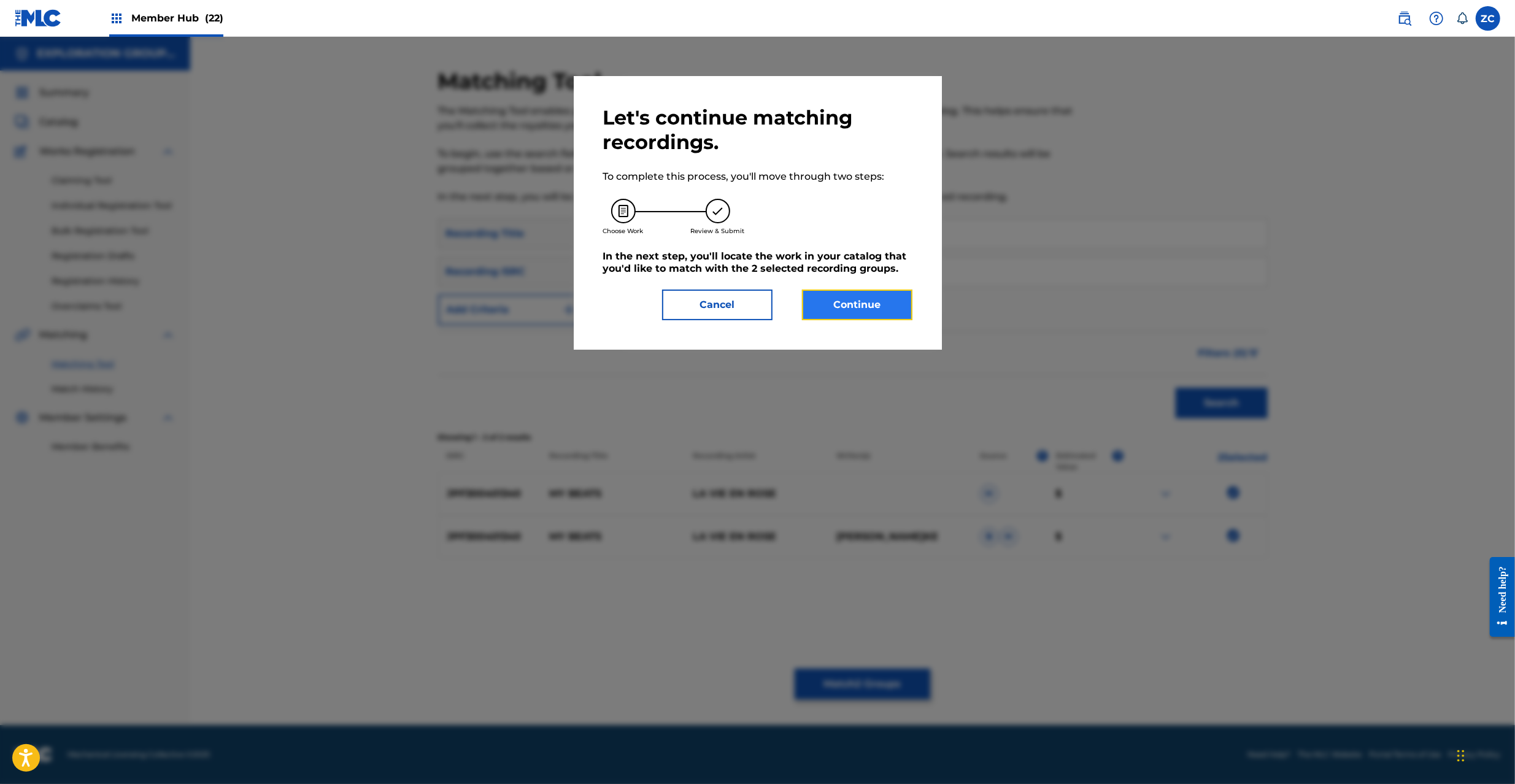
click at [885, 299] on button "Continue" at bounding box center [857, 305] width 111 height 30
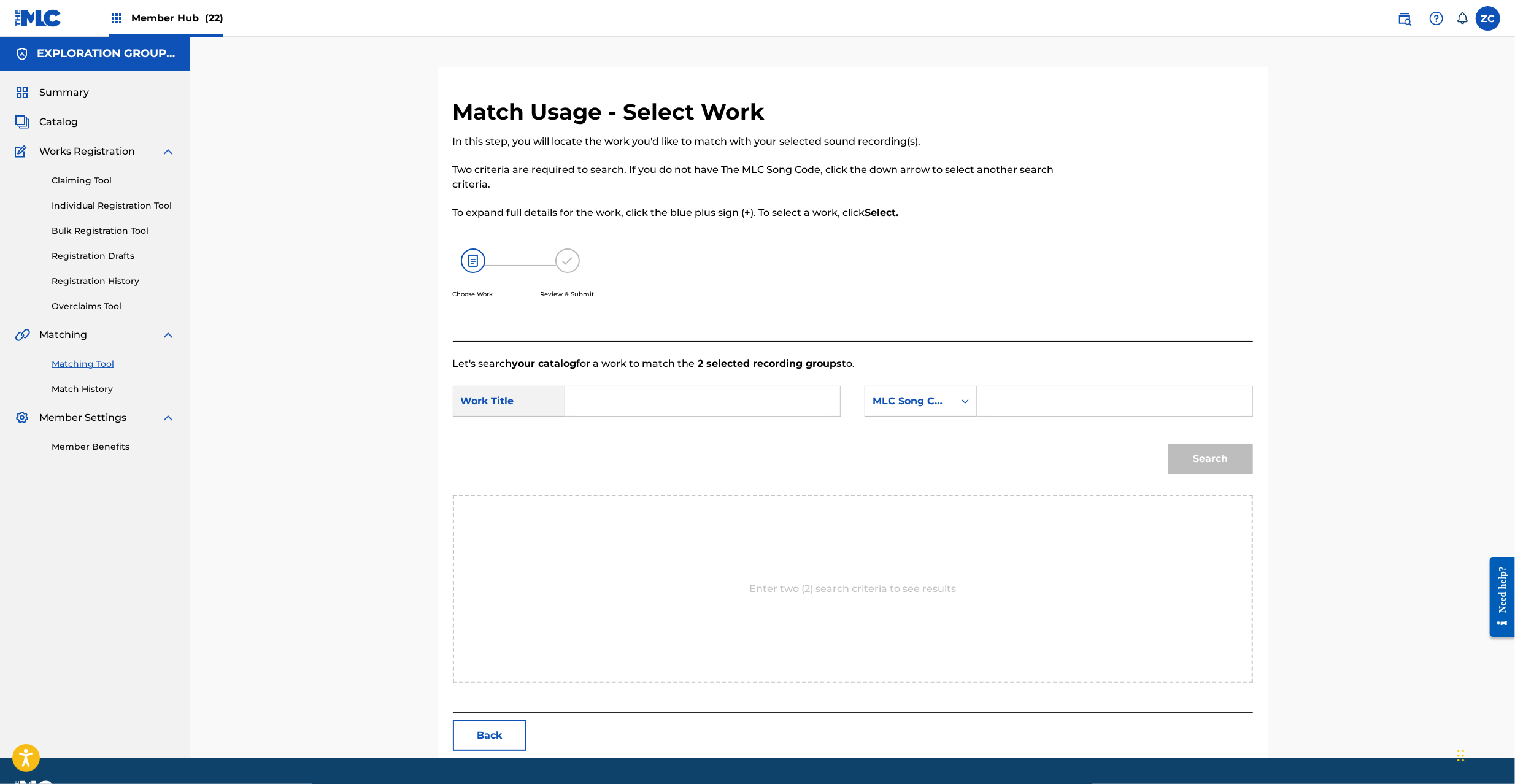
click at [789, 420] on div "SearchWithCriteria0b34cce0-2e8b-488a-8344-f347e15e9176 Work Title SearchWithCri…" at bounding box center [853, 404] width 800 height 38
click at [792, 408] on input "Search Form" at bounding box center [703, 401] width 254 height 30
click at [669, 399] on input "My Beats MW041G" at bounding box center [703, 401] width 254 height 30
type input "My Beats"
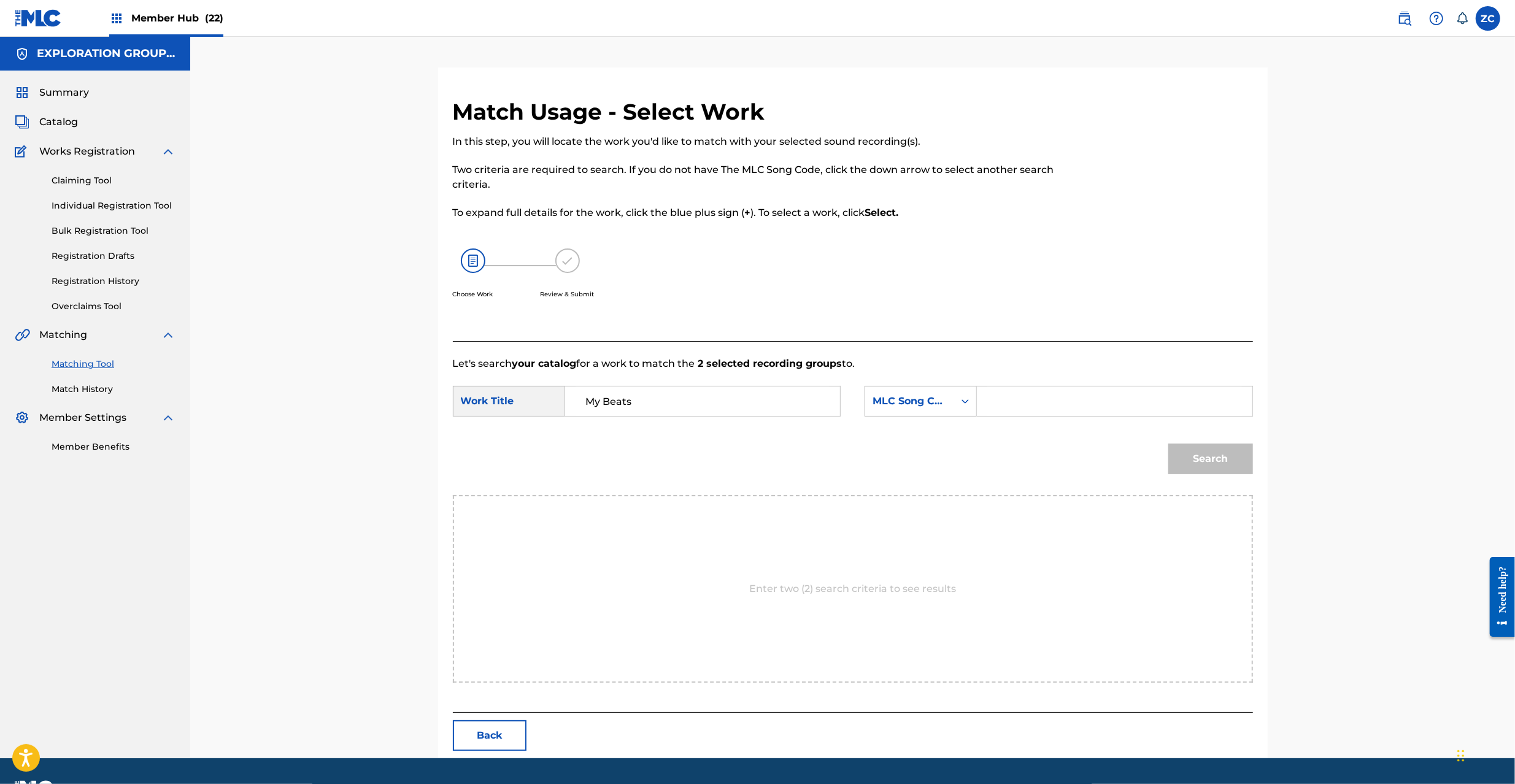
drag, startPoint x: 1070, startPoint y: 399, endPoint x: 1080, endPoint y: 403, distance: 10.8
click at [1070, 399] on input "Search Form" at bounding box center [1114, 401] width 254 height 30
type input "MW041G"
click at [1213, 442] on div "Search" at bounding box center [1207, 456] width 91 height 49
click at [1216, 455] on button "Search" at bounding box center [1210, 458] width 85 height 30
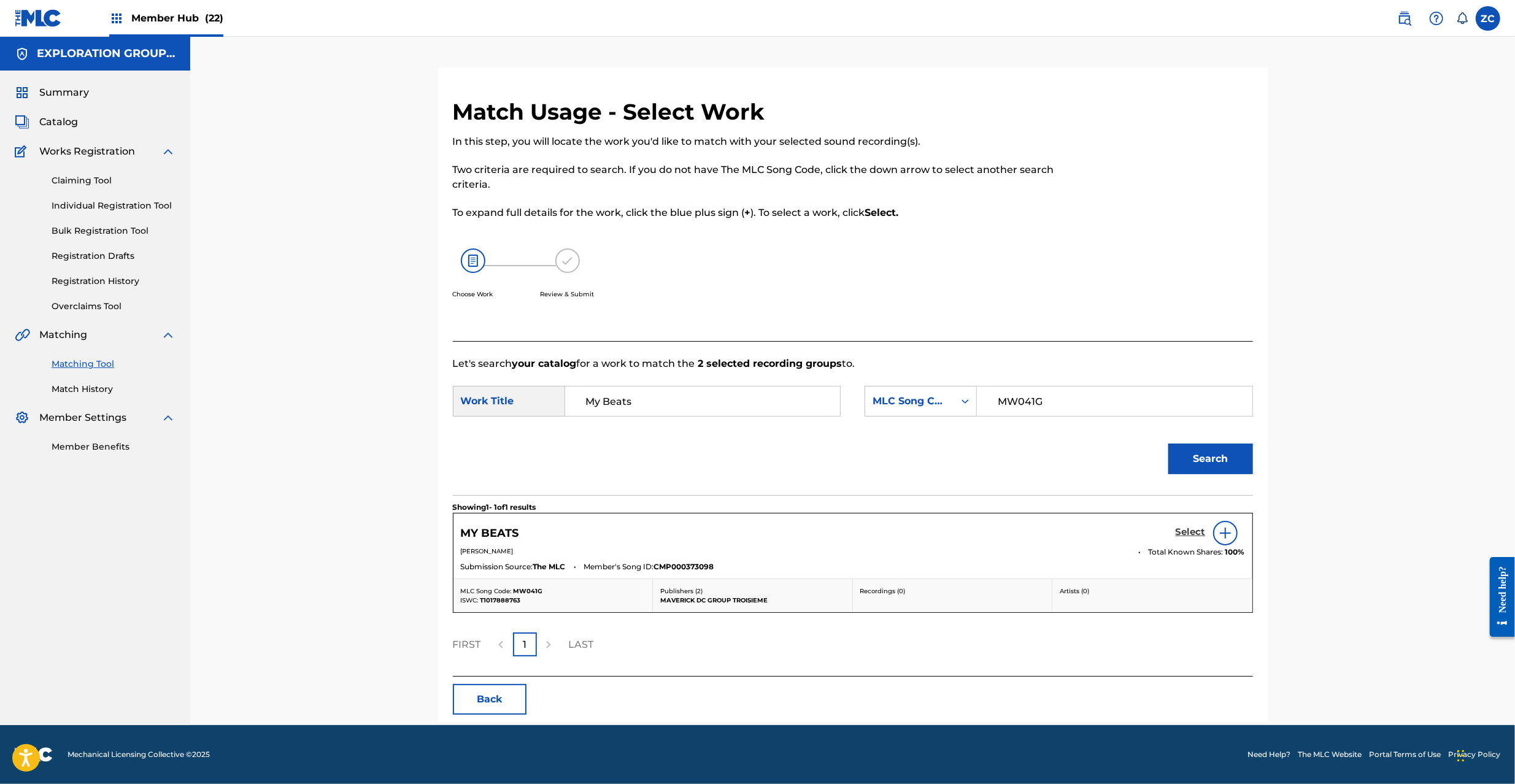
click at [1191, 531] on h5 "Select" at bounding box center [1191, 532] width 30 height 12
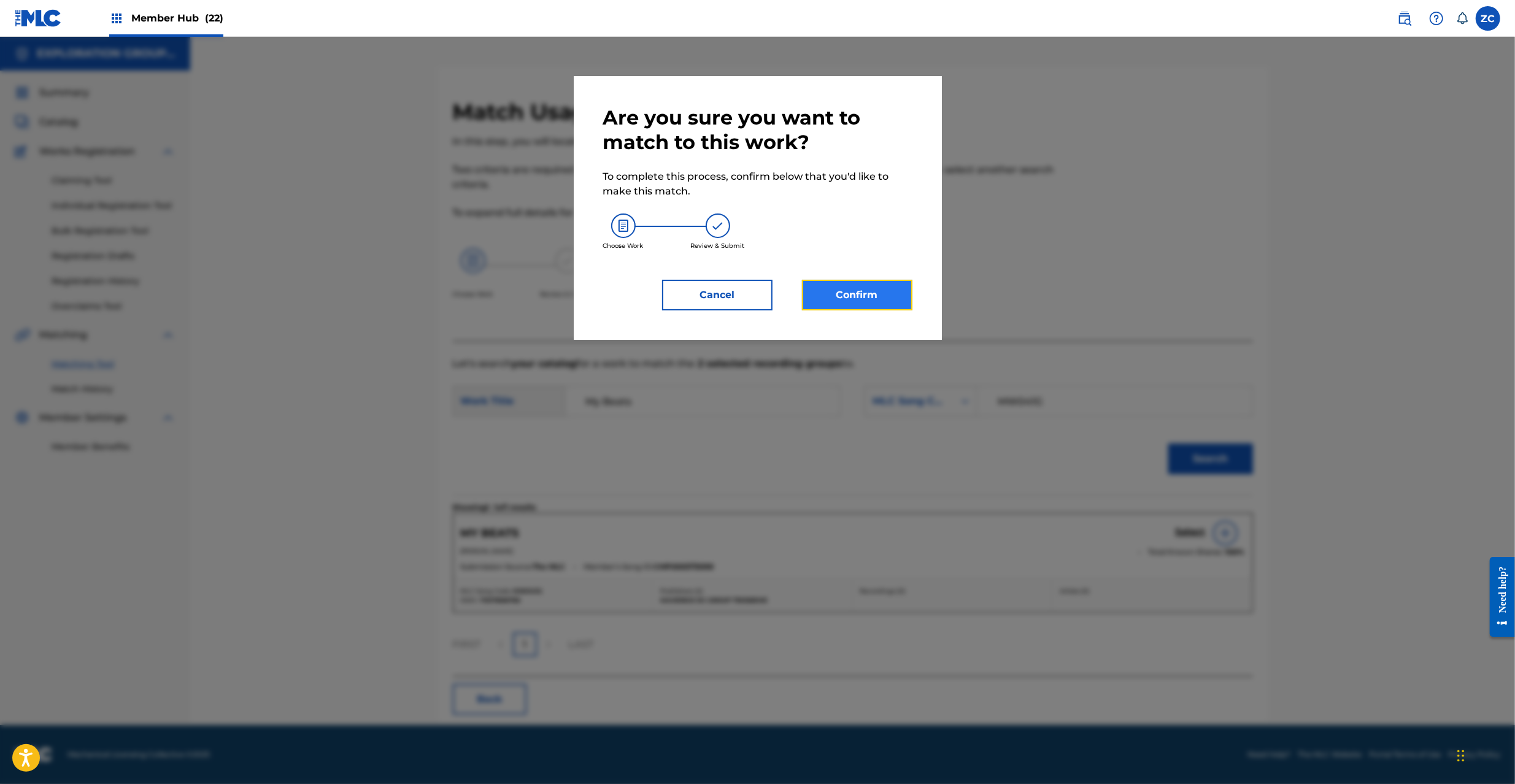
click at [871, 301] on button "Confirm" at bounding box center [857, 295] width 111 height 30
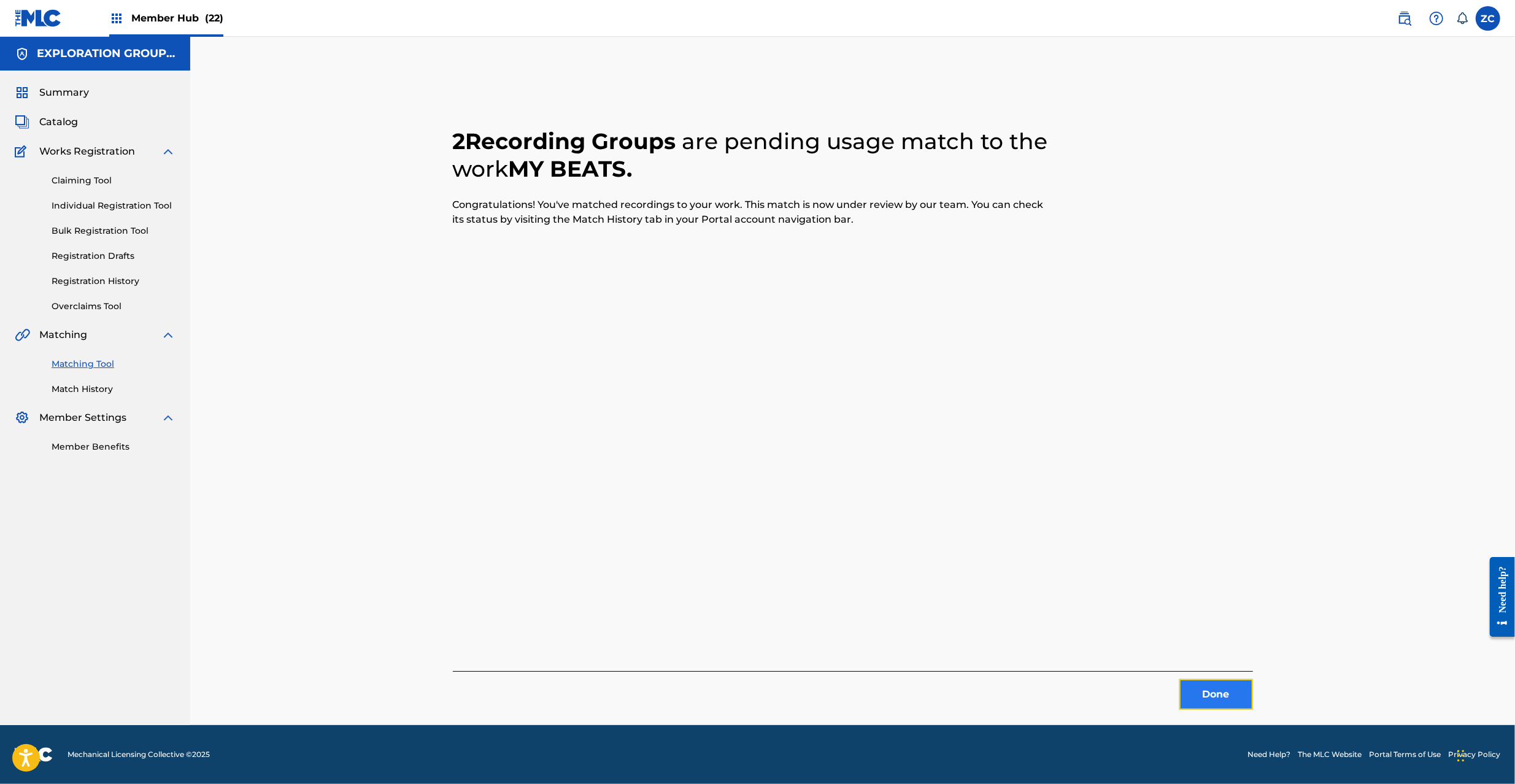
click at [1223, 685] on button "Done" at bounding box center [1216, 694] width 73 height 30
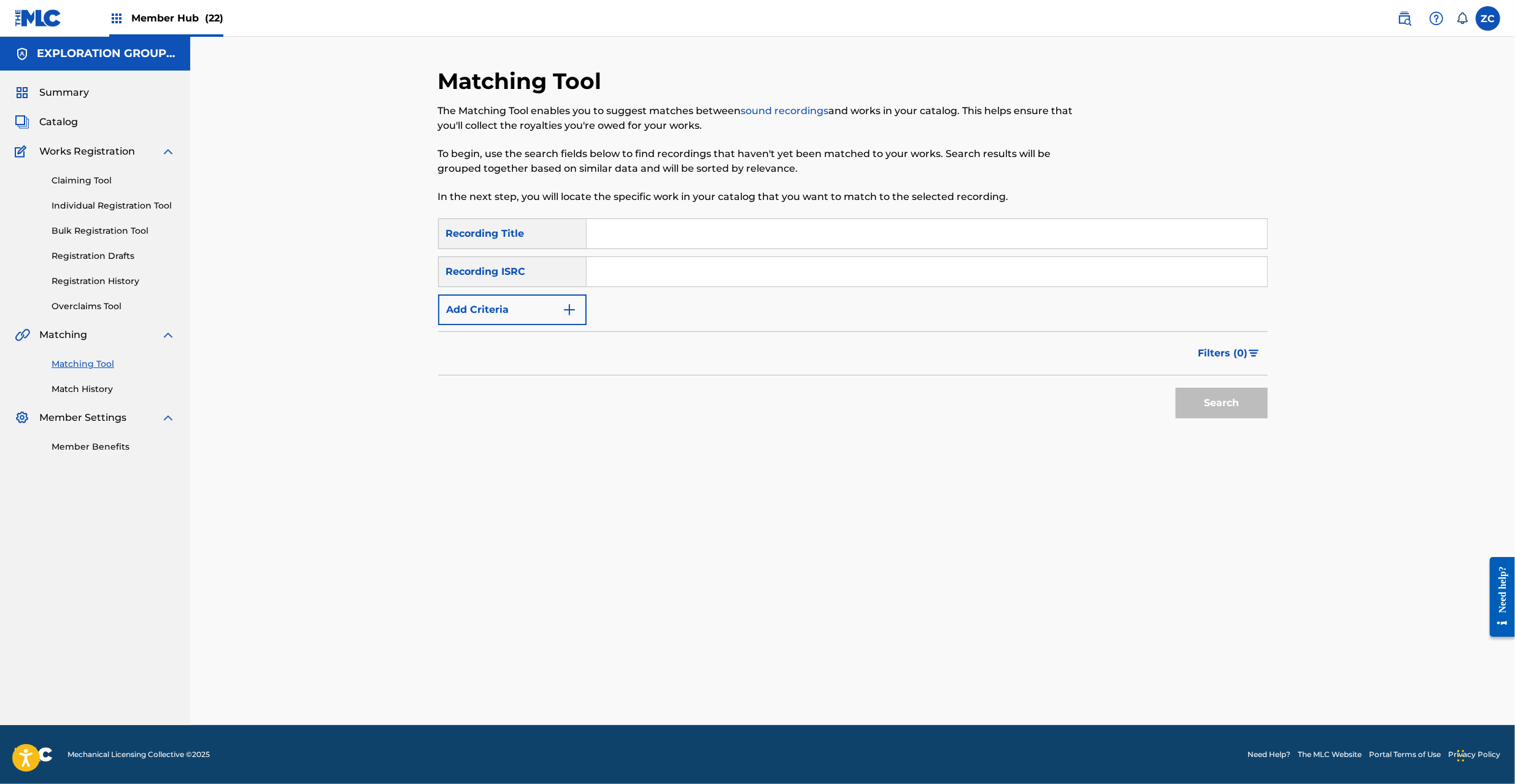
drag, startPoint x: 888, startPoint y: 268, endPoint x: 894, endPoint y: 274, distance: 8.5
click at [888, 267] on input "Search Form" at bounding box center [927, 272] width 680 height 30
click at [1231, 396] on button "Search" at bounding box center [1222, 403] width 92 height 30
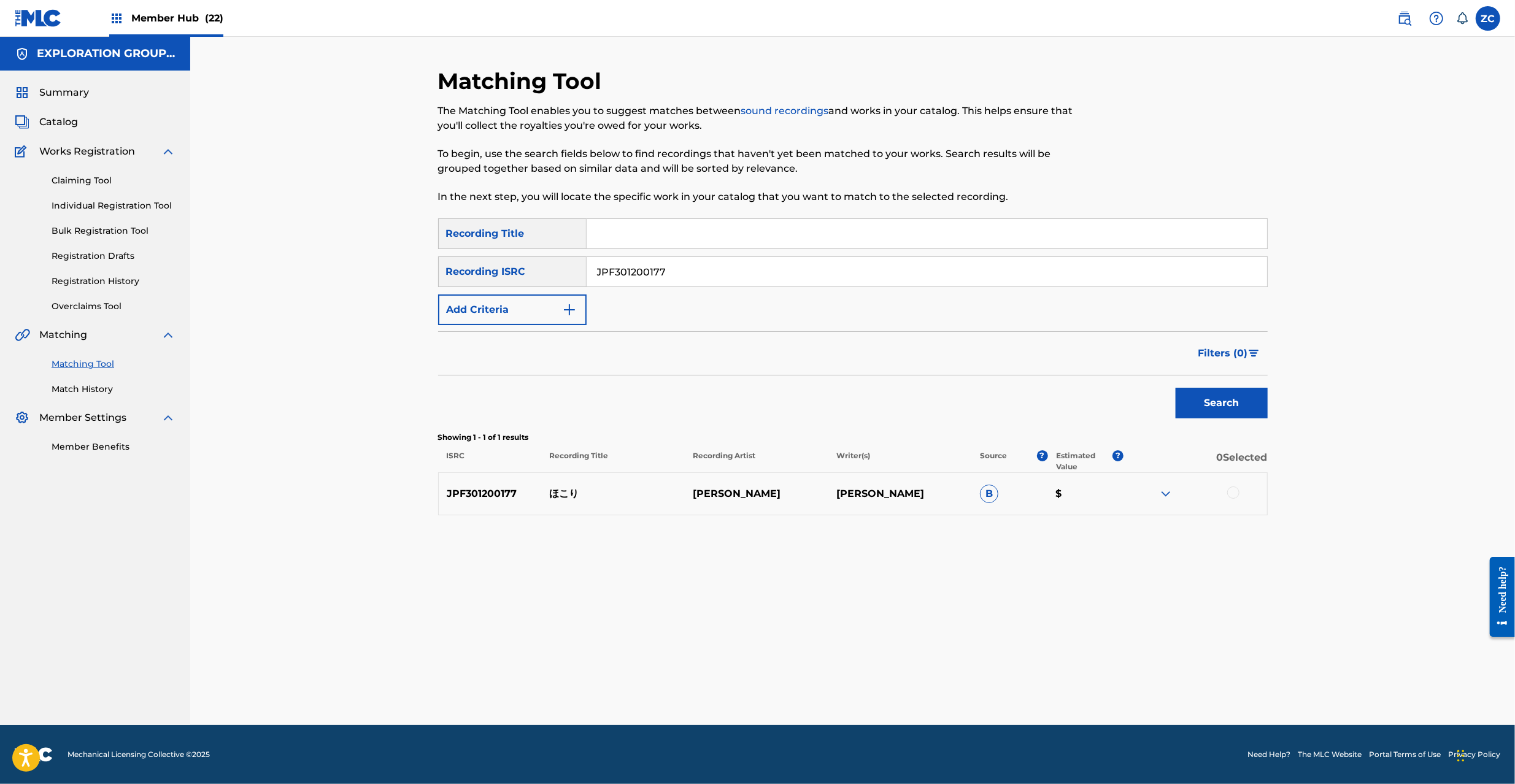
click at [1238, 495] on div at bounding box center [1234, 493] width 12 height 12
click at [709, 278] on input "JPF301200177" at bounding box center [927, 272] width 680 height 30
click at [1220, 396] on button "Search" at bounding box center [1222, 403] width 92 height 30
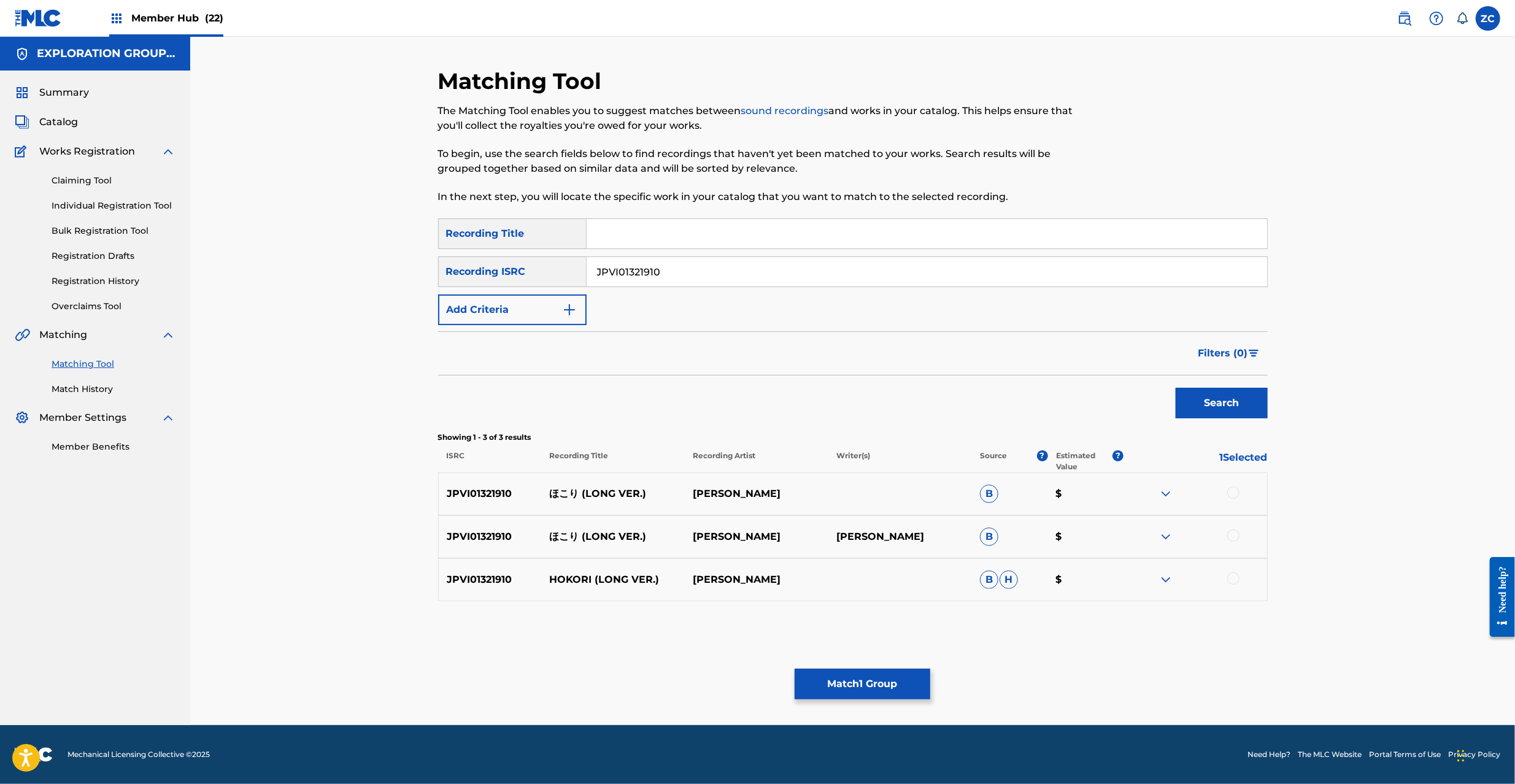
click at [1234, 494] on div at bounding box center [1234, 493] width 12 height 12
drag, startPoint x: 1237, startPoint y: 533, endPoint x: 1238, endPoint y: 545, distance: 12.0
click at [1237, 534] on div at bounding box center [1234, 536] width 12 height 12
click at [1231, 577] on div at bounding box center [1234, 579] width 12 height 12
click at [805, 267] on input "JPVI01321910" at bounding box center [927, 272] width 680 height 30
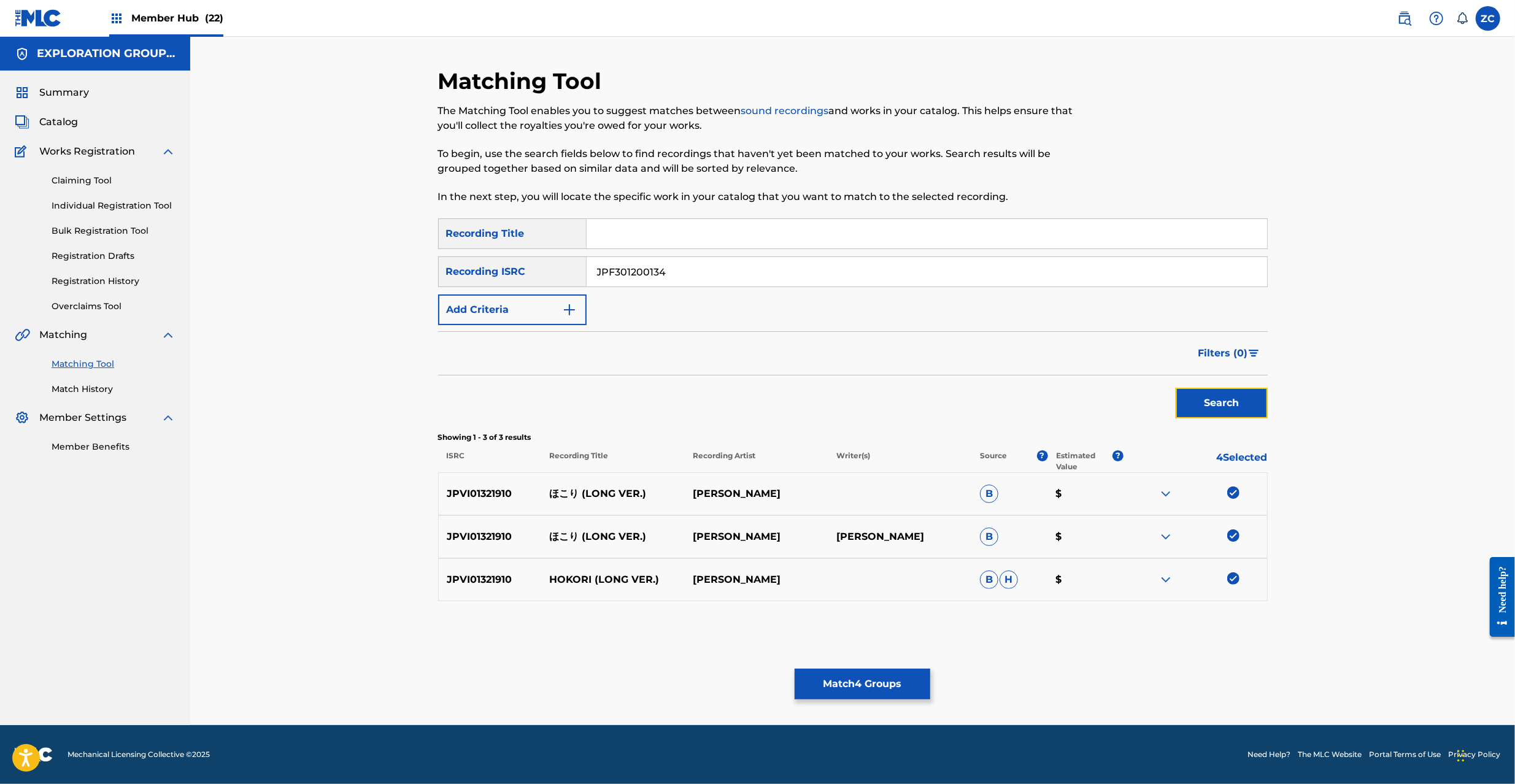
click at [1225, 403] on button "Search" at bounding box center [1222, 403] width 92 height 30
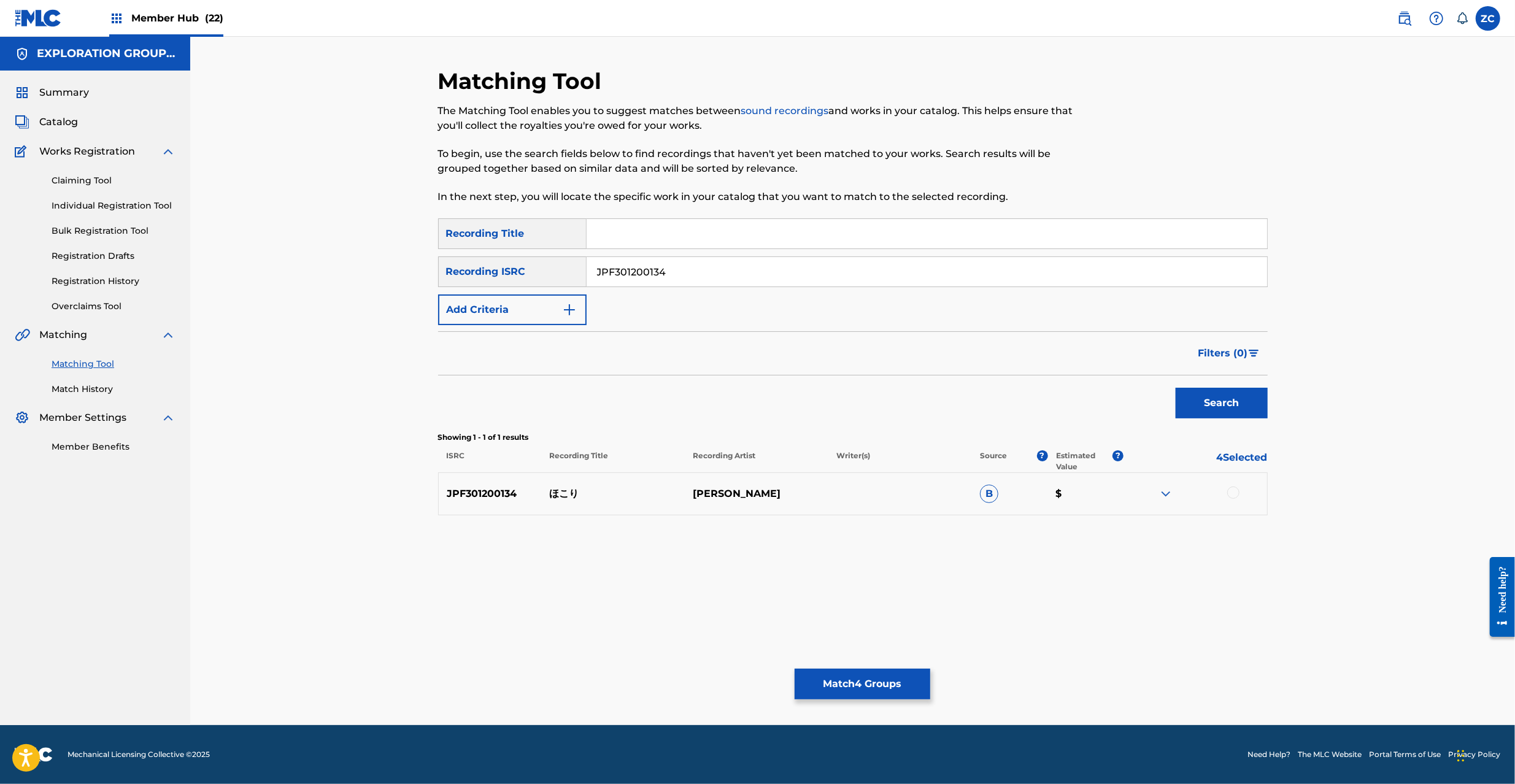
click at [1231, 495] on div at bounding box center [1234, 493] width 12 height 12
click at [855, 266] on input "JPF301200134" at bounding box center [927, 272] width 680 height 30
type input "JPF300901160"
click at [1221, 413] on button "Search" at bounding box center [1222, 403] width 92 height 30
click at [1234, 492] on div at bounding box center [1234, 493] width 12 height 12
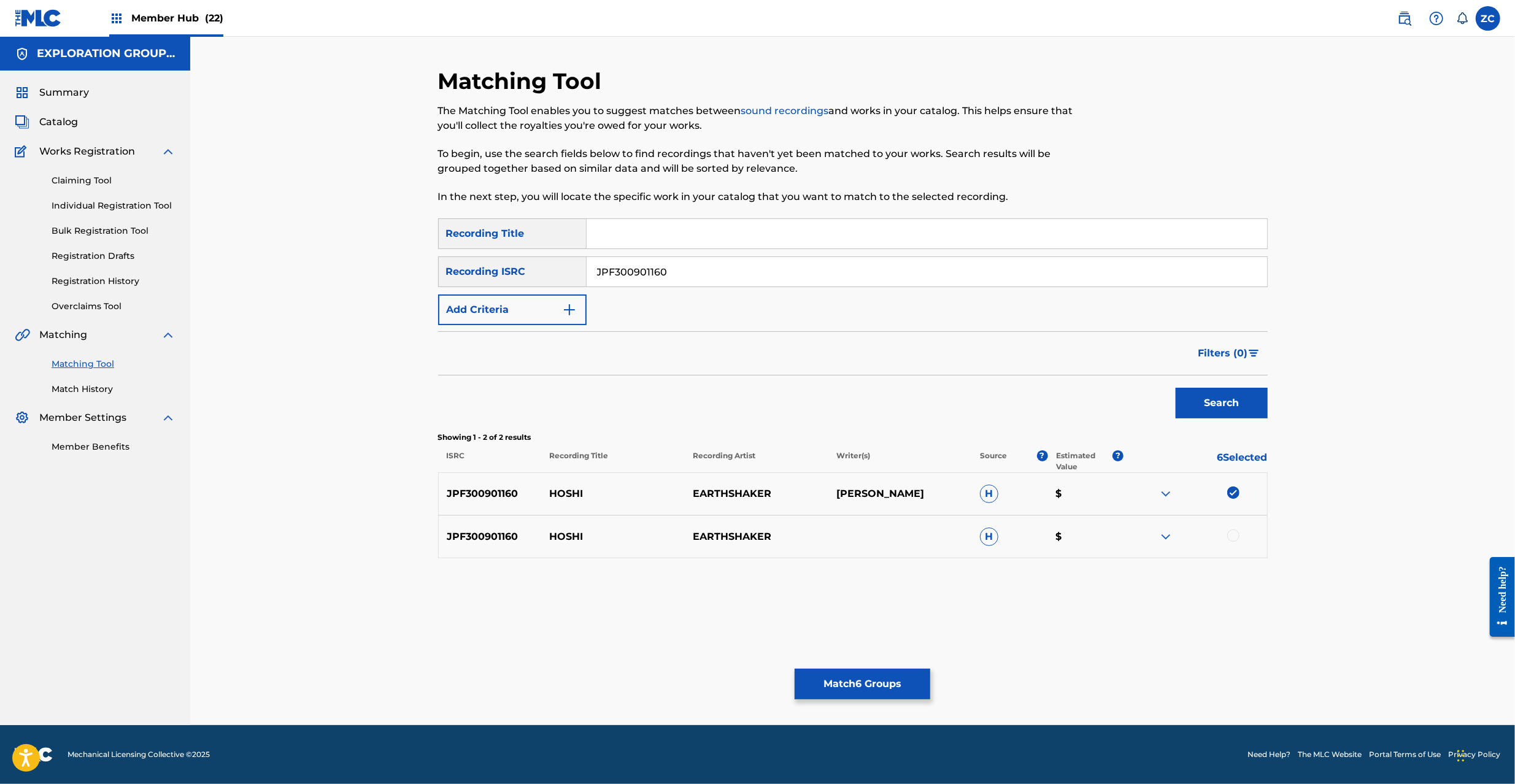
click at [1231, 530] on div at bounding box center [1234, 536] width 12 height 12
click at [859, 686] on button "Match 7 Groups" at bounding box center [863, 683] width 136 height 30
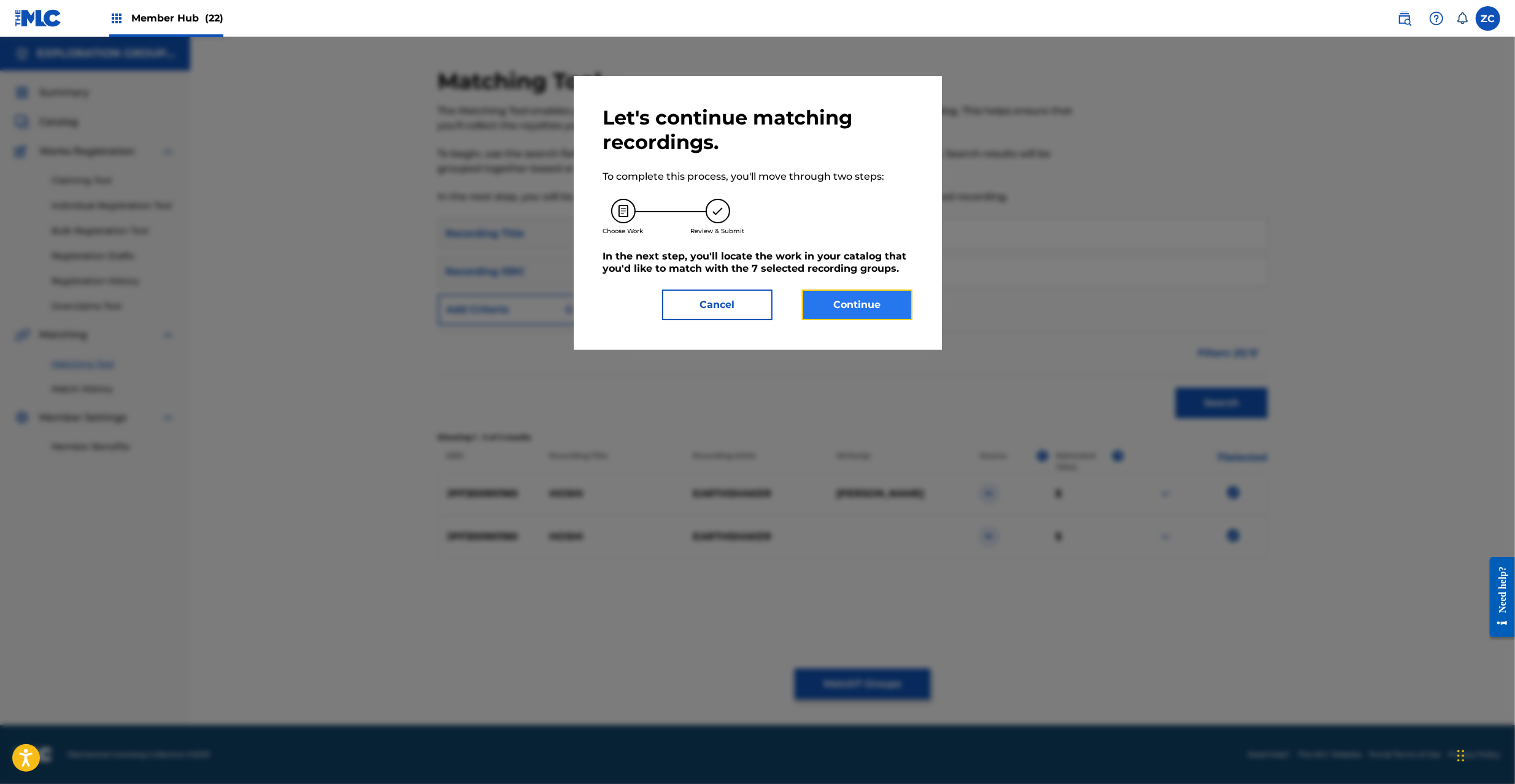
click at [843, 319] on button "Continue" at bounding box center [857, 305] width 111 height 30
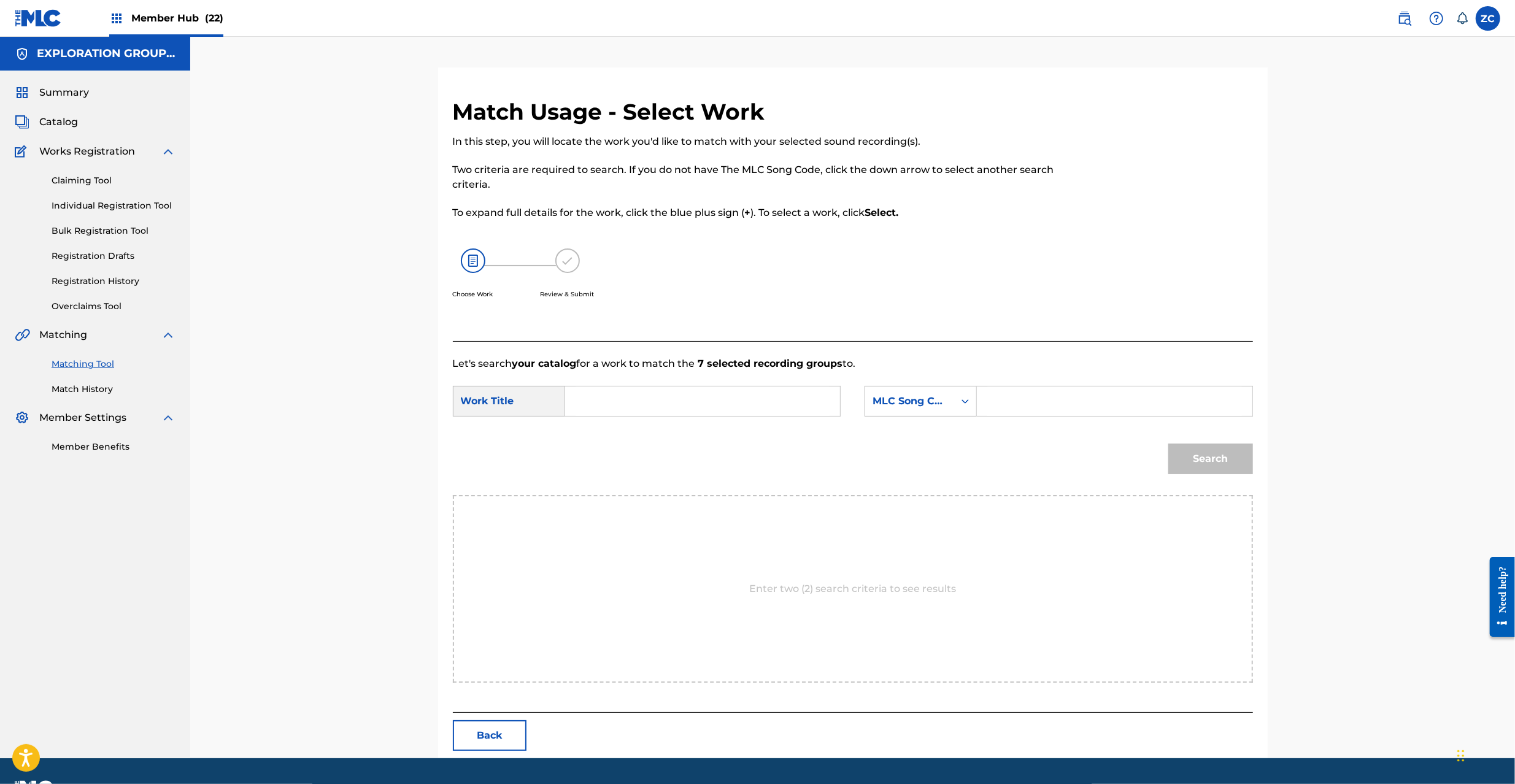
click at [735, 388] on input "Search Form" at bounding box center [703, 401] width 254 height 30
click at [648, 399] on input "Hokori HQ6YN1" at bounding box center [703, 401] width 254 height 30
type input "Hokori"
click at [1073, 399] on input "Search Form" at bounding box center [1114, 401] width 254 height 30
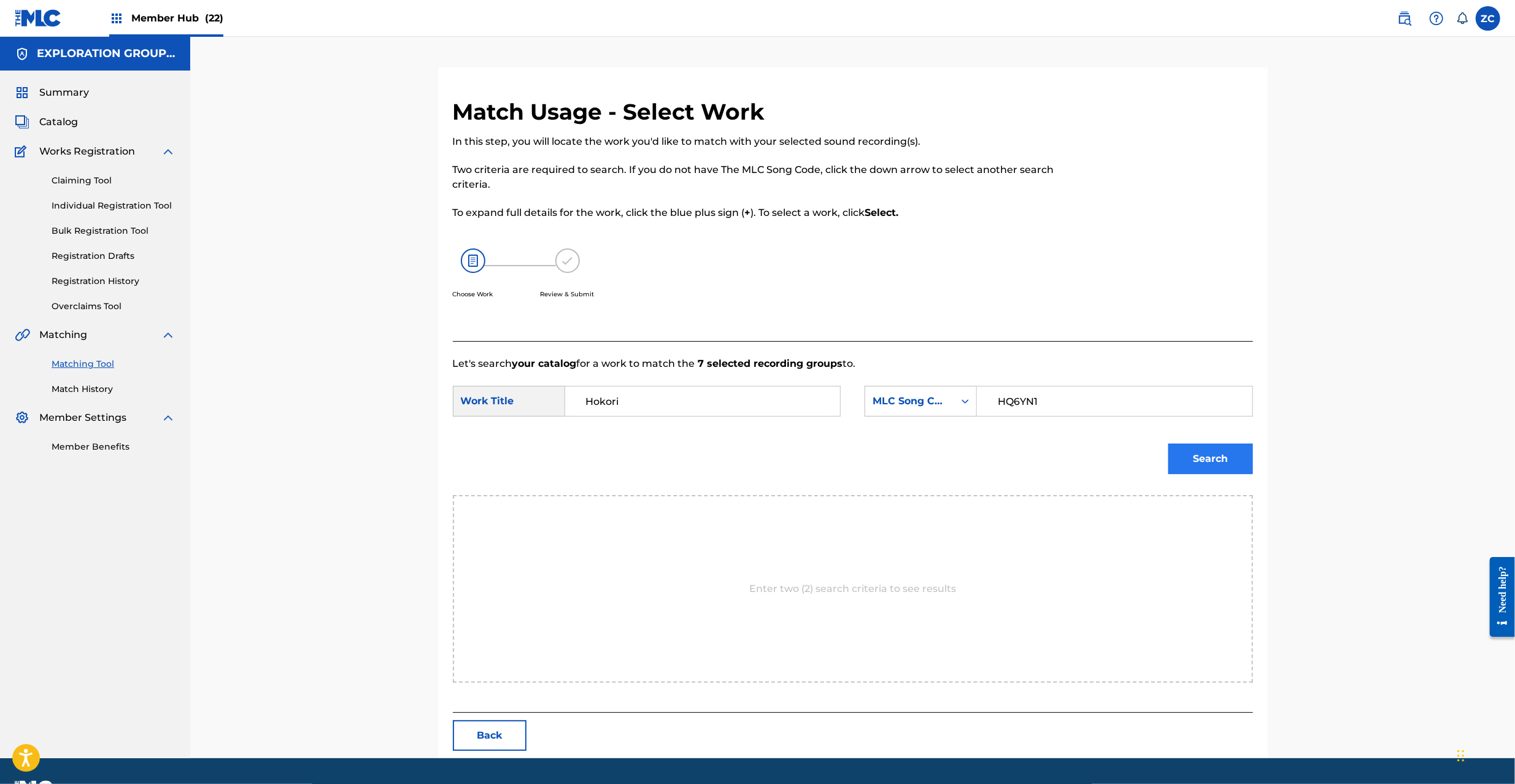
type input "HQ6YN1"
click at [1210, 464] on button "Search" at bounding box center [1210, 458] width 85 height 30
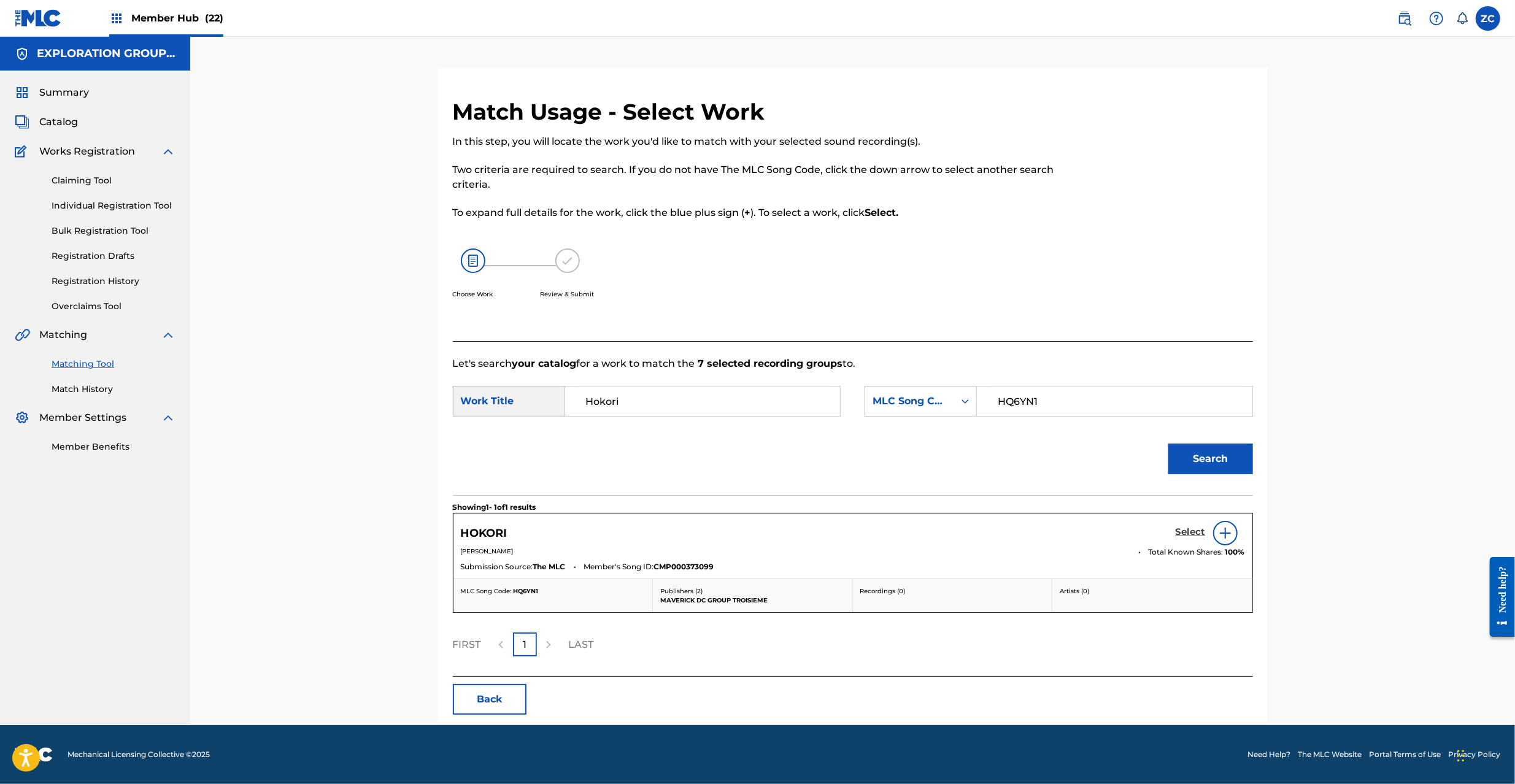
click at [1194, 528] on h5 "Select" at bounding box center [1191, 532] width 30 height 12
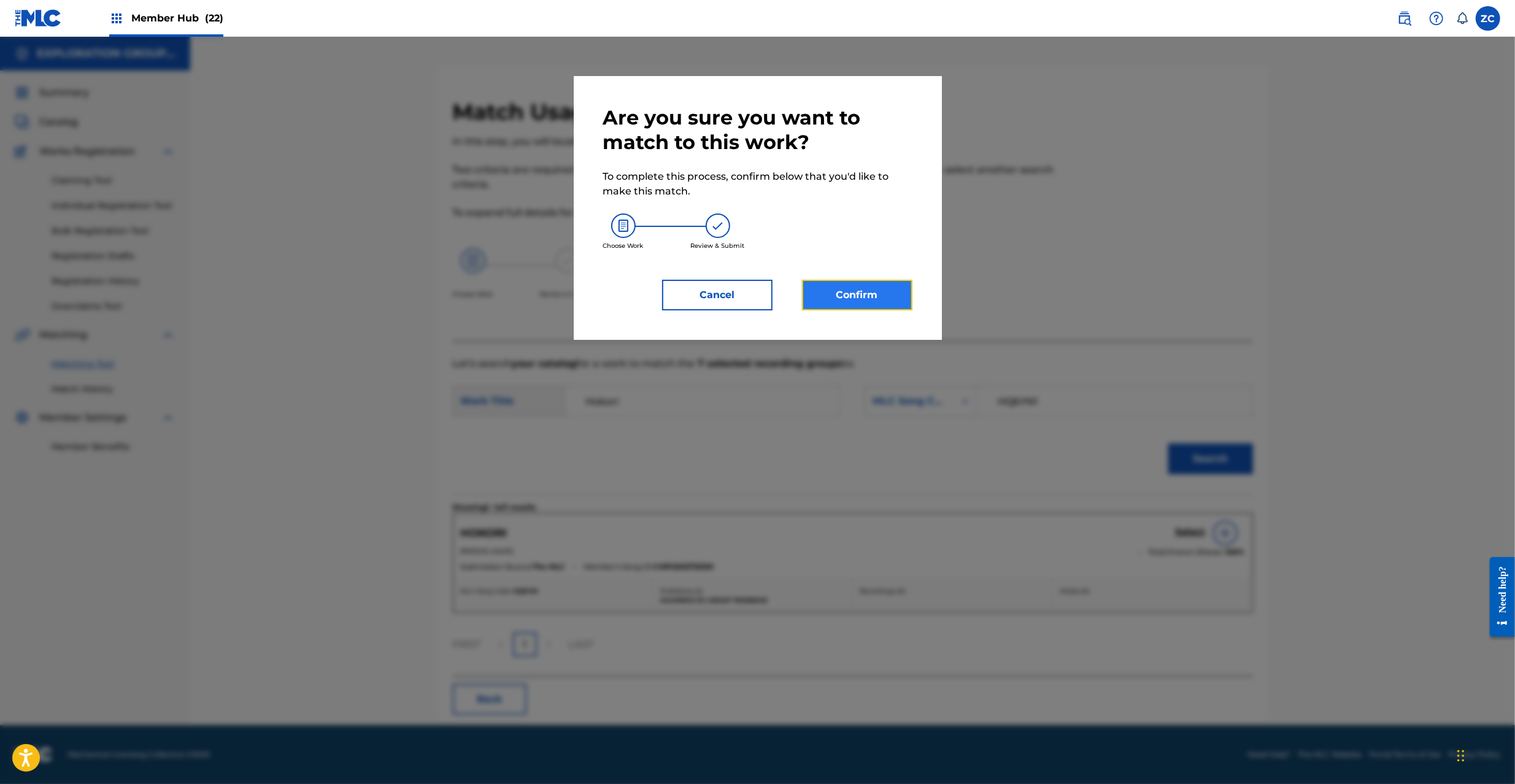
click at [885, 298] on button "Confirm" at bounding box center [857, 295] width 111 height 30
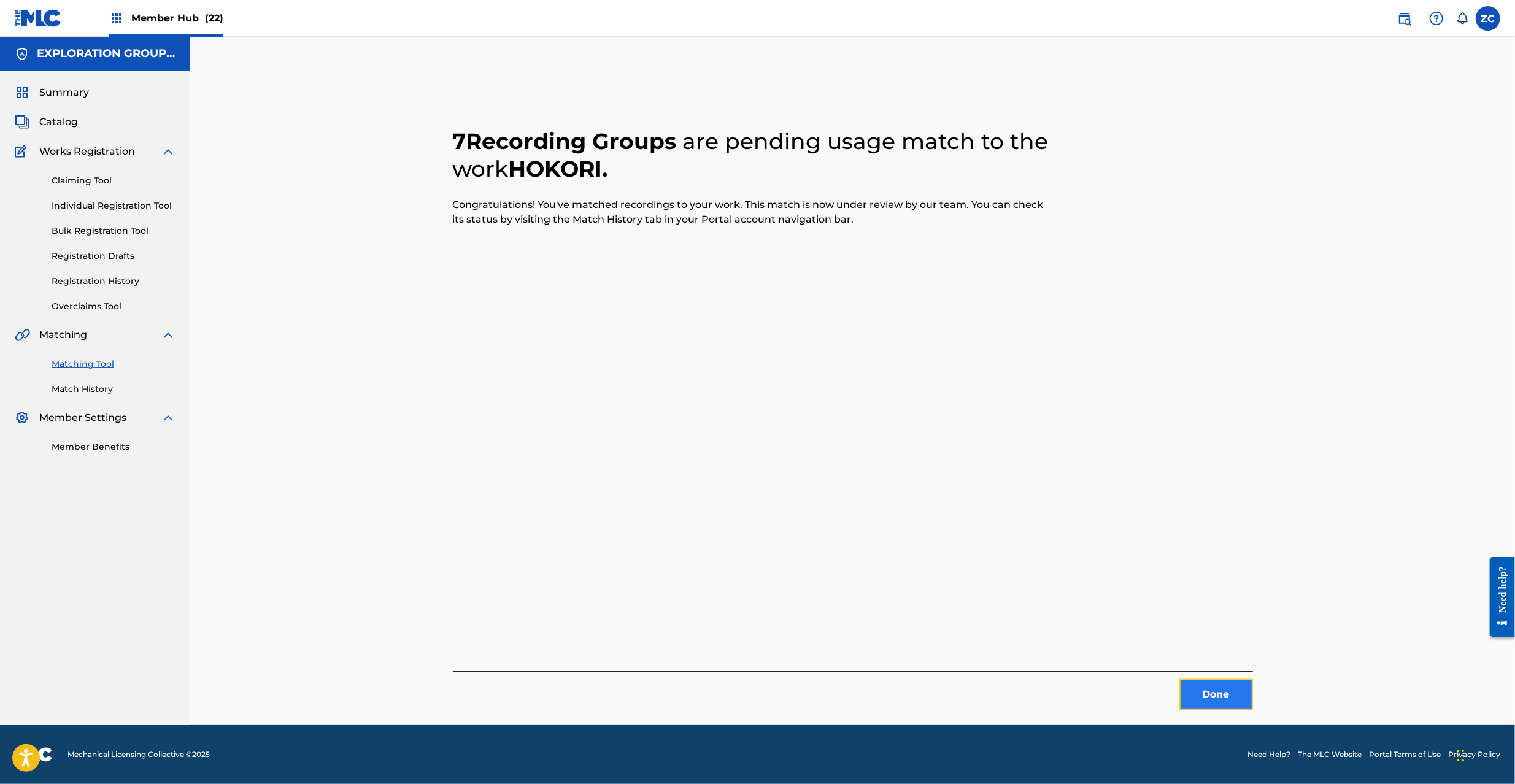
click at [1211, 705] on button "Done" at bounding box center [1216, 694] width 73 height 30
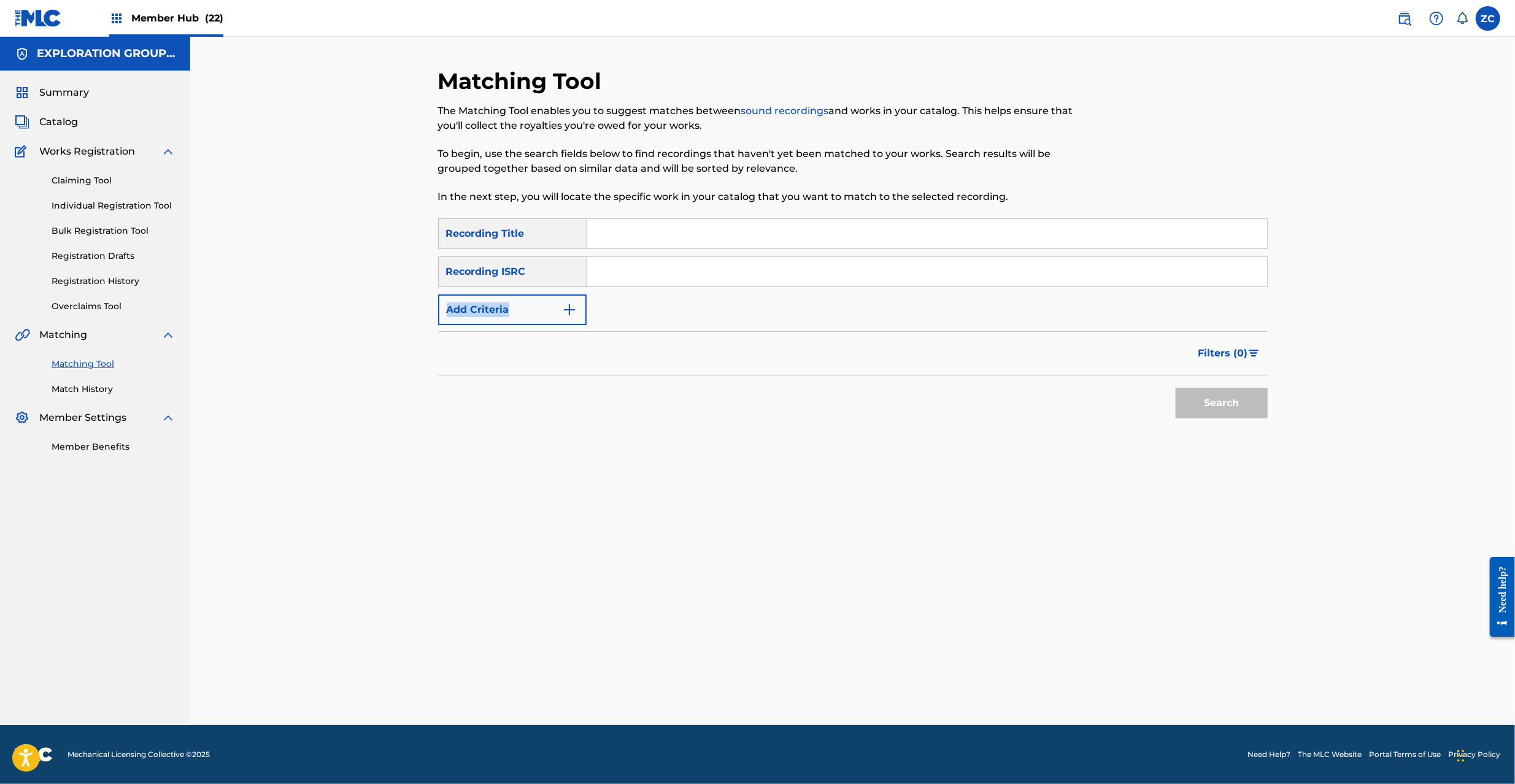
drag, startPoint x: 794, startPoint y: 288, endPoint x: 813, endPoint y: 273, distance: 24.2
click at [794, 285] on div "SearchWithCriteriaff27c364-d973-457a-ab39-e706d2e6a105 Recording Title SearchWi…" at bounding box center [853, 271] width 830 height 107
click at [813, 273] on input "Search Form" at bounding box center [927, 272] width 680 height 30
click at [1194, 383] on div "Search" at bounding box center [1219, 400] width 98 height 49
click at [1200, 404] on button "Search" at bounding box center [1222, 403] width 92 height 30
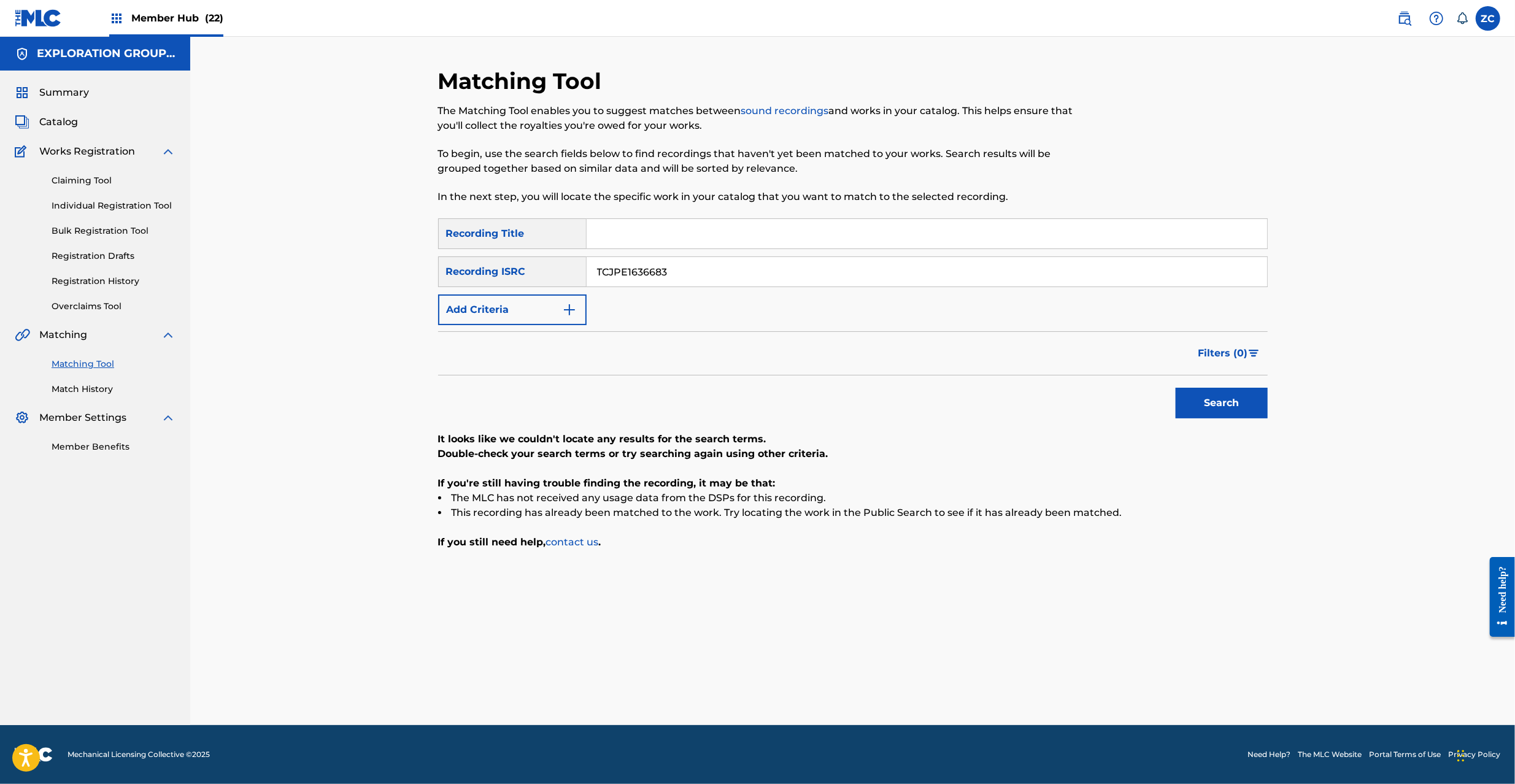
click at [948, 276] on input "TCJPE1636683" at bounding box center [927, 272] width 680 height 30
click at [1211, 408] on button "Search" at bounding box center [1222, 403] width 92 height 30
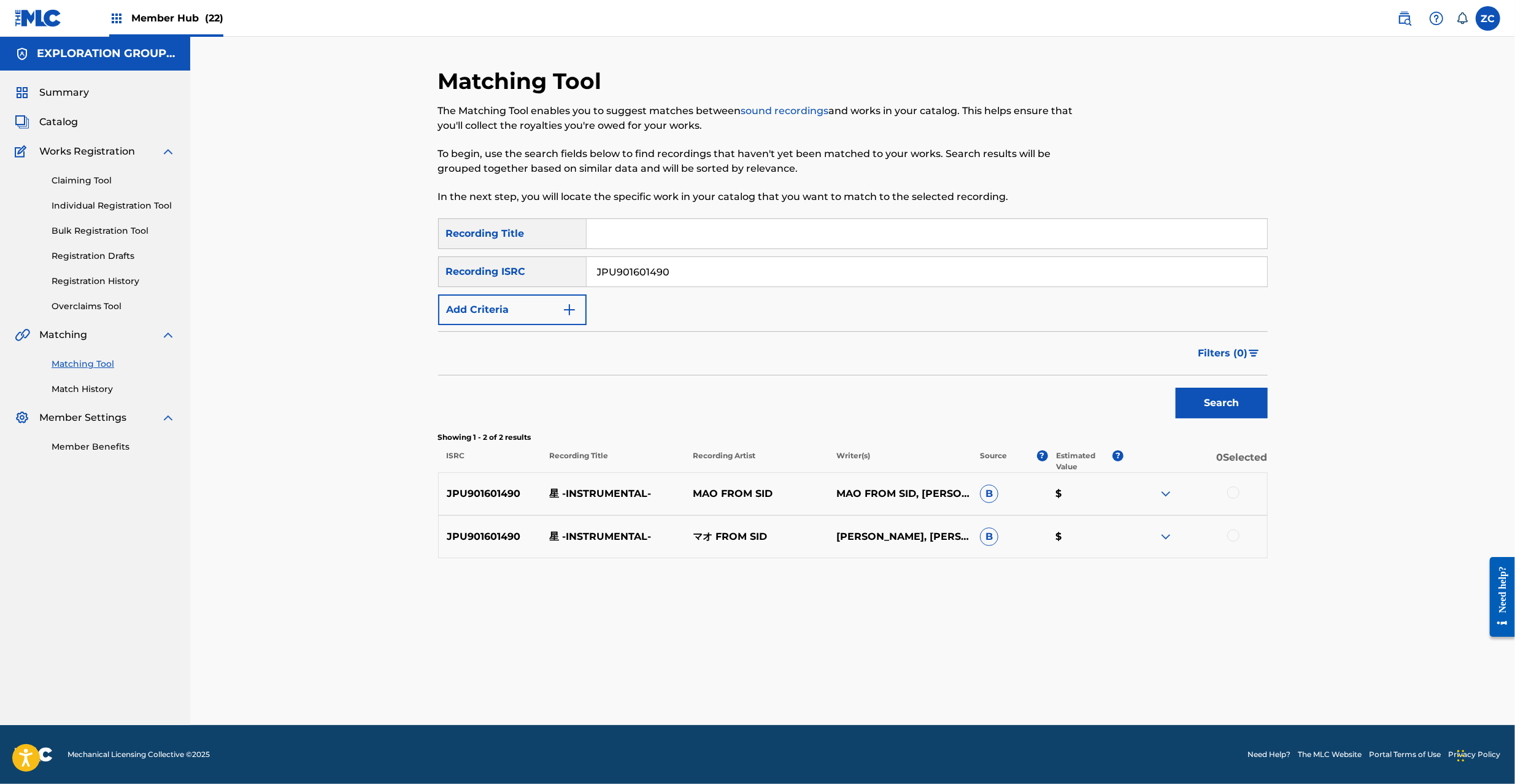
drag, startPoint x: 1235, startPoint y: 489, endPoint x: 1235, endPoint y: 498, distance: 9.0
click at [1235, 489] on div at bounding box center [1234, 493] width 12 height 12
click at [1235, 535] on div at bounding box center [1234, 536] width 12 height 12
click at [874, 270] on input "JPU901601490" at bounding box center [927, 272] width 680 height 30
type input "JPU901601488"
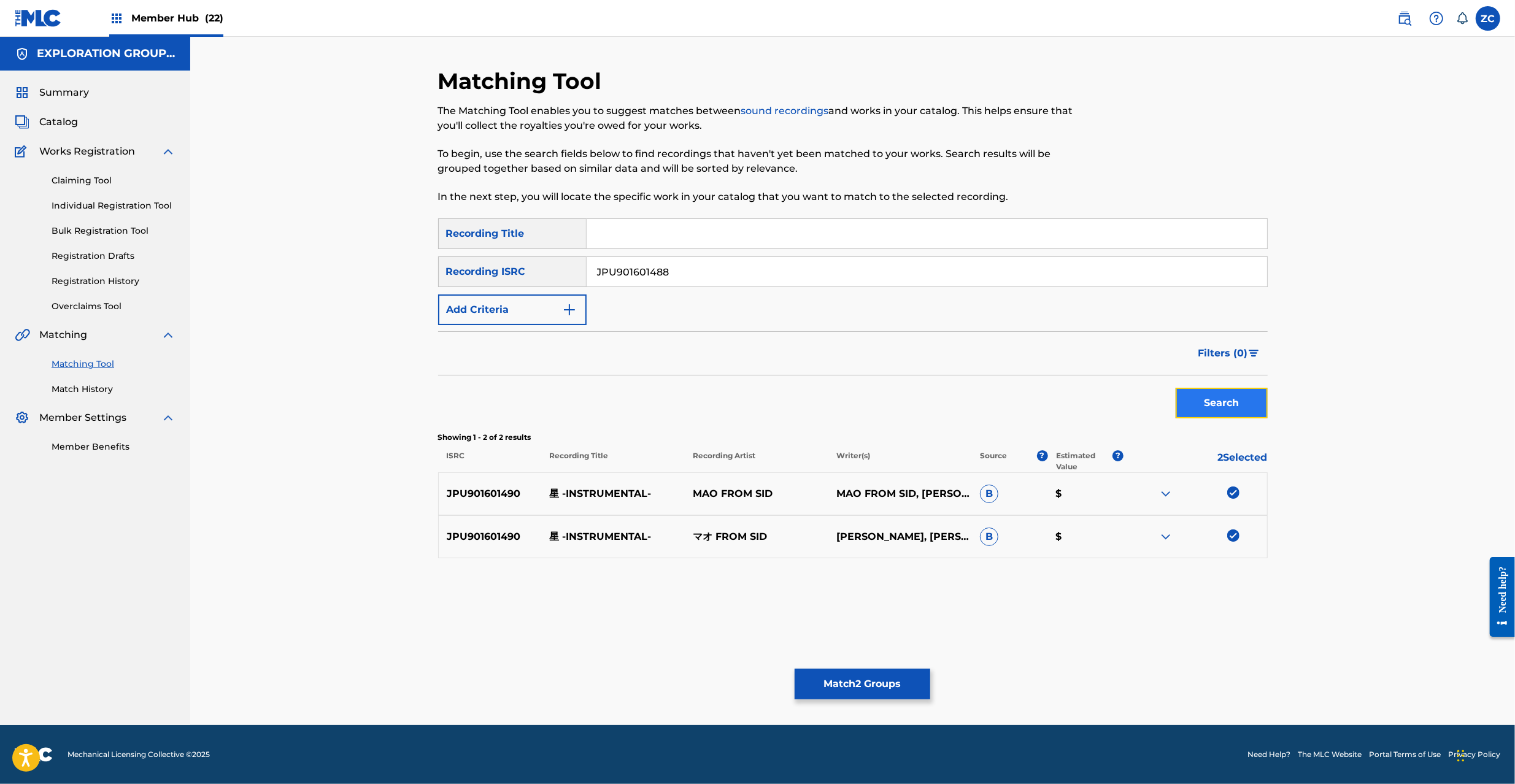
click at [1206, 403] on button "Search" at bounding box center [1222, 403] width 92 height 30
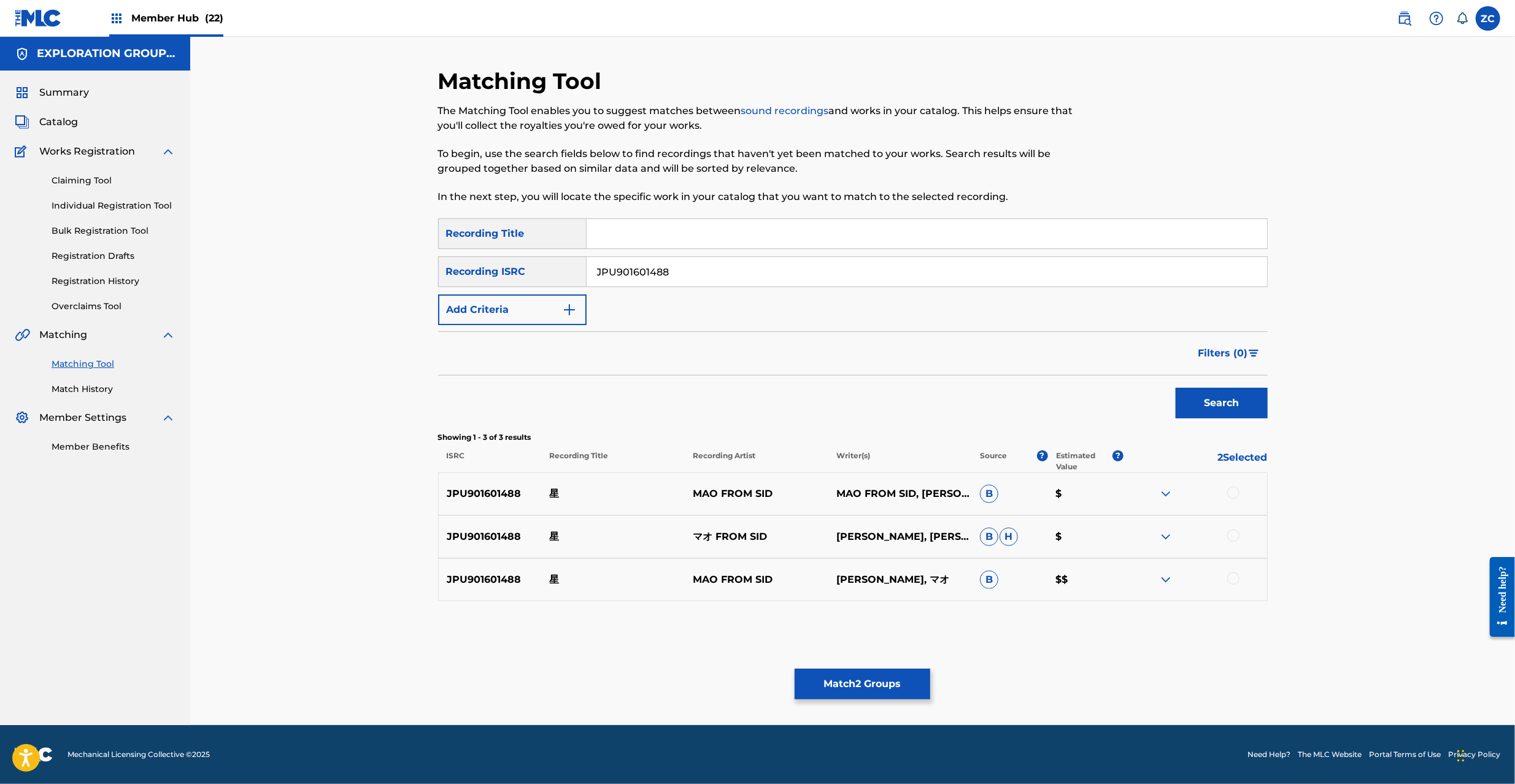
drag, startPoint x: 1236, startPoint y: 491, endPoint x: 1238, endPoint y: 519, distance: 28.1
click at [1238, 491] on div at bounding box center [1234, 493] width 12 height 12
click at [1237, 543] on div at bounding box center [1195, 537] width 143 height 15
click at [1234, 534] on div at bounding box center [1234, 536] width 12 height 12
click at [1236, 581] on div at bounding box center [1234, 579] width 12 height 12
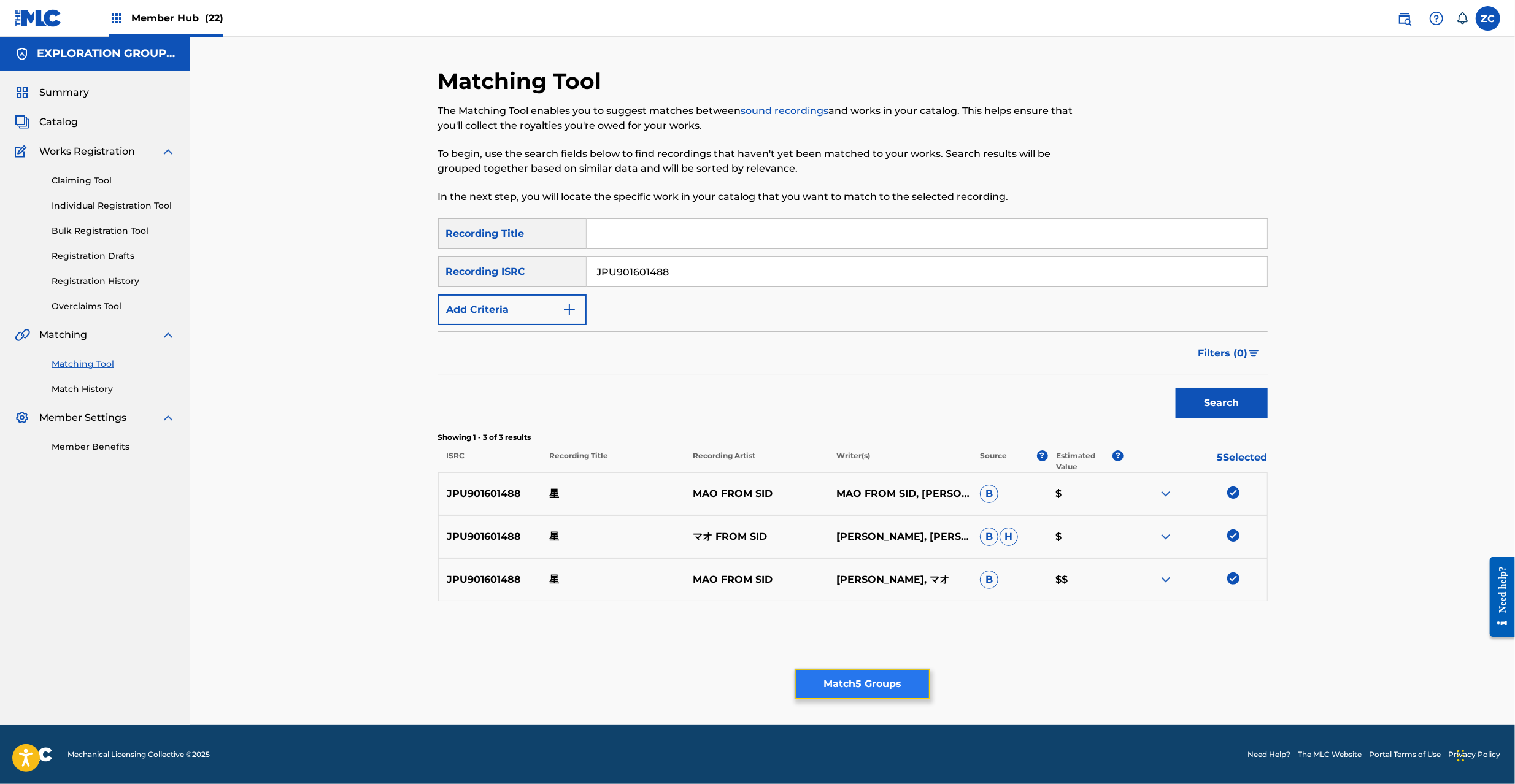
click at [835, 678] on button "Match 5 Groups" at bounding box center [863, 683] width 136 height 30
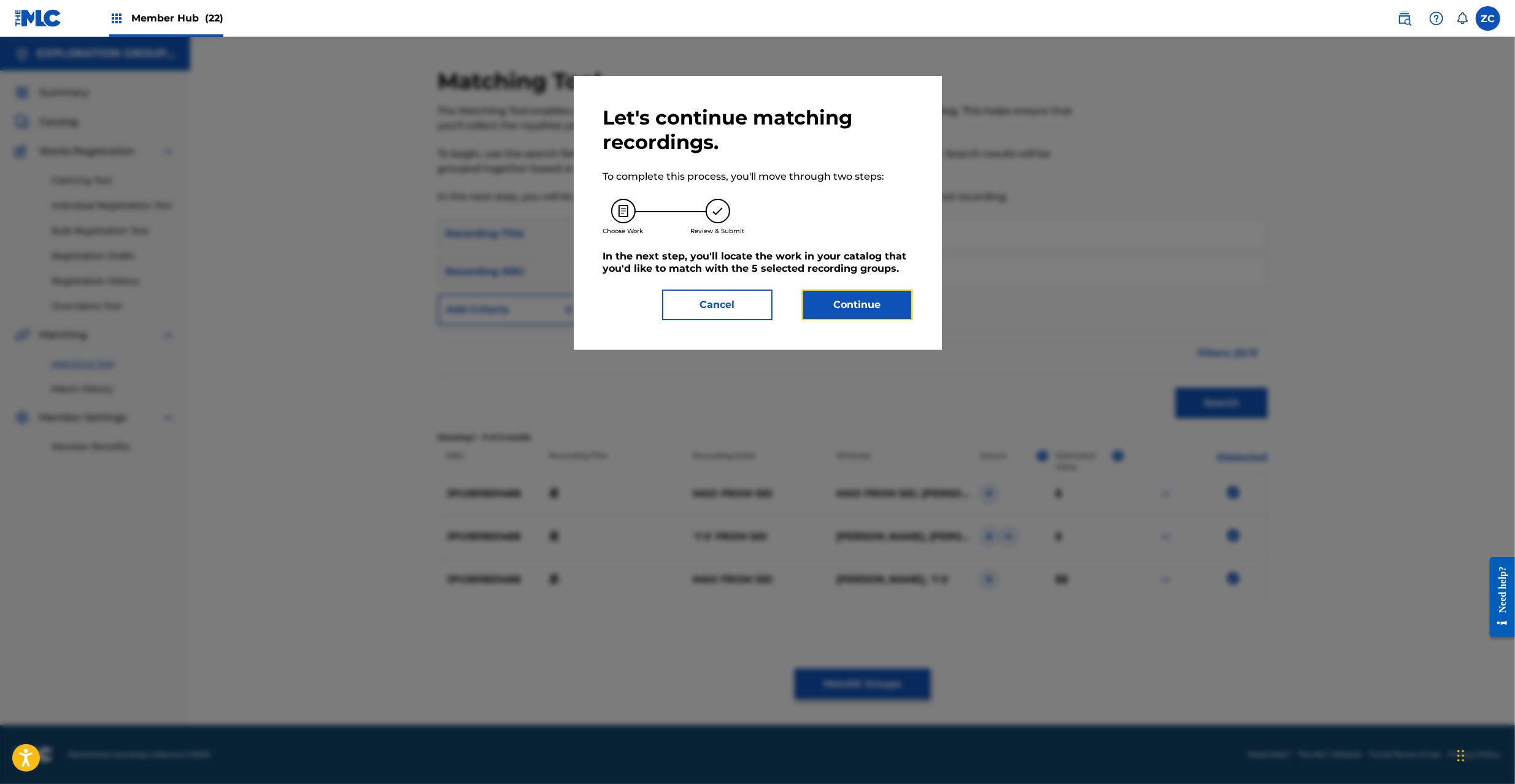
click at [847, 308] on button "Continue" at bounding box center [857, 305] width 111 height 30
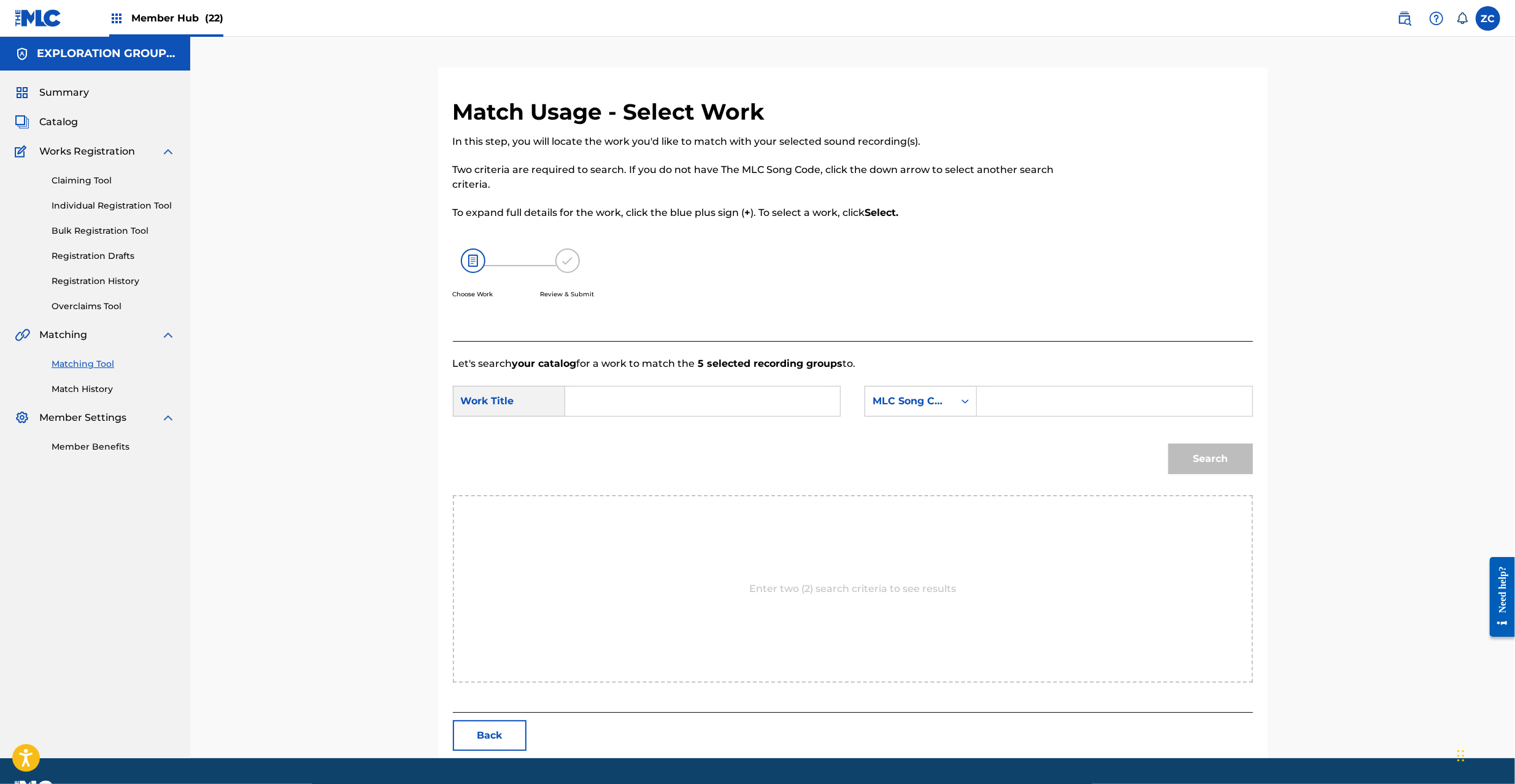
click at [715, 405] on input "Search Form" at bounding box center [703, 401] width 254 height 30
click at [649, 405] on input "Hoshi HP49O5" at bounding box center [703, 401] width 254 height 30
type input "Hoshi"
drag, startPoint x: 1059, startPoint y: 408, endPoint x: 1081, endPoint y: 416, distance: 23.4
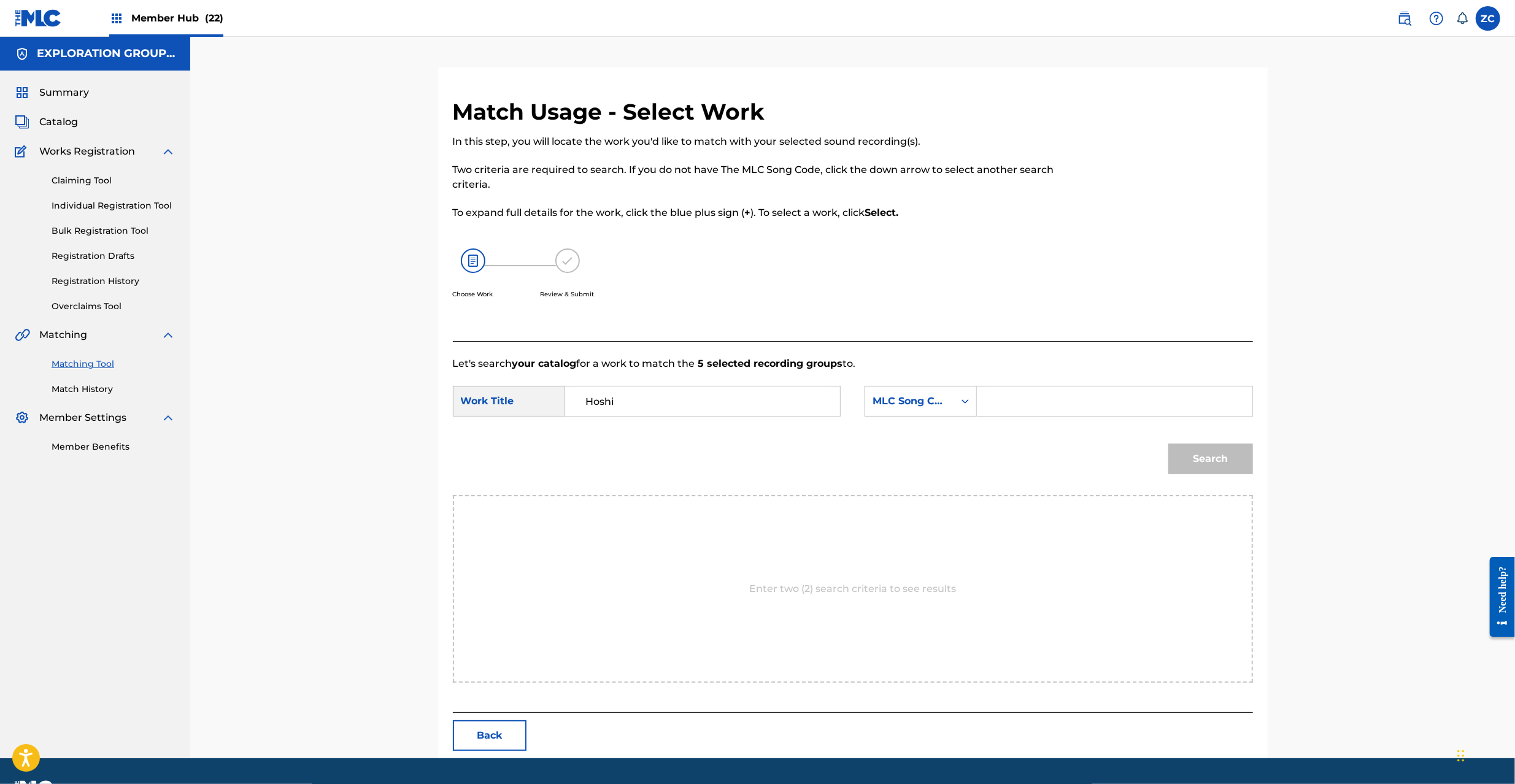
click at [1059, 408] on input "Search Form" at bounding box center [1114, 401] width 254 height 30
type input "HP49O5"
click at [1219, 461] on button "Search" at bounding box center [1210, 458] width 85 height 30
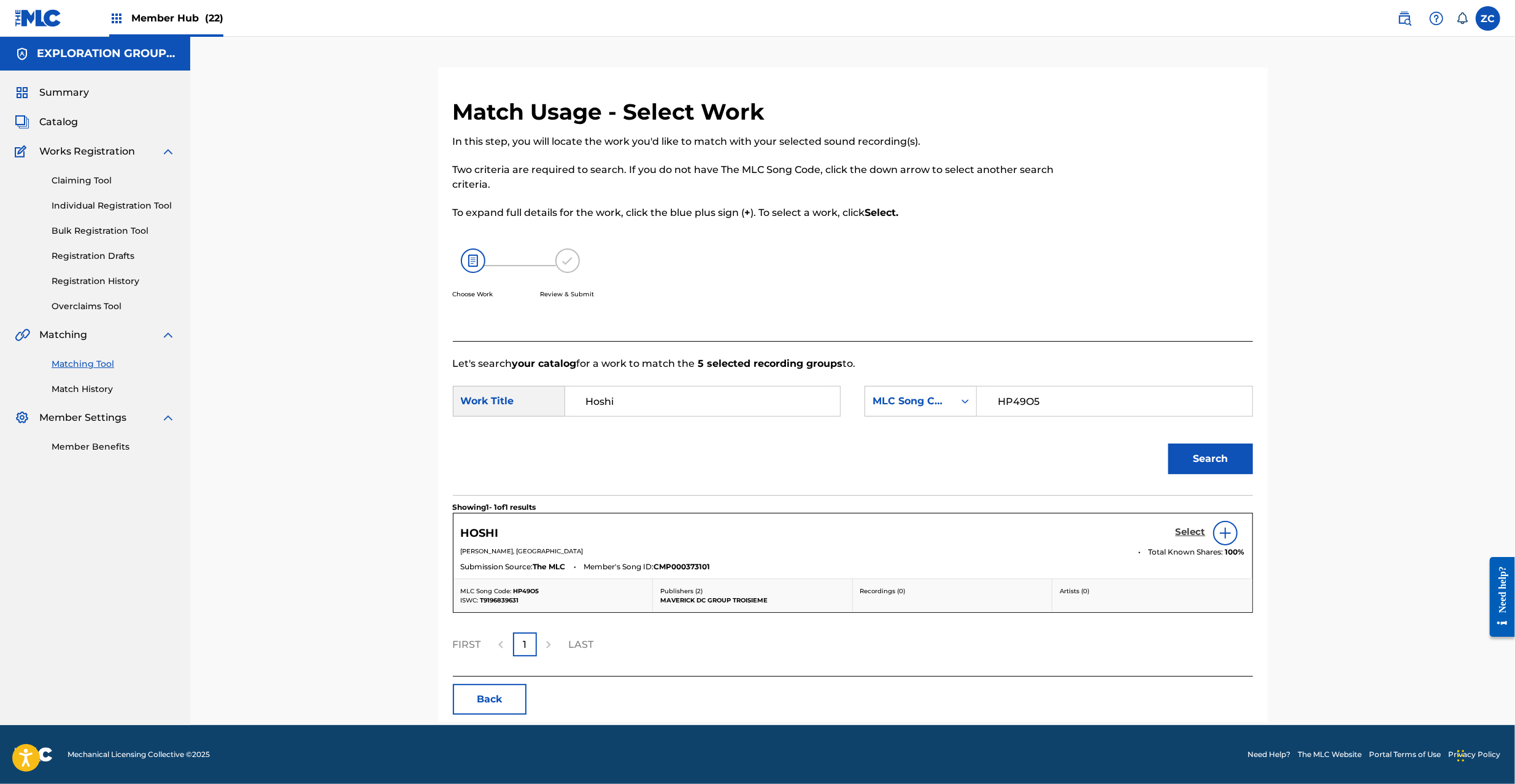
click at [1181, 536] on h5 "Select" at bounding box center [1191, 532] width 30 height 12
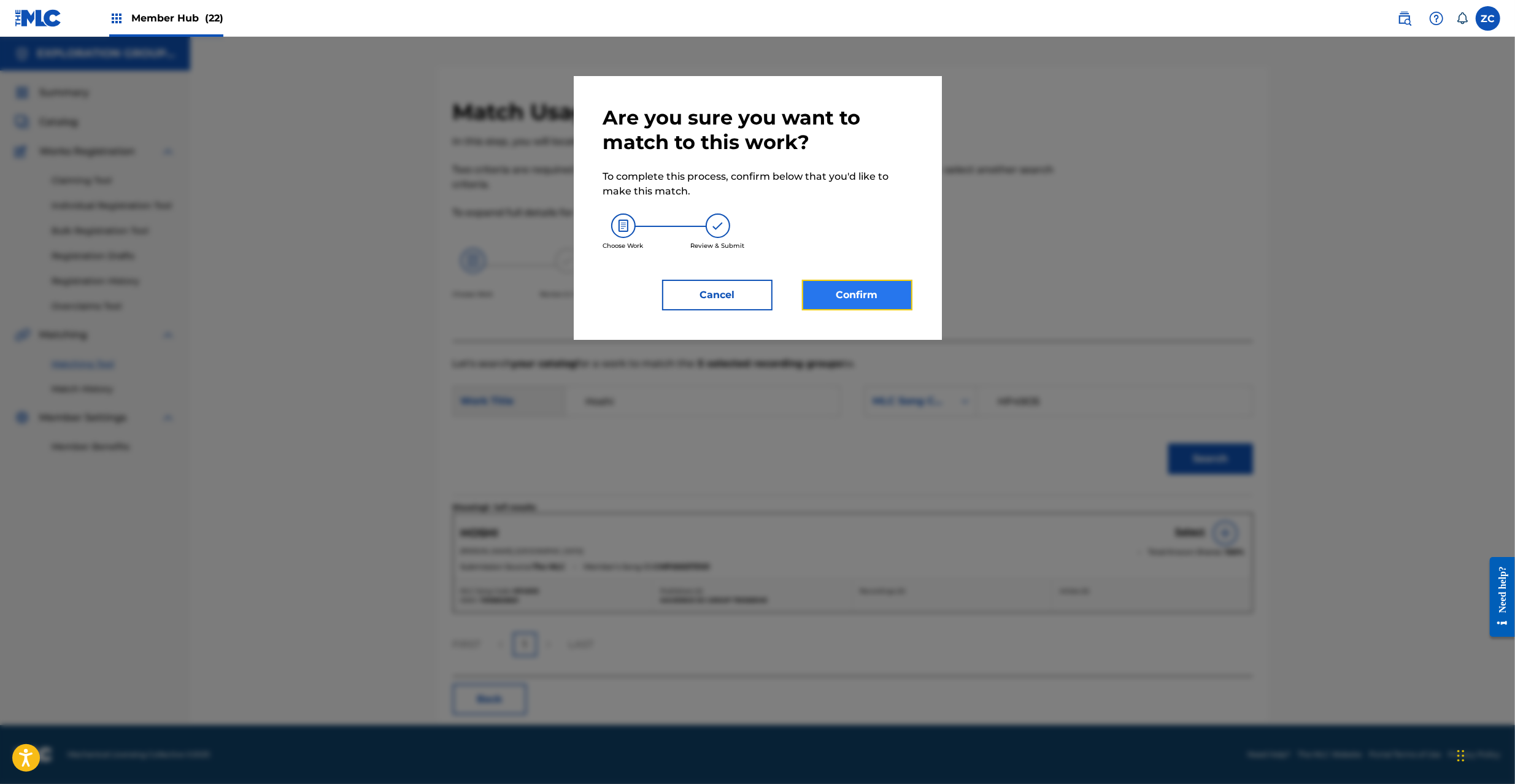
click at [847, 307] on button "Confirm" at bounding box center [857, 295] width 111 height 30
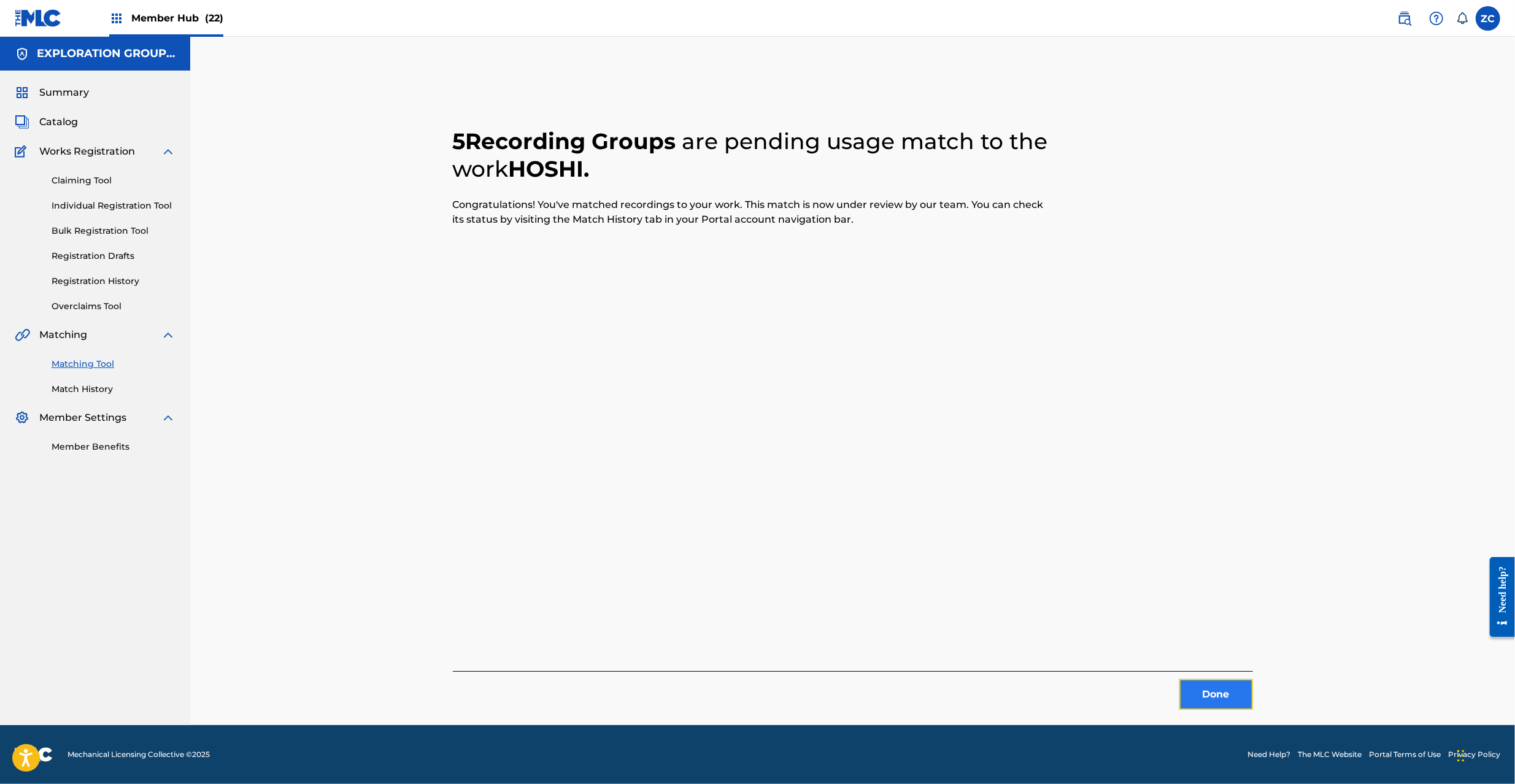
click at [1200, 697] on button "Done" at bounding box center [1216, 694] width 73 height 30
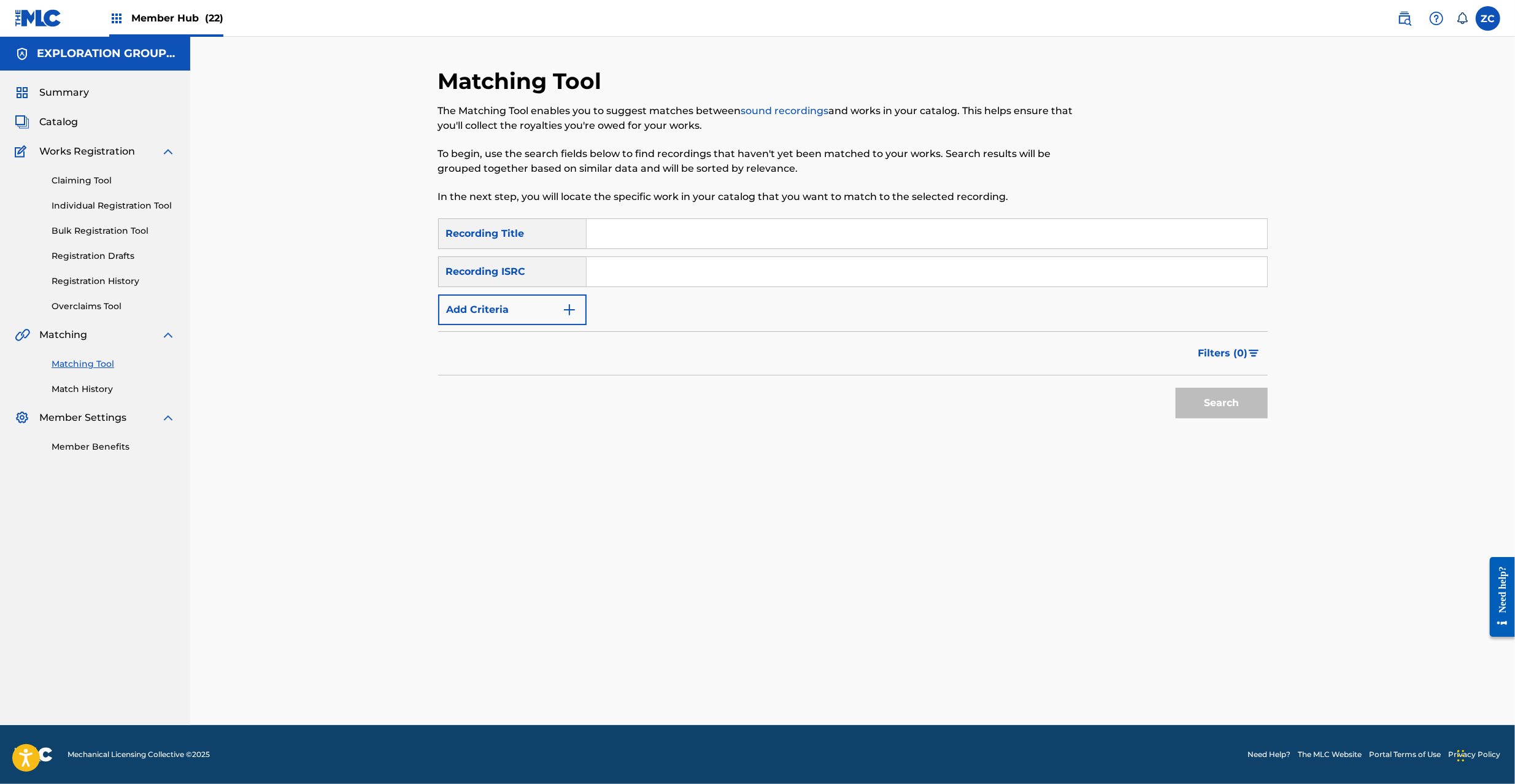
drag, startPoint x: 885, startPoint y: 285, endPoint x: 896, endPoint y: 288, distance: 11.4
click at [885, 285] on input "Search Form" at bounding box center [927, 272] width 680 height 30
click at [1216, 404] on button "Search" at bounding box center [1222, 403] width 92 height 30
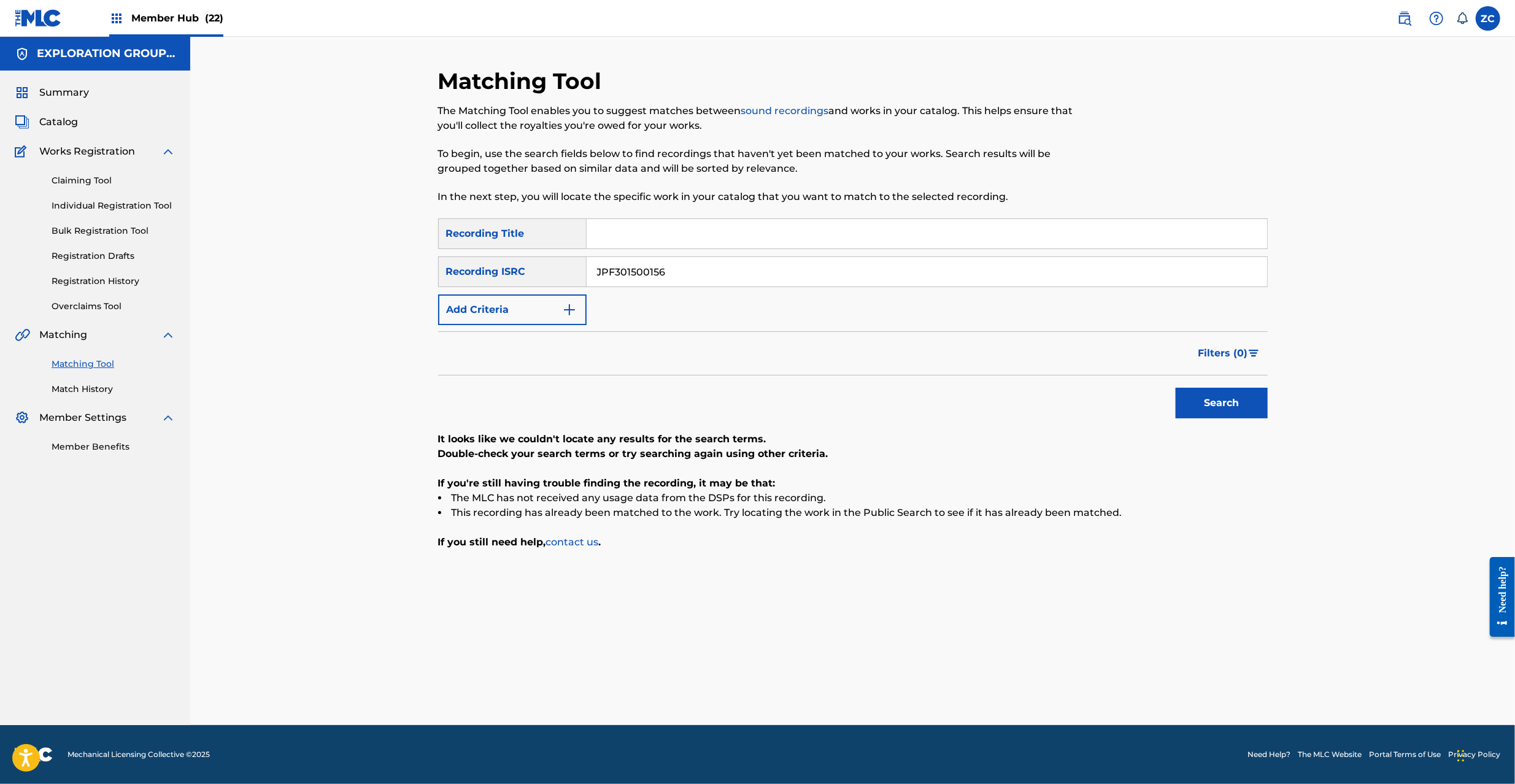
click at [773, 275] on input "JPF301500156" at bounding box center [927, 272] width 680 height 30
type input "JPF301500155"
click at [1211, 396] on button "Search" at bounding box center [1222, 403] width 92 height 30
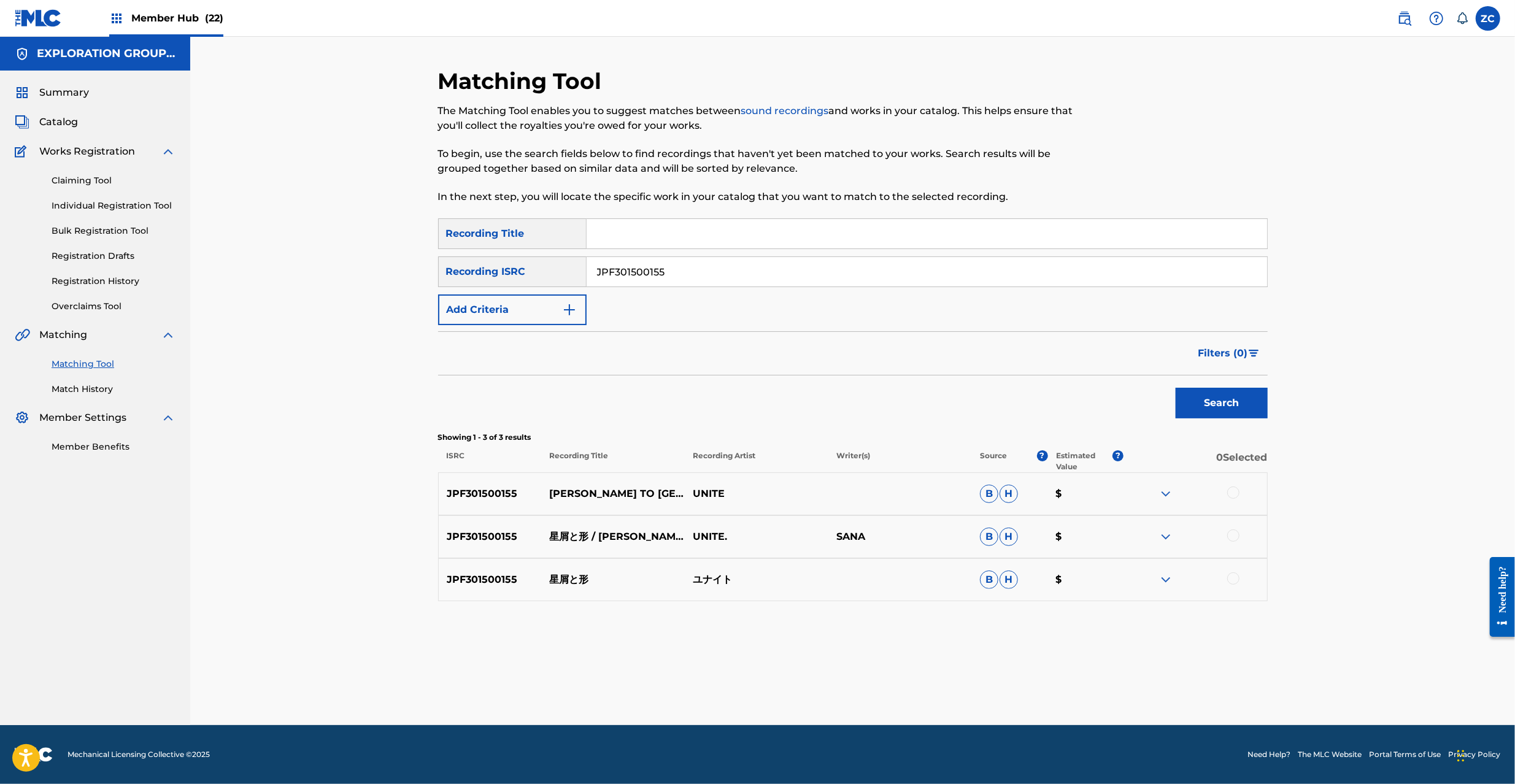
click at [1238, 494] on div at bounding box center [1234, 493] width 12 height 12
click at [1231, 533] on div at bounding box center [1234, 536] width 12 height 12
drag, startPoint x: 1234, startPoint y: 577, endPoint x: 1241, endPoint y: 577, distance: 7.0
click at [1234, 577] on div at bounding box center [1234, 579] width 12 height 12
click at [899, 676] on button "Match 3 Groups" at bounding box center [863, 683] width 136 height 30
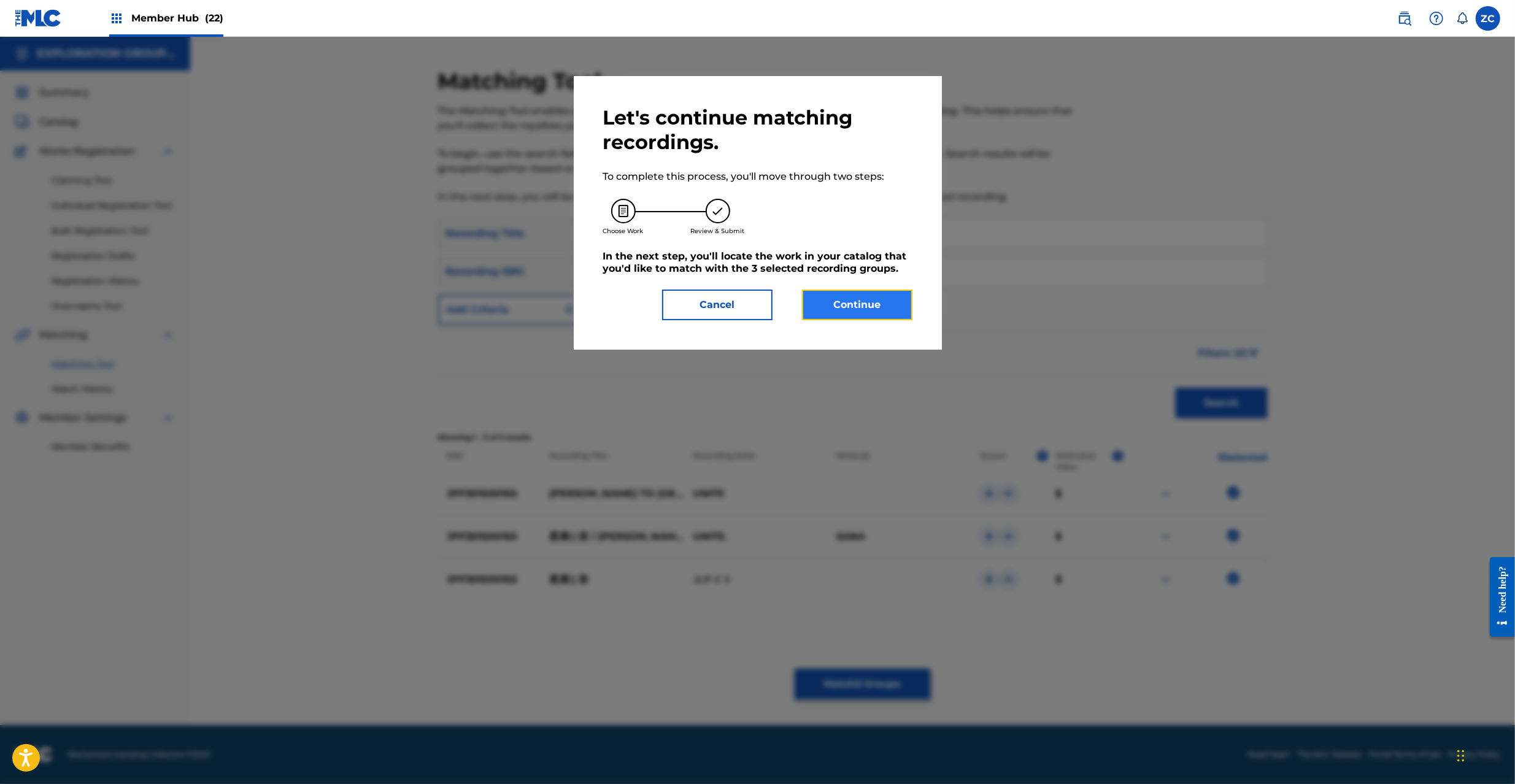
click at [848, 307] on button "Continue" at bounding box center [857, 305] width 111 height 30
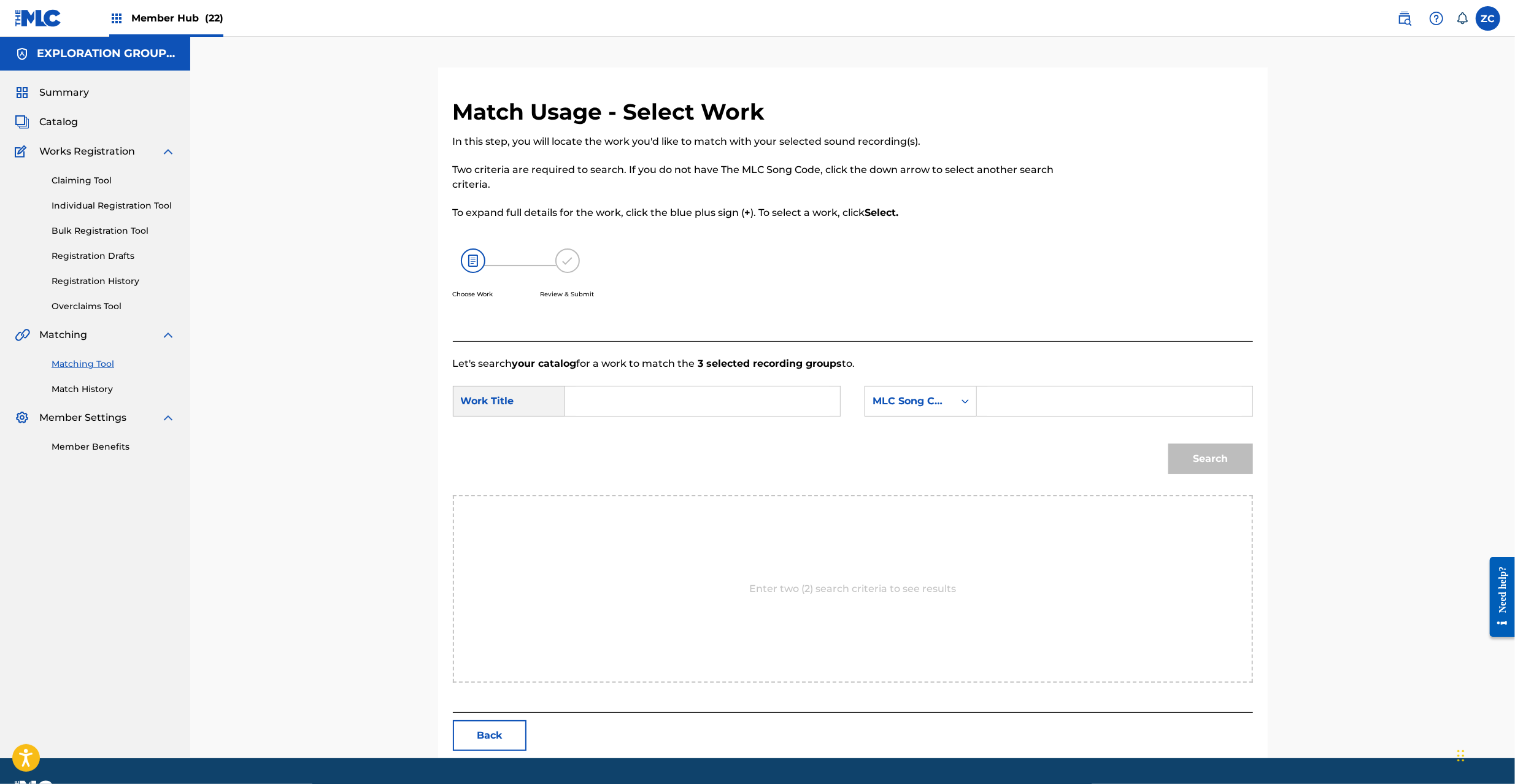
click at [782, 403] on input "Search Form" at bounding box center [703, 401] width 254 height 30
click at [710, 405] on input "Hoshikuzuto Katachi HA4GC0" at bounding box center [703, 401] width 254 height 30
type input "Hoshikuzuto Katachi"
click at [1035, 403] on input "Search Form" at bounding box center [1114, 401] width 254 height 30
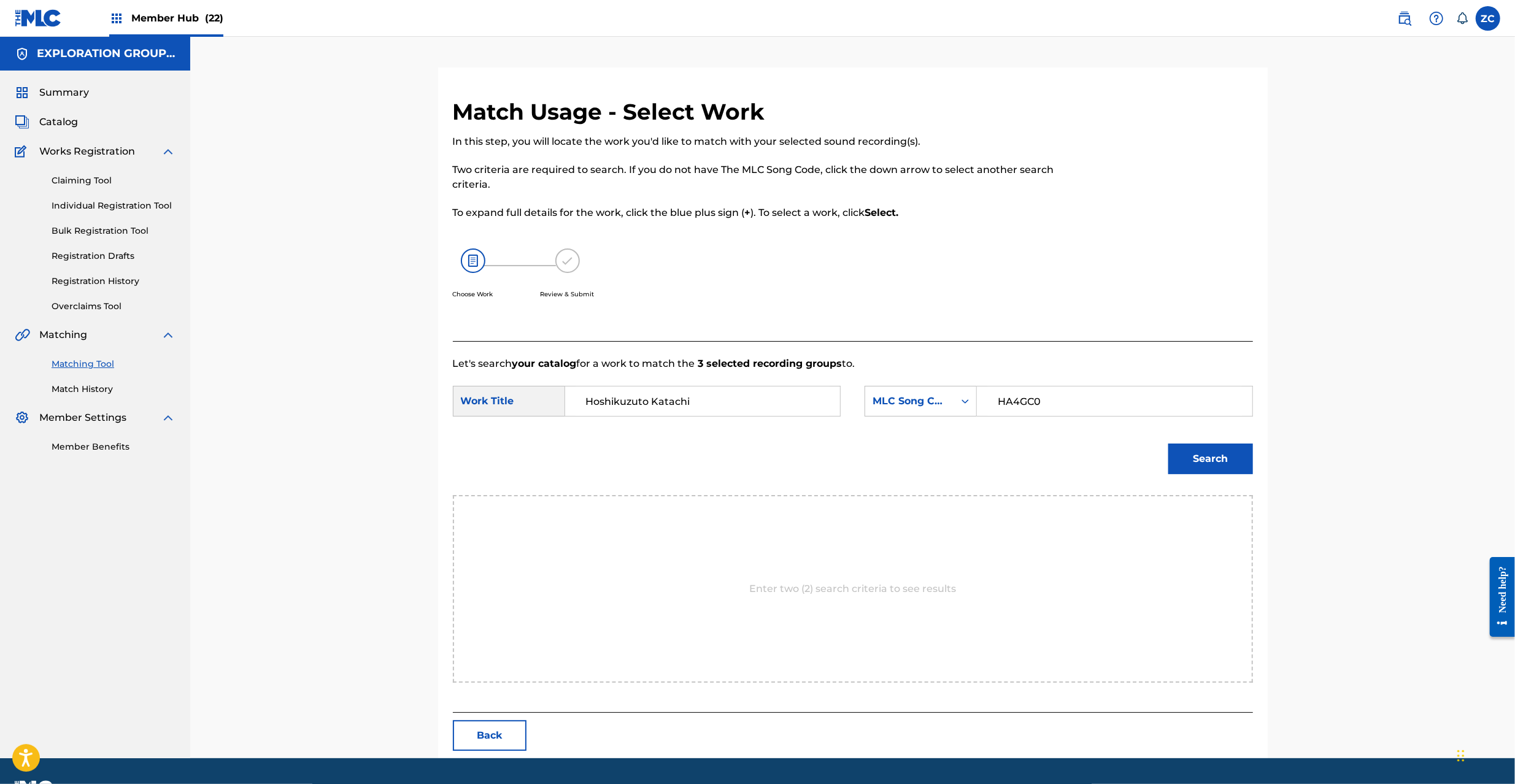
type input "HA4GC0"
click at [1237, 466] on button "Search" at bounding box center [1210, 458] width 85 height 30
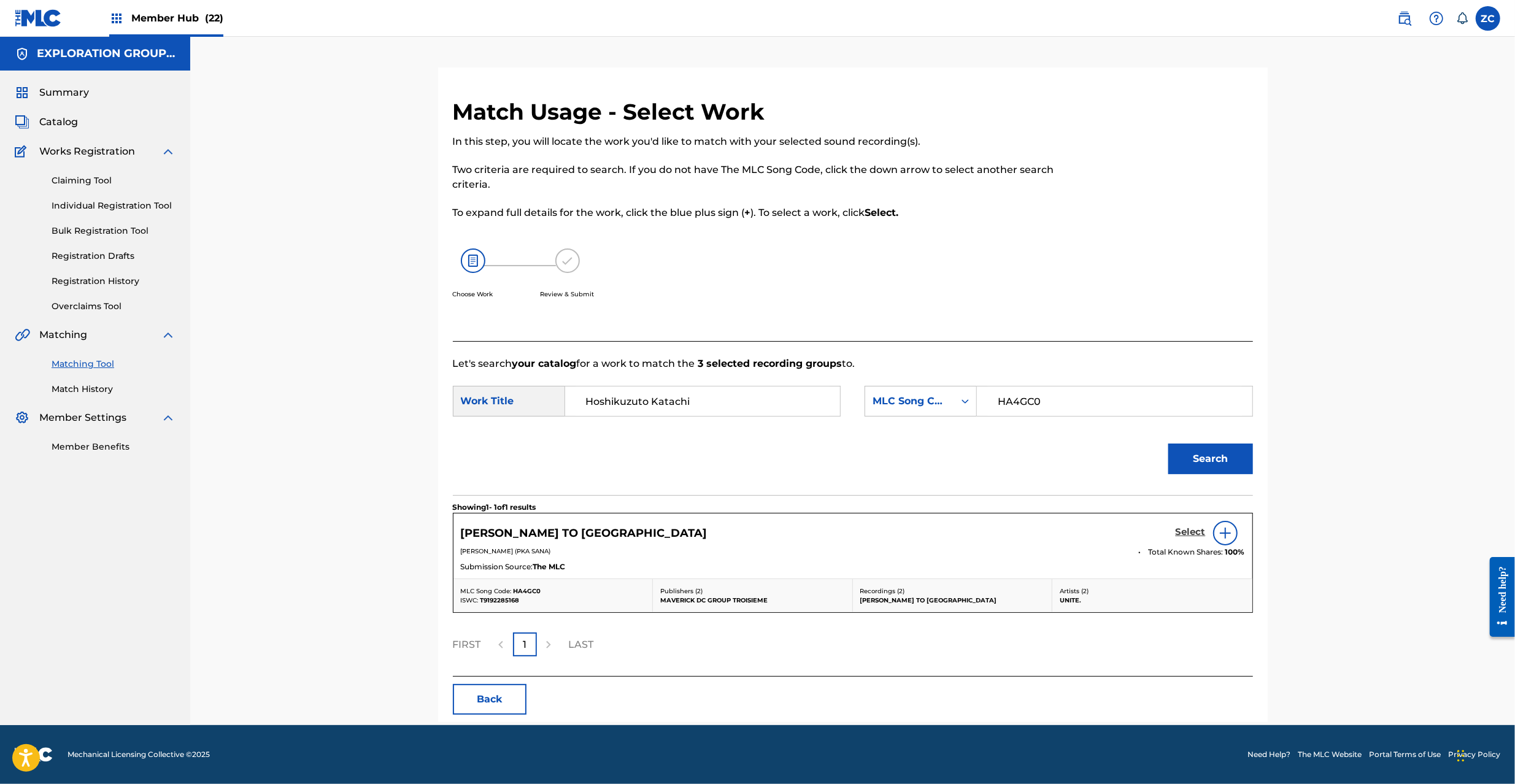
click at [1188, 538] on h5 "Select" at bounding box center [1191, 532] width 30 height 12
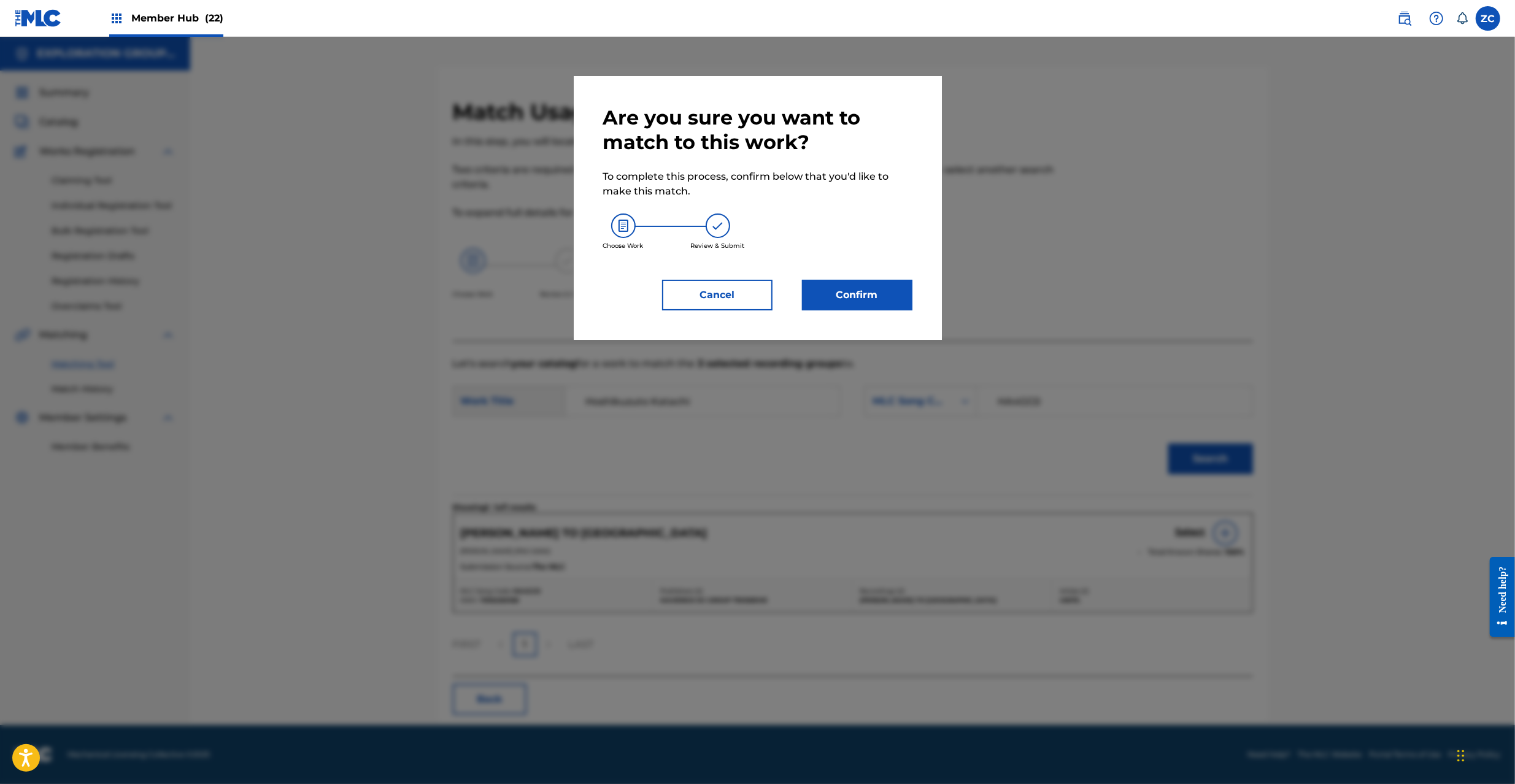
click at [885, 312] on div "Are you sure you want to match to this work? To complete this process, confirm …" at bounding box center [758, 208] width 368 height 264
click at [887, 305] on button "Confirm" at bounding box center [857, 295] width 111 height 30
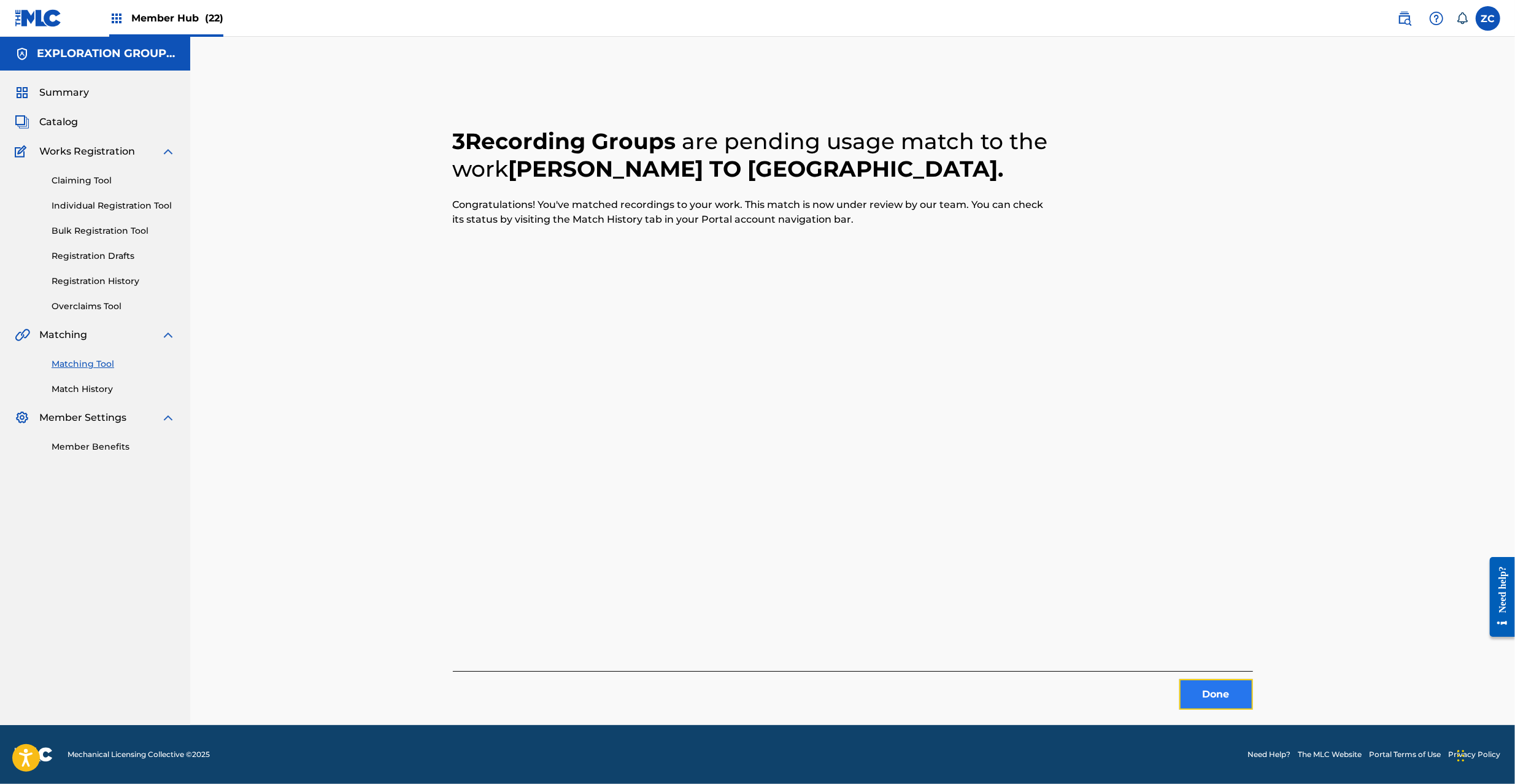
click at [1210, 700] on button "Done" at bounding box center [1216, 694] width 73 height 30
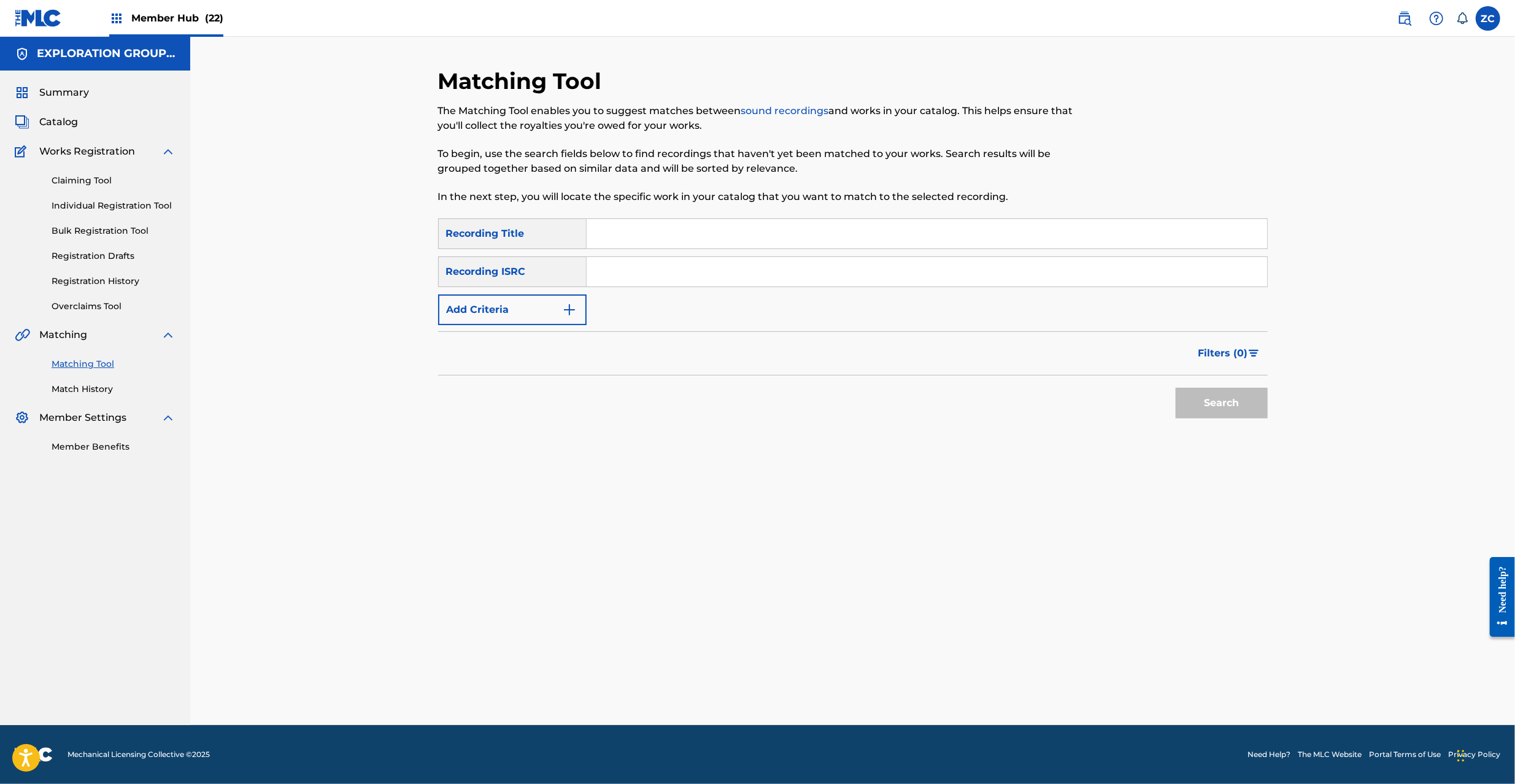
click at [901, 274] on input "Search Form" at bounding box center [927, 272] width 680 height 30
click at [1228, 403] on button "Search" at bounding box center [1222, 403] width 92 height 30
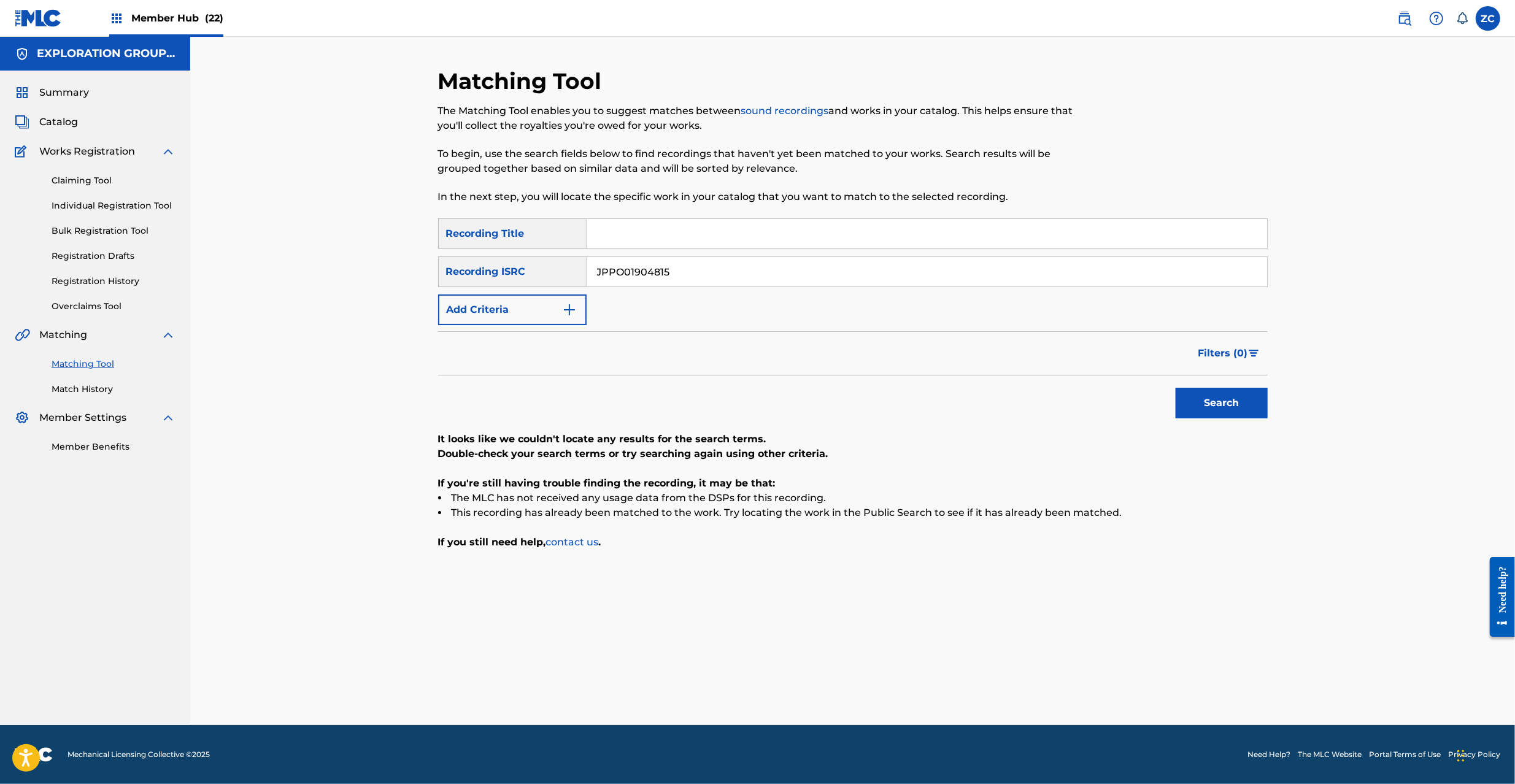
click at [886, 266] on input "JPPO01904815" at bounding box center [927, 272] width 680 height 30
click at [1238, 408] on button "Search" at bounding box center [1222, 403] width 92 height 30
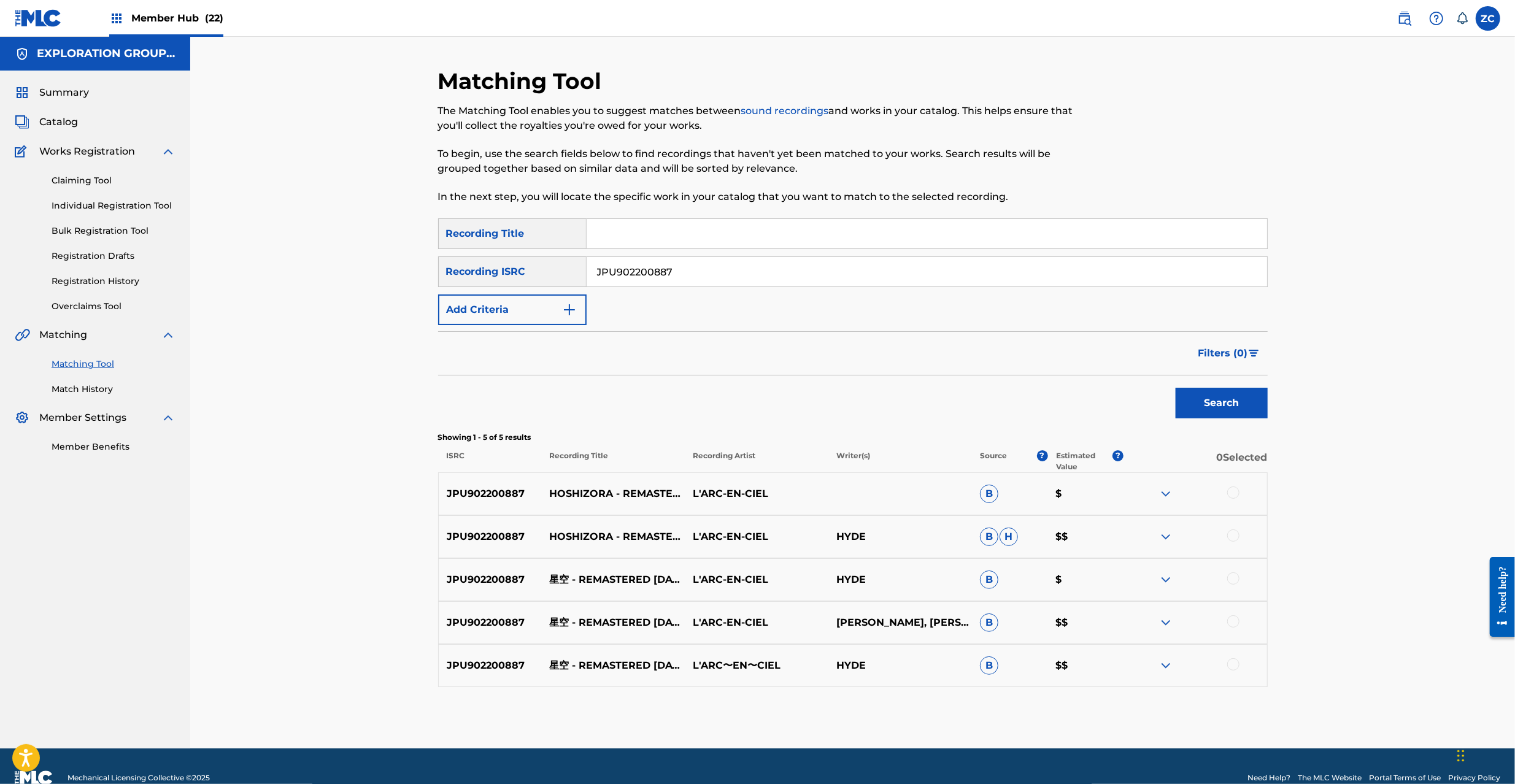
click at [1228, 489] on div at bounding box center [1234, 493] width 12 height 12
click at [1228, 534] on div at bounding box center [1234, 536] width 12 height 12
click at [1233, 577] on div at bounding box center [1234, 579] width 12 height 12
drag, startPoint x: 1233, startPoint y: 623, endPoint x: 1243, endPoint y: 676, distance: 53.9
click at [1233, 624] on div at bounding box center [1234, 622] width 12 height 12
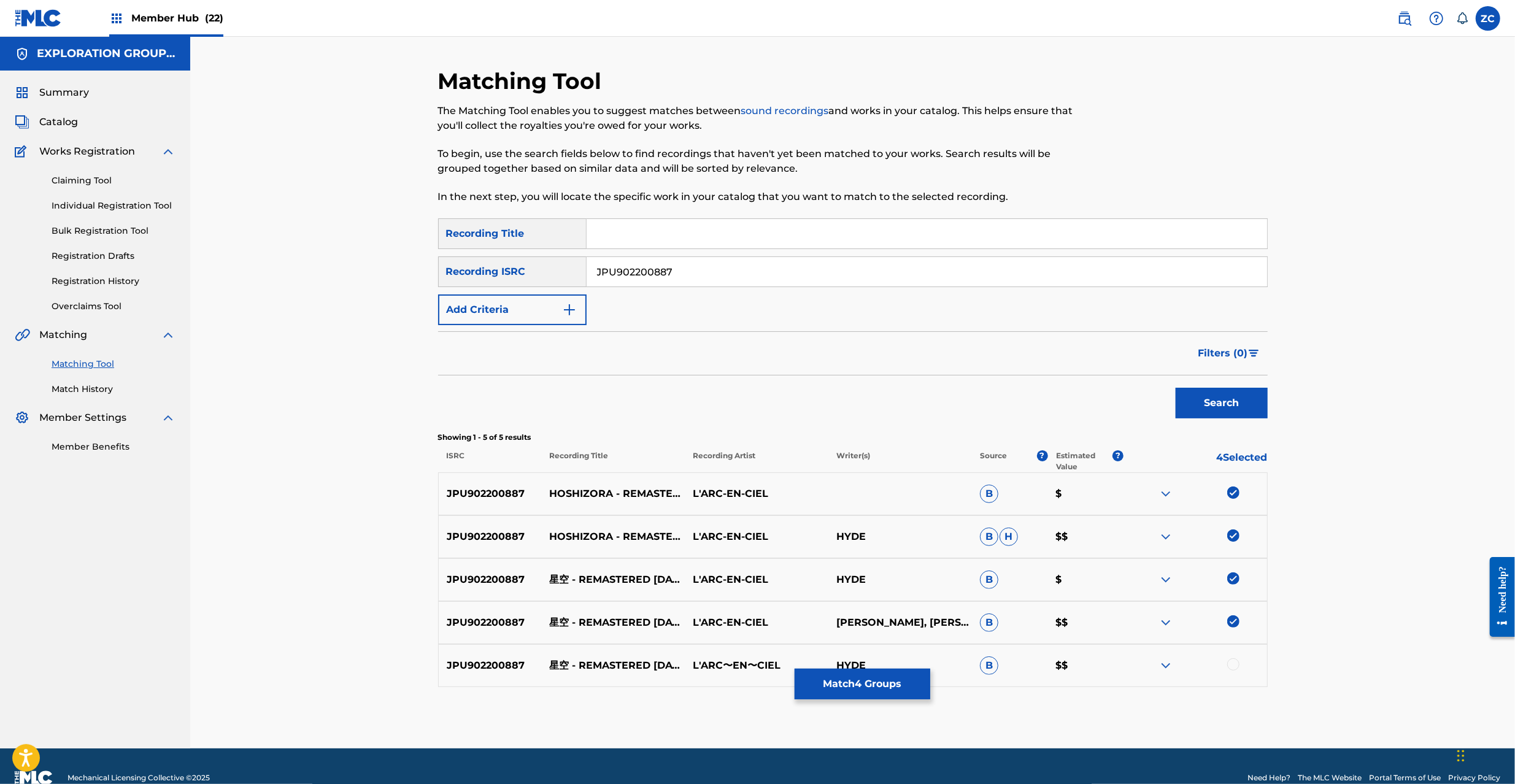
click at [1232, 663] on div at bounding box center [1234, 665] width 12 height 12
click at [938, 271] on input "JPU902200887" at bounding box center [927, 272] width 680 height 30
type input "JPKS00500507"
click at [1234, 411] on button "Search" at bounding box center [1222, 403] width 92 height 30
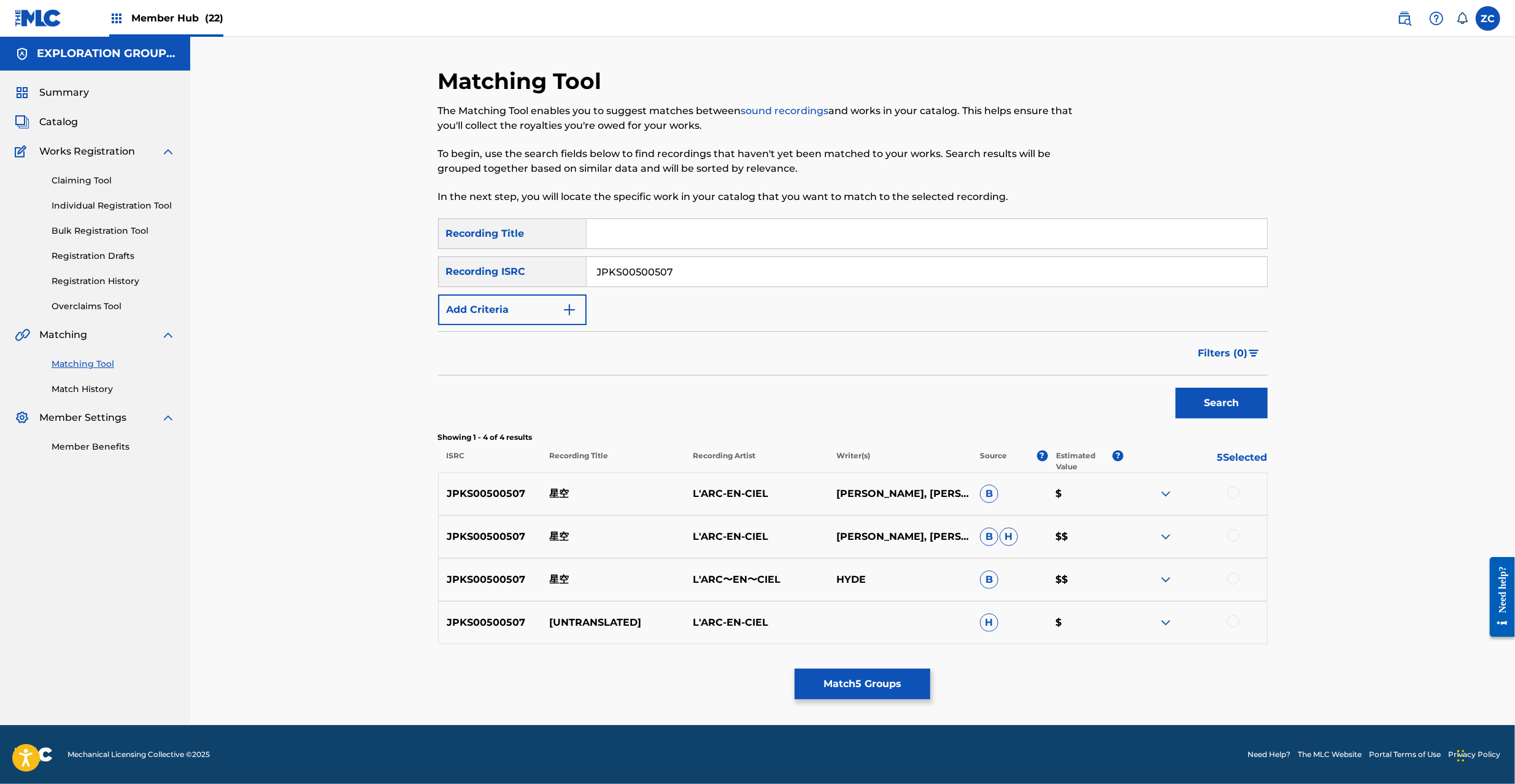
click at [1232, 499] on div at bounding box center [1195, 493] width 143 height 15
click at [1236, 538] on div at bounding box center [1234, 536] width 12 height 12
click at [1233, 496] on div at bounding box center [1234, 493] width 12 height 12
click at [1234, 582] on div at bounding box center [1234, 579] width 12 height 12
click at [1234, 624] on div at bounding box center [1234, 622] width 12 height 12
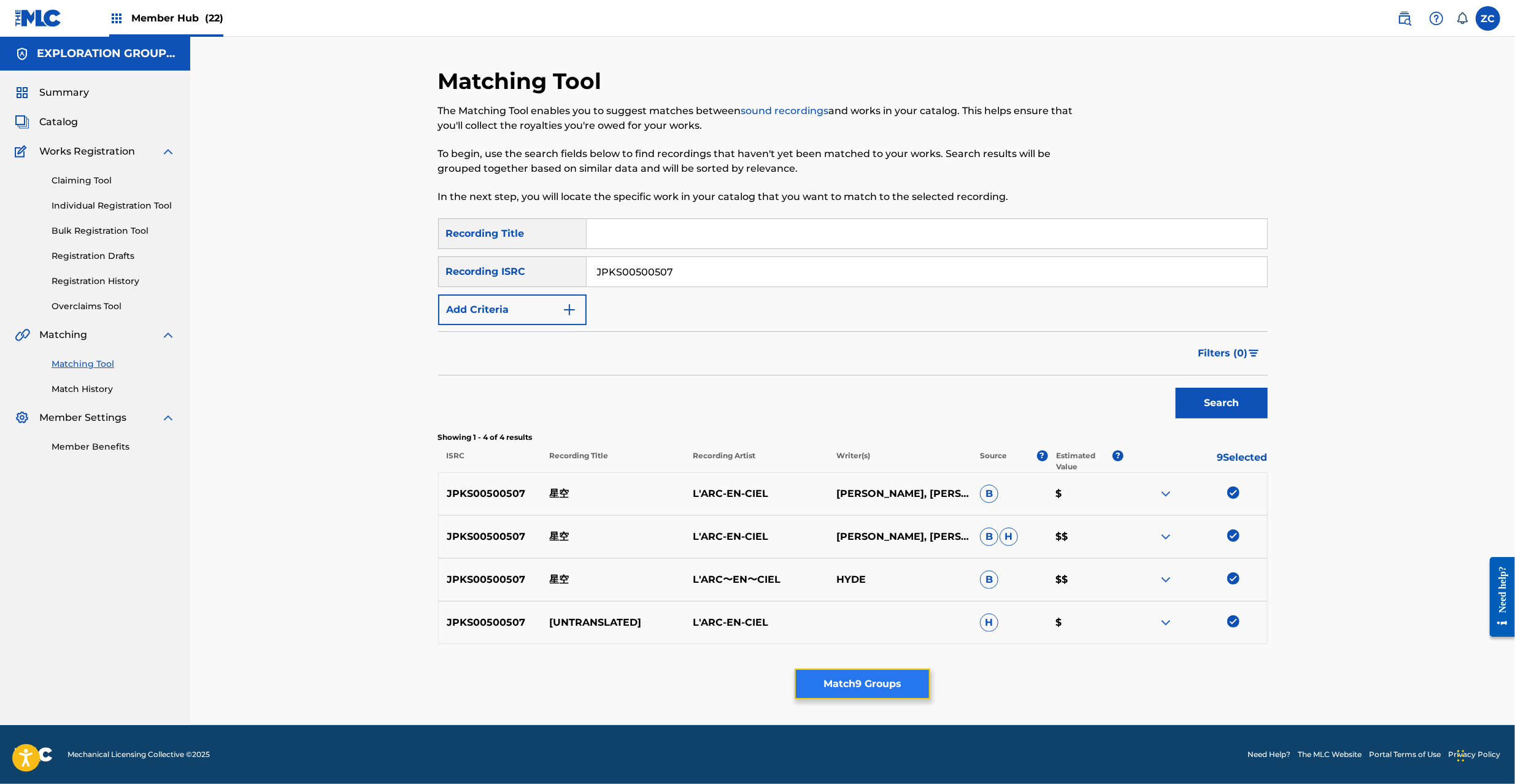
click at [870, 695] on button "Match 9 Groups" at bounding box center [863, 683] width 136 height 30
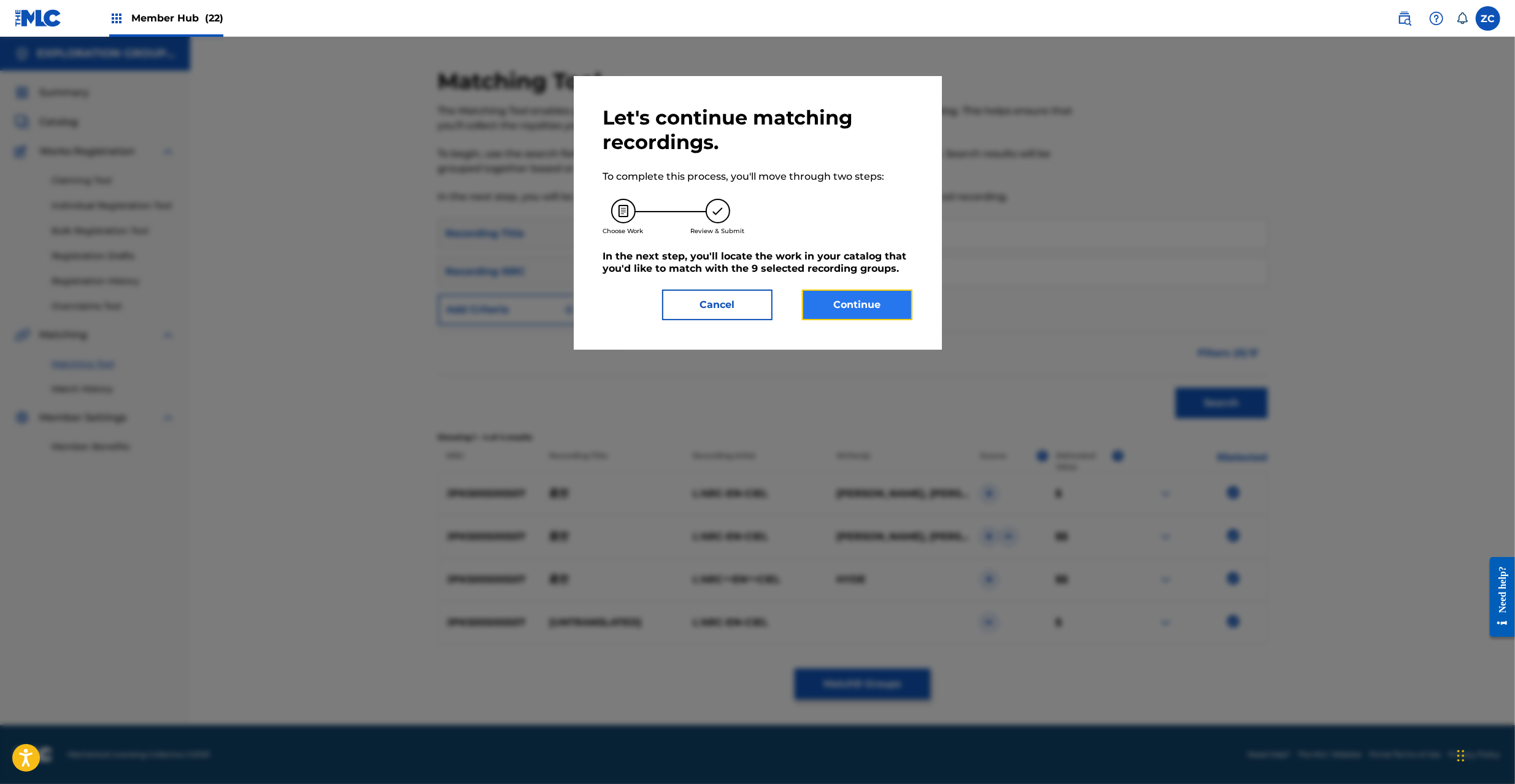
click at [833, 310] on button "Continue" at bounding box center [857, 305] width 111 height 30
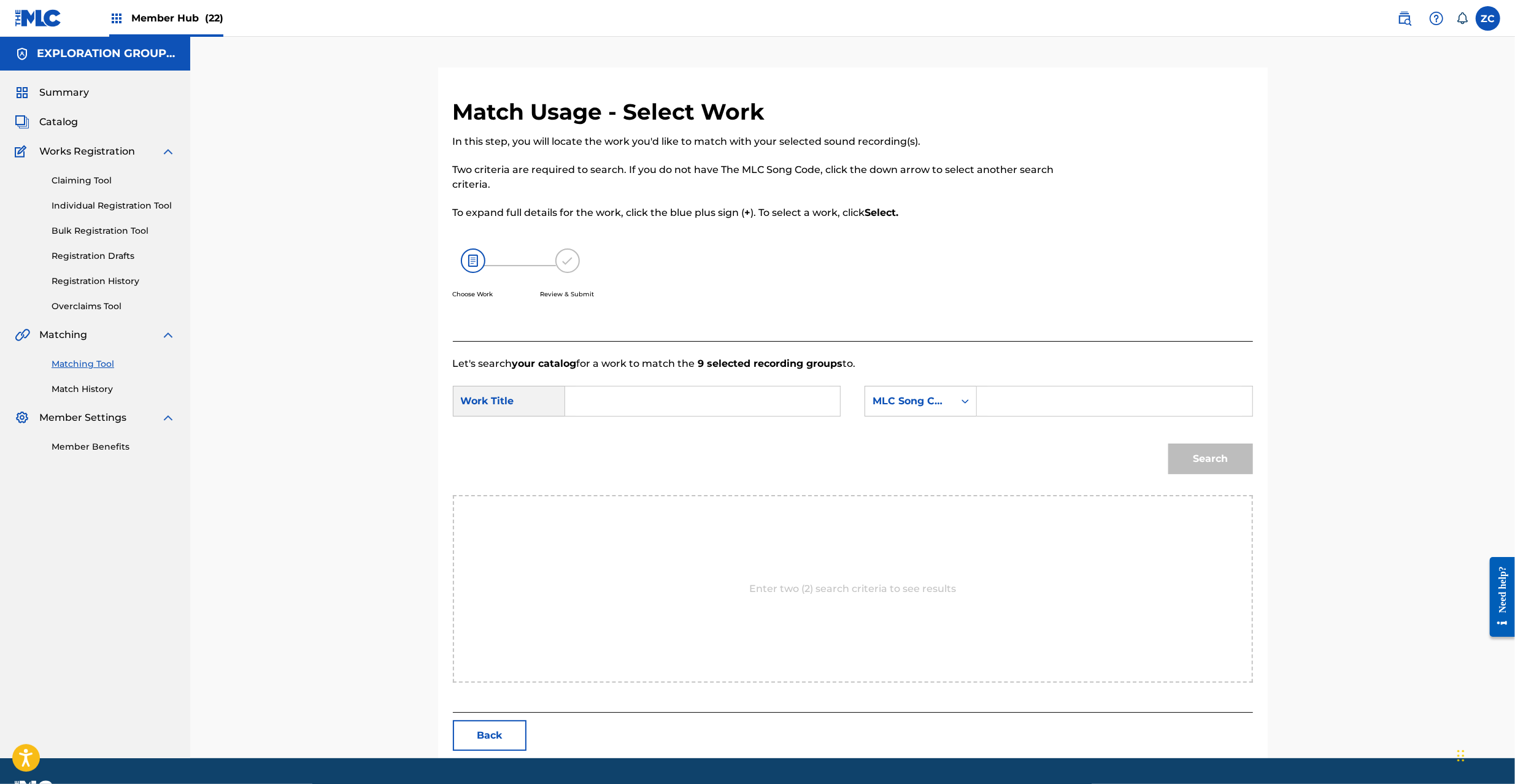
click at [705, 394] on input "Search Form" at bounding box center [703, 401] width 254 height 30
click at [656, 405] on input "Hoshizora HP49SY" at bounding box center [703, 401] width 254 height 30
type input "Hoshizora"
click at [1096, 410] on input "Search Form" at bounding box center [1114, 401] width 254 height 30
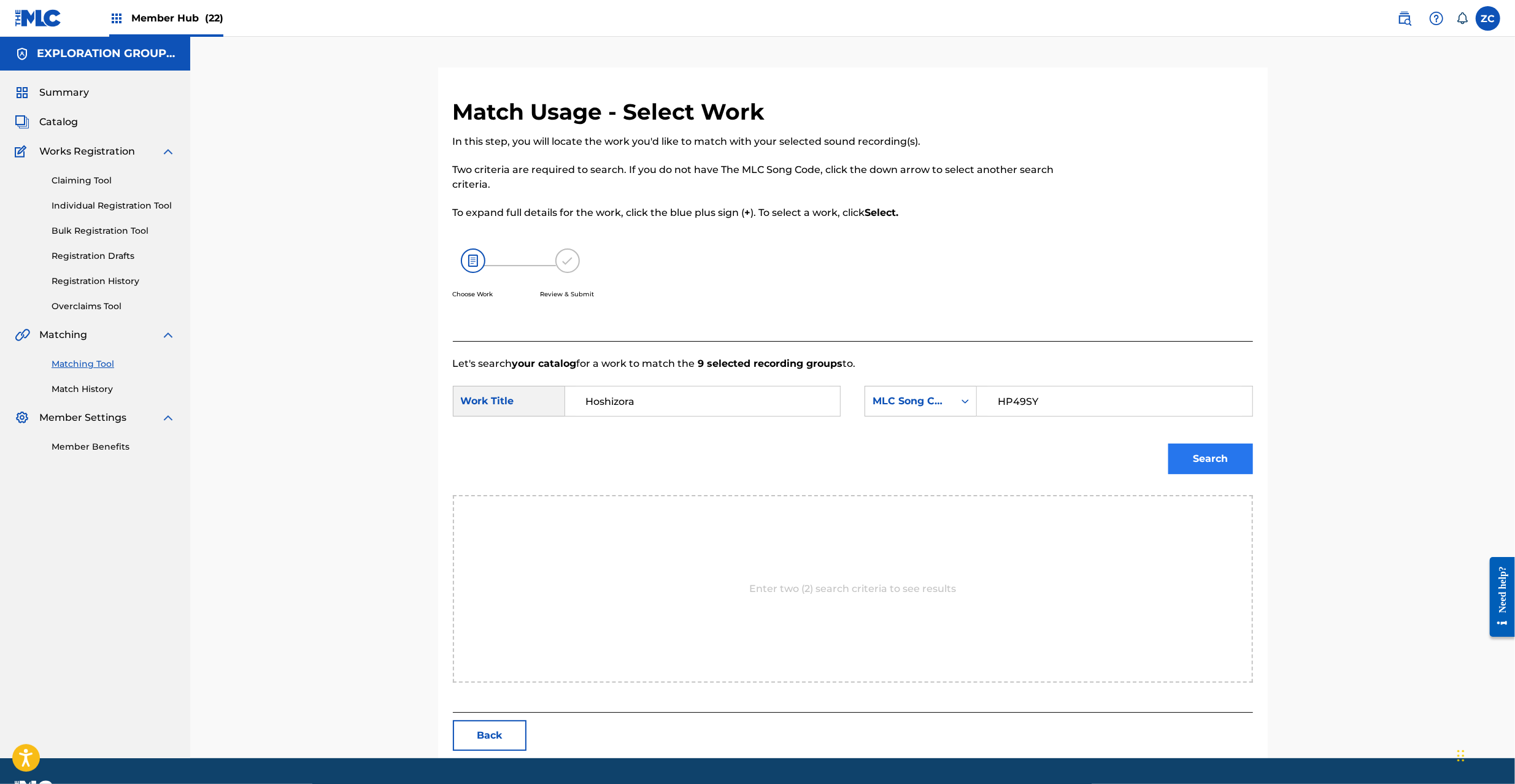
type input "HP49SY"
click at [1228, 465] on button "Search" at bounding box center [1210, 458] width 85 height 30
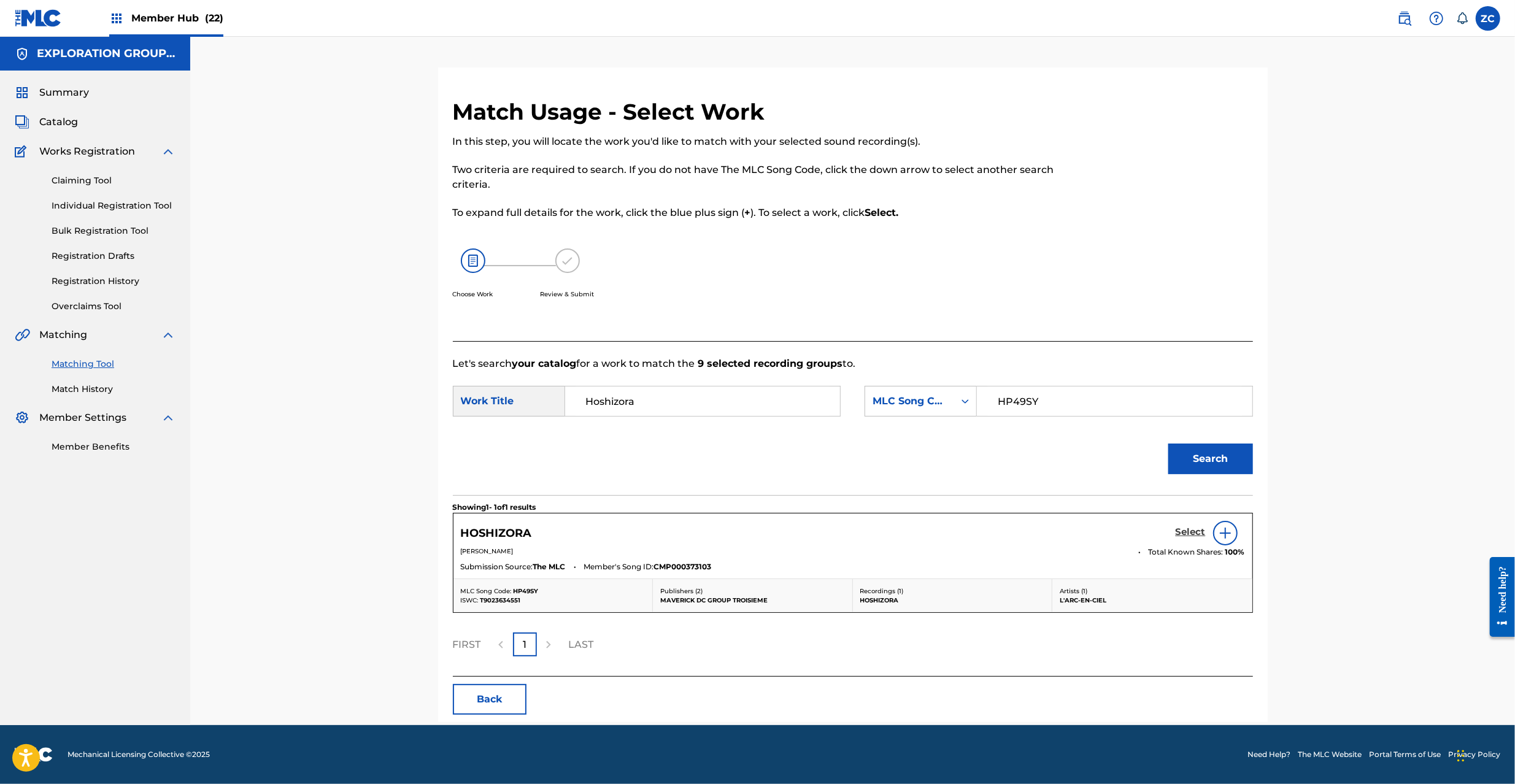
click at [1187, 534] on h5 "Select" at bounding box center [1191, 532] width 30 height 12
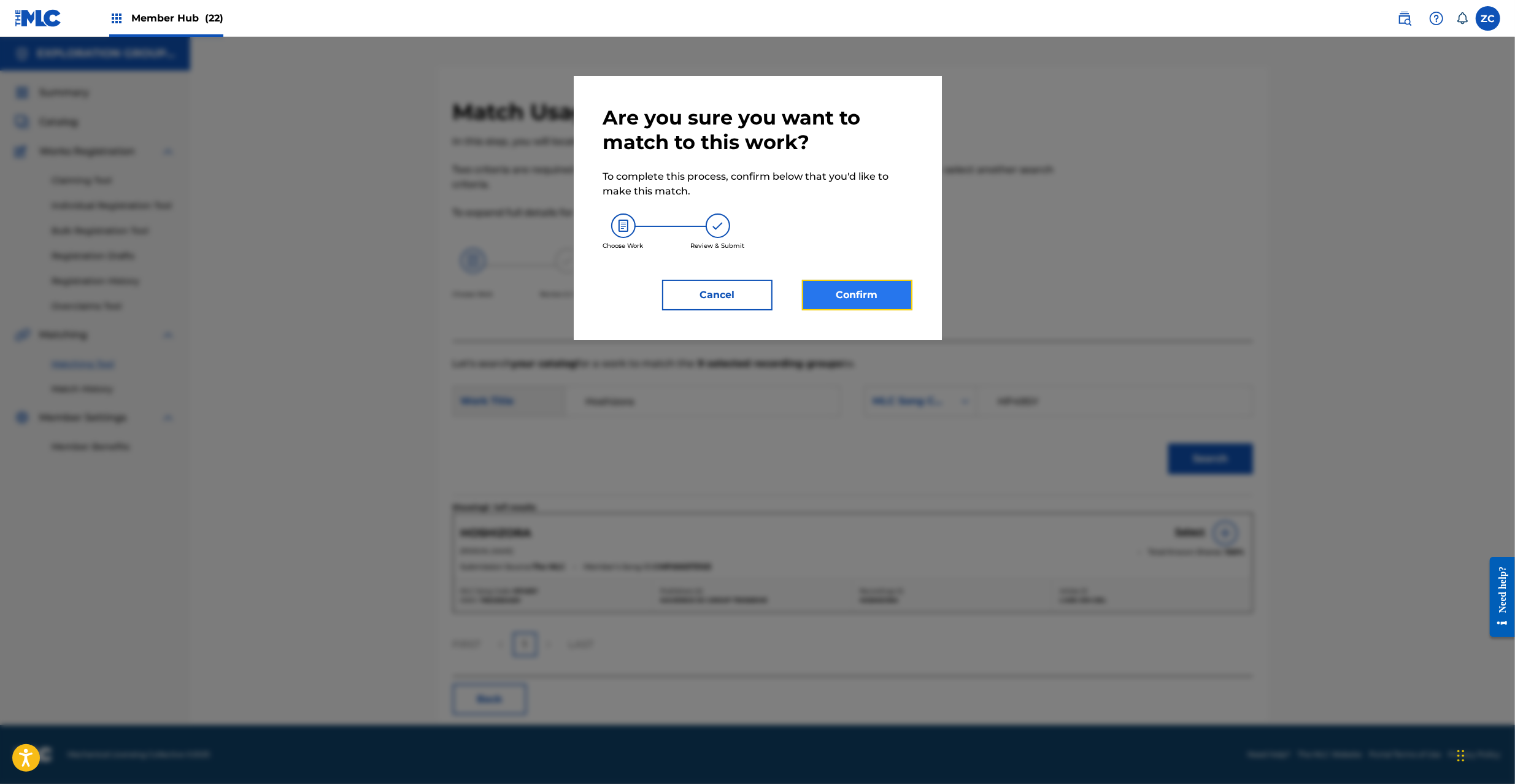
click at [854, 295] on button "Confirm" at bounding box center [857, 295] width 111 height 30
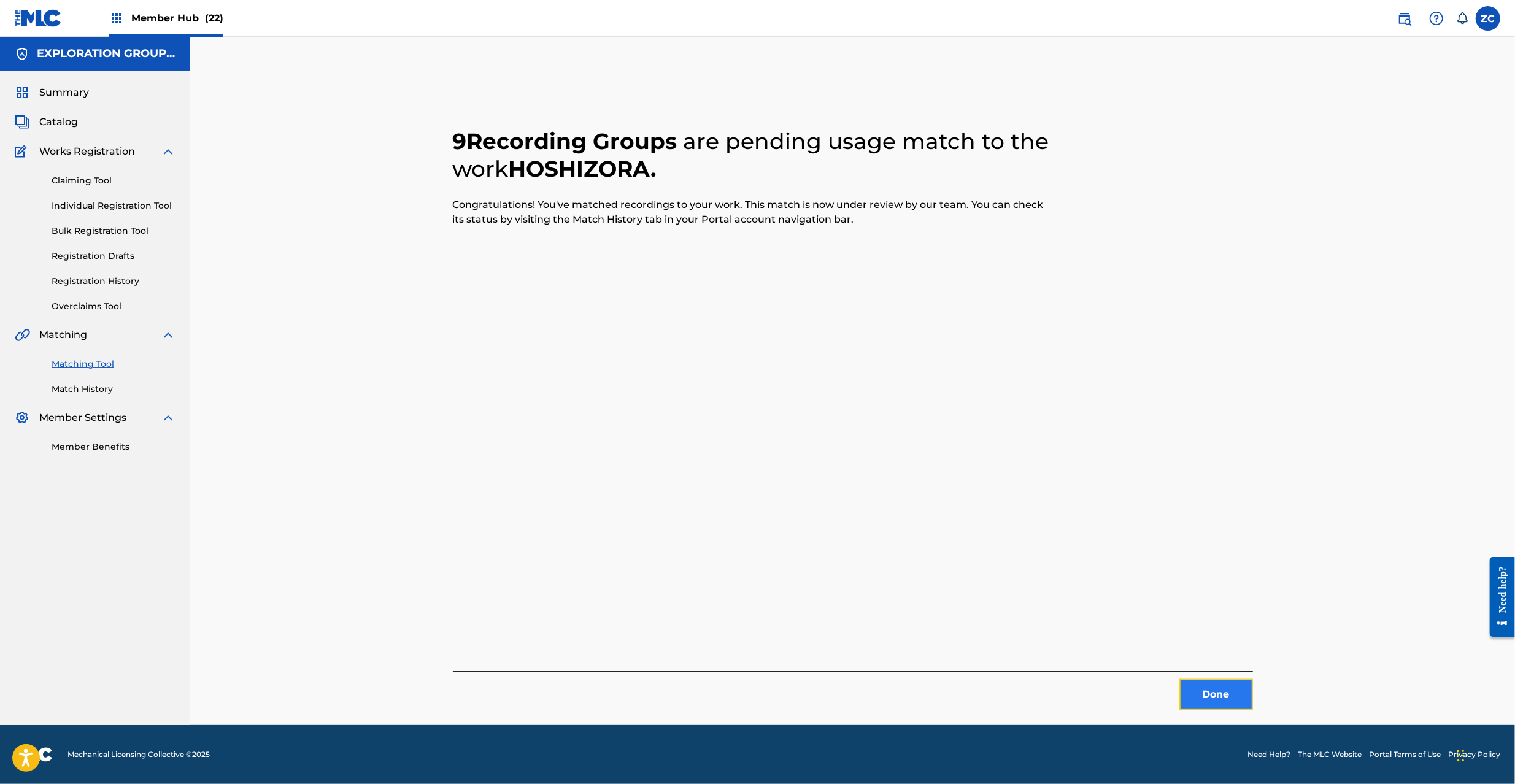
click at [1199, 694] on button "Done" at bounding box center [1216, 694] width 73 height 30
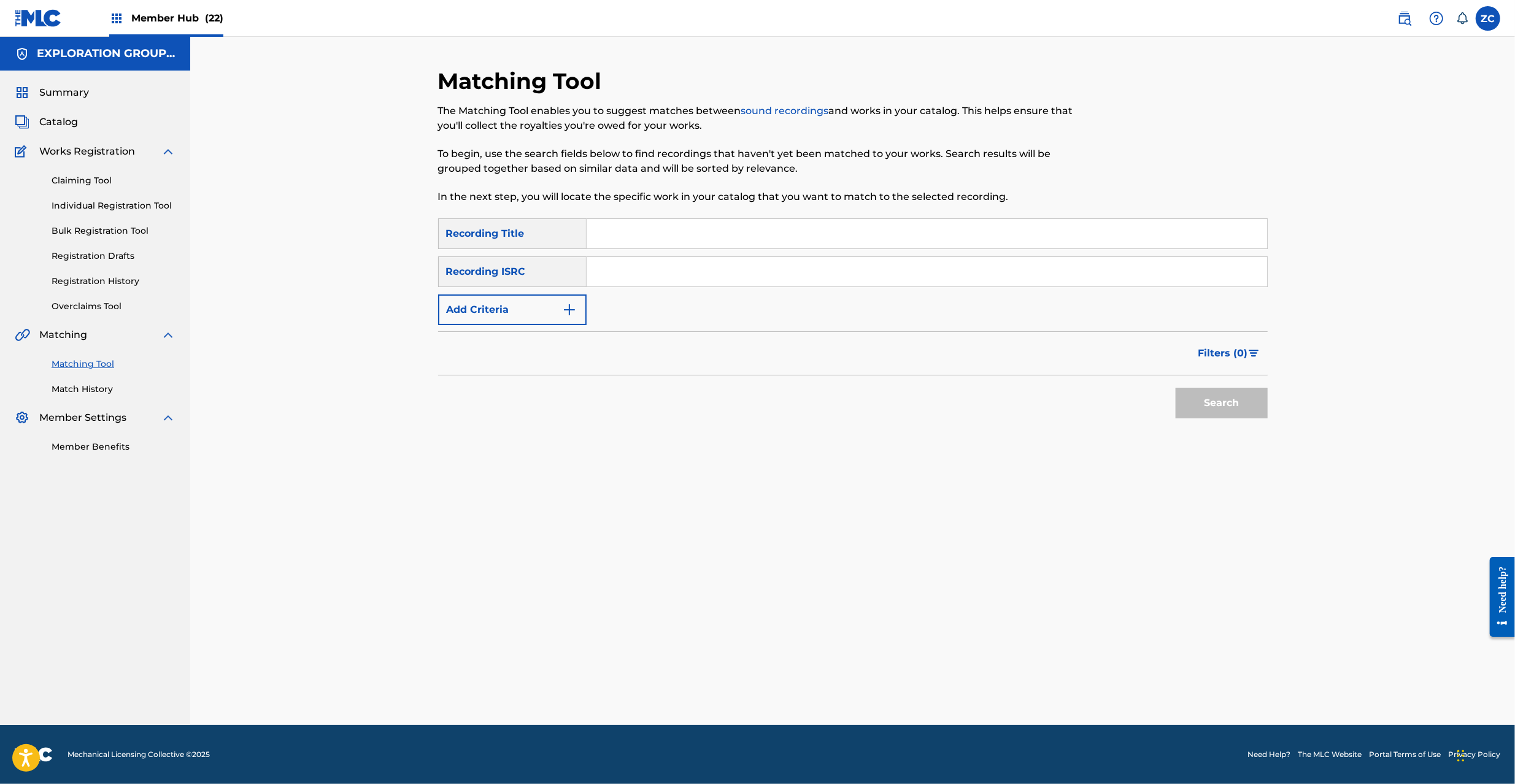
click at [856, 278] on input "Search Form" at bounding box center [927, 272] width 680 height 30
type input "JPF300600590"
click at [1221, 404] on button "Search" at bounding box center [1222, 403] width 92 height 30
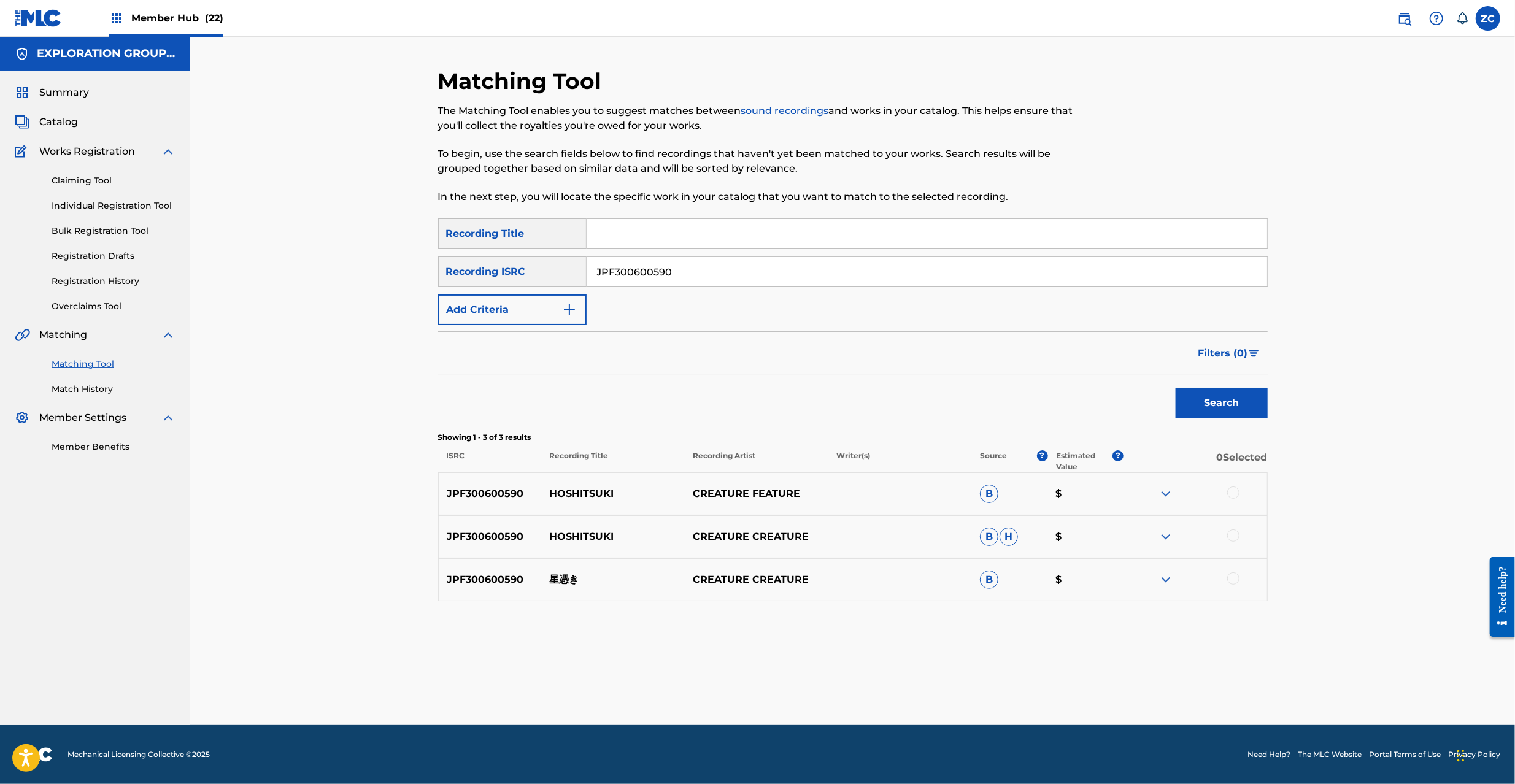
click at [1231, 493] on div at bounding box center [1234, 493] width 12 height 12
click at [1234, 538] on div at bounding box center [1234, 536] width 12 height 12
click at [1234, 582] on div at bounding box center [1234, 579] width 12 height 12
click at [918, 687] on button "Match 3 Groups" at bounding box center [863, 683] width 136 height 30
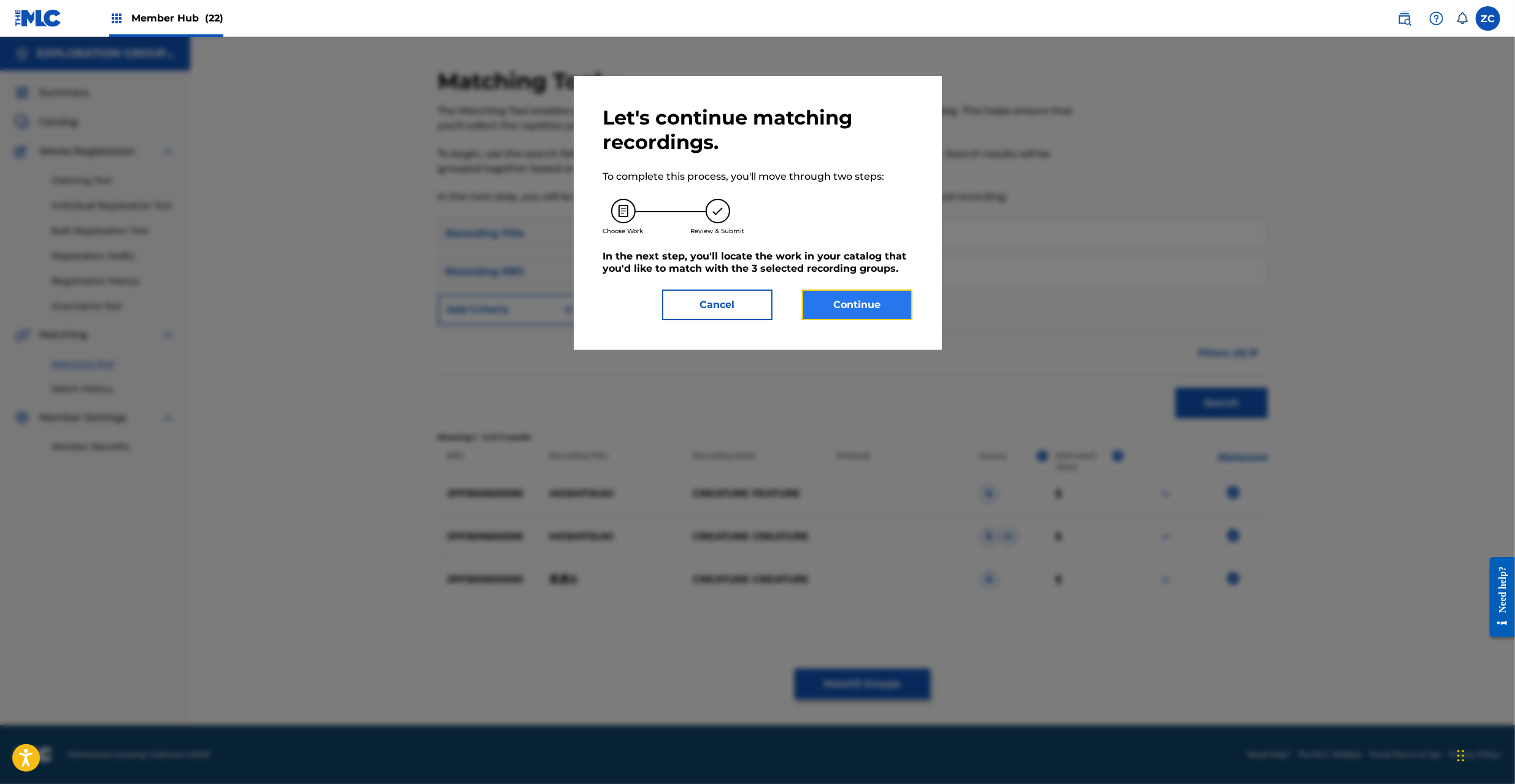
click at [863, 303] on button "Continue" at bounding box center [857, 305] width 111 height 30
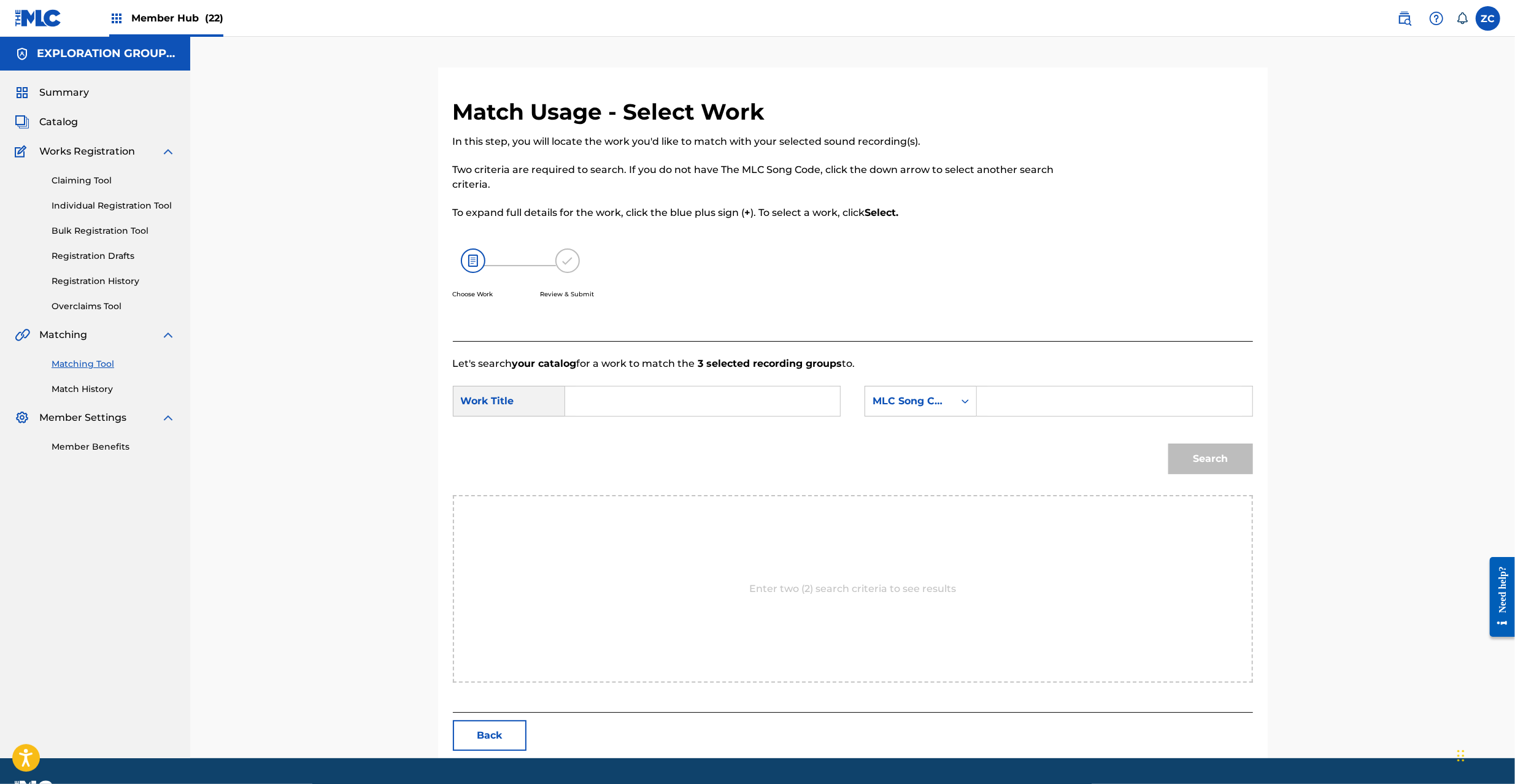
click at [737, 394] on input "Search Form" at bounding box center [703, 401] width 254 height 30
click at [683, 405] on input "Hoshitsuki HP5GWB" at bounding box center [703, 401] width 254 height 30
type input "Hoshitsuki"
drag, startPoint x: 1061, startPoint y: 401, endPoint x: 1068, endPoint y: 406, distance: 8.6
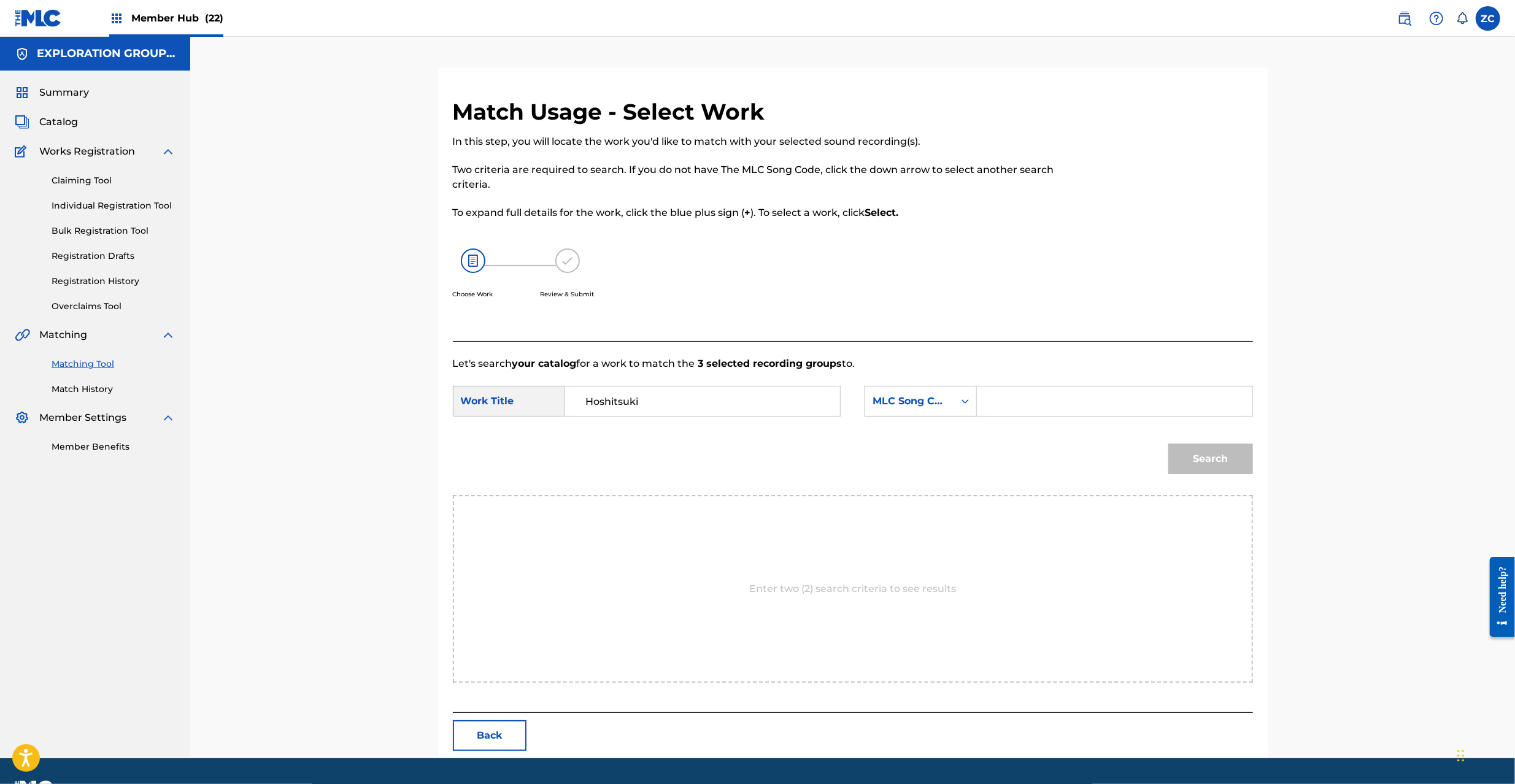
click at [1061, 401] on input "Search Form" at bounding box center [1114, 401] width 254 height 30
type input "HP5GWB"
click at [1217, 457] on button "Search" at bounding box center [1210, 458] width 85 height 30
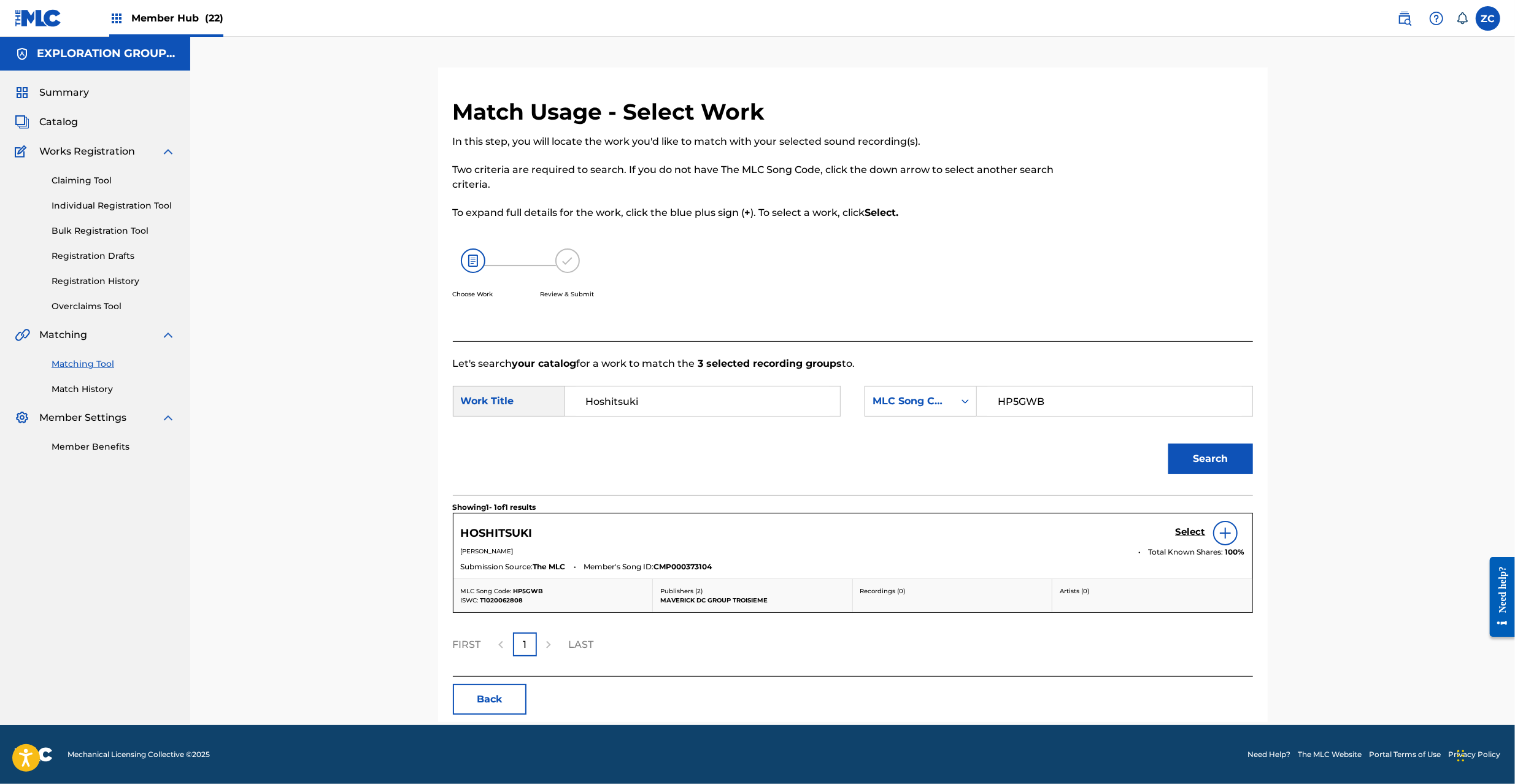
click at [1196, 525] on div "Select" at bounding box center [1210, 533] width 69 height 24
click at [1195, 534] on h5 "Select" at bounding box center [1191, 532] width 30 height 12
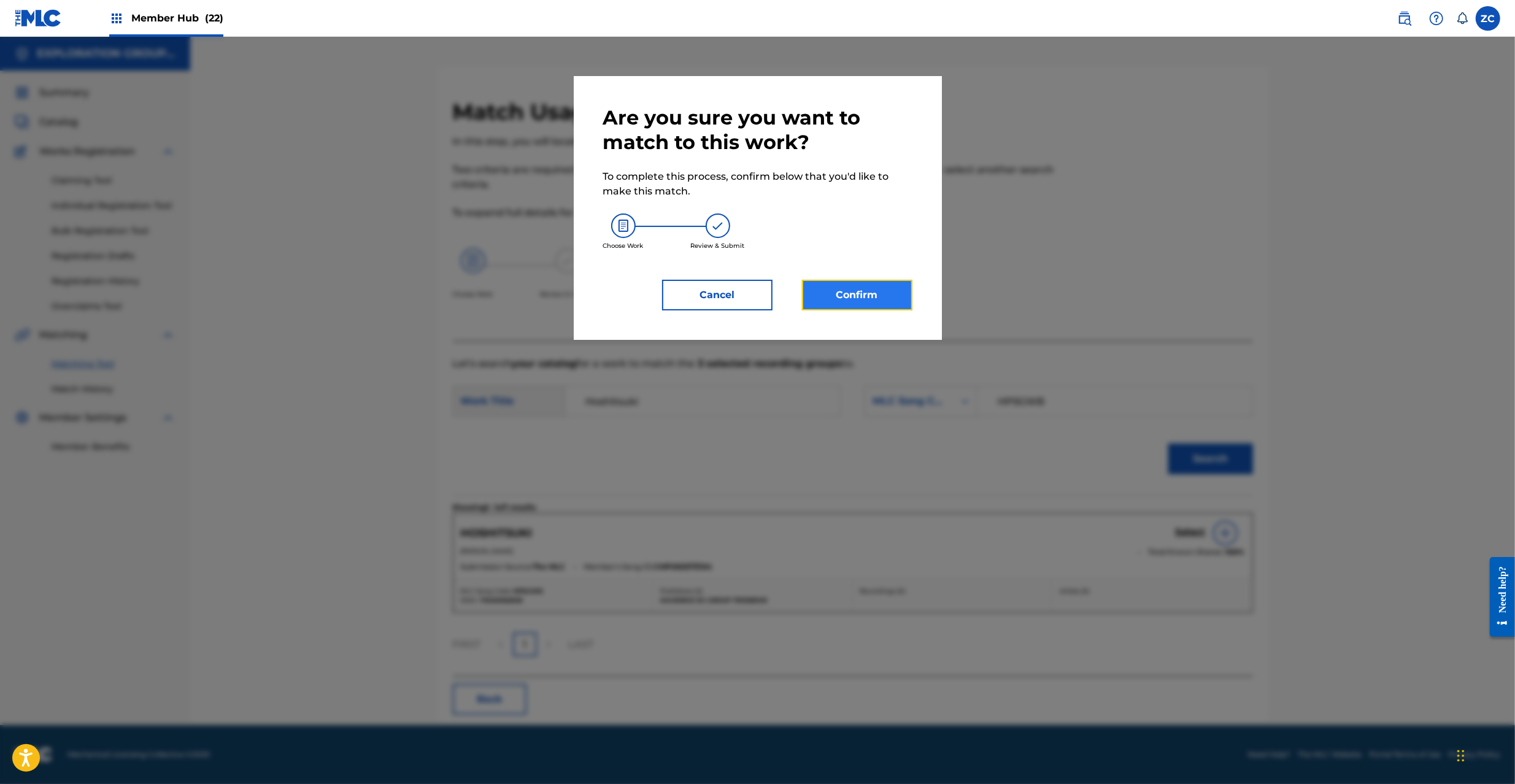
click at [892, 298] on button "Confirm" at bounding box center [857, 295] width 111 height 30
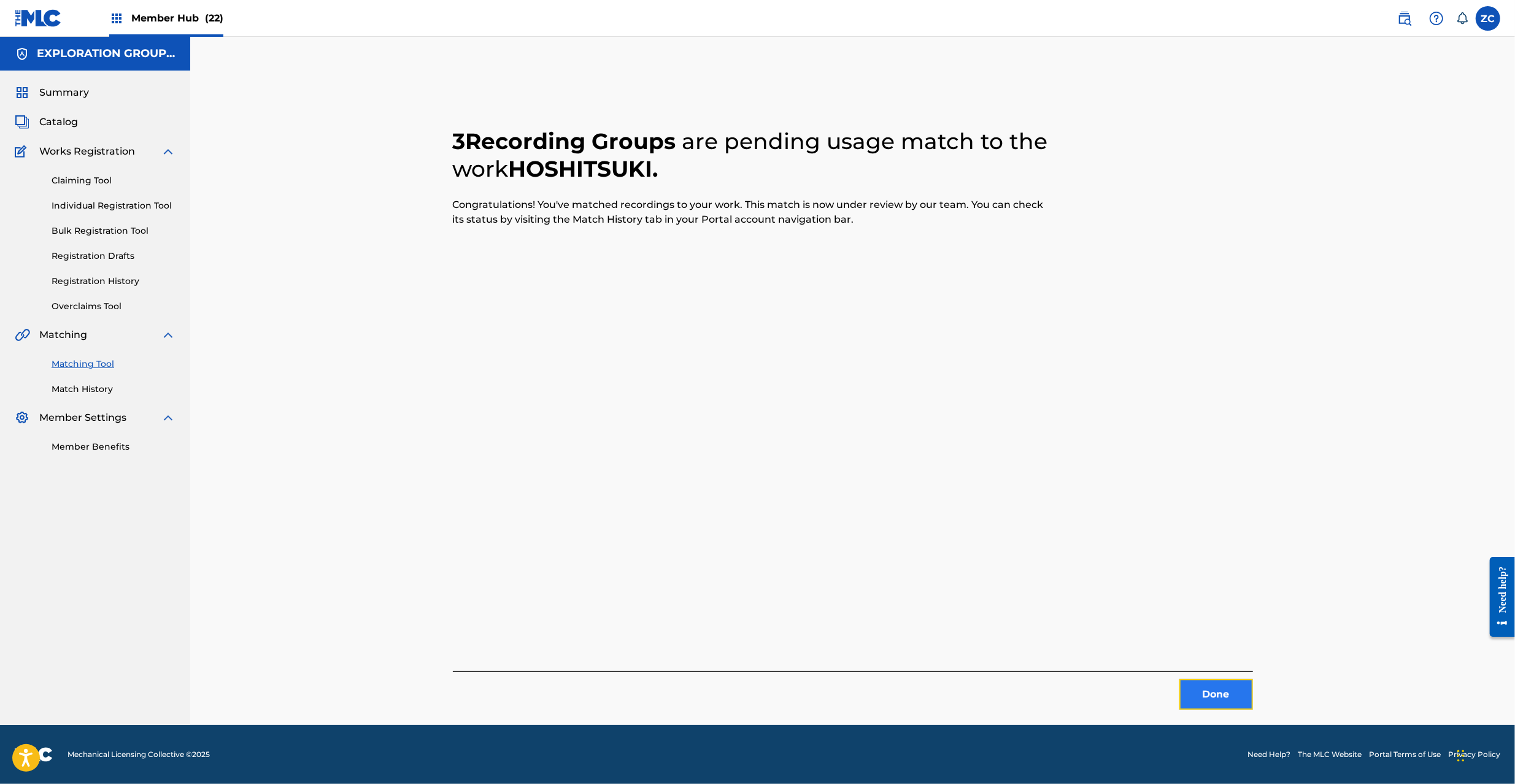
click at [1211, 701] on button "Done" at bounding box center [1216, 694] width 73 height 30
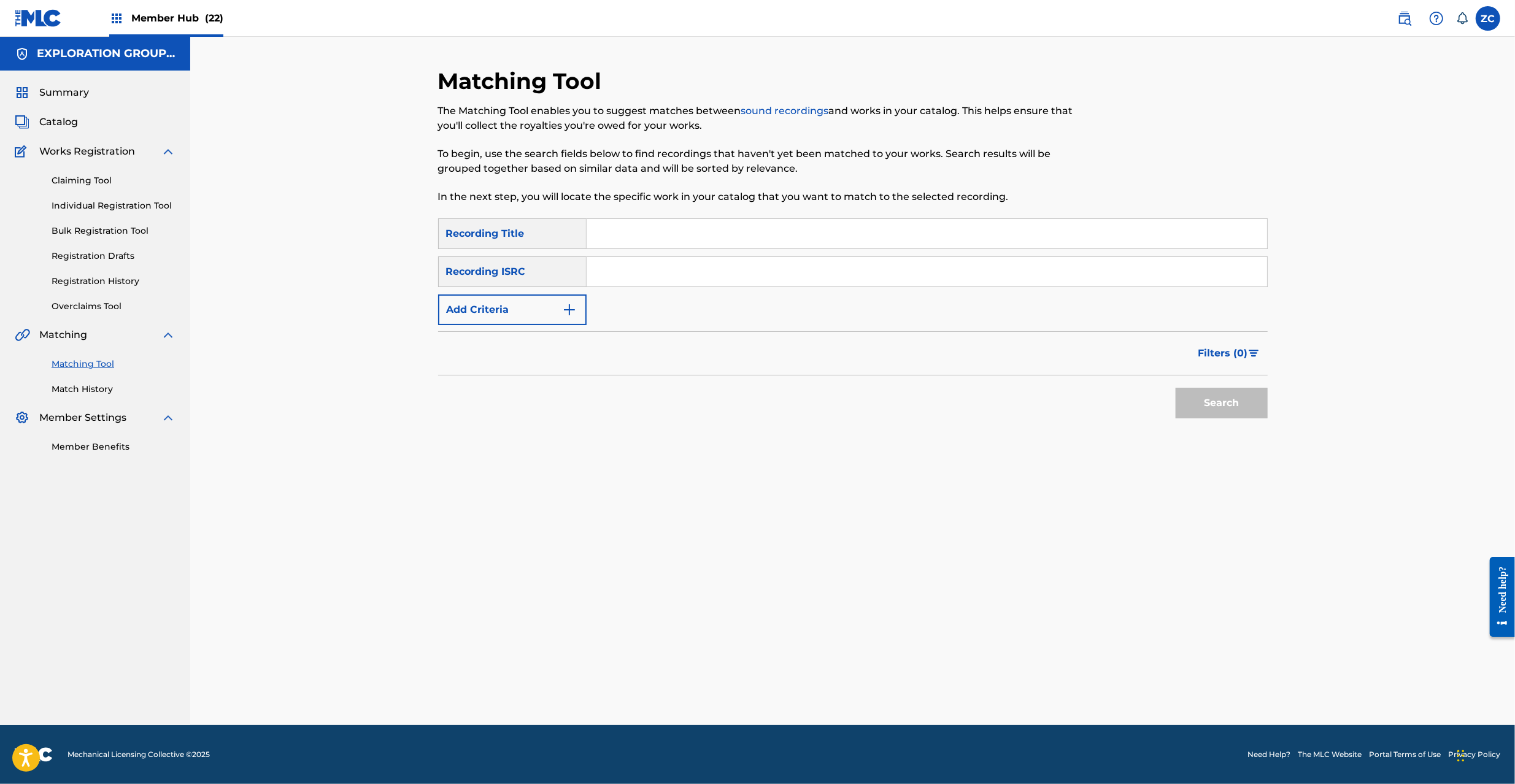
drag, startPoint x: 873, startPoint y: 276, endPoint x: 899, endPoint y: 295, distance: 32.2
click at [873, 276] on input "Search Form" at bounding box center [927, 272] width 680 height 30
type input "JPF300601210"
click at [1213, 408] on button "Search" at bounding box center [1222, 403] width 92 height 30
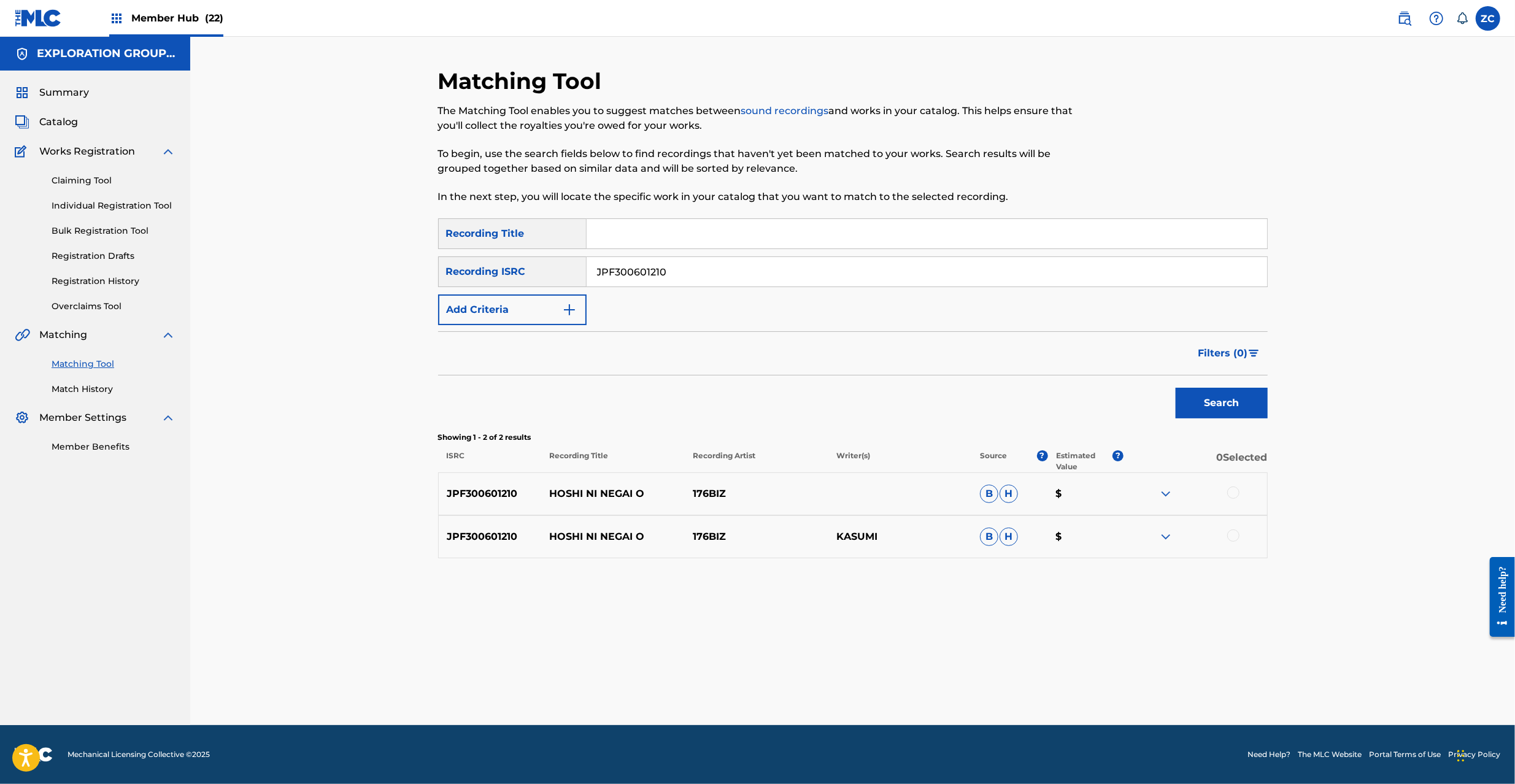
click at [1231, 492] on div at bounding box center [1234, 493] width 12 height 12
click at [1235, 532] on div at bounding box center [1234, 536] width 12 height 12
click at [858, 688] on button "Match 2 Groups" at bounding box center [863, 683] width 136 height 30
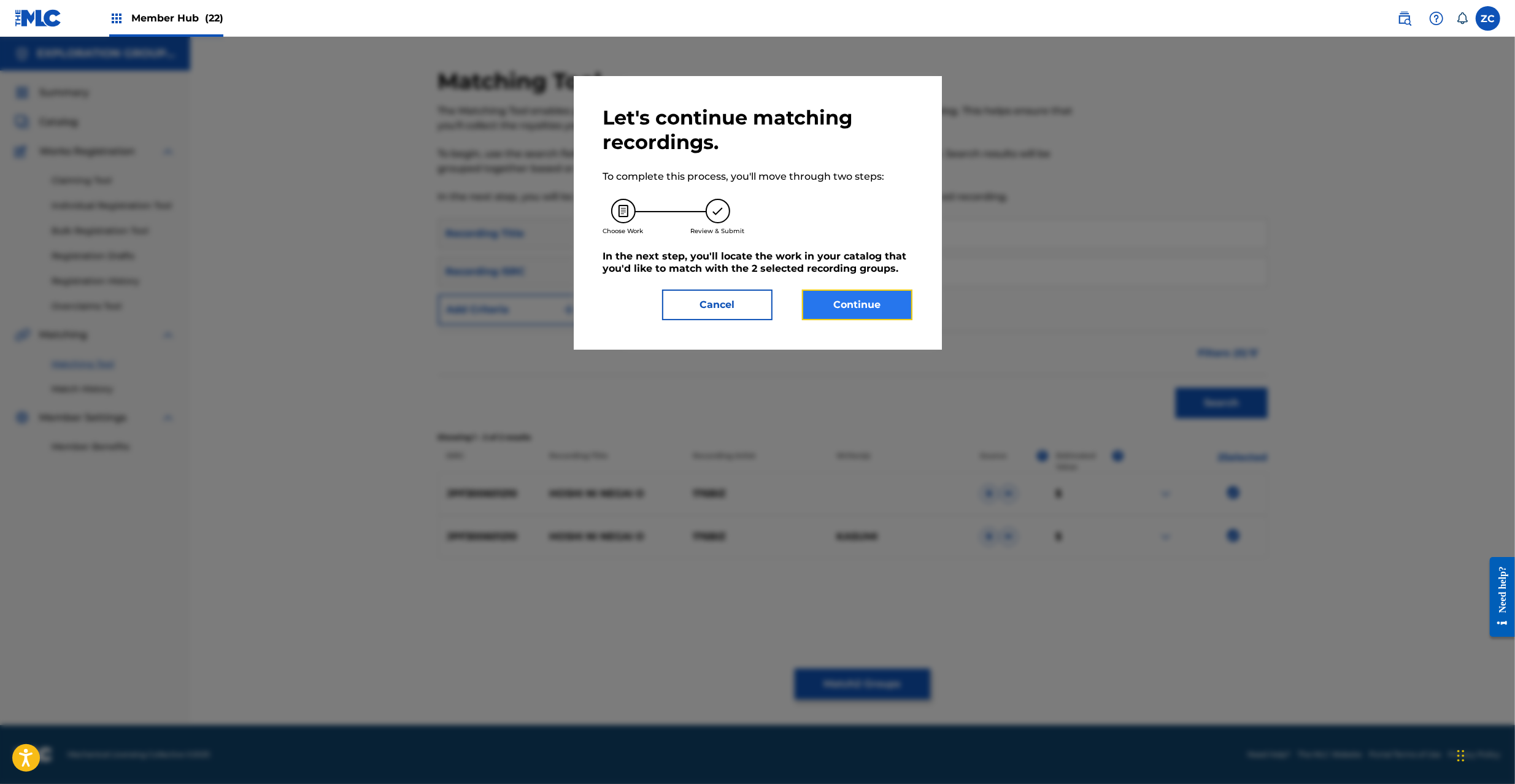
click at [863, 320] on button "Continue" at bounding box center [857, 305] width 111 height 30
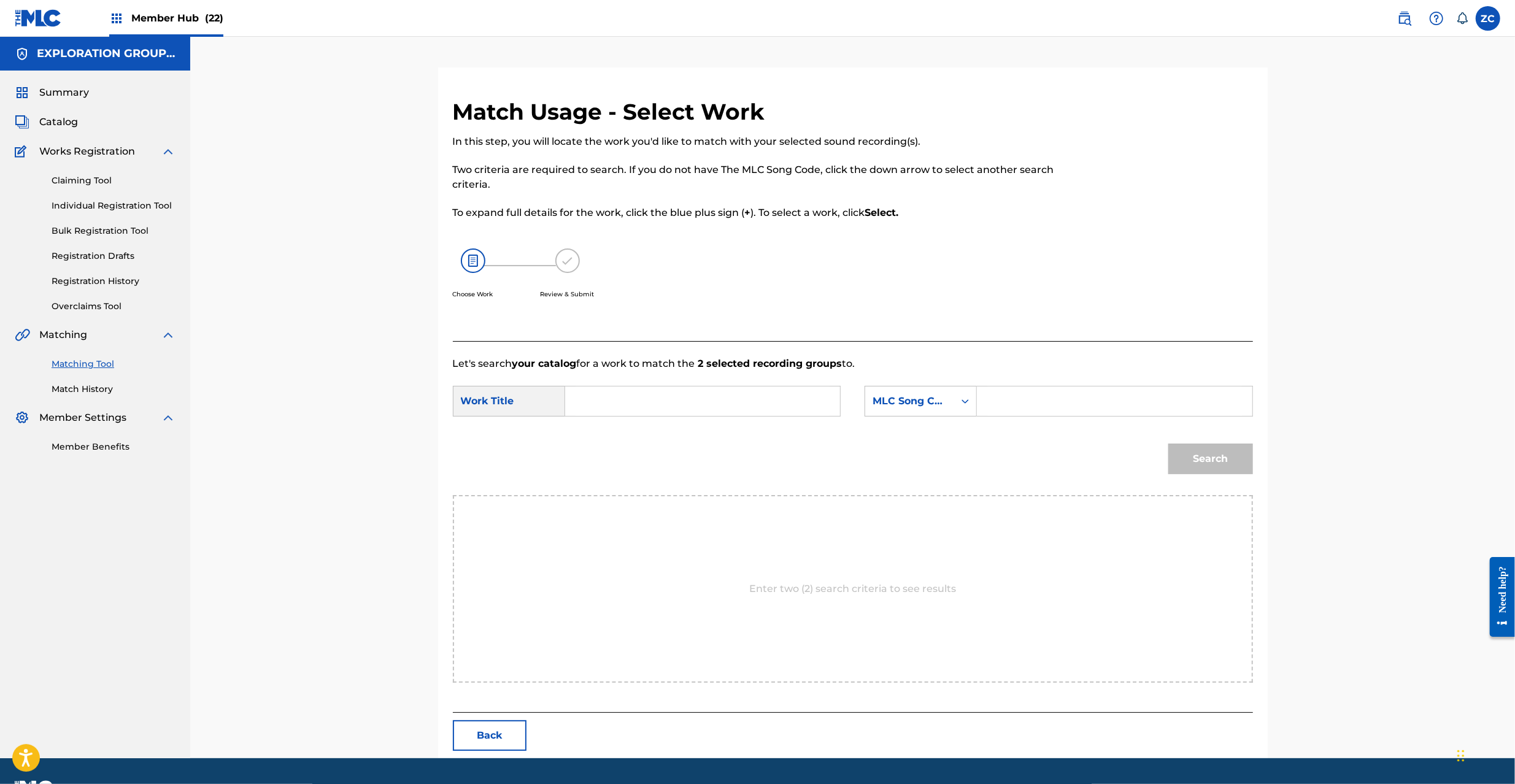
click at [749, 399] on input "Search Form" at bounding box center [703, 401] width 254 height 30
click at [694, 401] on input "Hoshini Negaio HQ6YBV" at bounding box center [703, 401] width 254 height 30
type input "Hoshini Negaio"
click at [1002, 398] on input "Search Form" at bounding box center [1114, 401] width 254 height 30
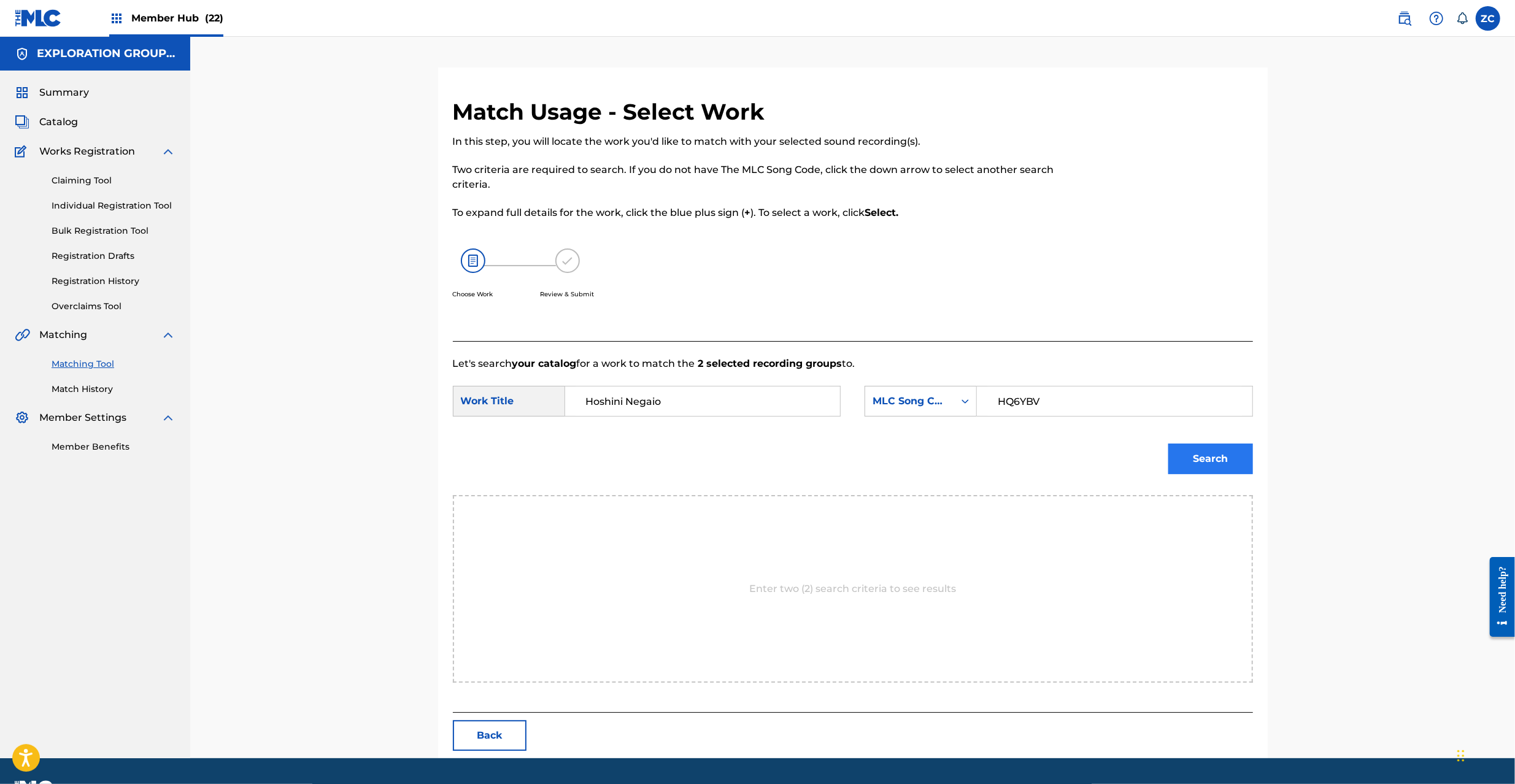
type input "HQ6YBV"
click at [1220, 457] on button "Search" at bounding box center [1210, 458] width 85 height 30
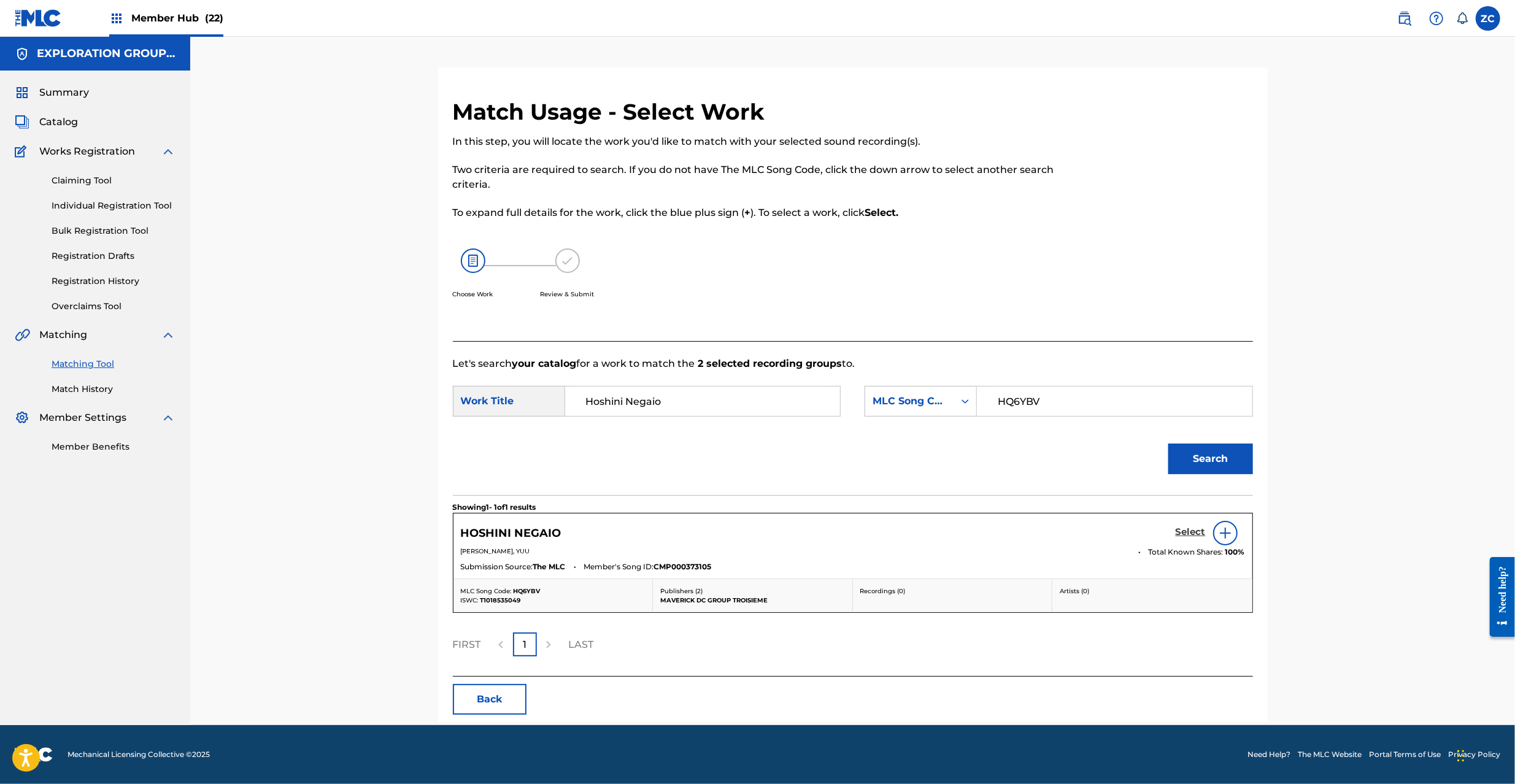
click at [1185, 530] on h5 "Select" at bounding box center [1191, 532] width 30 height 12
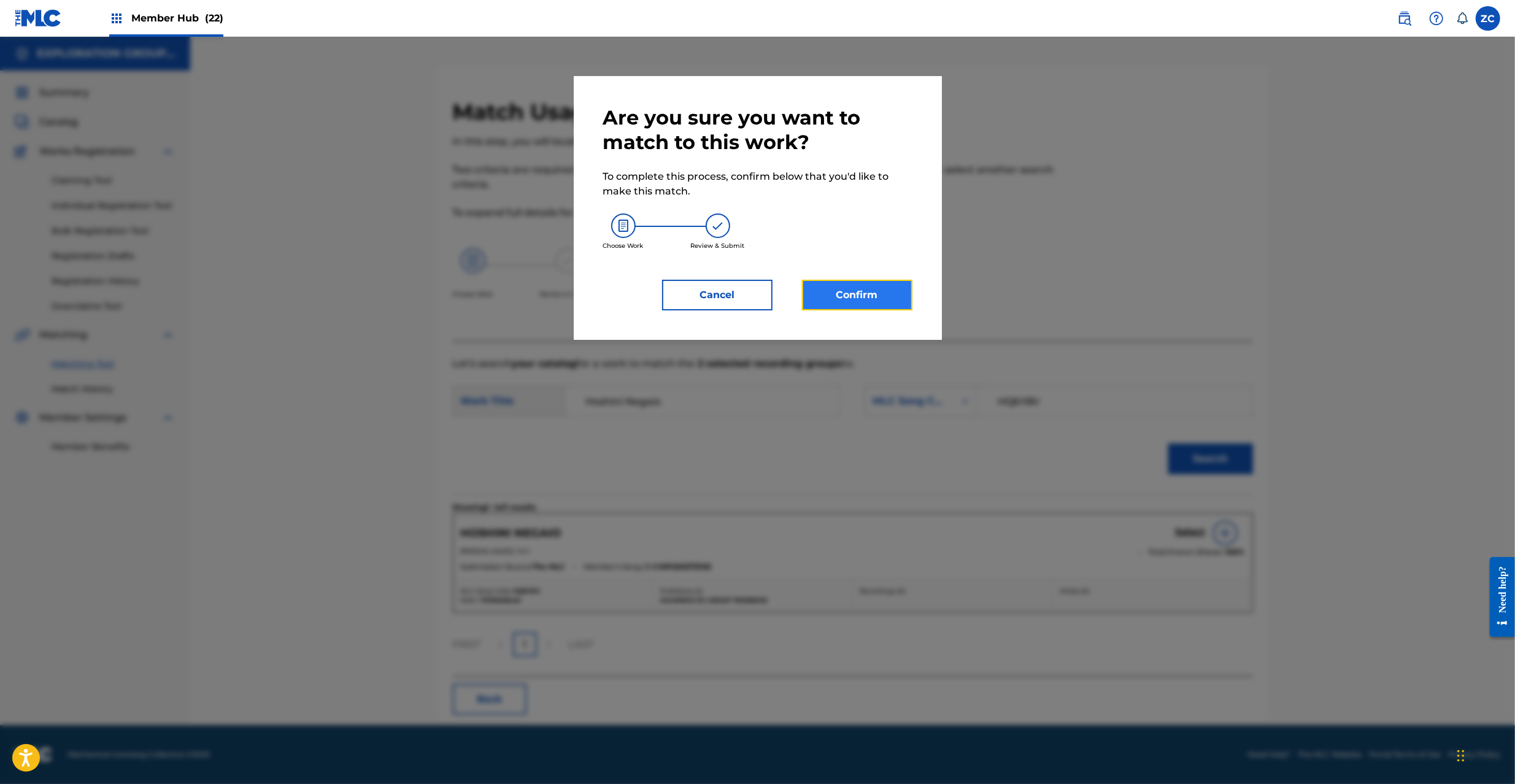
click at [896, 305] on button "Confirm" at bounding box center [857, 295] width 111 height 30
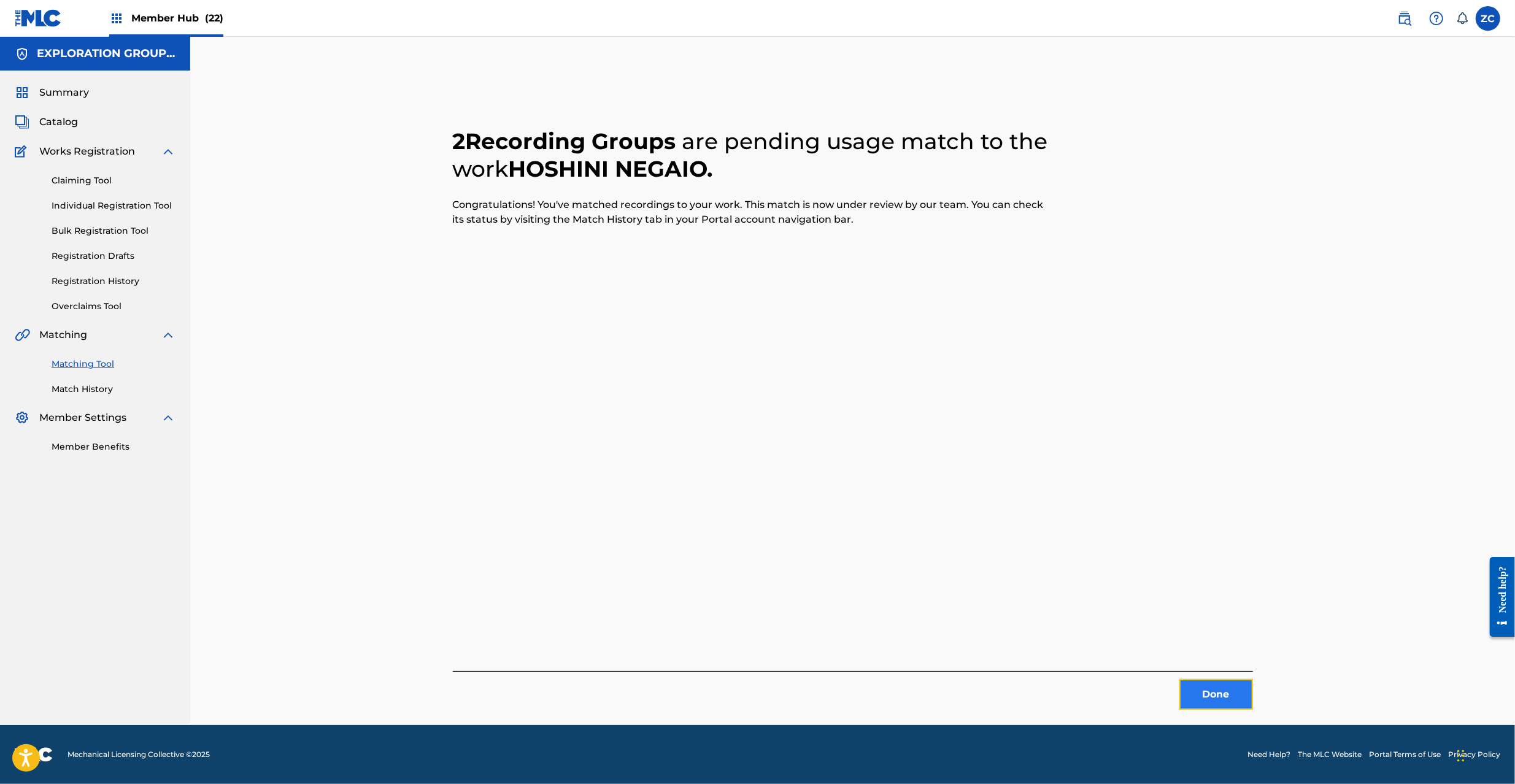
click at [1223, 690] on button "Done" at bounding box center [1216, 694] width 73 height 30
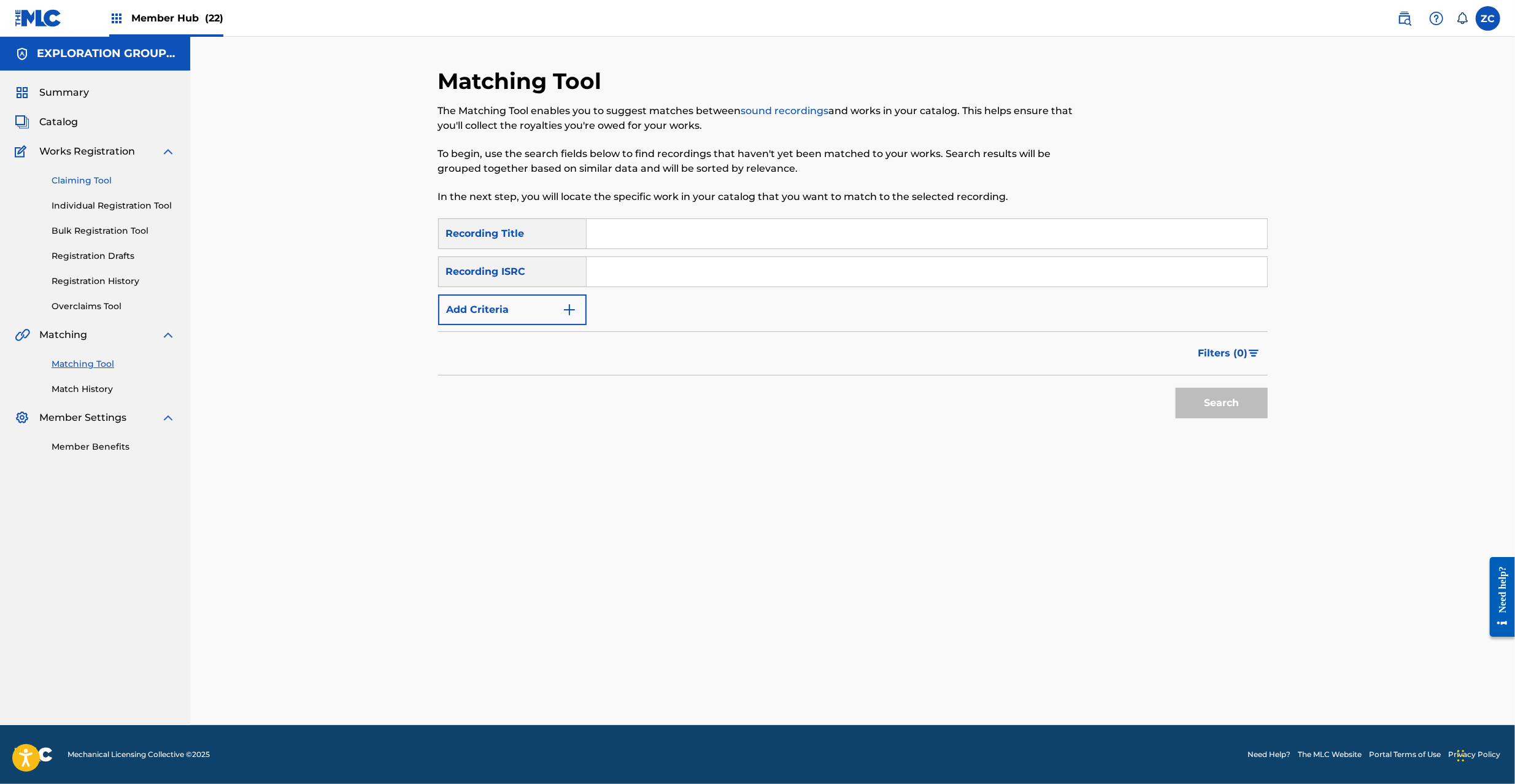
click at [86, 175] on link "Claiming Tool" at bounding box center [113, 181] width 124 height 13
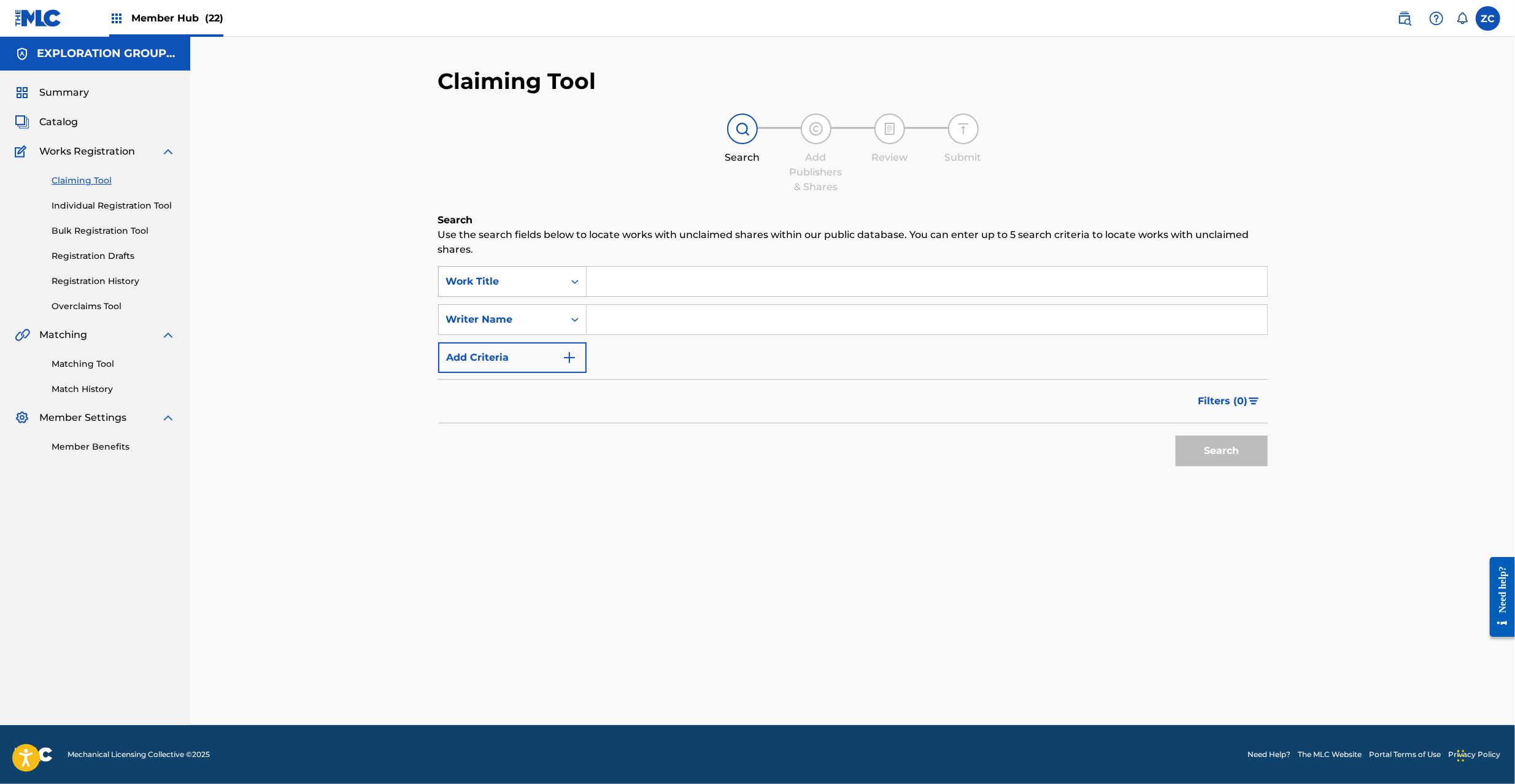
click at [527, 281] on div "Work Title" at bounding box center [501, 281] width 111 height 15
click at [526, 316] on div "MLC Song Code" at bounding box center [512, 312] width 147 height 30
click at [637, 293] on input "Search Form" at bounding box center [927, 282] width 680 height 30
type input "HC0E98"
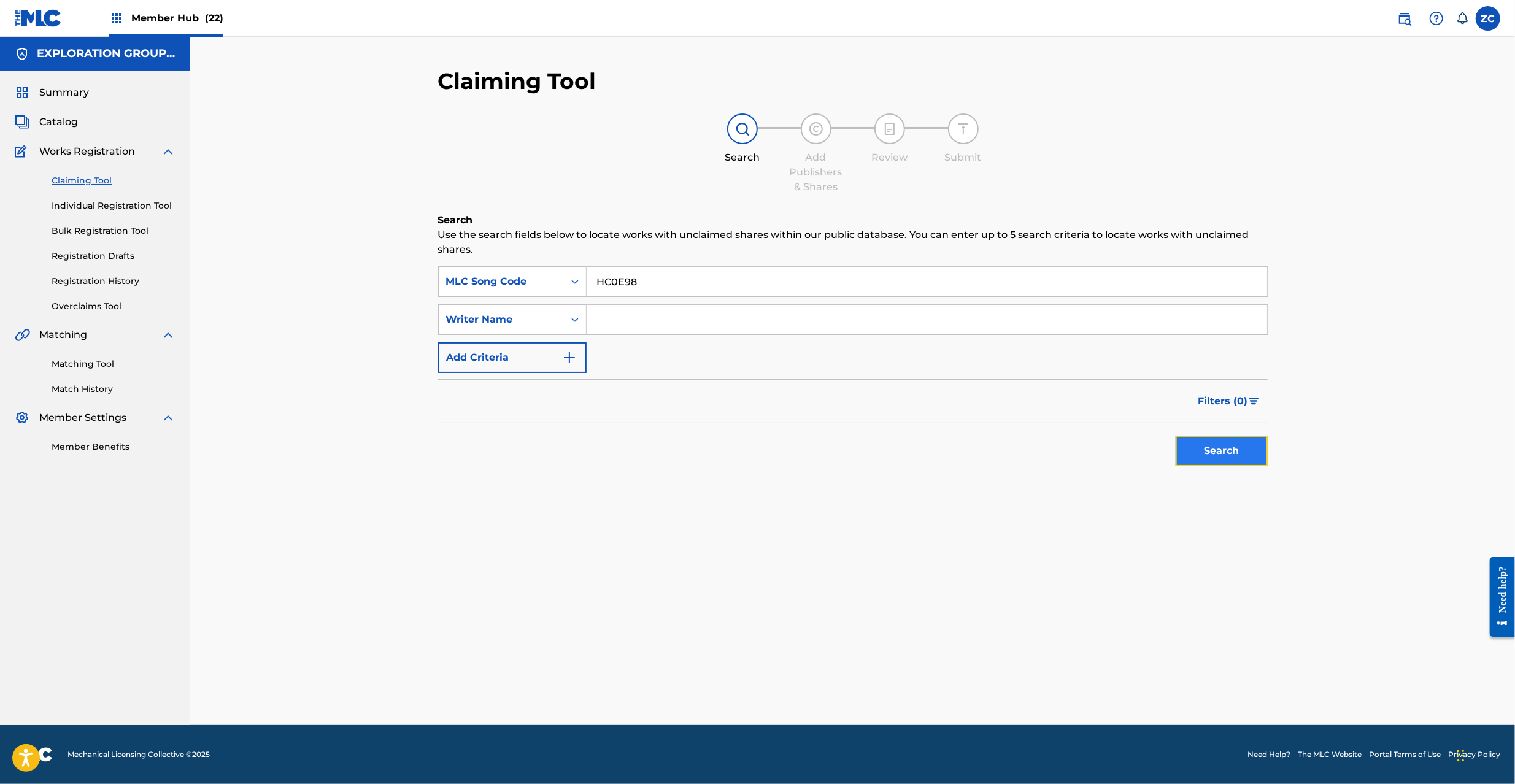
click at [1235, 450] on button "Search" at bounding box center [1222, 450] width 92 height 30
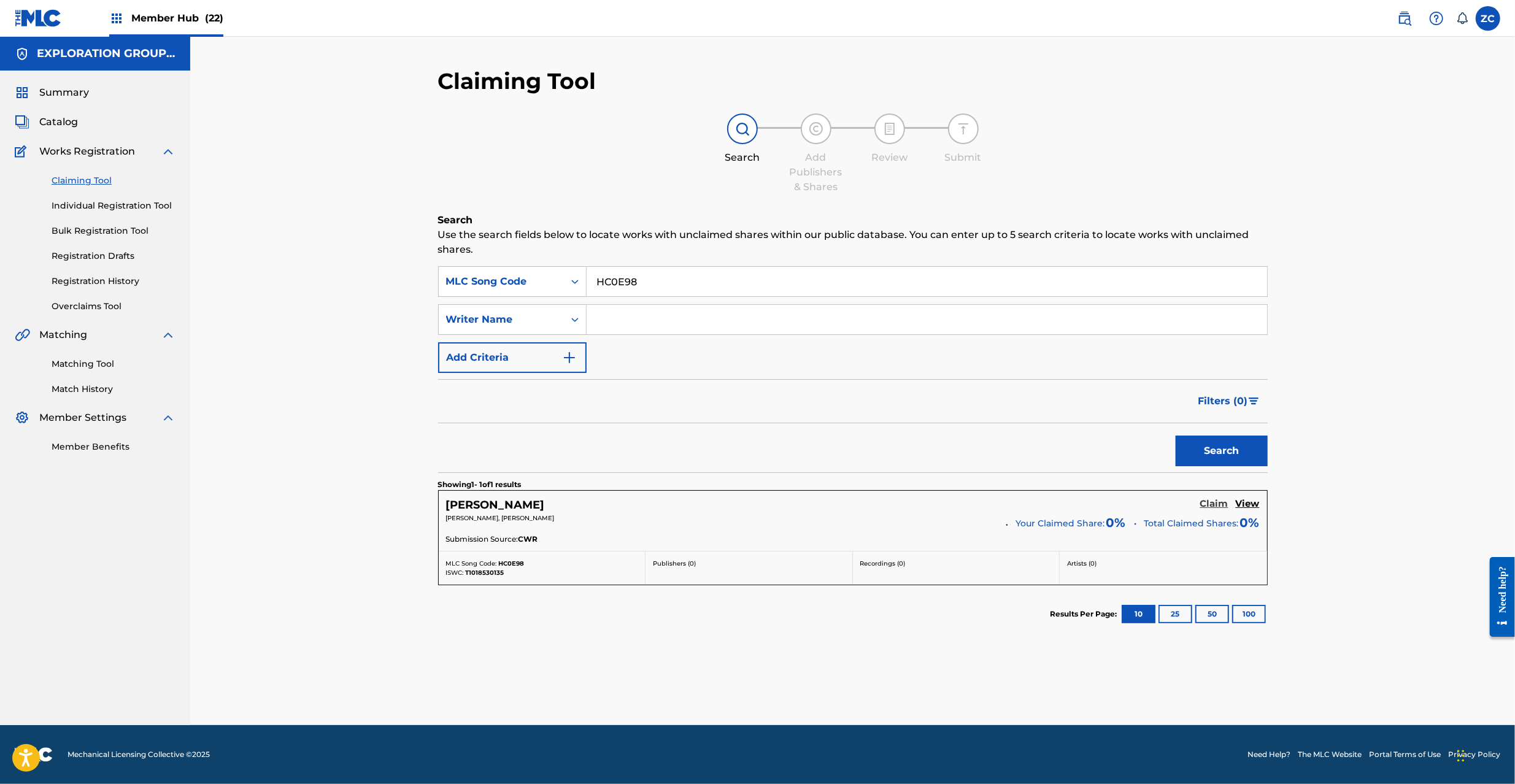
click at [1217, 504] on h5 "Claim" at bounding box center [1214, 503] width 28 height 12
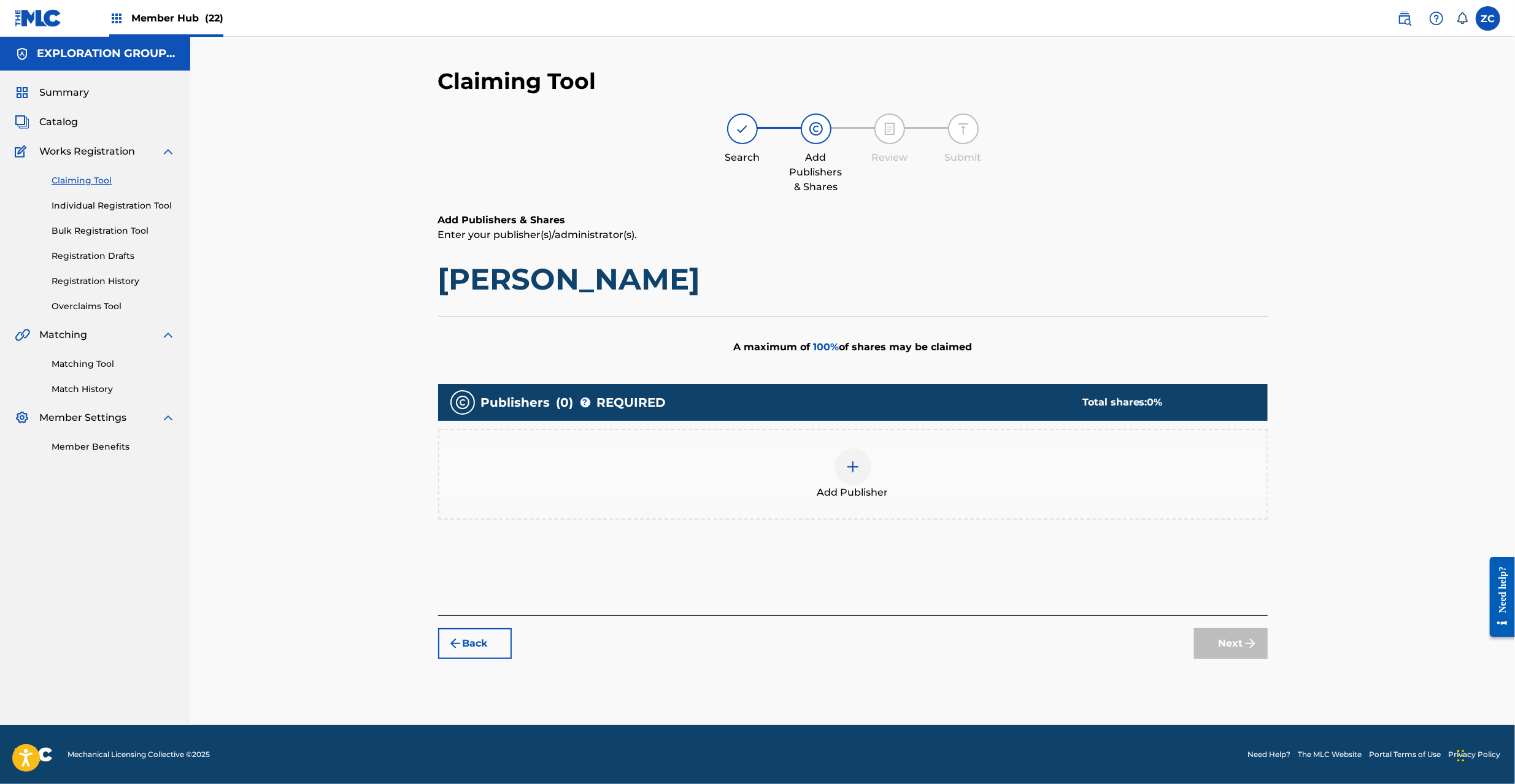
click at [848, 468] on img at bounding box center [853, 467] width 15 height 15
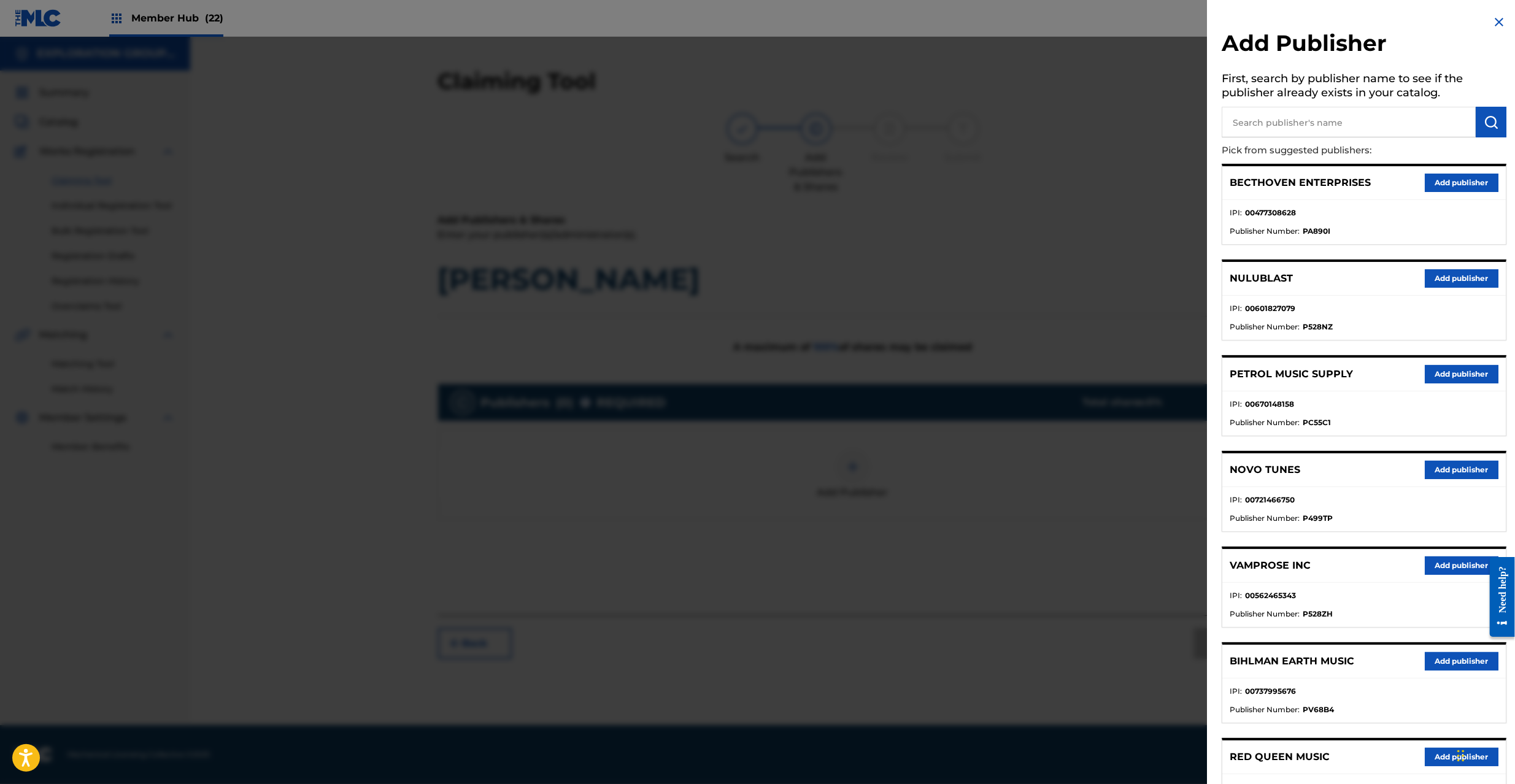
click at [1347, 128] on input "text" at bounding box center [1349, 122] width 254 height 30
type input "Maverick Dc Group Troisieme"
click at [1500, 125] on button "submit" at bounding box center [1491, 122] width 30 height 30
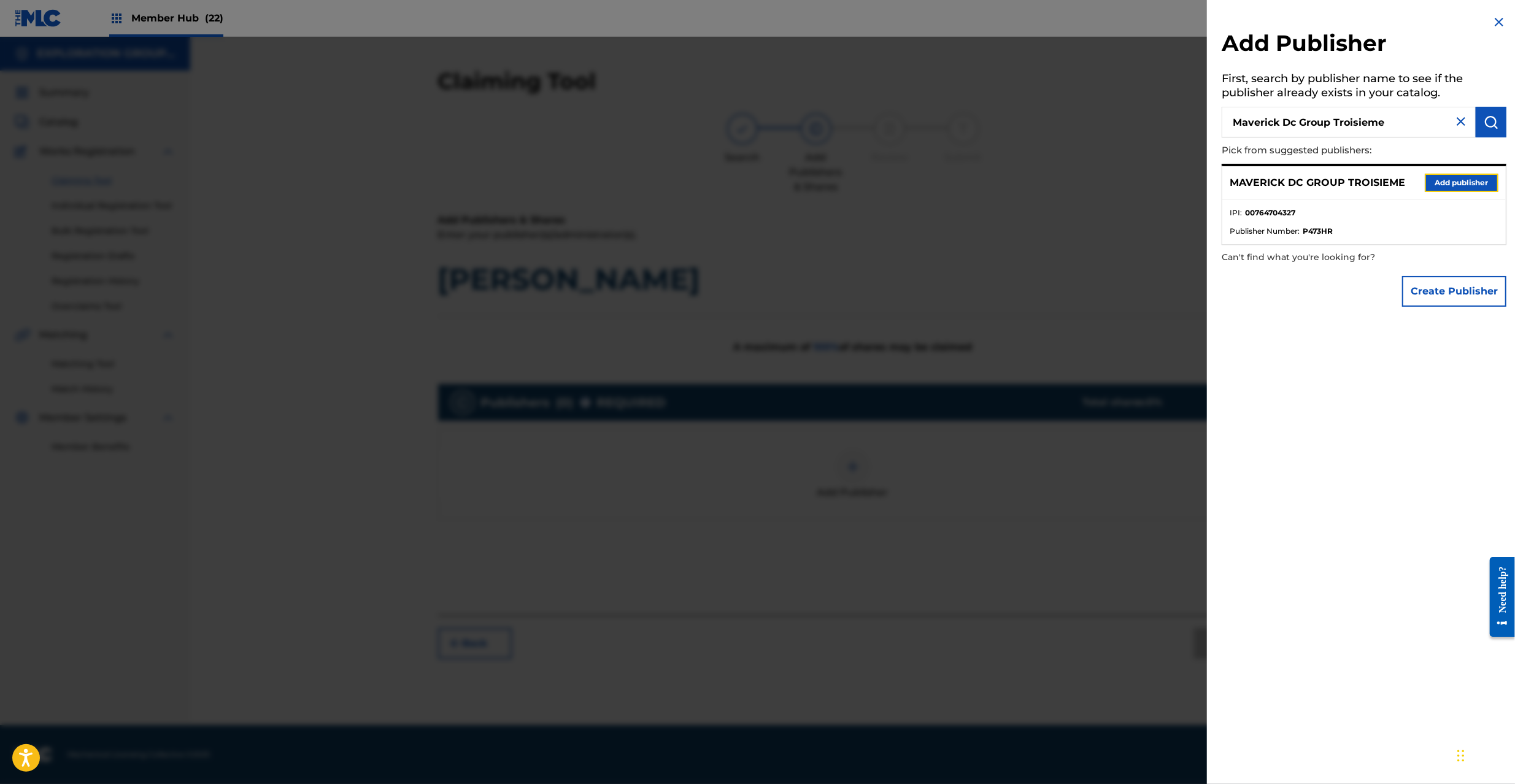
drag, startPoint x: 1457, startPoint y: 184, endPoint x: 1392, endPoint y: 207, distance: 68.9
click at [1454, 185] on button "Add publisher" at bounding box center [1461, 183] width 73 height 19
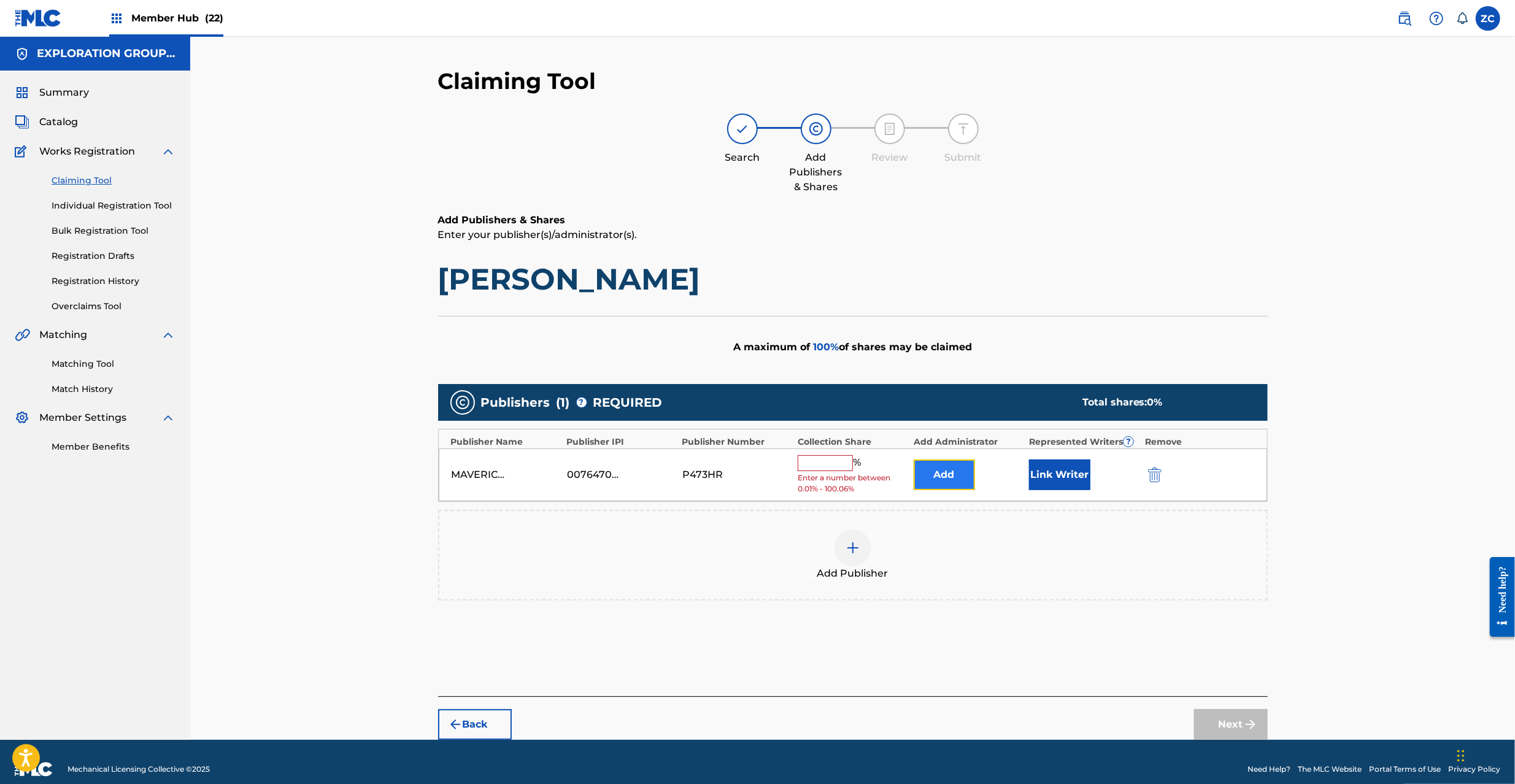
click at [948, 479] on button "Add" at bounding box center [944, 475] width 62 height 30
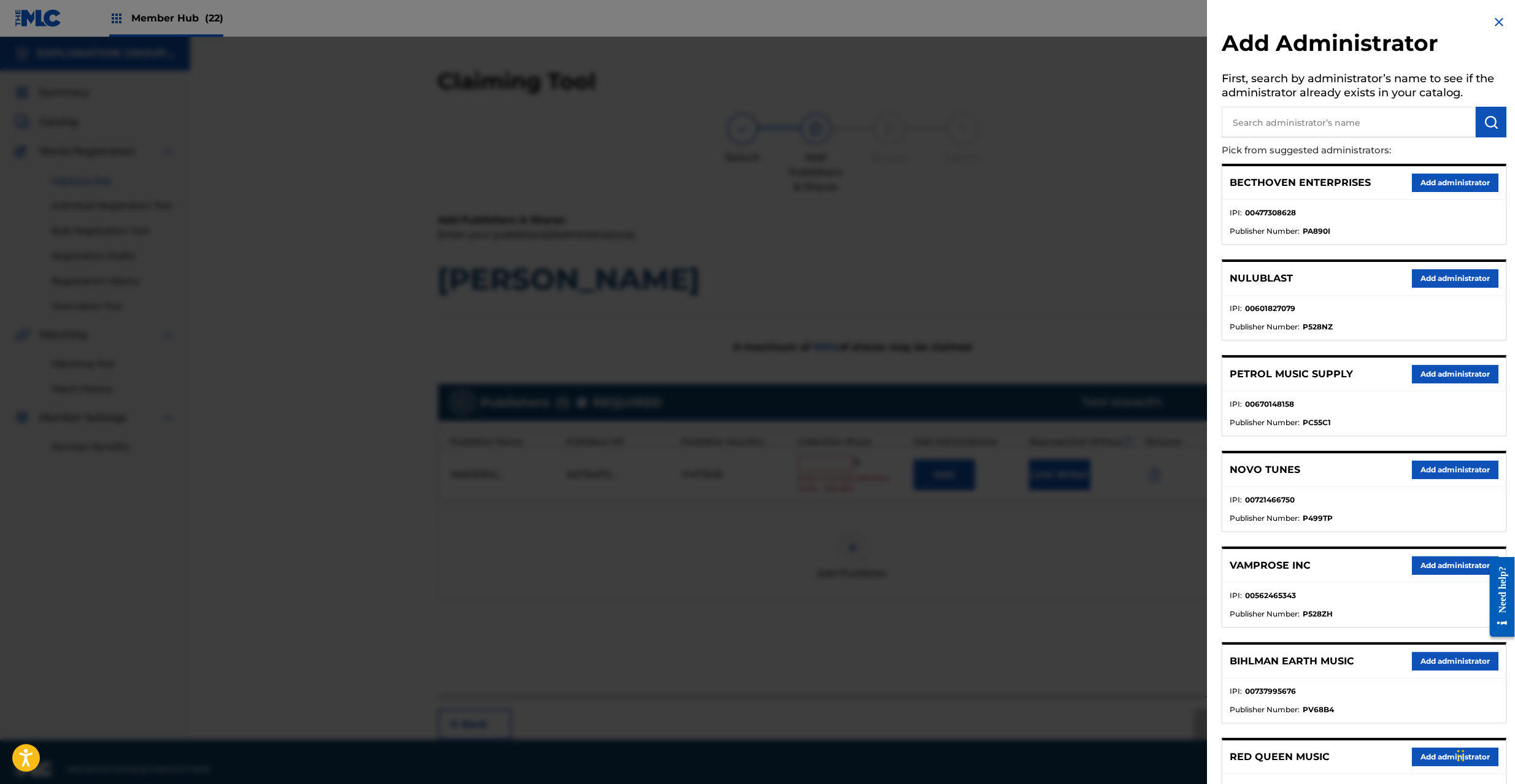
click at [1380, 119] on input "text" at bounding box center [1349, 122] width 254 height 30
type input "explora"
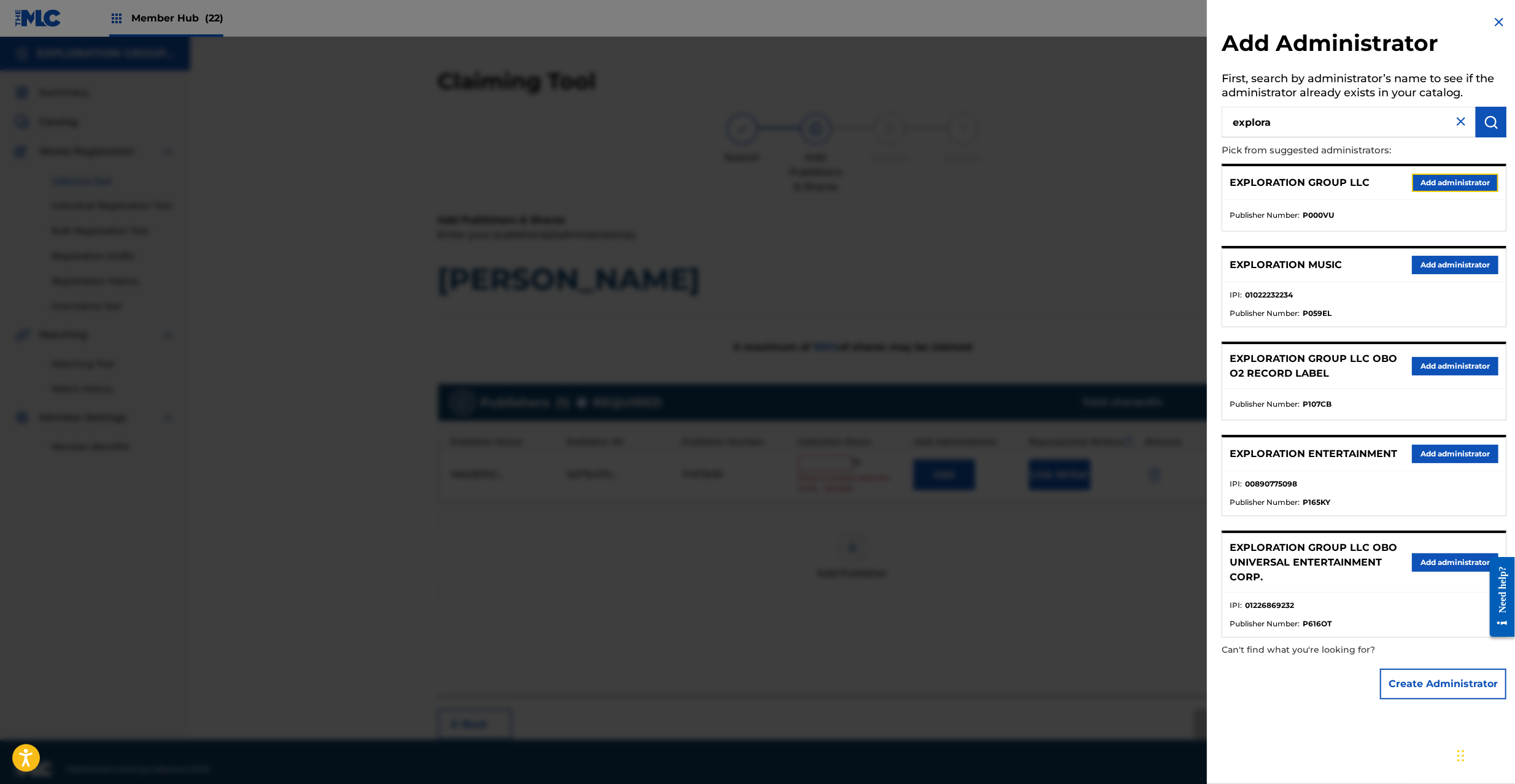
drag, startPoint x: 1464, startPoint y: 192, endPoint x: 1450, endPoint y: 202, distance: 17.2
click at [1464, 189] on button "Add administrator" at bounding box center [1455, 183] width 87 height 19
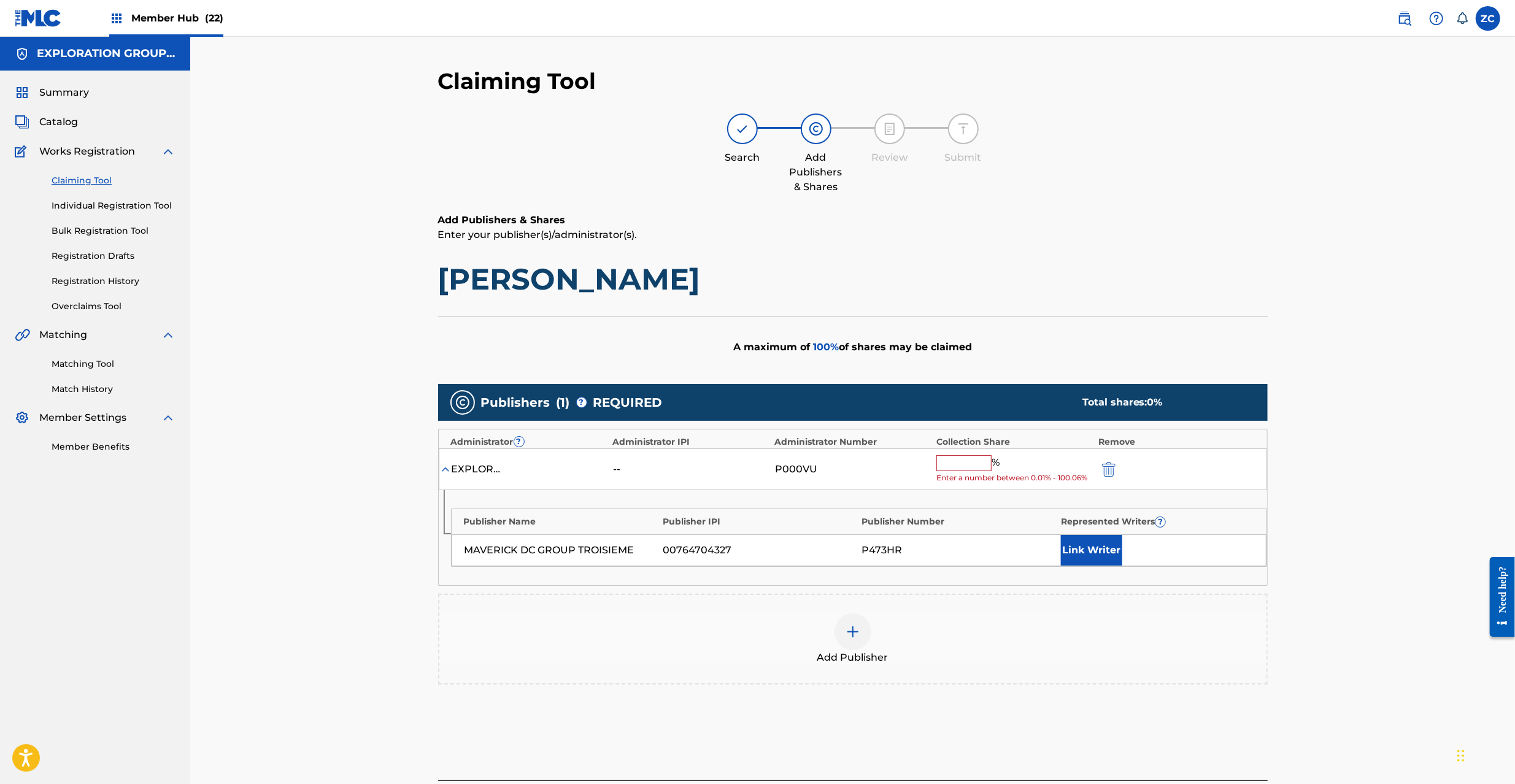
click at [970, 463] on input "text" at bounding box center [964, 463] width 55 height 16
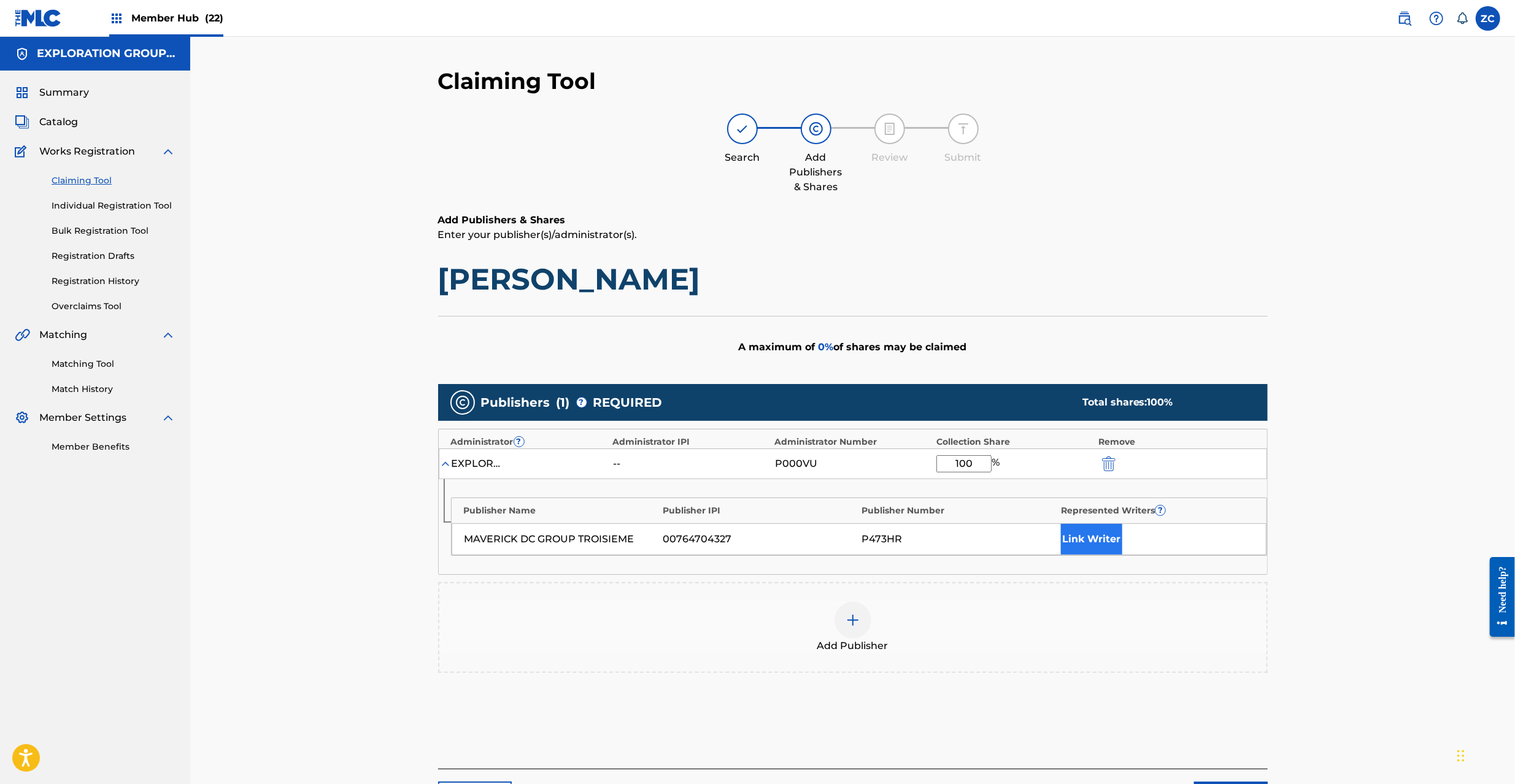
type input "100"
click at [1112, 542] on button "Link Writer" at bounding box center [1091, 539] width 62 height 30
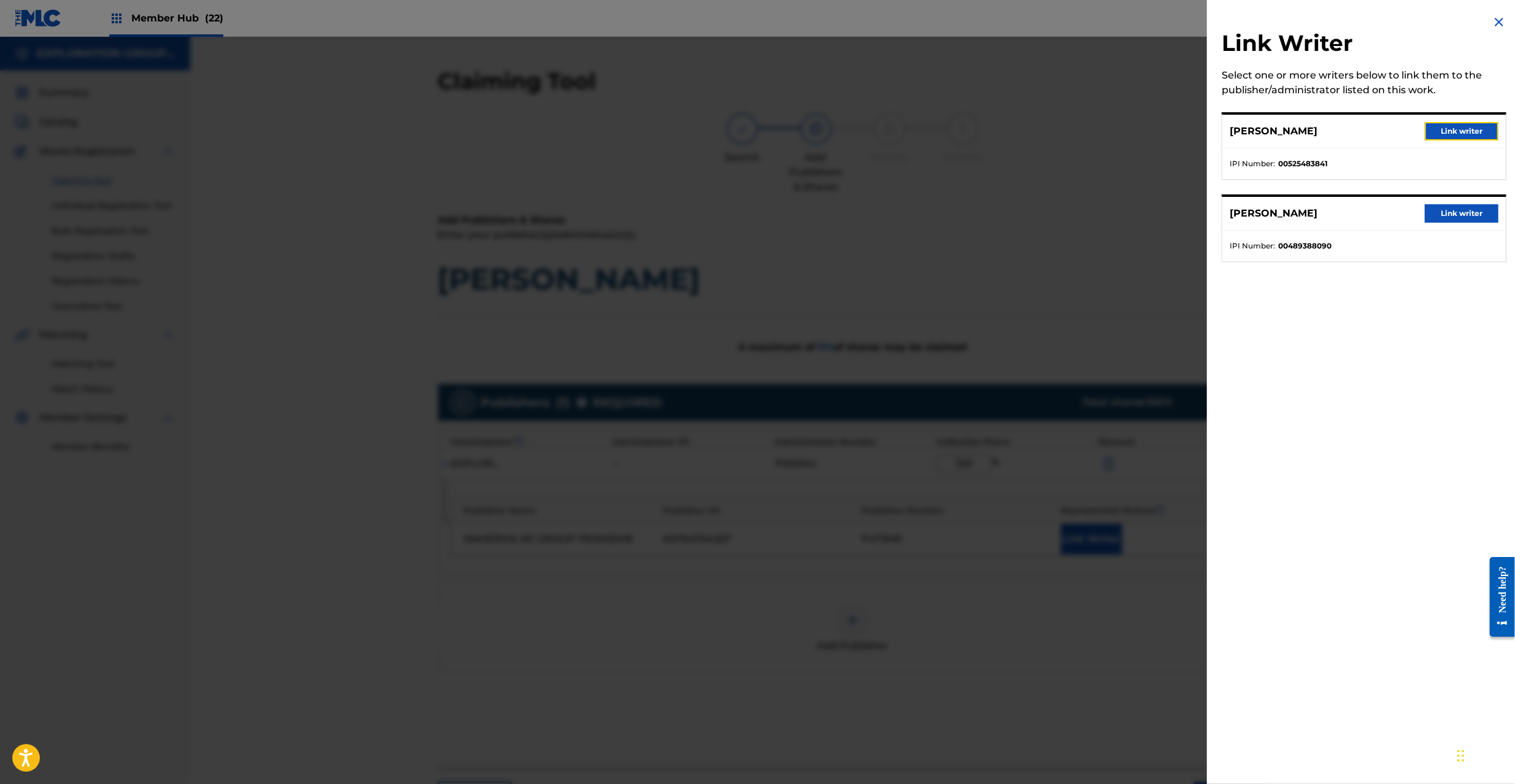
drag, startPoint x: 1471, startPoint y: 122, endPoint x: 1381, endPoint y: 187, distance: 111.0
click at [1471, 122] on button "Link writer" at bounding box center [1461, 132] width 73 height 19
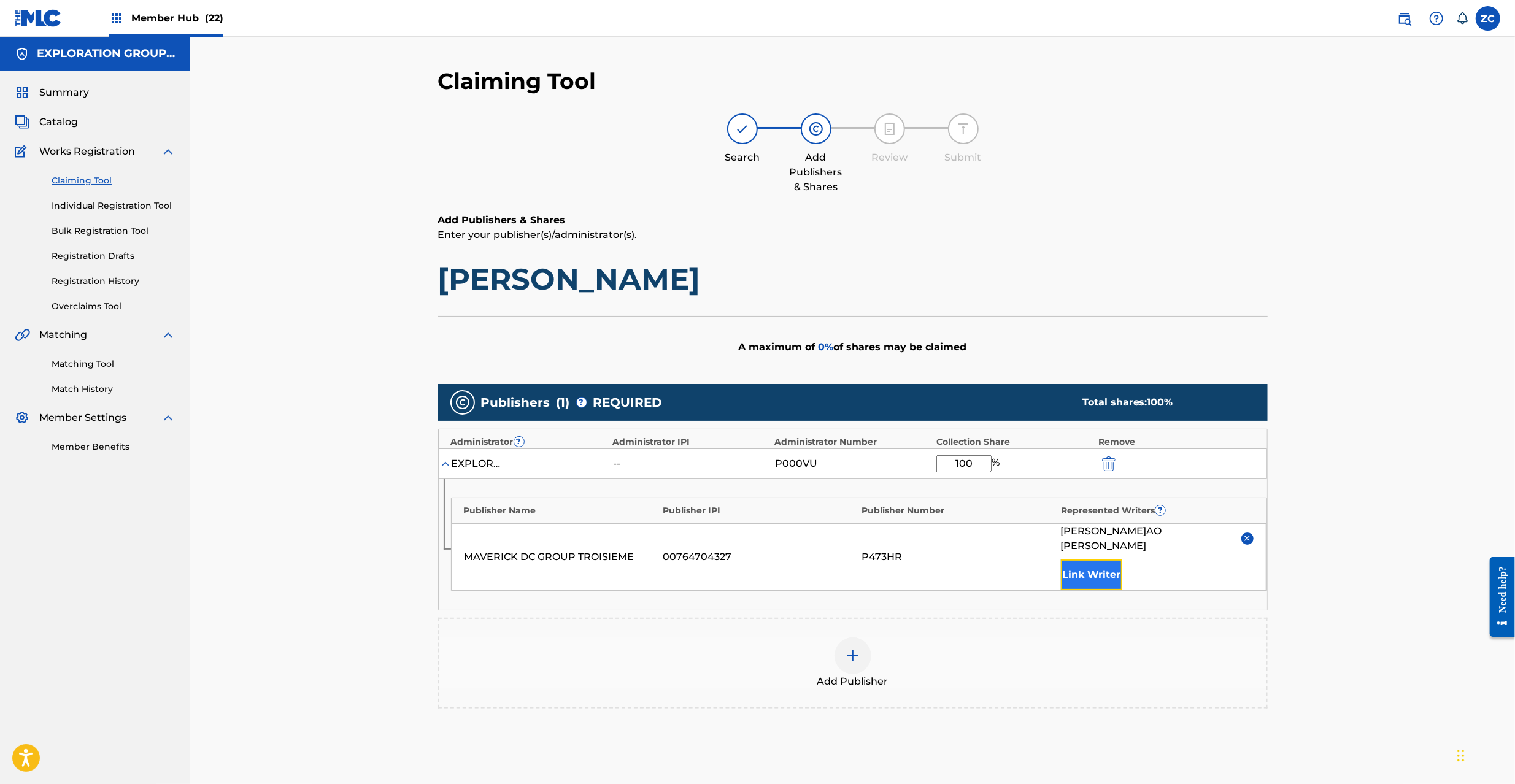
click at [1107, 560] on button "Link Writer" at bounding box center [1091, 574] width 62 height 30
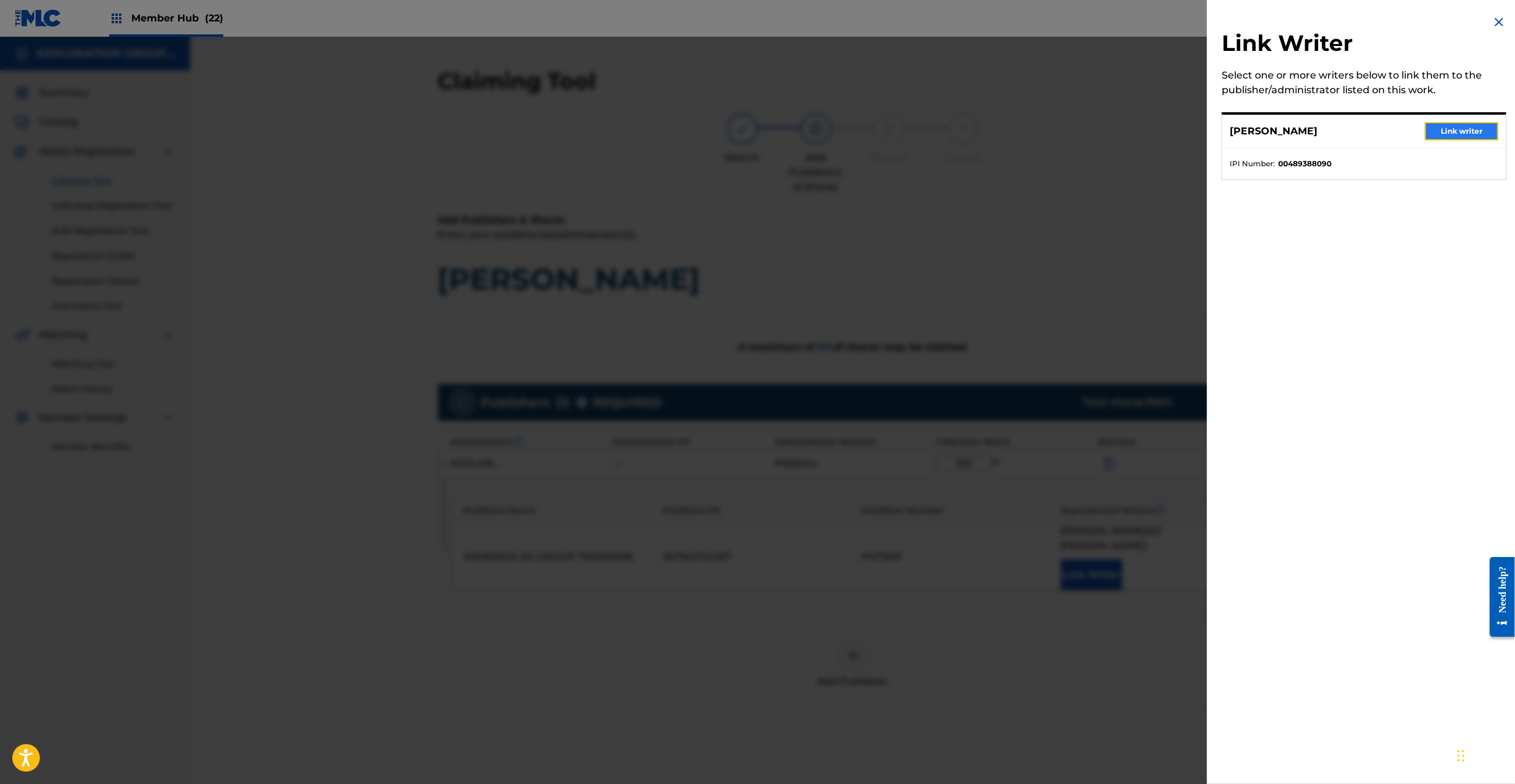
click at [1469, 135] on button "Link writer" at bounding box center [1461, 132] width 73 height 19
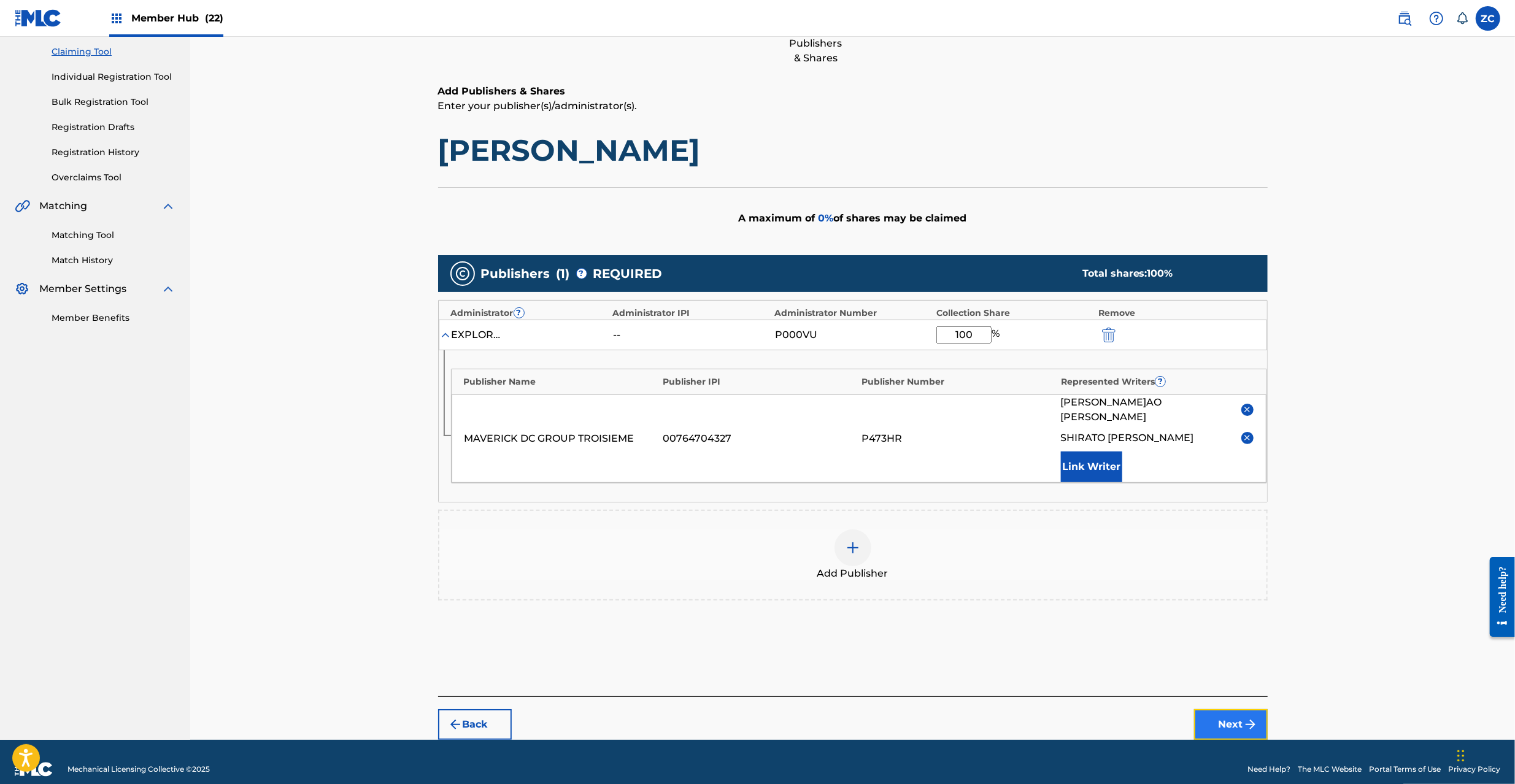
click at [1220, 709] on button "Next" at bounding box center [1231, 724] width 73 height 30
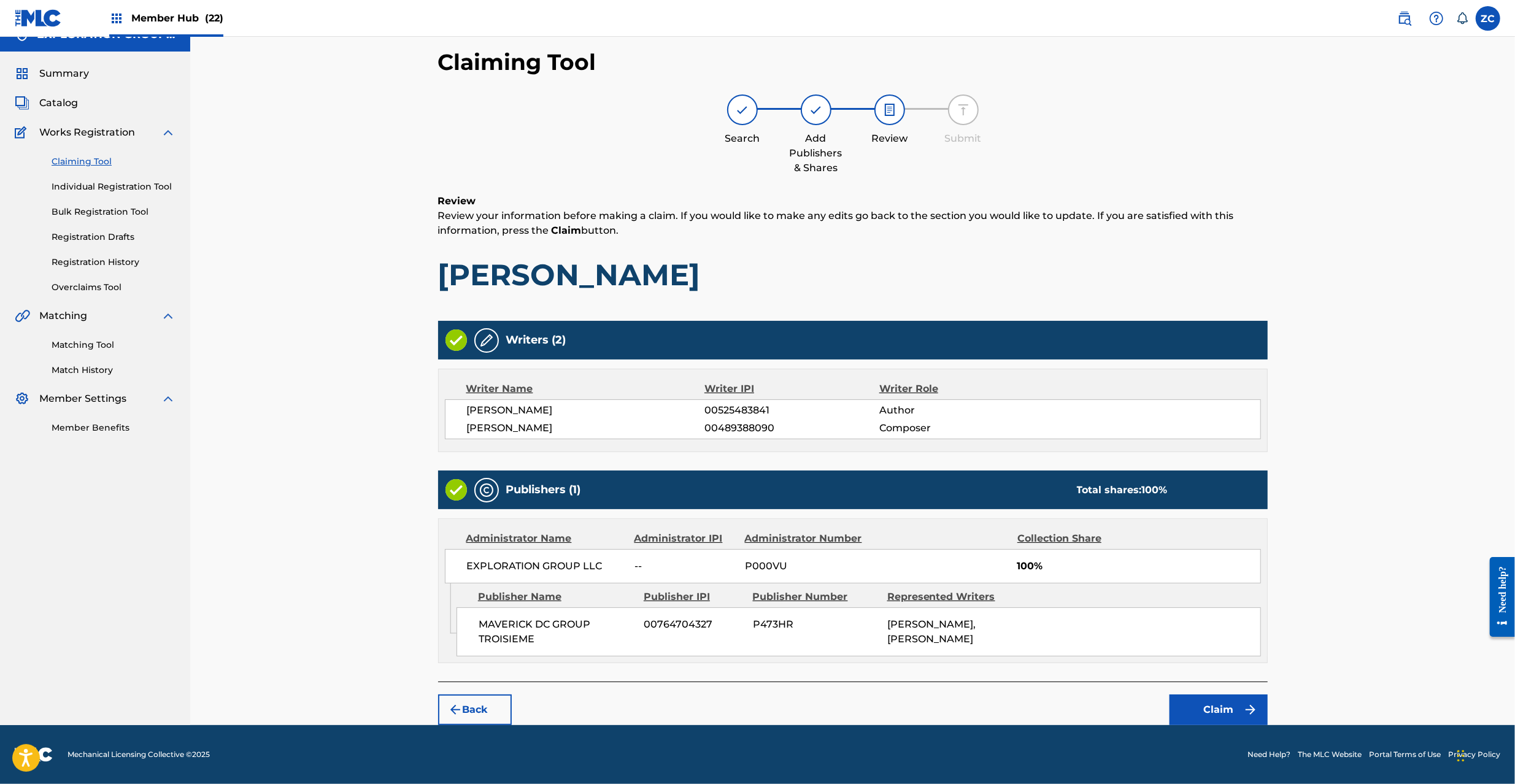
scroll to position [21, 0]
click at [1230, 717] on button "Claim" at bounding box center [1219, 709] width 98 height 30
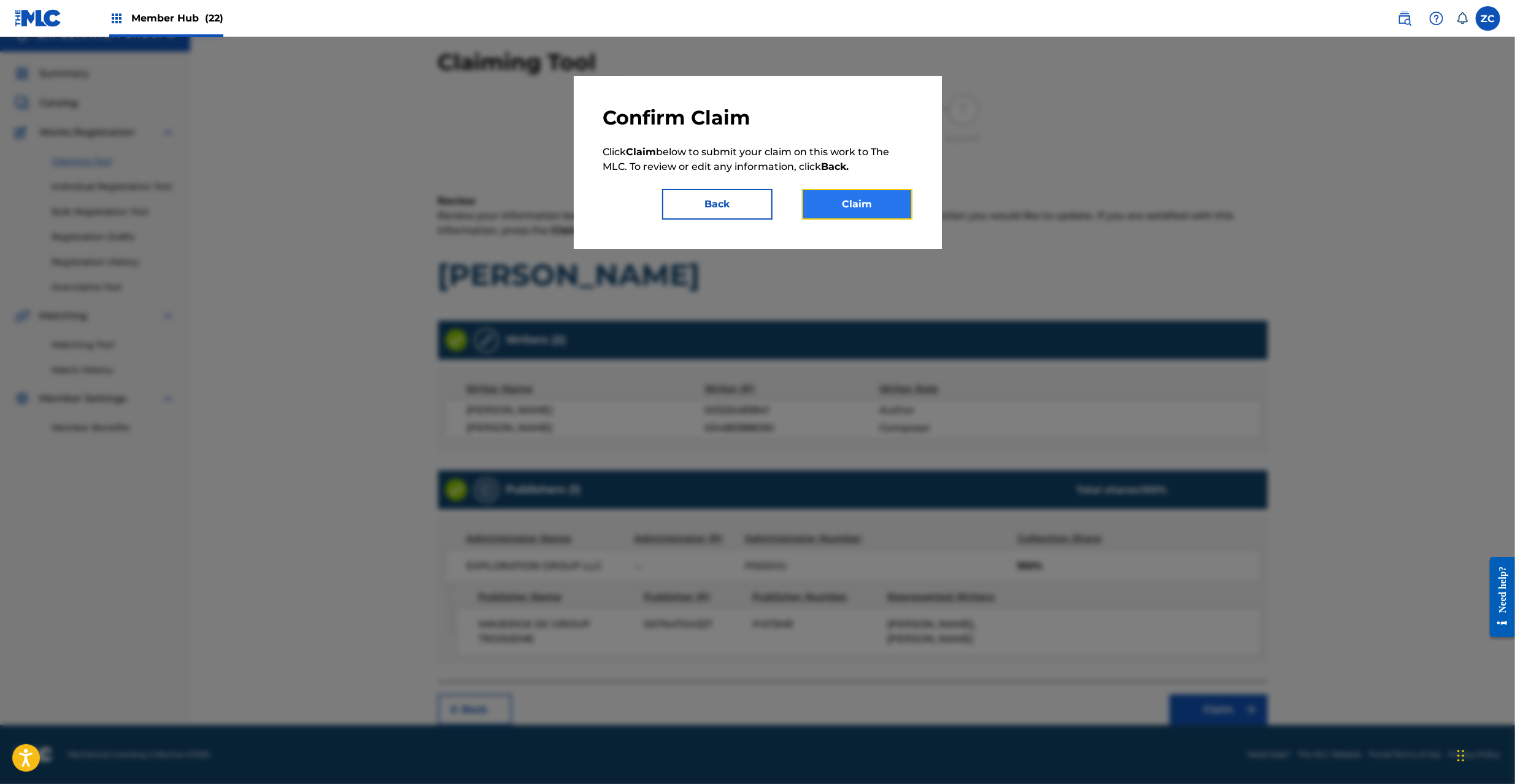
click at [857, 201] on button "Claim" at bounding box center [857, 204] width 111 height 30
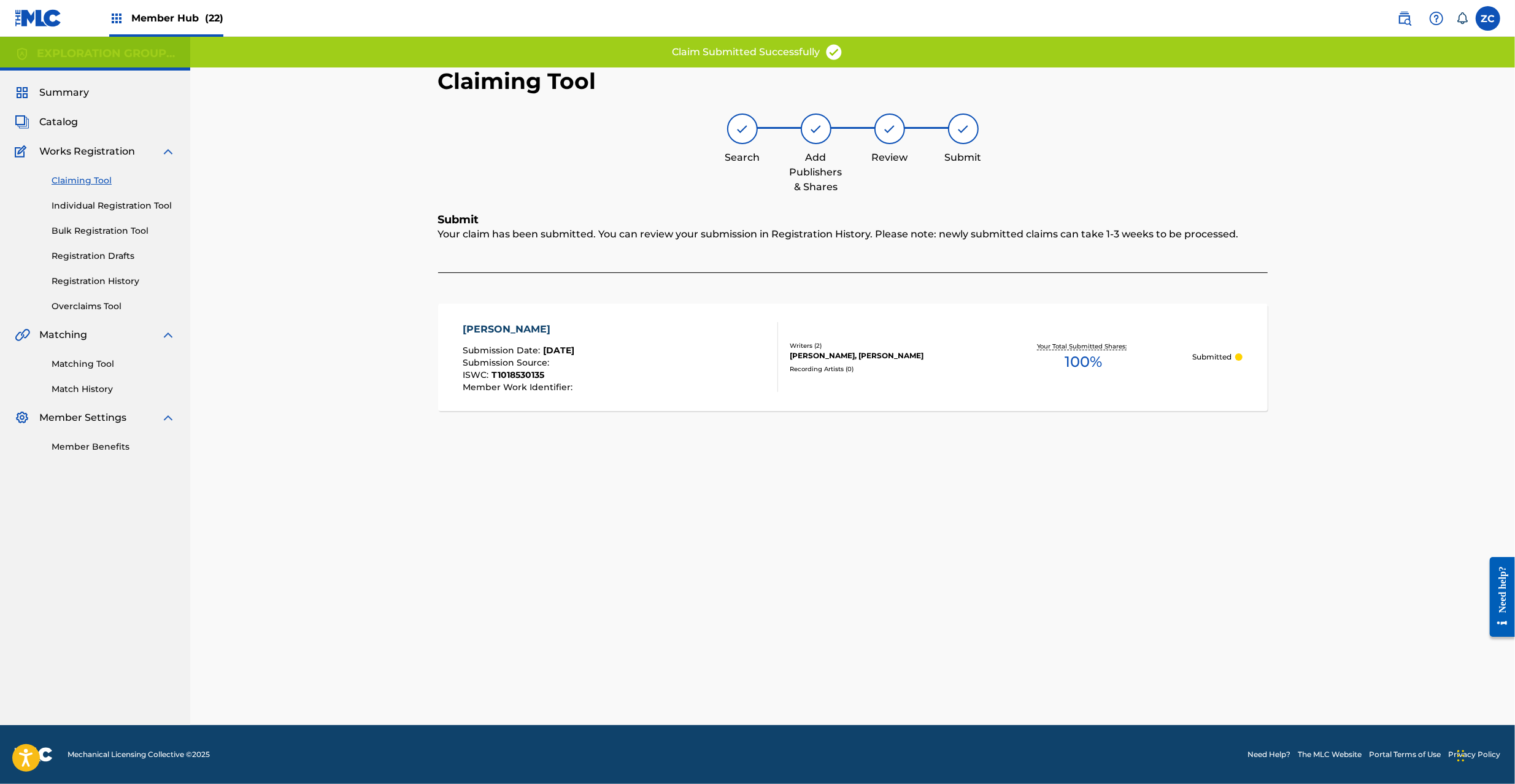
scroll to position [0, 0]
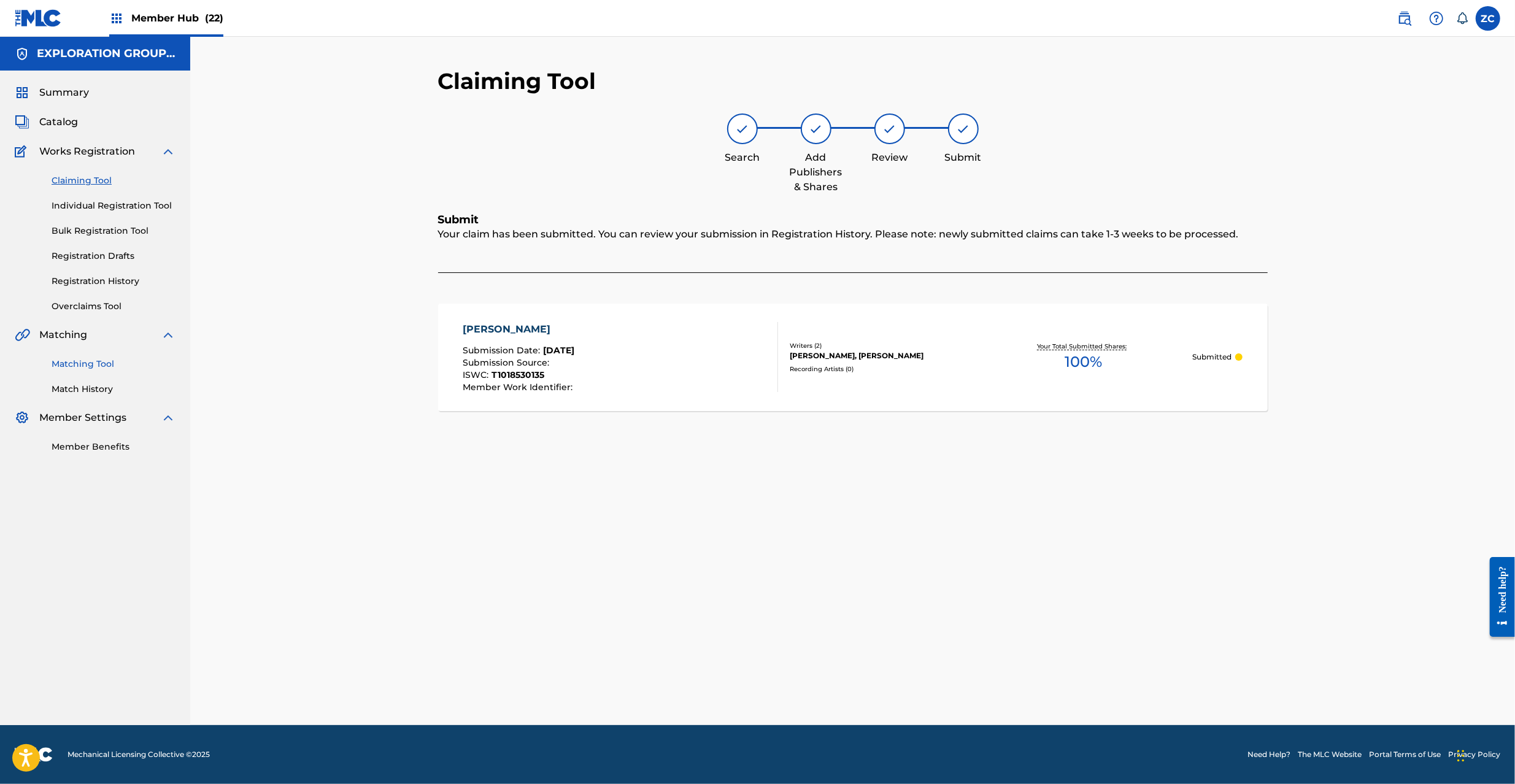
click at [81, 362] on link "Matching Tool" at bounding box center [113, 364] width 124 height 13
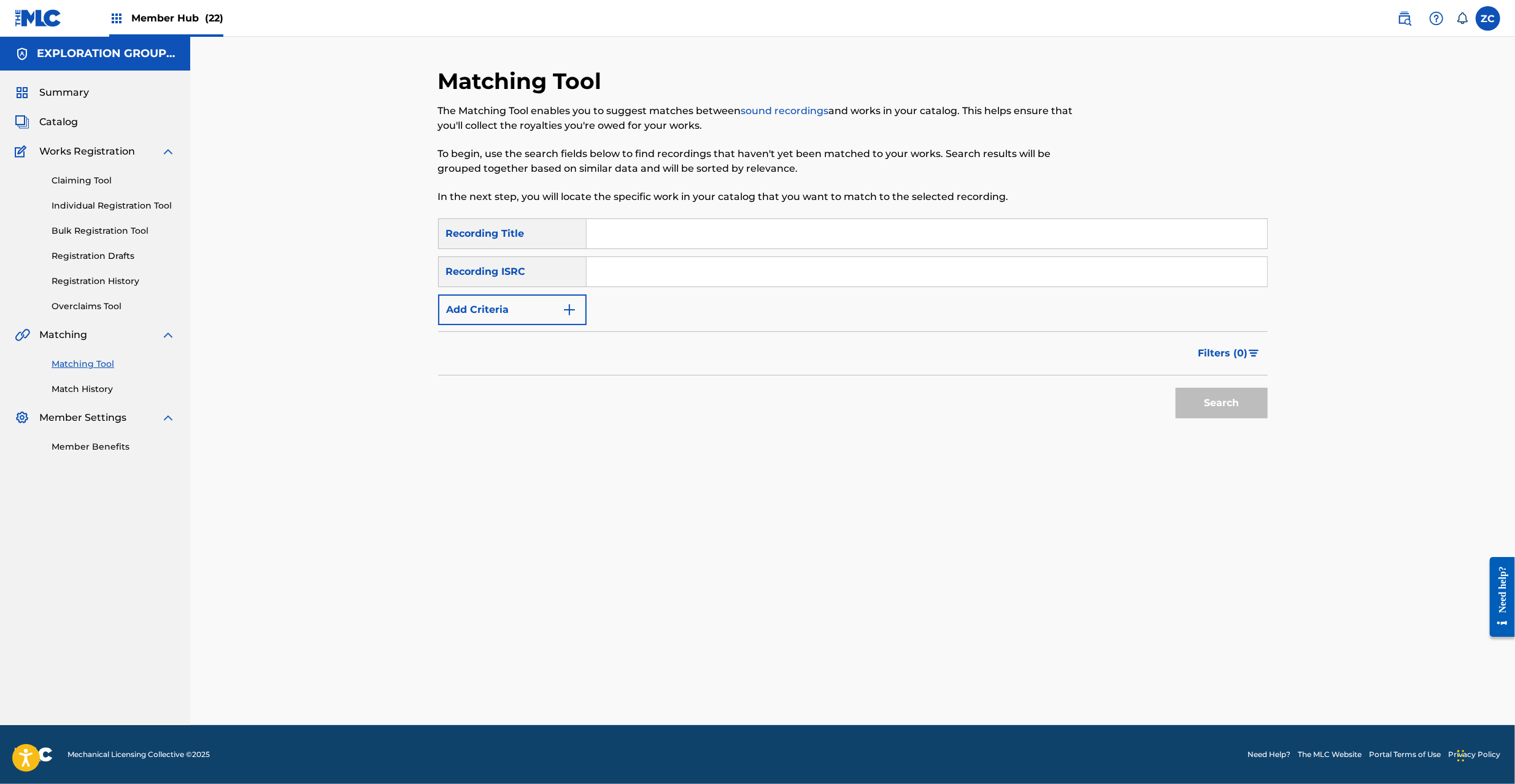
click at [775, 282] on input "Search Form" at bounding box center [927, 272] width 680 height 30
type input "JPF301500098"
drag, startPoint x: 1231, startPoint y: 401, endPoint x: 1183, endPoint y: 394, distance: 48.5
click at [1231, 401] on button "Search" at bounding box center [1222, 403] width 92 height 30
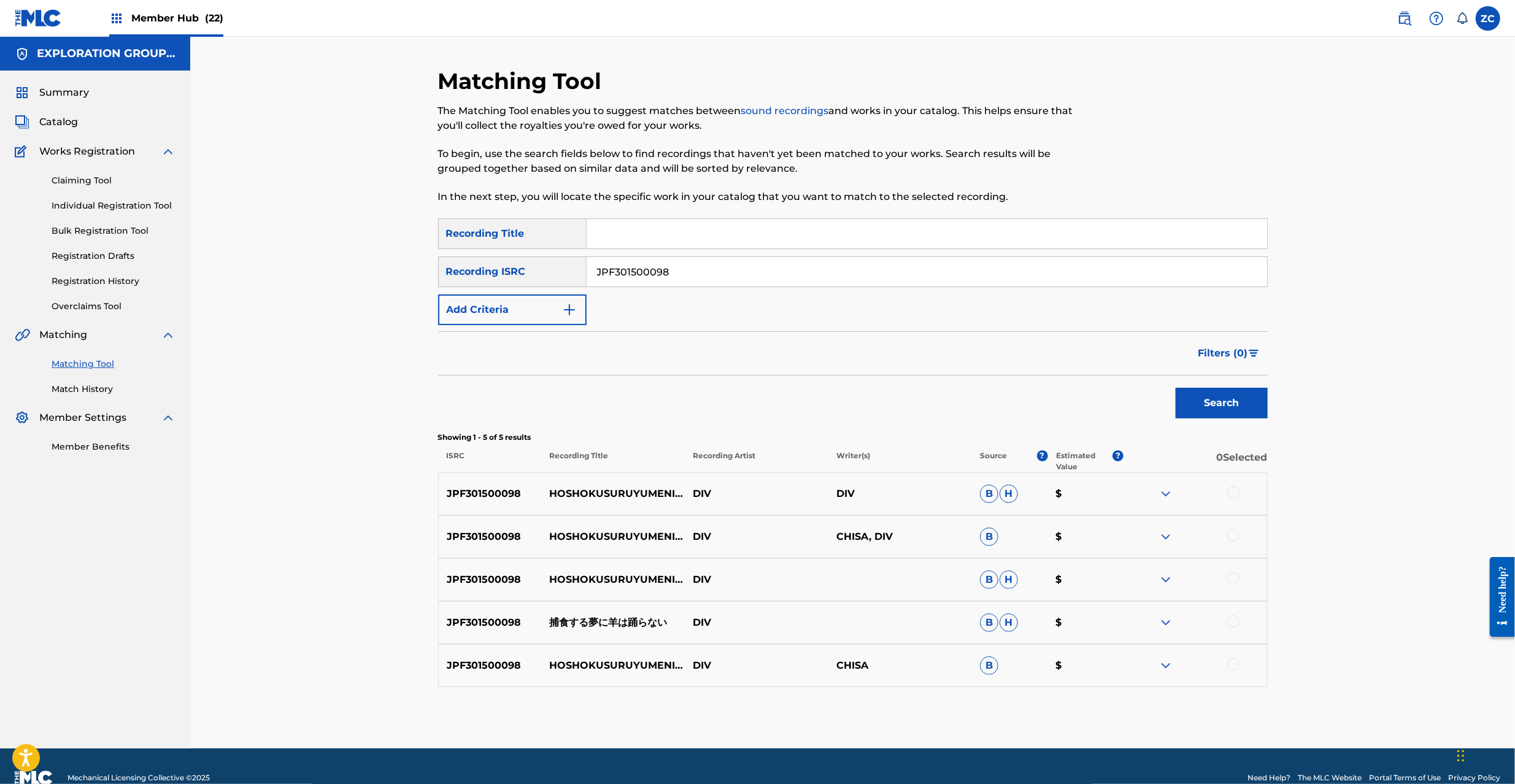
click at [1235, 495] on div at bounding box center [1234, 493] width 12 height 12
drag, startPoint x: 1236, startPoint y: 530, endPoint x: 1238, endPoint y: 581, distance: 51.0
click at [1236, 533] on div at bounding box center [1234, 536] width 12 height 12
click at [1233, 577] on div at bounding box center [1234, 579] width 12 height 12
click at [1234, 622] on div at bounding box center [1234, 622] width 12 height 12
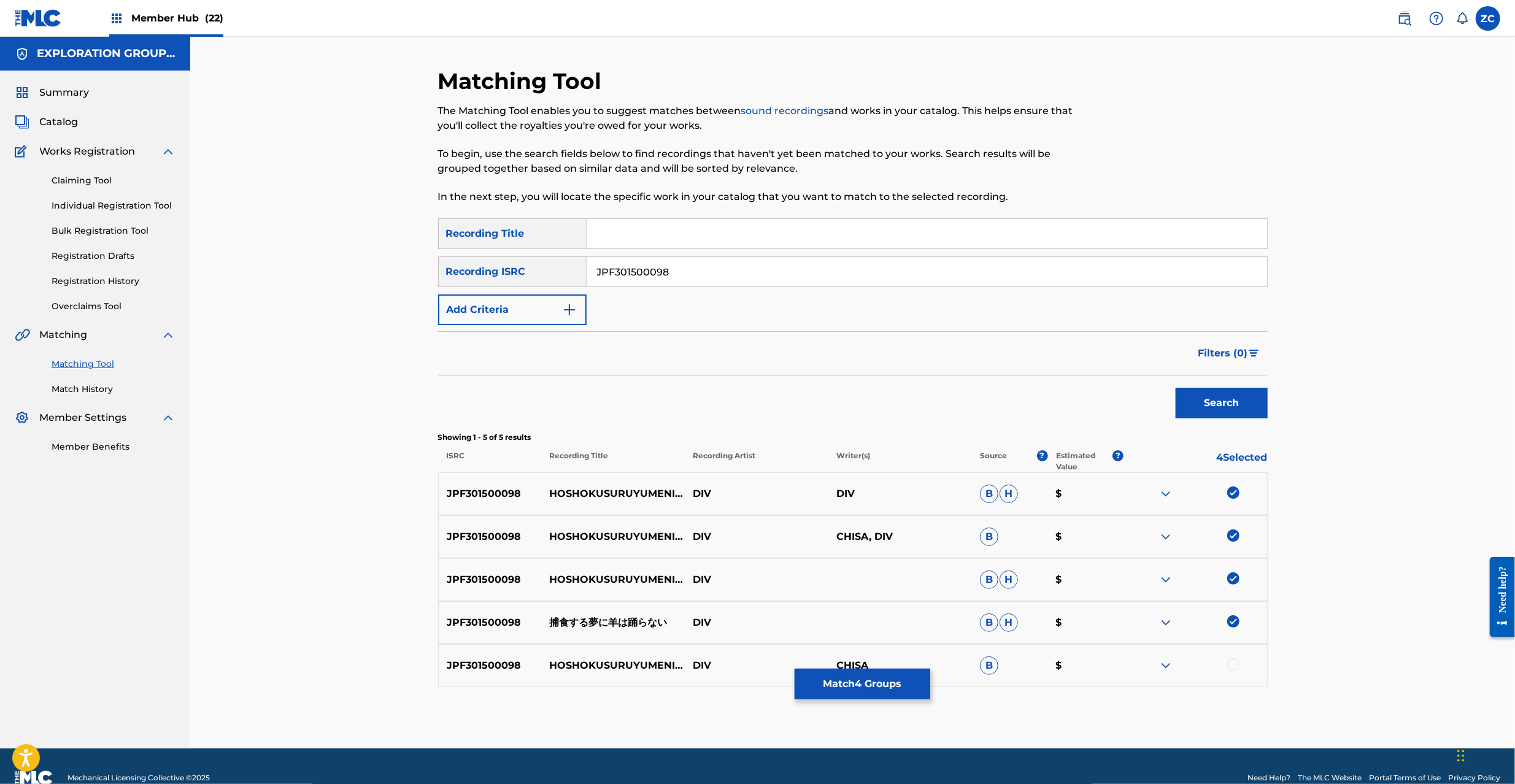
click at [1233, 659] on div at bounding box center [1234, 665] width 12 height 12
click at [881, 697] on button "Match 5 Groups" at bounding box center [863, 683] width 136 height 30
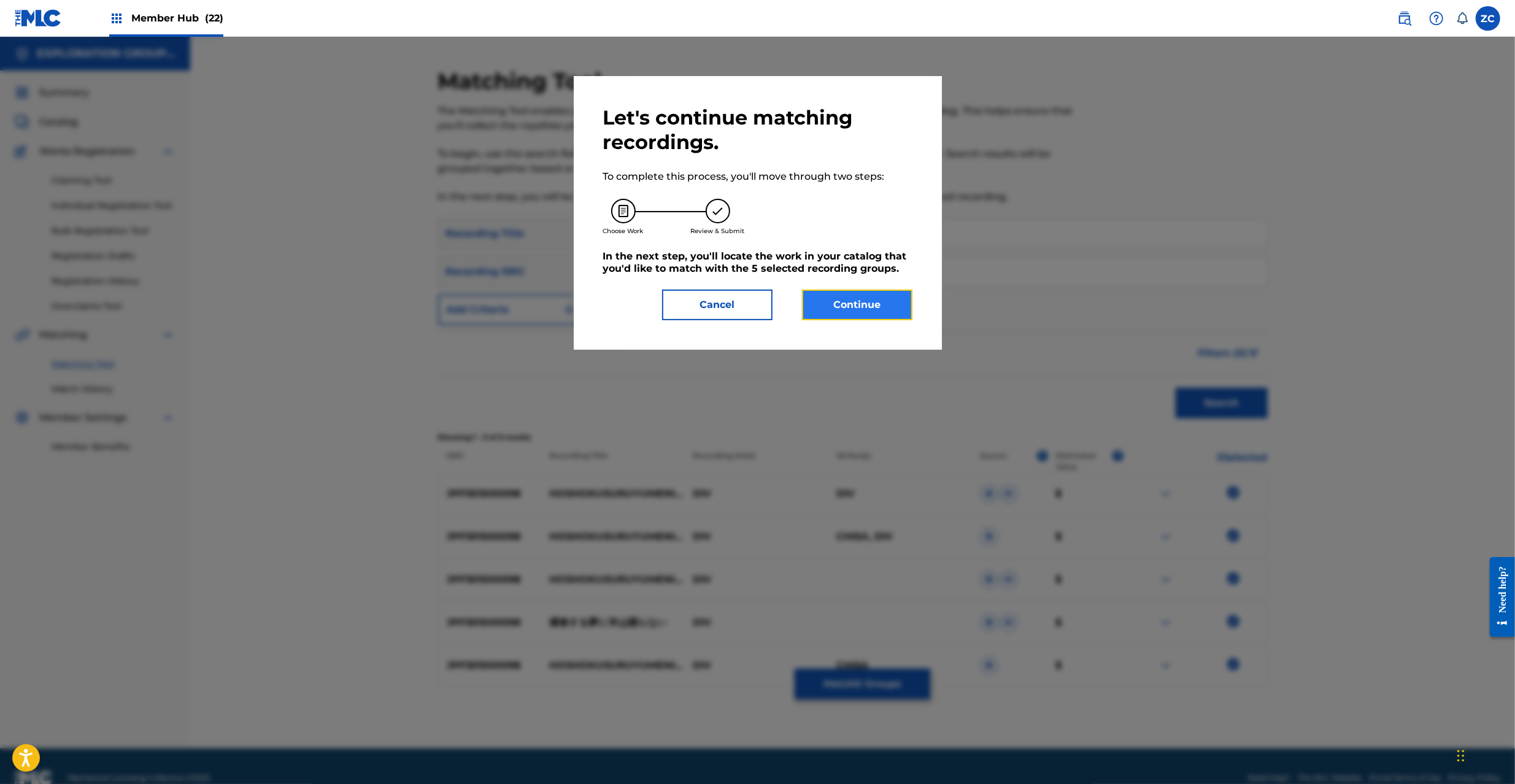
click at [874, 303] on button "Continue" at bounding box center [857, 305] width 111 height 30
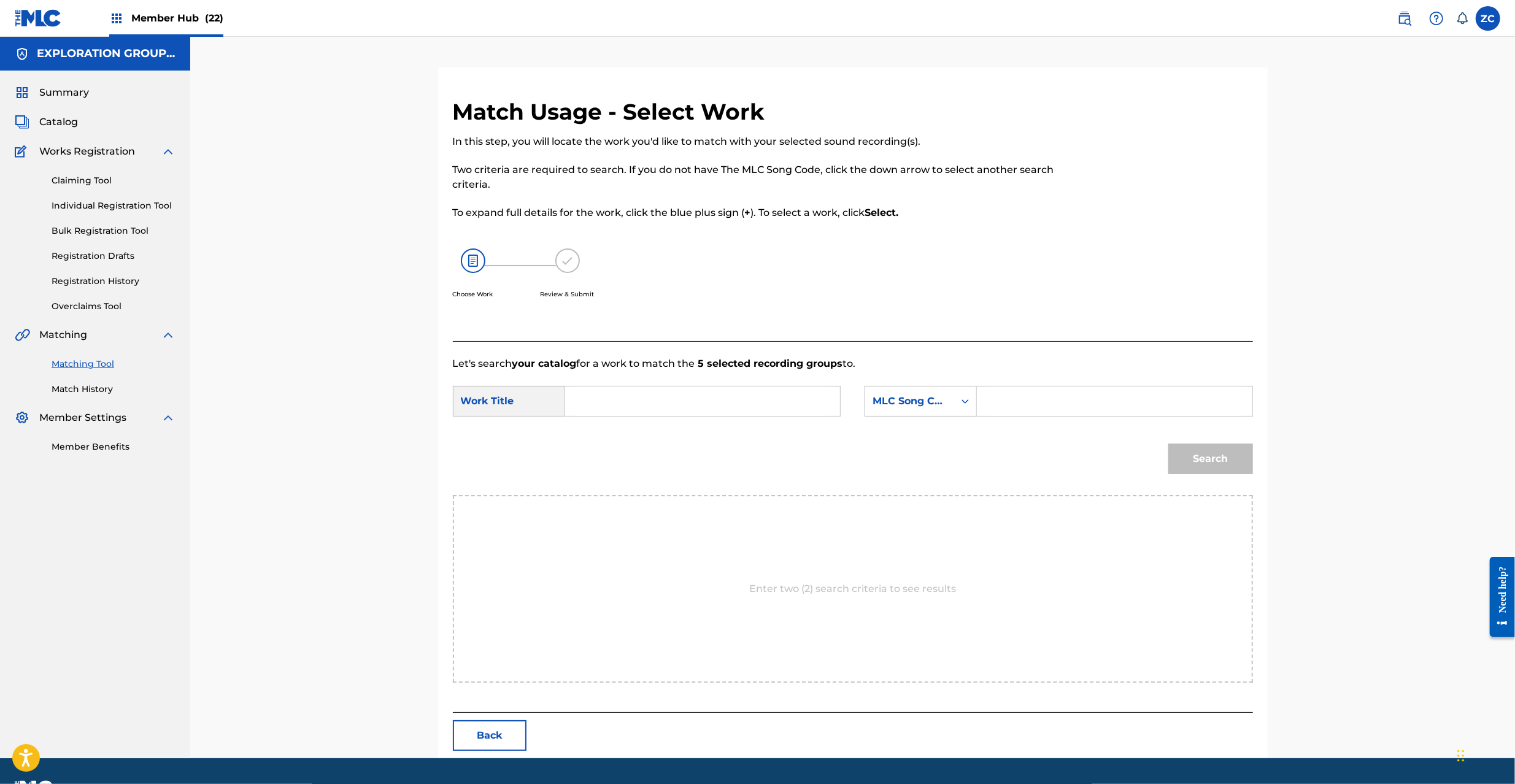
click at [761, 397] on input "Search Form" at bounding box center [703, 401] width 254 height 30
click at [771, 397] on input "Hoshokusuru Yumeni Hitsujiwa Odoranai HV8G7Z" at bounding box center [703, 401] width 254 height 30
click at [806, 397] on input "Hoshokusuru Yumeni Hitsujiwa Odoranai HV8G7Z" at bounding box center [703, 401] width 254 height 30
drag, startPoint x: 806, startPoint y: 397, endPoint x: 875, endPoint y: 398, distance: 69.0
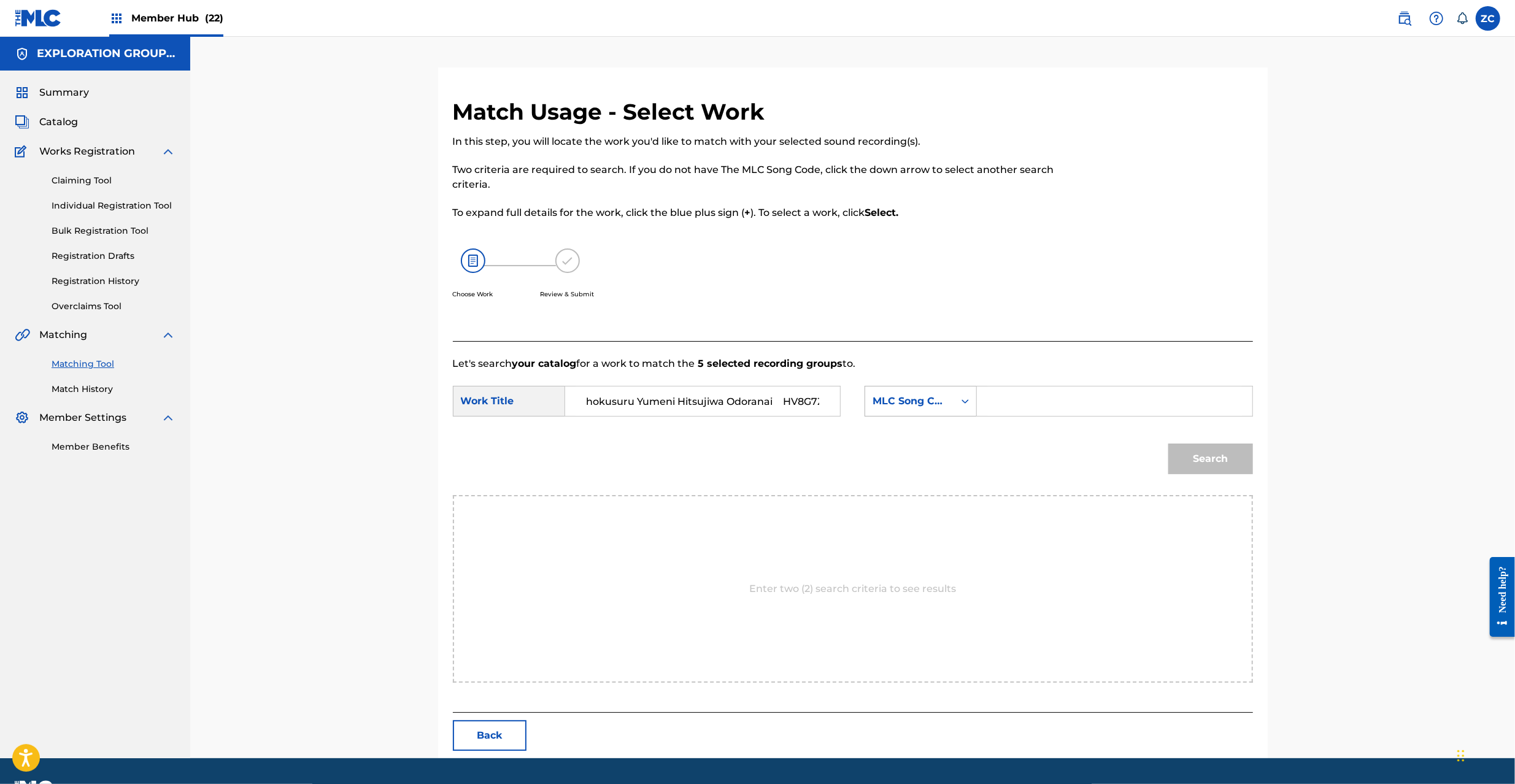
click at [807, 397] on input "Hoshokusuru Yumeni Hitsujiwa Odoranai HV8G7Z" at bounding box center [703, 401] width 254 height 30
type input "Hoshokusuru [PERSON_NAME] Hitsujiwa Odoranai"
drag, startPoint x: 1064, startPoint y: 398, endPoint x: 1072, endPoint y: 400, distance: 8.2
click at [1064, 400] on input "Search Form" at bounding box center [1114, 401] width 254 height 30
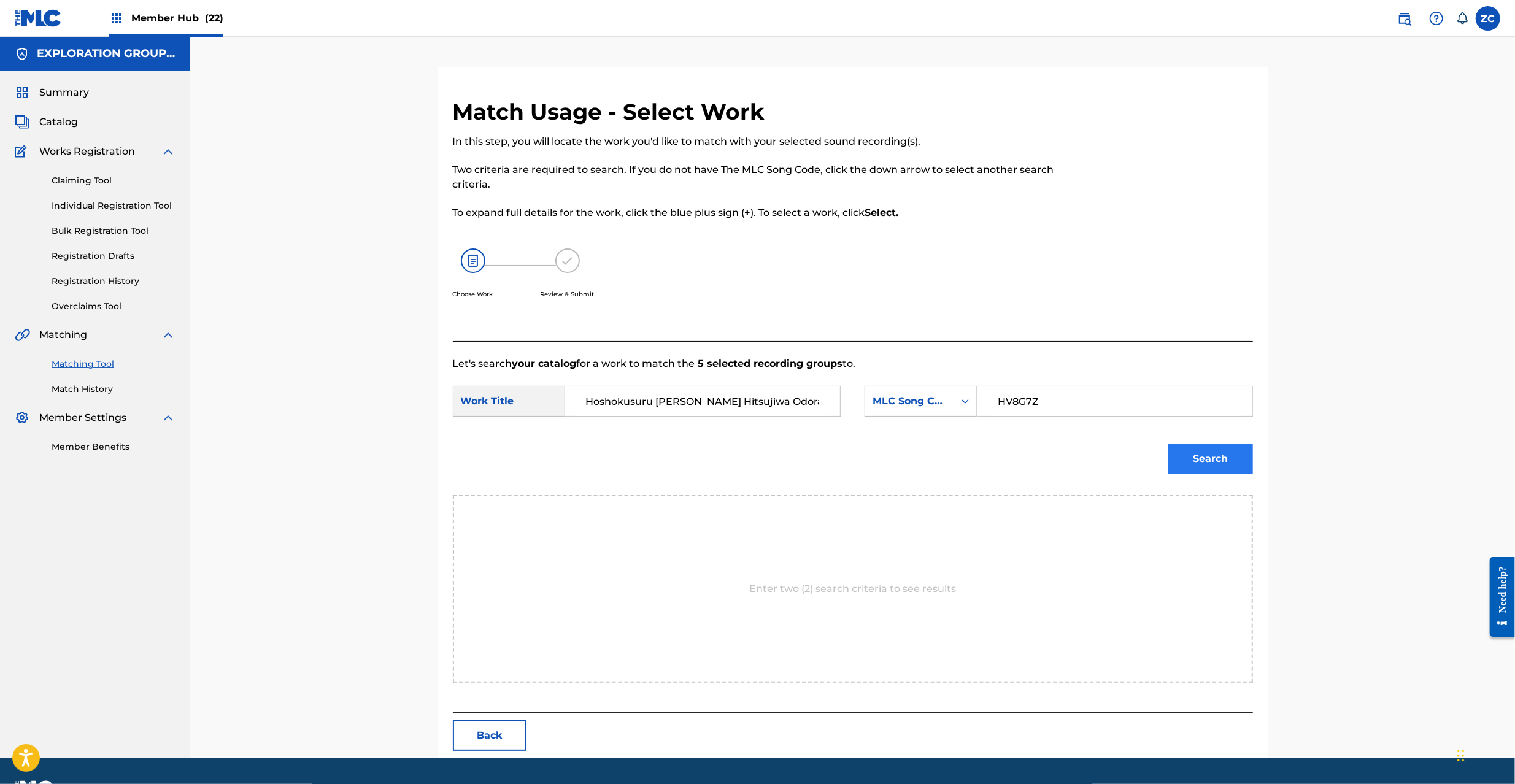
type input "HV8G7Z"
click at [1227, 461] on button "Search" at bounding box center [1210, 458] width 85 height 30
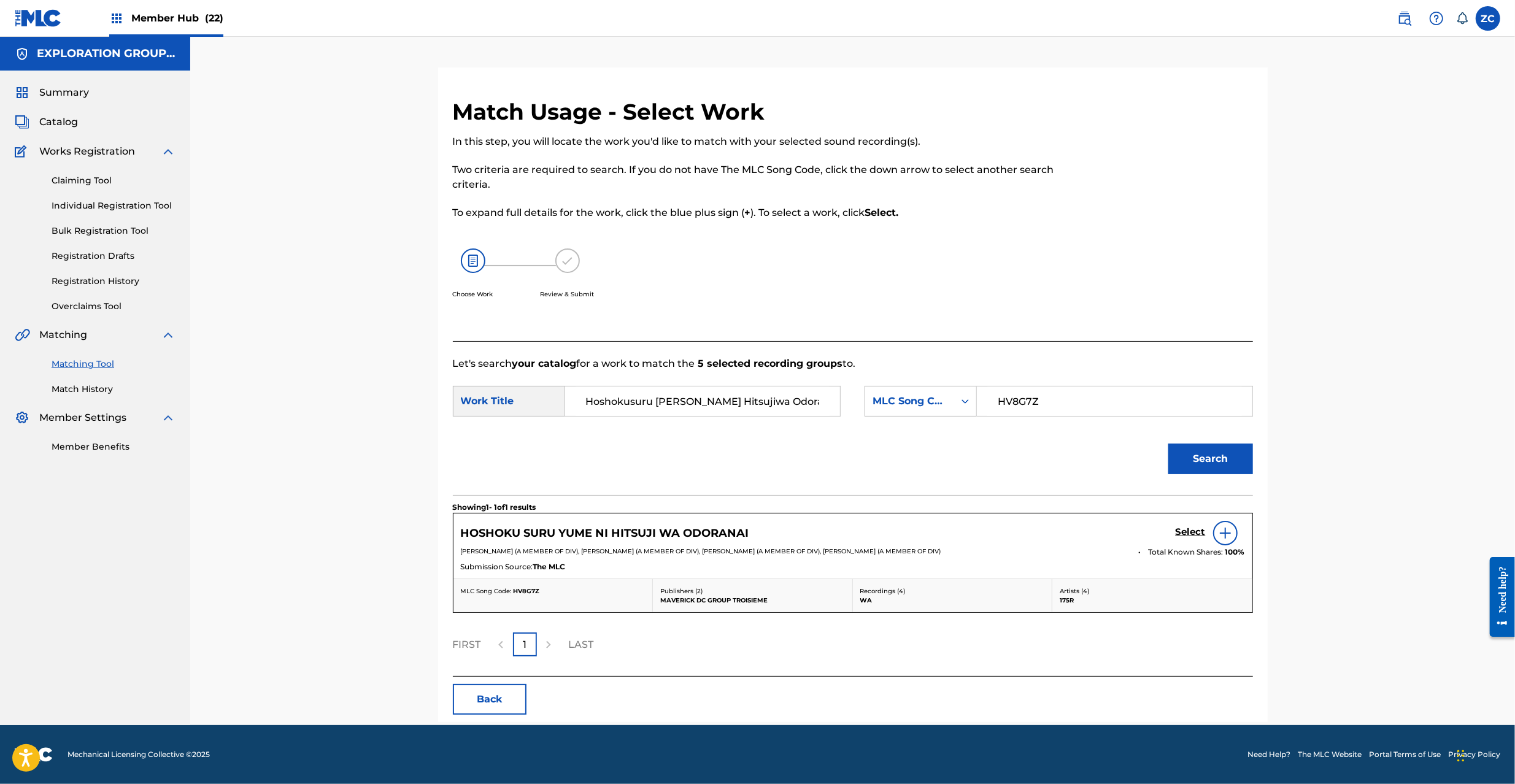
click at [1188, 526] on div "Select" at bounding box center [1210, 533] width 69 height 24
click at [1193, 531] on h5 "Select" at bounding box center [1191, 532] width 30 height 12
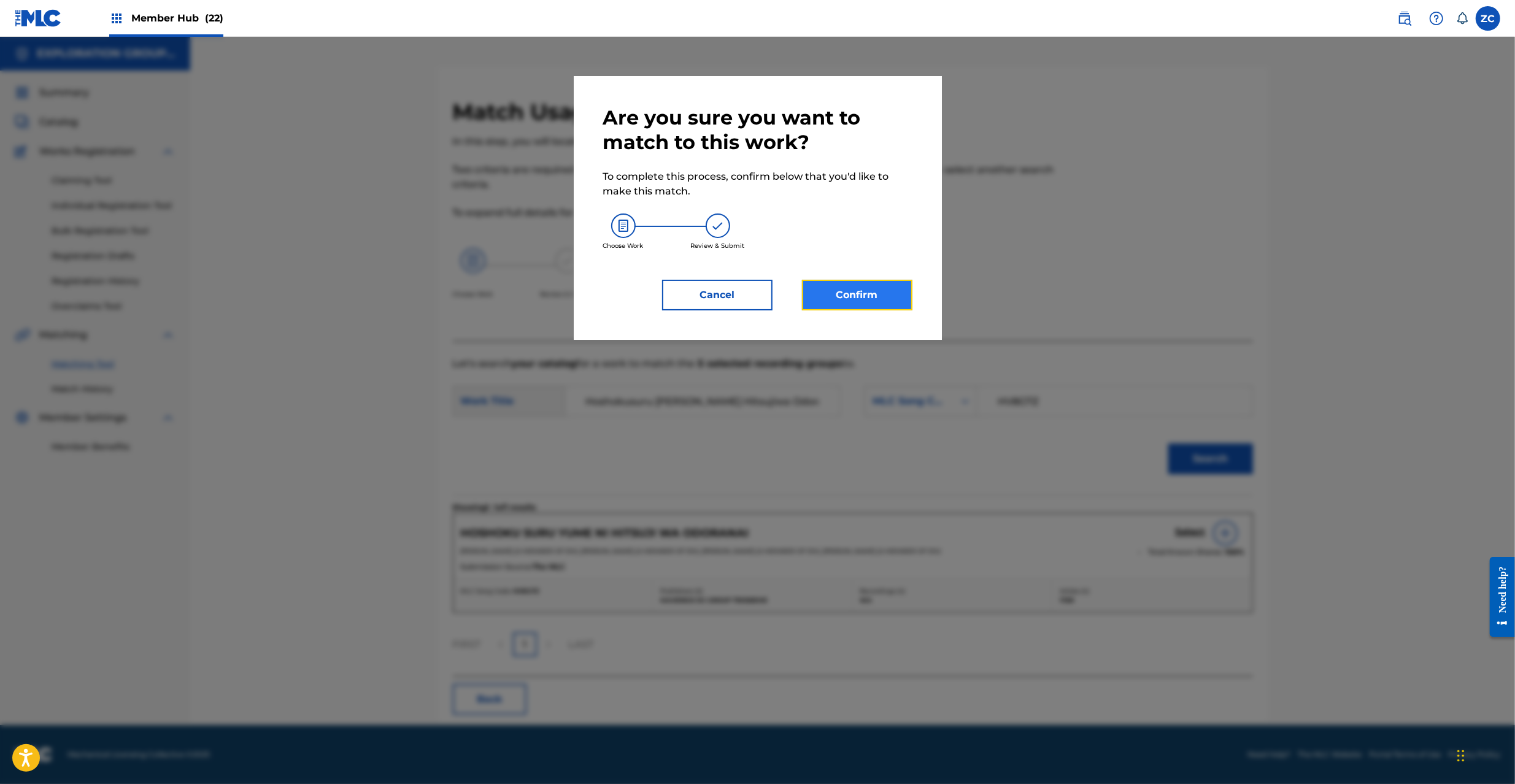
click at [849, 288] on button "Confirm" at bounding box center [857, 295] width 111 height 30
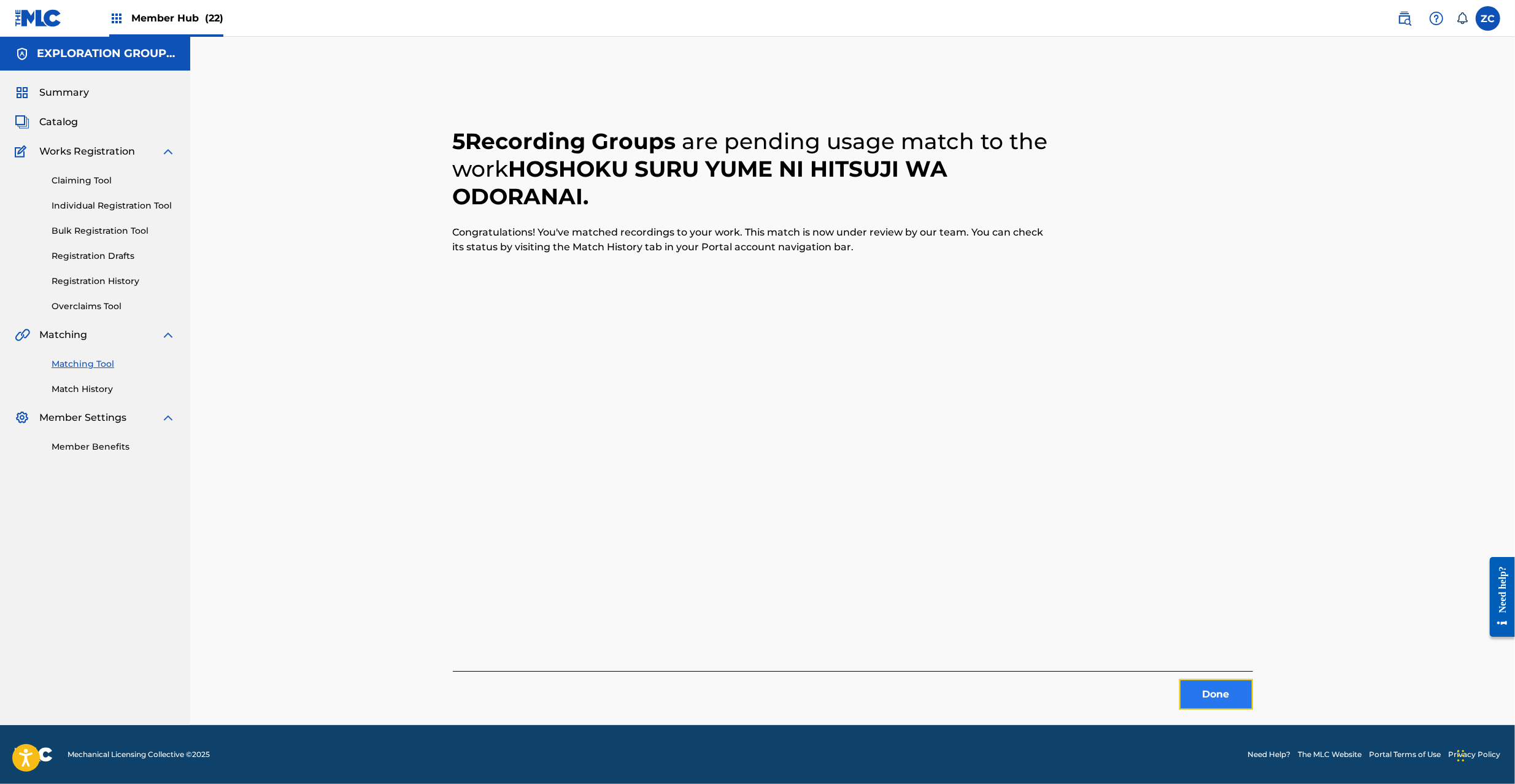
click at [1228, 691] on button "Done" at bounding box center [1216, 694] width 73 height 30
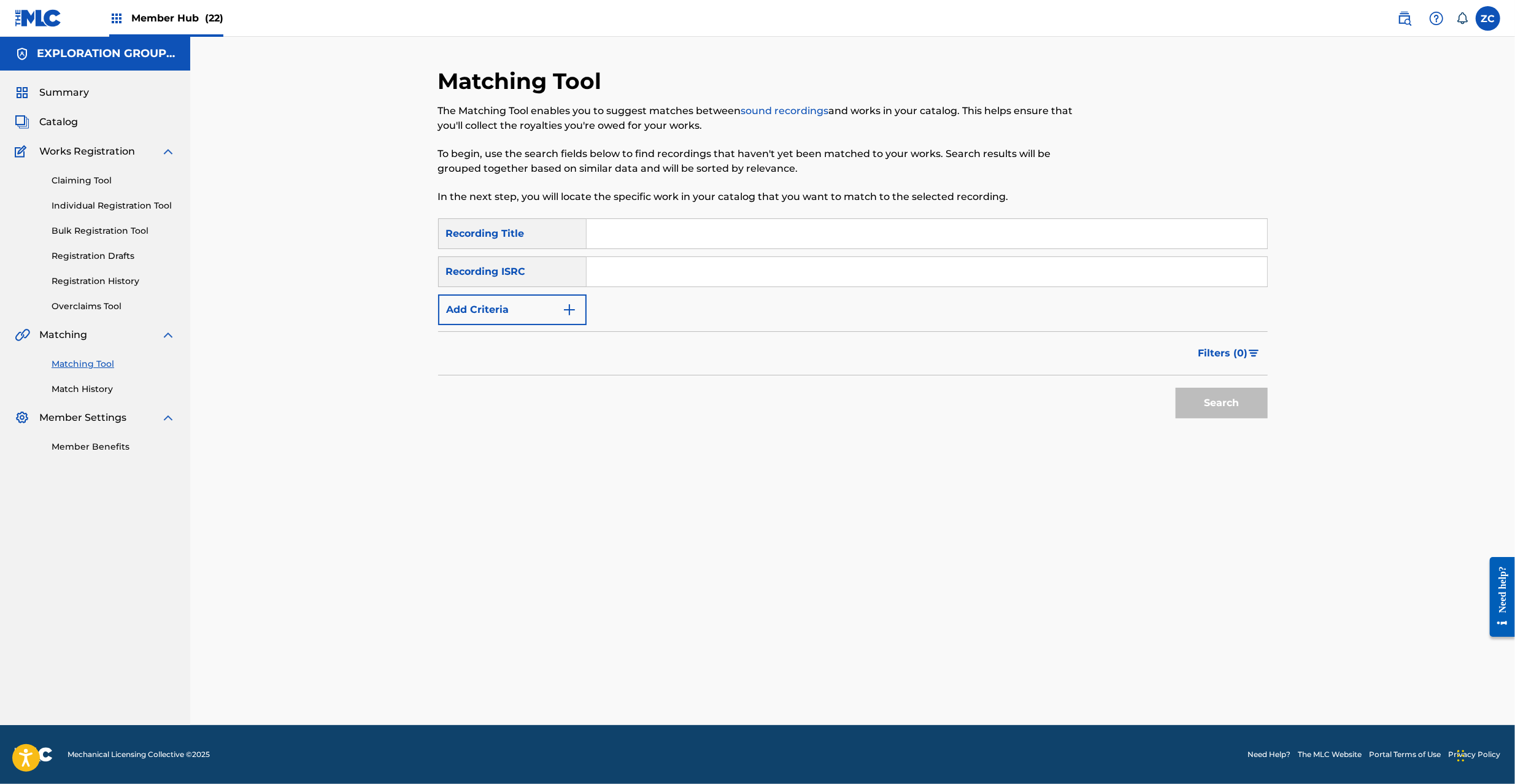
click at [874, 283] on input "Search Form" at bounding box center [927, 272] width 680 height 30
click at [1224, 408] on button "Search" at bounding box center [1222, 403] width 92 height 30
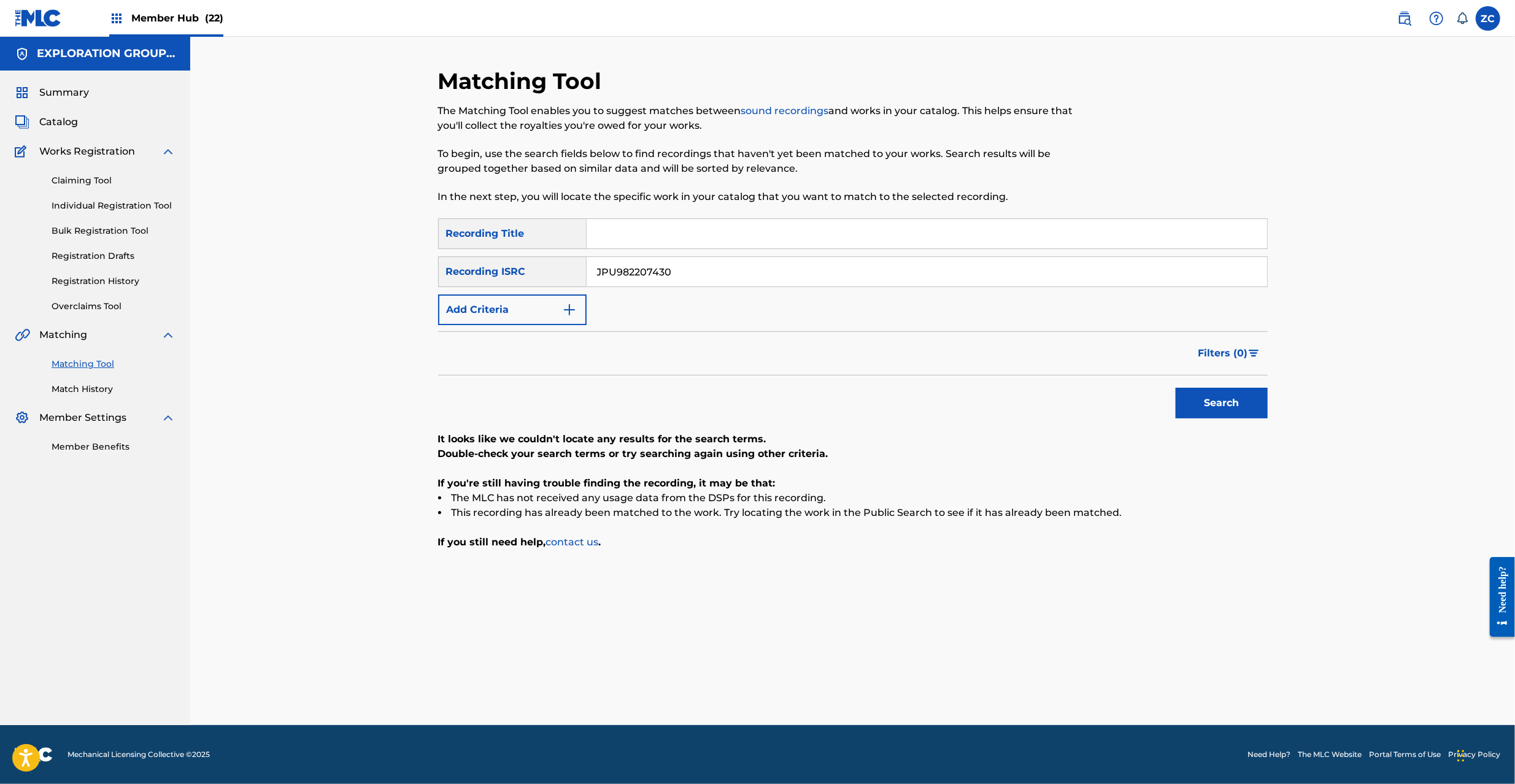
click at [750, 276] on input "JPU982207430" at bounding box center [927, 272] width 680 height 30
click at [1213, 399] on button "Search" at bounding box center [1222, 403] width 92 height 30
drag, startPoint x: 718, startPoint y: 280, endPoint x: 729, endPoint y: 282, distance: 11.2
click at [718, 278] on input "TCJPH1821918" at bounding box center [927, 272] width 680 height 30
click at [1221, 397] on button "Search" at bounding box center [1222, 403] width 92 height 30
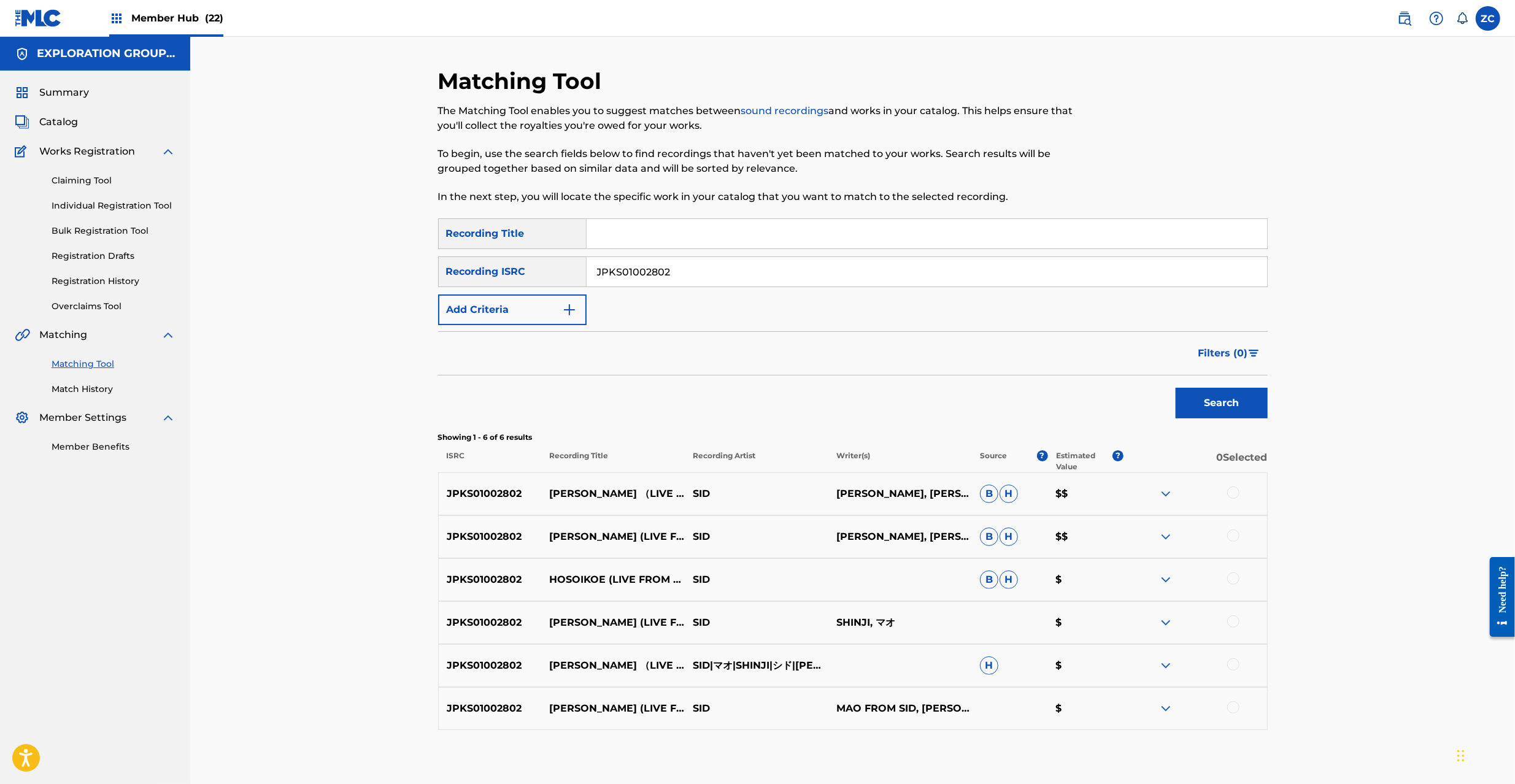
drag, startPoint x: 1234, startPoint y: 493, endPoint x: 1234, endPoint y: 503, distance: 10.0
click at [1234, 494] on div at bounding box center [1234, 493] width 12 height 12
click at [1228, 534] on div at bounding box center [1234, 536] width 12 height 12
click at [1232, 577] on div at bounding box center [1234, 579] width 12 height 12
click at [1234, 620] on div at bounding box center [1234, 622] width 12 height 12
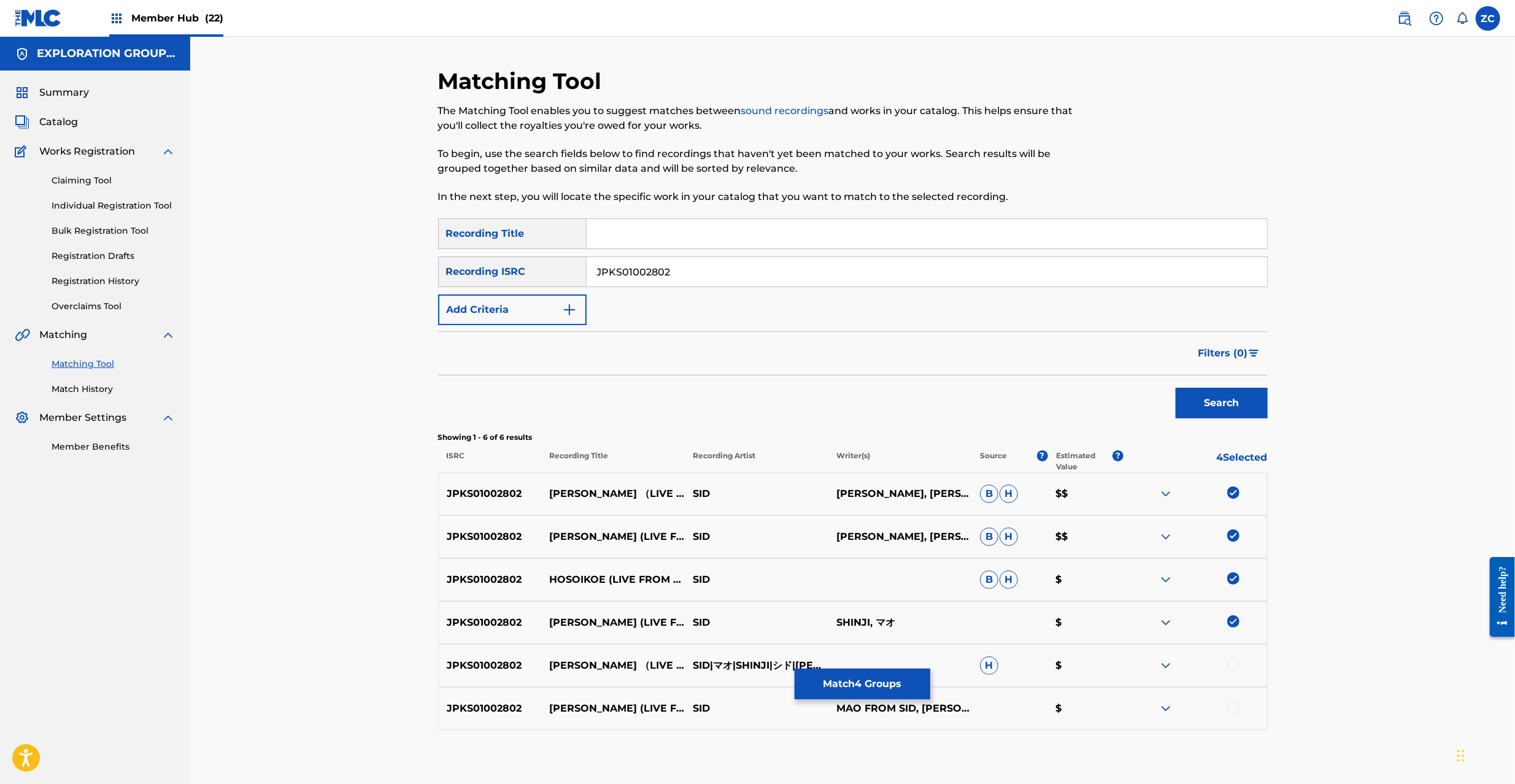
click at [1234, 662] on div at bounding box center [1234, 665] width 12 height 12
click at [1234, 705] on div at bounding box center [1234, 708] width 12 height 12
click at [877, 271] on input "JPKS01002802" at bounding box center [927, 272] width 680 height 30
click at [1176, 388] on button "Search" at bounding box center [1222, 403] width 92 height 30
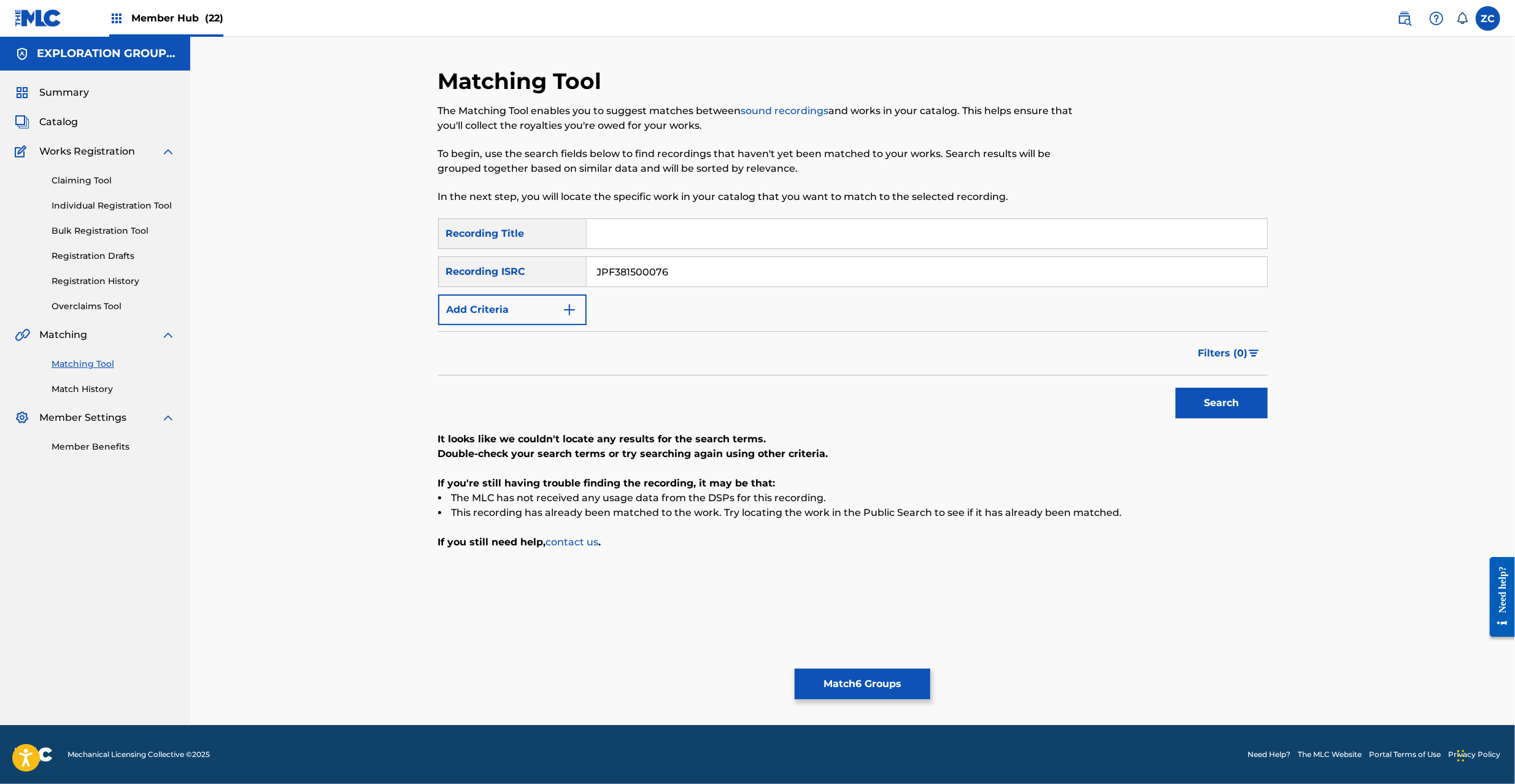
click at [799, 276] on input "JPF381500076" at bounding box center [927, 272] width 680 height 30
click at [1176, 388] on button "Search" at bounding box center [1222, 403] width 92 height 30
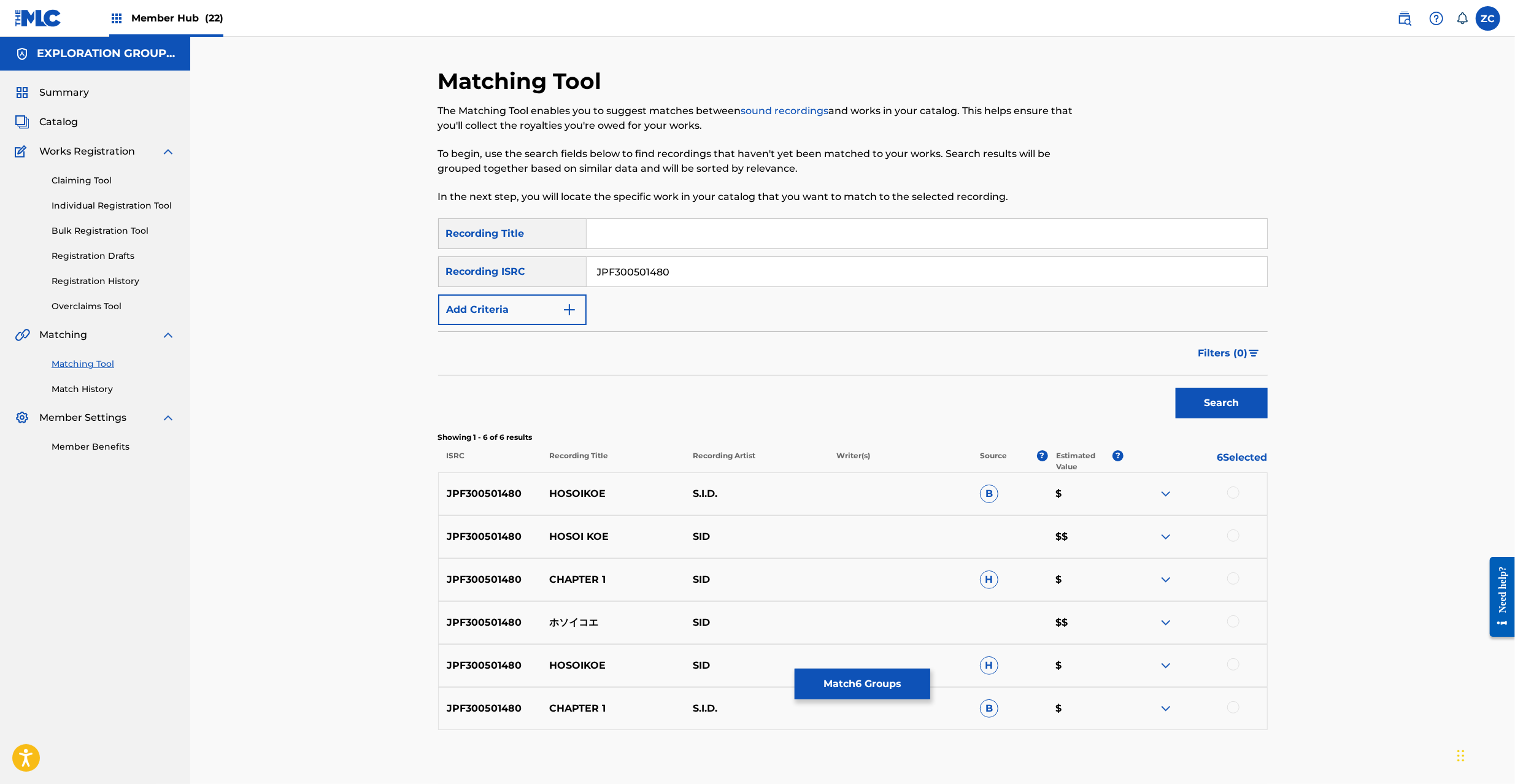
click at [1232, 496] on div at bounding box center [1234, 493] width 12 height 12
click at [1231, 539] on div at bounding box center [1234, 536] width 12 height 12
click at [1230, 579] on div at bounding box center [1234, 579] width 12 height 12
click at [1234, 623] on div at bounding box center [1234, 622] width 12 height 12
click at [1230, 662] on div at bounding box center [1234, 665] width 12 height 12
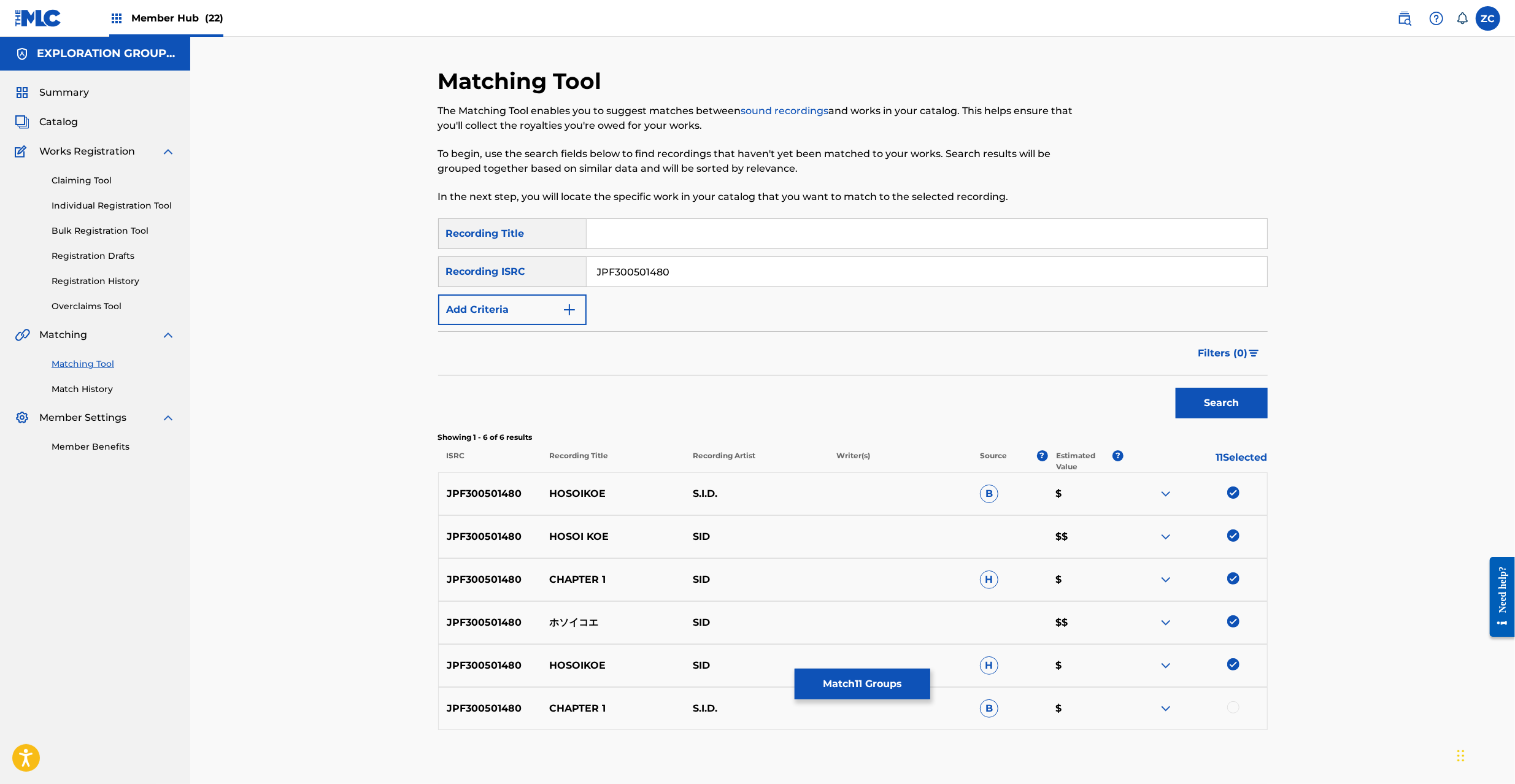
click at [1234, 708] on div at bounding box center [1234, 708] width 12 height 12
click at [778, 267] on input "JPF300501480" at bounding box center [927, 272] width 680 height 30
click at [1188, 391] on button "Search" at bounding box center [1222, 403] width 92 height 30
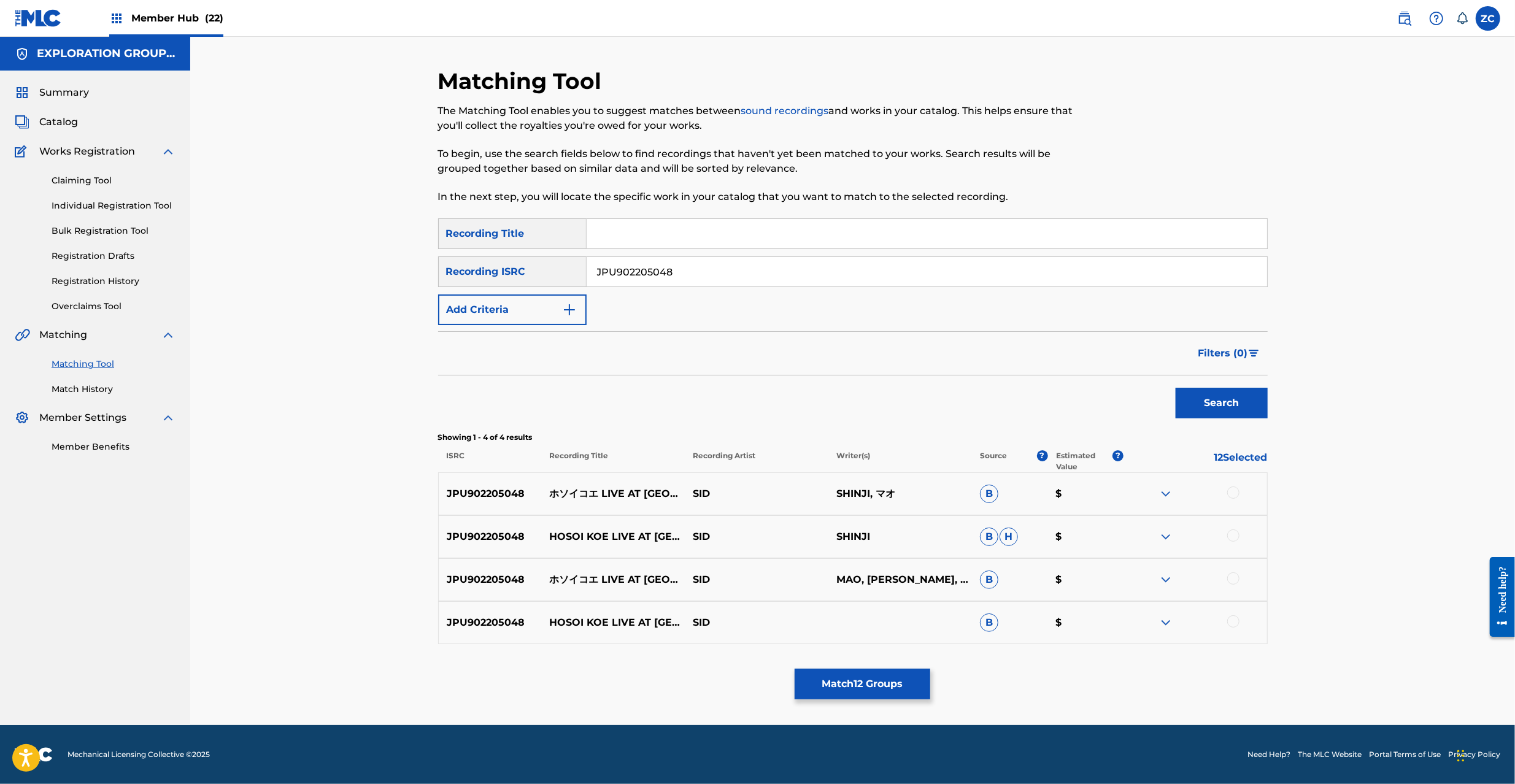
click at [1234, 489] on div at bounding box center [1234, 493] width 12 height 12
click at [1233, 533] on div at bounding box center [1234, 536] width 12 height 12
click at [1234, 582] on div at bounding box center [1234, 579] width 12 height 12
click at [1233, 622] on div at bounding box center [1234, 622] width 12 height 12
click at [739, 278] on input "JPU902205048" at bounding box center [927, 272] width 680 height 30
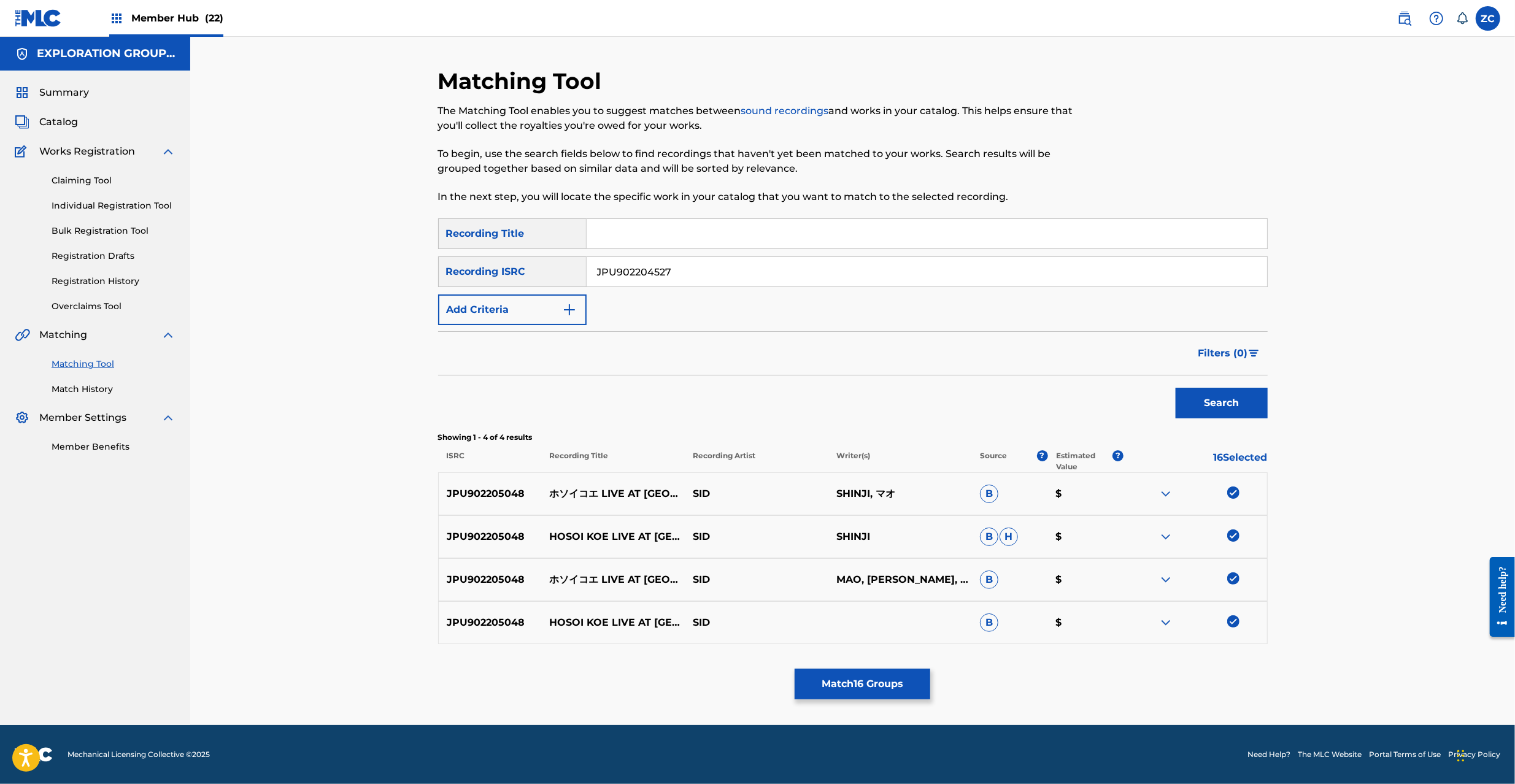
type input "JPU902204527"
click at [1219, 403] on button "Search" at bounding box center [1222, 403] width 92 height 30
click at [1235, 497] on div at bounding box center [1234, 493] width 12 height 12
click at [1234, 538] on div at bounding box center [1234, 536] width 12 height 12
drag, startPoint x: 1232, startPoint y: 573, endPoint x: 1230, endPoint y: 595, distance: 22.1
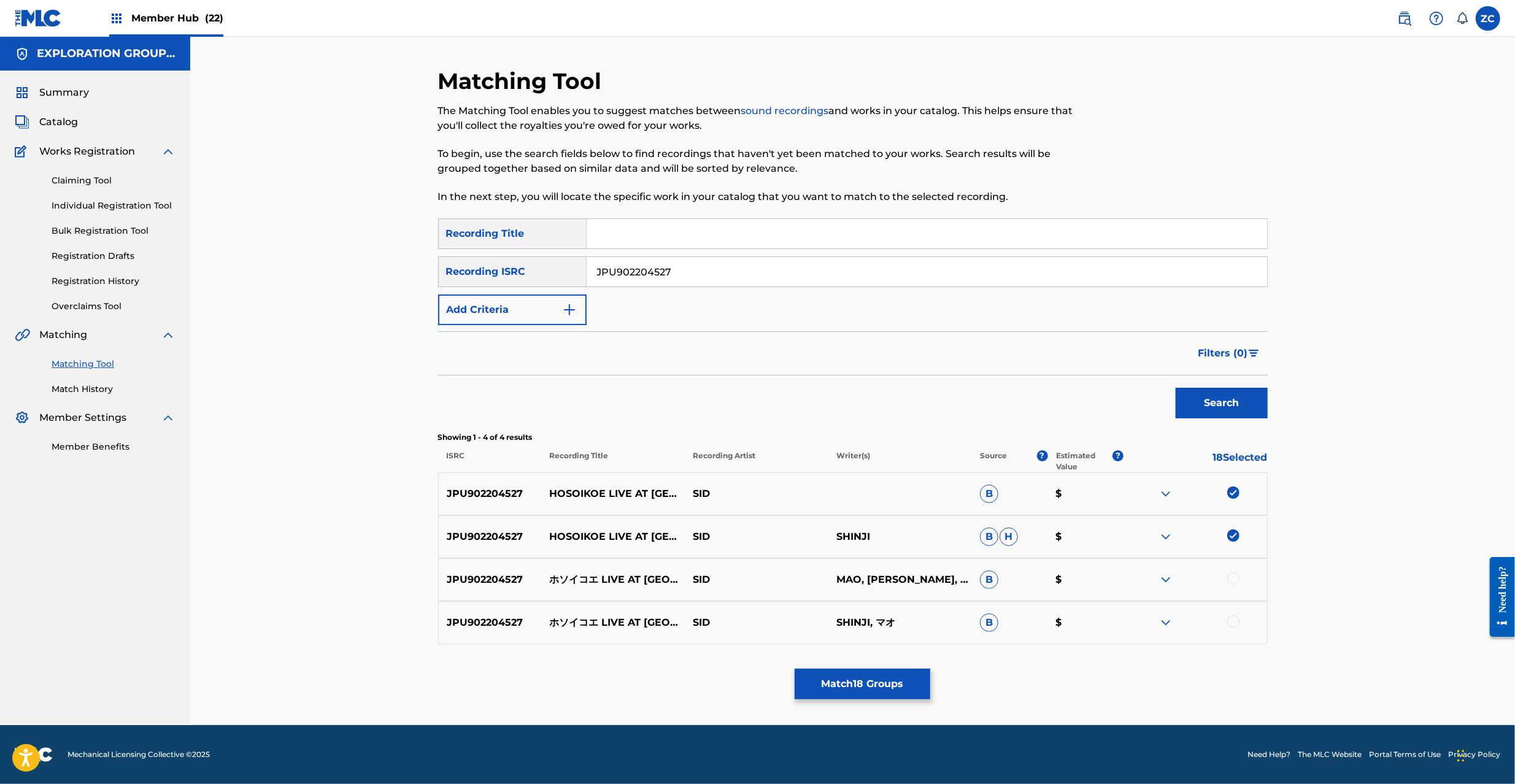
click at [1231, 578] on div at bounding box center [1234, 579] width 12 height 12
click at [1230, 624] on div at bounding box center [1234, 622] width 12 height 12
click at [867, 686] on button "Match 20 Groups" at bounding box center [863, 683] width 136 height 30
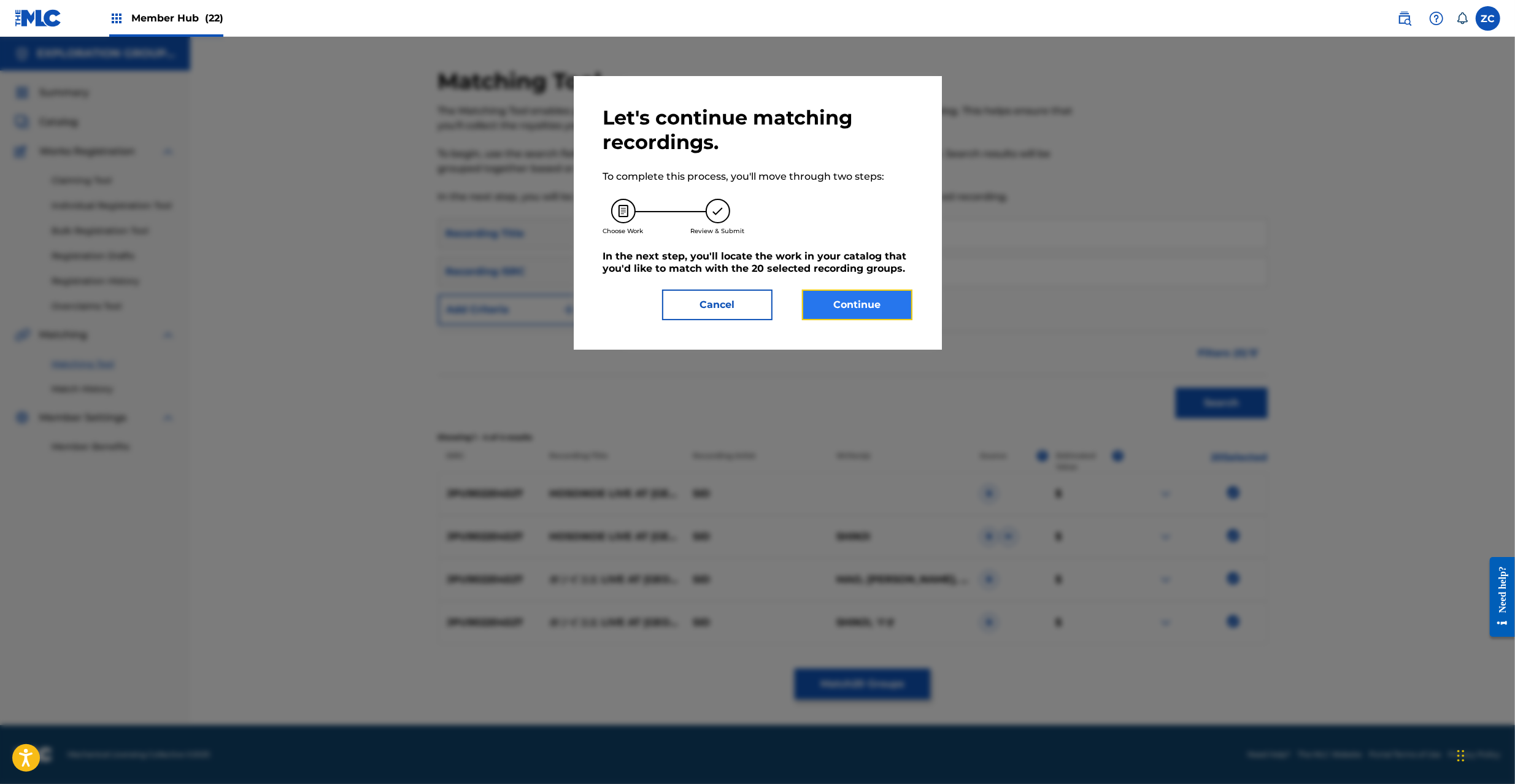
click at [858, 316] on button "Continue" at bounding box center [857, 305] width 111 height 30
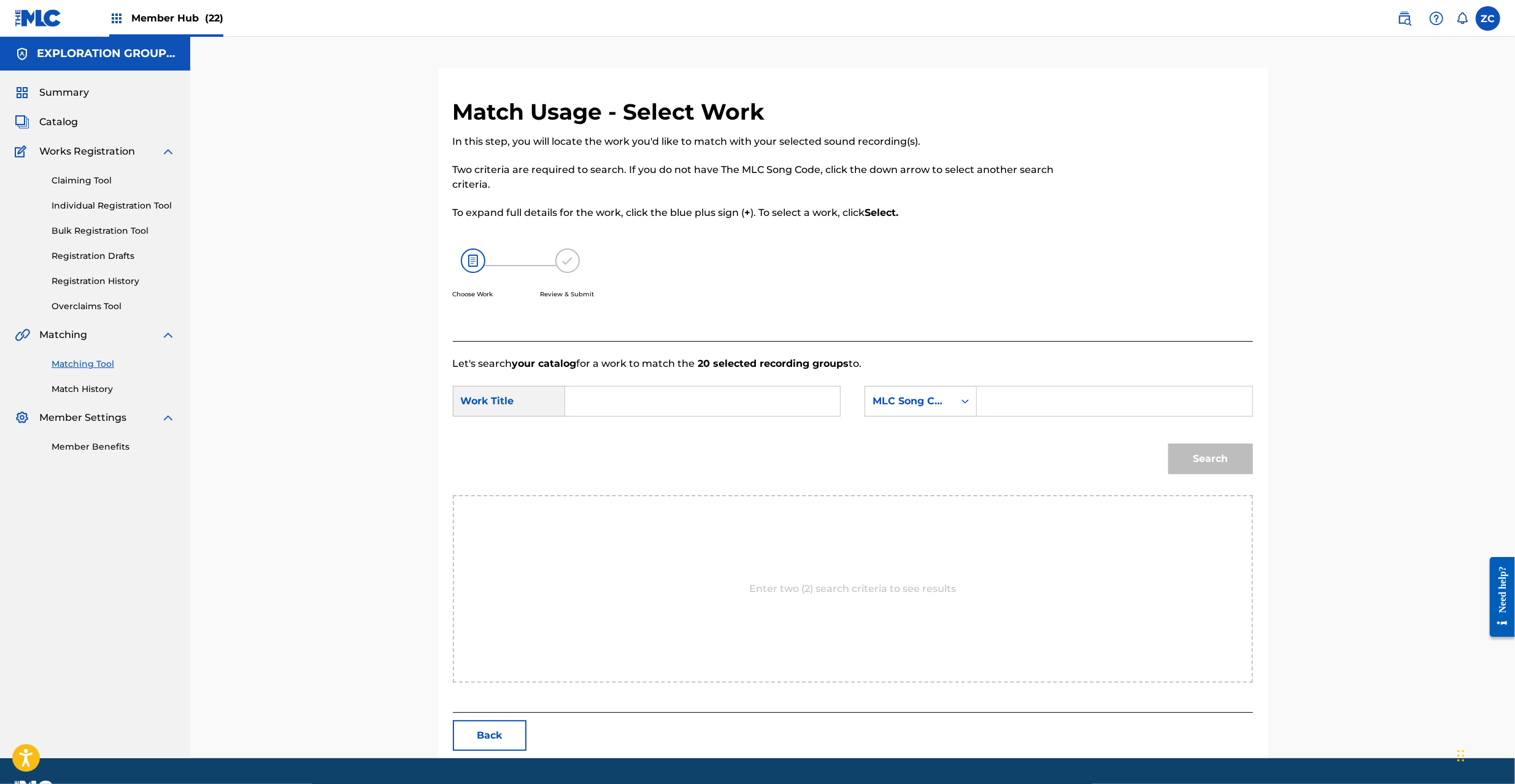
click at [734, 408] on input "Search Form" at bounding box center [703, 401] width 254 height 30
click at [693, 404] on input "Hosoi Koe HC0HRD" at bounding box center [703, 401] width 254 height 30
type input "Hosoi Koe"
click at [1025, 397] on input "Search Form" at bounding box center [1114, 401] width 254 height 30
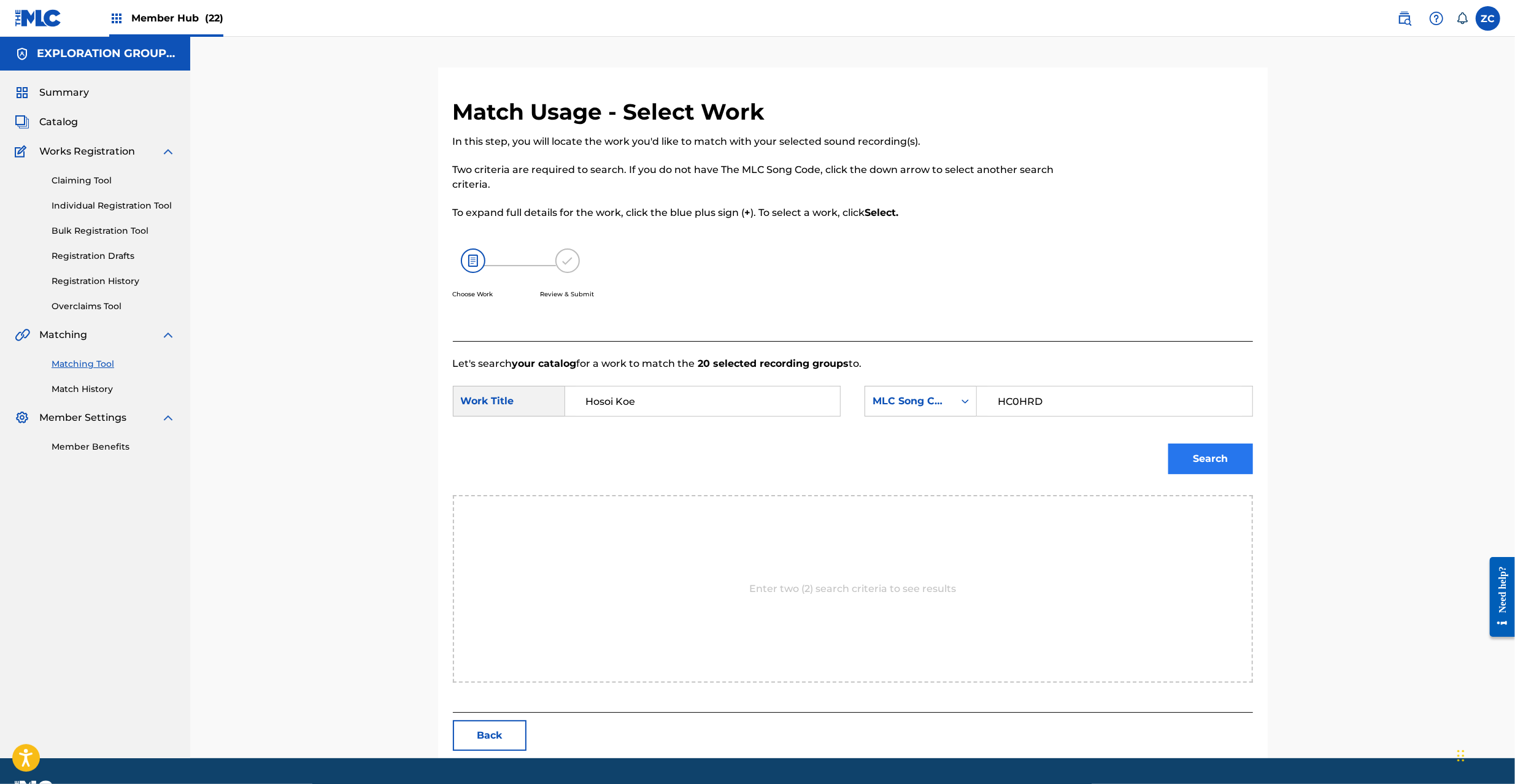
type input "HC0HRD"
click at [1240, 464] on button "Search" at bounding box center [1210, 458] width 85 height 30
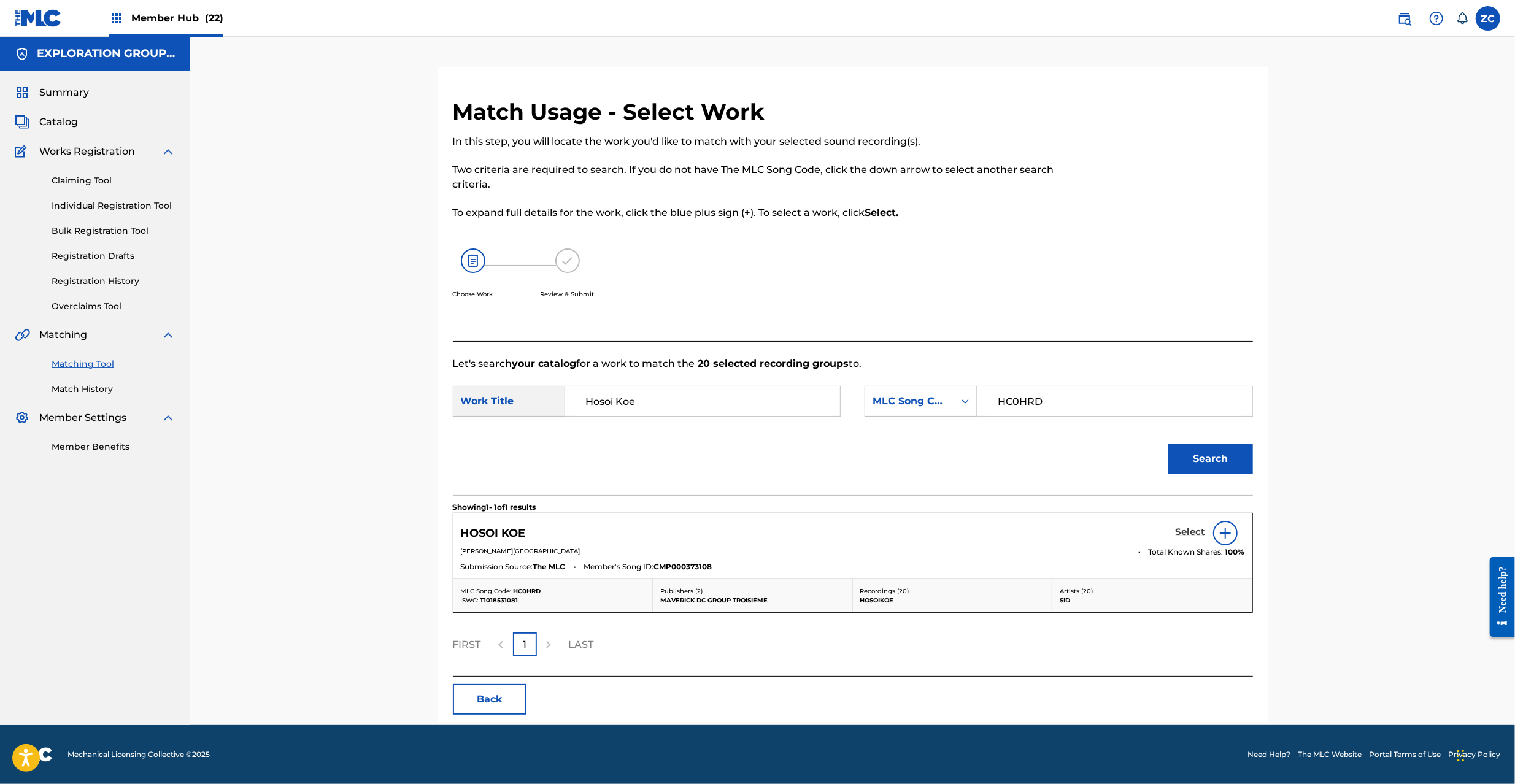
click at [1191, 528] on h5 "Select" at bounding box center [1191, 532] width 30 height 12
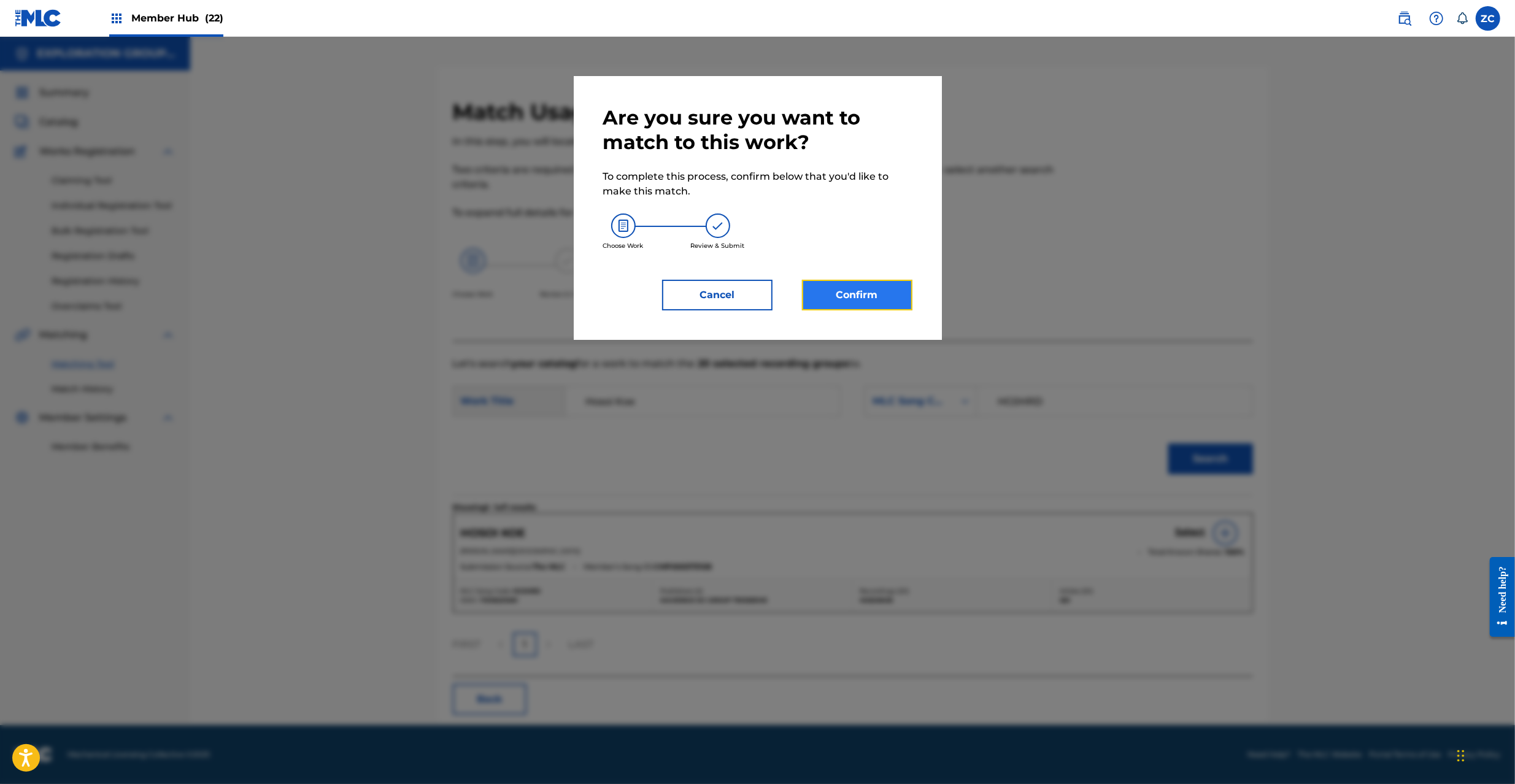
click at [874, 276] on div "Are you sure you want to match to this work? To complete this process, confirm …" at bounding box center [758, 207] width 309 height 205
click at [882, 310] on div "Are you sure you want to match to this work? To complete this process, confirm …" at bounding box center [758, 208] width 368 height 264
click at [885, 302] on button "Confirm" at bounding box center [857, 295] width 111 height 30
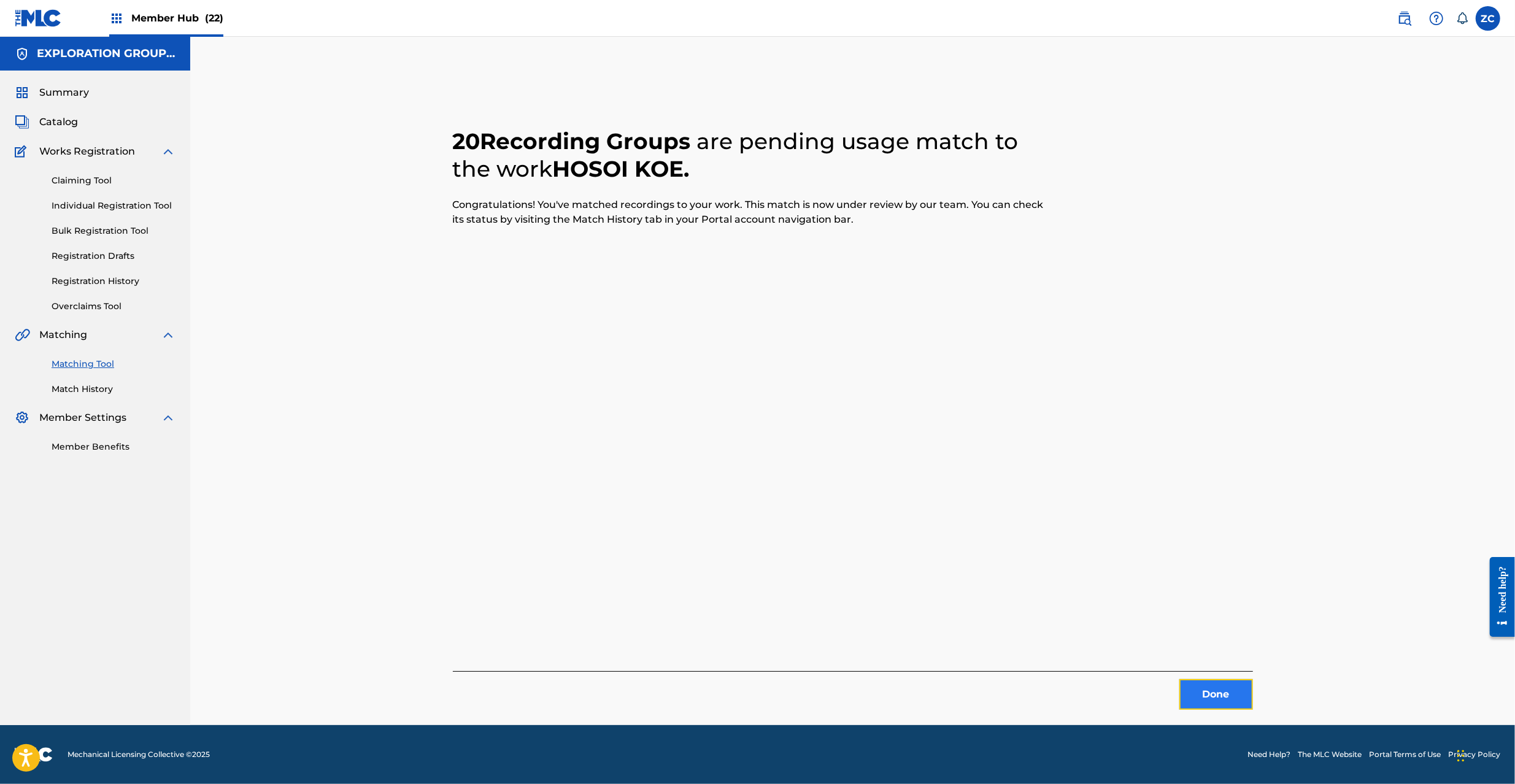
click at [1228, 703] on button "Done" at bounding box center [1216, 694] width 73 height 30
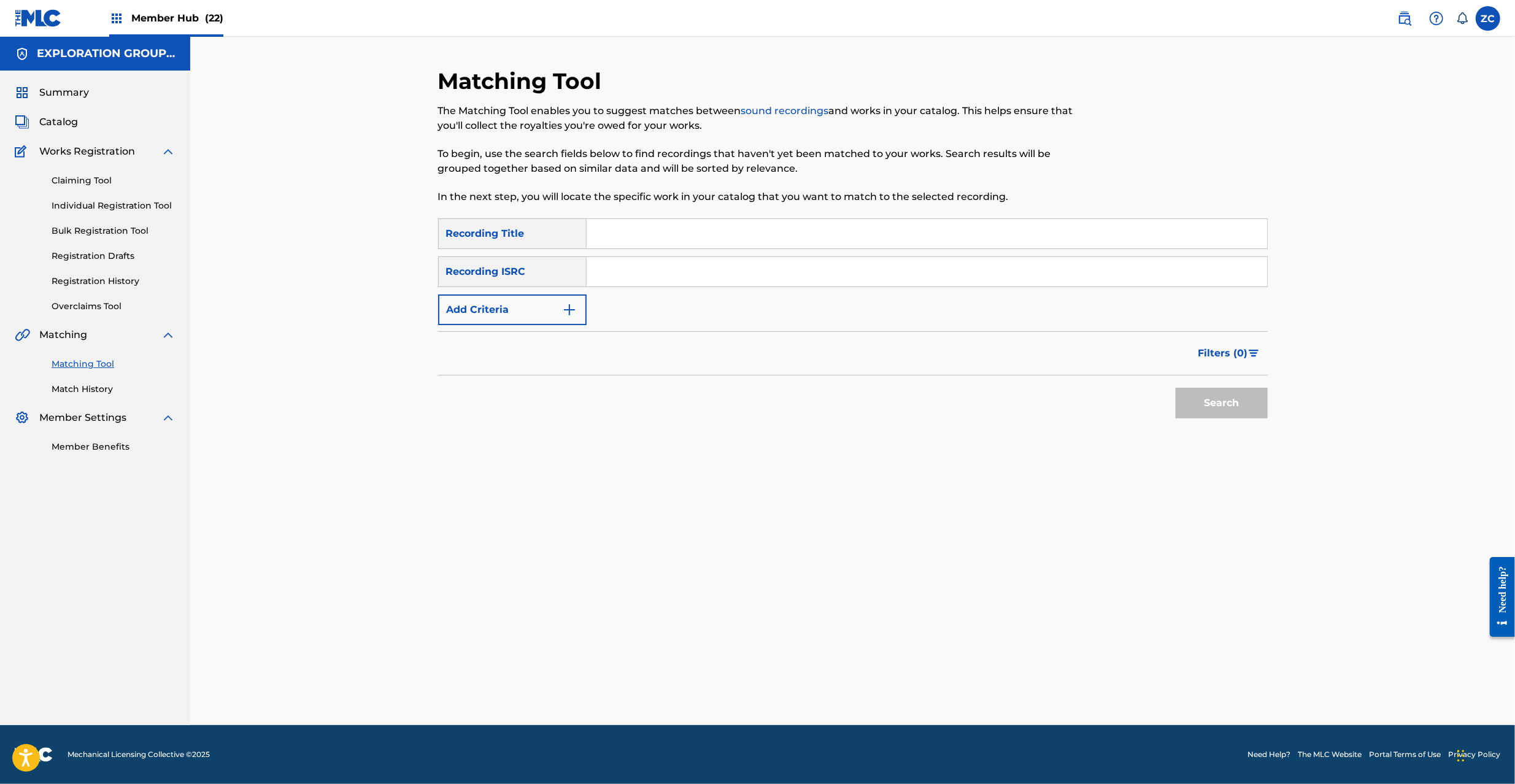
drag, startPoint x: 805, startPoint y: 271, endPoint x: 840, endPoint y: 285, distance: 37.7
click at [805, 271] on input "Search Form" at bounding box center [927, 272] width 680 height 30
drag, startPoint x: 1206, startPoint y: 401, endPoint x: 1140, endPoint y: 403, distance: 66.0
click at [1206, 401] on button "Search" at bounding box center [1222, 403] width 92 height 30
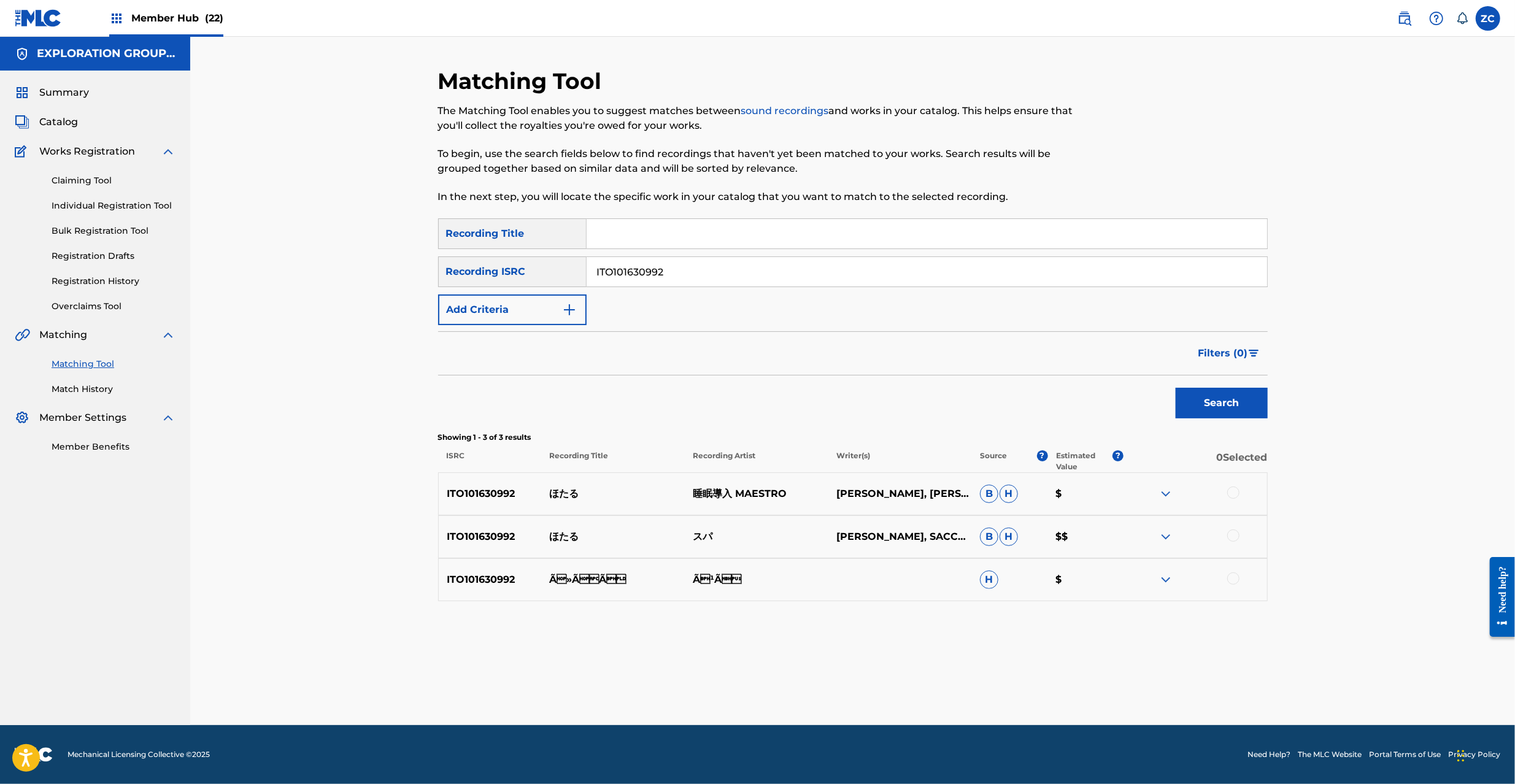
click at [1237, 496] on div at bounding box center [1234, 493] width 12 height 12
click at [1231, 533] on div at bounding box center [1234, 536] width 12 height 12
click at [1236, 584] on div at bounding box center [1234, 579] width 12 height 12
click at [781, 269] on input "ITO101630992" at bounding box center [927, 272] width 680 height 30
type input "JPPO00304870"
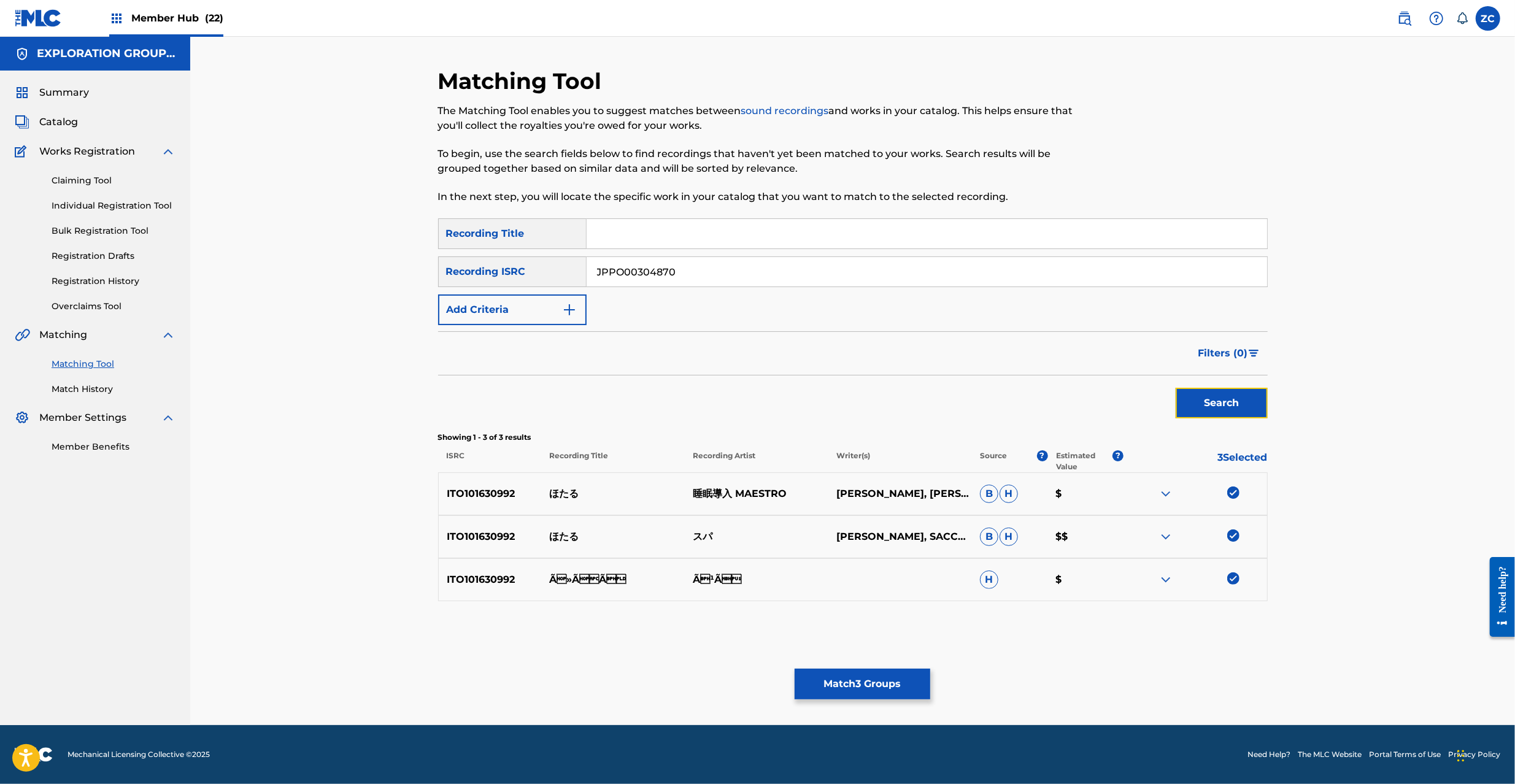
drag, startPoint x: 1240, startPoint y: 413, endPoint x: 1228, endPoint y: 412, distance: 12.0
click at [1240, 412] on button "Search" at bounding box center [1222, 403] width 92 height 30
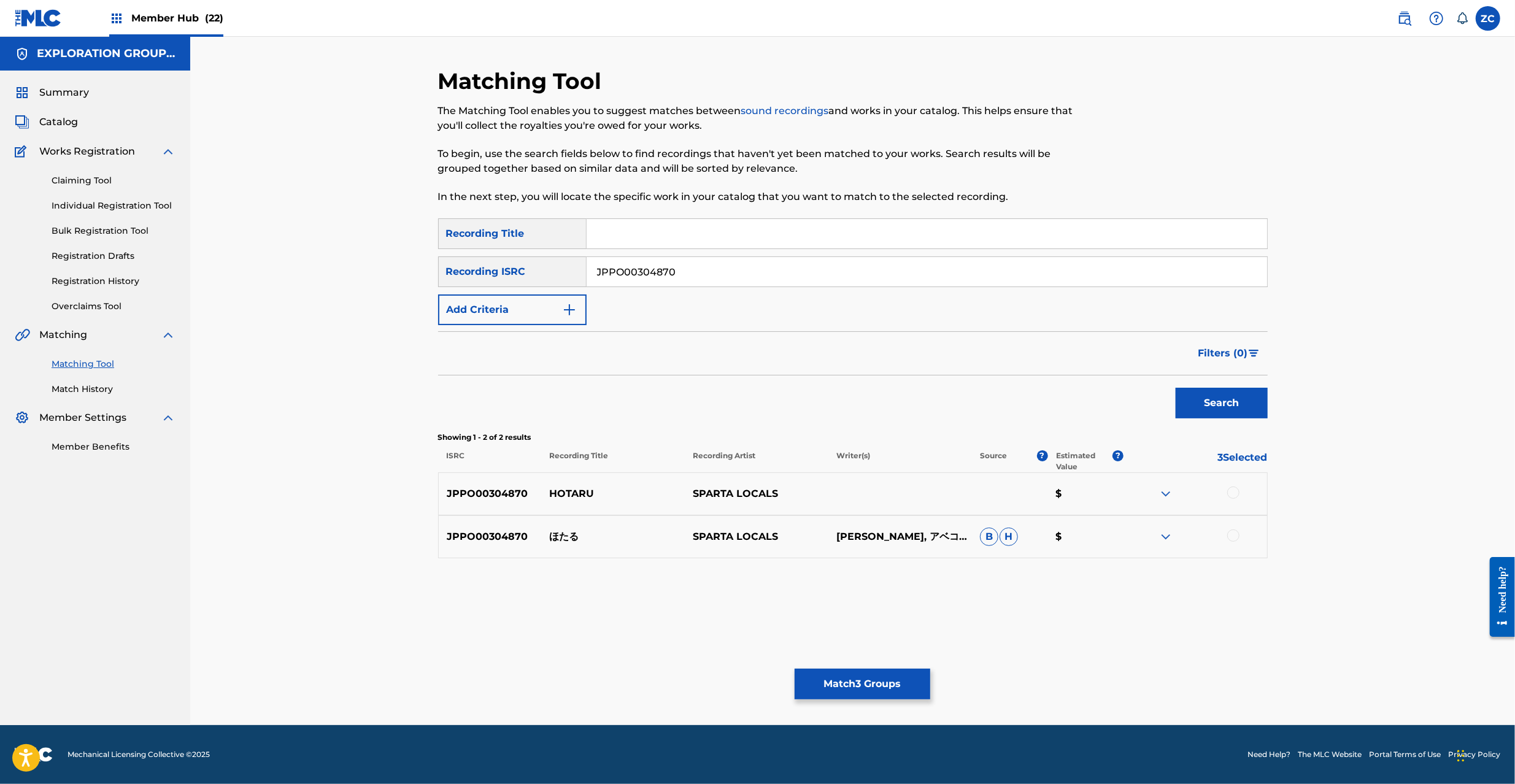
click at [1231, 498] on div at bounding box center [1234, 493] width 12 height 12
click at [1234, 532] on div at bounding box center [1234, 536] width 12 height 12
click at [896, 685] on button "Match 5 Groups" at bounding box center [863, 683] width 136 height 30
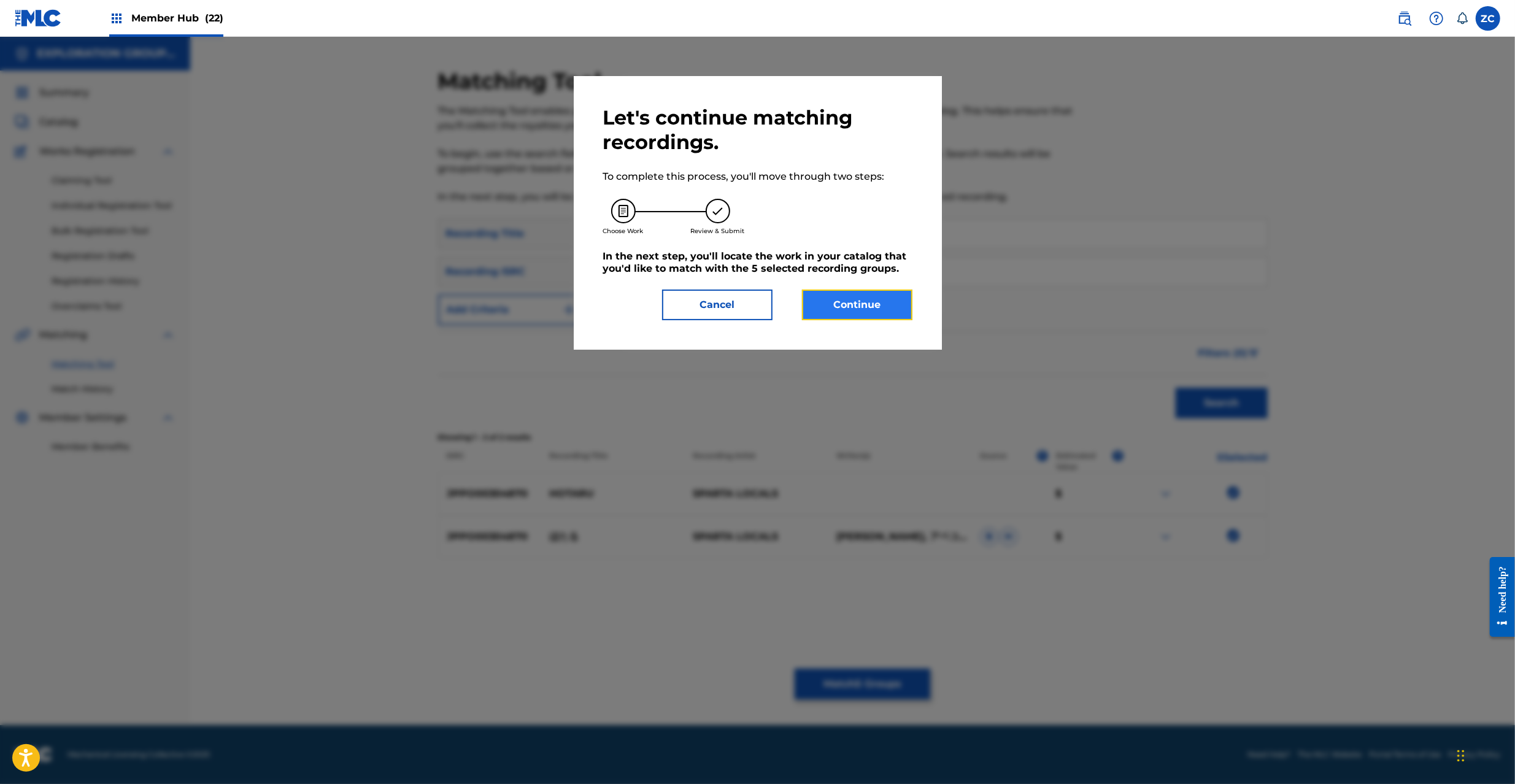
click at [889, 290] on button "Continue" at bounding box center [857, 305] width 111 height 30
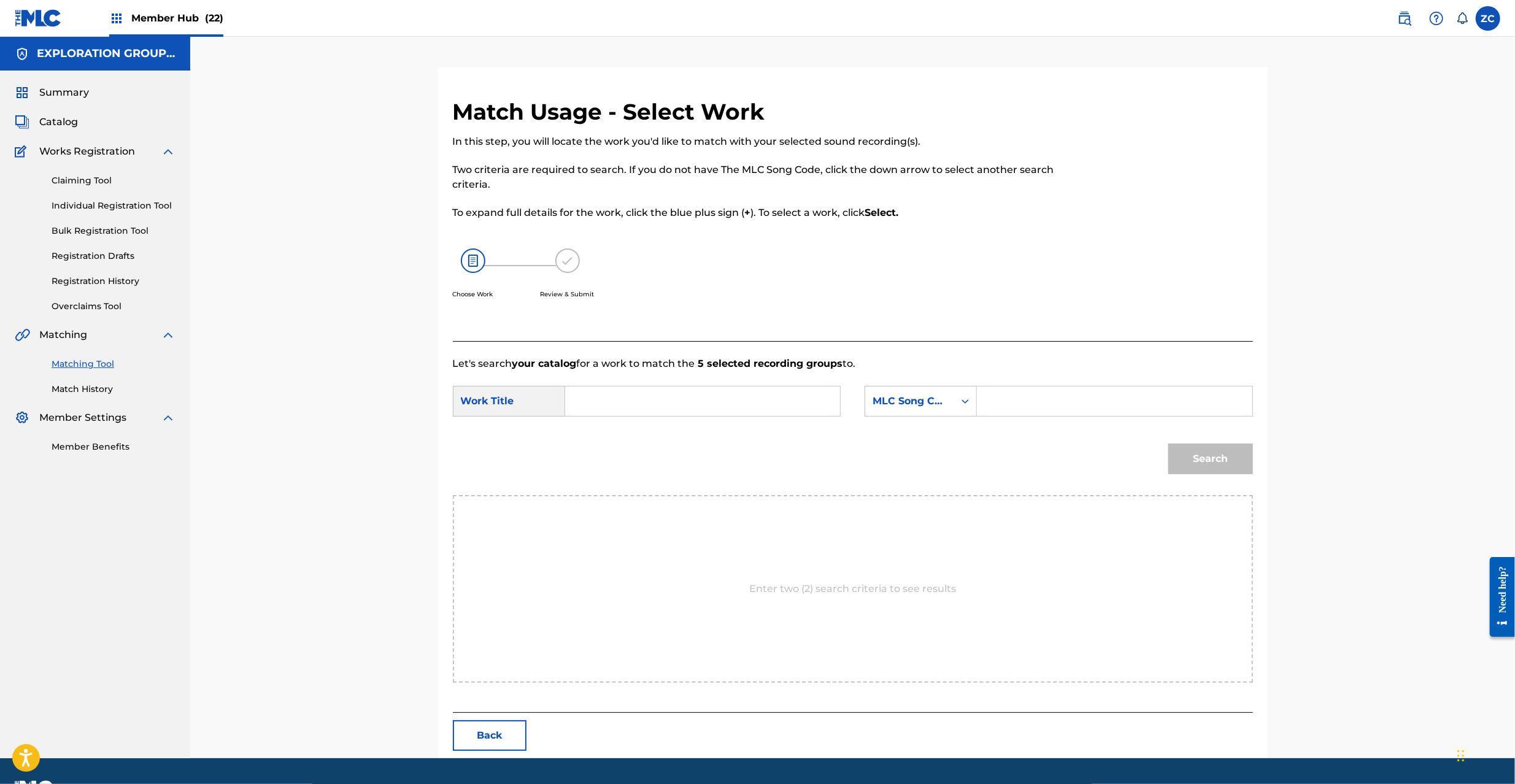
click at [798, 404] on input "Search Form" at bounding box center [703, 401] width 254 height 30
click at [652, 403] on input "Hotaru HC0E50" at bounding box center [703, 401] width 254 height 30
type input "Hotaru"
click at [1067, 405] on input "Search Form" at bounding box center [1114, 401] width 254 height 30
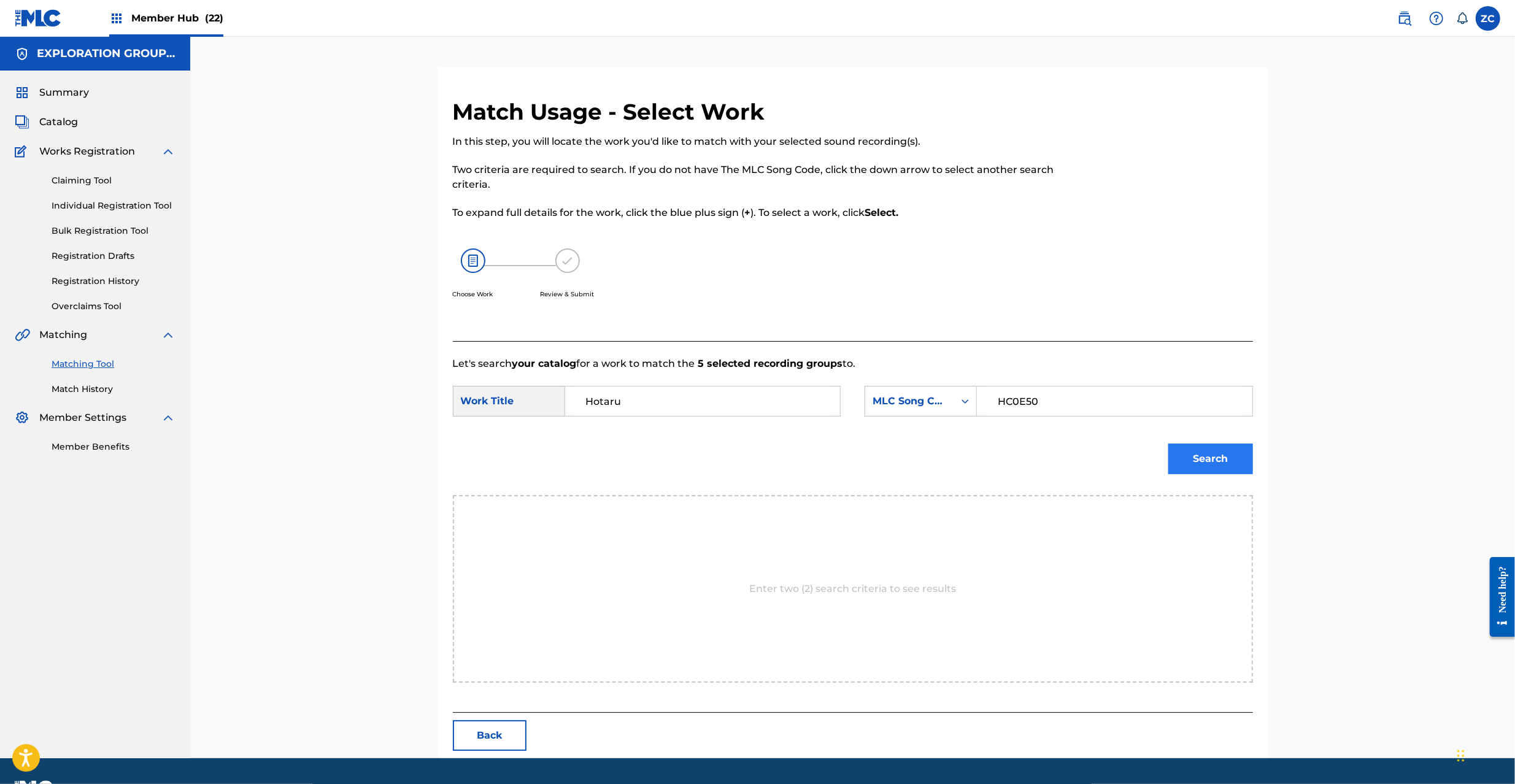
type input "HC0E50"
click at [1235, 457] on button "Search" at bounding box center [1210, 458] width 85 height 30
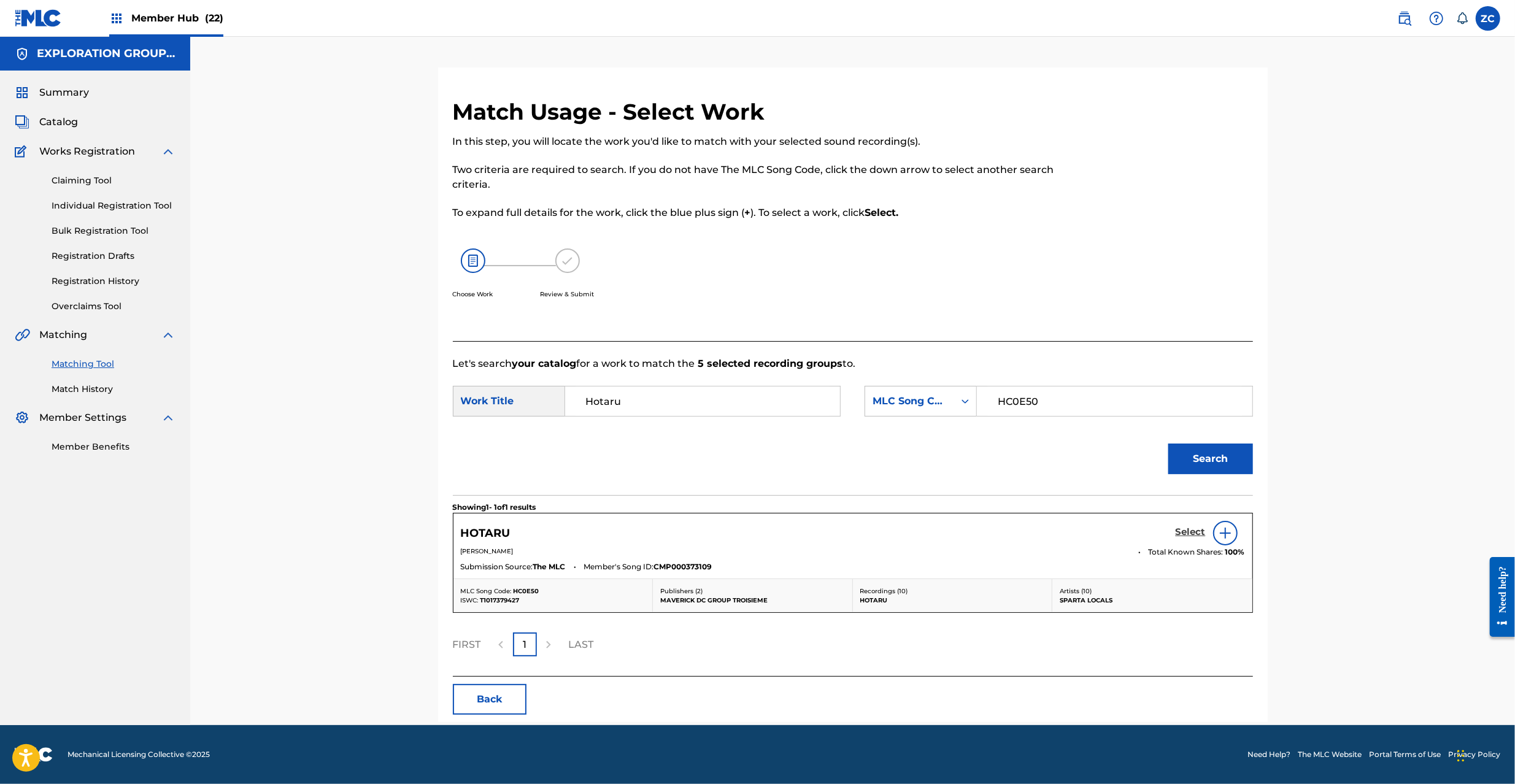
click at [1199, 533] on h5 "Select" at bounding box center [1191, 532] width 30 height 12
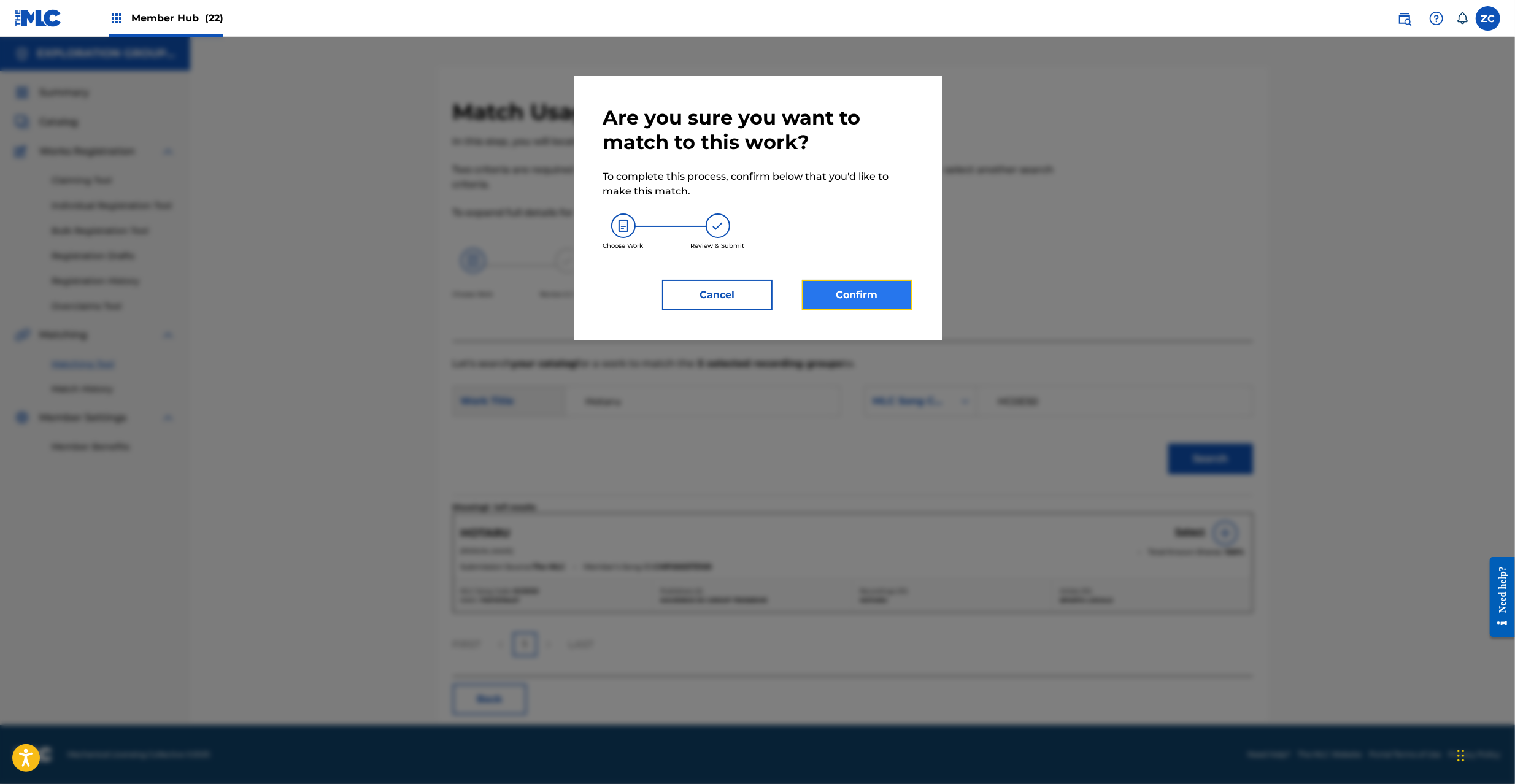
click at [858, 293] on button "Confirm" at bounding box center [857, 295] width 111 height 30
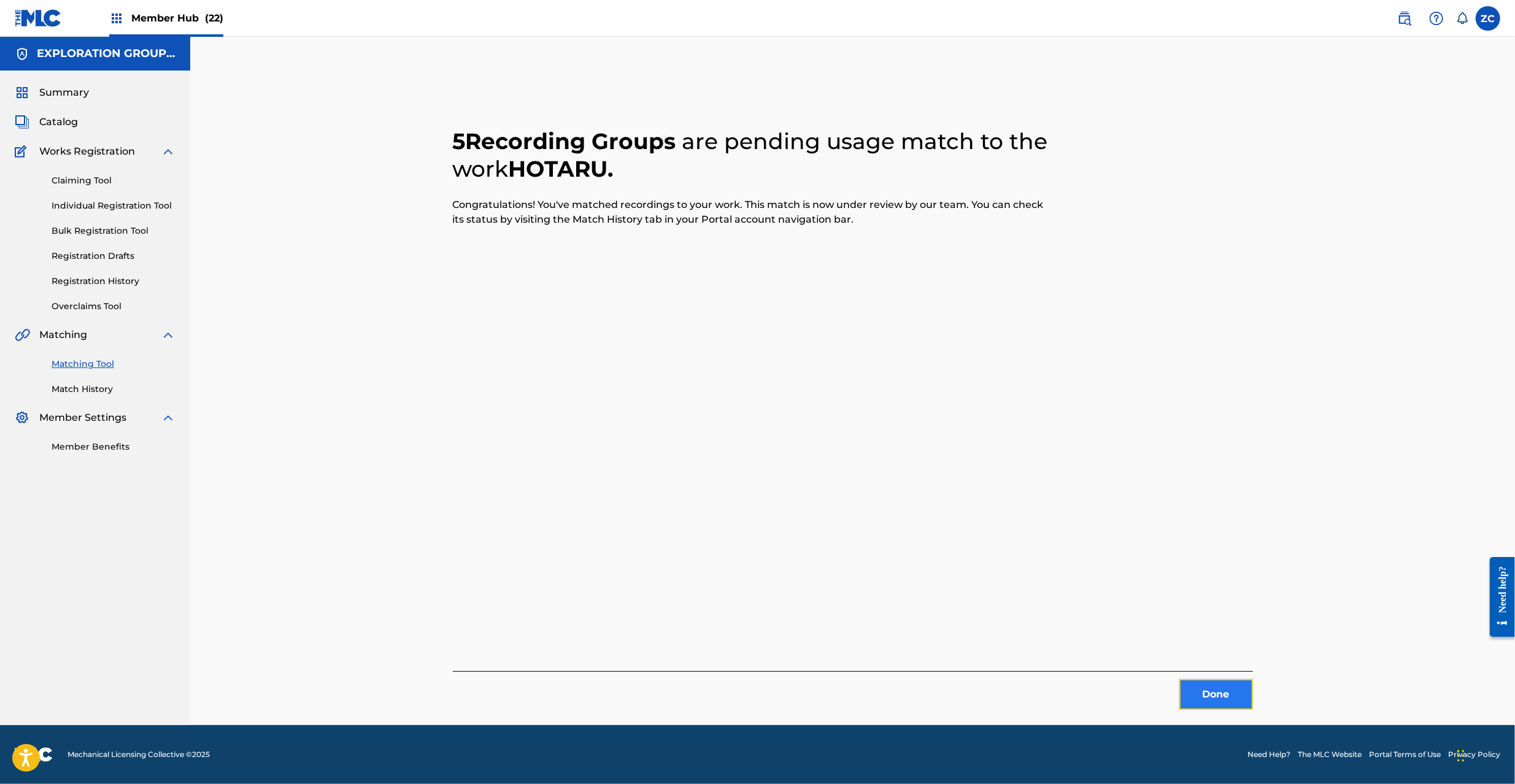
click at [1226, 700] on button "Done" at bounding box center [1216, 694] width 73 height 30
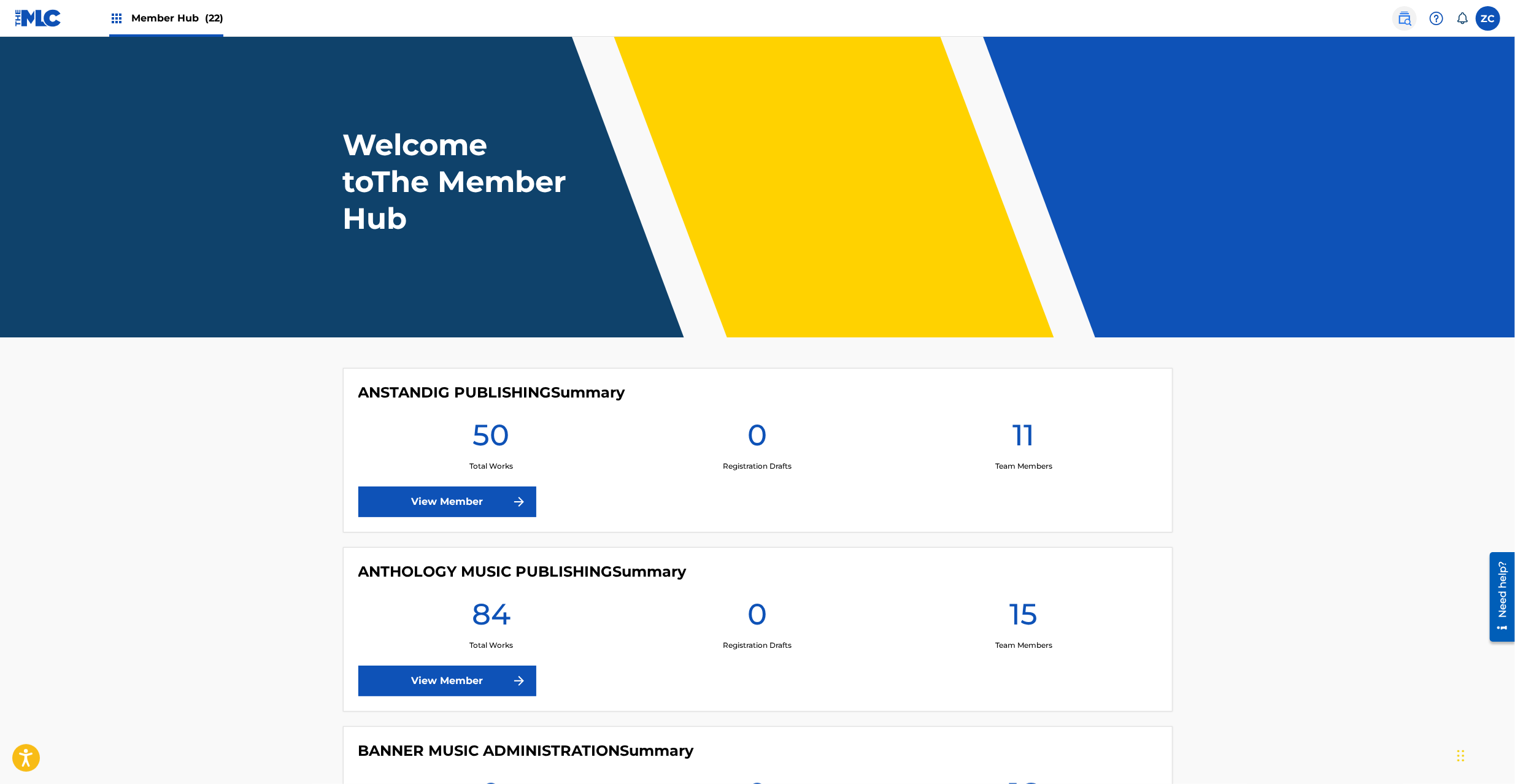
click at [1404, 18] on img at bounding box center [1404, 18] width 15 height 15
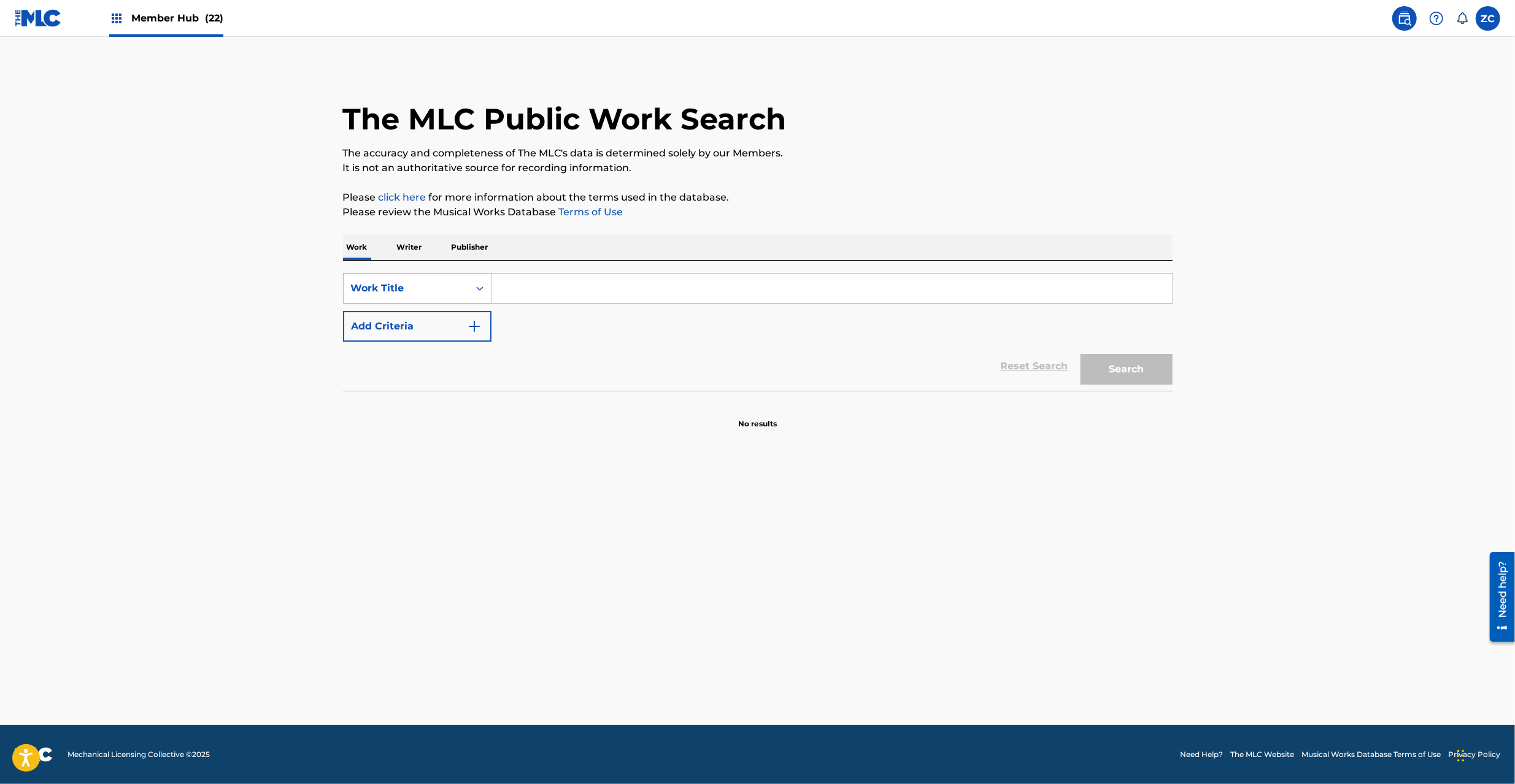
click at [465, 273] on div "Work Title" at bounding box center [417, 288] width 149 height 30
click at [408, 313] on div "MLC Song Code" at bounding box center [417, 319] width 147 height 30
drag, startPoint x: 729, startPoint y: 295, endPoint x: 1072, endPoint y: 369, distance: 350.9
click at [729, 295] on input "Search Form" at bounding box center [832, 288] width 680 height 30
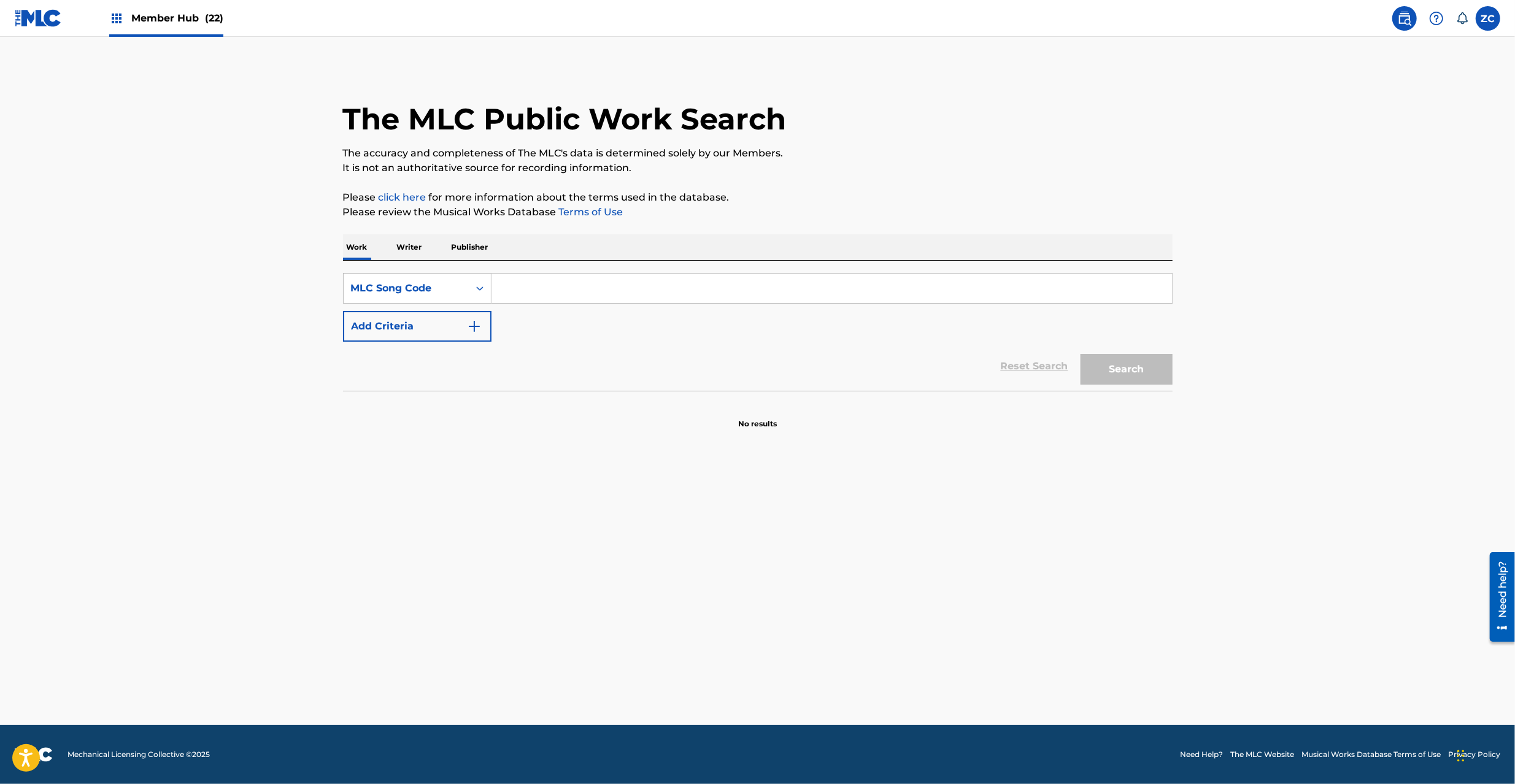
paste input "TD6GO9"
type input "TD6GO9"
click at [1135, 369] on button "Search" at bounding box center [1127, 369] width 92 height 30
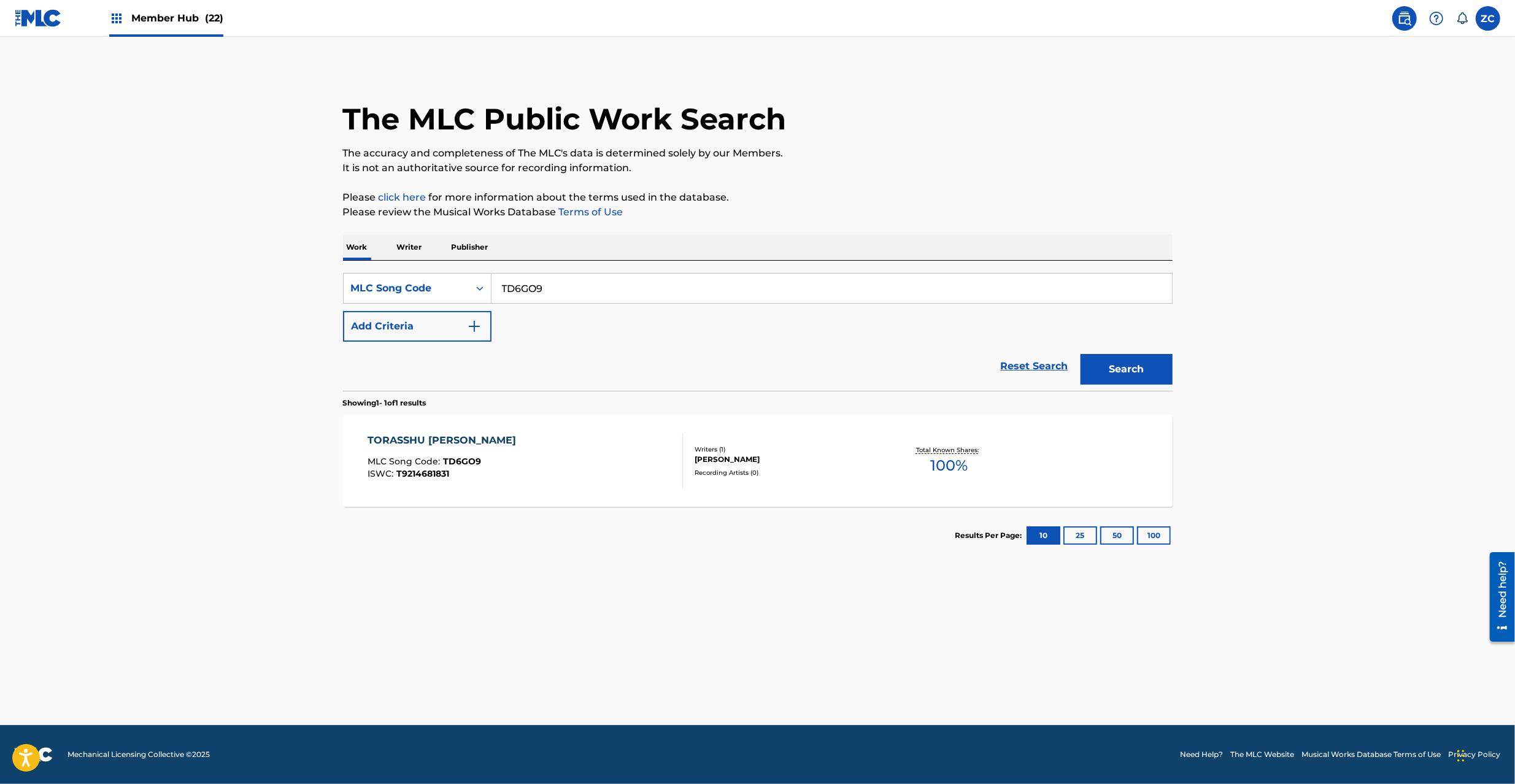
click at [555, 485] on div "TORASSHU ANDO TORASSHU MLC Song Code : TD6GO9 ISWC : T9214681831" at bounding box center [525, 461] width 316 height 55
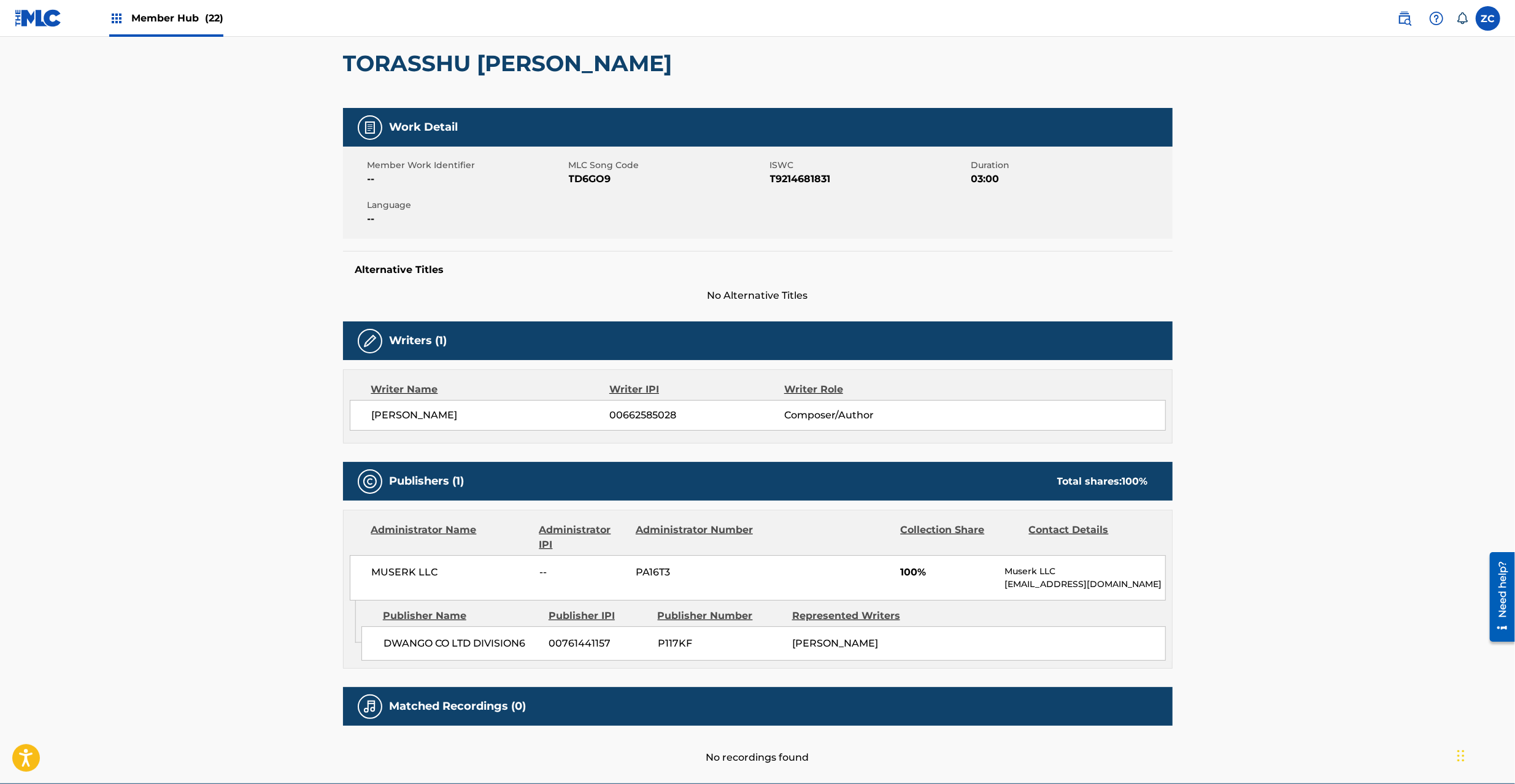
scroll to position [170, 0]
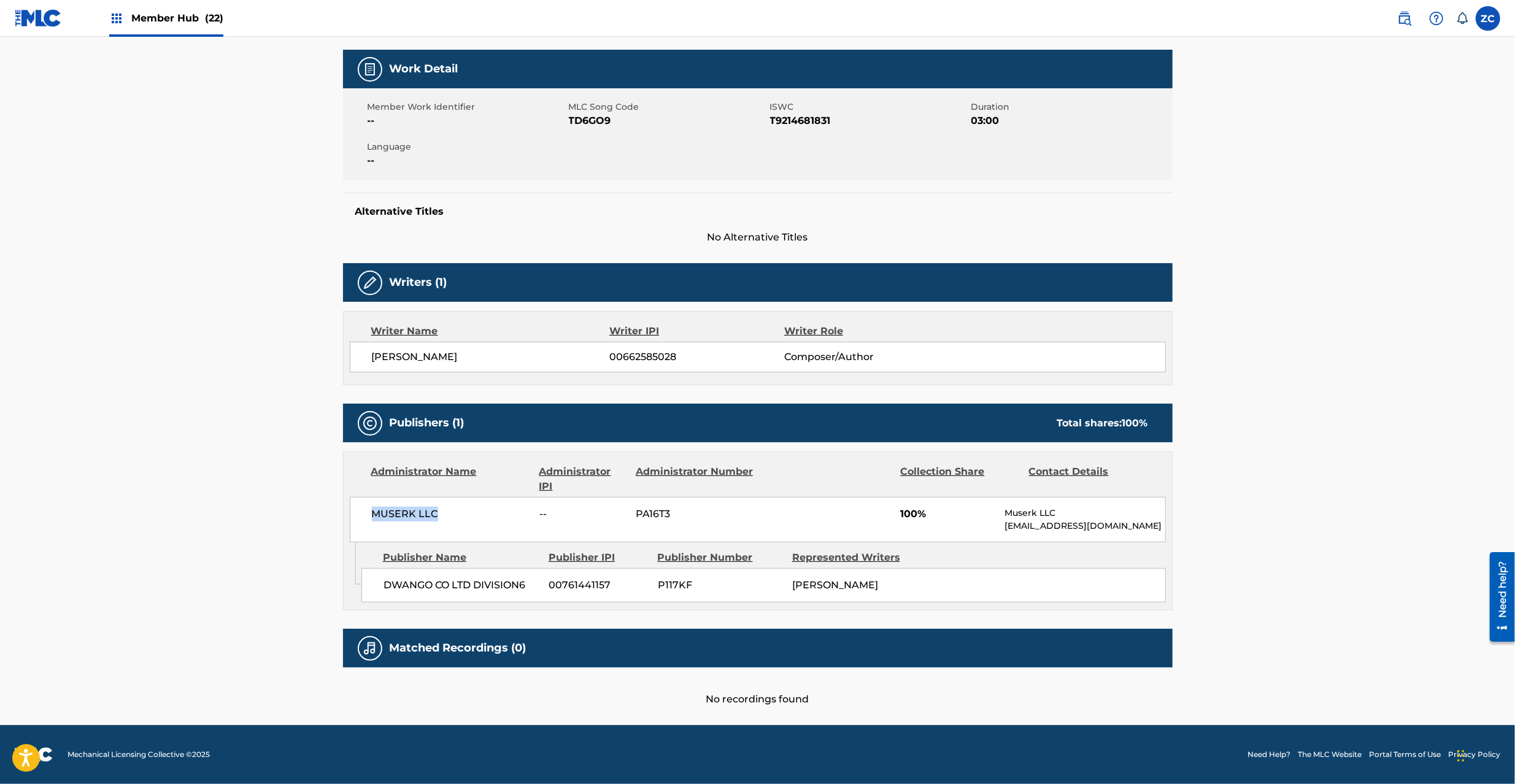
copy span "MUSERK LLC"
drag, startPoint x: 371, startPoint y: 514, endPoint x: 448, endPoint y: 514, distance: 77.0
click at [448, 514] on span "MUSERK LLC" at bounding box center [451, 514] width 159 height 15
click at [405, 589] on span "DWANGO CO LTD DIVISION6" at bounding box center [461, 585] width 157 height 15
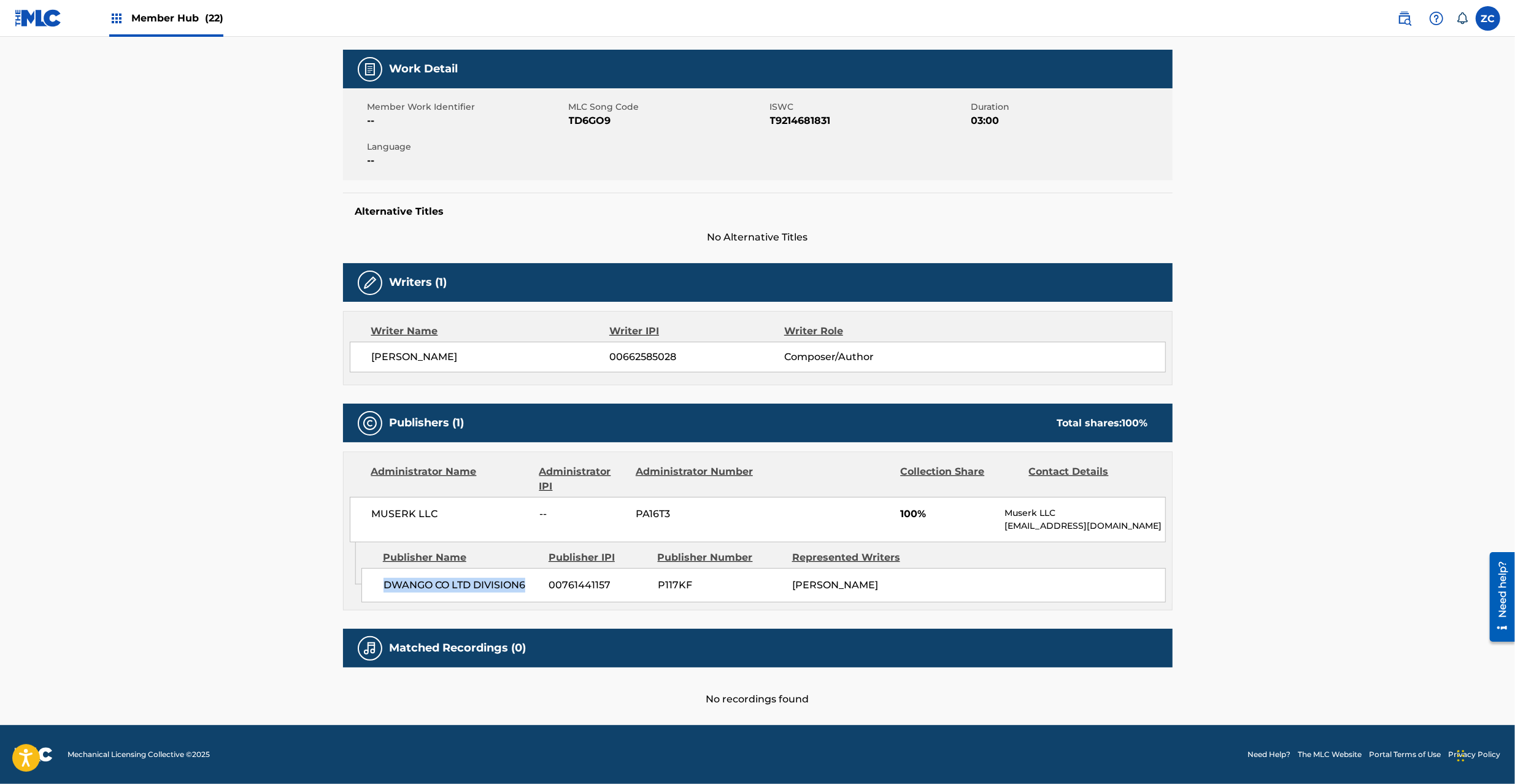
click at [511, 589] on span "DWANGO CO LTD DIVISION6" at bounding box center [461, 585] width 157 height 15
copy span "DWANGO CO LTD DIVISION6"
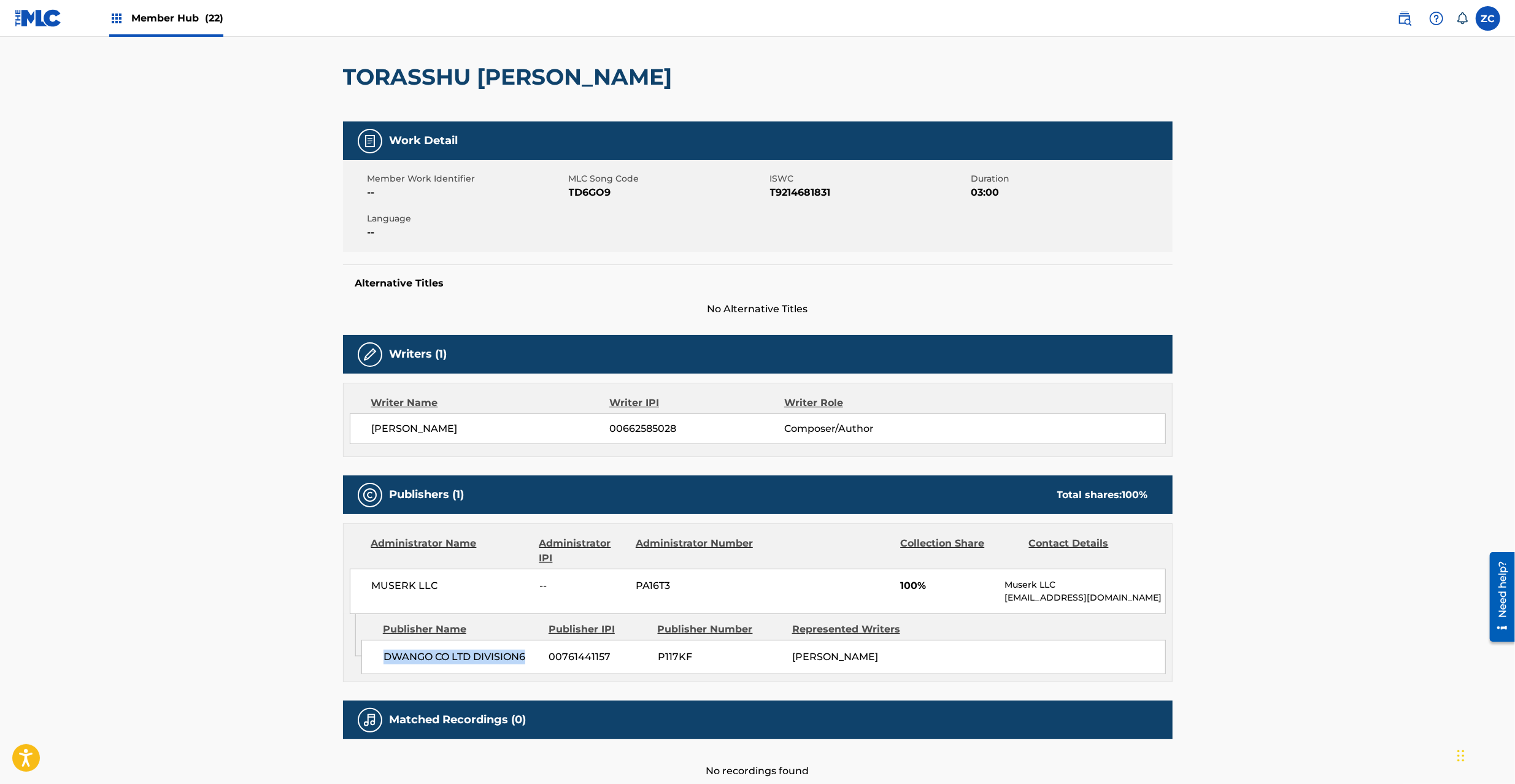
scroll to position [0, 0]
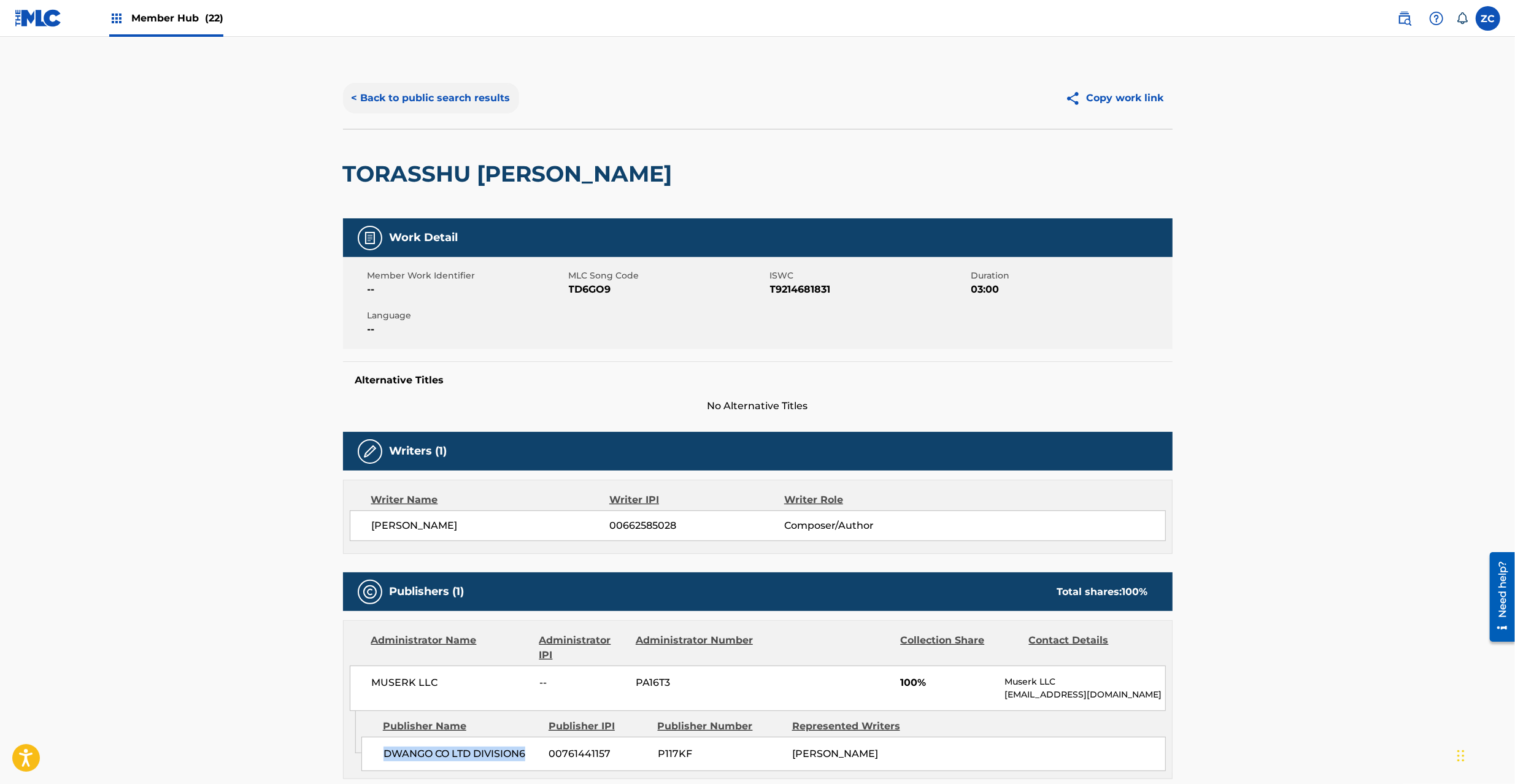
click at [408, 105] on button "< Back to public search results" at bounding box center [431, 97] width 176 height 30
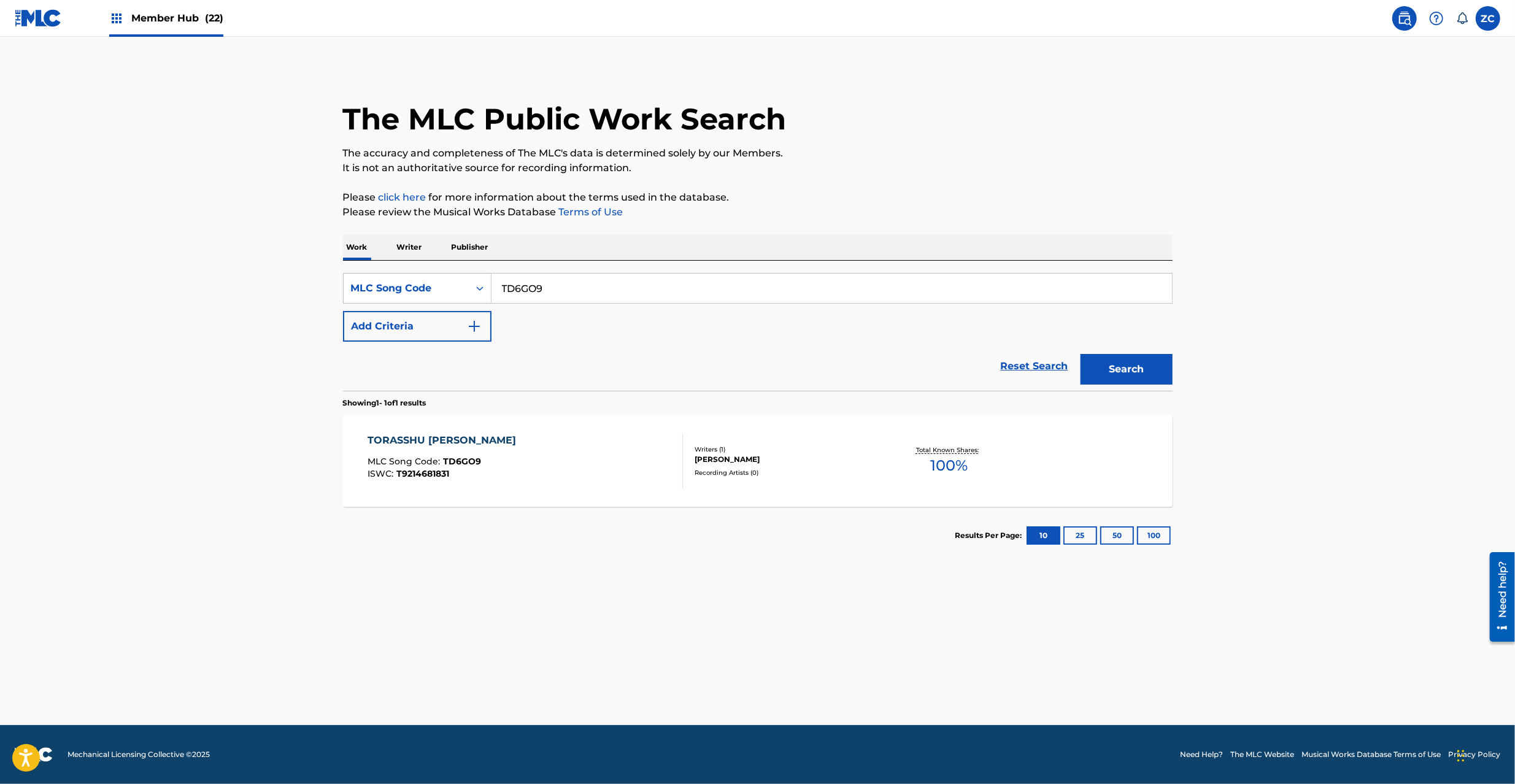
click at [546, 293] on input "TD6GO9" at bounding box center [832, 288] width 680 height 30
paste input "E9C0C"
click at [1081, 354] on button "Search" at bounding box center [1127, 369] width 92 height 30
paste input "HA1B2R"
type input "HA1B2R"
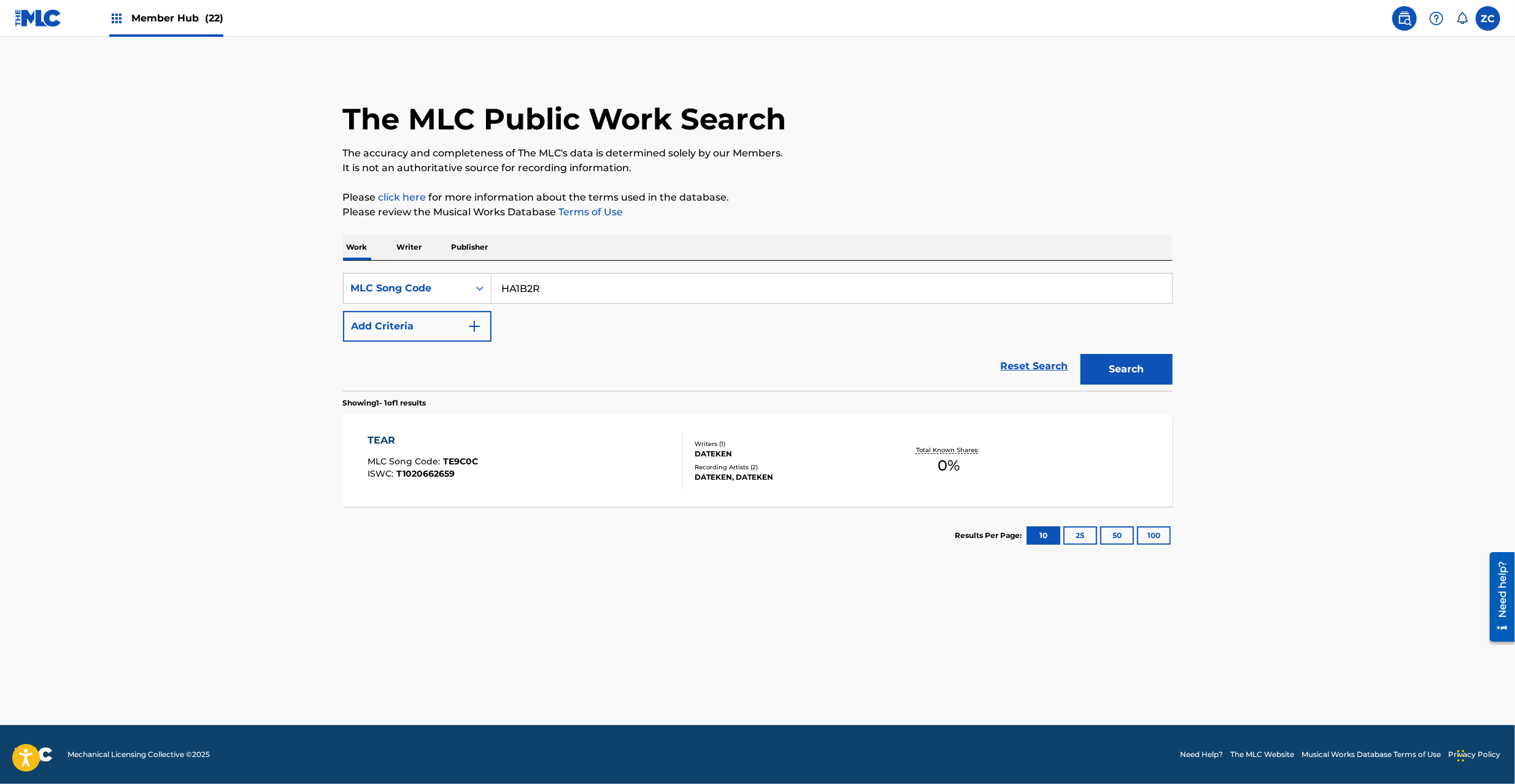
click at [1081, 354] on button "Search" at bounding box center [1127, 369] width 92 height 30
click at [687, 471] on div "Writers ( 1 ) TAKEAKI WADA Recording Artists ( 0 )" at bounding box center [781, 461] width 197 height 33
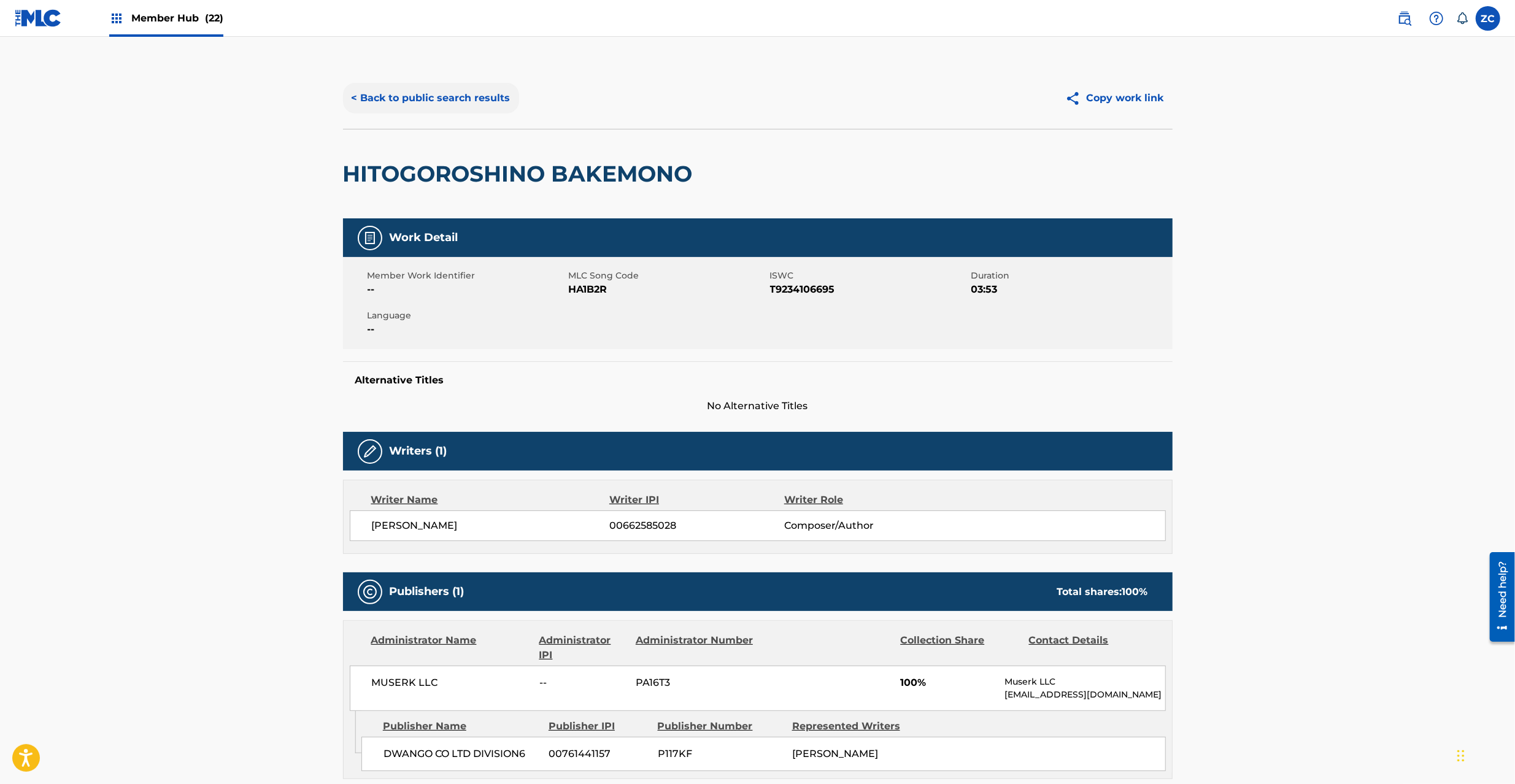
click at [454, 96] on button "< Back to public search results" at bounding box center [431, 97] width 176 height 30
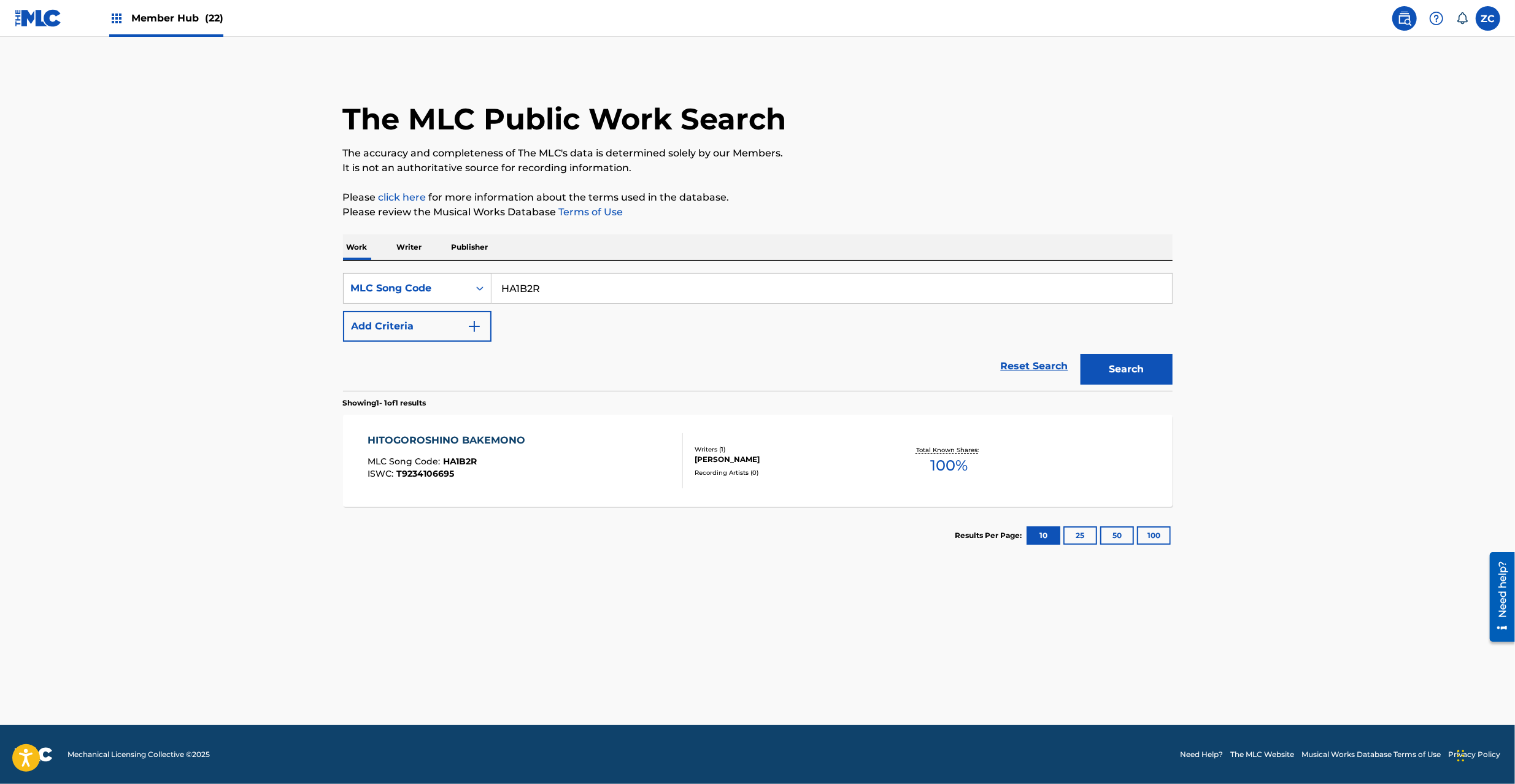
click at [594, 290] on input "HA1B2R" at bounding box center [832, 288] width 680 height 30
paste input "BE1VL0"
type input "BE1VL0"
click at [1132, 365] on button "Search" at bounding box center [1127, 369] width 92 height 30
click at [671, 447] on div "BUSOUSHOUJORENGOKUHEN MLC Song Code : BE1VL0 ISWC : T3216813791" at bounding box center [525, 461] width 316 height 55
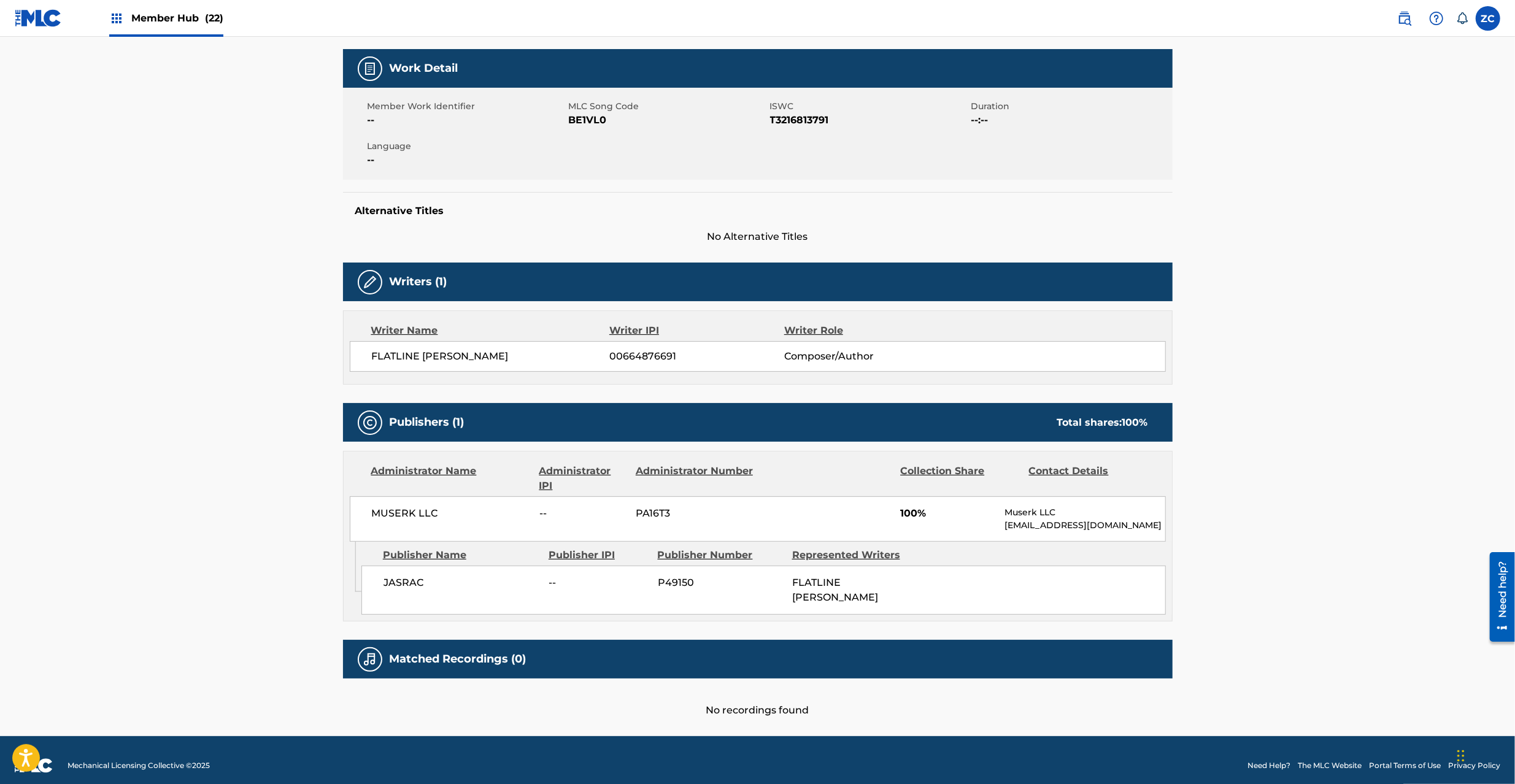
scroll to position [170, 0]
click at [405, 518] on span "MUSERK LLC" at bounding box center [451, 513] width 159 height 15
click at [429, 518] on span "MUSERK LLC" at bounding box center [451, 513] width 159 height 15
copy span "MUSERK LLC"
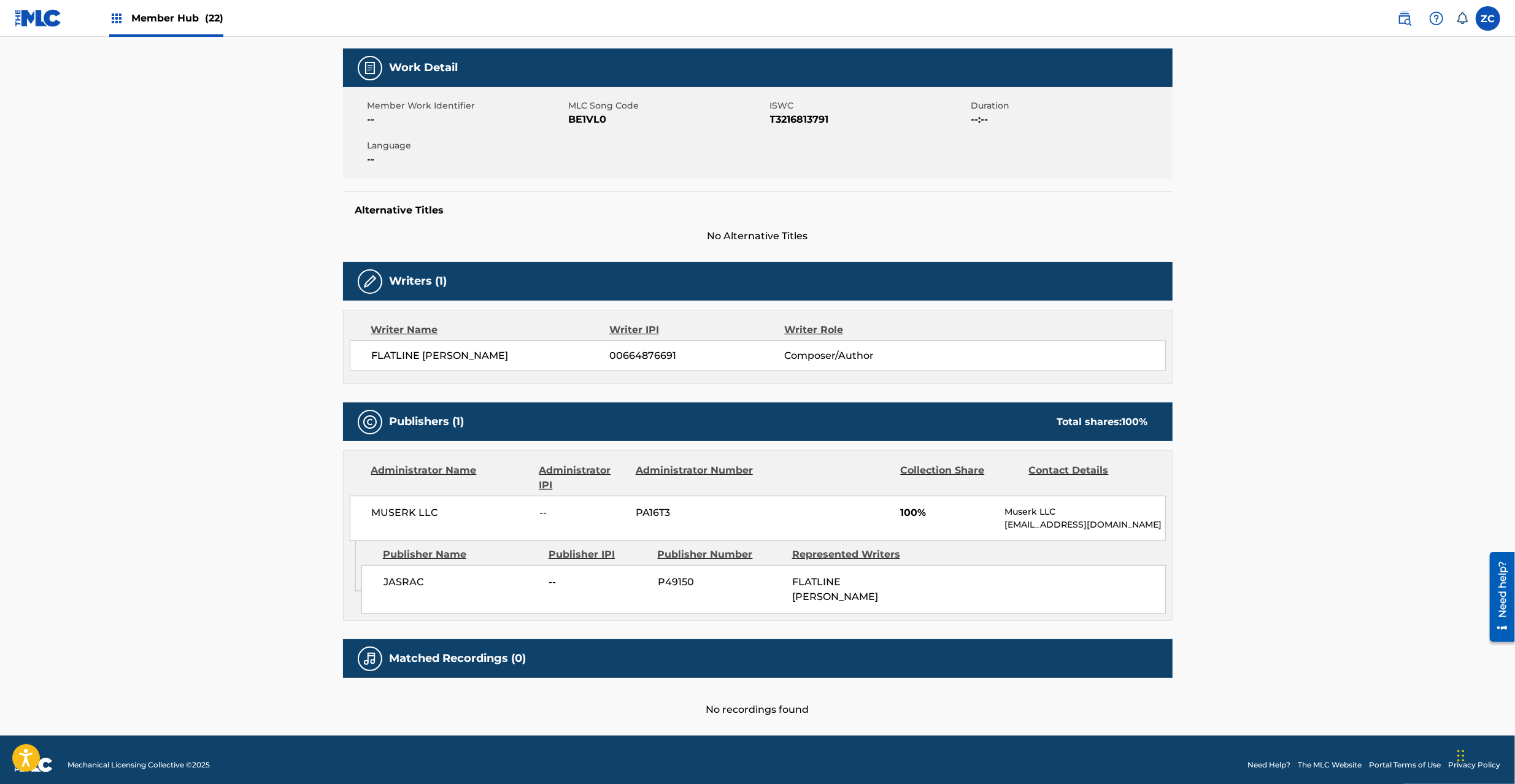
click at [415, 583] on span "JASRAC" at bounding box center [461, 582] width 157 height 15
copy span "JASRAC"
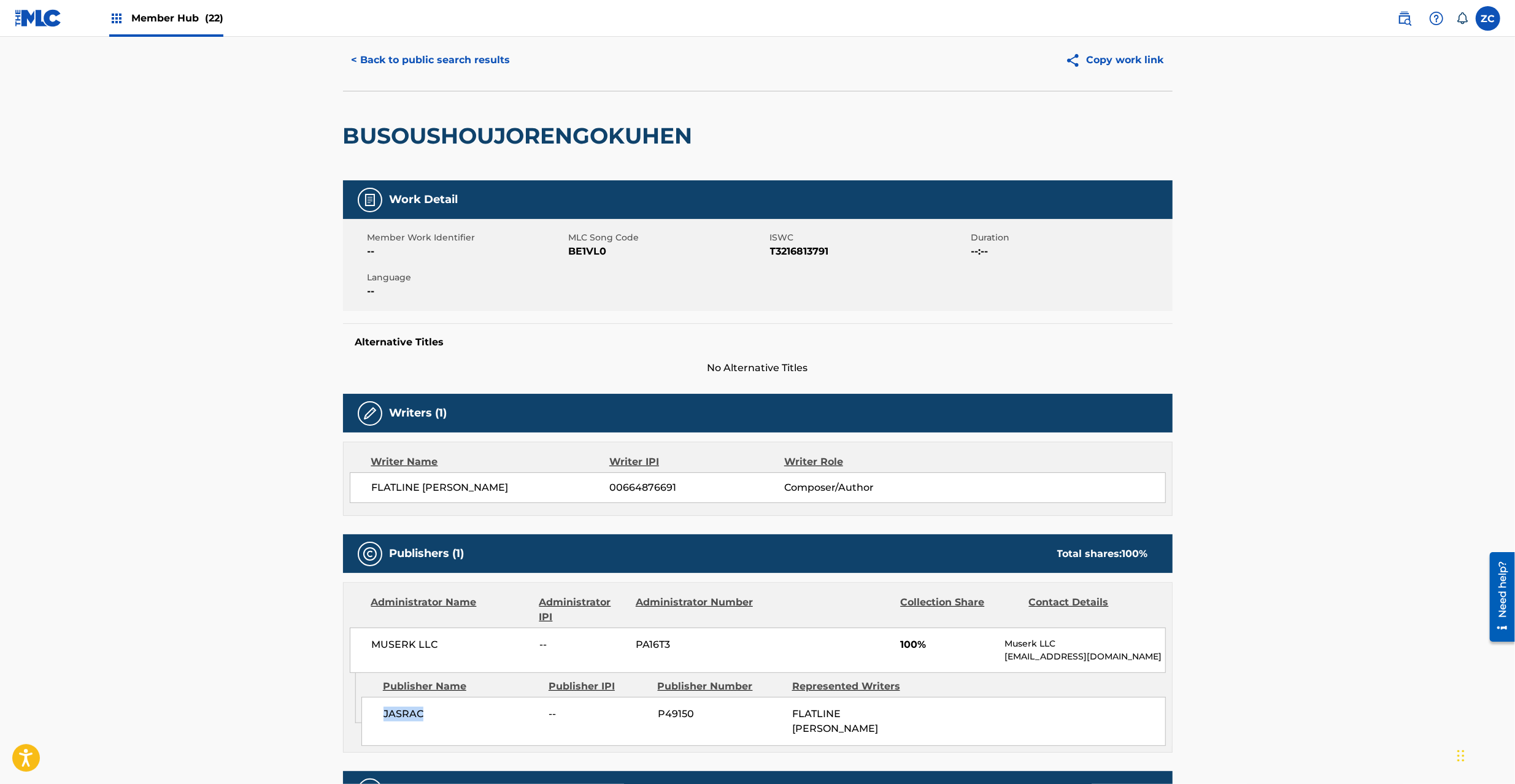
scroll to position [0, 0]
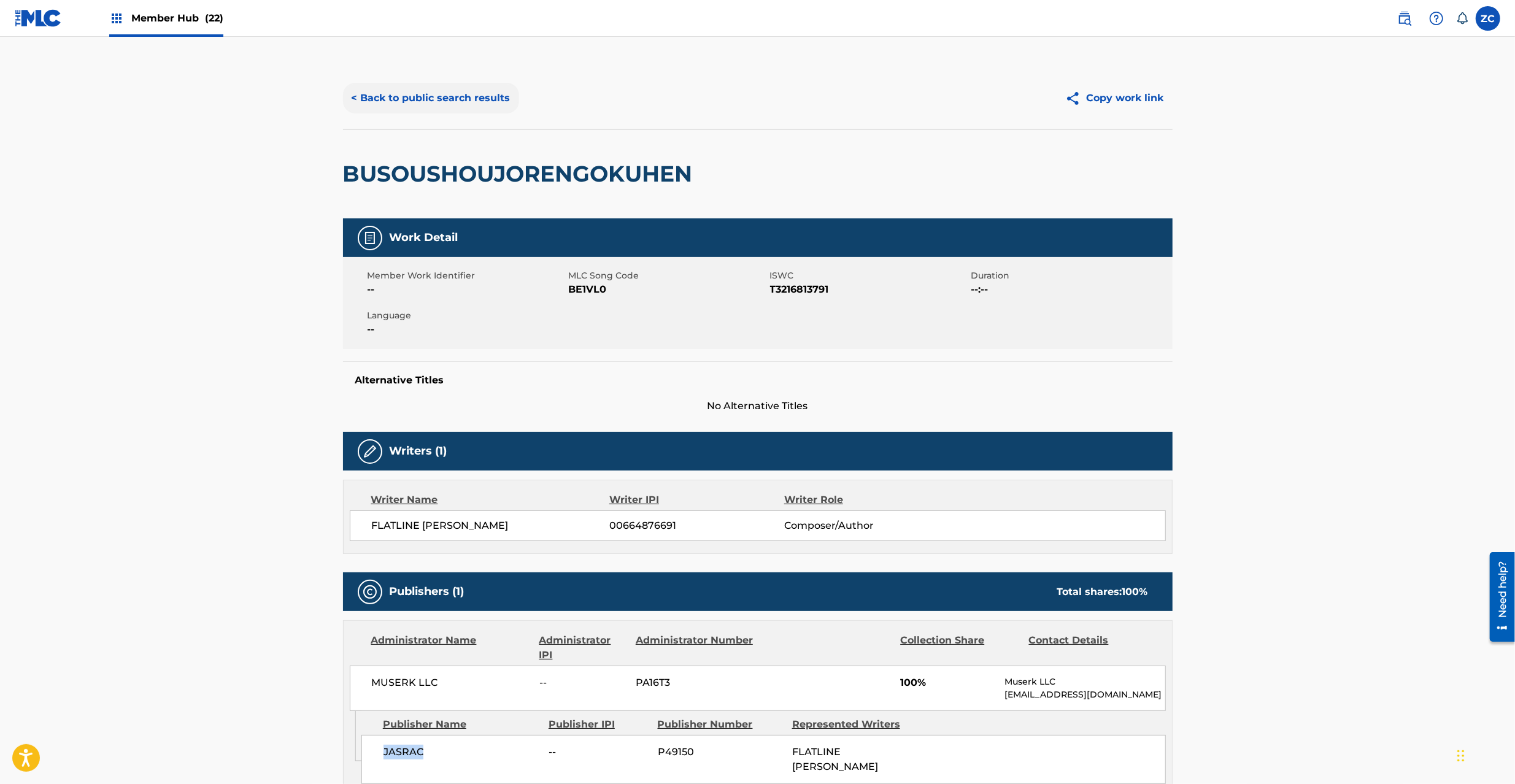
click at [466, 101] on button "< Back to public search results" at bounding box center [431, 97] width 176 height 30
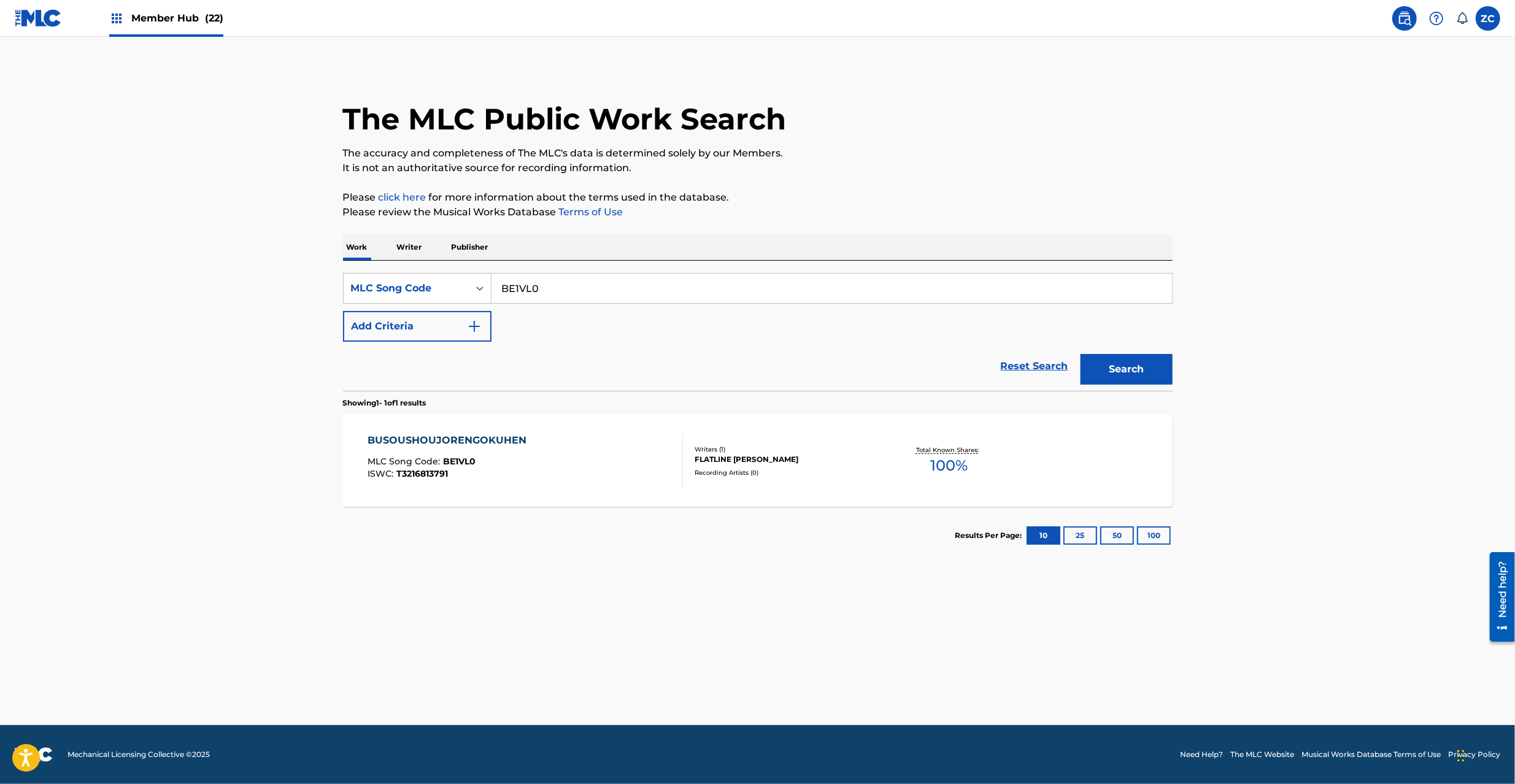
click at [581, 274] on input "BE1VL0" at bounding box center [832, 288] width 680 height 30
paste input "MV4SOG"
type input "MV4SOG"
click at [1121, 359] on button "Search" at bounding box center [1127, 369] width 92 height 30
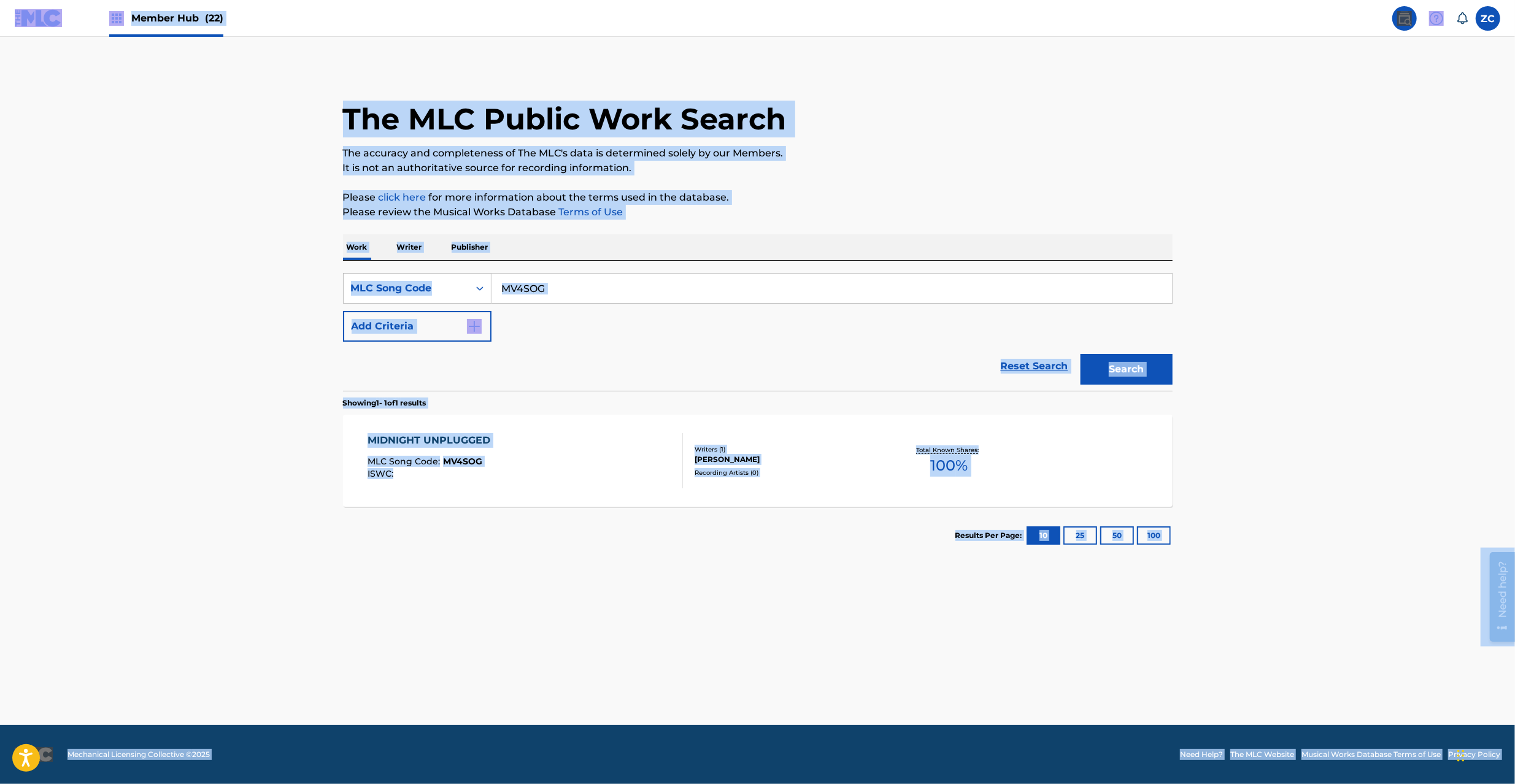
click at [1036, 290] on input "MV4SOG" at bounding box center [832, 288] width 680 height 30
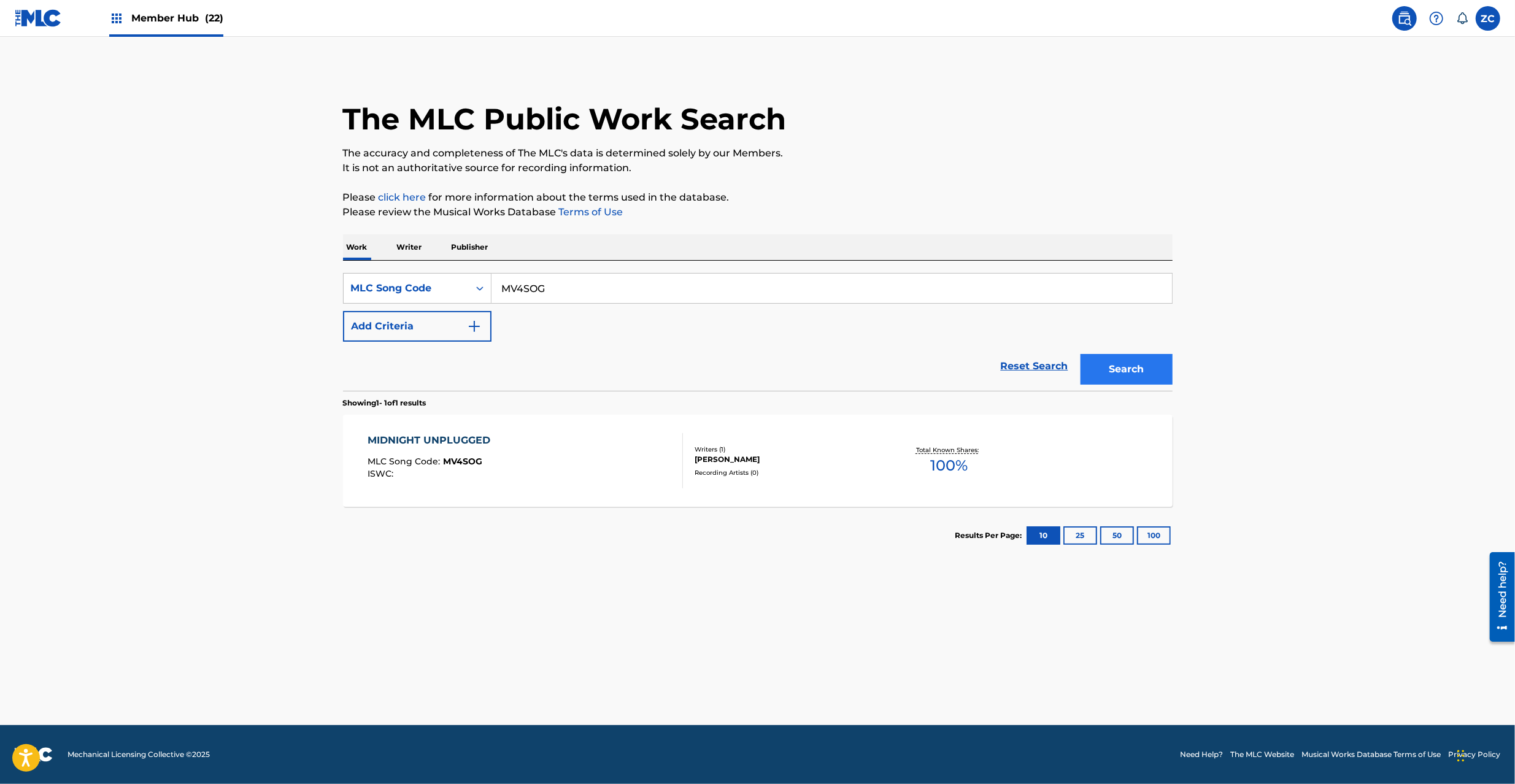
paste input "HC0E98"
type input "HC0E98"
click at [1130, 363] on button "Search" at bounding box center [1127, 369] width 92 height 30
click at [678, 461] on div at bounding box center [677, 461] width 10 height 55
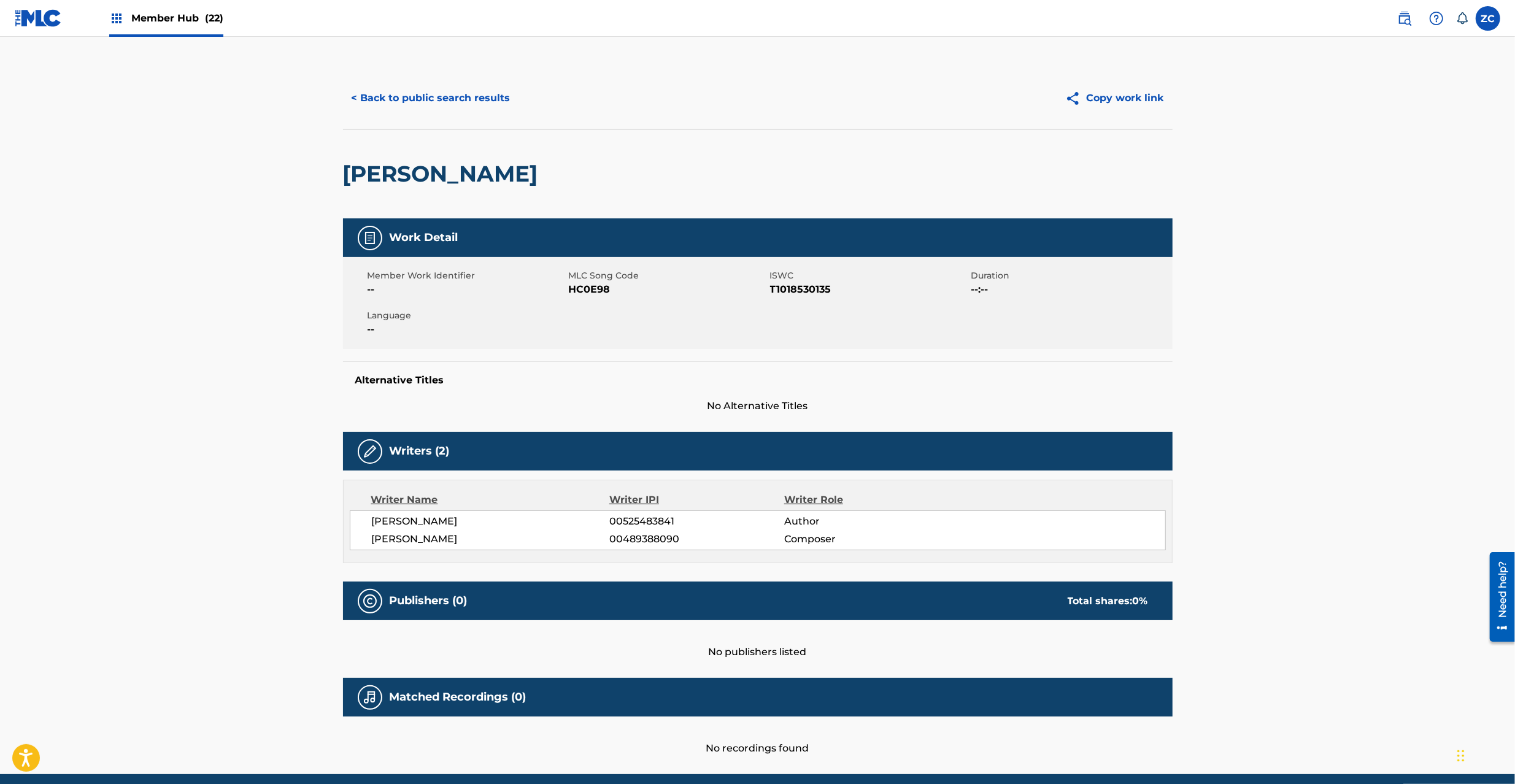
click at [48, 21] on img at bounding box center [38, 18] width 48 height 18
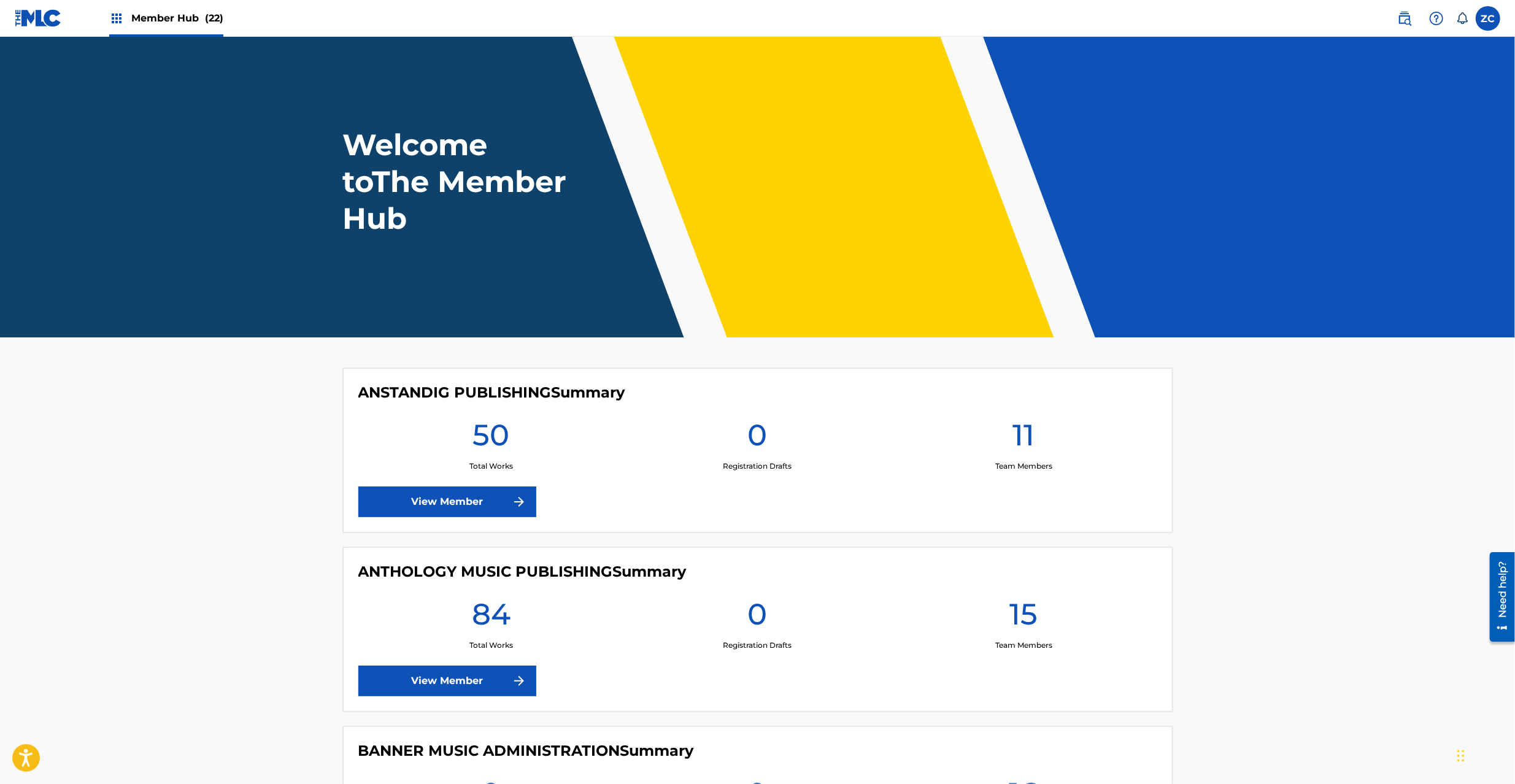
drag, startPoint x: 1400, startPoint y: 19, endPoint x: 1362, endPoint y: 0, distance: 42.5
click at [1400, 18] on img at bounding box center [1404, 18] width 15 height 15
